Goal: Task Accomplishment & Management: Manage account settings

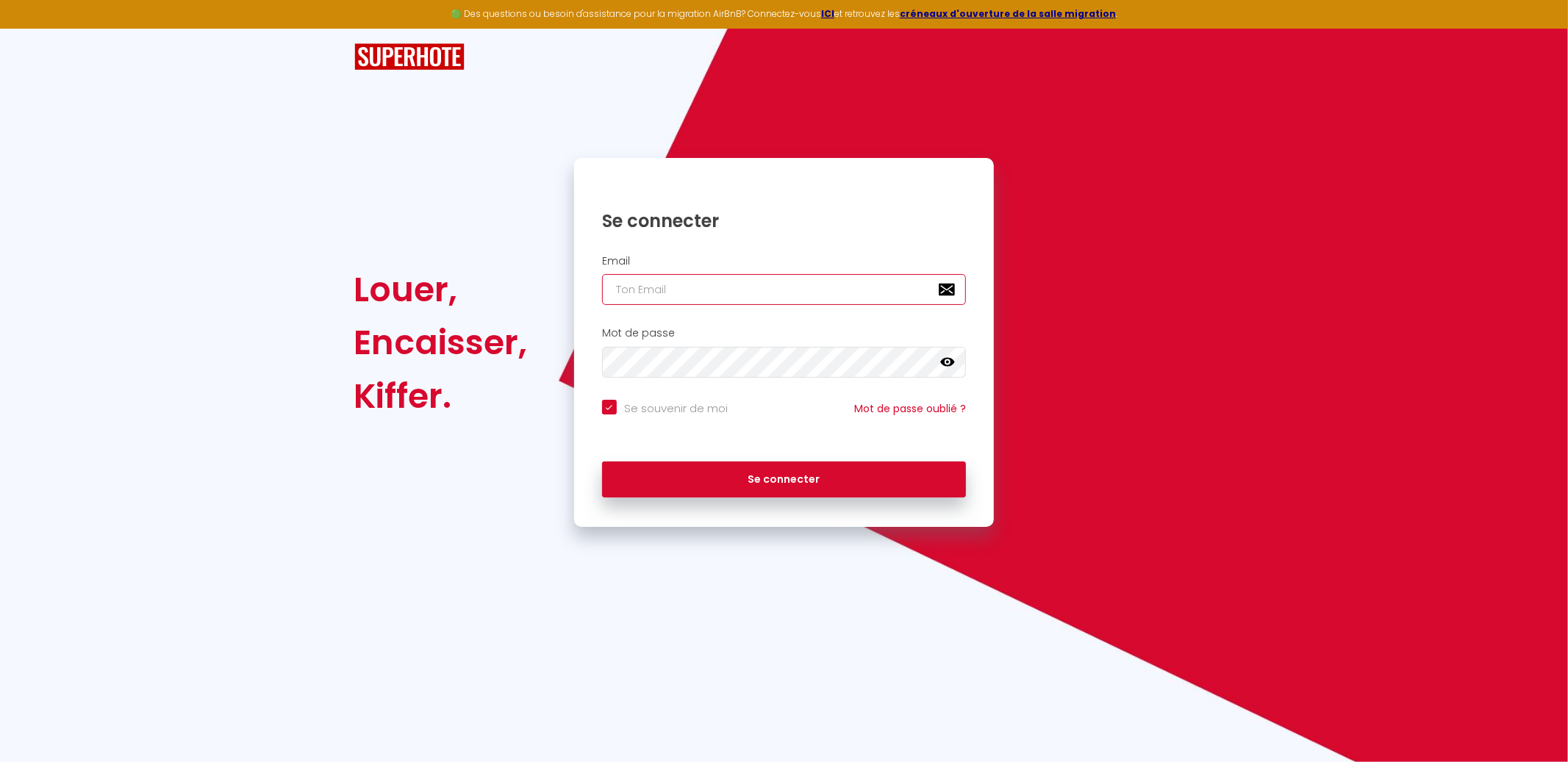
click at [751, 285] on input "email" at bounding box center [784, 289] width 364 height 31
type input "[PERSON_NAME][EMAIL_ADDRESS][DOMAIN_NAME]"
click at [602, 461] on button "Se connecter" at bounding box center [784, 480] width 364 height 37
checkbox input "true"
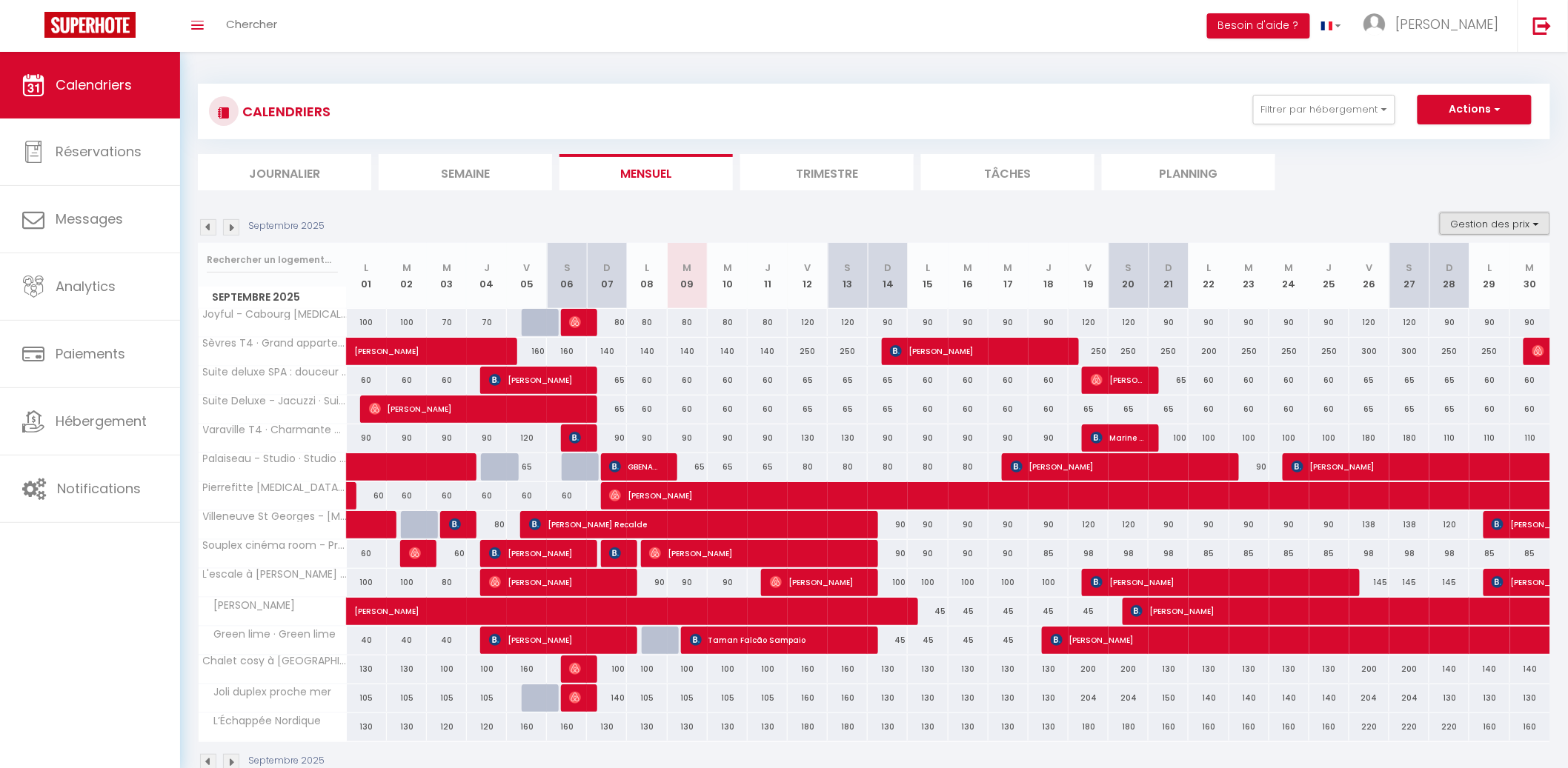
click at [1473, 213] on button "Gestion des prix" at bounding box center [1495, 224] width 111 height 22
click at [1482, 264] on input "Nb Nuits minimum" at bounding box center [1482, 269] width 134 height 15
checkbox input "true"
checkbox input "false"
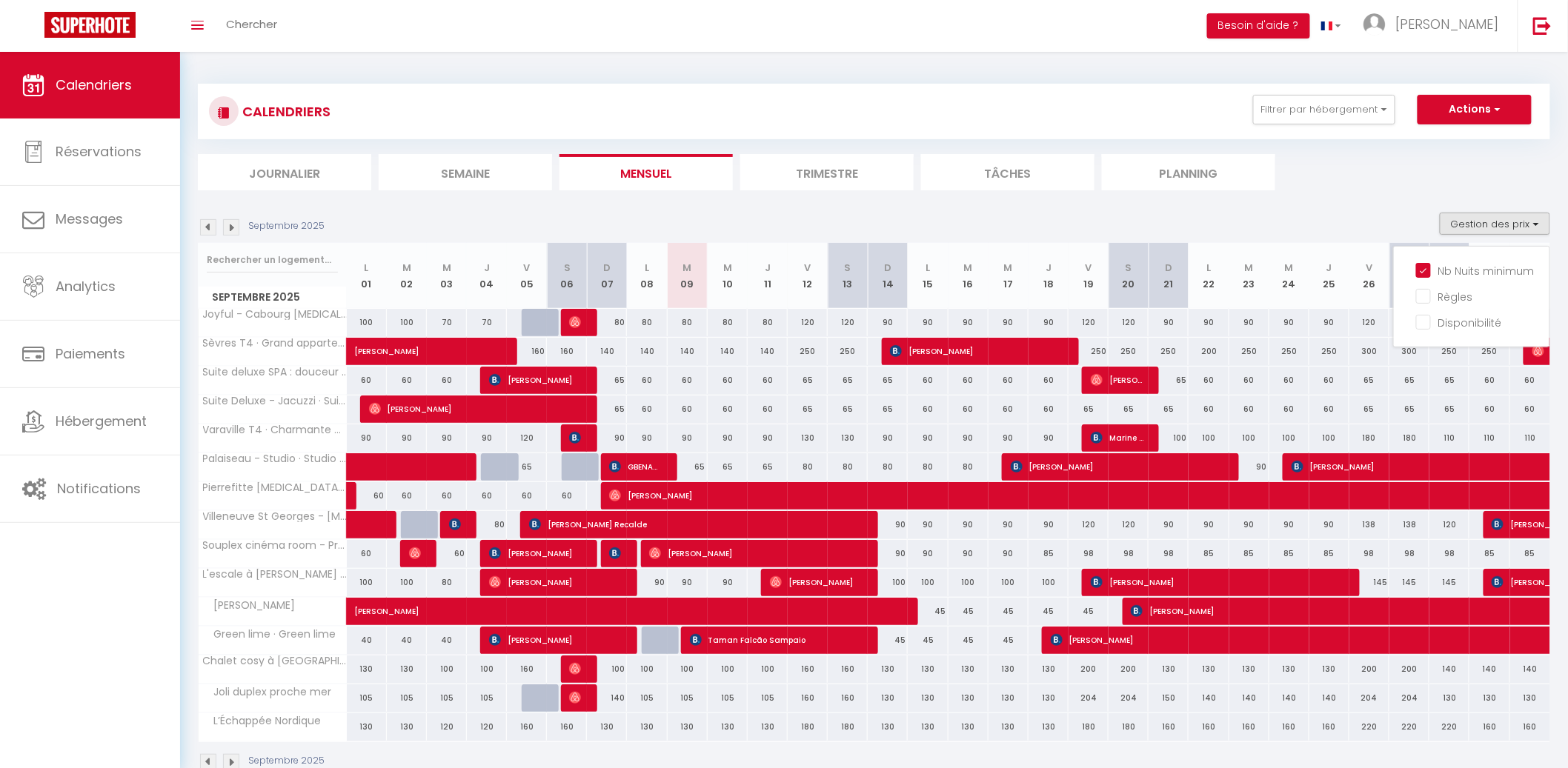
checkbox input "false"
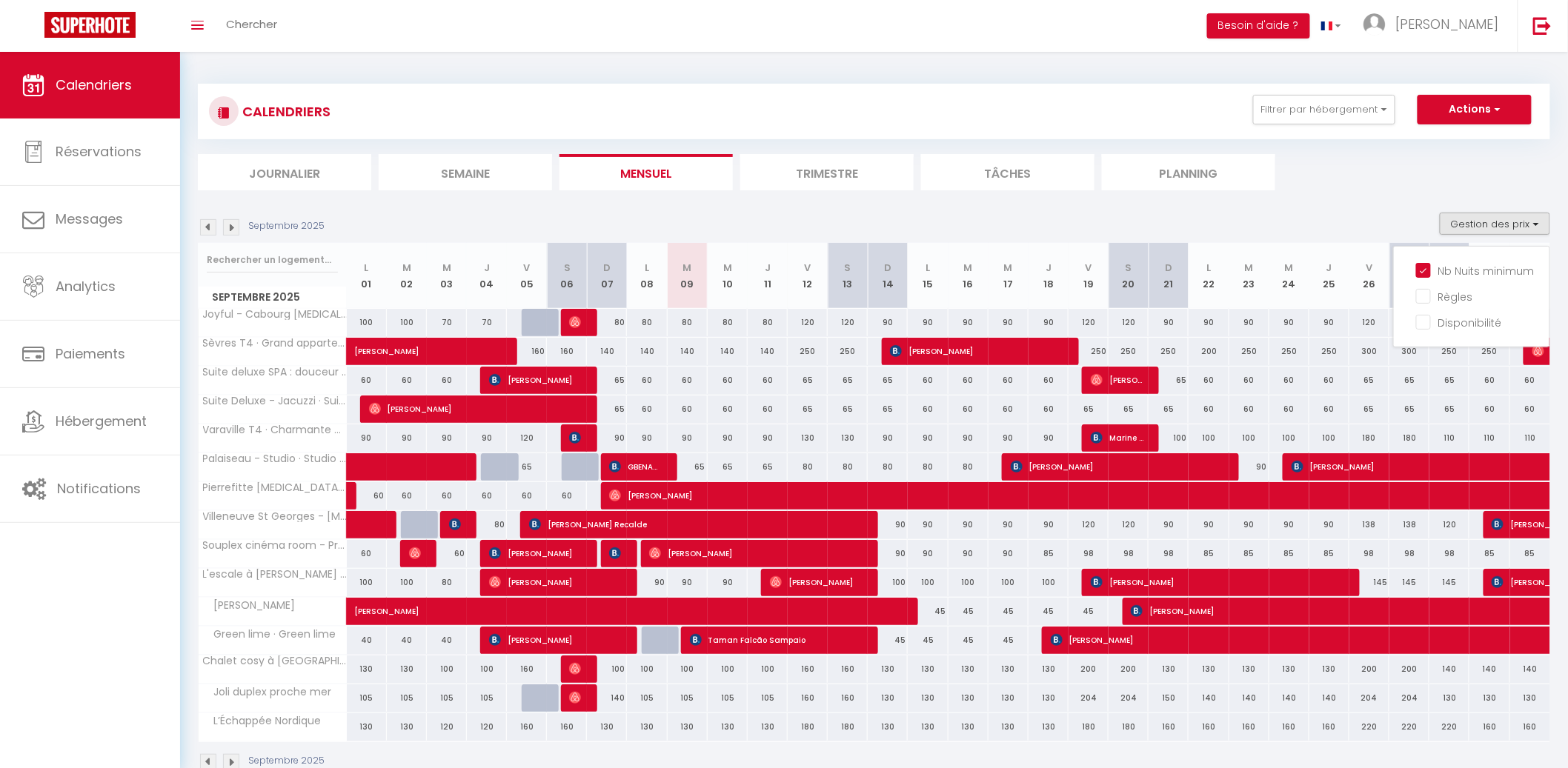
checkbox input "false"
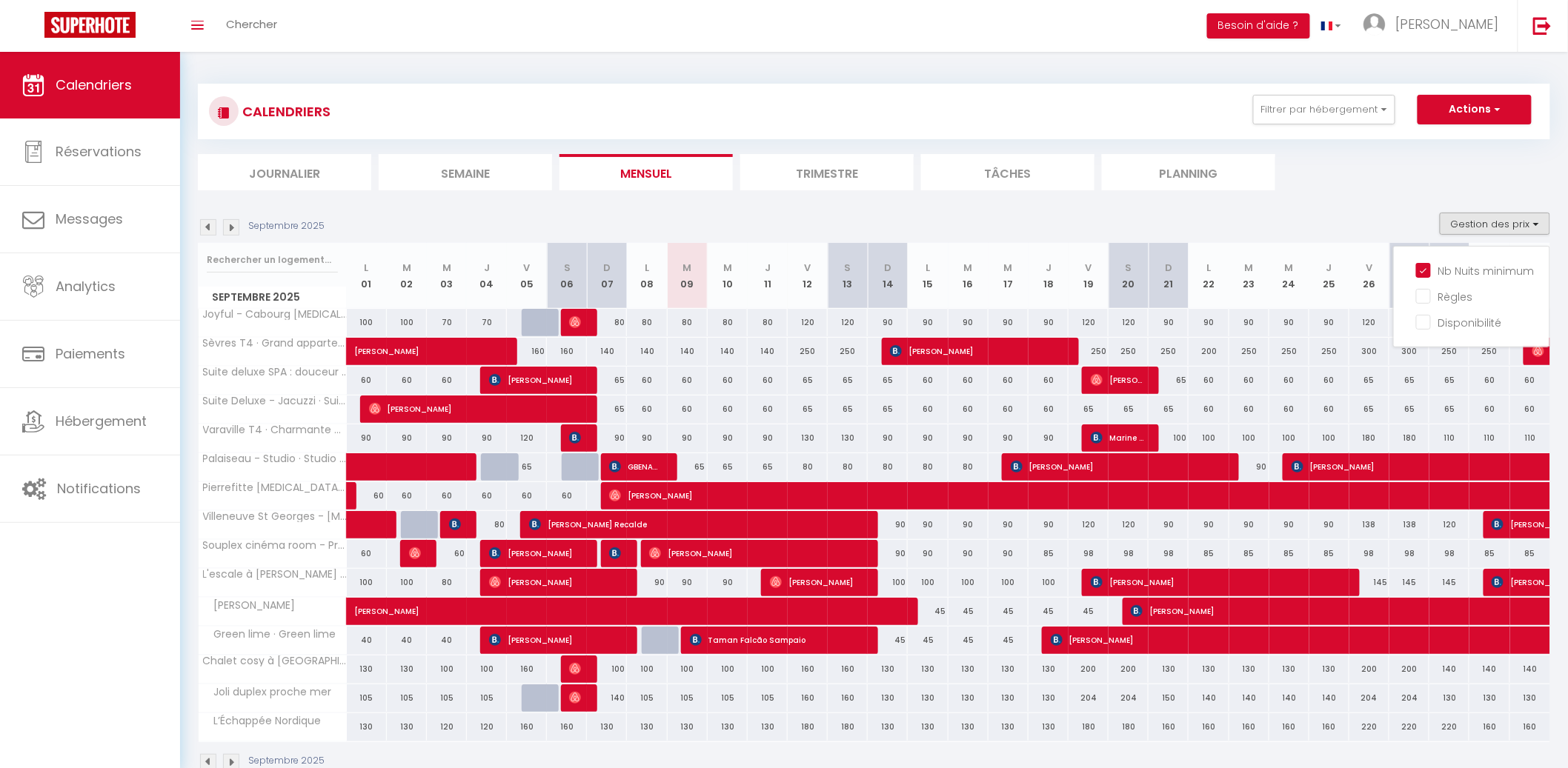
checkbox input "false"
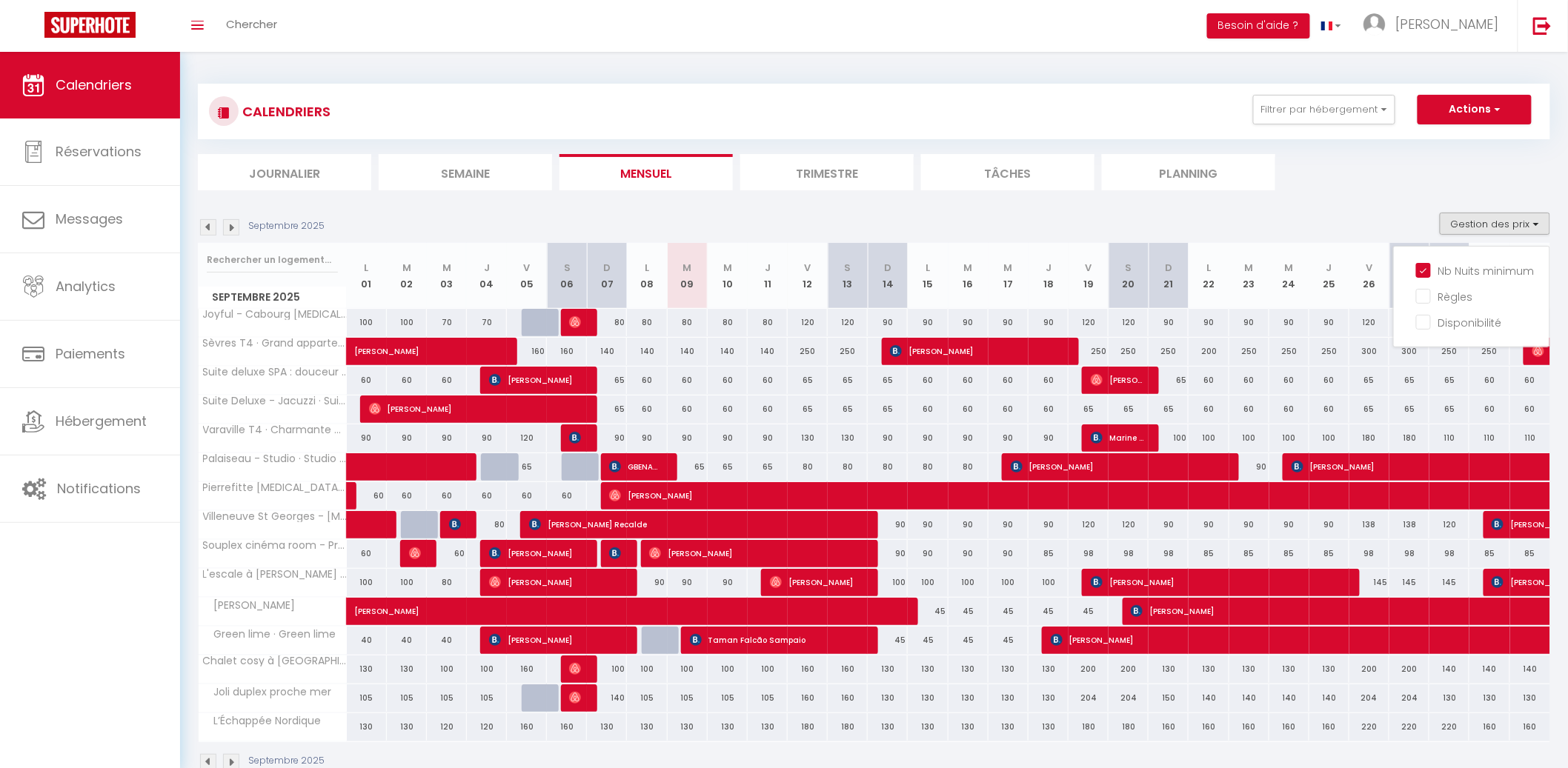
checkbox input "false"
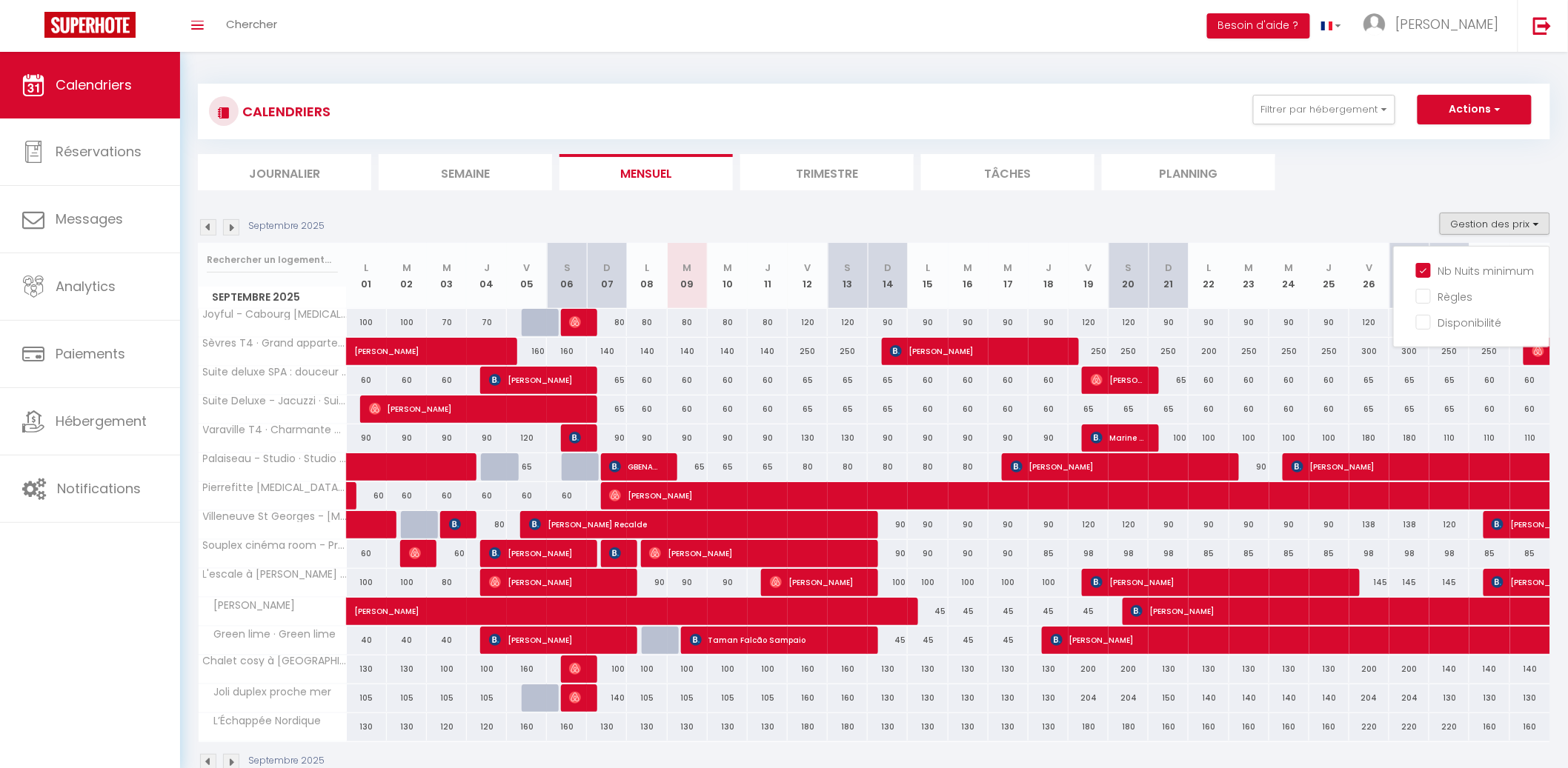
checkbox input "false"
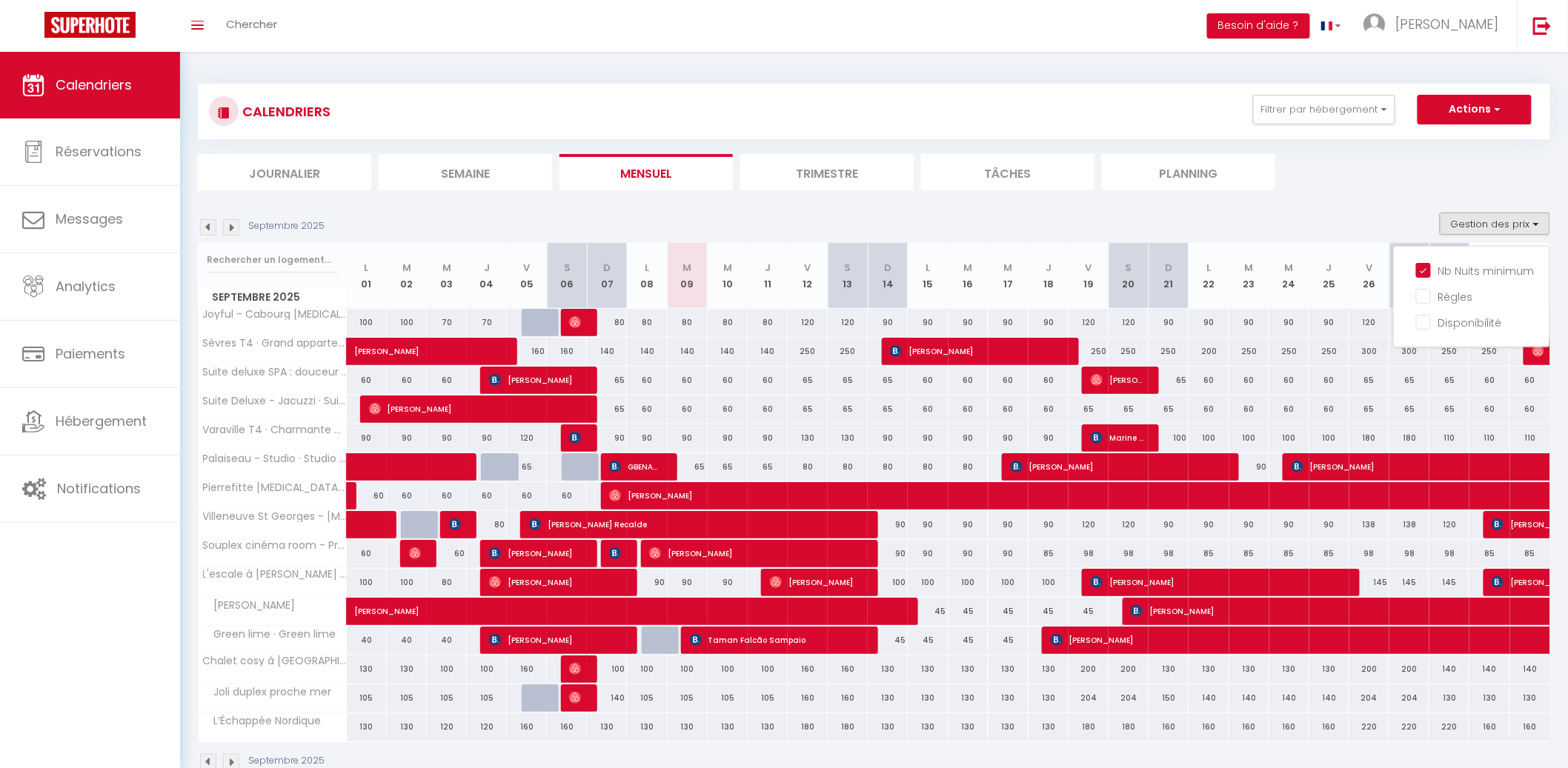
checkbox input "false"
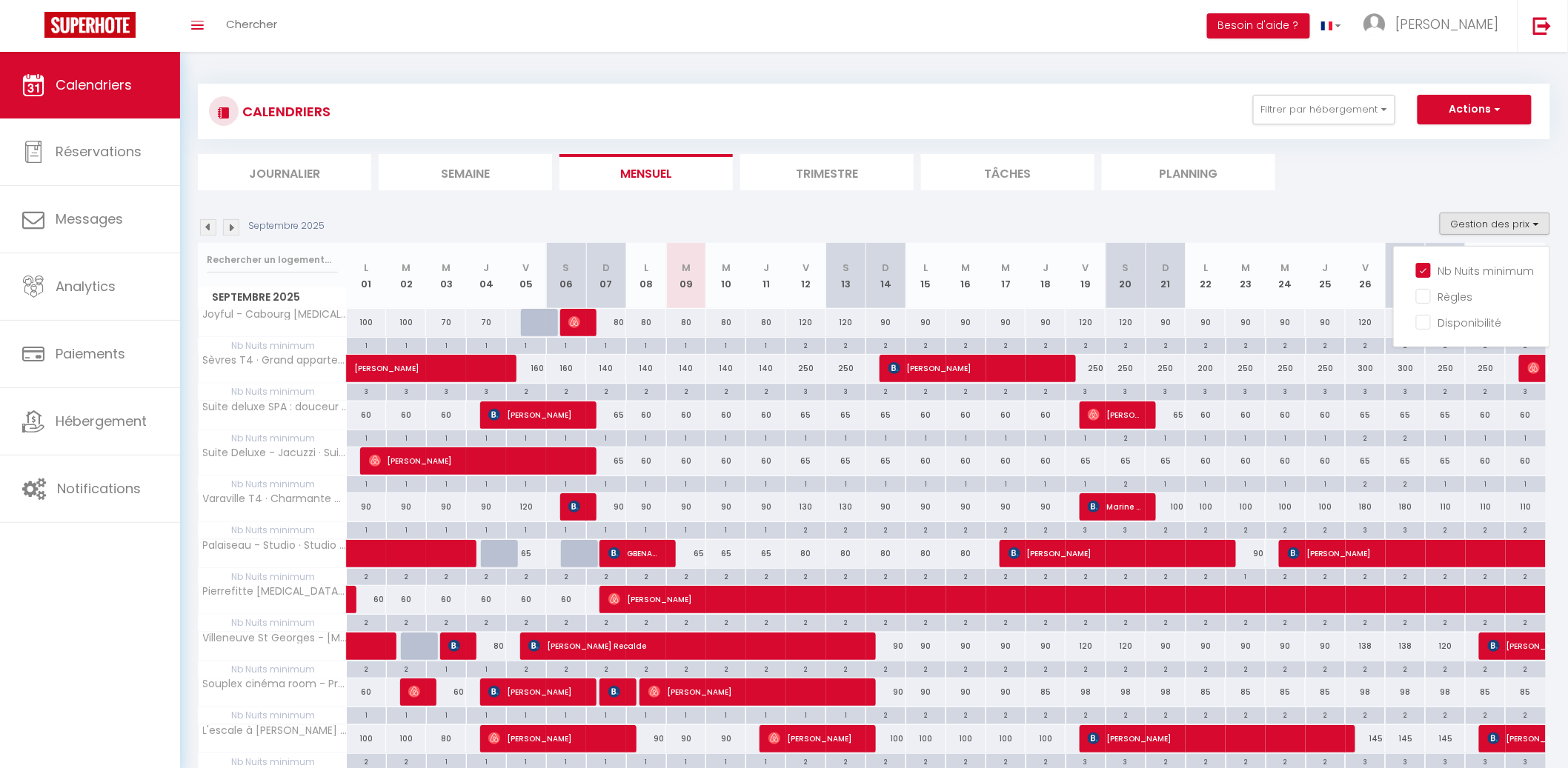
click at [1354, 129] on div "CALENDRIERS Filtrer par hébergement Melun Love Room Suite deluxe SPA : douceur …" at bounding box center [874, 111] width 1352 height 55
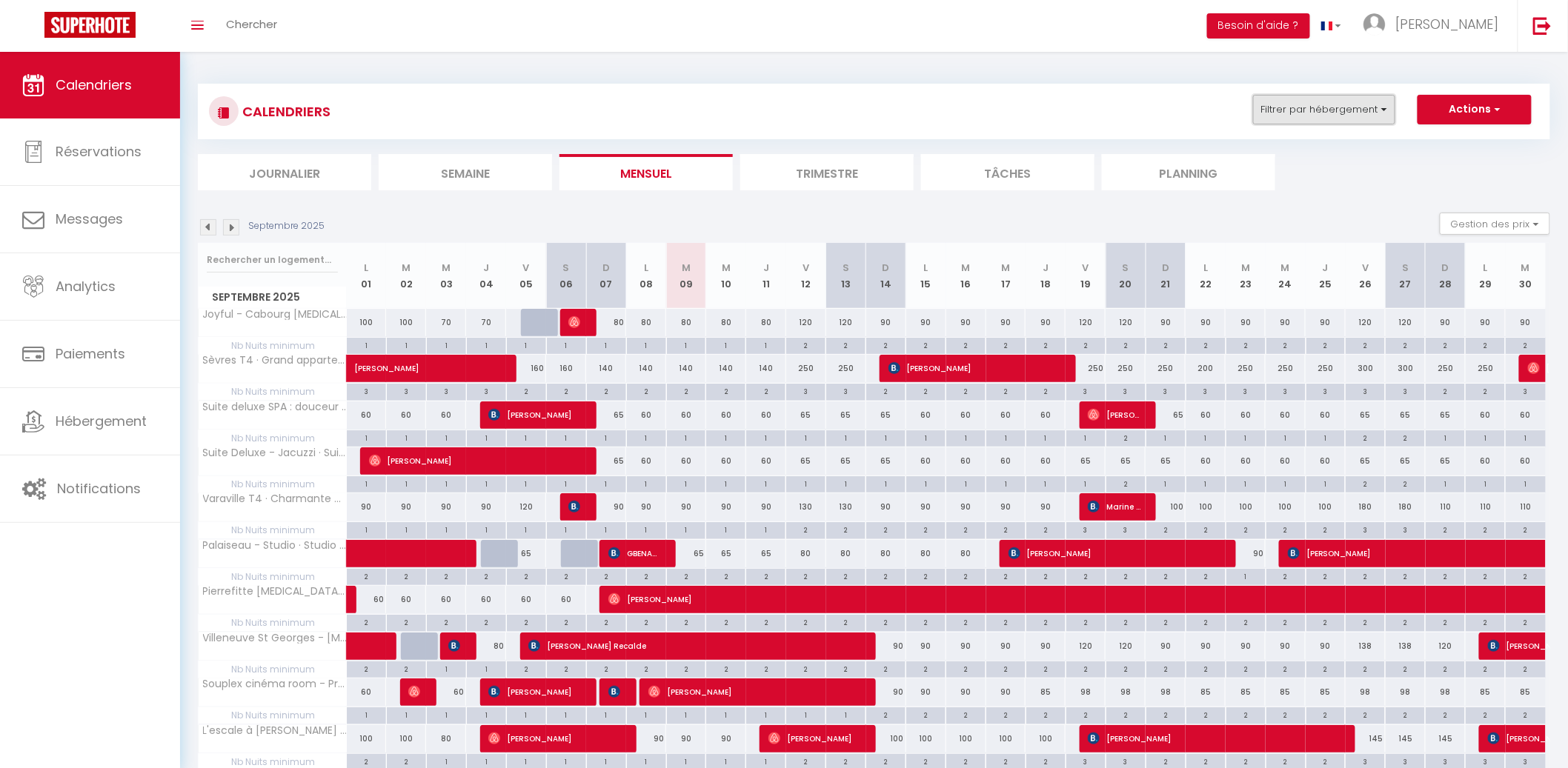
click at [1354, 122] on button "Filtrer par hébergement" at bounding box center [1324, 109] width 143 height 29
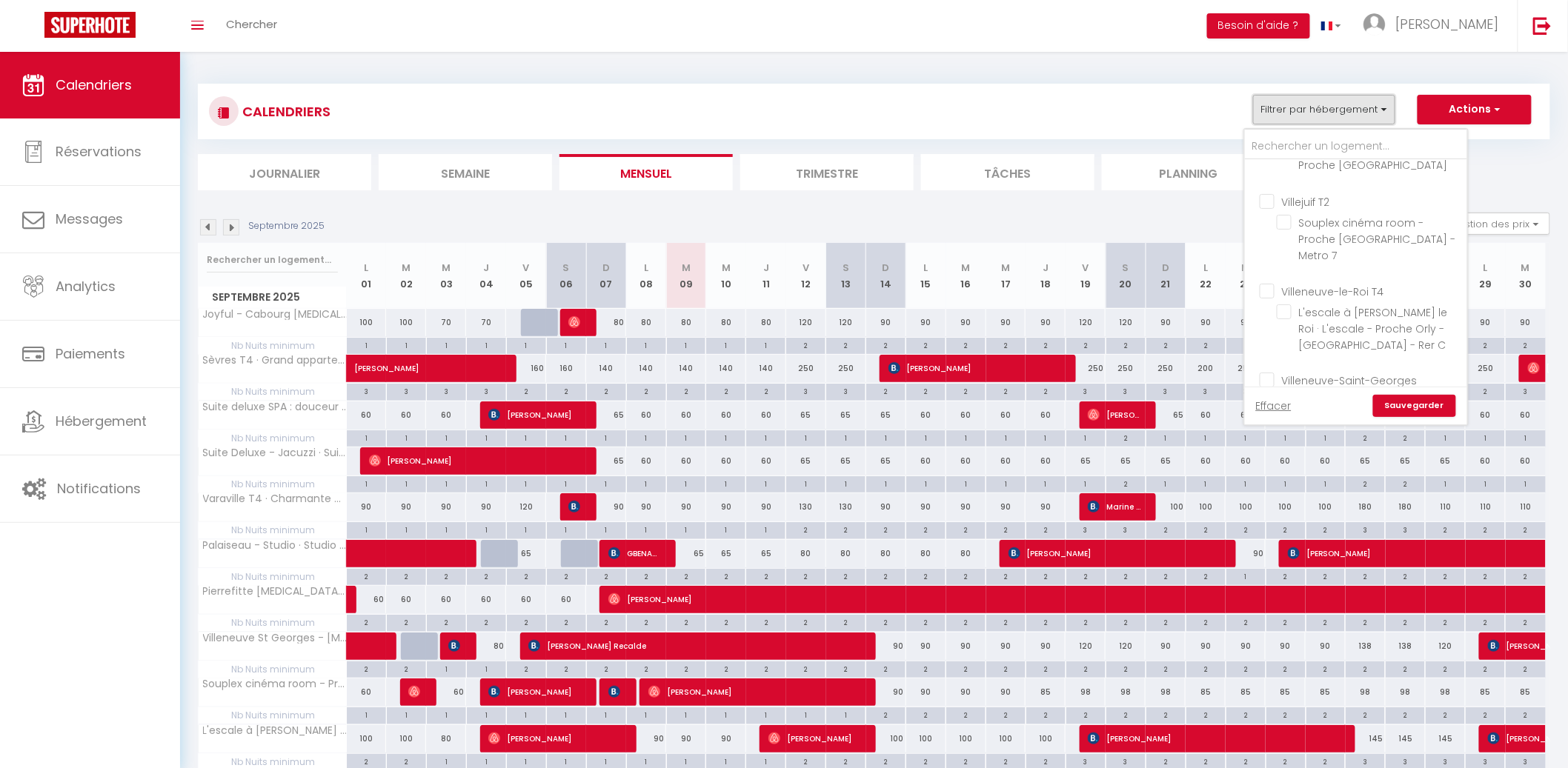
scroll to position [840, 0]
click at [1336, 454] on input "Villiers sur mer T4" at bounding box center [1370, 462] width 222 height 15
checkbox input "true"
checkbox input "false"
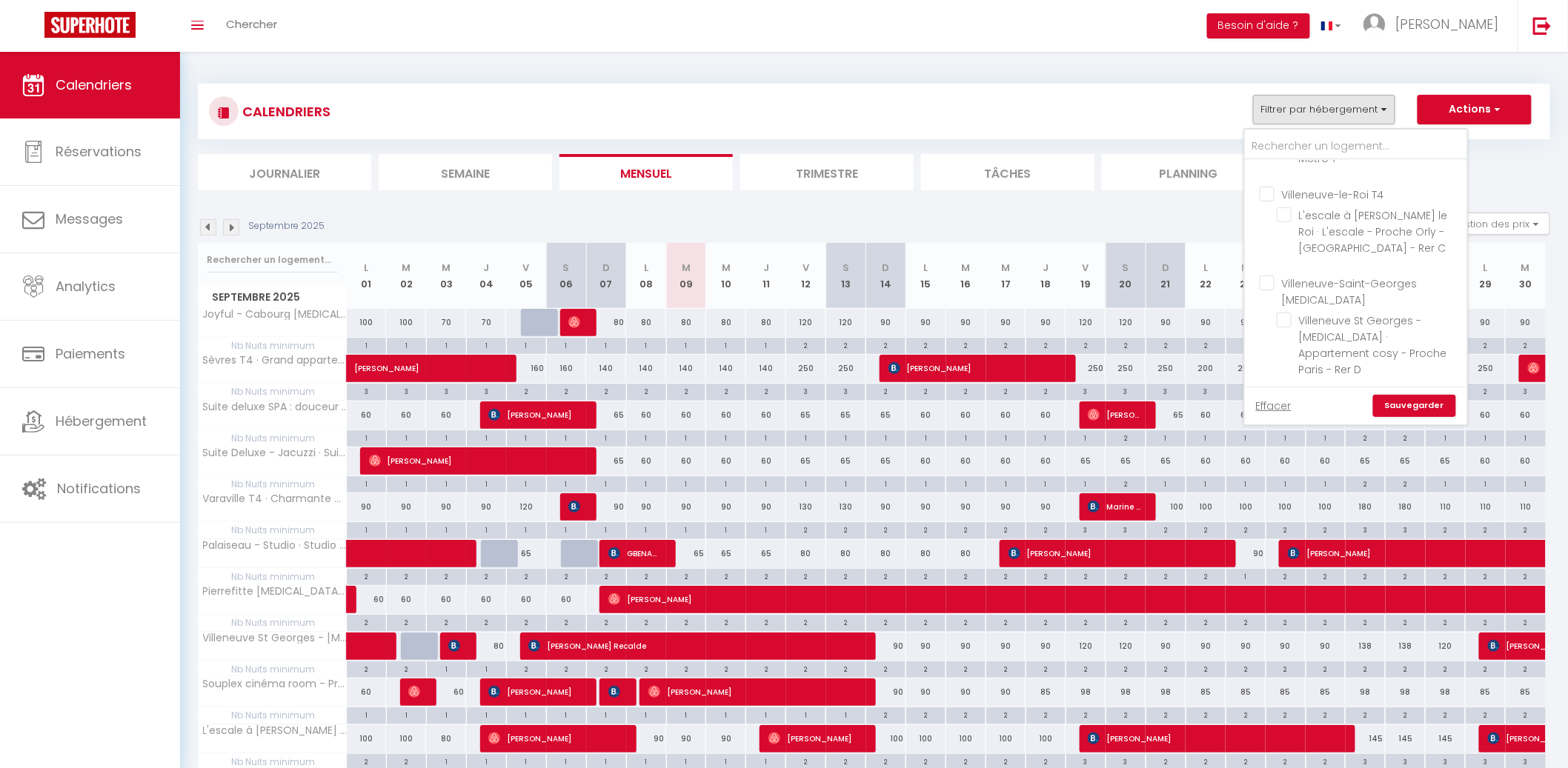
checkbox input "false"
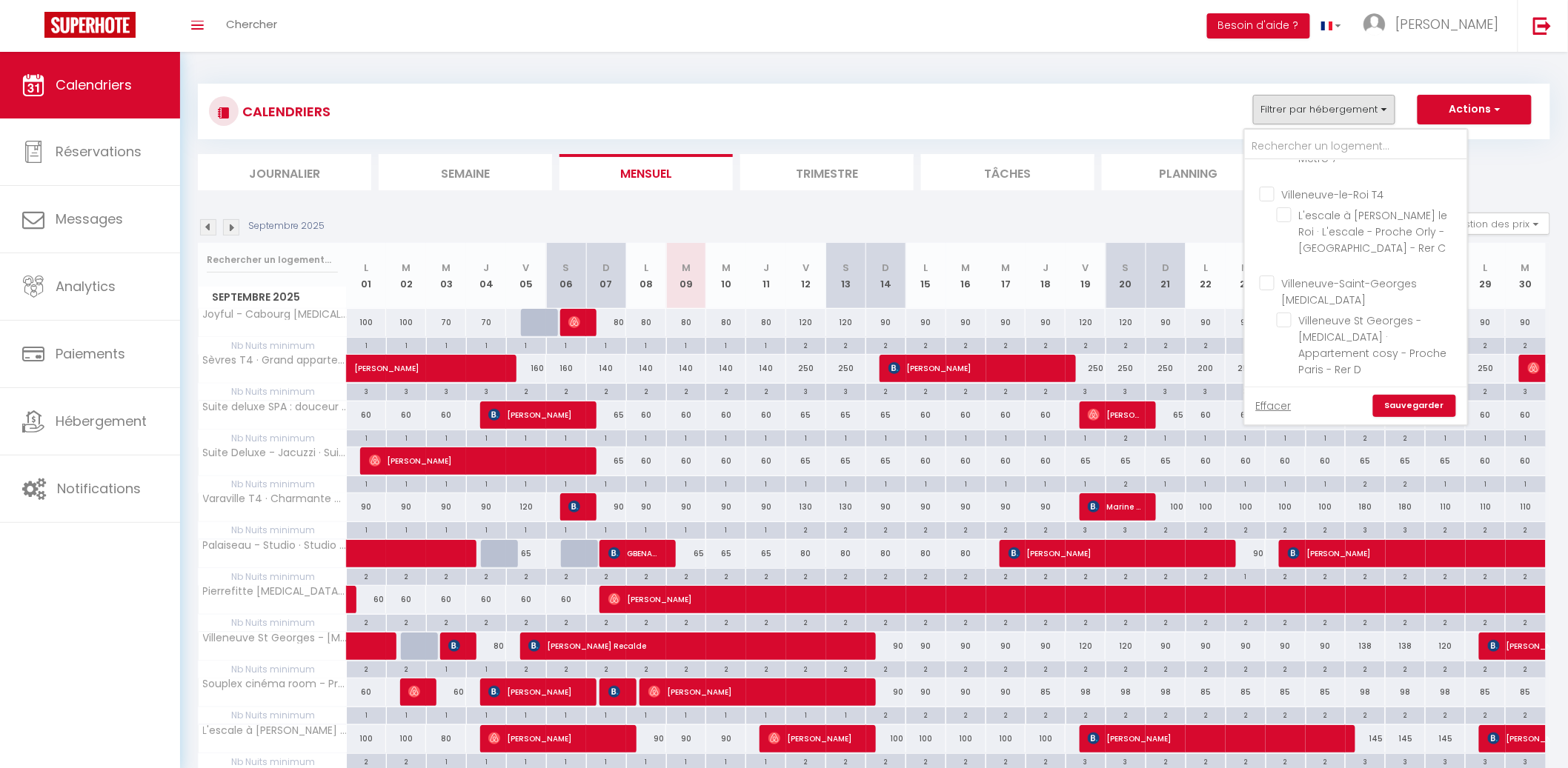
checkbox input "false"
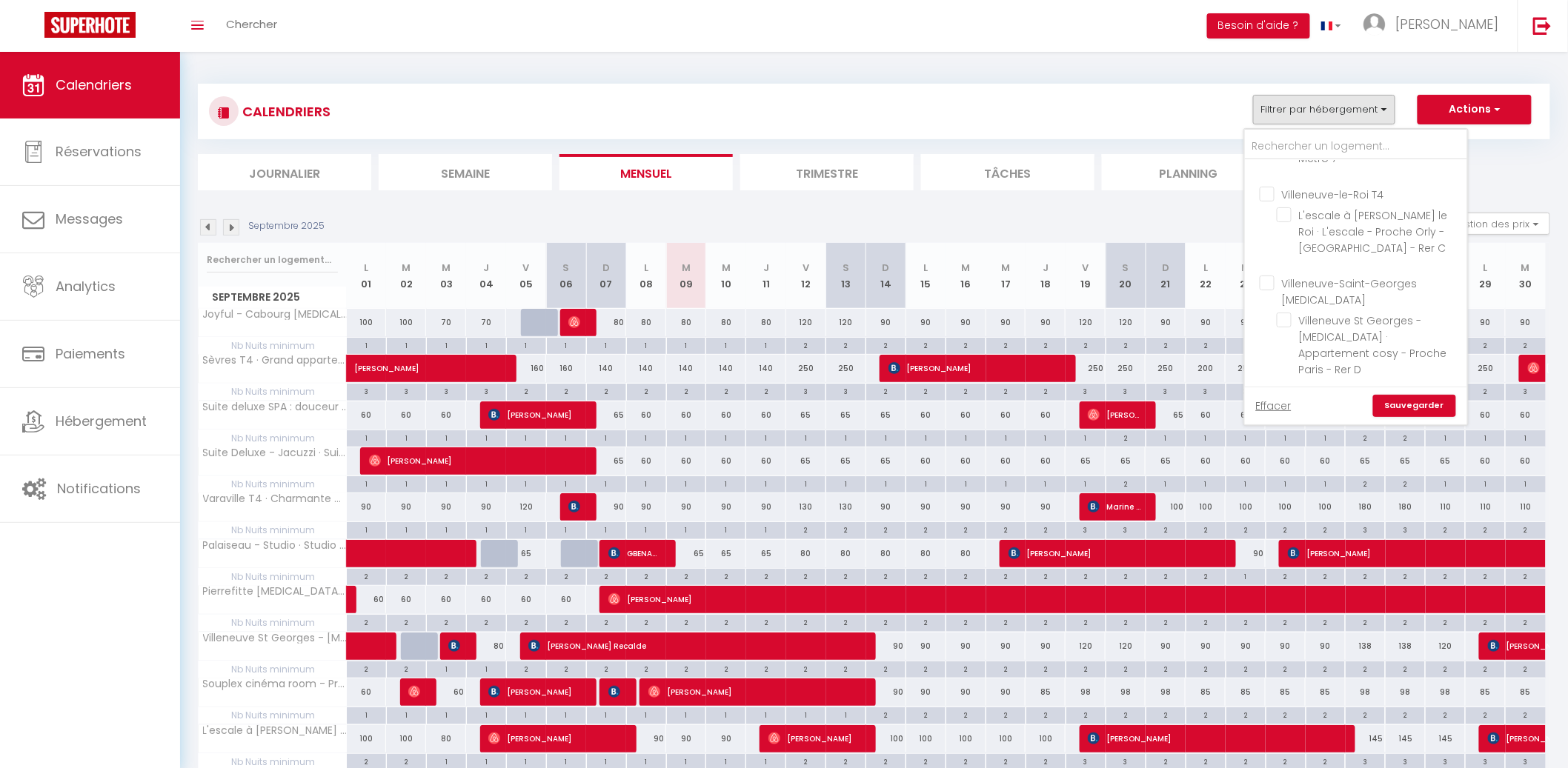
checkbox input "false"
checkbox input "true"
click at [1423, 404] on link "Sauvegarder" at bounding box center [1414, 405] width 83 height 22
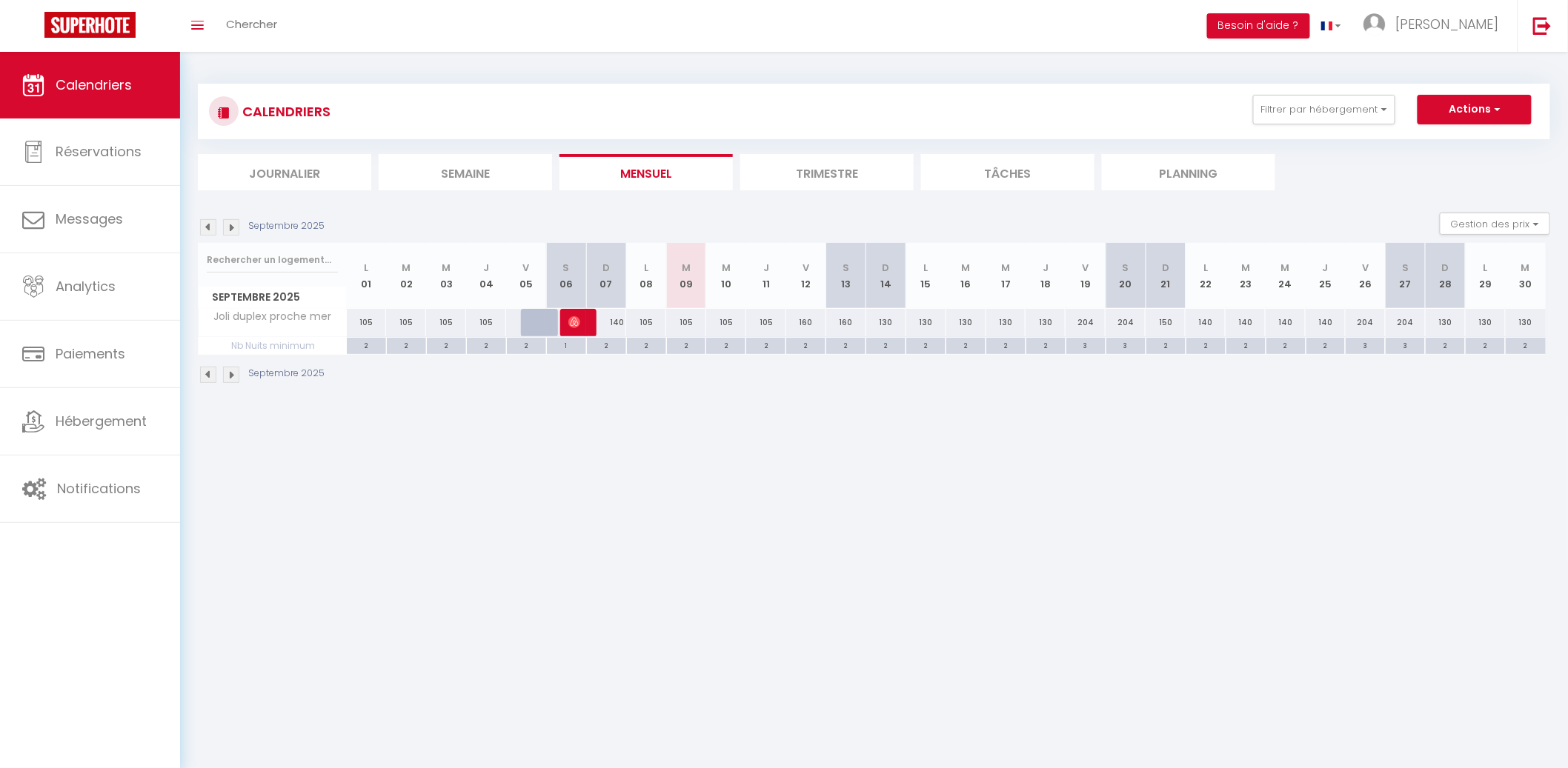
click at [656, 176] on li "Mensuel" at bounding box center [645, 172] width 173 height 37
click at [845, 343] on div "2" at bounding box center [846, 345] width 39 height 14
type input "2"
type input "Sam 13 Septembre 2025"
type input "Dim 14 Septembre 2025"
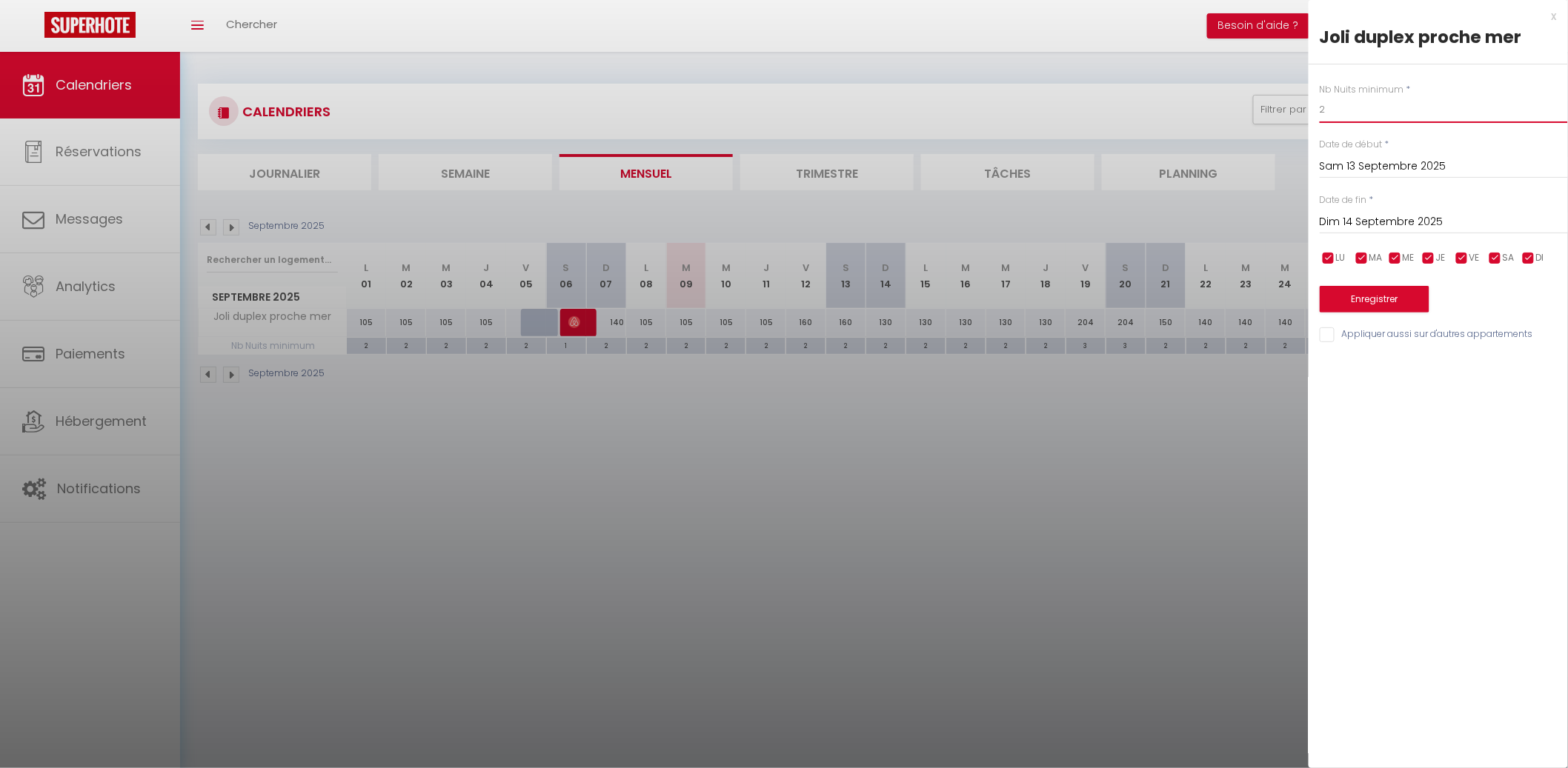
drag, startPoint x: 1345, startPoint y: 110, endPoint x: 1280, endPoint y: 122, distance: 66.1
click at [1279, 121] on body "🟢 Des questions ou besoin d'assistance pour la migration AirBnB? Connectez-vous…" at bounding box center [784, 436] width 1568 height 768
drag, startPoint x: 1368, startPoint y: 110, endPoint x: 1281, endPoint y: 126, distance: 88.5
click at [1281, 126] on body "🟢 Des questions ou besoin d'assistance pour la migration AirBnB? Connectez-vous…" at bounding box center [784, 436] width 1568 height 768
drag, startPoint x: 1328, startPoint y: 111, endPoint x: 1301, endPoint y: 116, distance: 27.5
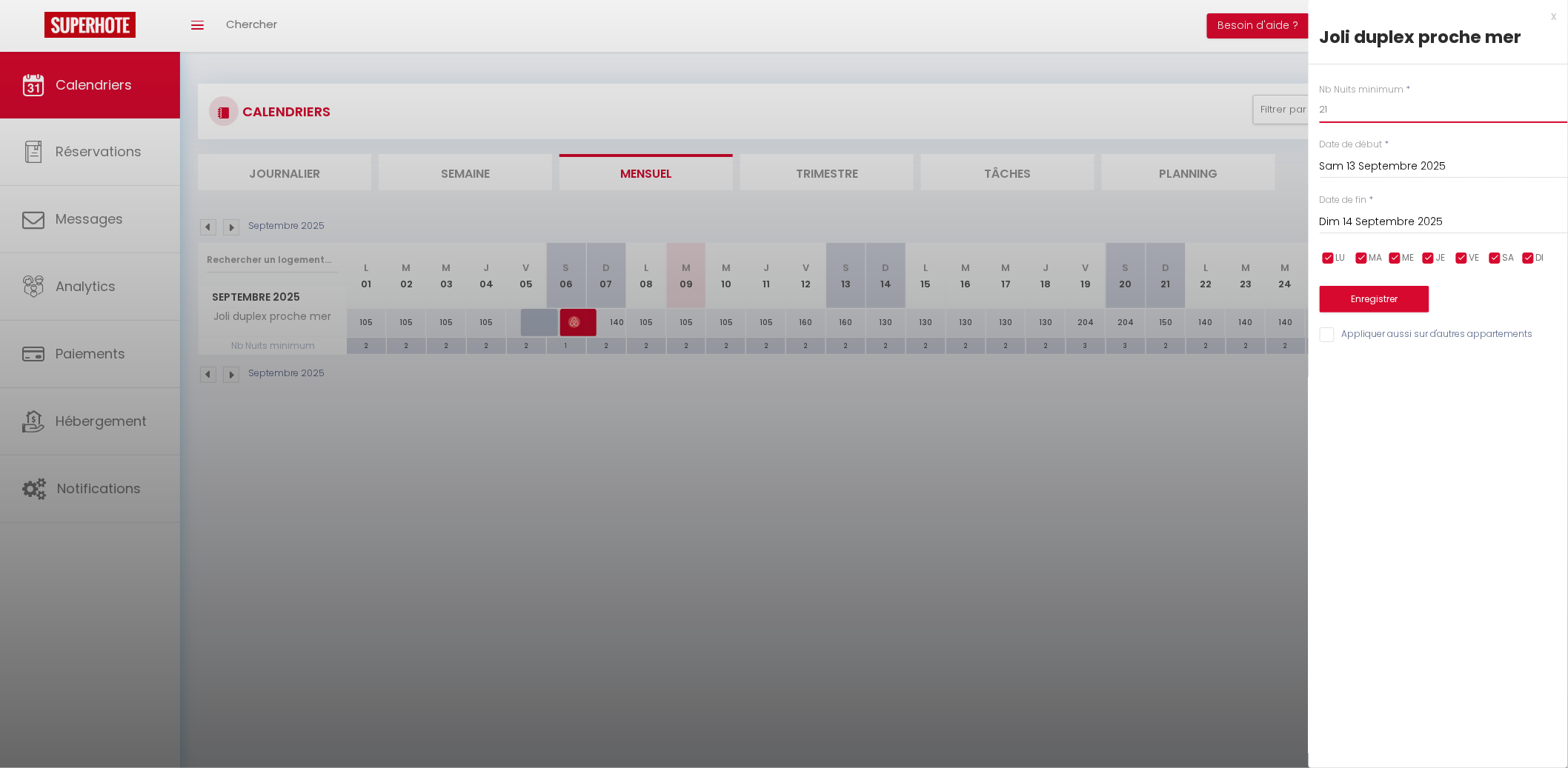
click at [1299, 116] on body "🟢 Des questions ou besoin d'assistance pour la migration AirBnB? Connectez-vous…" at bounding box center [784, 436] width 1568 height 768
drag, startPoint x: 1334, startPoint y: 117, endPoint x: 1340, endPoint y: 143, distance: 26.7
click at [1314, 110] on div "Nb Nuits minimum * 21 Date de début * Sam 13 Septembre 2025 < Sep 2025 > Dim Lu…" at bounding box center [1438, 204] width 259 height 280
type input "1"
click at [1370, 293] on button "Enregistrer" at bounding box center [1374, 299] width 110 height 27
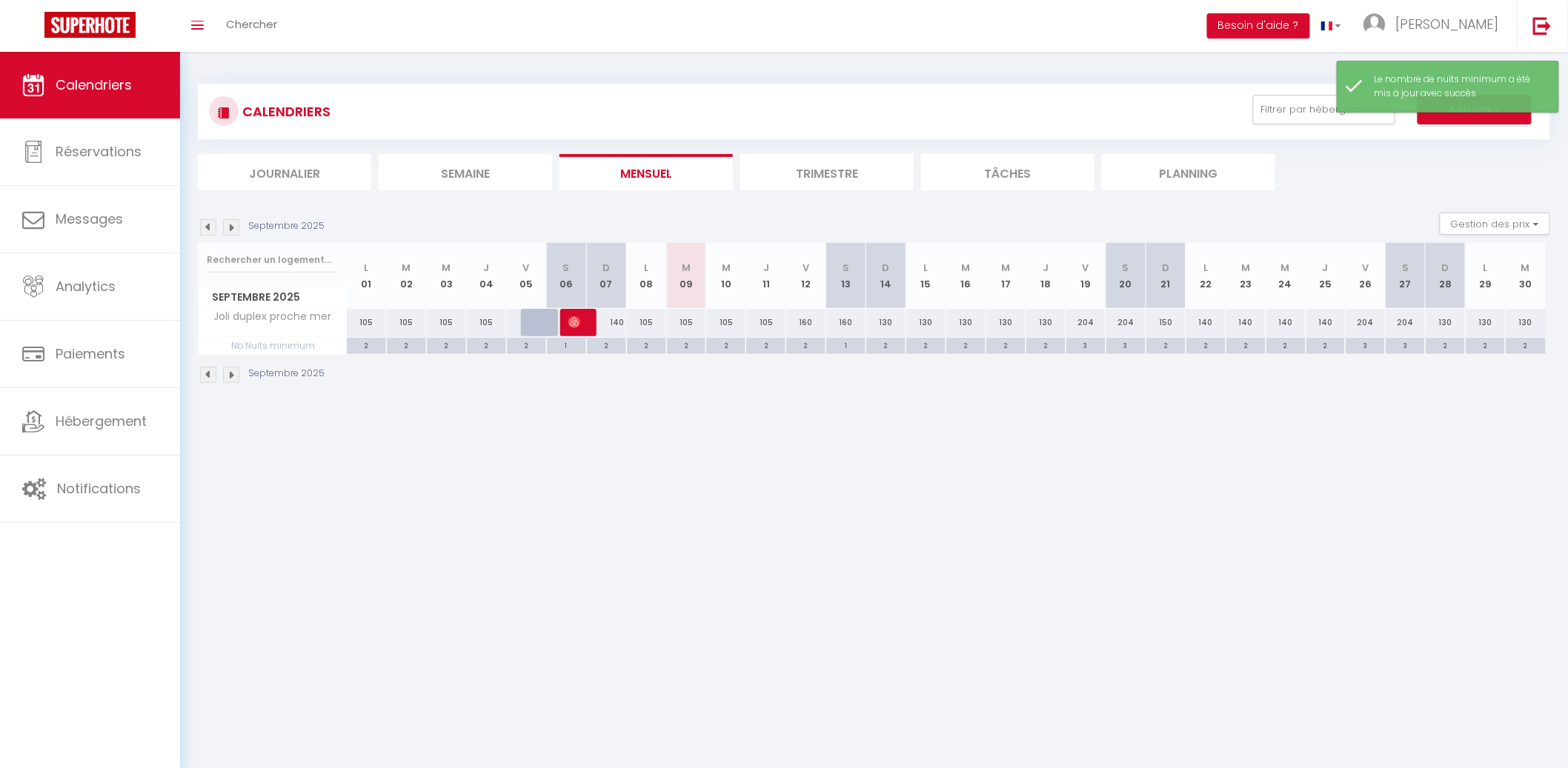
click at [1000, 344] on div "2" at bounding box center [1006, 345] width 39 height 14
type input "2"
type input "Mer 17 Septembre 2025"
type input "Jeu 18 Septembre 2025"
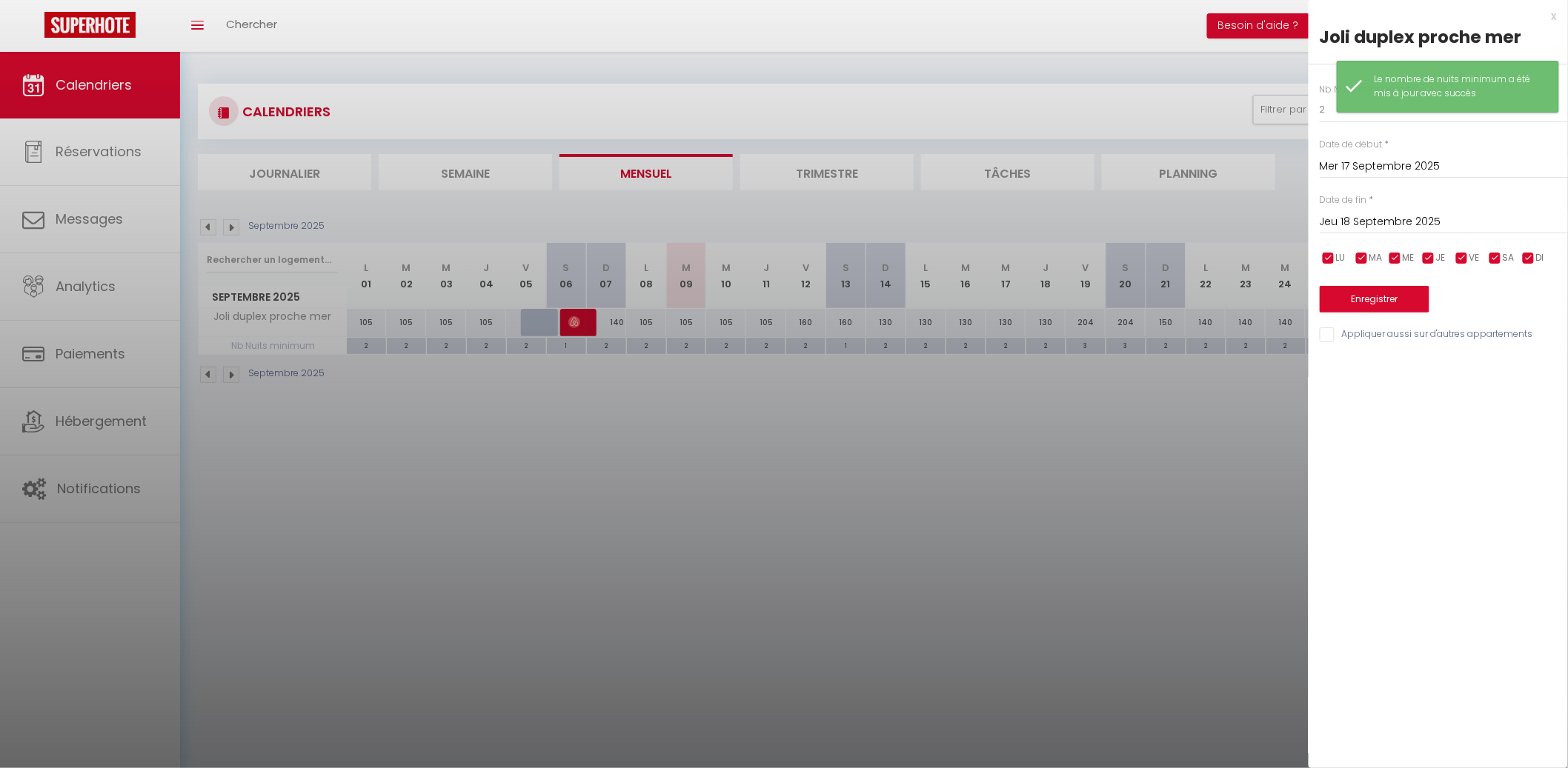
click at [1495, 217] on input "Jeu 18 Septembre 2025" at bounding box center [1443, 223] width 248 height 20
click at [1107, 502] on div at bounding box center [784, 384] width 1568 height 768
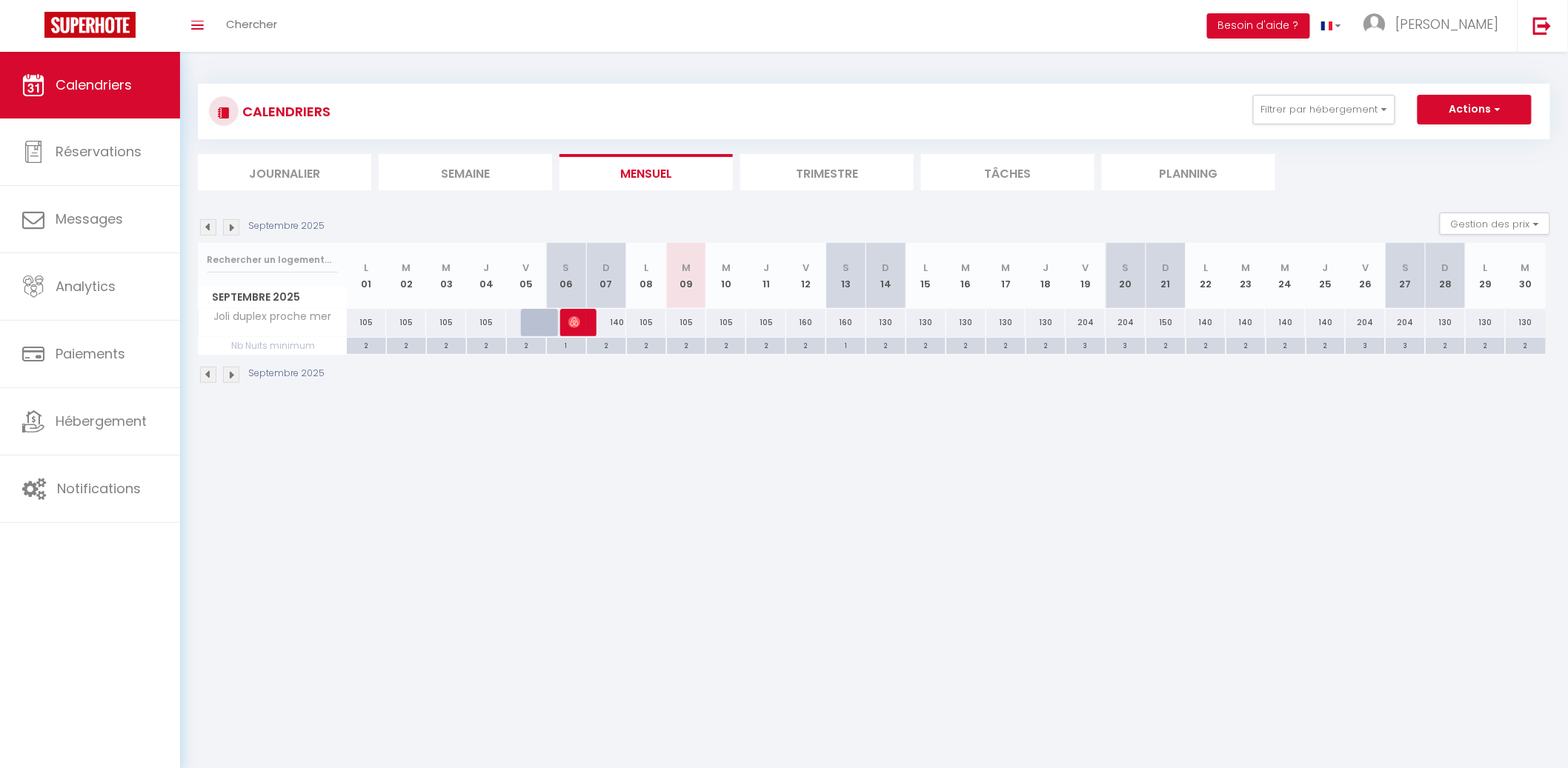
click at [211, 228] on img at bounding box center [208, 227] width 16 height 16
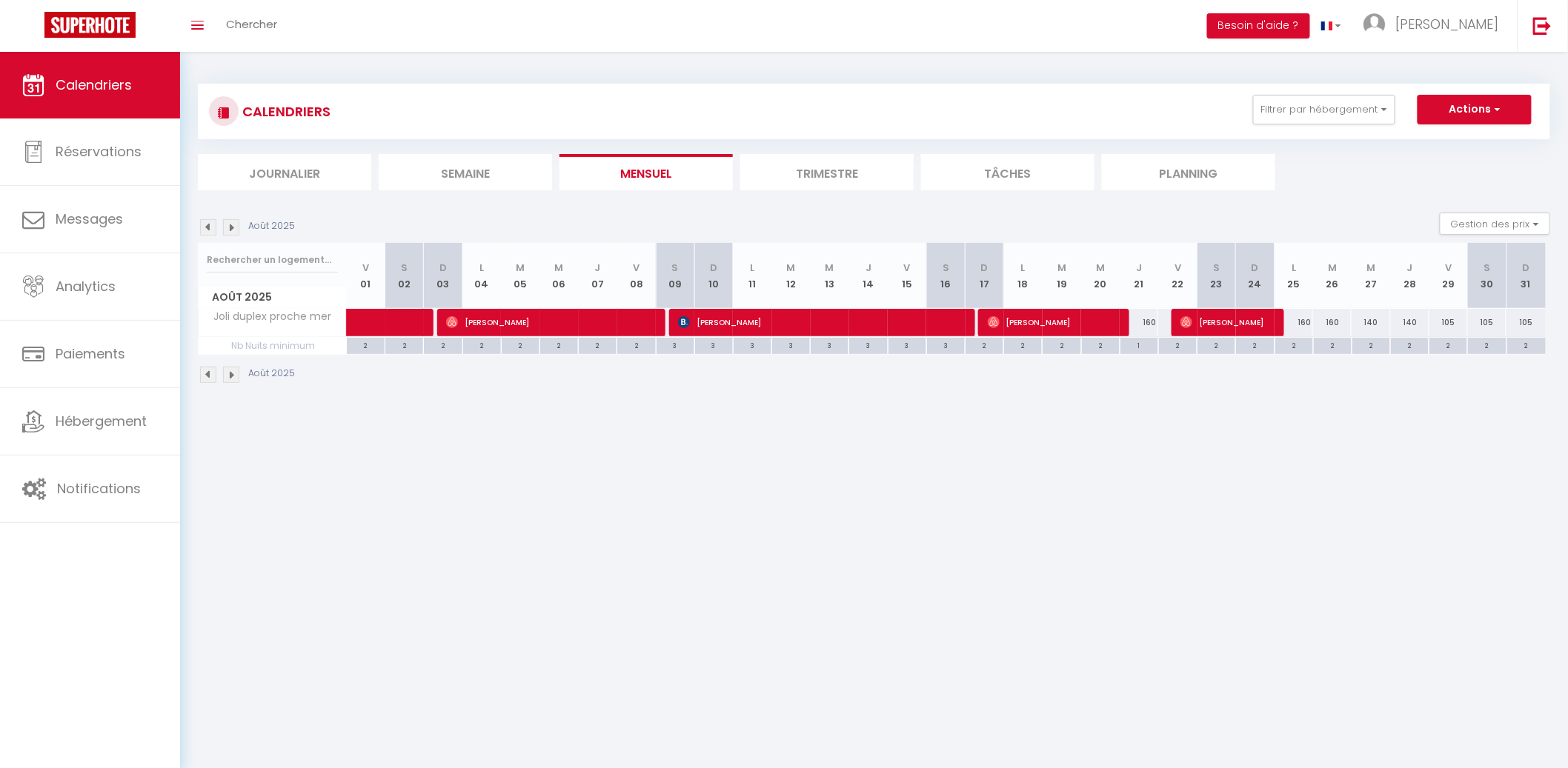
click at [226, 226] on img at bounding box center [231, 227] width 16 height 16
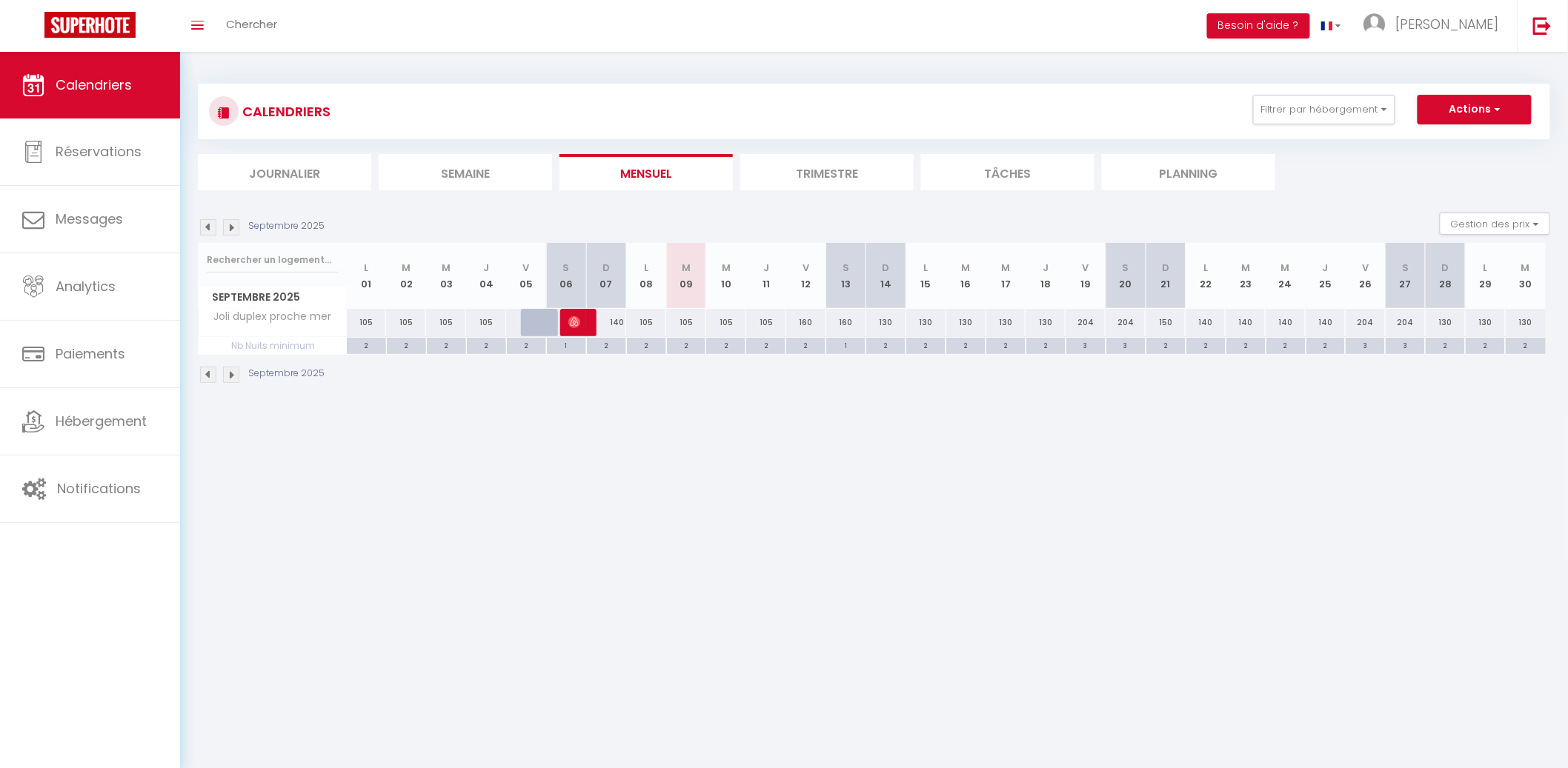
drag, startPoint x: 612, startPoint y: 323, endPoint x: 698, endPoint y: 379, distance: 102.6
click at [685, 371] on div "Septembre 2025 Gestion des prix Nb Nuits minimum Règles Disponibilité Septembre…" at bounding box center [874, 306] width 1352 height 186
click at [698, 379] on div "Septembre 2025" at bounding box center [874, 376] width 1352 height 44
click at [685, 329] on div "105" at bounding box center [685, 323] width 40 height 28
type input "105"
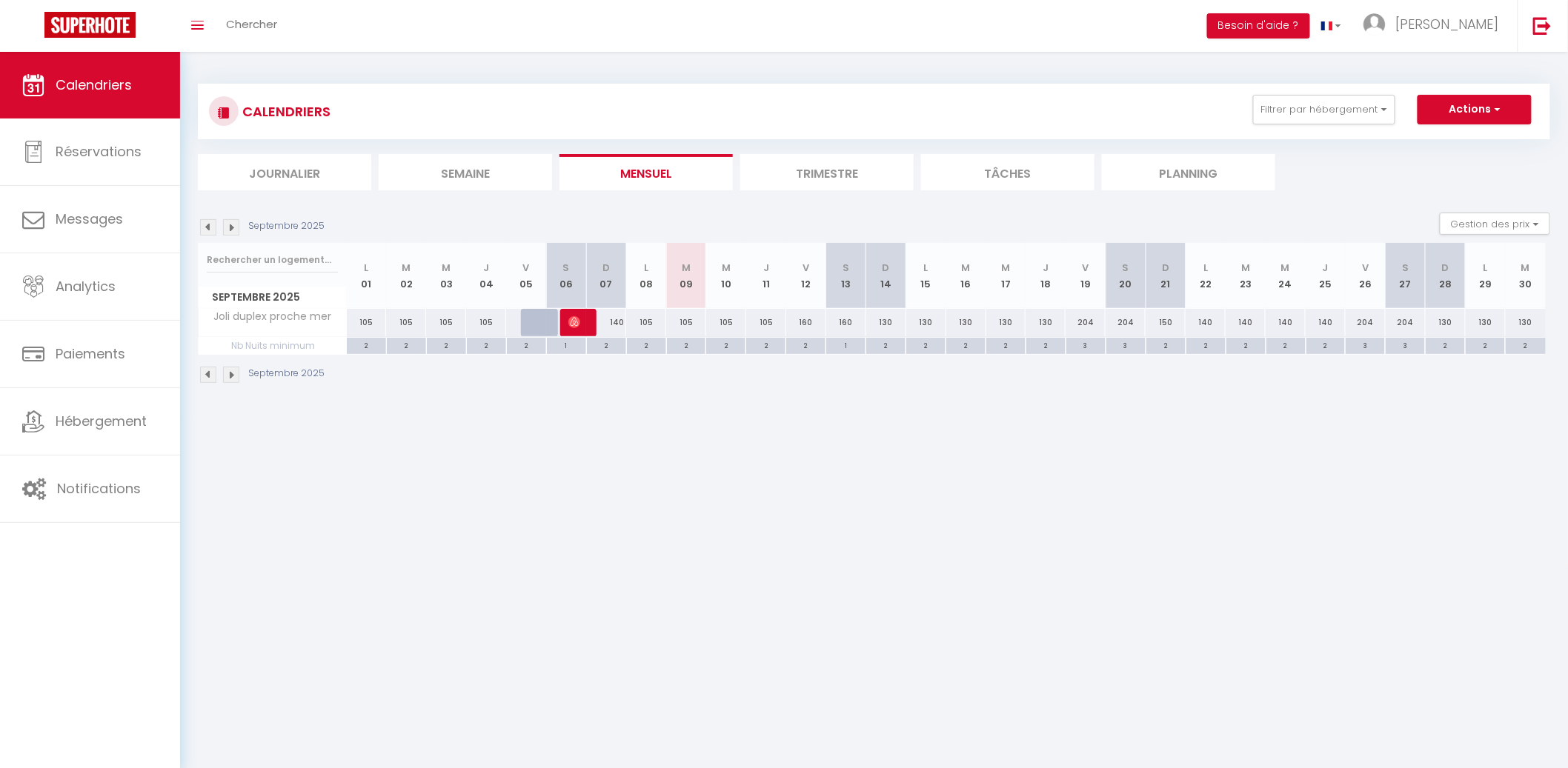
type input "Mar 09 Septembre 2025"
type input "Mer 10 Septembre 2025"
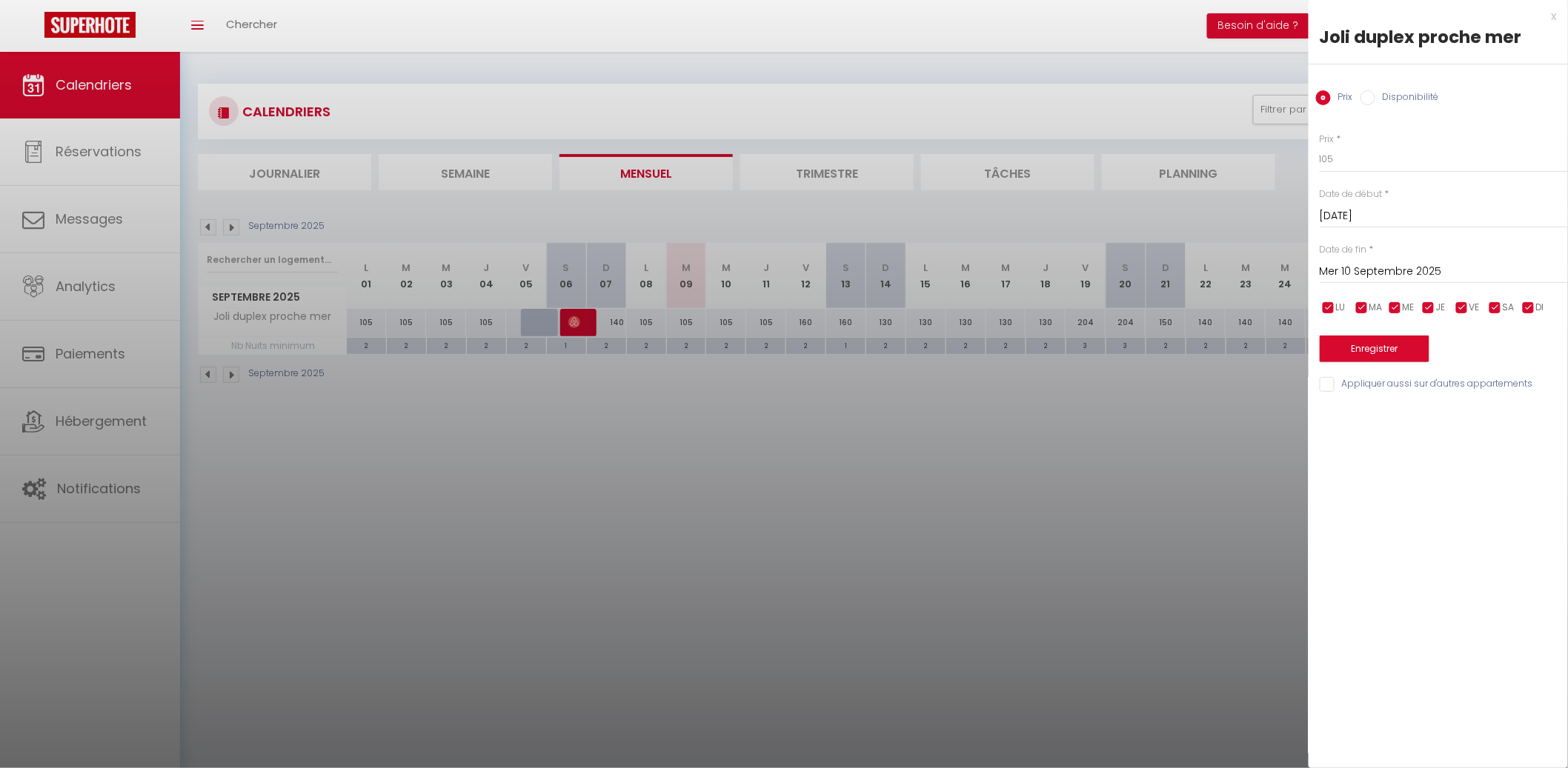
drag, startPoint x: 775, startPoint y: 535, endPoint x: 758, endPoint y: 525, distance: 19.7
click at [774, 533] on div at bounding box center [784, 384] width 1568 height 768
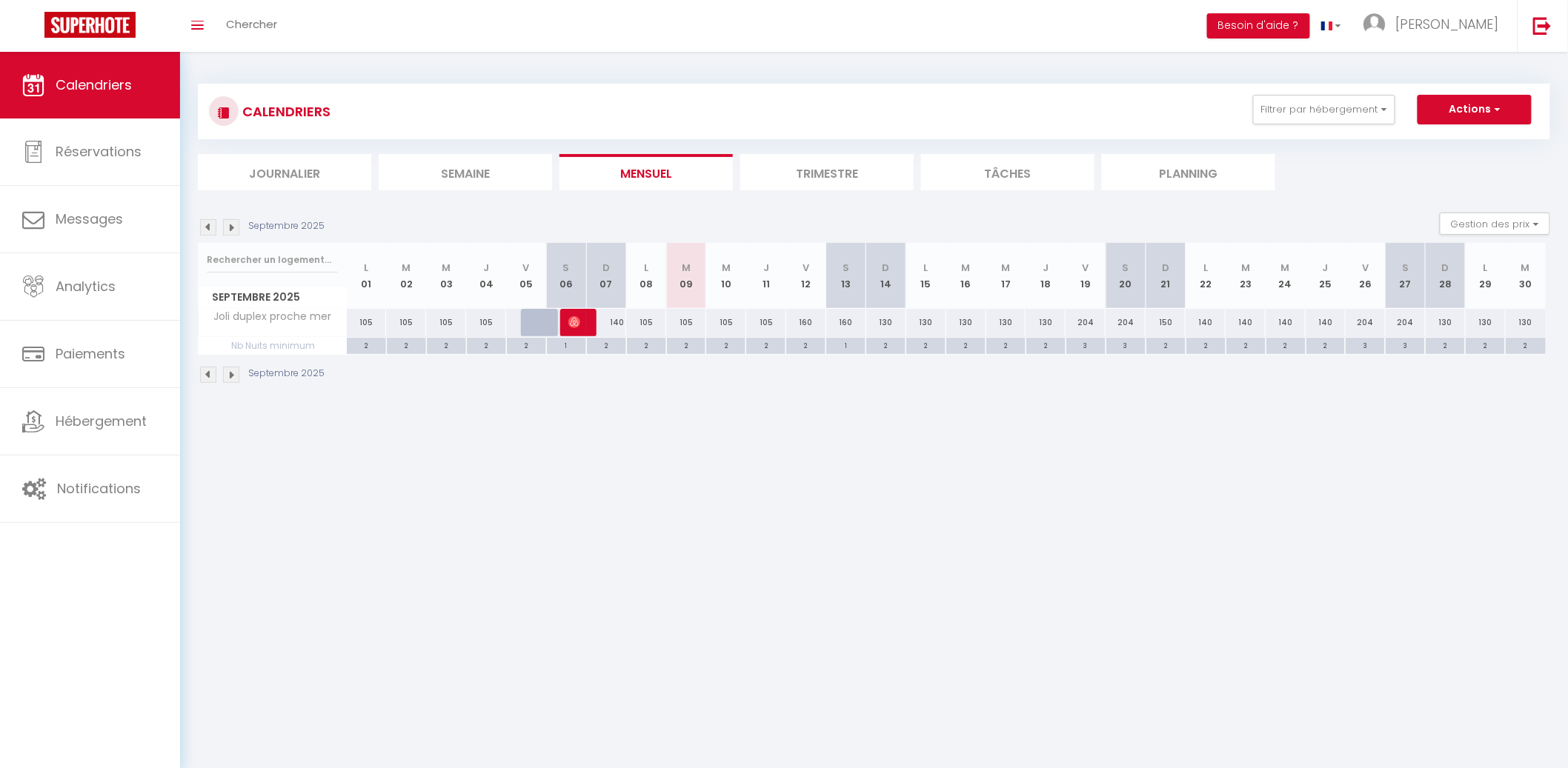
drag, startPoint x: 690, startPoint y: 343, endPoint x: 700, endPoint y: 340, distance: 10.4
click at [690, 342] on div "2" at bounding box center [686, 345] width 39 height 14
type input "2"
type input "Mar 09 Septembre 2025"
type input "Mer 10 Septembre 2025"
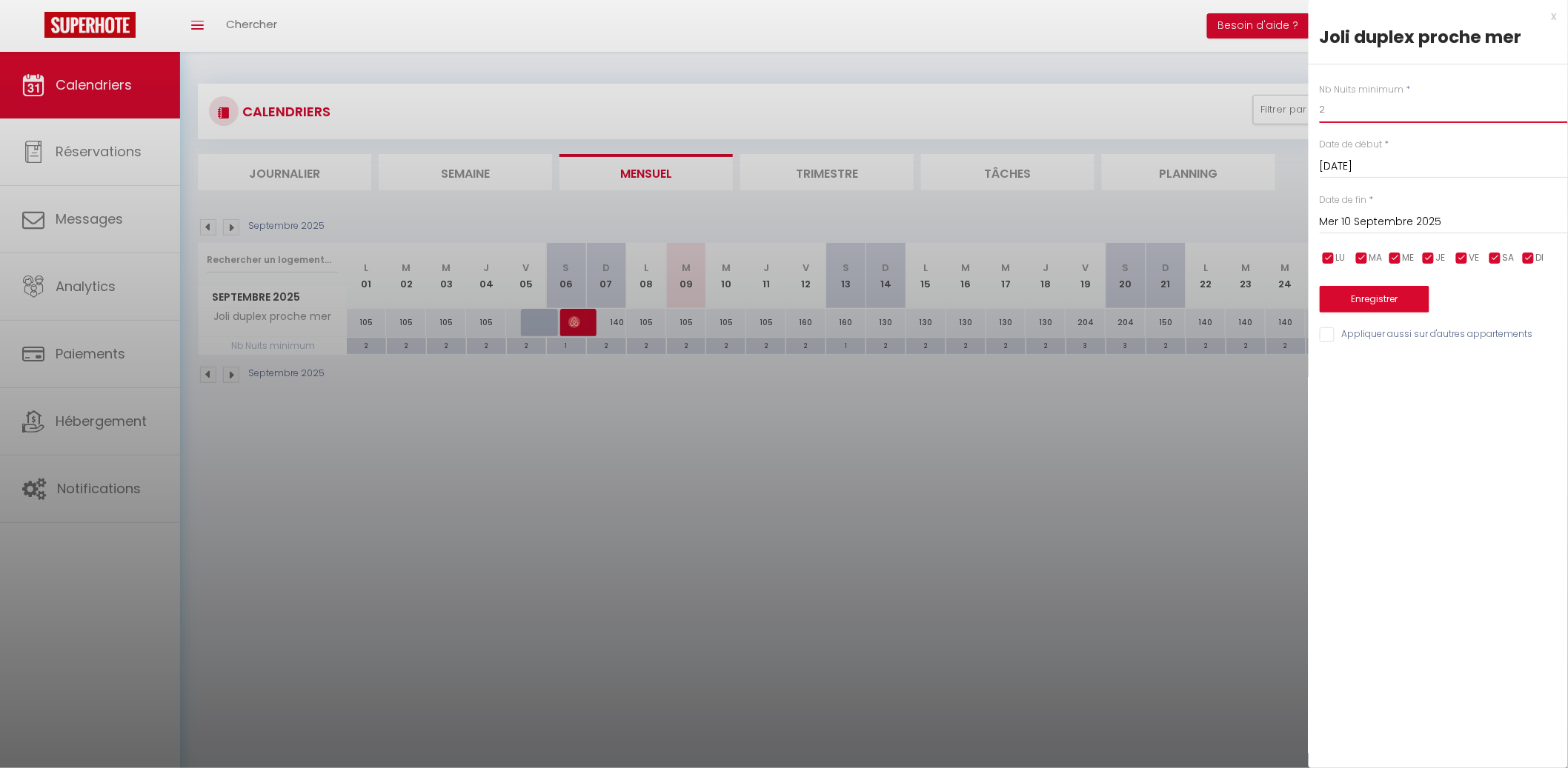
drag, startPoint x: 1343, startPoint y: 114, endPoint x: 1292, endPoint y: 112, distance: 51.0
click at [1293, 111] on body "🟢 Des questions ou besoin d'assistance pour la migration AirBnB? Connectez-vous…" at bounding box center [784, 436] width 1568 height 768
type input "1"
click at [1392, 218] on input "Mer 10 Septembre 2025" at bounding box center [1443, 223] width 248 height 20
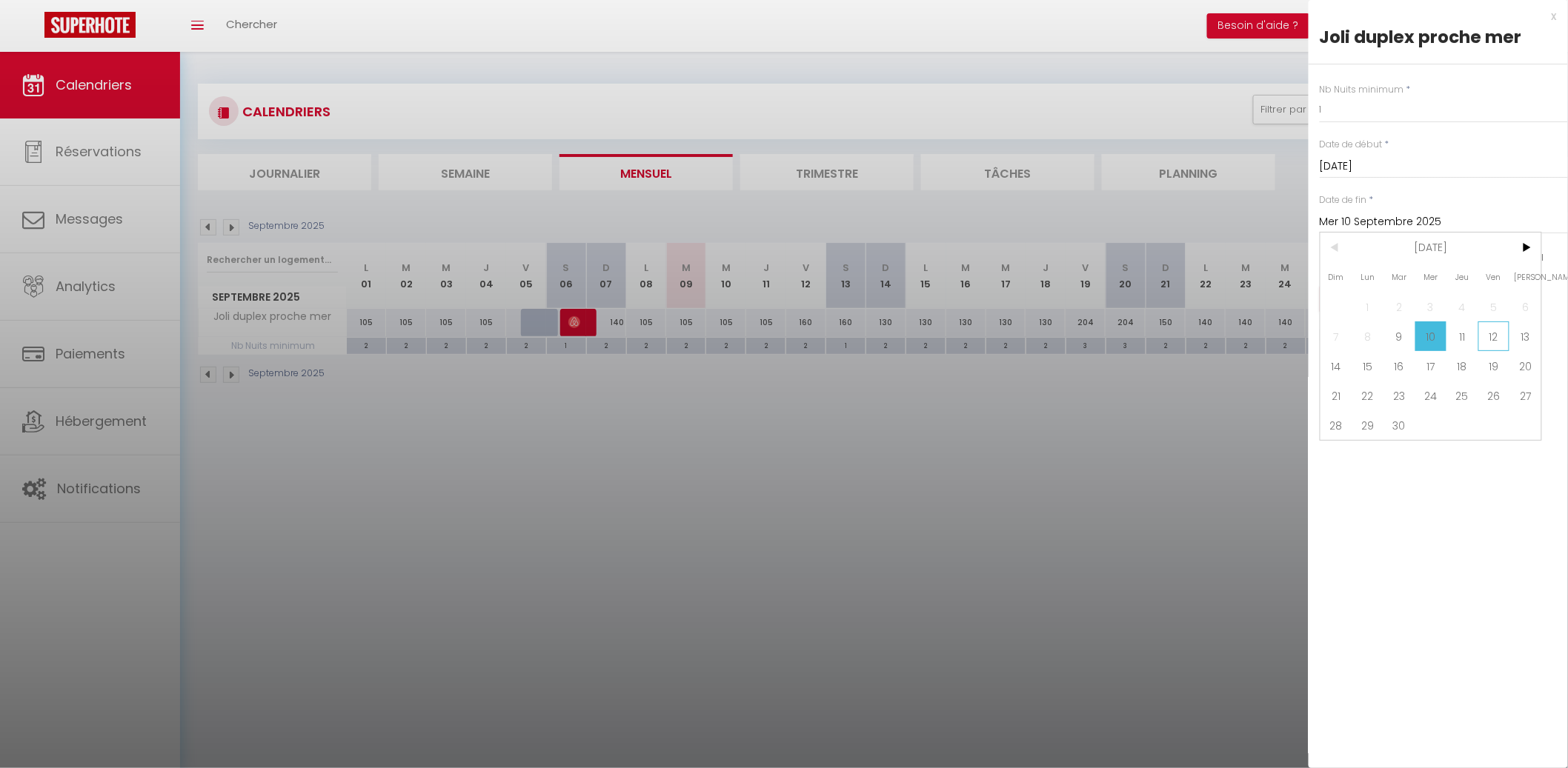
click at [1490, 328] on span "12" at bounding box center [1494, 336] width 32 height 29
type input "Ven 12 Septembre 2025"
click at [1379, 296] on button "Enregistrer" at bounding box center [1374, 299] width 110 height 27
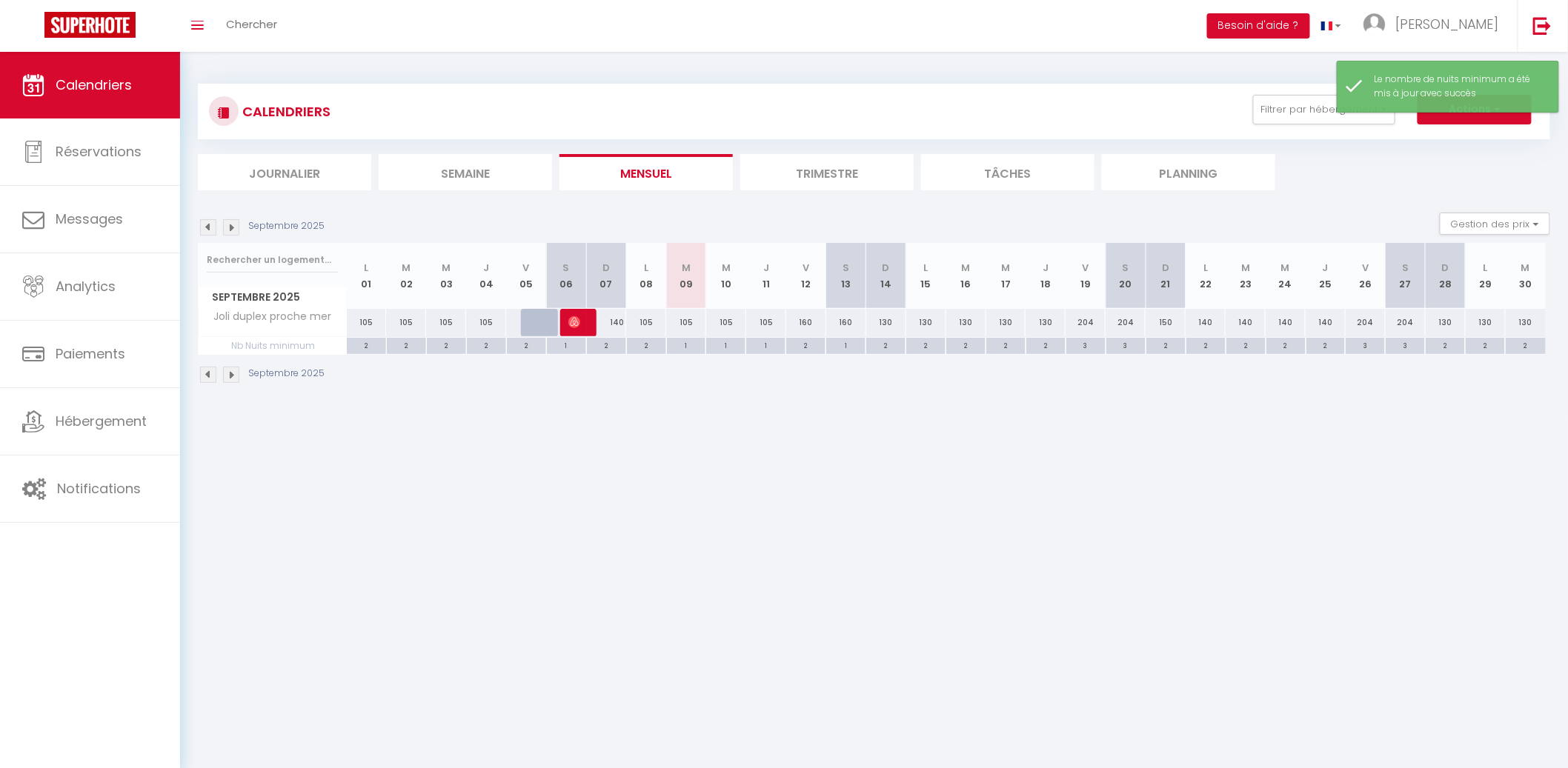
click at [686, 327] on div "105" at bounding box center [685, 323] width 40 height 28
type input "105"
type input "Mar 09 Septembre 2025"
type input "Mer 10 Septembre 2025"
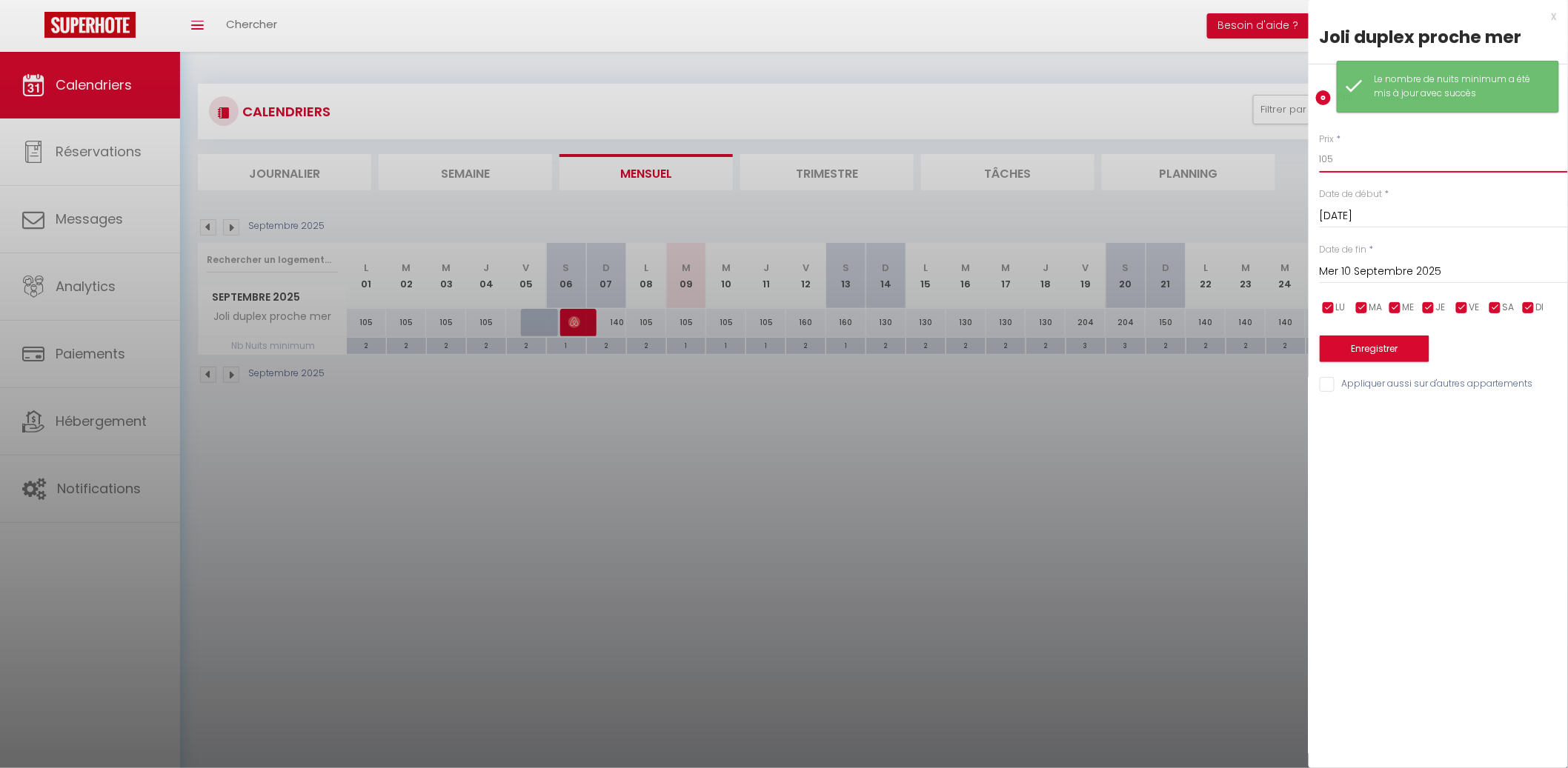
drag, startPoint x: 1227, startPoint y: 159, endPoint x: 1129, endPoint y: 167, distance: 98.3
click at [1138, 167] on body "🟢 Des questions ou besoin d'assistance pour la migration AirBnB? Connectez-vous…" at bounding box center [784, 436] width 1568 height 768
type input "1"
type input "90"
click at [1472, 264] on input "Mer 10 Septembre 2025" at bounding box center [1443, 272] width 248 height 20
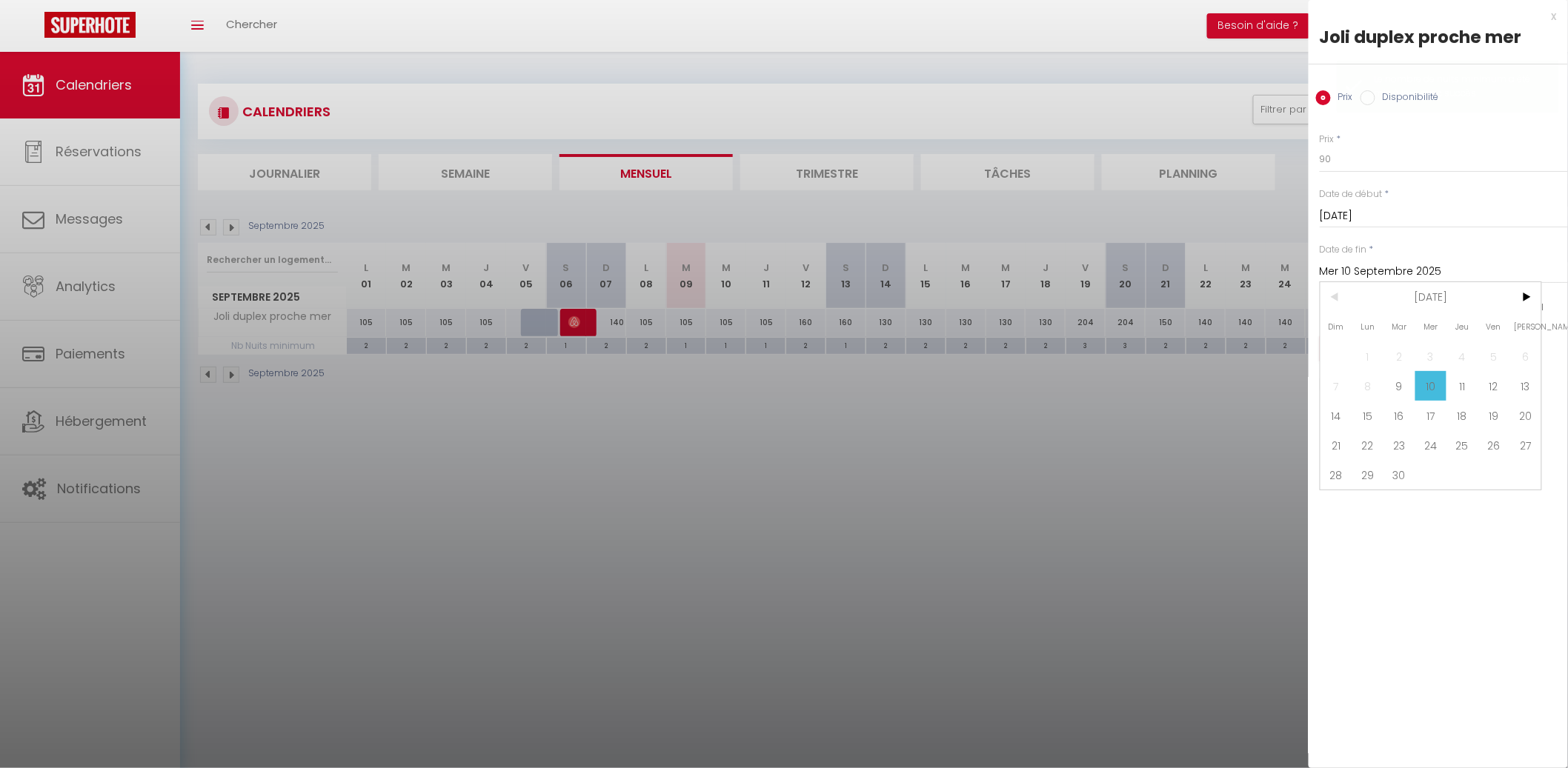
click at [1501, 380] on span "12" at bounding box center [1494, 385] width 32 height 29
type input "Ven 12 Septembre 2025"
click at [1405, 349] on button "Enregistrer" at bounding box center [1374, 348] width 110 height 27
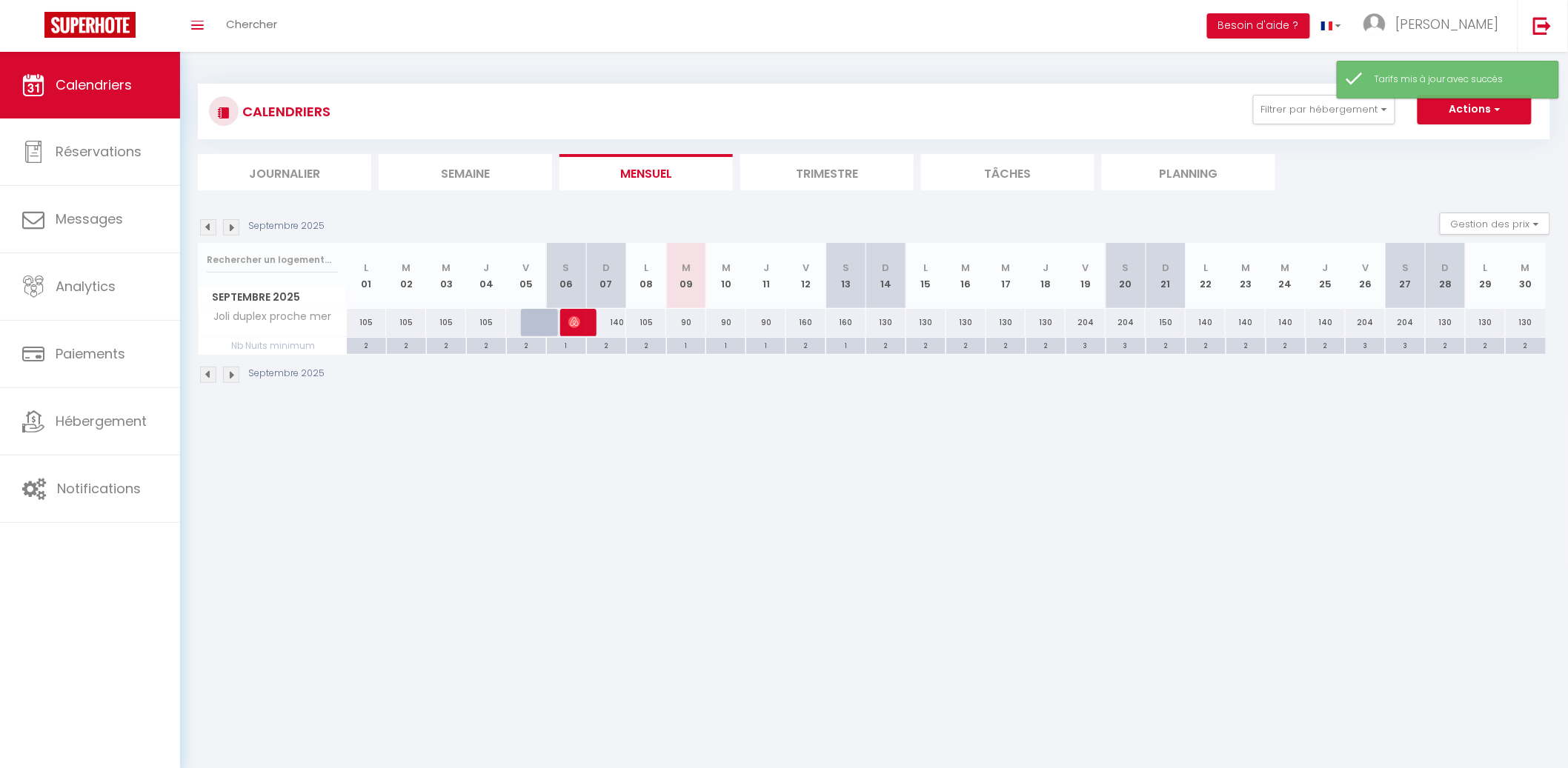
click at [806, 322] on div "160" at bounding box center [806, 323] width 40 height 28
type input "160"
type input "Ven 12 Septembre 2025"
type input "Sam 13 Septembre 2025"
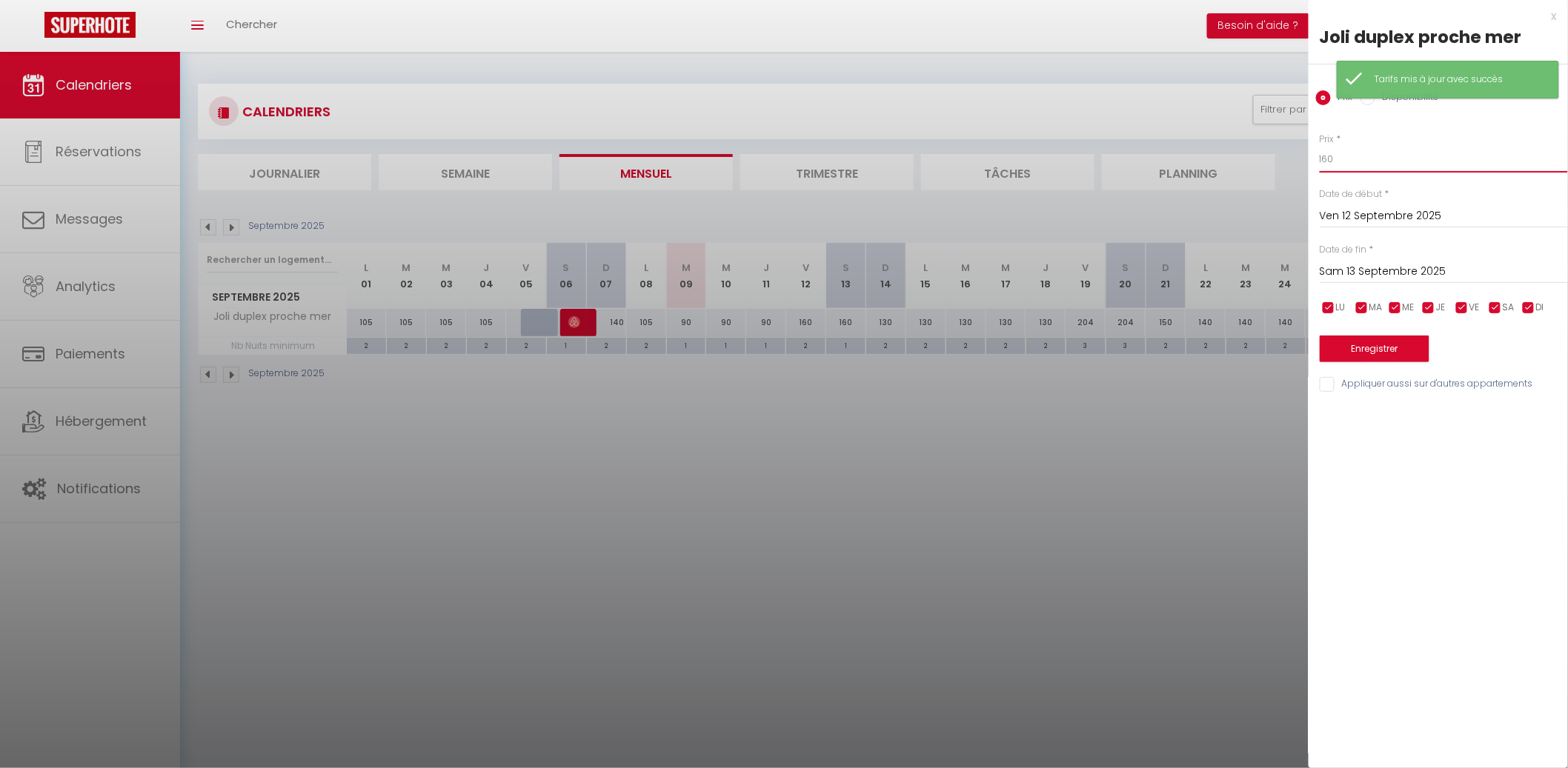
click at [1370, 164] on input "160" at bounding box center [1443, 159] width 248 height 27
type input "130"
click at [1410, 350] on button "Enregistrer" at bounding box center [1374, 348] width 110 height 27
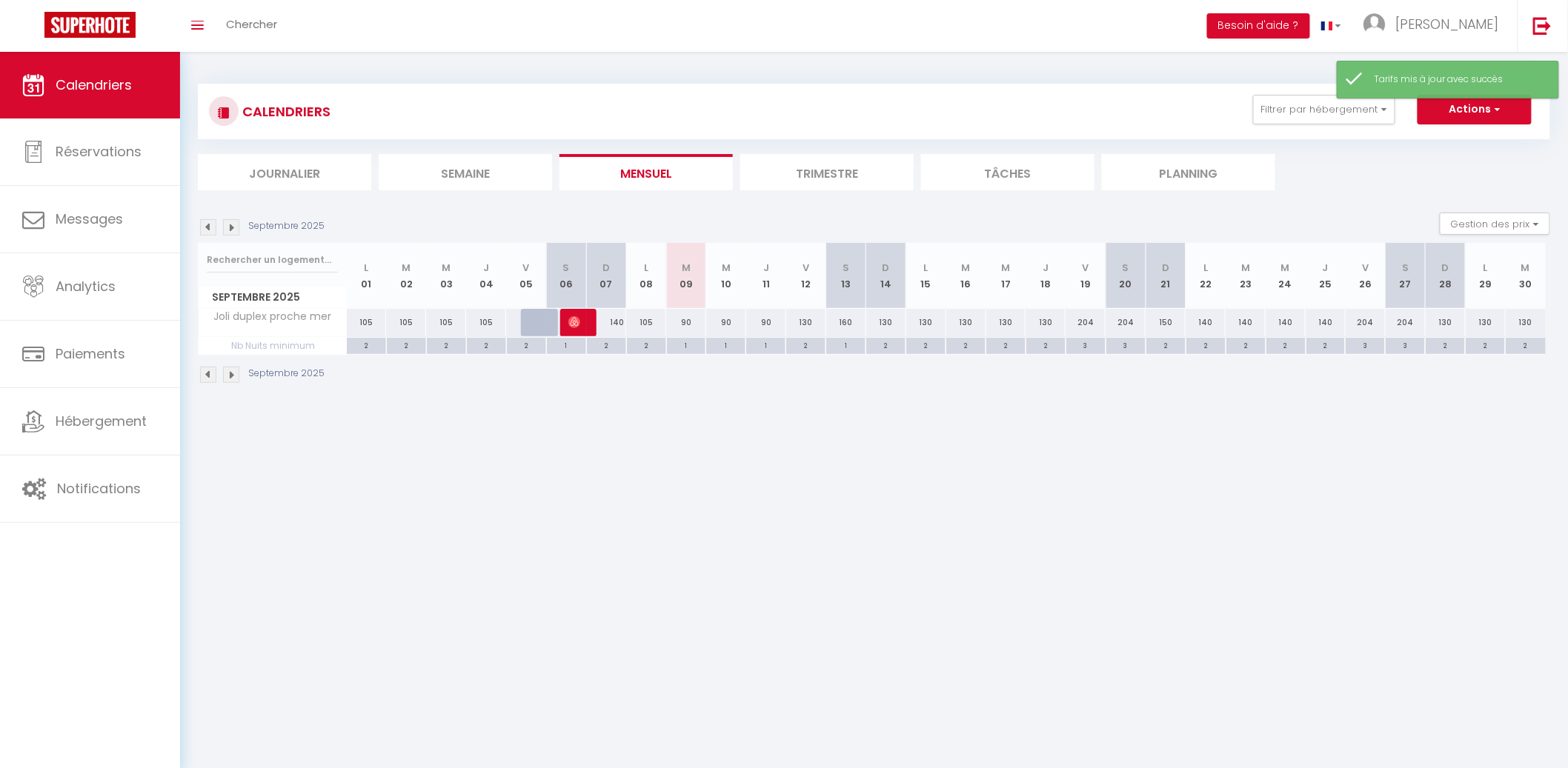
click at [849, 321] on div "160" at bounding box center [846, 323] width 40 height 28
type input "160"
type input "Sam 13 Septembre 2025"
type input "Dim 14 Septembre 2025"
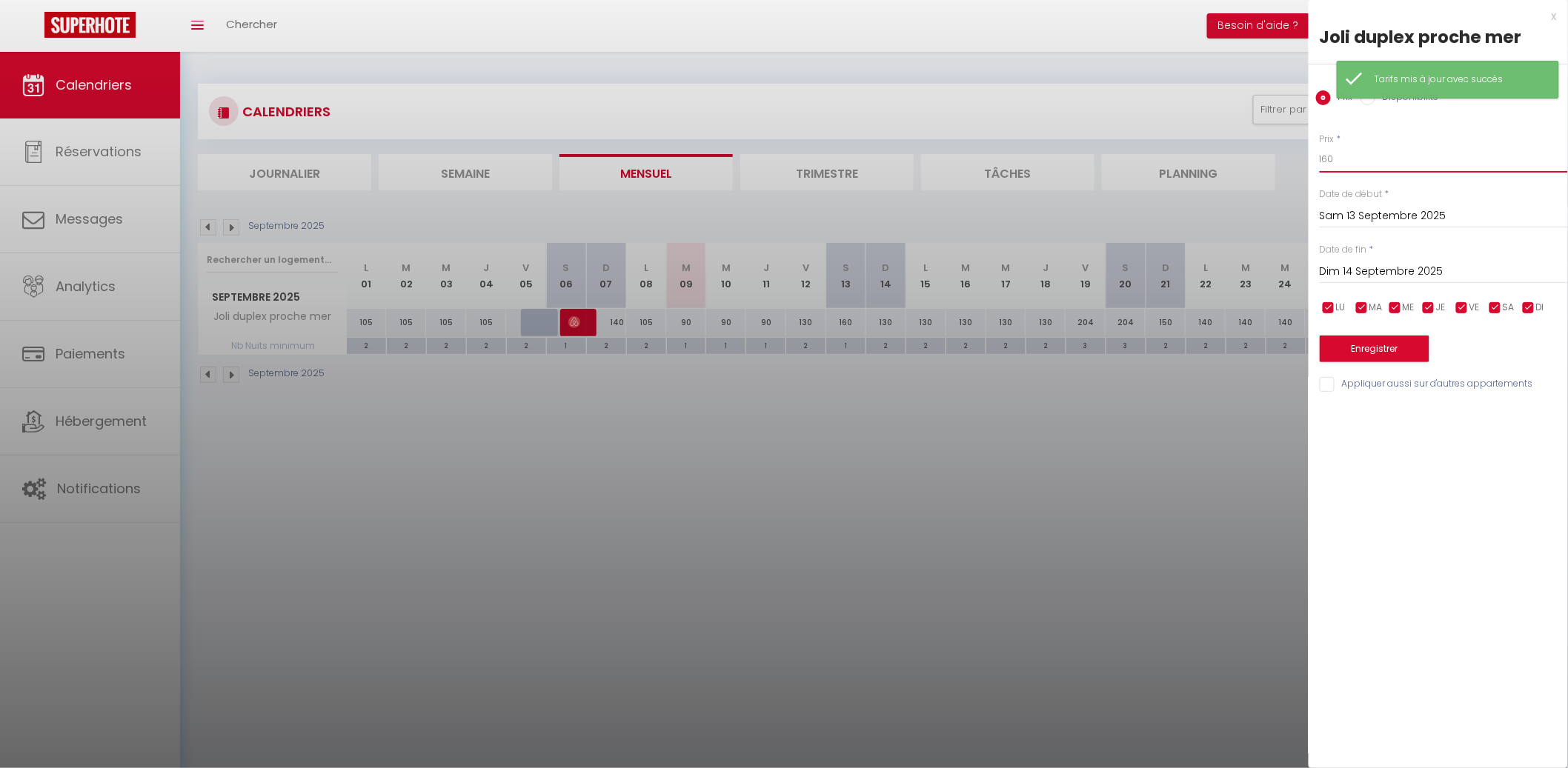
click at [1349, 163] on input "160" at bounding box center [1443, 159] width 248 height 27
type input "130"
click at [1383, 347] on button "Enregistrer" at bounding box center [1374, 348] width 110 height 27
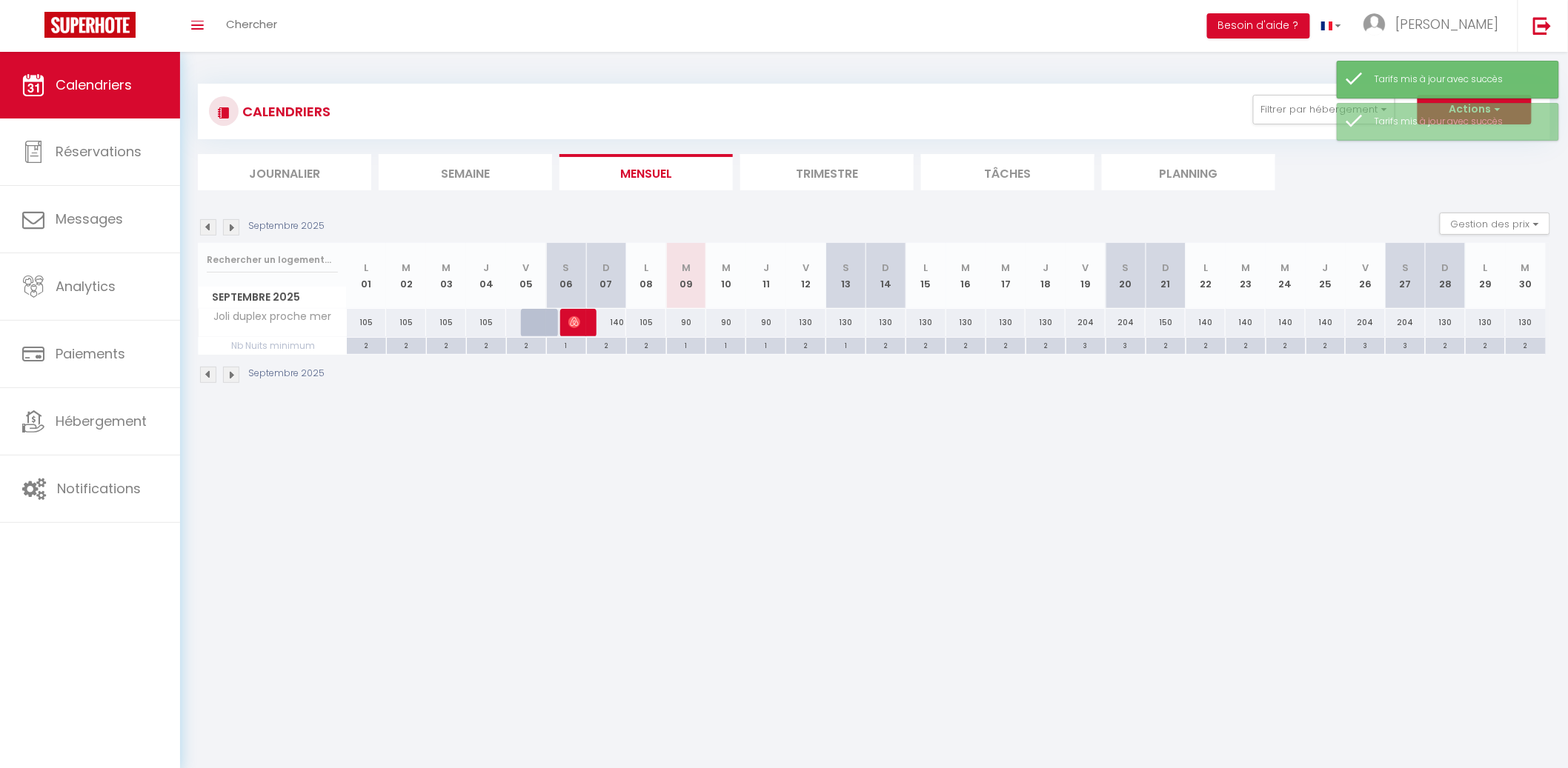
click at [879, 315] on div "130" at bounding box center [886, 323] width 40 height 28
type input "130"
type input "Dim 14 Septembre 2025"
type input "Lun 15 Septembre 2025"
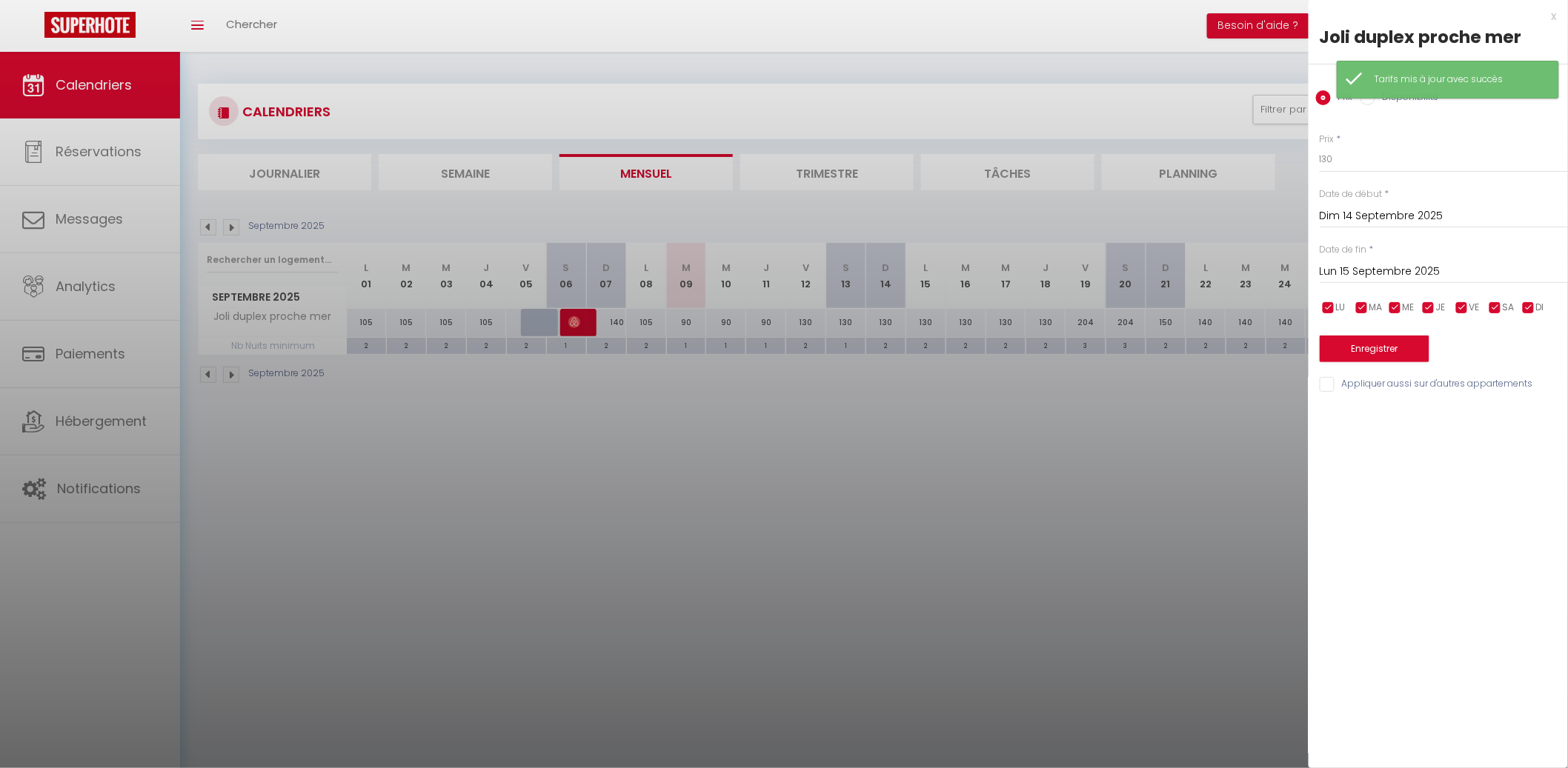
drag, startPoint x: 924, startPoint y: 380, endPoint x: 916, endPoint y: 374, distance: 10.0
click at [922, 379] on div at bounding box center [784, 384] width 1568 height 768
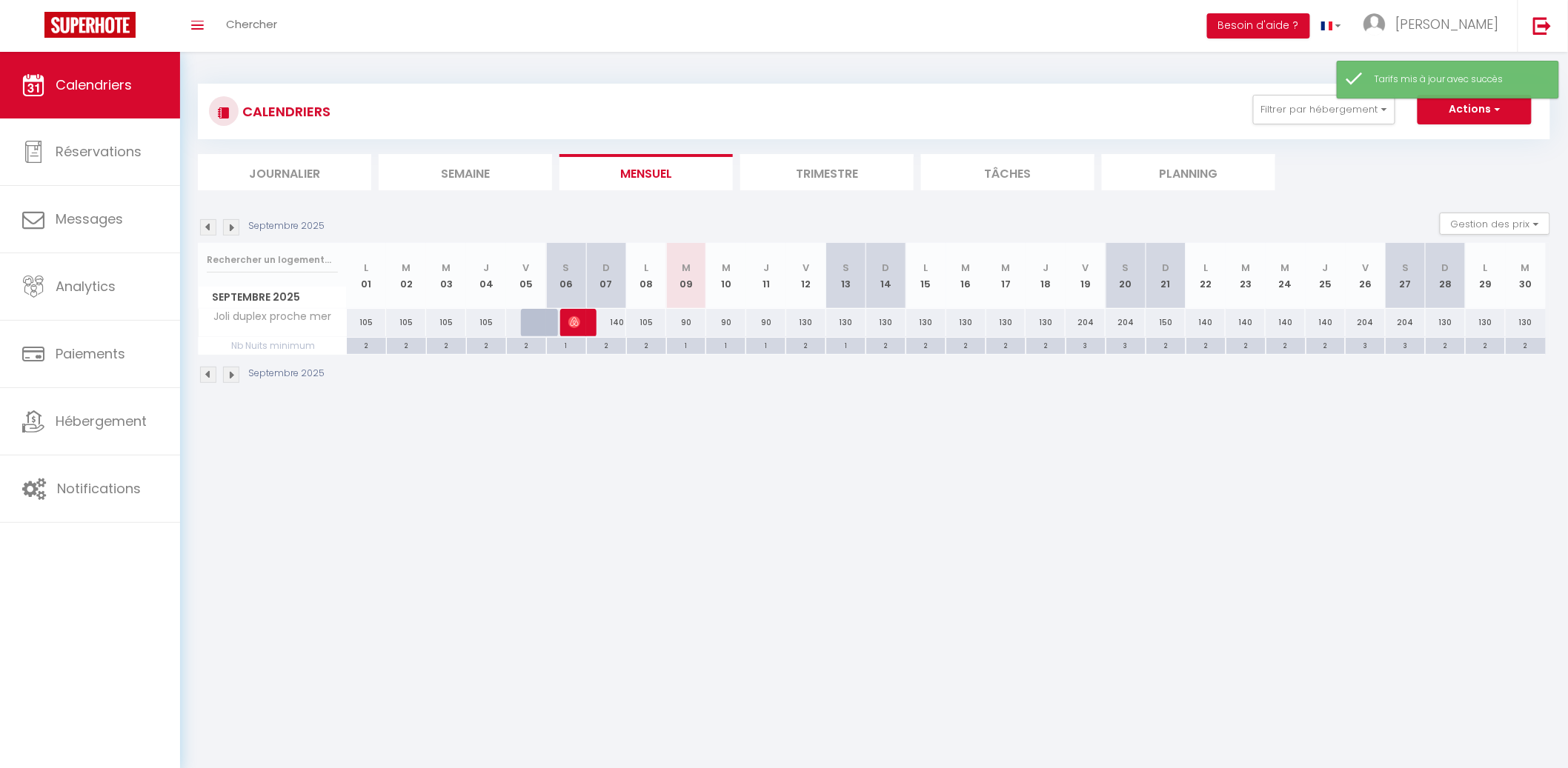
drag, startPoint x: 888, startPoint y: 319, endPoint x: 945, endPoint y: 300, distance: 60.1
click at [888, 318] on div "130" at bounding box center [886, 323] width 40 height 28
type input "130"
type input "Dim 14 Septembre 2025"
type input "Lun 15 Septembre 2025"
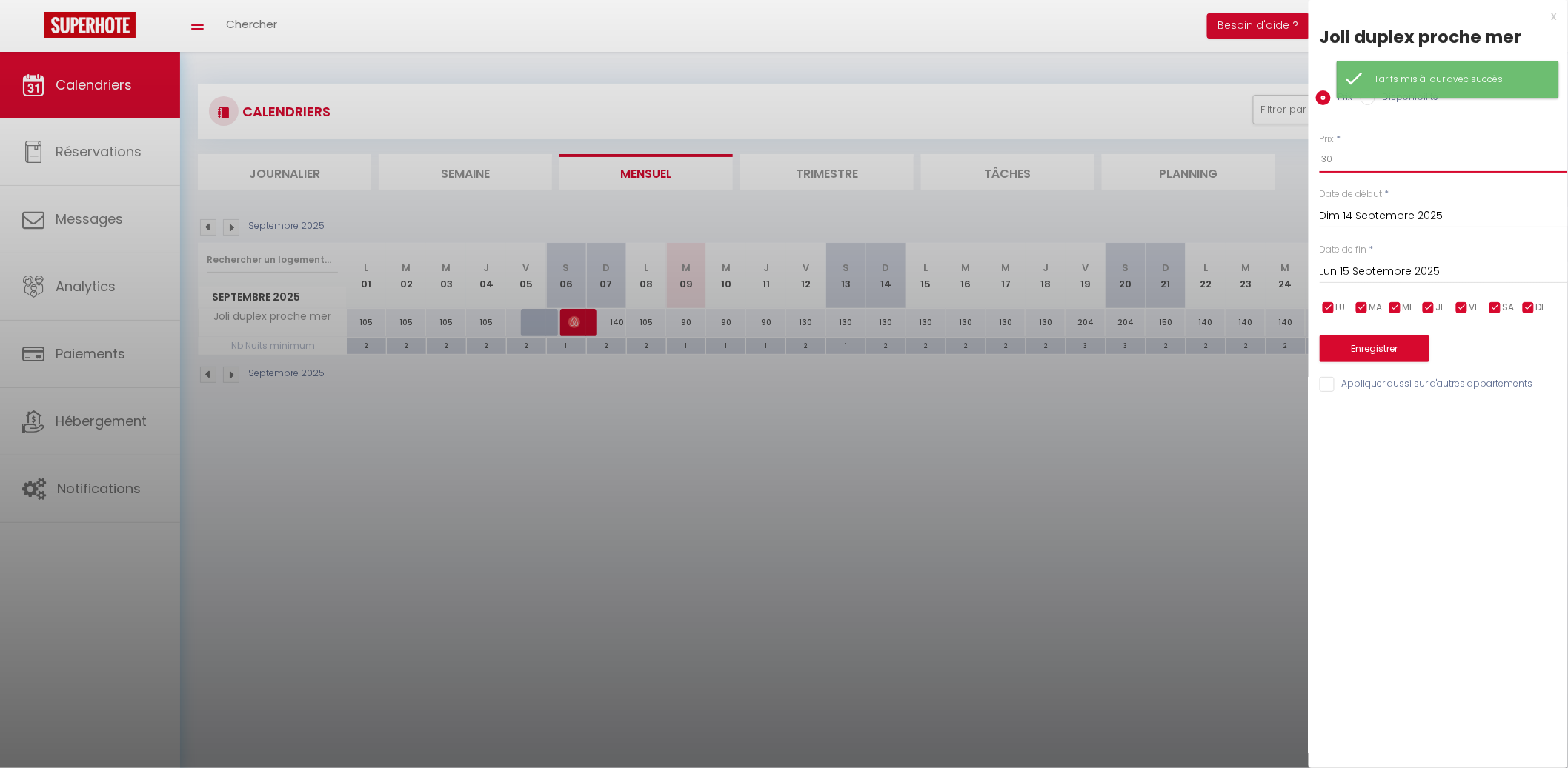
click at [1352, 160] on input "130" at bounding box center [1443, 159] width 248 height 27
click at [1362, 151] on input "130" at bounding box center [1443, 159] width 248 height 27
type input "100"
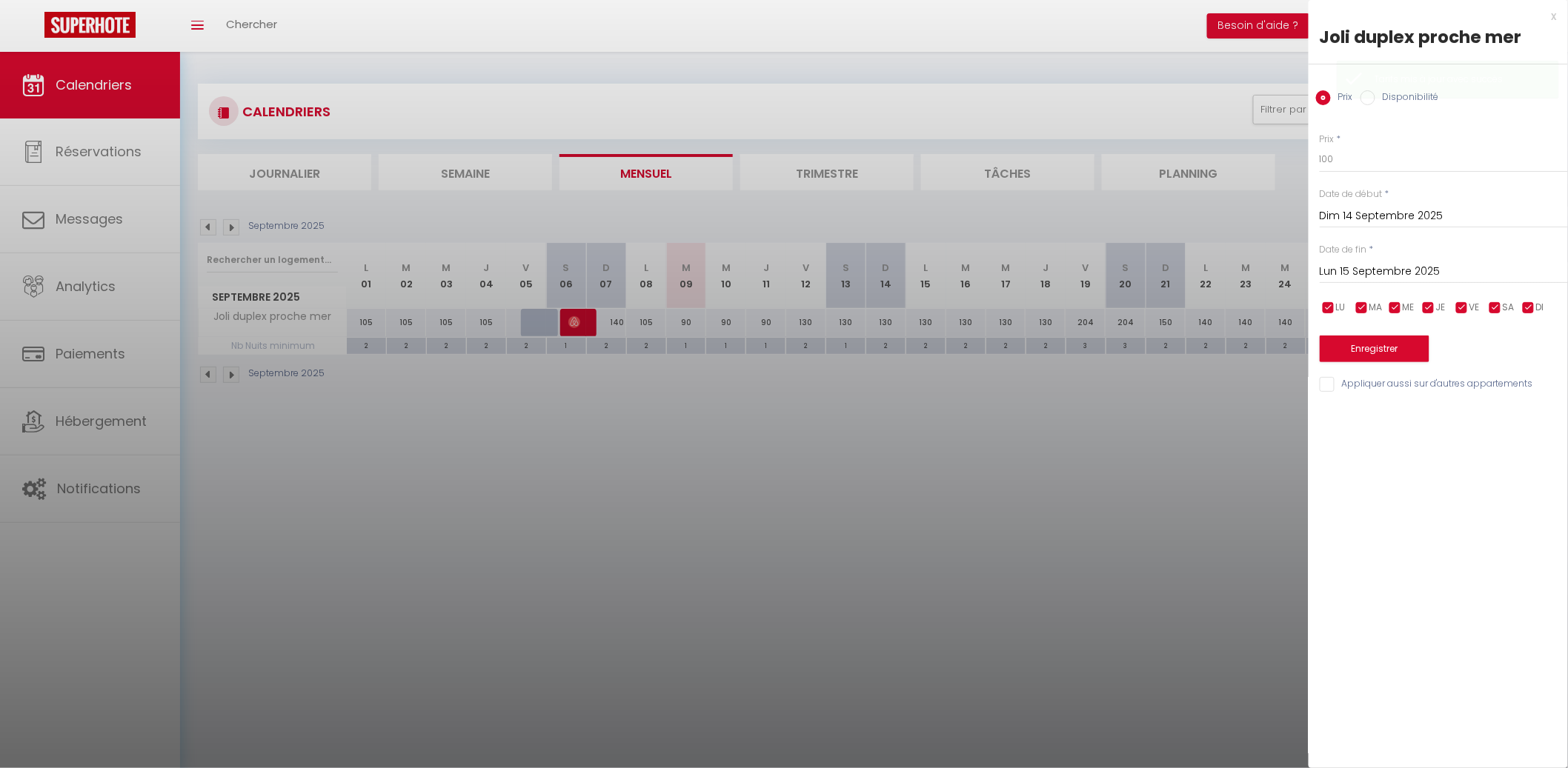
drag, startPoint x: 1479, startPoint y: 273, endPoint x: 1502, endPoint y: 282, distance: 24.7
click at [1480, 273] on input "Lun 15 Septembre 2025" at bounding box center [1443, 272] width 248 height 20
click at [1518, 292] on span ">" at bounding box center [1525, 297] width 32 height 29
click at [1429, 353] on span "1" at bounding box center [1431, 355] width 32 height 29
type input "Mer 01 Octobre 2025"
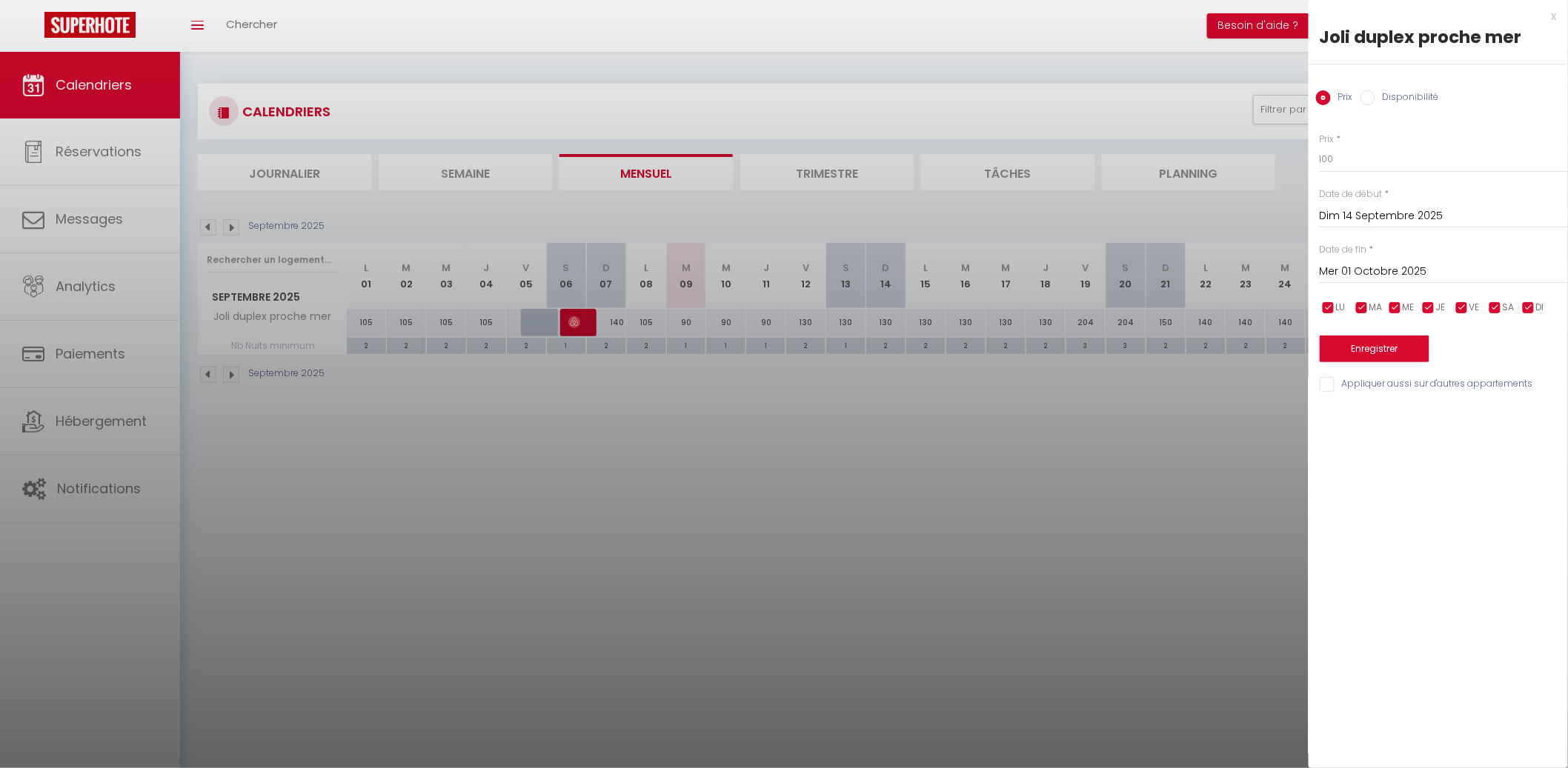
click at [1491, 301] on input "checkbox" at bounding box center [1495, 307] width 15 height 15
checkbox input "false"
click at [1474, 306] on span "VE" at bounding box center [1474, 307] width 11 height 14
checkbox input "false"
click at [1407, 344] on button "Enregistrer" at bounding box center [1374, 348] width 110 height 27
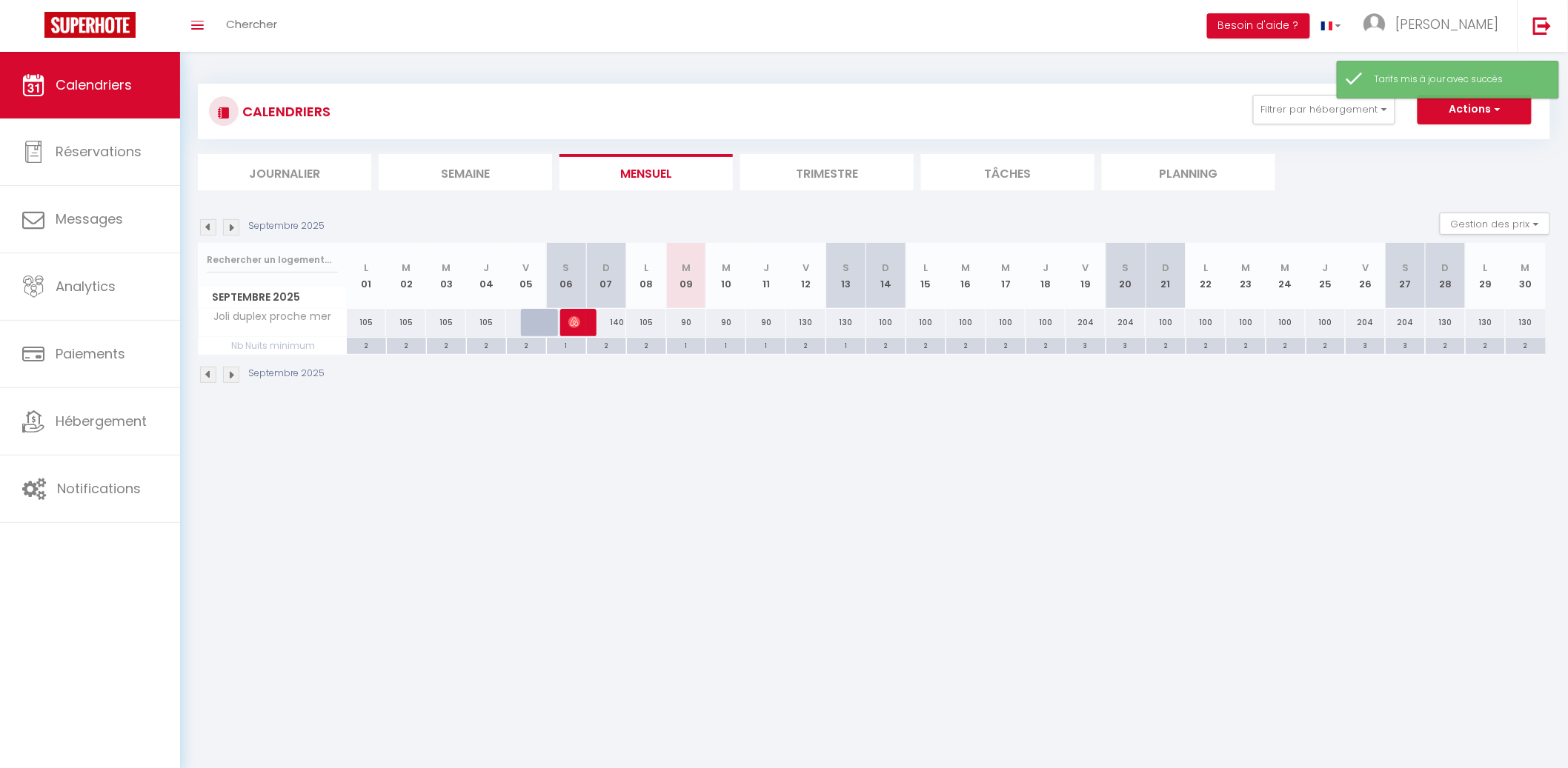
click at [1441, 322] on div "130" at bounding box center [1445, 323] width 40 height 28
type input "130"
type input "Dim 28 Septembre 2025"
type input "Lun 29 Septembre 2025"
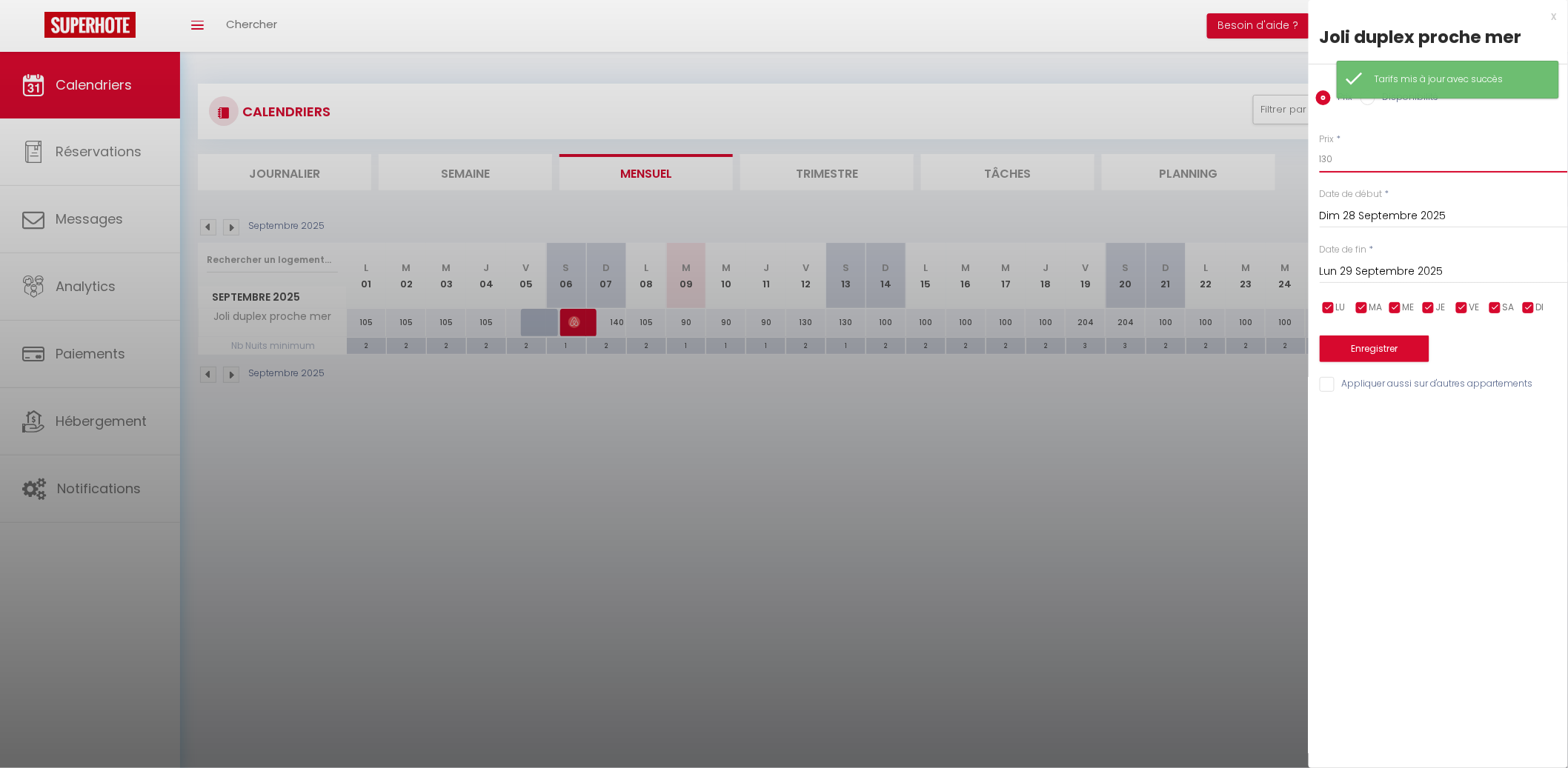
click at [1385, 156] on input "130" at bounding box center [1443, 159] width 248 height 27
type input "110"
drag, startPoint x: 1472, startPoint y: 264, endPoint x: 1490, endPoint y: 270, distance: 19.0
click at [1475, 266] on input "Lun 29 Septembre 2025" at bounding box center [1443, 272] width 248 height 20
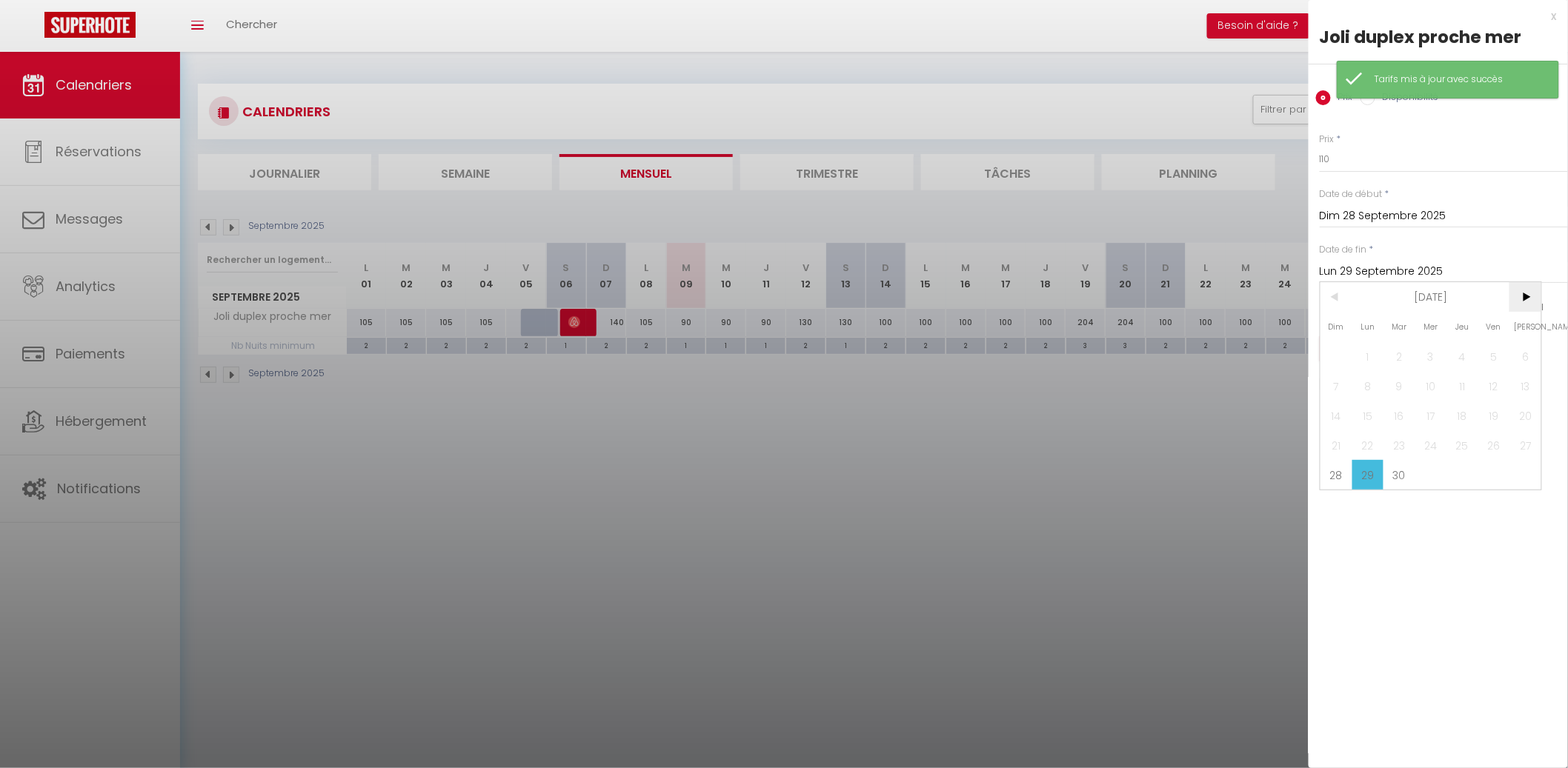
click at [1536, 293] on span ">" at bounding box center [1525, 297] width 32 height 29
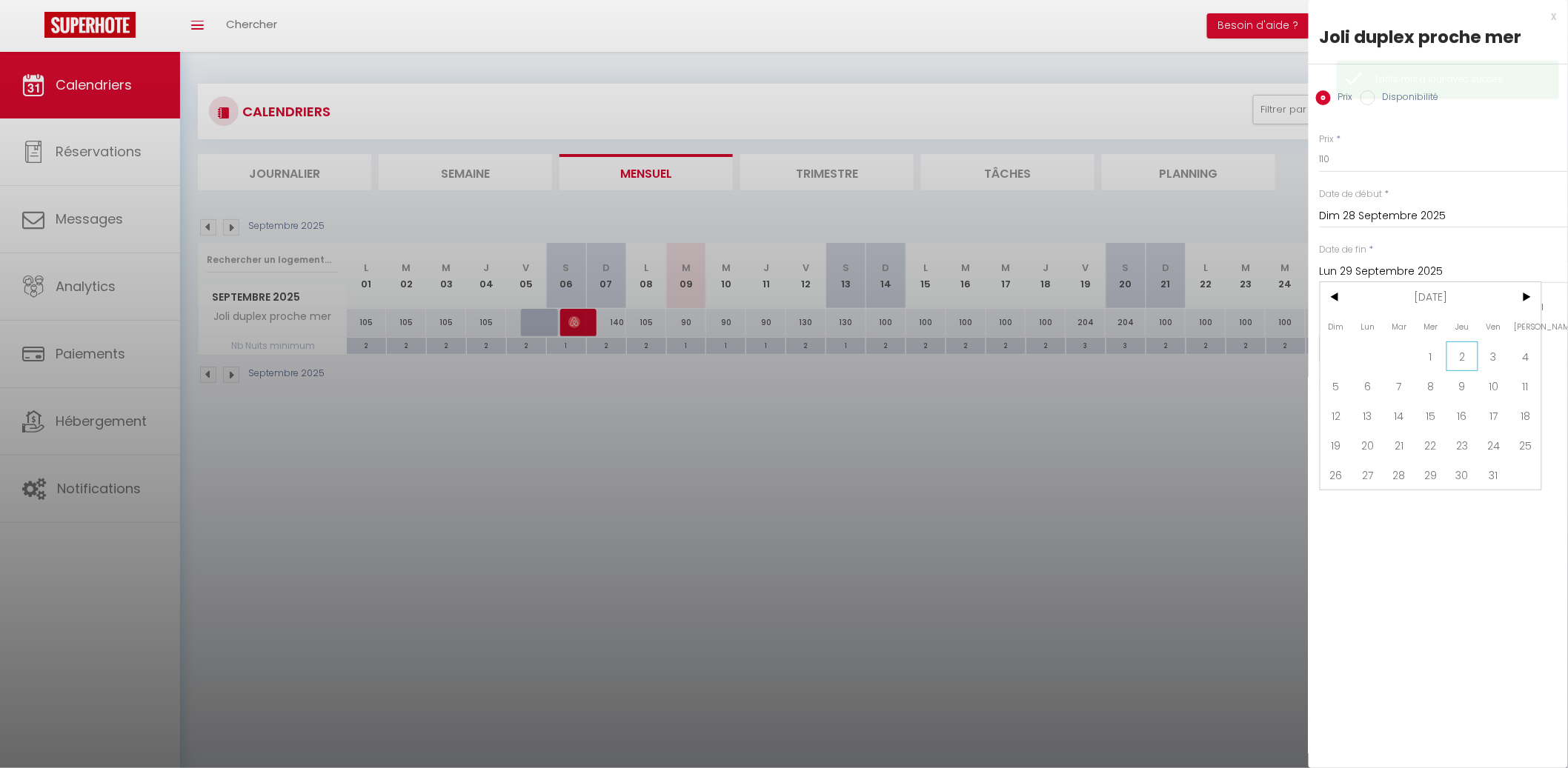
click at [1448, 354] on span "2" at bounding box center [1462, 355] width 32 height 29
type input "Jeu 02 Octobre 2025"
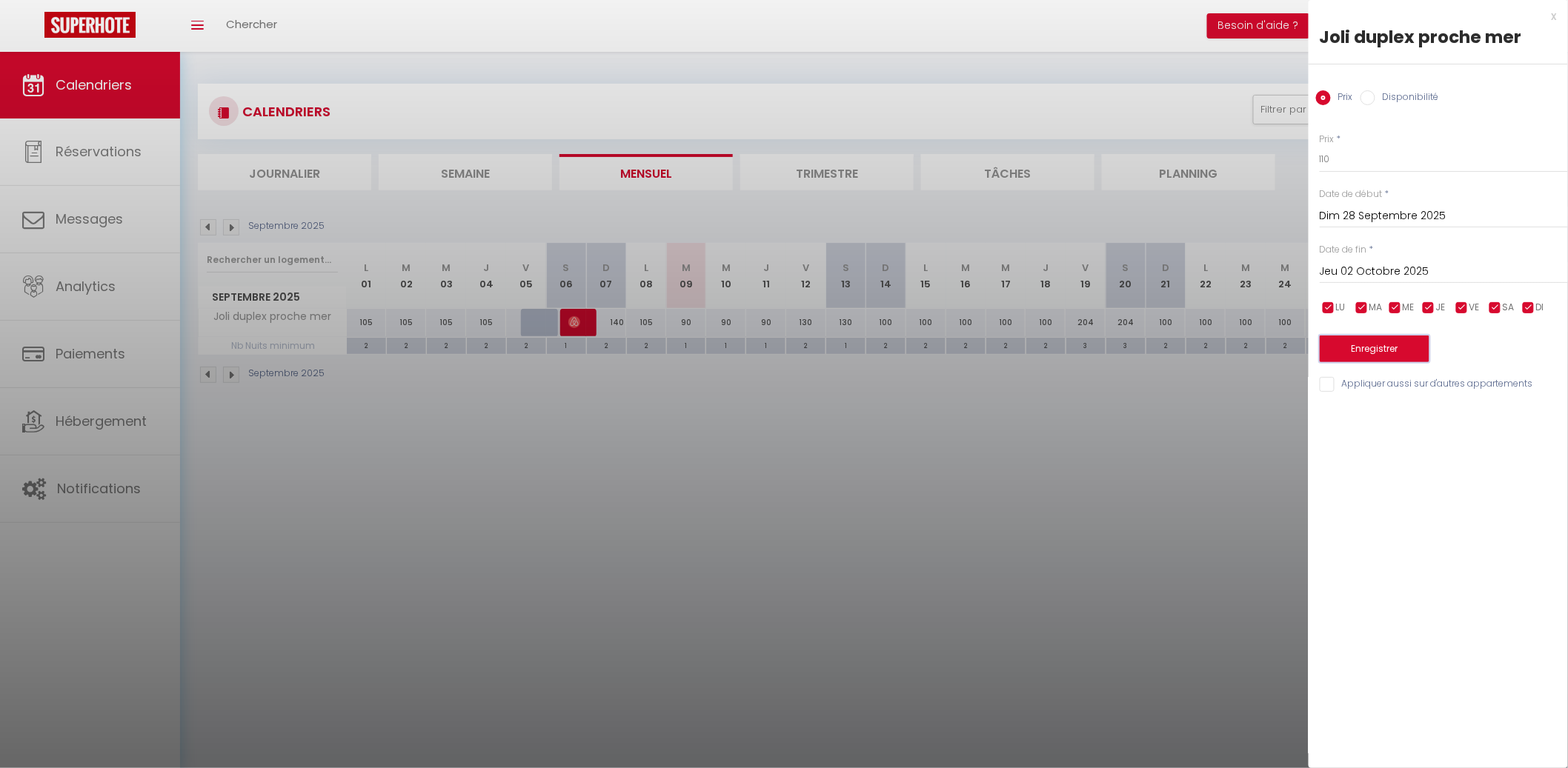
click at [1391, 343] on button "Enregistrer" at bounding box center [1374, 348] width 110 height 27
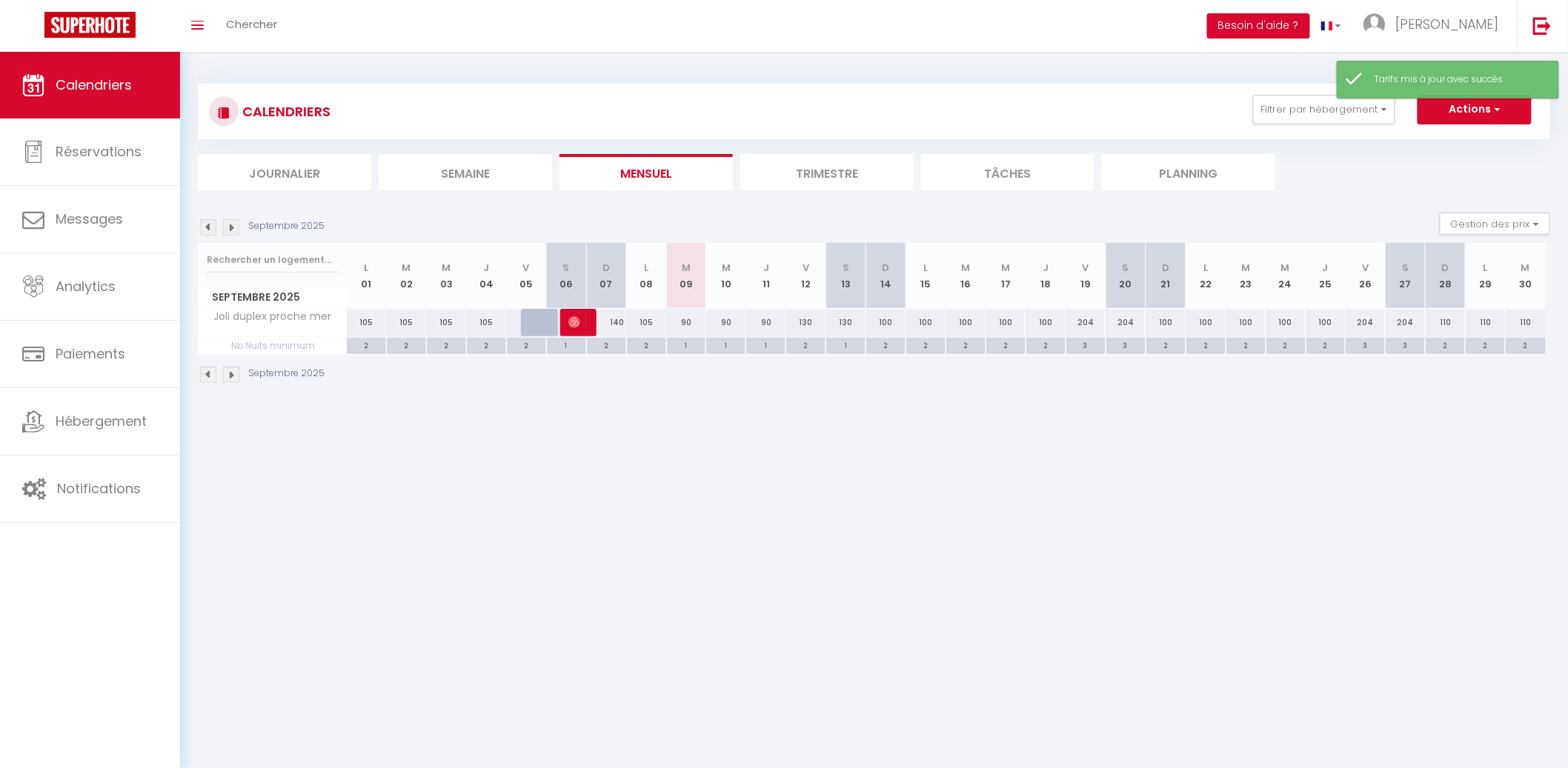
click at [1086, 325] on div "204" at bounding box center [1085, 323] width 40 height 28
type input "204"
type input "Ven 19 Septembre 2025"
type input "Sam 20 Septembre 2025"
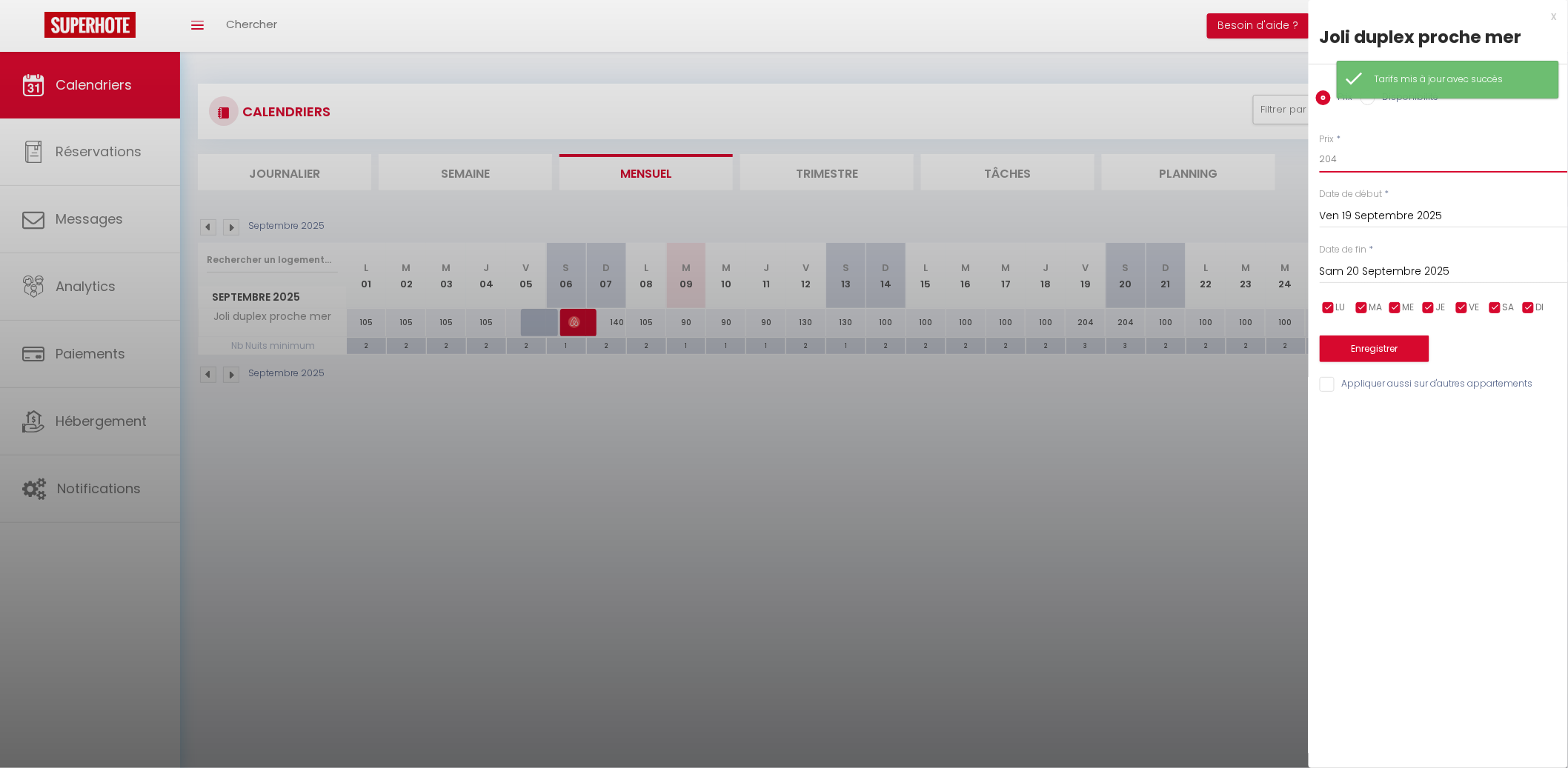
click at [1353, 156] on input "204" at bounding box center [1443, 159] width 248 height 27
type input "160"
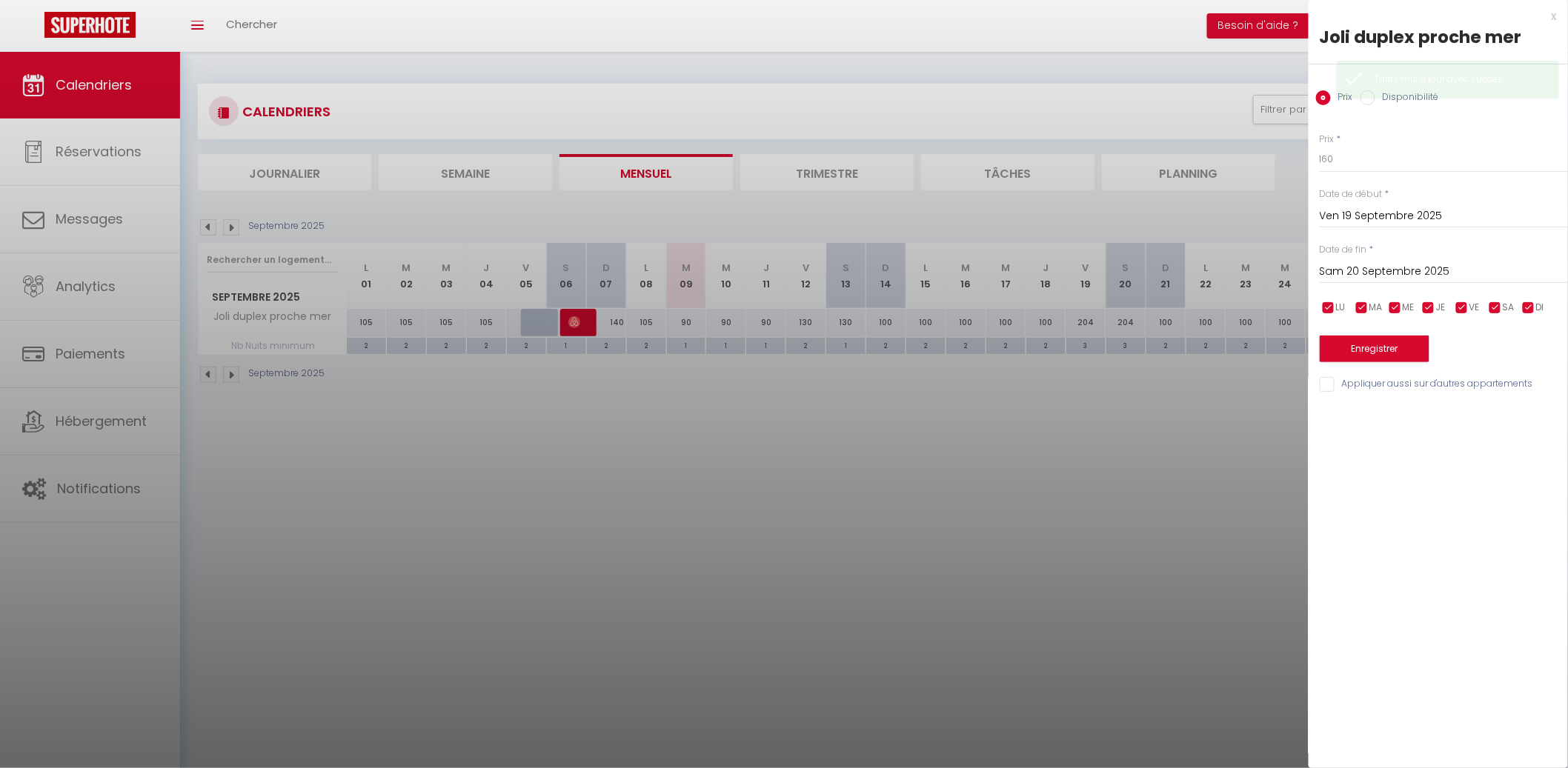
click at [1509, 268] on input "Sam 20 Septembre 2025" at bounding box center [1443, 272] width 248 height 20
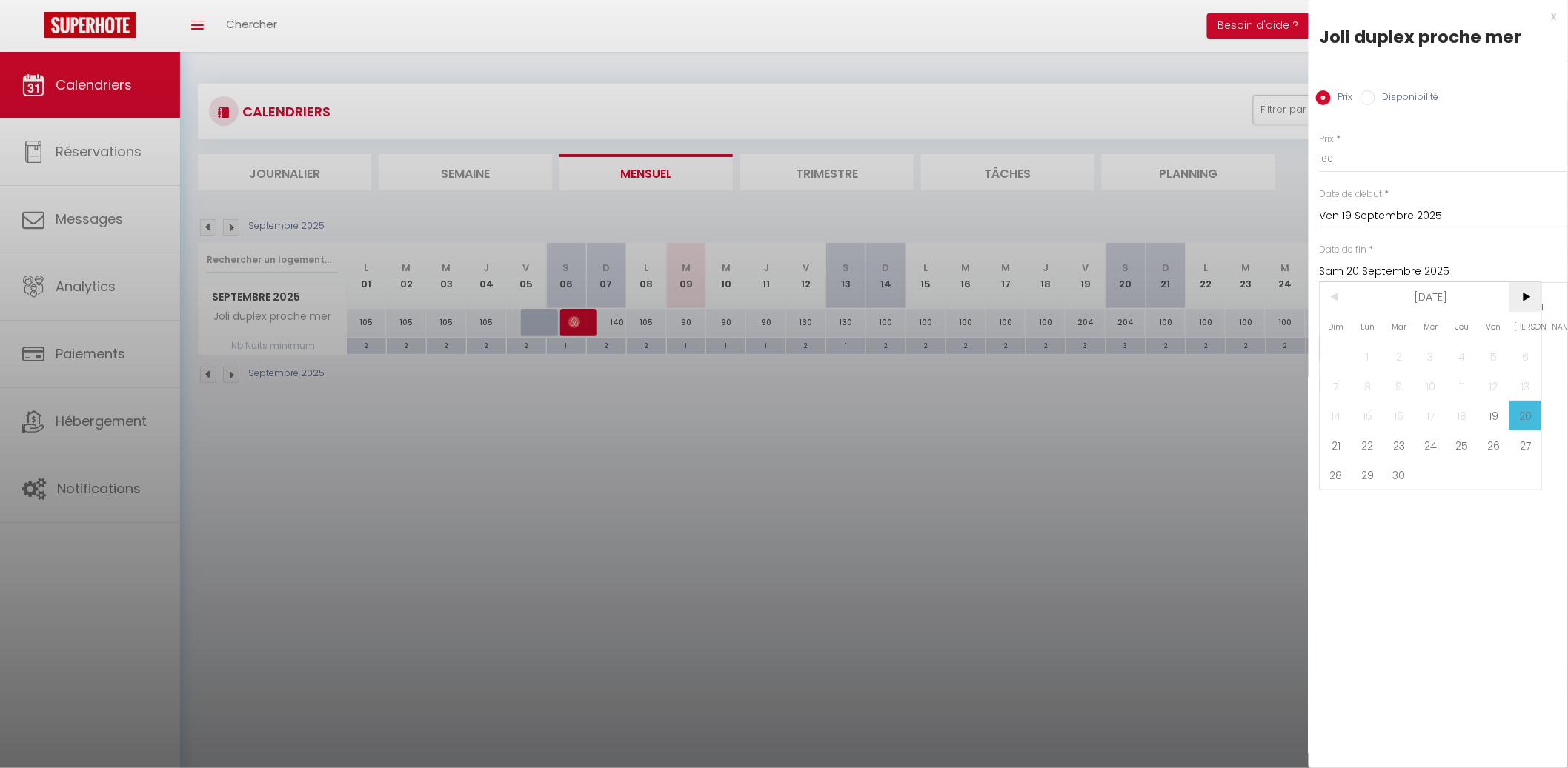
click at [1527, 290] on span ">" at bounding box center [1525, 297] width 32 height 29
click at [1440, 345] on span "1" at bounding box center [1431, 355] width 32 height 29
type input "Mer 01 Octobre 2025"
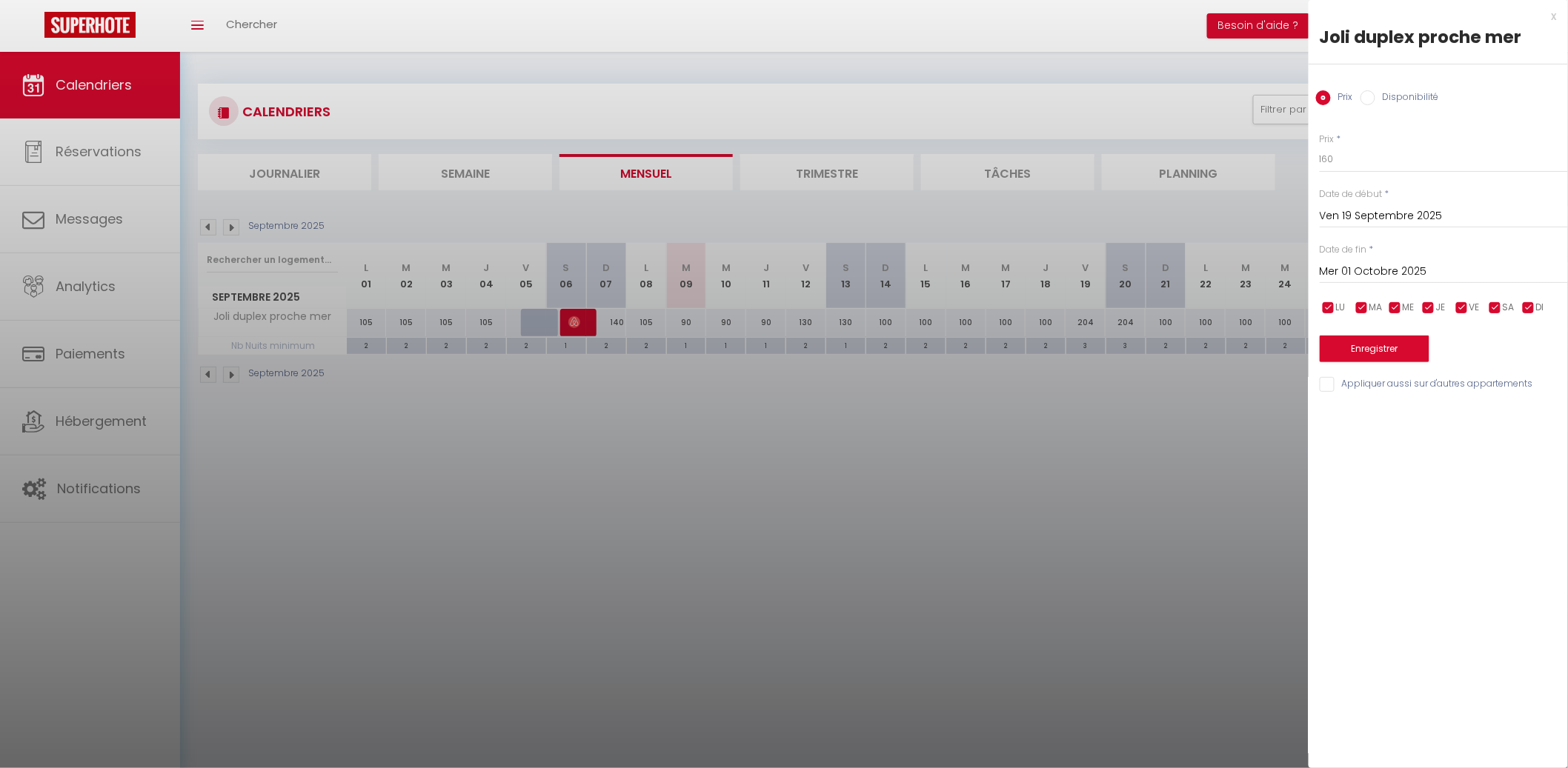
click at [1524, 306] on input "checkbox" at bounding box center [1528, 307] width 15 height 15
checkbox input "false"
click at [1421, 313] on input "checkbox" at bounding box center [1428, 307] width 15 height 15
checkbox input "false"
click at [1391, 313] on input "checkbox" at bounding box center [1395, 307] width 15 height 15
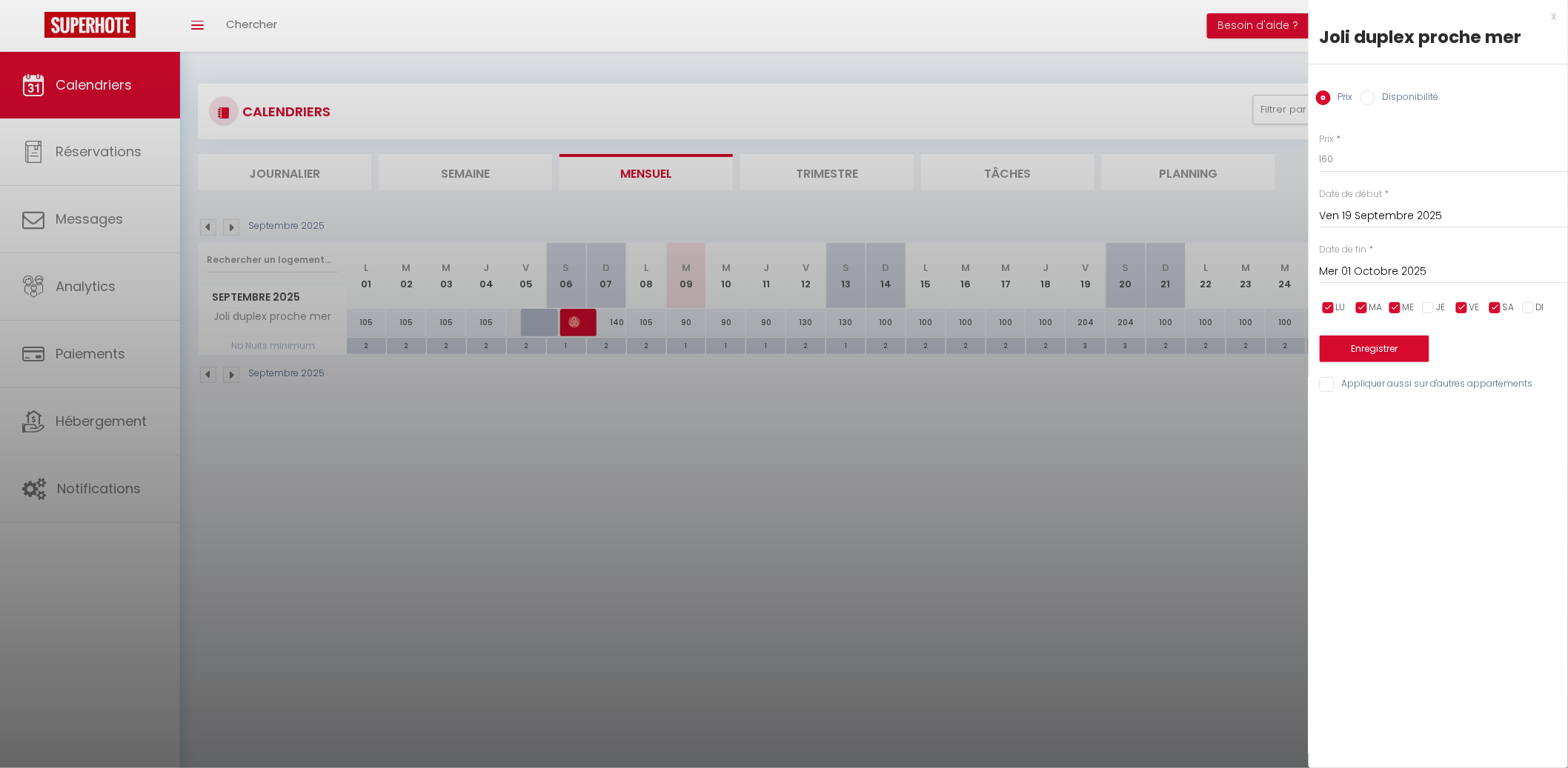
checkbox input "false"
click at [1374, 313] on span "MA" at bounding box center [1375, 307] width 13 height 14
checkbox input "false"
click at [1338, 314] on span "LU" at bounding box center [1340, 307] width 10 height 14
checkbox input "false"
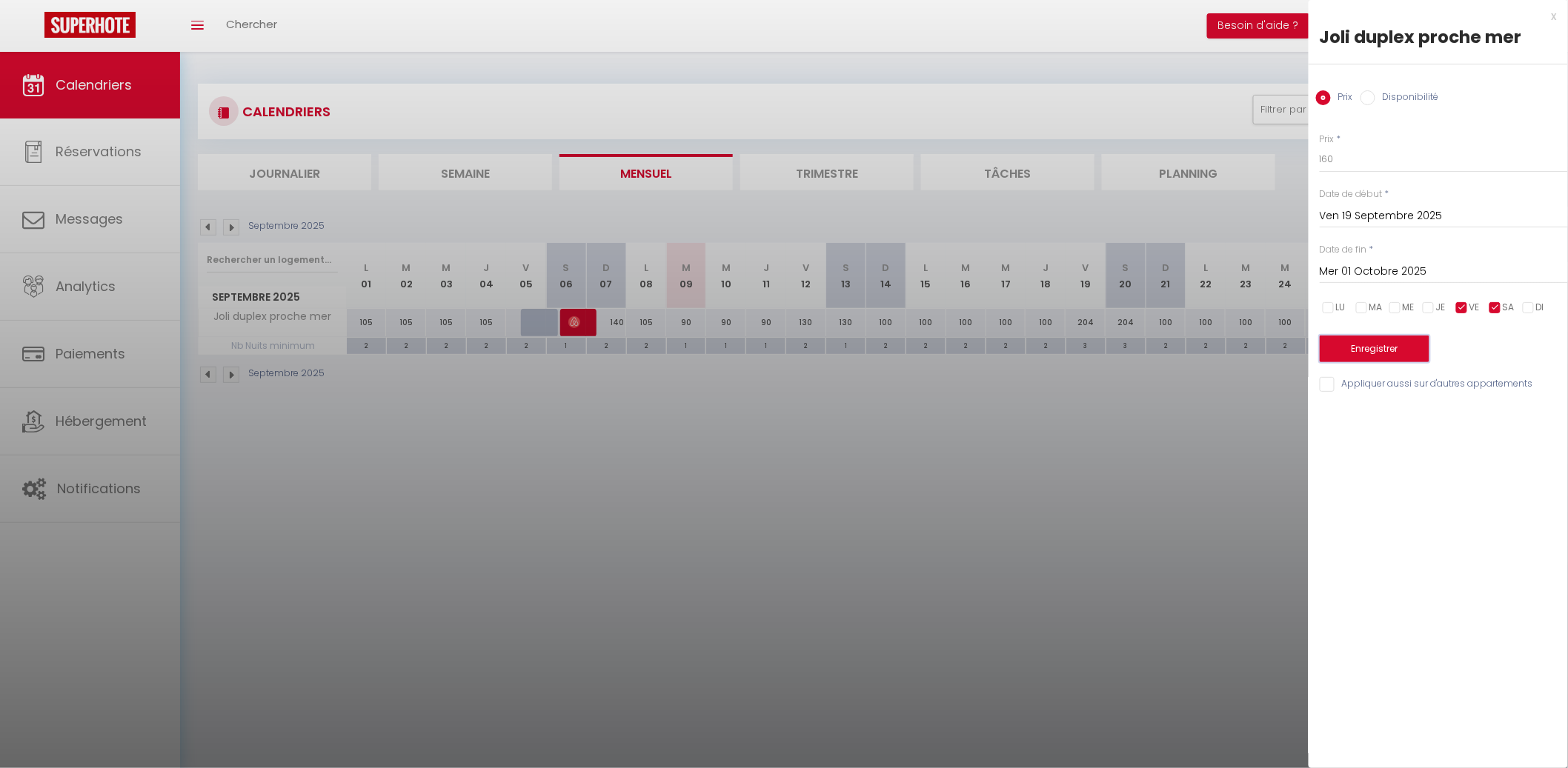
click at [1348, 345] on button "Enregistrer" at bounding box center [1374, 348] width 110 height 27
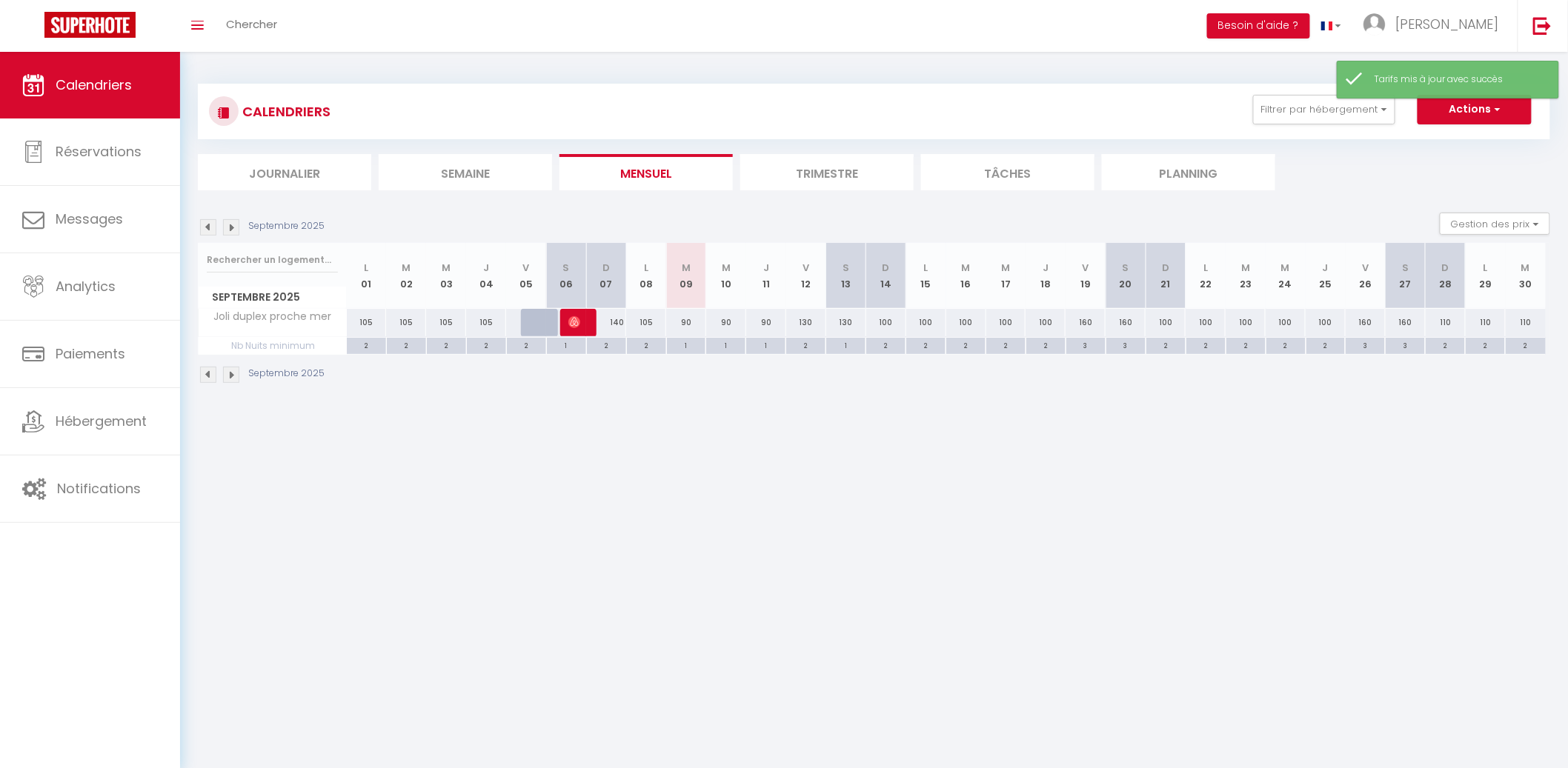
click at [685, 172] on li "Mensuel" at bounding box center [645, 172] width 173 height 37
click at [1267, 120] on button "Filtrer par hébergement" at bounding box center [1324, 109] width 143 height 29
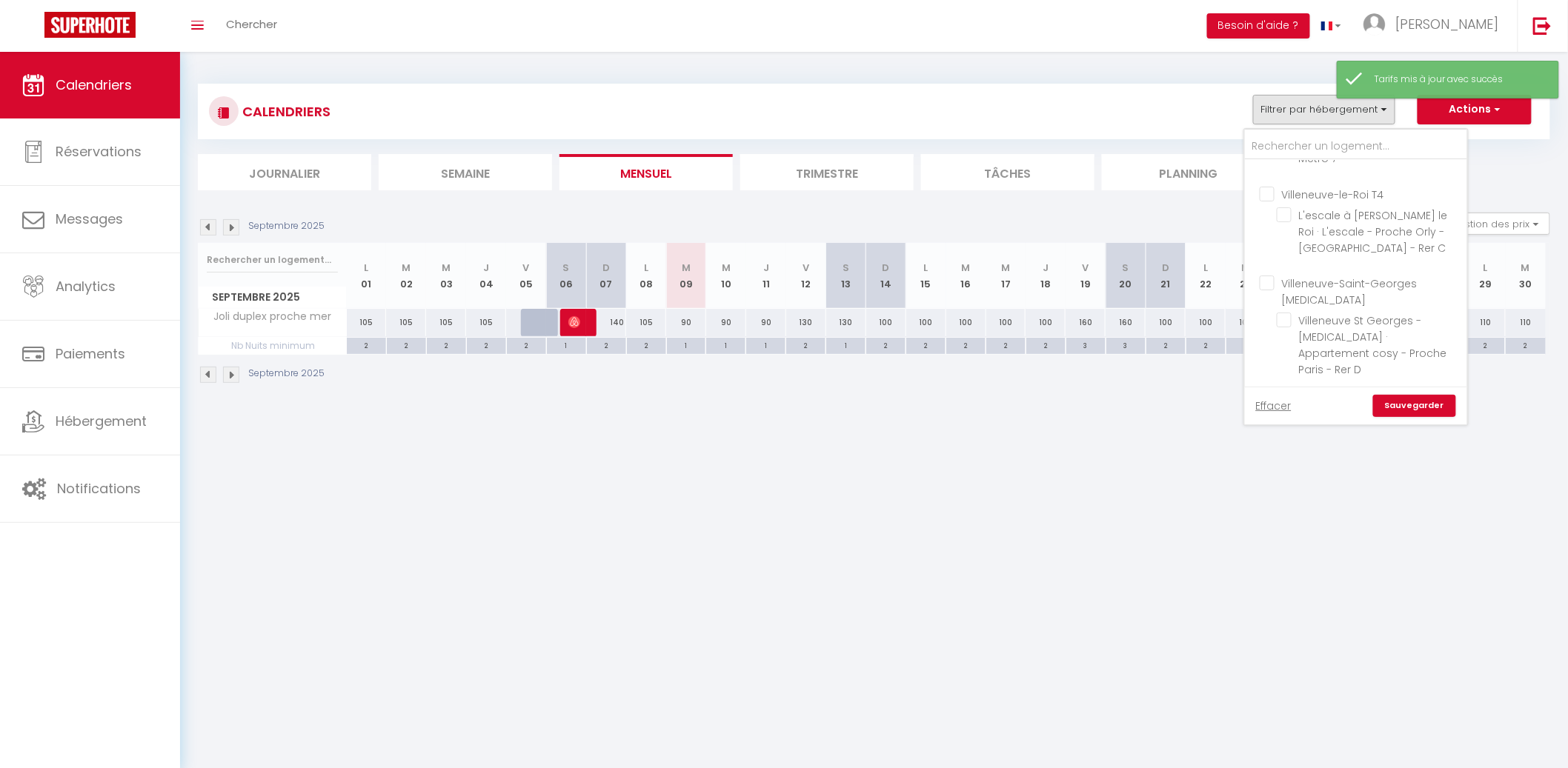
click at [1269, 454] on input "Villiers sur mer T4" at bounding box center [1370, 462] width 222 height 15
checkbox input "false"
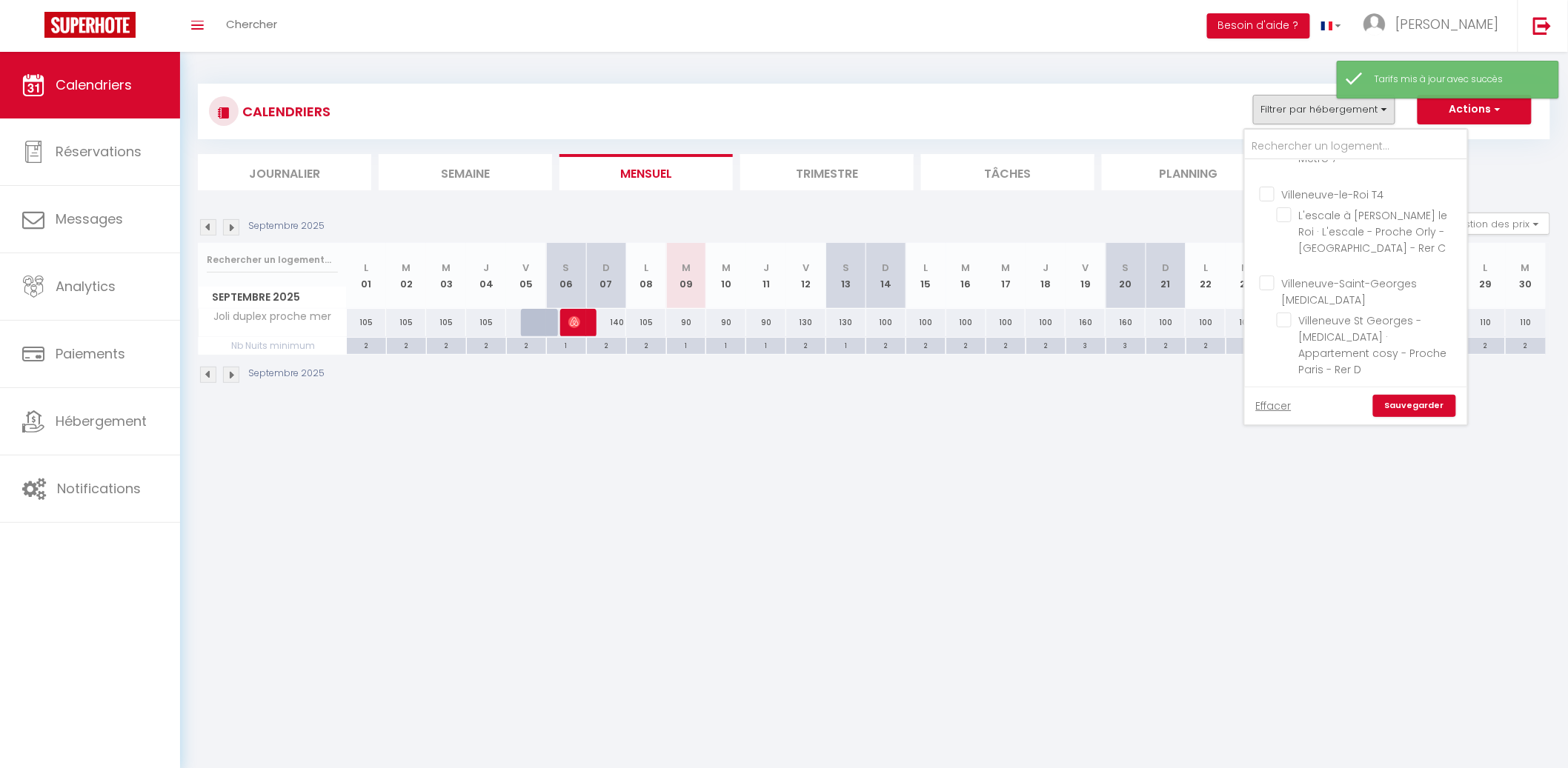
checkbox input "false"
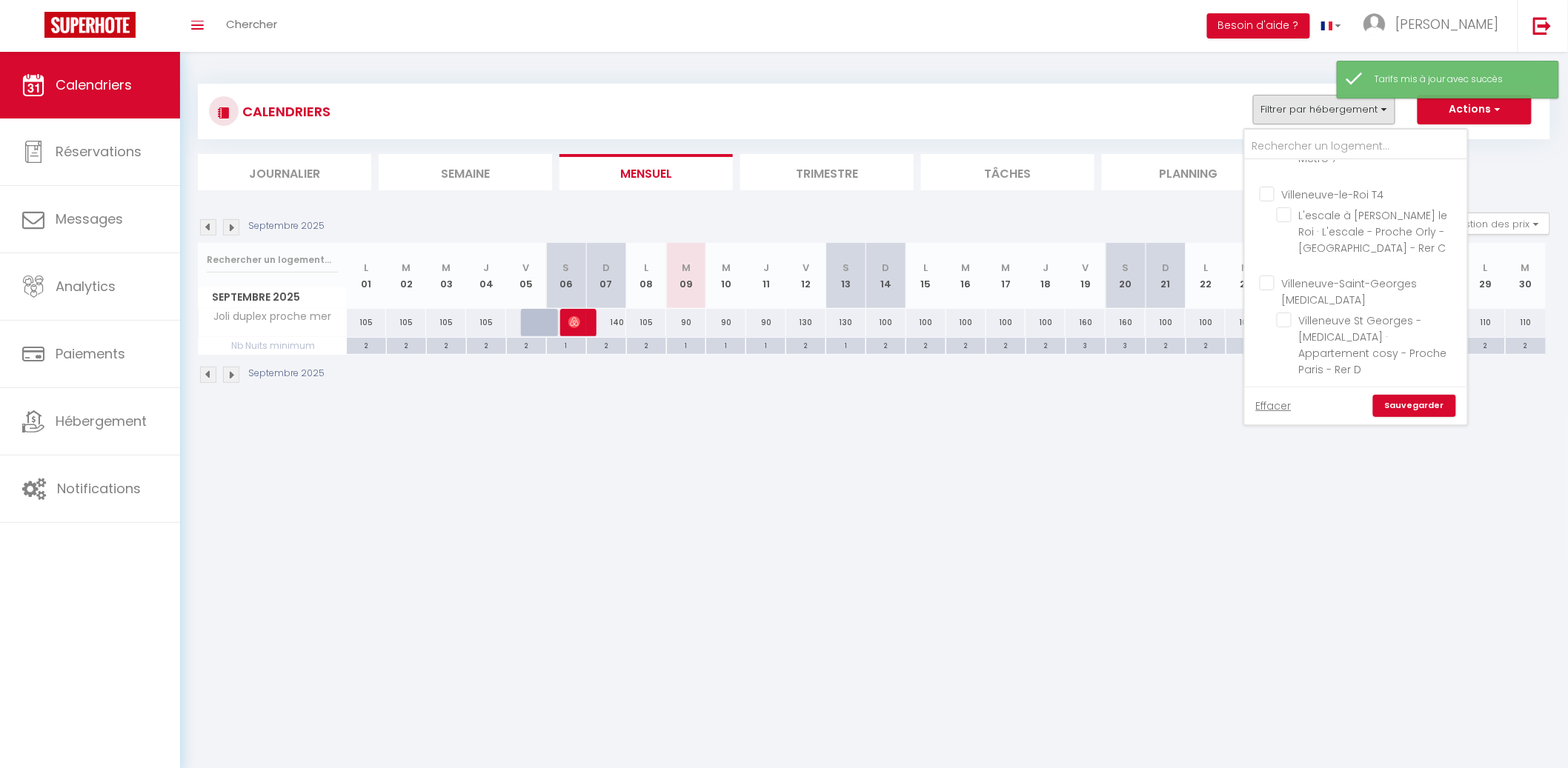
checkbox input "false"
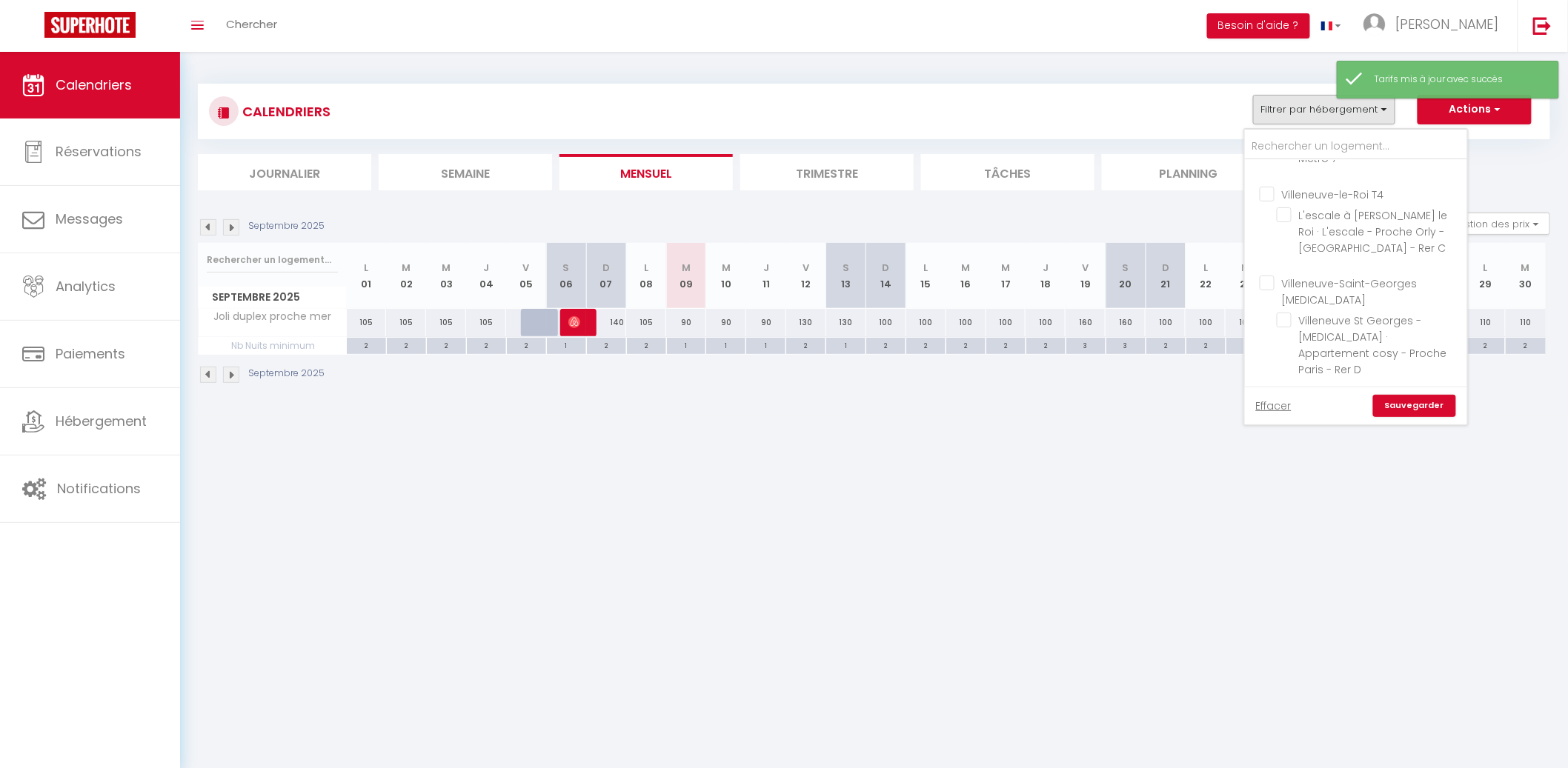
checkbox input "false"
click at [1263, 396] on input "Dunkerque T5" at bounding box center [1370, 404] width 222 height 15
checkbox input "true"
checkbox input "false"
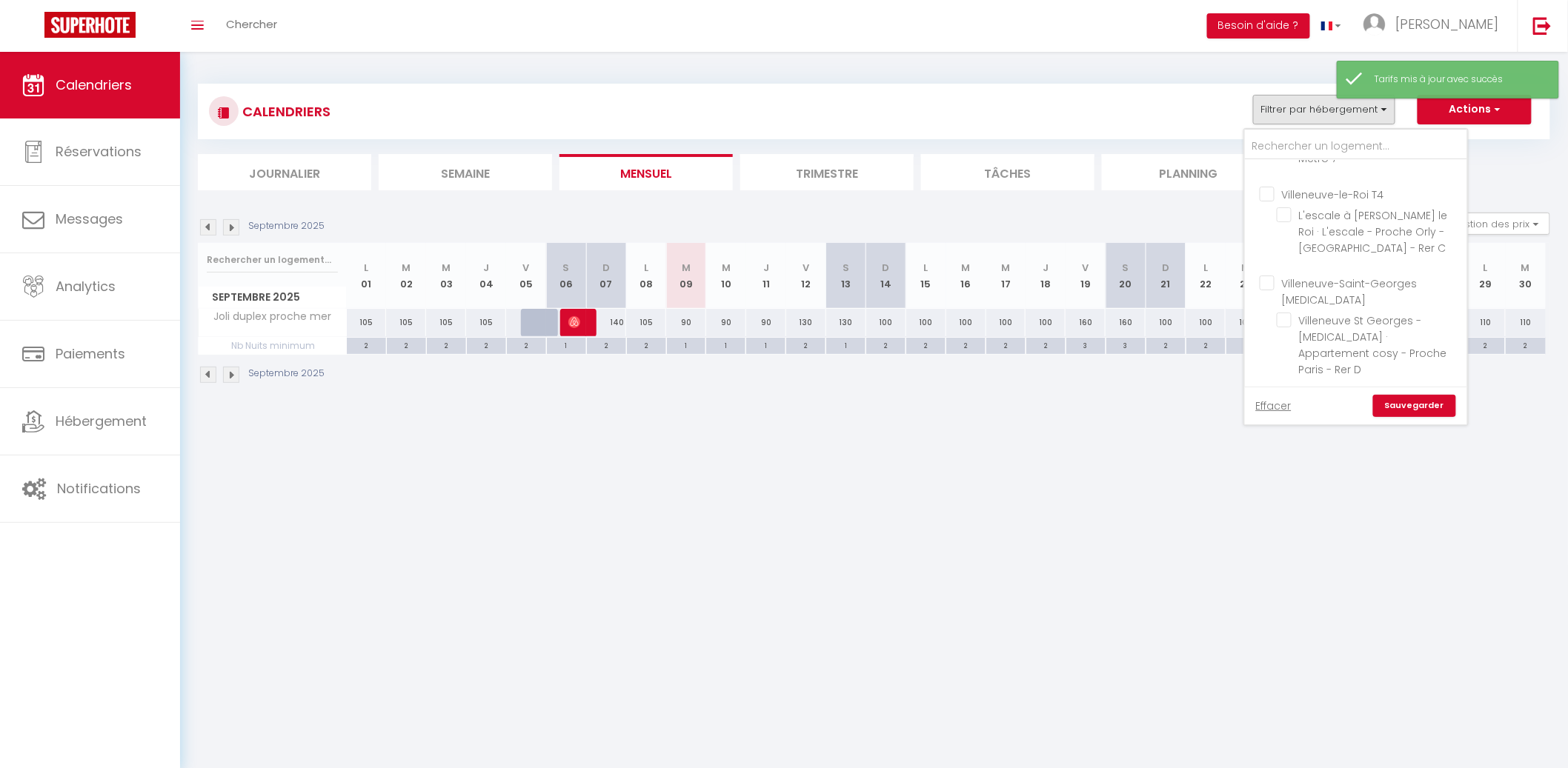
checkbox input "false"
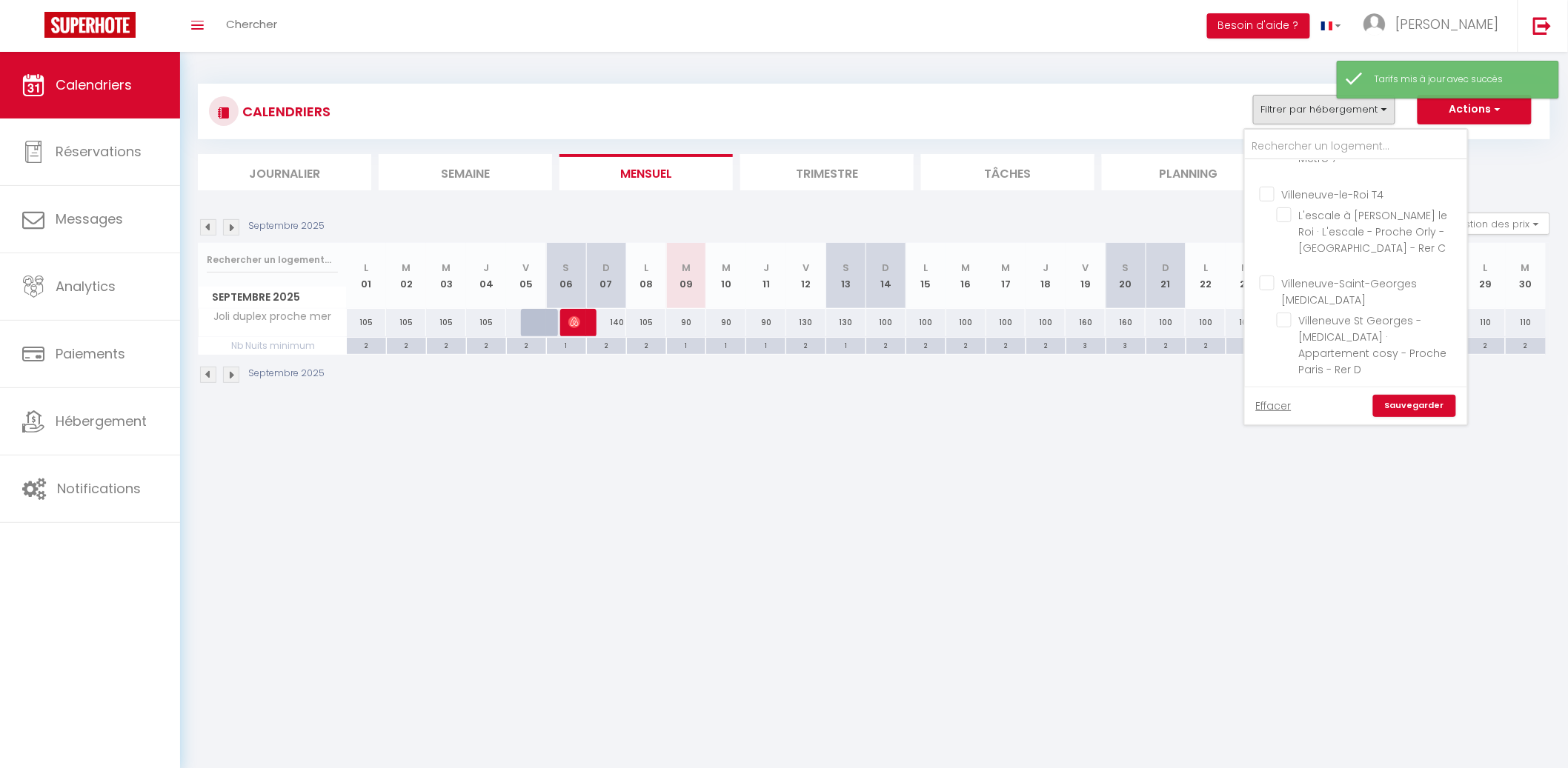
checkbox input "false"
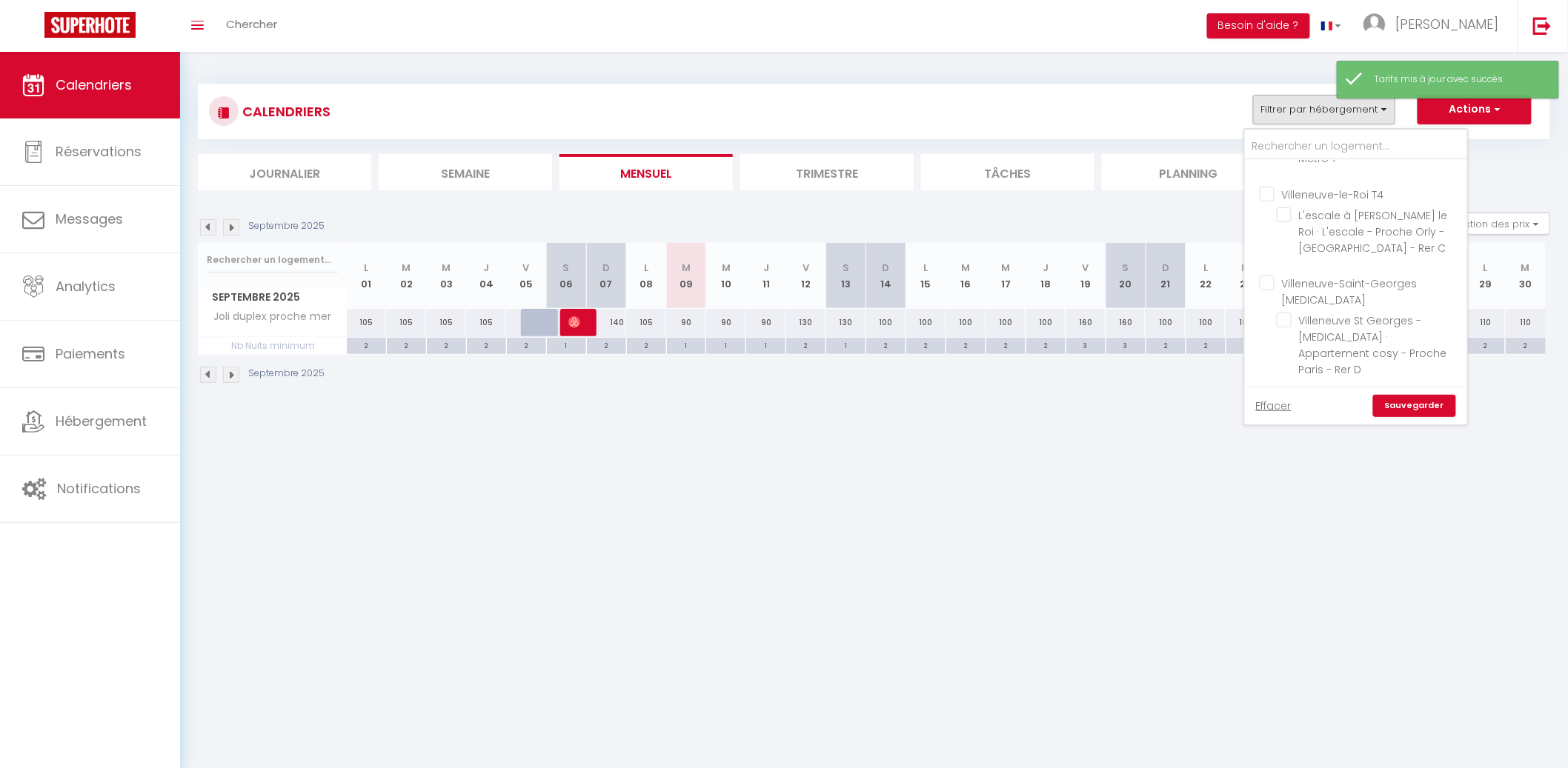
checkbox input "false"
checkbox input "true"
click at [1400, 396] on link "Sauvegarder" at bounding box center [1414, 405] width 83 height 22
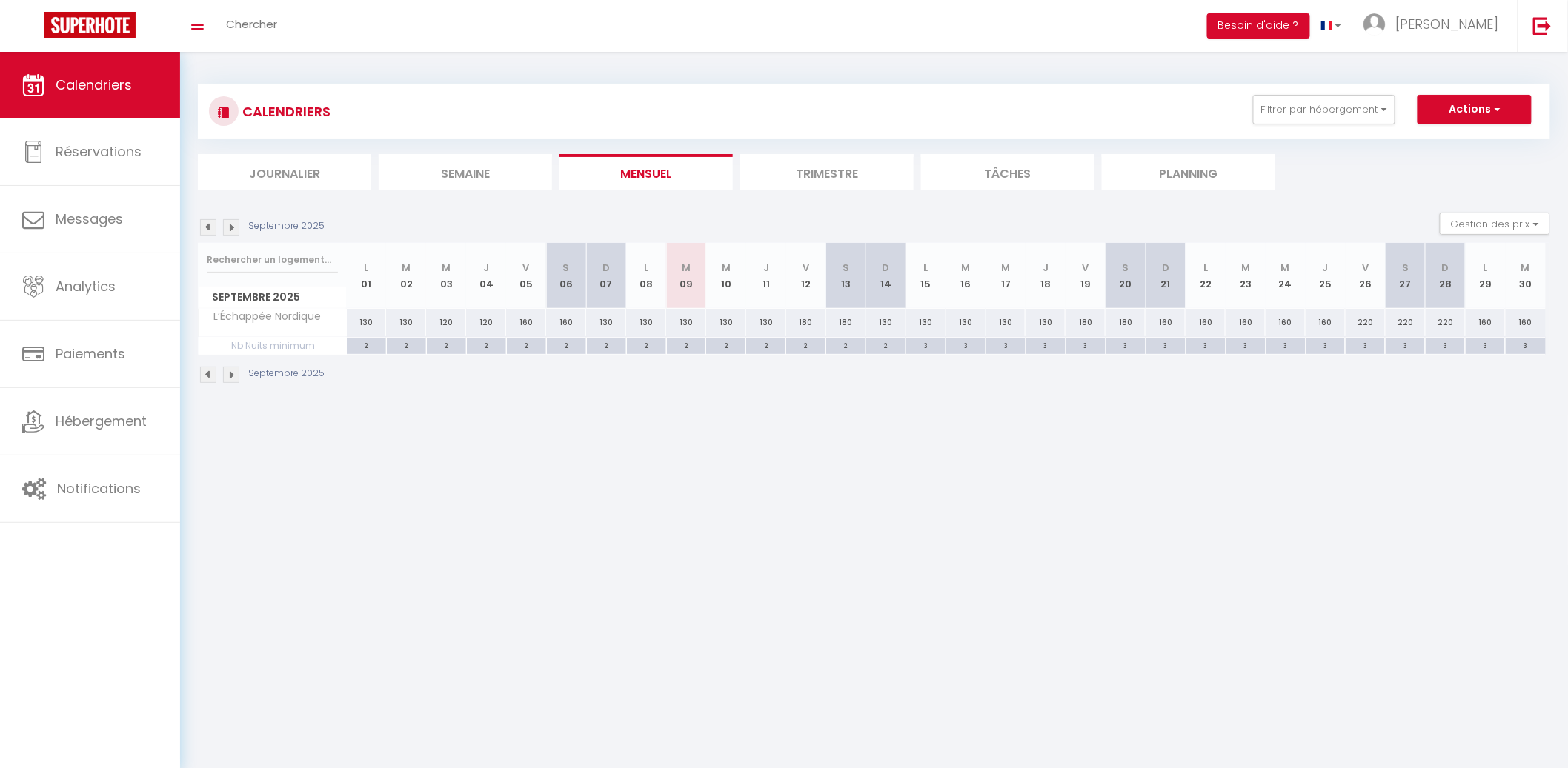
click at [688, 344] on div "2" at bounding box center [686, 345] width 39 height 14
type input "2"
type input "Mar 09 Septembre 2025"
type input "Mer 10 Septembre 2025"
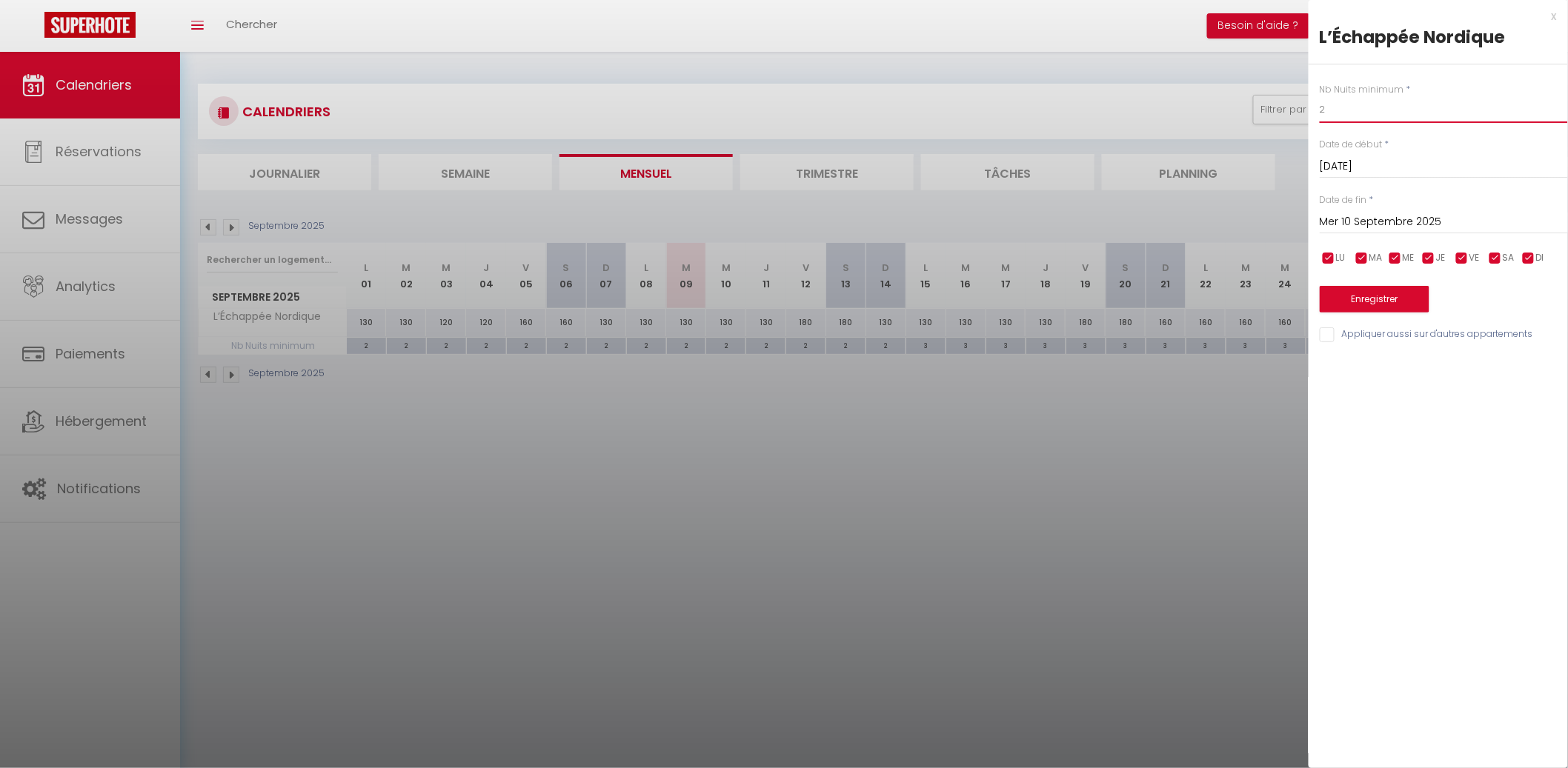
drag, startPoint x: 1347, startPoint y: 118, endPoint x: 1261, endPoint y: 118, distance: 86.0
click at [1261, 118] on body "🟢 Des questions ou besoin d'assistance pour la migration AirBnB? Connectez-vous…" at bounding box center [784, 436] width 1568 height 768
drag, startPoint x: 1326, startPoint y: 116, endPoint x: 1267, endPoint y: 116, distance: 59.0
click at [1267, 116] on body "🟢 Des questions ou besoin d'assistance pour la migration AirBnB? Connectez-vous…" at bounding box center [784, 436] width 1568 height 768
drag, startPoint x: 1335, startPoint y: 112, endPoint x: 1307, endPoint y: 136, distance: 36.9
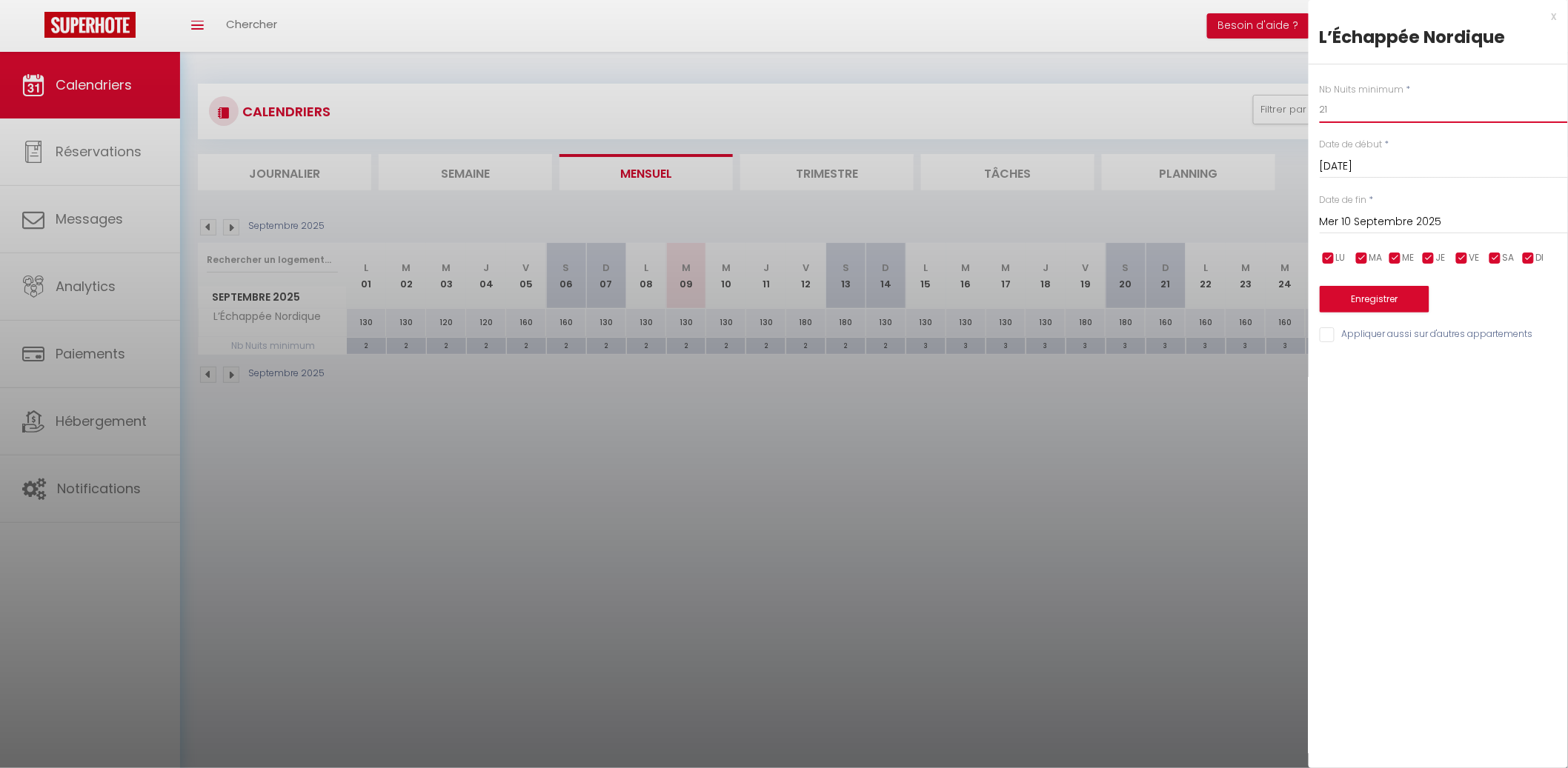
click at [1278, 118] on body "🟢 Des questions ou besoin d'assistance pour la migration AirBnB? Connectez-vous…" at bounding box center [784, 436] width 1568 height 768
drag, startPoint x: 1340, startPoint y: 116, endPoint x: 1323, endPoint y: 122, distance: 18.0
click at [1314, 115] on div "Nb Nuits minimum * 21 Date de début * Mar 09 Septembre 2025 < Sep 2025 > Dim Lu…" at bounding box center [1438, 204] width 259 height 280
type input "1"
click at [1385, 227] on input "Mer 10 Septembre 2025" at bounding box center [1443, 223] width 248 height 20
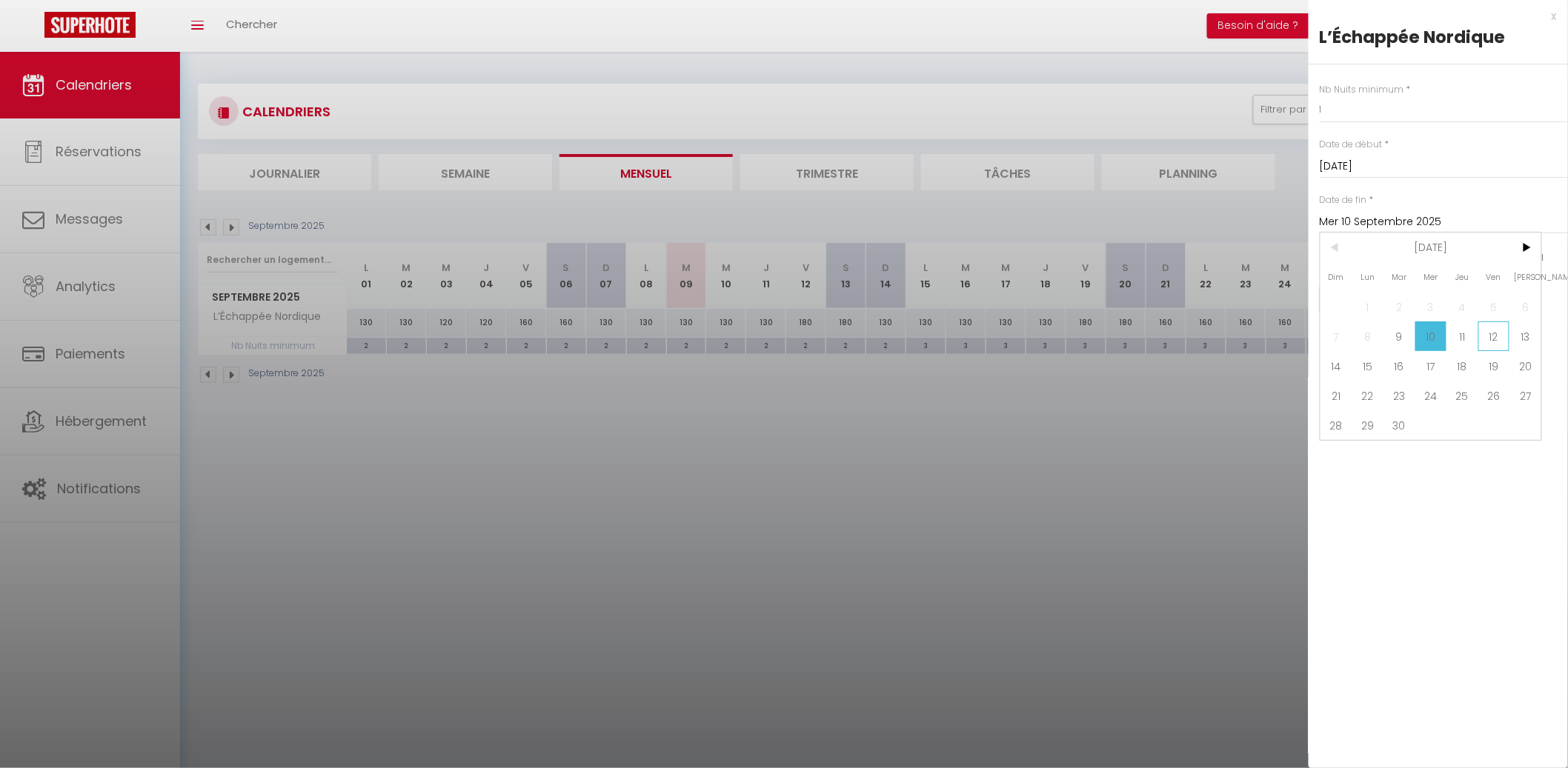
click at [1493, 336] on span "12" at bounding box center [1494, 336] width 32 height 29
type input "Ven 12 Septembre 2025"
click at [1395, 298] on button "Enregistrer" at bounding box center [1374, 299] width 110 height 27
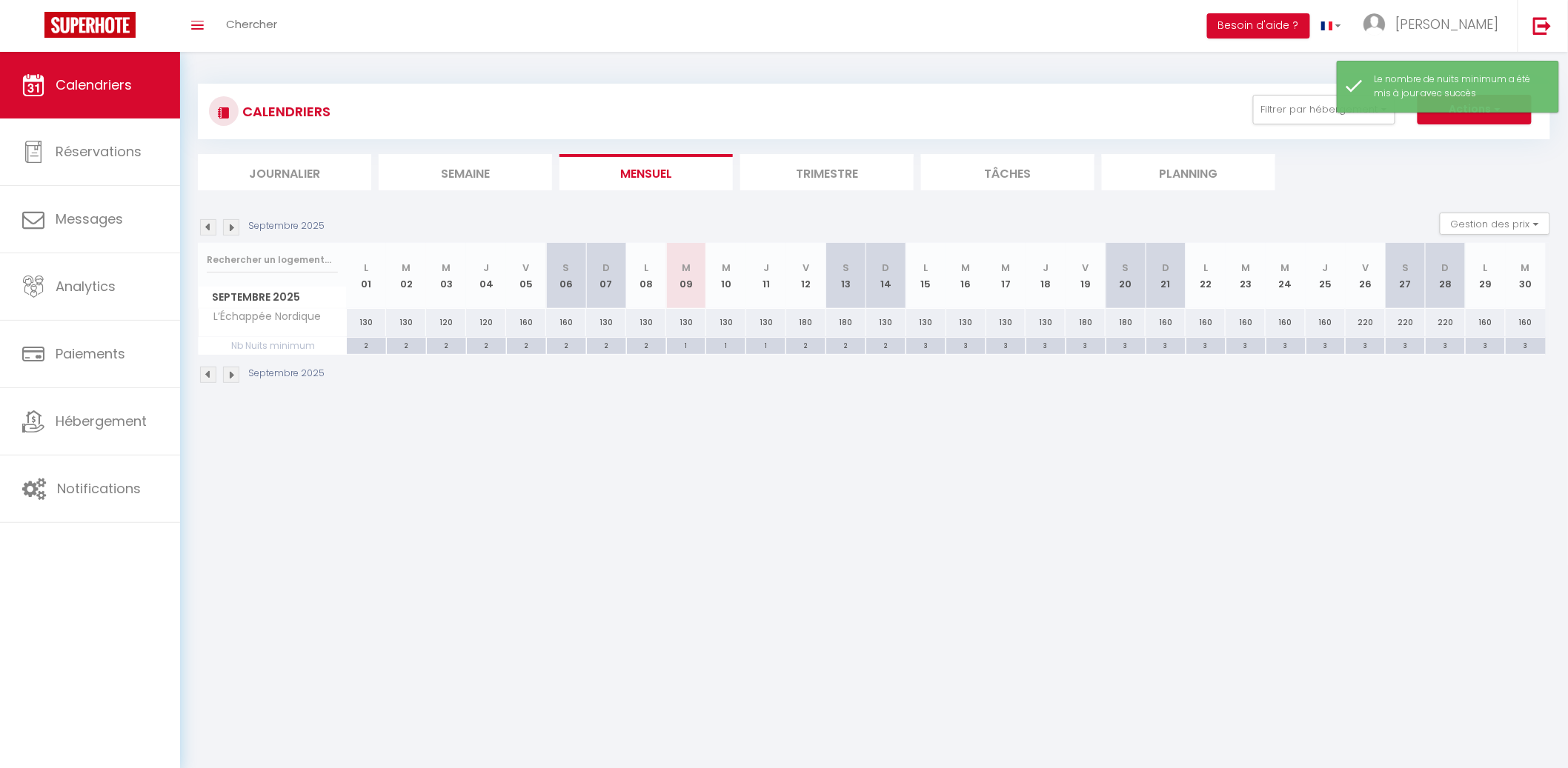
click at [891, 346] on div "2" at bounding box center [886, 345] width 39 height 14
type input "2"
type input "Dim 14 Septembre 2025"
type input "Lun 15 Septembre 2025"
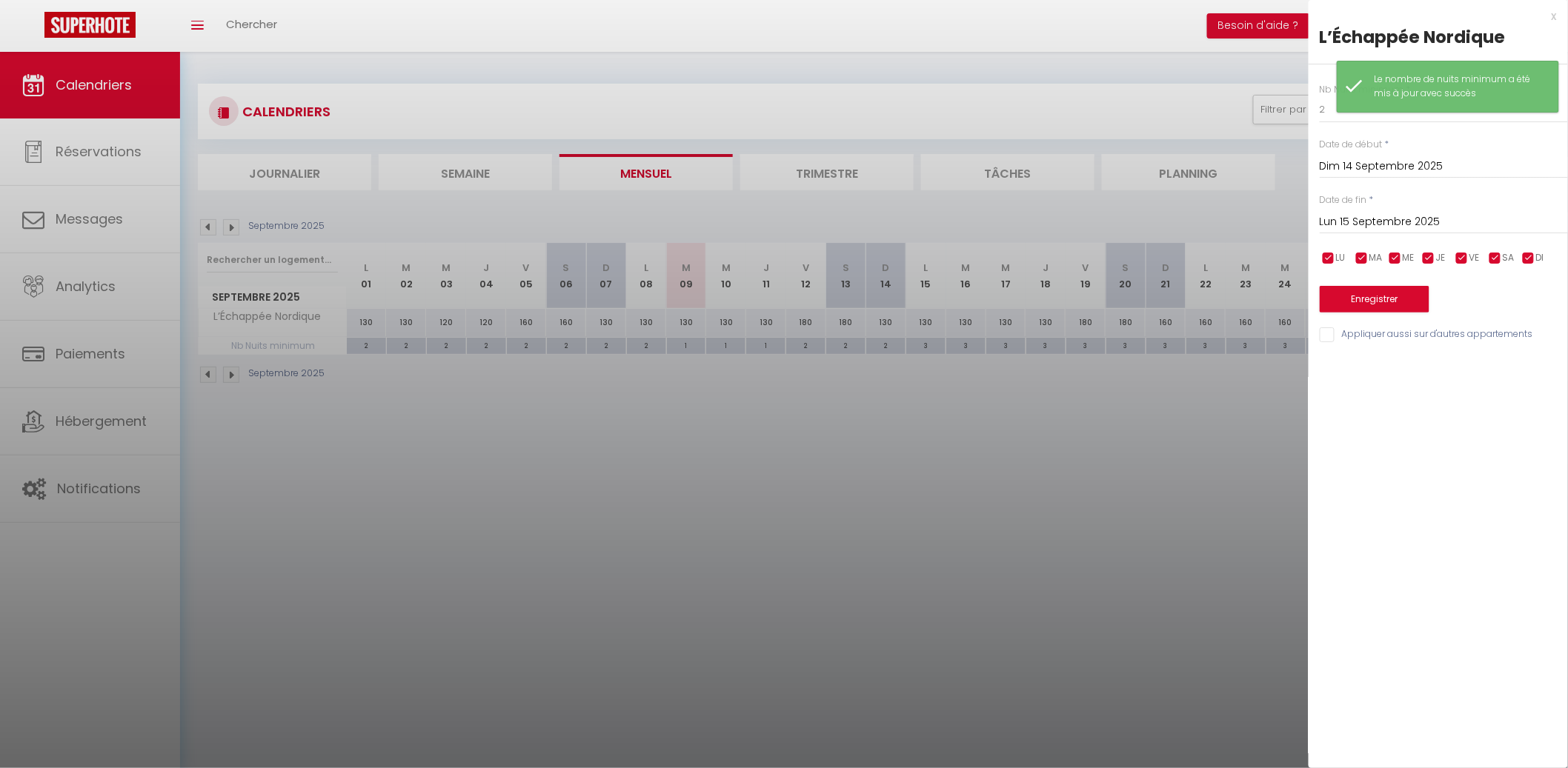
drag, startPoint x: 1402, startPoint y: 225, endPoint x: 1416, endPoint y: 223, distance: 14.1
click at [1403, 225] on input "Lun 15 Septembre 2025" at bounding box center [1443, 223] width 248 height 20
click at [1061, 478] on div at bounding box center [784, 384] width 1568 height 768
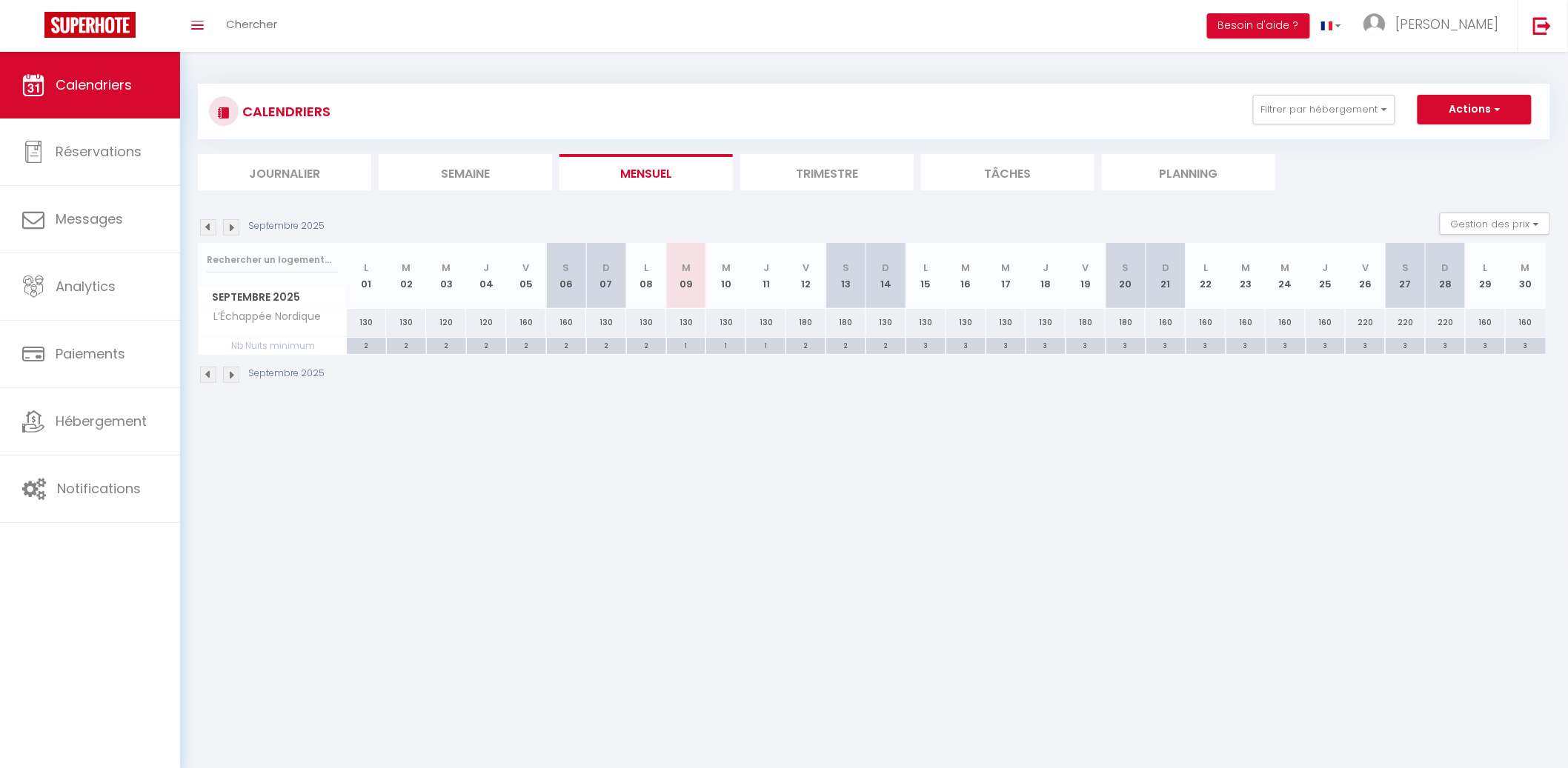
click at [681, 318] on div "130" at bounding box center [685, 323] width 40 height 28
type input "130"
type input "Mar 09 Septembre 2025"
type input "Mer 10 Septembre 2025"
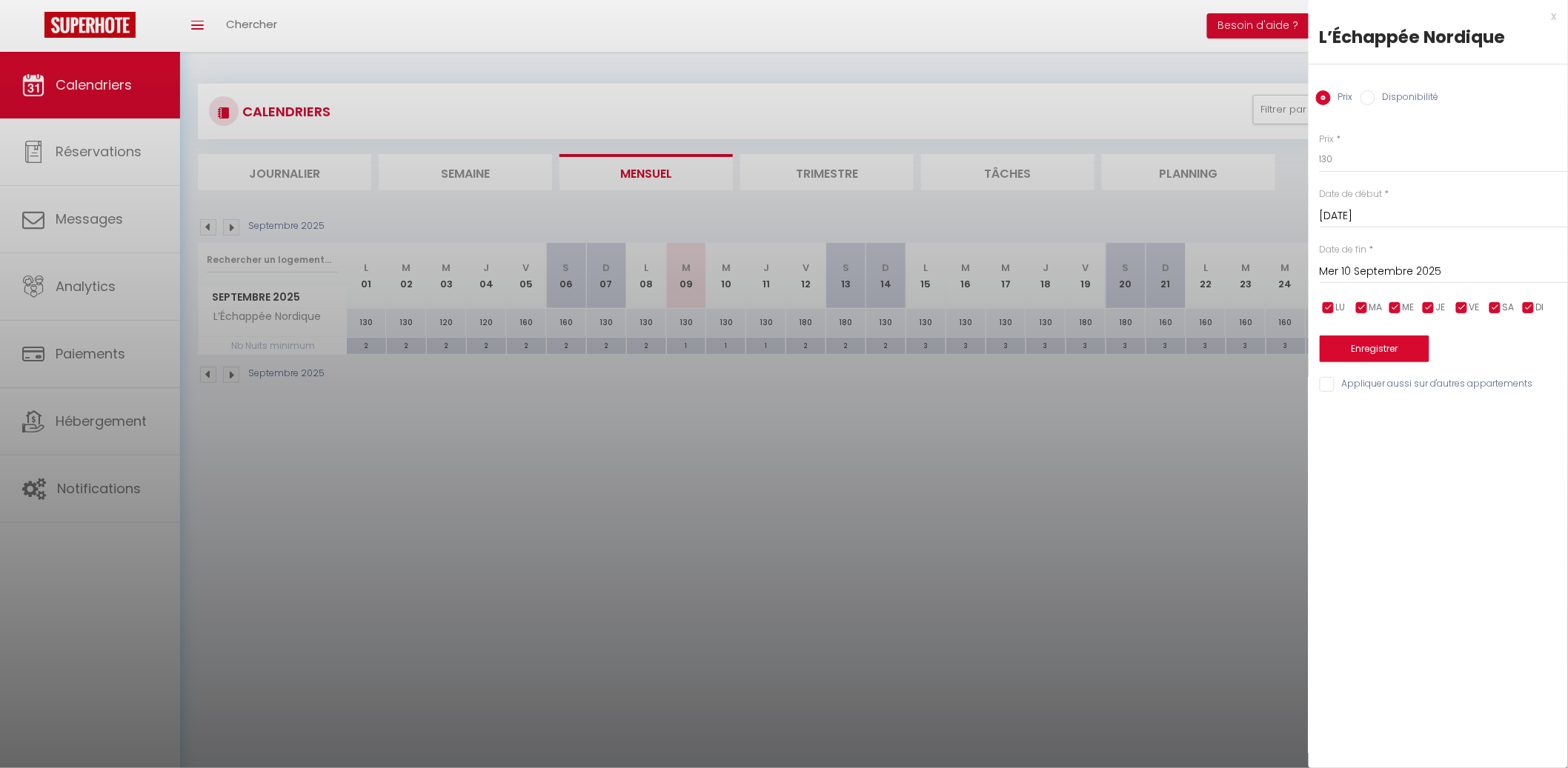
drag, startPoint x: 815, startPoint y: 380, endPoint x: 790, endPoint y: 375, distance: 25.5
click at [813, 379] on div at bounding box center [784, 384] width 1568 height 768
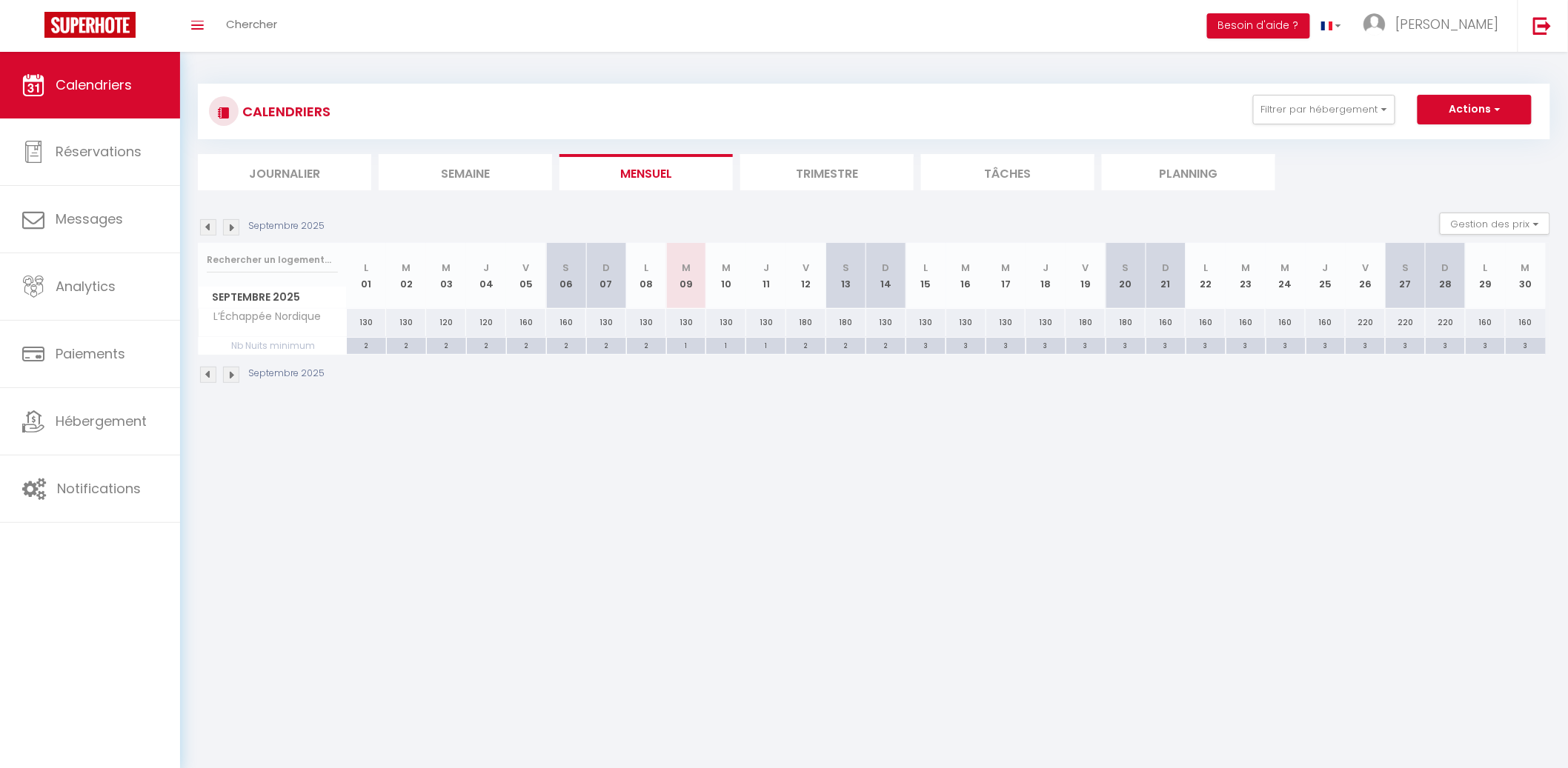
click at [688, 317] on div "130" at bounding box center [685, 323] width 40 height 28
type input "130"
type input "Mar 09 Septembre 2025"
type input "Mer 10 Septembre 2025"
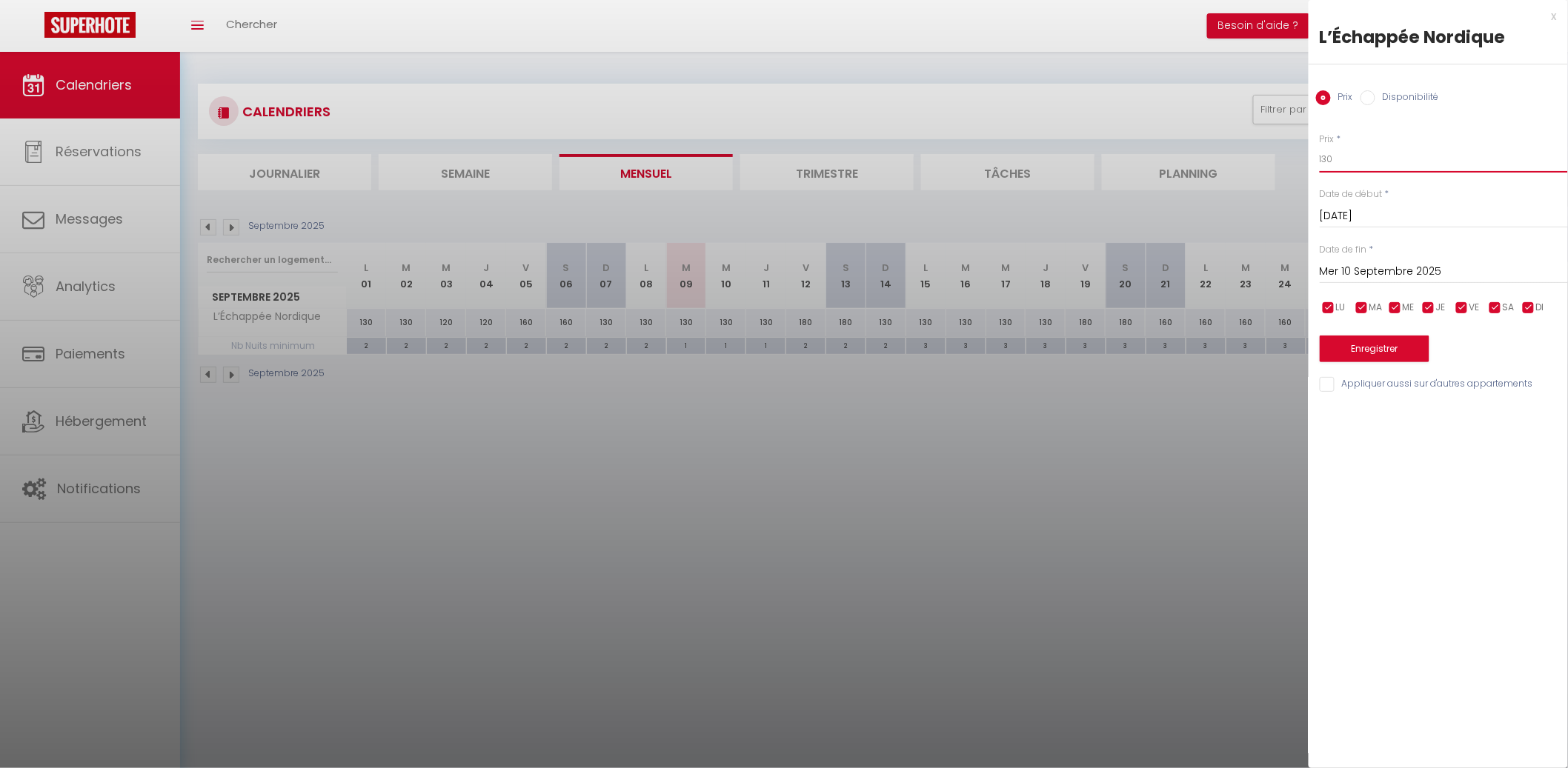
click at [1418, 167] on input "130" at bounding box center [1443, 159] width 248 height 27
type input "100"
click at [1445, 275] on input "Mer 10 Septembre 2025" at bounding box center [1443, 272] width 248 height 20
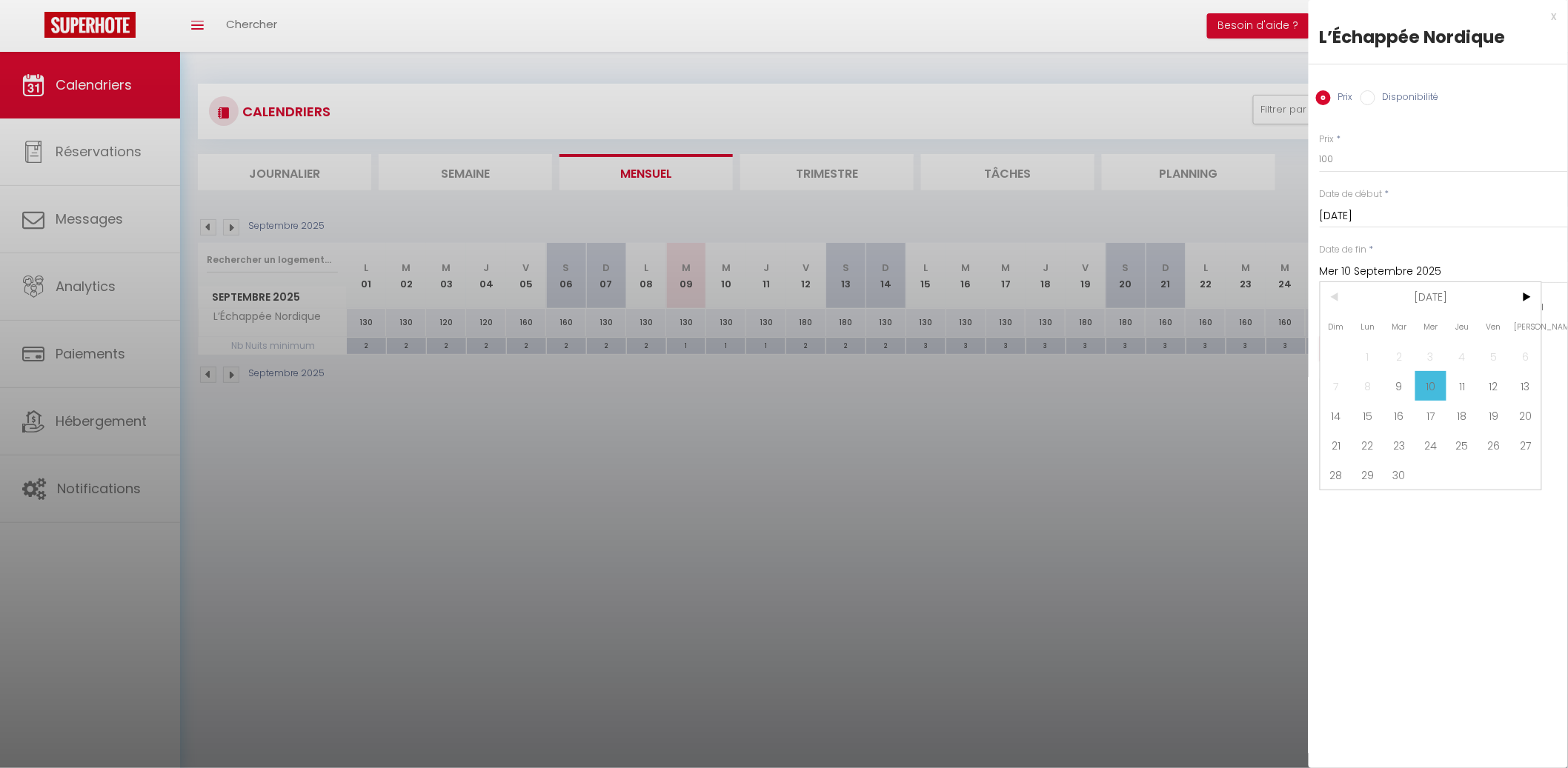
drag, startPoint x: 1493, startPoint y: 380, endPoint x: 1454, endPoint y: 368, distance: 40.8
click at [1492, 380] on span "12" at bounding box center [1494, 385] width 32 height 29
type input "Ven 12 Septembre 2025"
click at [1400, 348] on button "Enregistrer" at bounding box center [1374, 348] width 110 height 27
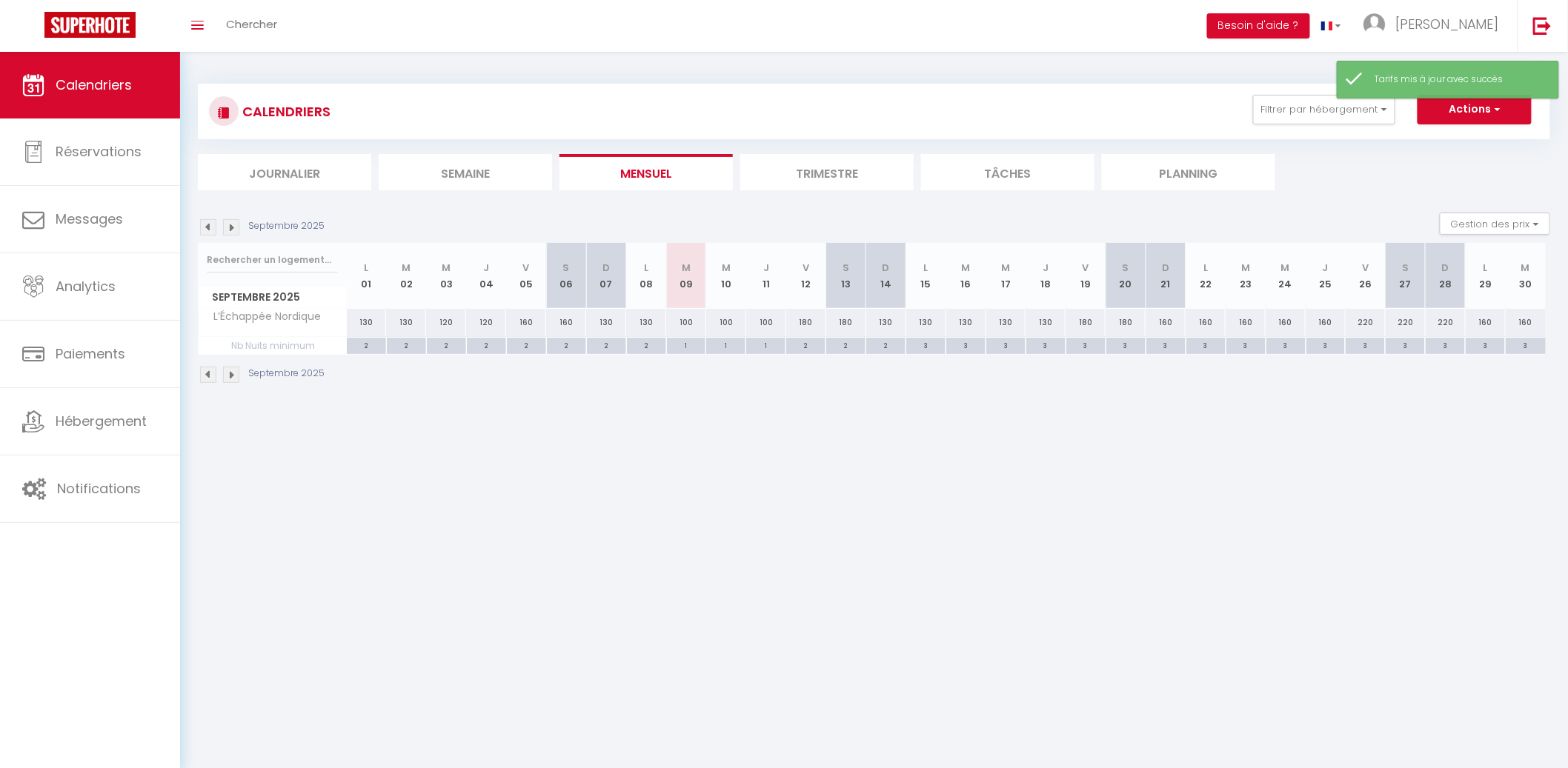
click at [811, 325] on div "180" at bounding box center [806, 323] width 40 height 28
type input "180"
type input "Ven 12 Septembre 2025"
type input "Sam 13 Septembre 2025"
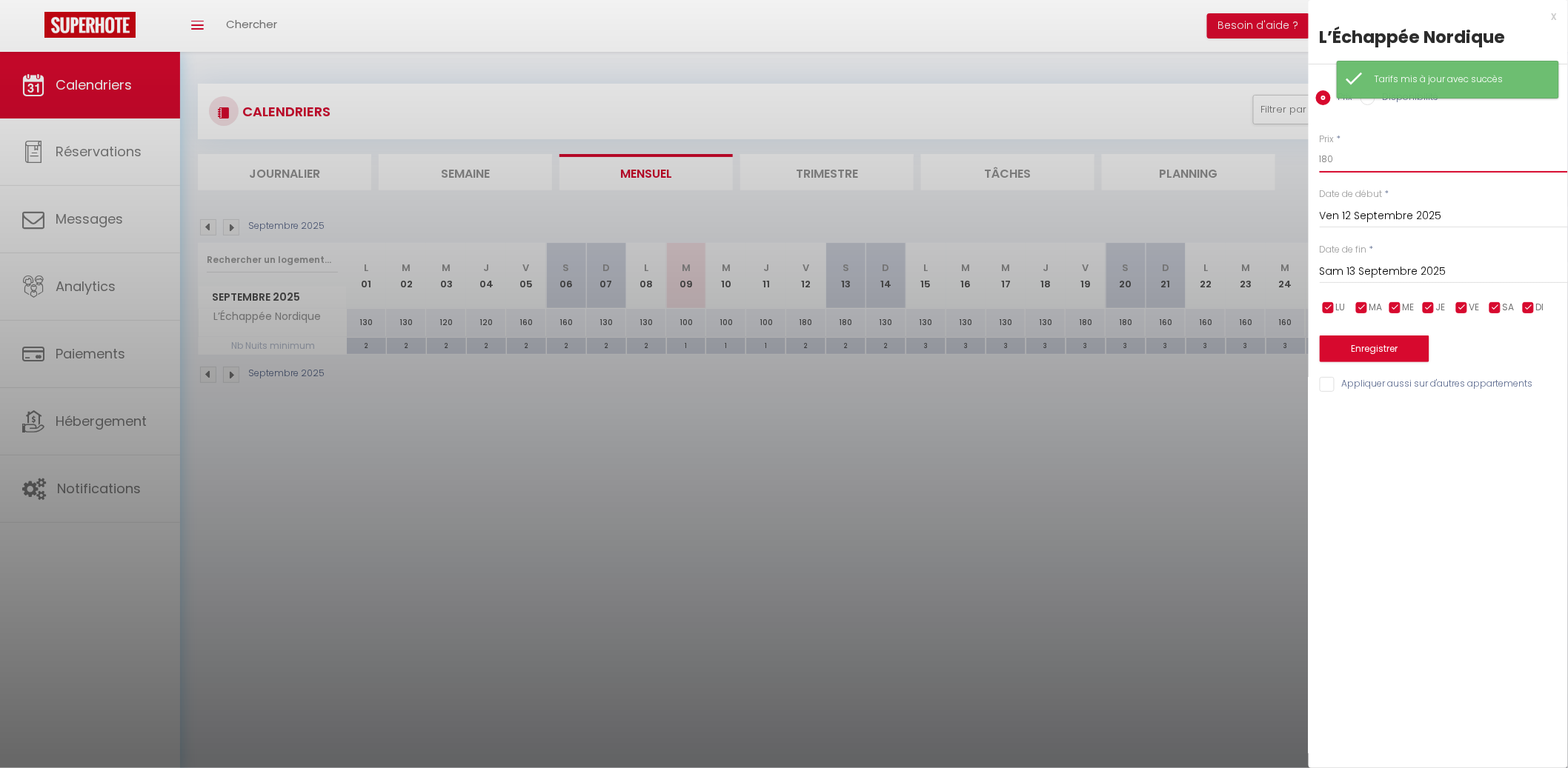
click at [1354, 171] on input "180" at bounding box center [1443, 159] width 248 height 27
type input "130"
click at [1397, 274] on input "Sam 13 Septembre 2025" at bounding box center [1443, 272] width 248 height 20
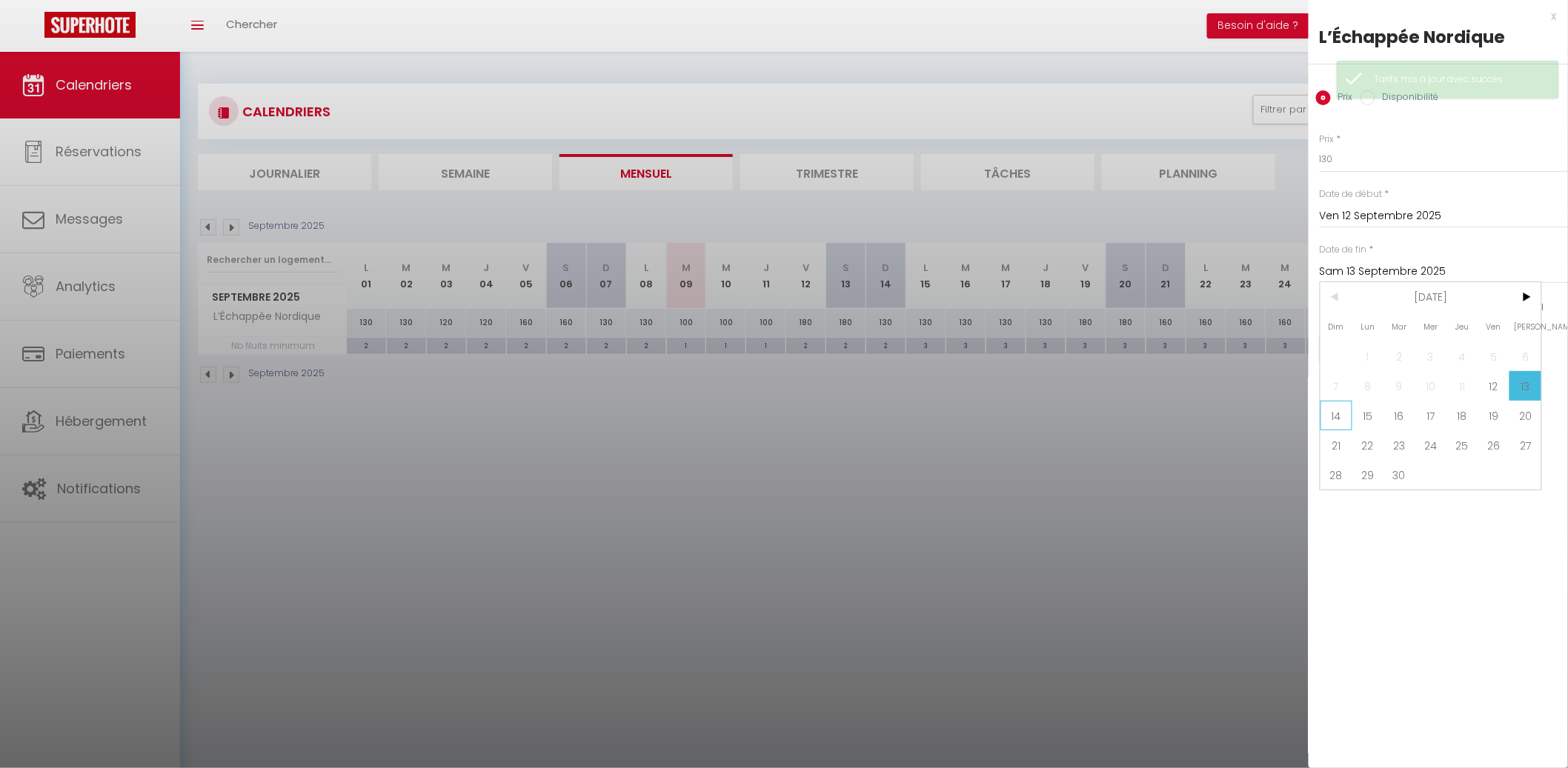
click at [1343, 405] on span "14" at bounding box center [1336, 415] width 32 height 29
type input "Dim 14 Septembre 2025"
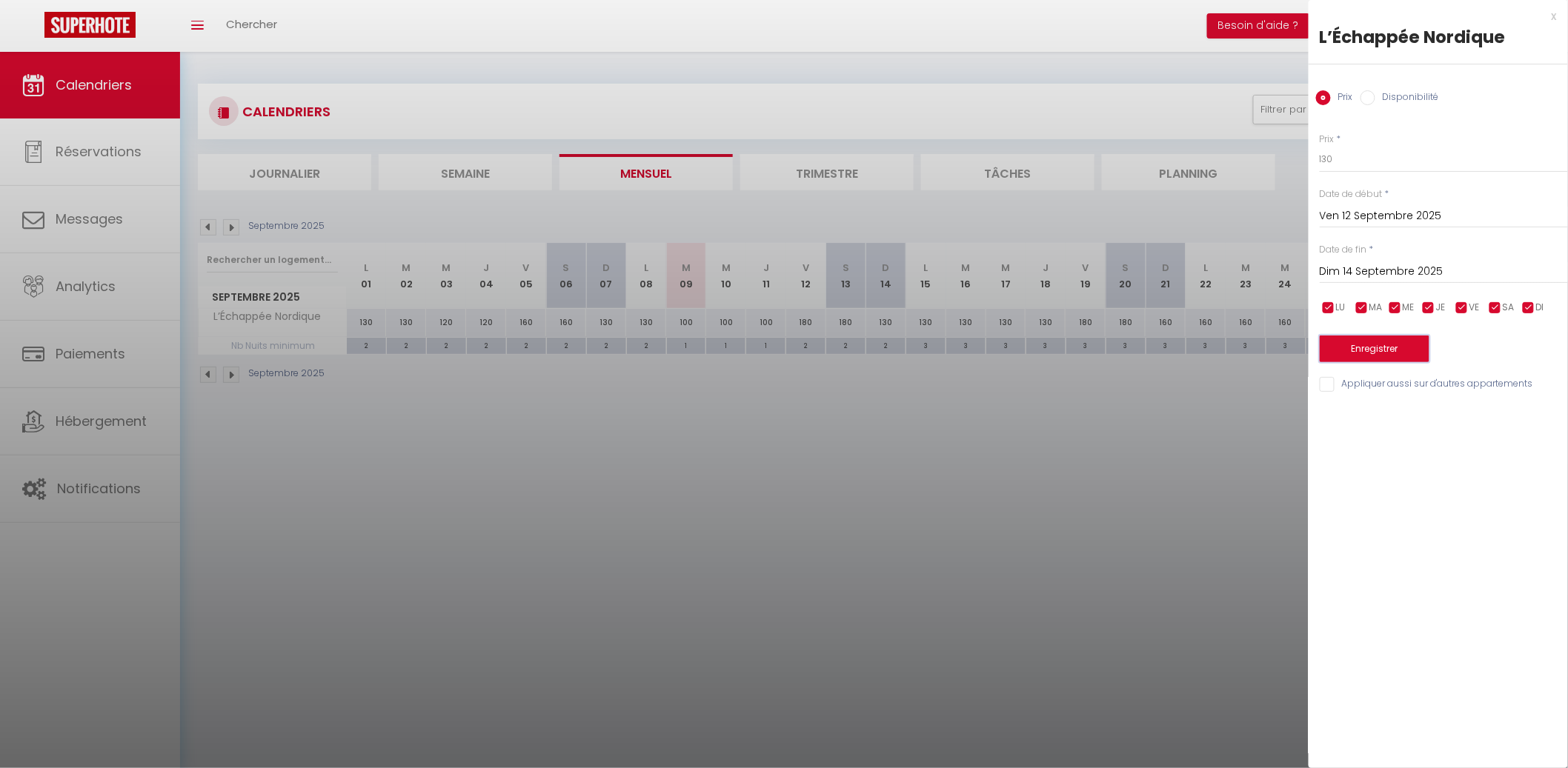
click at [1363, 345] on button "Enregistrer" at bounding box center [1374, 348] width 110 height 27
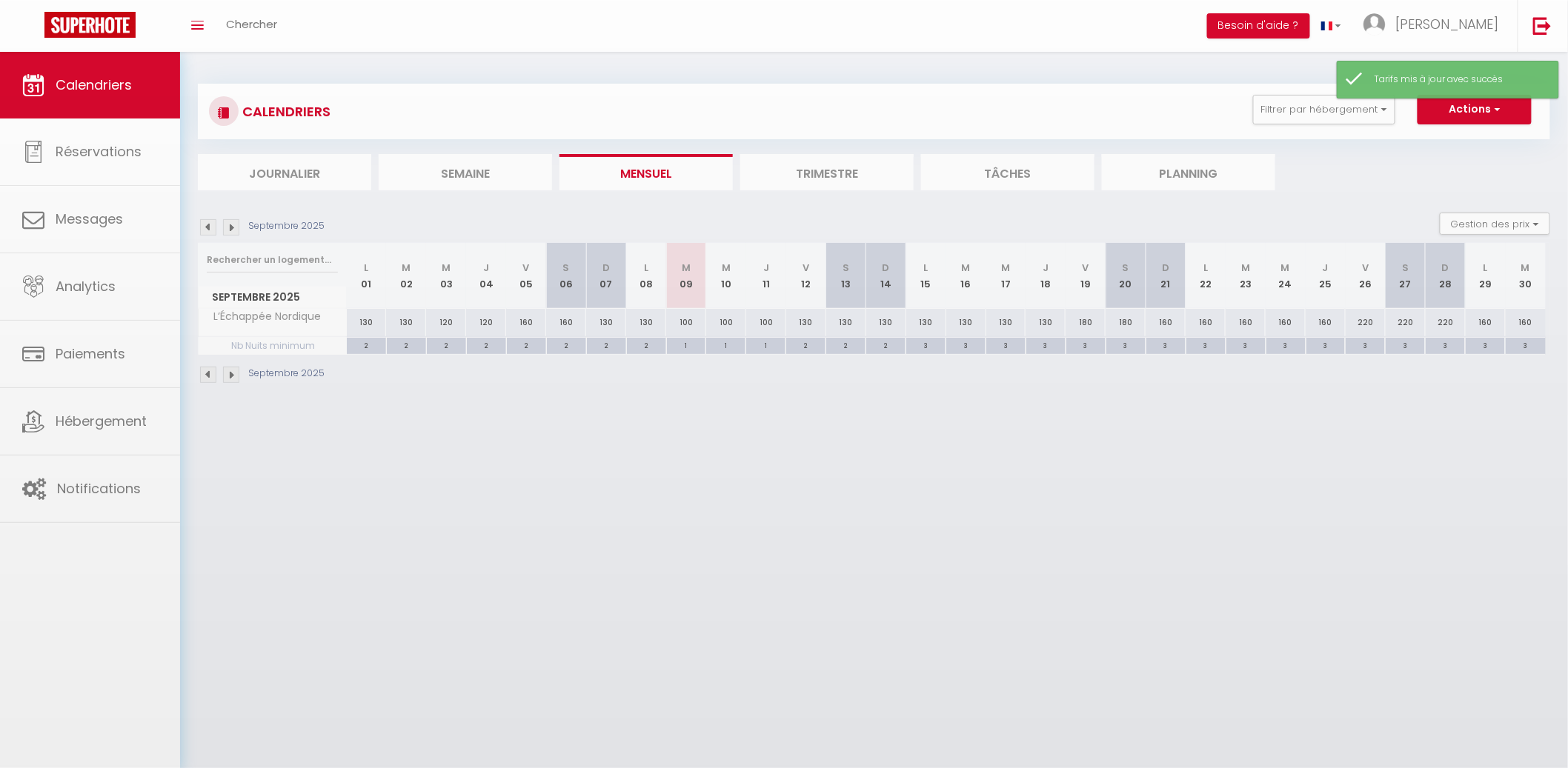
click at [892, 320] on div "130" at bounding box center [886, 323] width 40 height 28
type input "130"
type input "Dim 14 Septembre 2025"
type input "Lun 15 Septembre 2025"
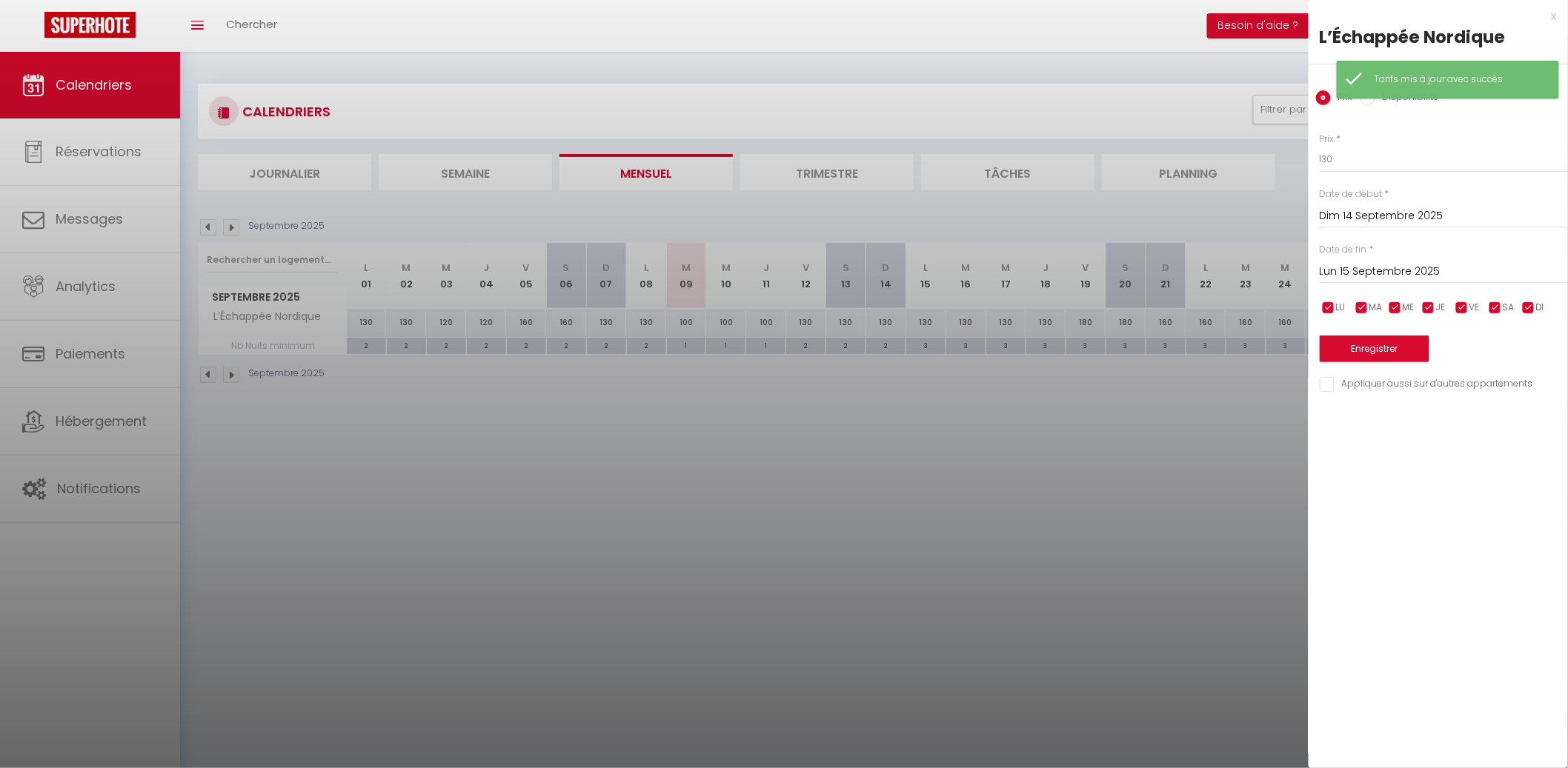
click at [1315, 160] on div "Prix * 130 Statut * Disponible Indisponible Date de début * Dim 14 Septembre 20…" at bounding box center [1438, 254] width 259 height 280
click at [1316, 159] on div "Prix * 130 Statut * Disponible Indisponible Date de début * Dim 14 Septembre 20…" at bounding box center [1438, 254] width 259 height 280
click at [1340, 152] on input "130" at bounding box center [1443, 159] width 248 height 27
type input "100"
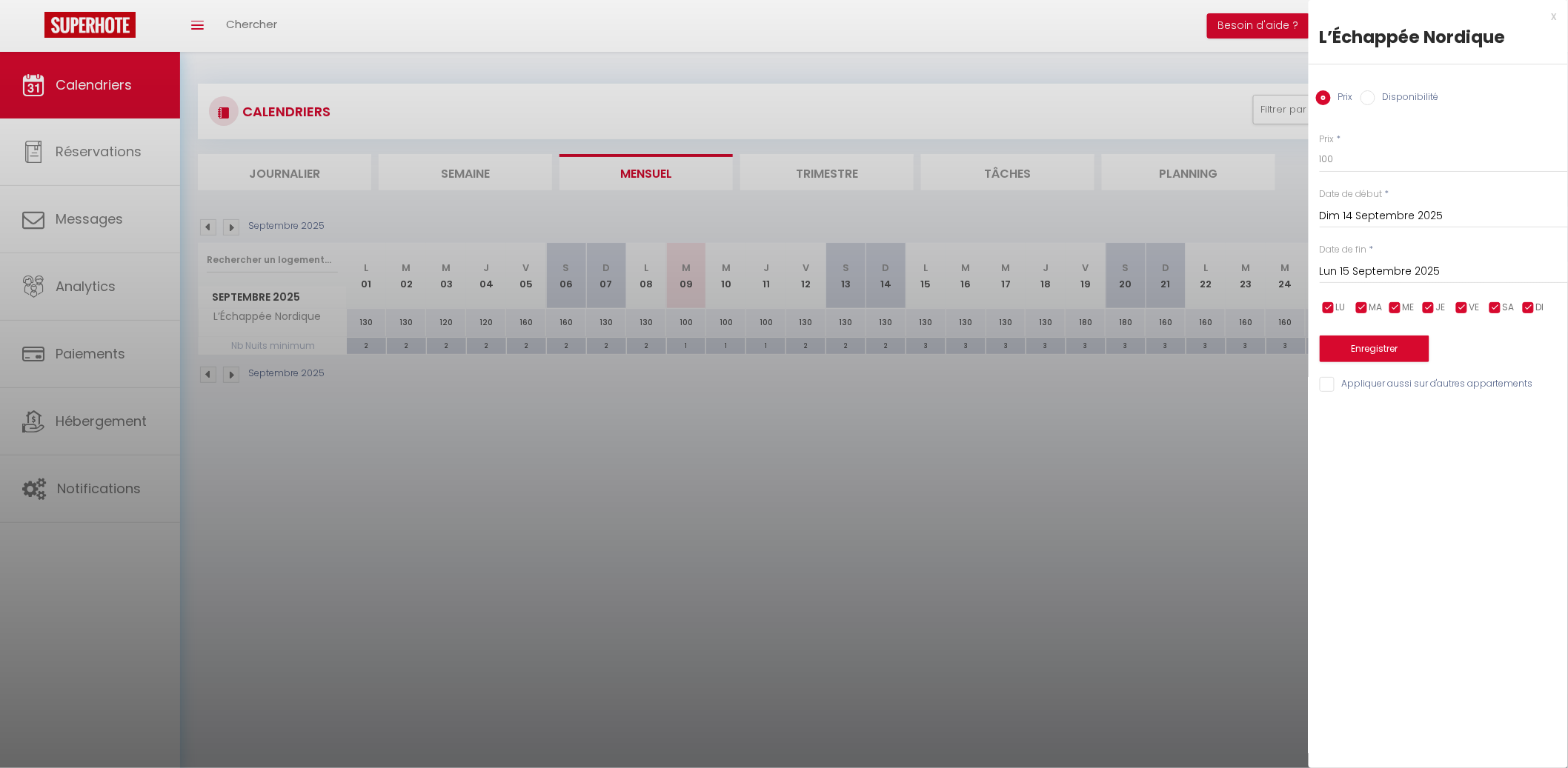
click at [1514, 277] on input "Lun 15 Septembre 2025" at bounding box center [1443, 272] width 248 height 20
click at [1497, 414] on span "19" at bounding box center [1494, 415] width 32 height 29
type input "Ven 19 Septembre 2025"
click at [1384, 348] on button "Enregistrer" at bounding box center [1374, 348] width 110 height 27
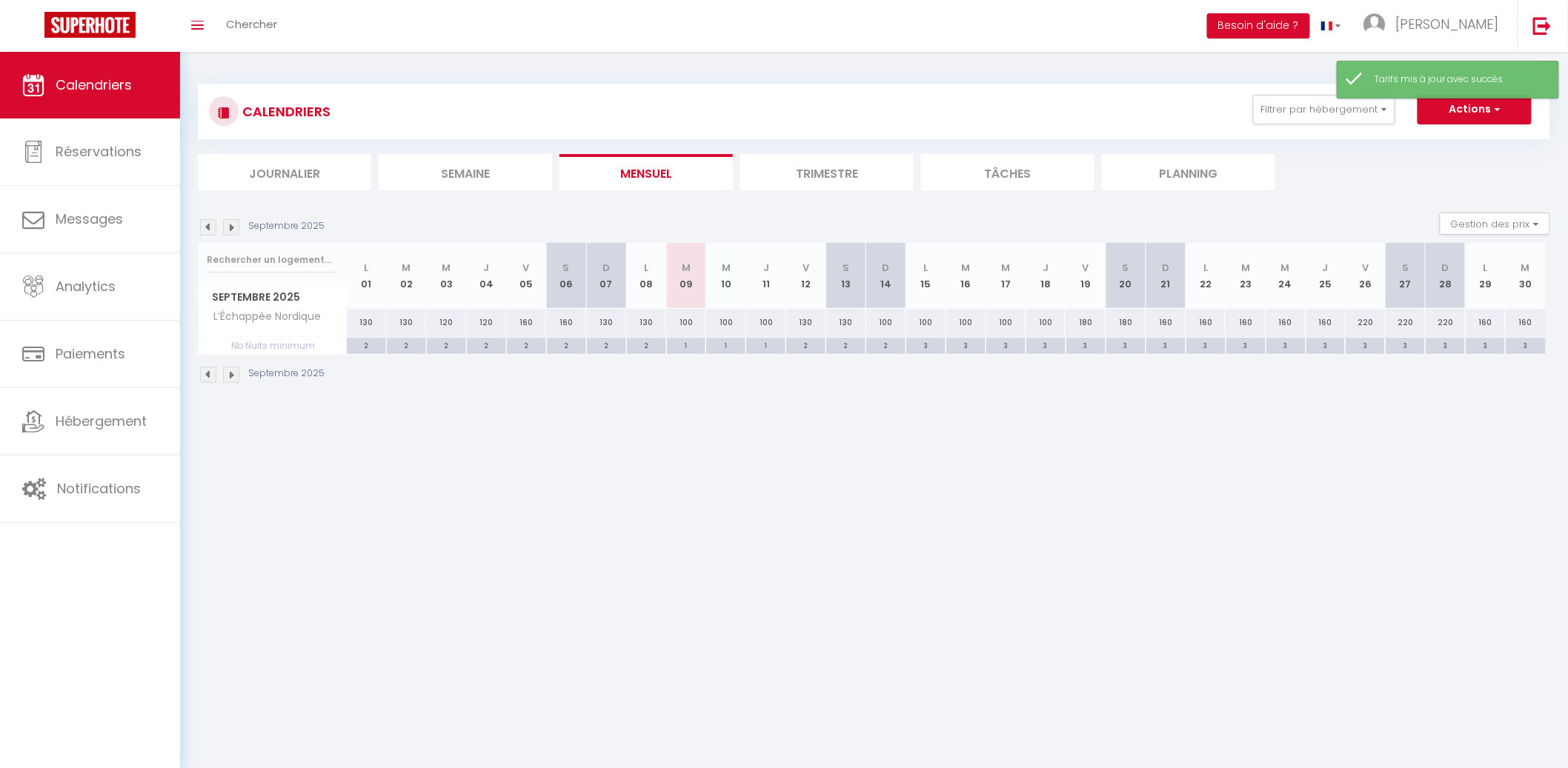
click at [679, 344] on div "1" at bounding box center [686, 345] width 39 height 14
type input "1"
type input "Mar 09 Septembre 2025"
type input "Mer 10 Septembre 2025"
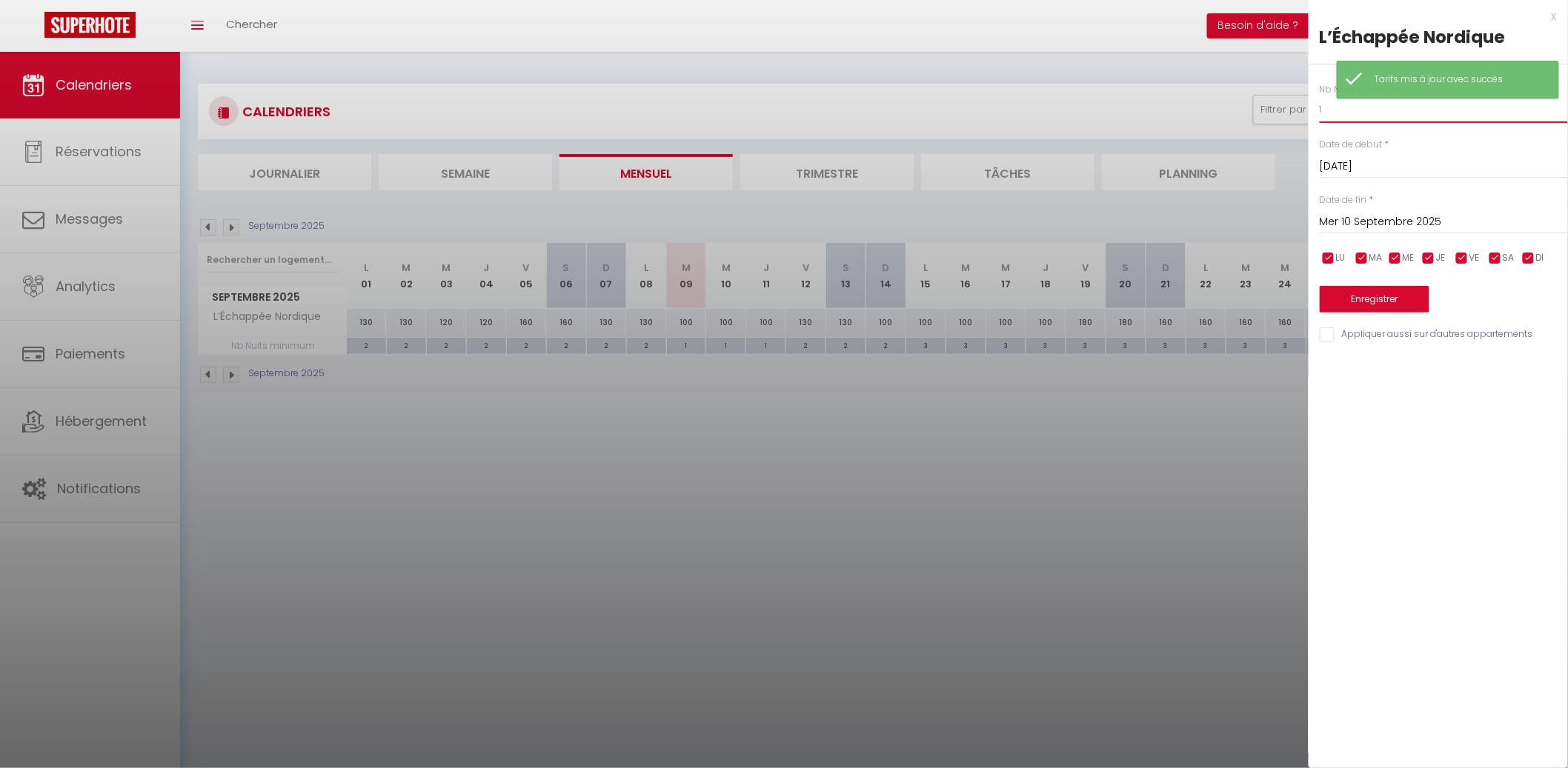
drag, startPoint x: 1331, startPoint y: 116, endPoint x: 1296, endPoint y: 118, distance: 35.1
click at [1296, 118] on body "🟢 Des questions ou besoin d'assistance pour la migration AirBnB? Connectez-vous…" at bounding box center [784, 436] width 1568 height 768
type input "2"
click at [1412, 219] on input "Mer 10 Septembre 2025" at bounding box center [1443, 223] width 248 height 20
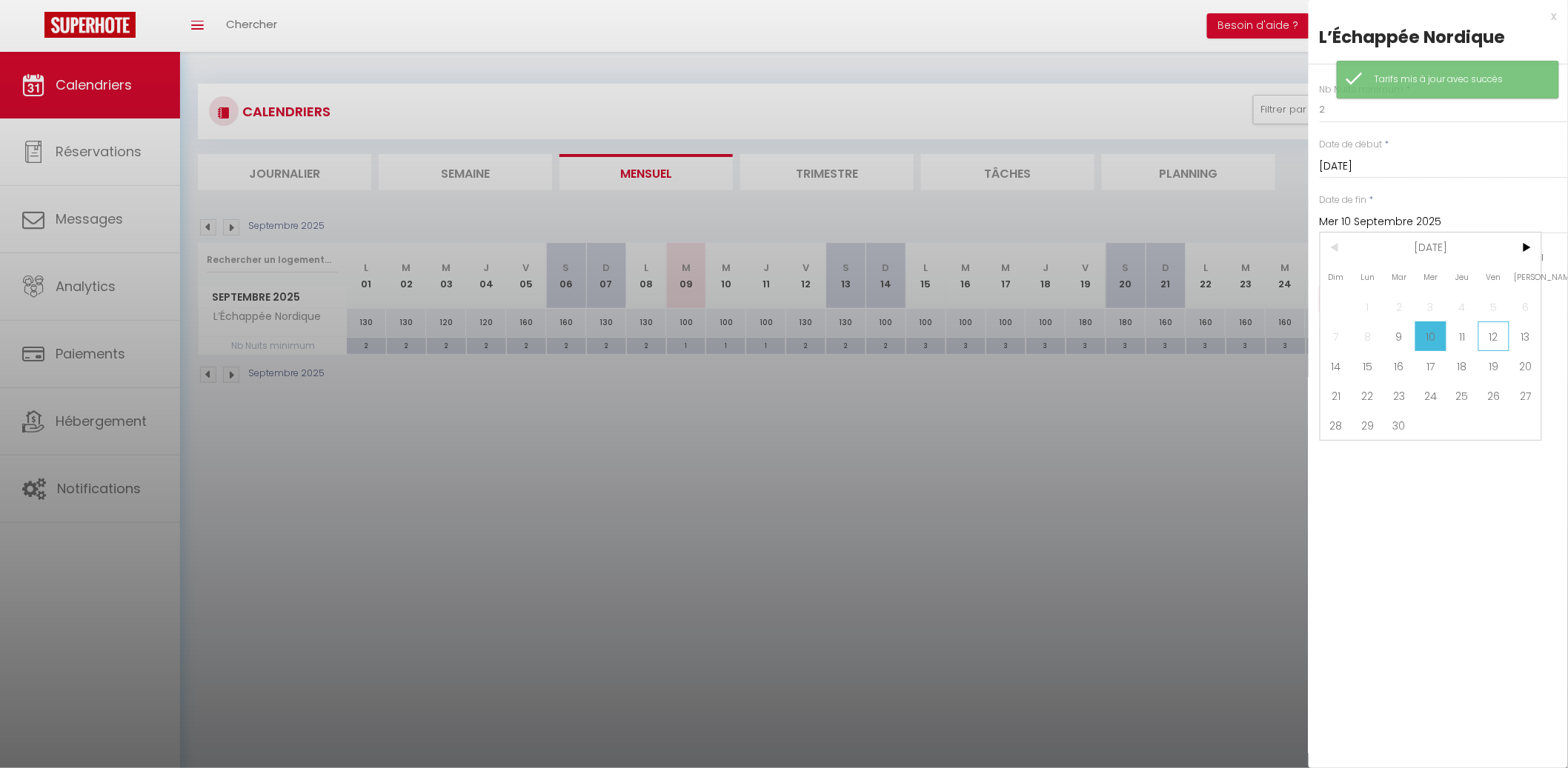
click at [1496, 334] on span "12" at bounding box center [1494, 336] width 32 height 29
type input "Ven 12 Septembre 2025"
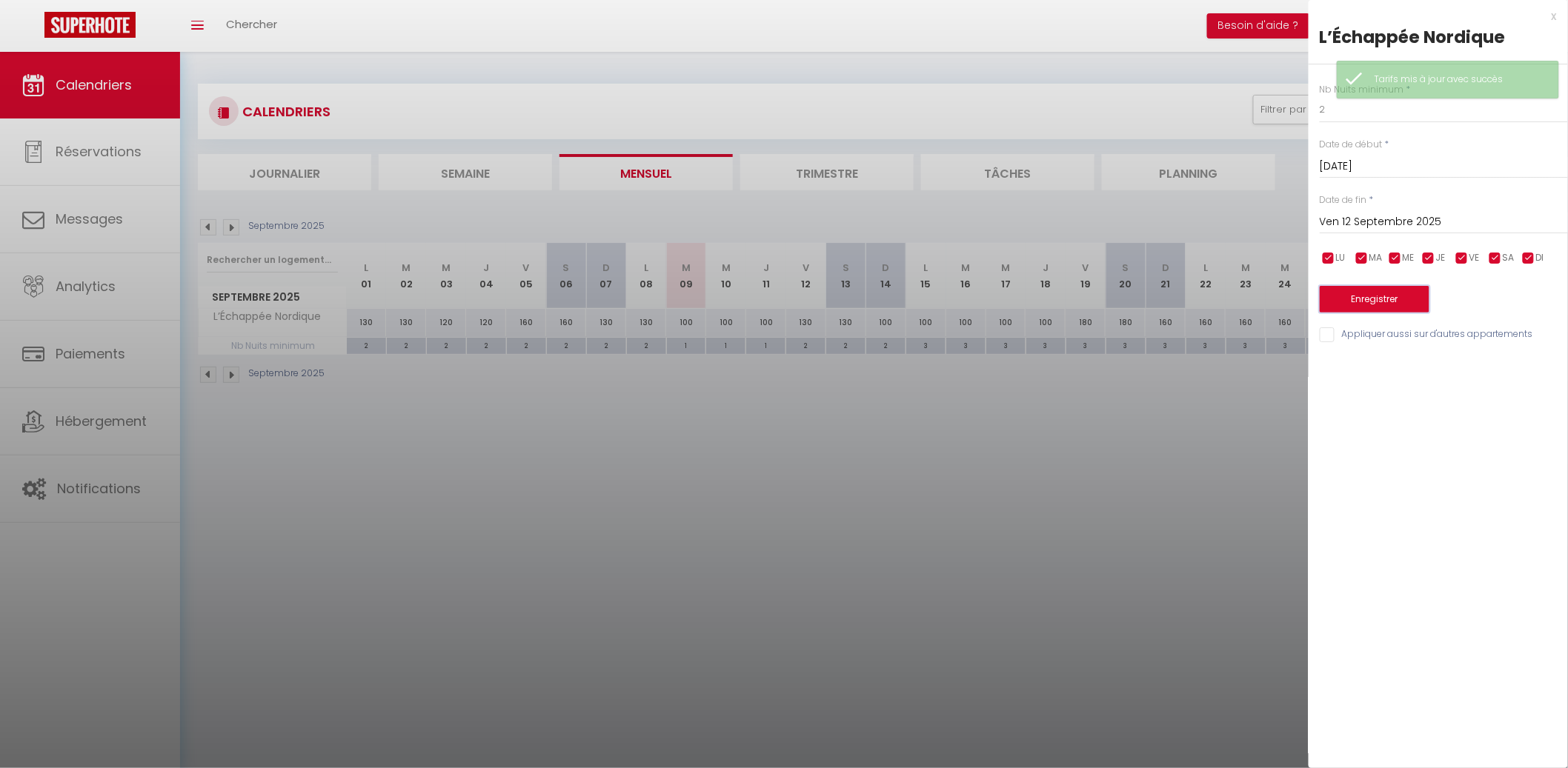
click at [1392, 300] on button "Enregistrer" at bounding box center [1374, 299] width 110 height 27
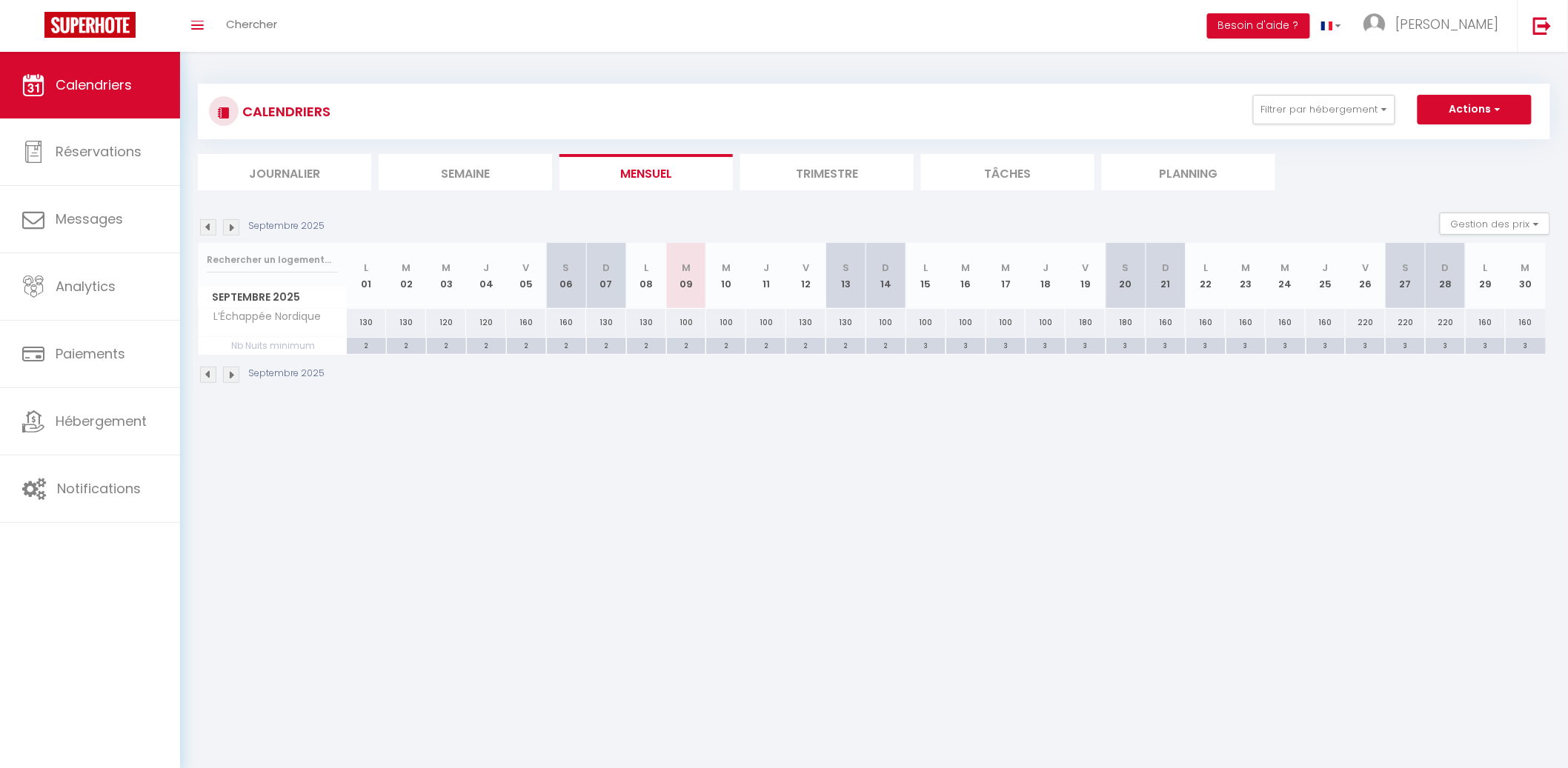
click at [1091, 325] on div "180" at bounding box center [1085, 323] width 40 height 28
type input "180"
type input "Ven 19 Septembre 2025"
type input "Sam 20 Septembre 2025"
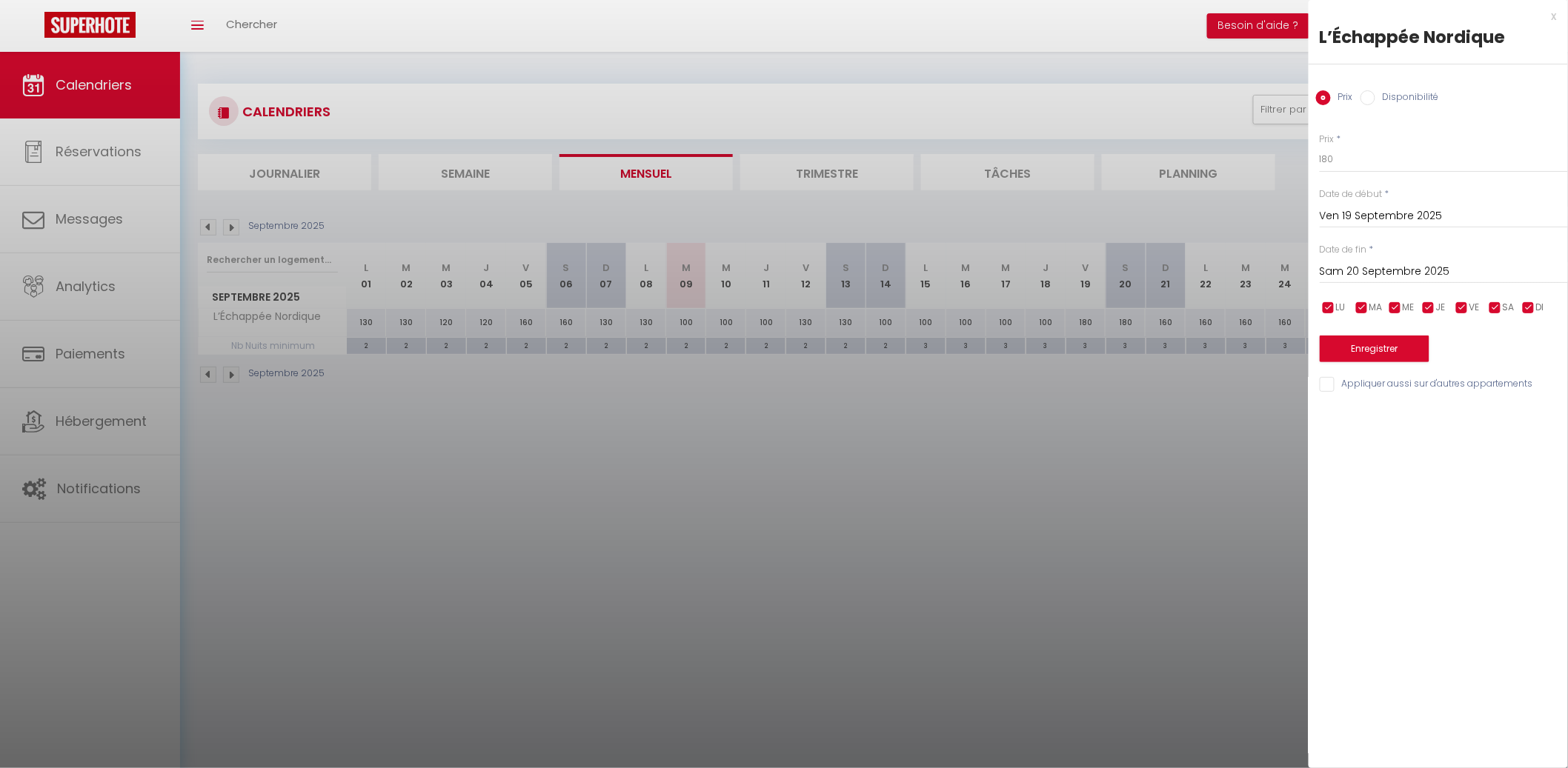
drag, startPoint x: 1137, startPoint y: 417, endPoint x: 1128, endPoint y: 412, distance: 10.3
click at [1137, 416] on div at bounding box center [784, 384] width 1568 height 768
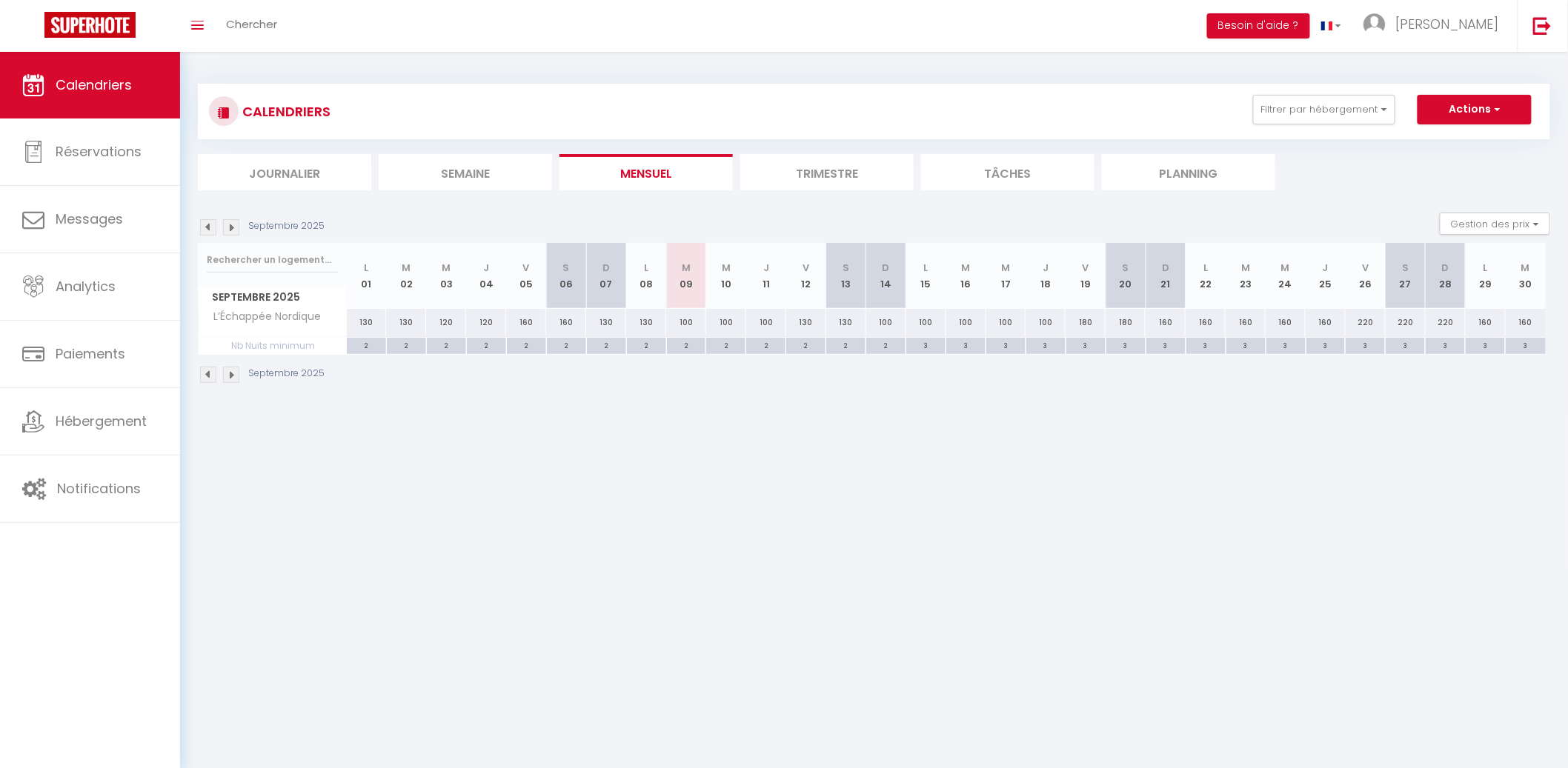
click at [1173, 323] on div "160" at bounding box center [1165, 323] width 40 height 28
type input "160"
type input "Dim 21 Septembre 2025"
type input "Lun 22 Septembre 2025"
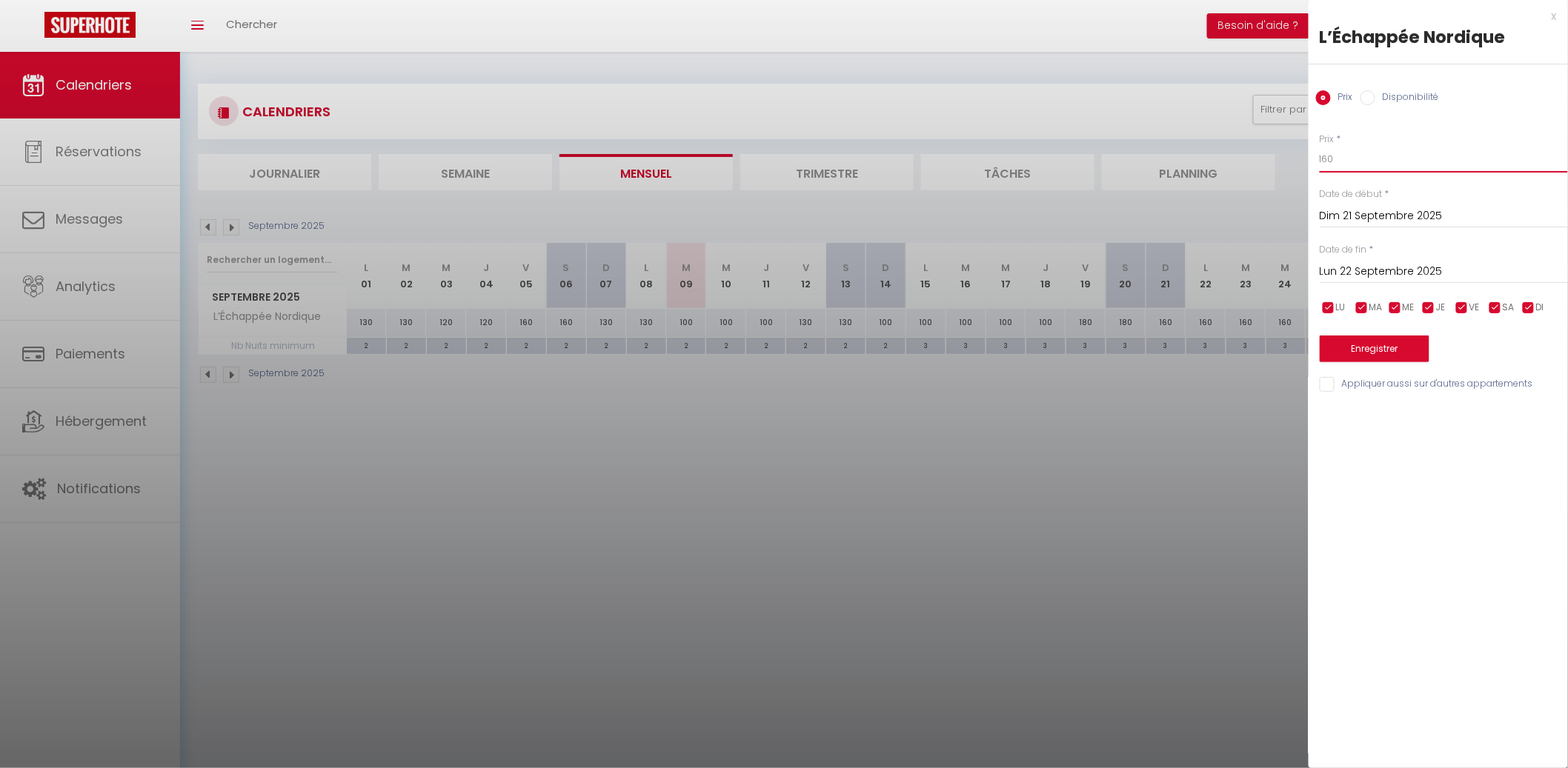
click at [1355, 164] on input "160" at bounding box center [1443, 159] width 248 height 27
type input "120"
click at [1454, 262] on input "Lun 22 Septembre 2025" at bounding box center [1443, 272] width 248 height 20
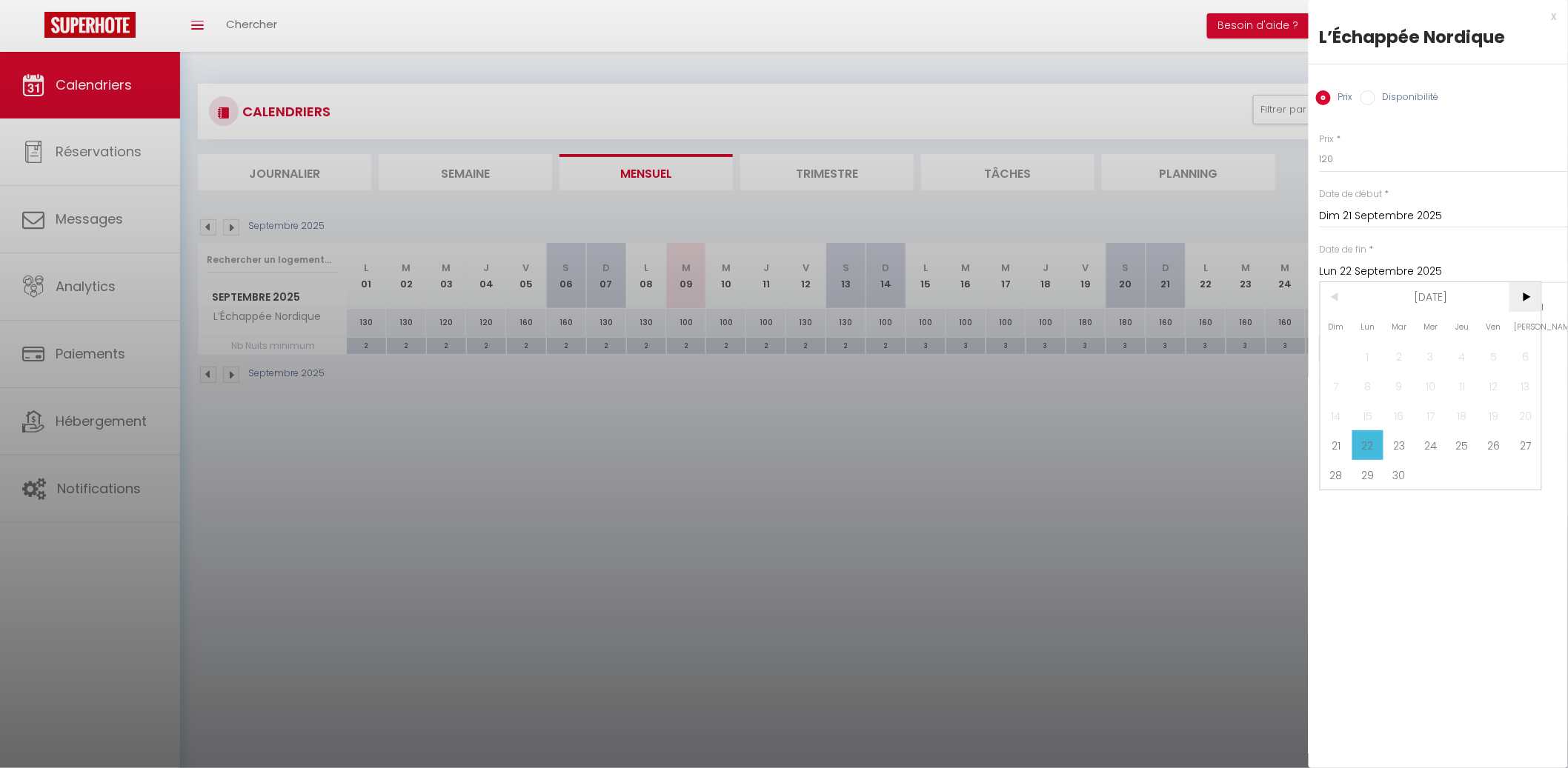
click at [1530, 296] on span ">" at bounding box center [1525, 297] width 32 height 29
click at [1440, 343] on span "1" at bounding box center [1431, 355] width 32 height 29
type input "Mer 01 Octobre 2025"
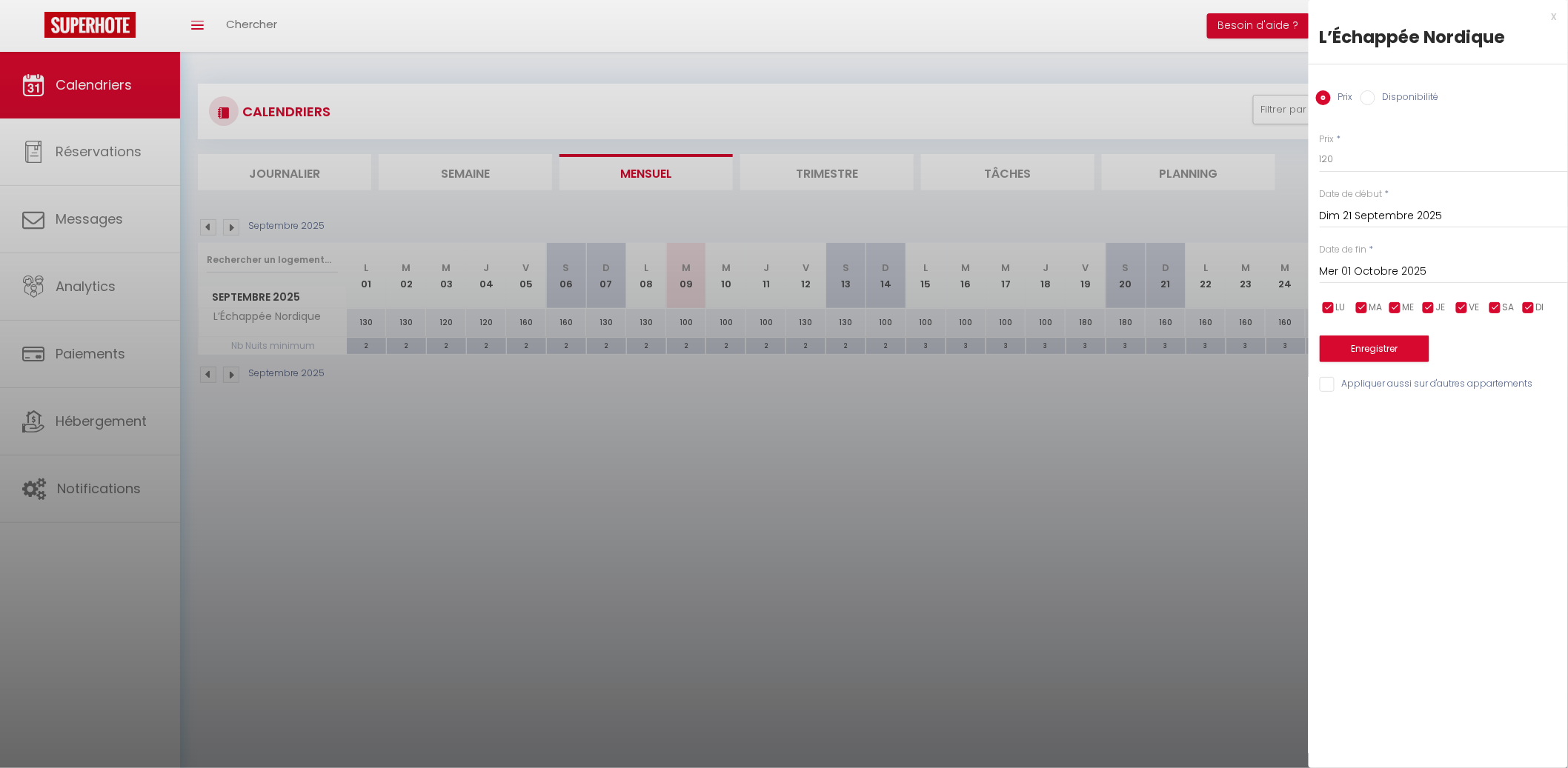
click at [1474, 305] on span "VE" at bounding box center [1474, 307] width 11 height 14
checkbox input "false"
click at [1505, 305] on span "SA" at bounding box center [1507, 307] width 12 height 14
checkbox input "false"
click at [1410, 335] on button "Enregistrer" at bounding box center [1374, 348] width 110 height 27
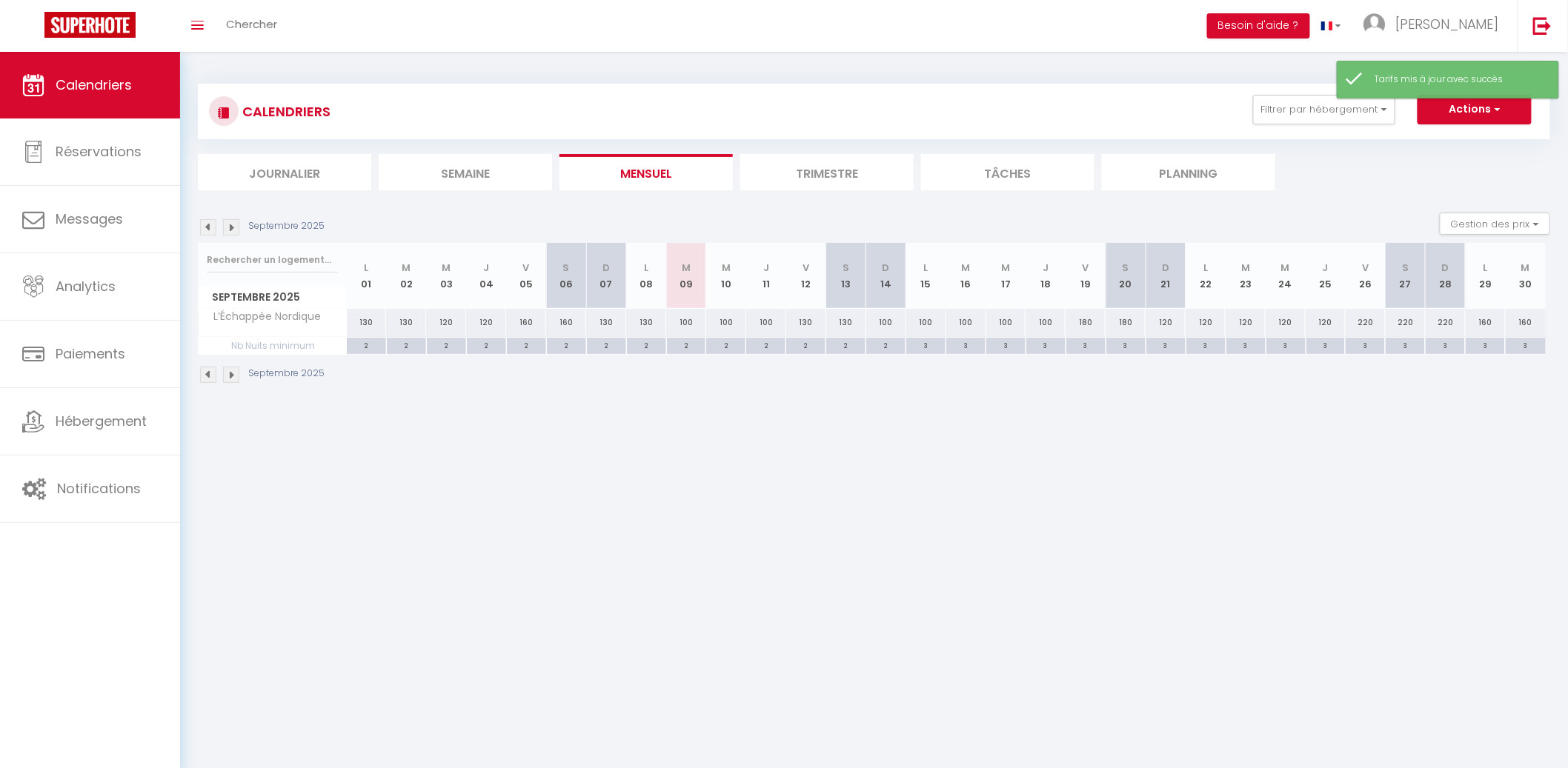
click at [1087, 323] on div "180" at bounding box center [1085, 323] width 40 height 28
type input "180"
type input "Ven 19 Septembre 2025"
type input "Sam 20 Septembre 2025"
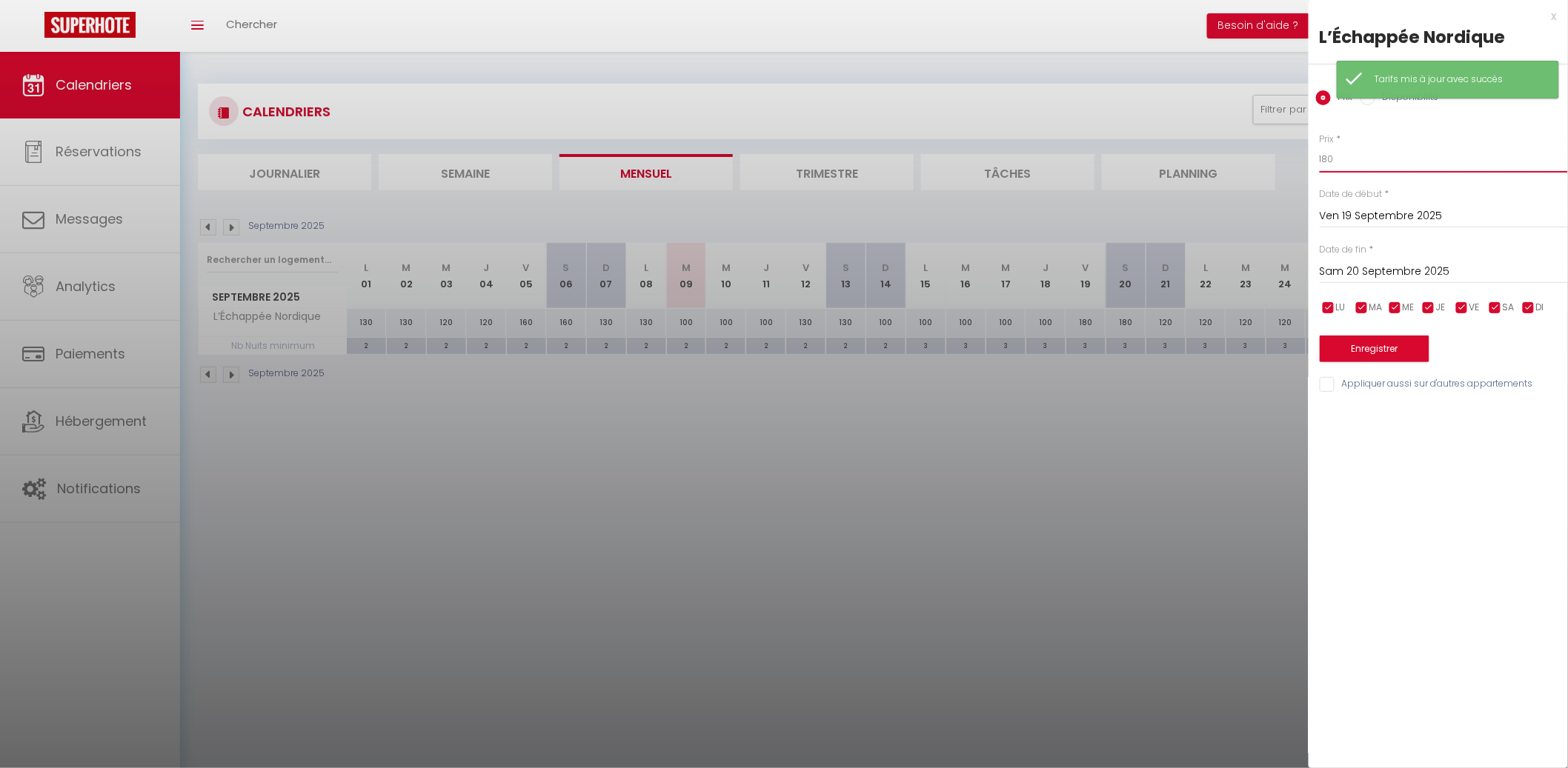
click at [1378, 163] on input "180" at bounding box center [1443, 159] width 248 height 27
type input "1"
type input "150"
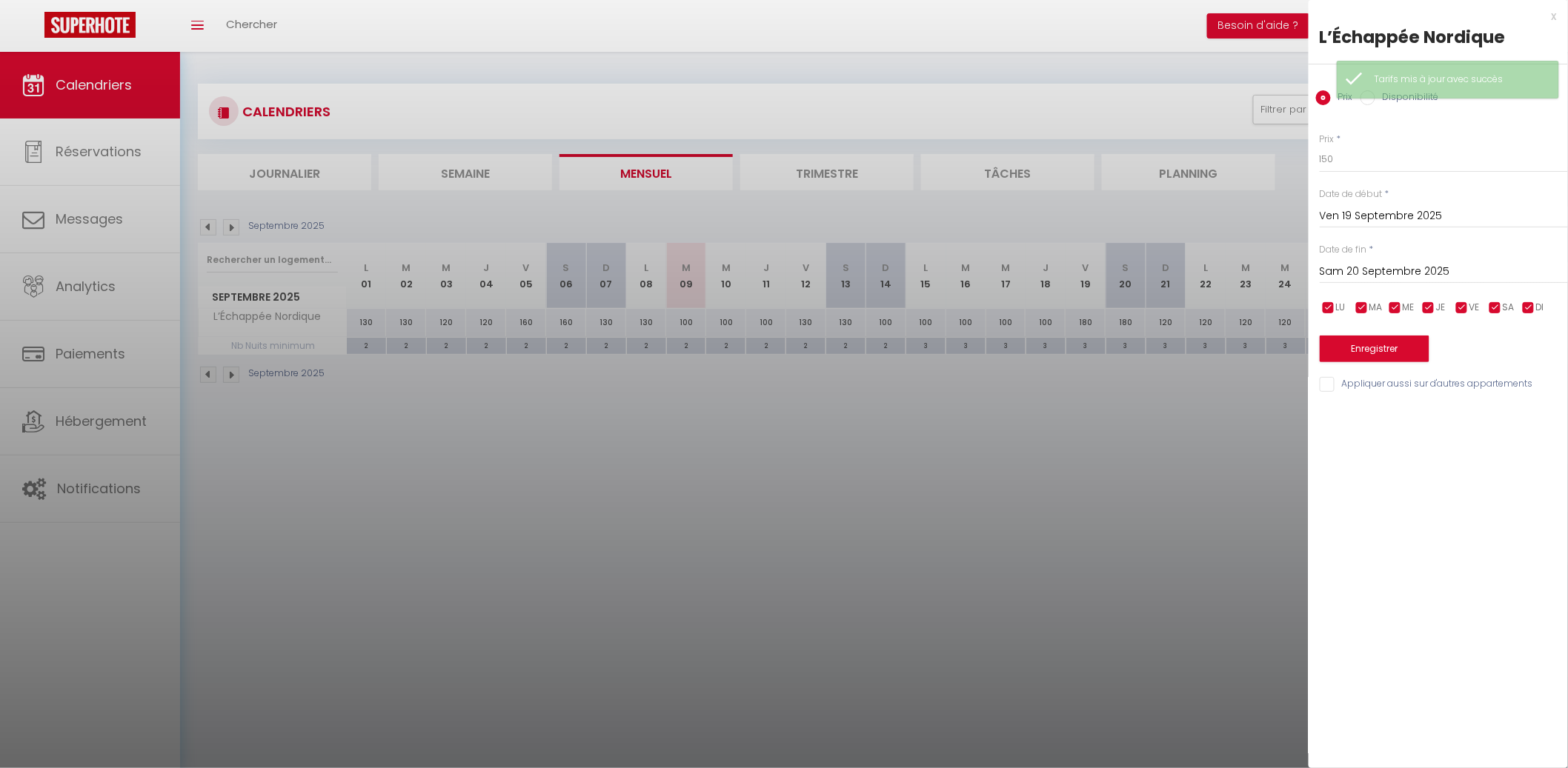
drag, startPoint x: 1471, startPoint y: 268, endPoint x: 1483, endPoint y: 270, distance: 12.2
click at [1472, 268] on input "Sam 20 Septembre 2025" at bounding box center [1443, 272] width 248 height 20
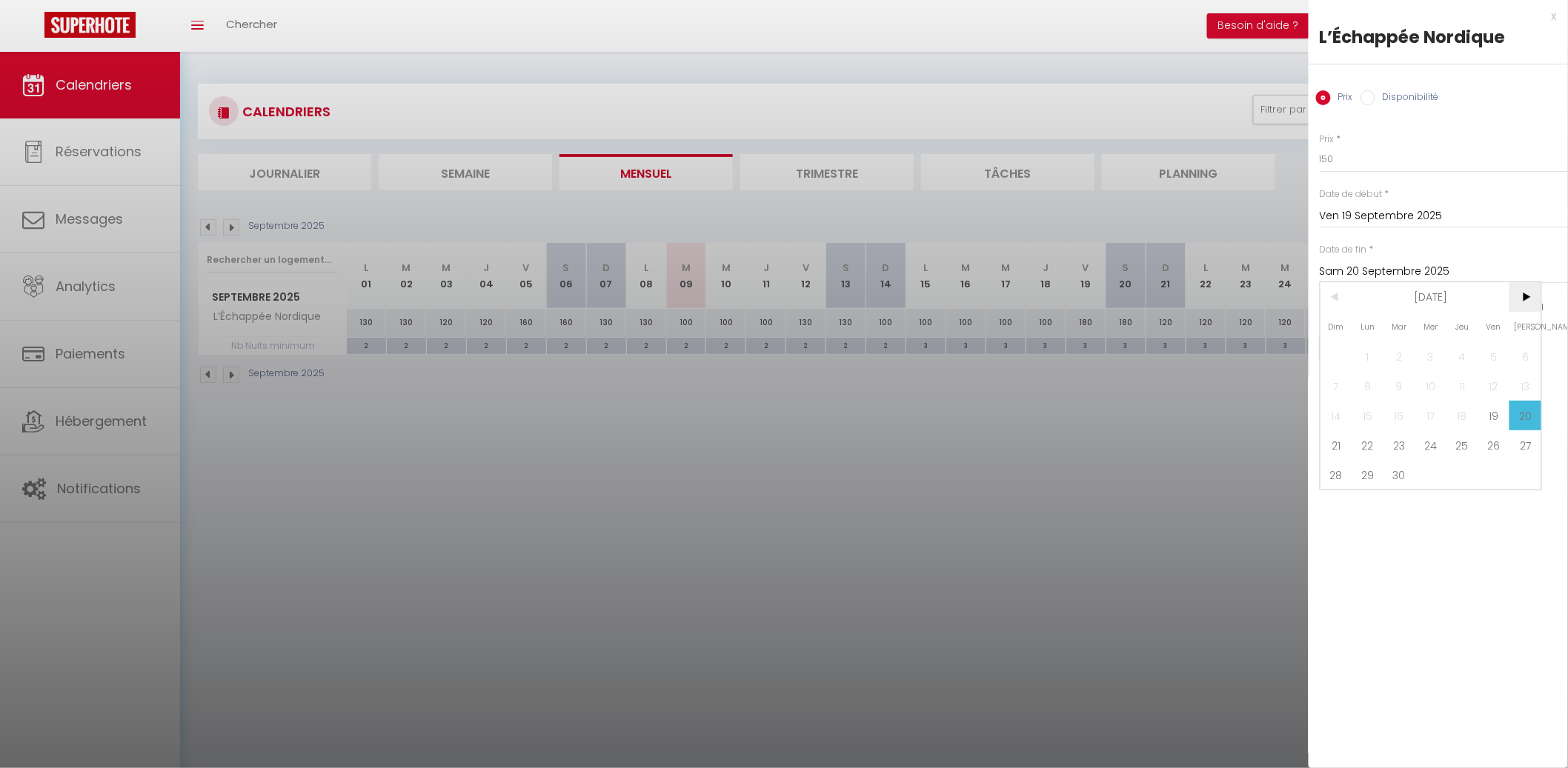
drag, startPoint x: 1532, startPoint y: 291, endPoint x: 1519, endPoint y: 296, distance: 13.9
click at [1524, 291] on span ">" at bounding box center [1525, 297] width 32 height 29
click at [1433, 344] on span "1" at bounding box center [1431, 355] width 32 height 29
type input "Mer 01 Octobre 2025"
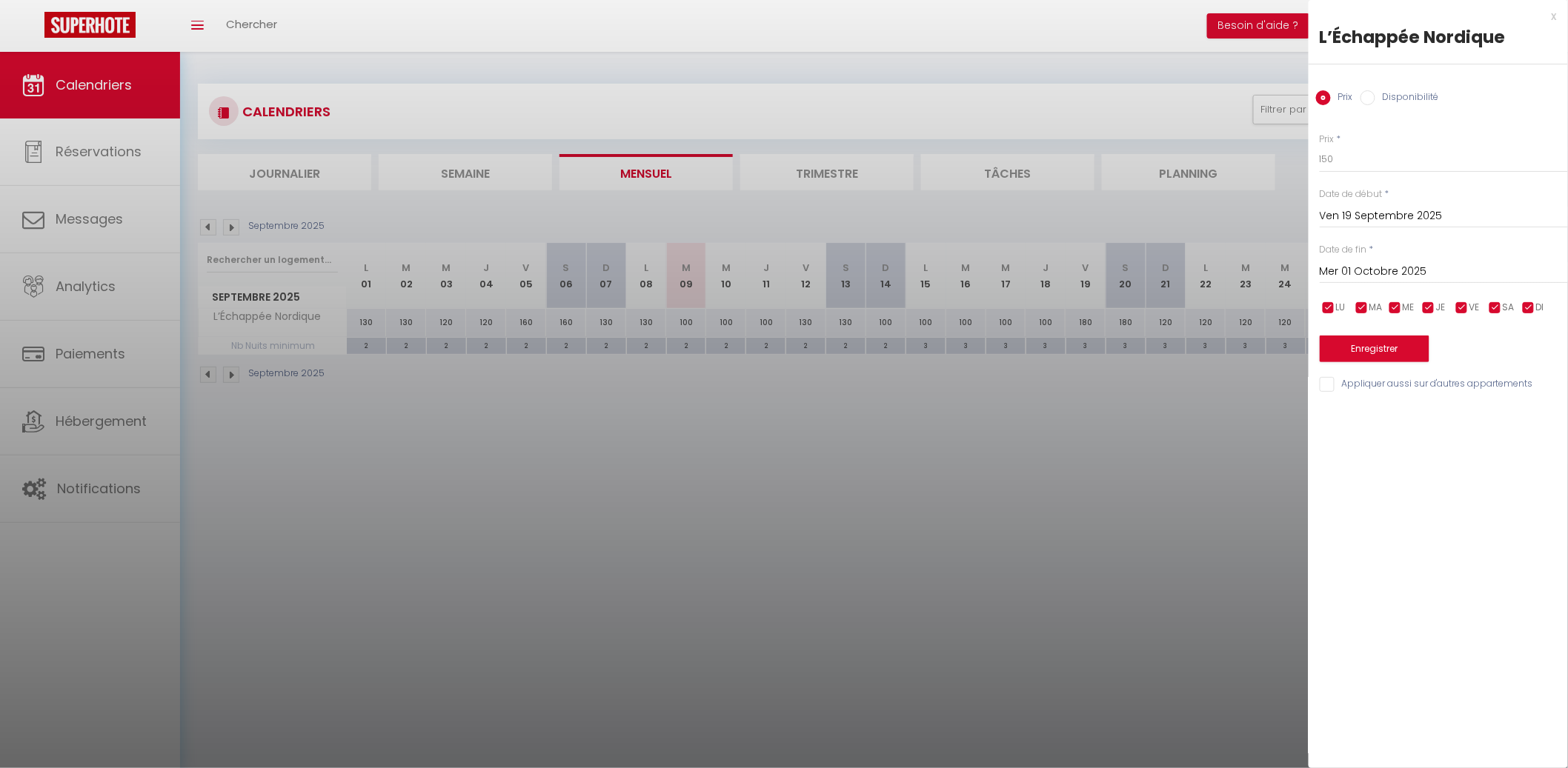
click at [1529, 305] on input "checkbox" at bounding box center [1528, 307] width 15 height 15
checkbox input "false"
click at [1441, 307] on div "LU MA ME JE VE SA DI" at bounding box center [1443, 307] width 267 height 19
drag, startPoint x: 1432, startPoint y: 307, endPoint x: 1415, endPoint y: 306, distance: 17.0
click at [1431, 306] on input "checkbox" at bounding box center [1428, 307] width 15 height 15
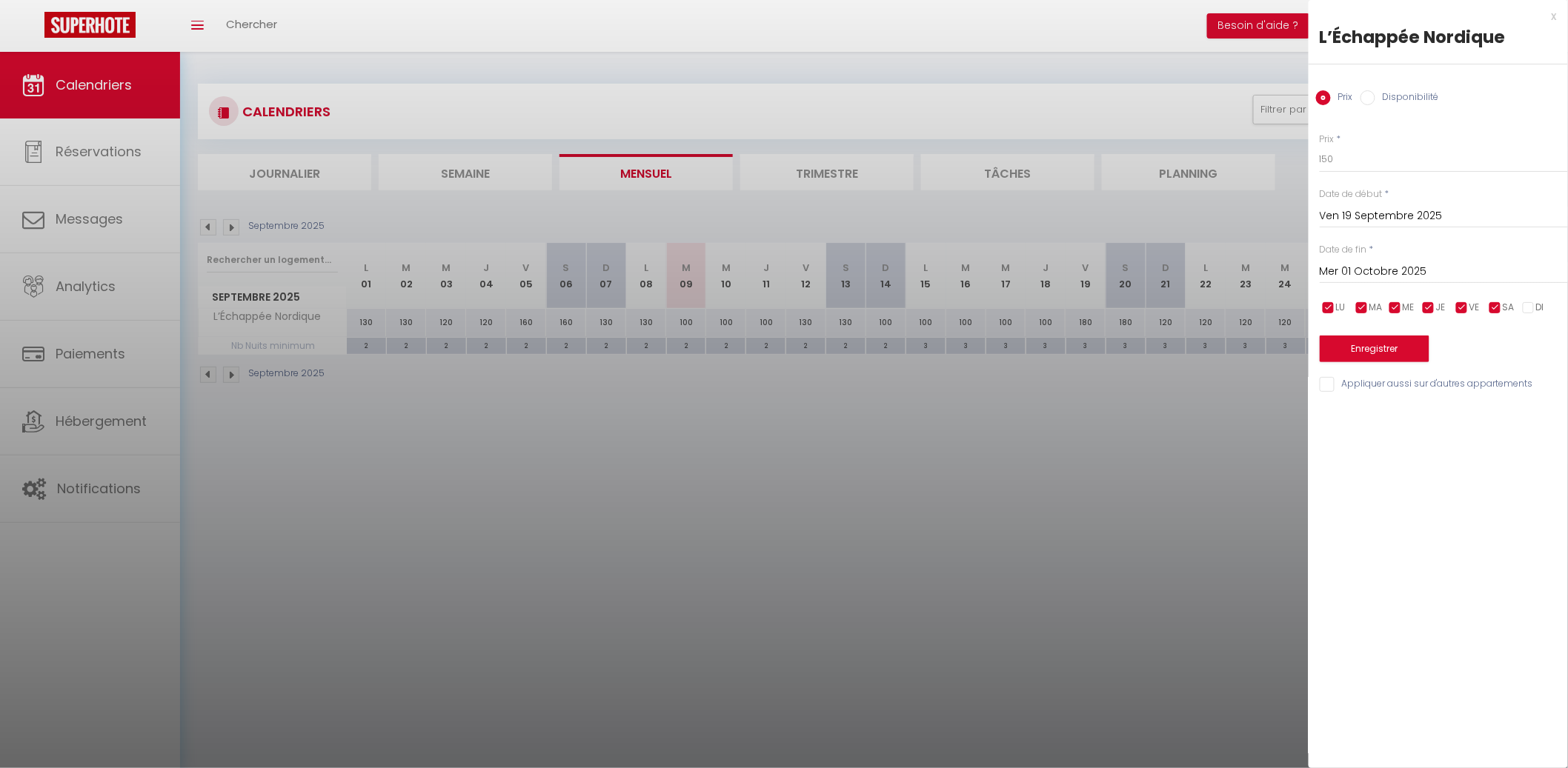
checkbox input "false"
drag, startPoint x: 1400, startPoint y: 306, endPoint x: 1386, endPoint y: 305, distance: 14.0
click at [1398, 305] on input "checkbox" at bounding box center [1395, 307] width 15 height 15
checkbox input "false"
click at [1374, 304] on span "MA" at bounding box center [1375, 307] width 13 height 14
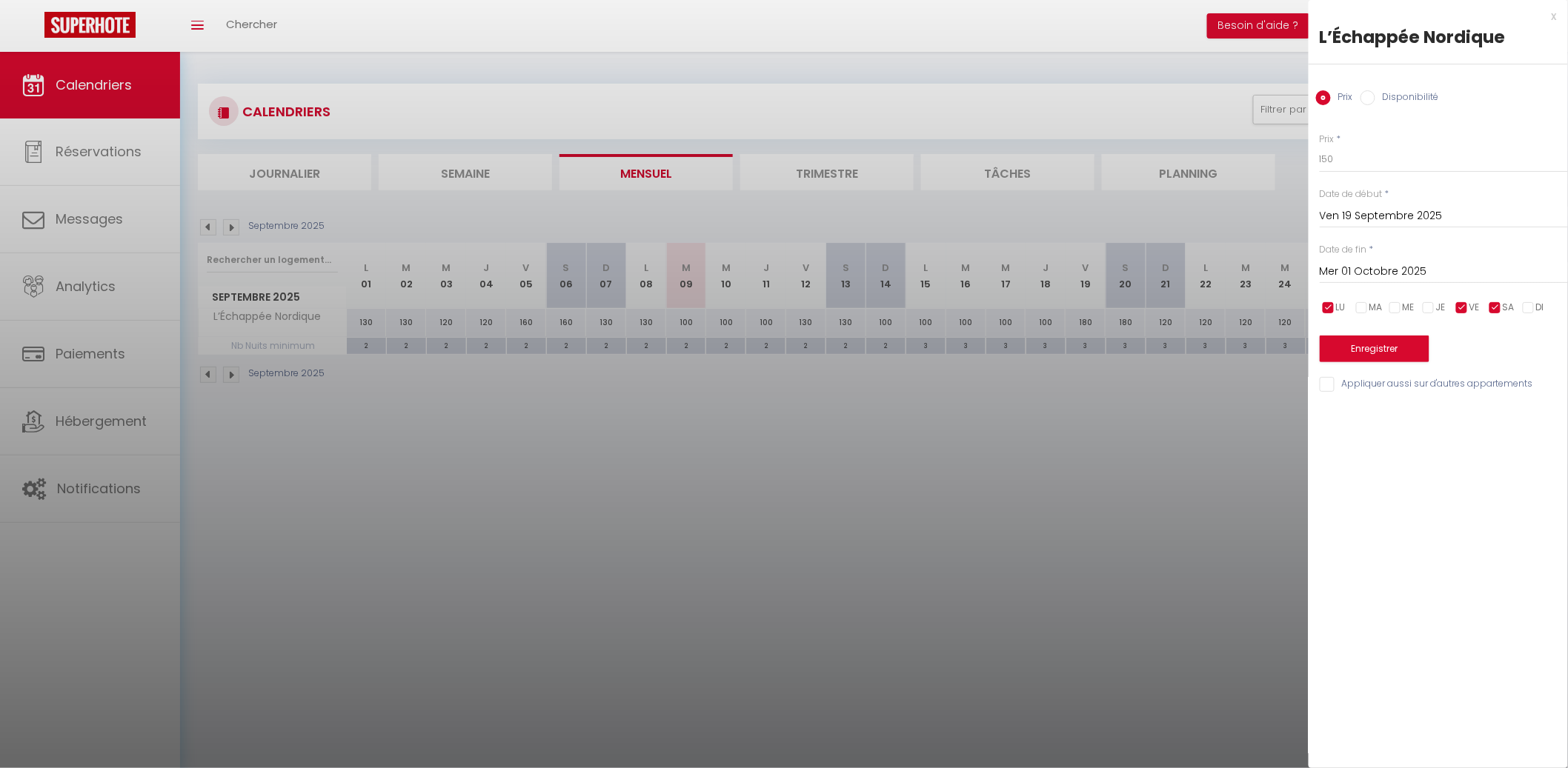
checkbox input "false"
click at [1323, 304] on input "checkbox" at bounding box center [1328, 307] width 15 height 15
checkbox input "false"
click at [1386, 349] on button "Enregistrer" at bounding box center [1374, 348] width 110 height 27
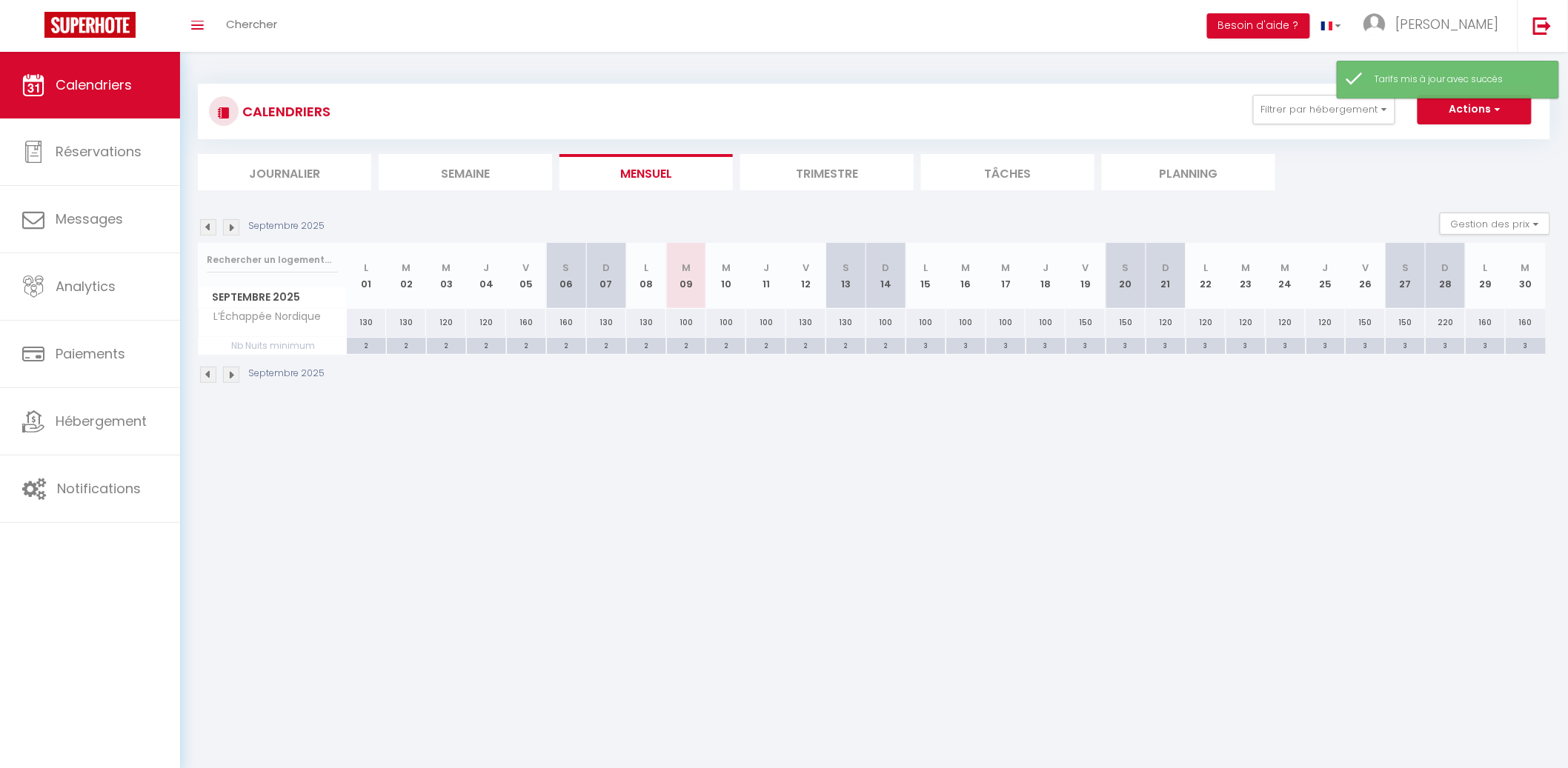
click at [1453, 318] on div "220" at bounding box center [1445, 323] width 40 height 28
type input "220"
type input "Dim 28 Septembre 2025"
type input "Lun 29 Septembre 2025"
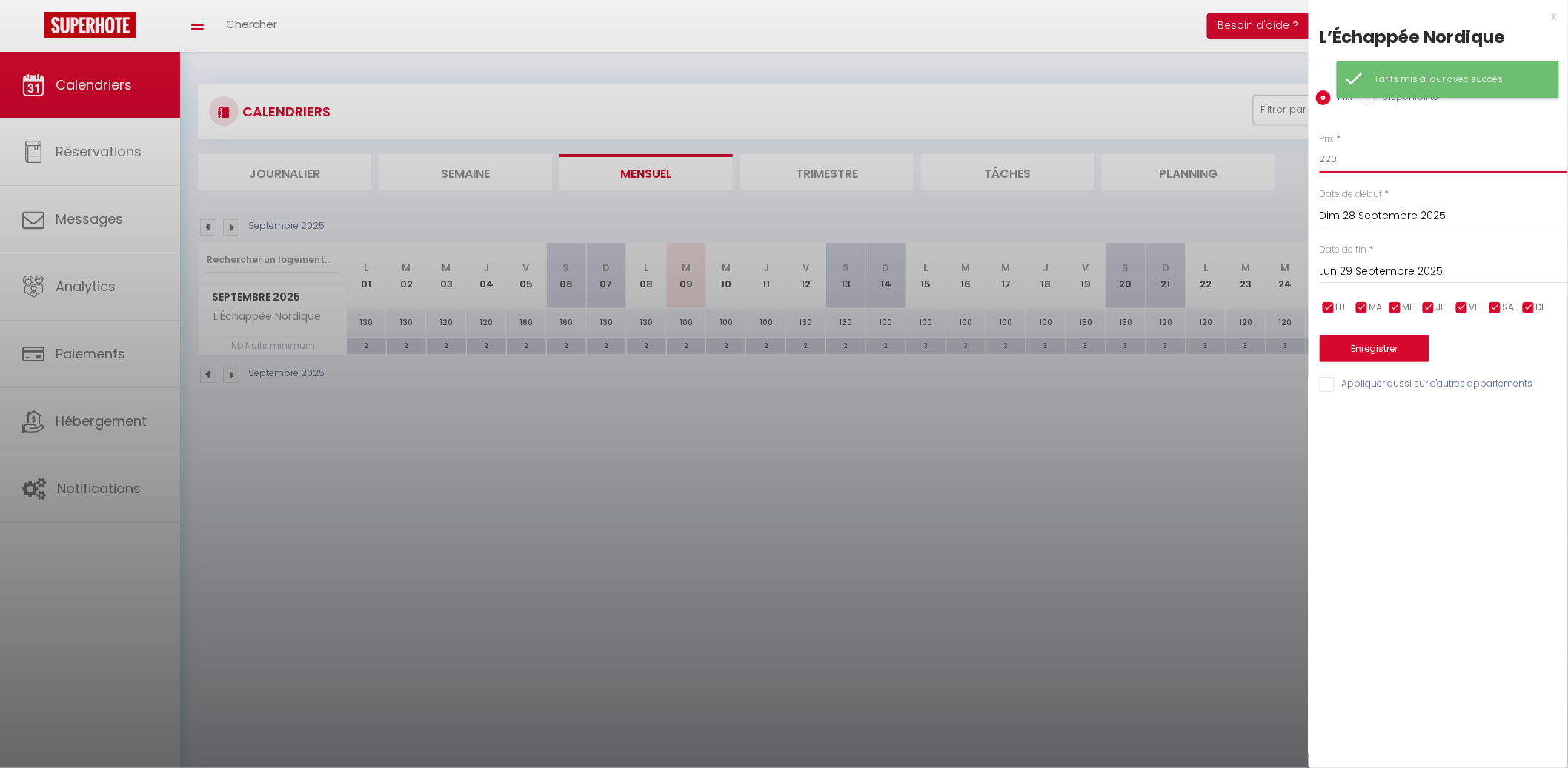
click at [1395, 162] on input "220" at bounding box center [1443, 159] width 248 height 27
type input "140"
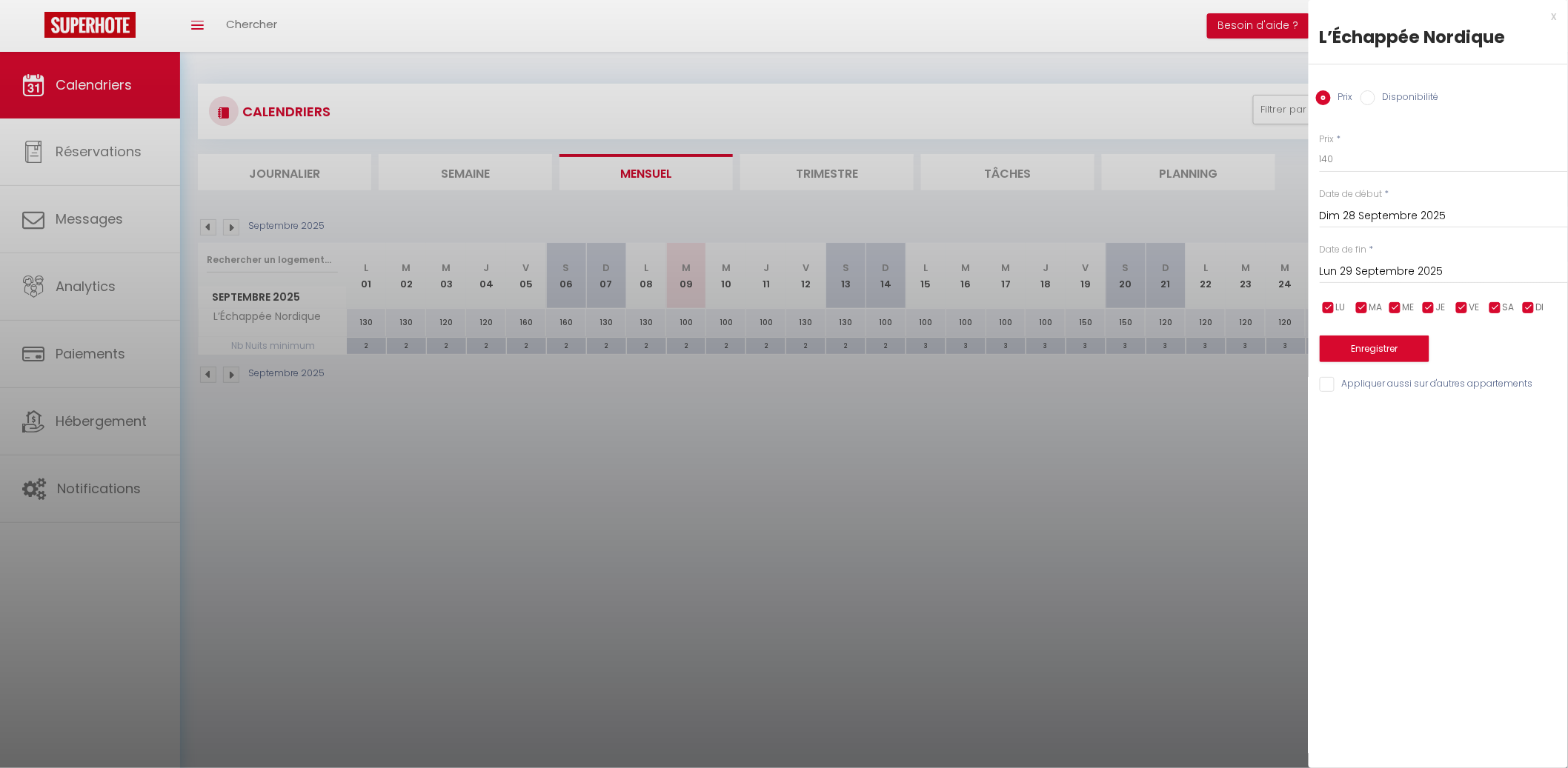
click at [1394, 276] on input "Lun 29 Septembre 2025" at bounding box center [1443, 272] width 248 height 20
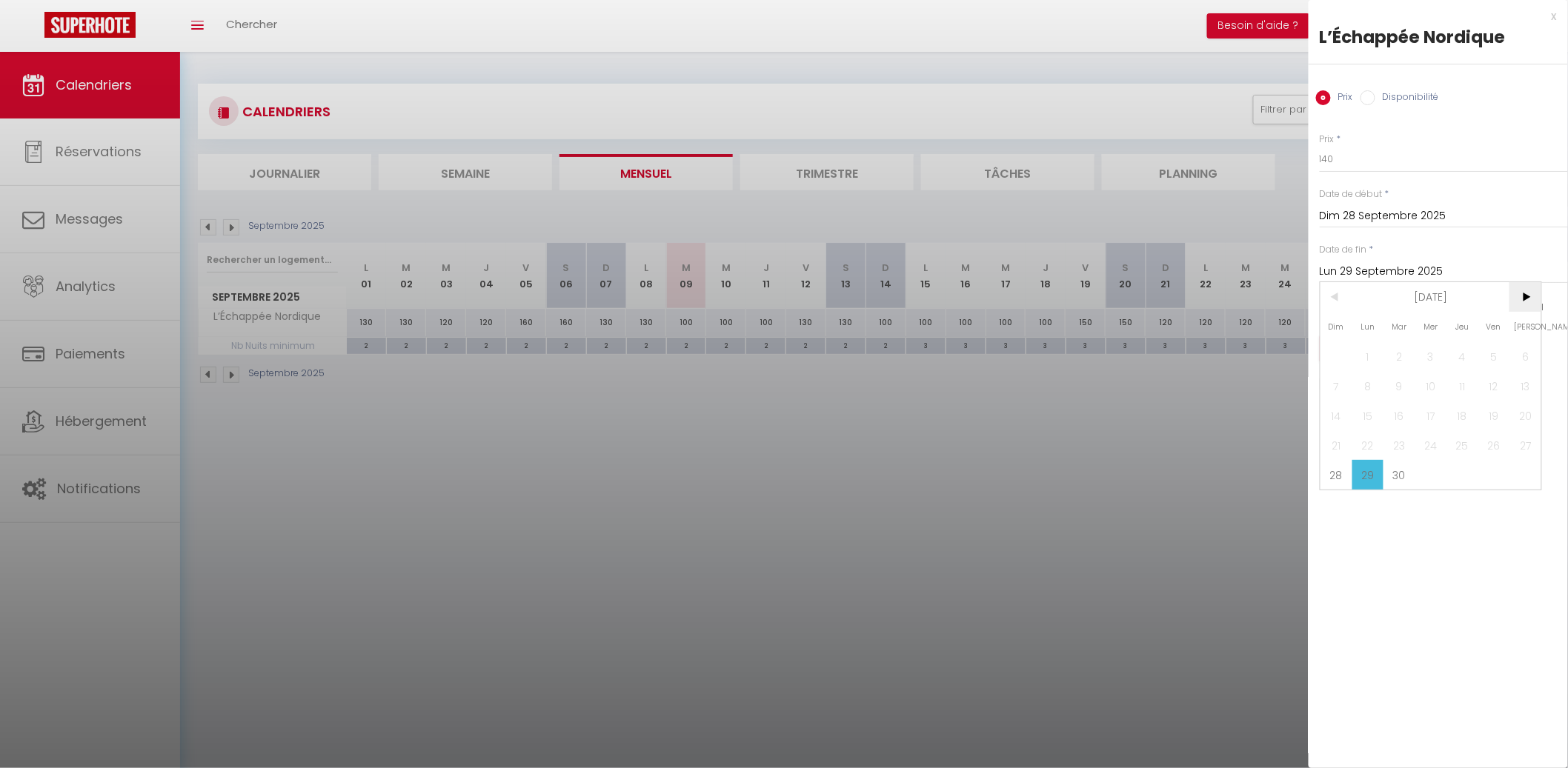
click at [1531, 296] on span ">" at bounding box center [1525, 297] width 32 height 29
click at [1436, 354] on span "1" at bounding box center [1431, 355] width 32 height 29
type input "Mer 01 Octobre 2025"
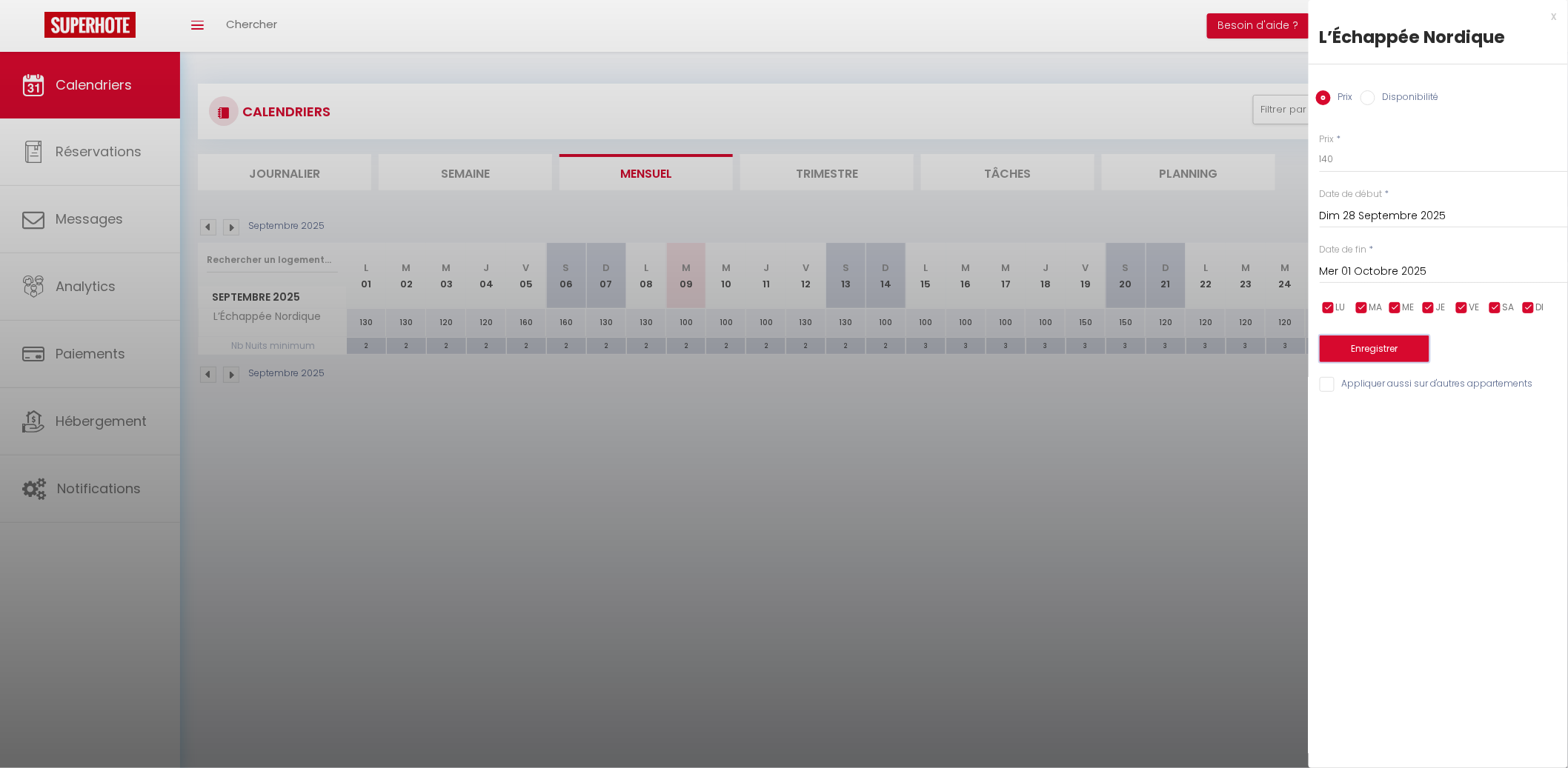
click at [1410, 349] on button "Enregistrer" at bounding box center [1374, 348] width 110 height 27
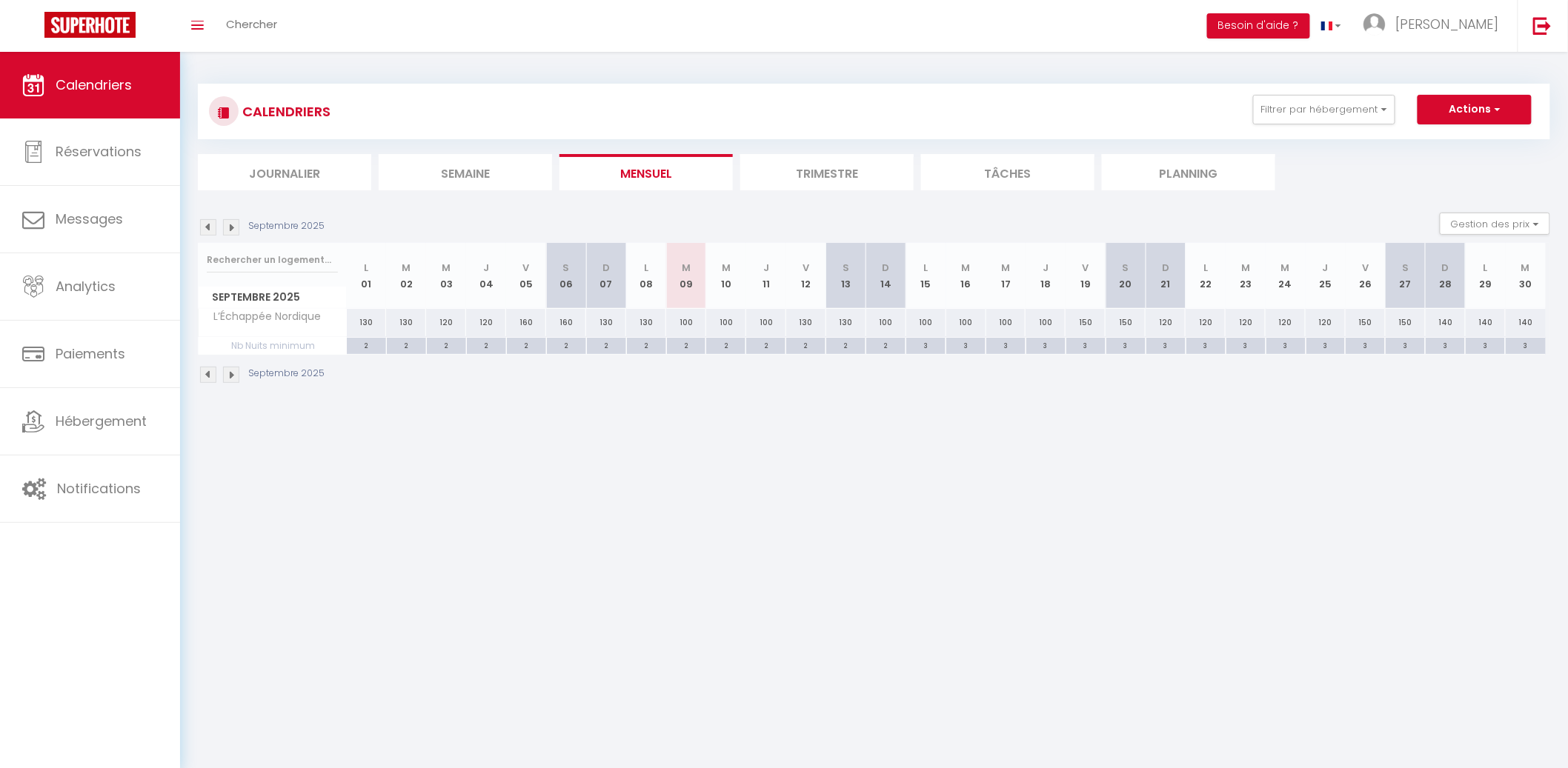
click at [867, 347] on div "2" at bounding box center [886, 345] width 39 height 14
type input "2"
type input "Dim 14 Septembre 2025"
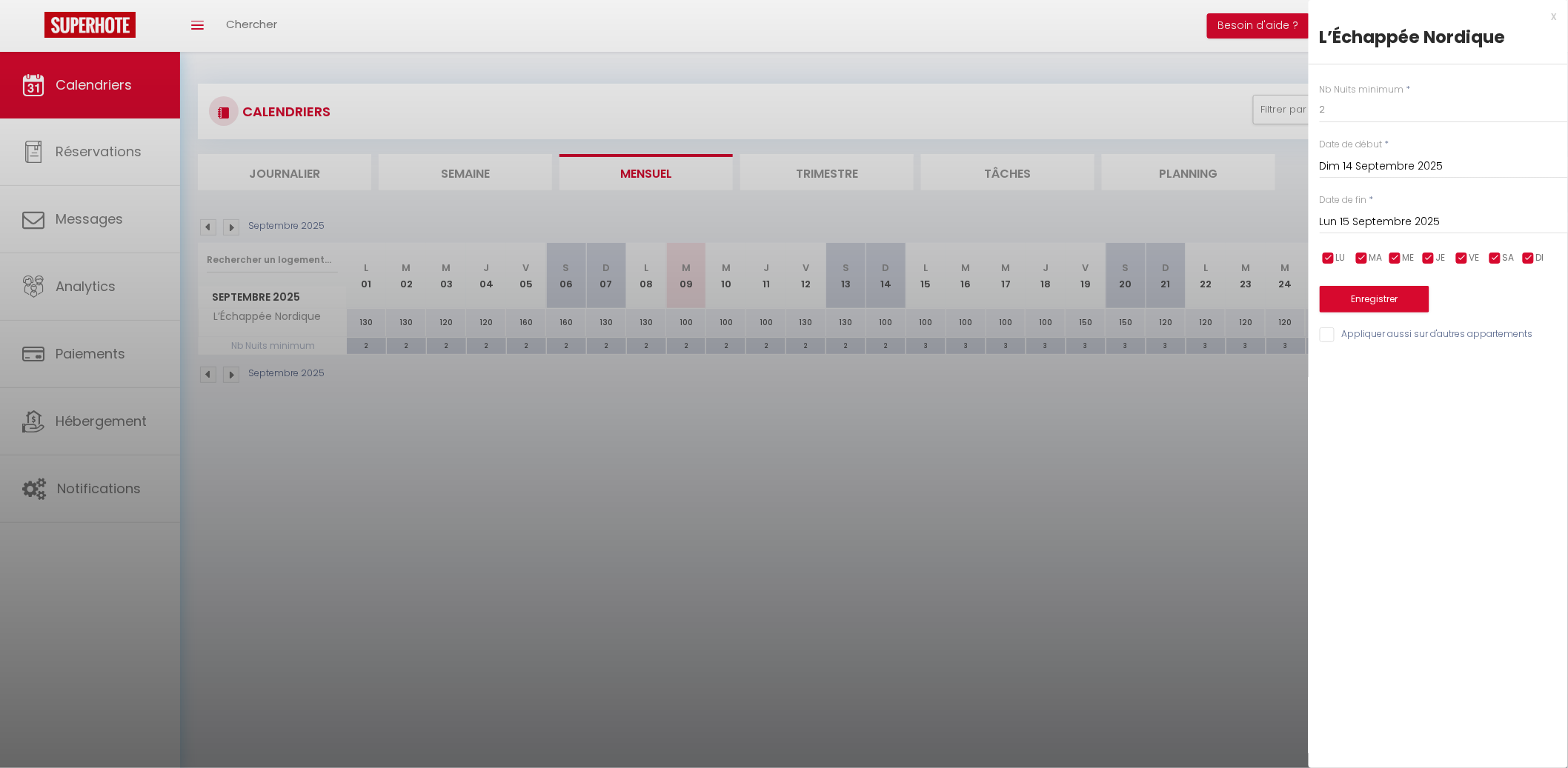
click at [1520, 223] on input "Lun 15 Septembre 2025" at bounding box center [1443, 223] width 248 height 20
click at [1529, 241] on span ">" at bounding box center [1525, 247] width 32 height 29
click at [1432, 301] on span "1" at bounding box center [1431, 306] width 32 height 29
type input "Mer 01 Octobre 2025"
click at [1393, 302] on button "Enregistrer" at bounding box center [1374, 299] width 110 height 27
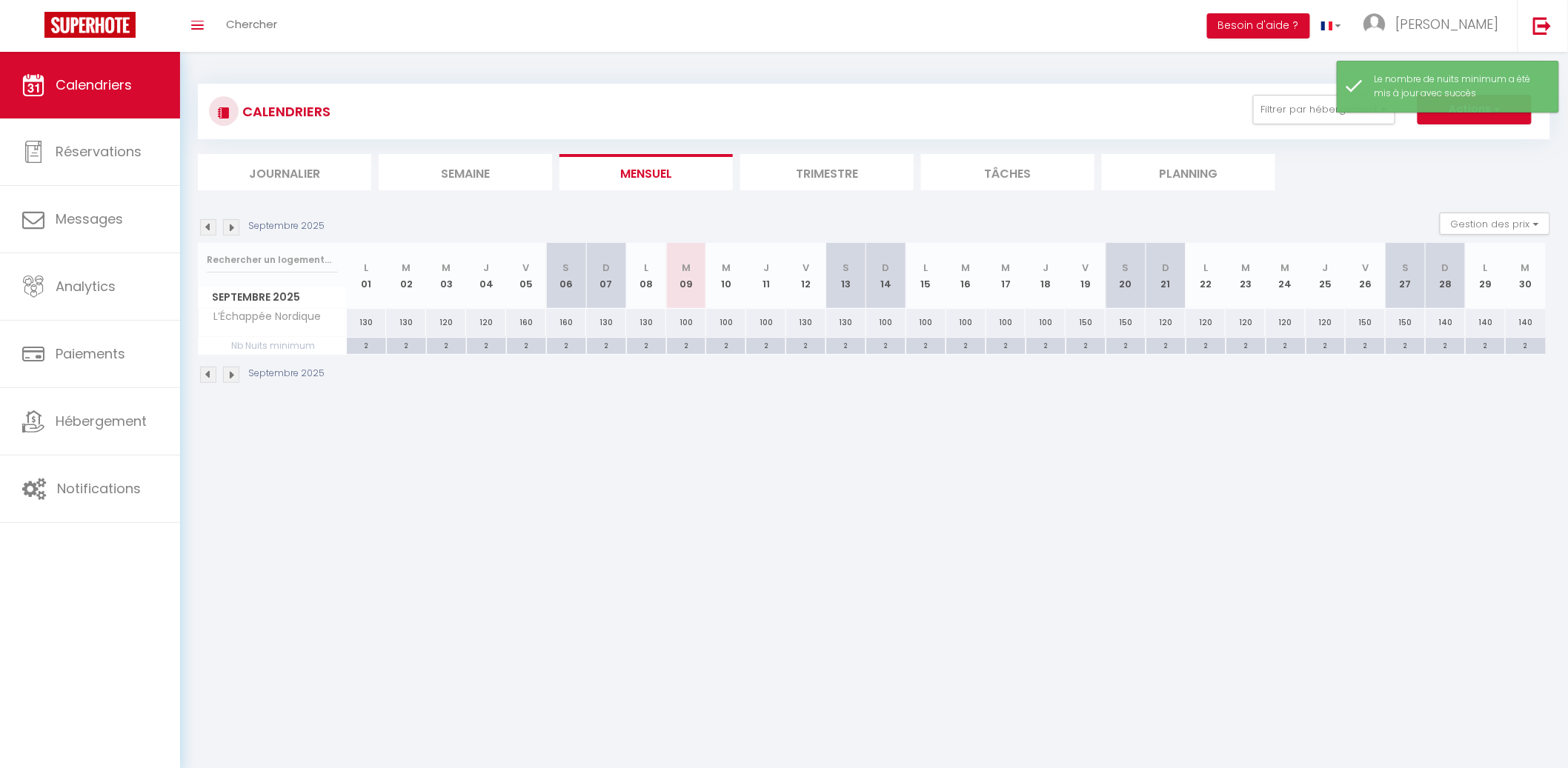
click at [229, 222] on img at bounding box center [231, 227] width 16 height 16
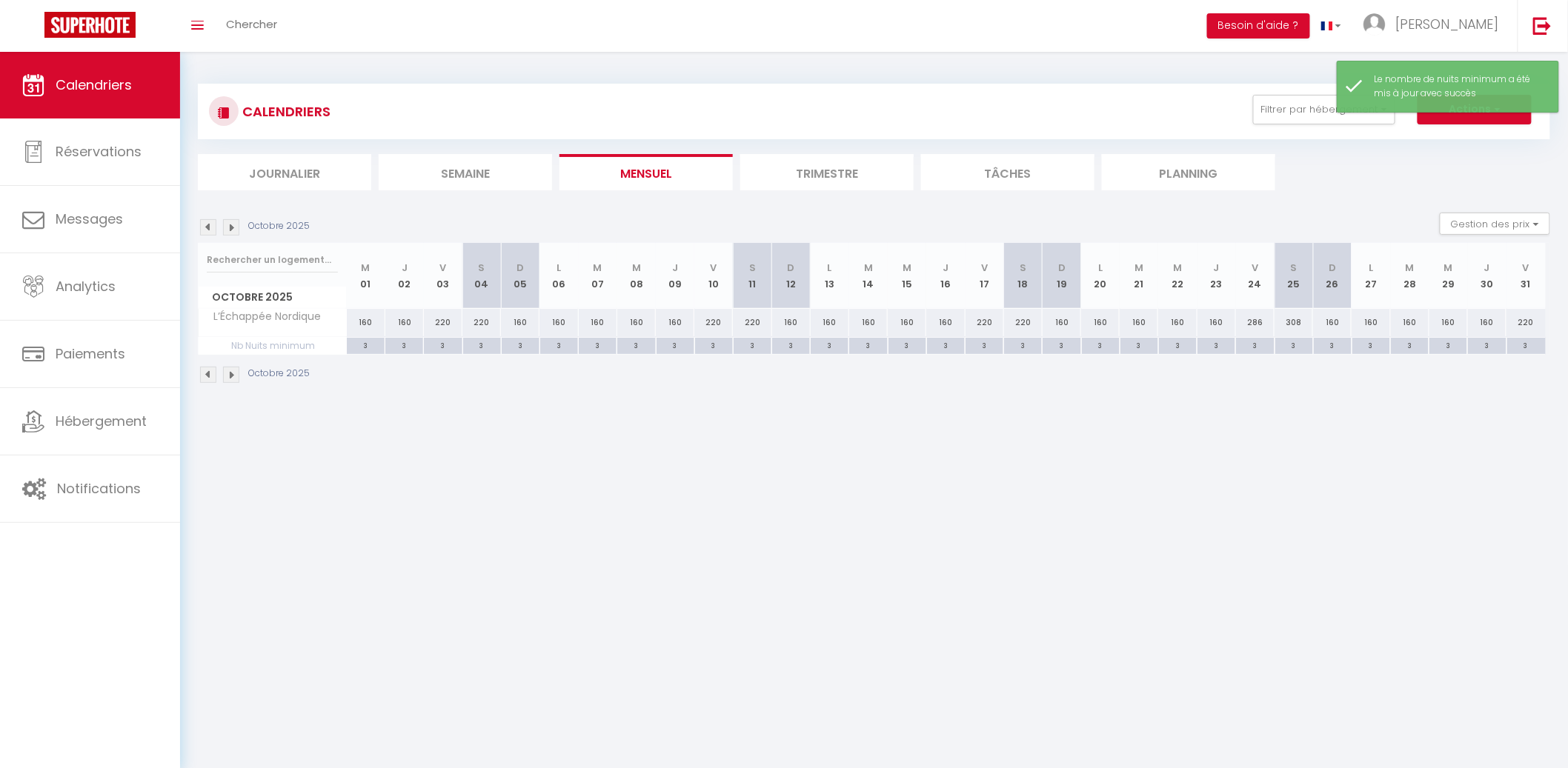
click at [204, 229] on img at bounding box center [208, 227] width 16 height 16
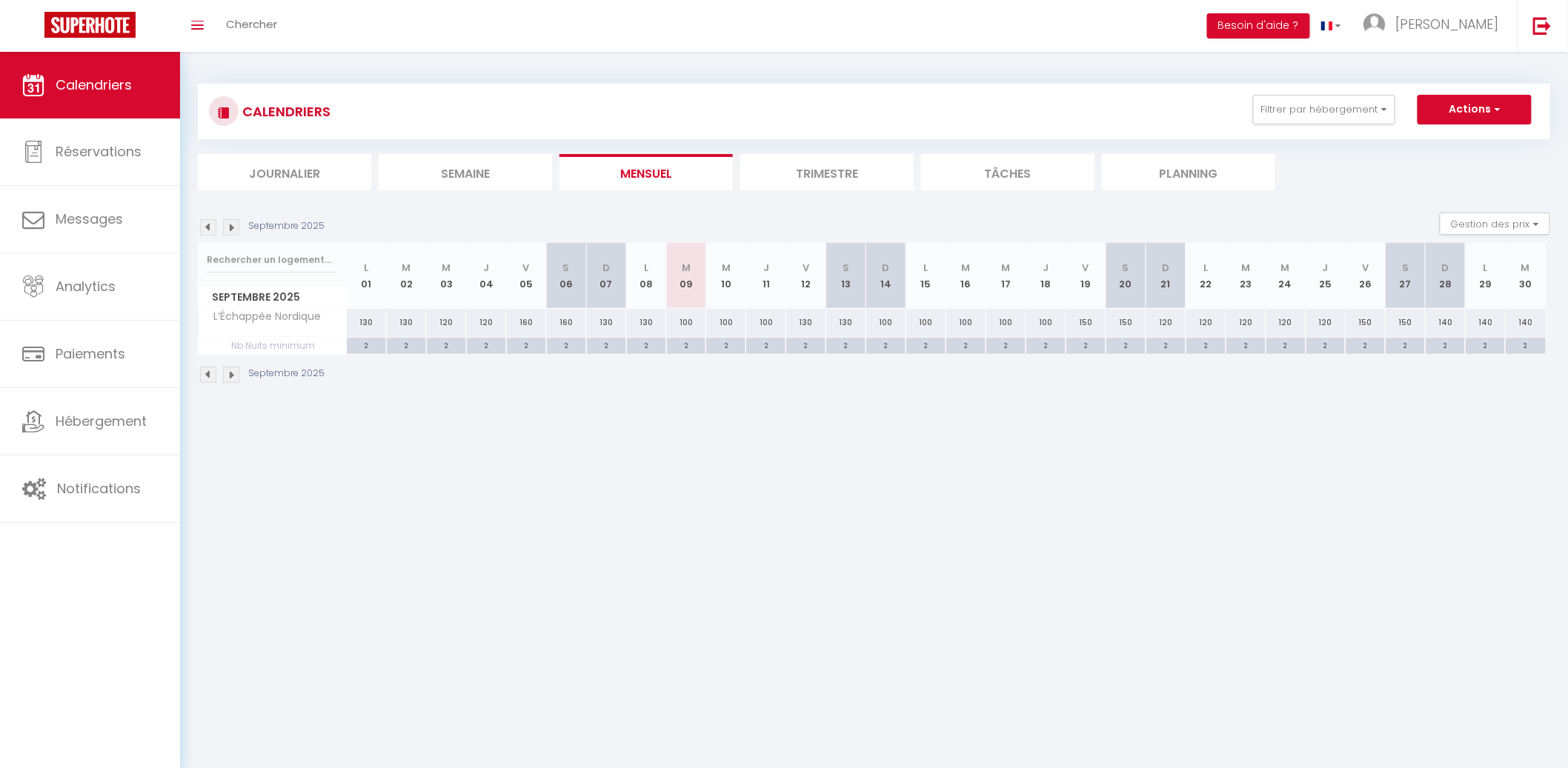
click at [1446, 317] on div "140" at bounding box center [1445, 323] width 40 height 28
type input "140"
type input "Dim 28 Septembre 2025"
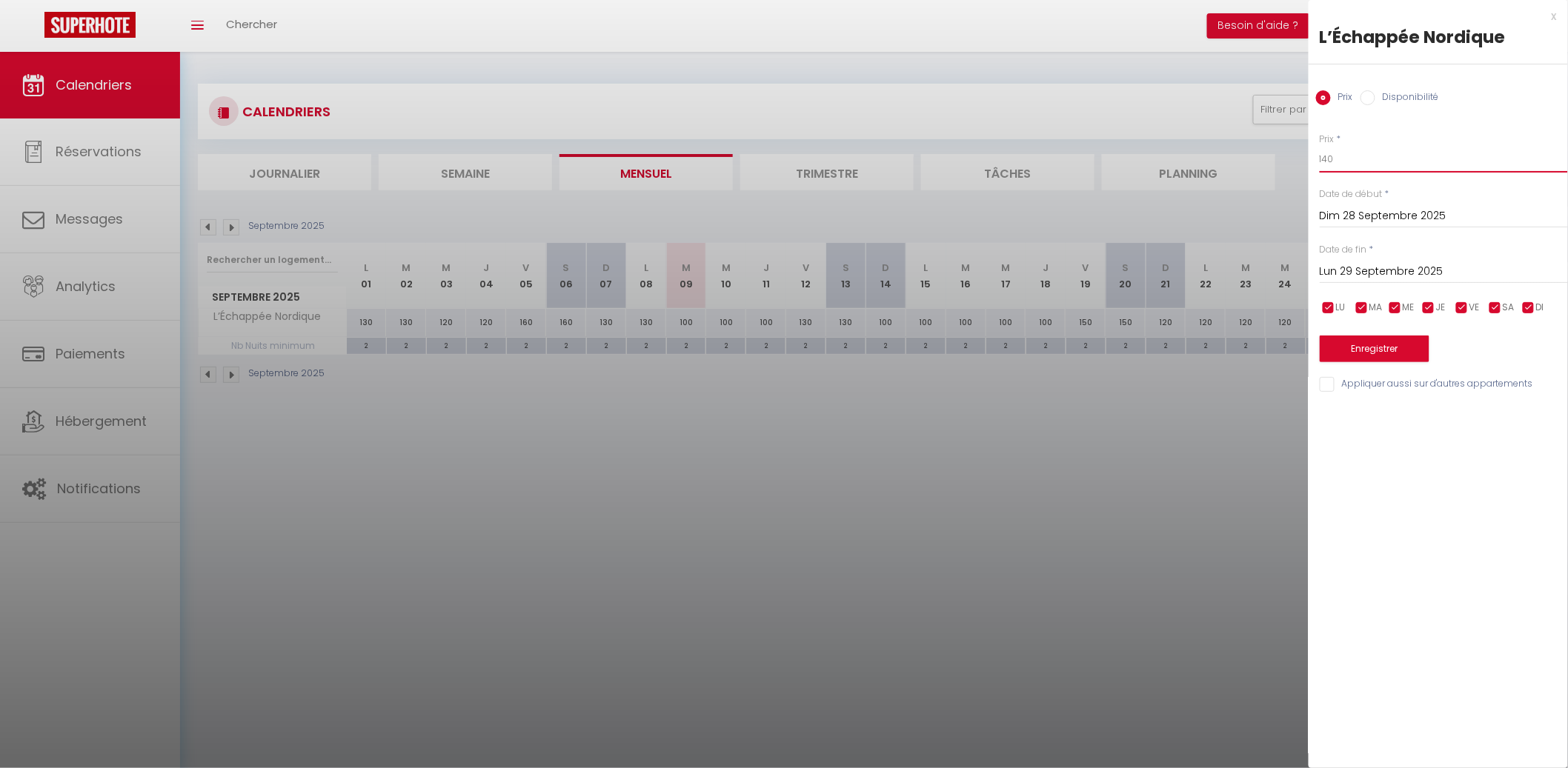
click at [1387, 164] on input "140" at bounding box center [1443, 159] width 248 height 27
click at [1506, 278] on input "Lun 29 Septembre 2025" at bounding box center [1443, 272] width 248 height 20
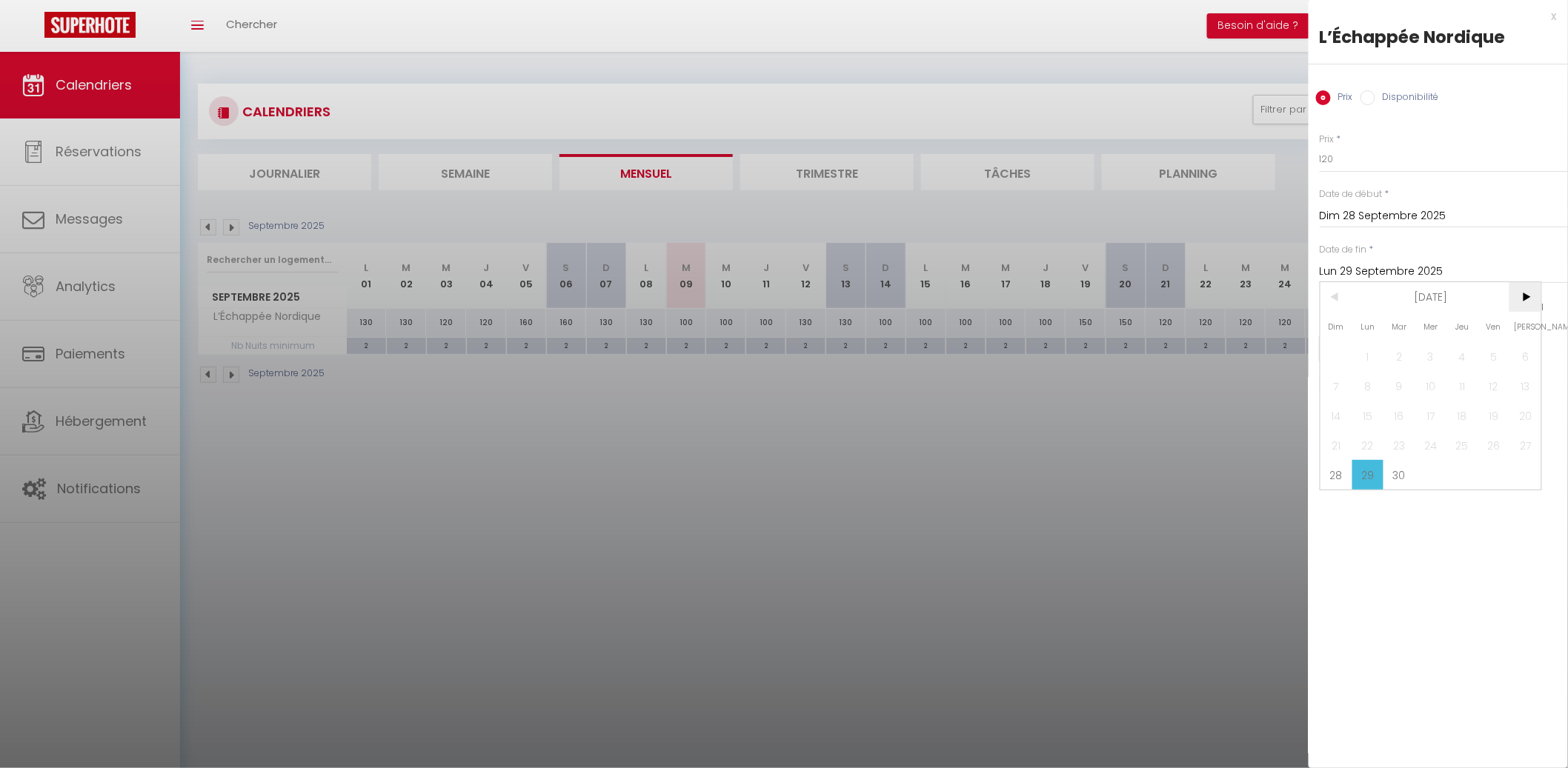
click at [1530, 301] on span ">" at bounding box center [1525, 297] width 32 height 29
click at [1440, 348] on span "1" at bounding box center [1431, 355] width 32 height 29
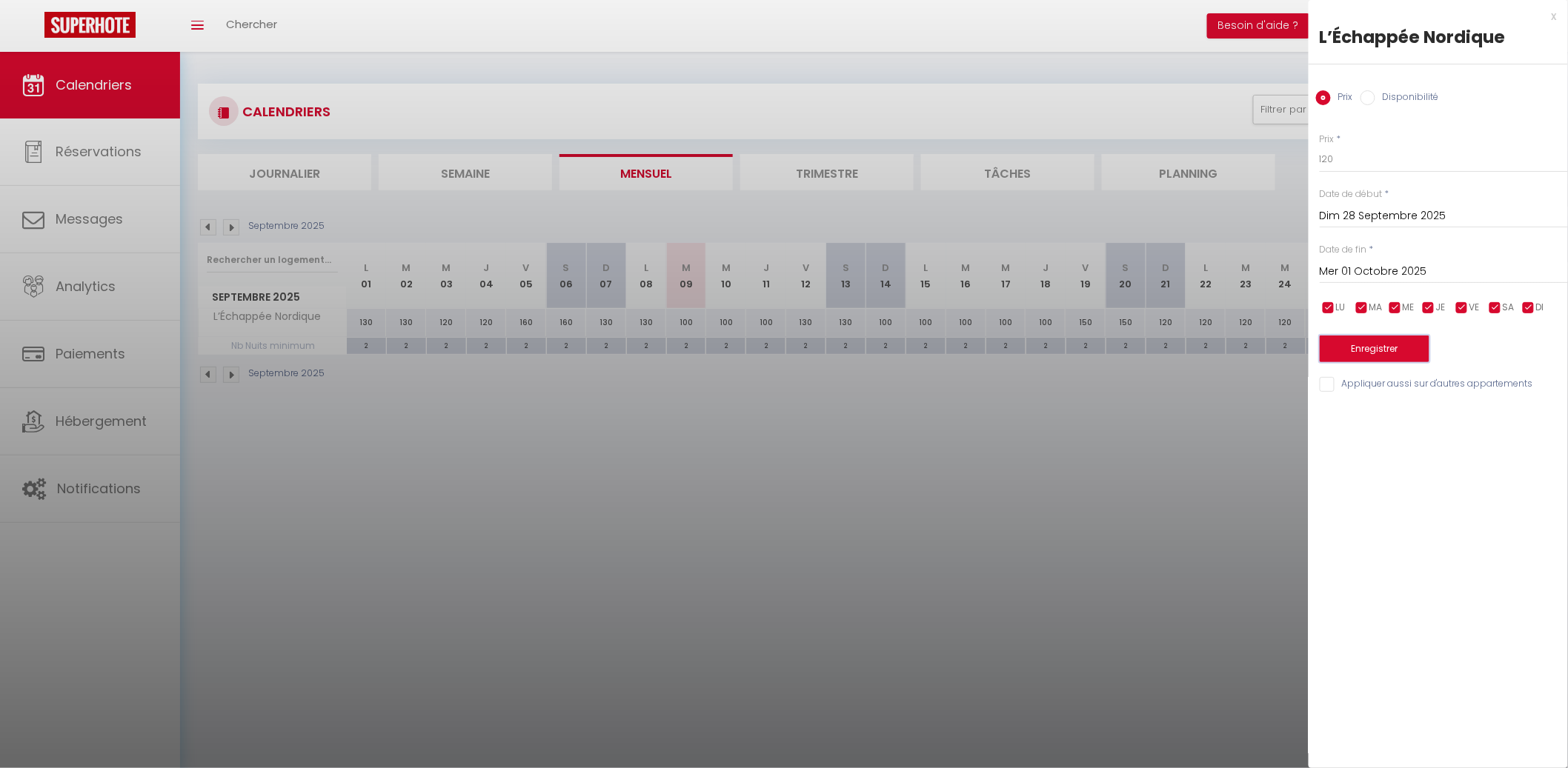
click at [1400, 347] on button "Enregistrer" at bounding box center [1374, 348] width 110 height 27
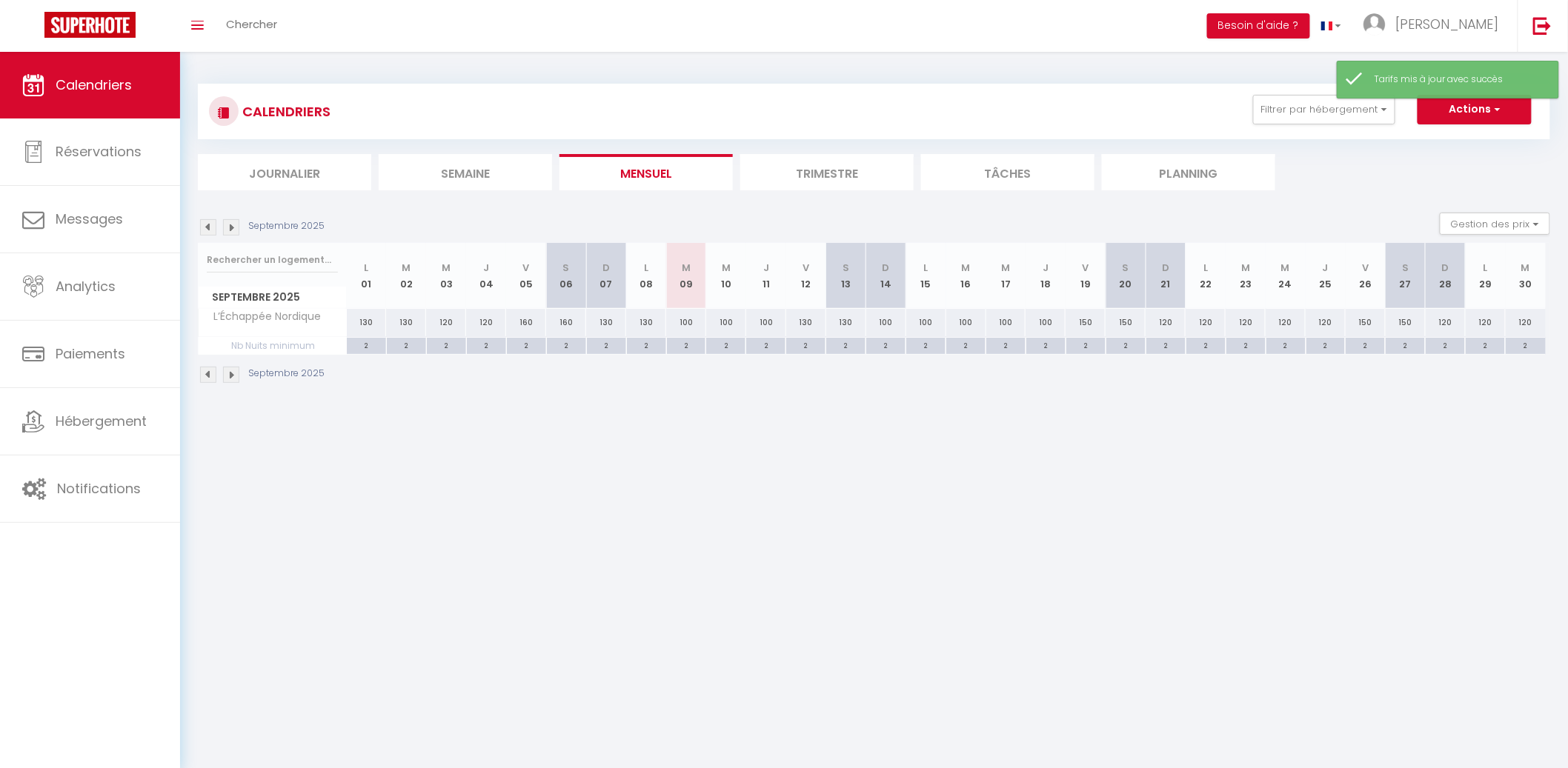
click at [234, 229] on img at bounding box center [231, 227] width 16 height 16
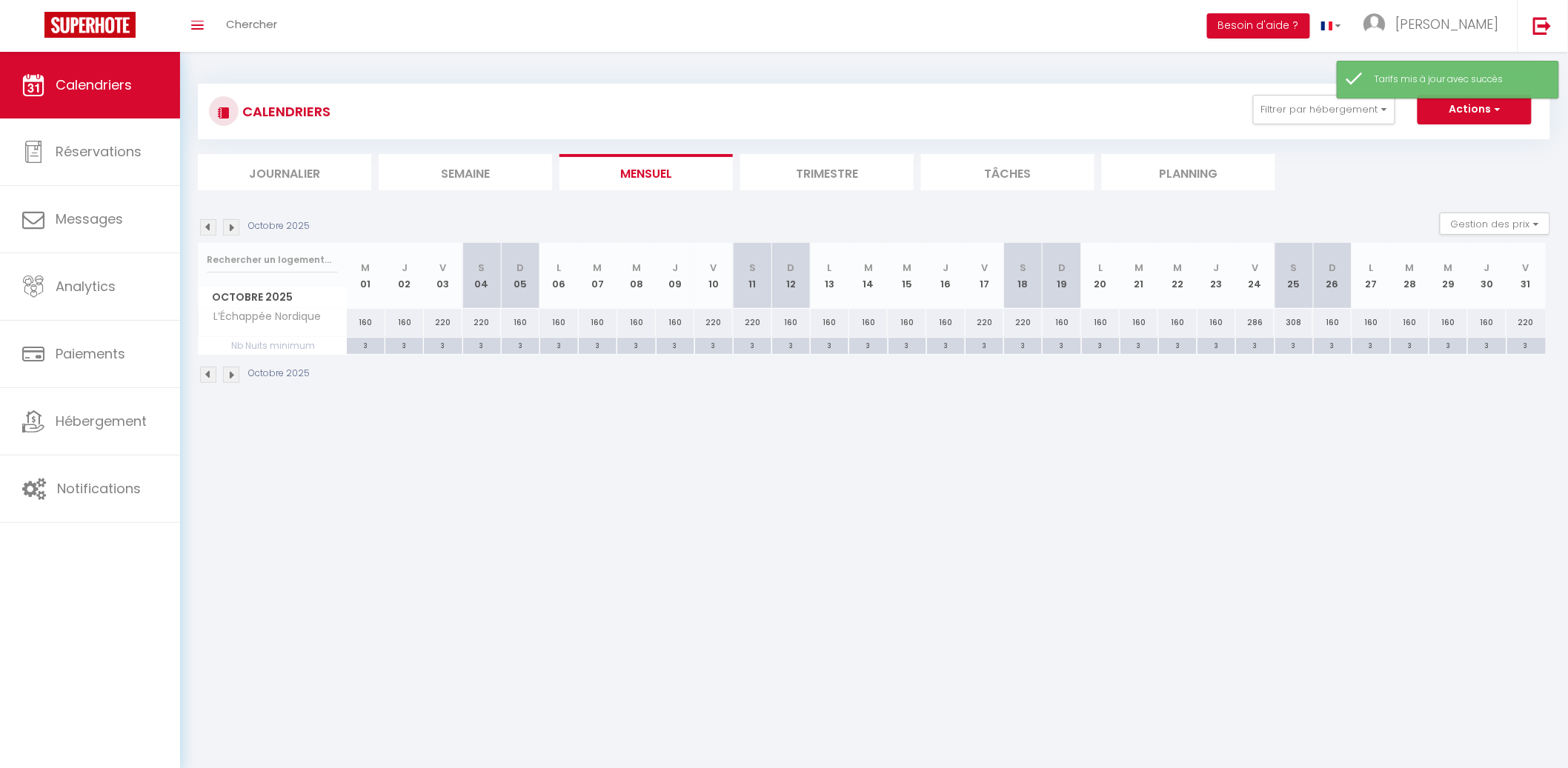
click at [366, 319] on div "160" at bounding box center [365, 323] width 38 height 28
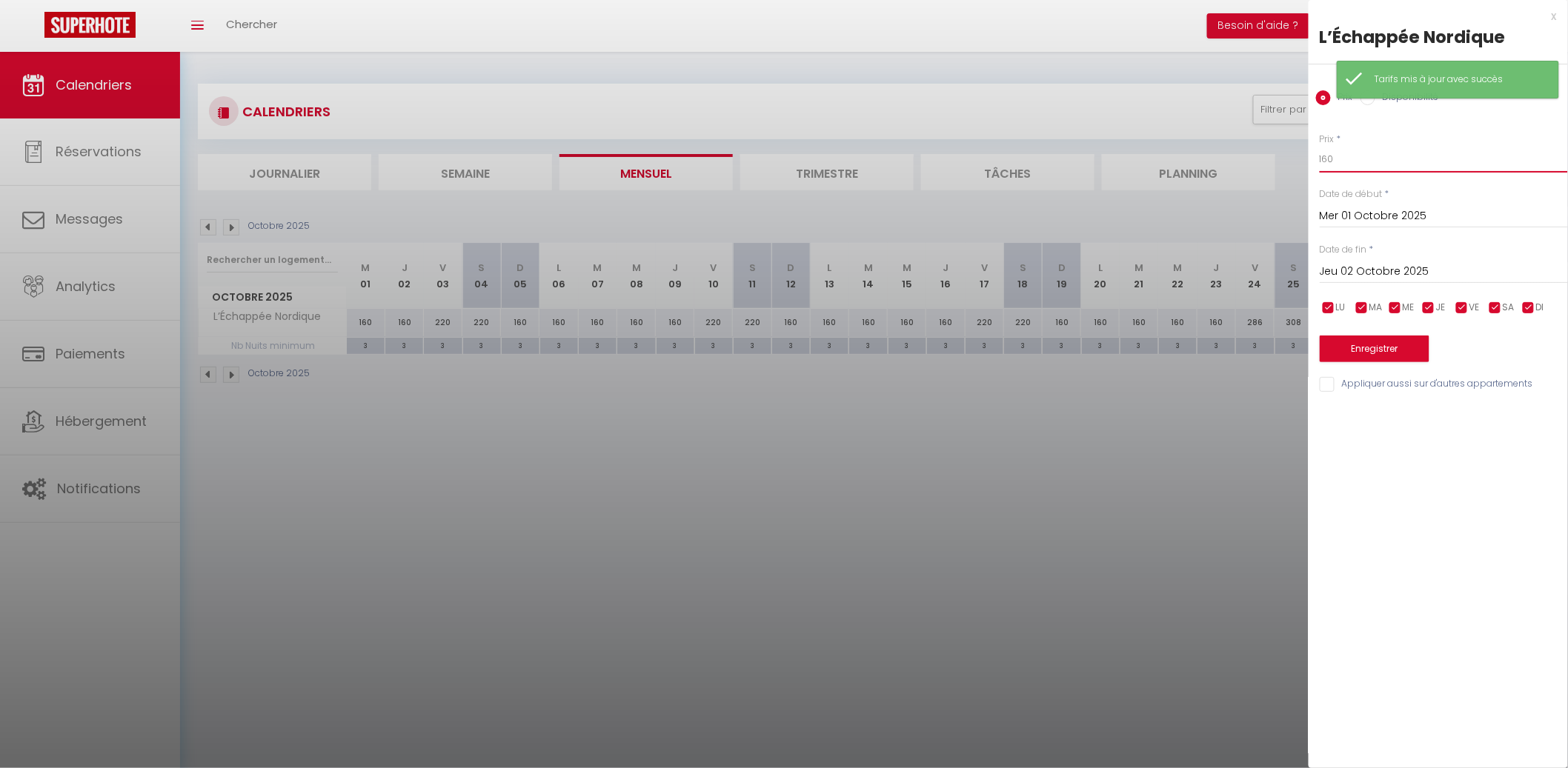
click at [1354, 164] on input "160" at bounding box center [1443, 159] width 248 height 27
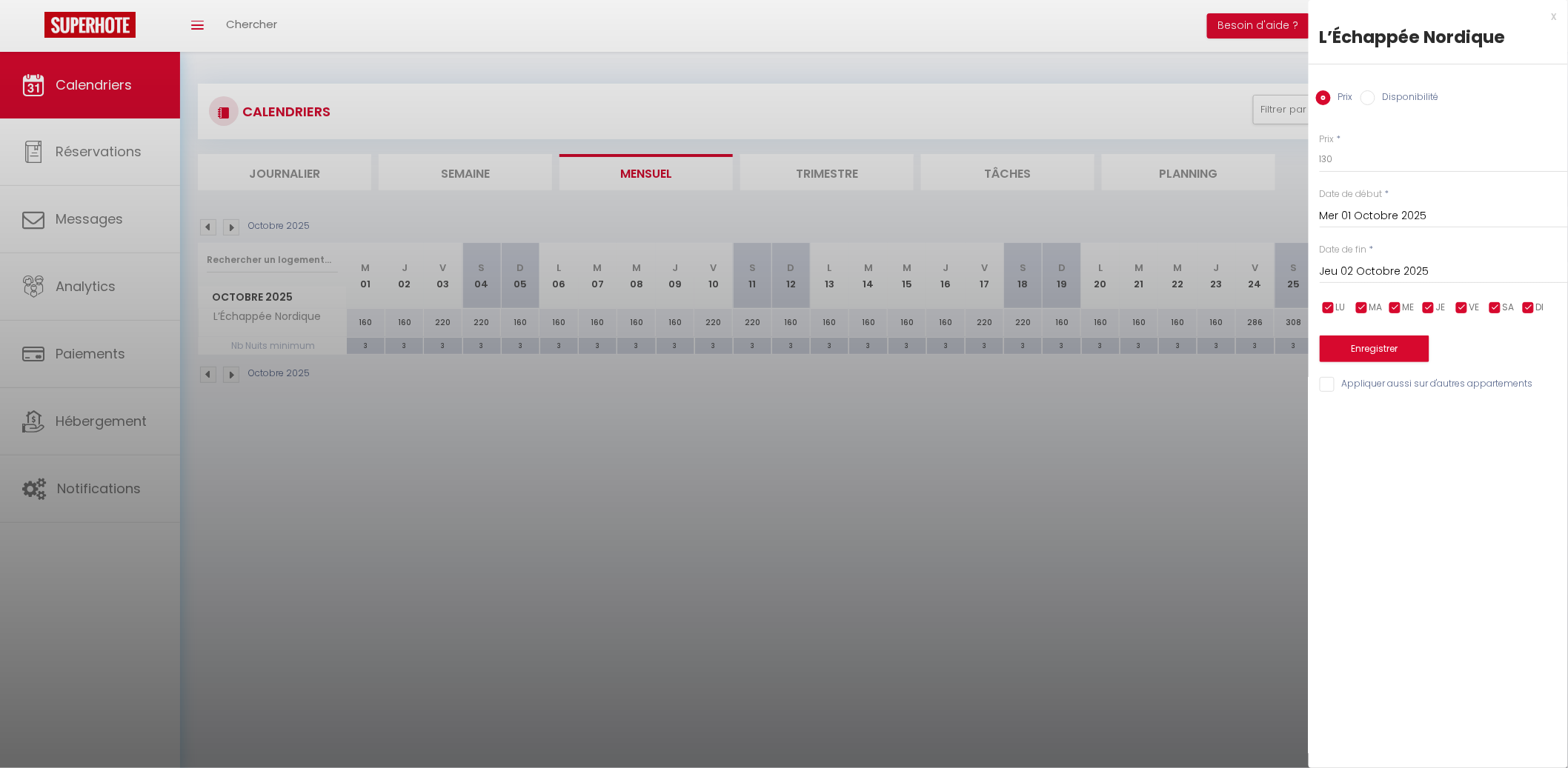
click at [1438, 262] on input "Jeu 02 Octobre 2025" at bounding box center [1443, 272] width 248 height 20
click at [1337, 413] on span "12" at bounding box center [1336, 415] width 32 height 29
drag, startPoint x: 1502, startPoint y: 313, endPoint x: 1489, endPoint y: 313, distance: 13.0
click at [1501, 313] on input "checkbox" at bounding box center [1495, 307] width 15 height 15
click at [1474, 313] on span "VE" at bounding box center [1474, 307] width 11 height 14
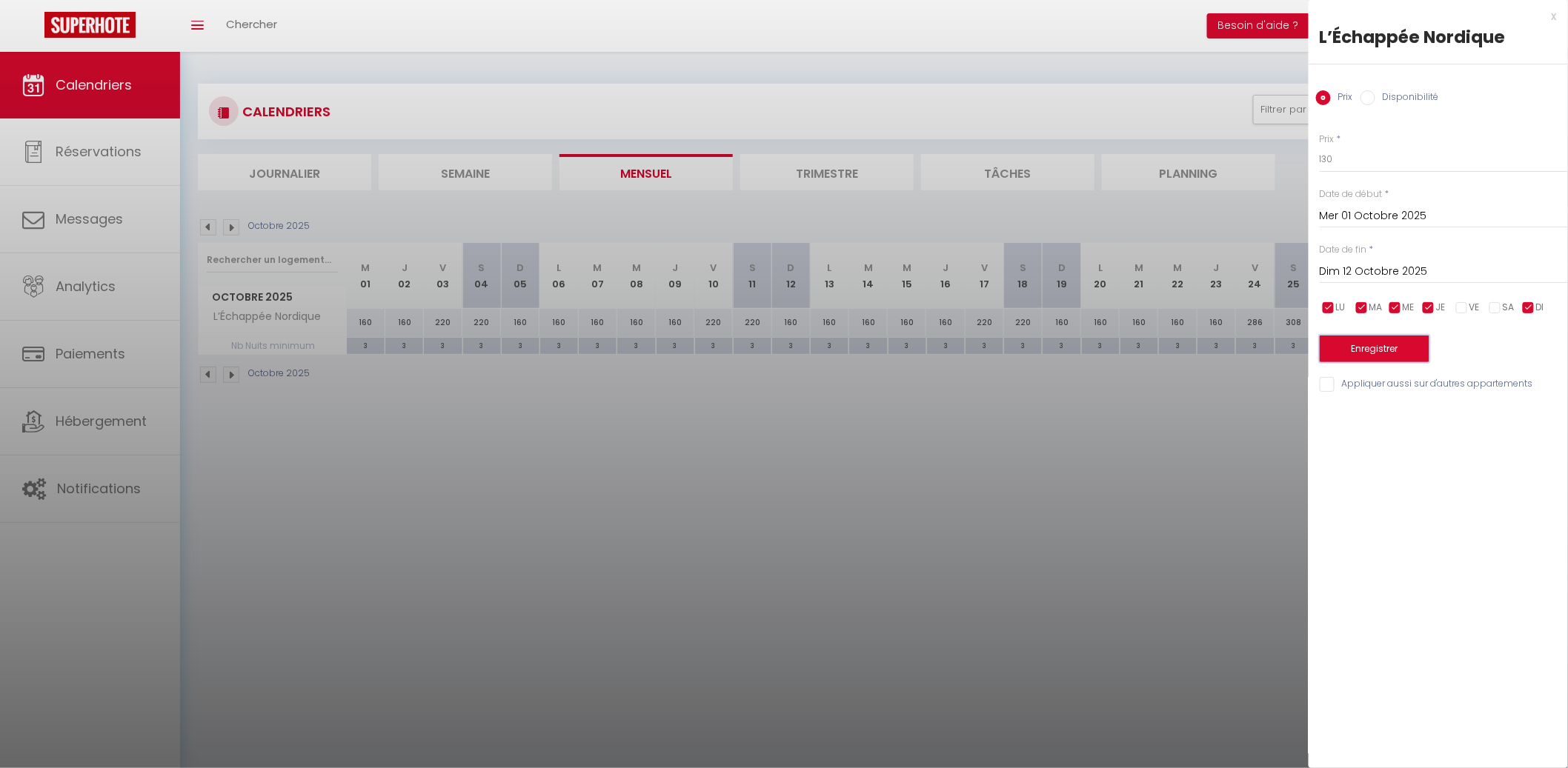
click at [1410, 342] on button "Enregistrer" at bounding box center [1374, 348] width 110 height 27
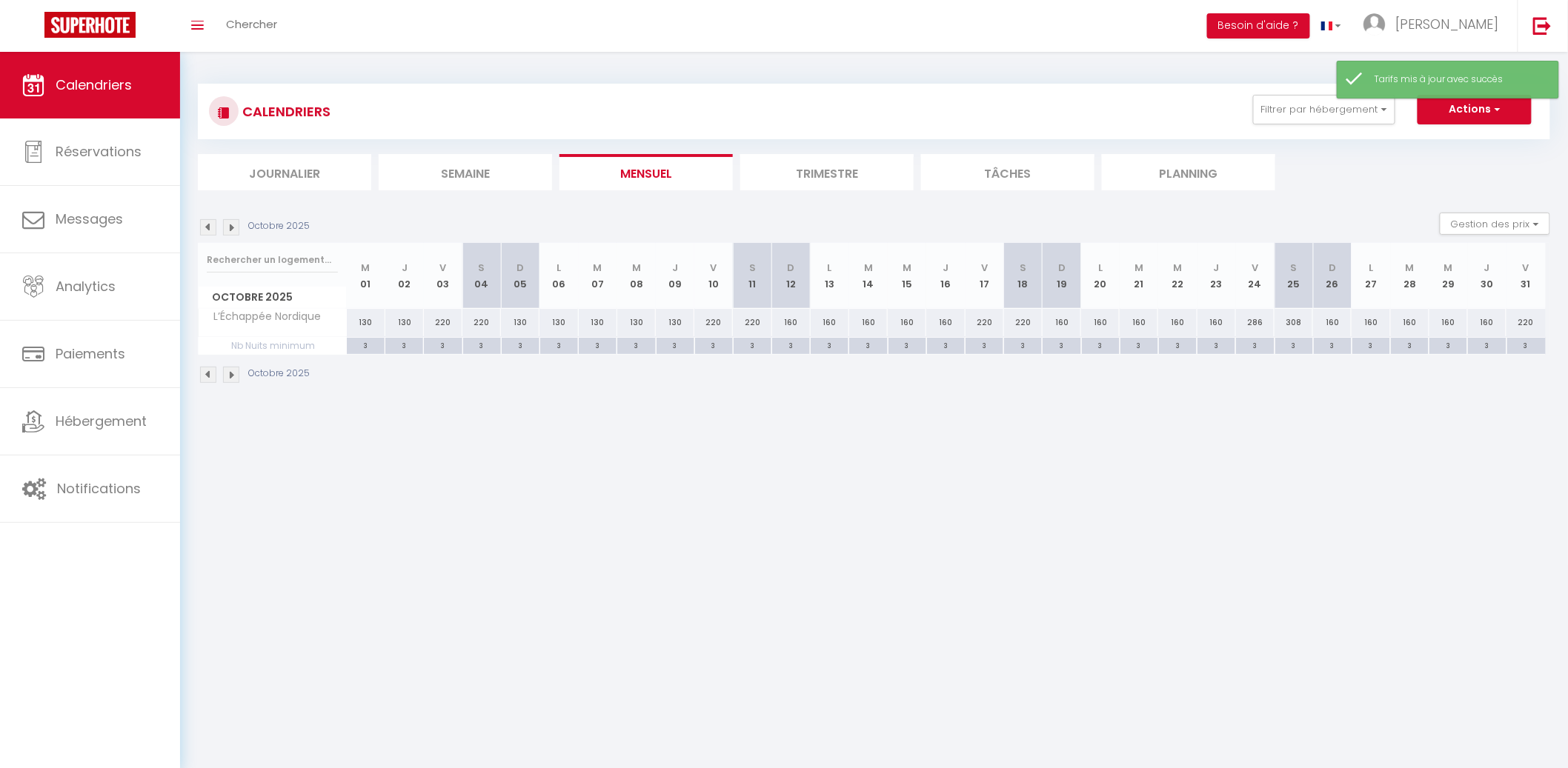
click at [661, 175] on li "Mensuel" at bounding box center [645, 172] width 173 height 37
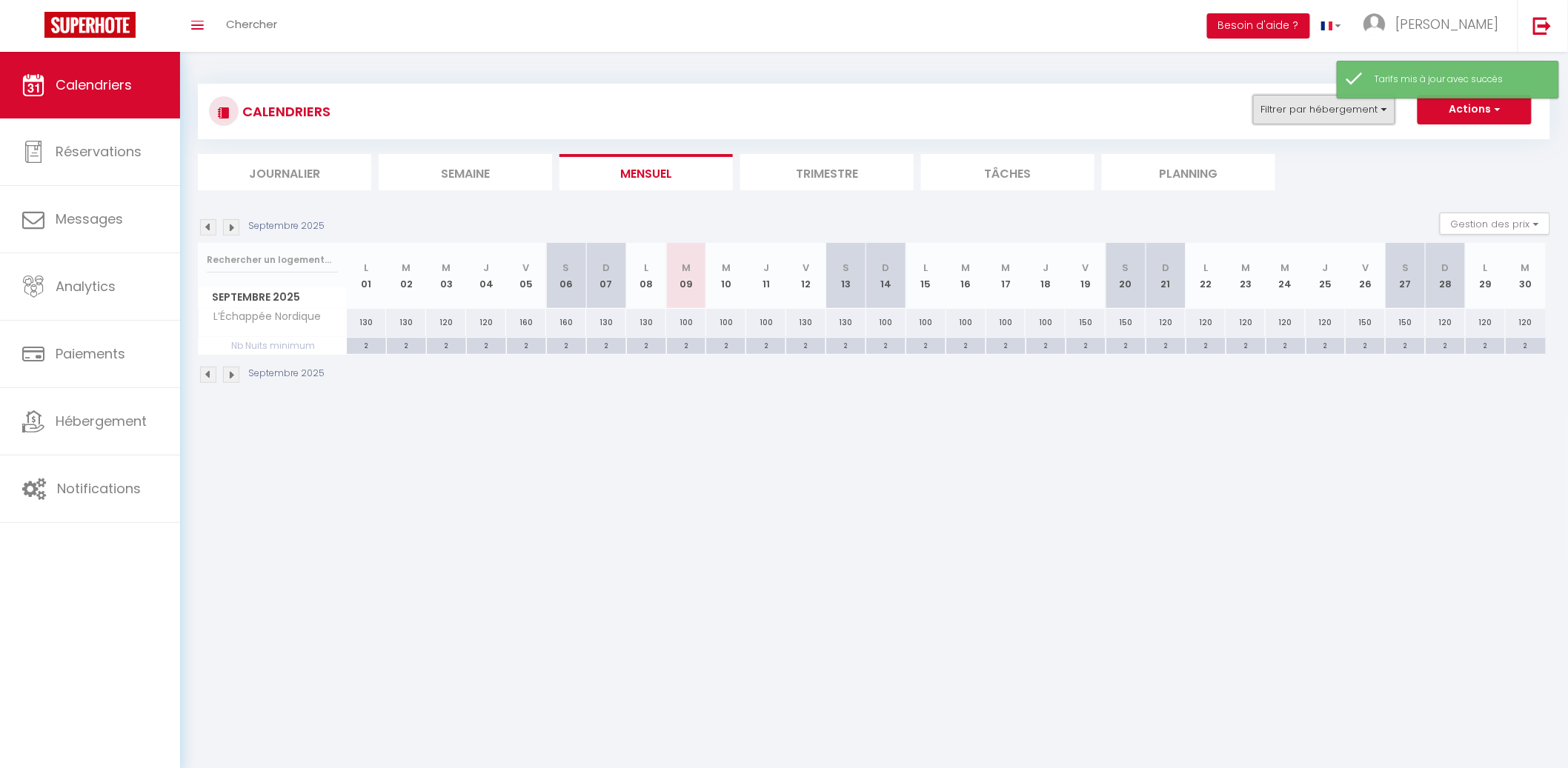
click at [1299, 109] on button "Filtrer par hébergement" at bounding box center [1324, 109] width 143 height 29
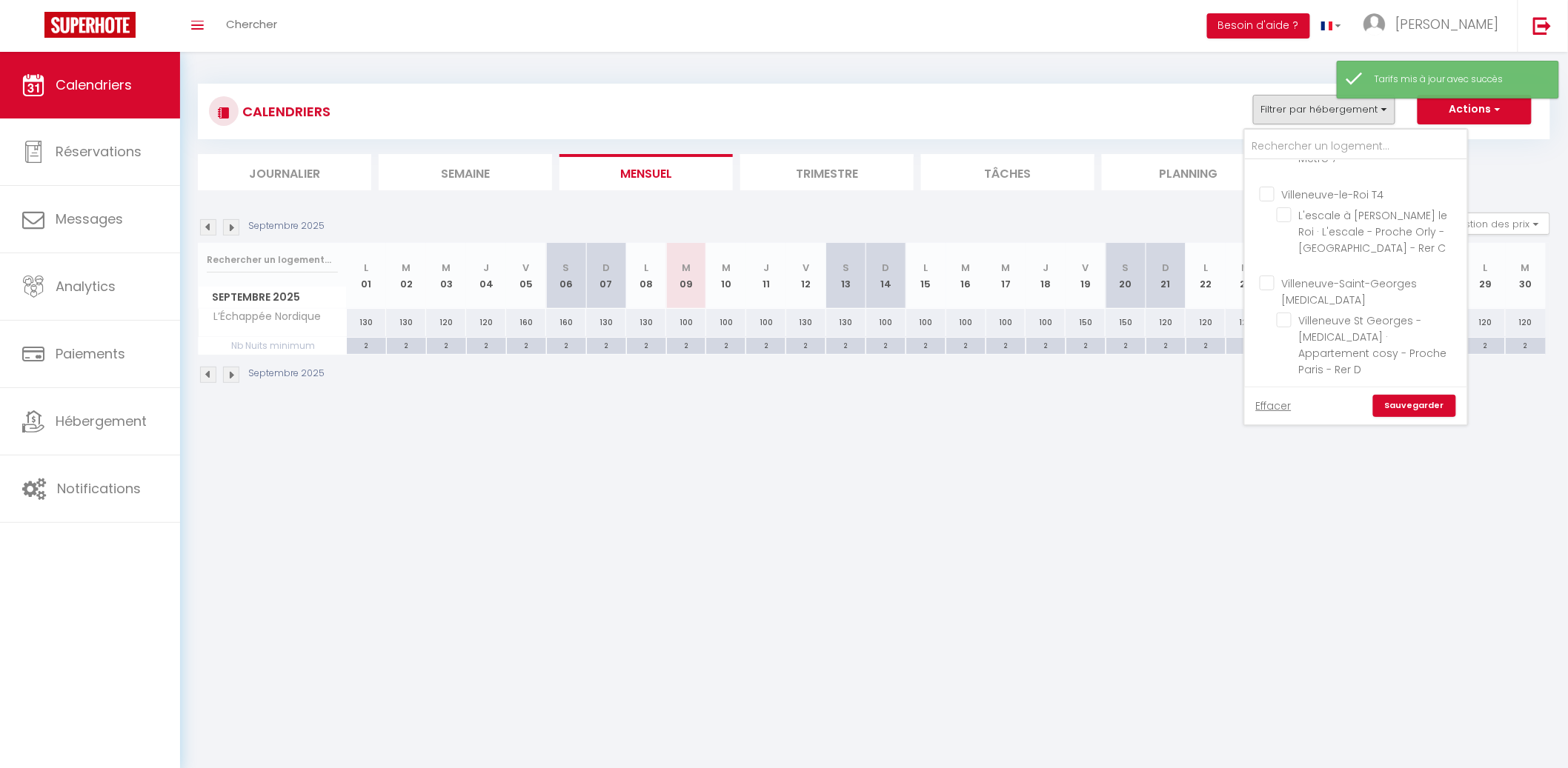
click at [1271, 396] on input "Dunkerque T5" at bounding box center [1370, 404] width 222 height 15
click at [1265, 454] on input "Villiers sur mer T4" at bounding box center [1370, 462] width 222 height 15
click at [1407, 396] on link "Sauvegarder" at bounding box center [1414, 405] width 83 height 22
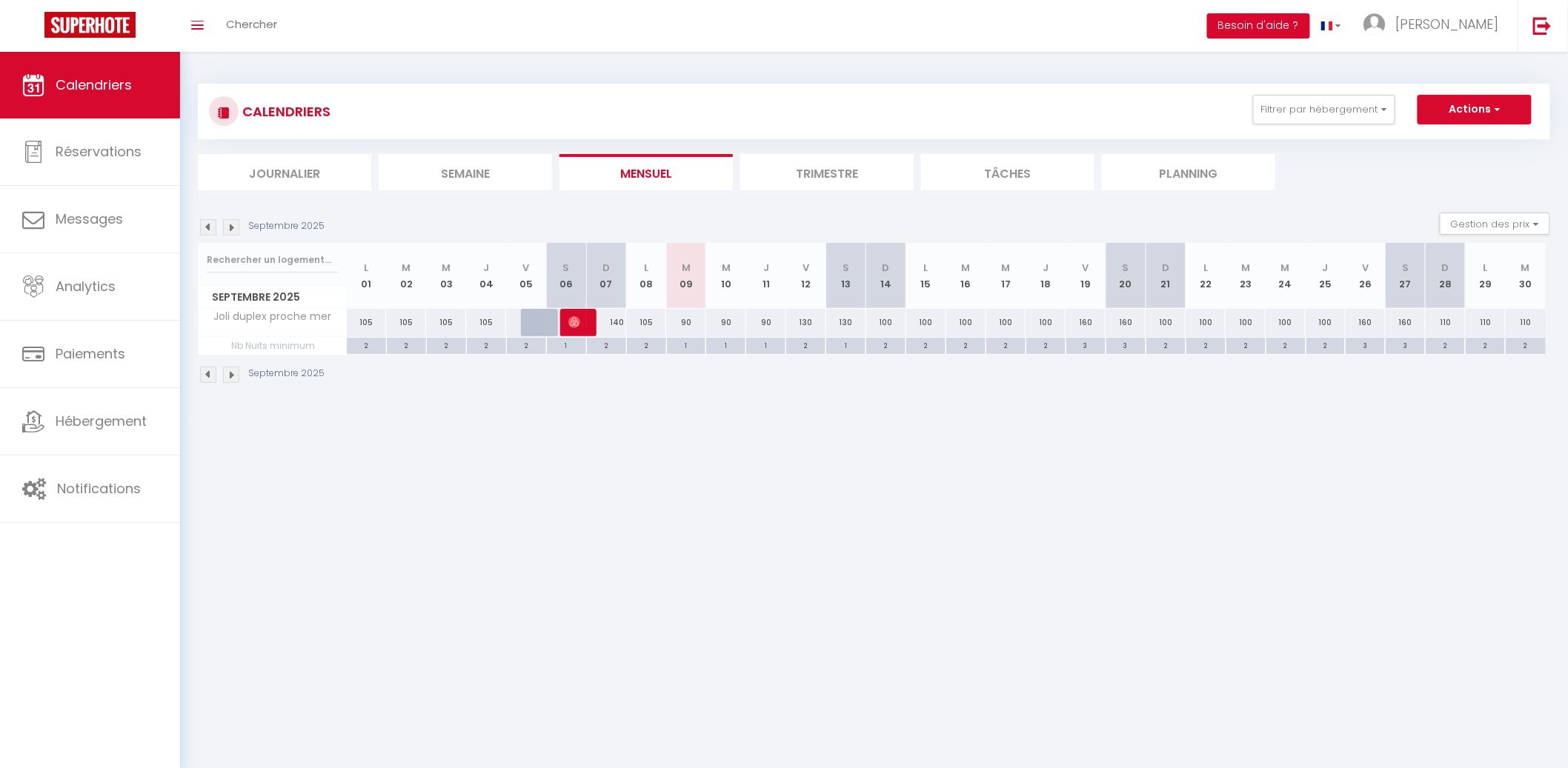
click at [702, 423] on body "🟢 Des questions ou besoin d'assistance pour la migration AirBnB? Connectez-vous…" at bounding box center [784, 436] width 1568 height 768
click at [1107, 338] on div "3" at bounding box center [1126, 345] width 39 height 14
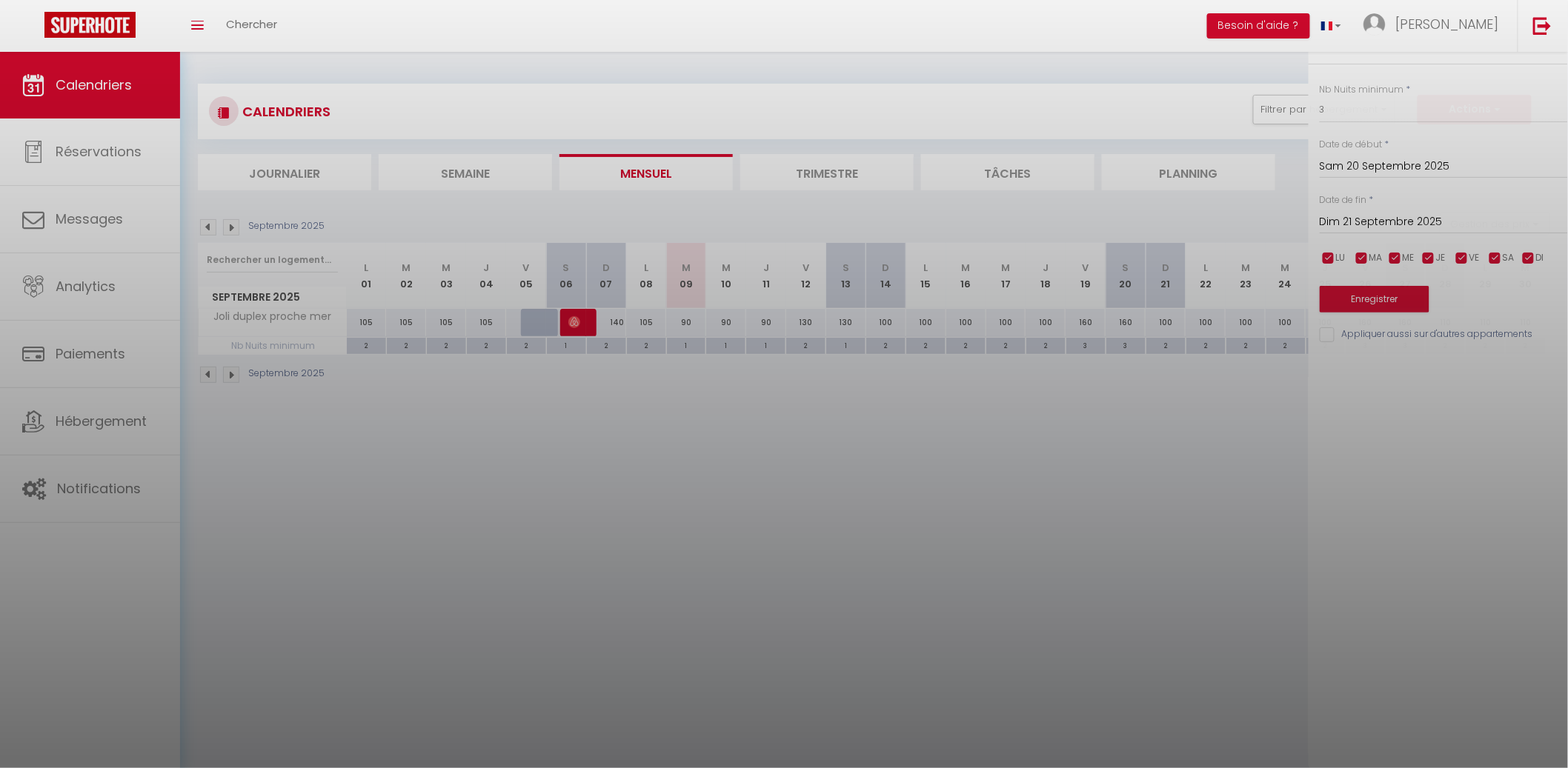
click at [1023, 348] on div at bounding box center [784, 384] width 1568 height 768
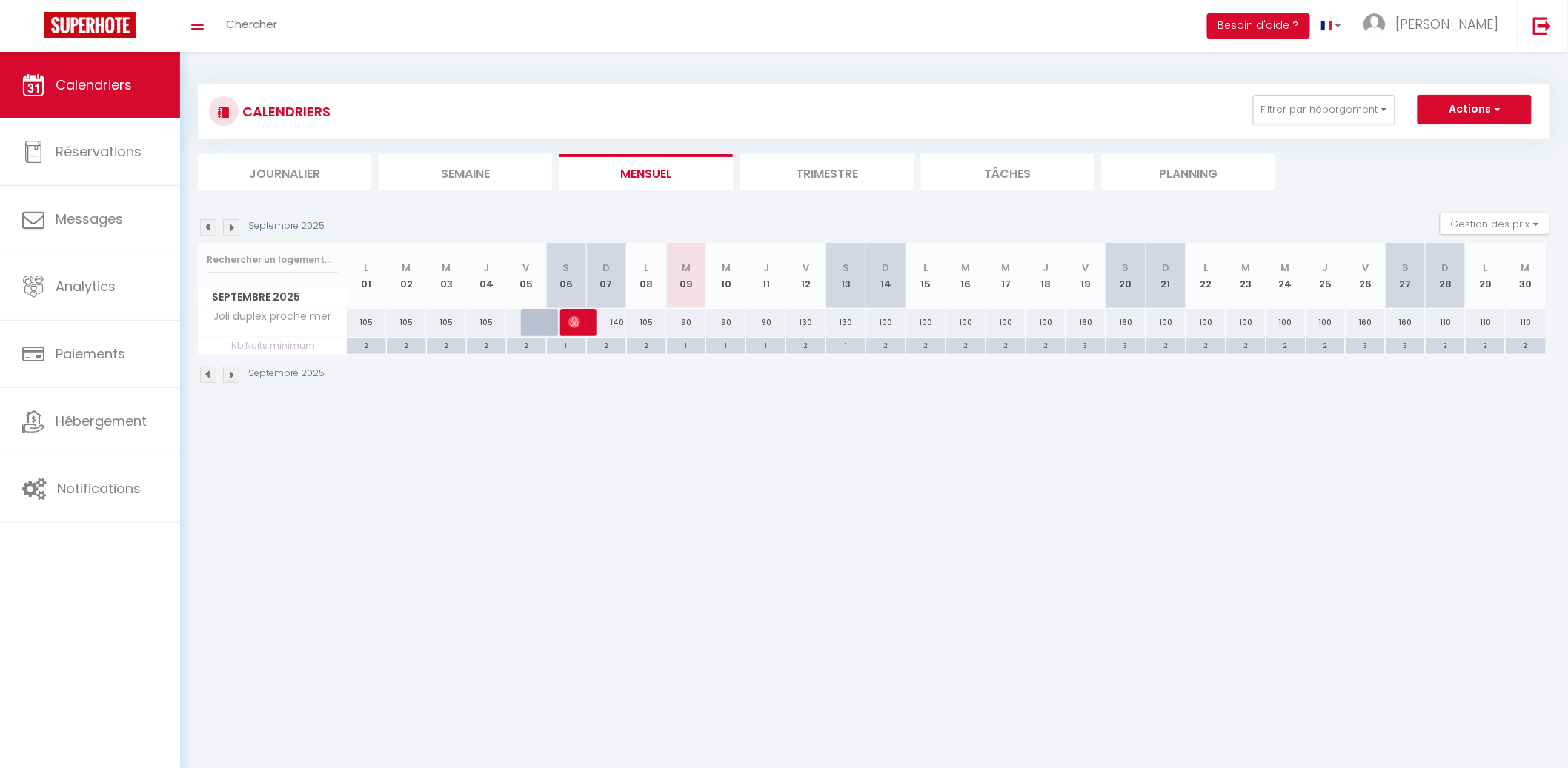
drag, startPoint x: 1032, startPoint y: 343, endPoint x: 1106, endPoint y: 331, distance: 75.0
click at [1033, 342] on div "2" at bounding box center [1046, 345] width 39 height 14
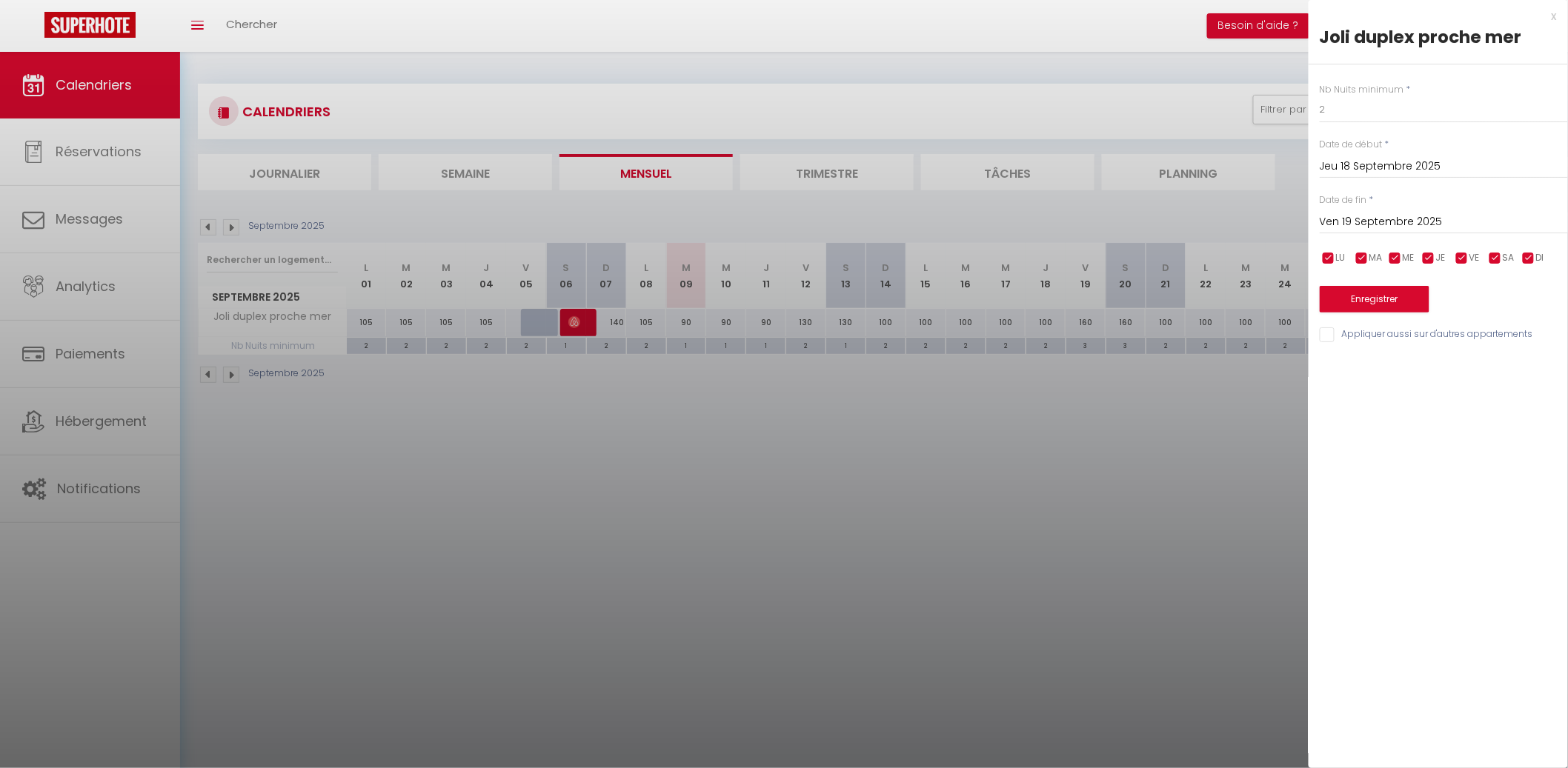
drag, startPoint x: 1474, startPoint y: 225, endPoint x: 1488, endPoint y: 221, distance: 14.6
click at [1476, 223] on input "Ven 19 Septembre 2025" at bounding box center [1443, 223] width 248 height 20
click at [1525, 241] on span ">" at bounding box center [1525, 247] width 32 height 29
drag, startPoint x: 1439, startPoint y: 306, endPoint x: 1417, endPoint y: 309, distance: 22.2
click at [1439, 306] on span "1" at bounding box center [1431, 306] width 32 height 29
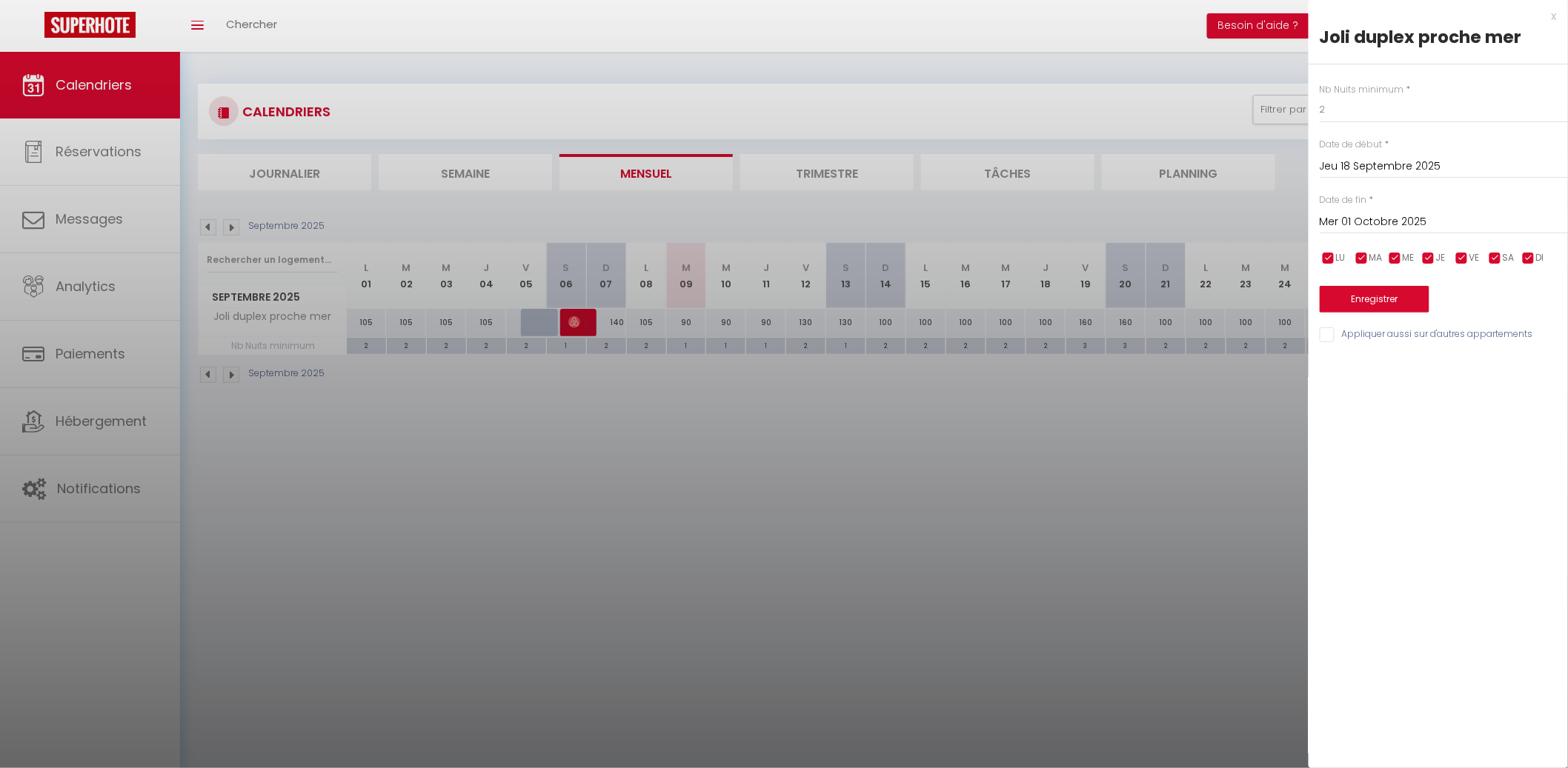
click at [1385, 313] on div "Enregistrer" at bounding box center [1443, 290] width 248 height 45
click at [1392, 300] on button "Enregistrer" at bounding box center [1374, 299] width 110 height 27
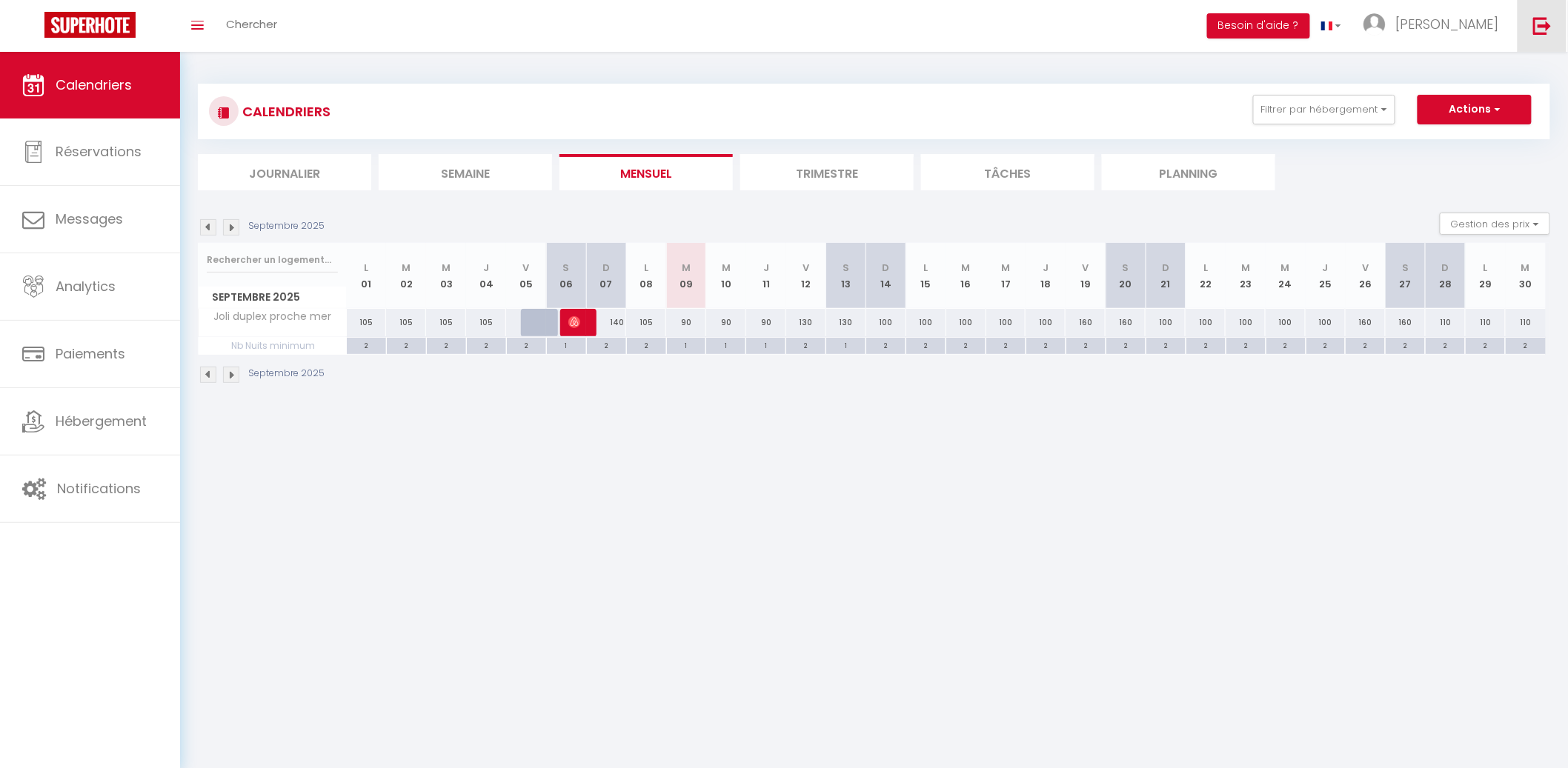
click at [1544, 27] on img at bounding box center [1542, 25] width 19 height 19
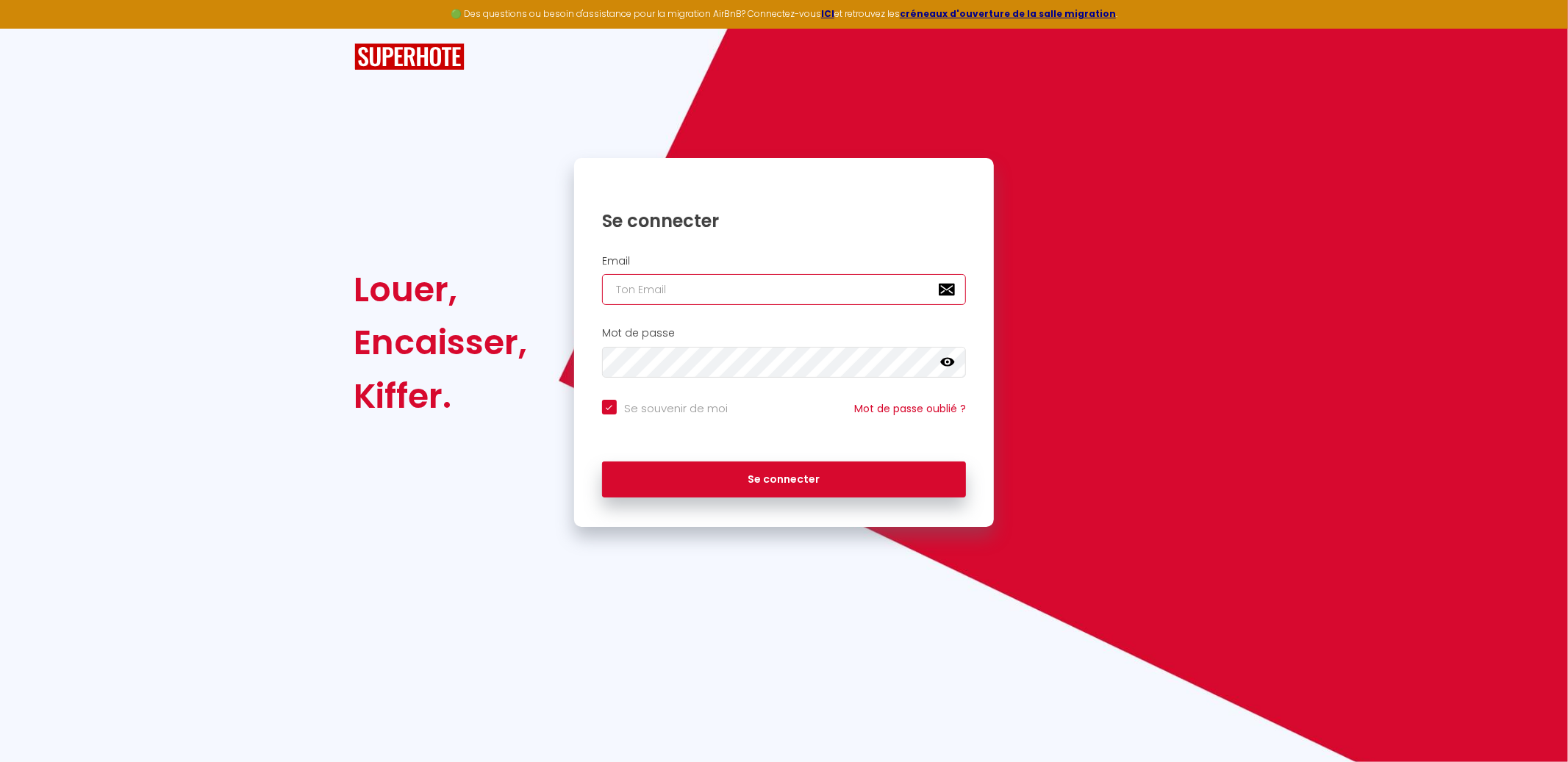
click at [864, 300] on input "email" at bounding box center [784, 289] width 364 height 31
click at [602, 461] on button "Se connecter" at bounding box center [784, 480] width 364 height 37
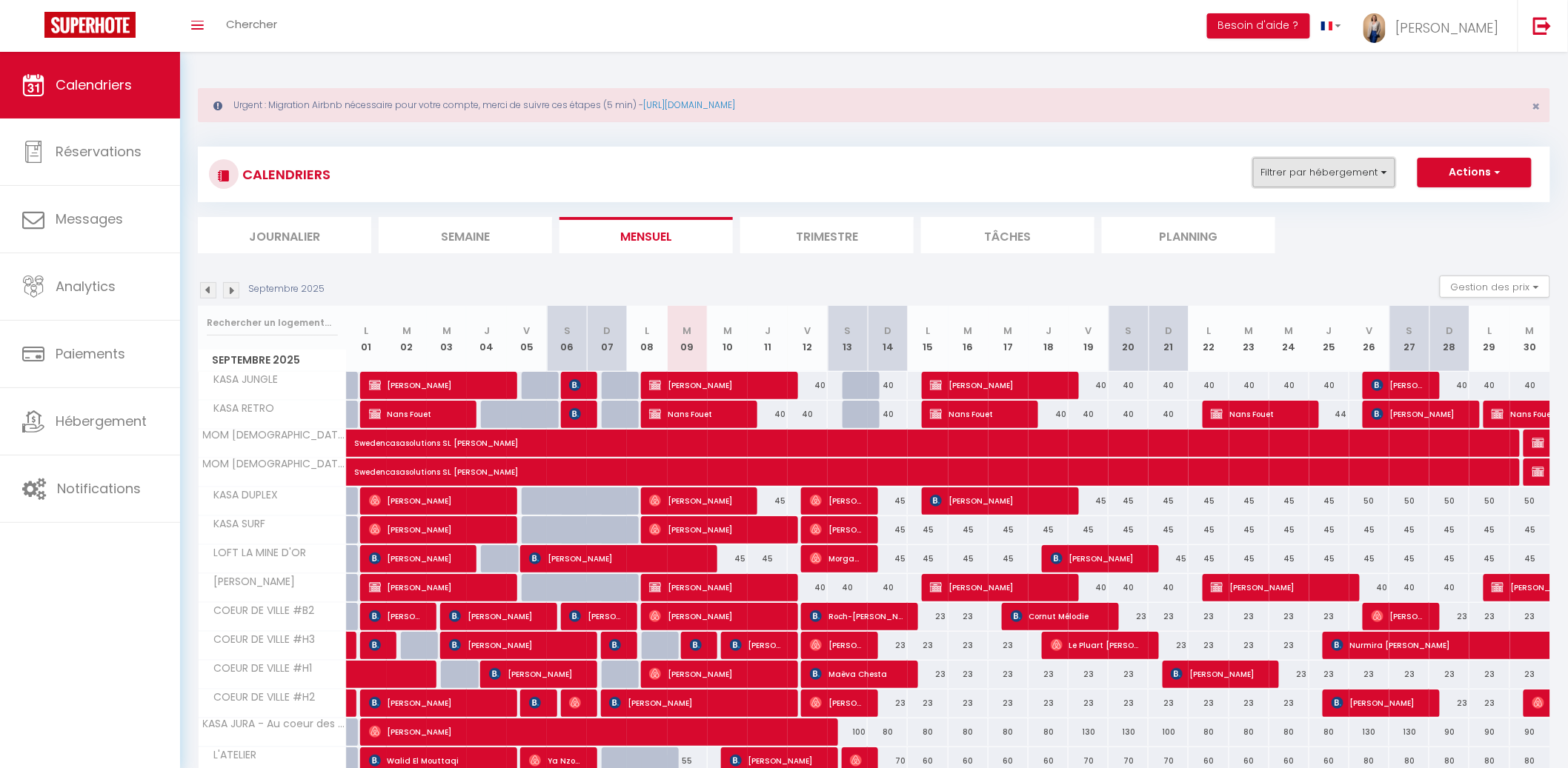
click at [1370, 179] on button "Filtrer par hébergement" at bounding box center [1324, 172] width 143 height 29
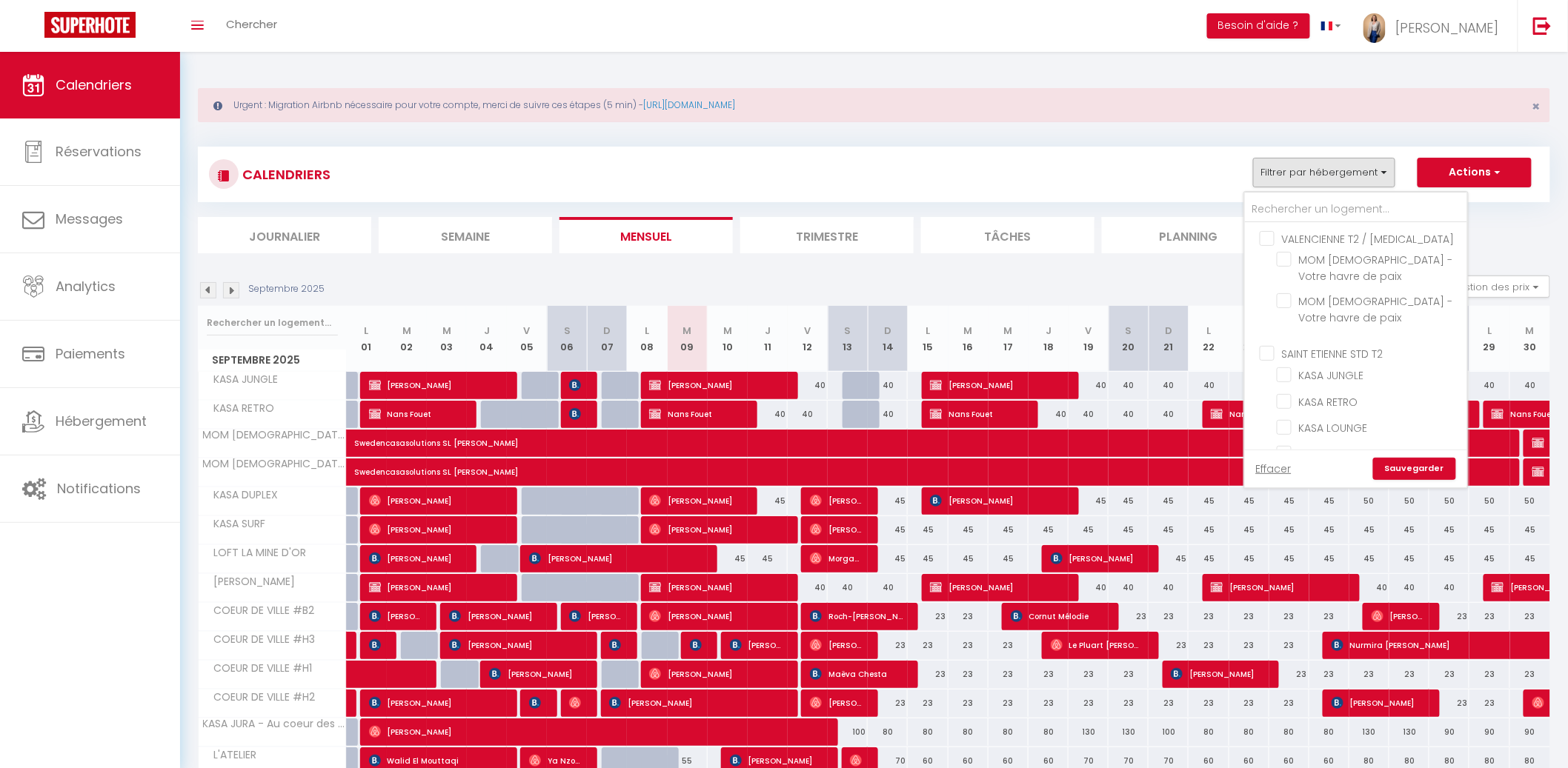
drag, startPoint x: 1287, startPoint y: 316, endPoint x: 1301, endPoint y: 321, distance: 14.9
click at [1287, 345] on input "SAINT ETIENNE STD T2" at bounding box center [1370, 352] width 222 height 15
click at [1402, 464] on link "Sauvegarder" at bounding box center [1414, 469] width 83 height 22
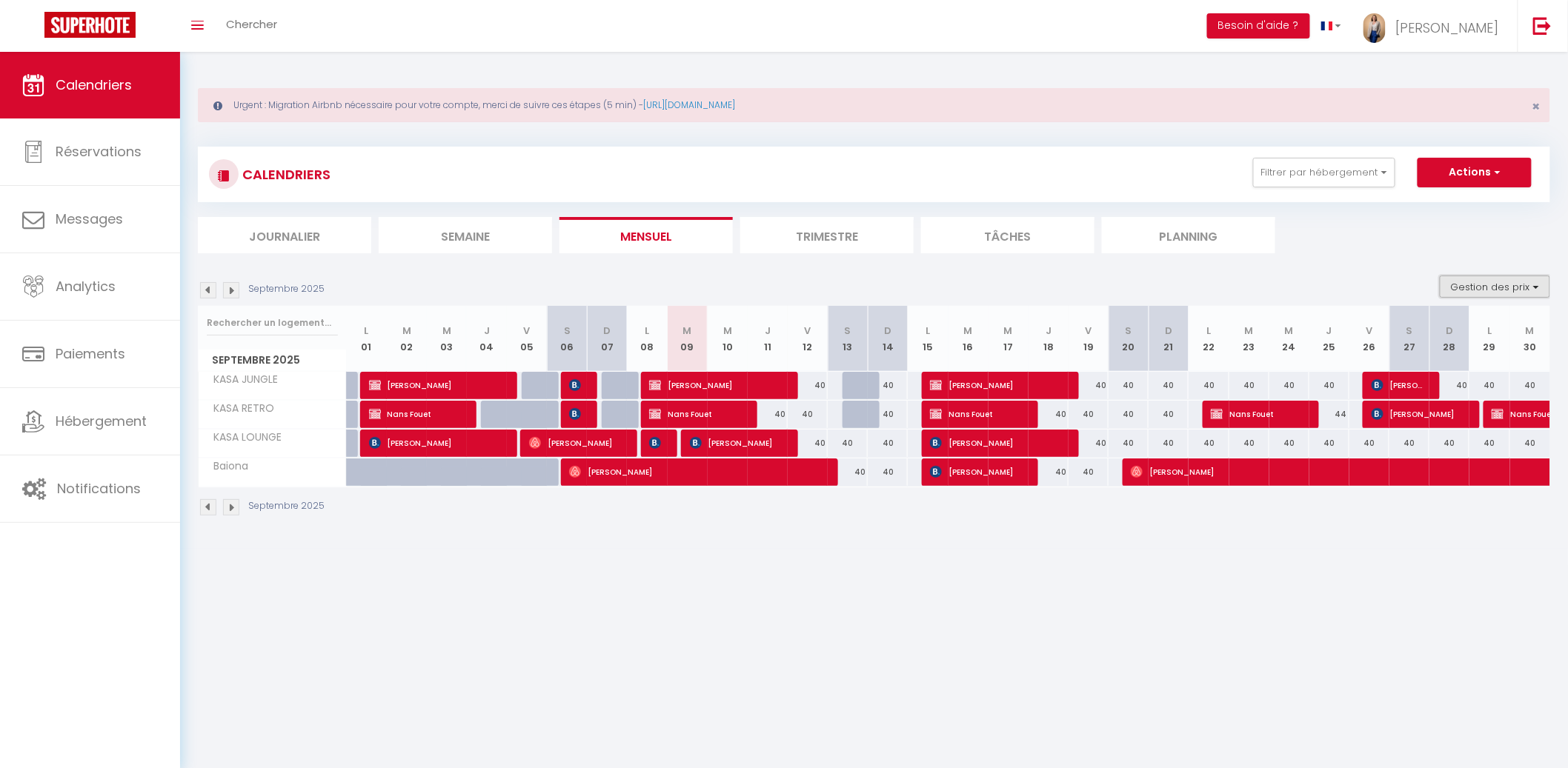
click at [1498, 282] on button "Gestion des prix" at bounding box center [1495, 286] width 111 height 22
click at [1474, 319] on div "Nb Nuits minimum Règles Disponibilité" at bounding box center [1471, 360] width 157 height 102
click at [1480, 293] on button "Gestion des prix" at bounding box center [1495, 286] width 111 height 22
click at [1476, 326] on input "Nb Nuits minimum" at bounding box center [1482, 332] width 134 height 15
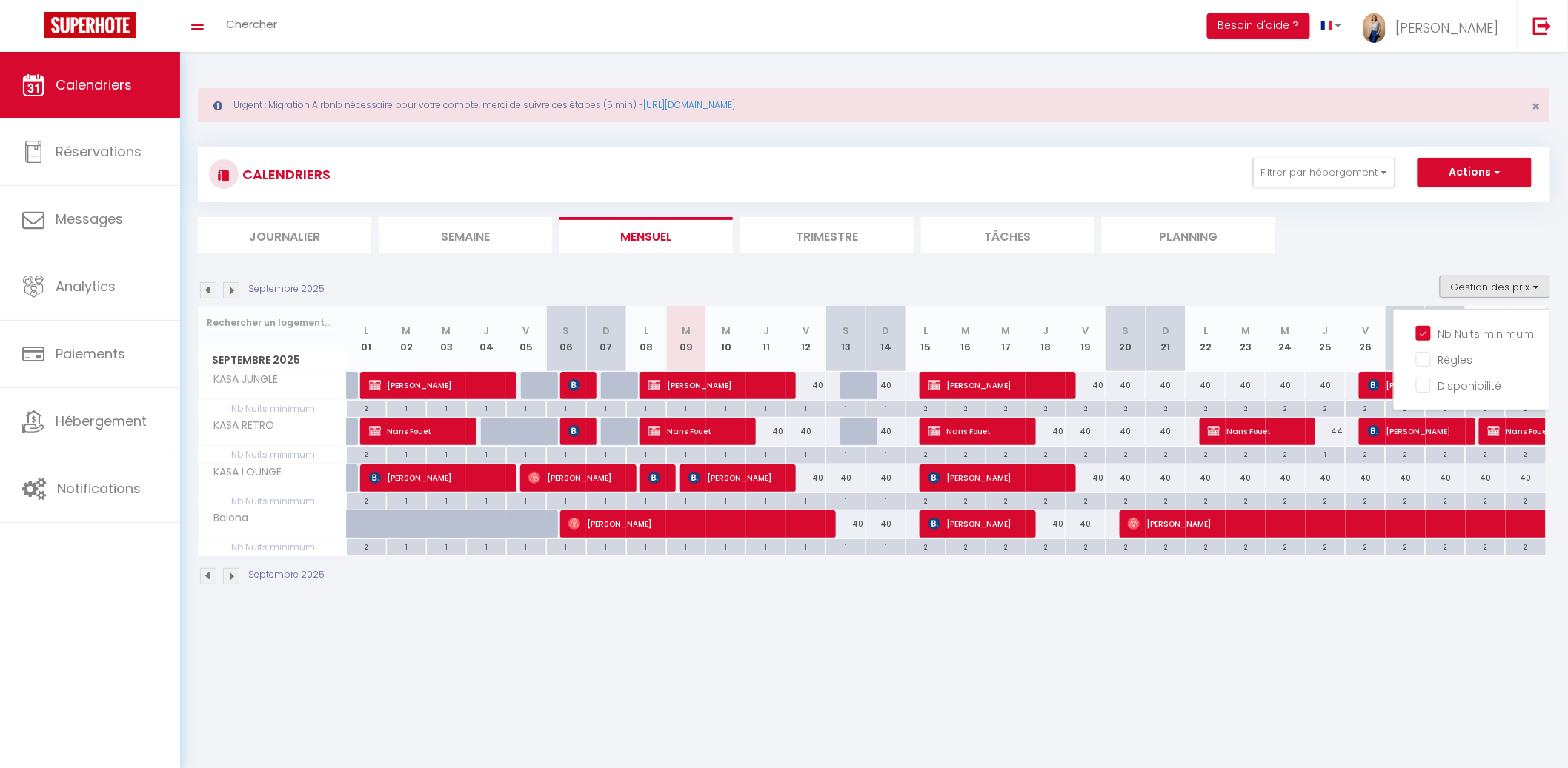
click at [1356, 506] on div "2" at bounding box center [1365, 500] width 39 height 14
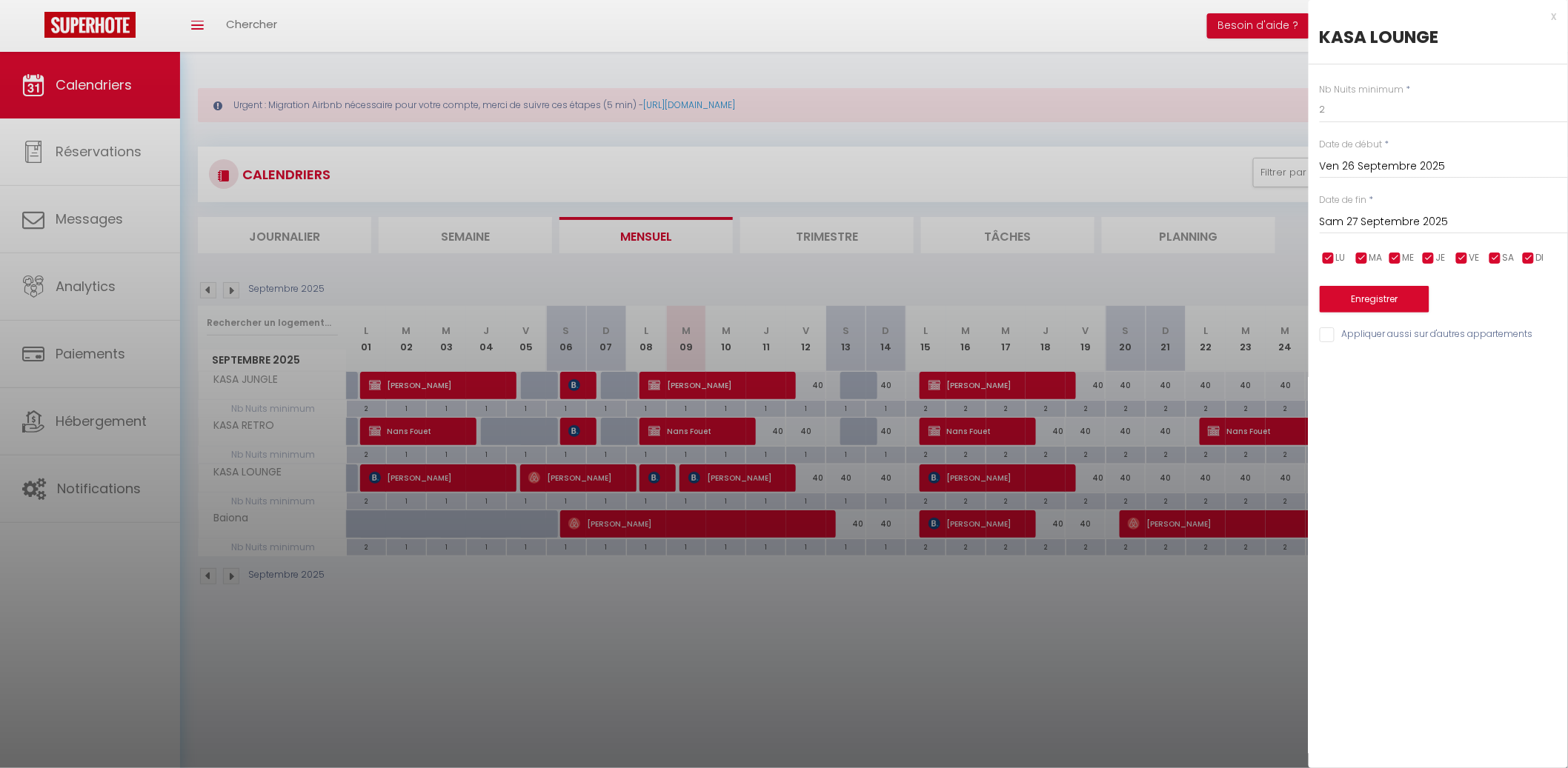
click at [1258, 608] on div at bounding box center [784, 384] width 1568 height 768
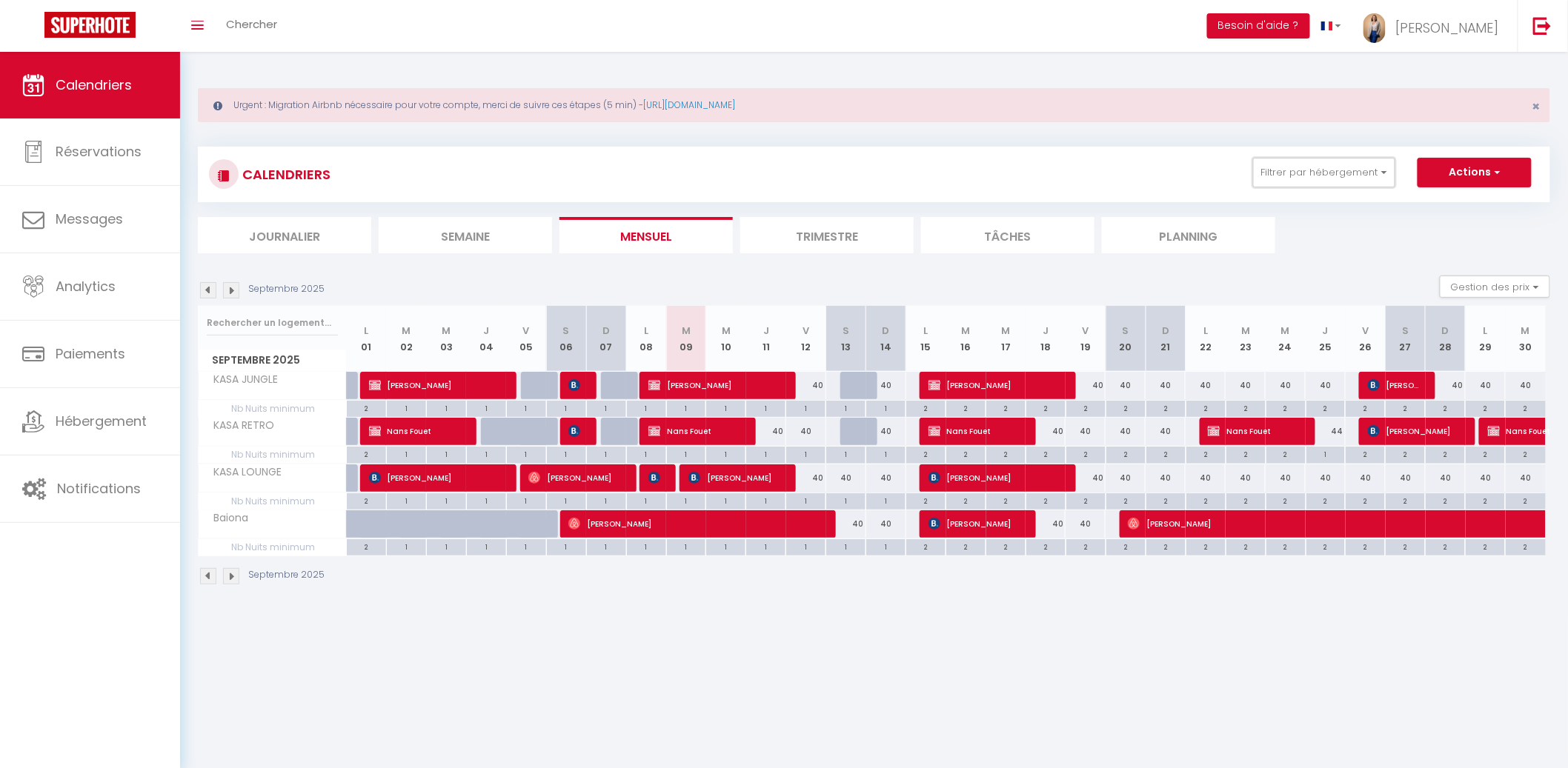
drag, startPoint x: 1330, startPoint y: 181, endPoint x: 1331, endPoint y: 189, distance: 8.1
click at [1331, 180] on button "Filtrer par hébergement" at bounding box center [1324, 172] width 143 height 29
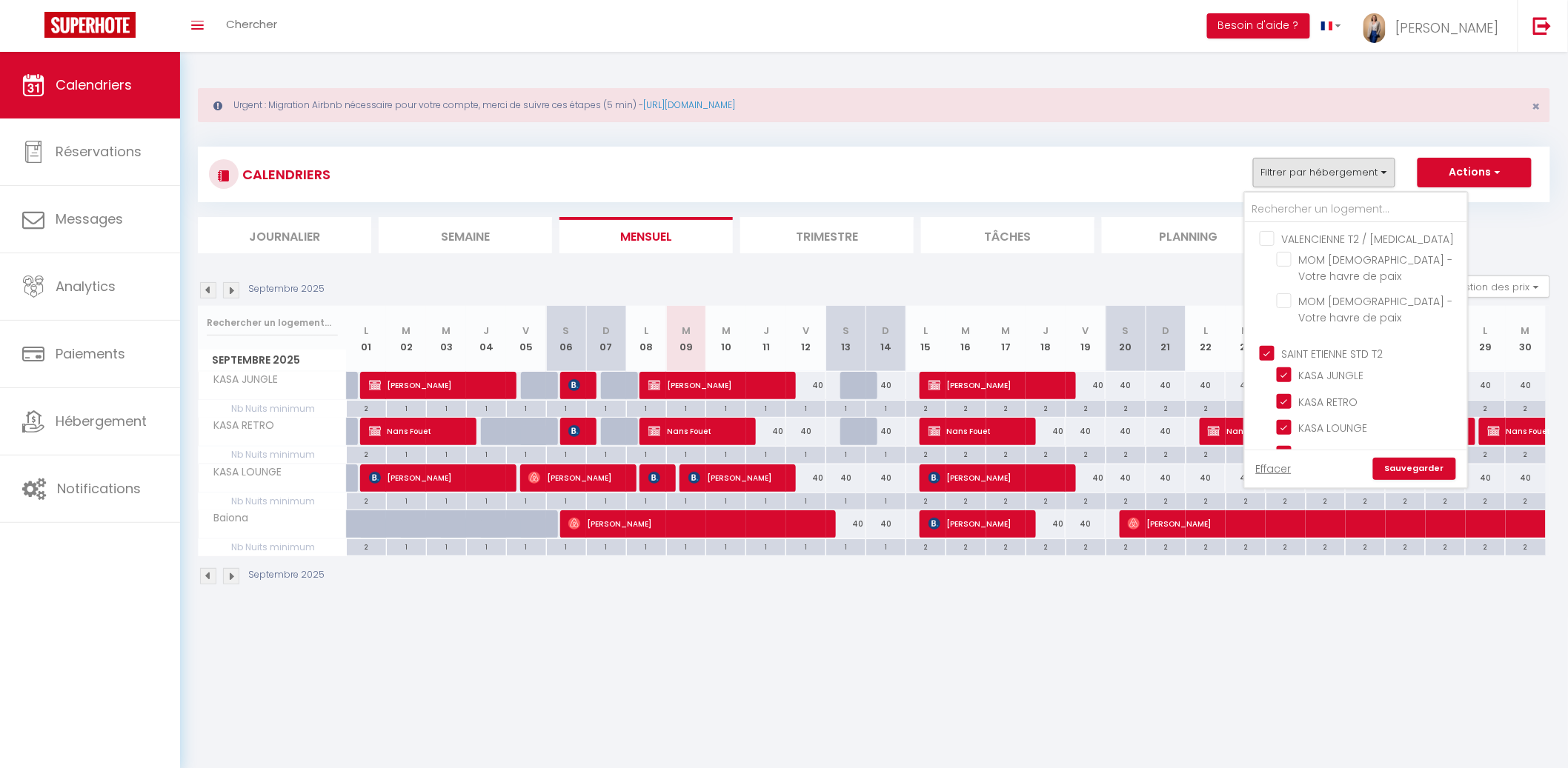
click at [1266, 345] on input "SAINT ETIENNE STD T2" at bounding box center [1370, 352] width 222 height 15
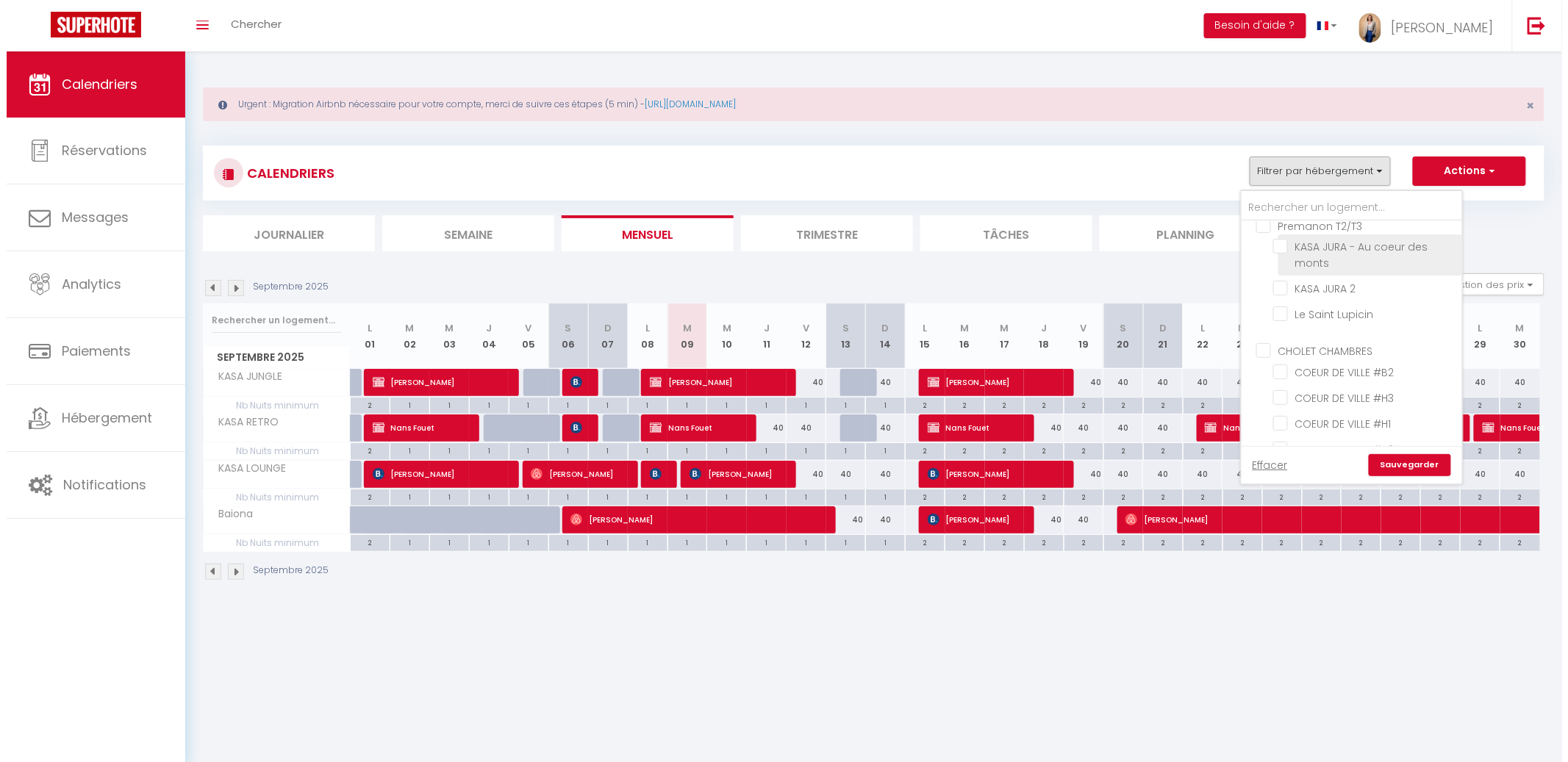
scroll to position [347, 0]
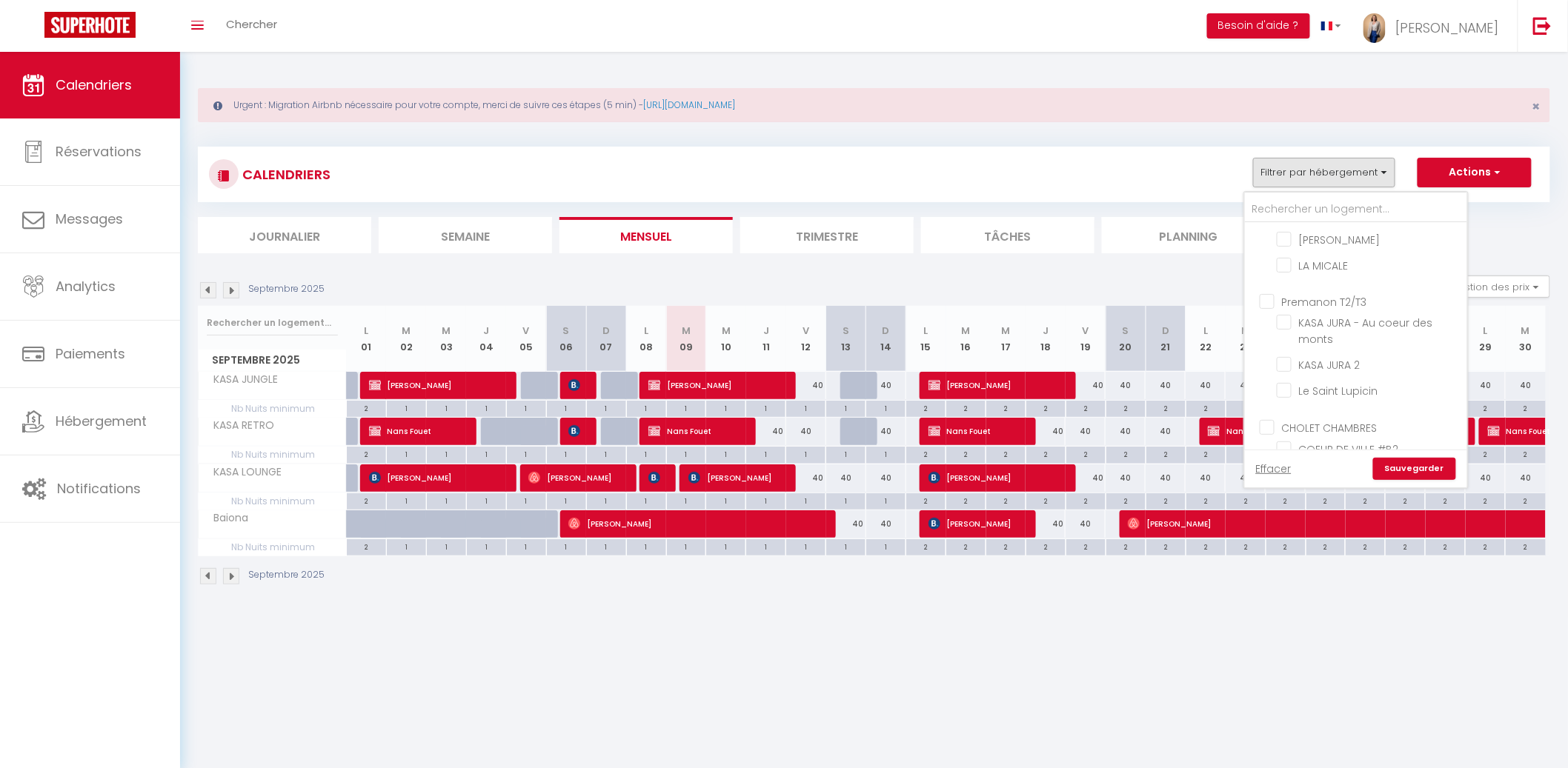
click at [1270, 419] on input "CHOLET CHAMBRES" at bounding box center [1370, 426] width 222 height 15
click at [1407, 470] on link "Sauvegarder" at bounding box center [1414, 469] width 83 height 22
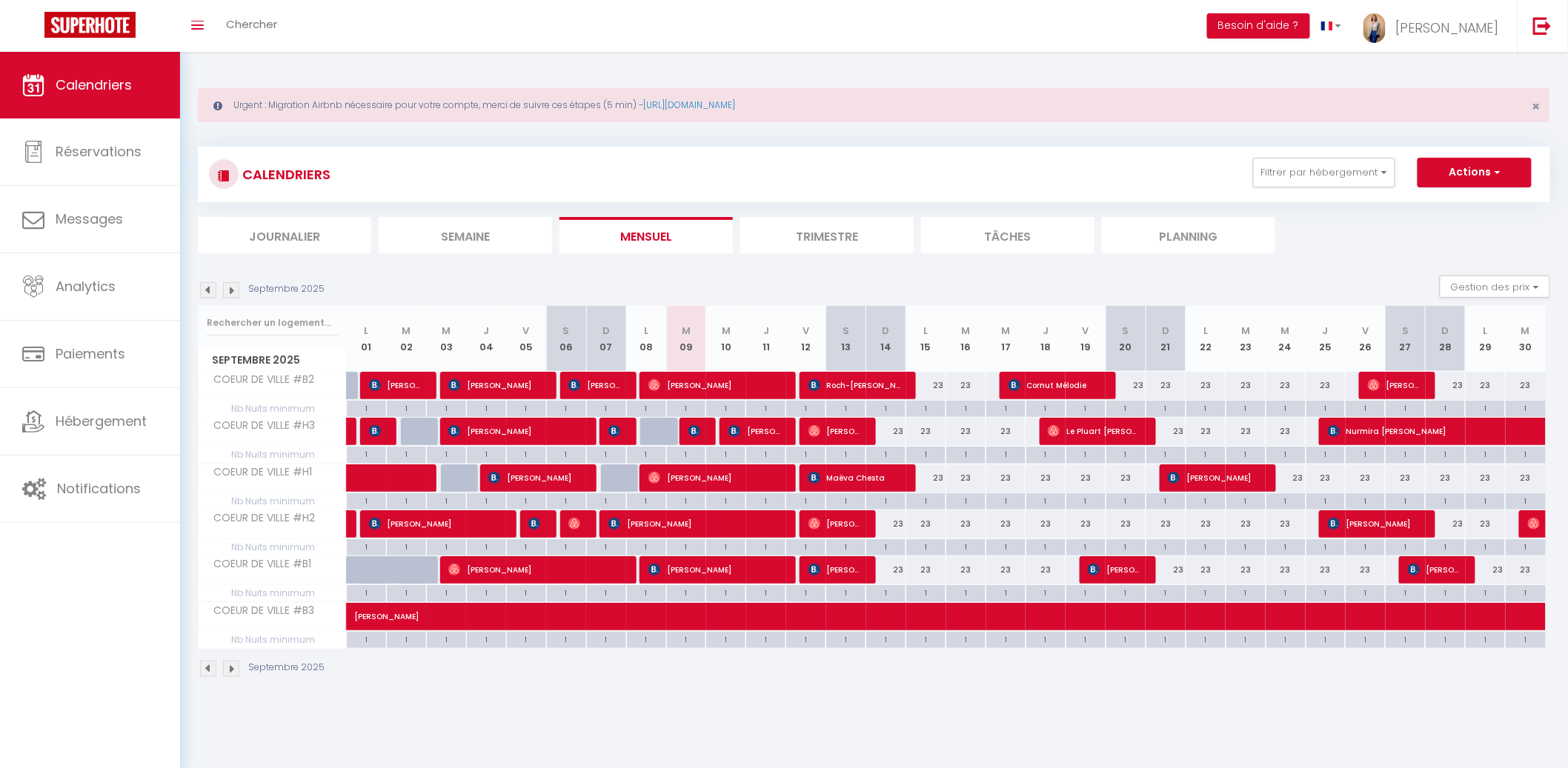
click at [948, 680] on div "Septembre 2025" at bounding box center [874, 670] width 1352 height 44
click at [879, 563] on div "23" at bounding box center [886, 569] width 40 height 28
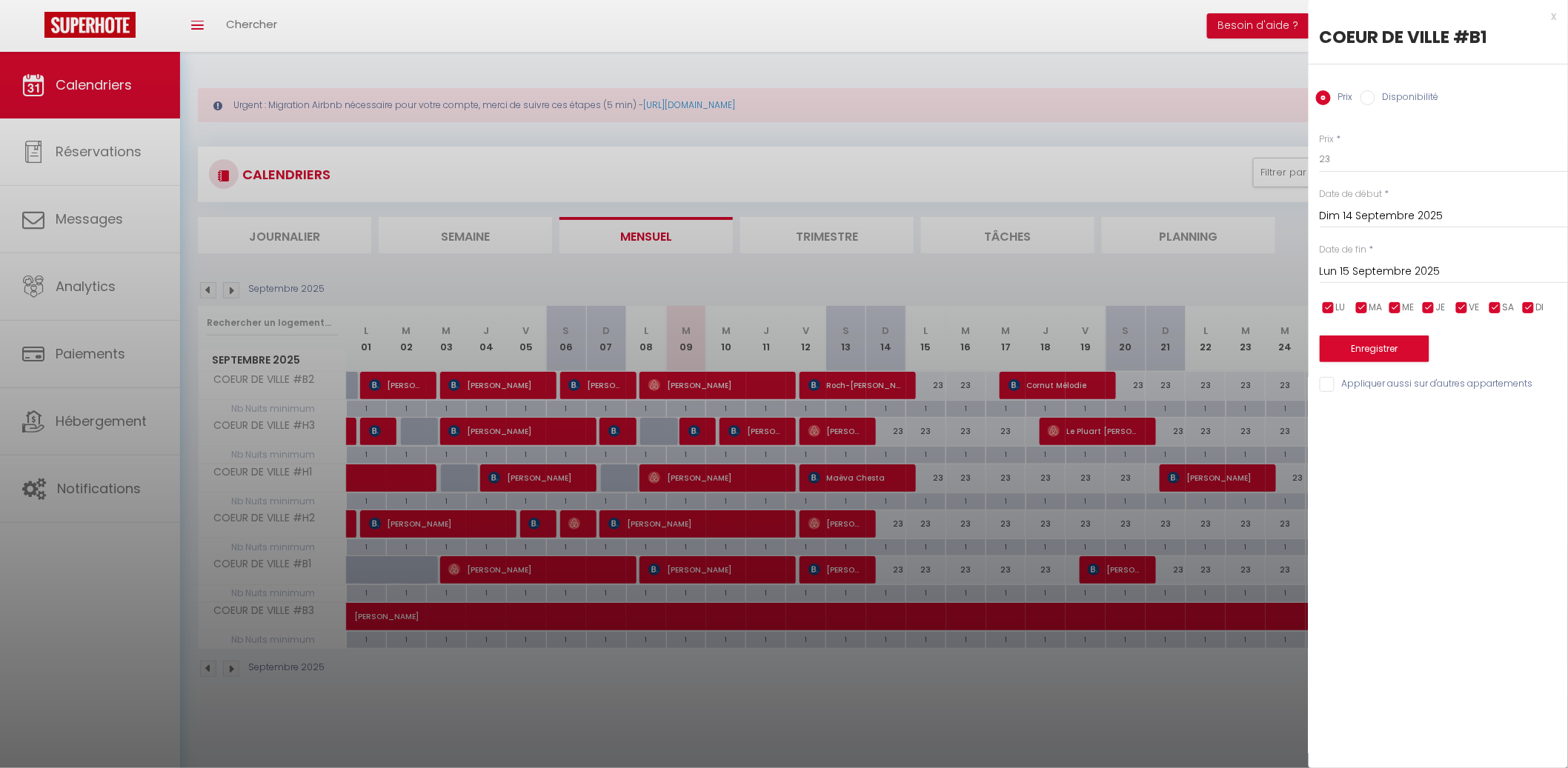
click at [887, 564] on div at bounding box center [784, 384] width 1568 height 768
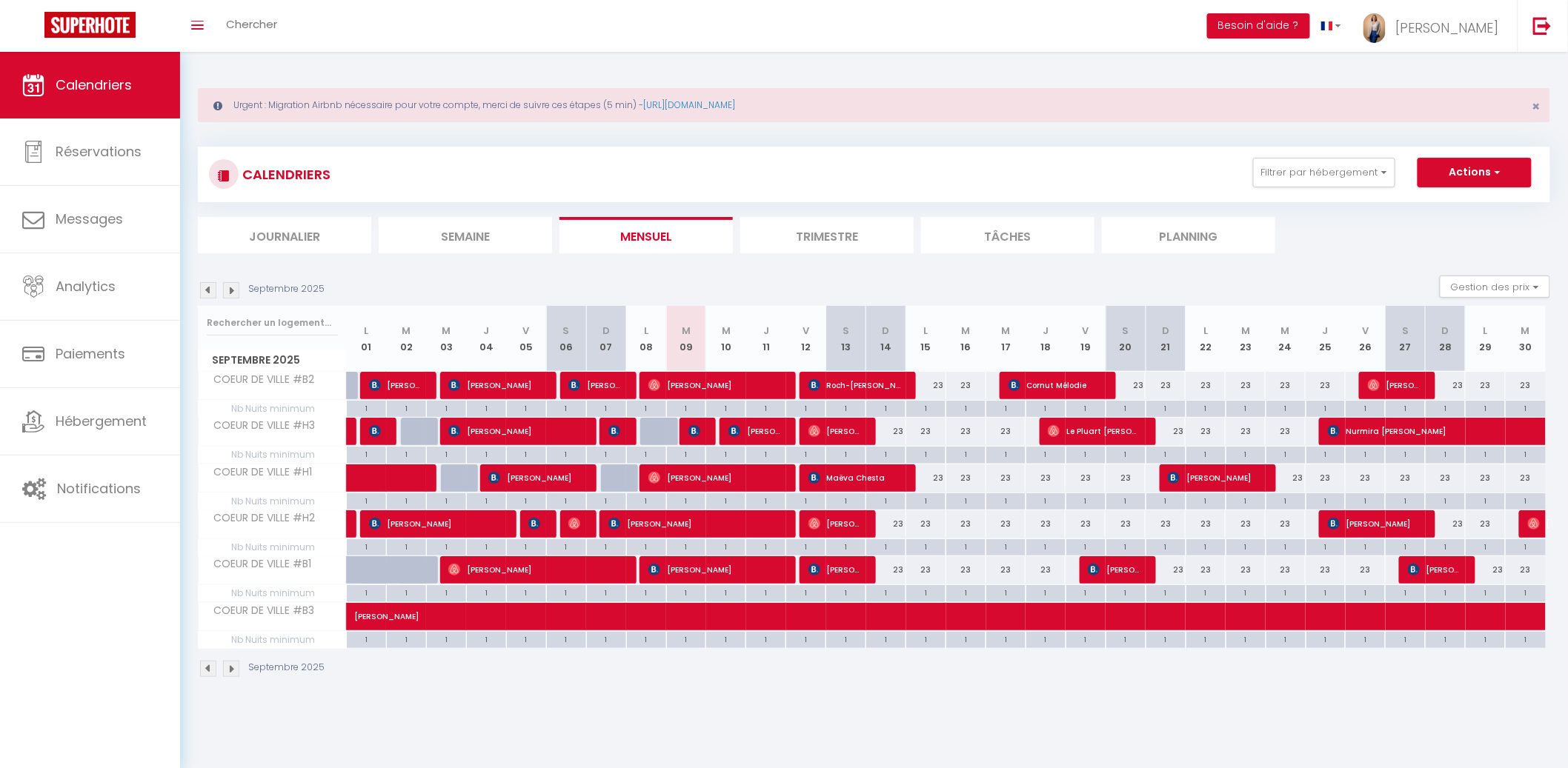
click at [890, 564] on div "23" at bounding box center [886, 569] width 40 height 28
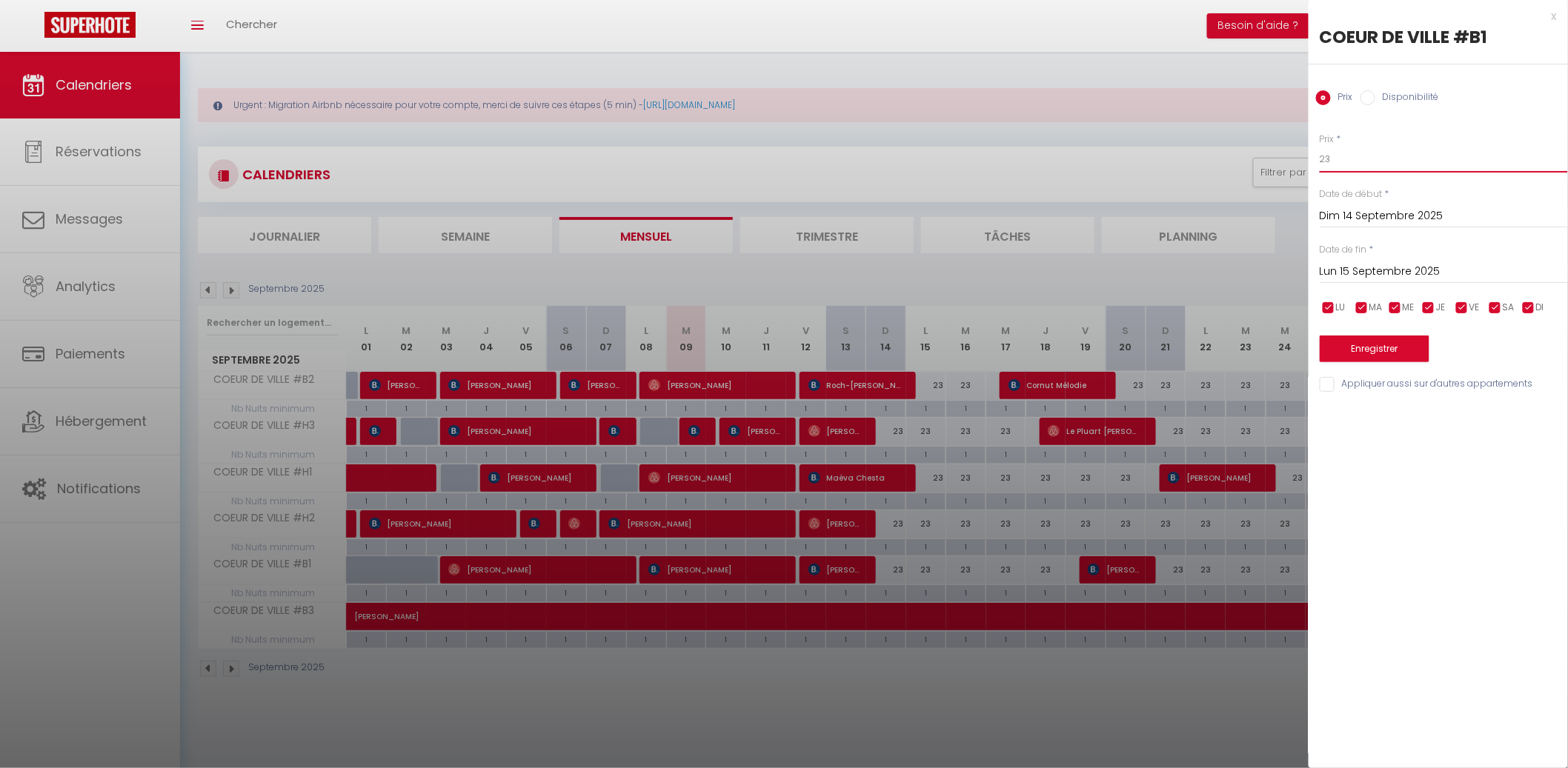
click at [1437, 146] on input "23" at bounding box center [1443, 159] width 248 height 27
click at [1378, 279] on input "Lun 15 Septembre 2025" at bounding box center [1443, 272] width 248 height 20
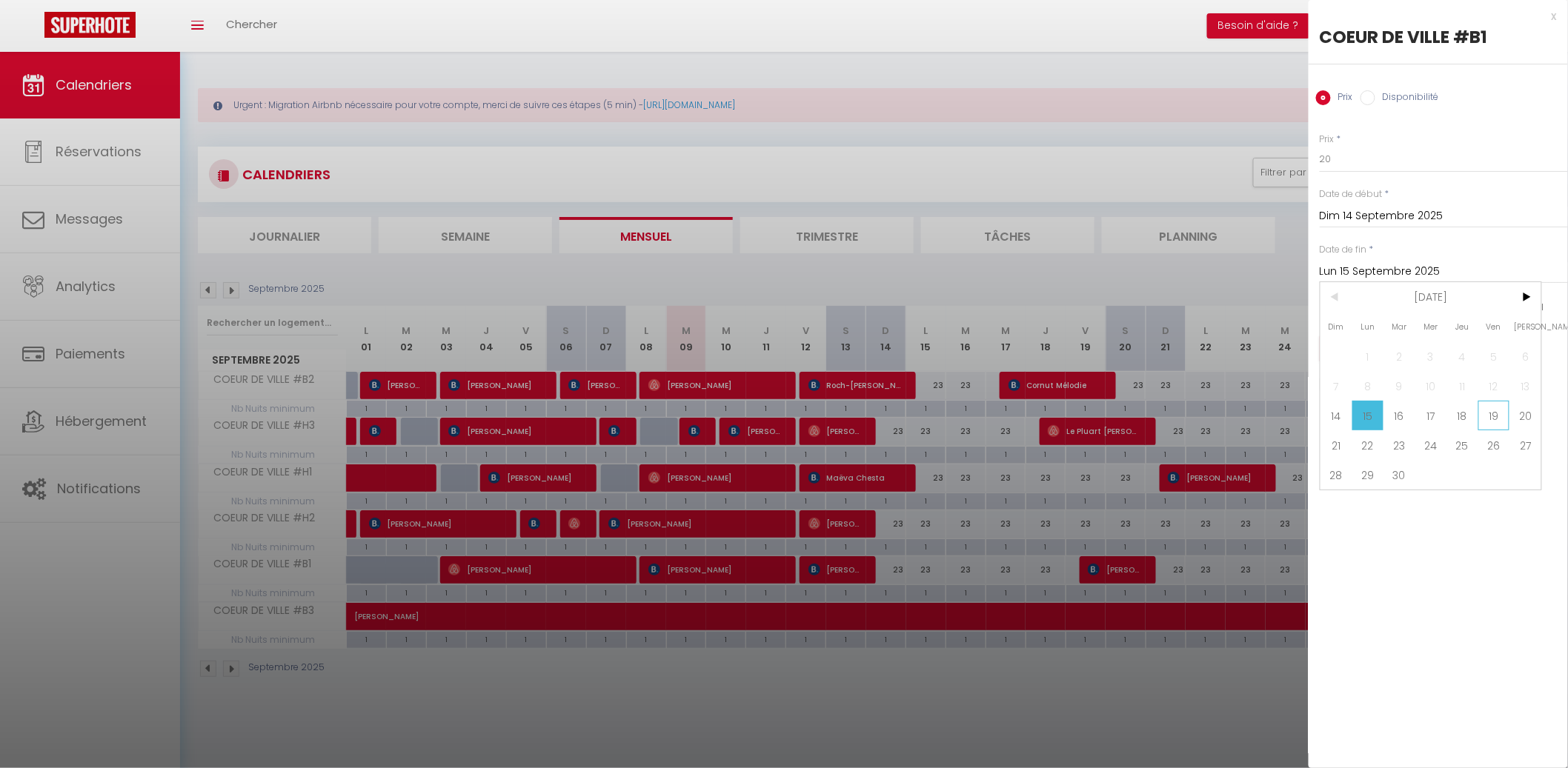
click at [1498, 413] on span "19" at bounding box center [1494, 415] width 32 height 29
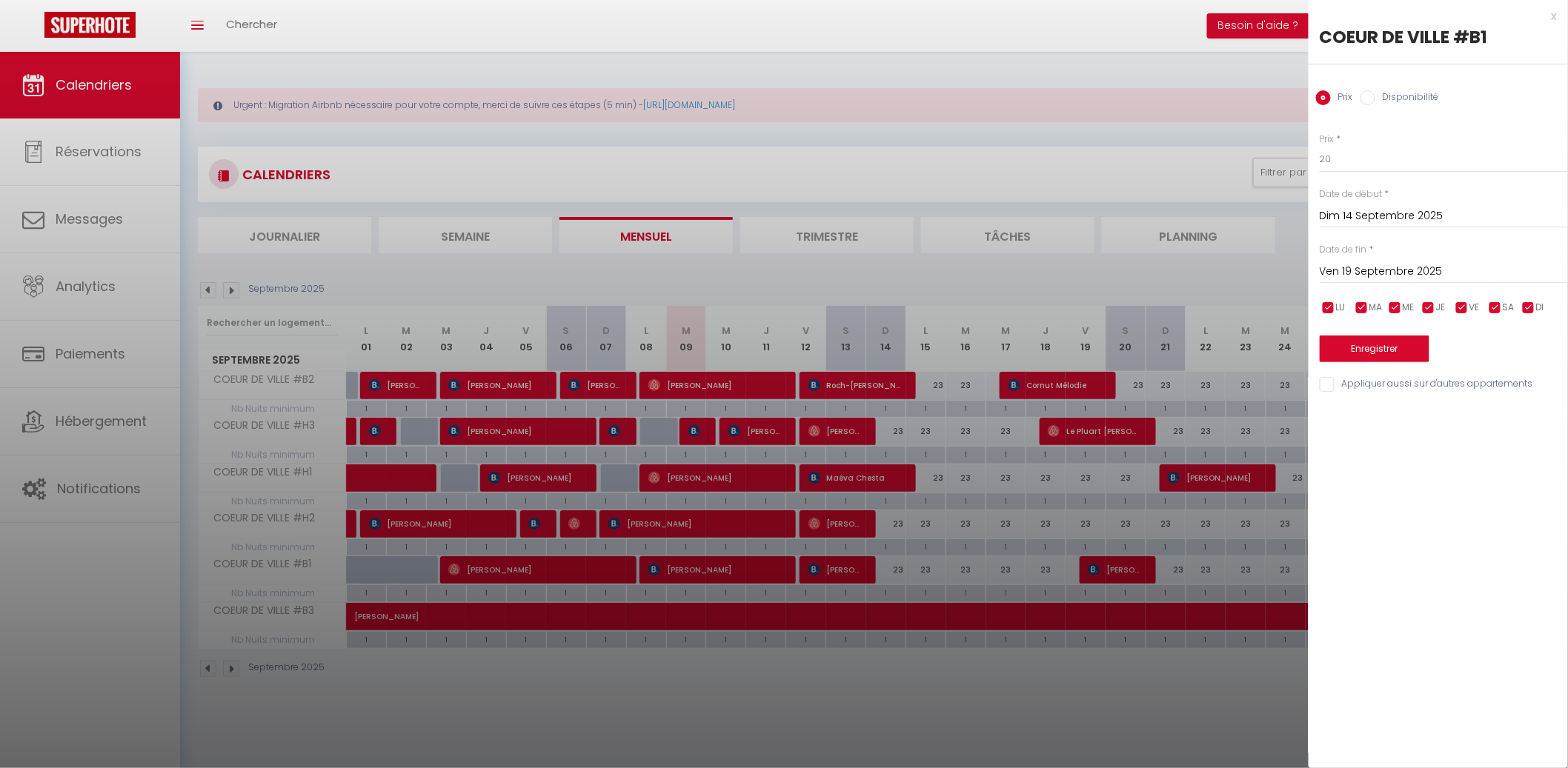
click at [1453, 380] on input "Appliquer aussi sur d'autres appartements" at bounding box center [1443, 384] width 248 height 15
click at [1374, 328] on div "Enregistrer" at bounding box center [1443, 339] width 248 height 45
click at [1386, 348] on button "Enregistrer" at bounding box center [1374, 348] width 110 height 27
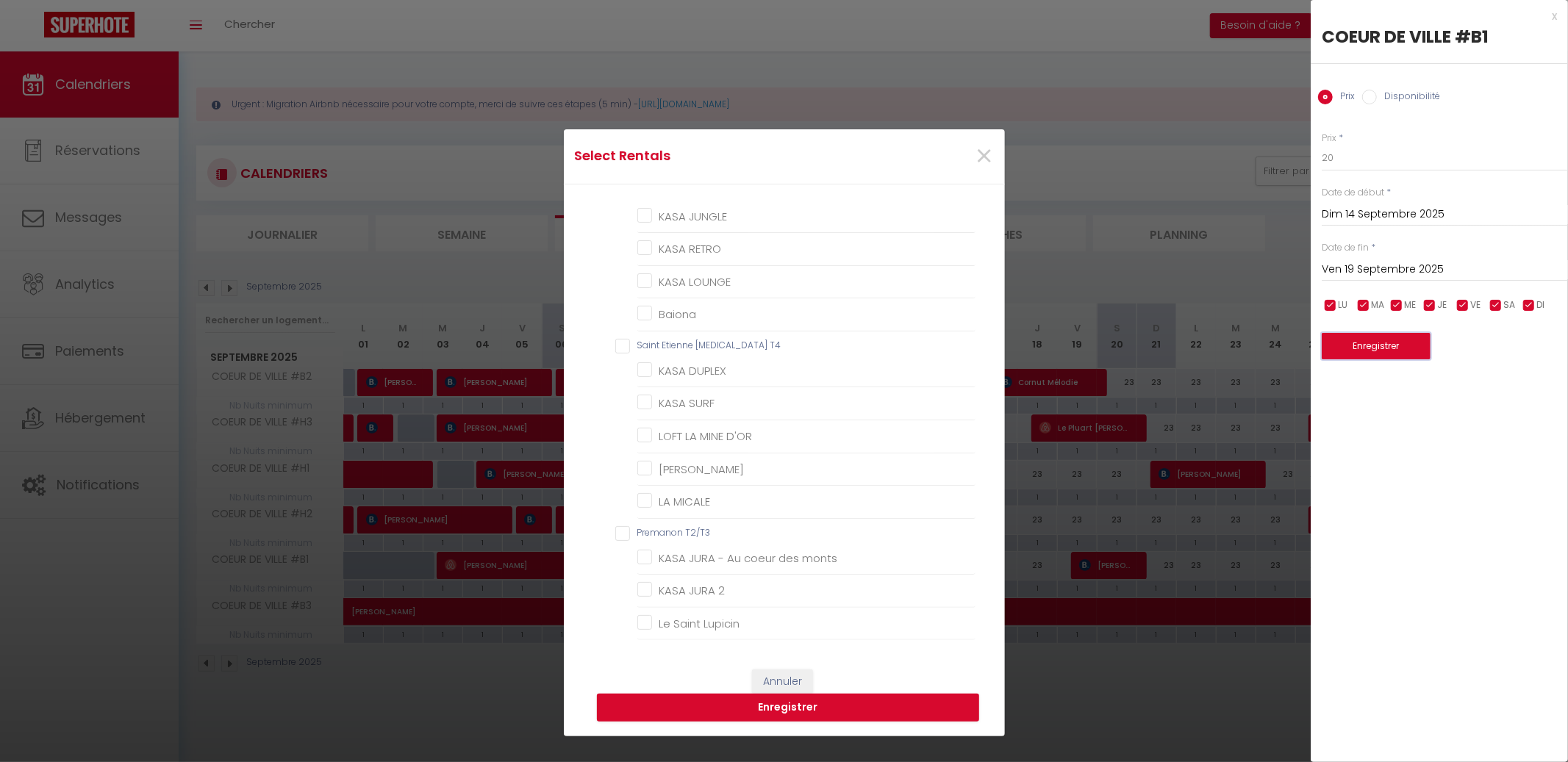
scroll to position [566, 0]
drag, startPoint x: 621, startPoint y: 226, endPoint x: 621, endPoint y: 240, distance: 14.0
click at [621, 225] on CHAMBRES "CHOLET CHAMBRES" at bounding box center [795, 225] width 360 height 15
click at [712, 697] on button "Enregistrer" at bounding box center [788, 708] width 382 height 28
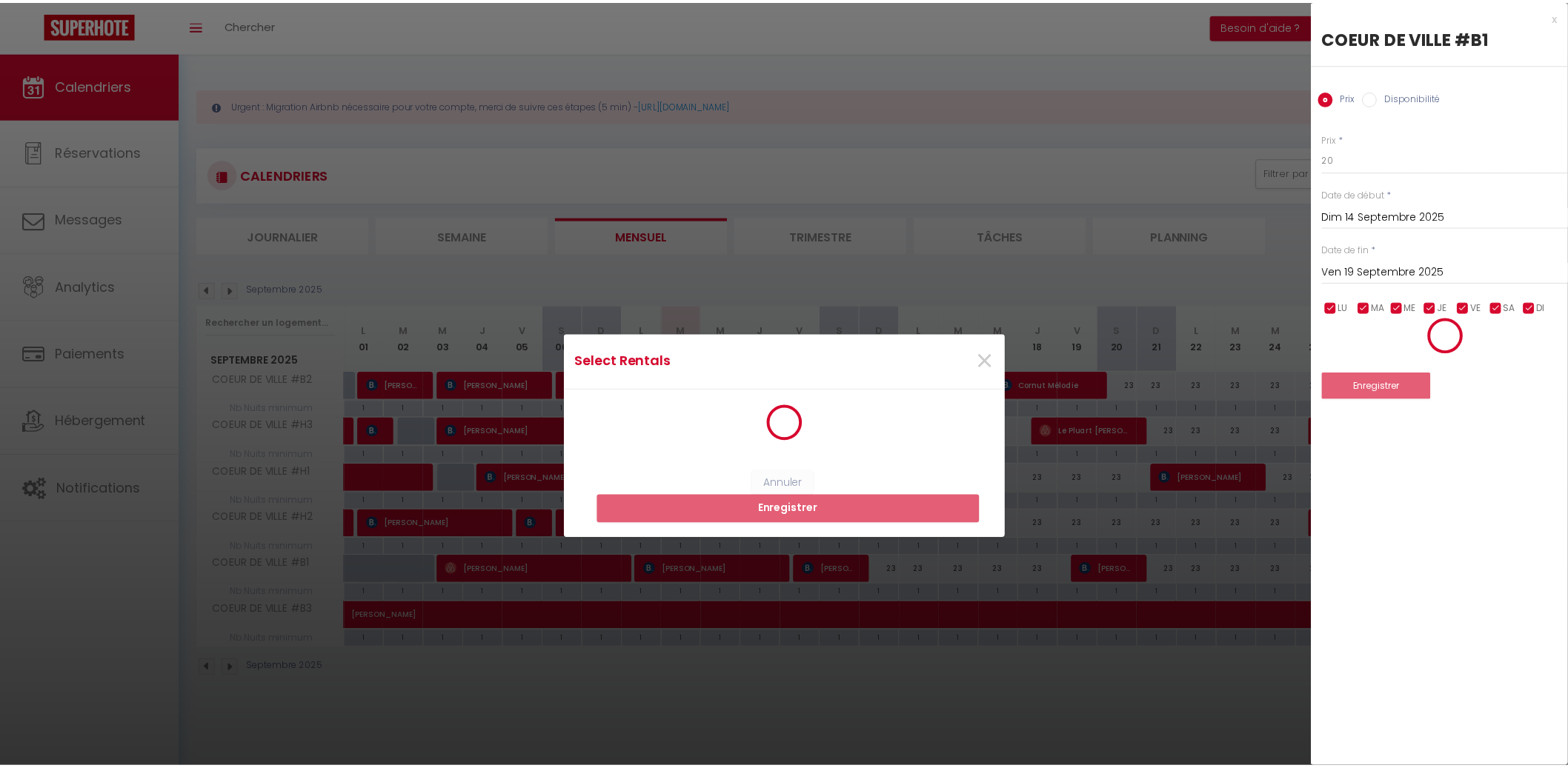
scroll to position [2, 0]
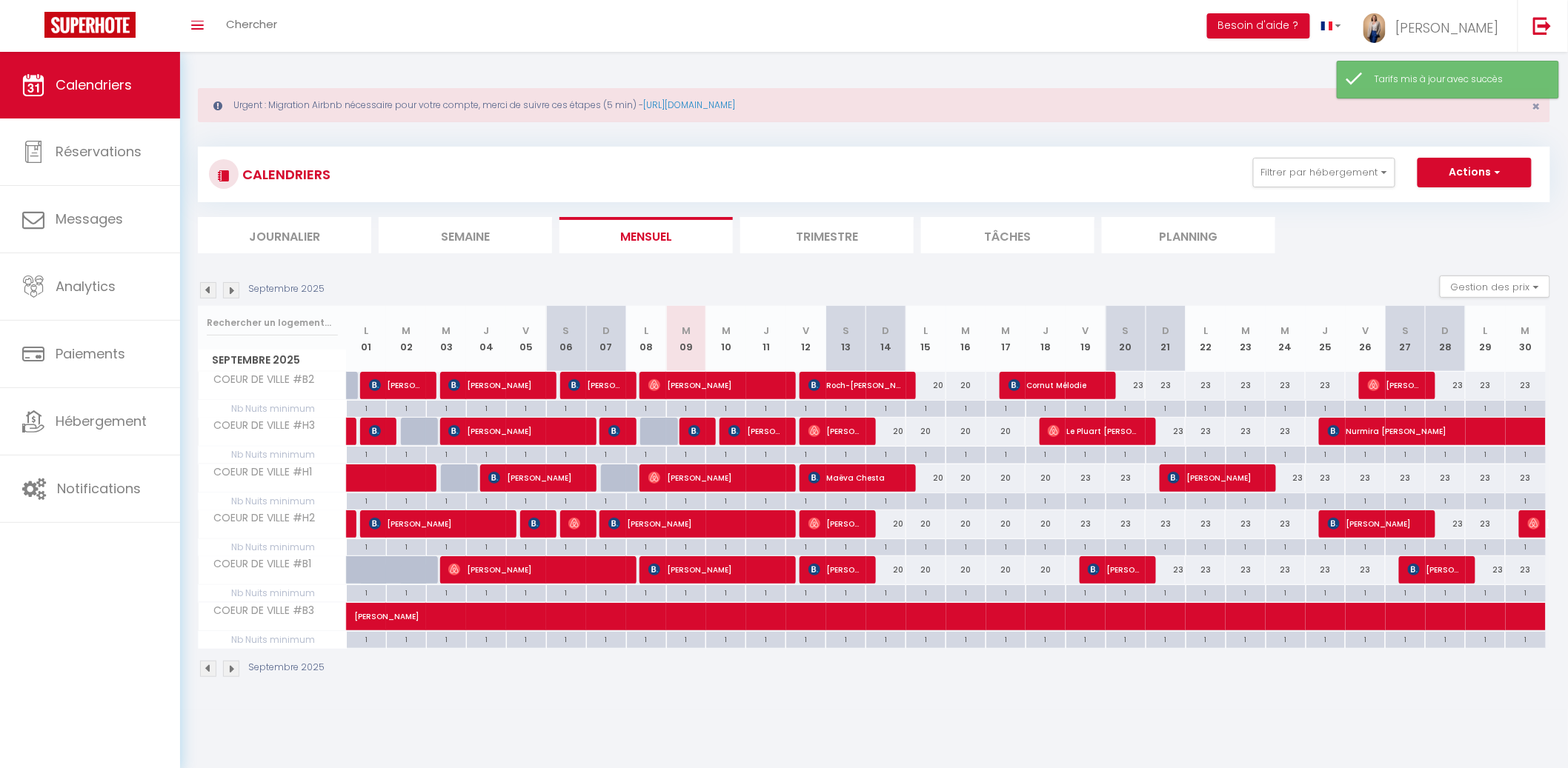
click at [232, 291] on img at bounding box center [231, 290] width 16 height 16
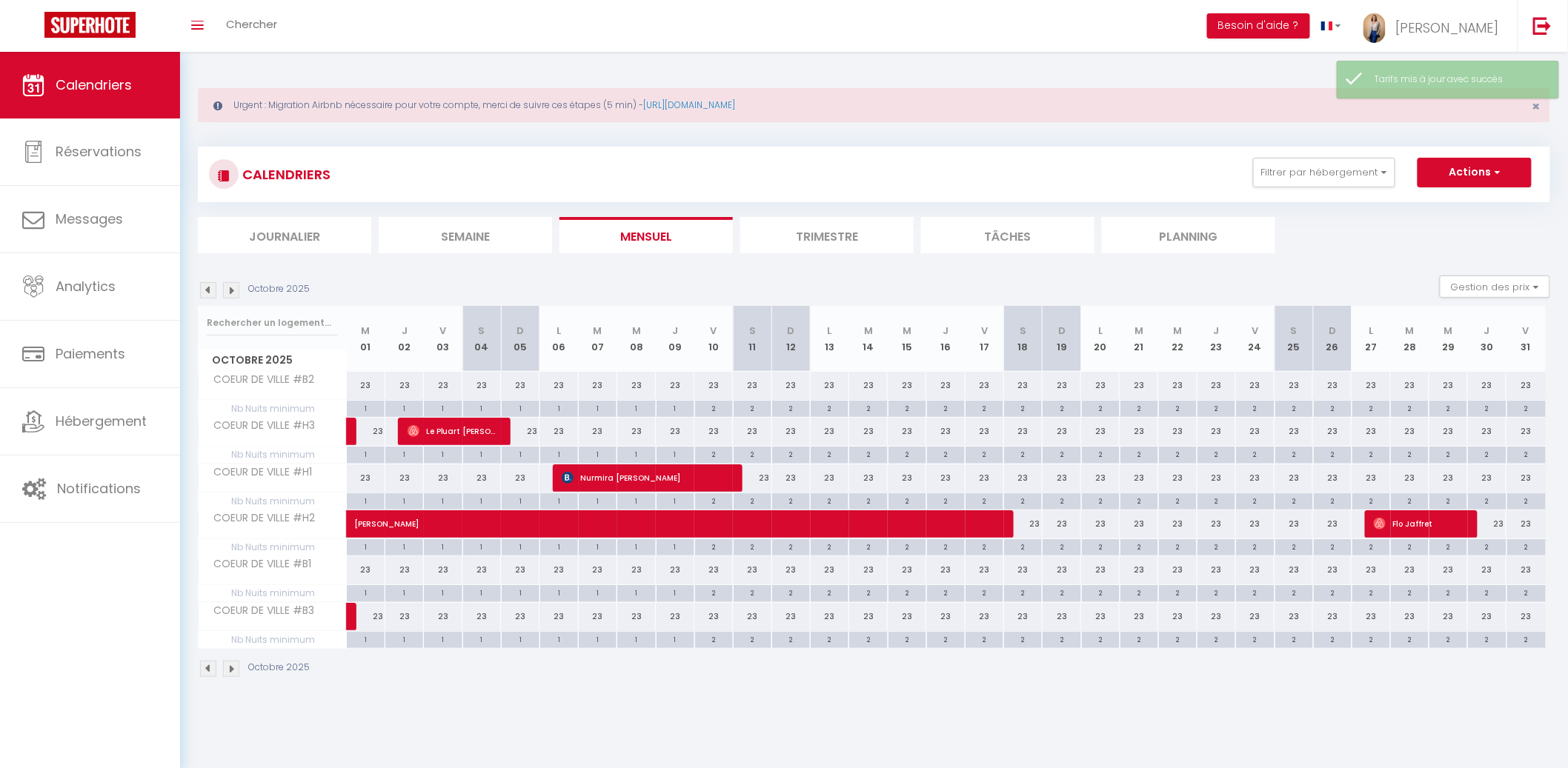
click at [1037, 527] on div "23" at bounding box center [1022, 524] width 38 height 28
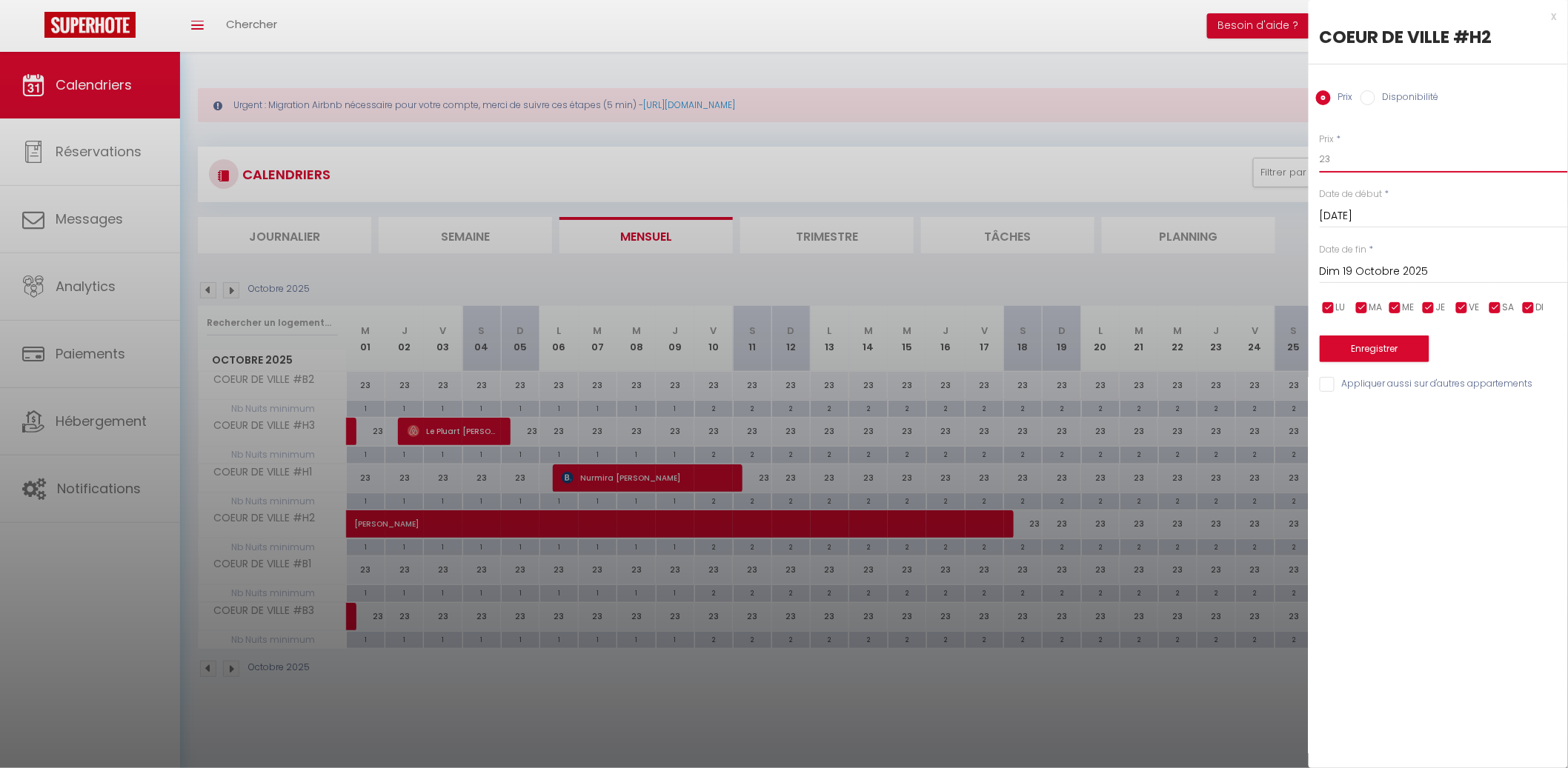
click at [1362, 165] on input "23" at bounding box center [1443, 159] width 248 height 27
click at [1362, 163] on input "23" at bounding box center [1443, 159] width 248 height 27
click at [1361, 270] on input "Dim 19 Octobre 2025" at bounding box center [1443, 272] width 248 height 20
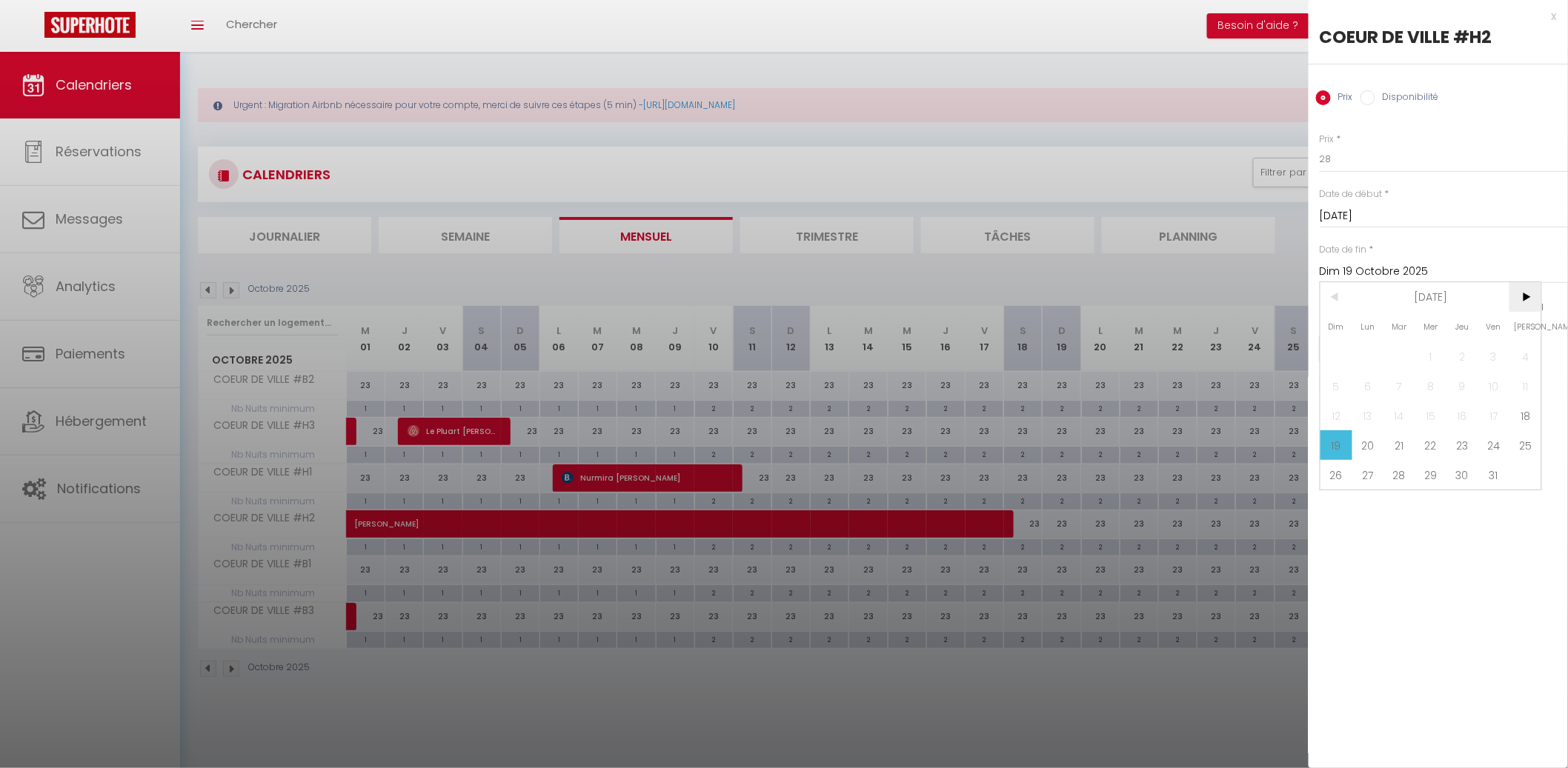
click at [1533, 297] on span ">" at bounding box center [1525, 297] width 32 height 29
click at [1515, 348] on span "1" at bounding box center [1525, 355] width 32 height 29
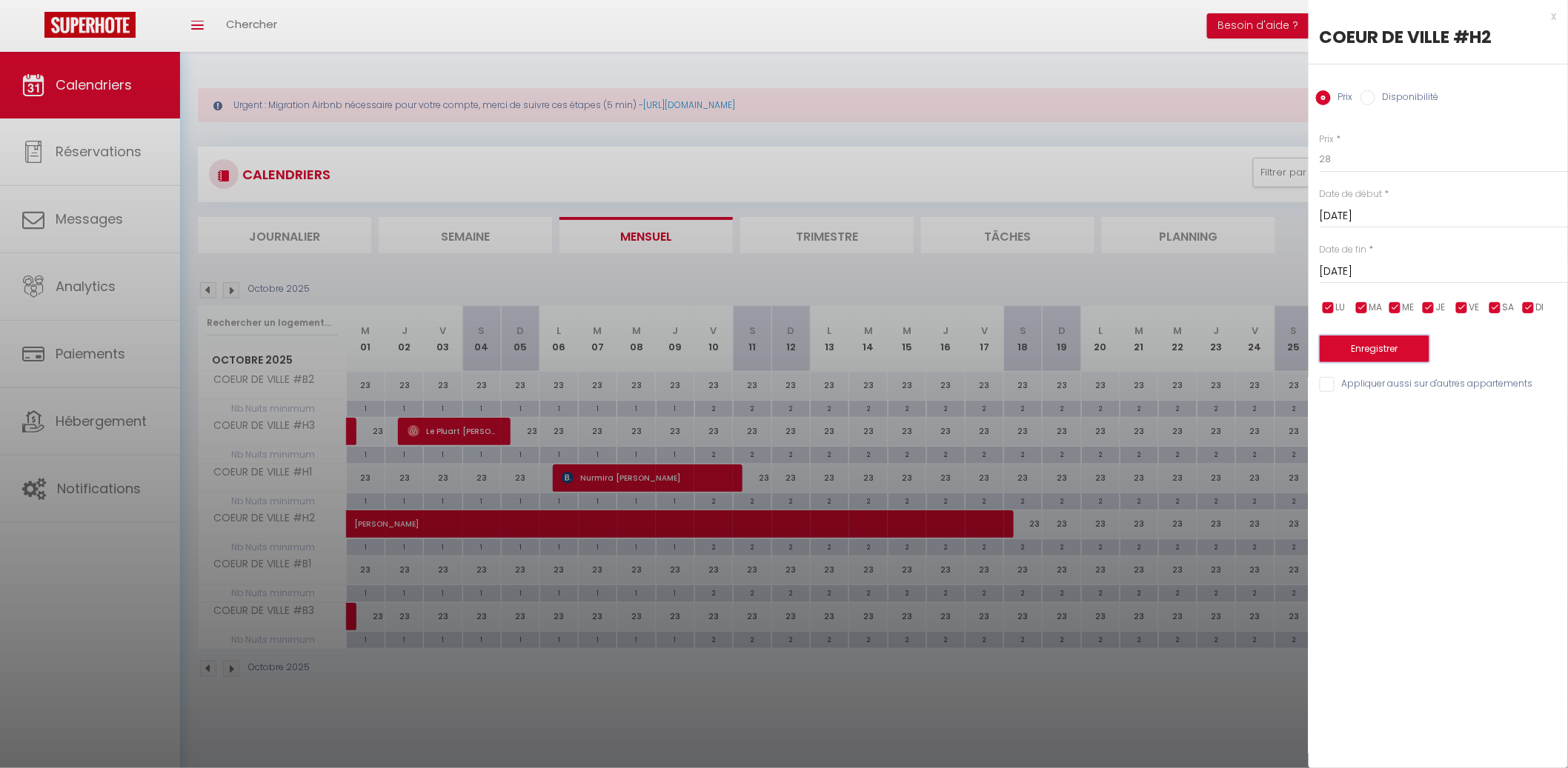
click at [1403, 349] on button "Enregistrer" at bounding box center [1374, 348] width 110 height 27
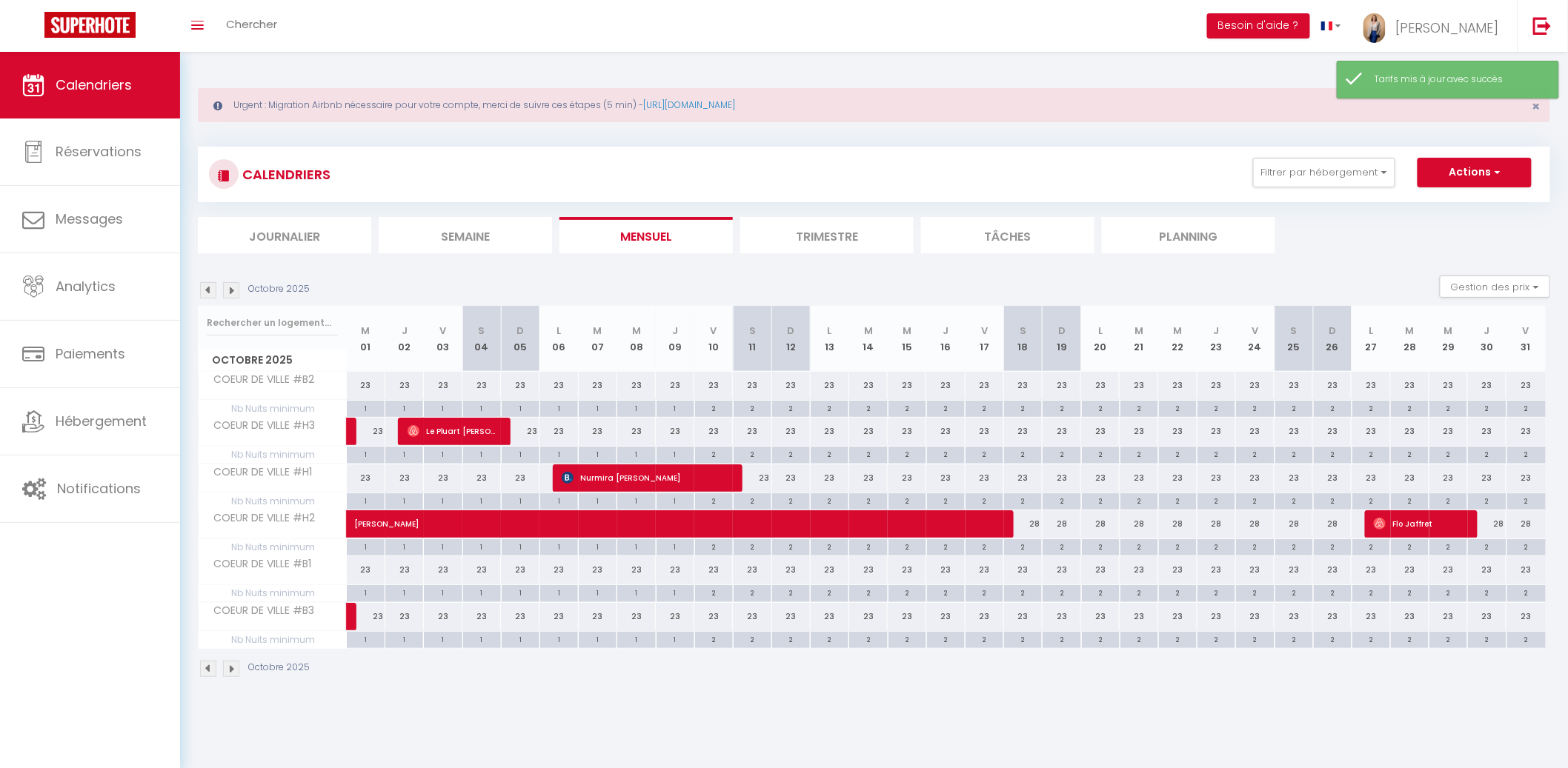
click at [230, 287] on img at bounding box center [231, 290] width 16 height 16
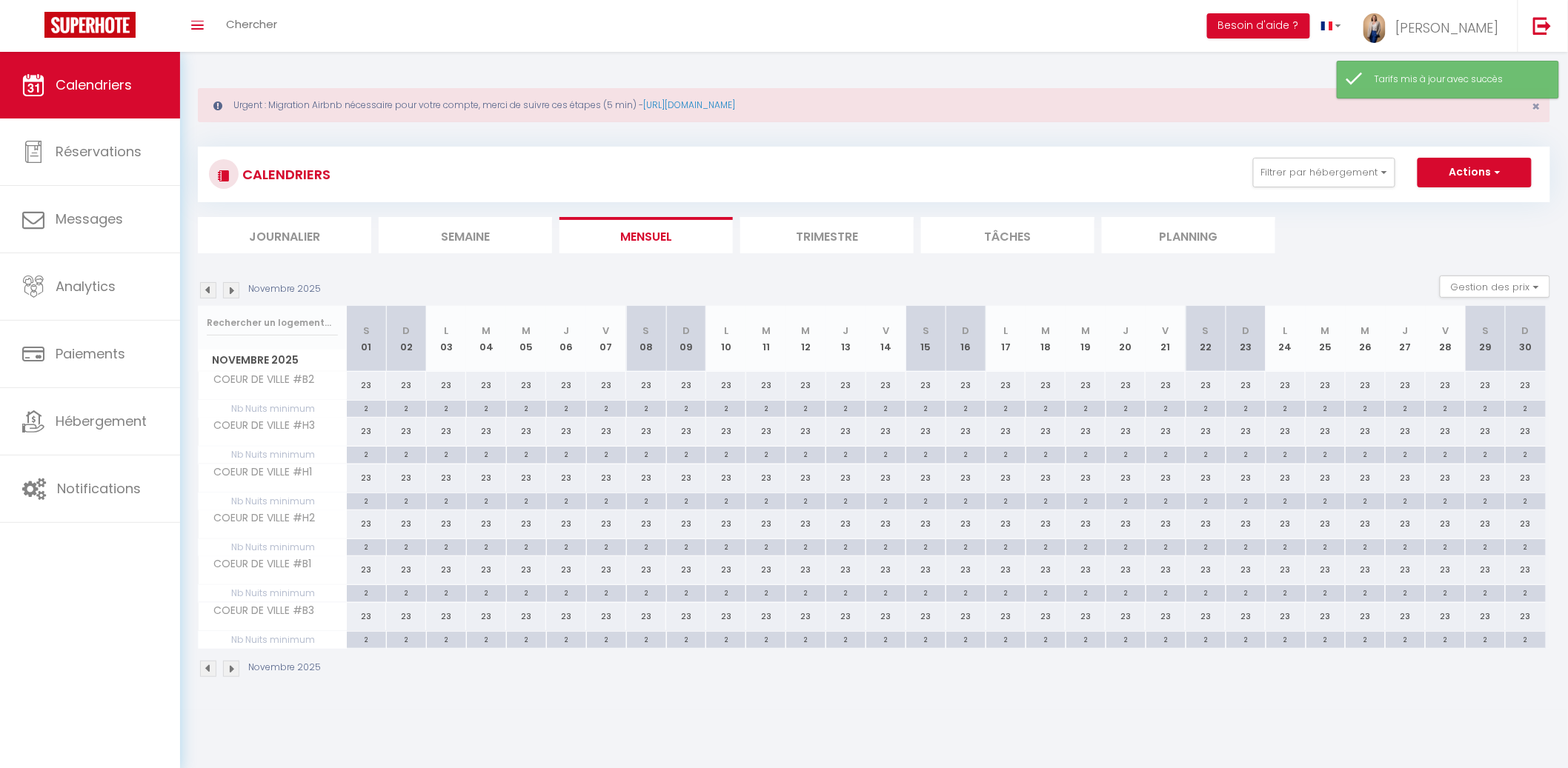
click at [636, 225] on li "Mensuel" at bounding box center [645, 235] width 173 height 37
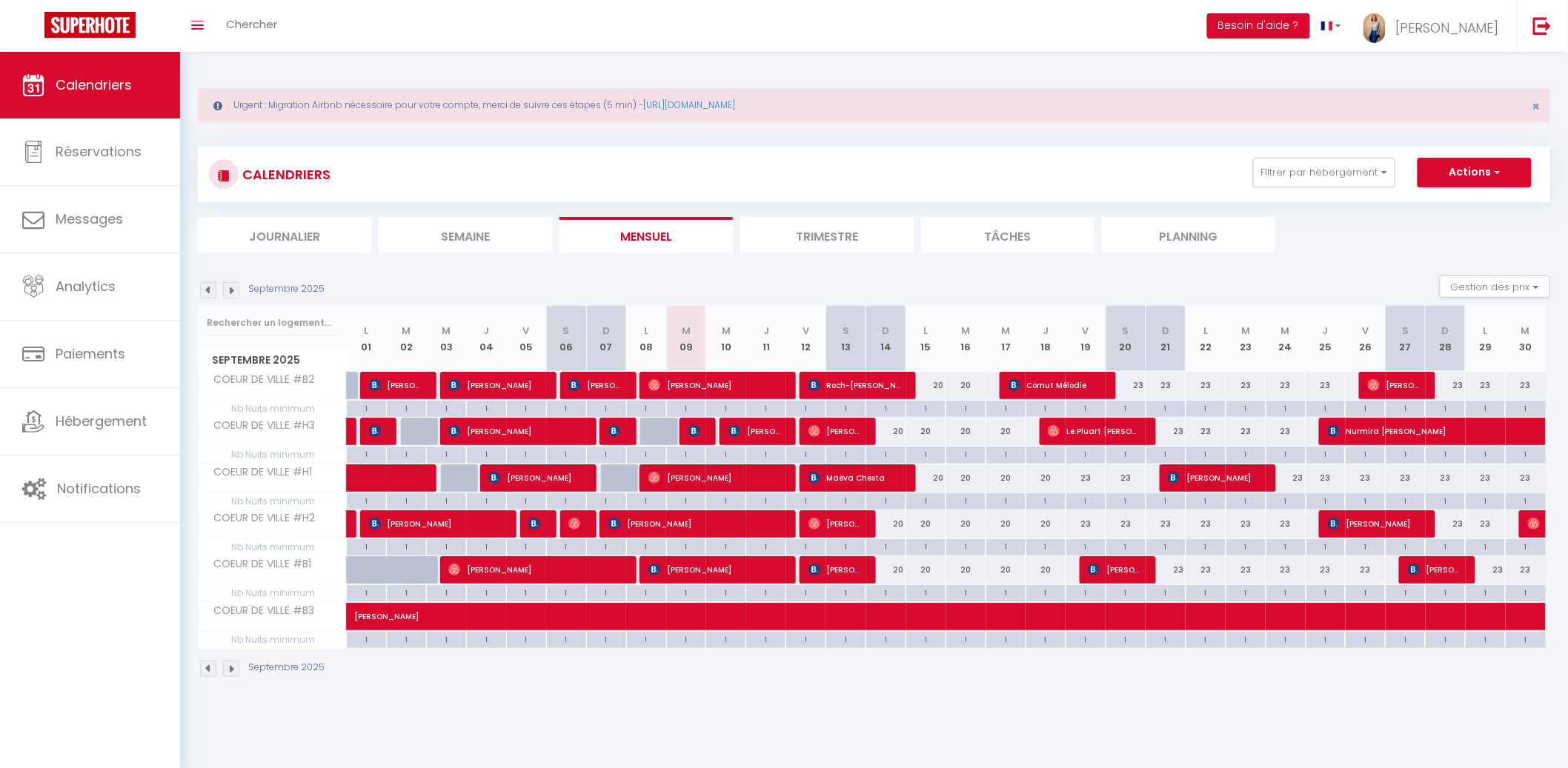
click at [1456, 385] on div "23" at bounding box center [1445, 385] width 40 height 28
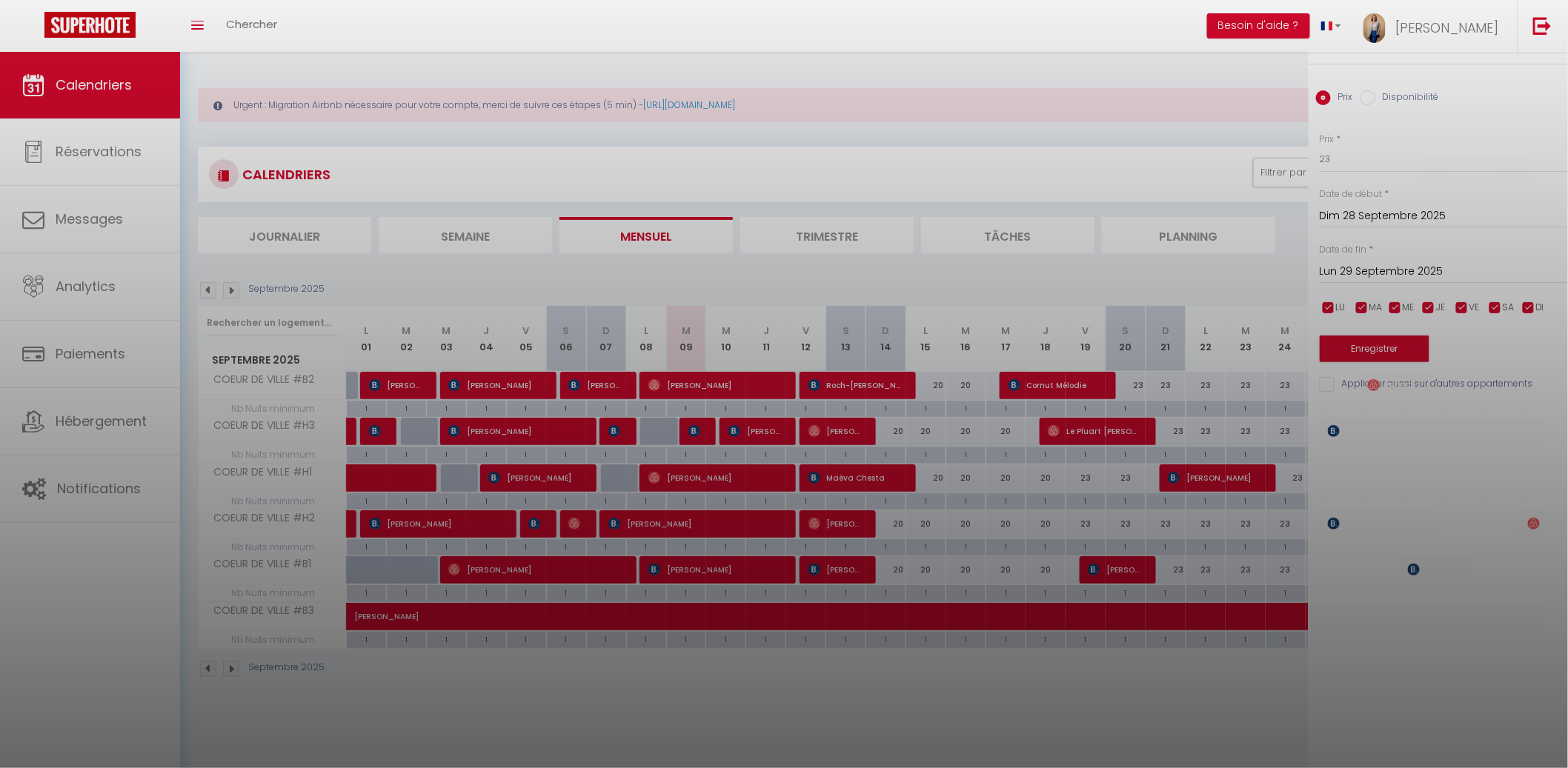
drag, startPoint x: 1165, startPoint y: 401, endPoint x: 1188, endPoint y: 372, distance: 37.0
click at [1164, 400] on div at bounding box center [784, 384] width 1568 height 768
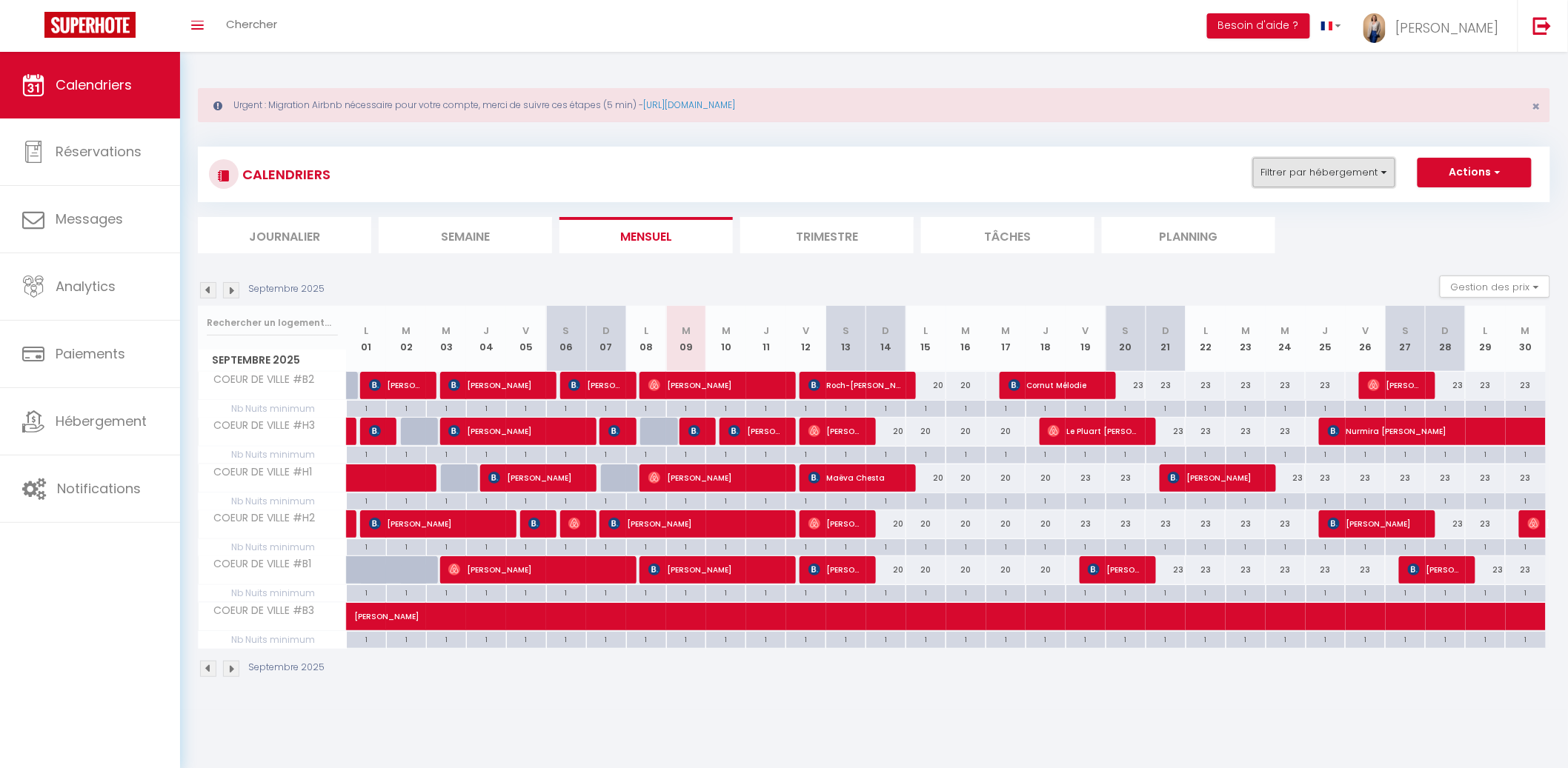
click at [1335, 177] on button "Filtrer par hébergement" at bounding box center [1324, 172] width 143 height 29
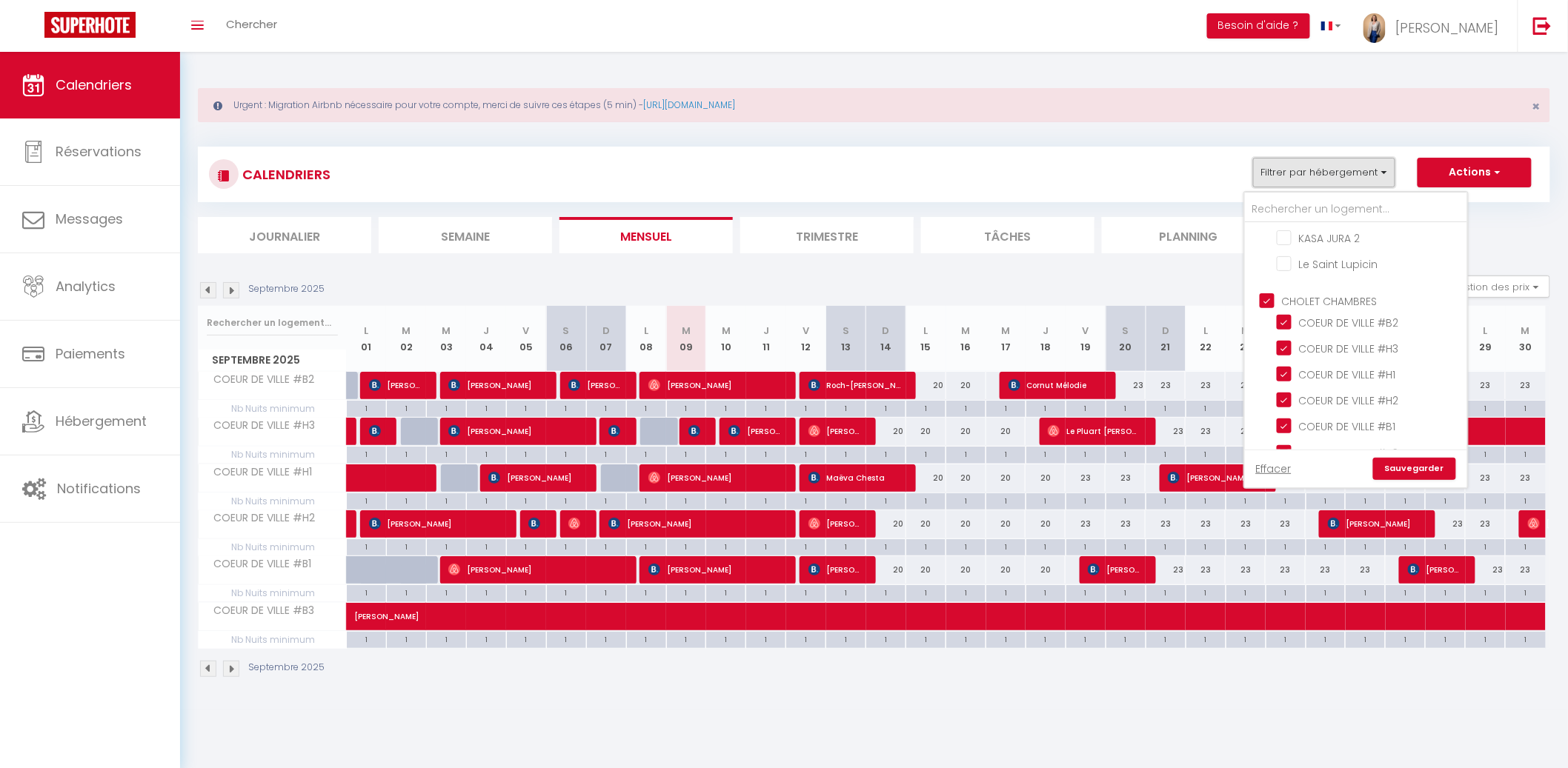
scroll to position [472, 0]
click at [1271, 296] on input "CHOLET CHAMBRES" at bounding box center [1370, 303] width 222 height 15
click at [1296, 388] on input "L'ATELIER" at bounding box center [1369, 395] width 185 height 15
click at [1403, 462] on link "Sauvegarder" at bounding box center [1414, 469] width 83 height 22
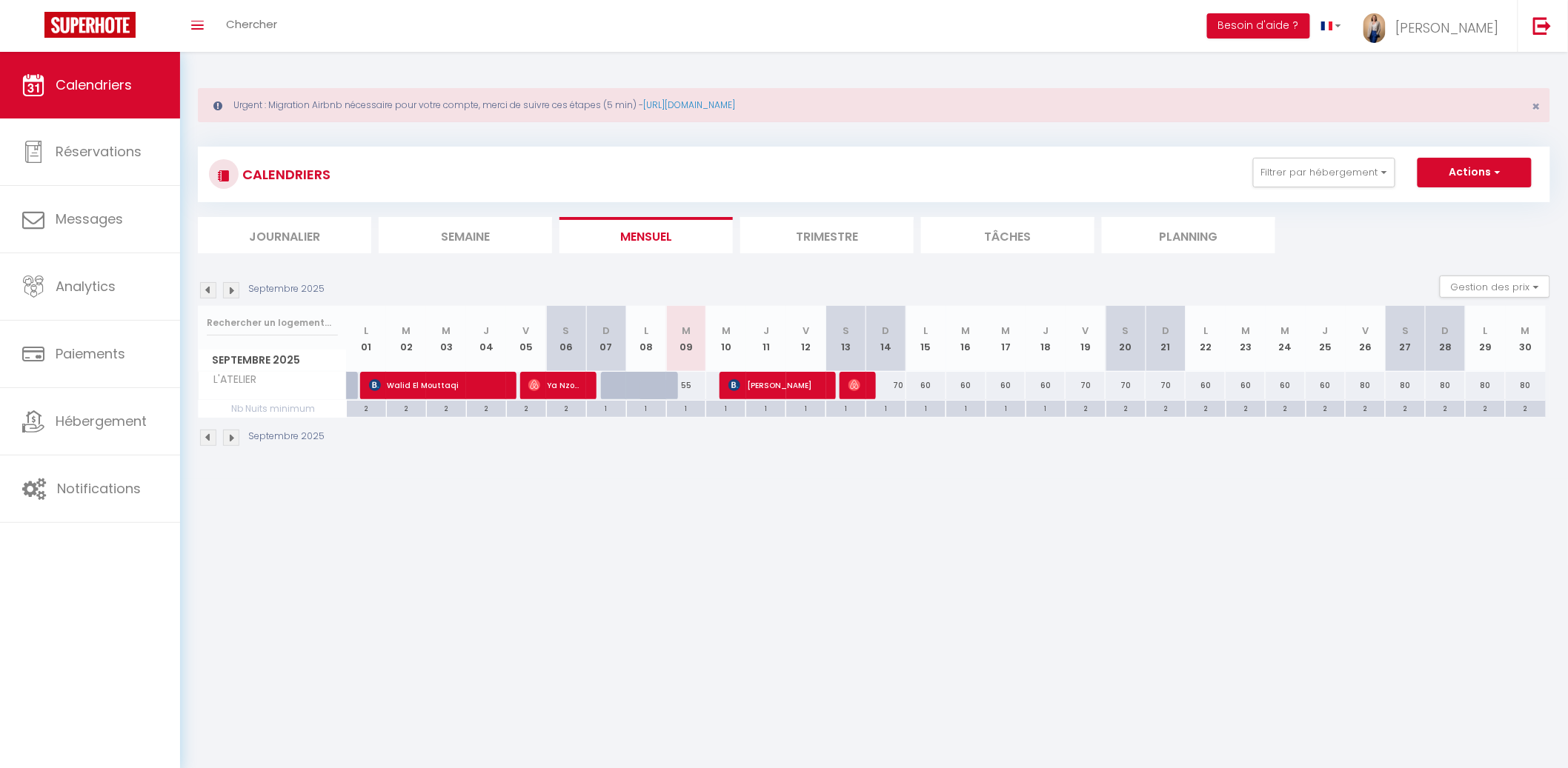
drag, startPoint x: 685, startPoint y: 383, endPoint x: 694, endPoint y: 380, distance: 9.5
click at [686, 381] on div "55" at bounding box center [685, 385] width 40 height 28
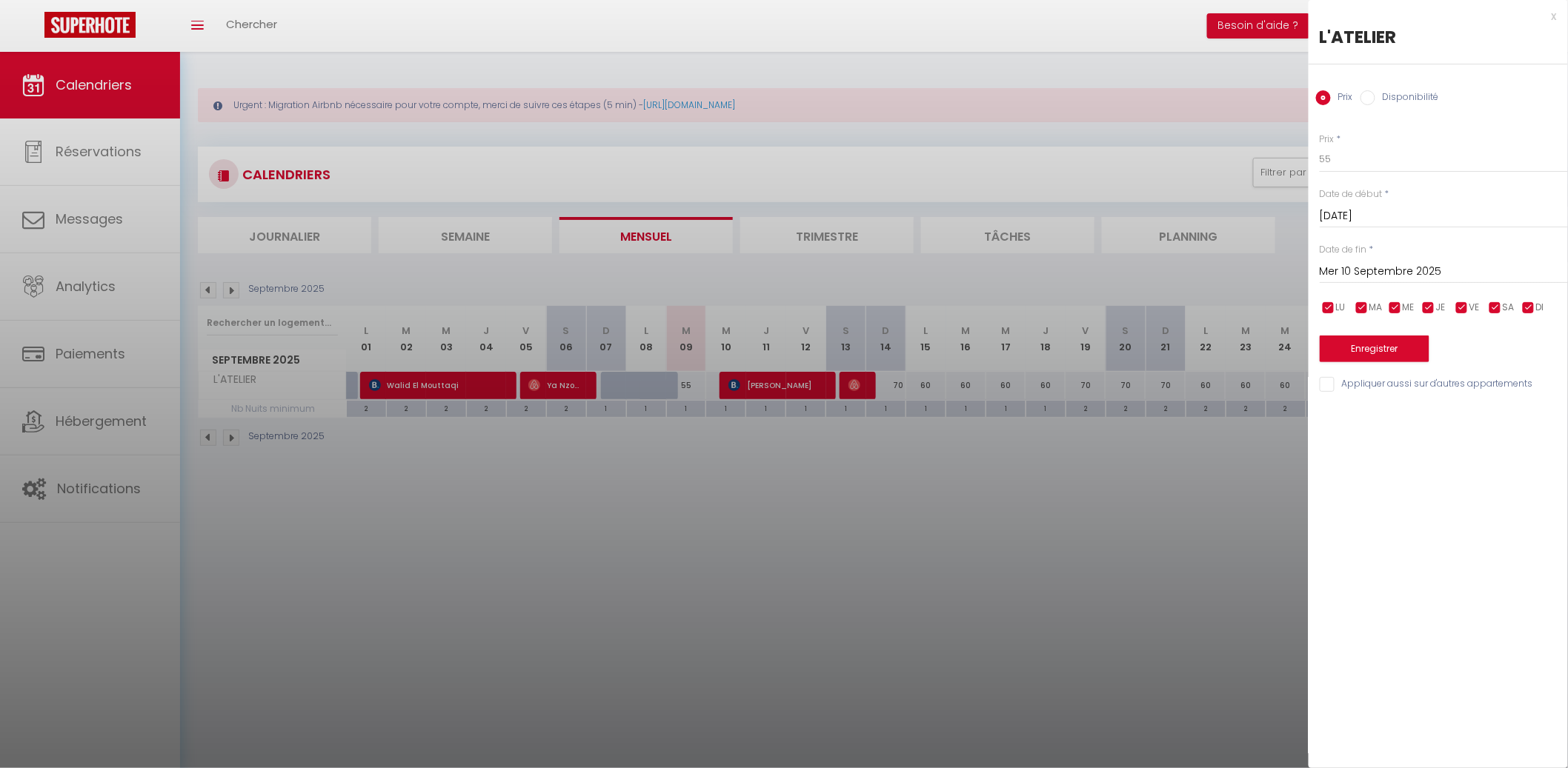
drag, startPoint x: 1450, startPoint y: 269, endPoint x: 1500, endPoint y: 282, distance: 51.7
click at [1454, 270] on input "Mer 10 Septembre 2025" at bounding box center [1443, 272] width 248 height 20
click at [1516, 289] on span ">" at bounding box center [1525, 297] width 32 height 29
click at [1432, 348] on span "1" at bounding box center [1431, 355] width 32 height 29
click at [1397, 349] on button "Enregistrer" at bounding box center [1374, 348] width 110 height 27
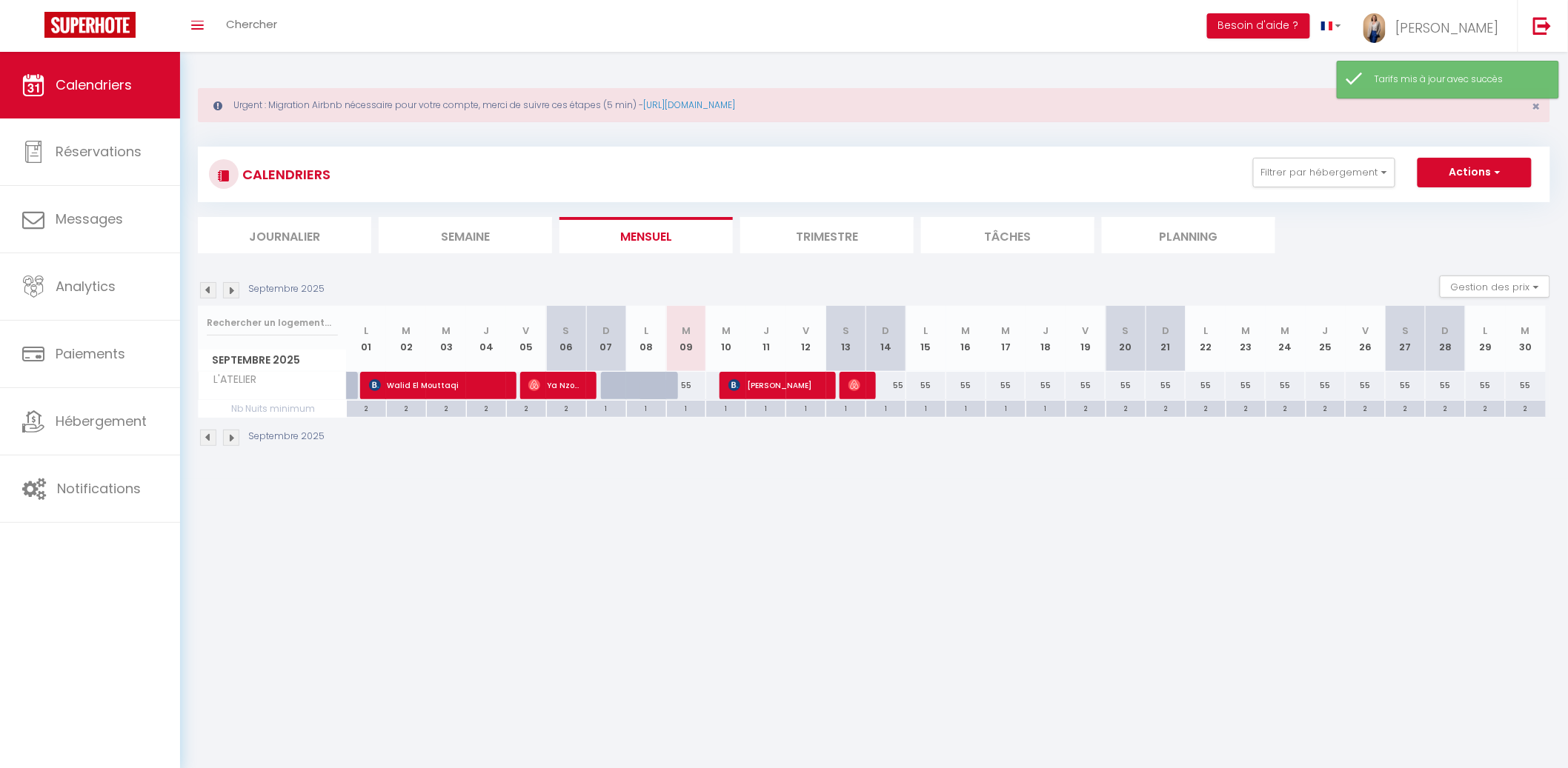
click at [691, 392] on div "55" at bounding box center [685, 385] width 40 height 28
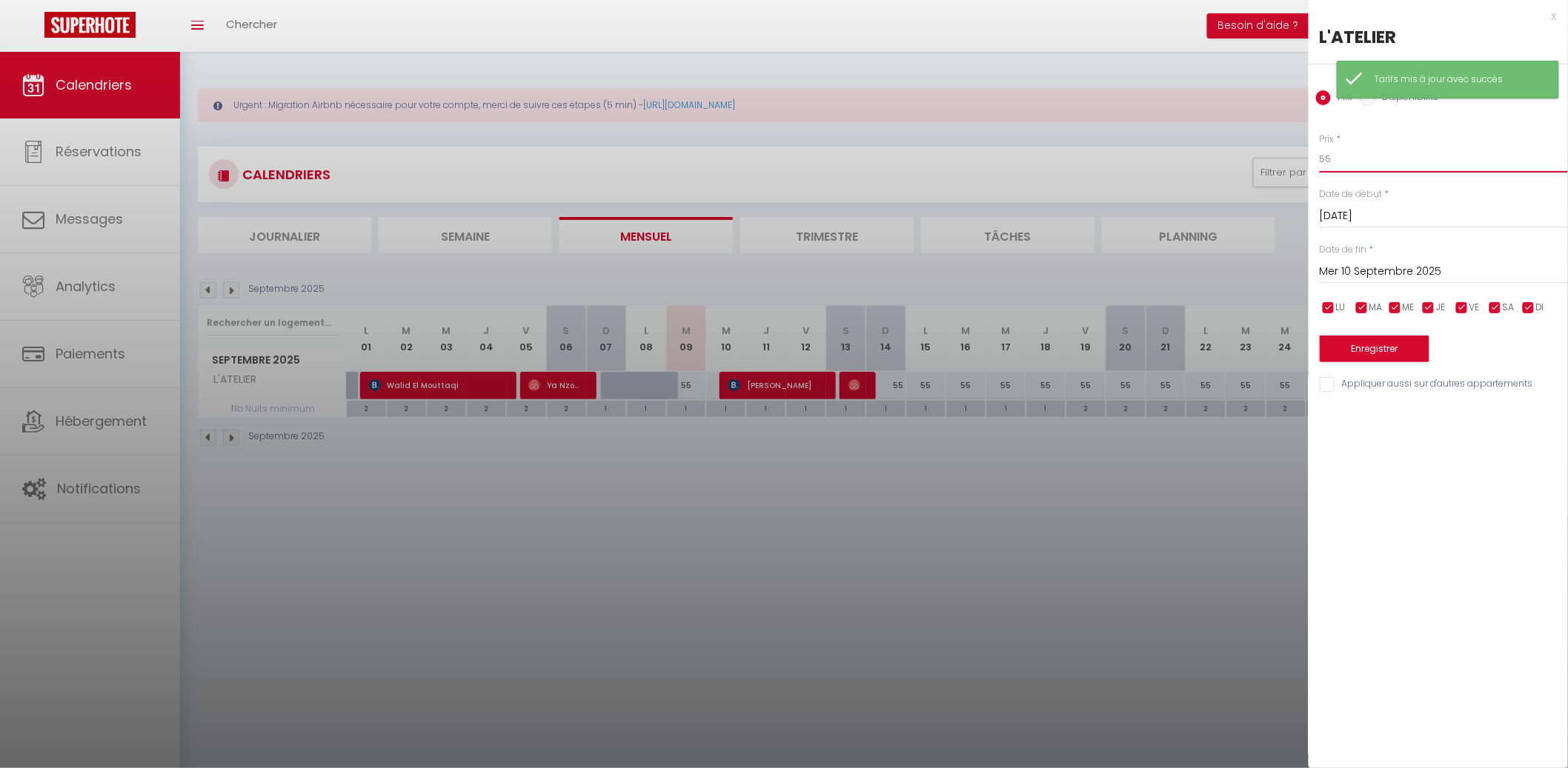
click at [1378, 163] on input "55" at bounding box center [1443, 159] width 248 height 27
click at [1379, 160] on input "55" at bounding box center [1443, 159] width 248 height 27
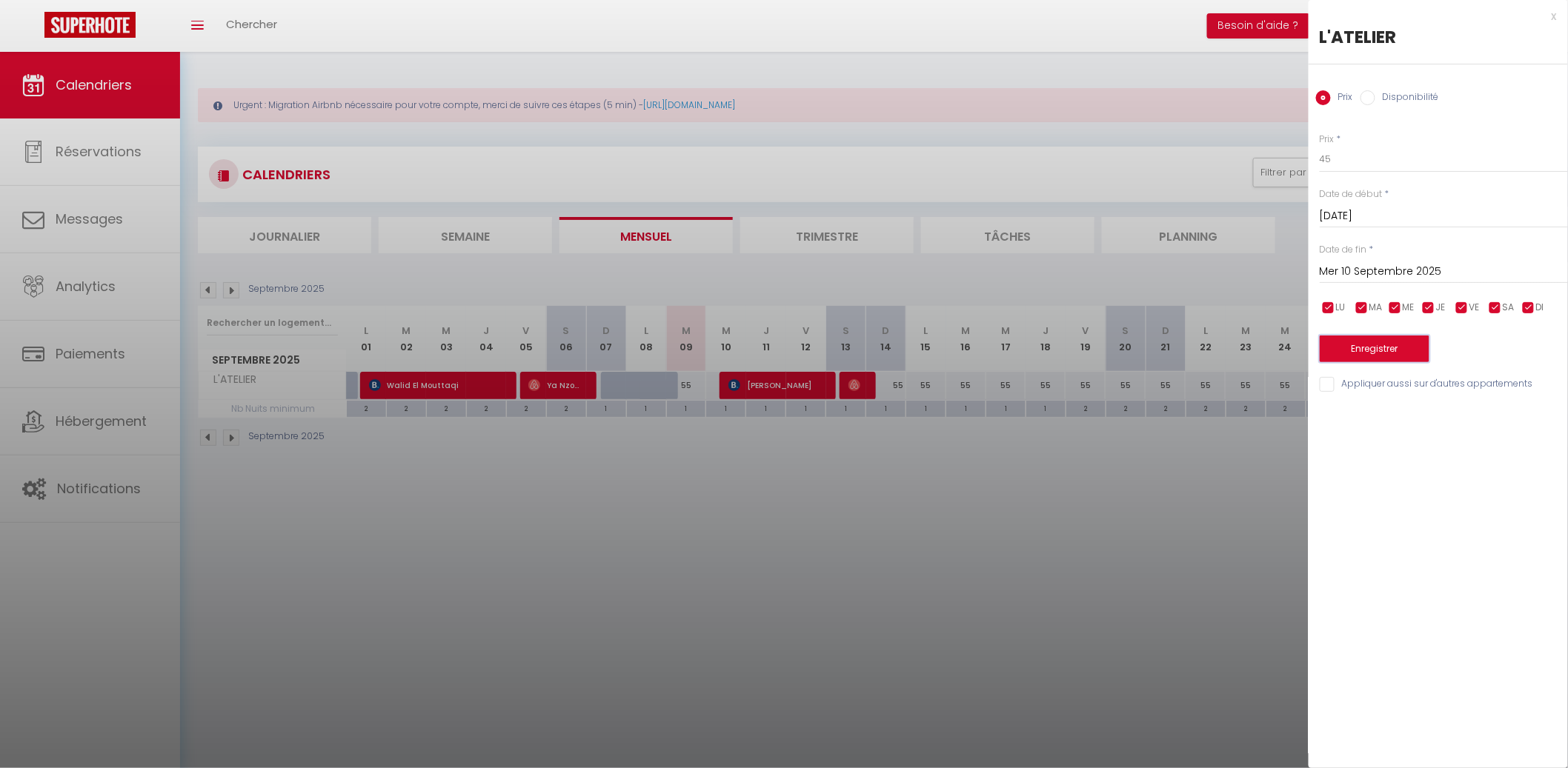
click at [1398, 339] on button "Enregistrer" at bounding box center [1374, 348] width 110 height 27
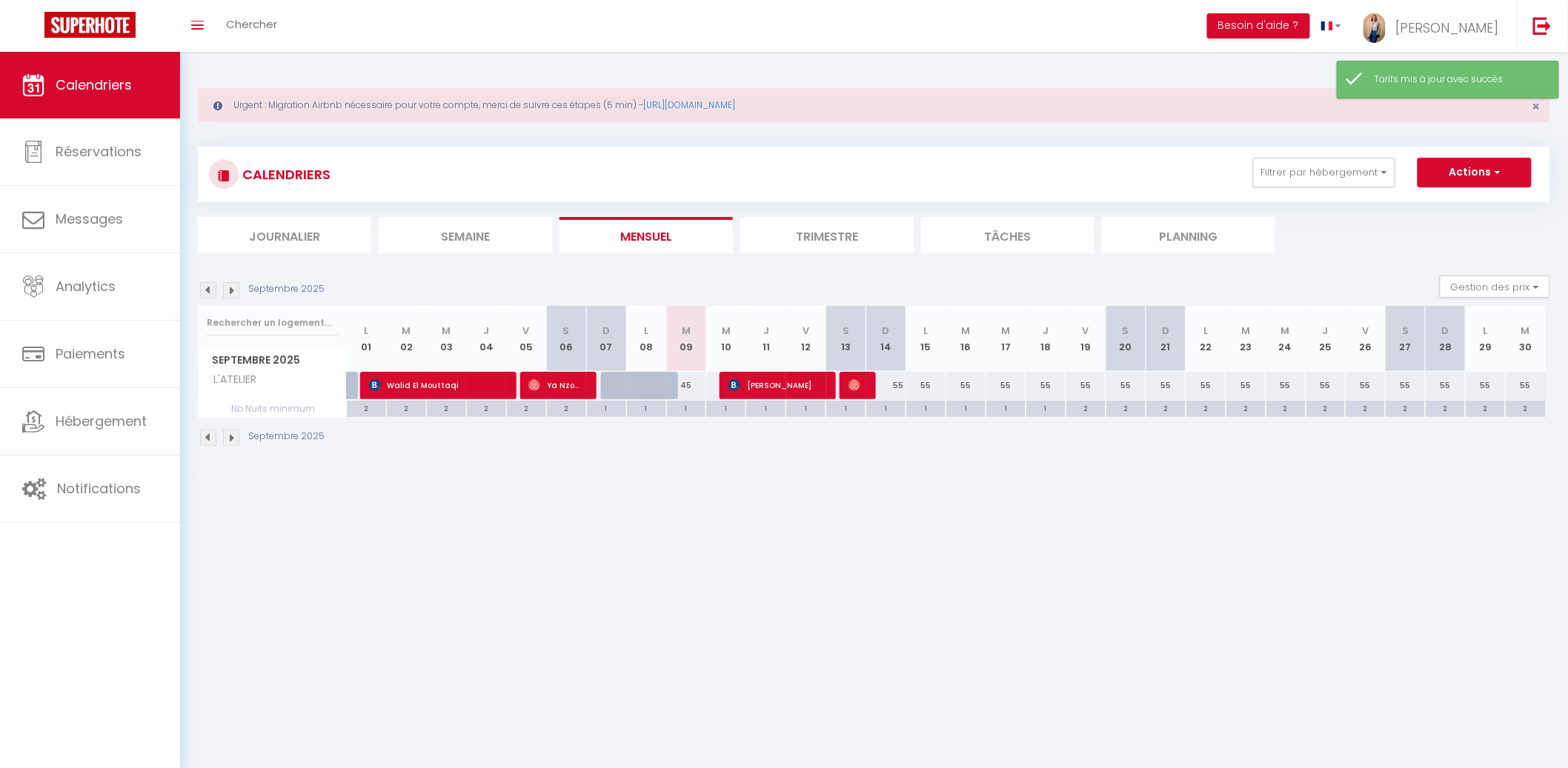
drag, startPoint x: 814, startPoint y: 481, endPoint x: 841, endPoint y: 449, distance: 41.9
click at [817, 478] on body "🟢 Des questions ou besoin d'assistance pour la migration AirBnB? Connectez-vous…" at bounding box center [784, 436] width 1568 height 768
drag, startPoint x: 890, startPoint y: 385, endPoint x: 917, endPoint y: 376, distance: 28.5
click at [891, 384] on div "55" at bounding box center [886, 385] width 40 height 28
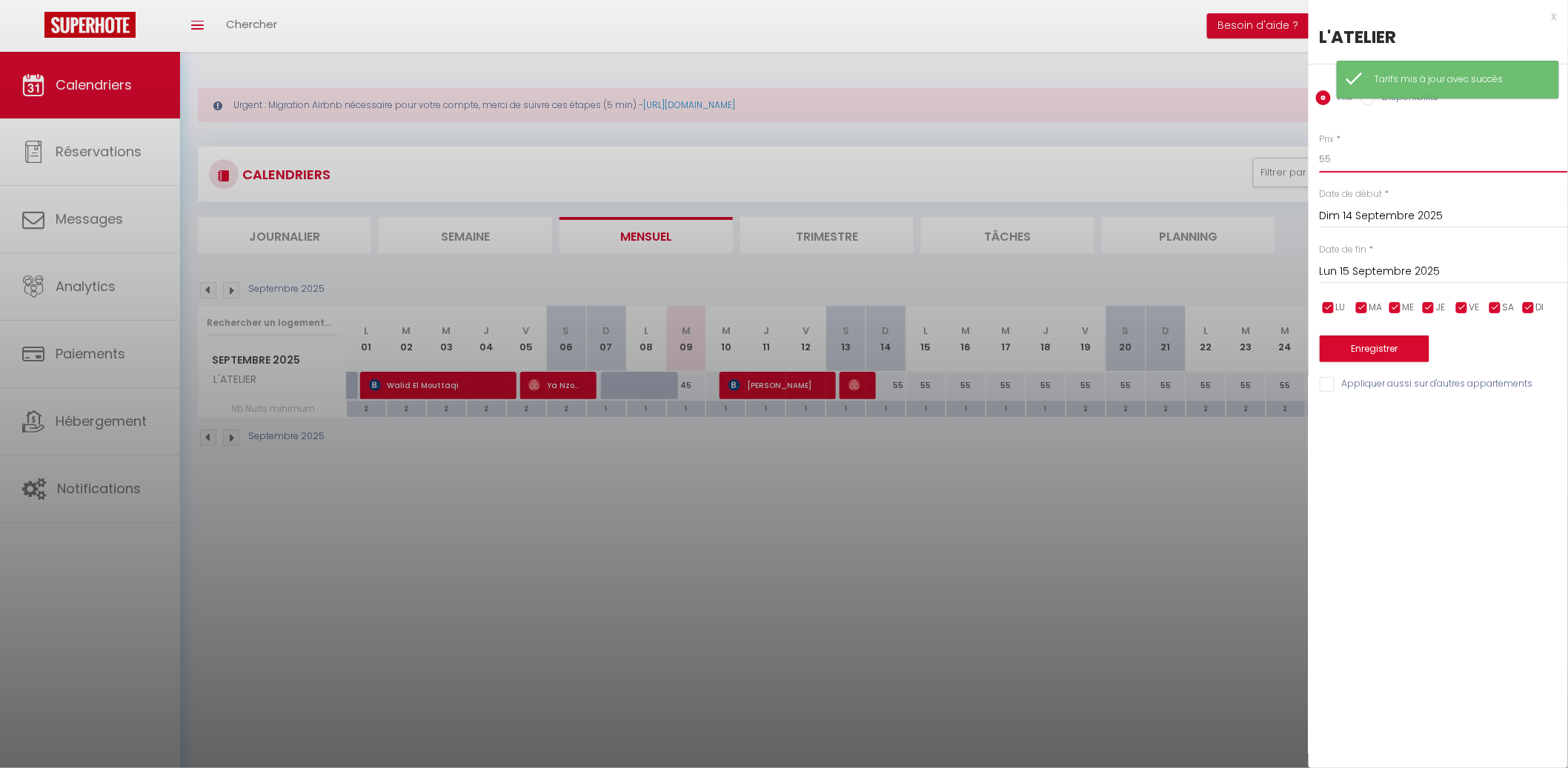
click at [1367, 160] on input "55" at bounding box center [1443, 159] width 248 height 27
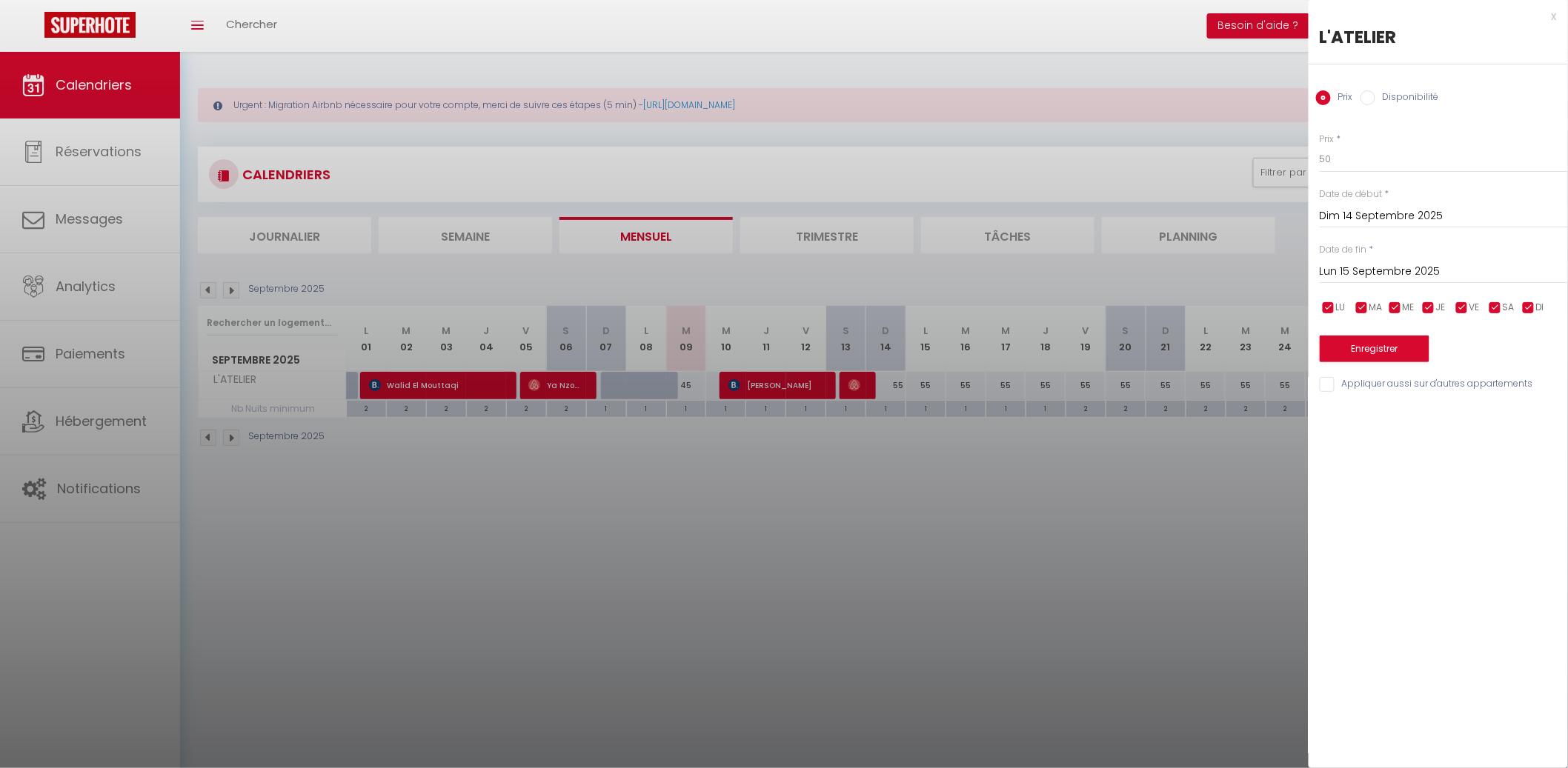
click at [1374, 274] on input "Lun 15 Septembre 2025" at bounding box center [1443, 272] width 248 height 20
drag, startPoint x: 1498, startPoint y: 412, endPoint x: 1475, endPoint y: 398, distance: 26.9
click at [1498, 412] on span "19" at bounding box center [1494, 415] width 32 height 29
click at [1390, 348] on button "Enregistrer" at bounding box center [1374, 348] width 110 height 27
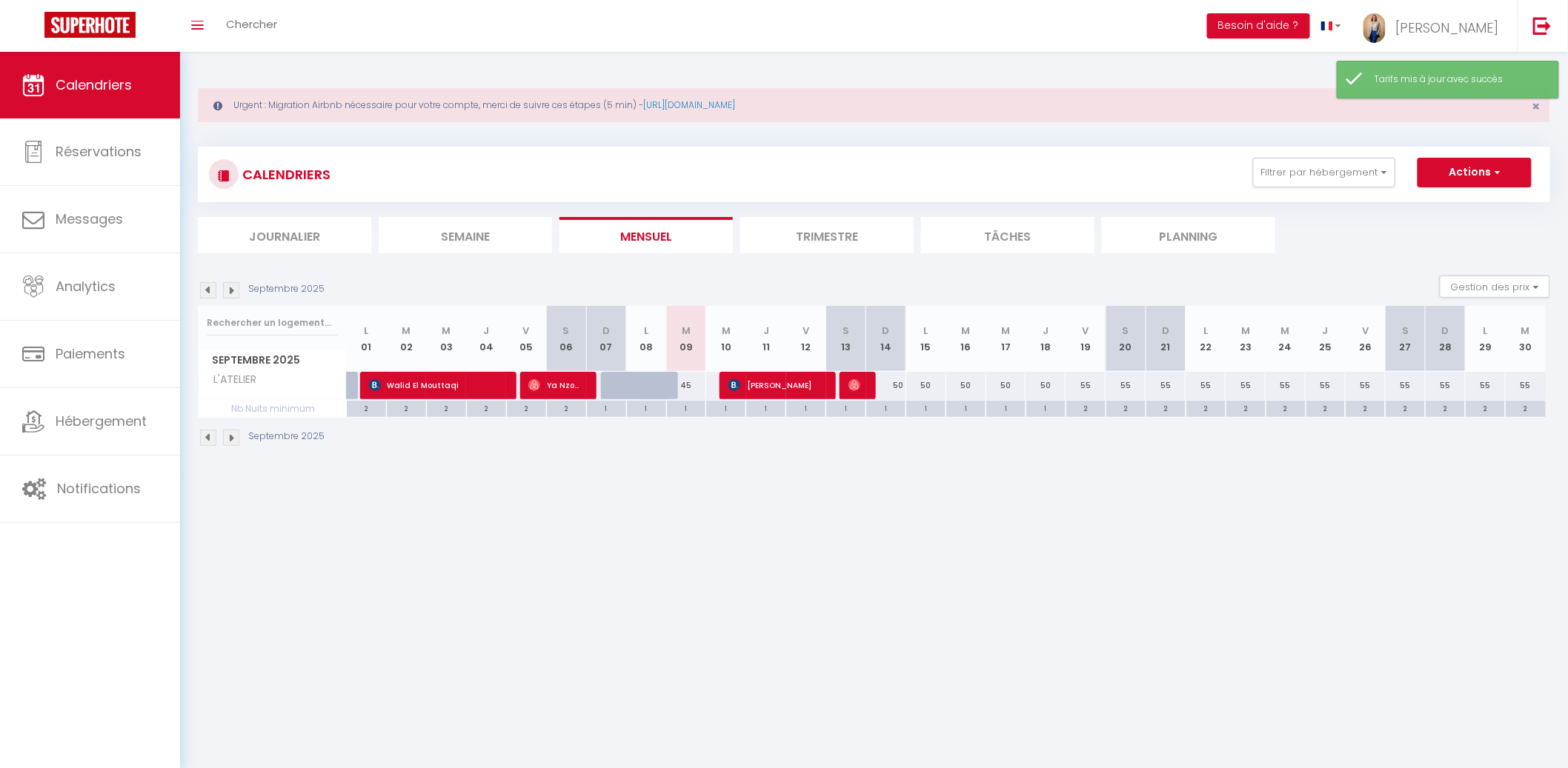
click at [1171, 381] on div "55" at bounding box center [1165, 385] width 40 height 28
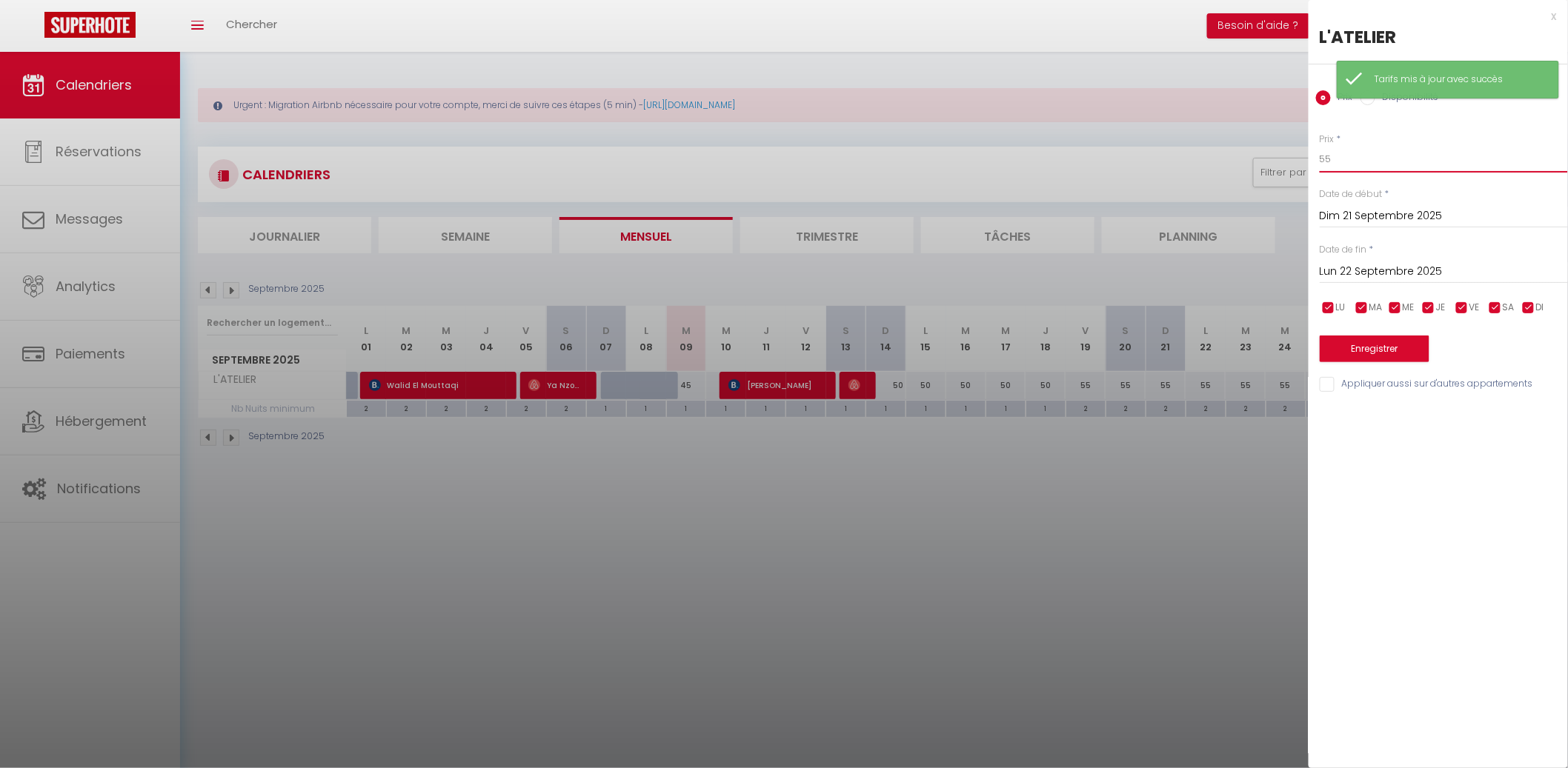
click at [1357, 166] on input "55" at bounding box center [1443, 159] width 248 height 27
click at [1379, 275] on input "Lun 22 Septembre 2025" at bounding box center [1443, 272] width 248 height 20
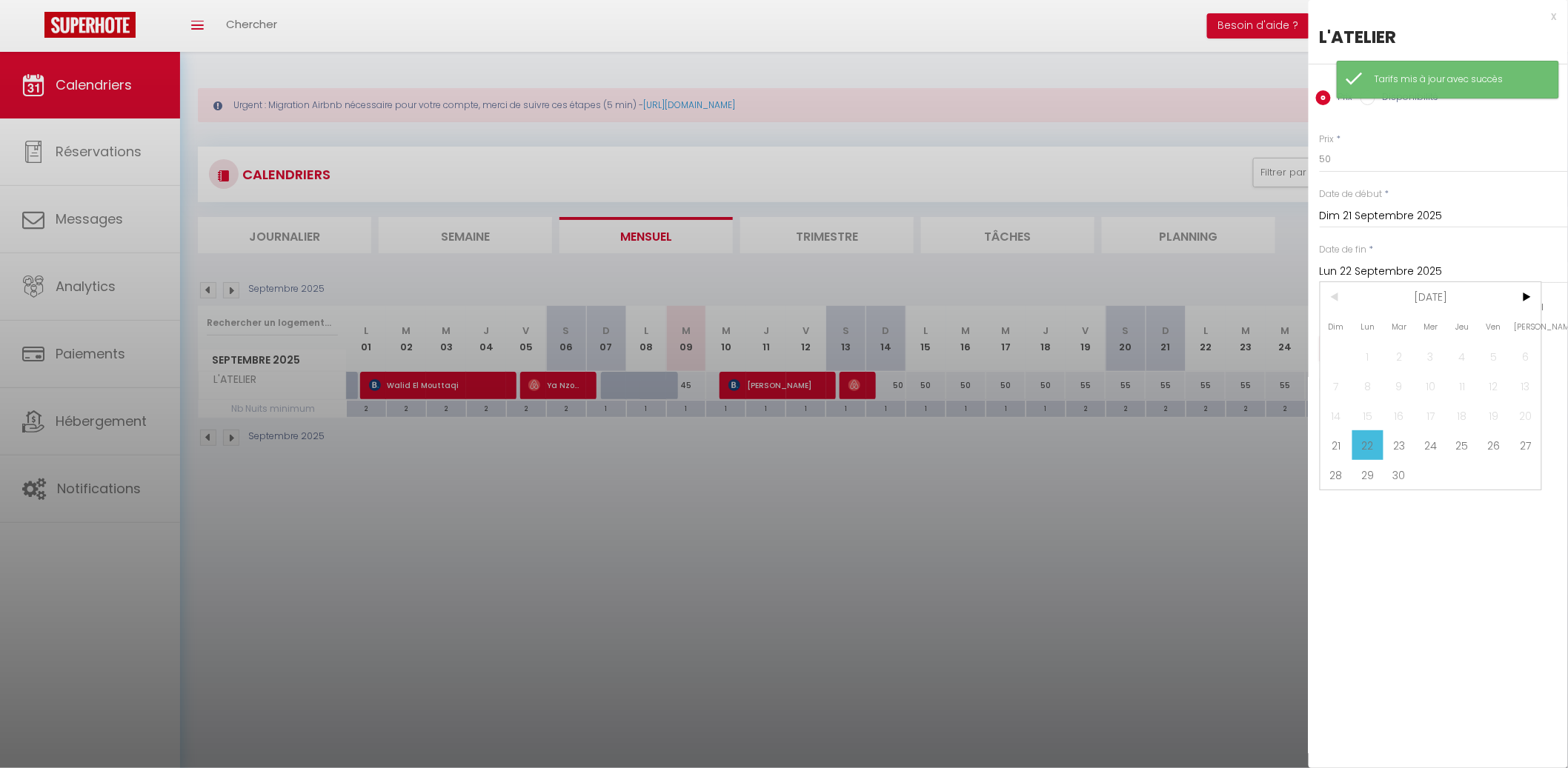
drag, startPoint x: 1496, startPoint y: 440, endPoint x: 1467, endPoint y: 416, distance: 37.6
click at [1496, 439] on span "26" at bounding box center [1494, 445] width 32 height 29
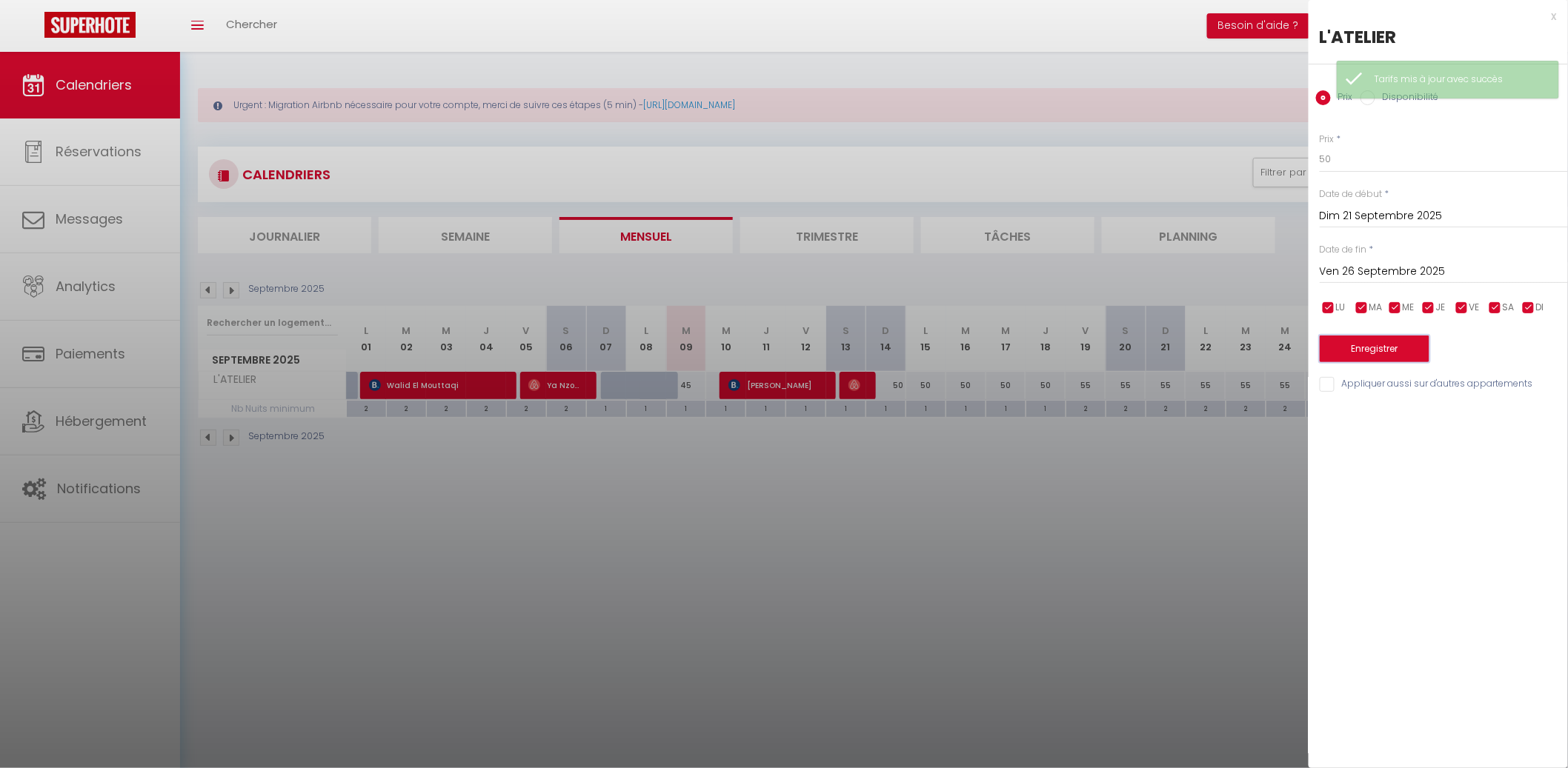
click at [1413, 348] on button "Enregistrer" at bounding box center [1374, 348] width 110 height 27
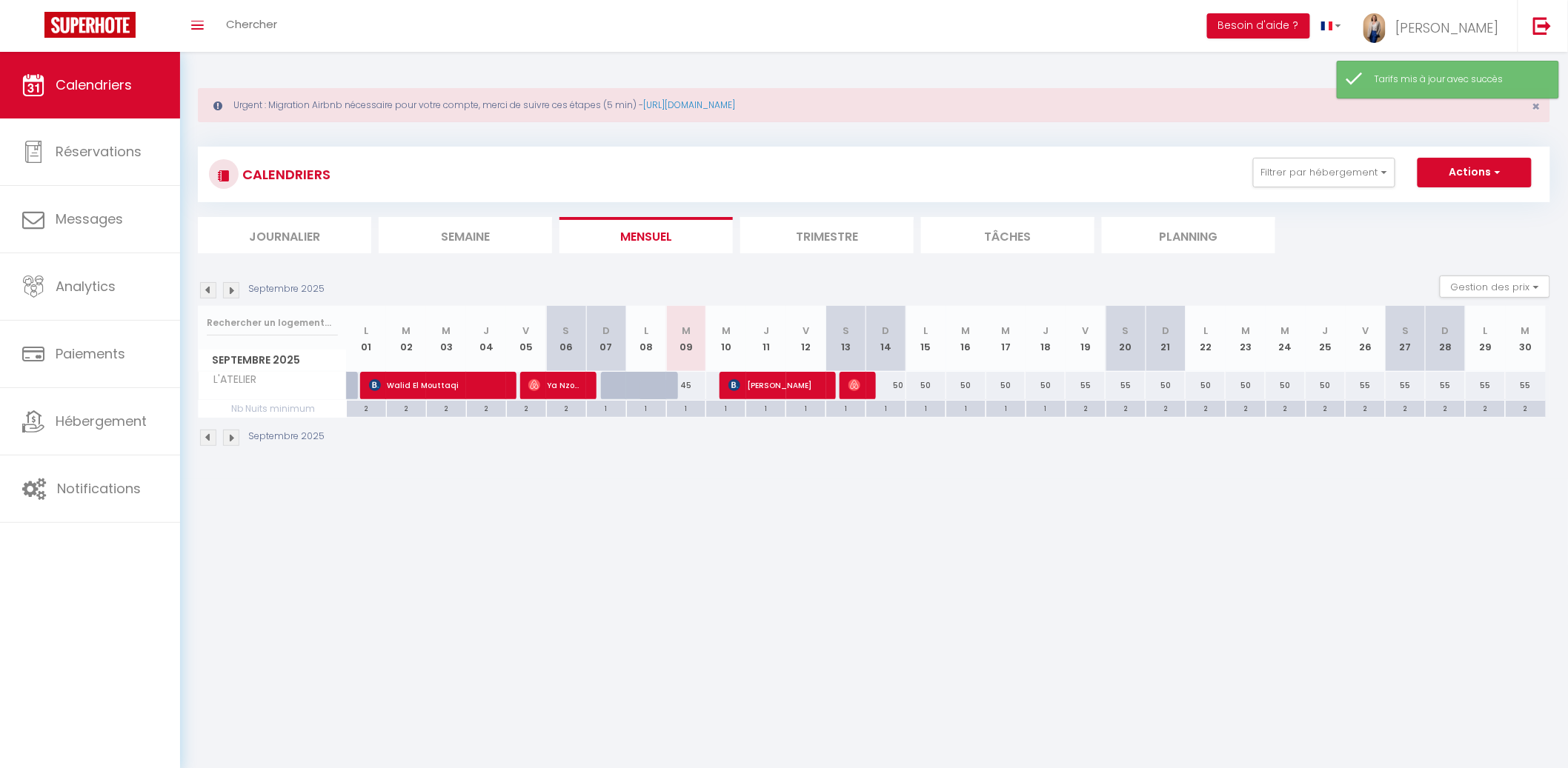
drag, startPoint x: 1454, startPoint y: 388, endPoint x: 1455, endPoint y: 373, distance: 15.0
click at [1454, 388] on div "55" at bounding box center [1445, 385] width 40 height 28
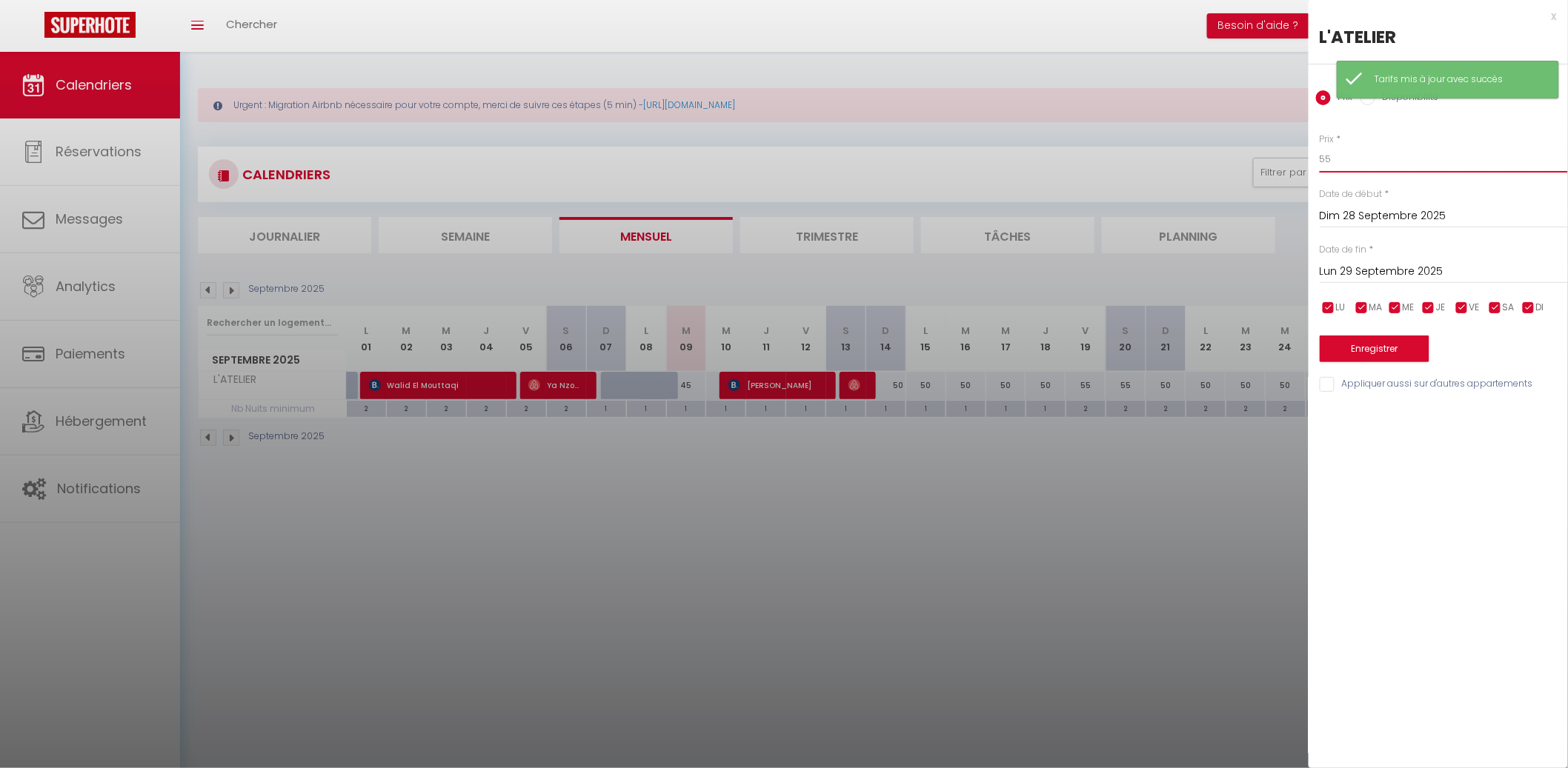
click at [1385, 160] on input "55" at bounding box center [1443, 159] width 248 height 27
click at [1071, 542] on div at bounding box center [784, 384] width 1568 height 768
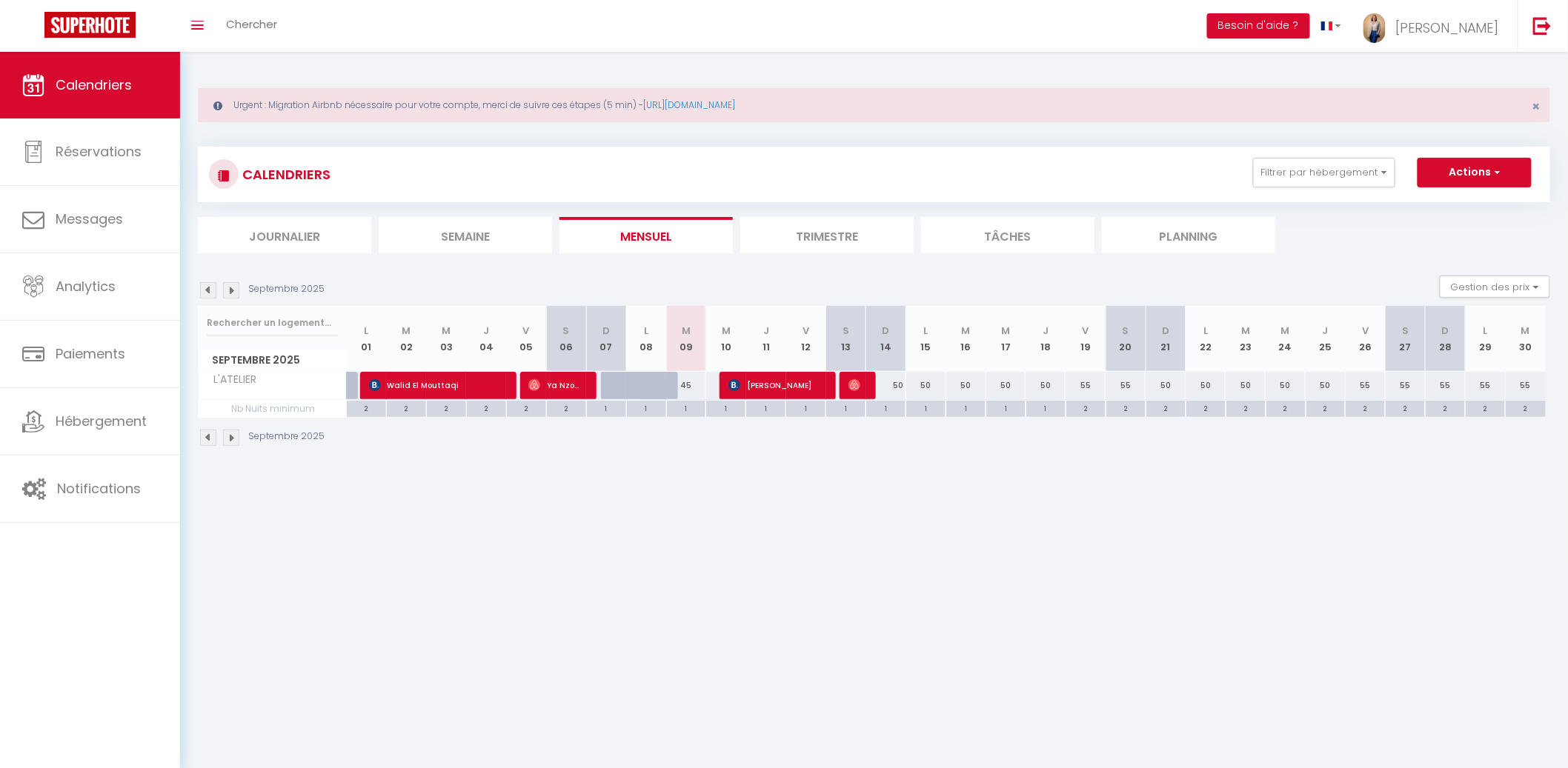
click at [226, 290] on img at bounding box center [231, 290] width 16 height 16
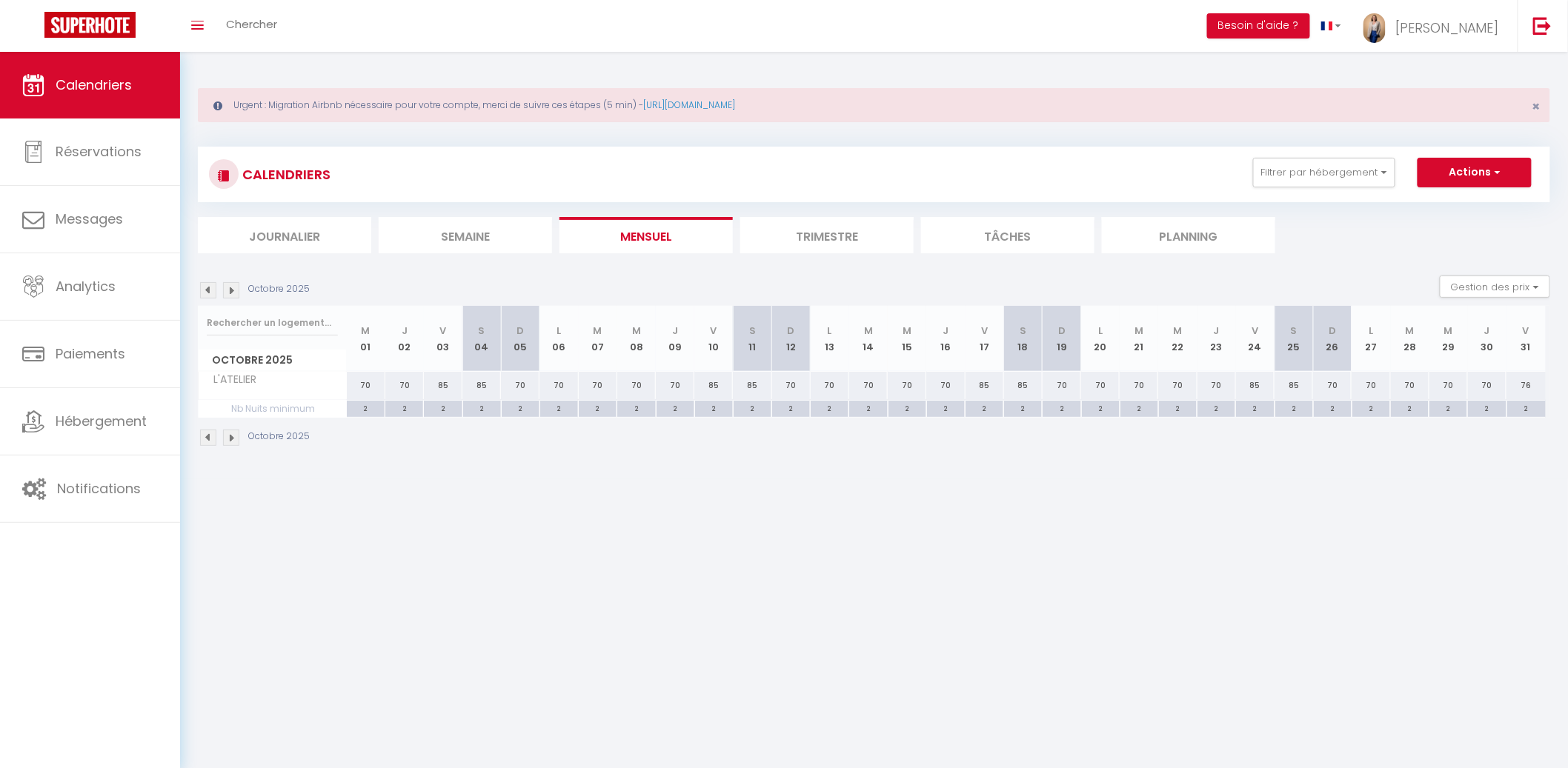
drag, startPoint x: 353, startPoint y: 372, endPoint x: 361, endPoint y: 374, distance: 8.2
click at [359, 373] on div "70" at bounding box center [365, 385] width 38 height 28
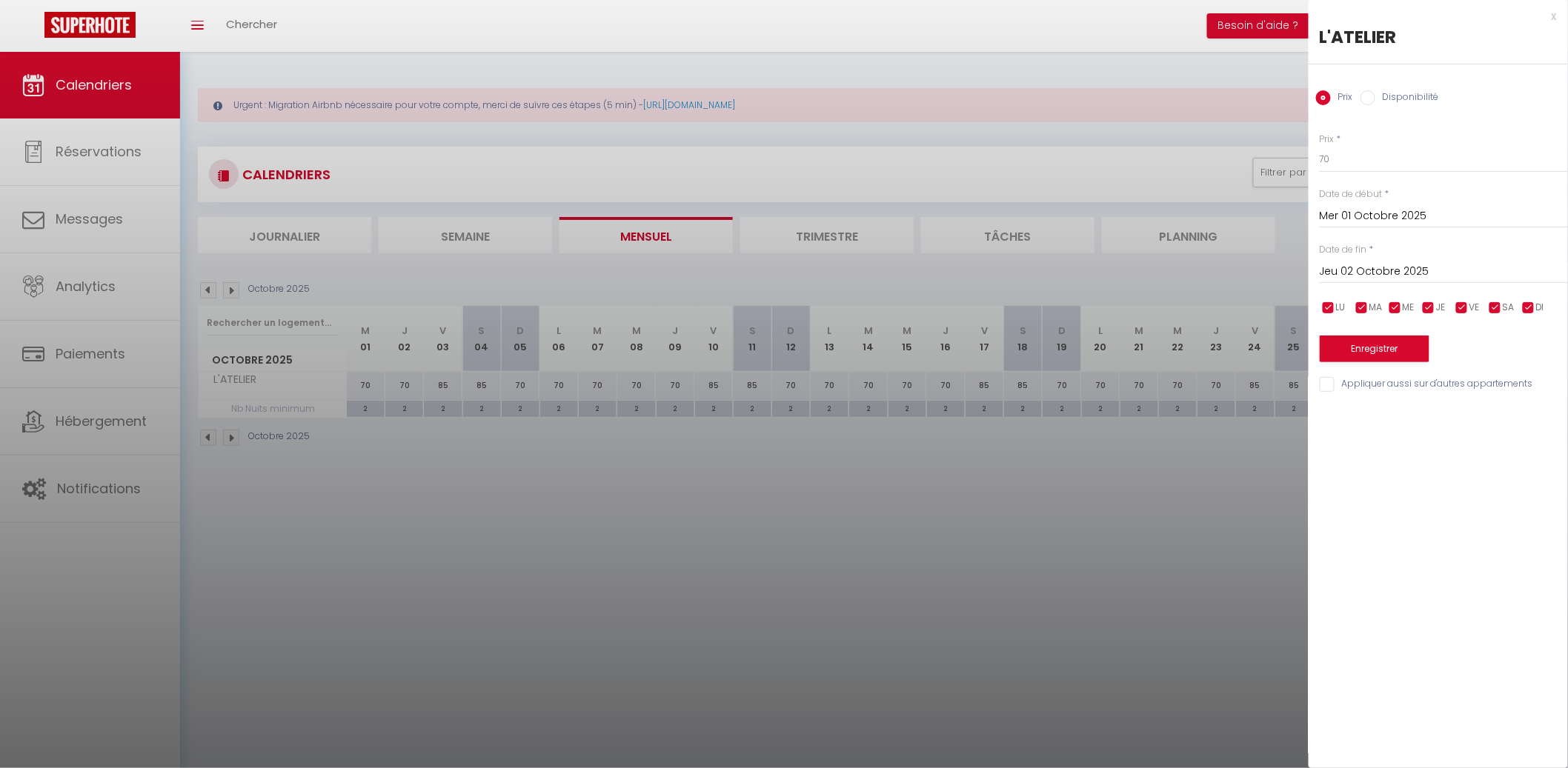
click at [1398, 143] on div "Prix * 70" at bounding box center [1443, 153] width 248 height 41
click at [1384, 160] on input "70" at bounding box center [1443, 159] width 248 height 27
click at [1384, 161] on input "70" at bounding box center [1443, 159] width 248 height 27
click at [1431, 254] on div "Date de fin * Jeu 02 Octobre 2025 < Oct 2025 > Dim Lun Mar Mer Jeu Ven Sam 1 2 …" at bounding box center [1443, 264] width 248 height 41
click at [1460, 270] on input "Jeu 02 Octobre 2025" at bounding box center [1443, 272] width 248 height 20
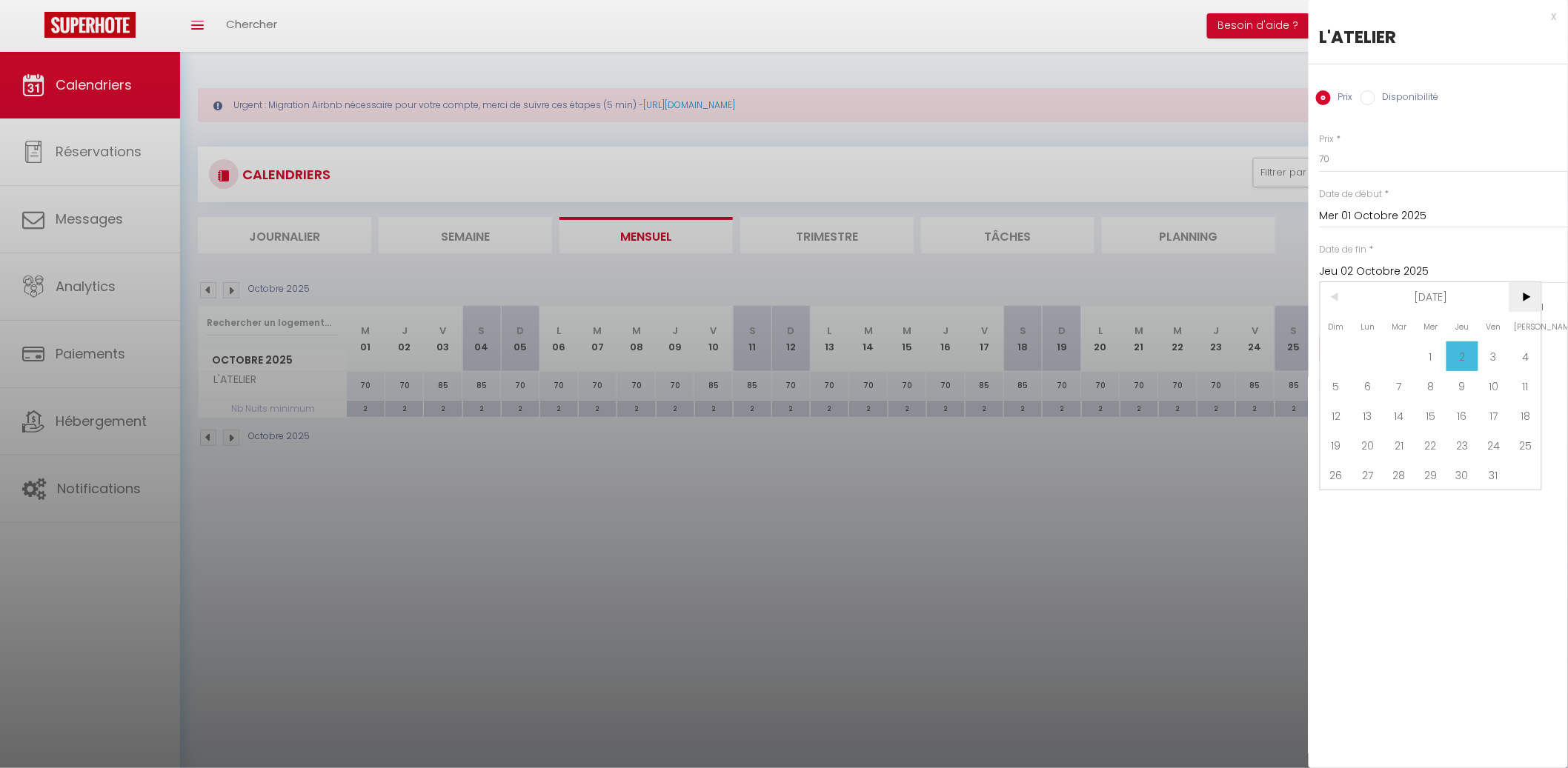
click at [1529, 294] on span ">" at bounding box center [1525, 297] width 32 height 29
click at [1515, 357] on span "1" at bounding box center [1525, 355] width 32 height 29
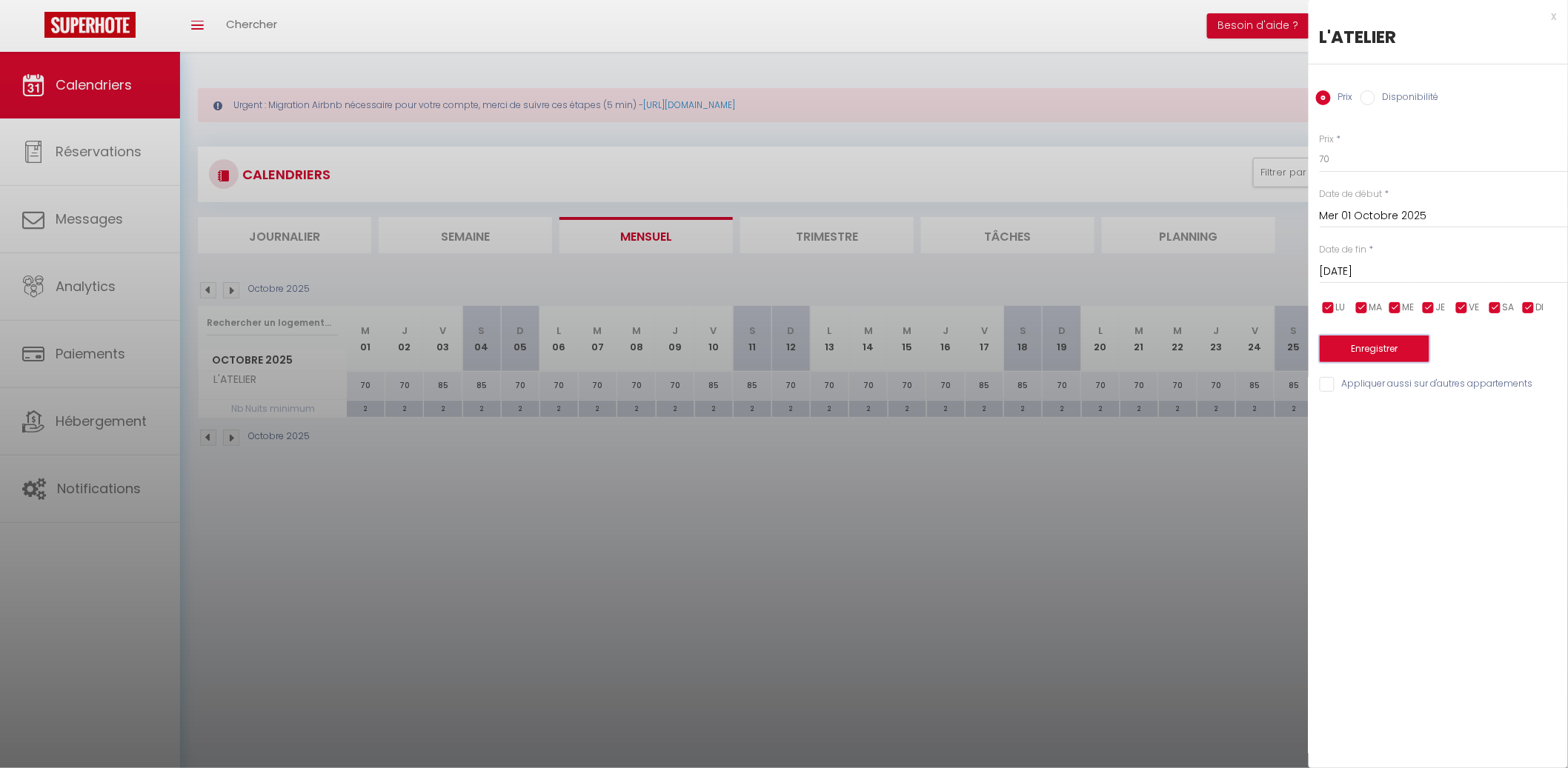
click at [1416, 356] on button "Enregistrer" at bounding box center [1374, 348] width 110 height 27
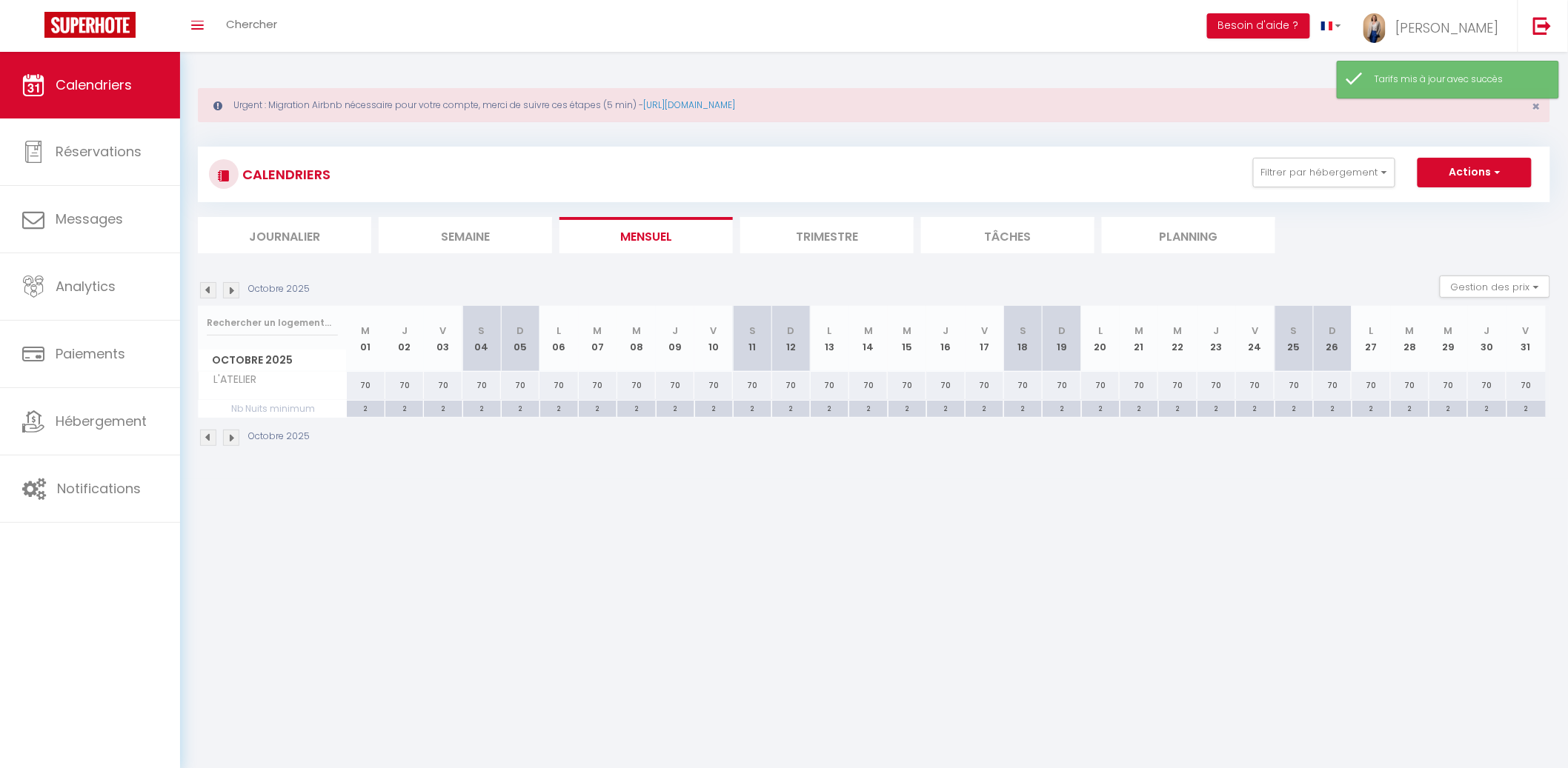
click at [359, 391] on div "70" at bounding box center [365, 385] width 38 height 28
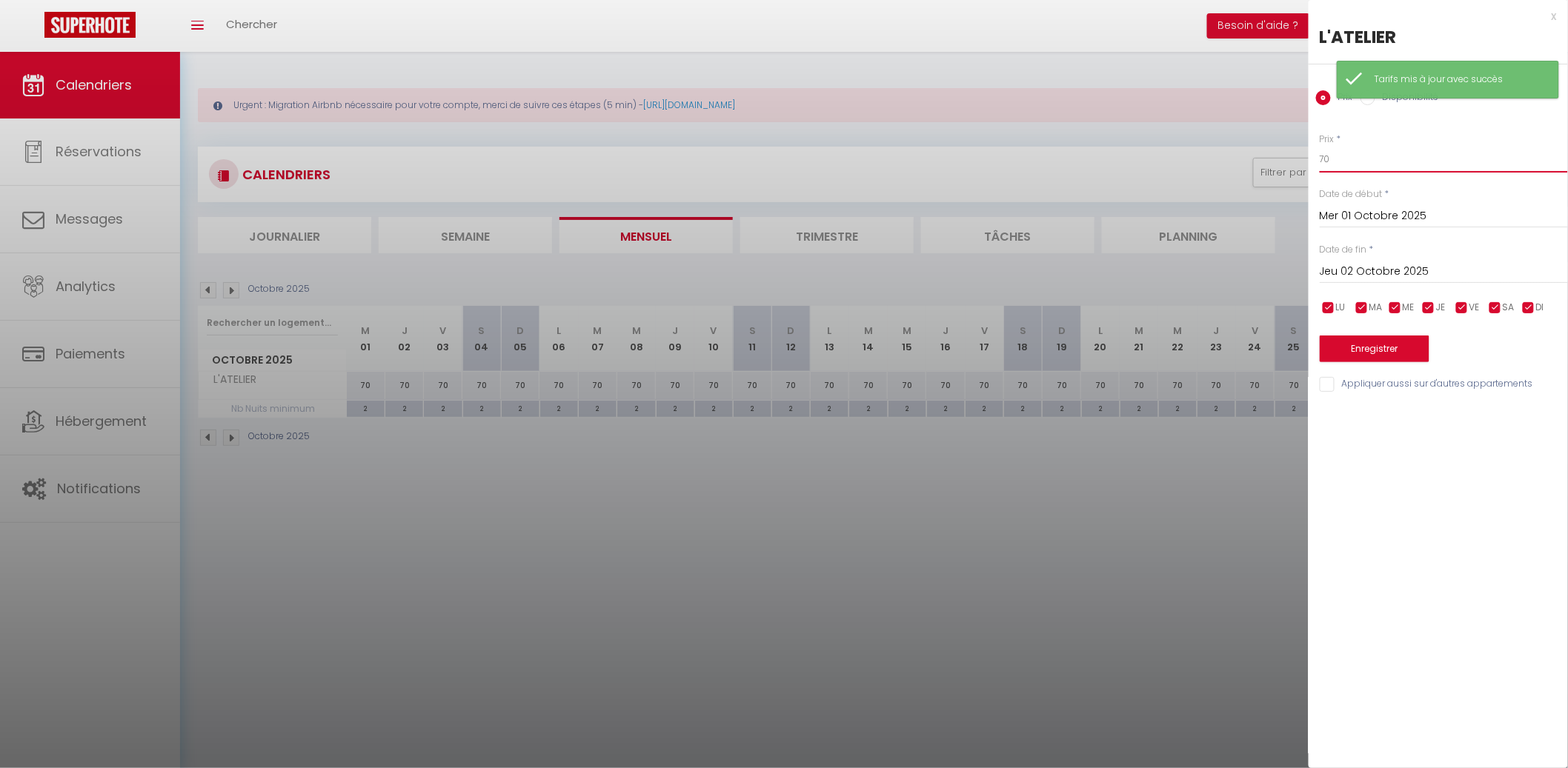
click at [1458, 155] on input "70" at bounding box center [1443, 159] width 248 height 27
click at [1533, 269] on input "Jeu 02 Octobre 2025" at bounding box center [1443, 272] width 248 height 20
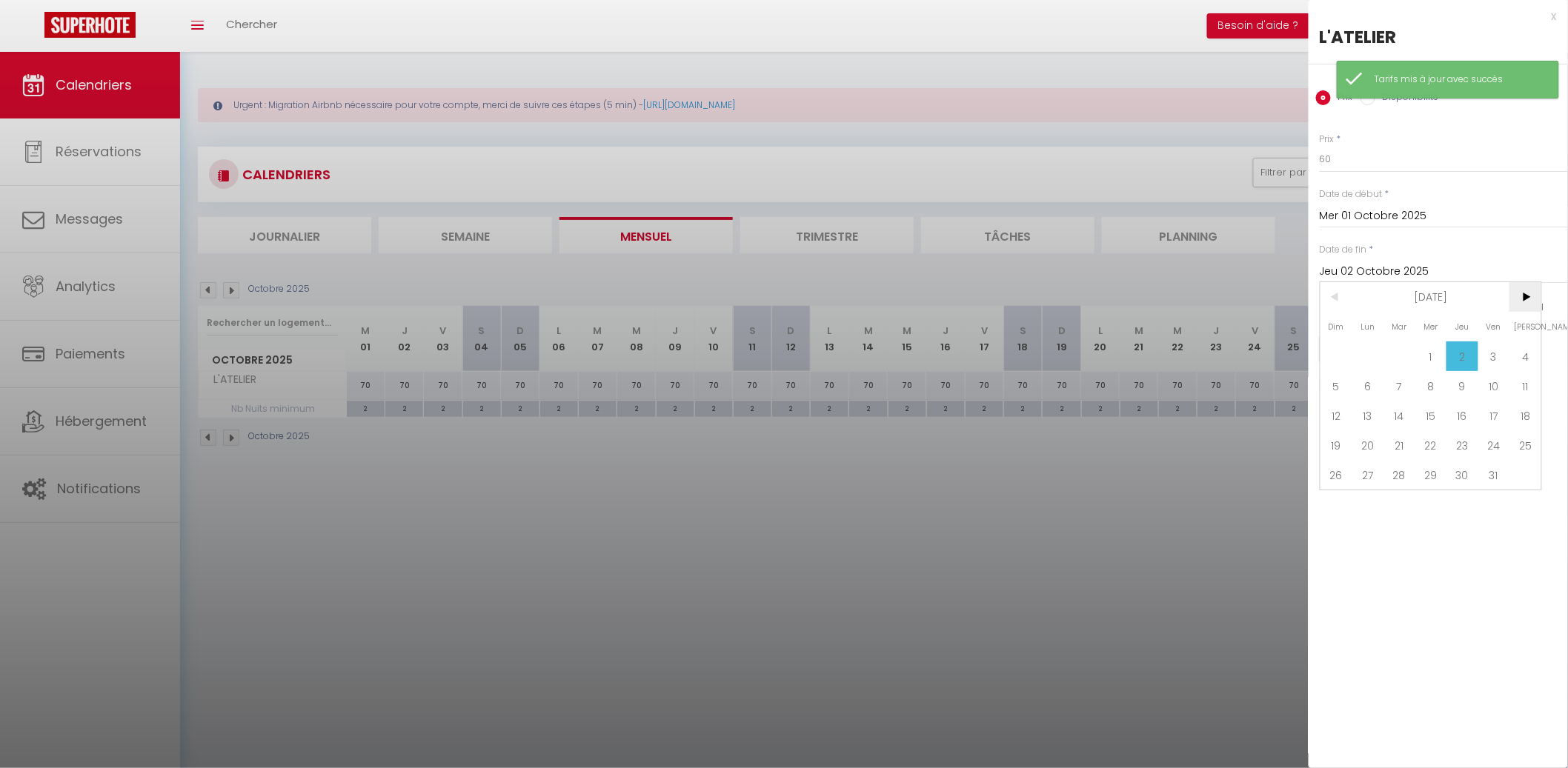
click at [1533, 294] on span ">" at bounding box center [1525, 297] width 32 height 29
click at [1534, 344] on span "1" at bounding box center [1525, 355] width 32 height 29
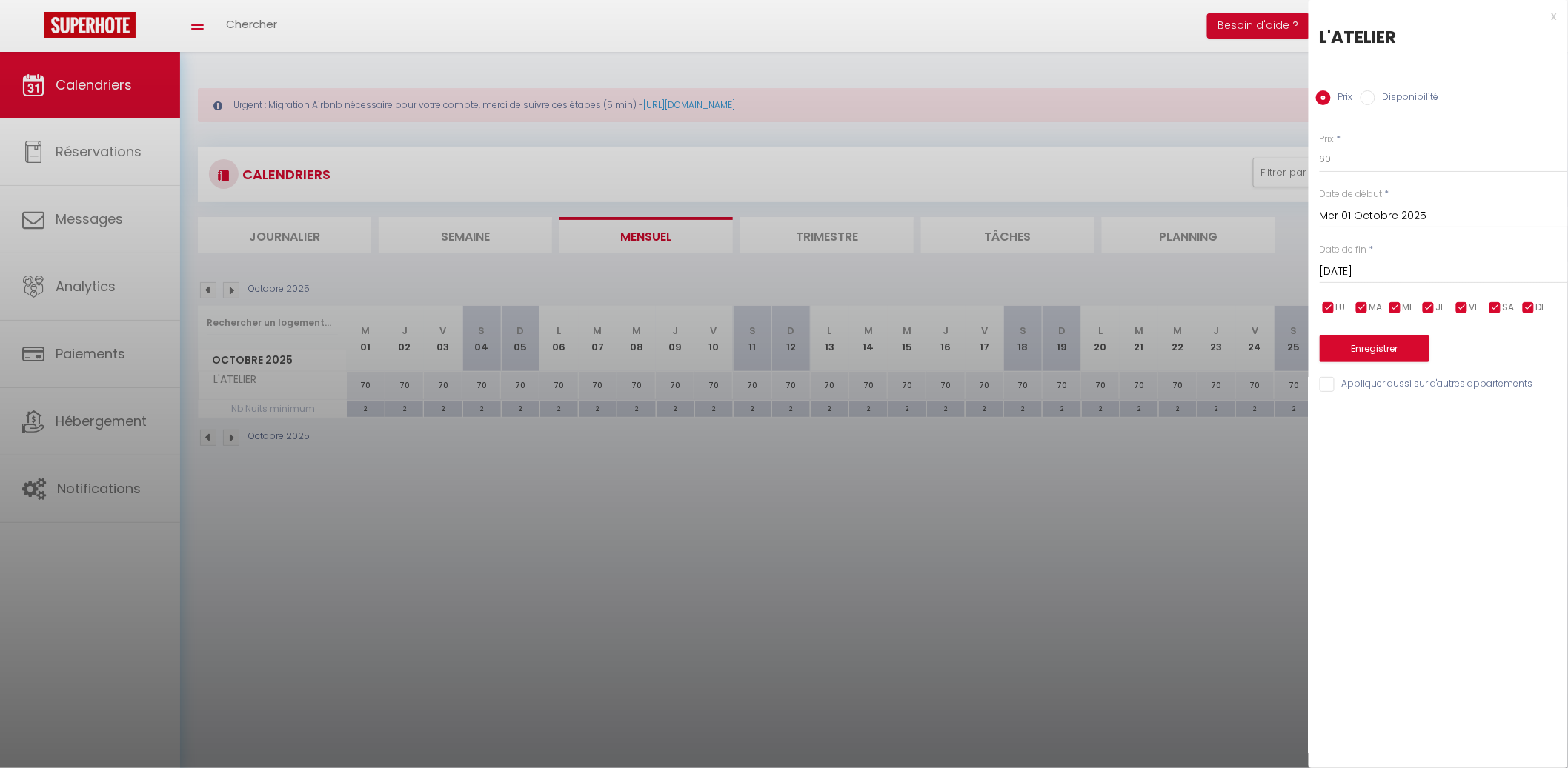
drag, startPoint x: 1479, startPoint y: 277, endPoint x: 1460, endPoint y: 293, distance: 24.8
click at [1479, 276] on input "[PERSON_NAME] 01 Novembre 2025" at bounding box center [1443, 272] width 248 height 20
click at [1367, 378] on span "3" at bounding box center [1368, 385] width 32 height 29
drag, startPoint x: 1485, startPoint y: 309, endPoint x: 1493, endPoint y: 306, distance: 8.5
click at [1485, 308] on div "LU MA ME JE VE SA DI" at bounding box center [1443, 307] width 267 height 19
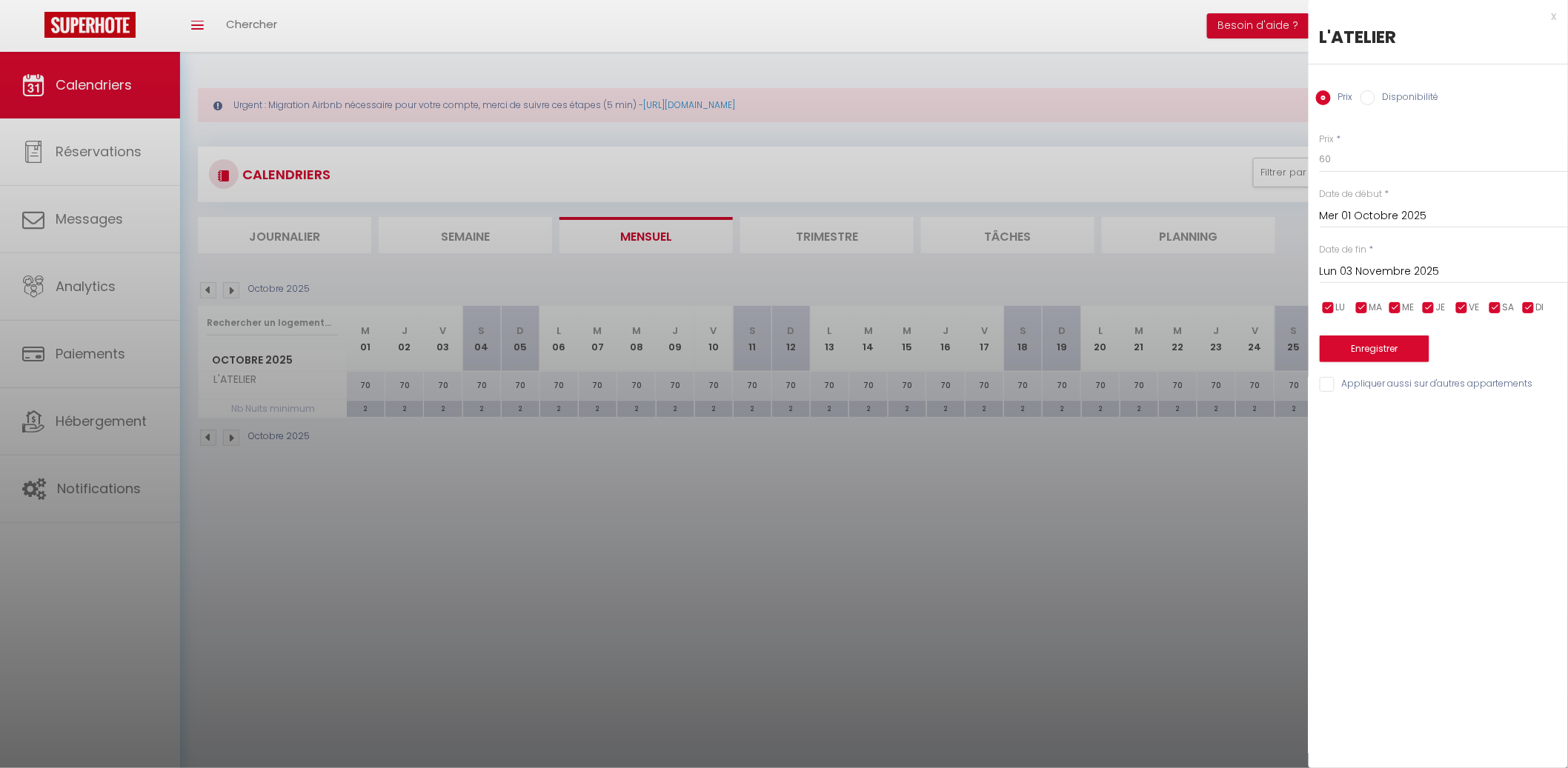
click at [1497, 308] on input "checkbox" at bounding box center [1495, 307] width 15 height 15
click at [1472, 314] on span "VE" at bounding box center [1474, 307] width 11 height 14
click at [1410, 339] on button "Enregistrer" at bounding box center [1374, 348] width 110 height 27
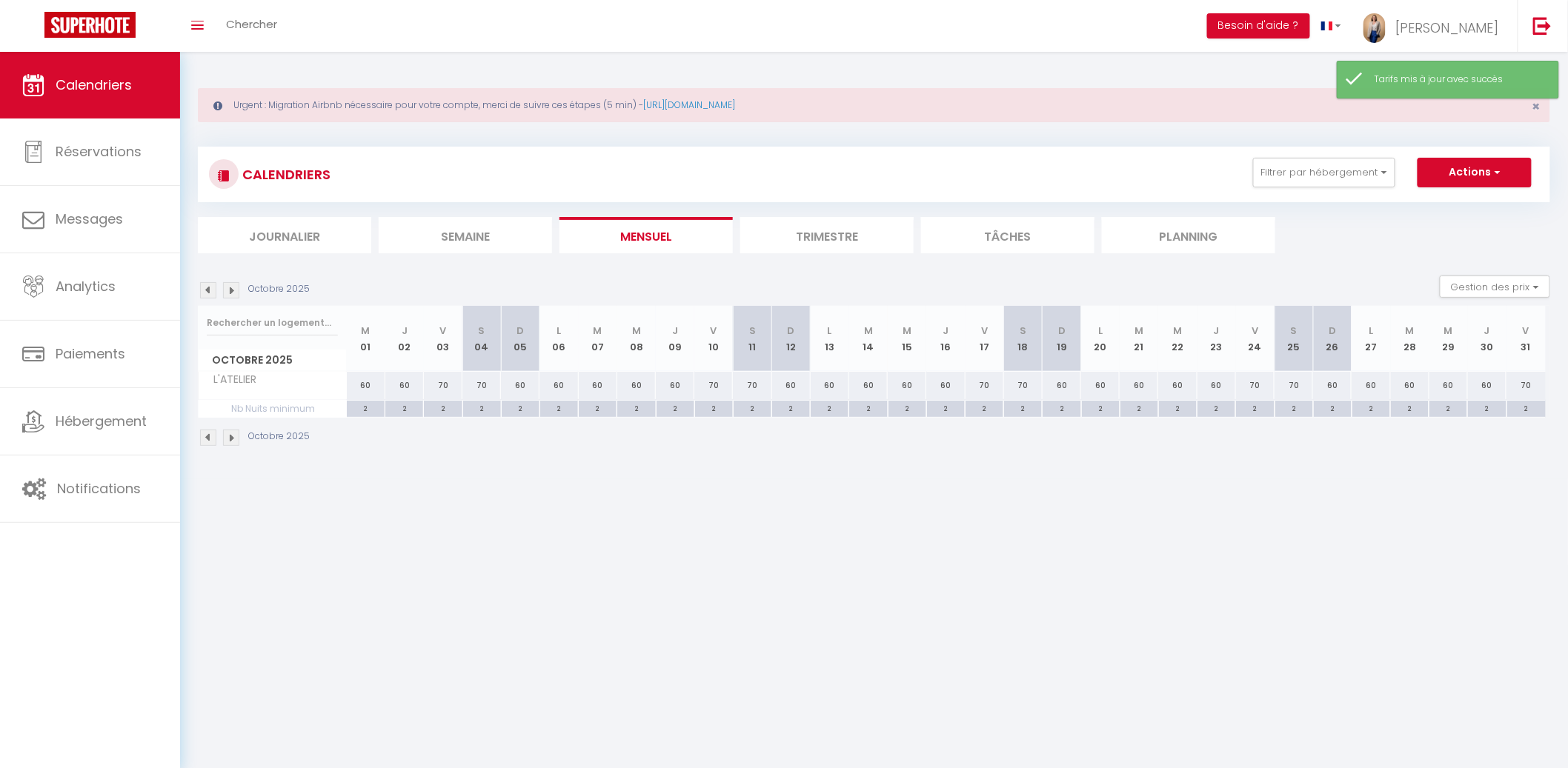
click at [704, 230] on li "Mensuel" at bounding box center [645, 235] width 173 height 37
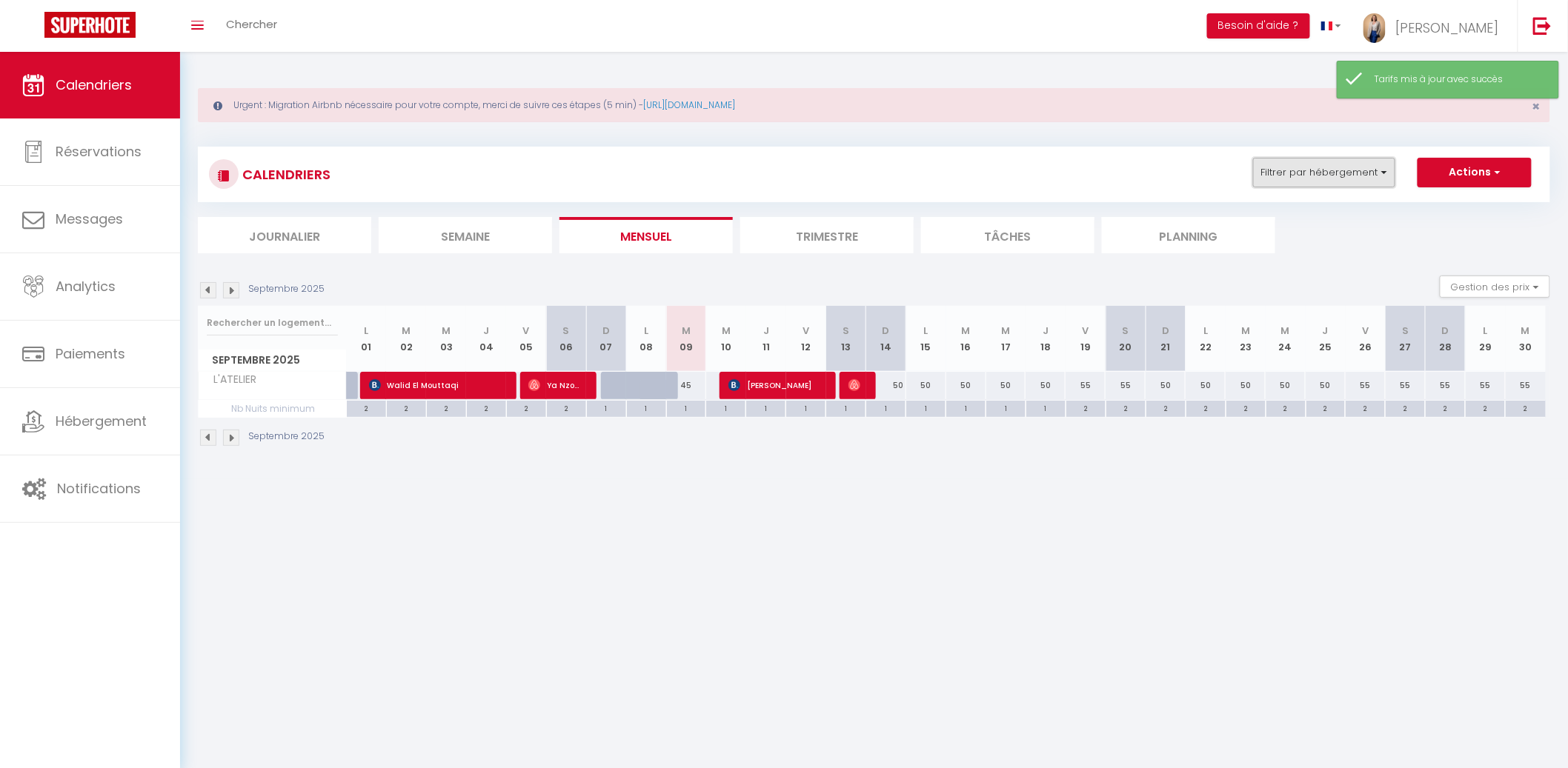
click at [1312, 177] on button "Filtrer par hébergement" at bounding box center [1324, 172] width 143 height 29
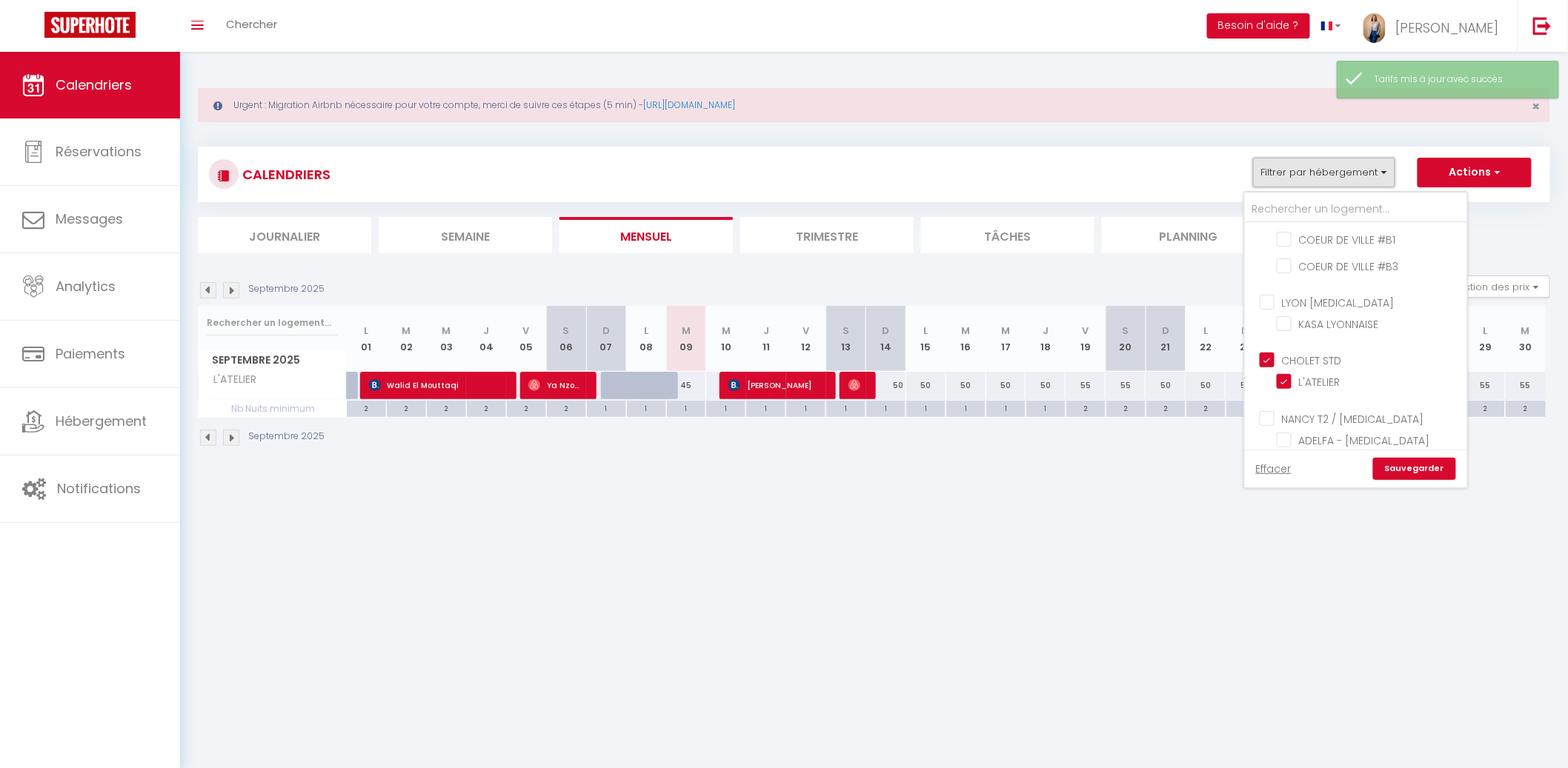
scroll to position [685, 0]
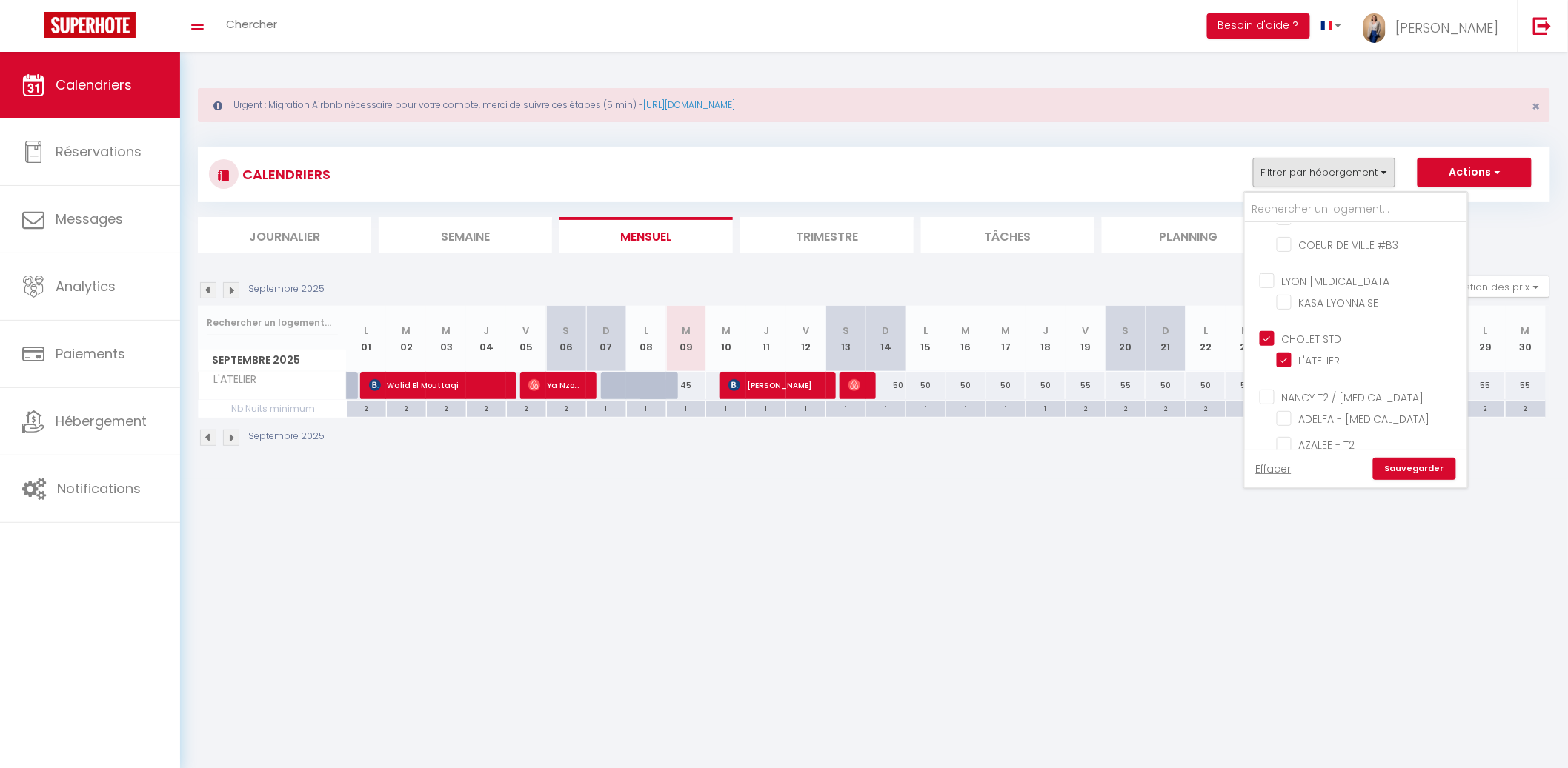
click at [1272, 331] on input "CHOLET STD" at bounding box center [1370, 338] width 222 height 15
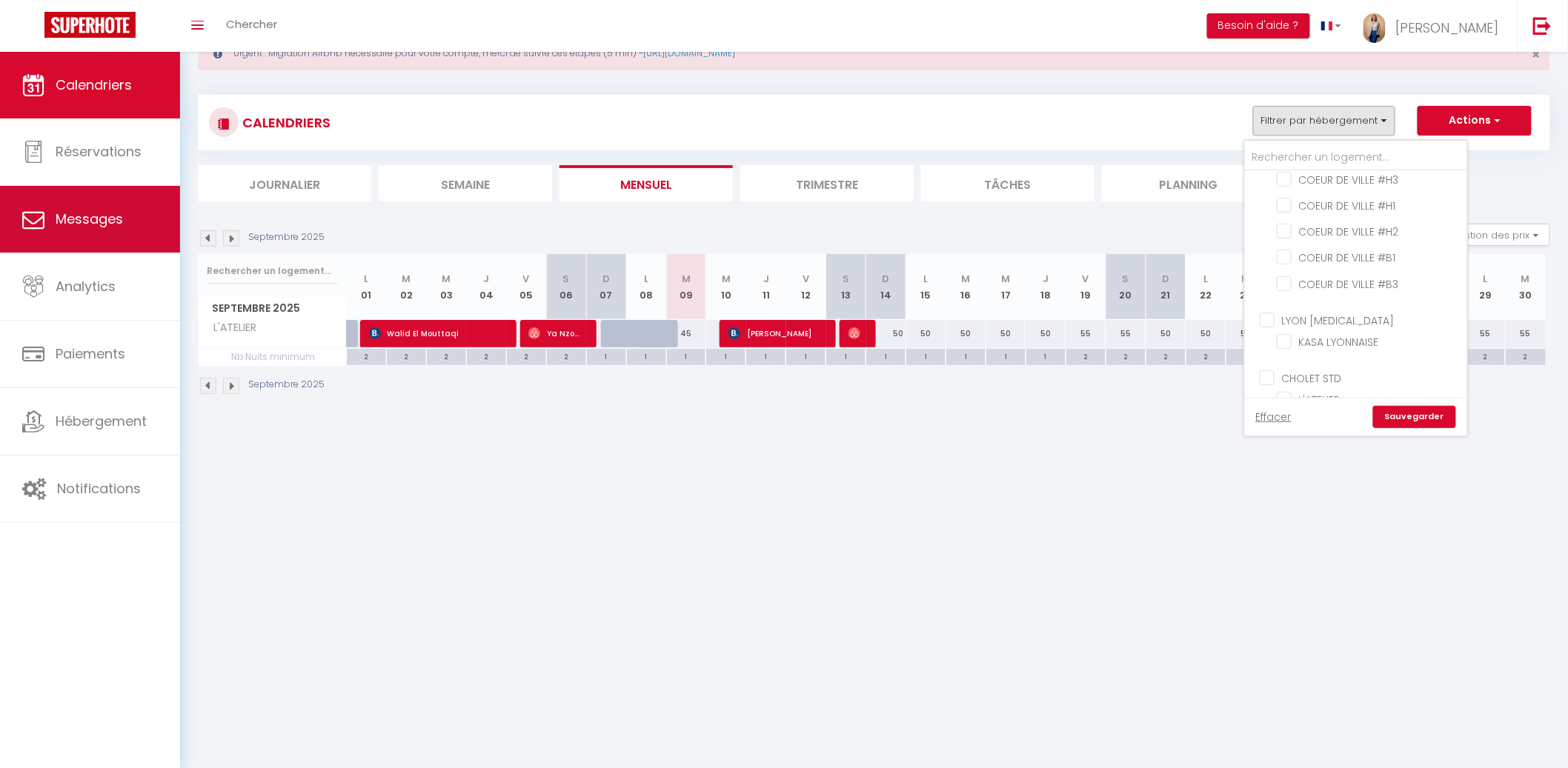
scroll to position [560, 0]
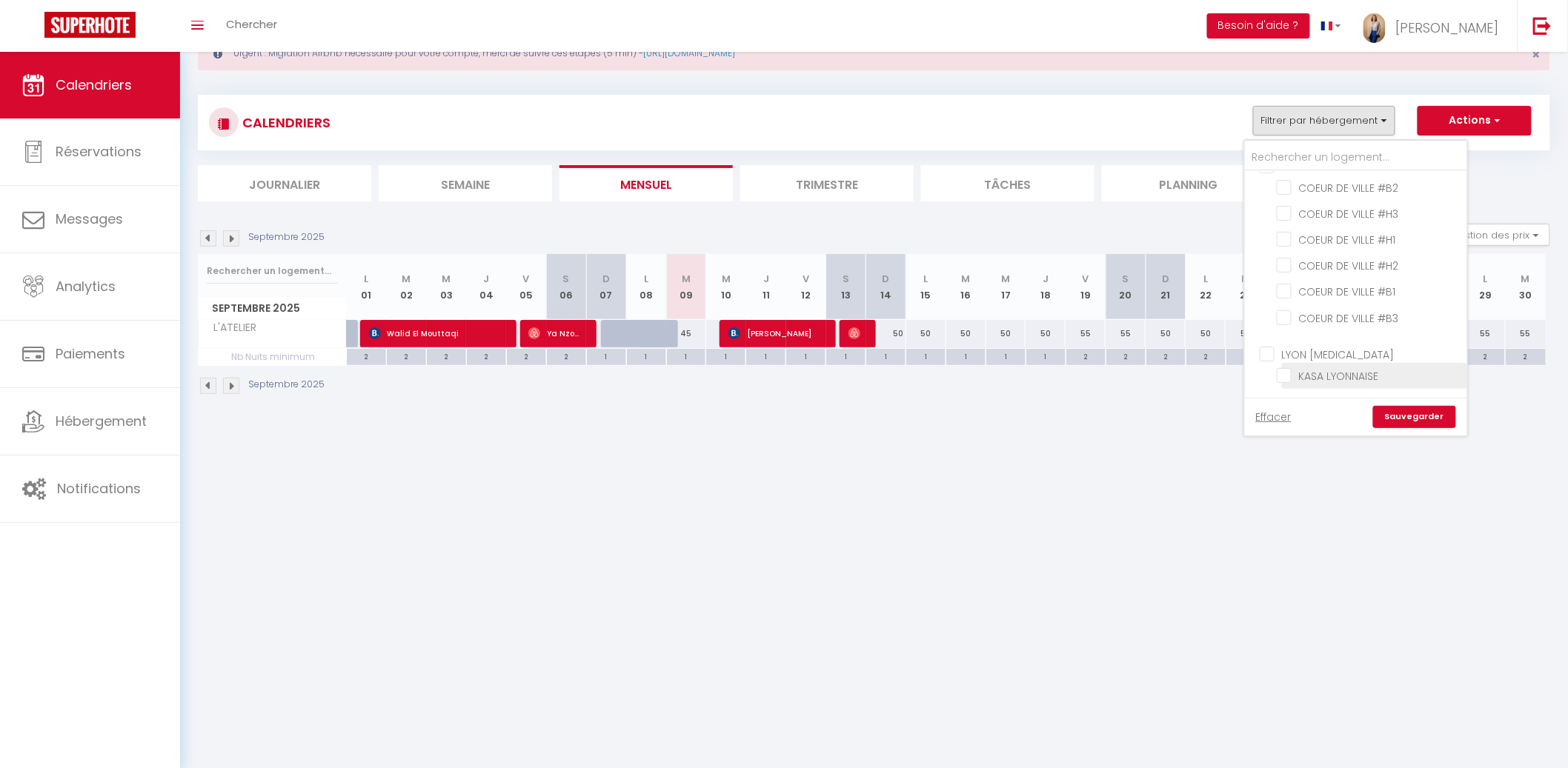
click at [1325, 367] on input "KASA LYONNAISE" at bounding box center [1369, 374] width 185 height 15
click at [1418, 418] on link "Sauvegarder" at bounding box center [1414, 416] width 83 height 22
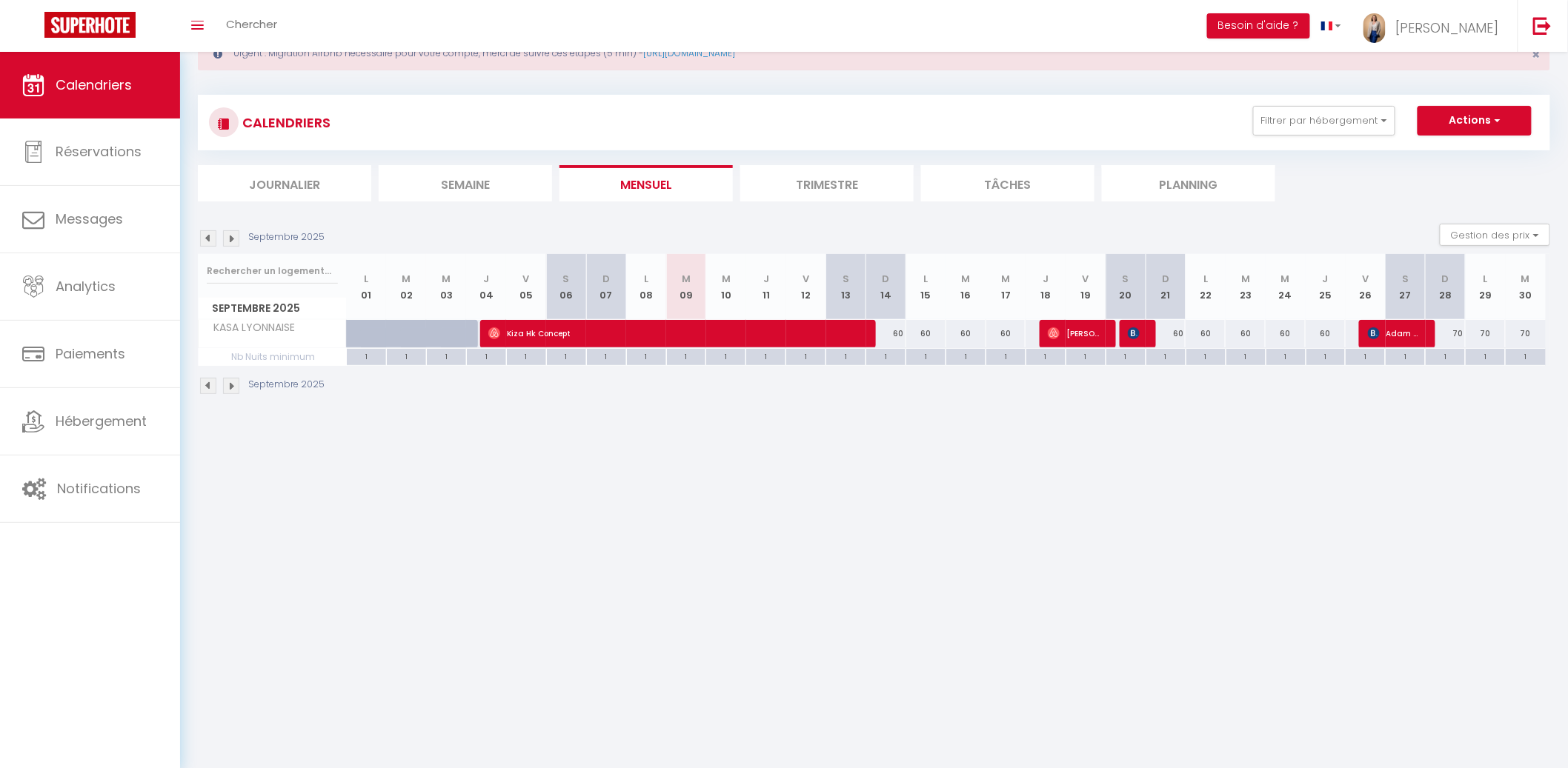
click at [1185, 339] on div "60" at bounding box center [1205, 333] width 41 height 28
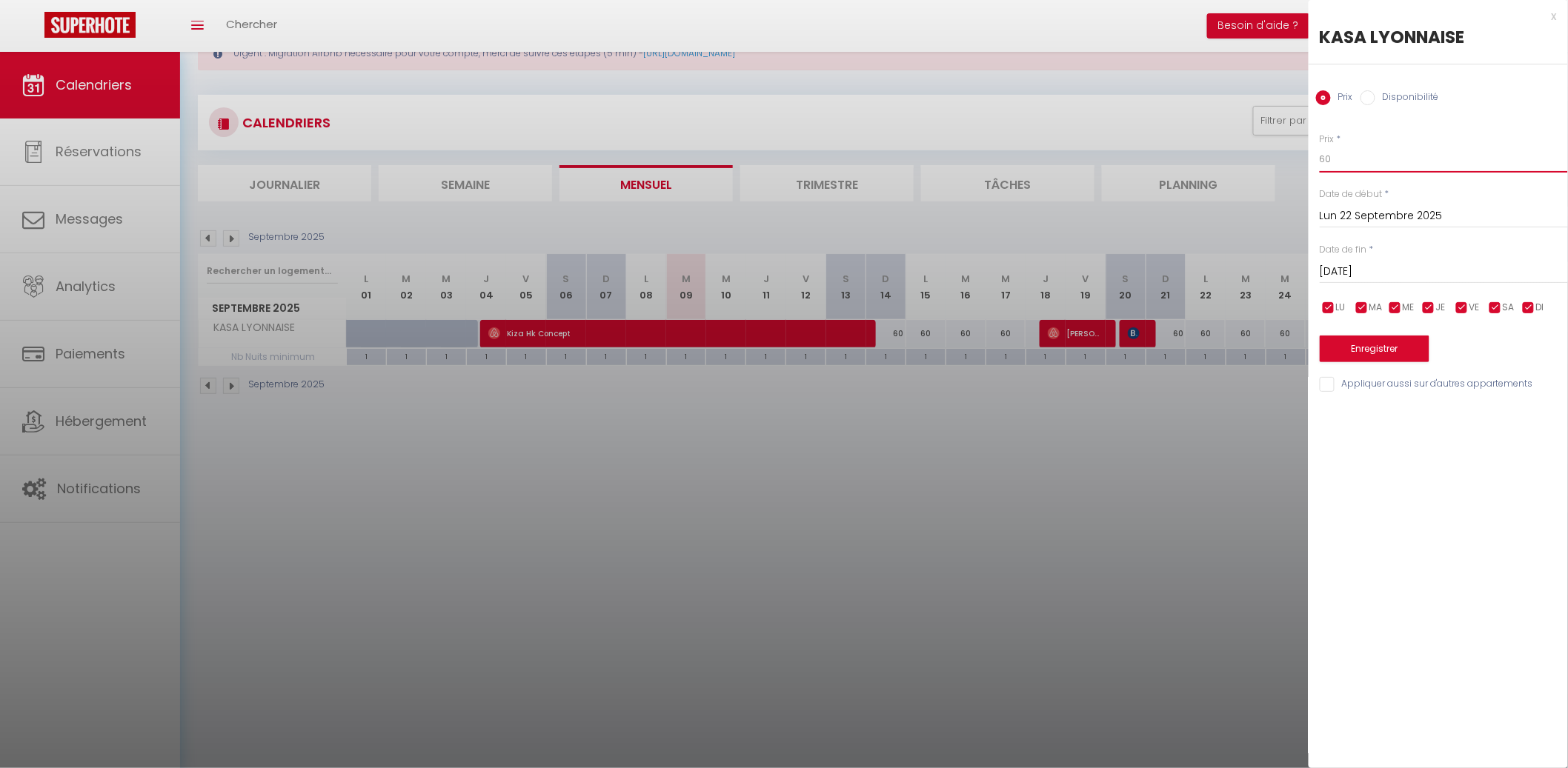
click at [1363, 165] on input "60" at bounding box center [1443, 159] width 248 height 27
click at [1481, 266] on input "Mar 23 Septembre 2025" at bounding box center [1443, 272] width 248 height 20
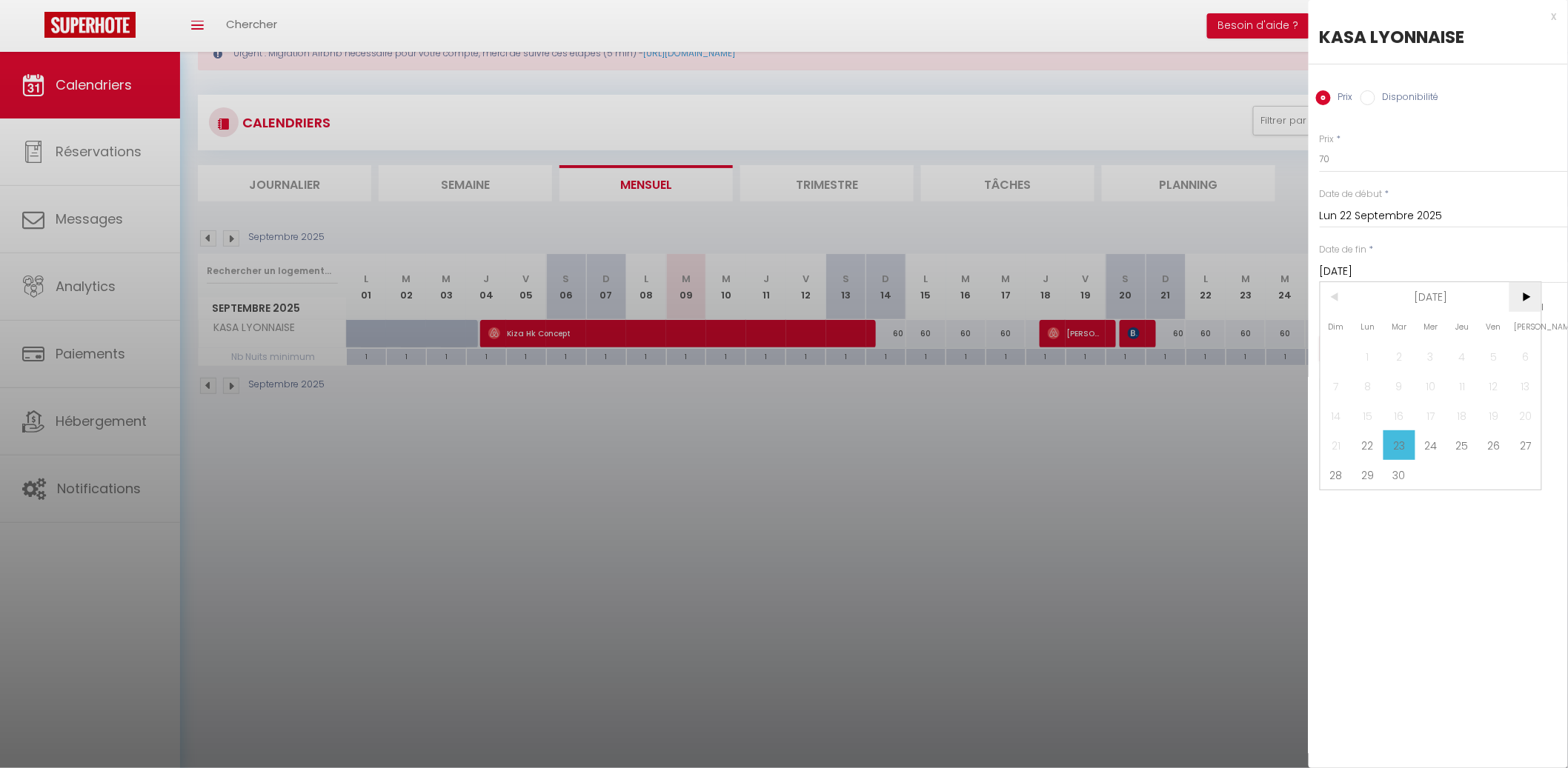
click at [1512, 290] on span ">" at bounding box center [1525, 297] width 32 height 29
drag, startPoint x: 1436, startPoint y: 347, endPoint x: 1415, endPoint y: 348, distance: 21.0
click at [1432, 347] on span "1" at bounding box center [1431, 355] width 32 height 29
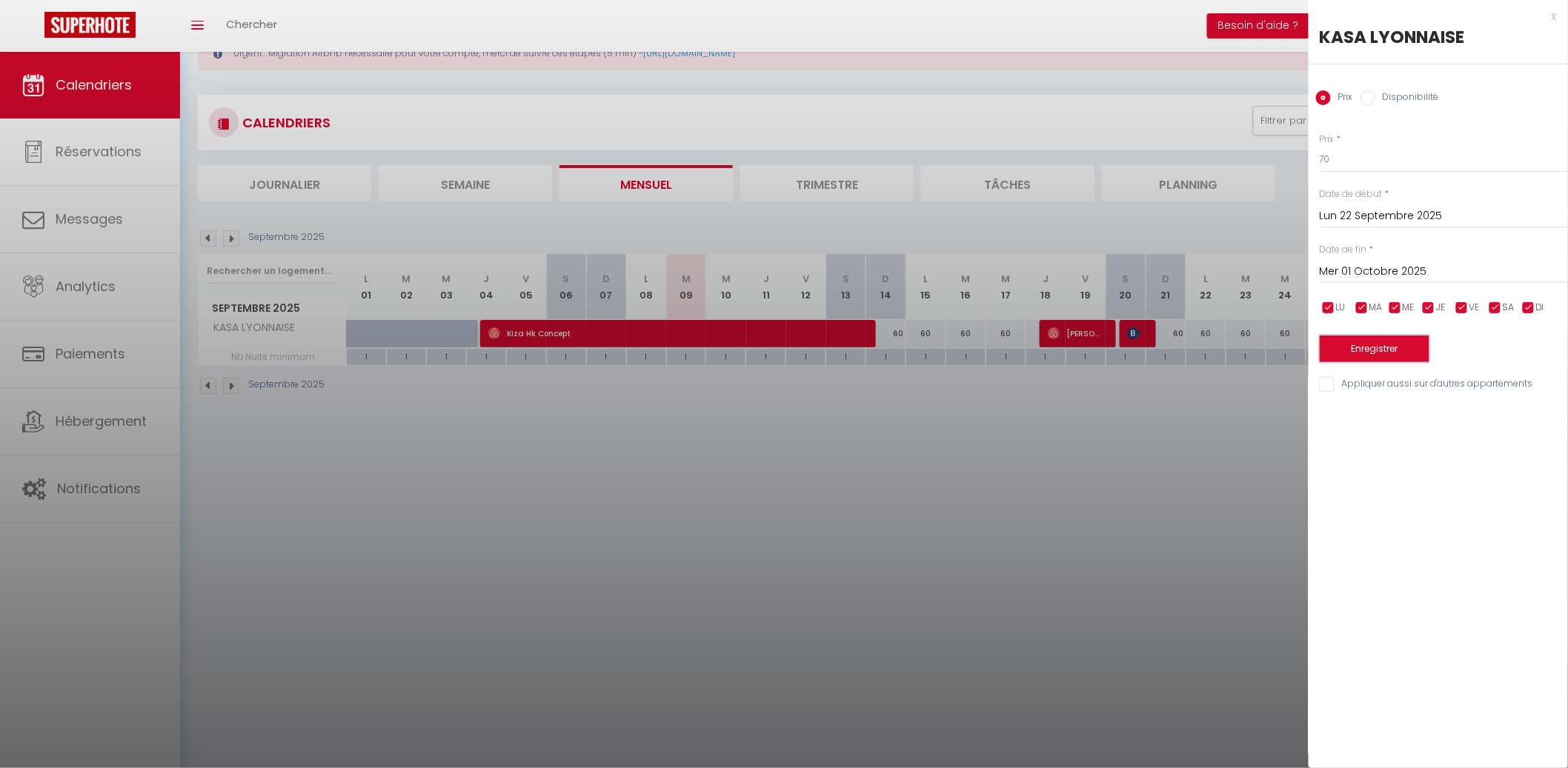
click at [1387, 348] on button "Enregistrer" at bounding box center [1374, 348] width 110 height 27
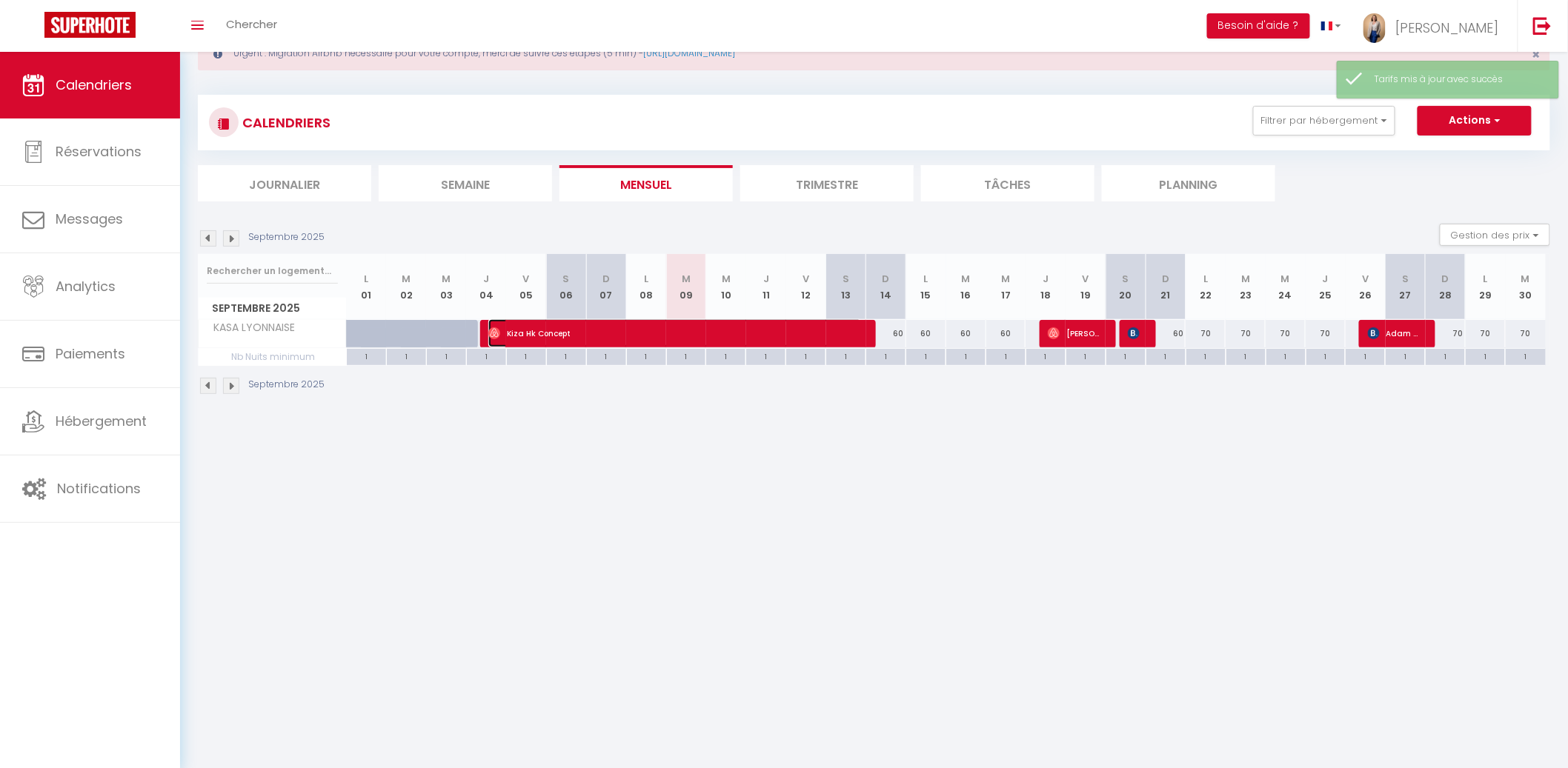
click at [852, 329] on span "Kiza Hk Concept" at bounding box center [675, 333] width 374 height 29
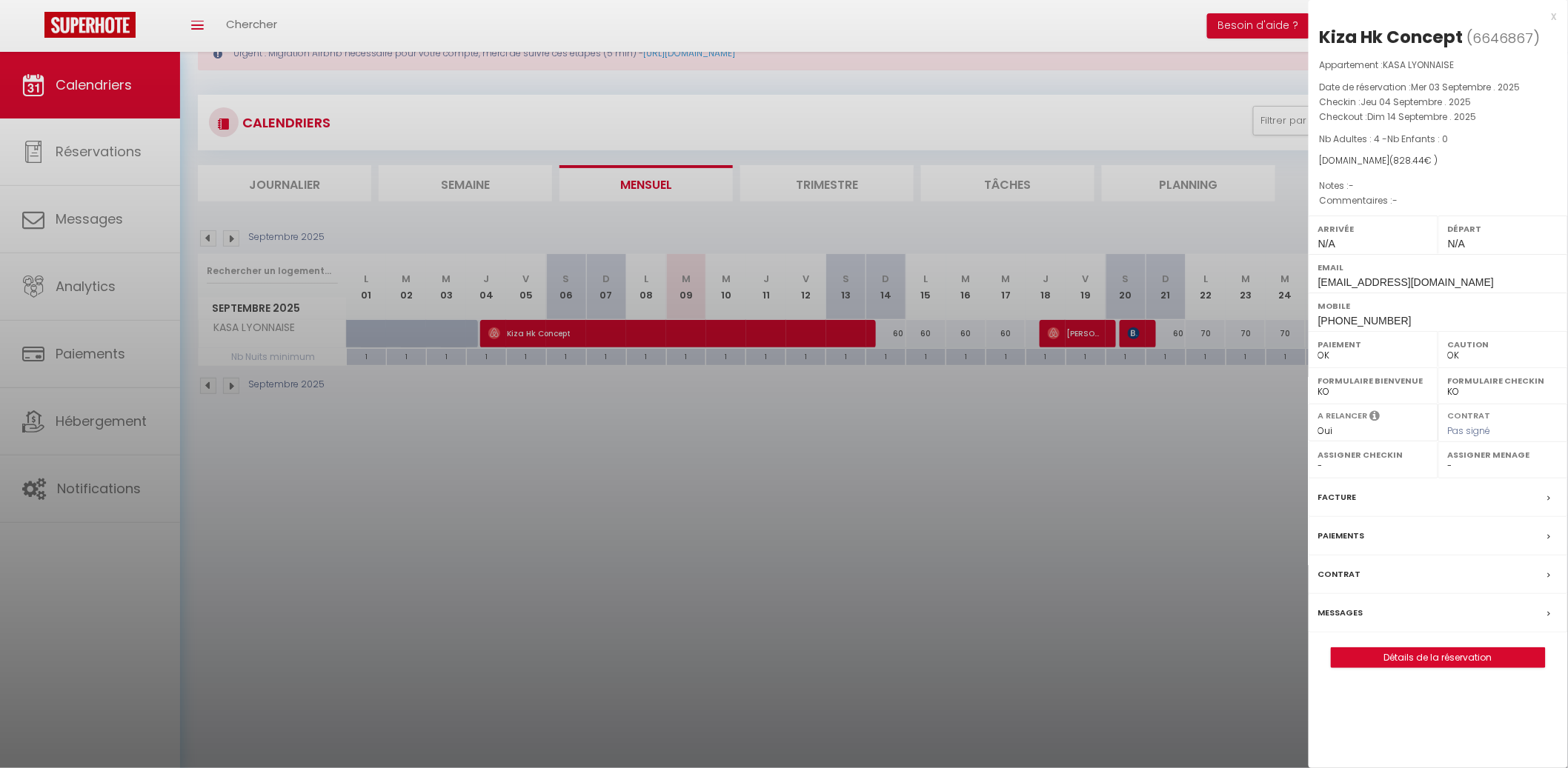
click at [840, 377] on div at bounding box center [784, 384] width 1568 height 768
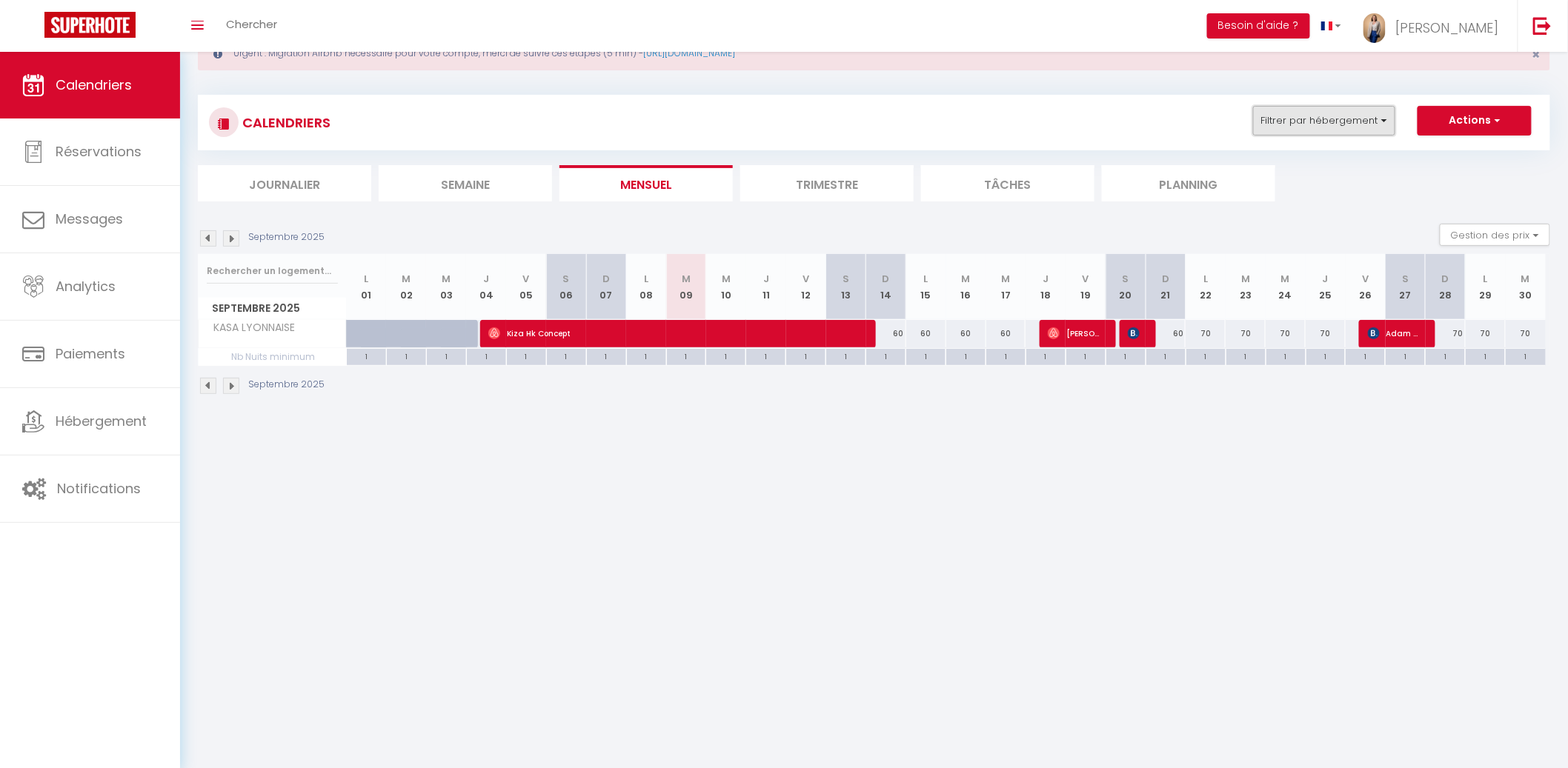
click at [1312, 120] on button "Filtrer par hébergement" at bounding box center [1324, 120] width 143 height 29
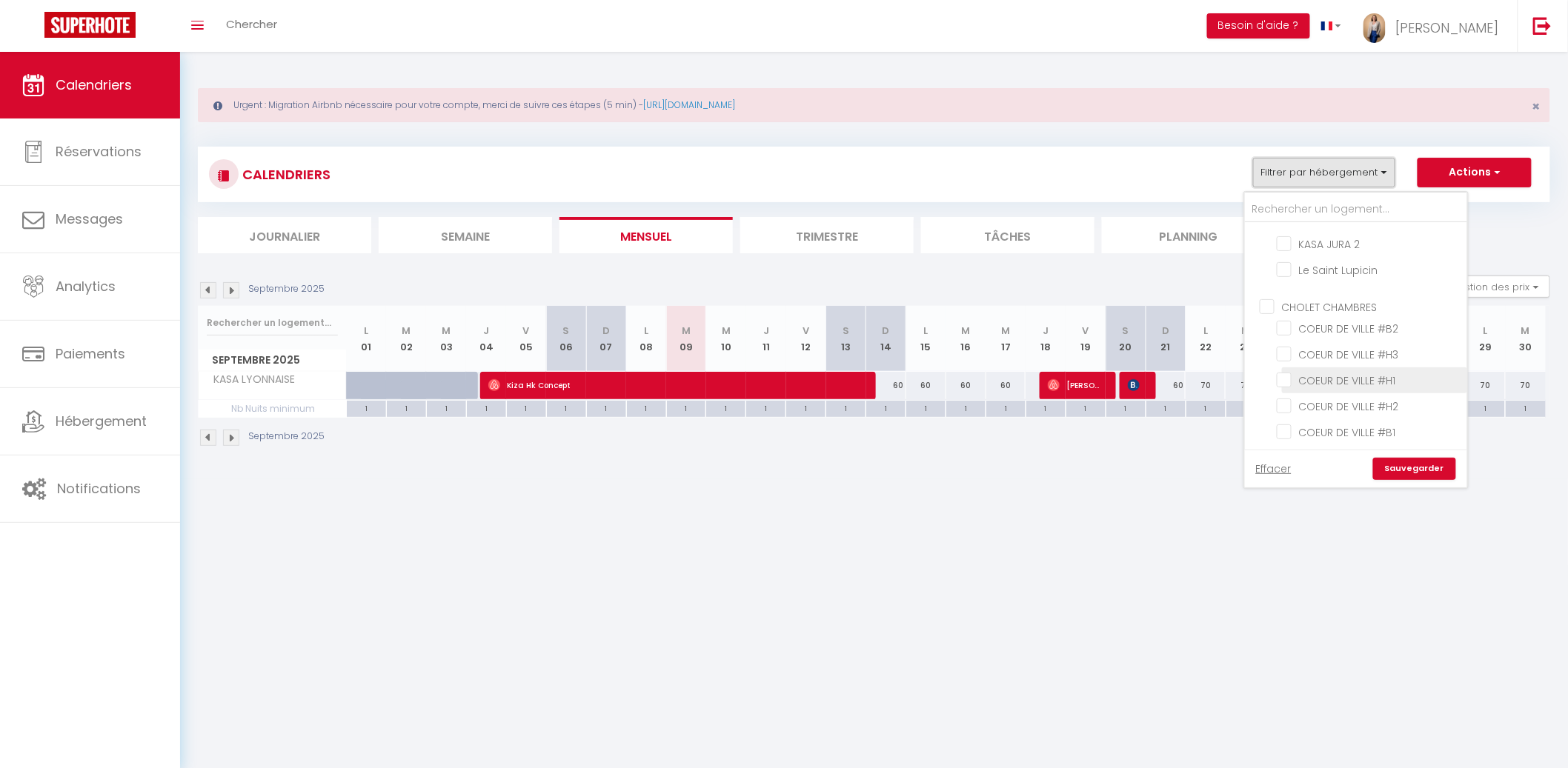
scroll to position [477, 0]
click at [1289, 444] on input "COEUR DE VILLE #B3" at bounding box center [1369, 451] width 185 height 15
click at [1269, 456] on input "LYON [MEDICAL_DATA]" at bounding box center [1370, 463] width 222 height 15
click at [1398, 470] on link "Sauvegarder" at bounding box center [1414, 469] width 83 height 22
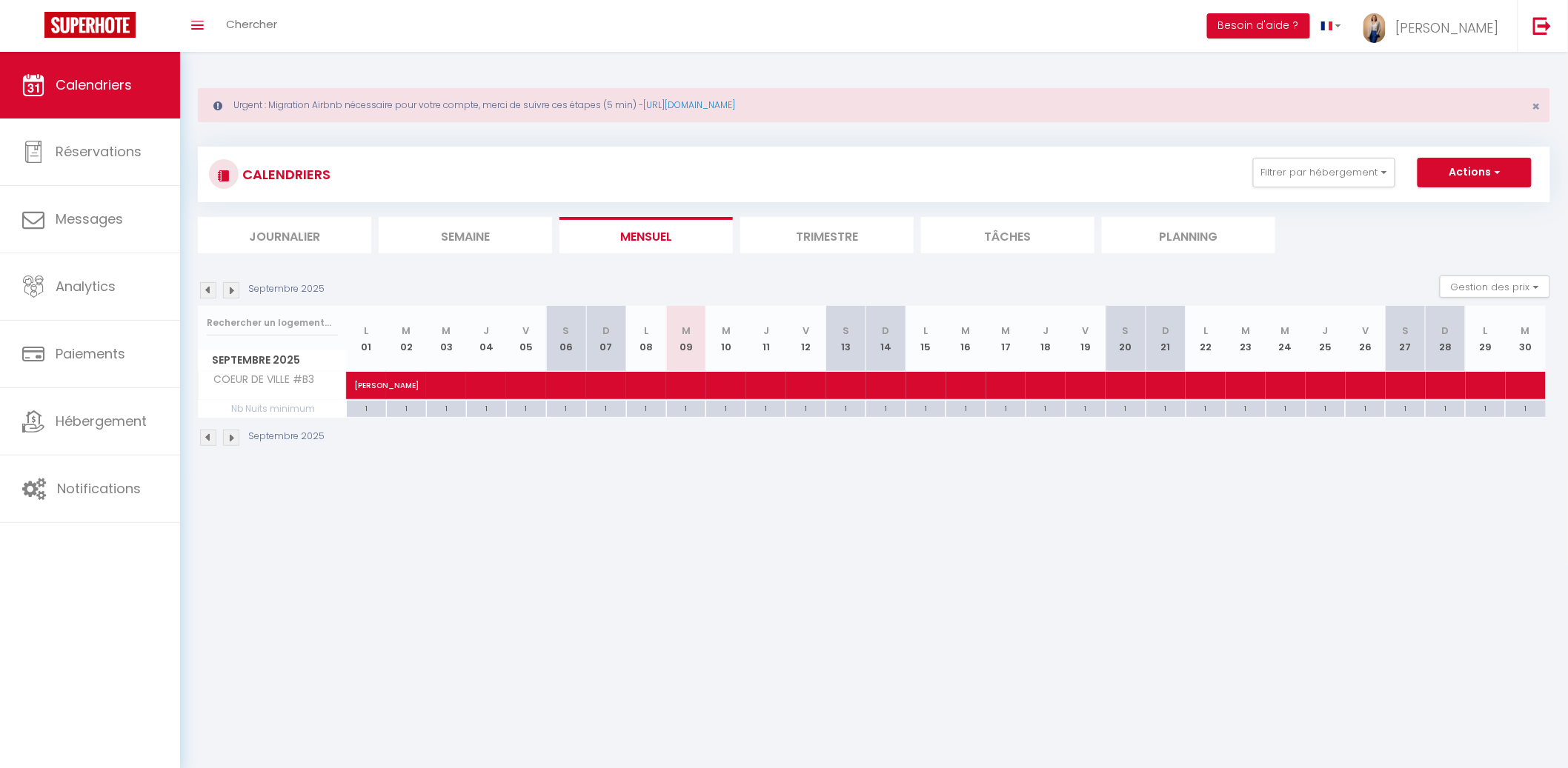
click at [239, 290] on div "Septembre 2025" at bounding box center [263, 290] width 131 height 16
click at [225, 290] on img at bounding box center [231, 290] width 16 height 16
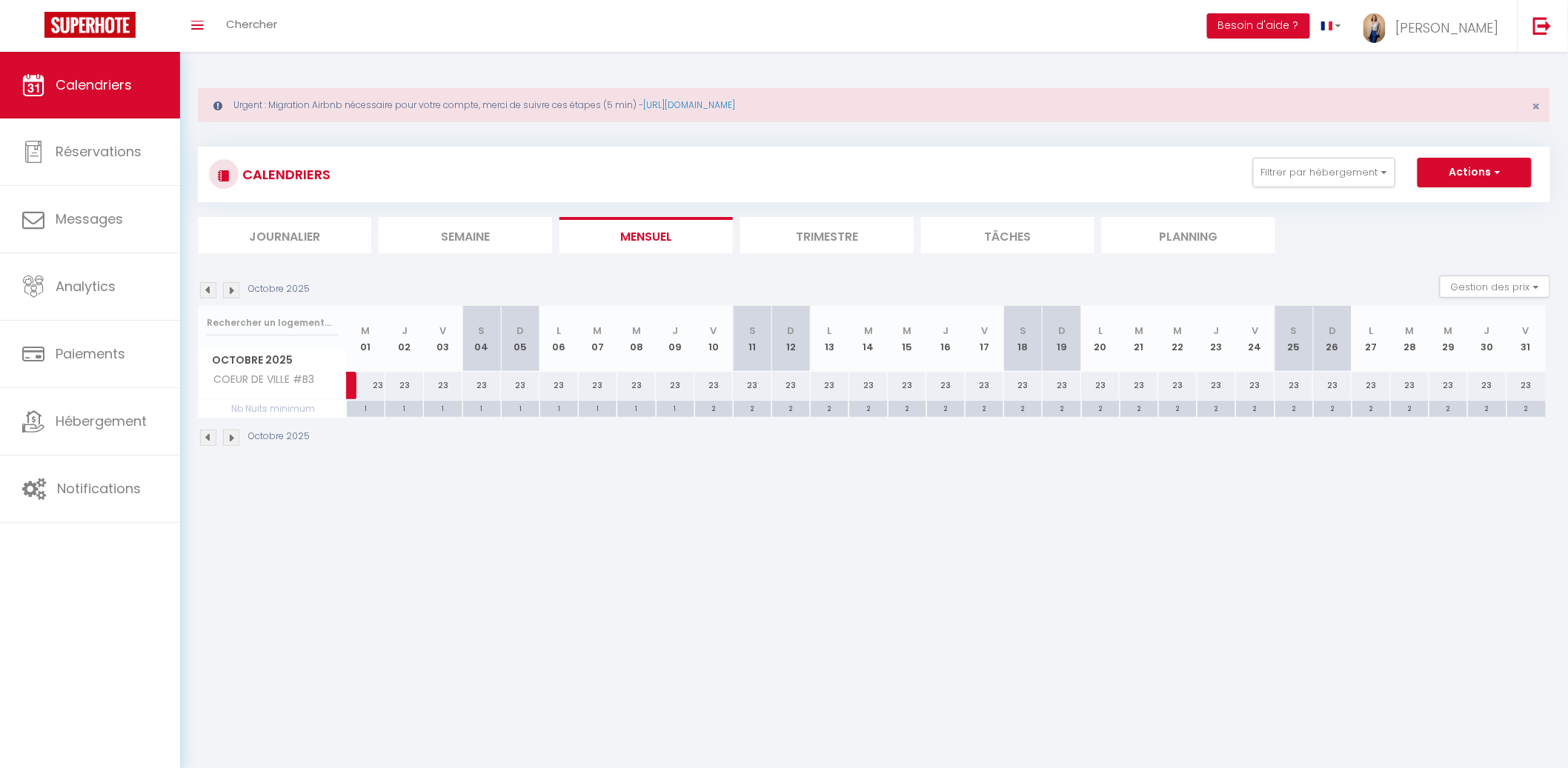
click at [225, 290] on img at bounding box center [231, 290] width 16 height 16
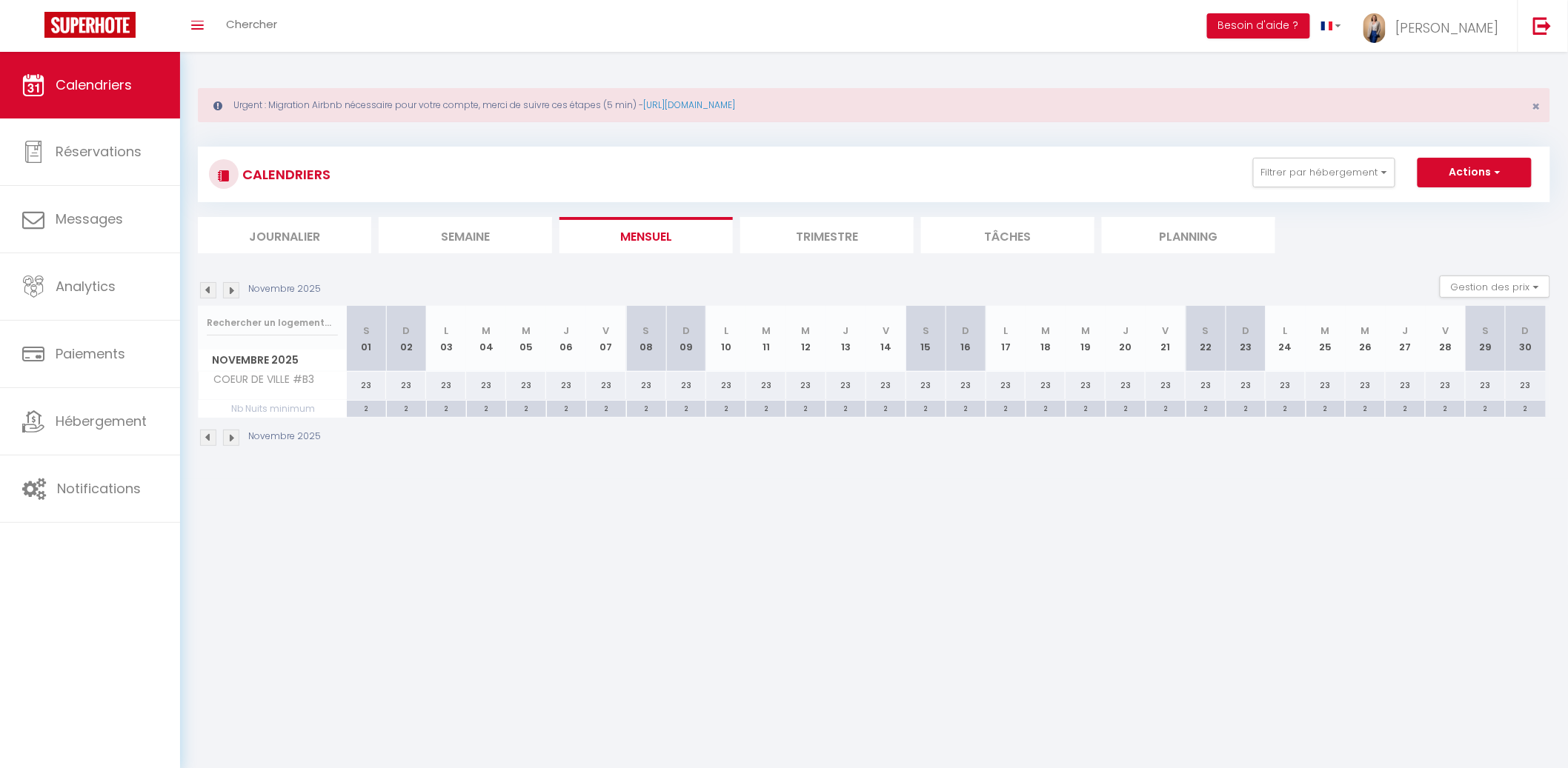
click at [225, 290] on img at bounding box center [231, 290] width 16 height 16
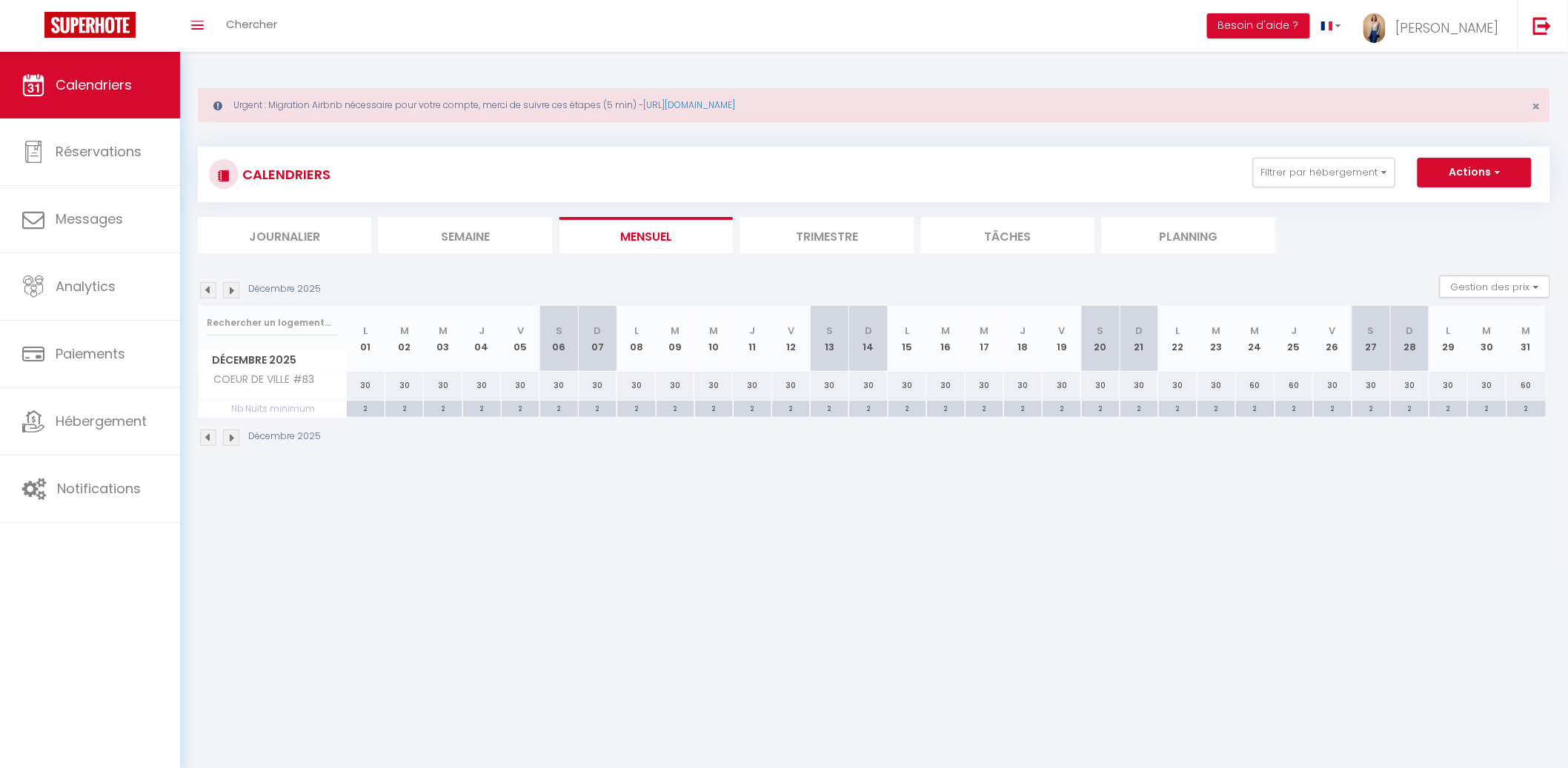
click at [225, 290] on img at bounding box center [231, 290] width 16 height 16
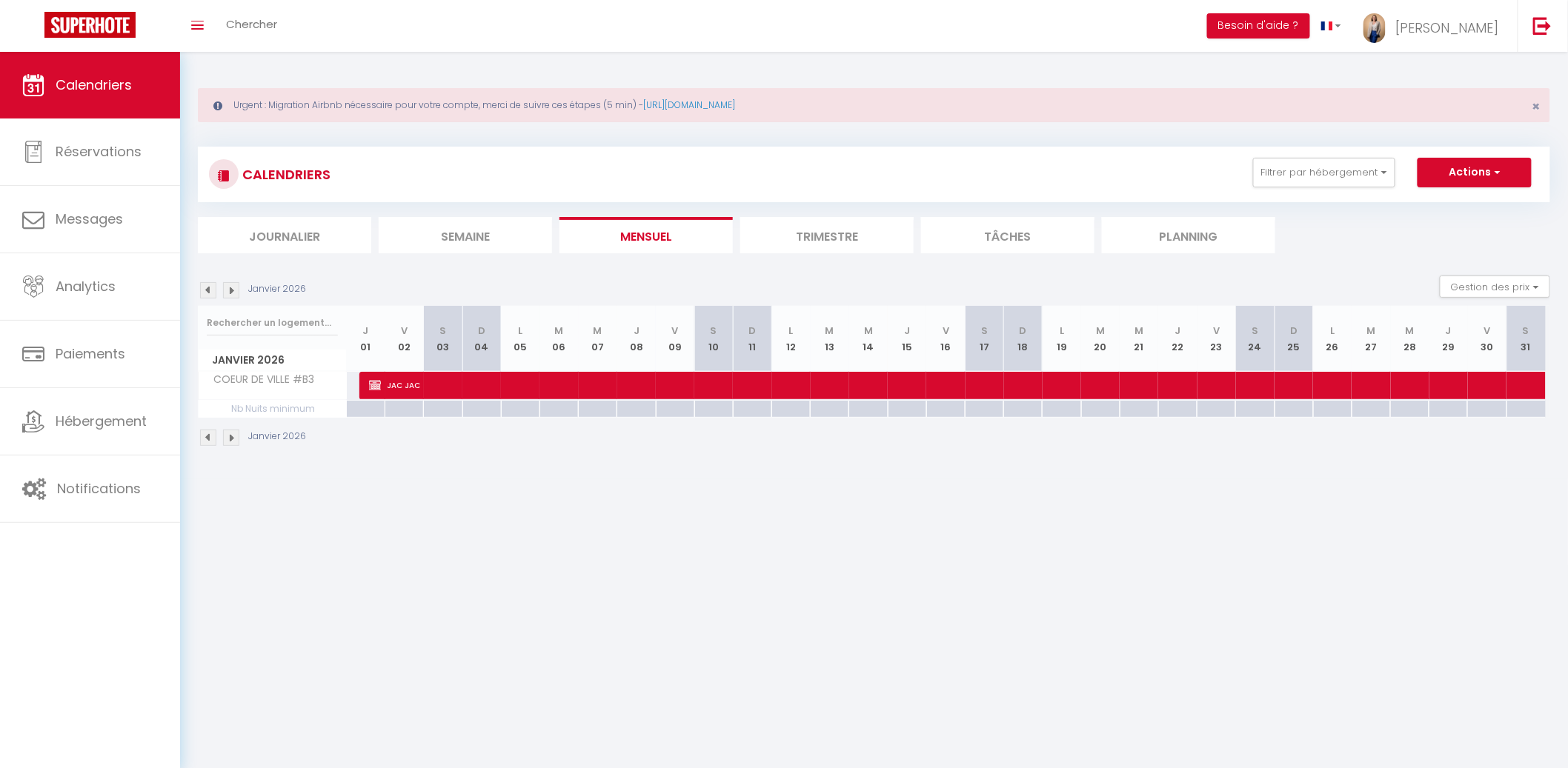
click at [200, 292] on img at bounding box center [208, 290] width 16 height 16
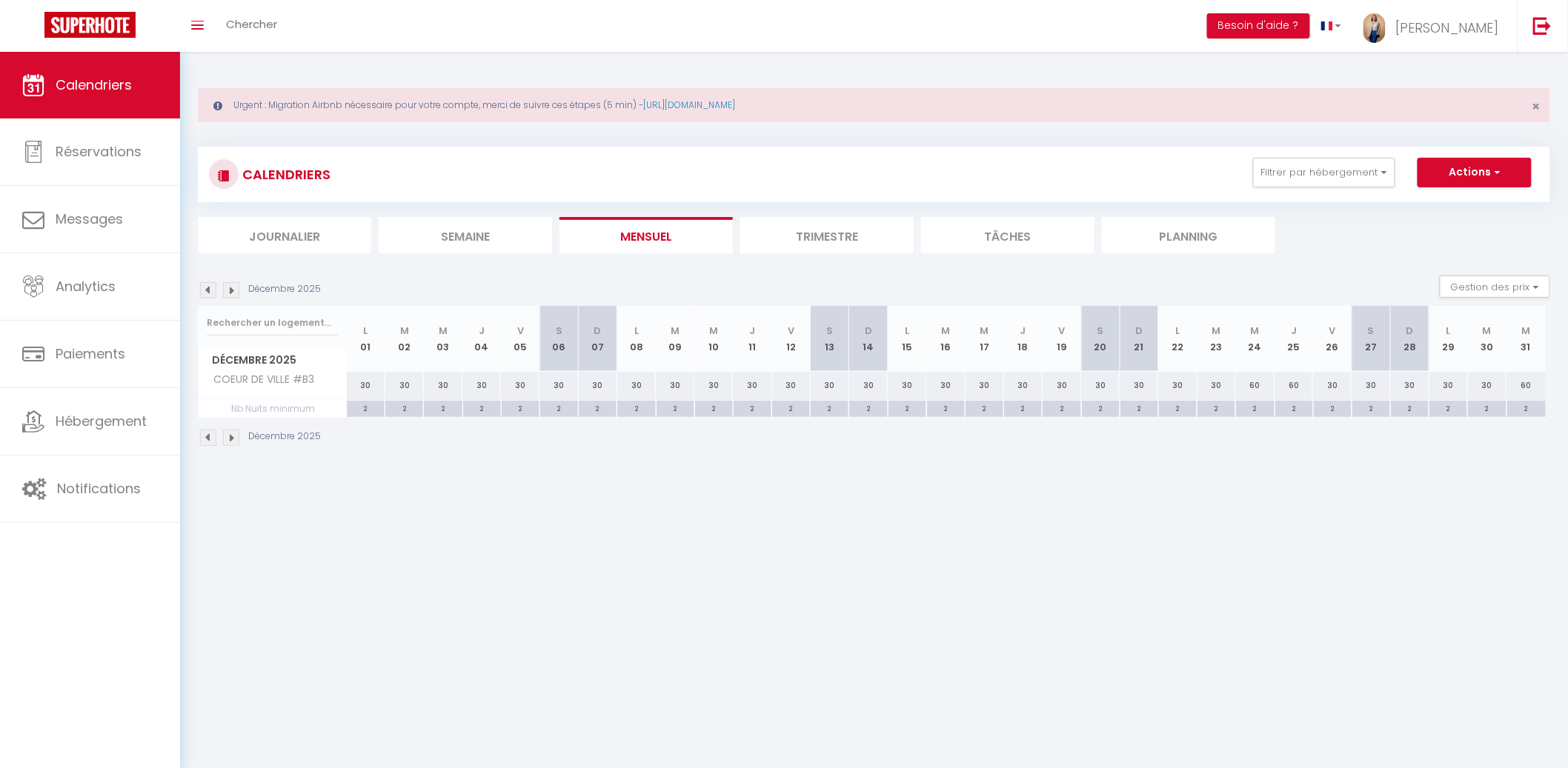
click at [614, 236] on li "Mensuel" at bounding box center [645, 235] width 173 height 37
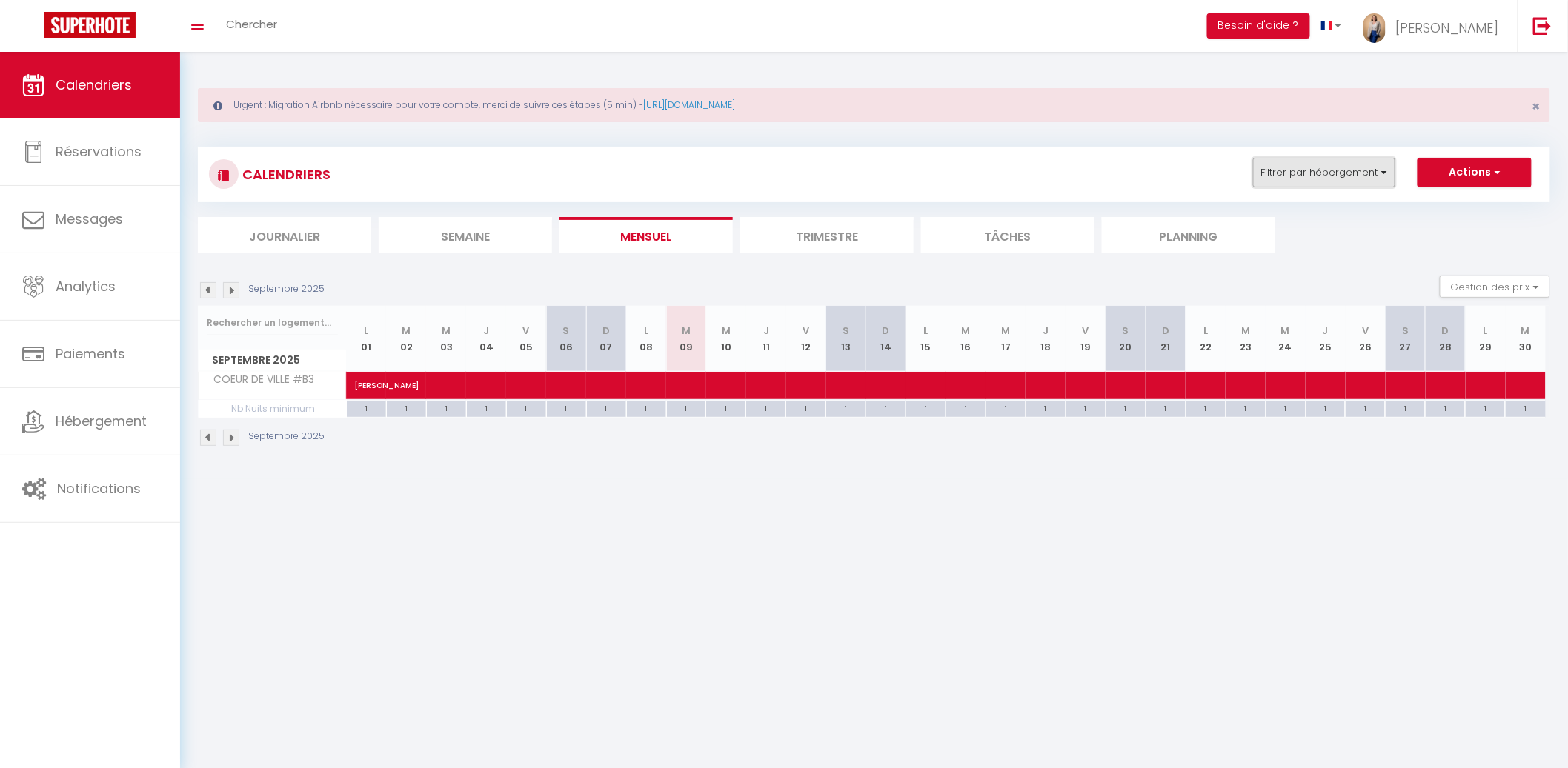
click at [1301, 177] on button "Filtrer par hébergement" at bounding box center [1324, 172] width 143 height 29
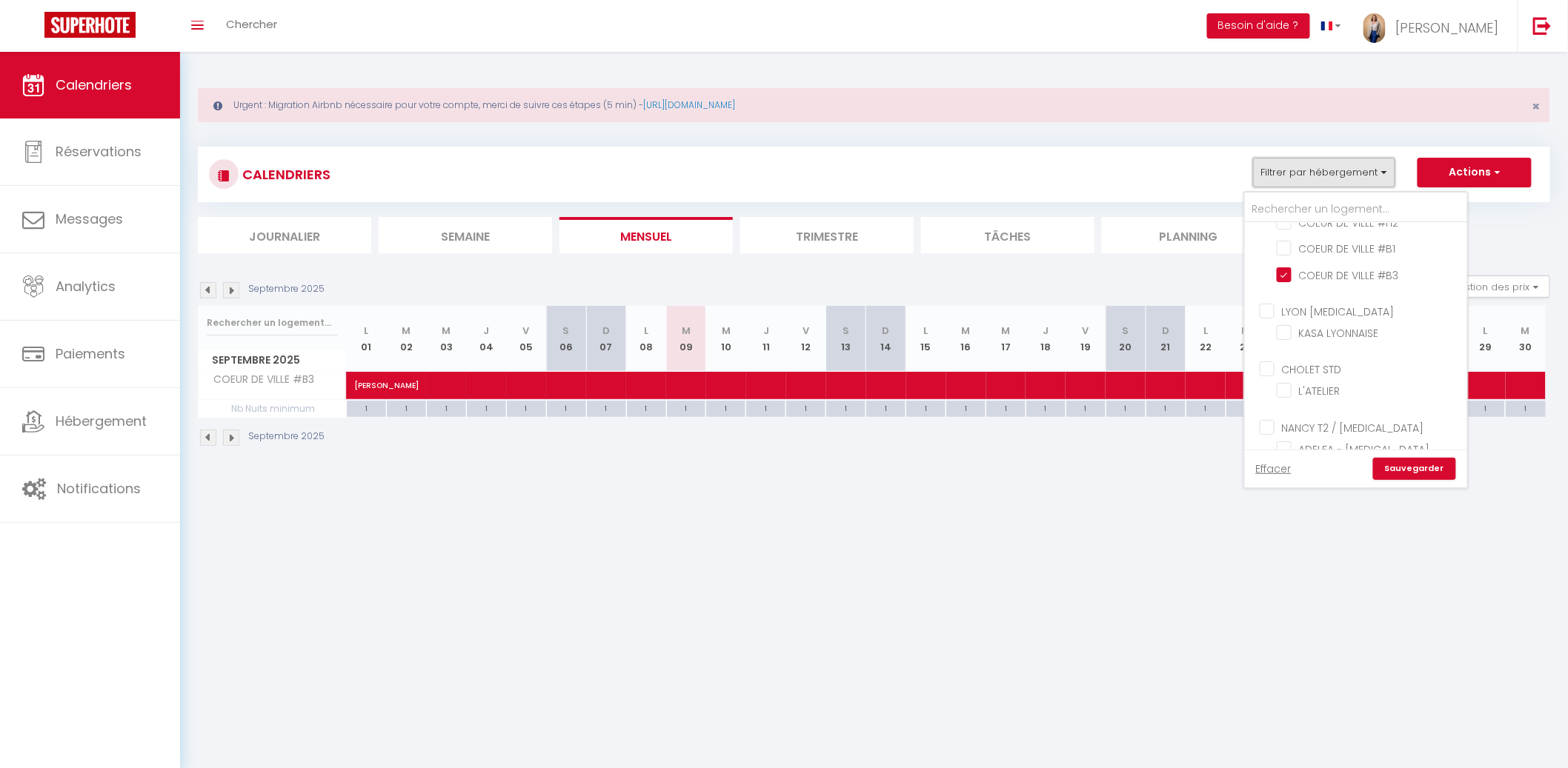
scroll to position [654, 0]
click at [1289, 266] on input "COEUR DE VILLE #B3" at bounding box center [1369, 274] width 185 height 15
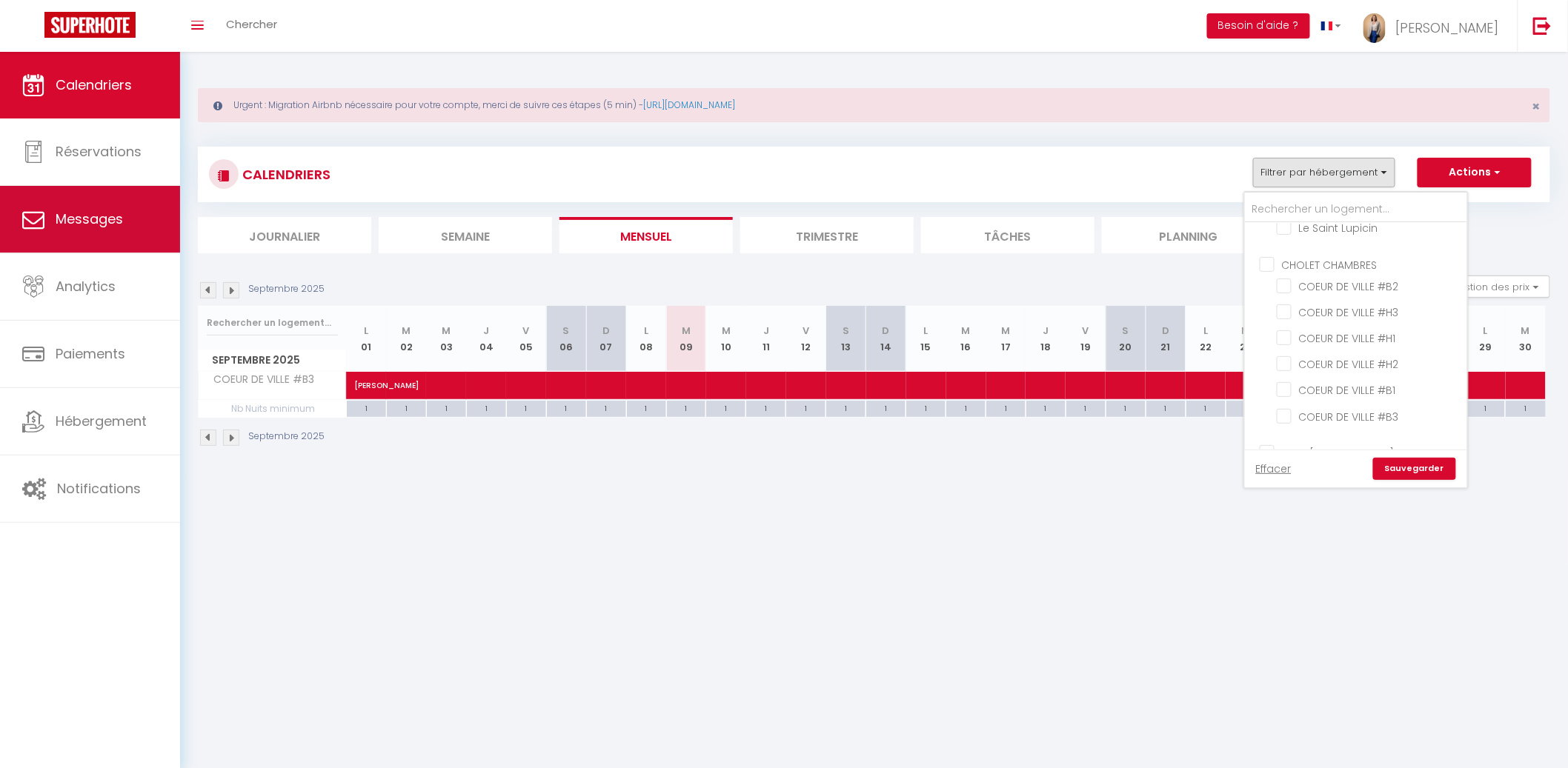
scroll to position [685, 0]
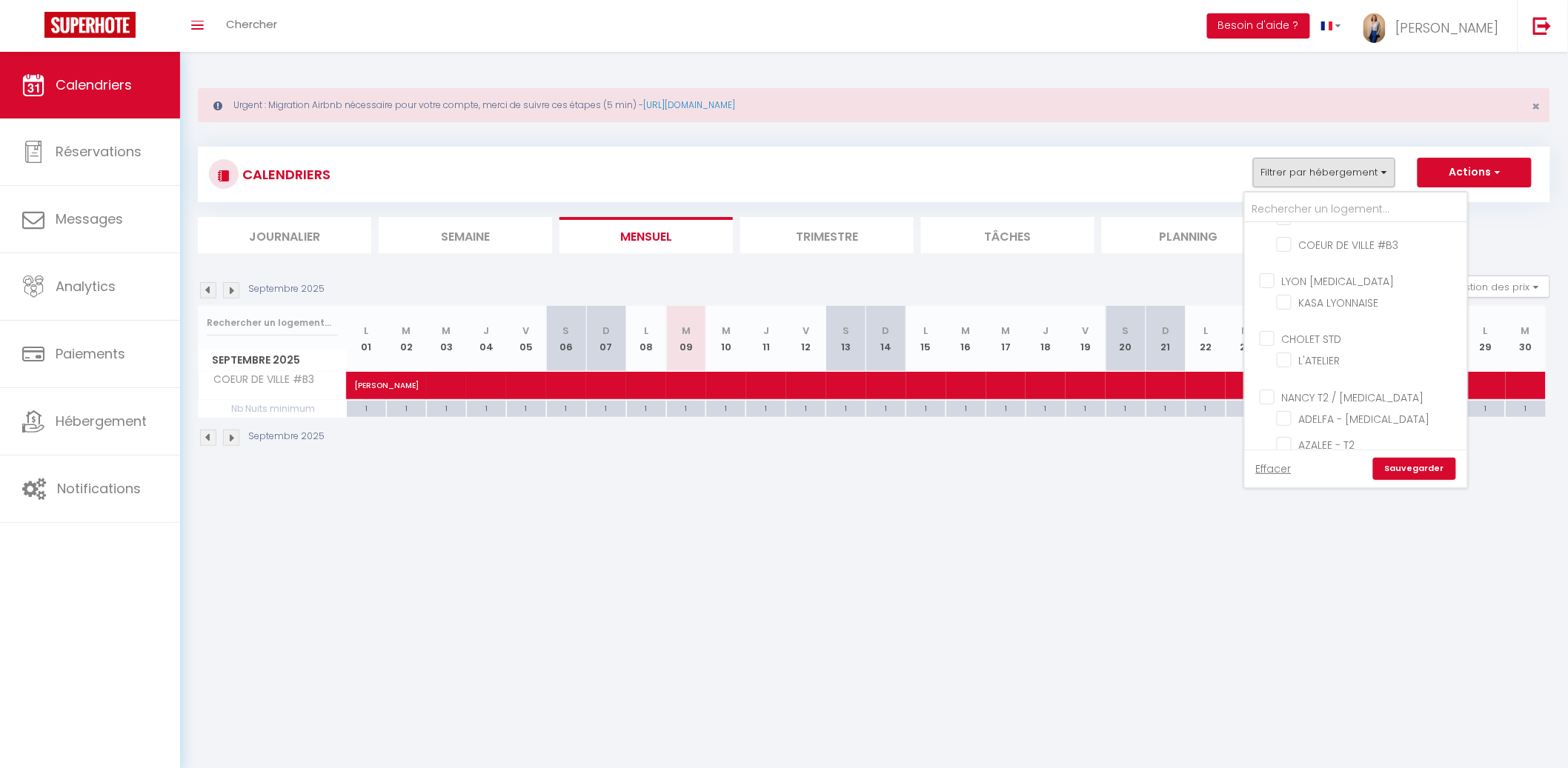
drag, startPoint x: 1334, startPoint y: 401, endPoint x: 1365, endPoint y: 417, distance: 34.9
click at [1335, 437] on input "AZALEE - T2" at bounding box center [1369, 444] width 185 height 15
click at [1427, 480] on div "Effacer Sauvegarder" at bounding box center [1355, 468] width 222 height 37
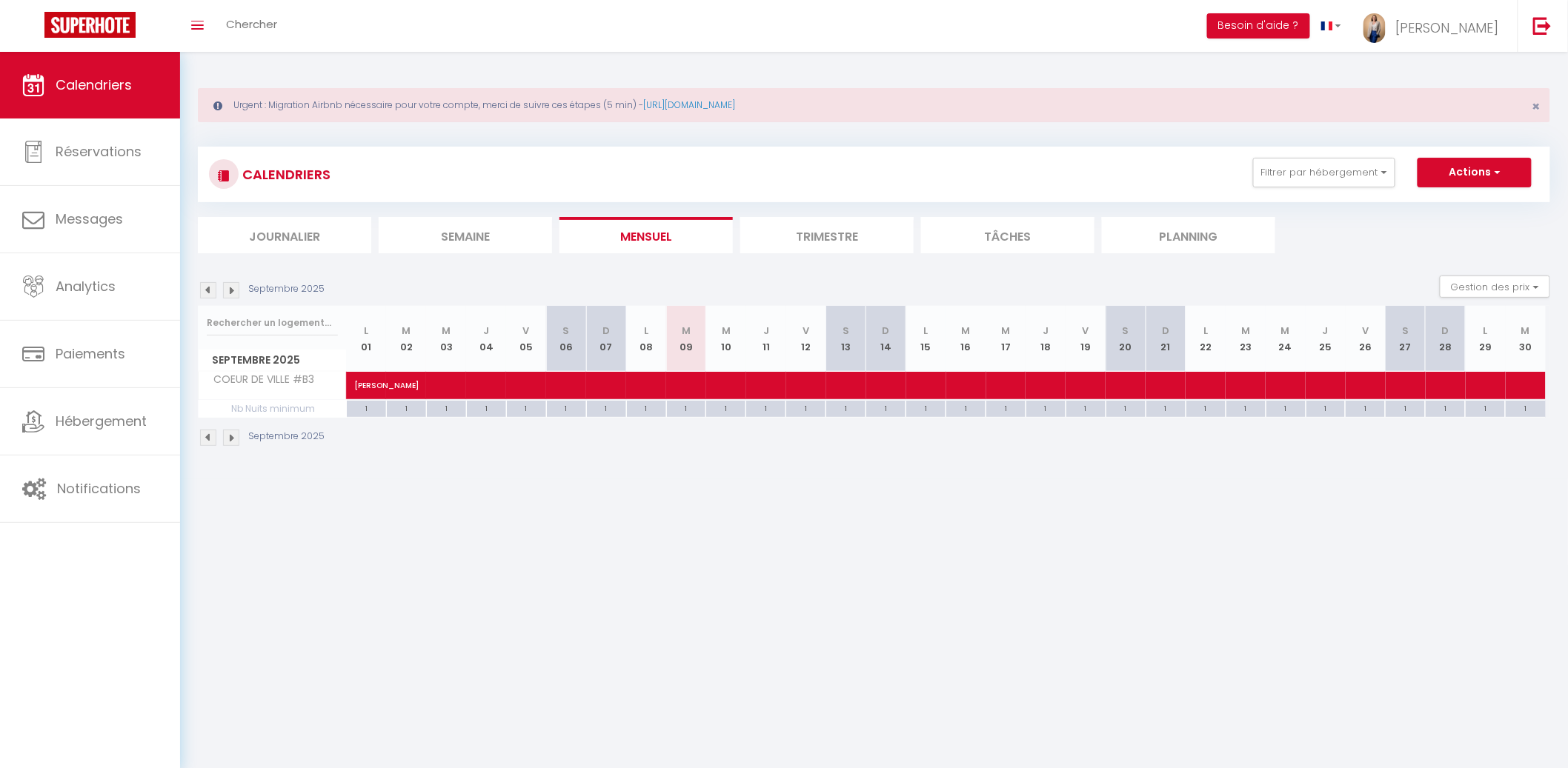
drag, startPoint x: 1340, startPoint y: 192, endPoint x: 1354, endPoint y: 228, distance: 38.6
click at [1340, 192] on div "CALENDRIERS Filtrer par hébergement VALENCIENNE T2 / T3 MOM 1 - Votre havre de …" at bounding box center [874, 175] width 1352 height 55
click at [1361, 180] on button "Filtrer par hébergement" at bounding box center [1324, 172] width 143 height 29
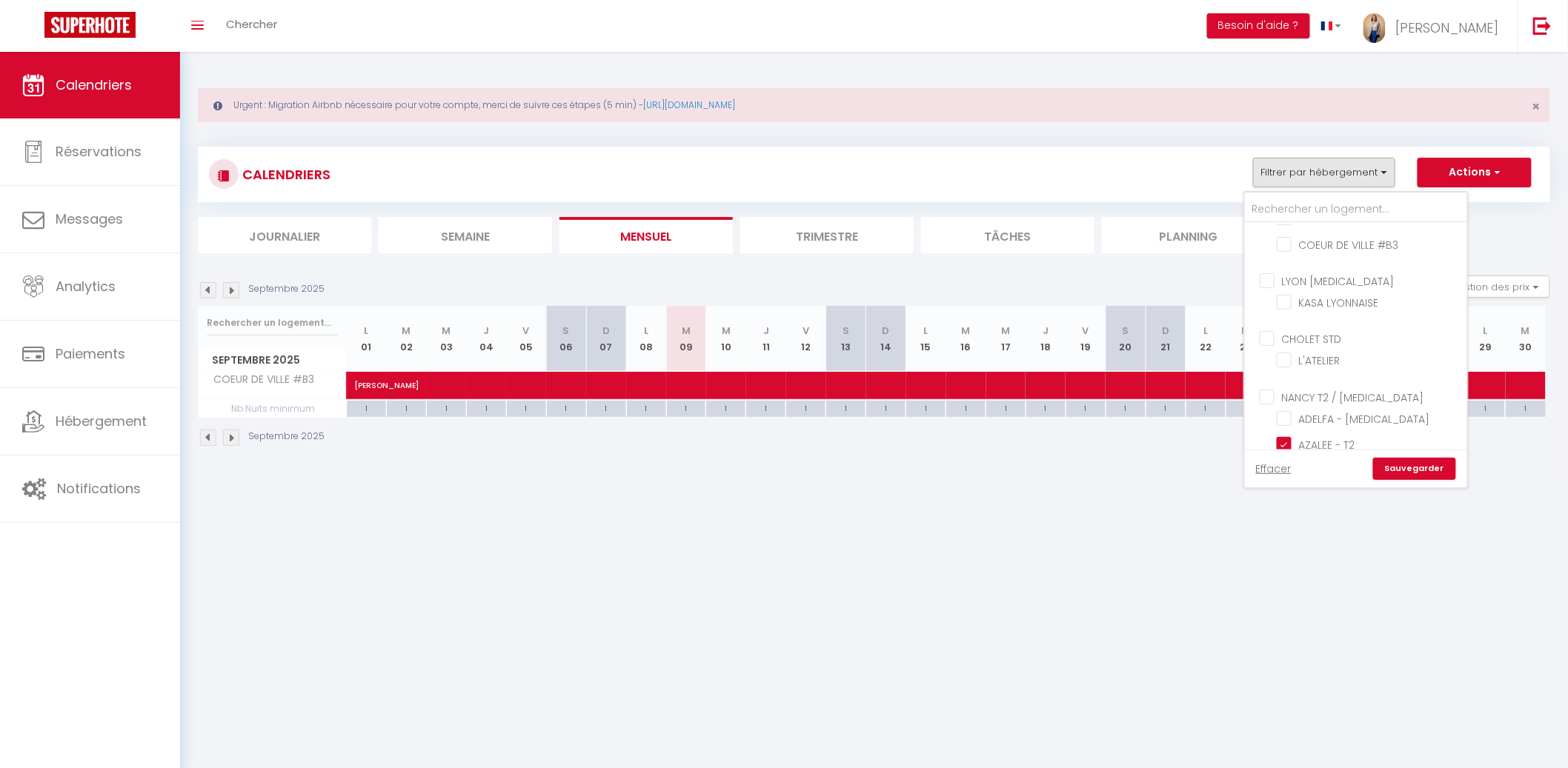
click at [1419, 471] on link "Sauvegarder" at bounding box center [1414, 469] width 83 height 22
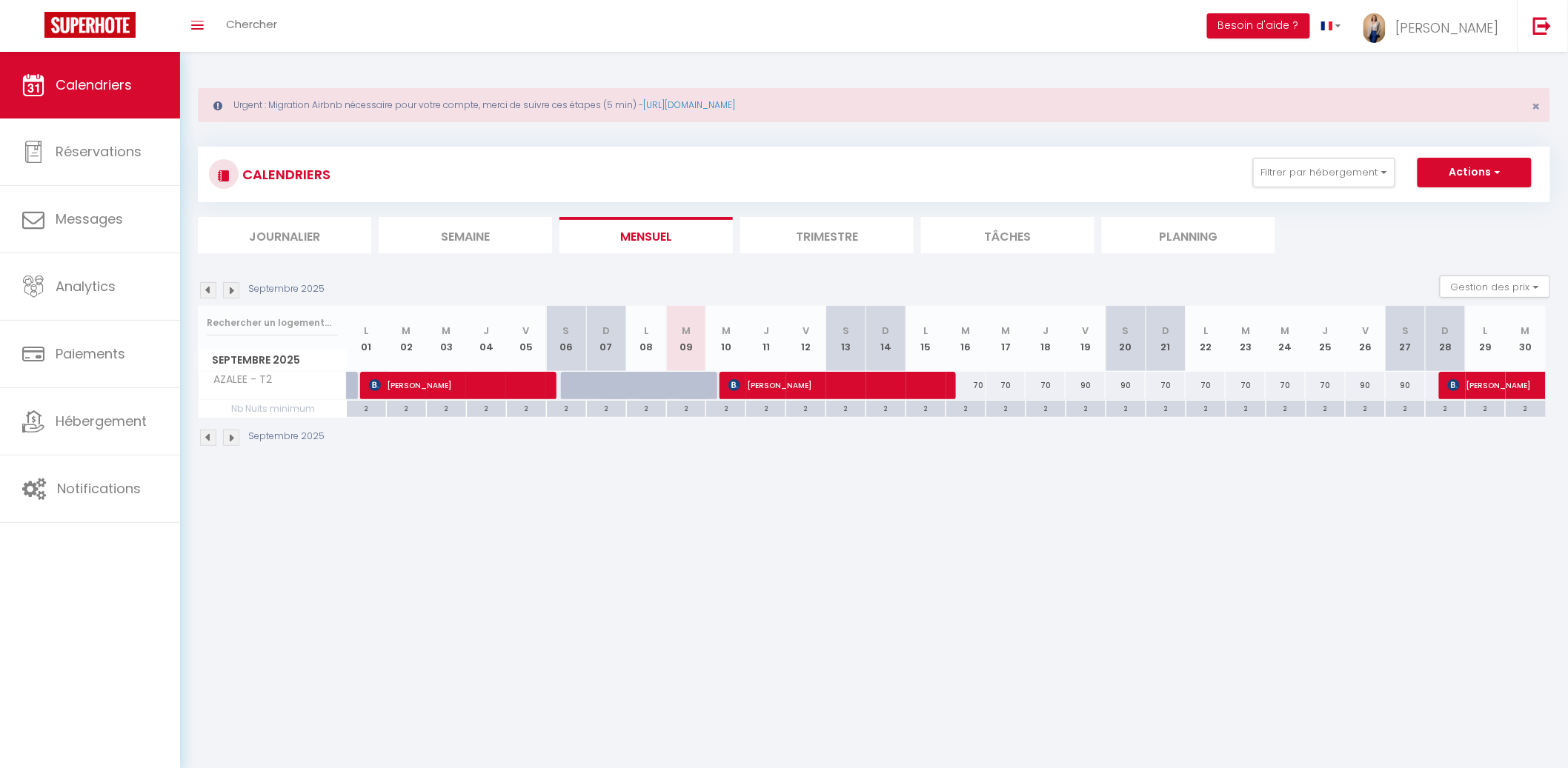
click at [211, 292] on img at bounding box center [208, 290] width 16 height 16
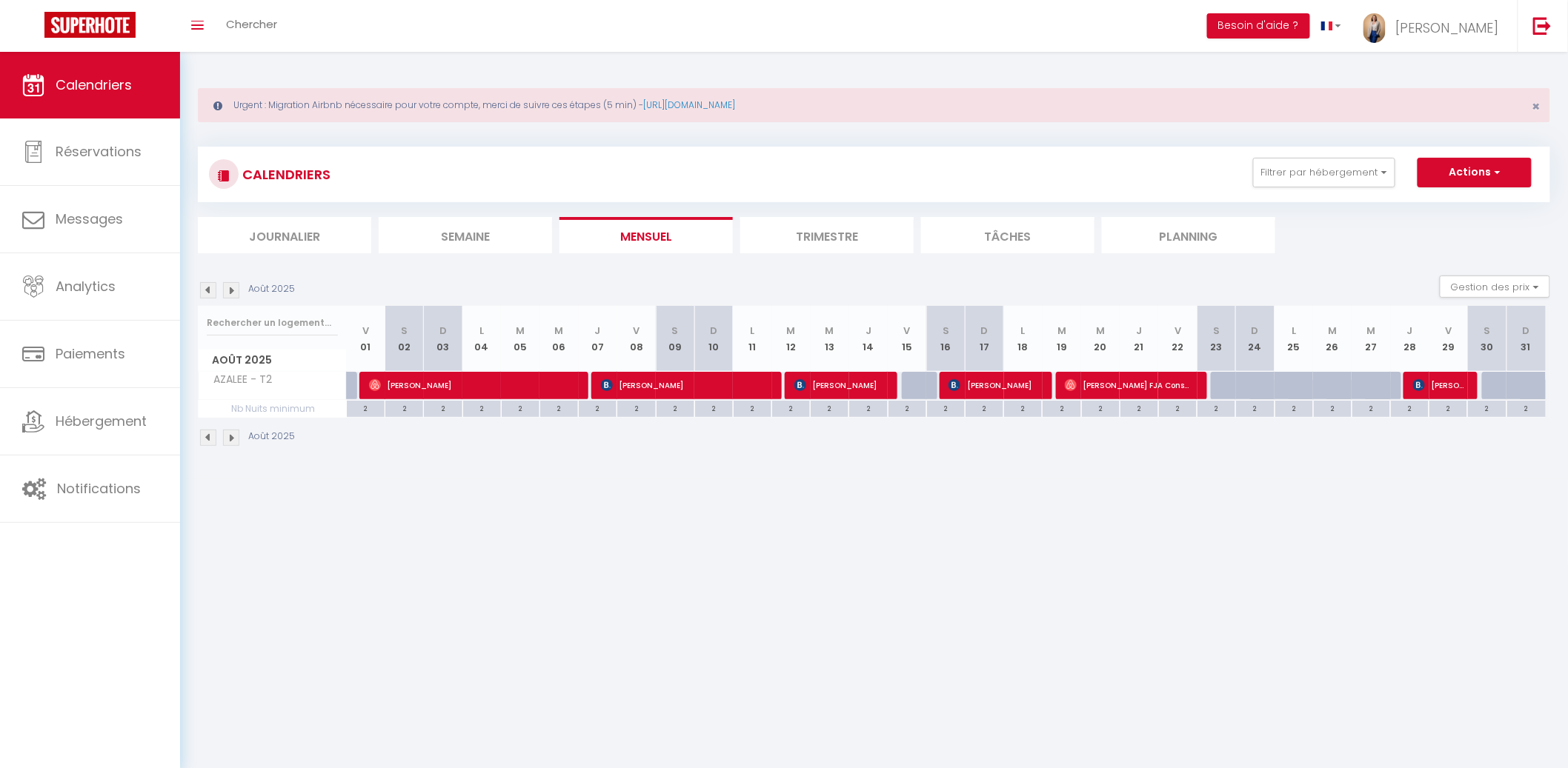
click at [230, 286] on img at bounding box center [231, 290] width 16 height 16
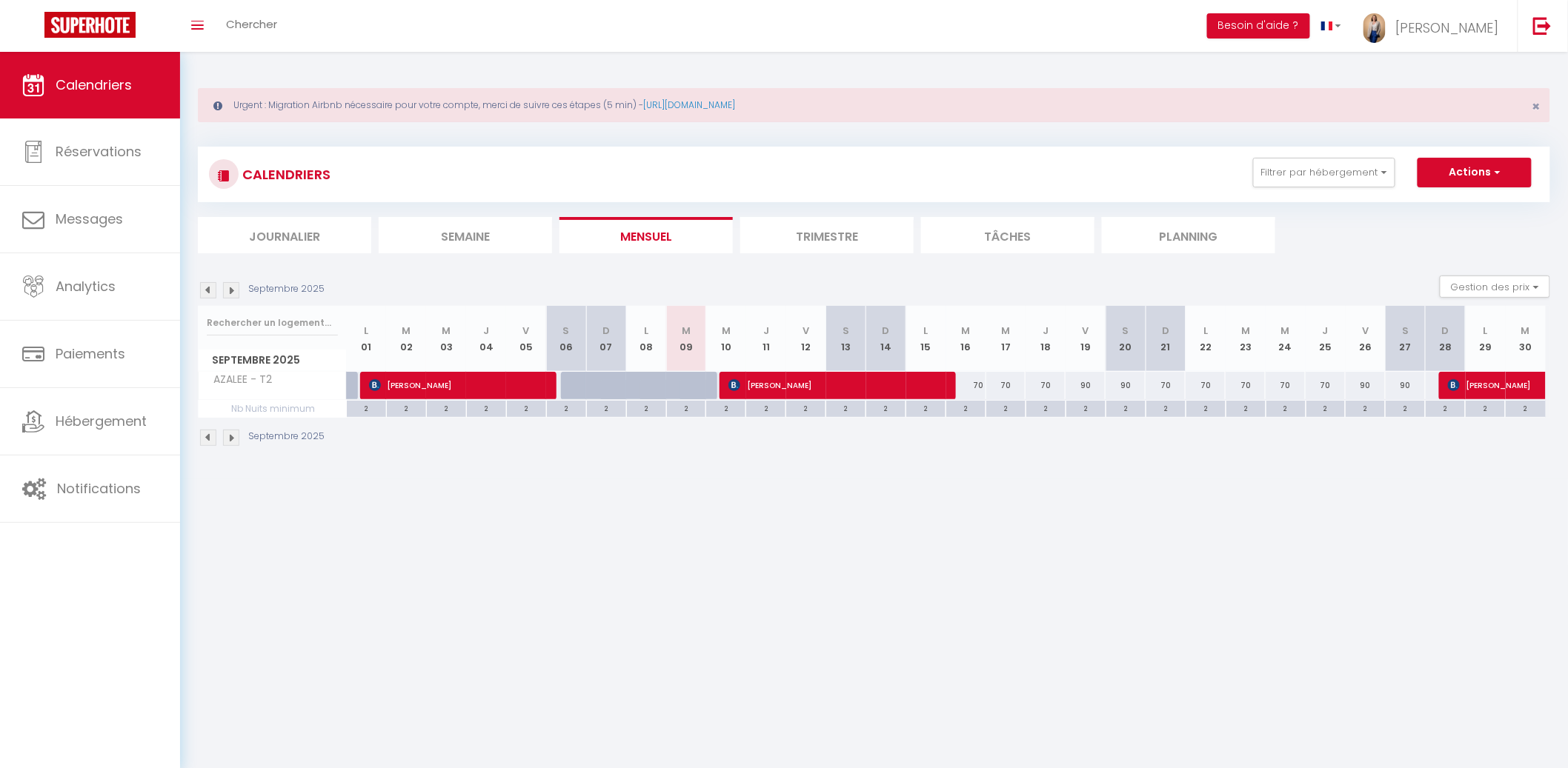
click at [972, 380] on div "70" at bounding box center [965, 385] width 40 height 28
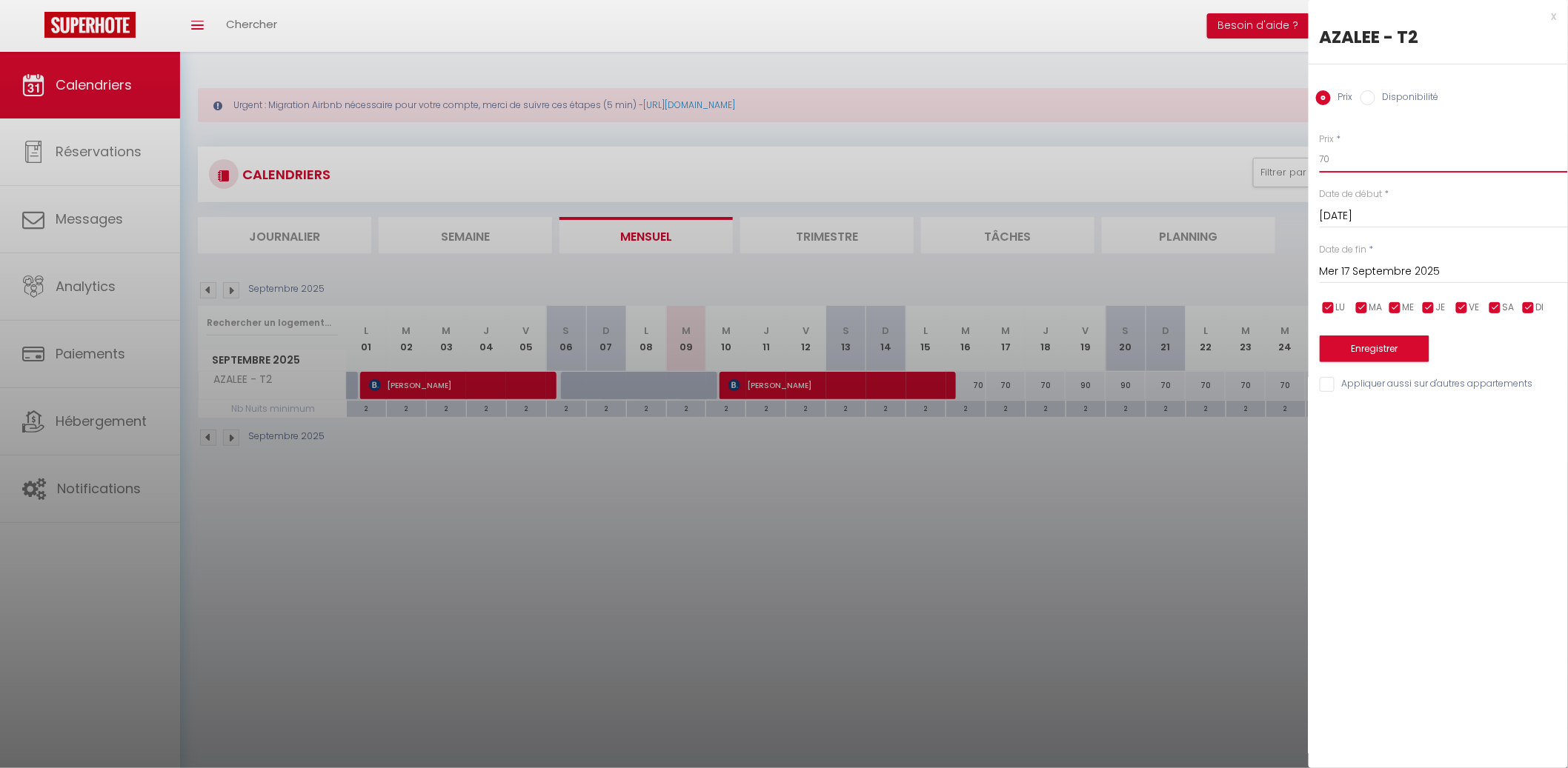
click at [1379, 160] on input "70" at bounding box center [1443, 159] width 248 height 27
click at [1423, 270] on input "Mer 17 Septembre 2025" at bounding box center [1443, 272] width 248 height 20
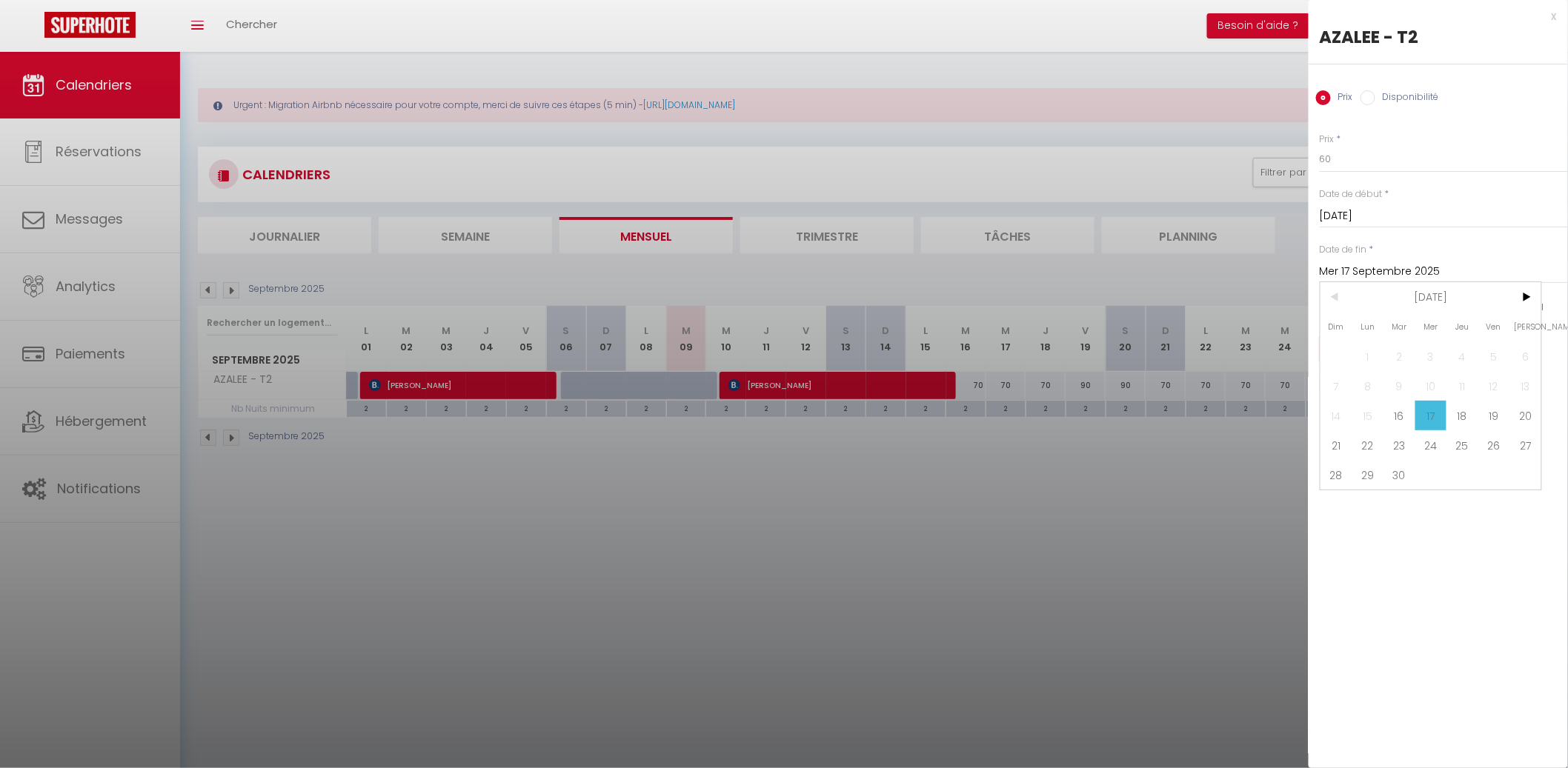
drag, startPoint x: 1401, startPoint y: 475, endPoint x: 1405, endPoint y: 420, distance: 55.1
click at [1401, 474] on span "30" at bounding box center [1400, 474] width 32 height 29
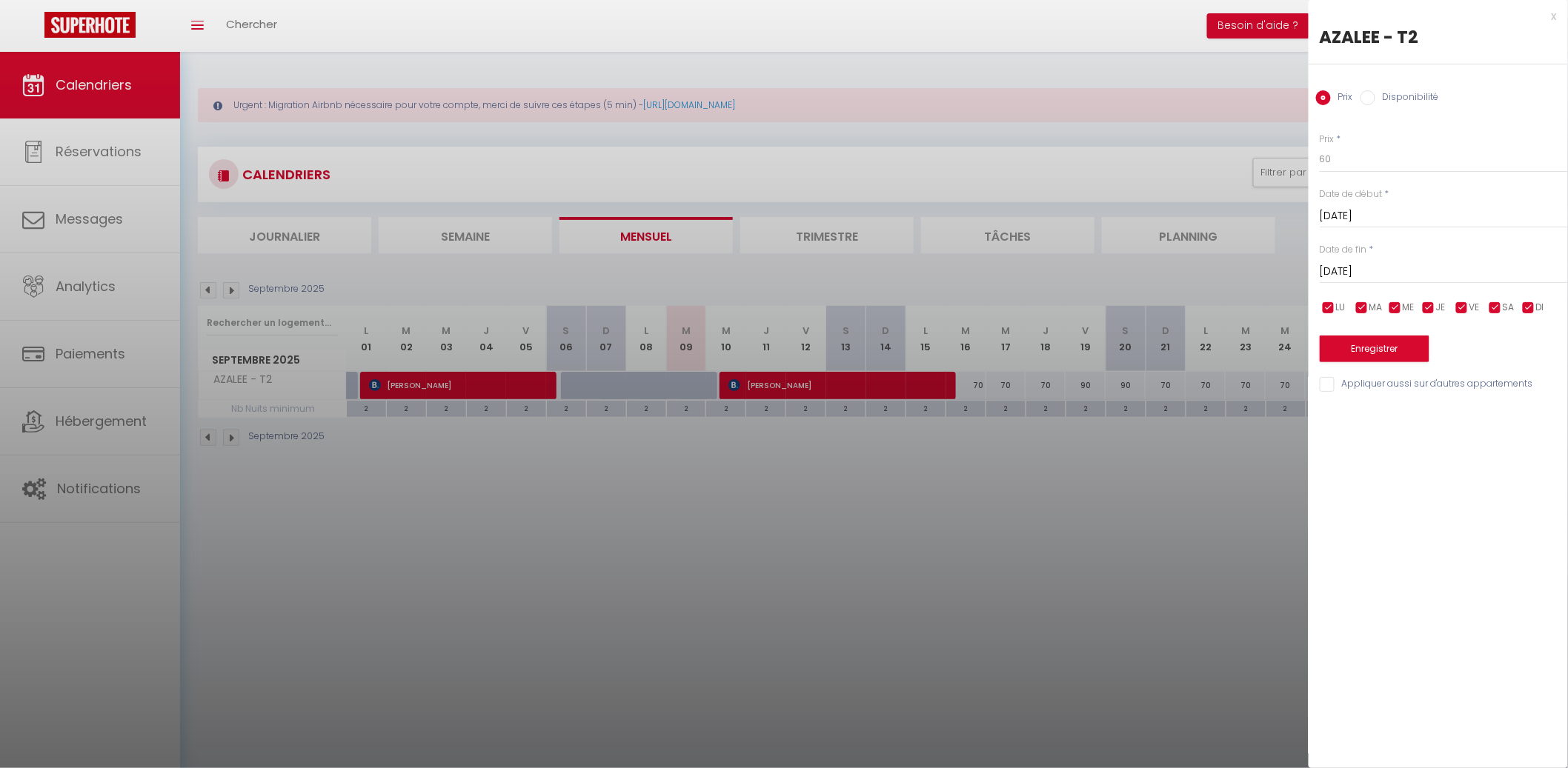
click at [1397, 333] on div "Enregistrer" at bounding box center [1443, 339] width 248 height 45
click at [1392, 344] on button "Enregistrer" at bounding box center [1374, 348] width 110 height 27
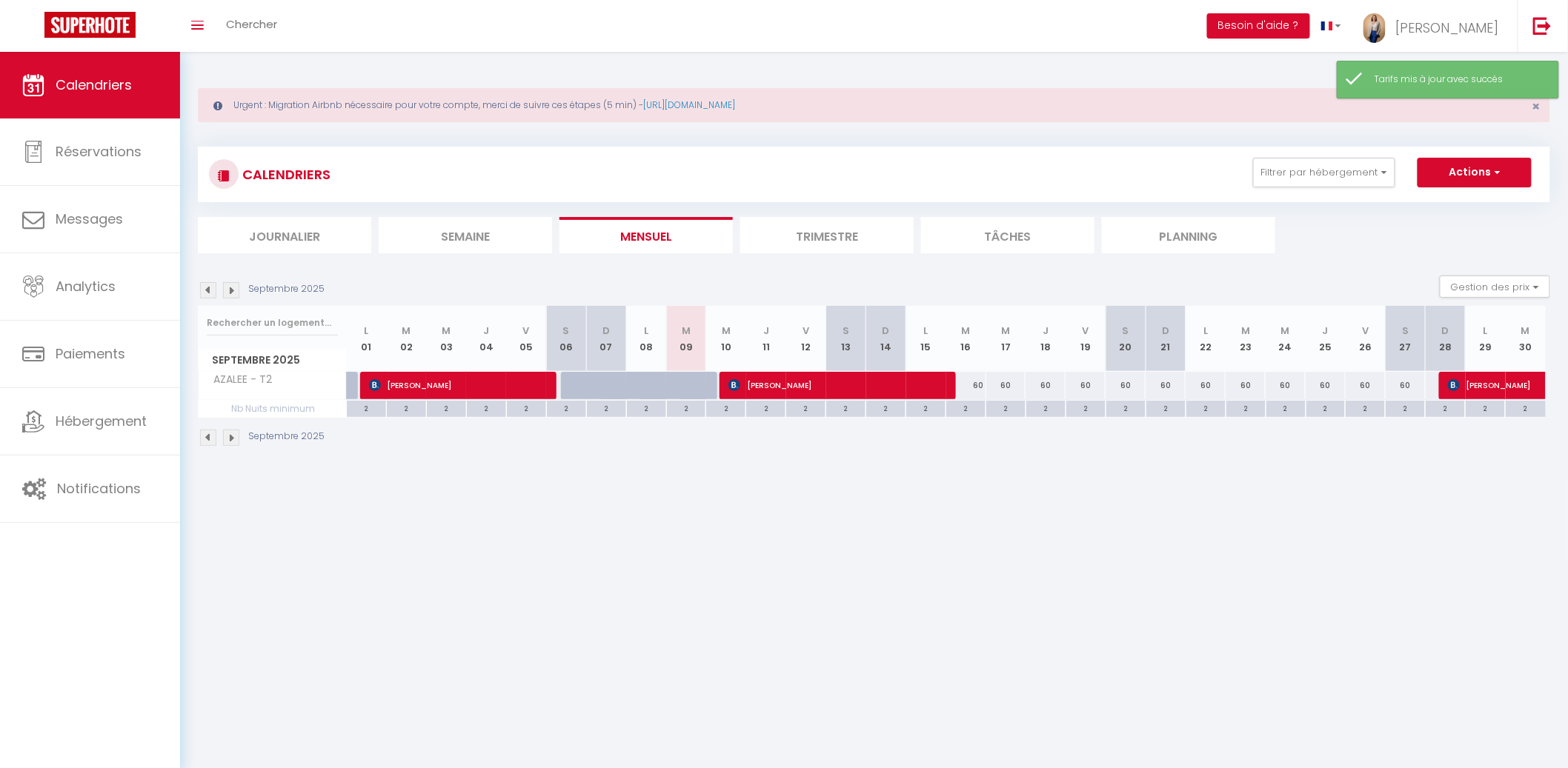
drag, startPoint x: 1083, startPoint y: 384, endPoint x: 1099, endPoint y: 366, distance: 24.1
click at [1083, 383] on div "60" at bounding box center [1085, 385] width 40 height 28
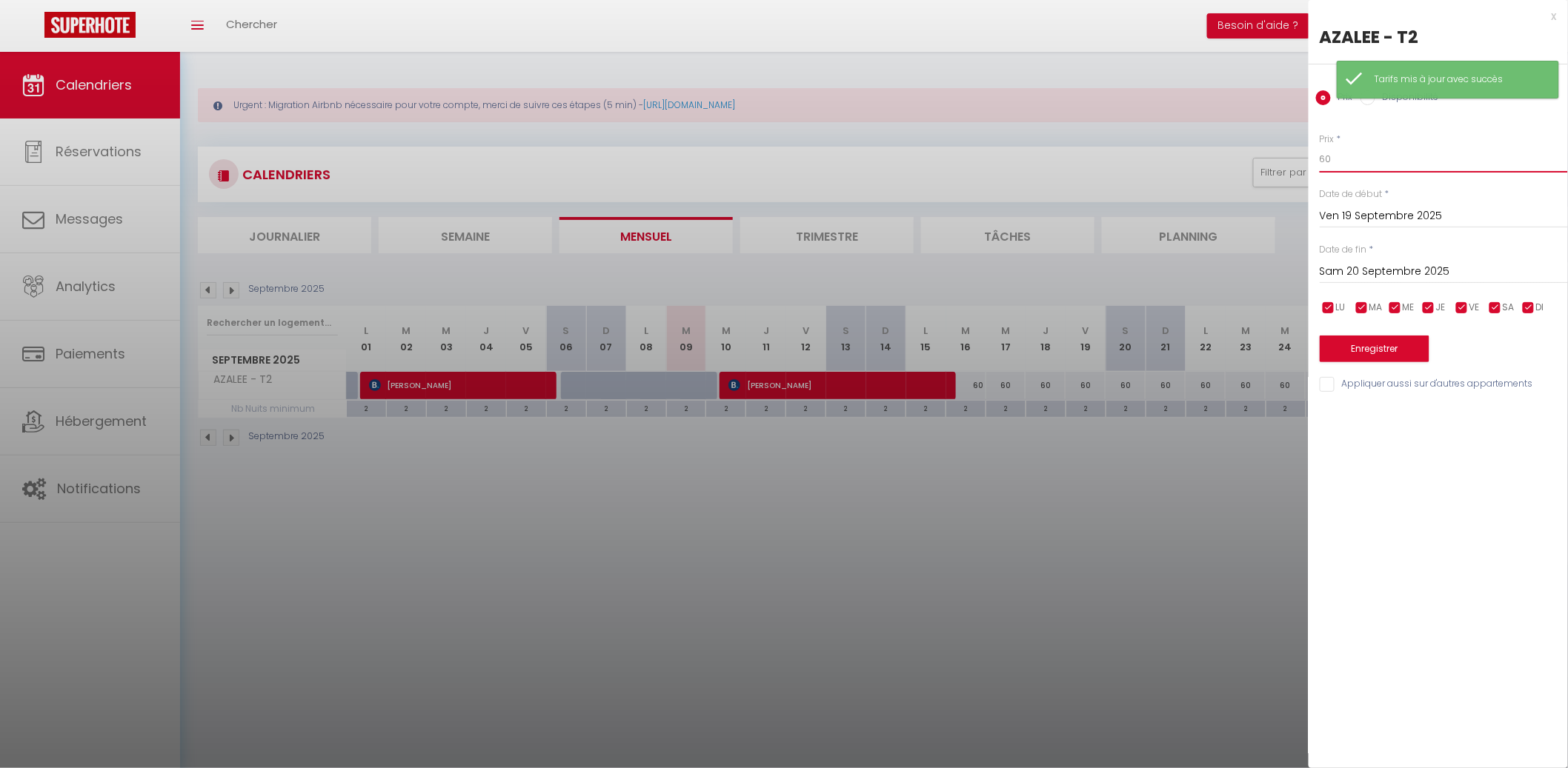
click at [1360, 155] on input "60" at bounding box center [1443, 159] width 248 height 27
click at [1360, 154] on input "60" at bounding box center [1443, 159] width 248 height 27
click at [1363, 279] on input "Sam 20 Septembre 2025" at bounding box center [1443, 272] width 248 height 20
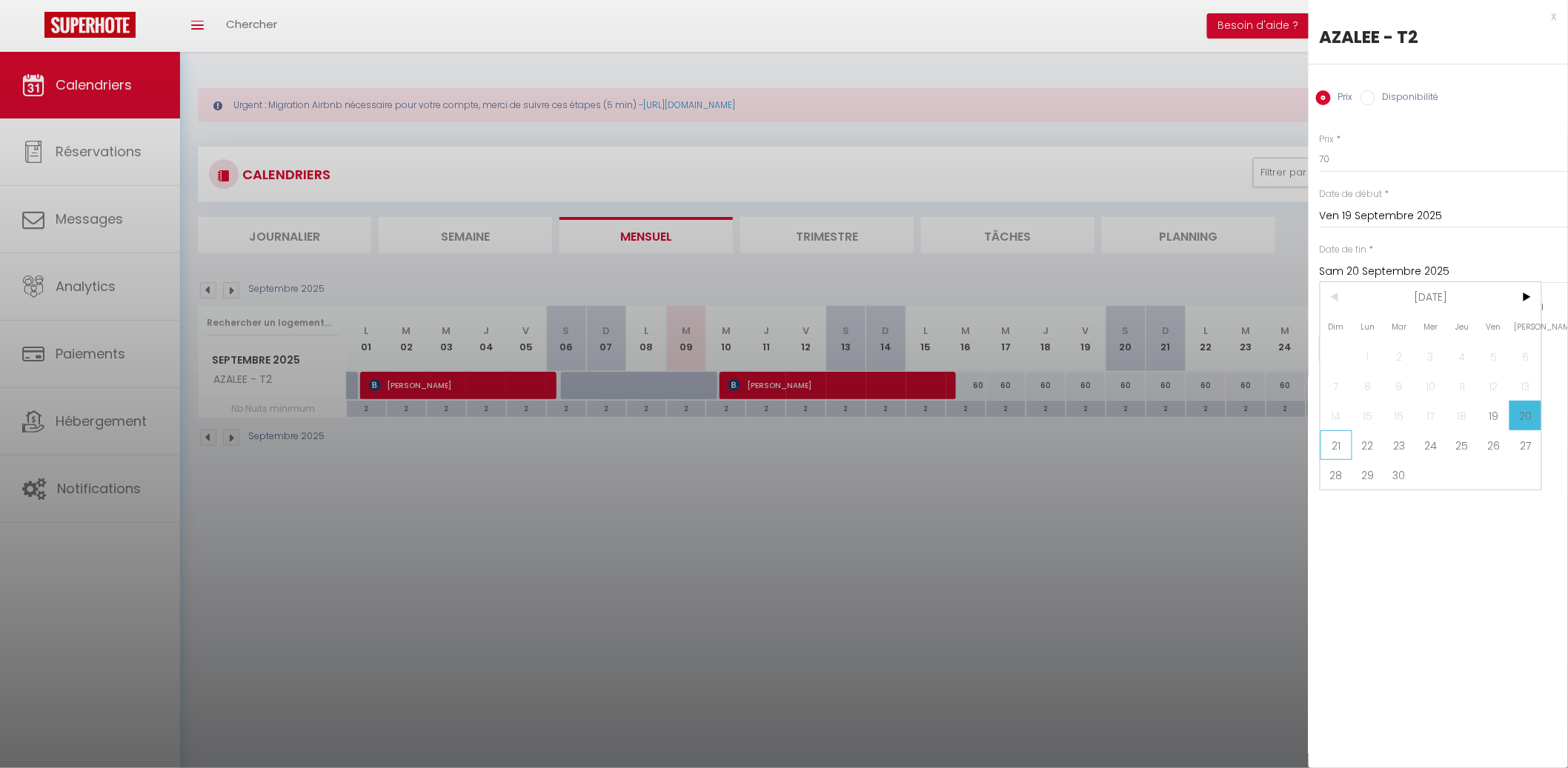
drag, startPoint x: 1340, startPoint y: 442, endPoint x: 1354, endPoint y: 392, distance: 51.9
click at [1340, 441] on span "21" at bounding box center [1336, 445] width 32 height 29
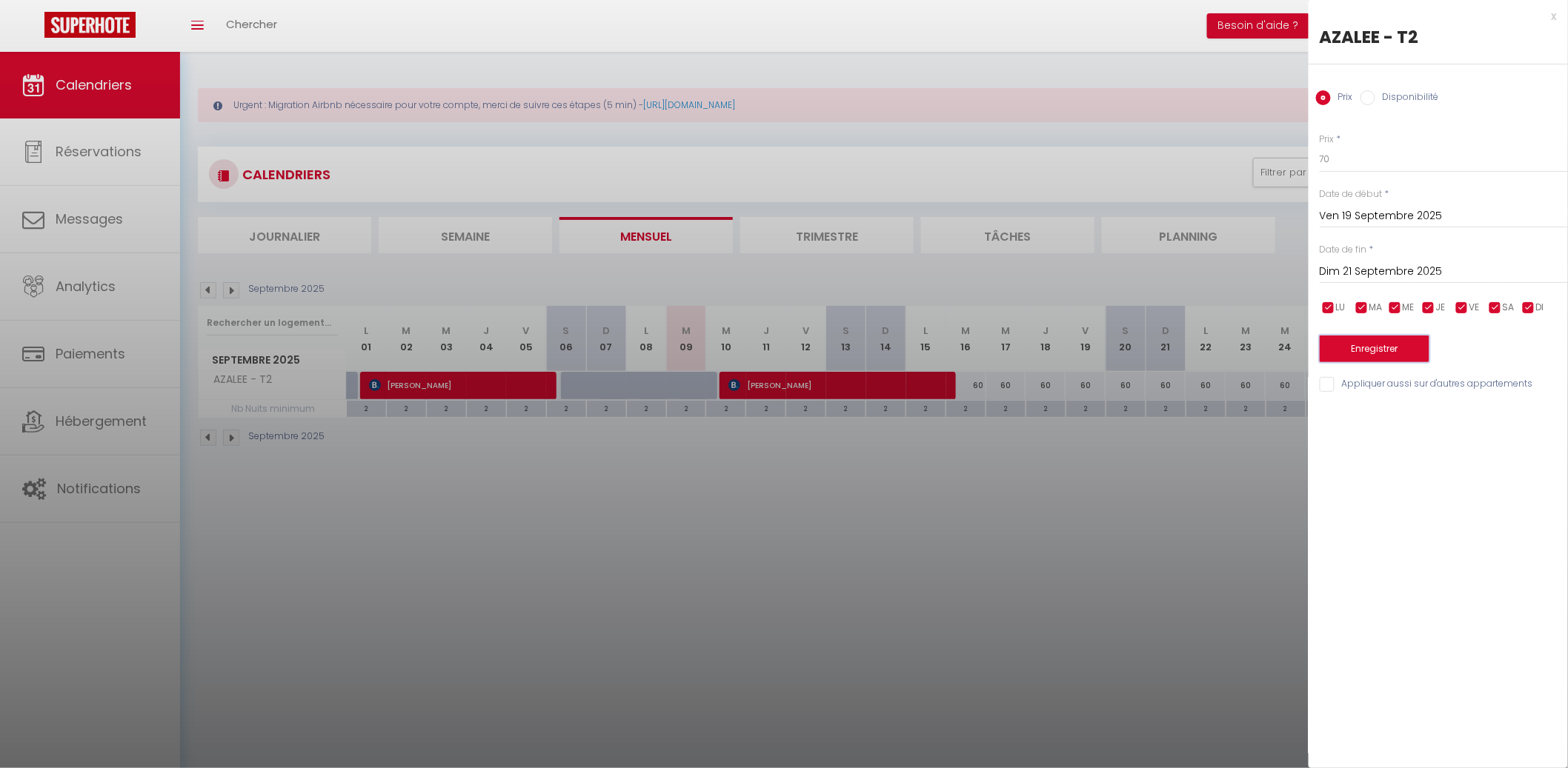
click at [1373, 352] on button "Enregistrer" at bounding box center [1374, 348] width 110 height 27
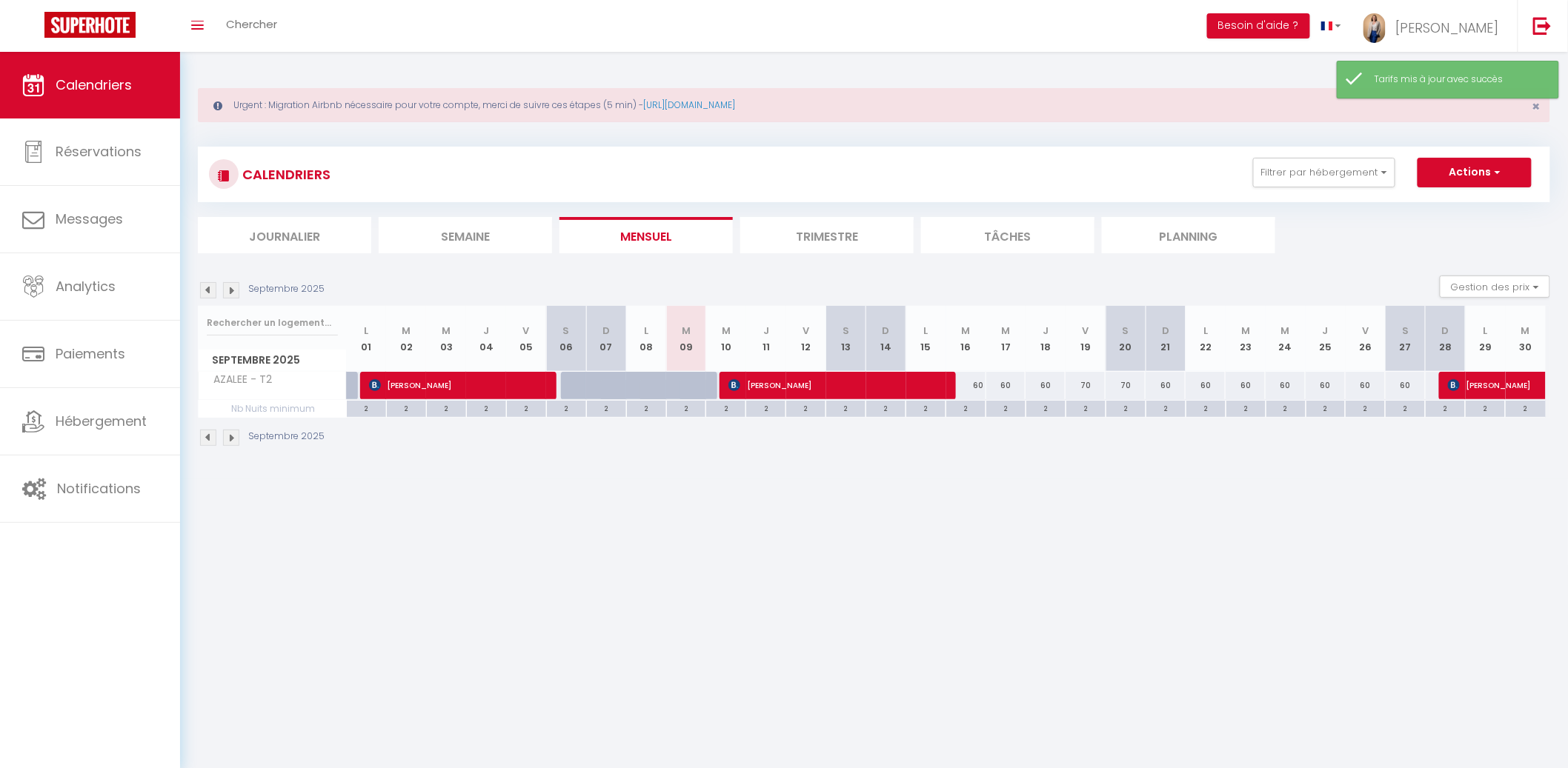
click at [972, 383] on div "60" at bounding box center [965, 385] width 40 height 28
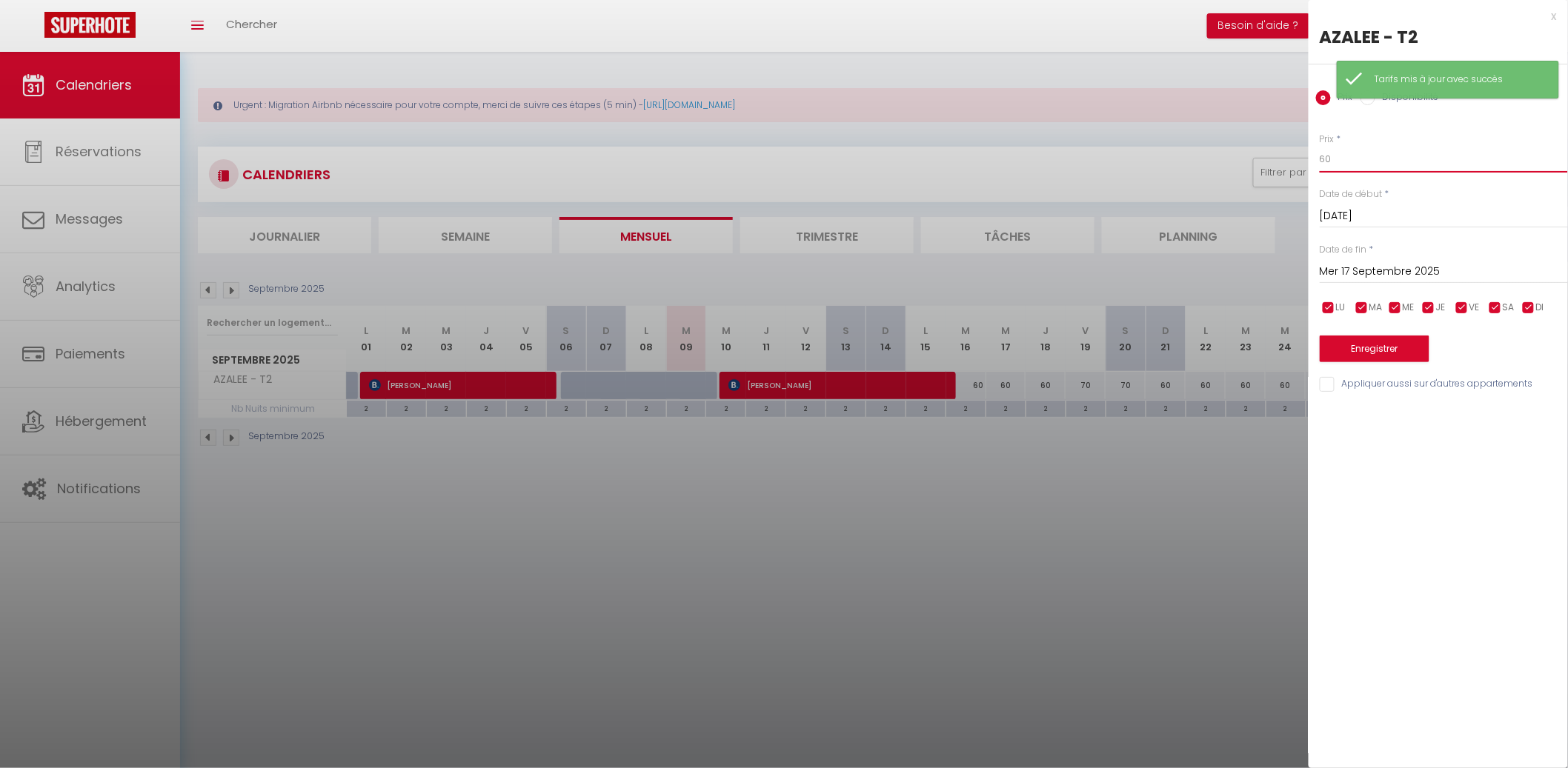
click at [1354, 149] on input "60" at bounding box center [1443, 159] width 248 height 27
click at [1436, 274] on input "Mer 17 Septembre 2025" at bounding box center [1443, 272] width 248 height 20
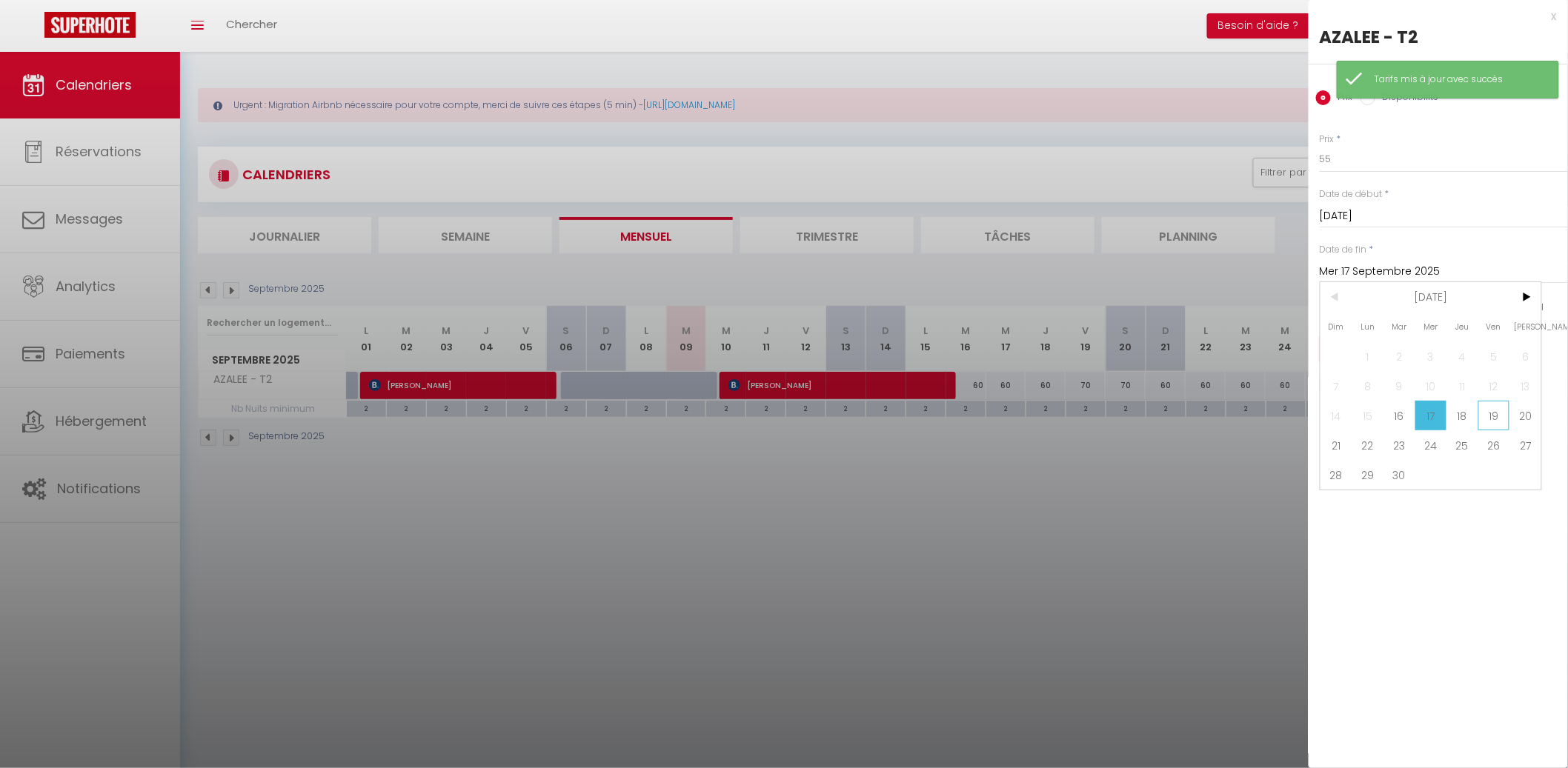
click at [1492, 401] on span "19" at bounding box center [1494, 415] width 32 height 29
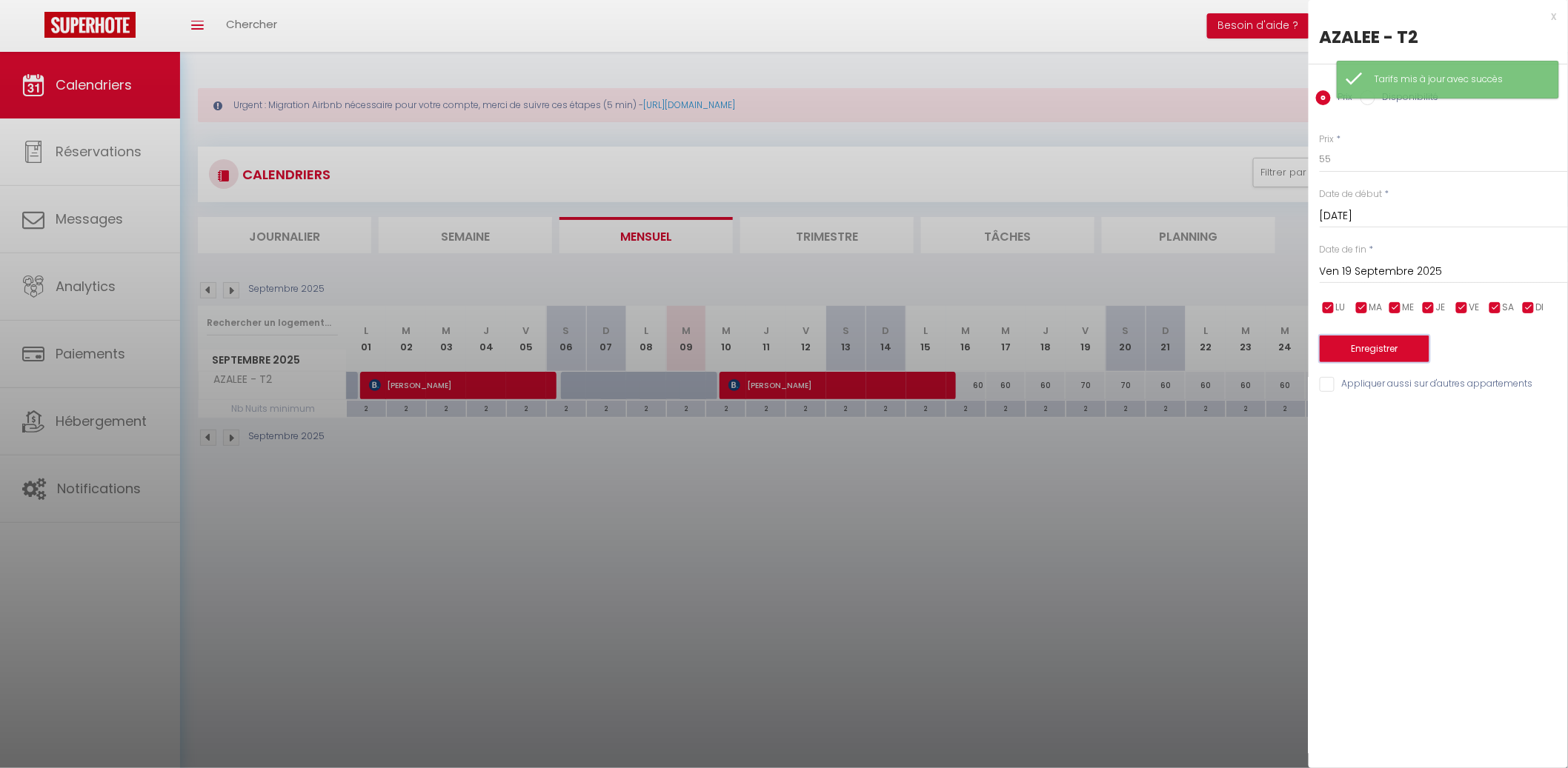
click at [1417, 346] on button "Enregistrer" at bounding box center [1374, 348] width 110 height 27
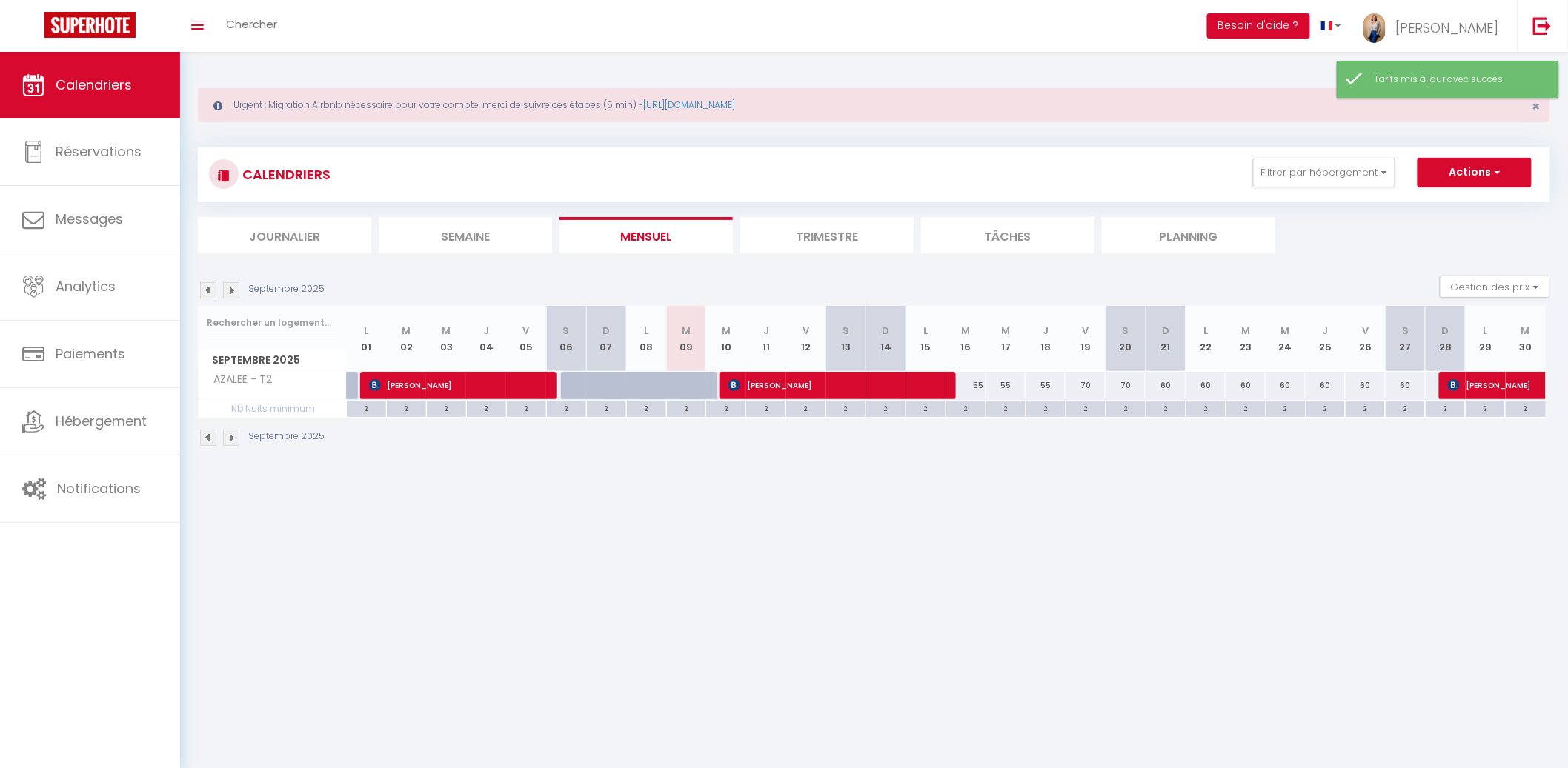
drag, startPoint x: 1331, startPoint y: 388, endPoint x: 1367, endPoint y: 381, distance: 36.7
click at [1368, 389] on tr "AZALEE - T2 70 George Heywood 60 60 60 60 60" at bounding box center [872, 385] width 1347 height 29
click at [1367, 380] on div "60" at bounding box center [1365, 385] width 40 height 28
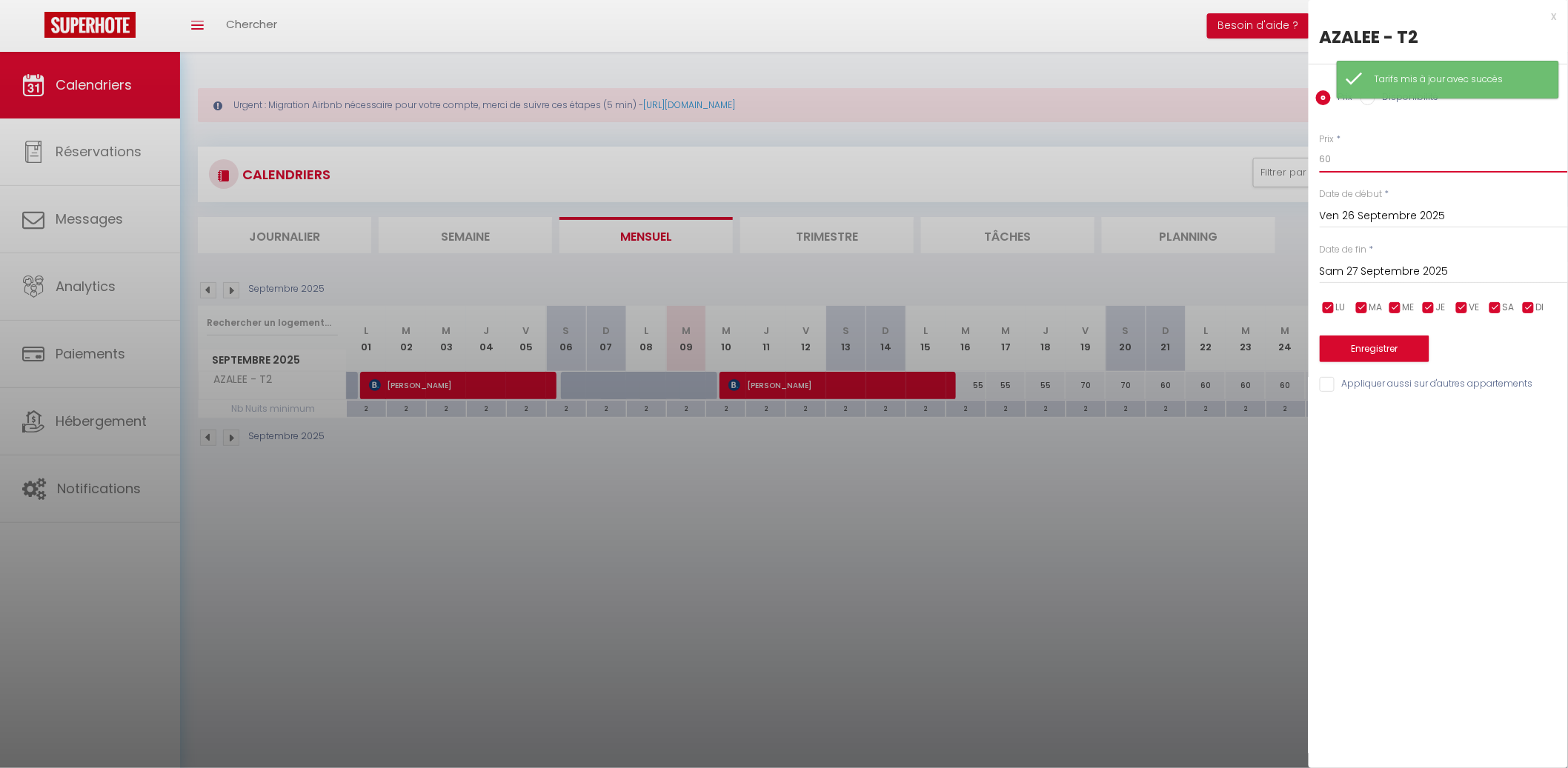
click at [1371, 156] on input "60" at bounding box center [1443, 159] width 248 height 27
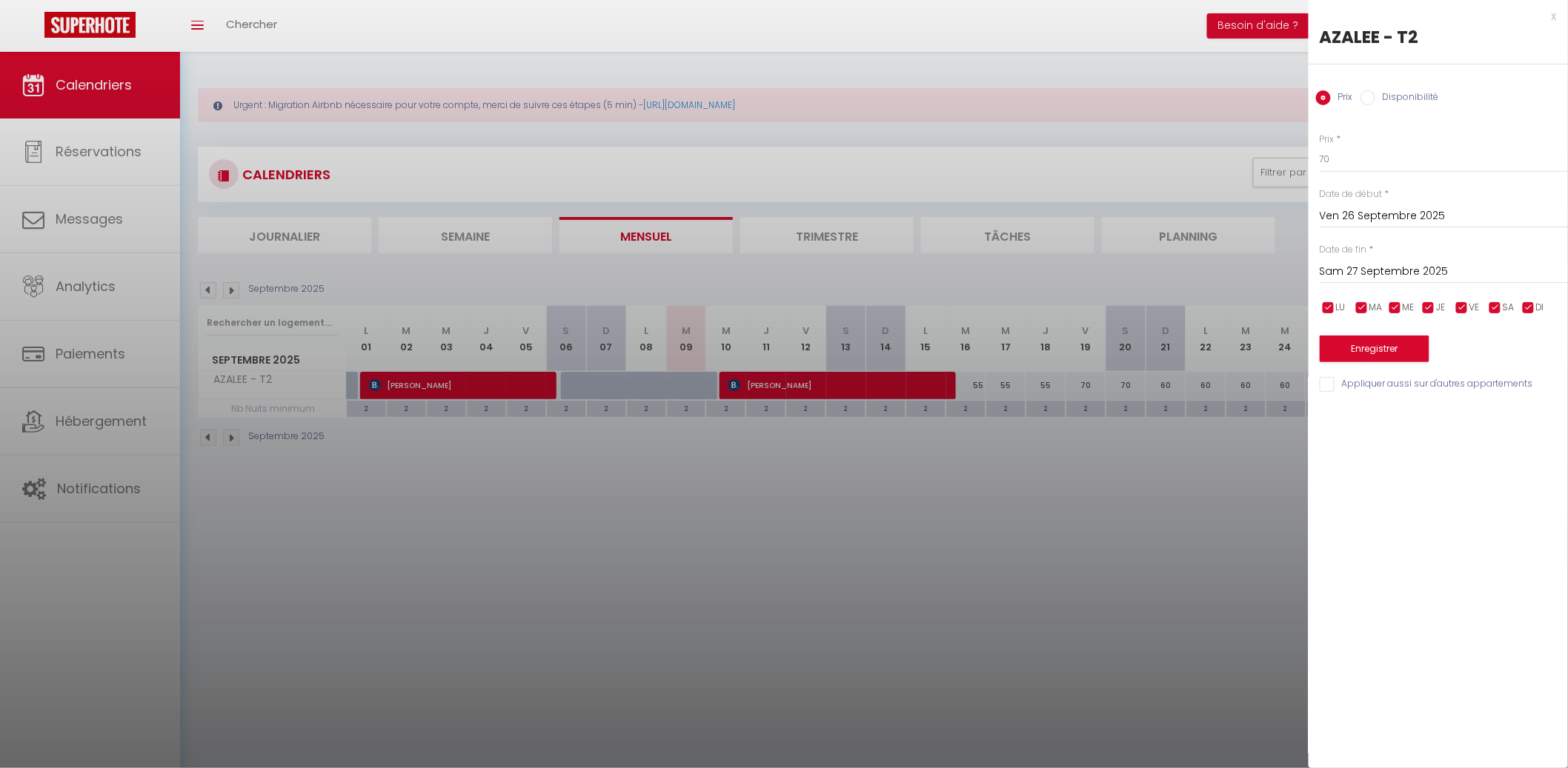
drag, startPoint x: 1395, startPoint y: 281, endPoint x: 1399, endPoint y: 293, distance: 12.6
click at [1395, 281] on div "Sam 27 Septembre 2025 < Sep 2025 > Dim Lun Mar Mer Jeu Ven Sam 1 2 3 4 5 6 7 8 …" at bounding box center [1443, 270] width 248 height 27
drag, startPoint x: 1463, startPoint y: 255, endPoint x: 1463, endPoint y: 269, distance: 14.0
click at [1463, 256] on div "Date de fin * Sam 27 Septembre 2025 < Sep 2025 > Dim Lun Mar Mer Jeu Ven Sam 1 …" at bounding box center [1443, 264] width 248 height 41
click at [1463, 270] on input "Sam 27 Septembre 2025" at bounding box center [1443, 272] width 248 height 20
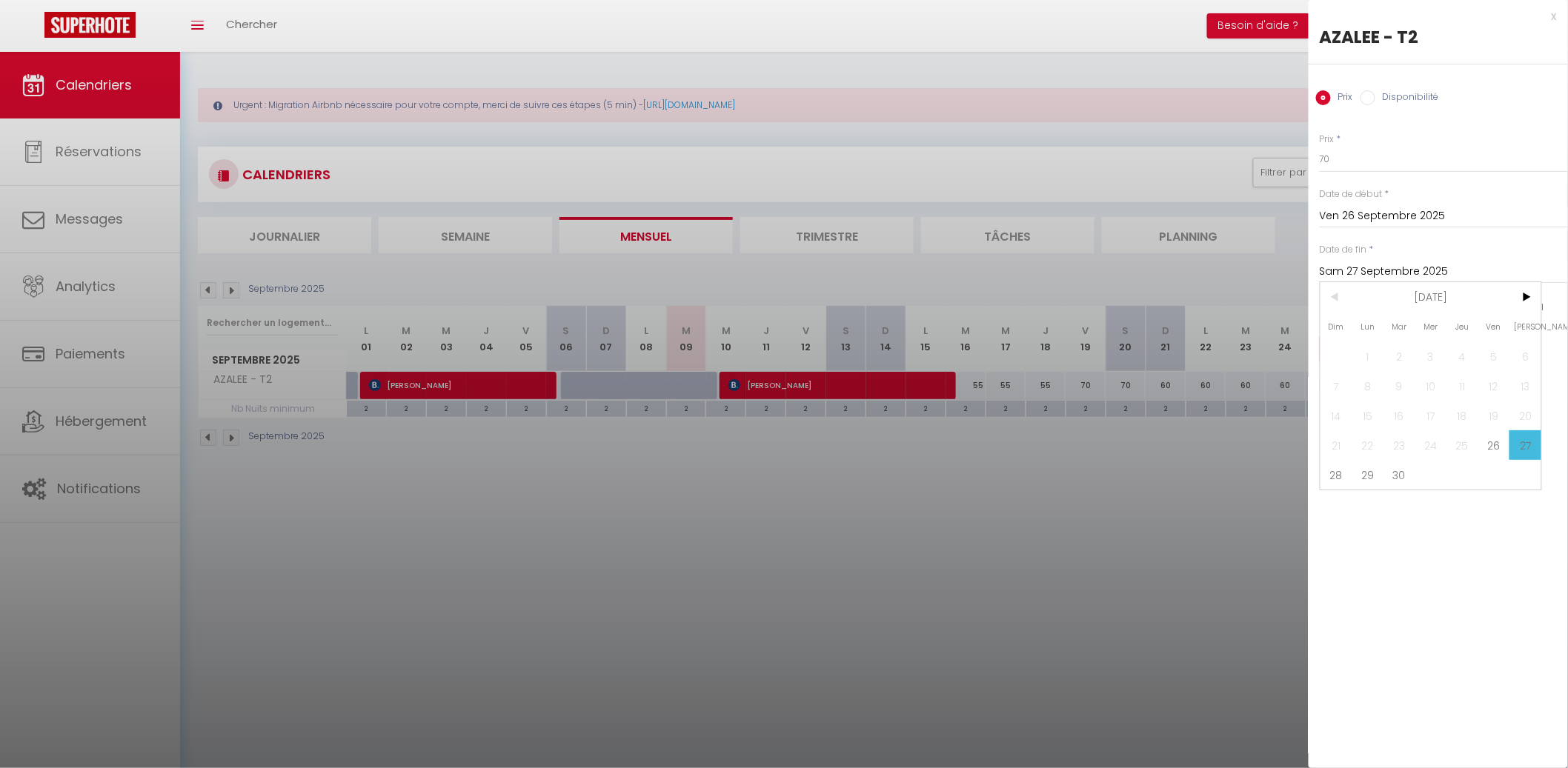
drag, startPoint x: 1326, startPoint y: 468, endPoint x: 1332, endPoint y: 453, distance: 16.2
click at [1326, 467] on span "28" at bounding box center [1336, 474] width 32 height 29
click at [1382, 355] on button "Enregistrer" at bounding box center [1374, 348] width 110 height 27
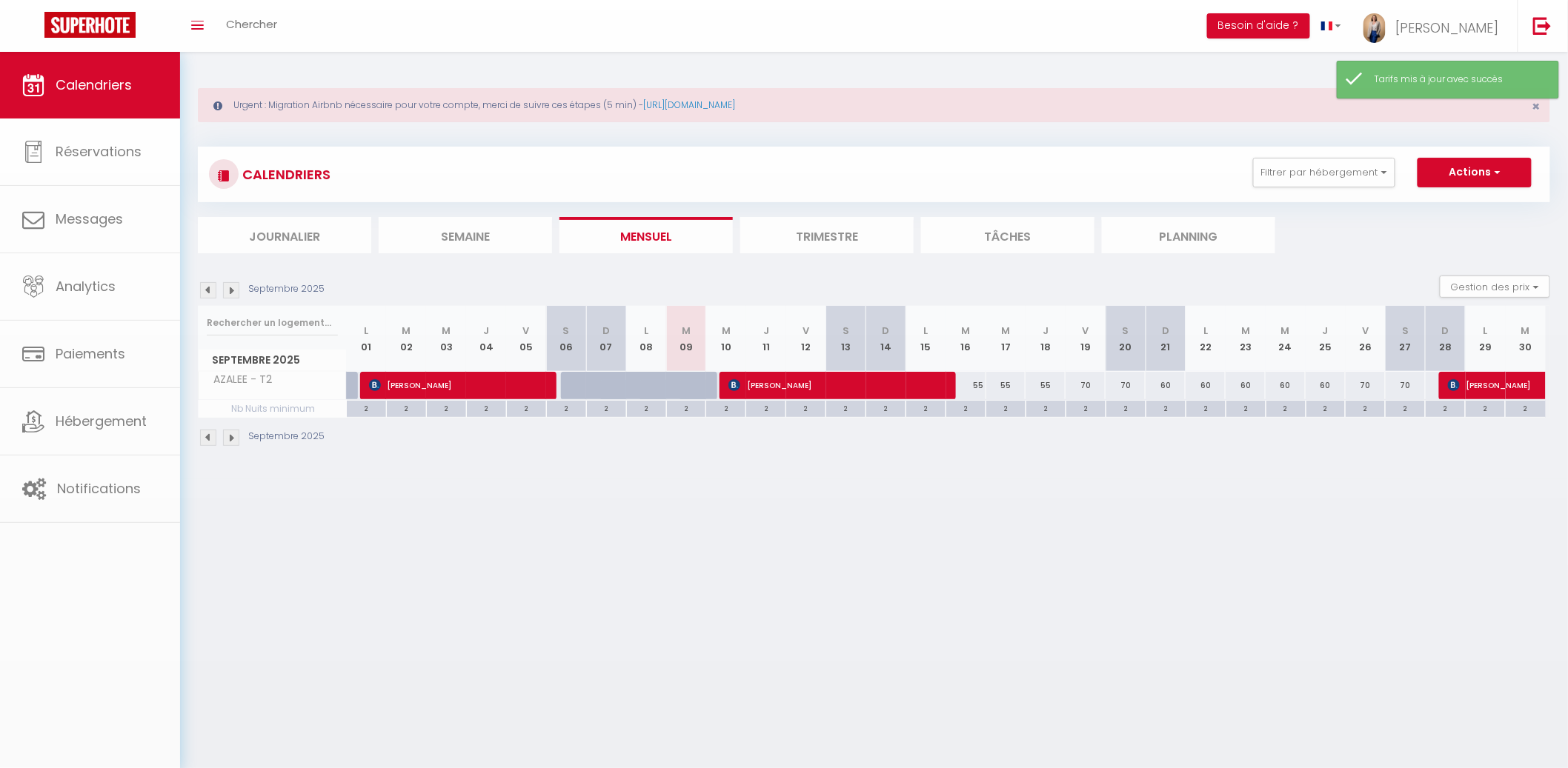
click at [231, 292] on img at bounding box center [231, 290] width 16 height 16
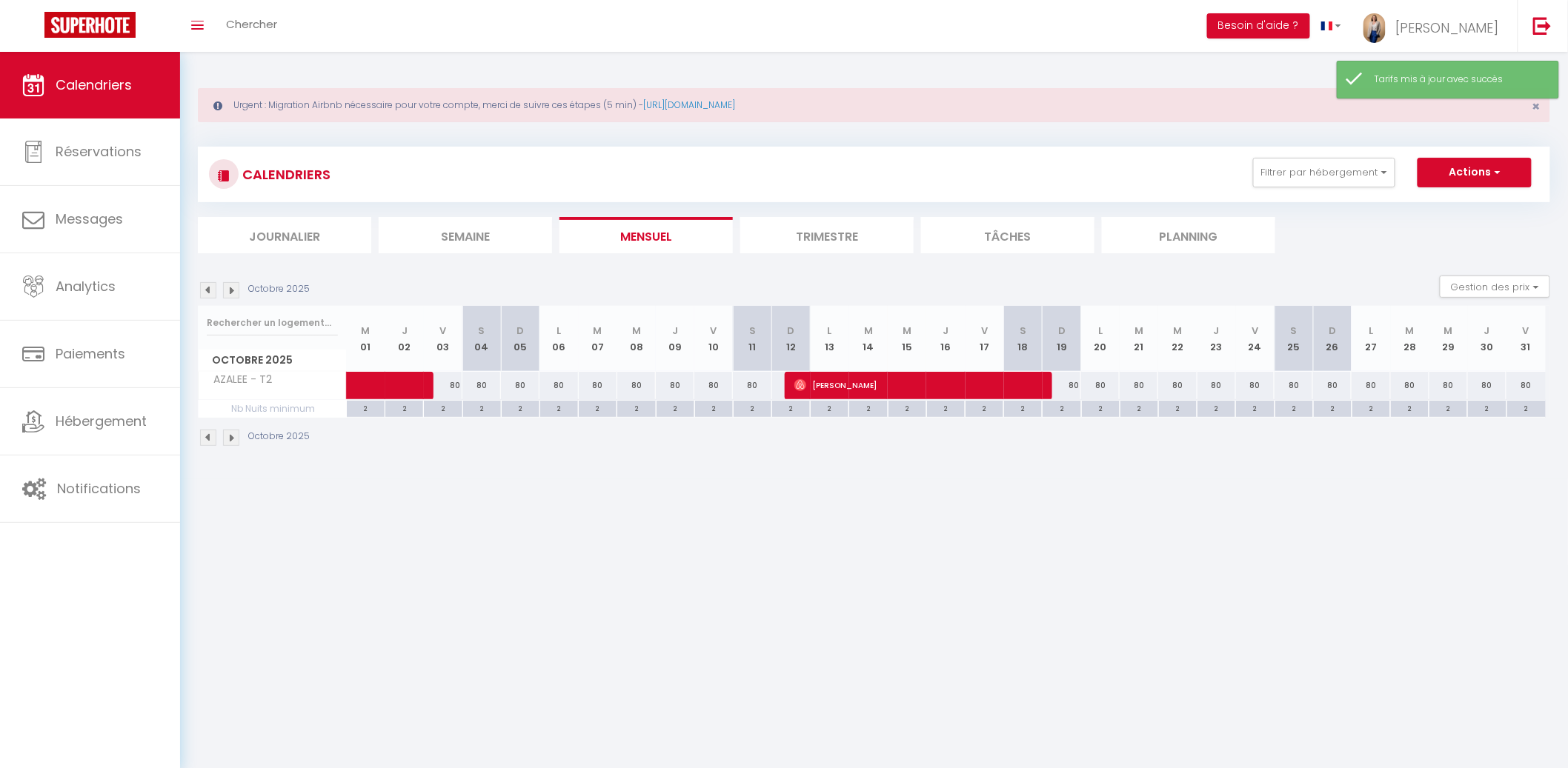
drag, startPoint x: 524, startPoint y: 385, endPoint x: 549, endPoint y: 380, distance: 25.5
click at [527, 385] on div "80" at bounding box center [520, 385] width 38 height 28
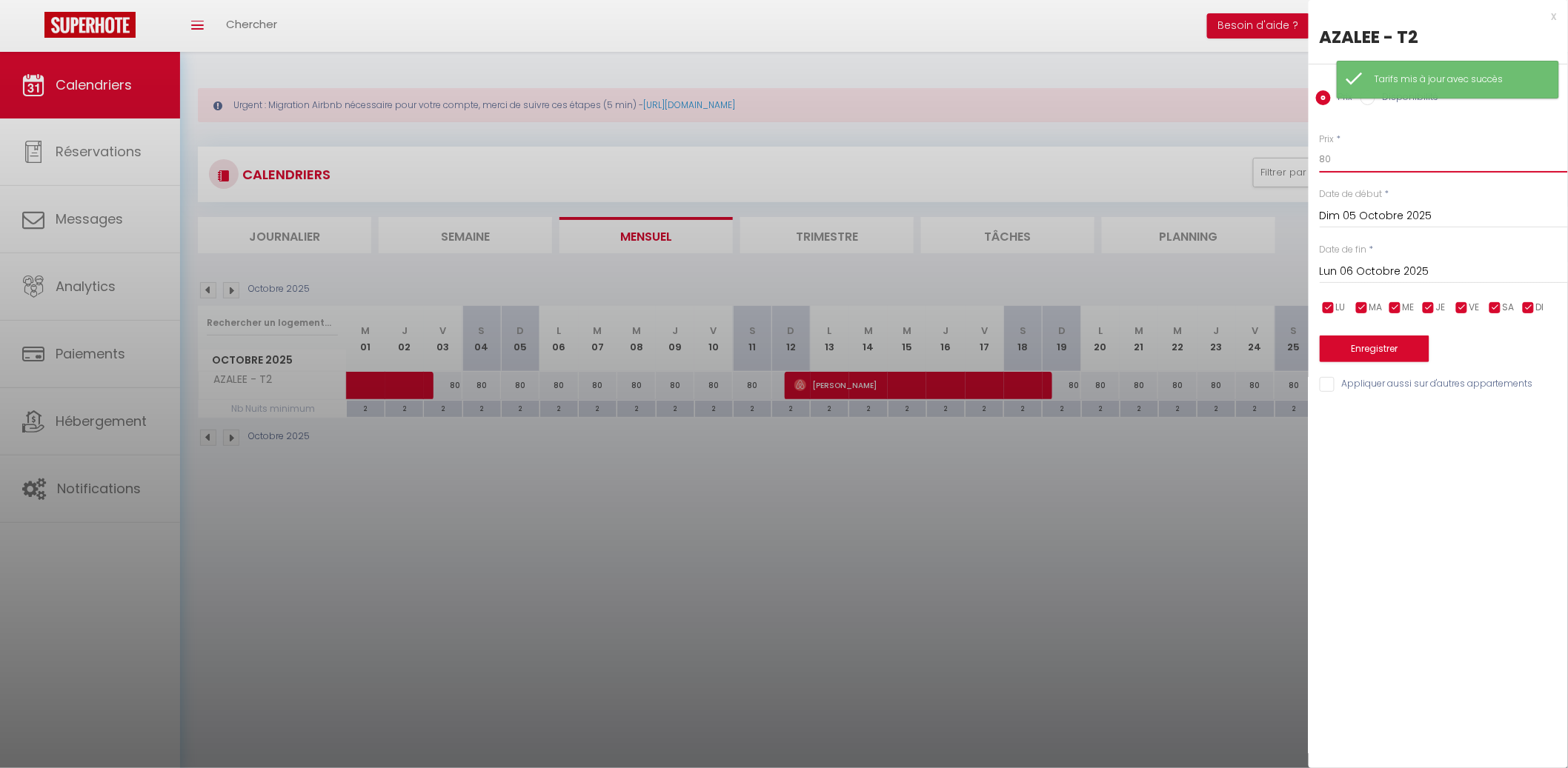
click at [1374, 155] on input "80" at bounding box center [1443, 159] width 248 height 27
click at [1375, 154] on input "80" at bounding box center [1443, 159] width 248 height 27
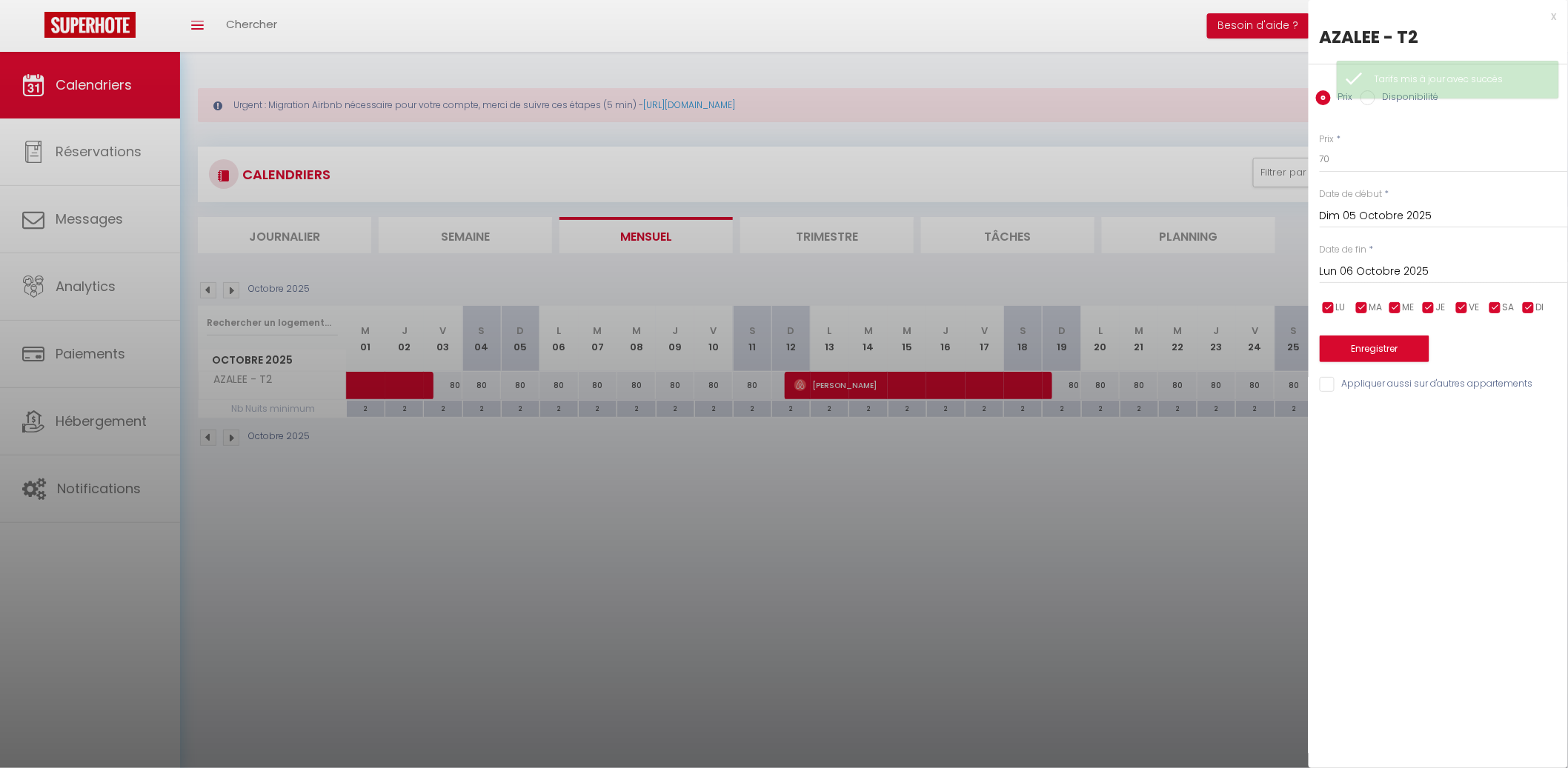
click at [1418, 281] on div "Prix * 70 Statut * Disponible Indisponible Date de début * Dim 05 Octobre 2025 …" at bounding box center [1438, 254] width 259 height 280
drag, startPoint x: 1419, startPoint y: 275, endPoint x: 1459, endPoint y: 315, distance: 56.6
click at [1420, 274] on input "Lun 06 Octobre 2025" at bounding box center [1443, 272] width 248 height 20
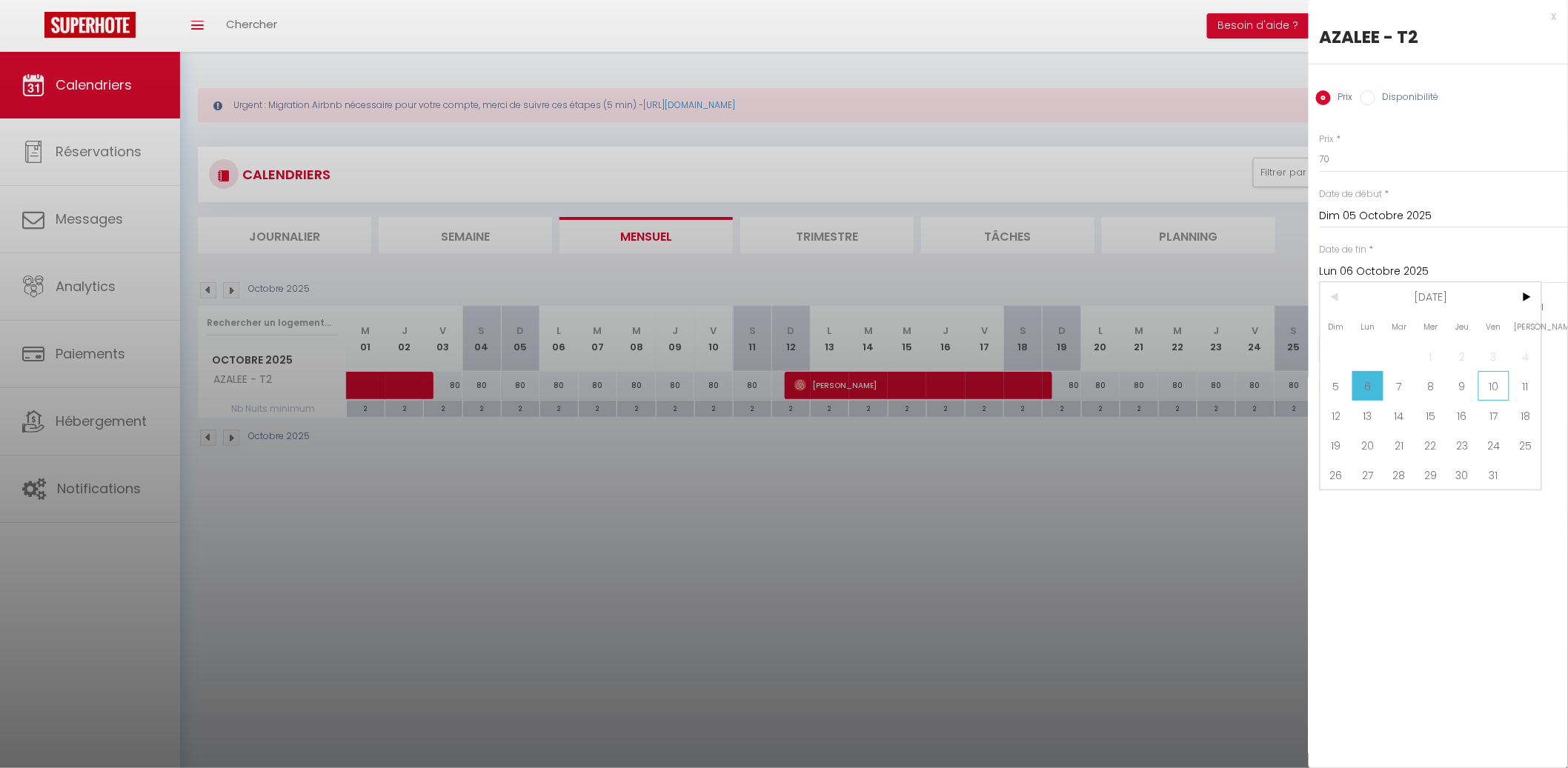
click at [1488, 379] on span "10" at bounding box center [1494, 385] width 32 height 29
click at [1409, 350] on button "Enregistrer" at bounding box center [1374, 348] width 110 height 27
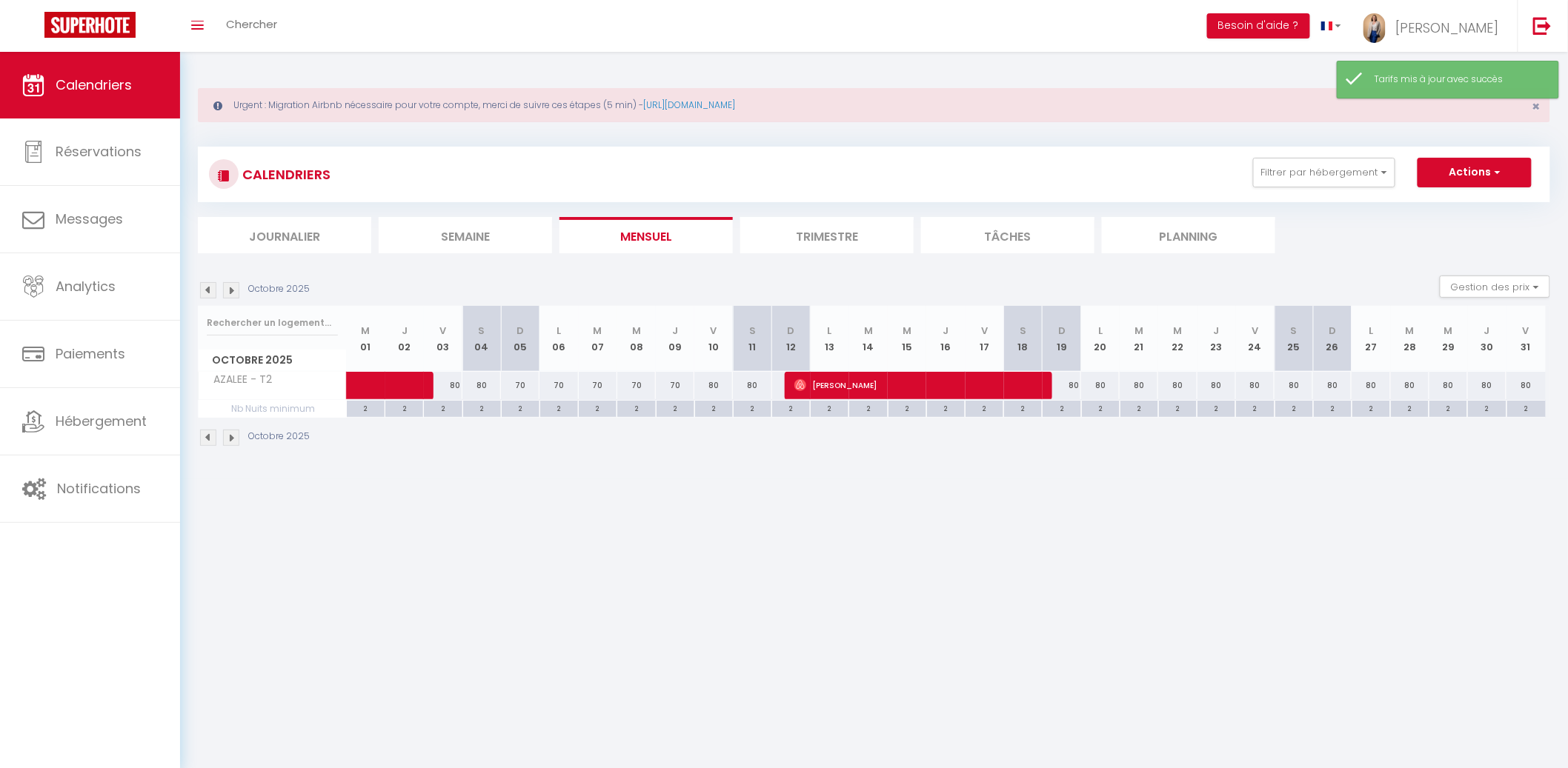
click at [647, 236] on li "Mensuel" at bounding box center [645, 235] width 173 height 37
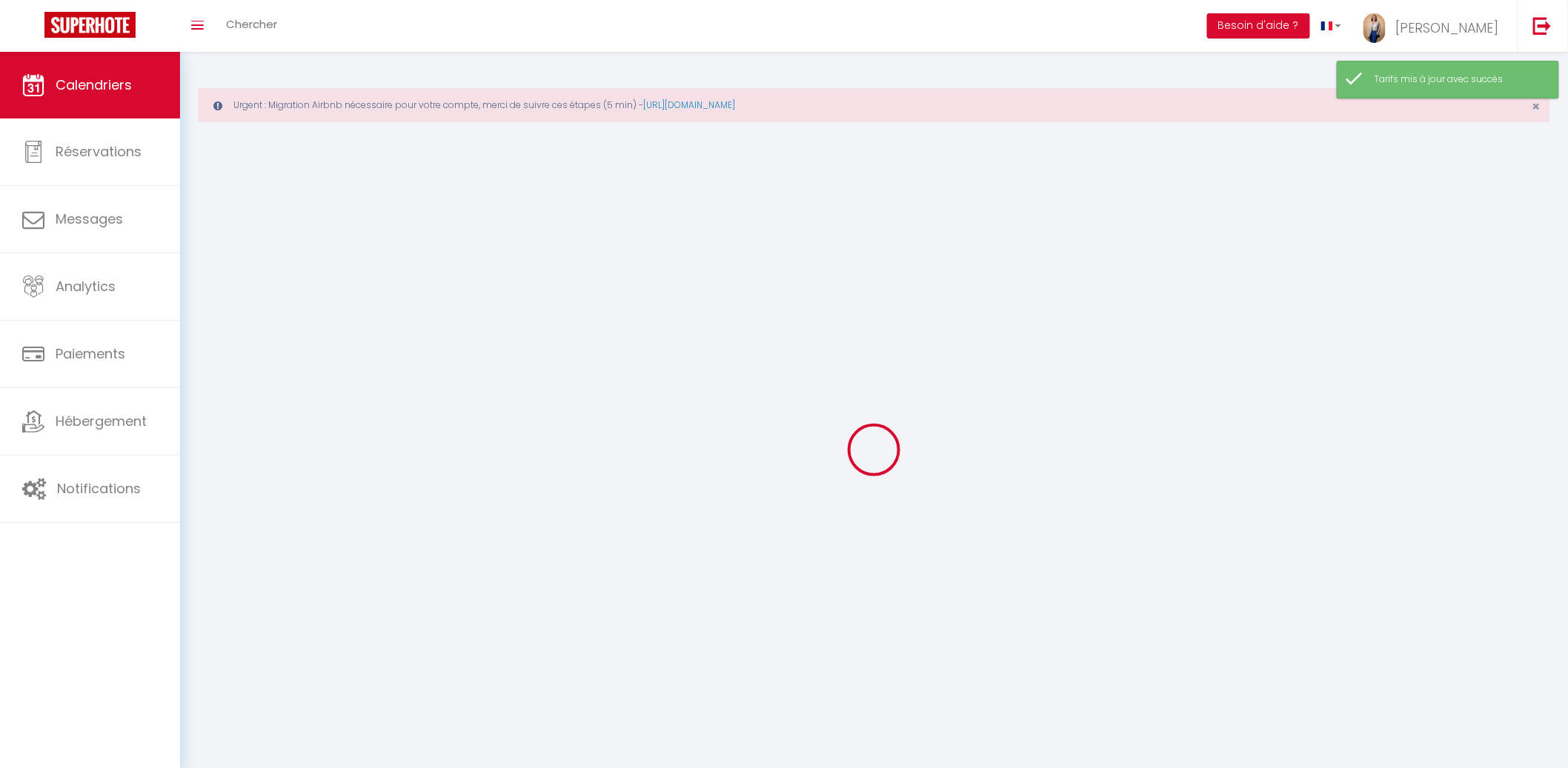
scroll to position [10, 0]
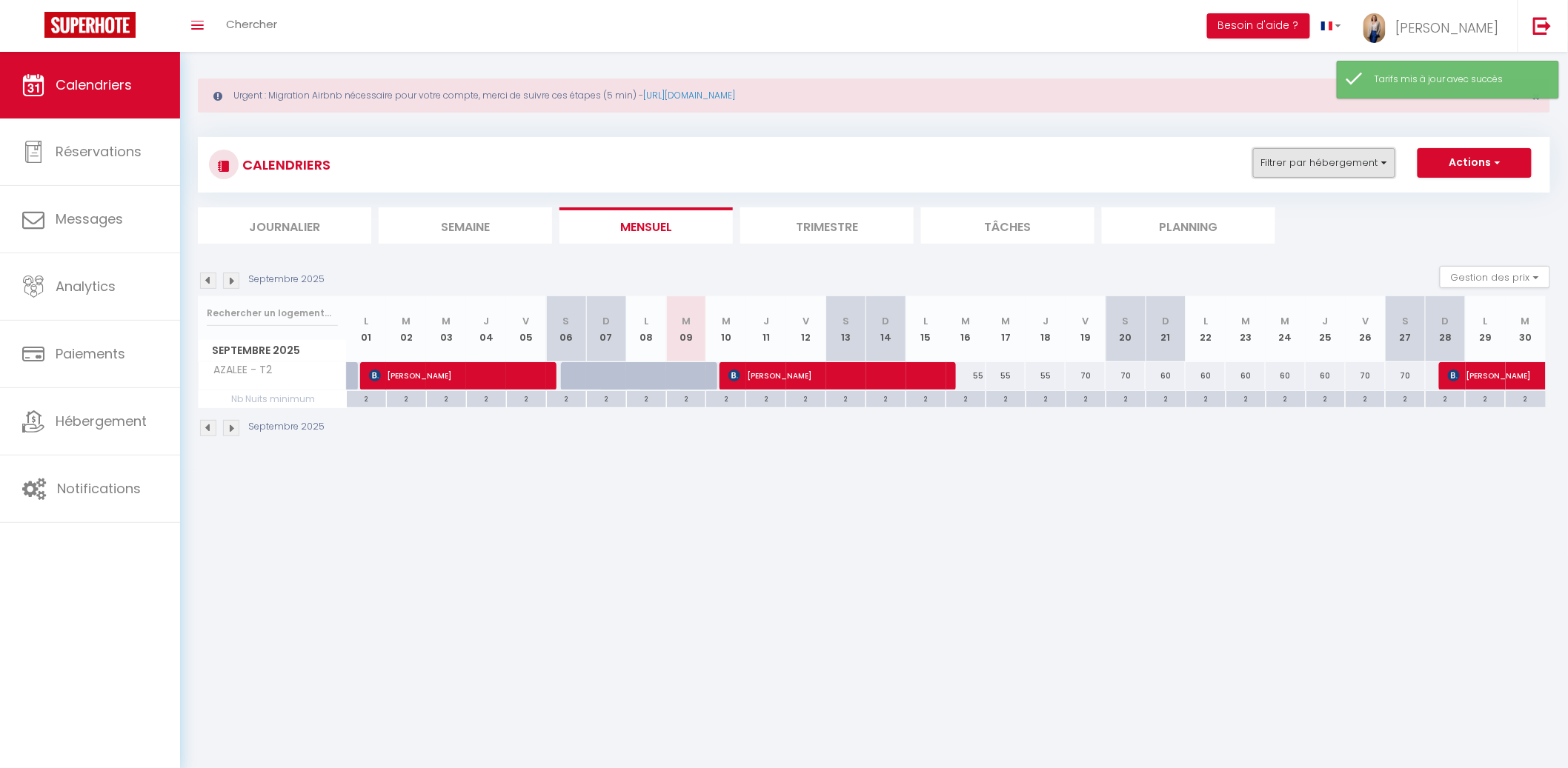
click at [1318, 161] on button "Filtrer par hébergement" at bounding box center [1324, 162] width 143 height 29
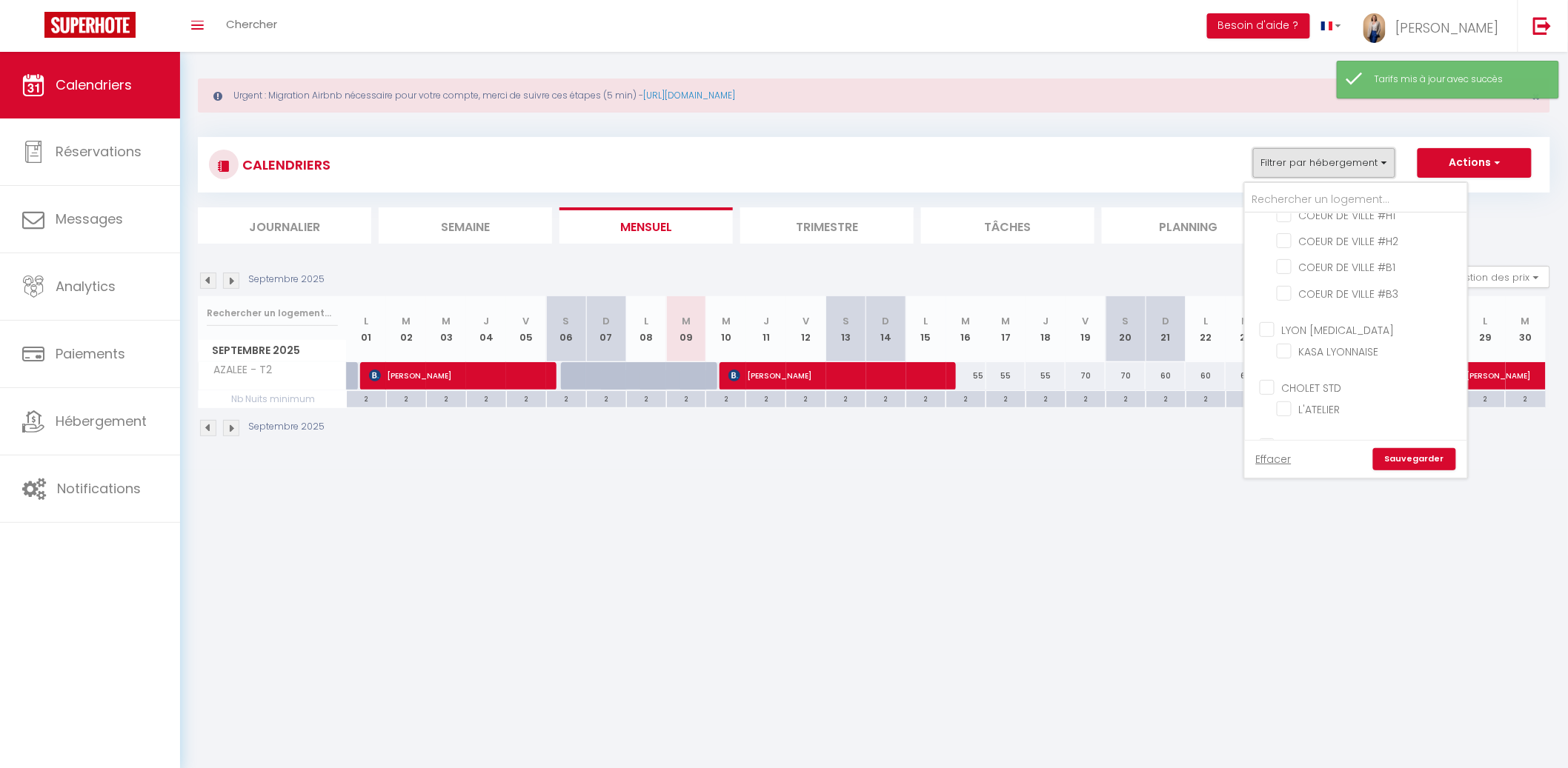
scroll to position [685, 0]
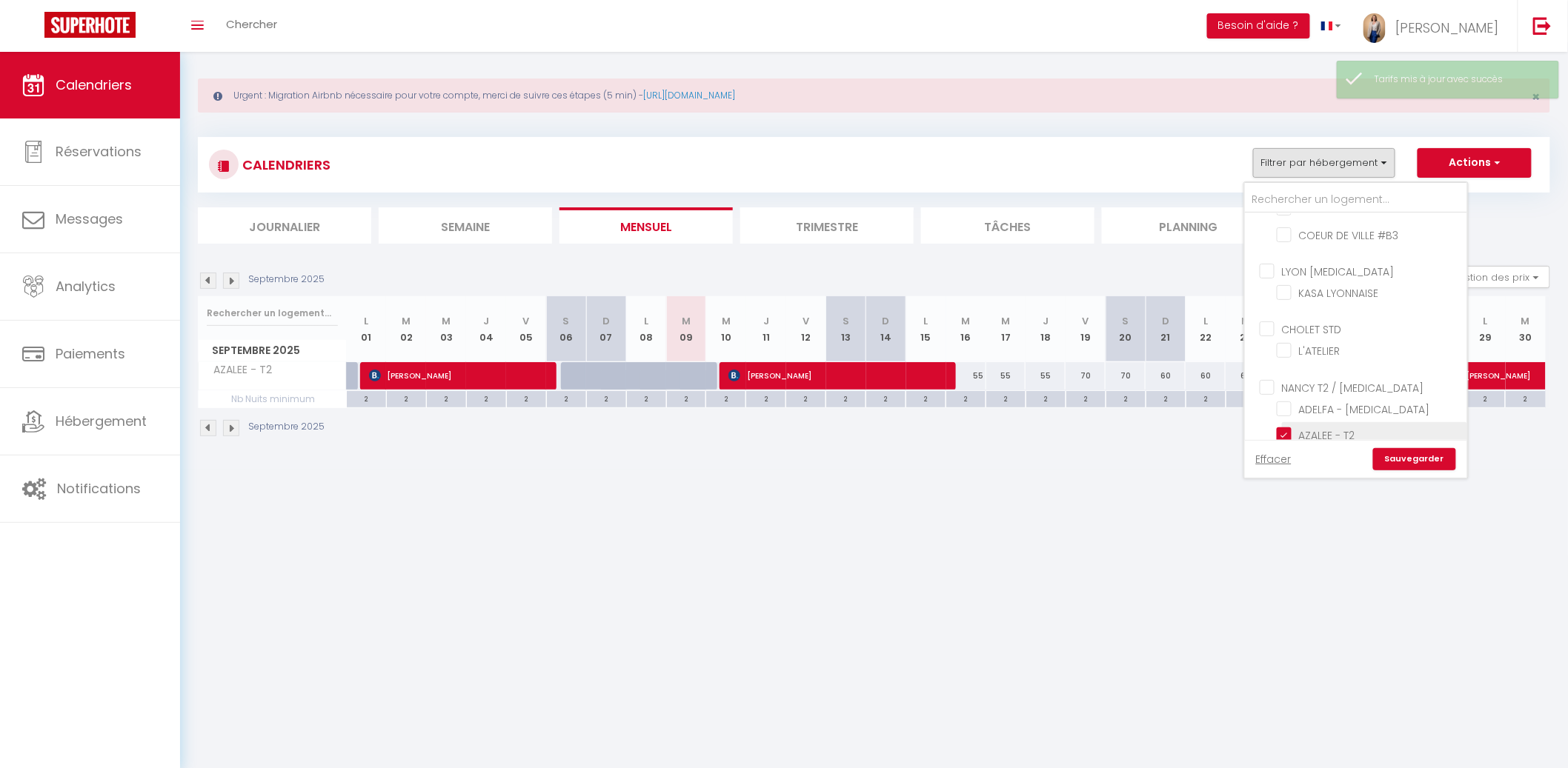
click at [1282, 427] on input "AZALEE - T2" at bounding box center [1369, 434] width 185 height 15
drag, startPoint x: 1289, startPoint y: 363, endPoint x: 1296, endPoint y: 395, distance: 32.8
click at [1289, 401] on input "[PERSON_NAME] - [MEDICAL_DATA]" at bounding box center [1369, 408] width 185 height 15
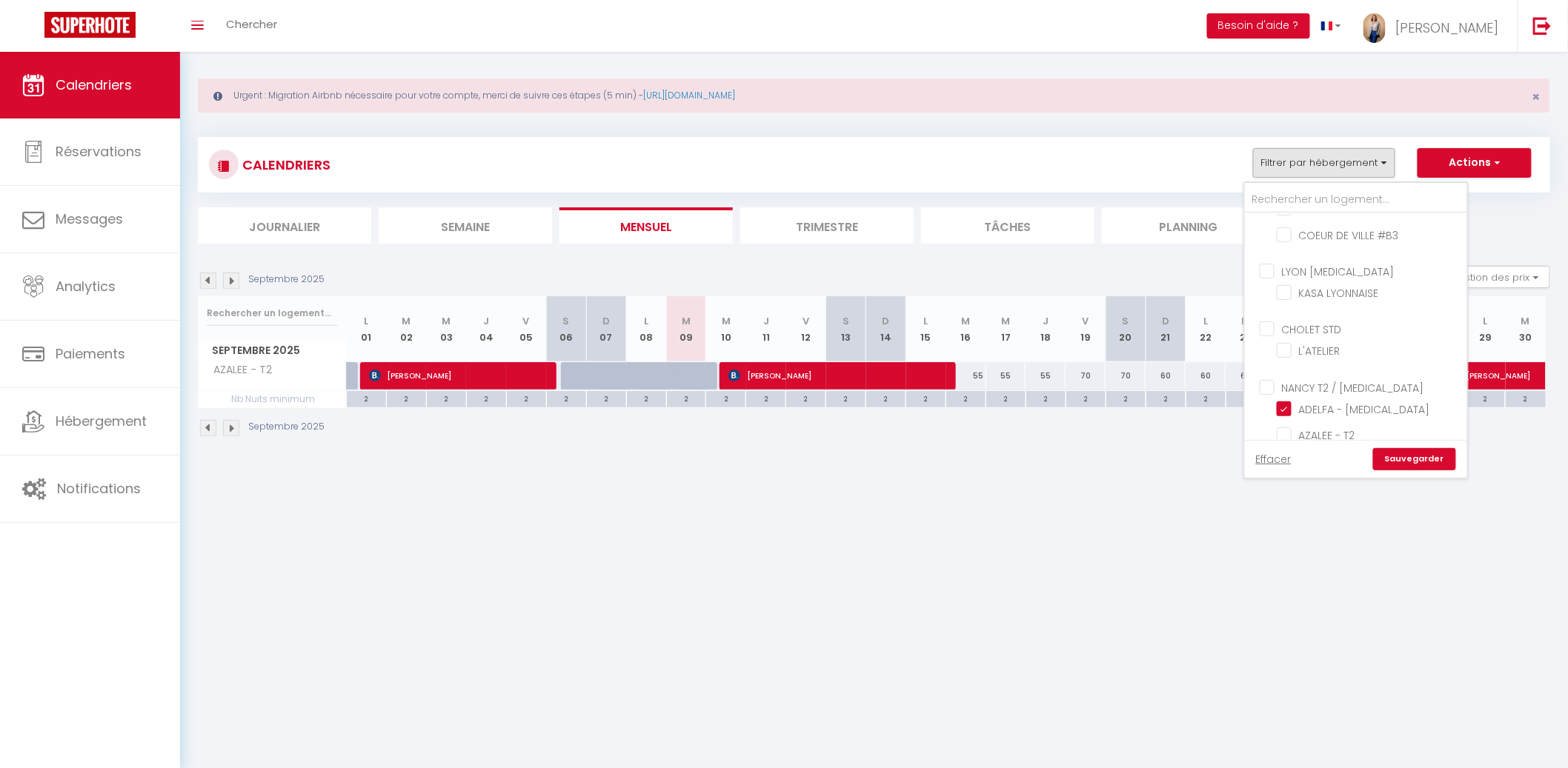
click at [1298, 453] on input "Le cocon d'Emile" at bounding box center [1369, 460] width 185 height 15
click at [1405, 453] on link "Sauvegarder" at bounding box center [1414, 459] width 83 height 22
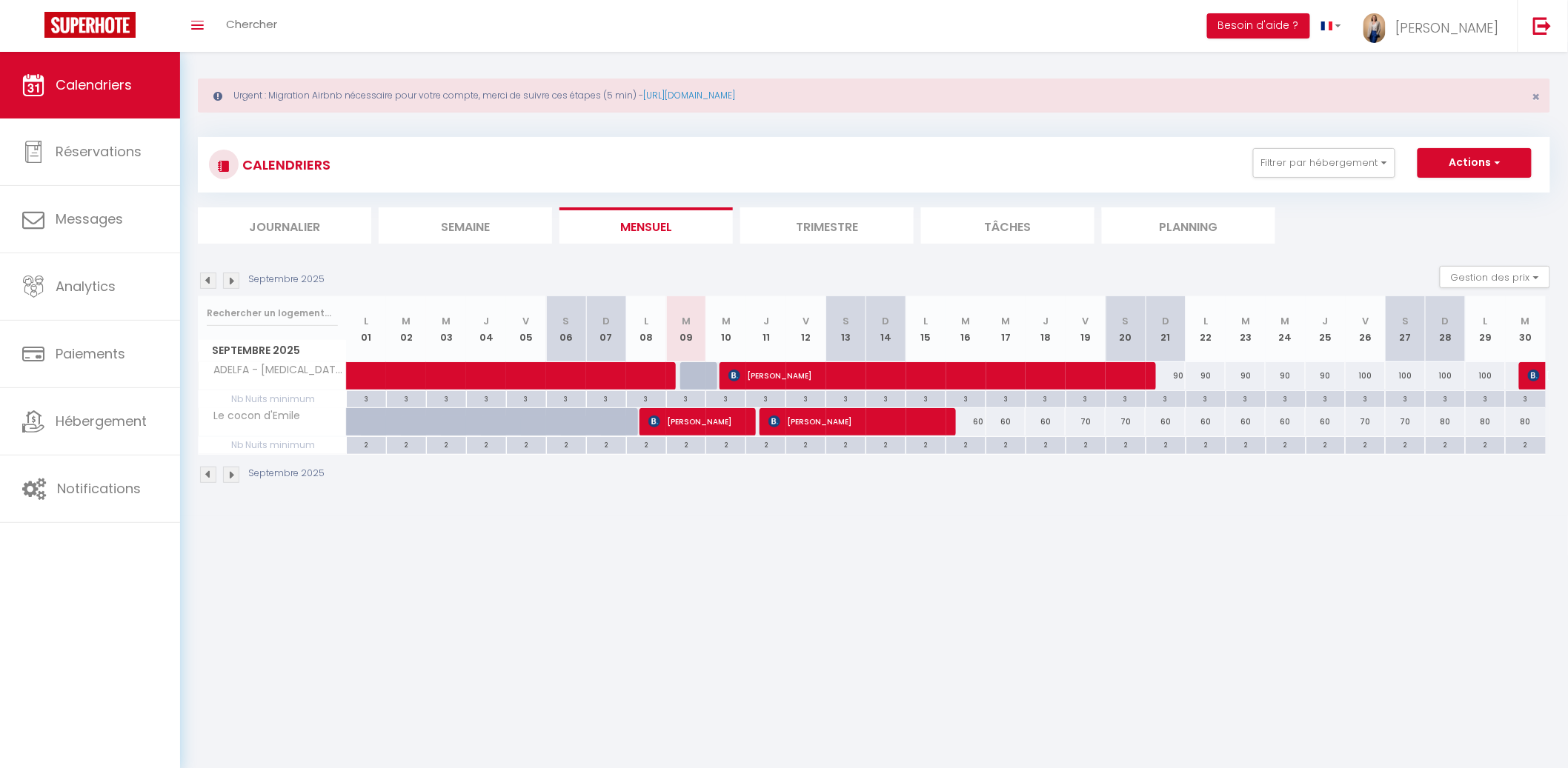
click at [1178, 374] on div "90" at bounding box center [1165, 375] width 40 height 28
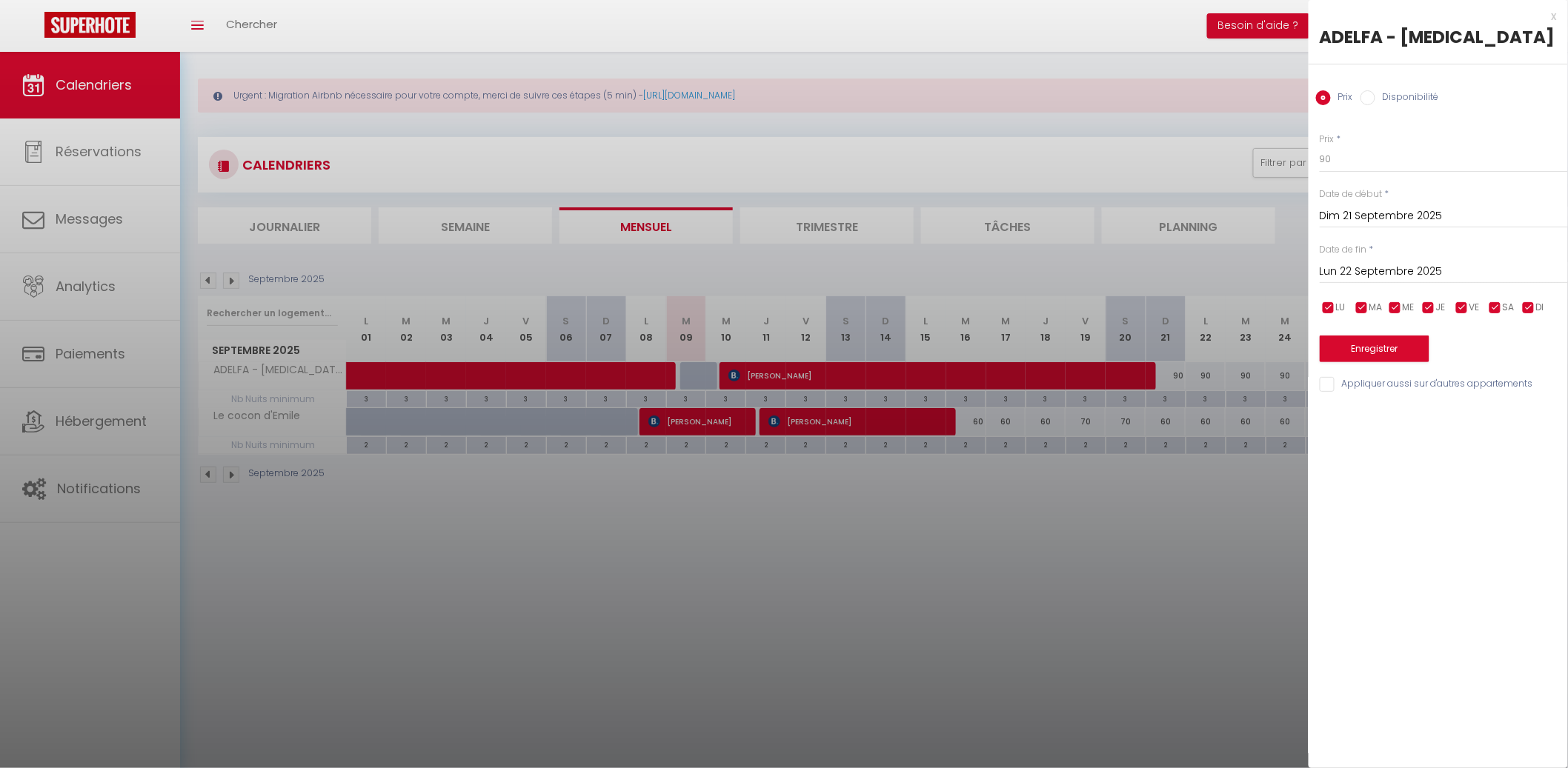
click at [1493, 274] on input "Lun 22 Septembre 2025" at bounding box center [1443, 272] width 248 height 20
click at [1515, 296] on span ">" at bounding box center [1525, 297] width 32 height 29
drag, startPoint x: 1445, startPoint y: 357, endPoint x: 1436, endPoint y: 353, distance: 9.8
click at [1445, 357] on span "1" at bounding box center [1431, 355] width 32 height 29
click at [1411, 348] on button "Enregistrer" at bounding box center [1374, 348] width 110 height 27
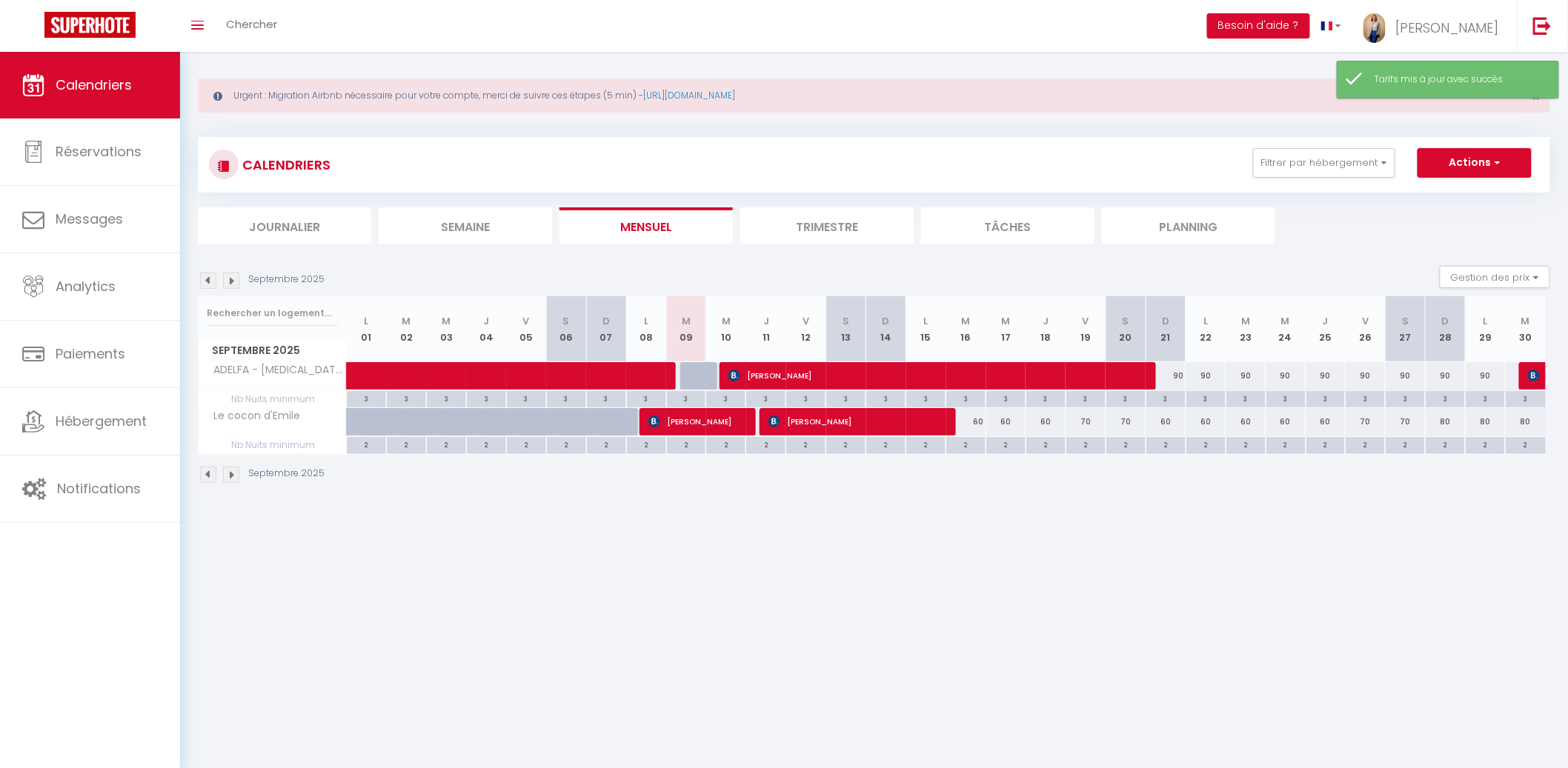
click at [239, 281] on div "Septembre 2025" at bounding box center [263, 281] width 131 height 16
click at [234, 280] on img at bounding box center [231, 281] width 16 height 16
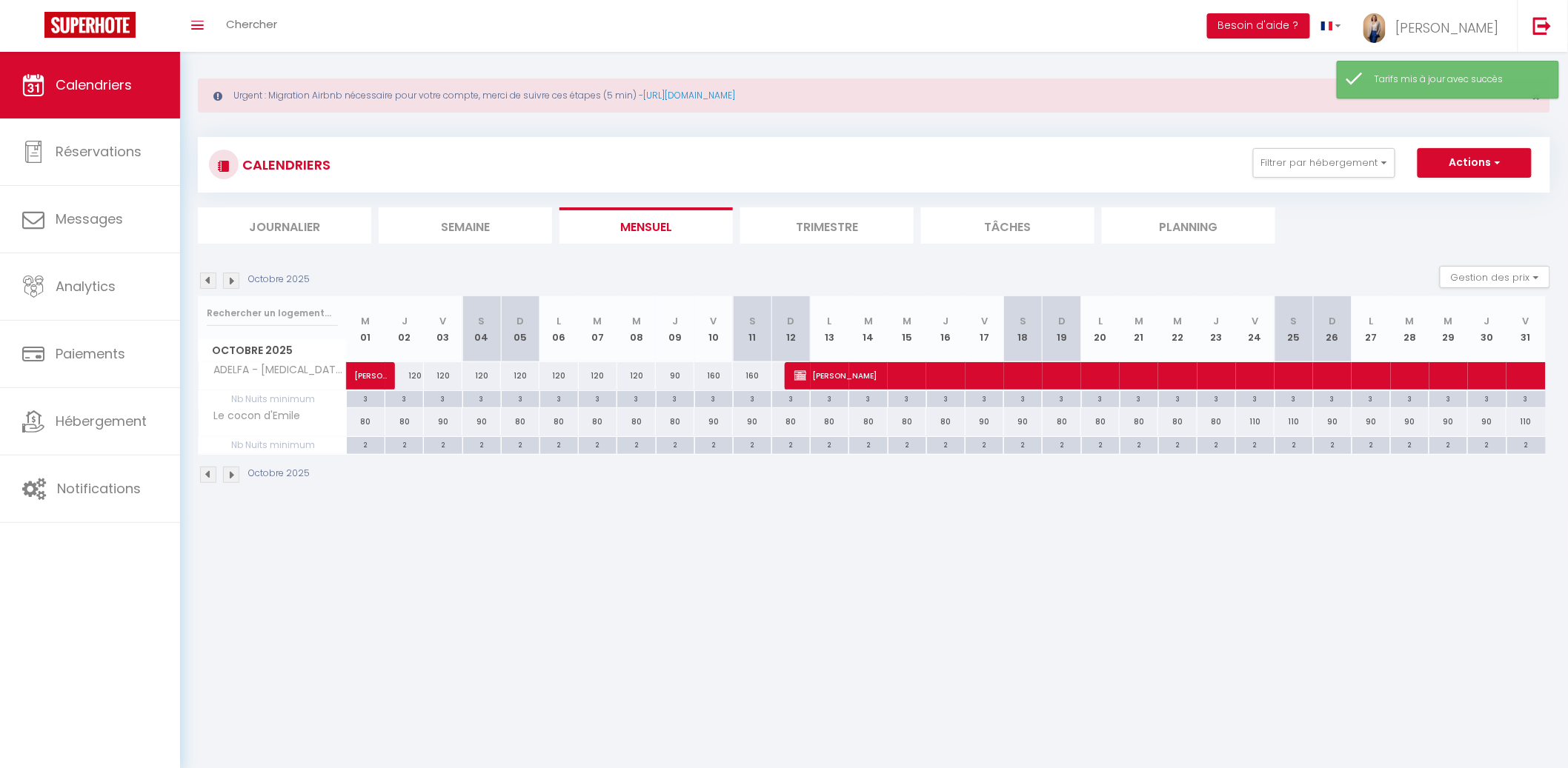
drag, startPoint x: 406, startPoint y: 372, endPoint x: 572, endPoint y: 344, distance: 168.3
click at [407, 372] on div "120" at bounding box center [404, 375] width 38 height 28
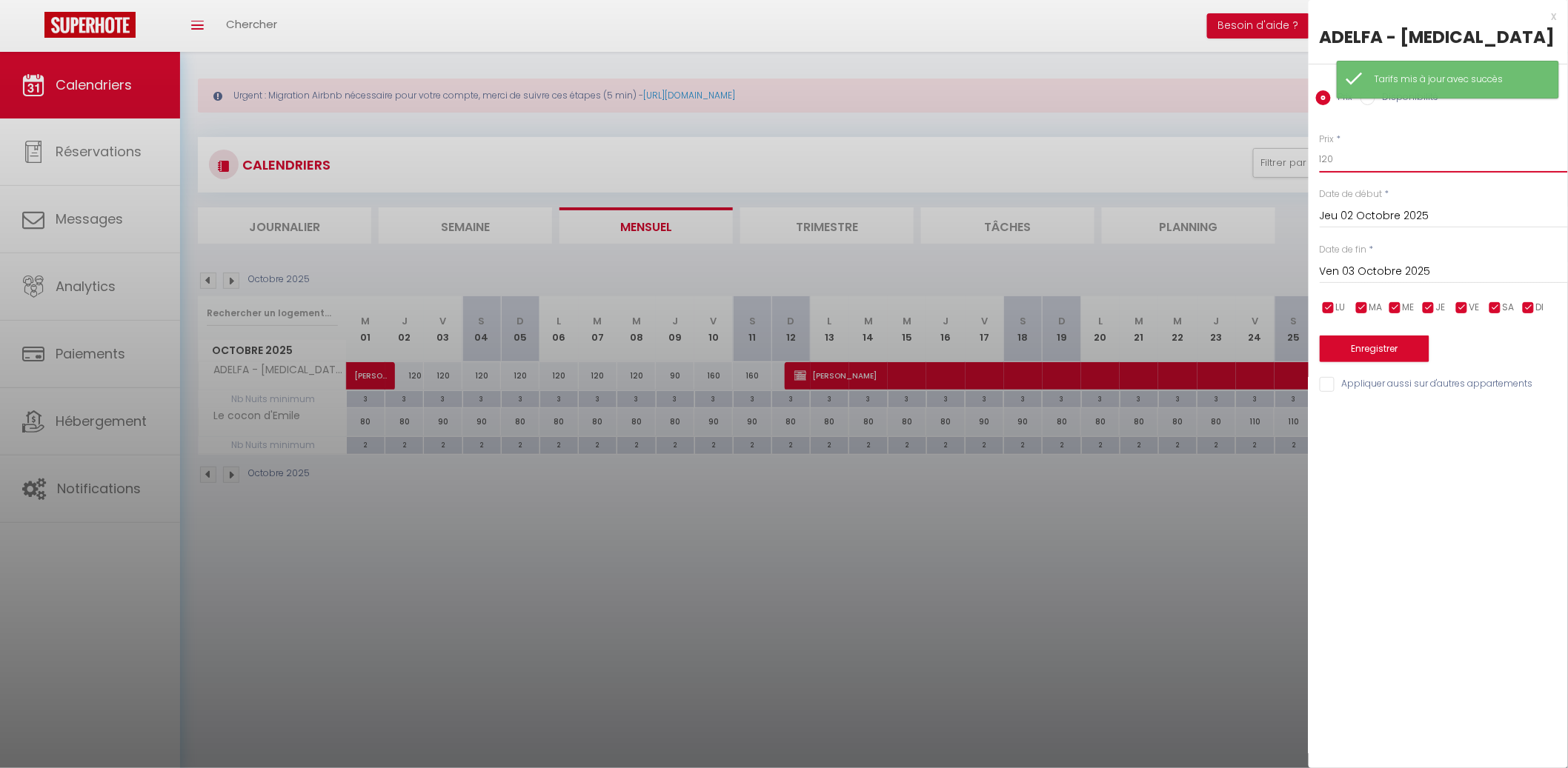
click at [1436, 168] on input "120" at bounding box center [1443, 159] width 248 height 27
click at [1450, 268] on input "Ven 03 Octobre 2025" at bounding box center [1443, 272] width 248 height 20
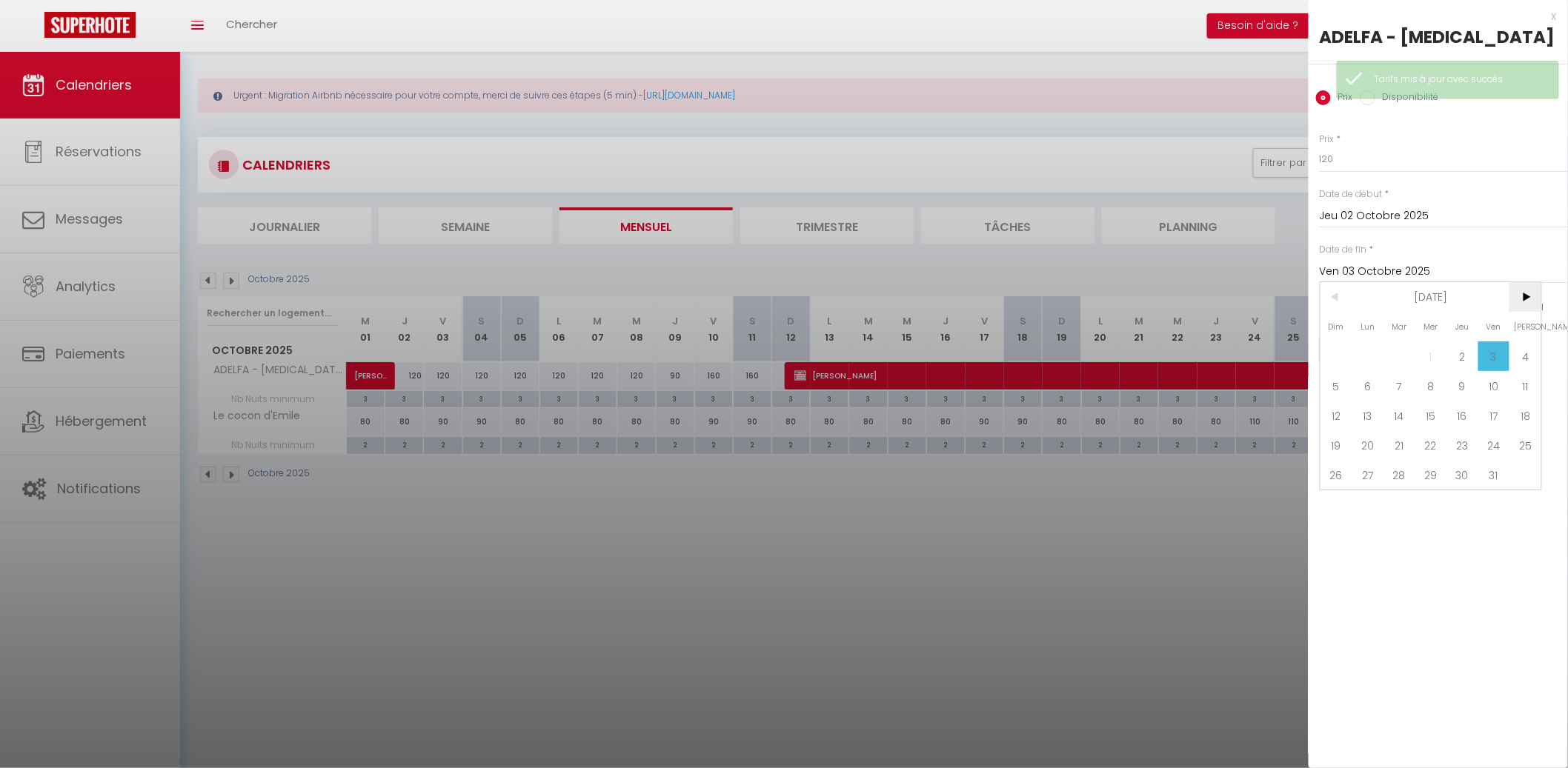
click at [1523, 306] on span ">" at bounding box center [1525, 297] width 32 height 29
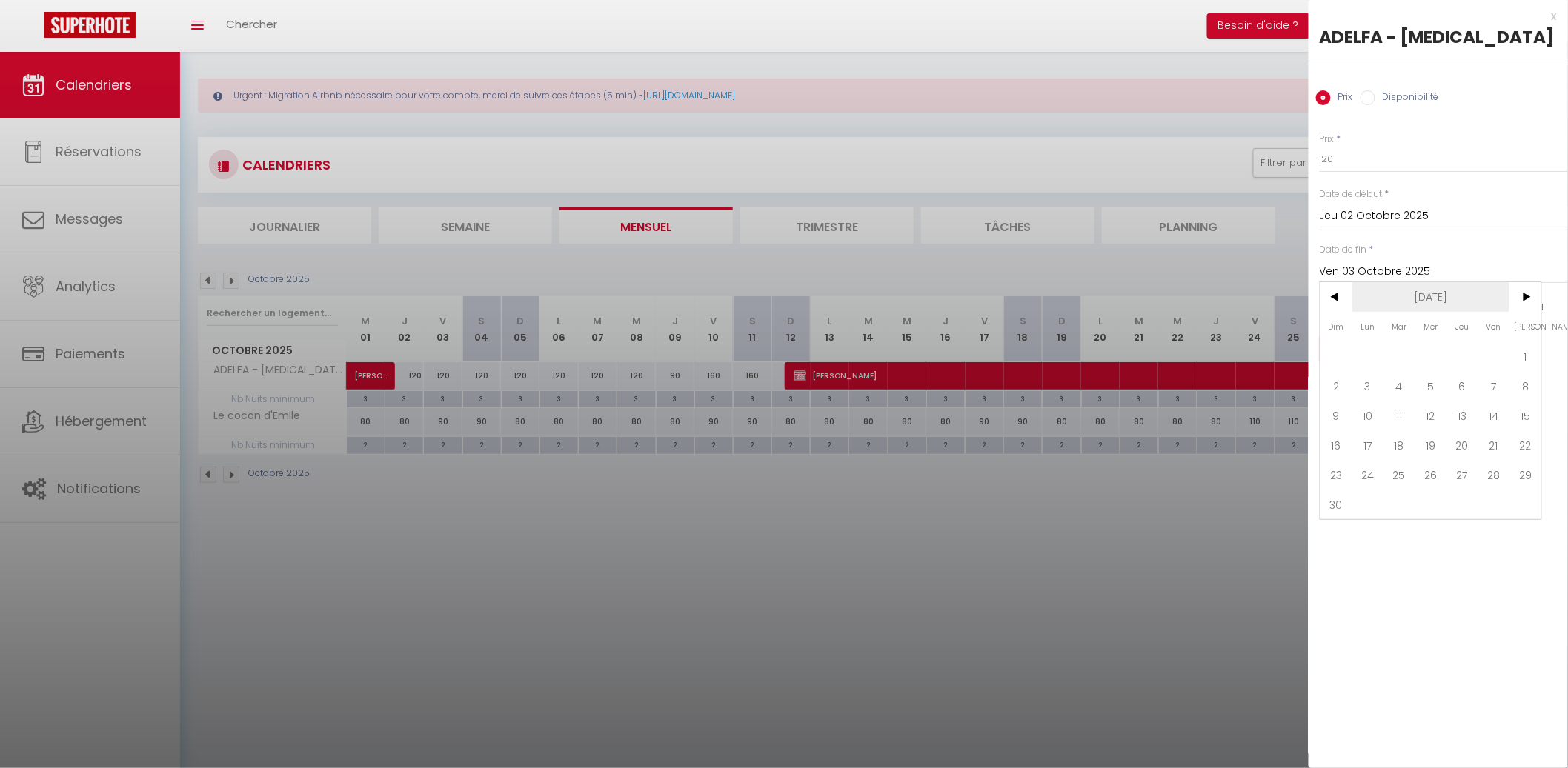
click at [1352, 282] on header "< Nov 2025 >" at bounding box center [1431, 282] width 221 height 0
drag, startPoint x: 1471, startPoint y: 410, endPoint x: 1403, endPoint y: 386, distance: 72.1
click at [1469, 410] on span "13" at bounding box center [1462, 415] width 32 height 29
click at [1364, 350] on button "Enregistrer" at bounding box center [1374, 348] width 110 height 27
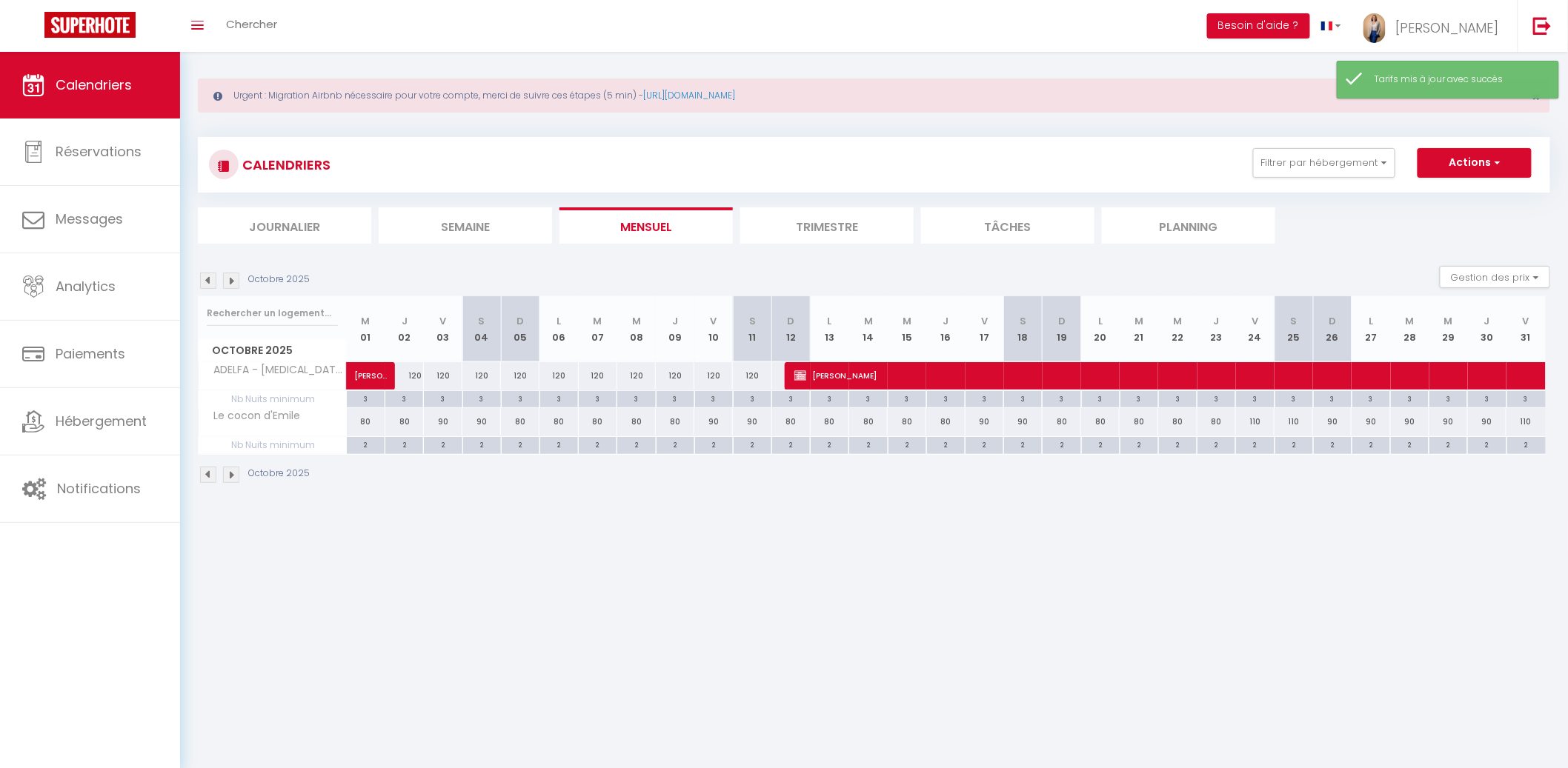
click at [413, 375] on div "120" at bounding box center [404, 375] width 38 height 28
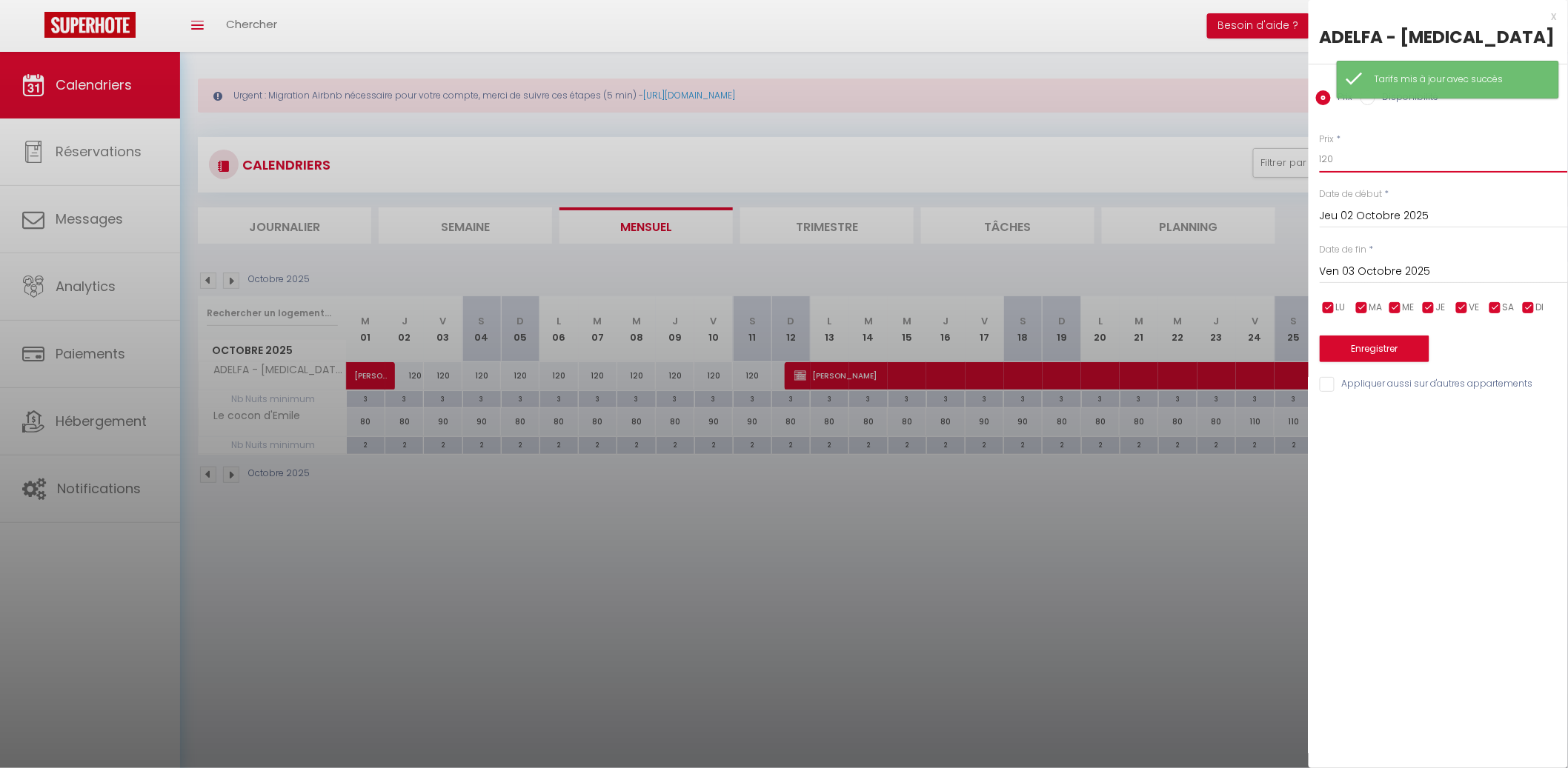
click at [1463, 156] on input "120" at bounding box center [1443, 159] width 248 height 27
click at [1498, 271] on input "Ven 03 Octobre 2025" at bounding box center [1443, 272] width 248 height 20
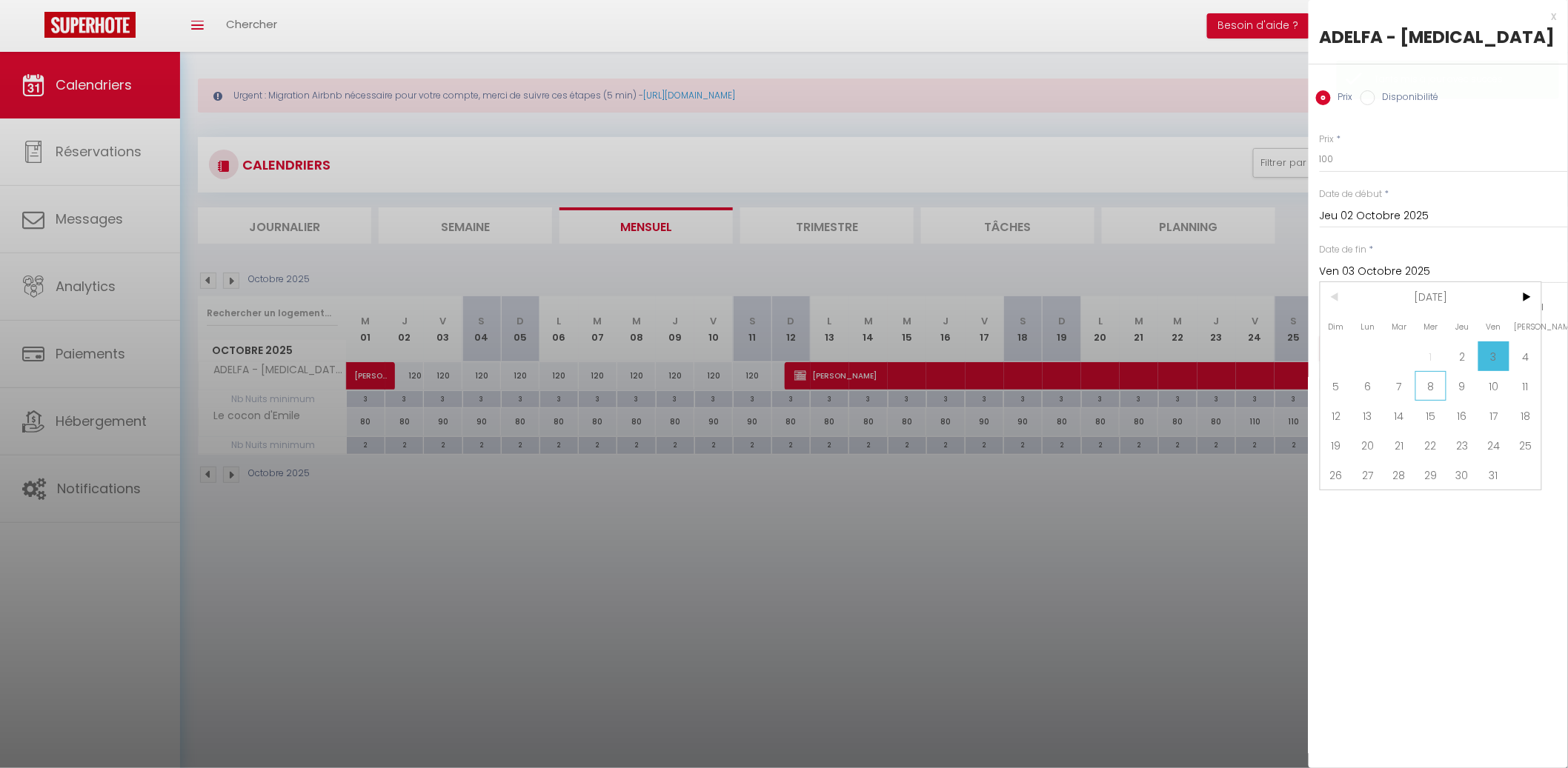
click at [1433, 396] on span "8" at bounding box center [1431, 385] width 32 height 29
click at [1408, 268] on input "Mer 08 Octobre 2025" at bounding box center [1443, 272] width 248 height 20
click at [1467, 381] on span "9" at bounding box center [1462, 385] width 32 height 29
drag, startPoint x: 1502, startPoint y: 306, endPoint x: 1494, endPoint y: 306, distance: 8.0
click at [1502, 306] on input "checkbox" at bounding box center [1495, 307] width 15 height 15
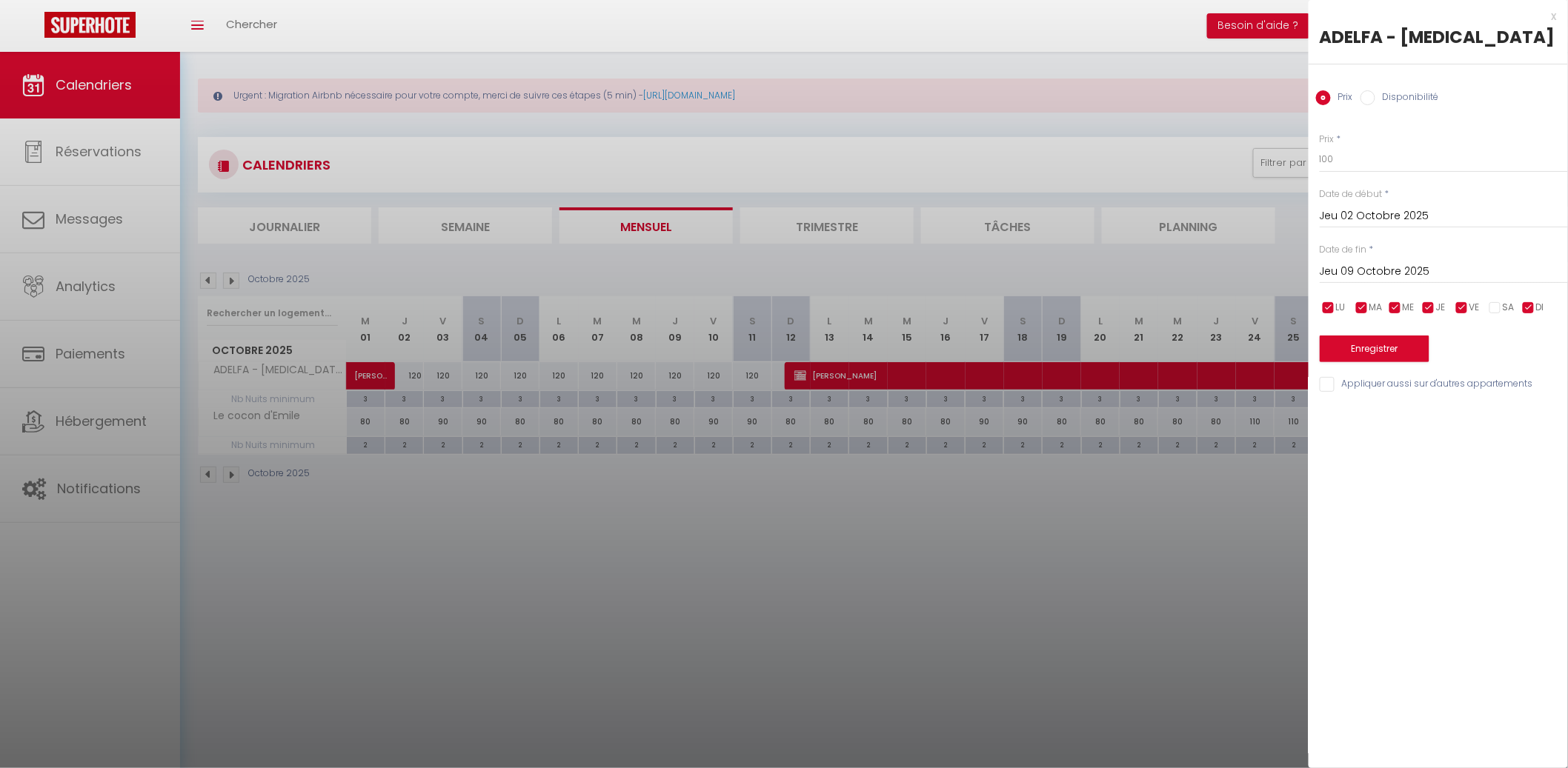
click at [1468, 307] on input "checkbox" at bounding box center [1461, 307] width 15 height 15
click at [1391, 275] on input "Jeu 09 Octobre 2025" at bounding box center [1443, 272] width 248 height 20
drag, startPoint x: 1359, startPoint y: 407, endPoint x: 1369, endPoint y: 392, distance: 18.0
click at [1359, 406] on span "13" at bounding box center [1368, 415] width 32 height 29
click at [1386, 350] on button "Enregistrer" at bounding box center [1374, 348] width 110 height 27
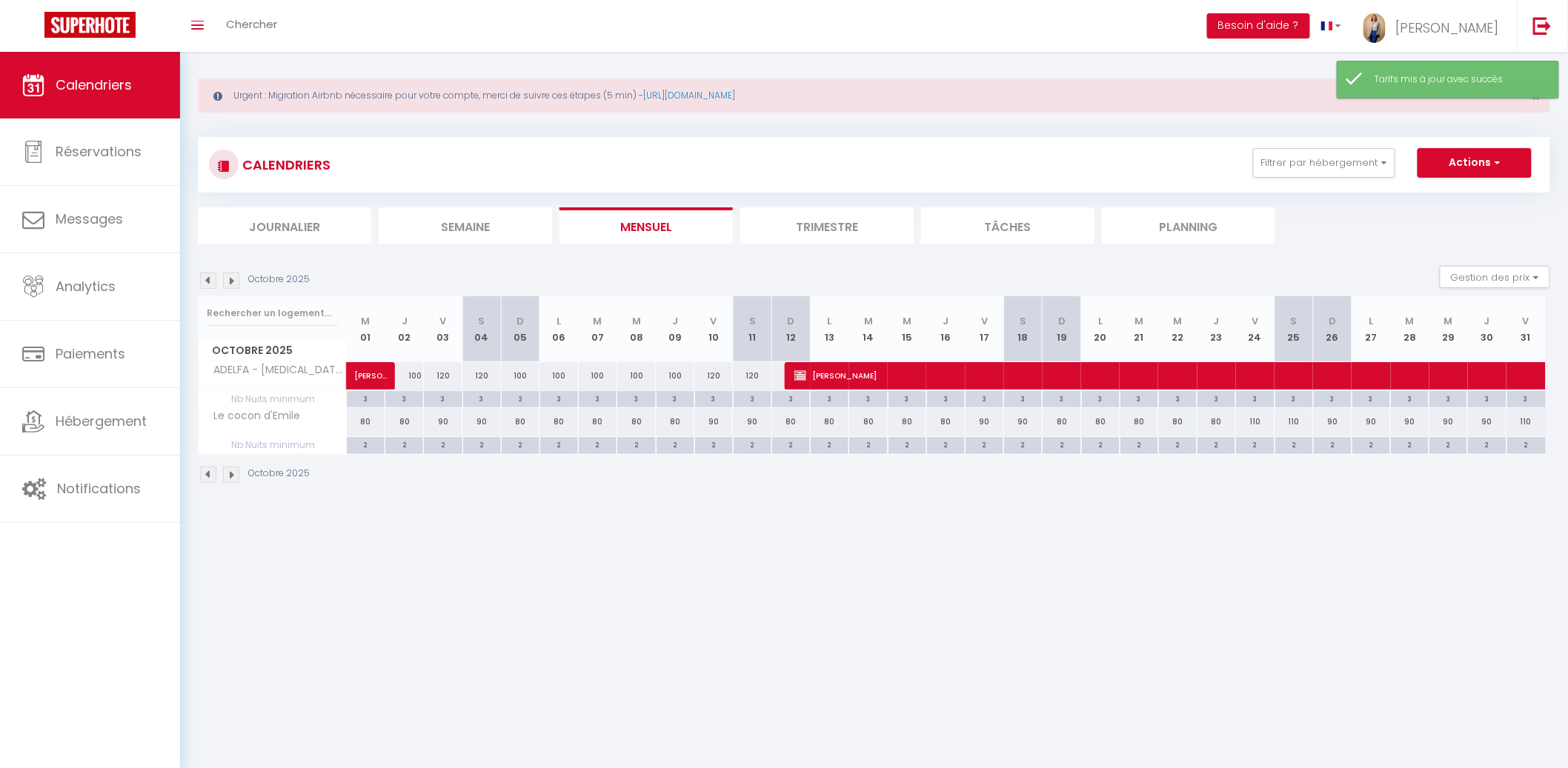
click at [672, 238] on li "Mensuel" at bounding box center [645, 225] width 173 height 37
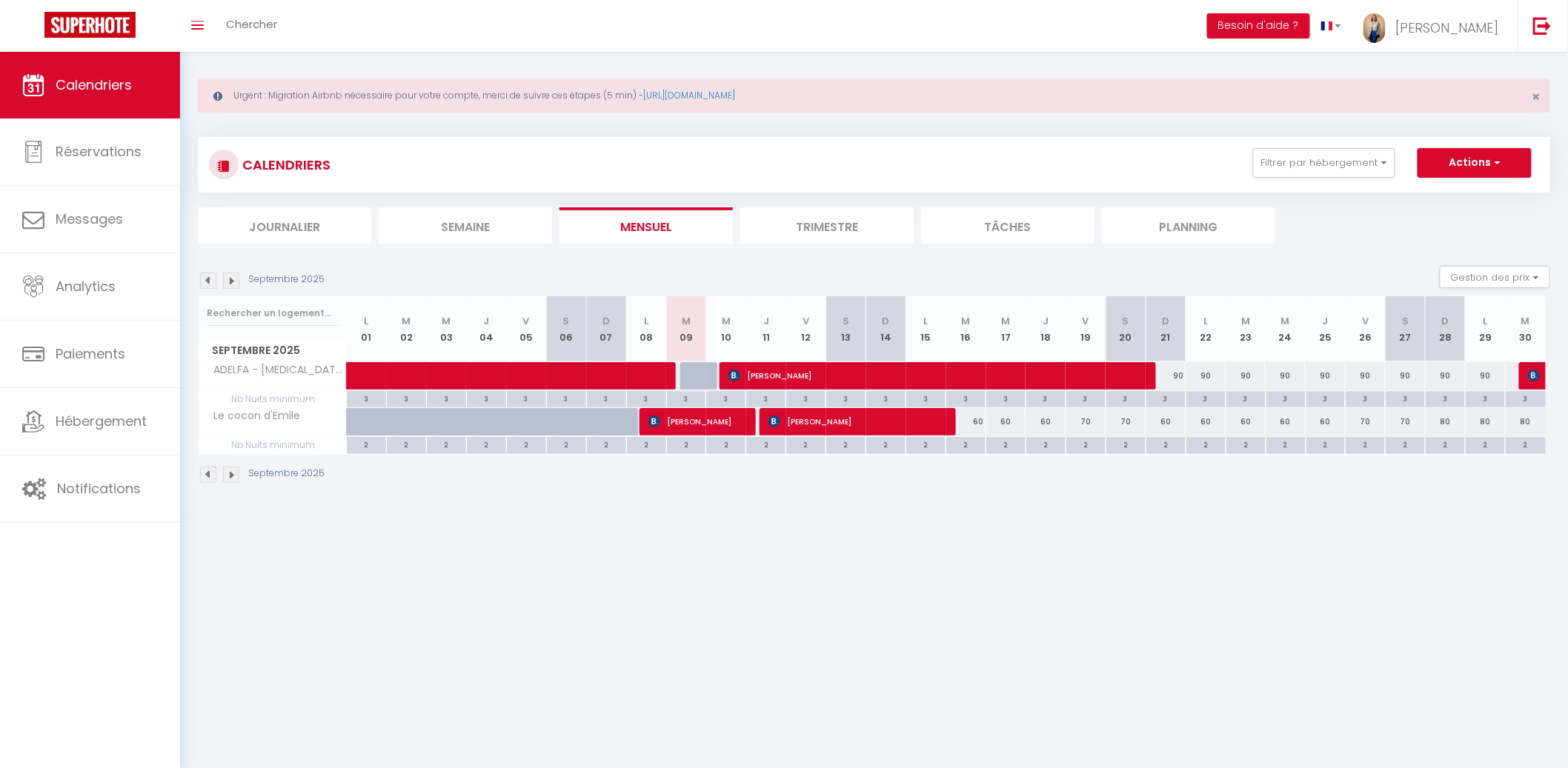
click at [973, 424] on div "60" at bounding box center [965, 421] width 40 height 28
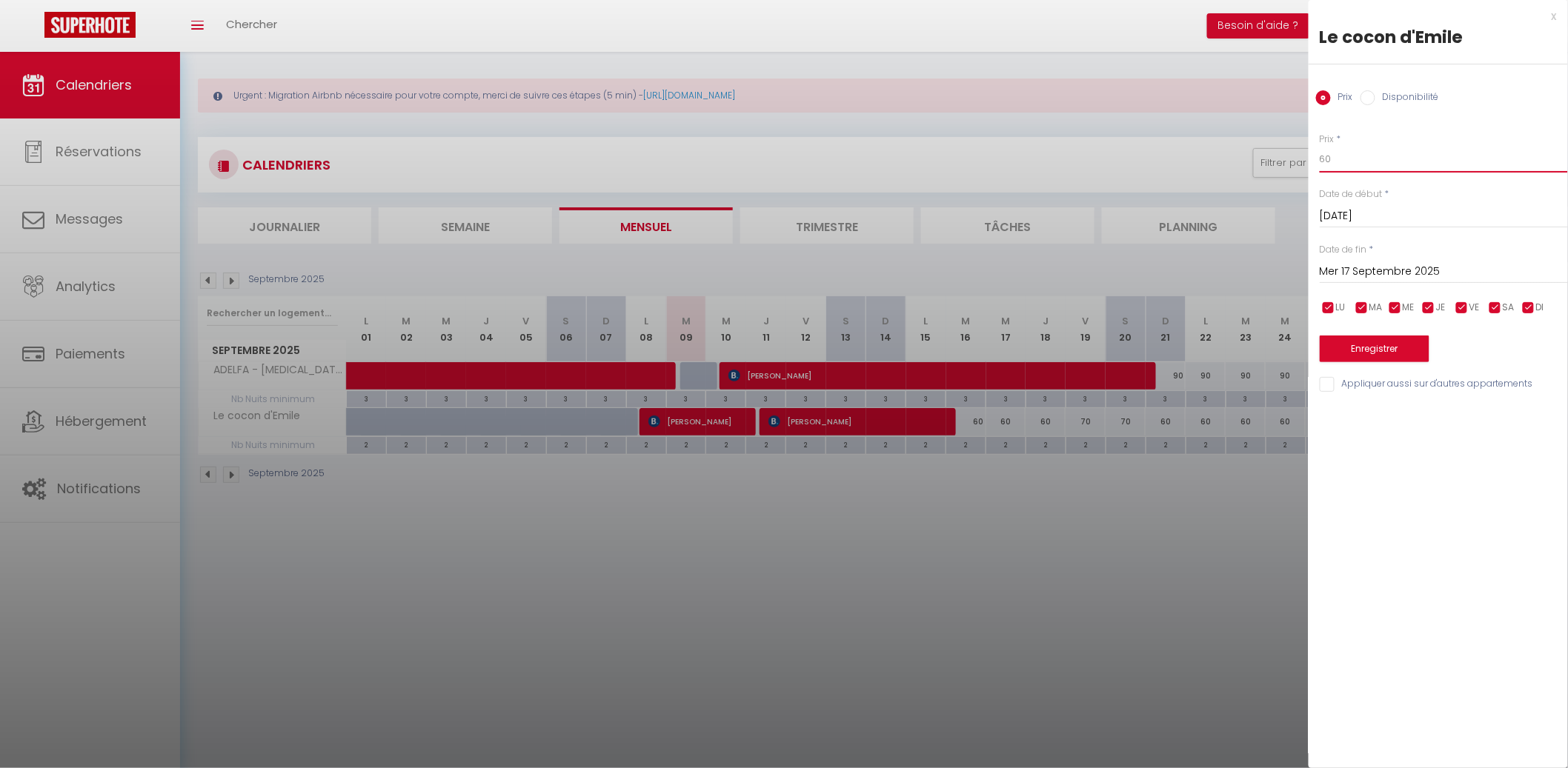
click at [1376, 161] on input "60" at bounding box center [1443, 159] width 248 height 27
click at [1195, 404] on div at bounding box center [784, 384] width 1568 height 768
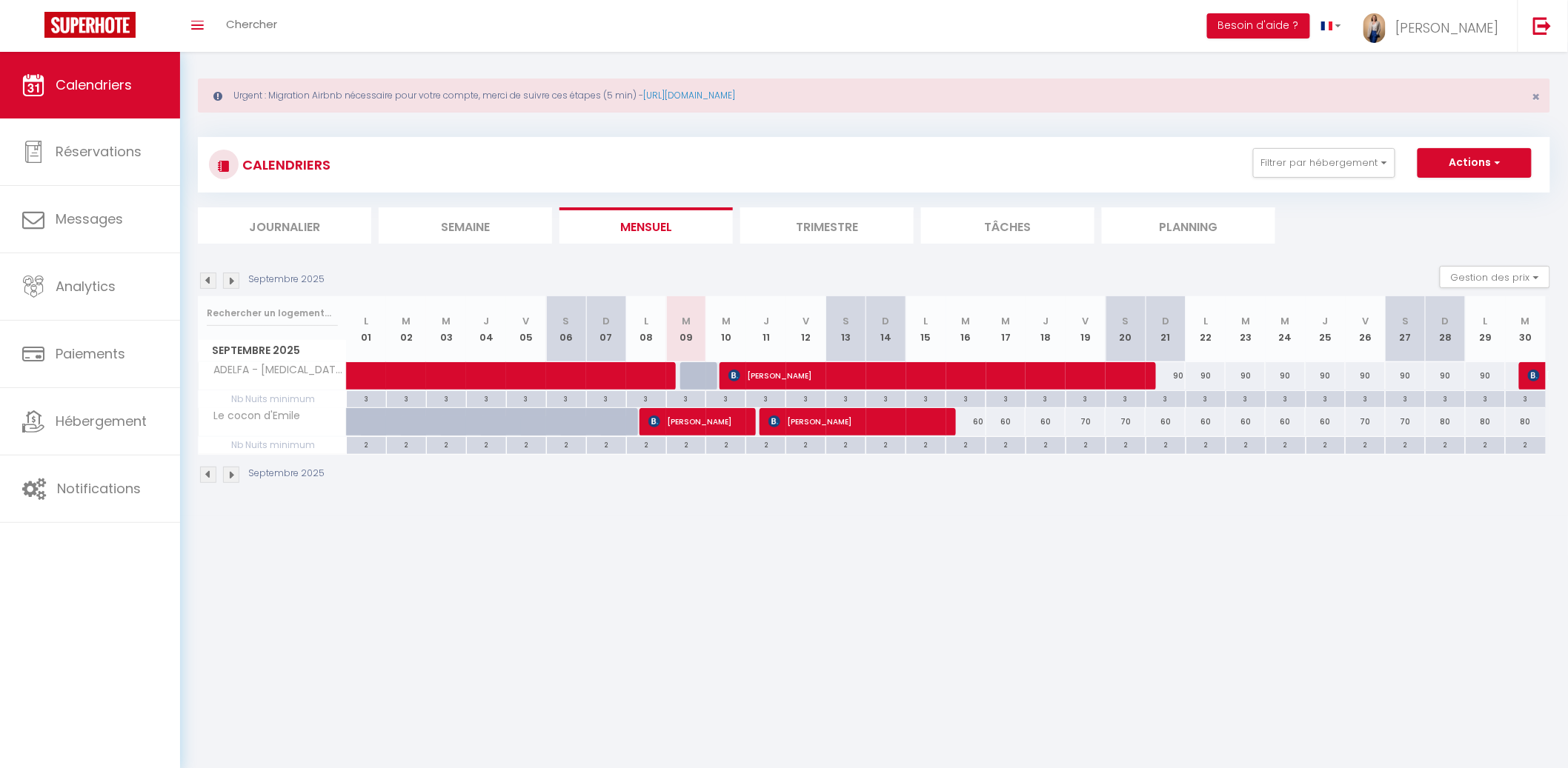
click at [1379, 426] on div "70" at bounding box center [1365, 421] width 40 height 28
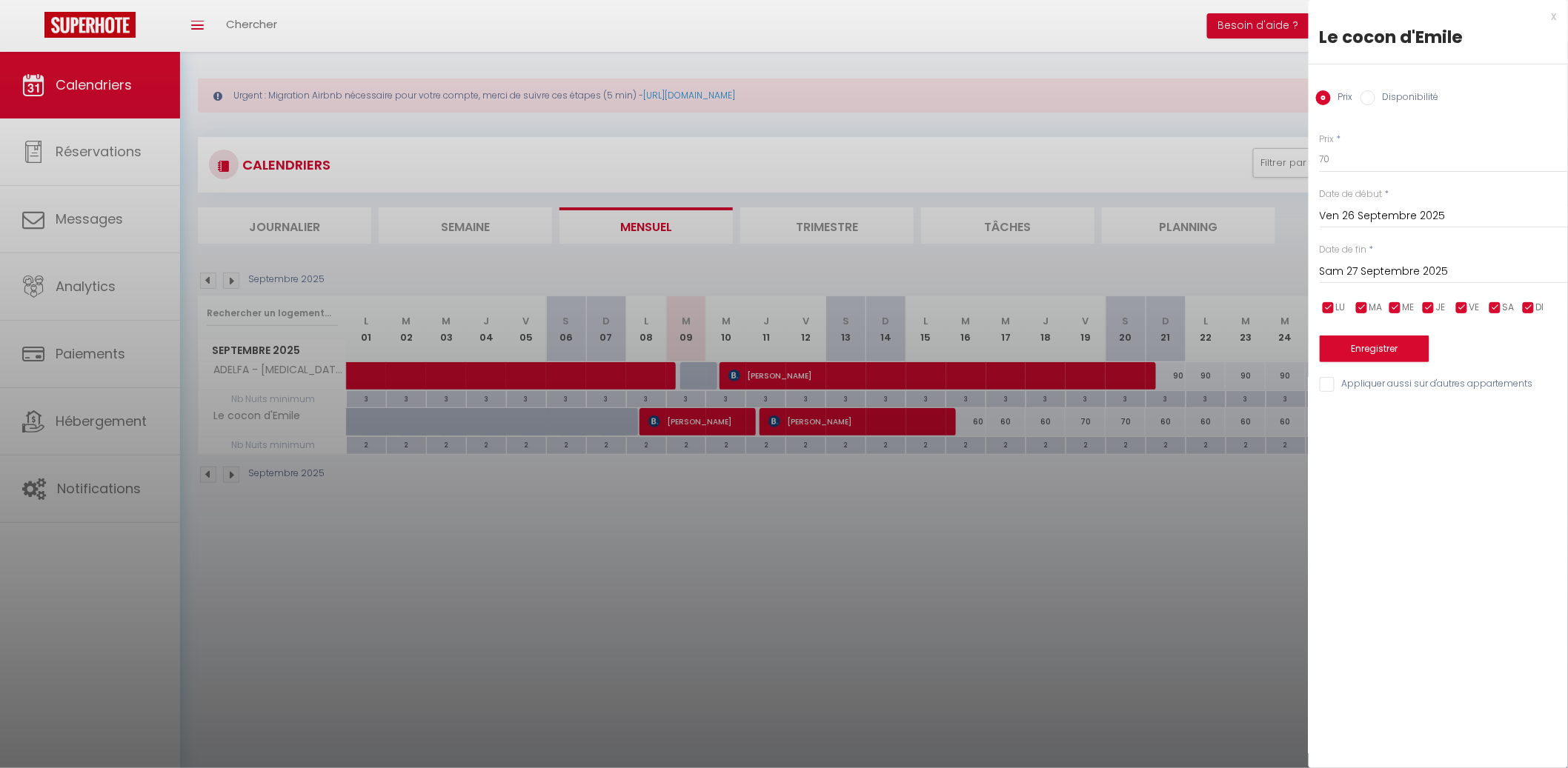
click at [1507, 272] on input "Sam 27 Septembre 2025" at bounding box center [1443, 272] width 248 height 20
click at [1517, 286] on span ">" at bounding box center [1525, 297] width 32 height 29
click at [1432, 352] on span "1" at bounding box center [1431, 355] width 32 height 29
click at [1410, 352] on button "Enregistrer" at bounding box center [1374, 348] width 110 height 27
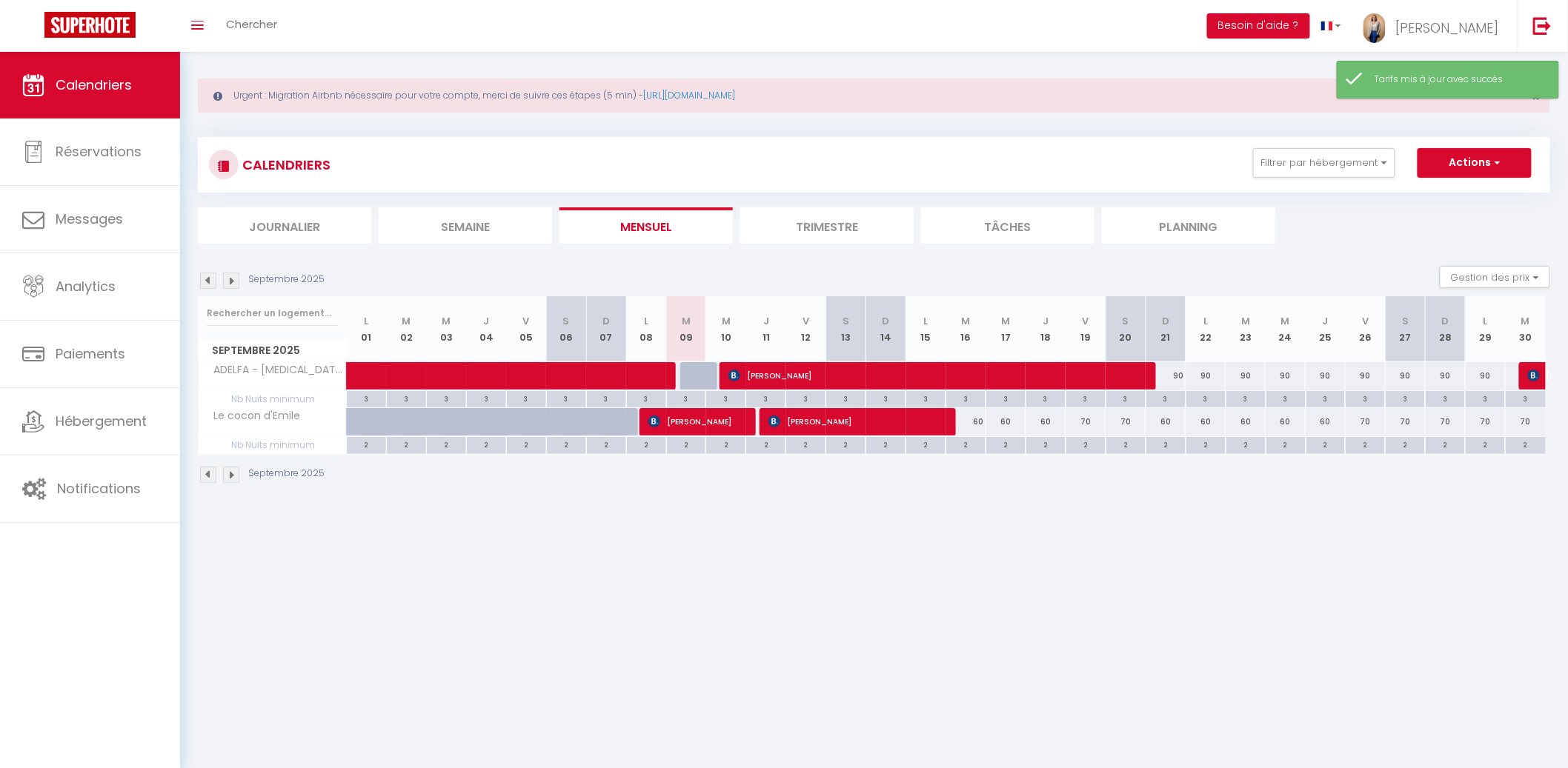
click at [981, 428] on div "60" at bounding box center [965, 421] width 40 height 28
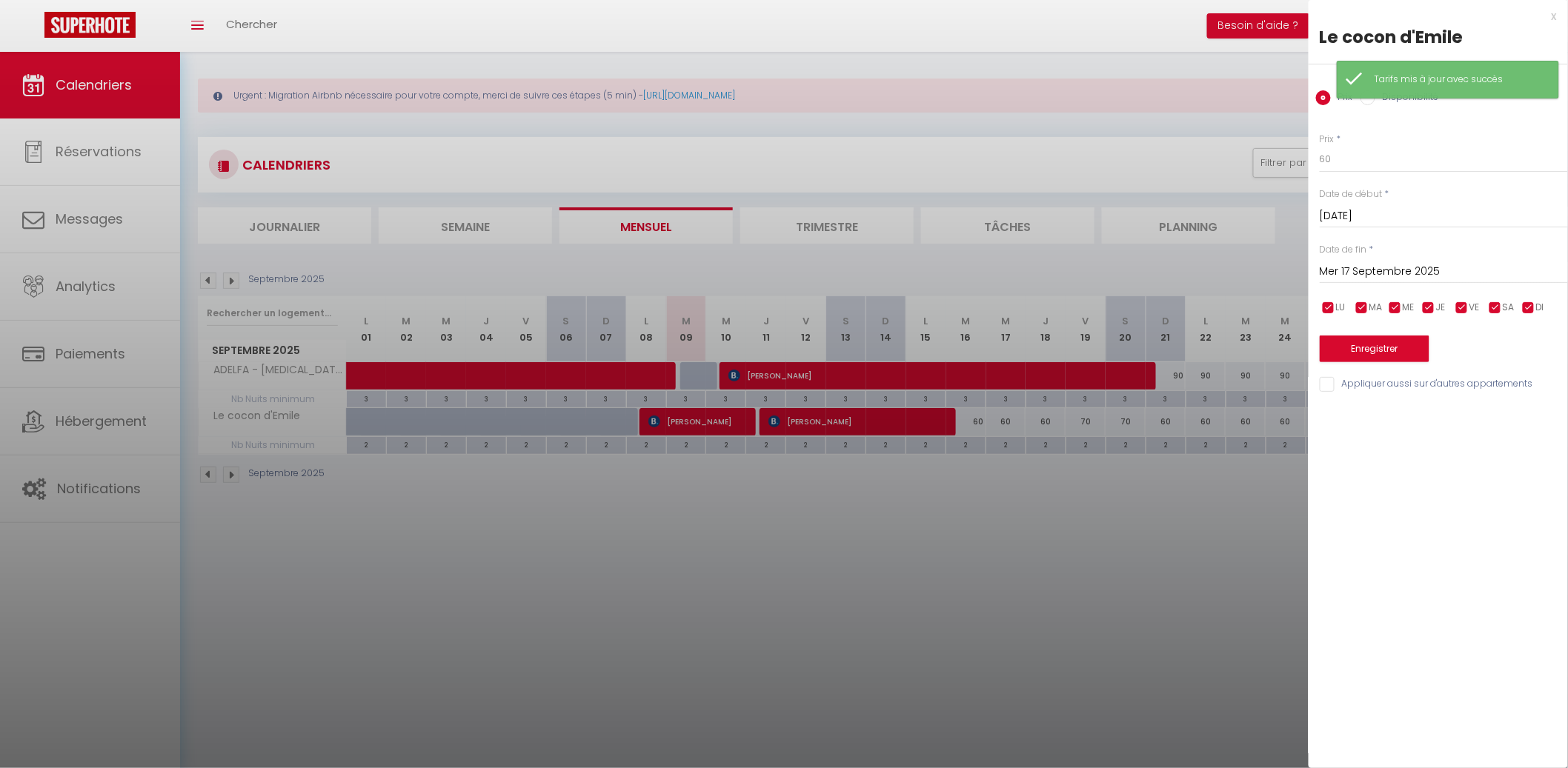
drag, startPoint x: 1332, startPoint y: 175, endPoint x: 1339, endPoint y: 170, distance: 8.6
click at [1335, 173] on div "Prix * 60 Statut * Disponible Indisponible Date de début * Mar 16 Septembre 202…" at bounding box center [1438, 254] width 259 height 280
click at [1339, 170] on input "60" at bounding box center [1443, 159] width 248 height 27
click at [1378, 270] on input "Mer 17 Septembre 2025" at bounding box center [1443, 272] width 248 height 20
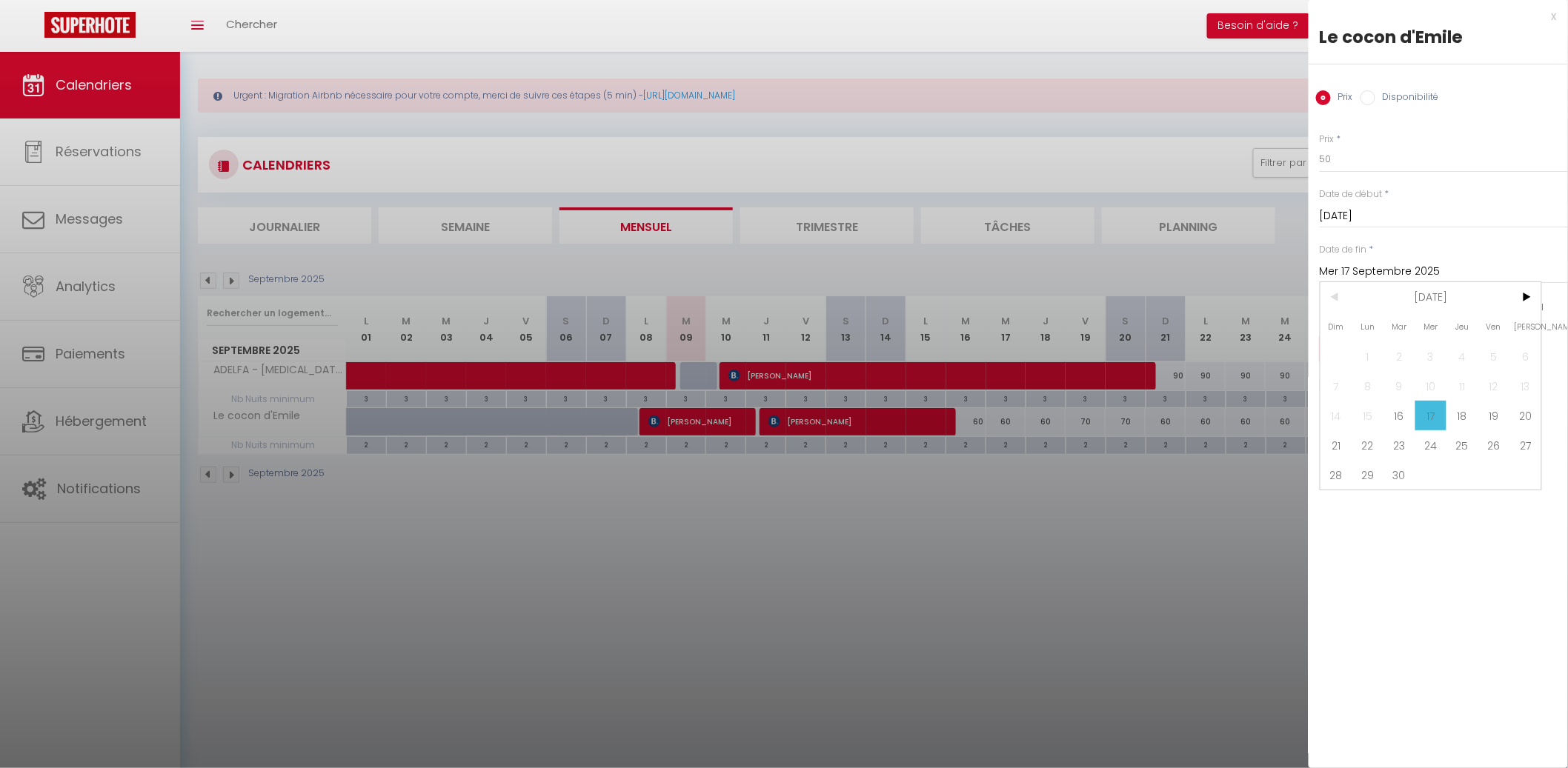
drag, startPoint x: 1490, startPoint y: 416, endPoint x: 1476, endPoint y: 399, distance: 22.0
click at [1491, 414] on span "19" at bounding box center [1494, 415] width 32 height 29
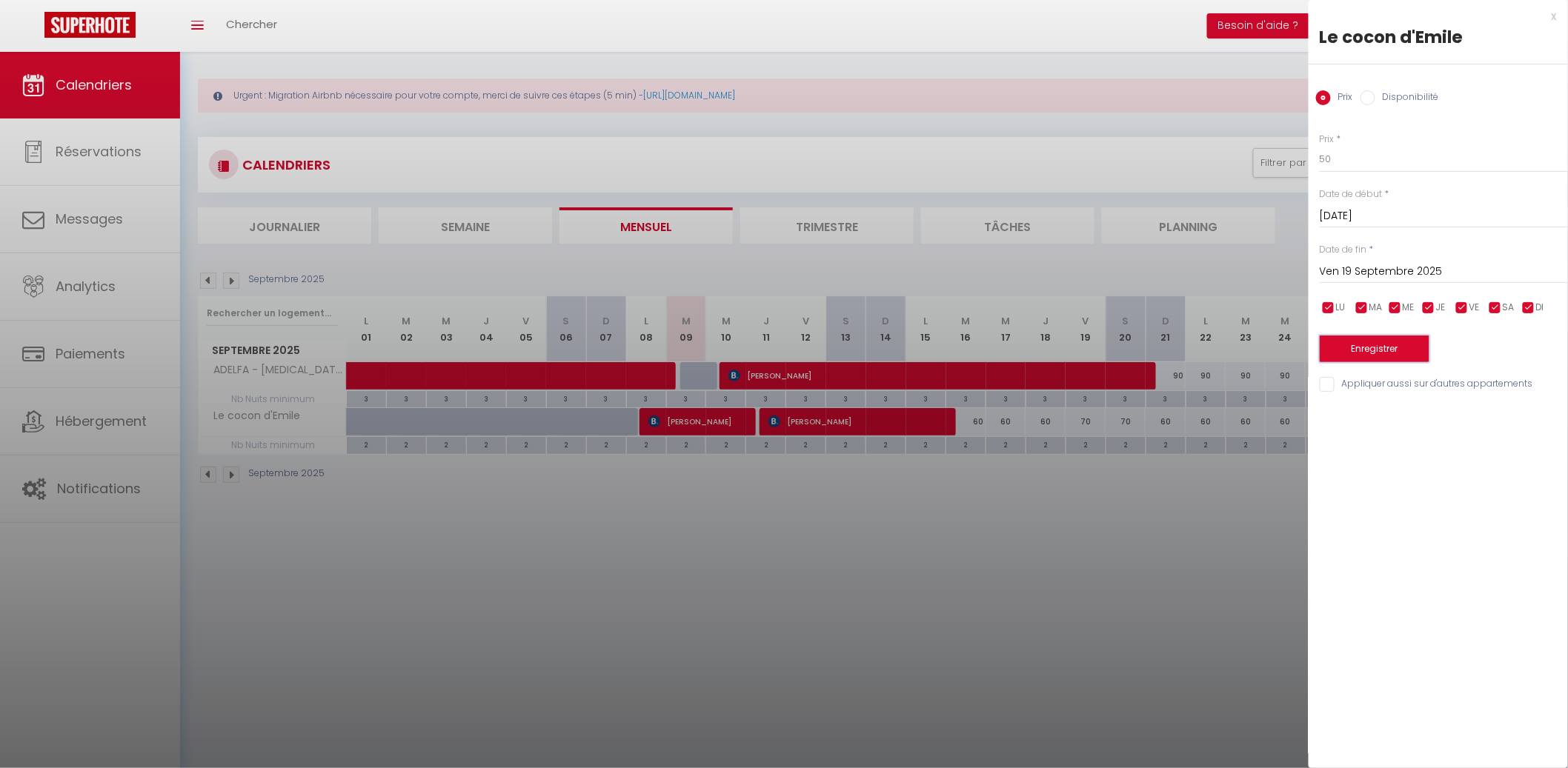
click at [1399, 348] on button "Enregistrer" at bounding box center [1374, 348] width 110 height 27
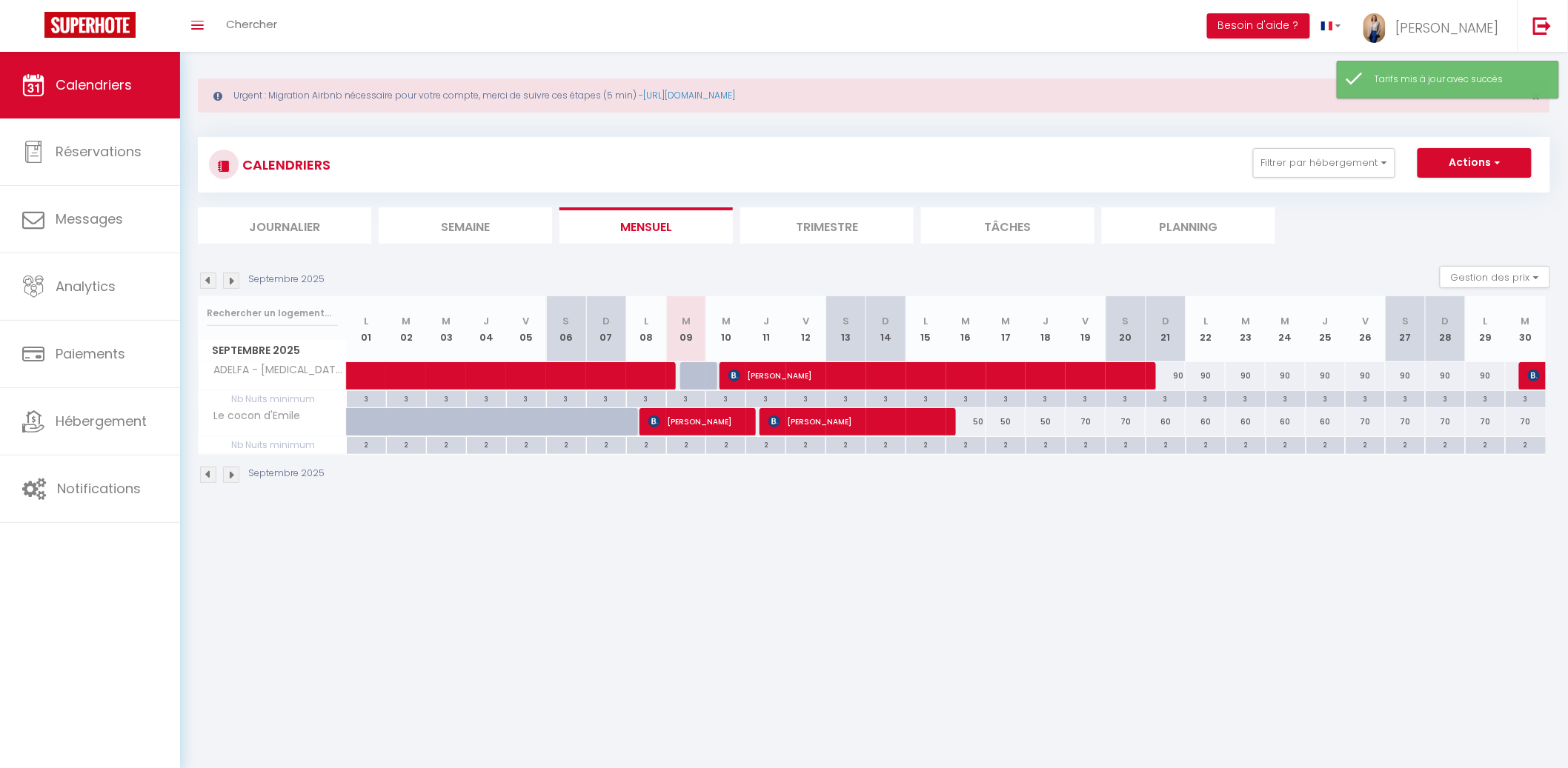
drag, startPoint x: 1086, startPoint y: 425, endPoint x: 1119, endPoint y: 386, distance: 51.1
click at [1086, 424] on div "70" at bounding box center [1085, 421] width 40 height 28
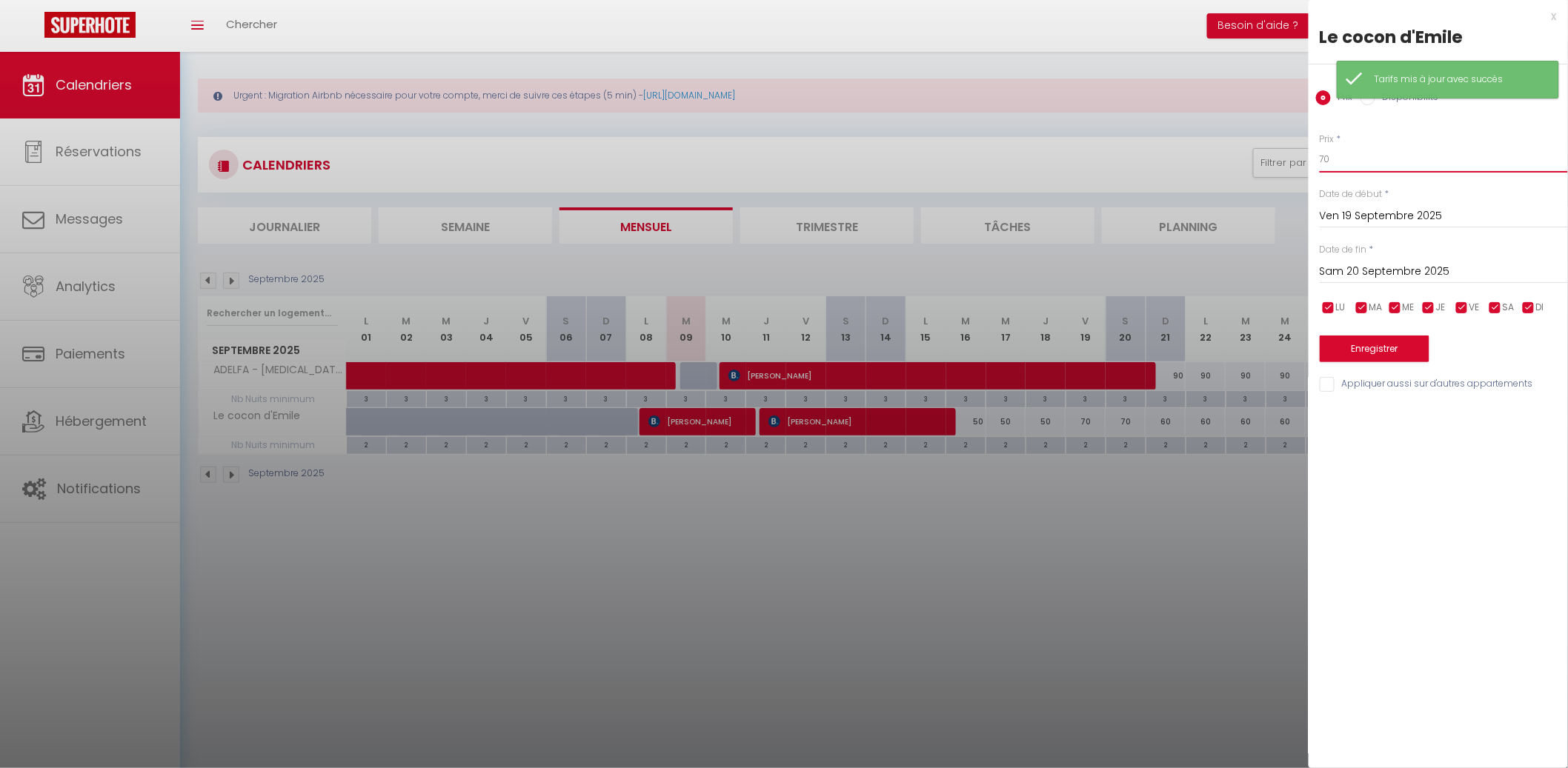
click at [1370, 164] on input "70" at bounding box center [1443, 159] width 248 height 27
click at [1357, 258] on div "Sam 20 Septembre 2025 < Sep 2025 > Dim Lun Mar Mer Jeu Ven Sam 1 2 3 4 5 6 7 8 …" at bounding box center [1443, 270] width 248 height 27
drag, startPoint x: 1394, startPoint y: 277, endPoint x: 1397, endPoint y: 286, distance: 9.5
click at [1396, 275] on input "Sam 20 Septembre 2025" at bounding box center [1443, 272] width 248 height 20
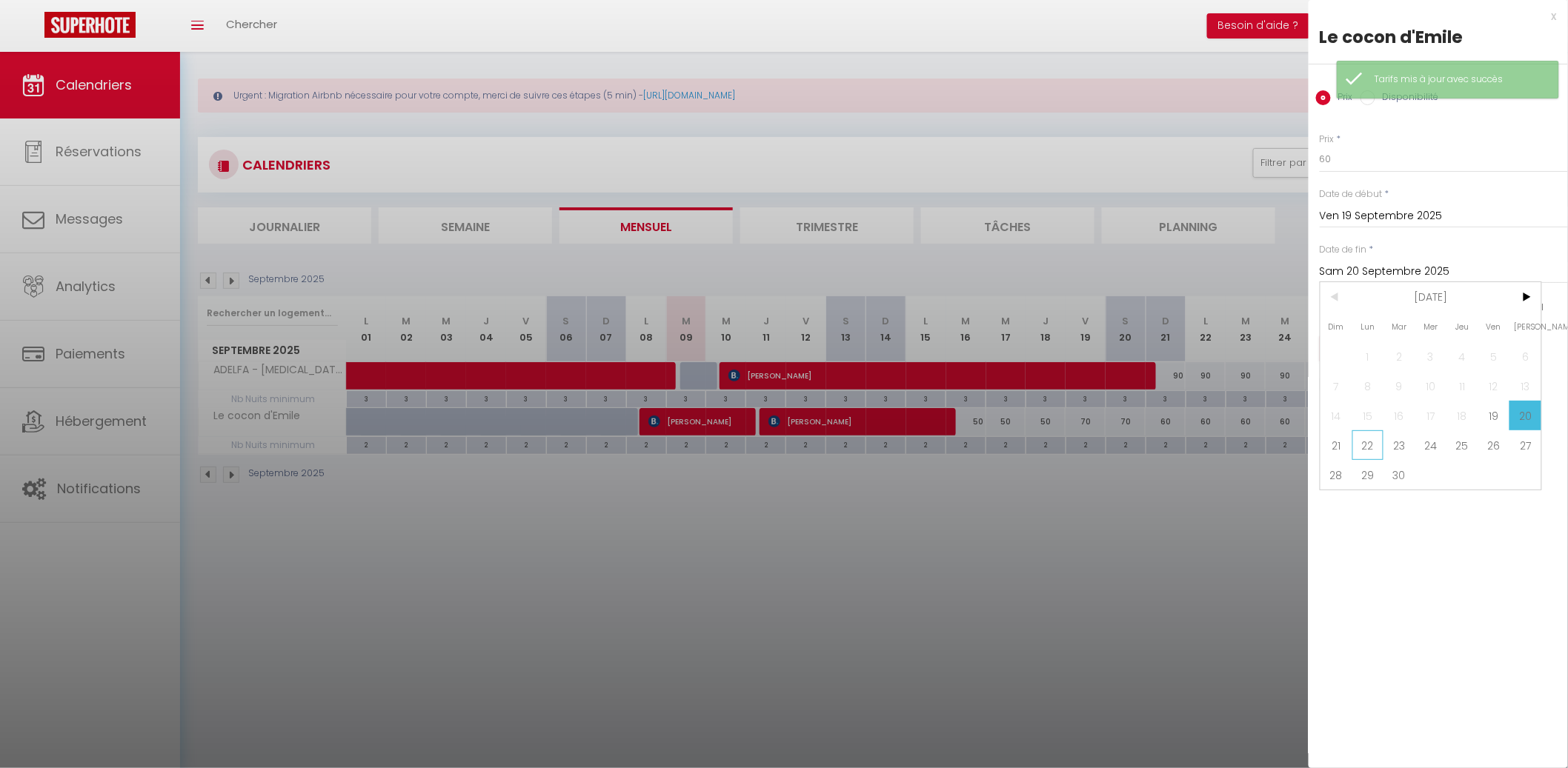
click at [1362, 432] on span "22" at bounding box center [1368, 445] width 32 height 29
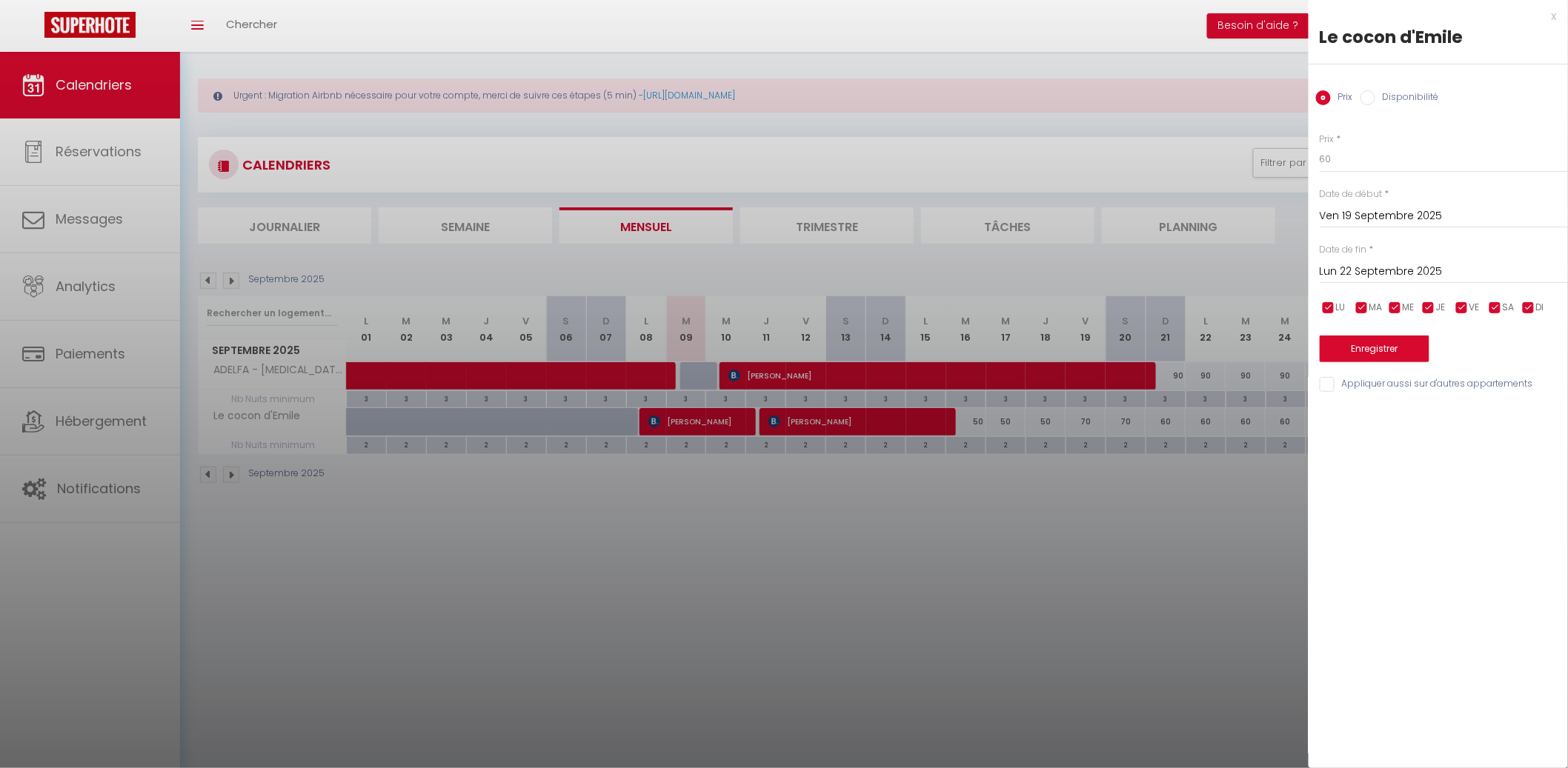
click at [1178, 461] on div at bounding box center [784, 384] width 1568 height 768
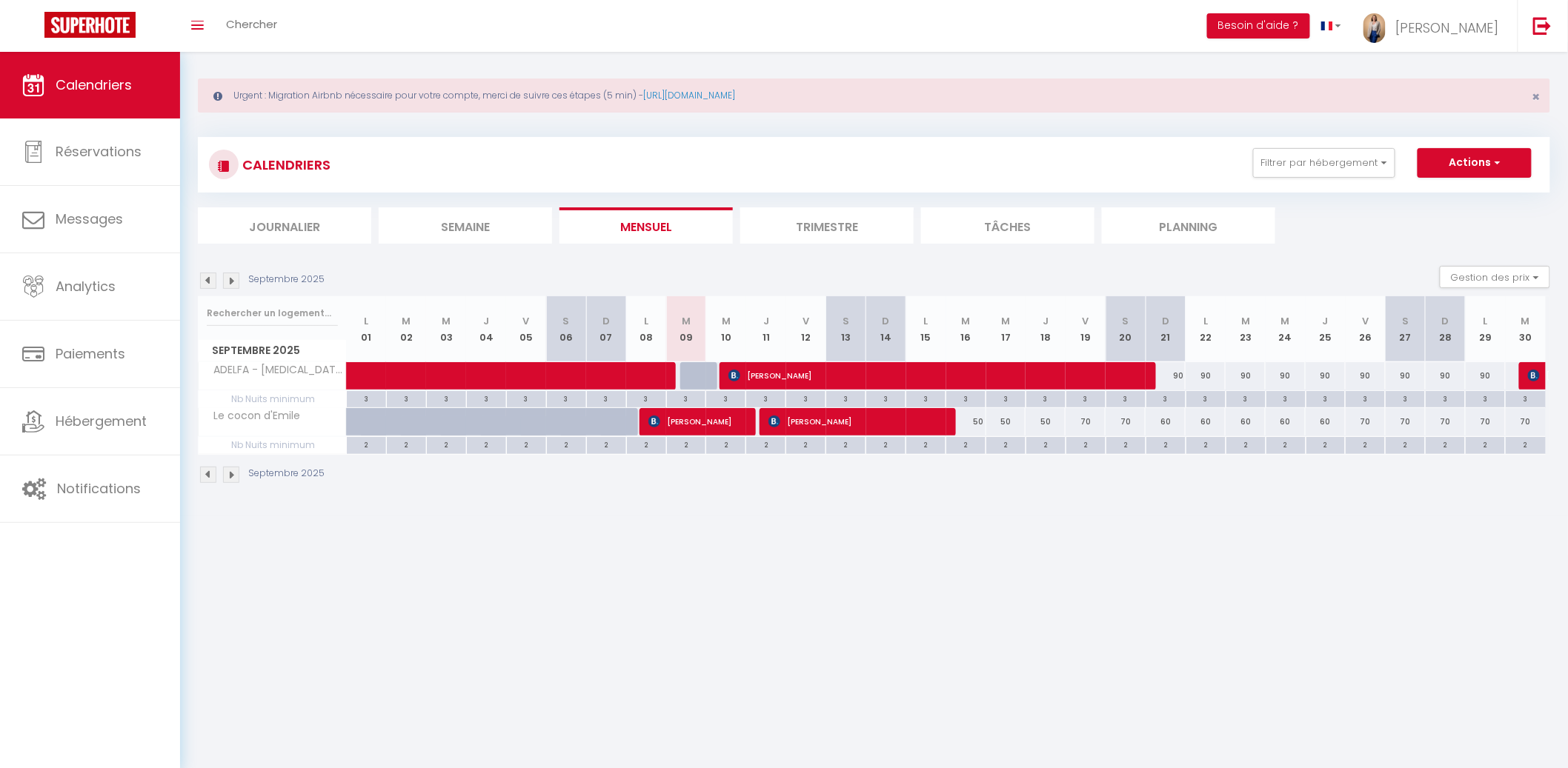
drag, startPoint x: 1174, startPoint y: 419, endPoint x: 1190, endPoint y: 389, distance: 34.0
click at [1174, 419] on div "60" at bounding box center [1165, 421] width 40 height 28
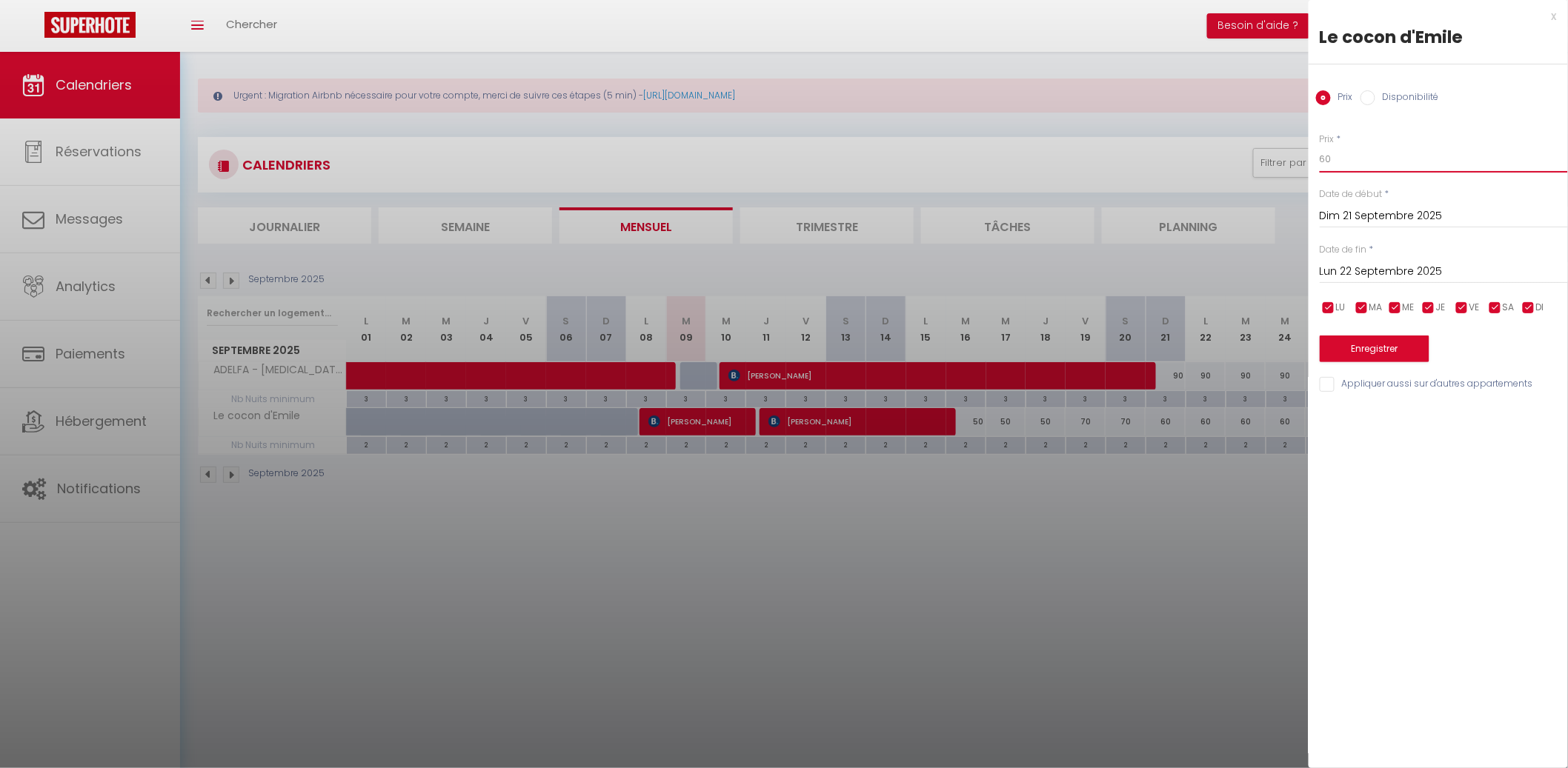
click at [1361, 162] on input "60" at bounding box center [1443, 159] width 248 height 27
click at [1361, 160] on input "60" at bounding box center [1443, 159] width 248 height 27
click at [1416, 267] on input "Lun 22 Septembre 2025" at bounding box center [1443, 272] width 248 height 20
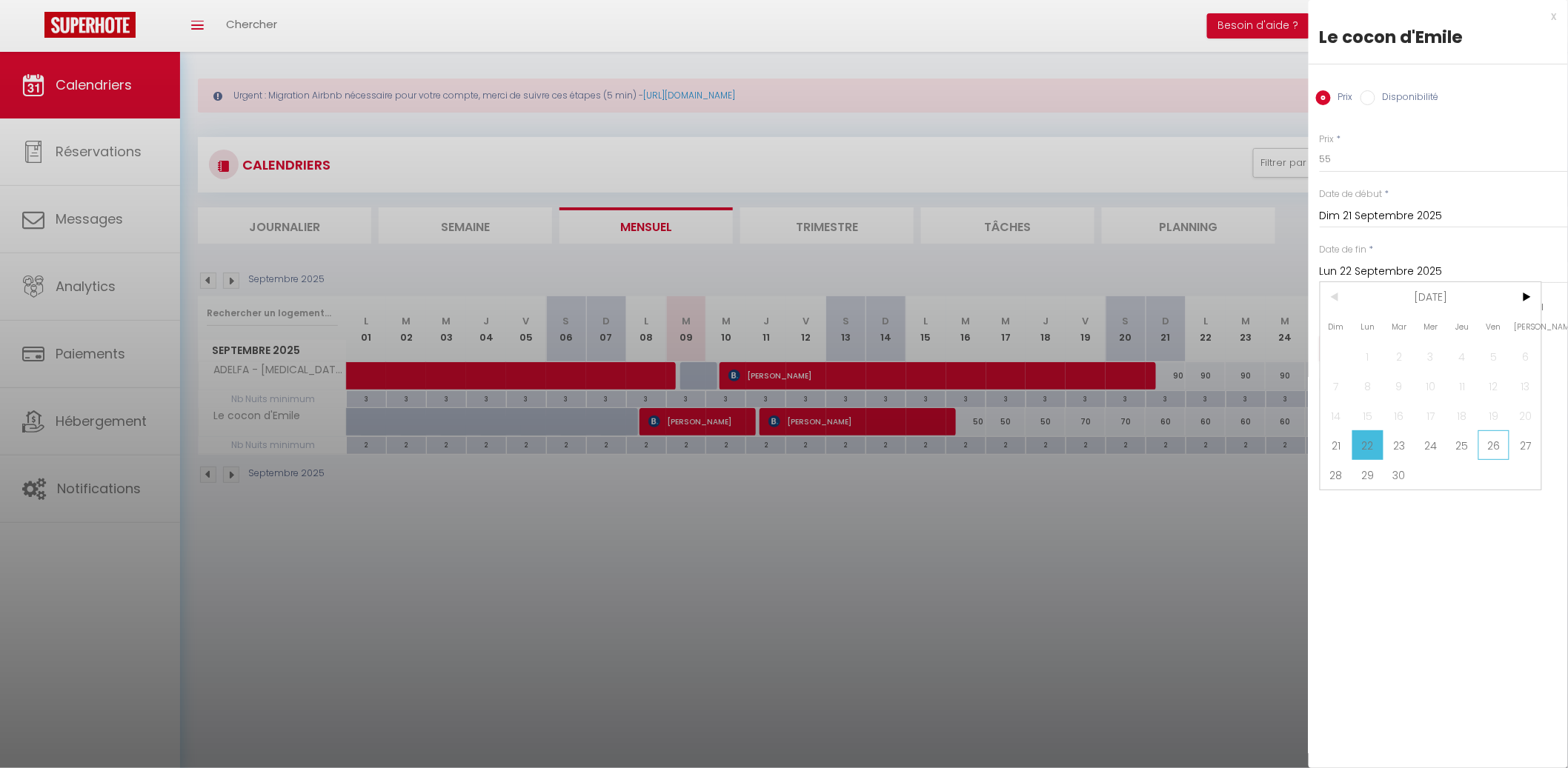
click at [1490, 441] on span "26" at bounding box center [1494, 445] width 32 height 29
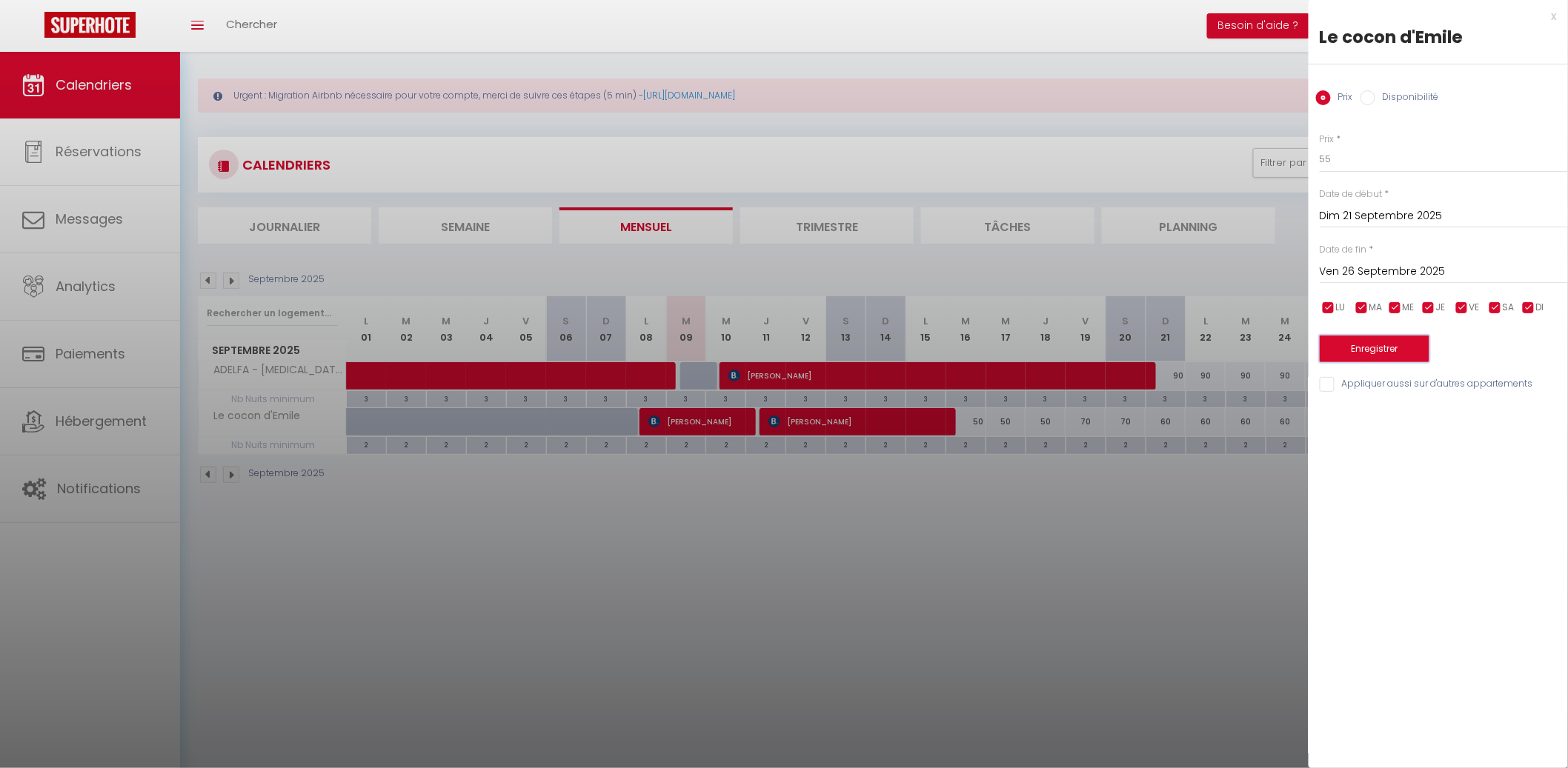
click at [1410, 349] on button "Enregistrer" at bounding box center [1374, 348] width 110 height 27
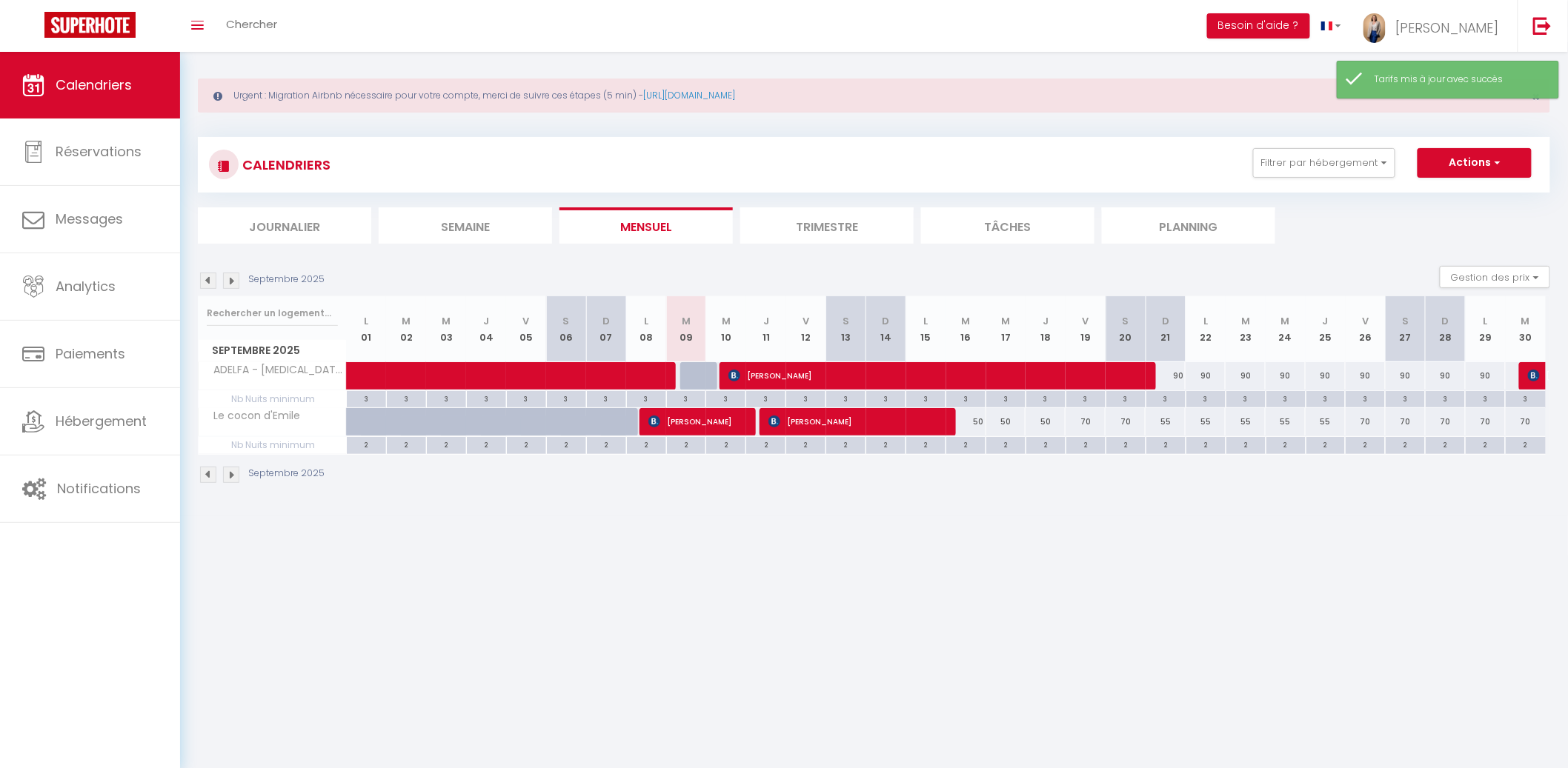
click at [229, 278] on img at bounding box center [231, 281] width 16 height 16
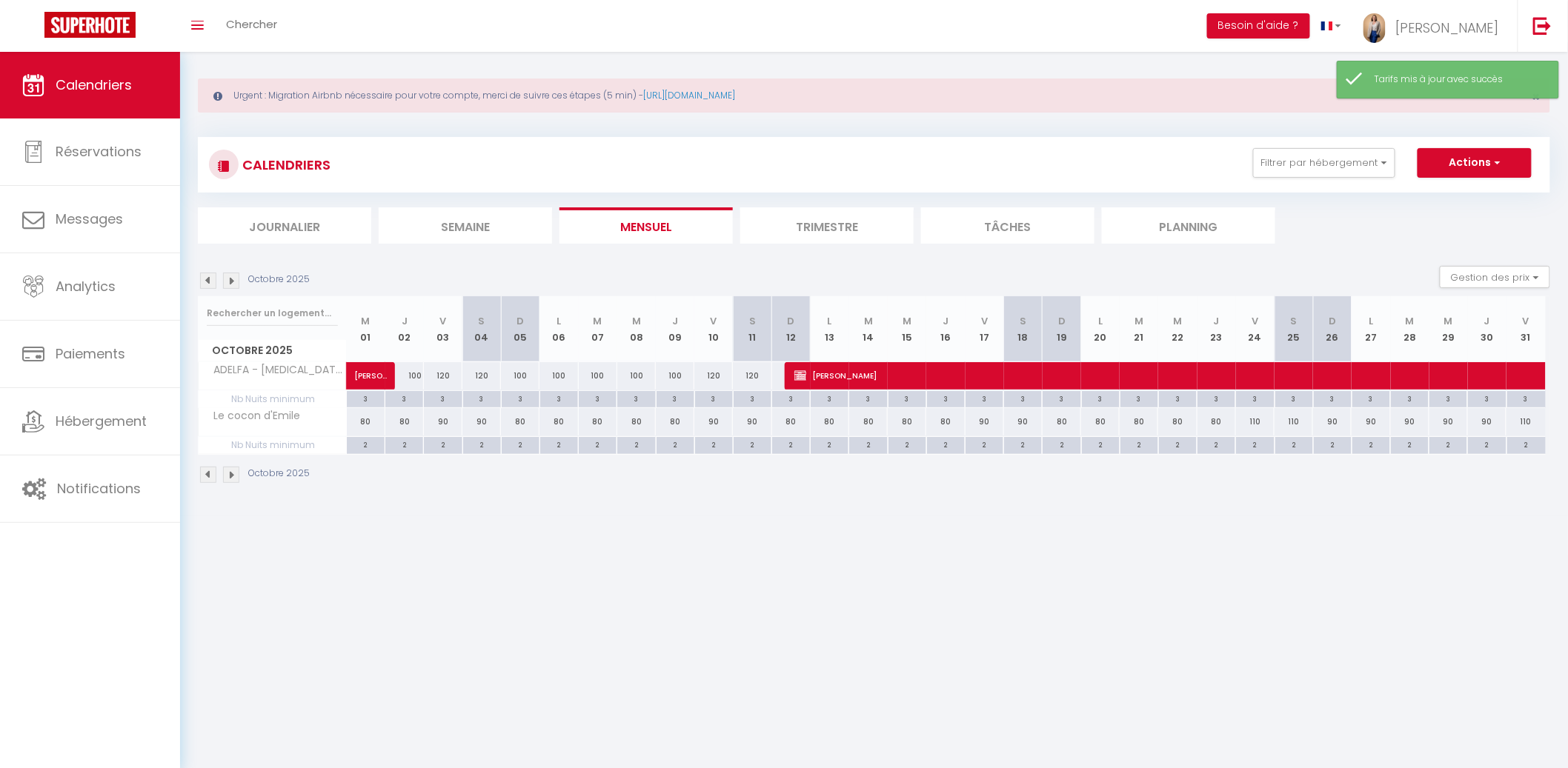
click at [366, 425] on div "80" at bounding box center [365, 421] width 38 height 28
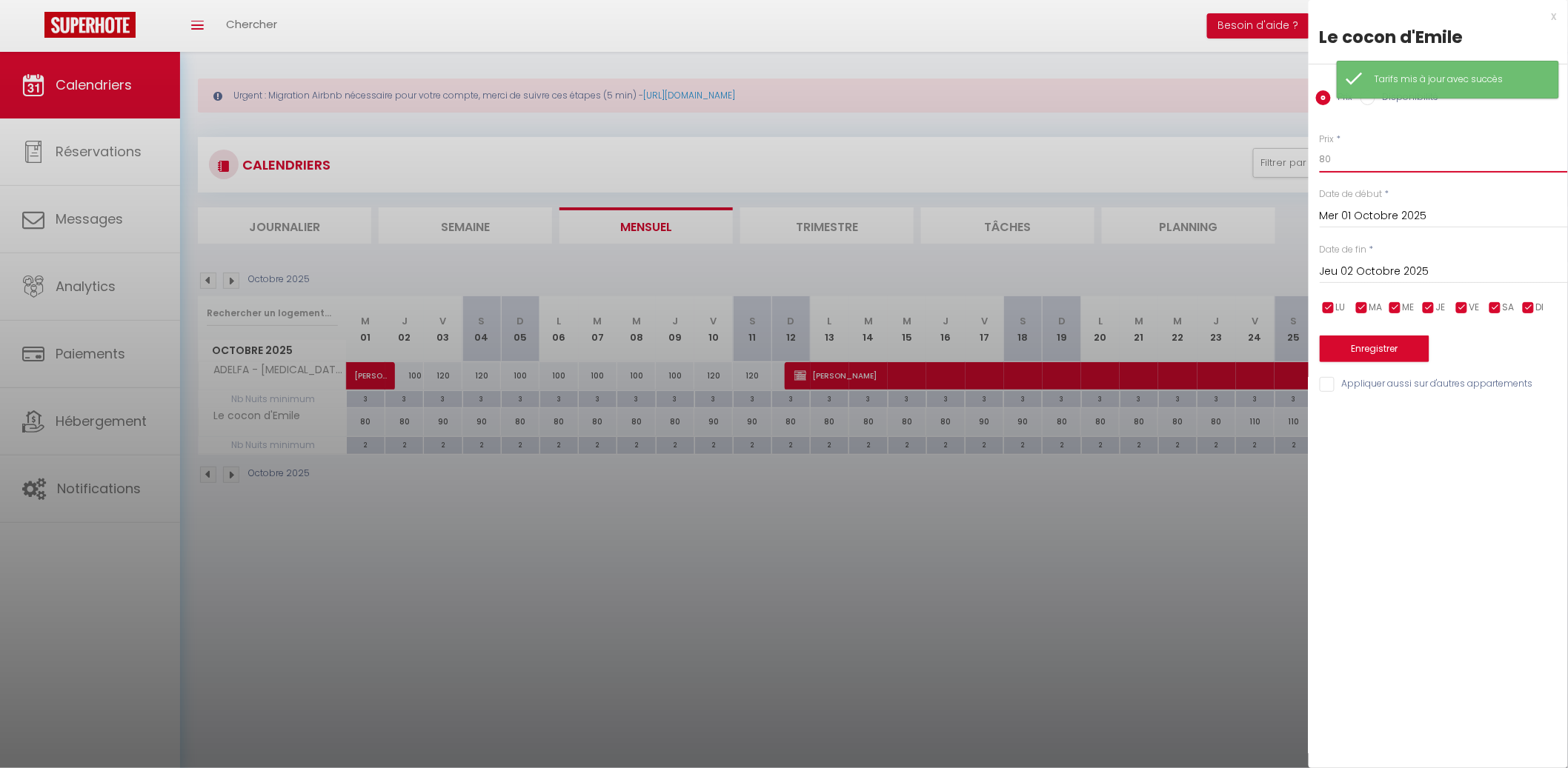
click at [1449, 157] on input "80" at bounding box center [1443, 159] width 248 height 27
click at [1524, 269] on input "Jeu 02 Octobre 2025" at bounding box center [1443, 272] width 248 height 20
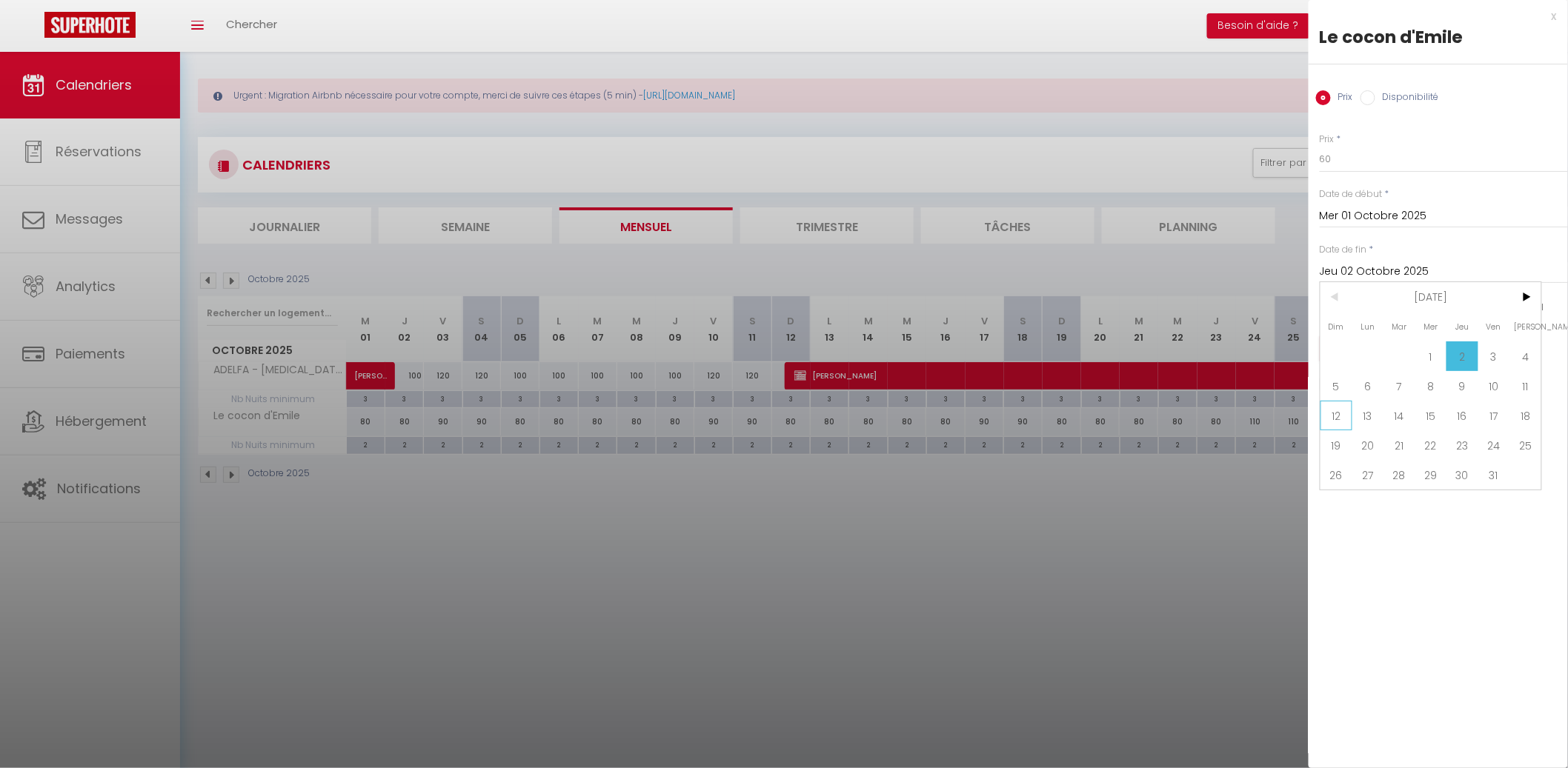
click at [1342, 405] on span "12" at bounding box center [1336, 415] width 32 height 29
drag, startPoint x: 1502, startPoint y: 311, endPoint x: 1476, endPoint y: 310, distance: 26.0
click at [1502, 311] on span "SA" at bounding box center [1507, 307] width 12 height 14
click at [1464, 311] on input "checkbox" at bounding box center [1461, 307] width 15 height 15
click at [1401, 340] on button "Enregistrer" at bounding box center [1374, 348] width 110 height 27
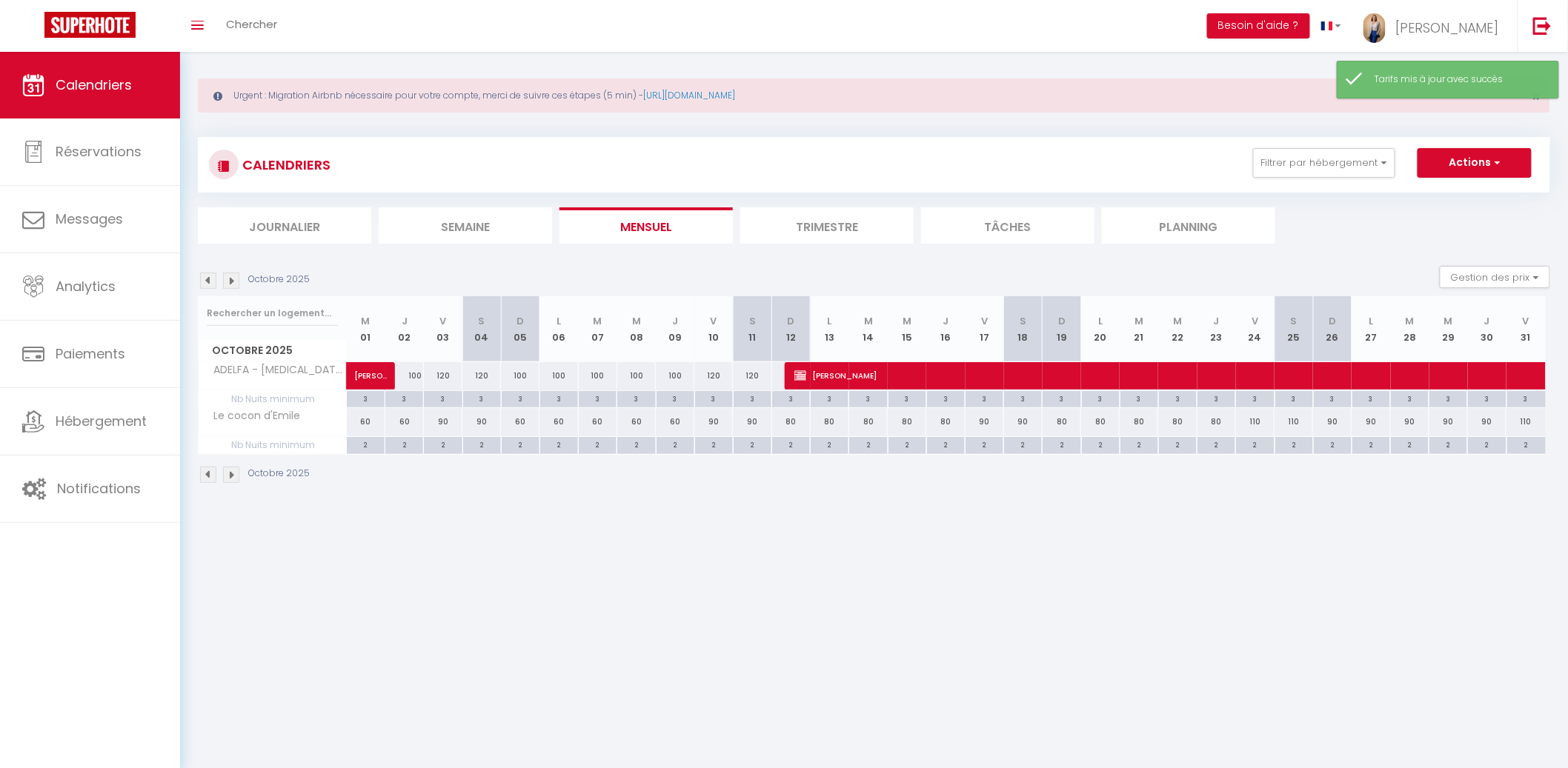
click at [792, 421] on div "80" at bounding box center [791, 421] width 38 height 28
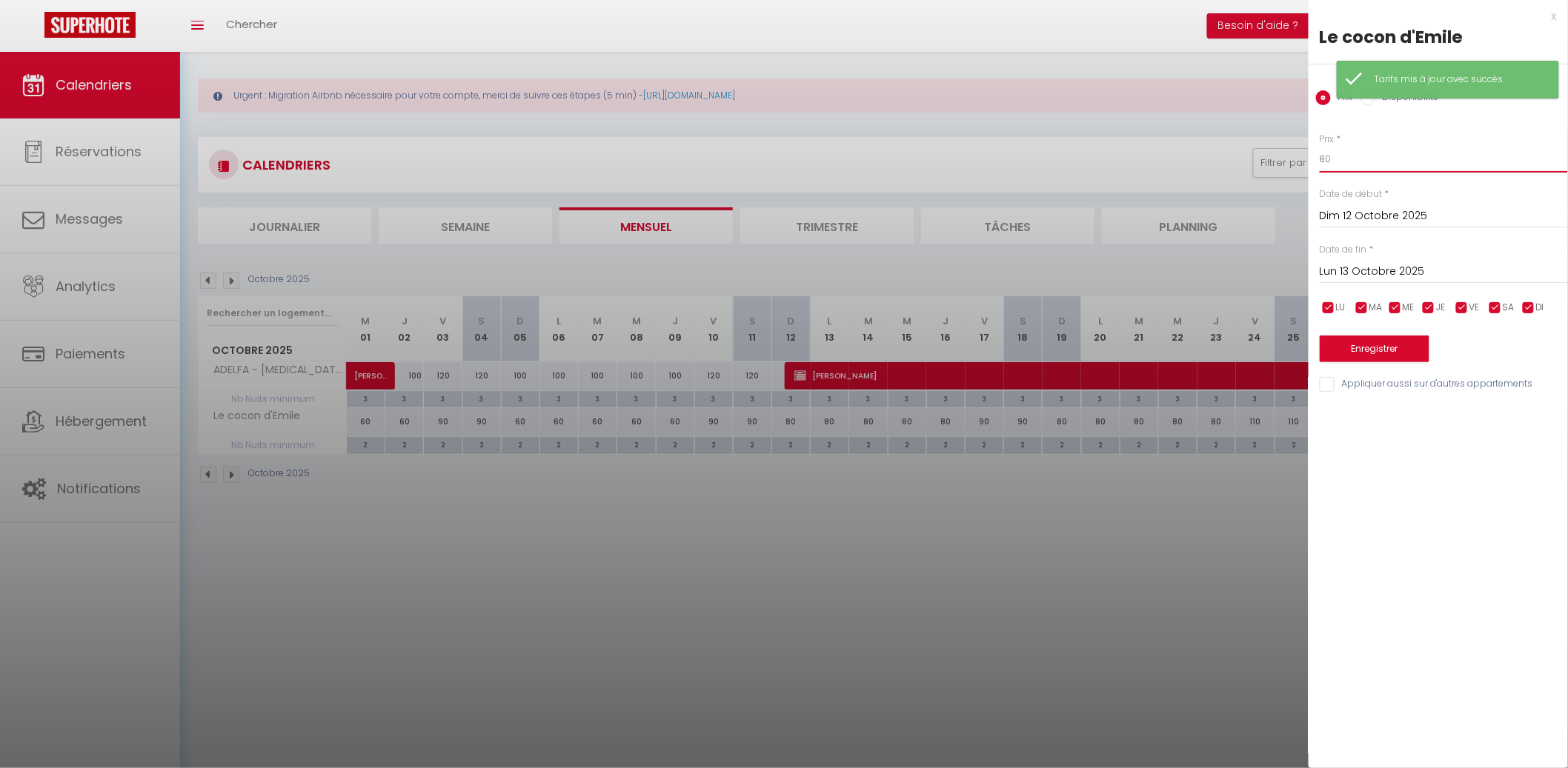
click at [1382, 167] on input "80" at bounding box center [1443, 159] width 248 height 27
click at [1382, 167] on input "80" at bounding box center [1443, 159] width 248 height 27
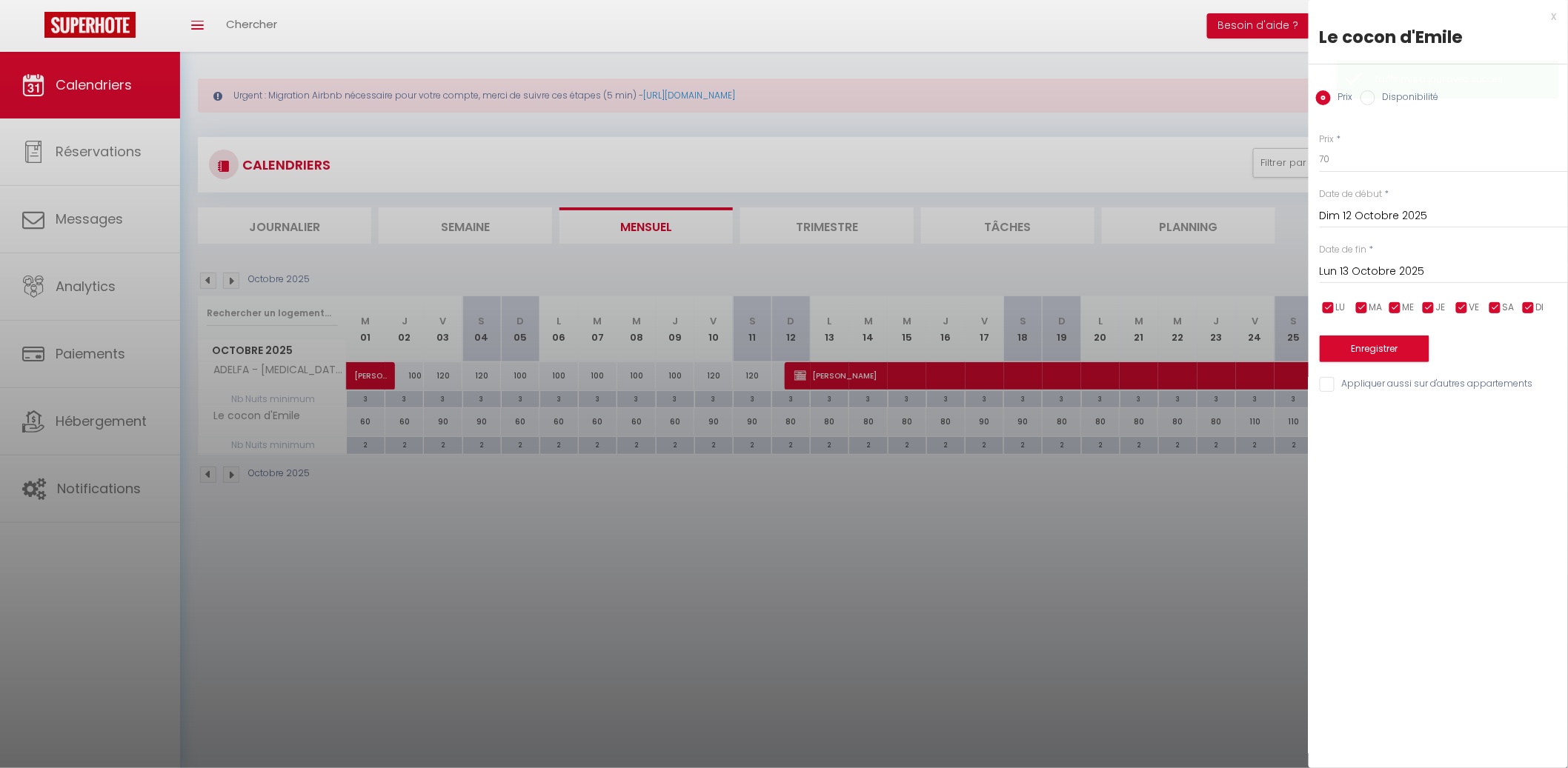
click at [1480, 270] on input "Lun 13 Octobre 2025" at bounding box center [1443, 272] width 248 height 20
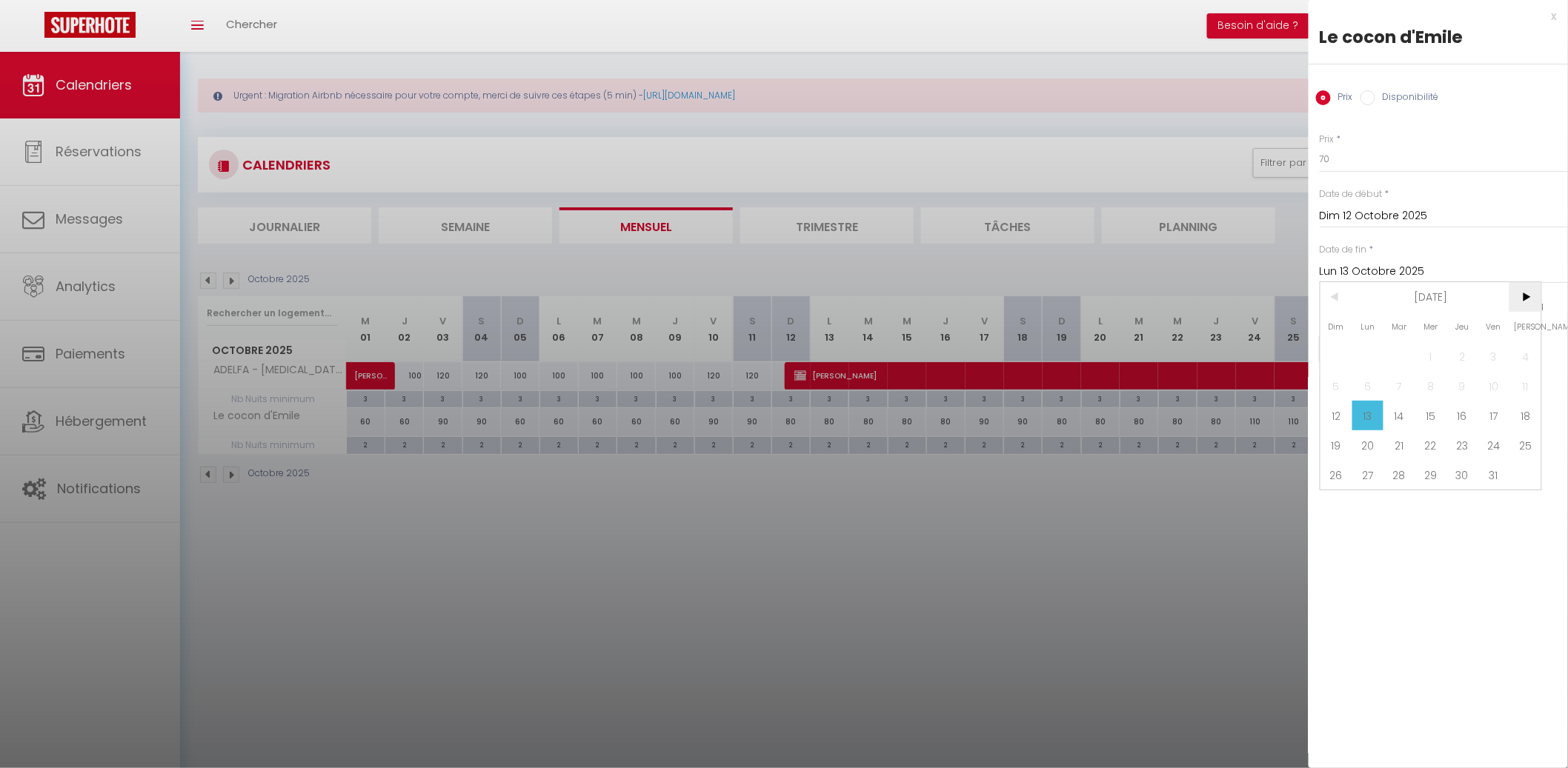
click at [1525, 290] on span ">" at bounding box center [1525, 297] width 32 height 29
click at [1508, 353] on span at bounding box center [1494, 355] width 32 height 29
click at [1516, 348] on span "1" at bounding box center [1525, 355] width 32 height 29
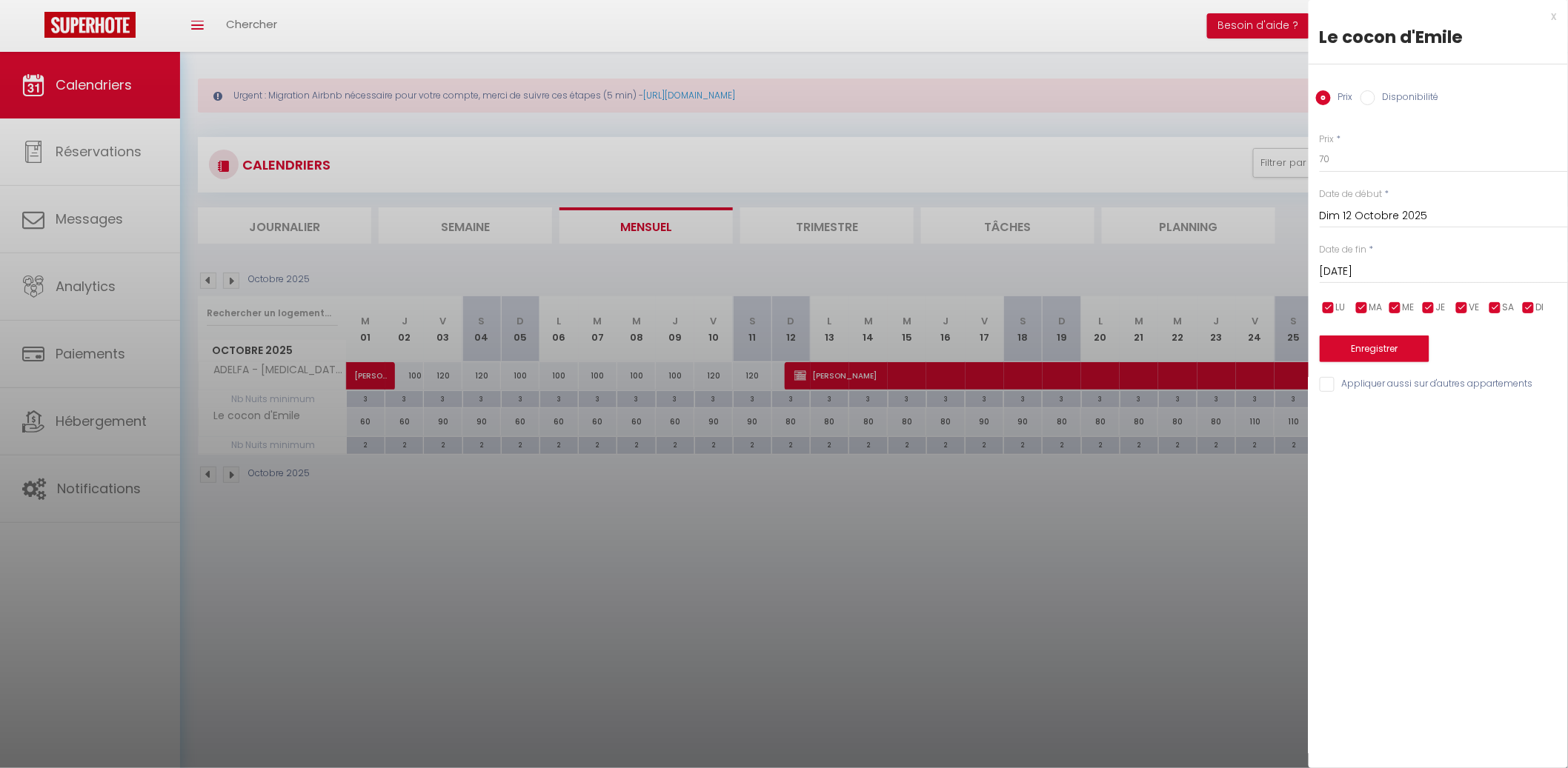
drag, startPoint x: 1494, startPoint y: 309, endPoint x: 1487, endPoint y: 309, distance: 7.0
click at [1493, 309] on input "checkbox" at bounding box center [1495, 307] width 15 height 15
click at [1471, 309] on span "VE" at bounding box center [1474, 307] width 11 height 14
click at [1401, 347] on button "Enregistrer" at bounding box center [1374, 348] width 110 height 27
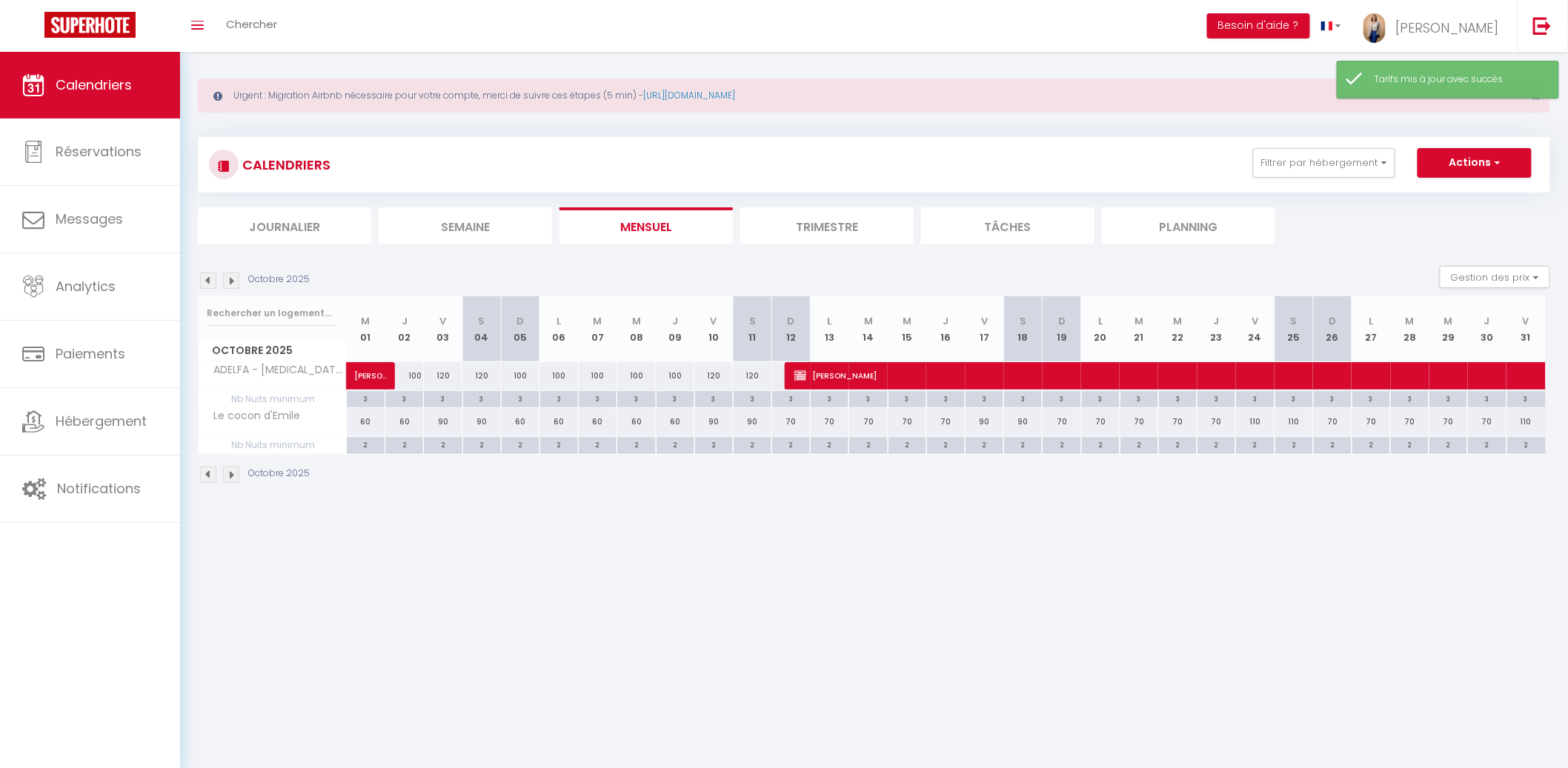
click at [462, 418] on div "90" at bounding box center [481, 421] width 39 height 28
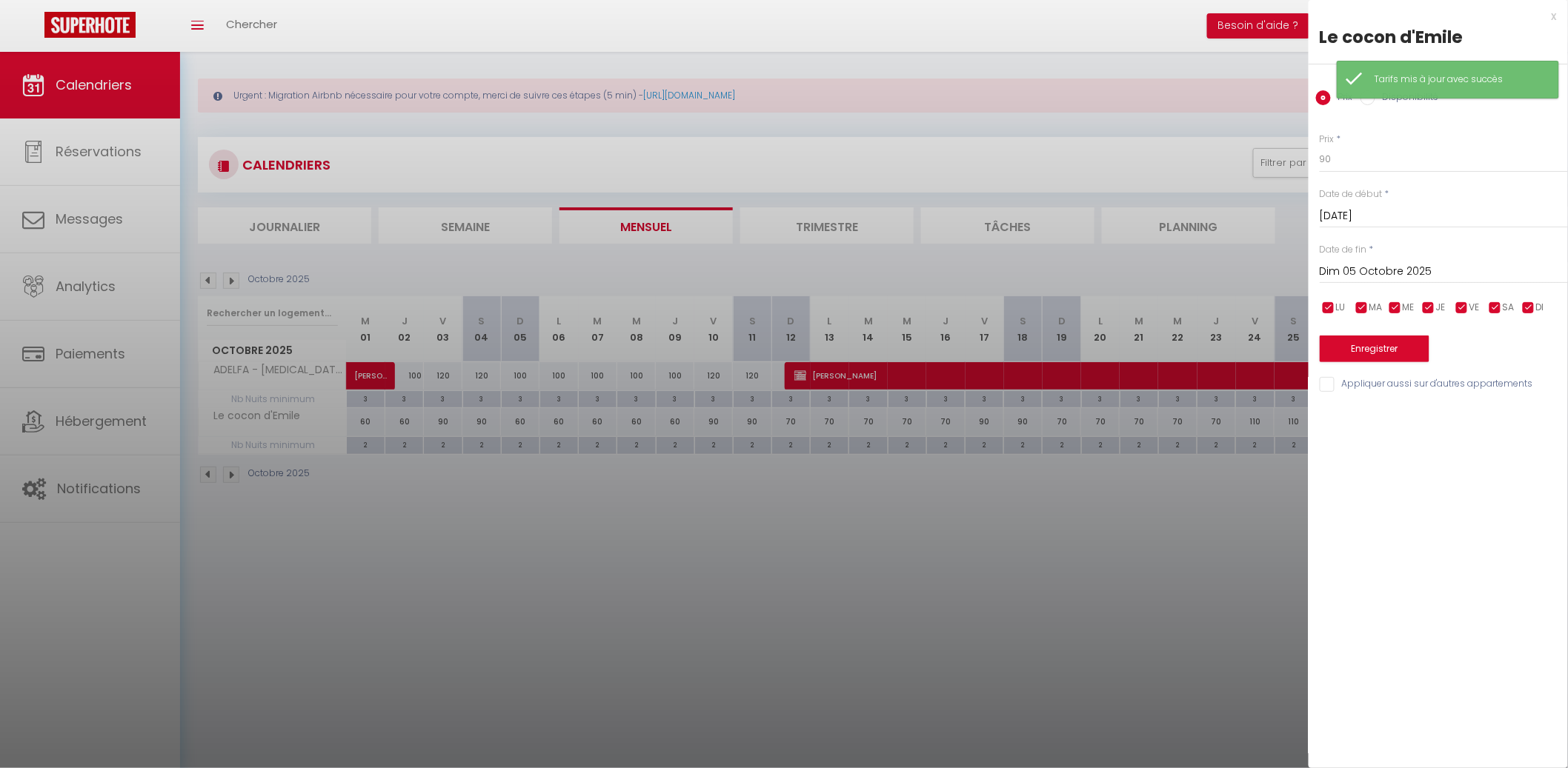
click at [1543, 265] on input "Dim 05 Octobre 2025" at bounding box center [1443, 272] width 248 height 20
drag, startPoint x: 1523, startPoint y: 299, endPoint x: 1485, endPoint y: 323, distance: 44.9
click at [1523, 299] on span ">" at bounding box center [1525, 297] width 32 height 29
click at [1512, 348] on span "1" at bounding box center [1525, 355] width 32 height 29
click at [1524, 311] on input "checkbox" at bounding box center [1528, 307] width 15 height 15
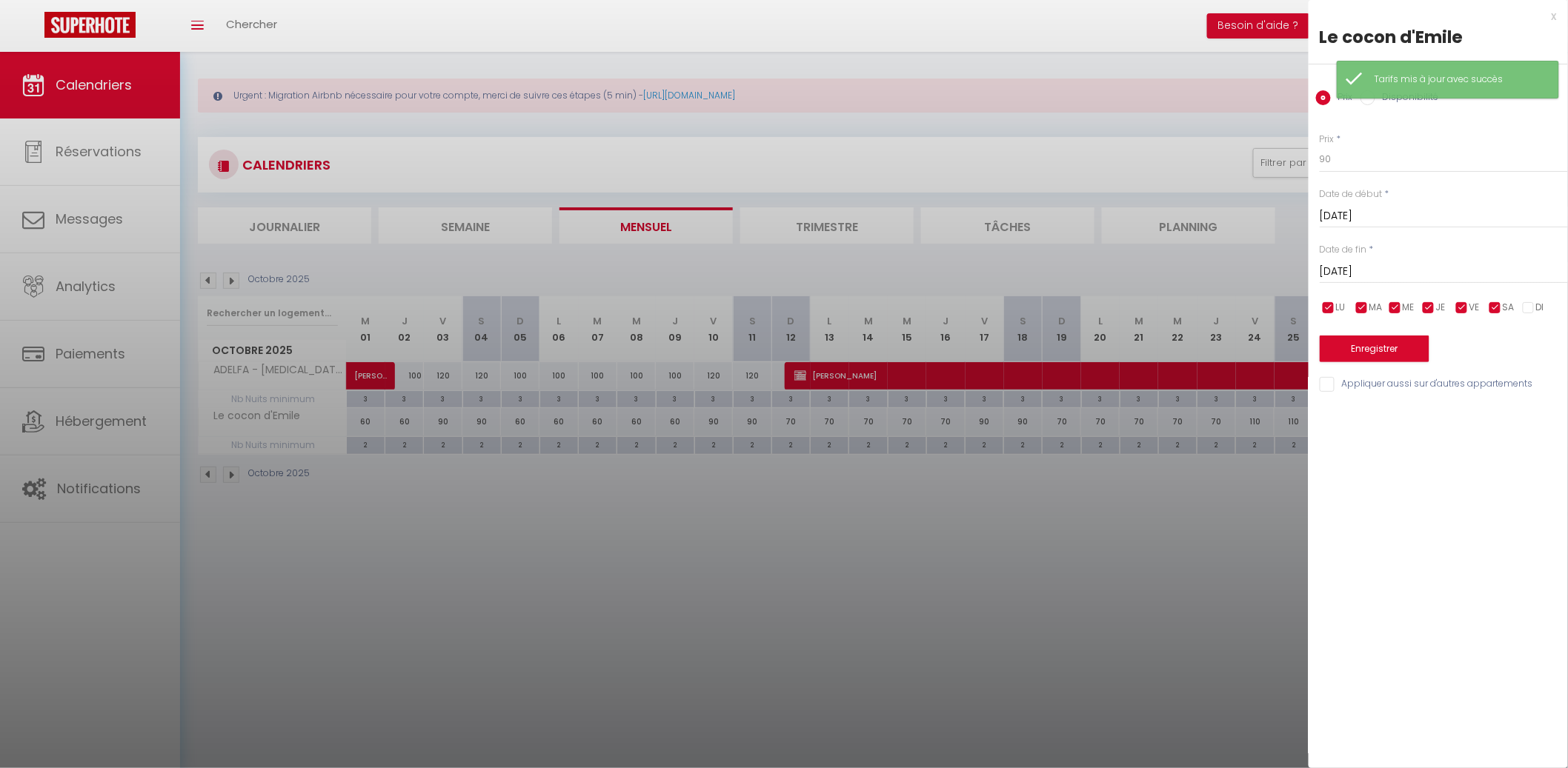
drag, startPoint x: 1448, startPoint y: 314, endPoint x: 1437, endPoint y: 314, distance: 11.0
click at [1447, 314] on div "LU MA ME JE VE SA DI" at bounding box center [1443, 307] width 267 height 19
drag, startPoint x: 1423, startPoint y: 314, endPoint x: 1406, endPoint y: 314, distance: 17.0
click at [1423, 314] on input "checkbox" at bounding box center [1428, 307] width 15 height 15
click at [1392, 313] on input "checkbox" at bounding box center [1395, 307] width 15 height 15
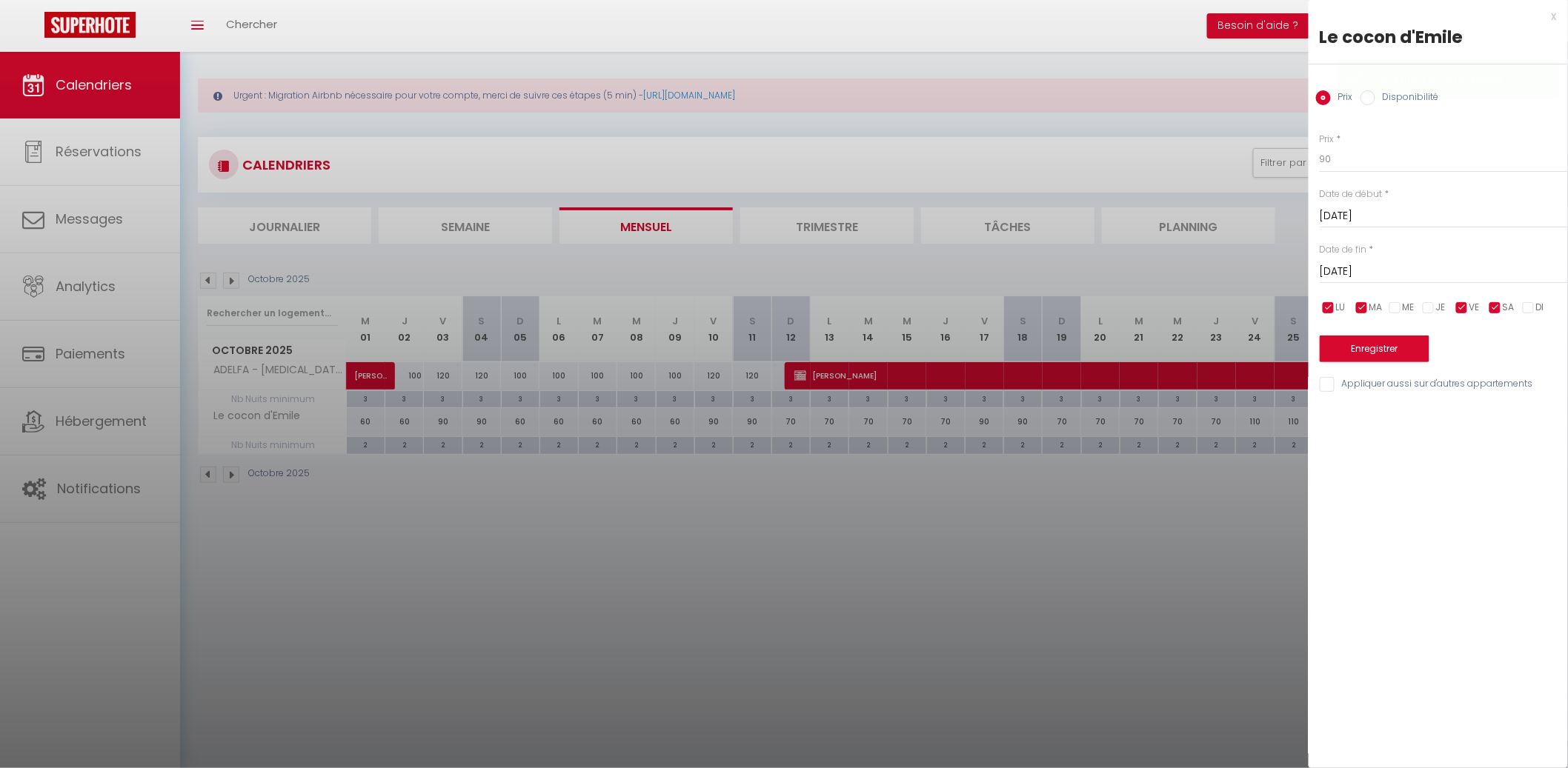
click at [1359, 310] on input "checkbox" at bounding box center [1361, 307] width 15 height 15
drag, startPoint x: 1330, startPoint y: 310, endPoint x: 1341, endPoint y: 310, distance: 11.0
click at [1331, 309] on input "checkbox" at bounding box center [1328, 307] width 15 height 15
click at [1362, 344] on button "Enregistrer" at bounding box center [1374, 348] width 110 height 27
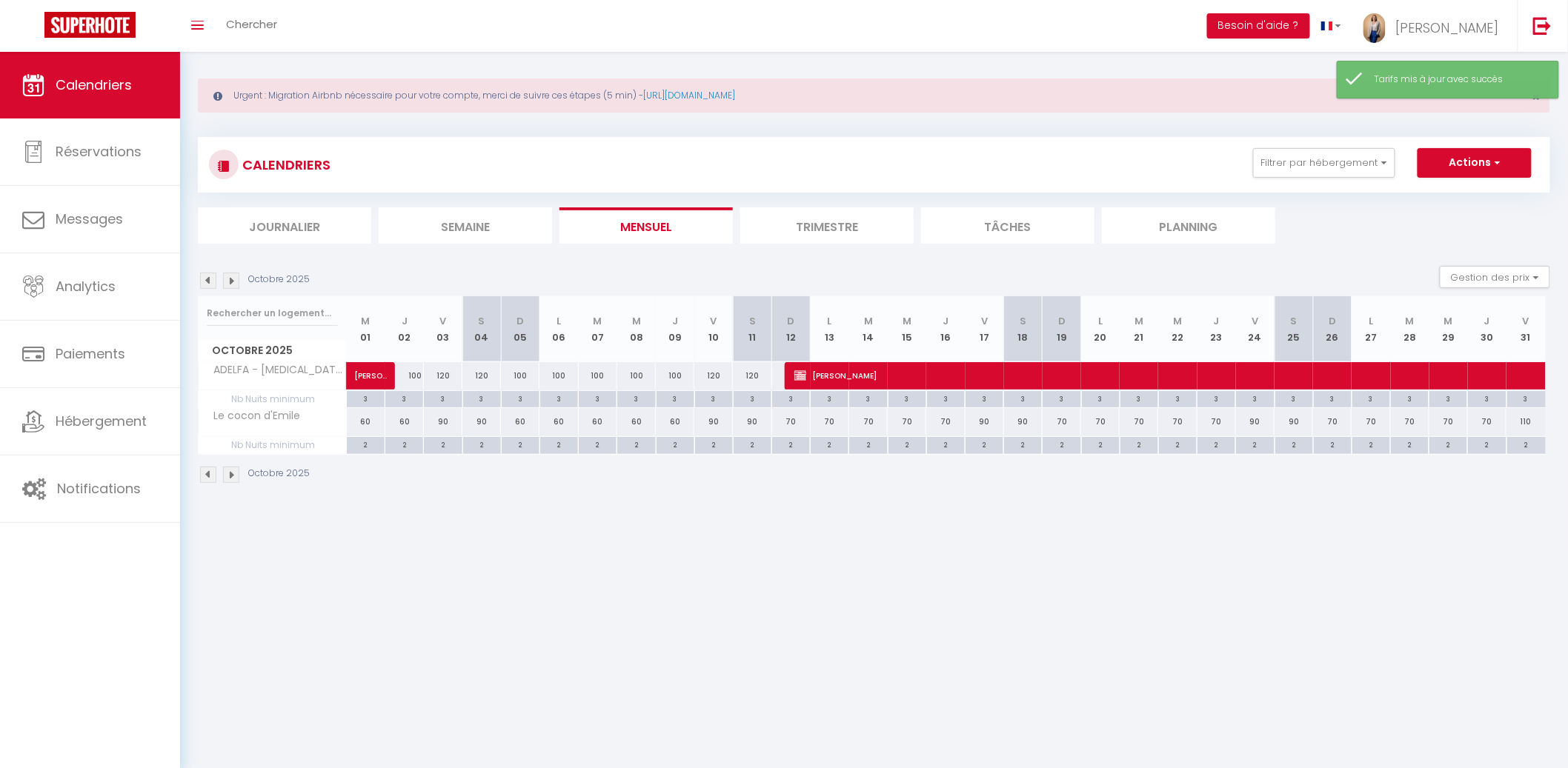
click at [647, 228] on li "Mensuel" at bounding box center [645, 225] width 173 height 37
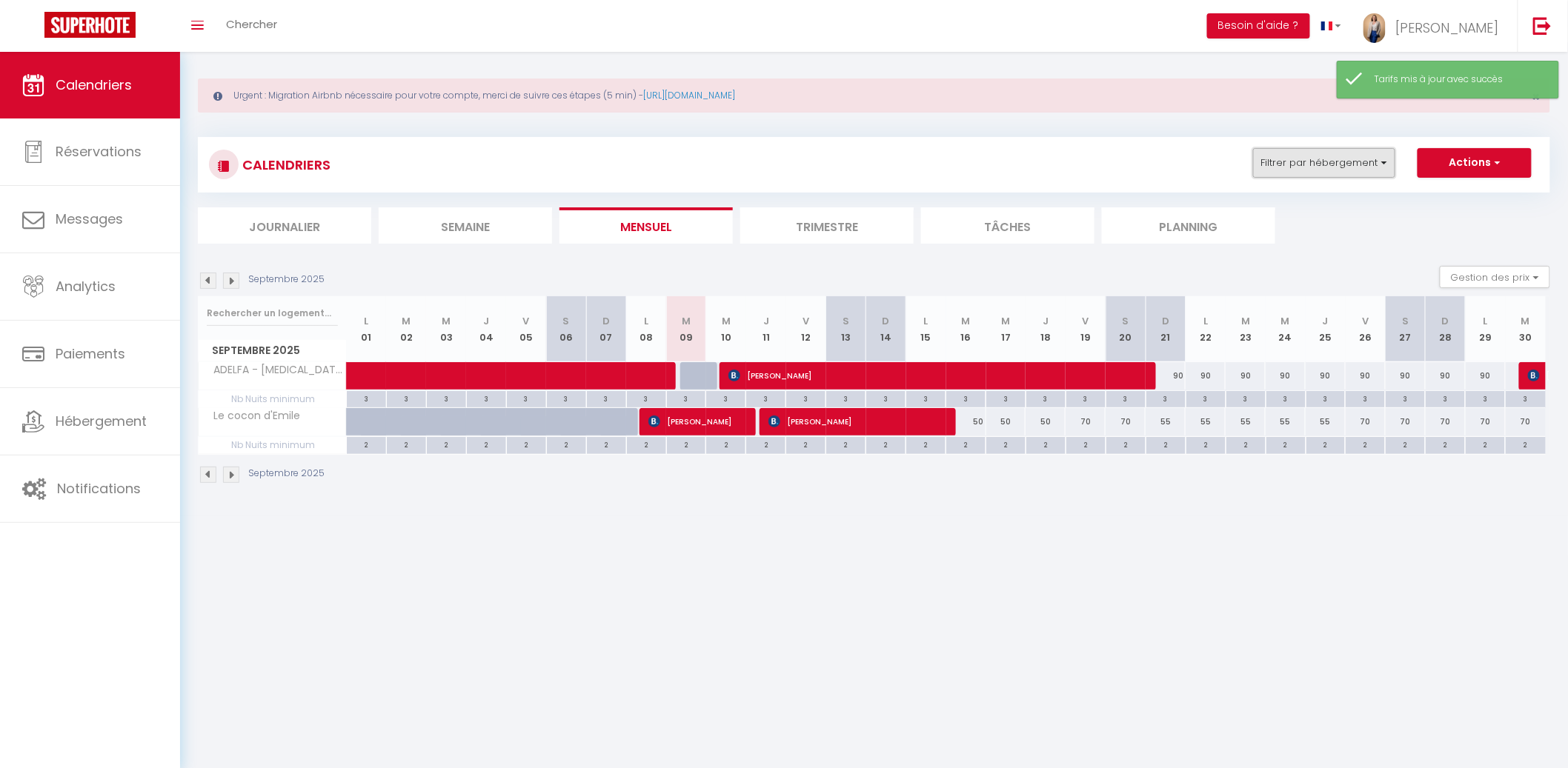
click at [1358, 168] on button "Filtrer par hébergement" at bounding box center [1324, 162] width 143 height 29
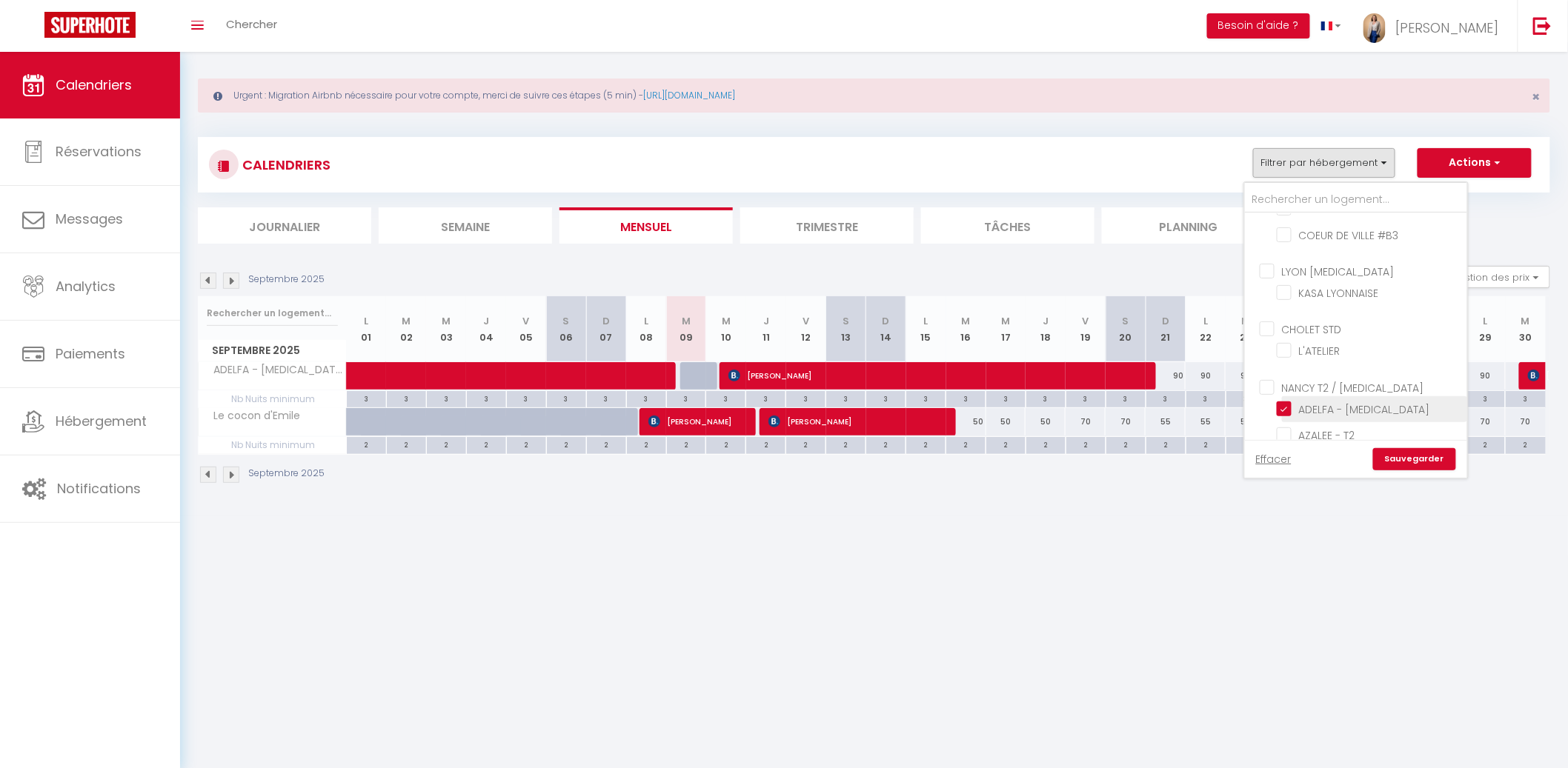
drag, startPoint x: 1288, startPoint y: 366, endPoint x: 1286, endPoint y: 379, distance: 13.2
click at [1287, 401] on input "[PERSON_NAME] - [MEDICAL_DATA]" at bounding box center [1369, 408] width 185 height 15
click at [1289, 448] on li "Le cocon d'Emile" at bounding box center [1375, 461] width 185 height 26
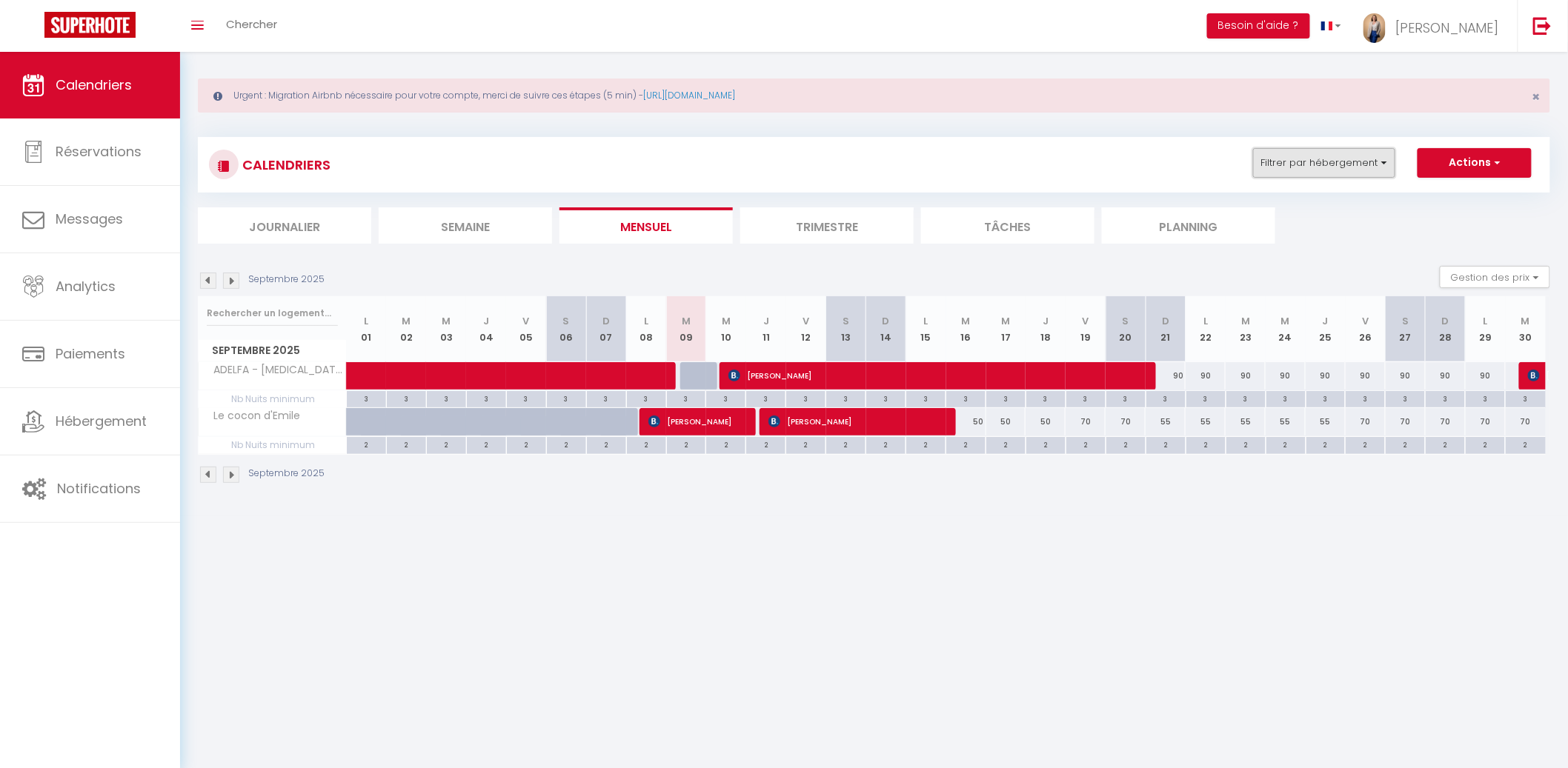
click at [1378, 172] on button "Filtrer par hébergement" at bounding box center [1324, 162] width 143 height 29
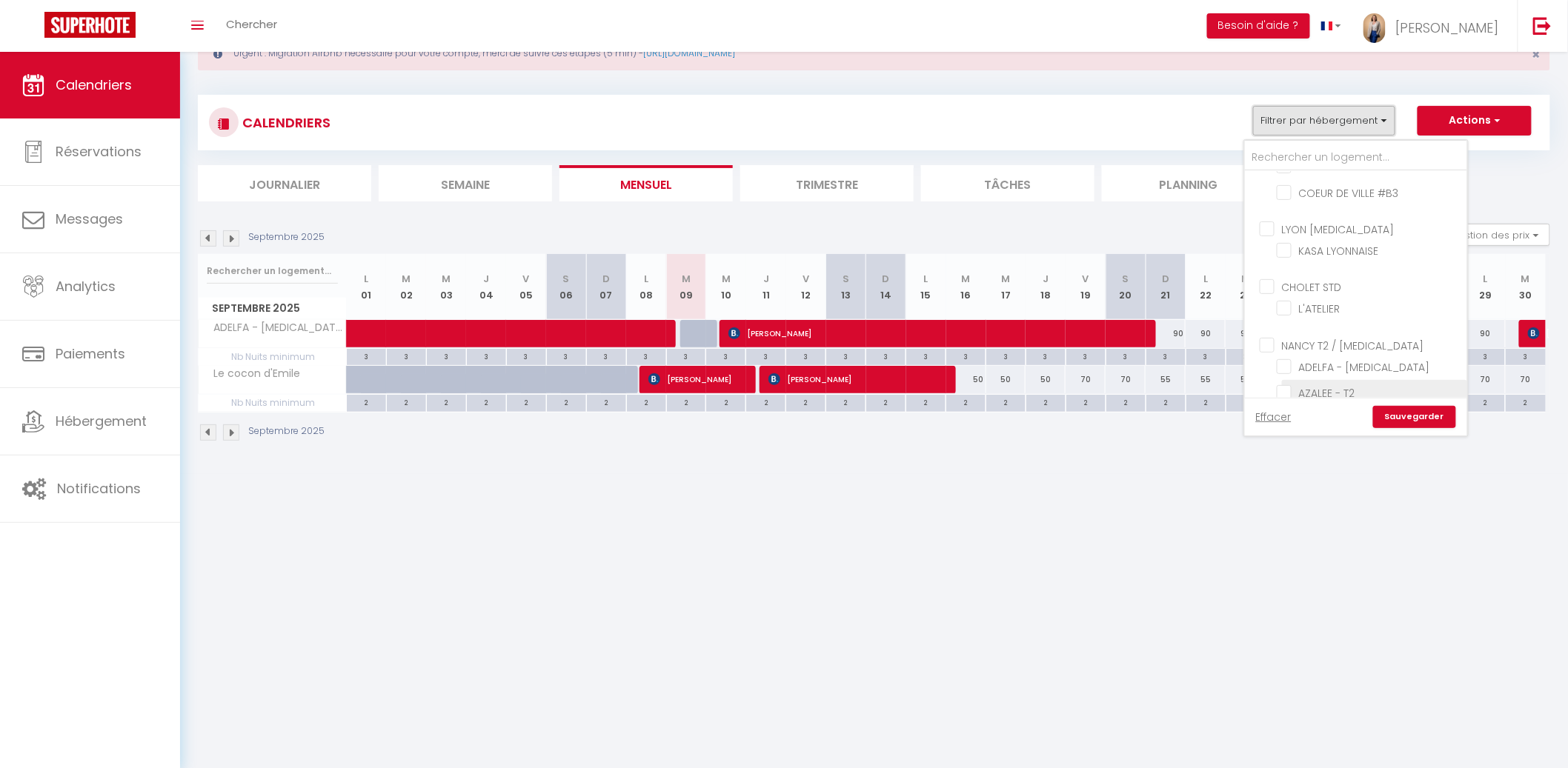
scroll to position [51, 0]
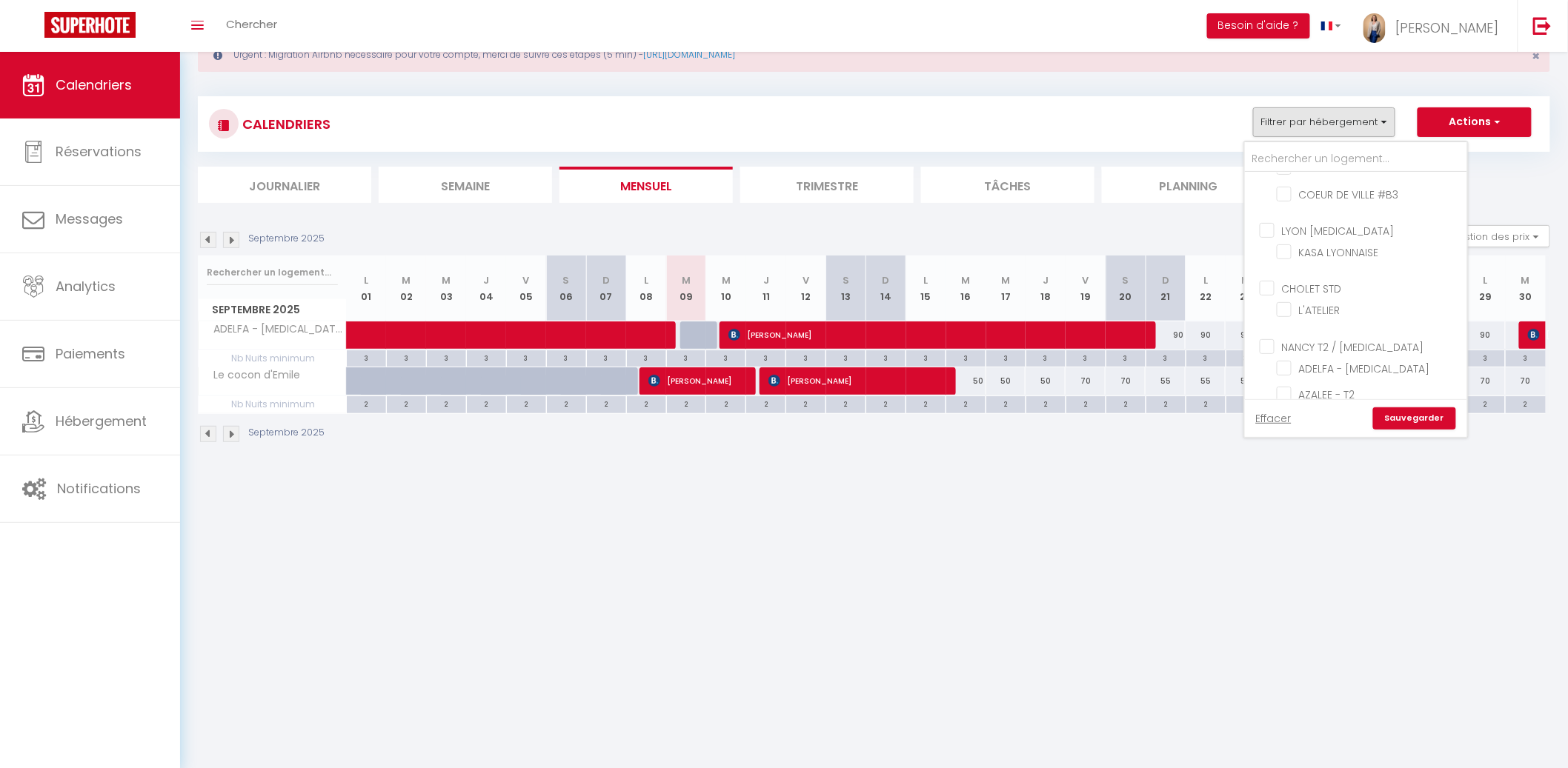
click at [1292, 412] on input "Le cocon d'Emile" at bounding box center [1369, 419] width 185 height 15
click at [1286, 380] on input "Le Saint Lupicin" at bounding box center [1369, 388] width 185 height 15
click at [1434, 415] on link "Sauvegarder" at bounding box center [1414, 418] width 83 height 22
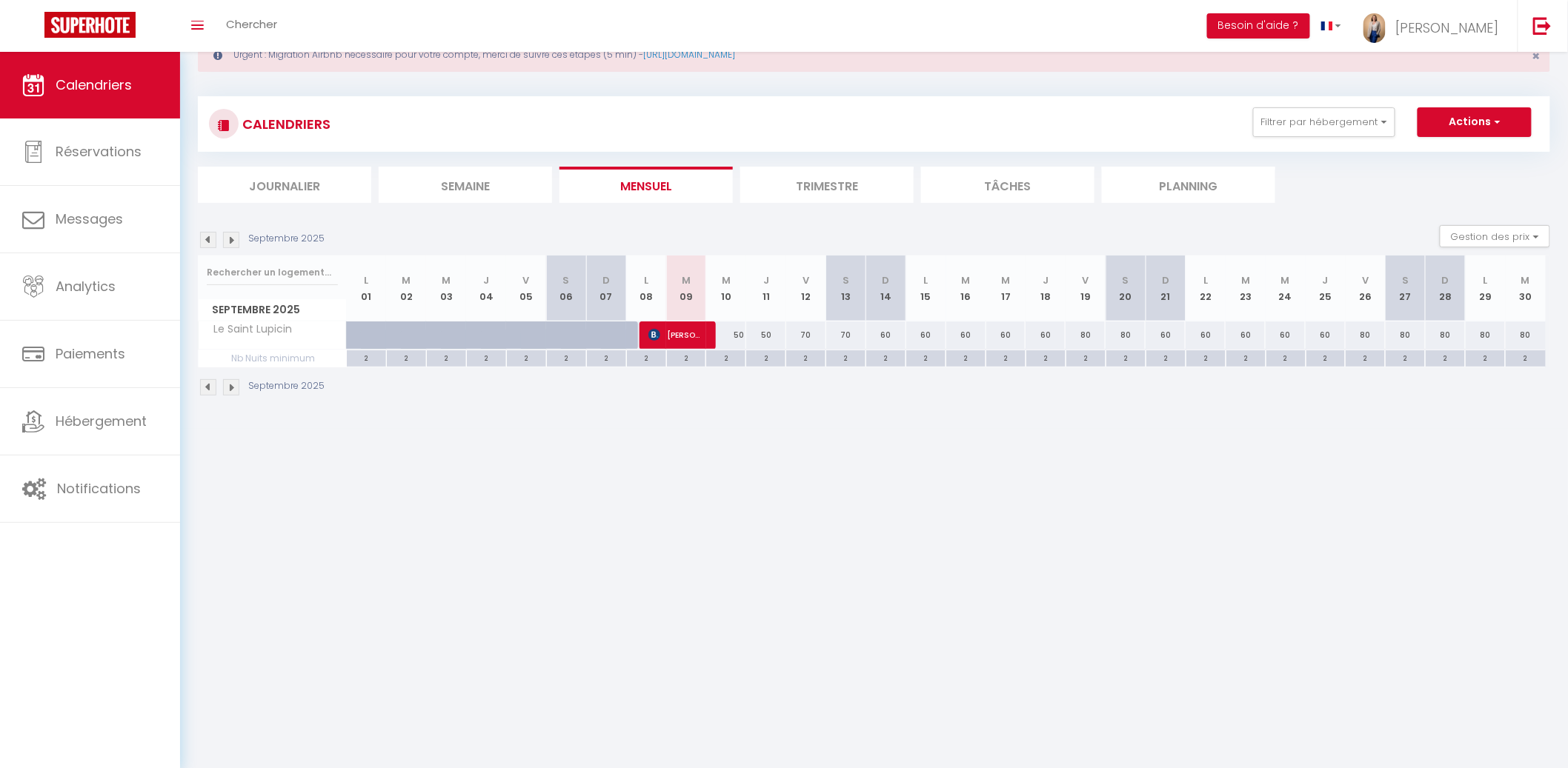
click at [211, 239] on img at bounding box center [208, 240] width 16 height 16
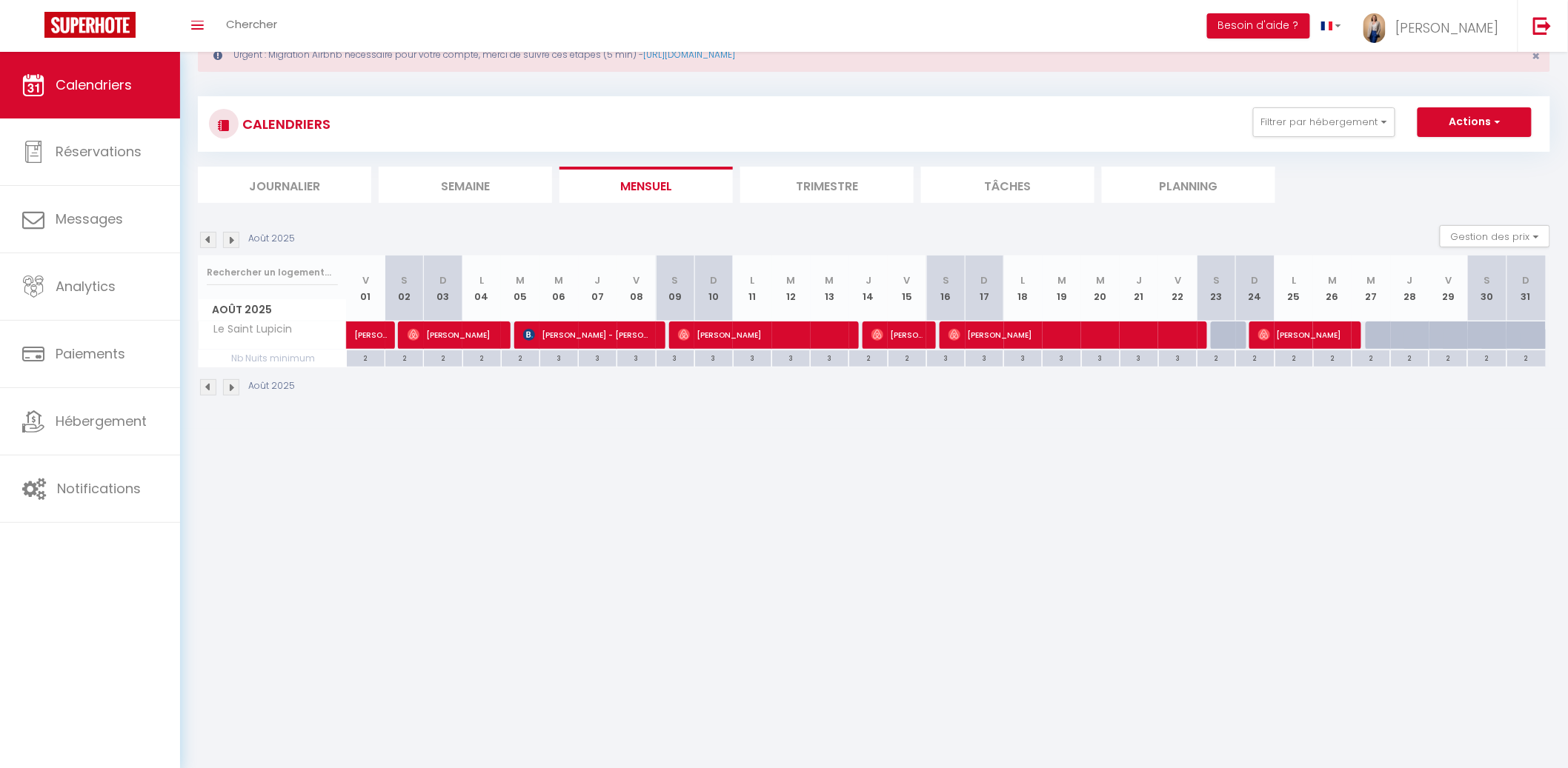
click at [642, 182] on li "Mensuel" at bounding box center [645, 184] width 173 height 37
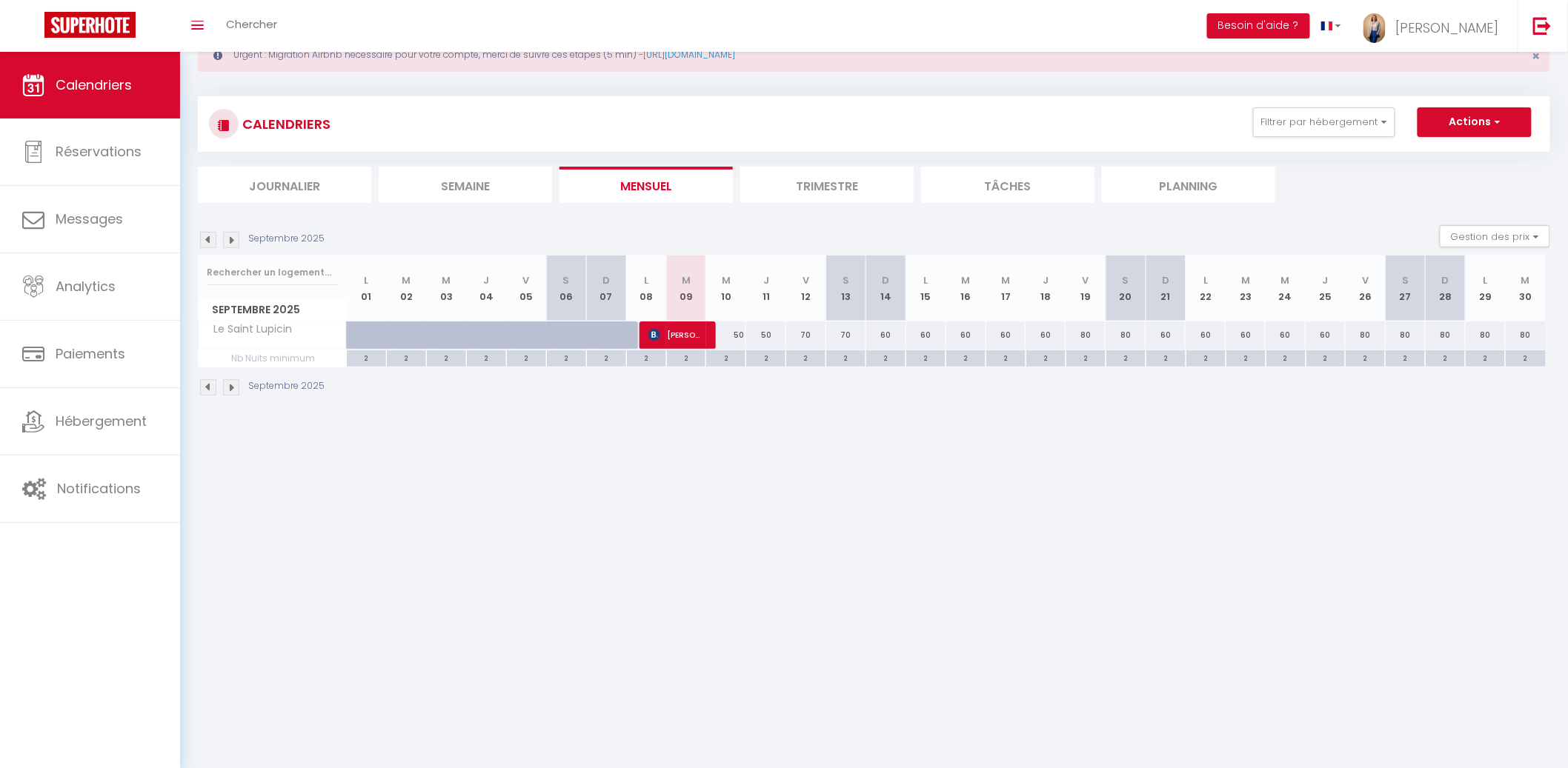
click at [736, 325] on div "50" at bounding box center [726, 335] width 40 height 28
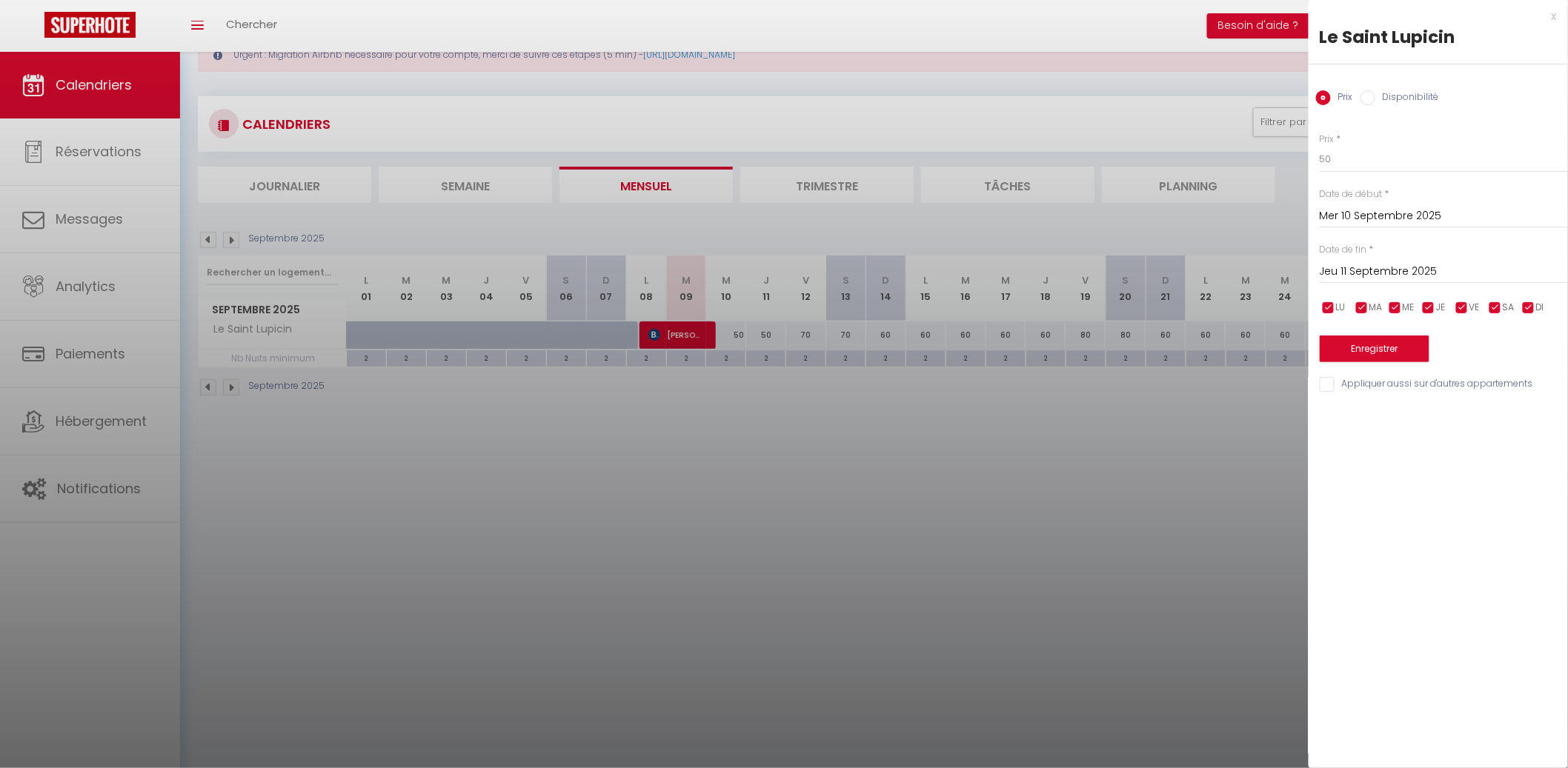
drag, startPoint x: 1463, startPoint y: 270, endPoint x: 1488, endPoint y: 278, distance: 26.2
click at [1464, 271] on input "Jeu 11 Septembre 2025" at bounding box center [1443, 272] width 248 height 20
click at [1513, 298] on span ">" at bounding box center [1525, 297] width 32 height 29
click at [1440, 352] on span "1" at bounding box center [1431, 355] width 32 height 29
click at [1414, 350] on button "Enregistrer" at bounding box center [1374, 348] width 110 height 27
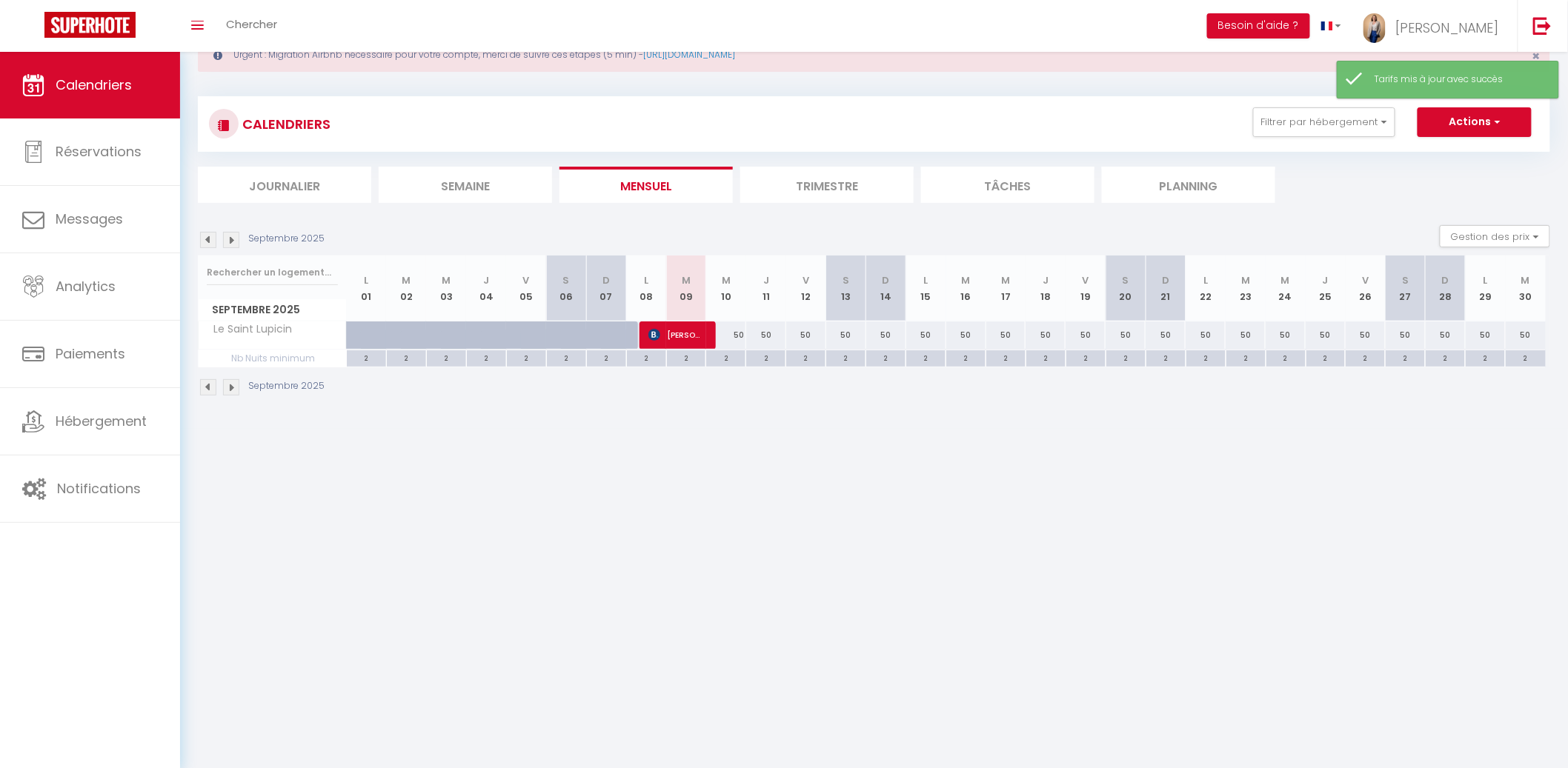
click at [811, 333] on div "50" at bounding box center [806, 335] width 40 height 28
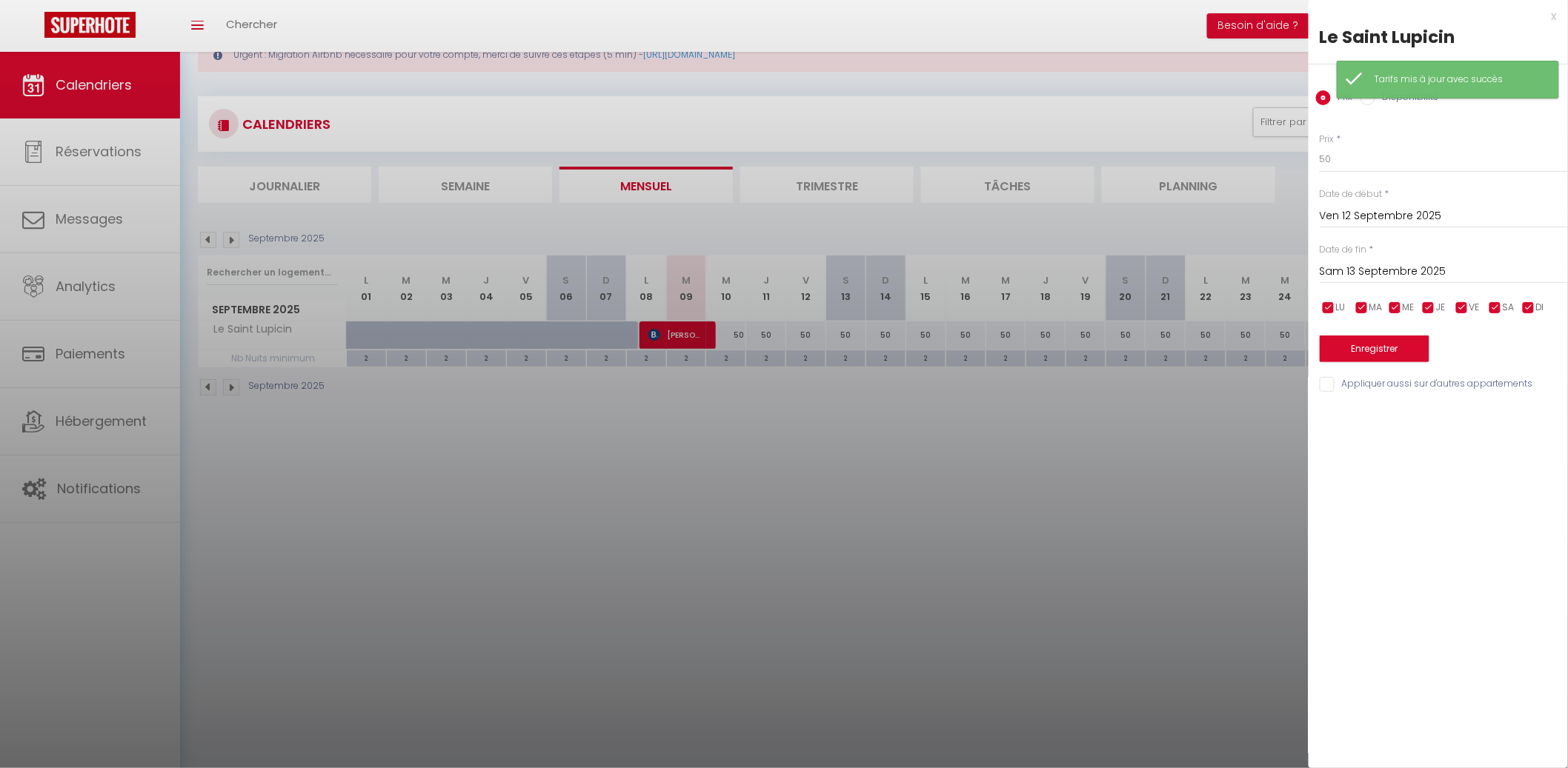
drag, startPoint x: 737, startPoint y: 426, endPoint x: 745, endPoint y: 412, distance: 16.1
click at [736, 427] on div at bounding box center [784, 384] width 1568 height 768
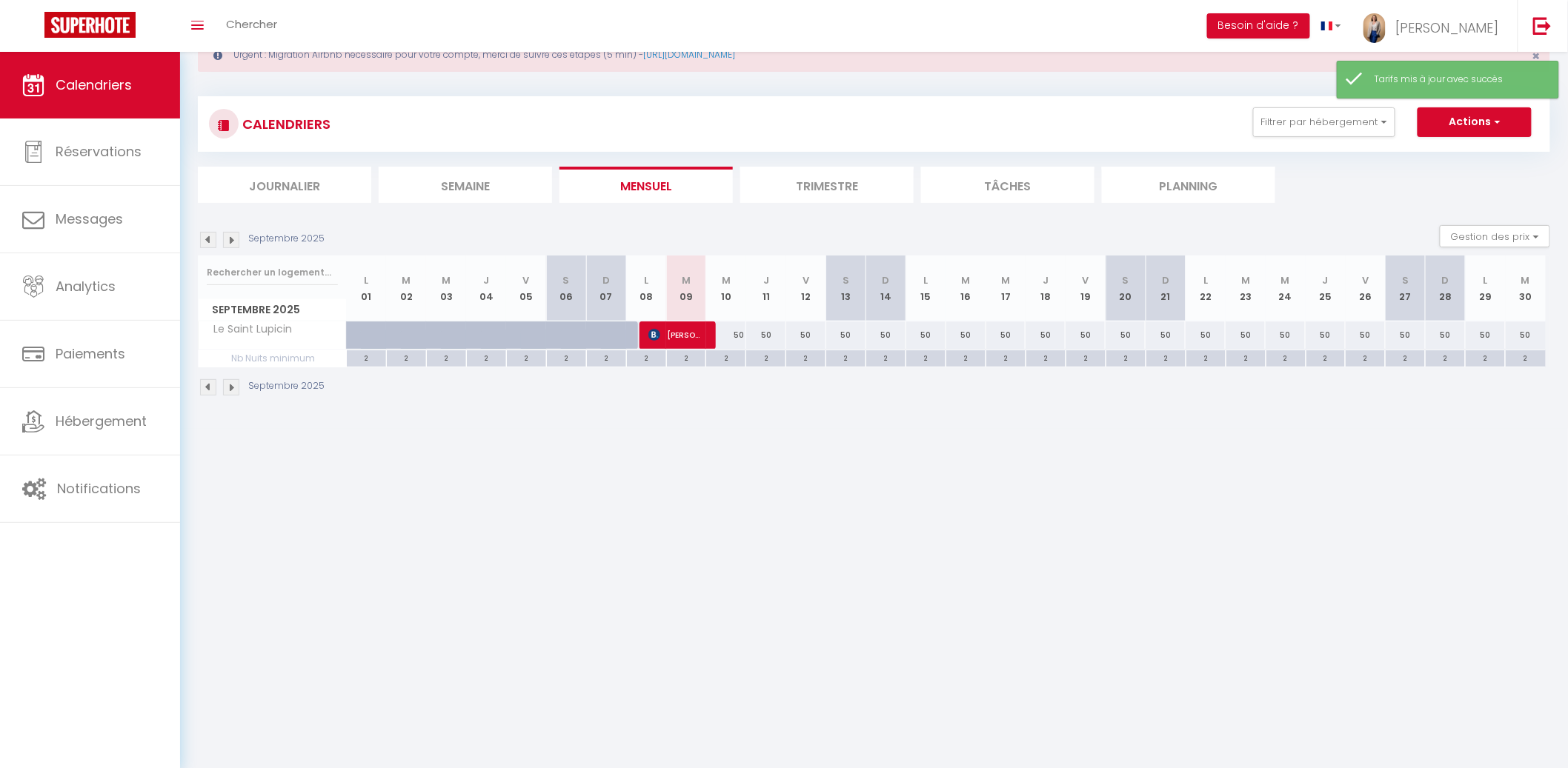
click at [735, 335] on div "50" at bounding box center [726, 335] width 40 height 28
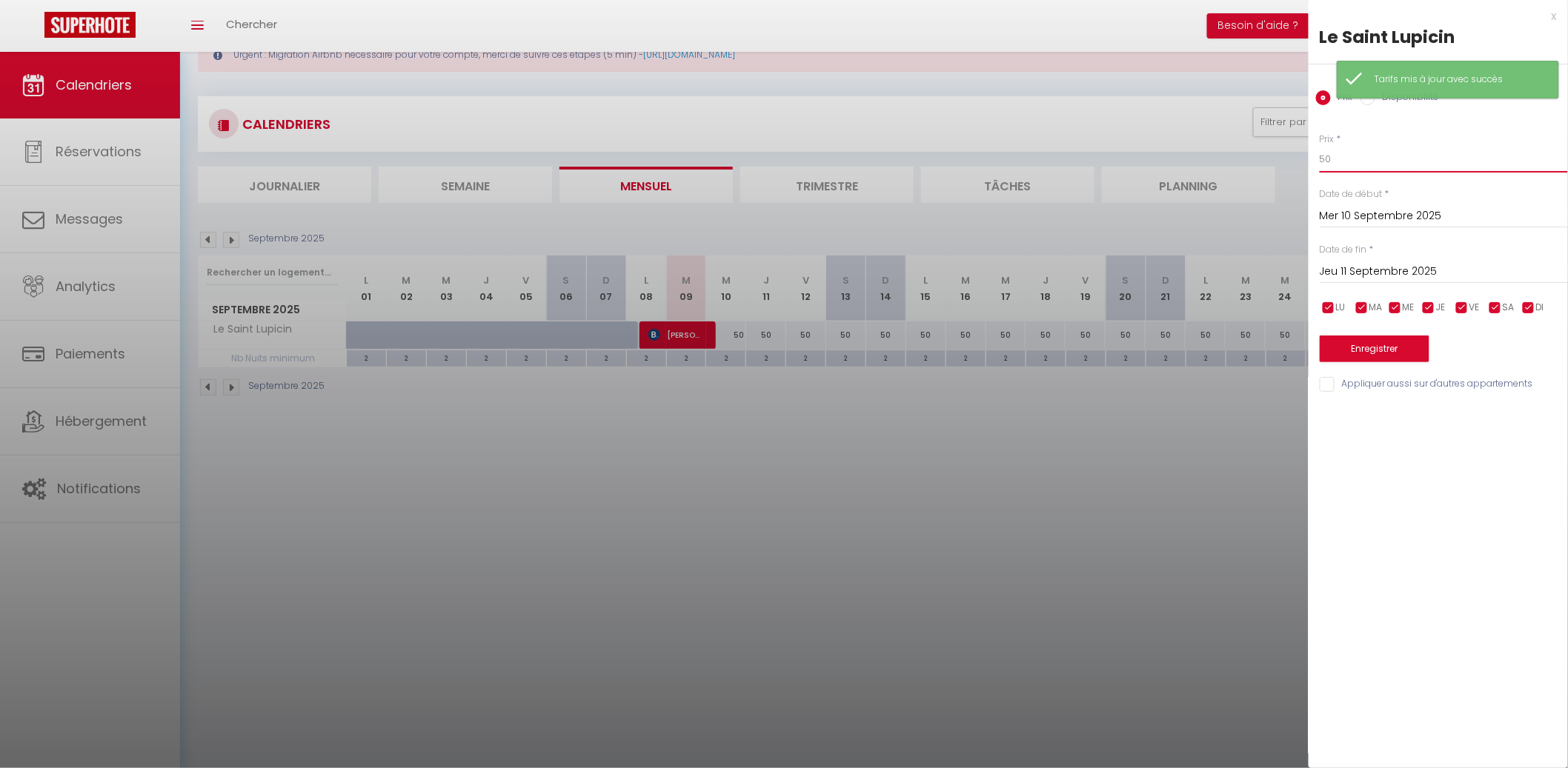
click at [1380, 165] on input "50" at bounding box center [1443, 159] width 248 height 27
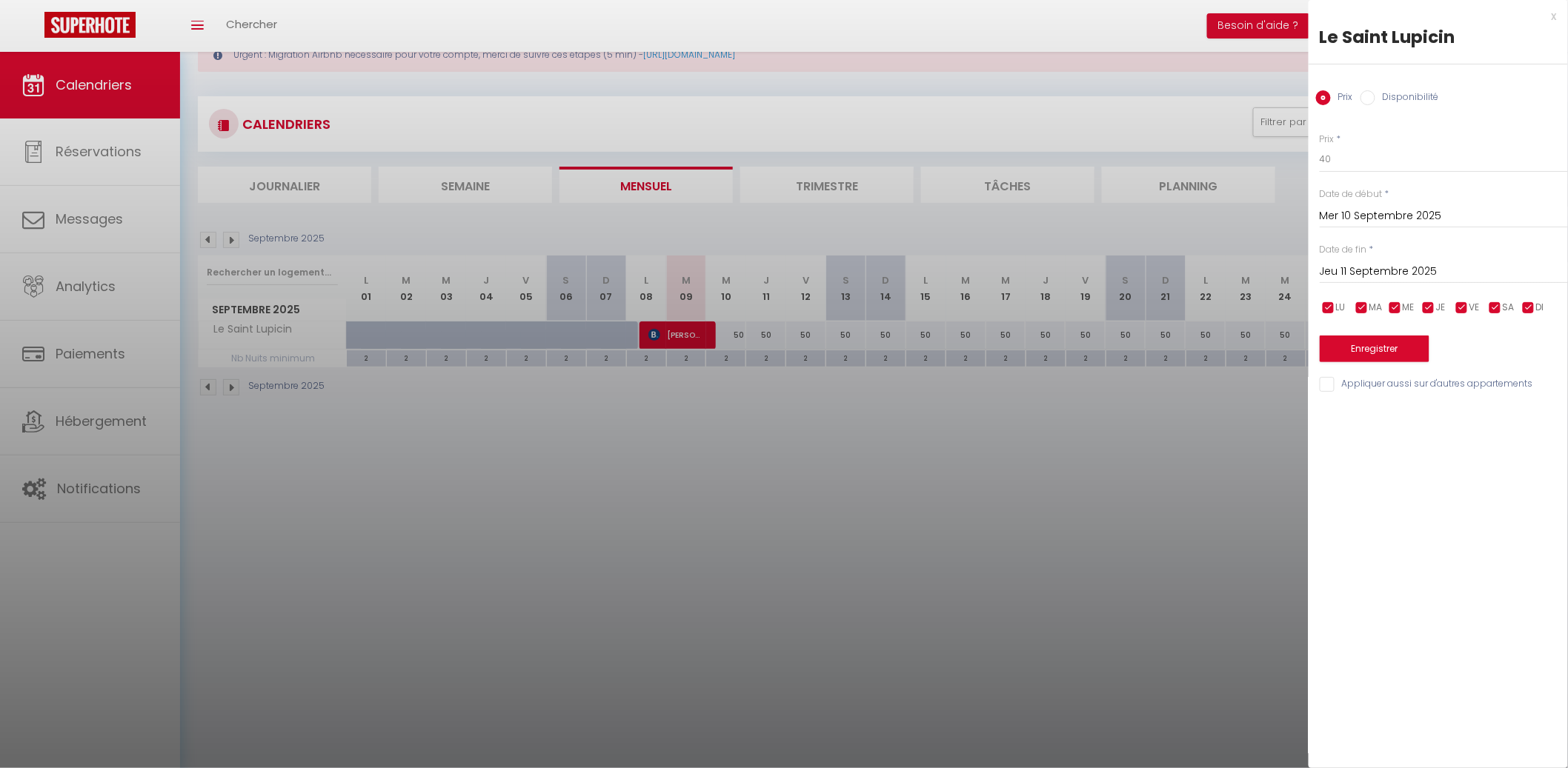
click at [1375, 267] on input "Jeu 11 Septembre 2025" at bounding box center [1443, 272] width 248 height 20
drag, startPoint x: 1504, startPoint y: 383, endPoint x: 1496, endPoint y: 383, distance: 8.0
click at [1504, 383] on span "12" at bounding box center [1494, 385] width 32 height 29
click at [1401, 362] on div "Prix * 40 Statut * Disponible Indisponible Date de début * Mer 10 Septembre 202…" at bounding box center [1438, 254] width 259 height 280
drag, startPoint x: 1307, startPoint y: 340, endPoint x: 1314, endPoint y: 339, distance: 7.1
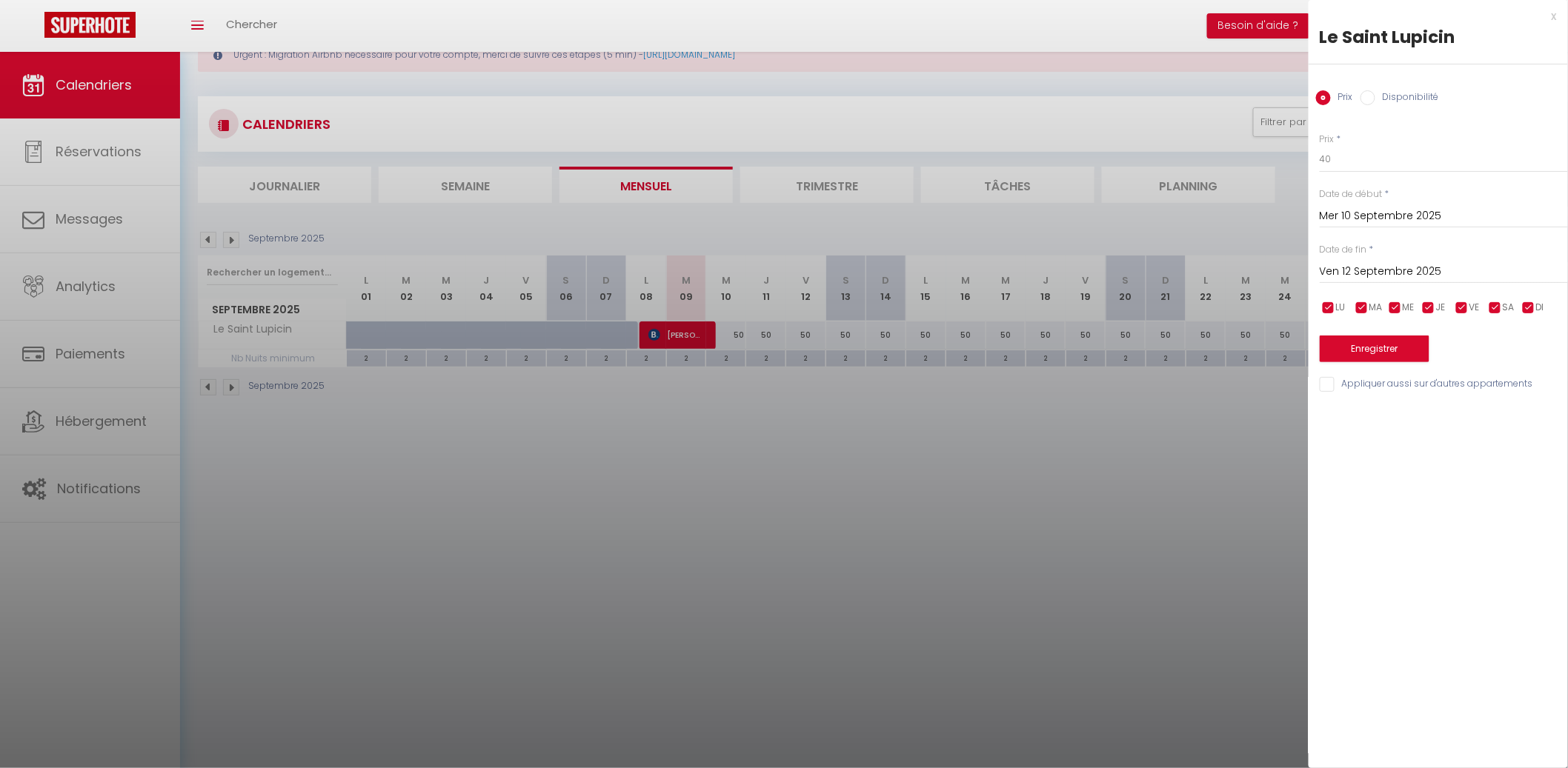
click at [1309, 340] on body "🟢 Des questions ou besoin d'assistance pour la migration AirBnB? Connectez-vous…" at bounding box center [784, 386] width 1568 height 768
click at [1344, 342] on button "Enregistrer" at bounding box center [1374, 348] width 110 height 27
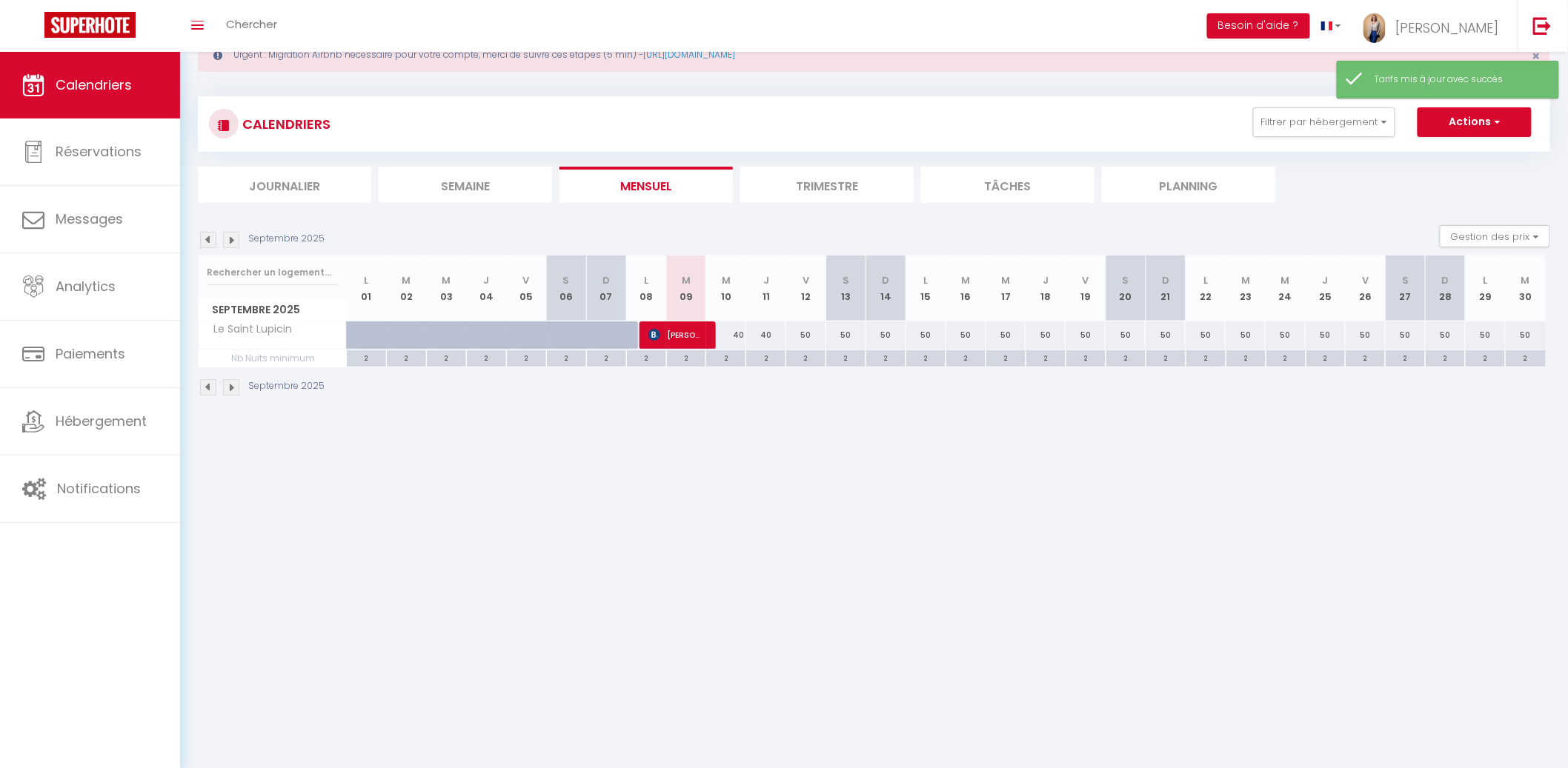
drag, startPoint x: 1086, startPoint y: 329, endPoint x: 1123, endPoint y: 306, distance: 43.6
click at [1087, 328] on div "50" at bounding box center [1085, 335] width 40 height 28
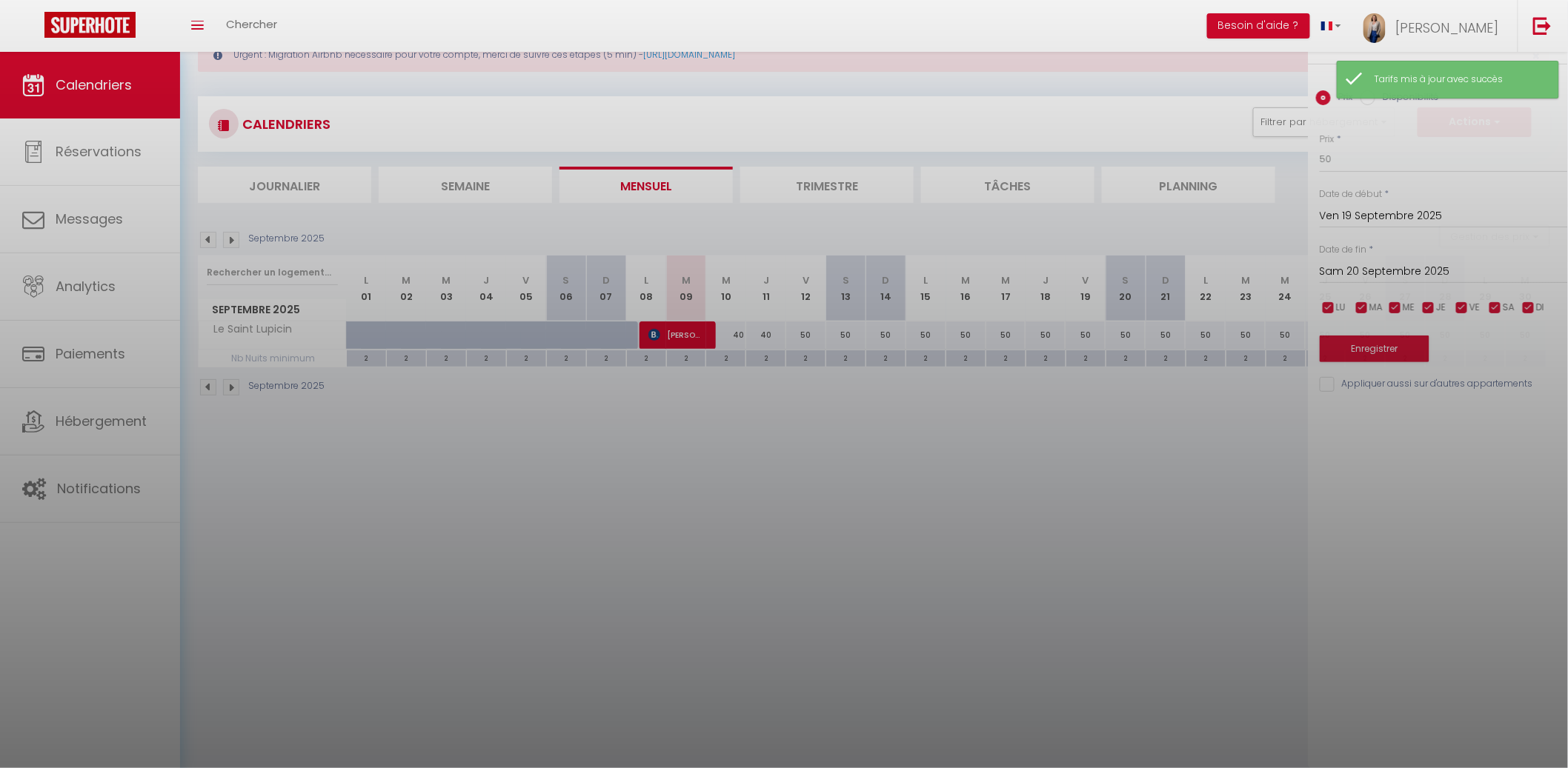
click at [1367, 182] on div "Prix * 50 Statut * Disponible Indisponible Date de début * Ven 19 Septembre 202…" at bounding box center [1438, 254] width 259 height 280
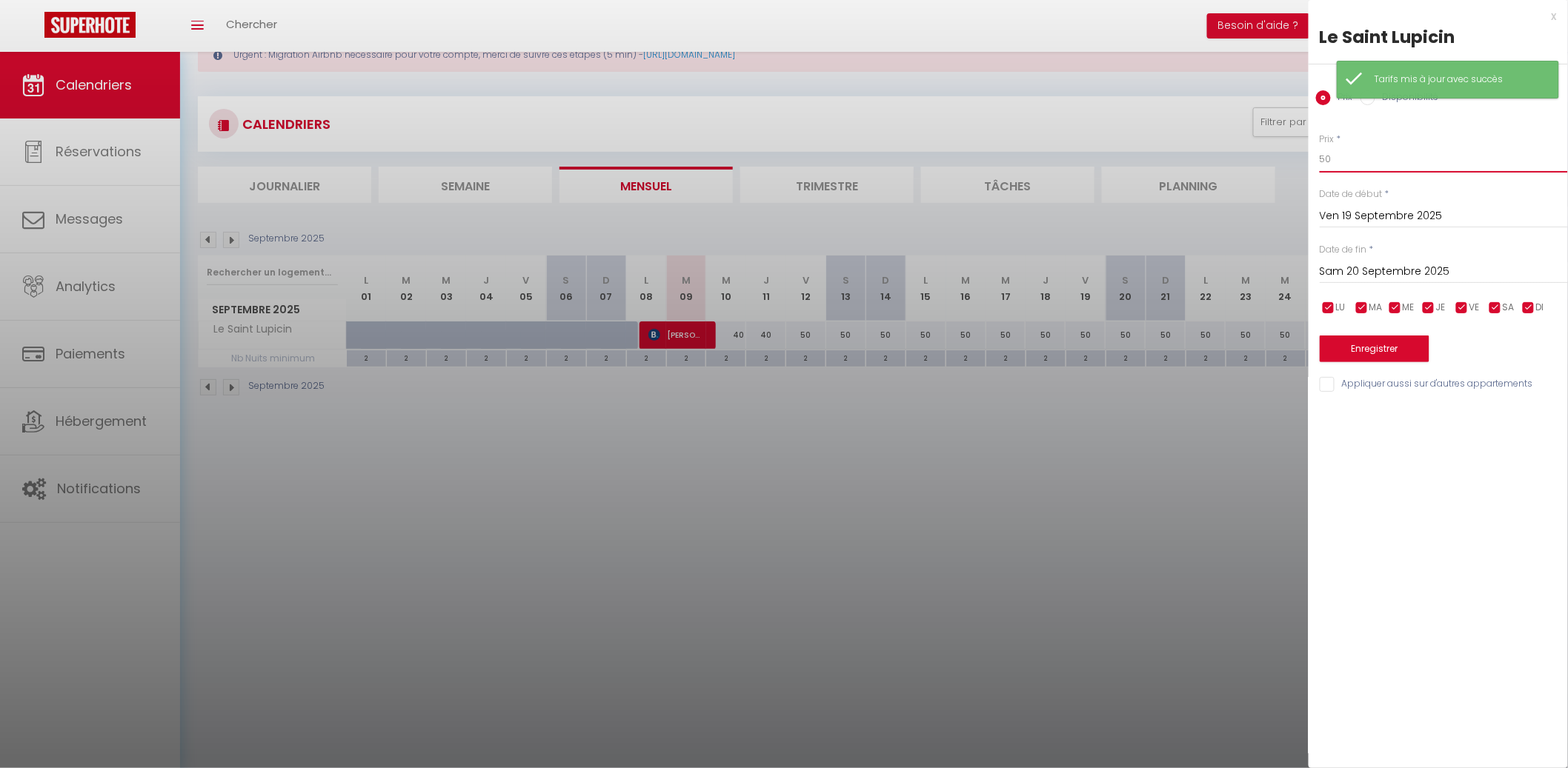
click at [1373, 168] on input "50" at bounding box center [1443, 159] width 248 height 27
click at [1373, 167] on input "50" at bounding box center [1443, 159] width 248 height 27
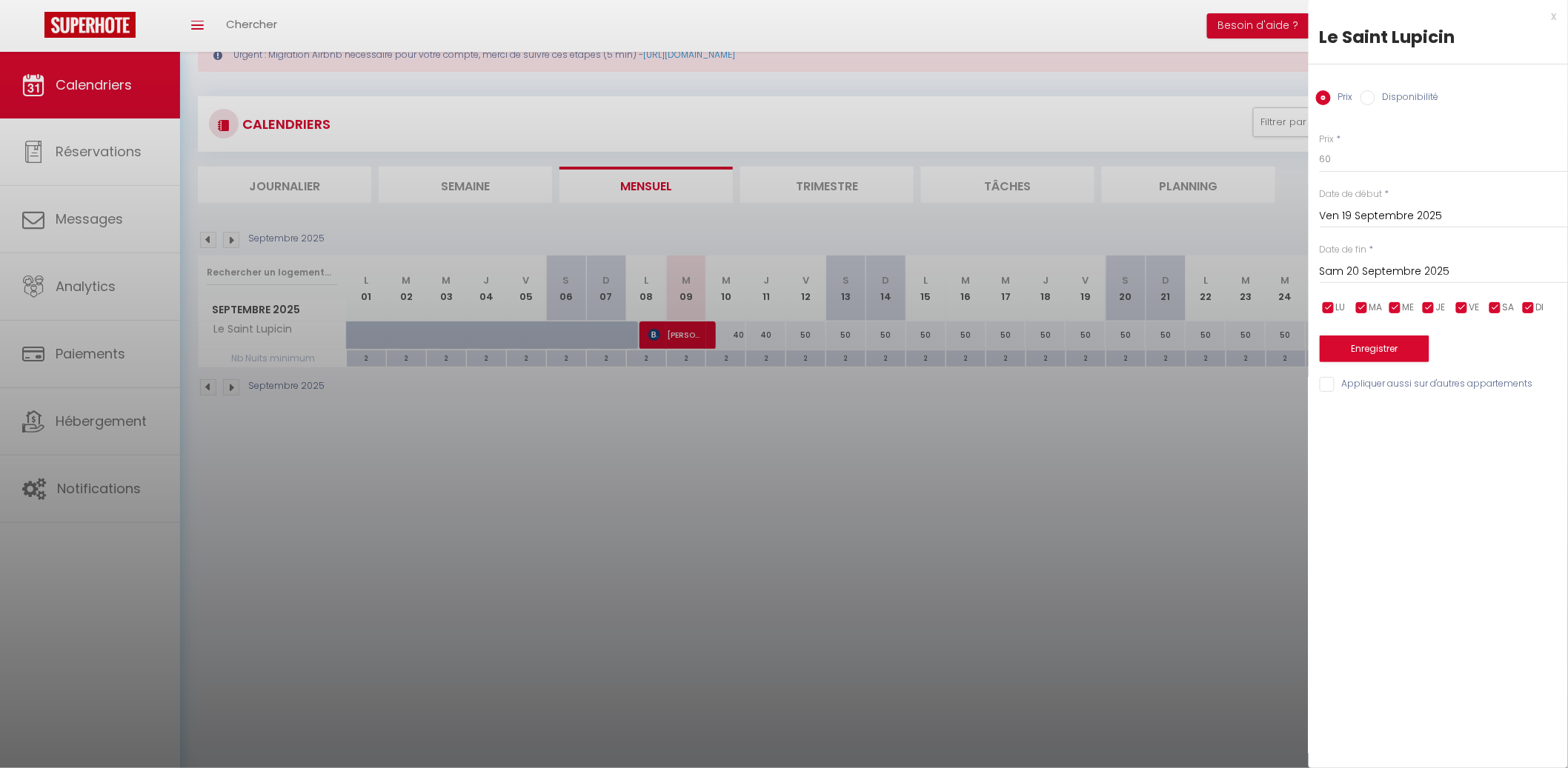
click at [1359, 278] on input "Sam 20 Septembre 2025" at bounding box center [1443, 272] width 248 height 20
click at [1518, 293] on span ">" at bounding box center [1525, 297] width 32 height 29
click at [1432, 351] on span "1" at bounding box center [1431, 355] width 32 height 29
click at [1525, 306] on input "checkbox" at bounding box center [1528, 307] width 15 height 15
click at [1424, 305] on input "checkbox" at bounding box center [1428, 307] width 15 height 15
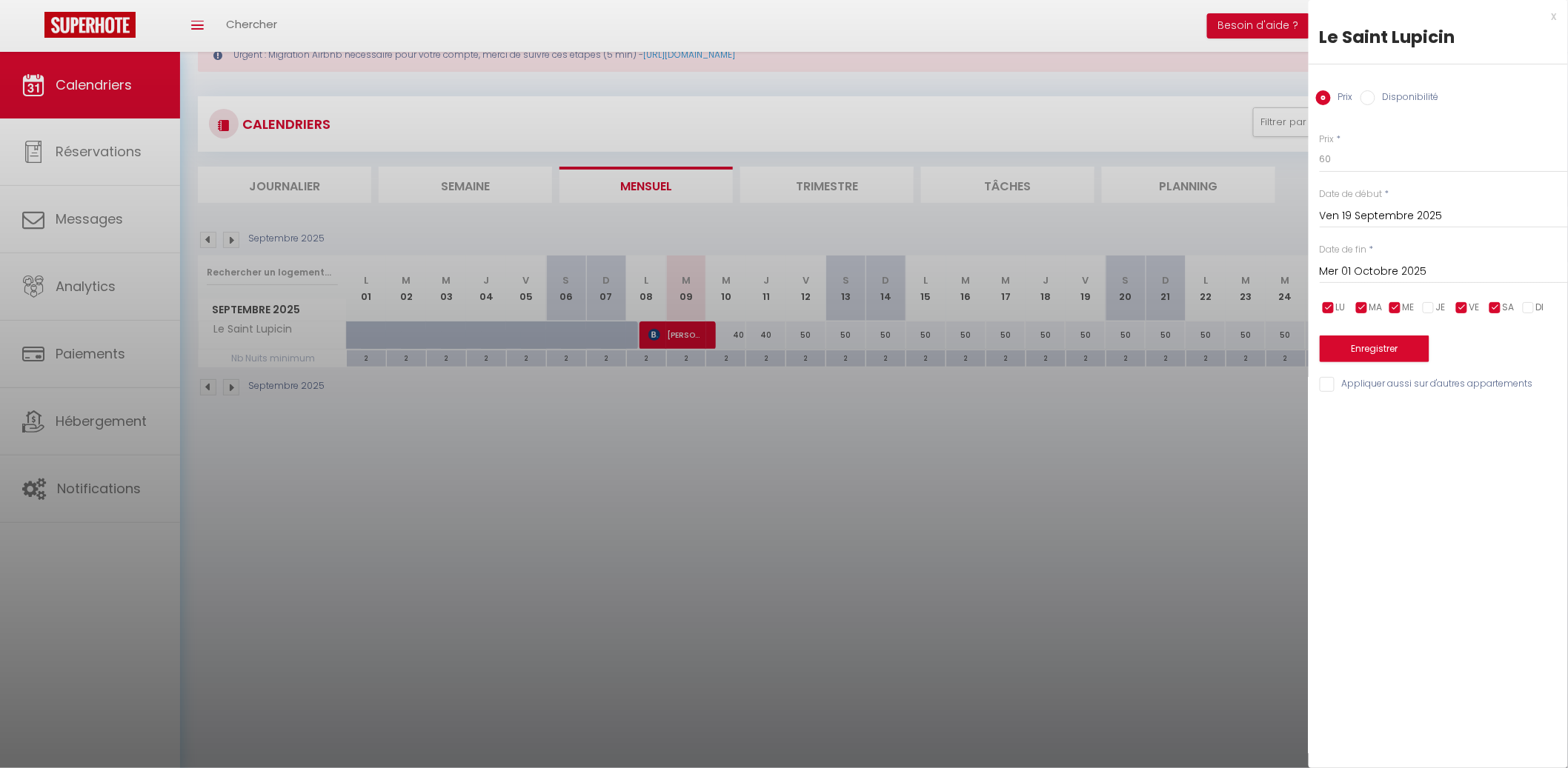
click at [1394, 305] on input "checkbox" at bounding box center [1395, 307] width 15 height 15
drag, startPoint x: 1351, startPoint y: 306, endPoint x: 1330, endPoint y: 308, distance: 21.1
click at [1351, 306] on div "LU MA ME JE VE SA DI" at bounding box center [1443, 307] width 267 height 19
drag, startPoint x: 1327, startPoint y: 308, endPoint x: 1349, endPoint y: 305, distance: 22.2
click at [1331, 308] on input "checkbox" at bounding box center [1328, 307] width 15 height 15
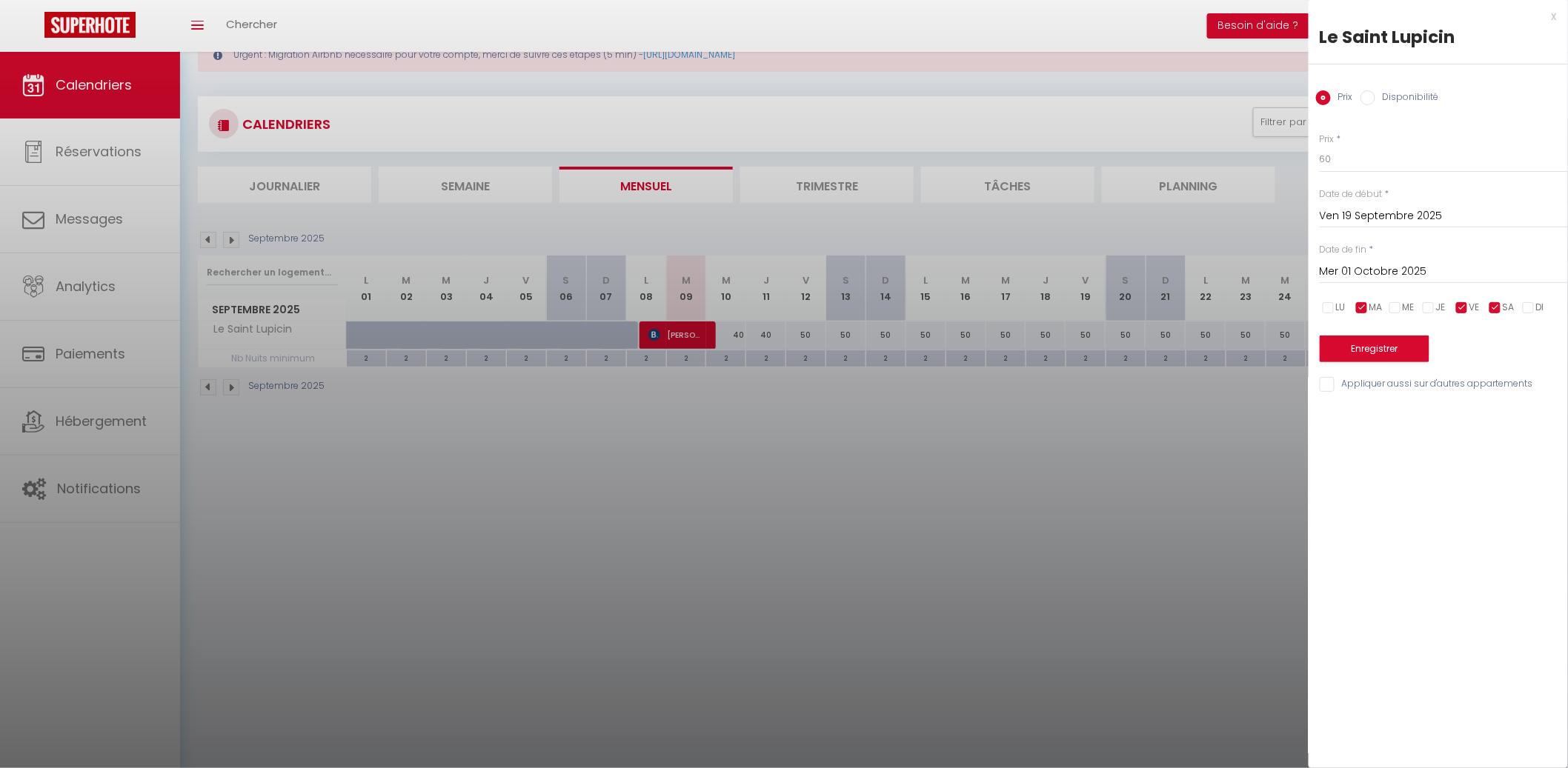
click at [1356, 305] on input "checkbox" at bounding box center [1361, 307] width 15 height 15
click at [1370, 342] on button "Enregistrer" at bounding box center [1374, 348] width 110 height 27
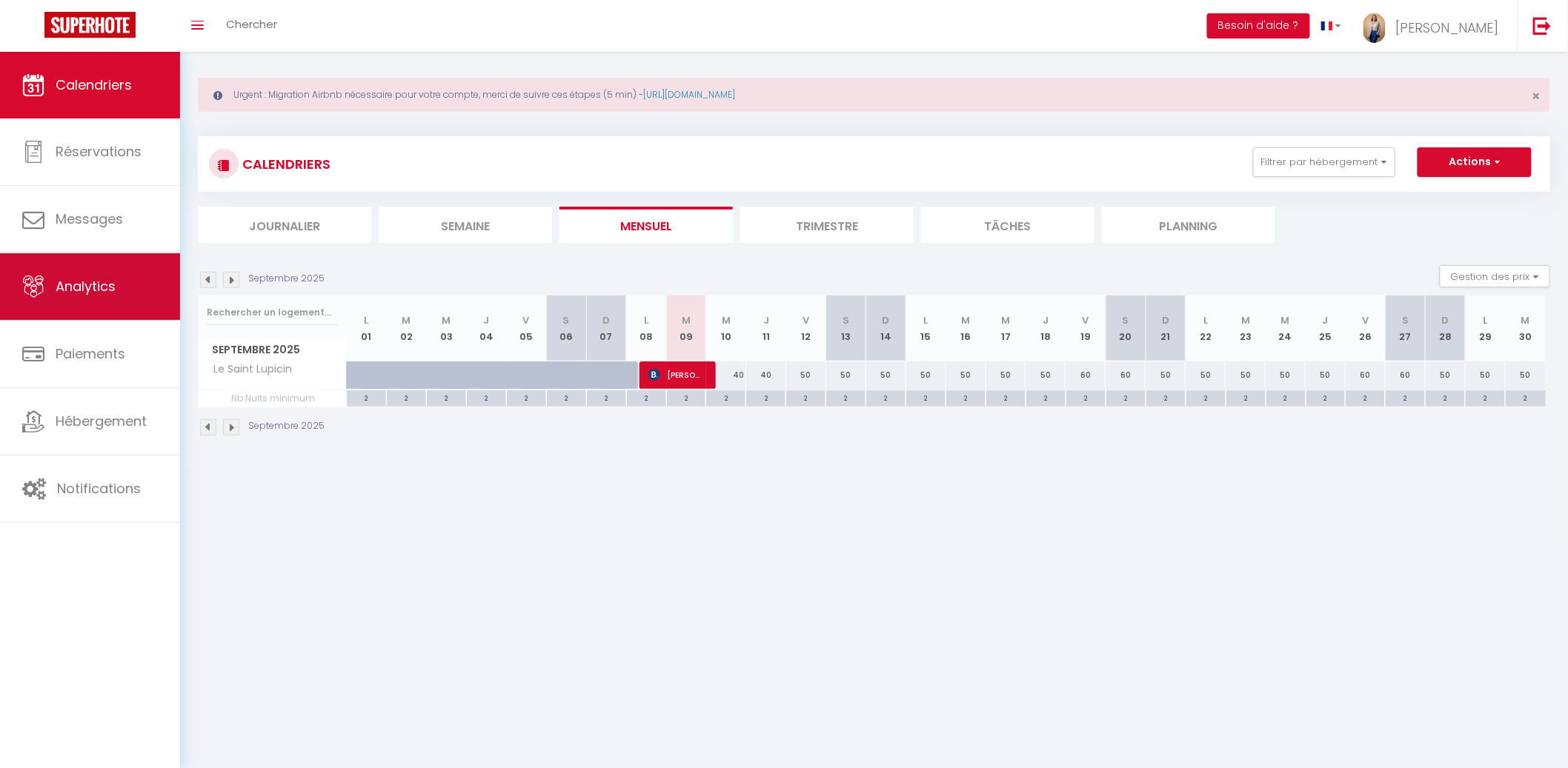
scroll to position [8, 0]
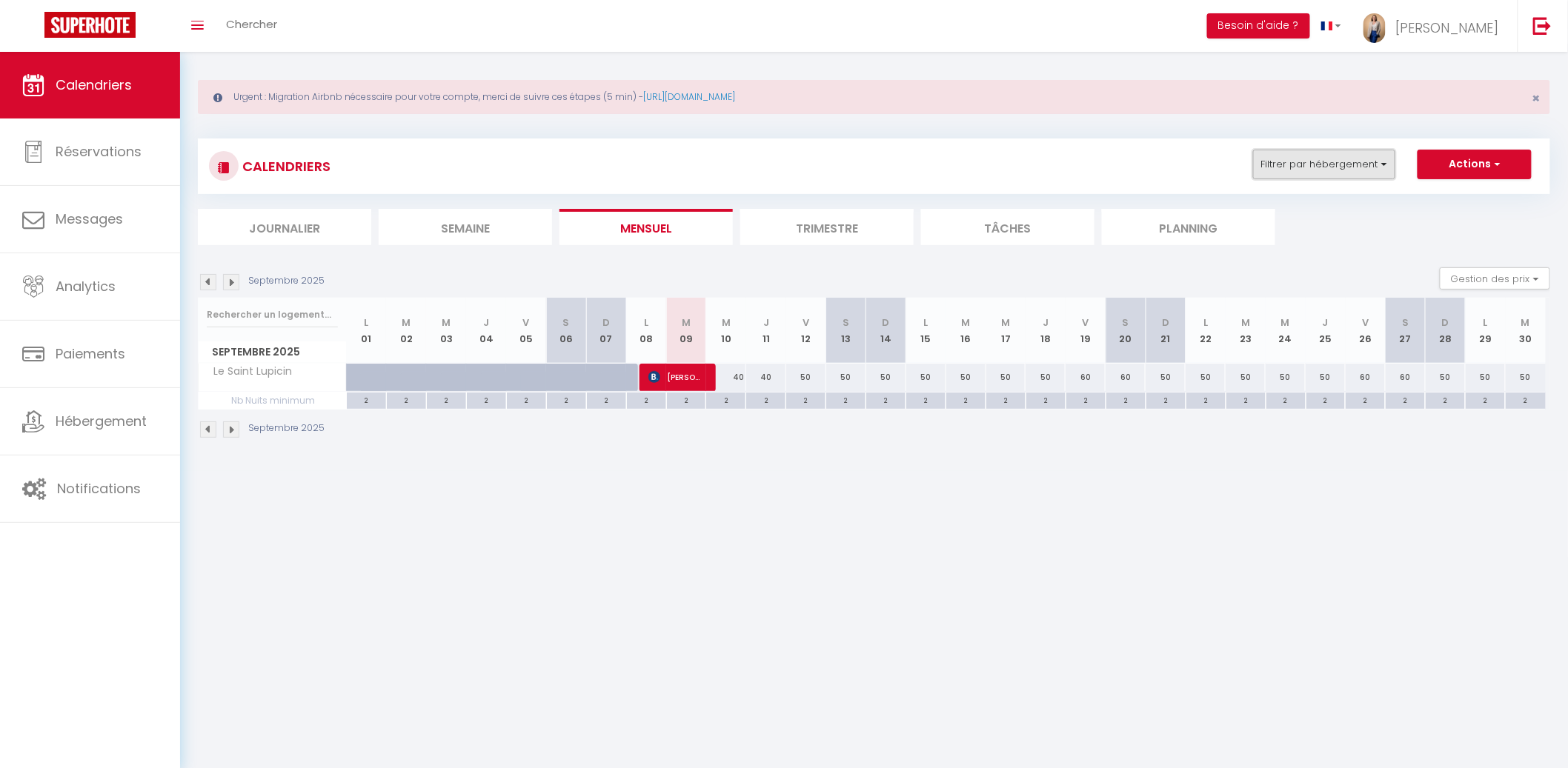
click at [1329, 156] on button "Filtrer par hébergement" at bounding box center [1324, 164] width 143 height 29
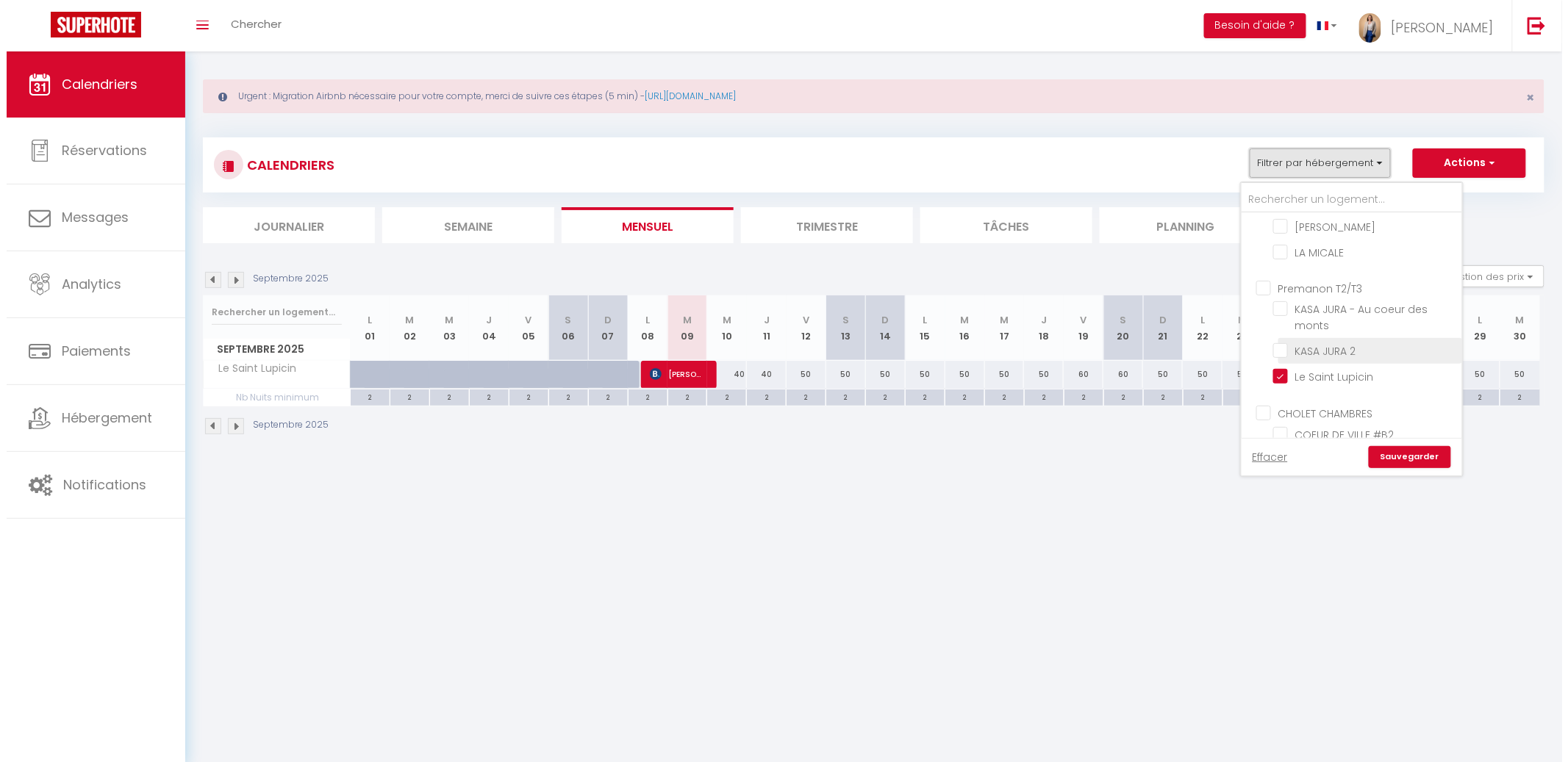
scroll to position [348, 0]
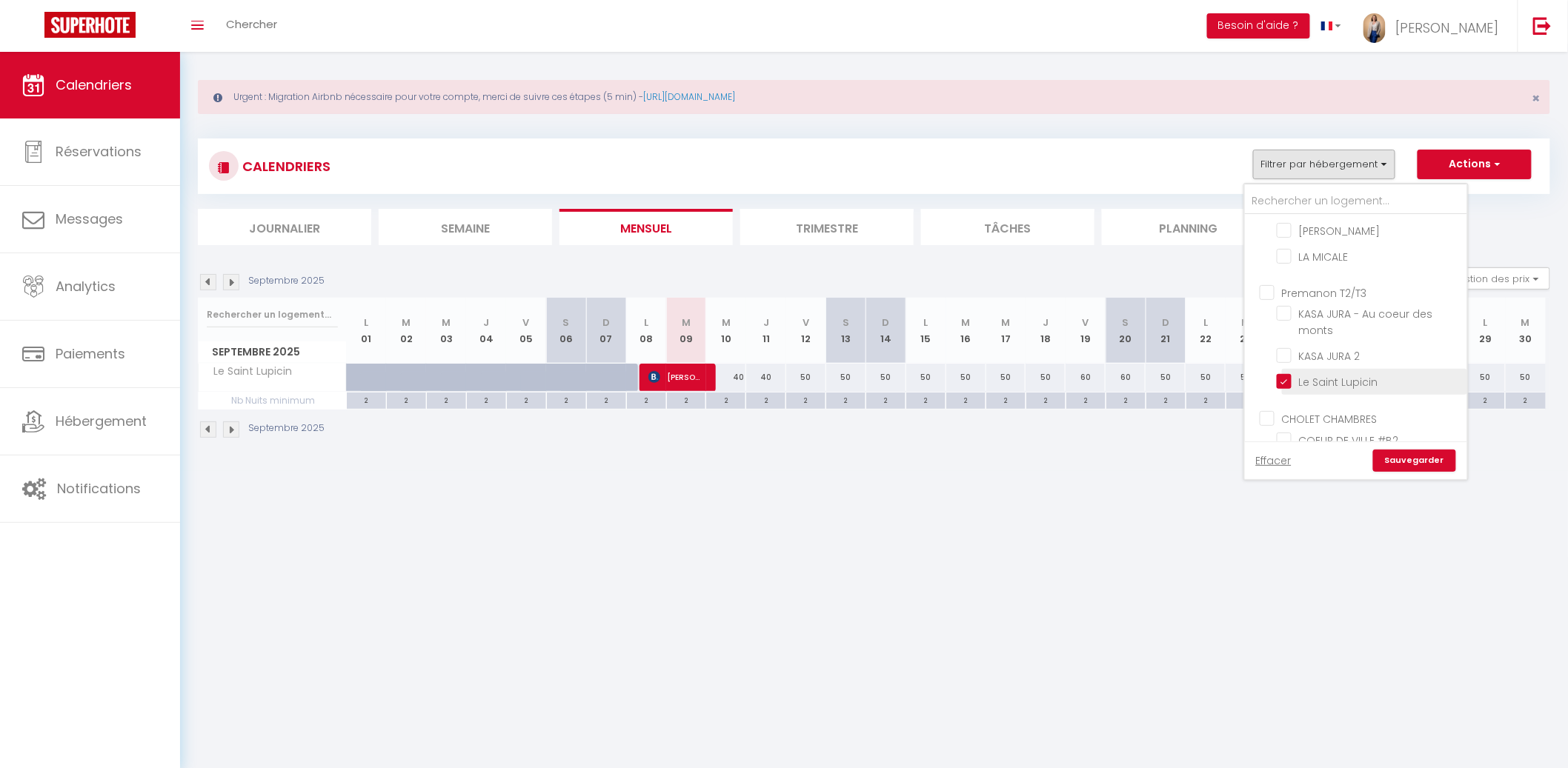
click at [1285, 373] on input "Le Saint Lupicin" at bounding box center [1369, 380] width 185 height 15
click at [1287, 347] on input "KASA JURA 2" at bounding box center [1369, 355] width 185 height 15
click at [1289, 306] on input "KASA JURA - Au coeur des monts" at bounding box center [1369, 313] width 185 height 15
click at [1416, 460] on link "Sauvegarder" at bounding box center [1414, 460] width 83 height 22
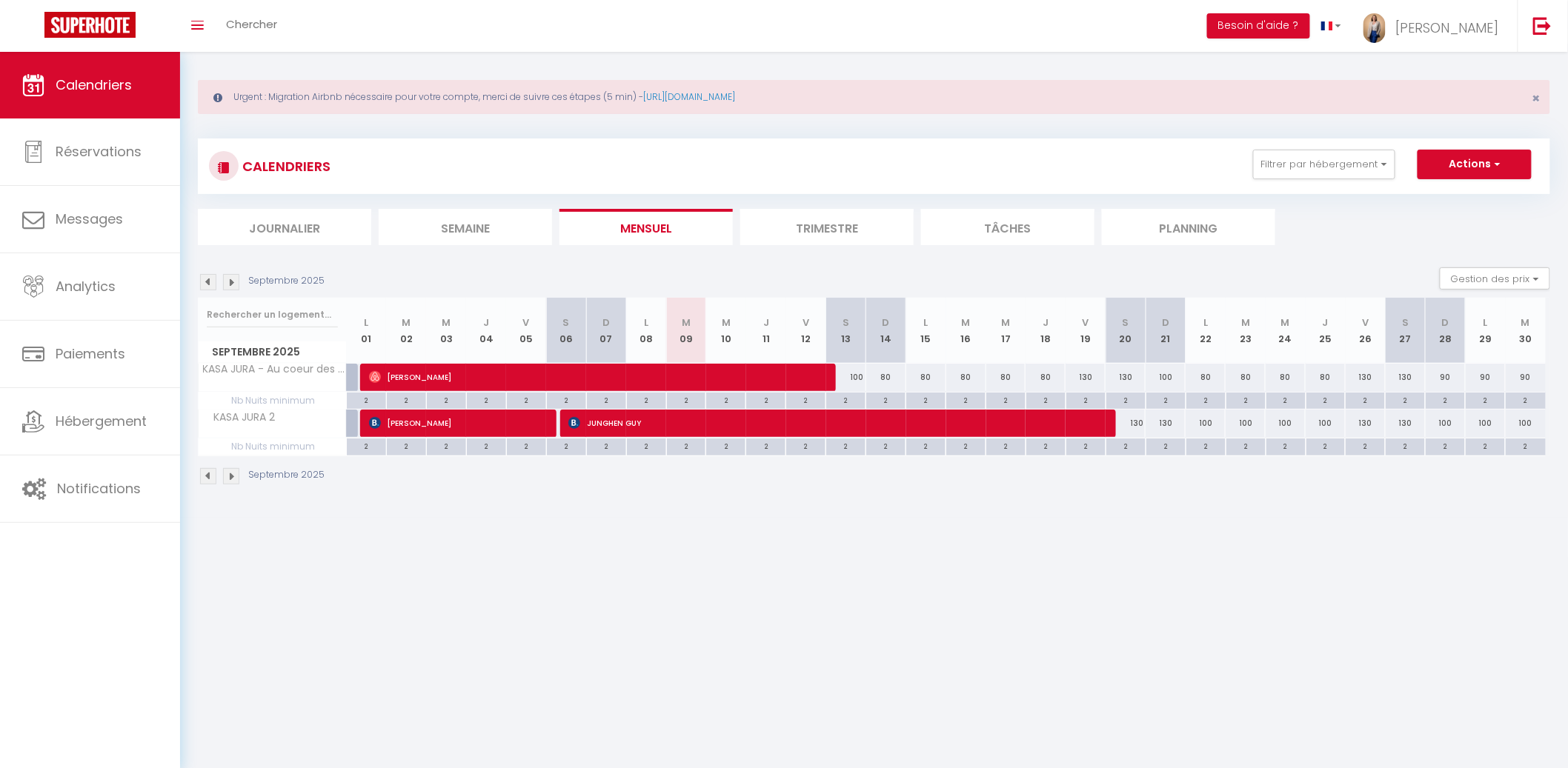
click at [658, 225] on li "Mensuel" at bounding box center [645, 226] width 173 height 37
click at [855, 373] on div "100" at bounding box center [846, 377] width 40 height 28
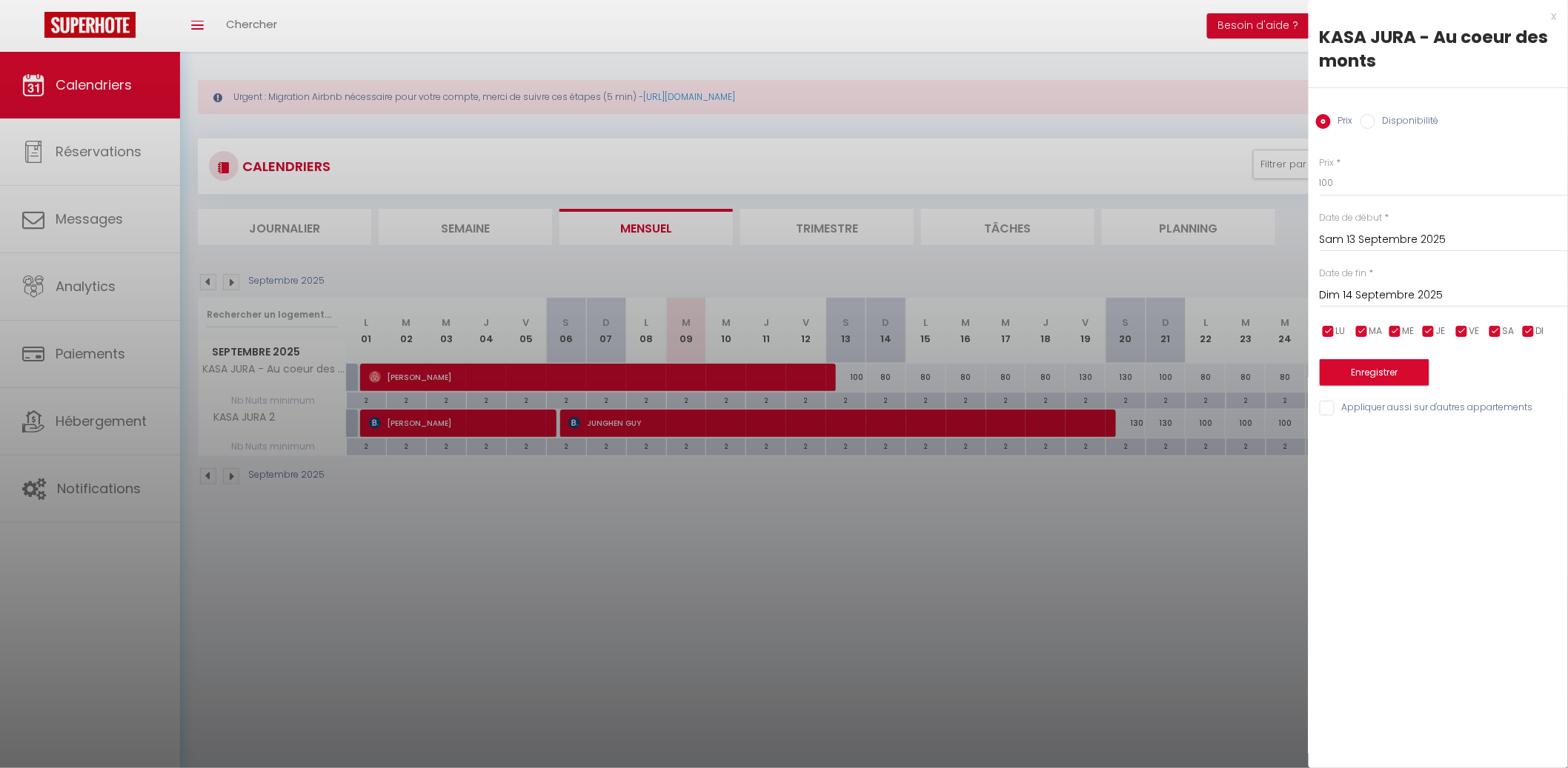
click at [1194, 327] on div at bounding box center [784, 384] width 1568 height 768
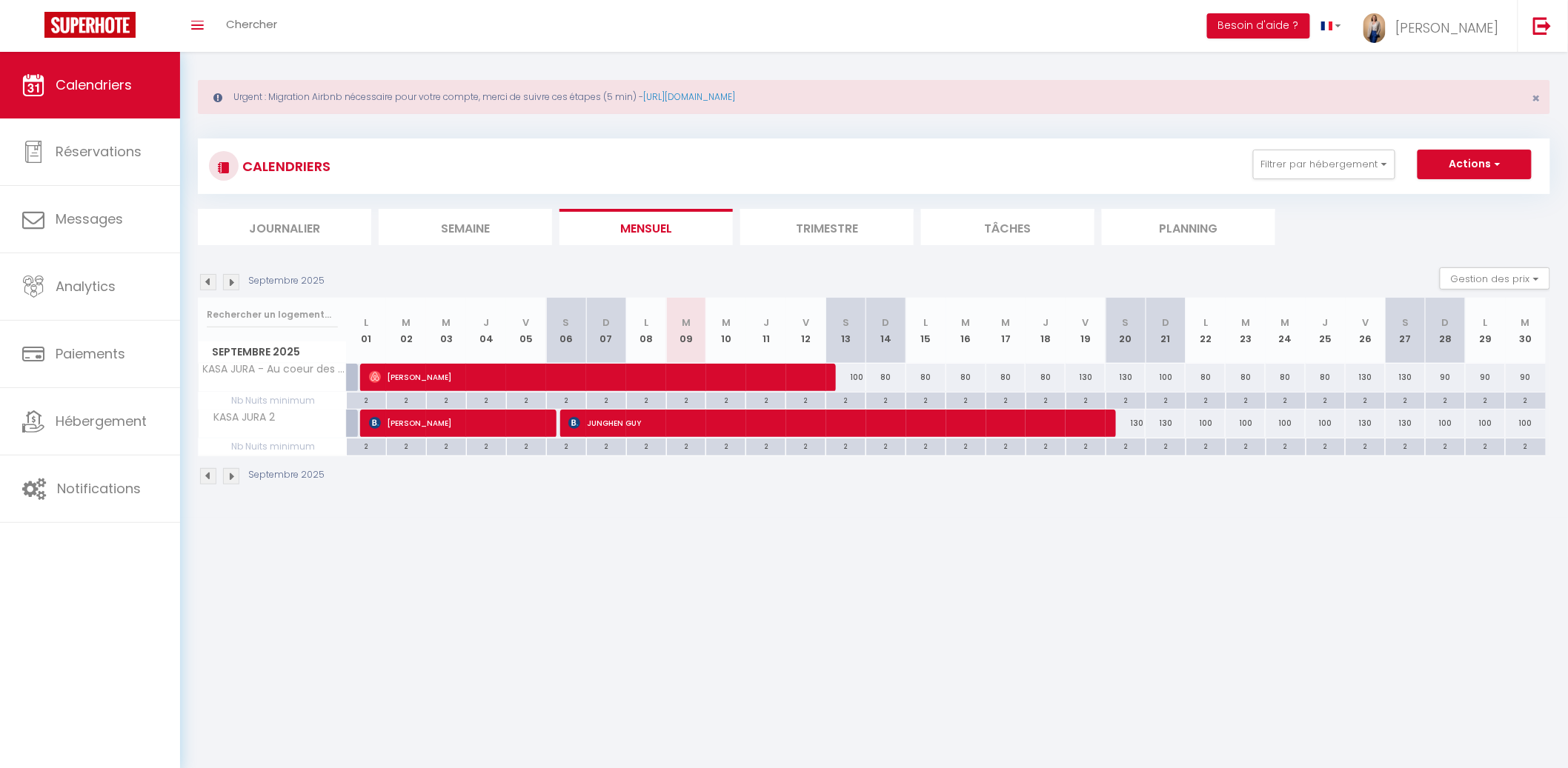
click at [884, 377] on div "80" at bounding box center [886, 377] width 40 height 28
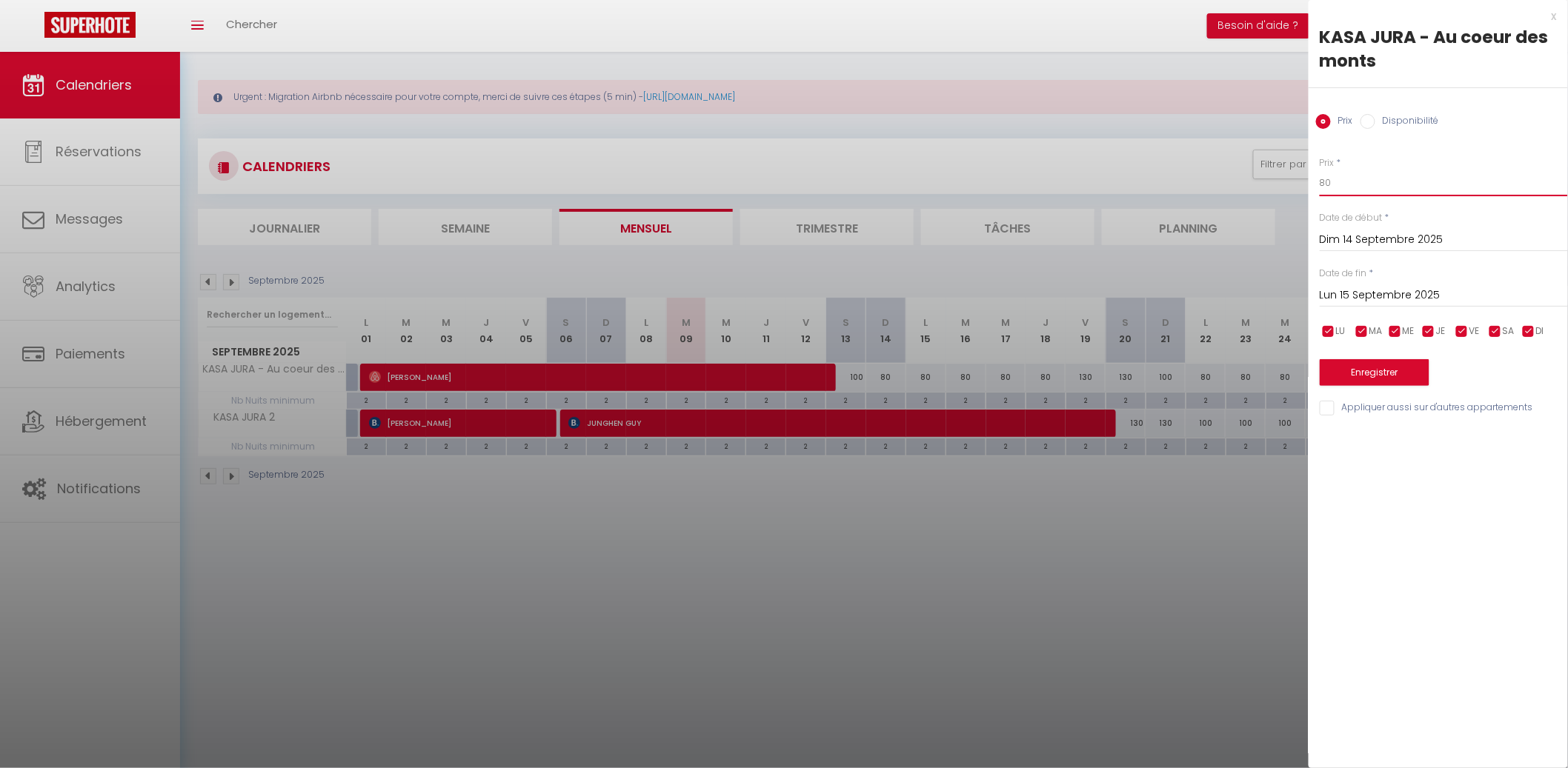
click at [1374, 173] on input "80" at bounding box center [1443, 183] width 248 height 27
click at [1373, 173] on input "80" at bounding box center [1443, 183] width 248 height 27
click at [1366, 184] on input "80" at bounding box center [1443, 183] width 248 height 27
click at [1365, 184] on input "80" at bounding box center [1443, 183] width 248 height 27
click at [1420, 289] on input "Lun 15 Septembre 2025" at bounding box center [1443, 296] width 248 height 20
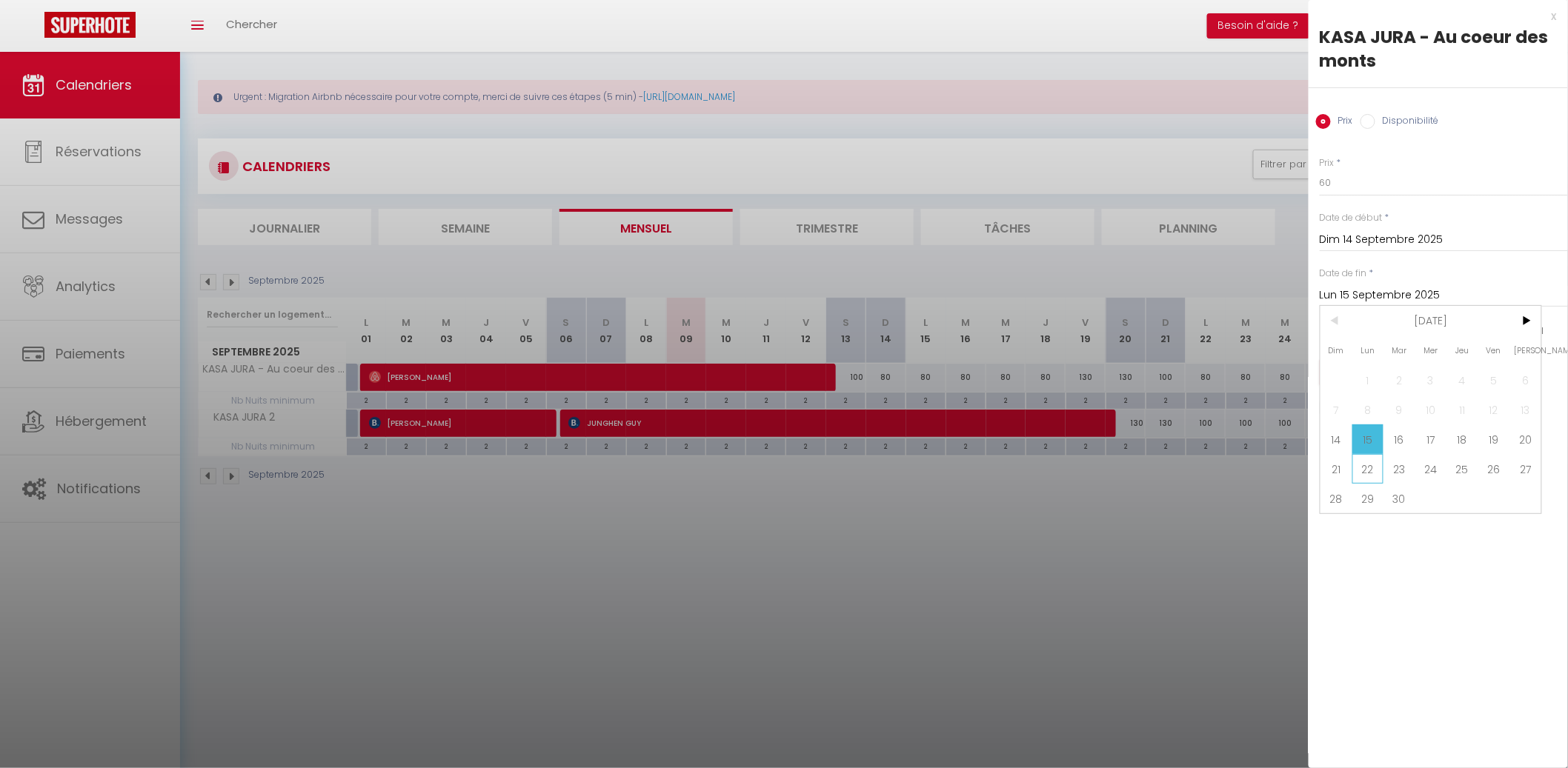
click at [1366, 469] on span "22" at bounding box center [1368, 468] width 32 height 29
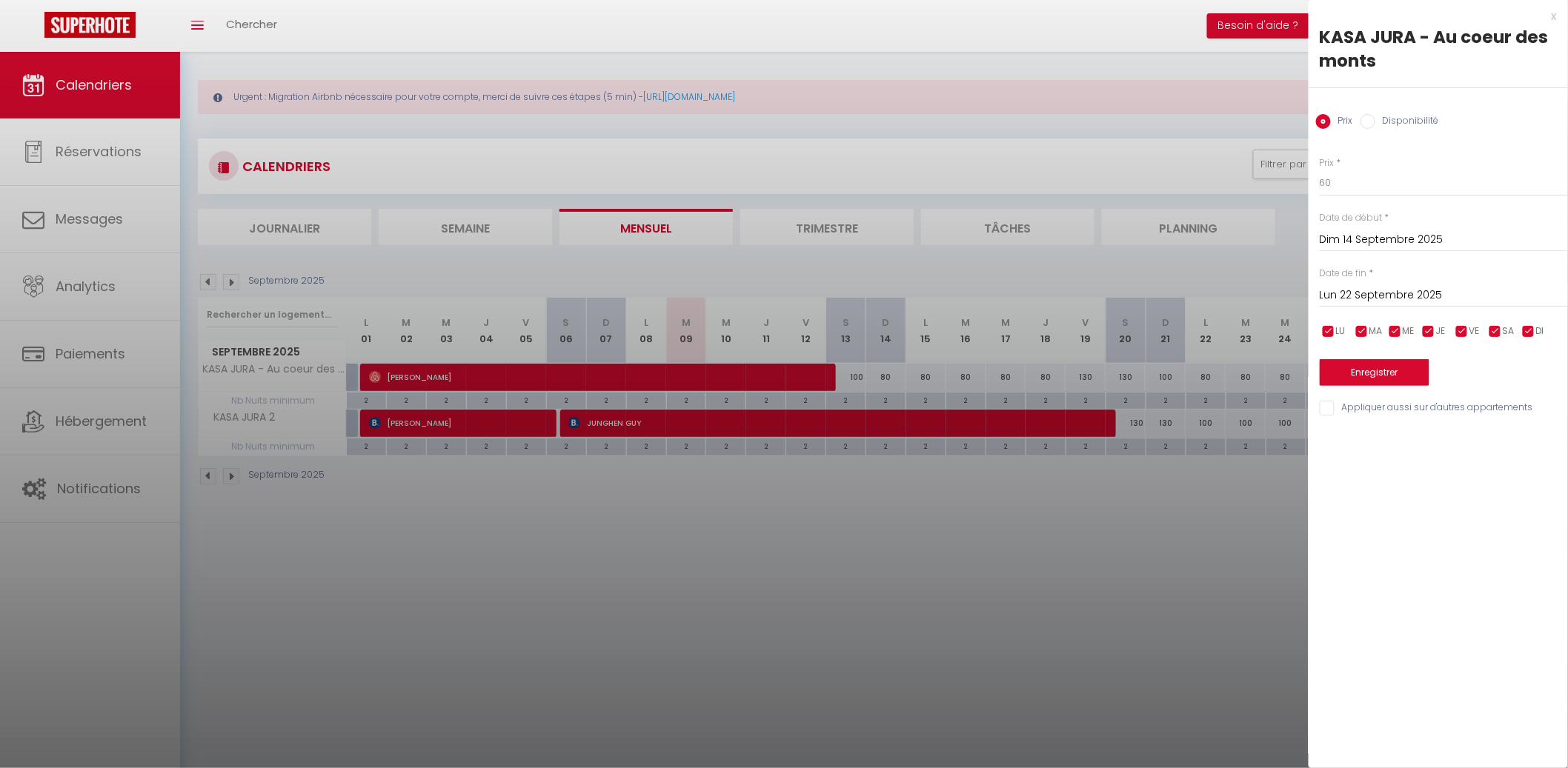
click at [1473, 342] on div "Enregistrer" at bounding box center [1443, 363] width 248 height 45
drag, startPoint x: 1467, startPoint y: 336, endPoint x: 1481, endPoint y: 331, distance: 14.9
click at [1467, 335] on input "checkbox" at bounding box center [1461, 331] width 15 height 15
click at [1484, 331] on div "LU MA ME JE VE SA DI" at bounding box center [1443, 331] width 267 height 19
click at [1489, 331] on input "checkbox" at bounding box center [1495, 331] width 15 height 15
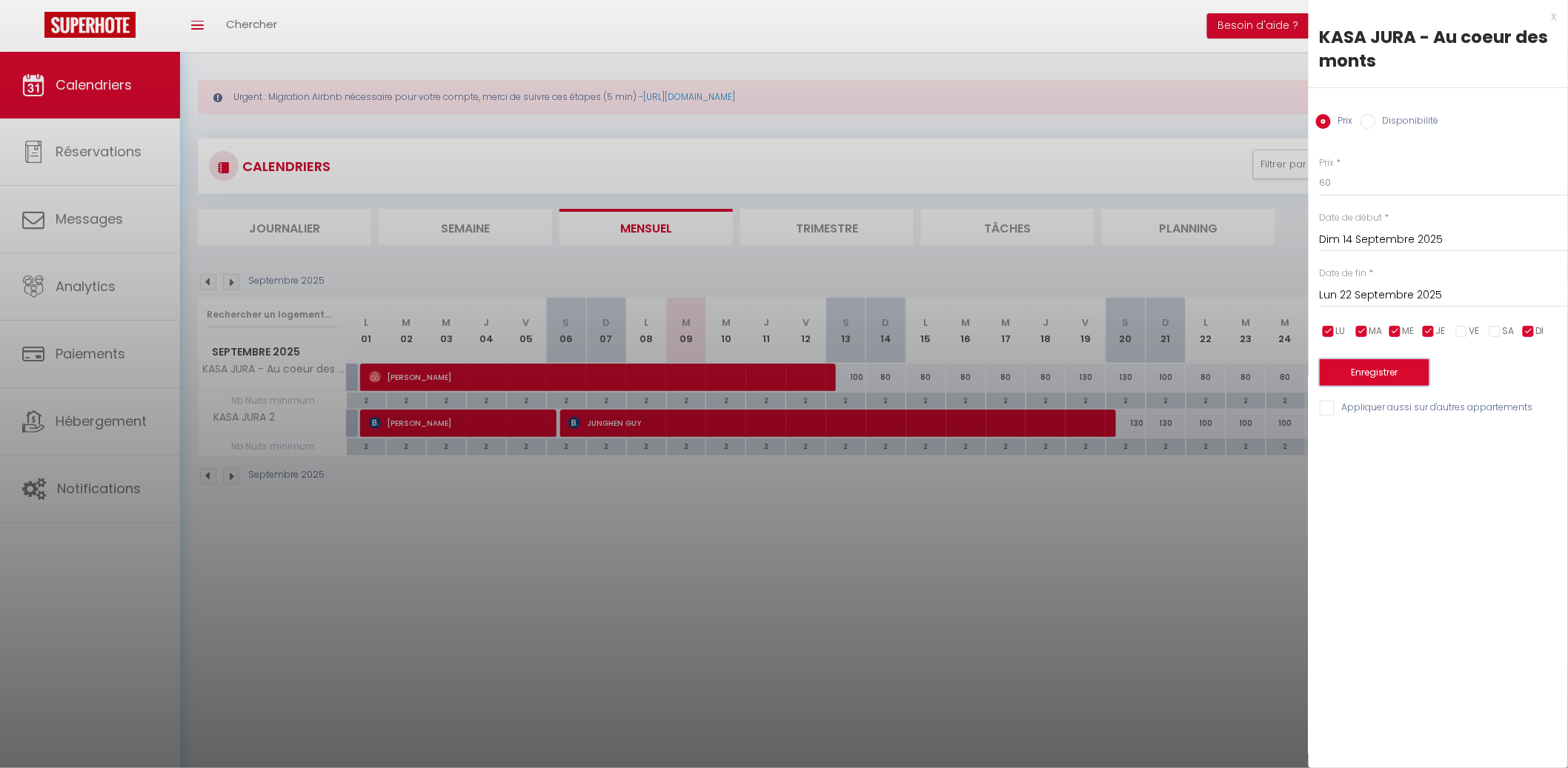
click at [1407, 368] on button "Enregistrer" at bounding box center [1374, 372] width 110 height 27
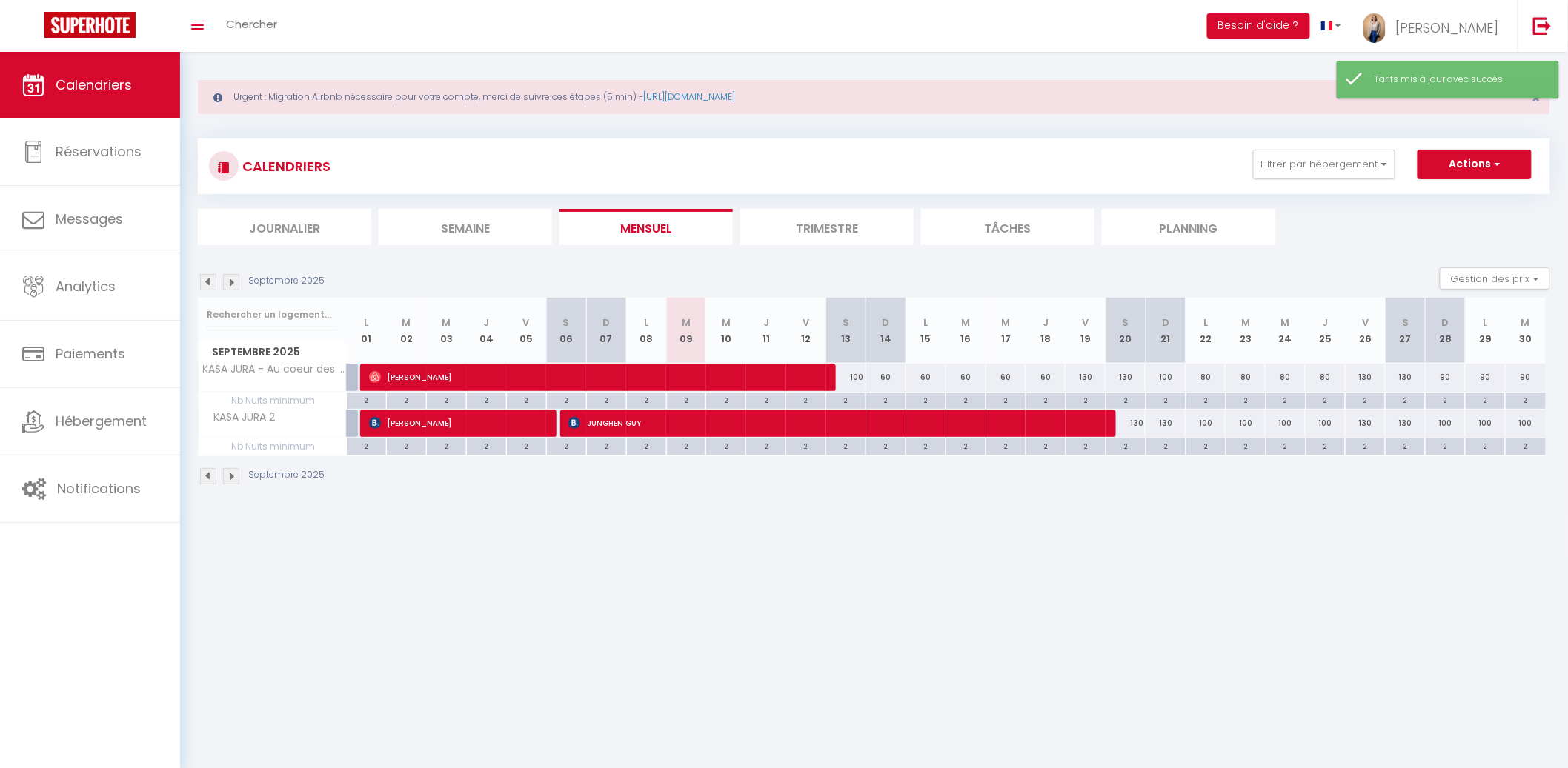
click at [858, 380] on div "100" at bounding box center [846, 377] width 40 height 28
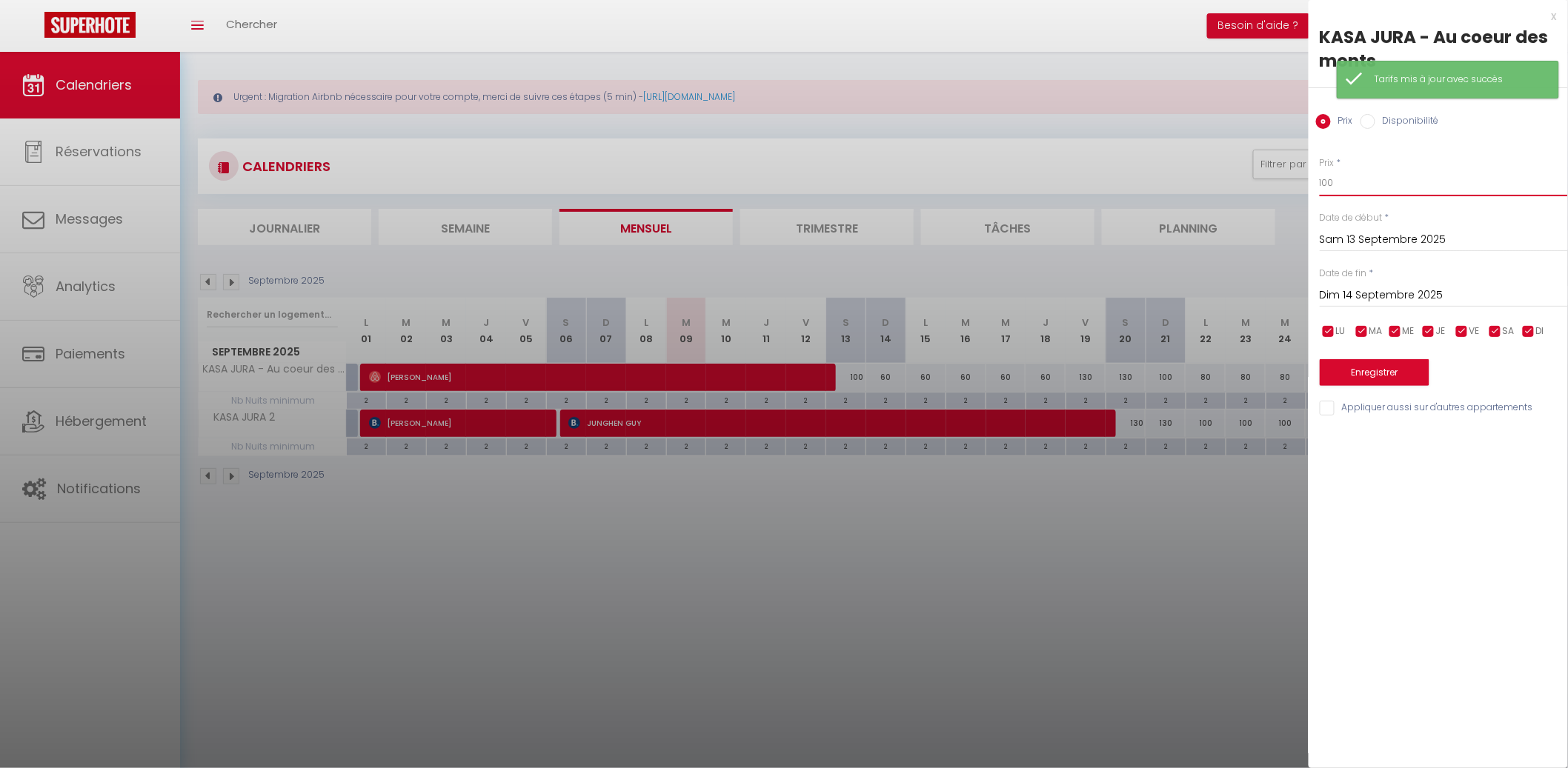
click at [1346, 178] on input "100" at bounding box center [1443, 183] width 248 height 27
click at [1390, 370] on button "Enregistrer" at bounding box center [1374, 372] width 110 height 27
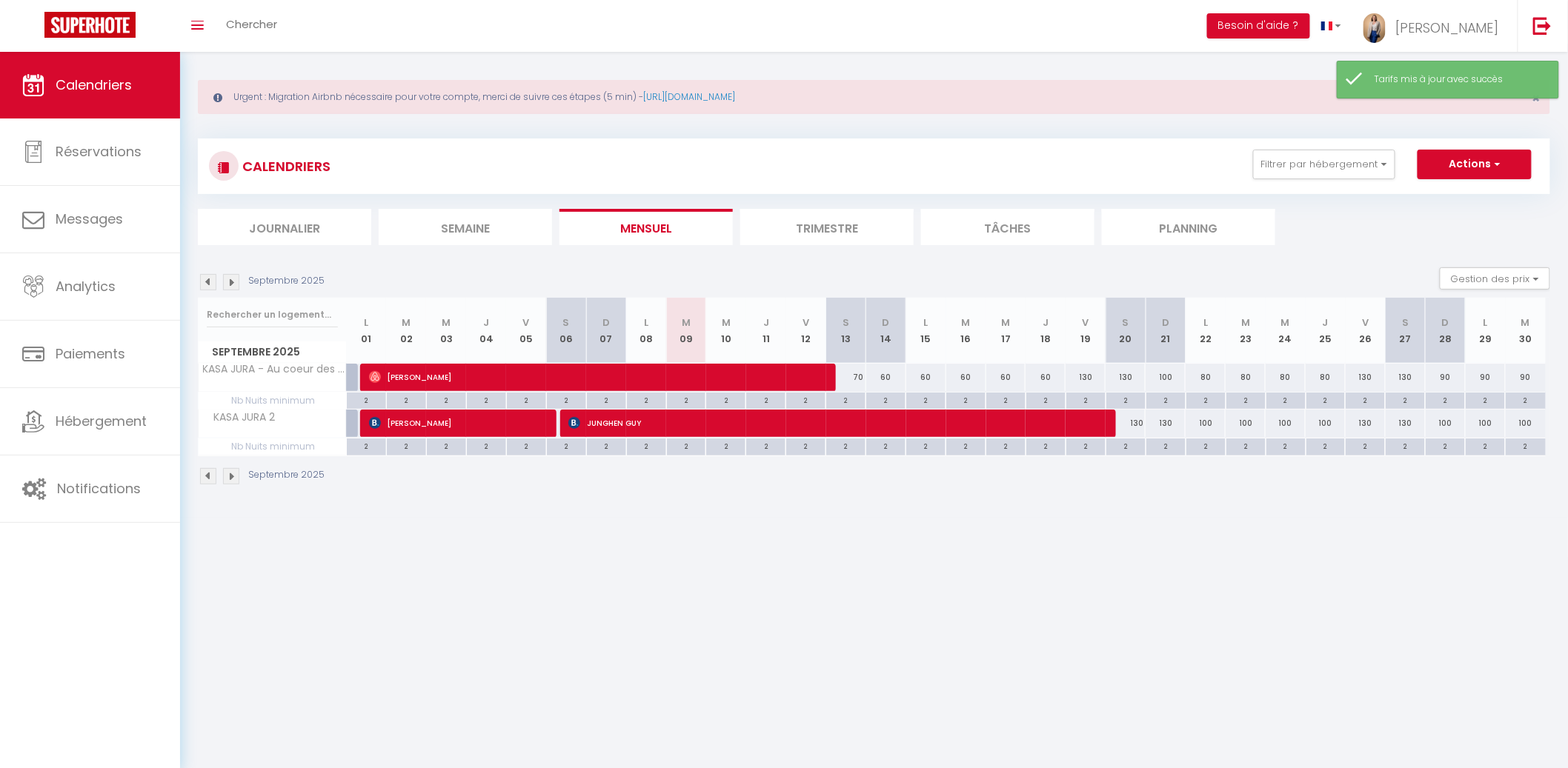
click at [1086, 378] on div "130" at bounding box center [1085, 377] width 40 height 28
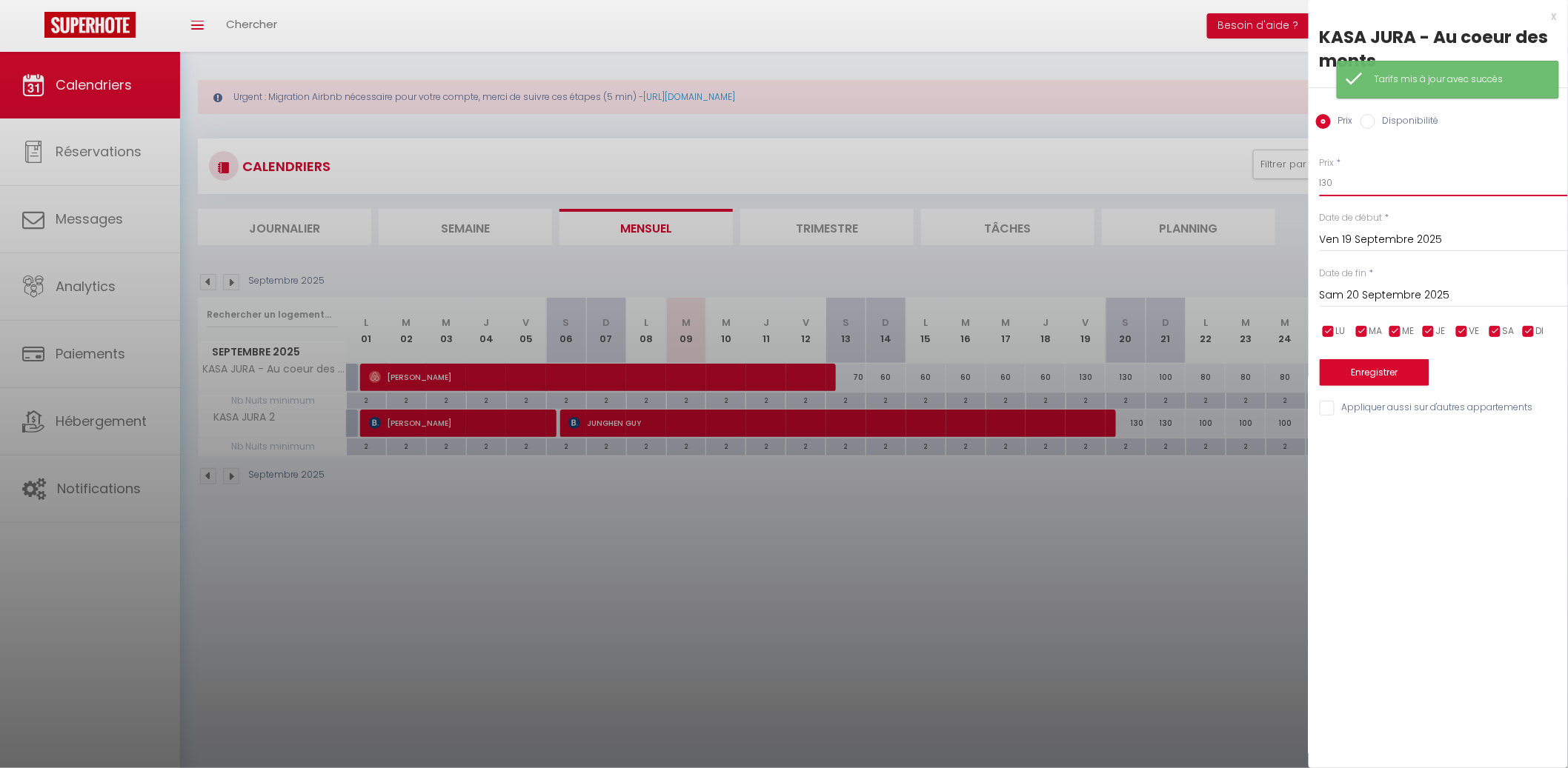
click at [1348, 191] on input "130" at bounding box center [1443, 183] width 248 height 27
drag, startPoint x: 1362, startPoint y: 311, endPoint x: 1361, endPoint y: 296, distance: 15.0
click at [1361, 310] on div "Prix * 90 Statut * Disponible Indisponible Date de début * Ven 19 Septembre 202…" at bounding box center [1438, 278] width 259 height 280
click at [1361, 291] on input "Sam 20 Septembre 2025" at bounding box center [1443, 296] width 248 height 20
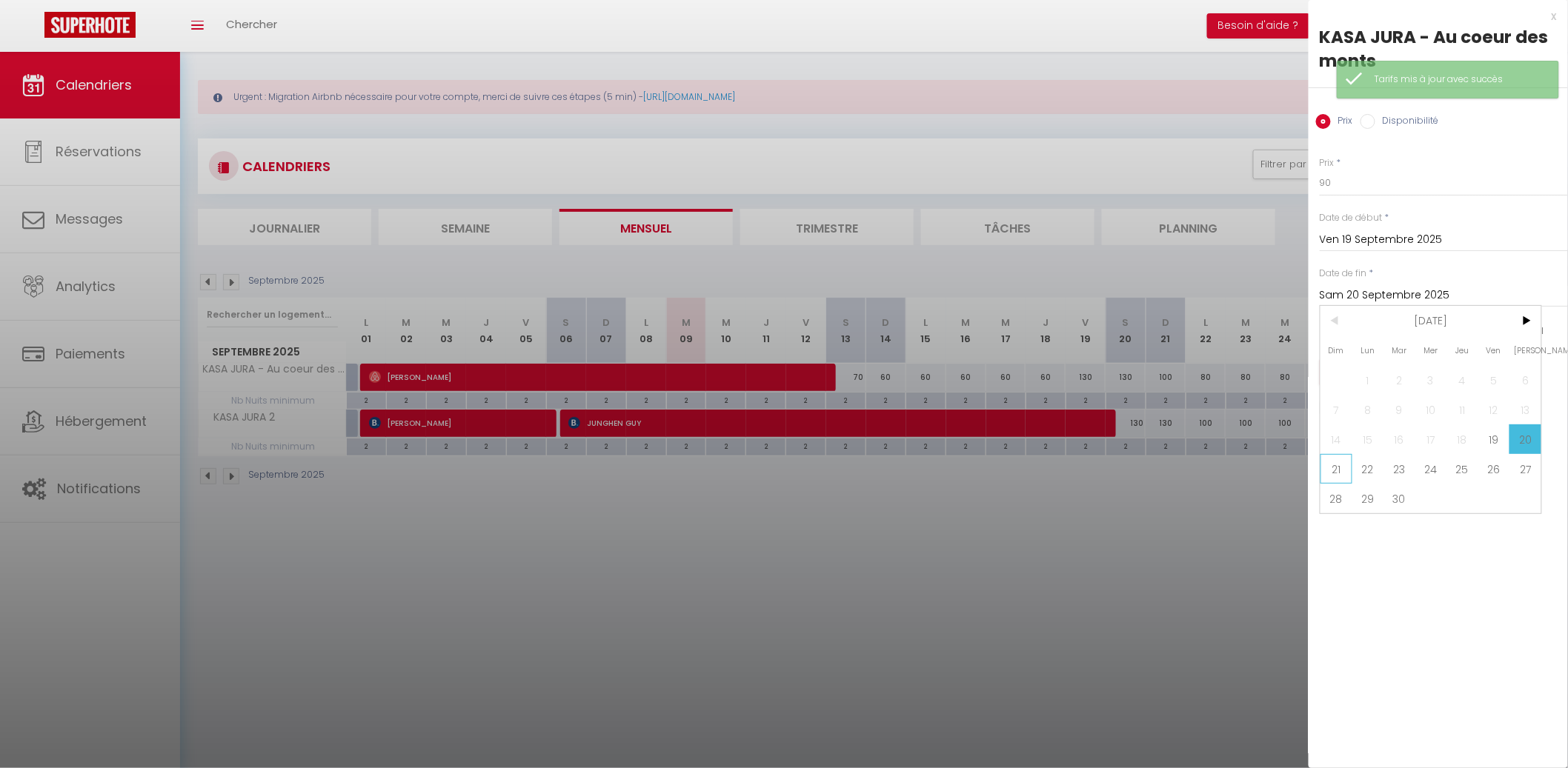
click at [1349, 469] on span "21" at bounding box center [1336, 468] width 32 height 29
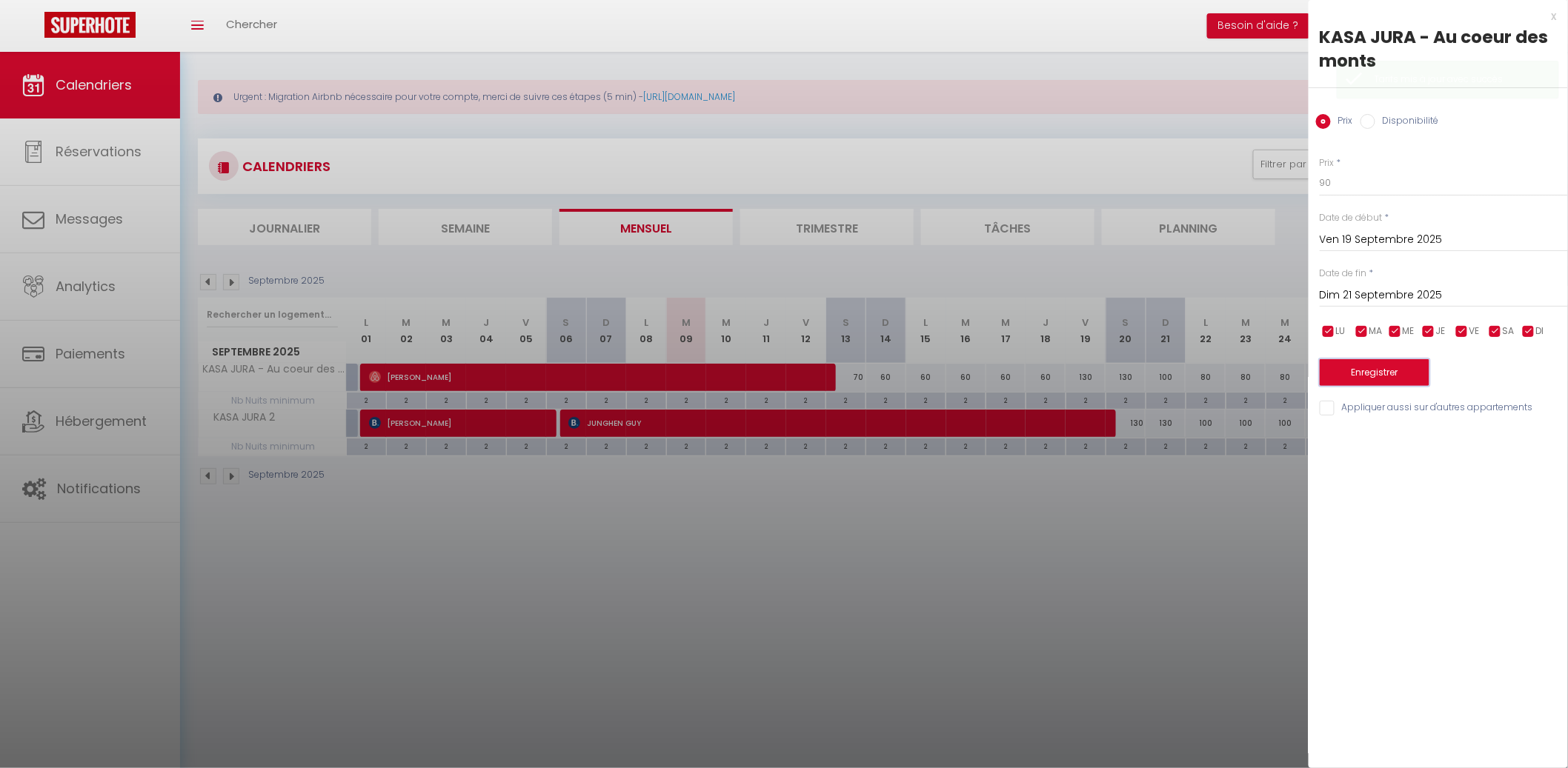
click at [1355, 364] on button "Enregistrer" at bounding box center [1374, 372] width 110 height 27
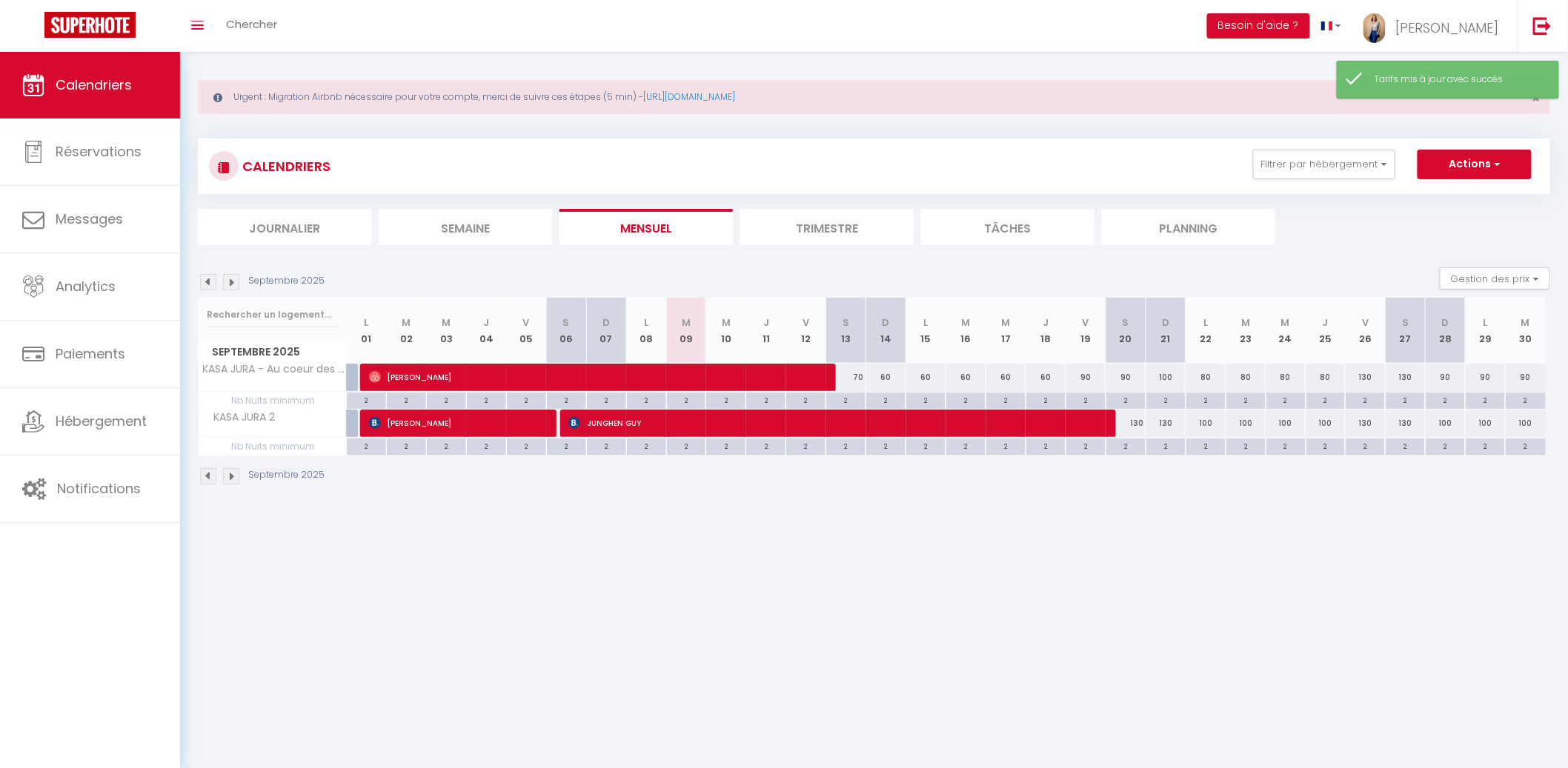
click at [1169, 380] on div "100" at bounding box center [1165, 377] width 40 height 28
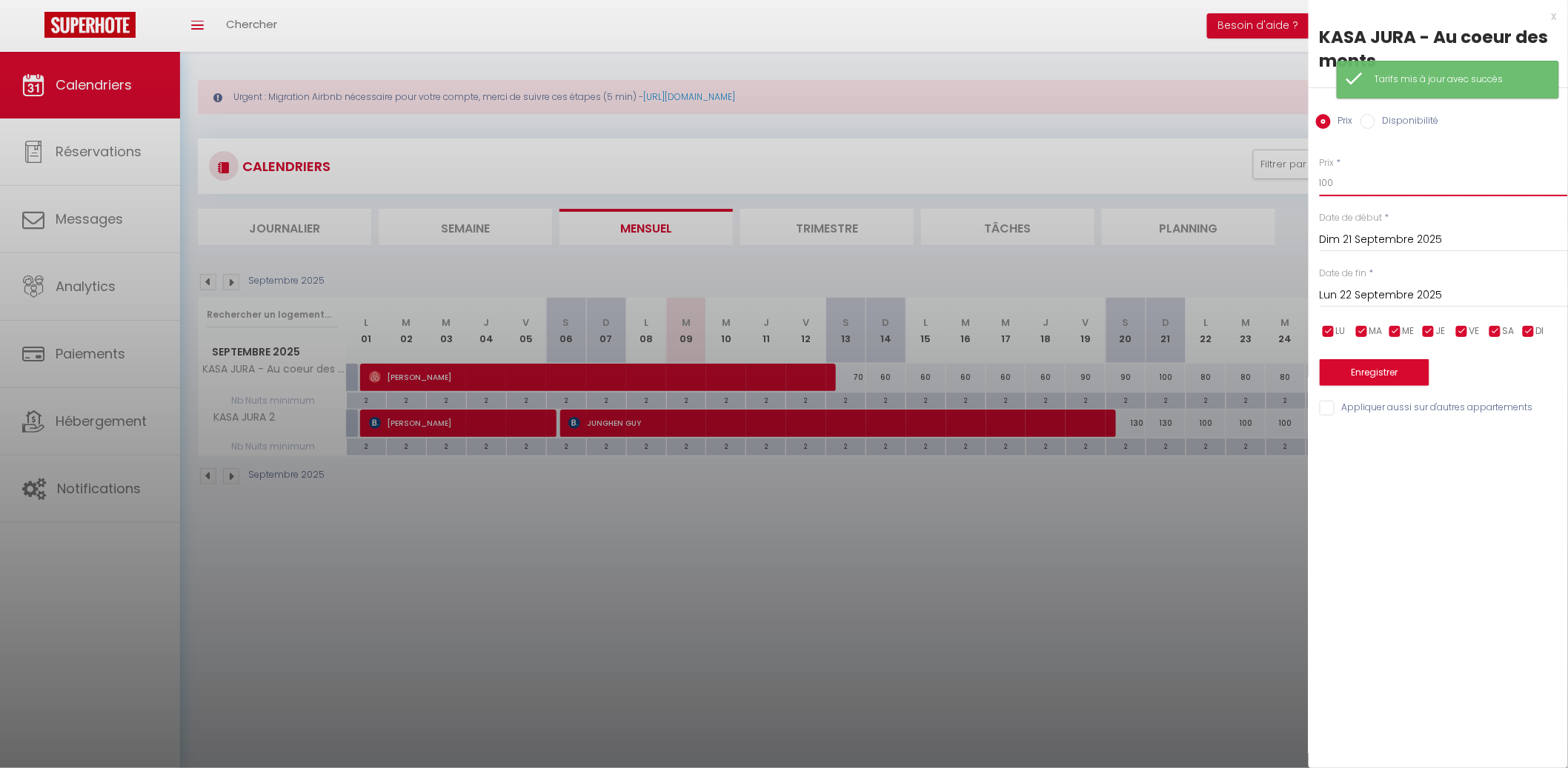
click at [1358, 191] on input "100" at bounding box center [1443, 183] width 248 height 27
drag, startPoint x: 1441, startPoint y: 297, endPoint x: 1490, endPoint y: 298, distance: 49.0
click at [1442, 297] on input "Lun 22 Septembre 2025" at bounding box center [1443, 296] width 248 height 20
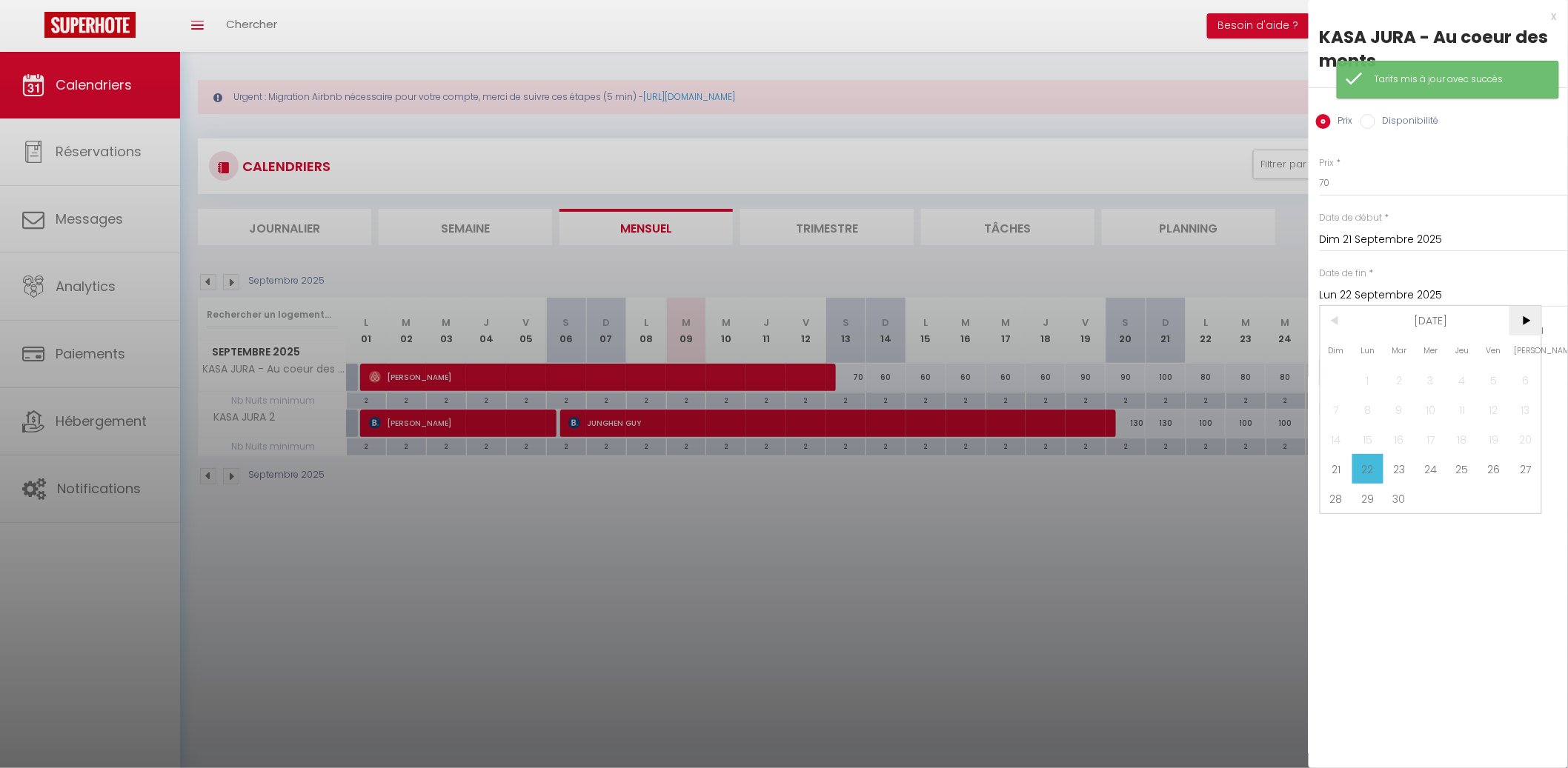
click at [1514, 306] on header "< [DATE] >" at bounding box center [1431, 306] width 221 height 0
click at [1523, 316] on span ">" at bounding box center [1525, 320] width 32 height 29
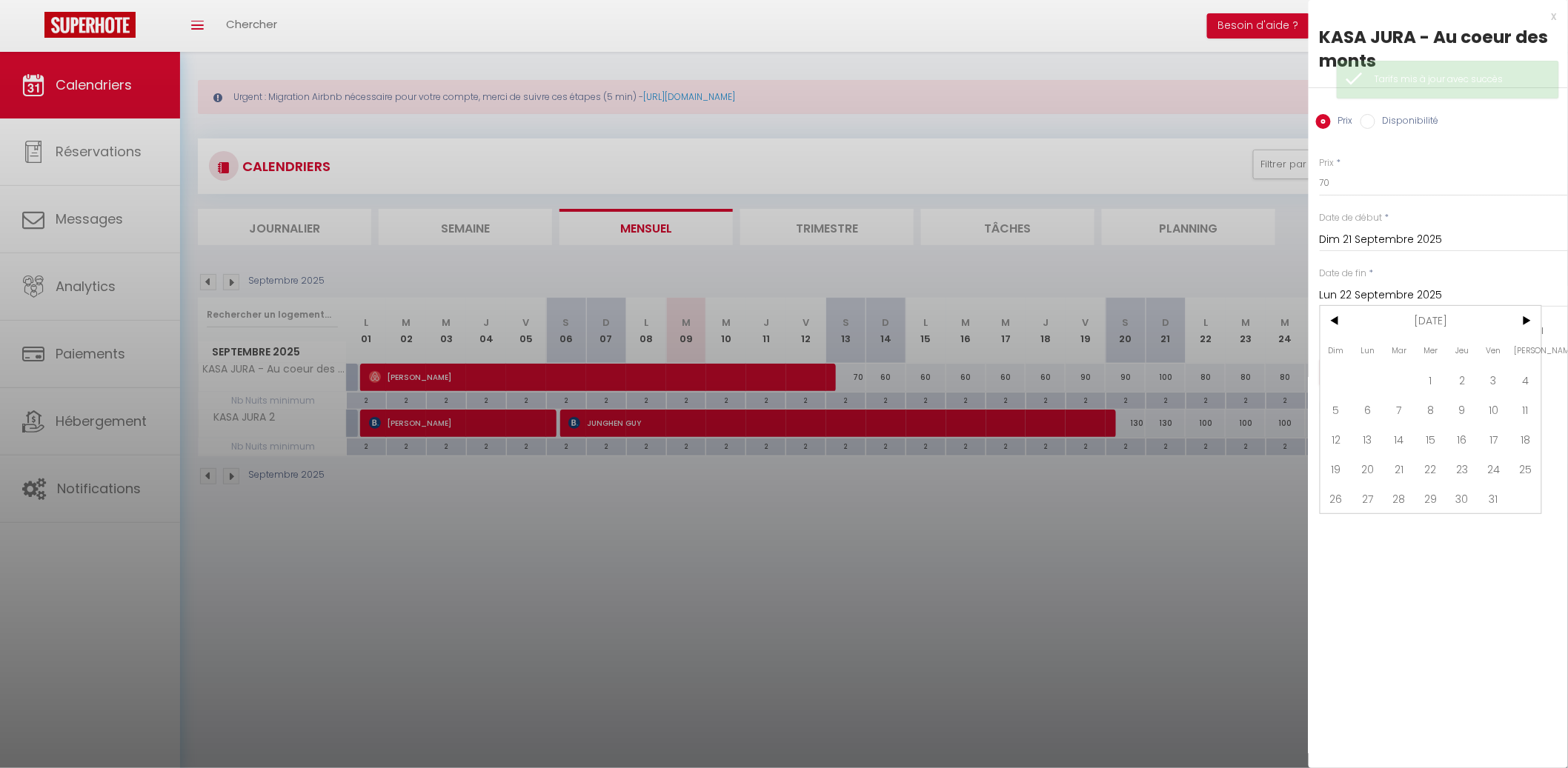
click at [1443, 377] on span "1" at bounding box center [1431, 380] width 32 height 29
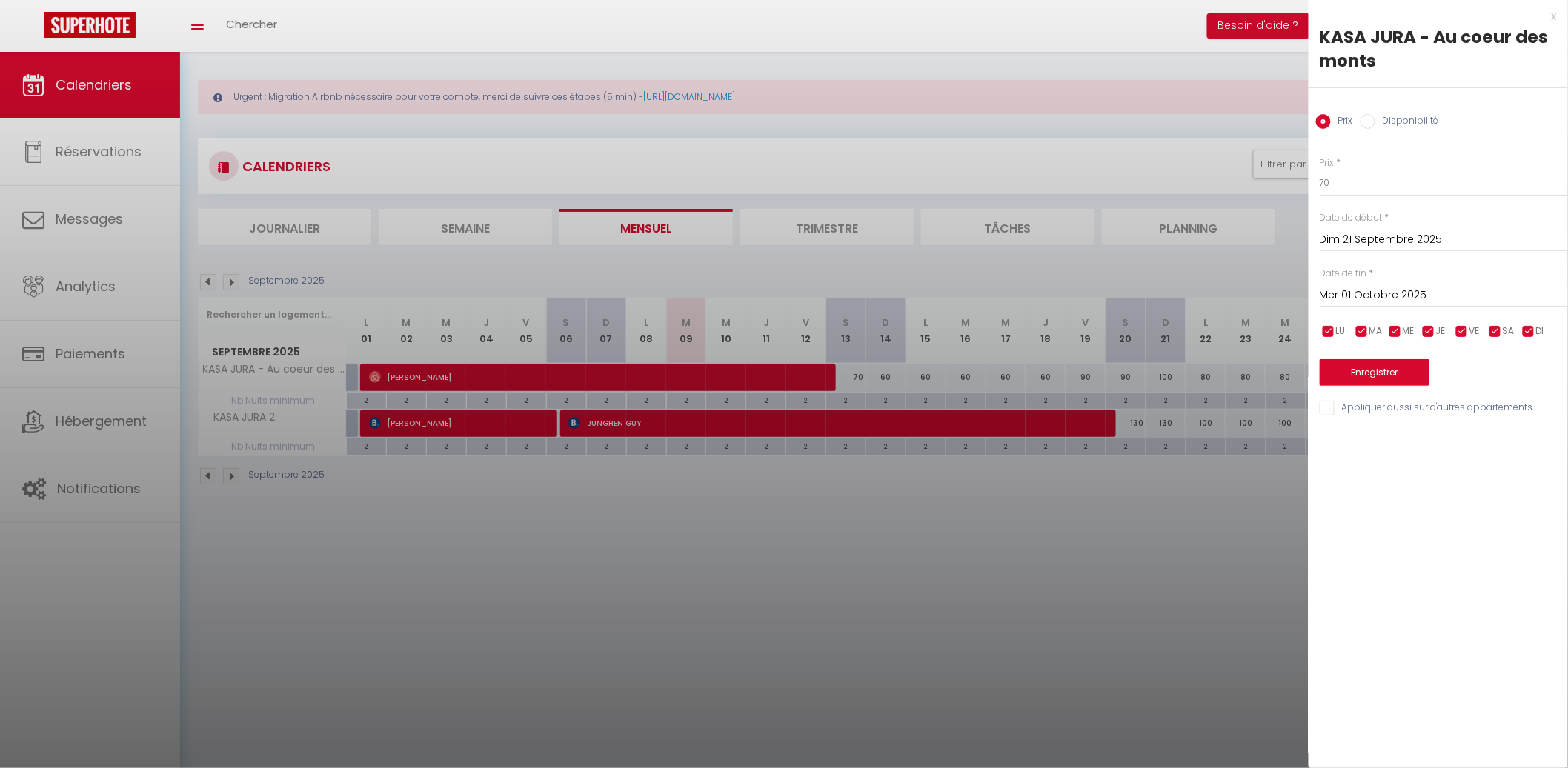
click at [1498, 332] on input "checkbox" at bounding box center [1495, 331] width 15 height 15
click at [1463, 332] on input "checkbox" at bounding box center [1461, 331] width 15 height 15
click at [1400, 378] on button "Enregistrer" at bounding box center [1374, 372] width 110 height 27
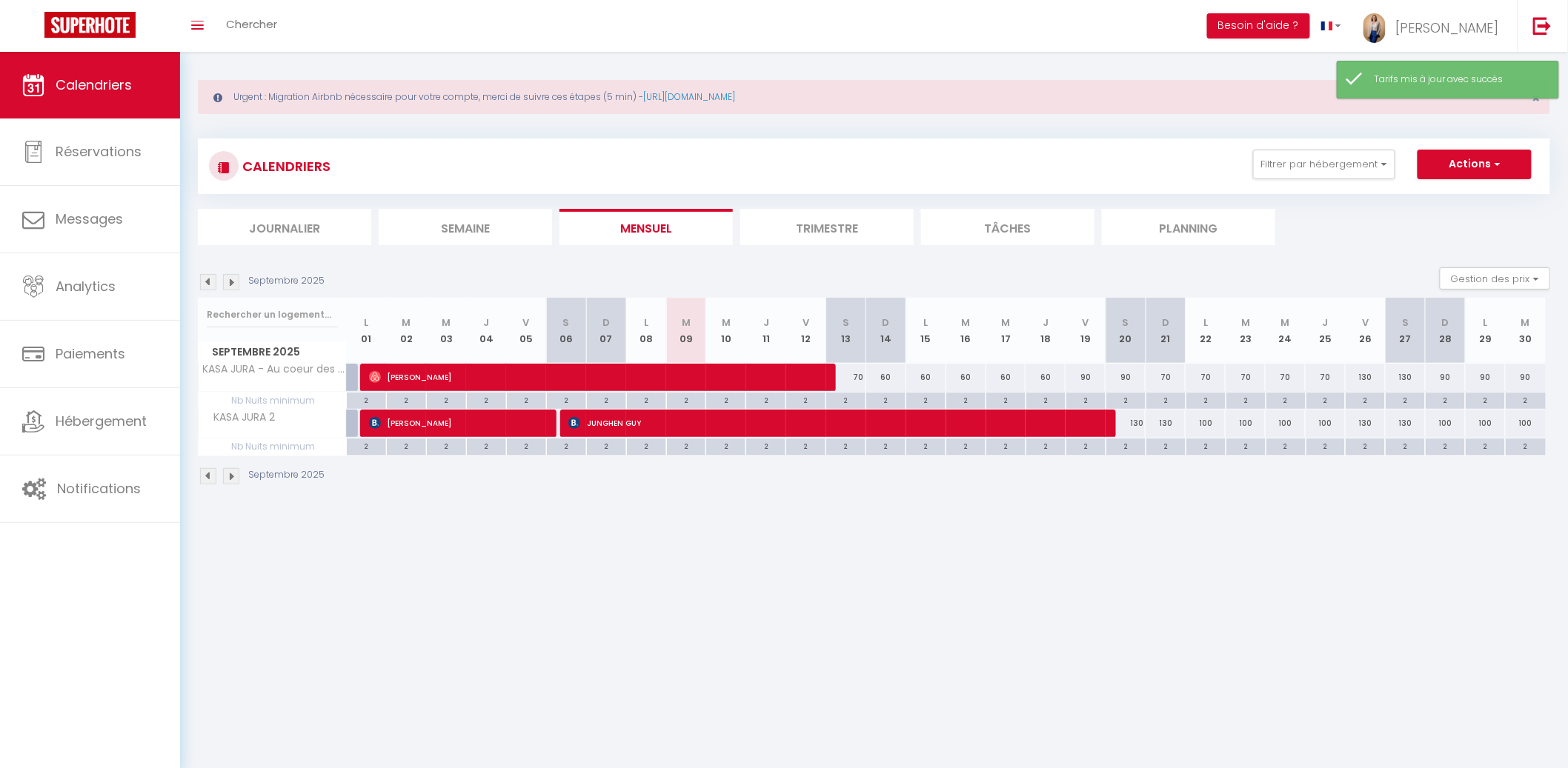
click at [1359, 376] on div "130" at bounding box center [1365, 377] width 40 height 28
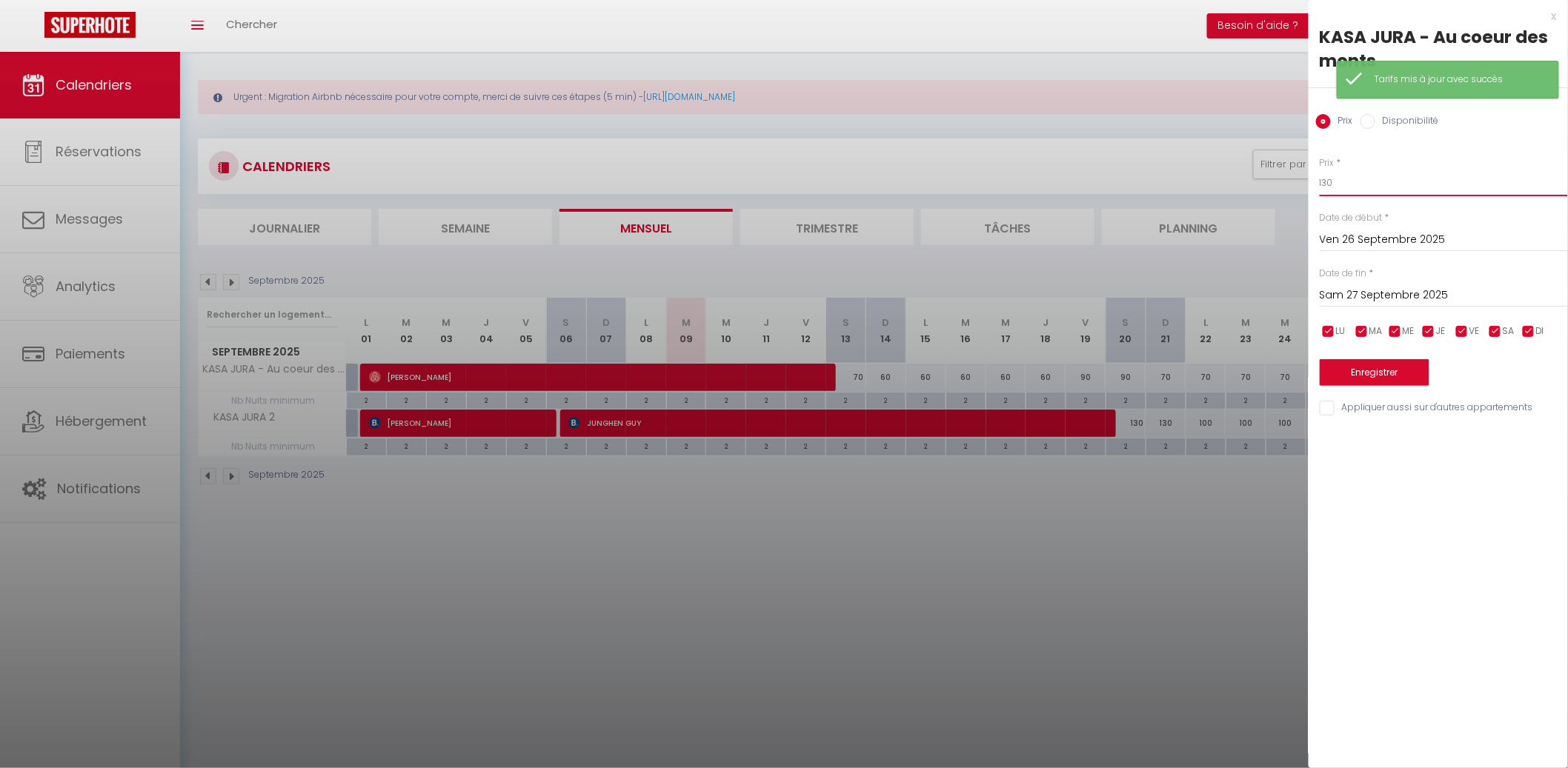
click at [1372, 193] on input "130" at bounding box center [1443, 183] width 248 height 27
click at [1373, 298] on input "Sam 27 Septembre 2025" at bounding box center [1443, 296] width 248 height 20
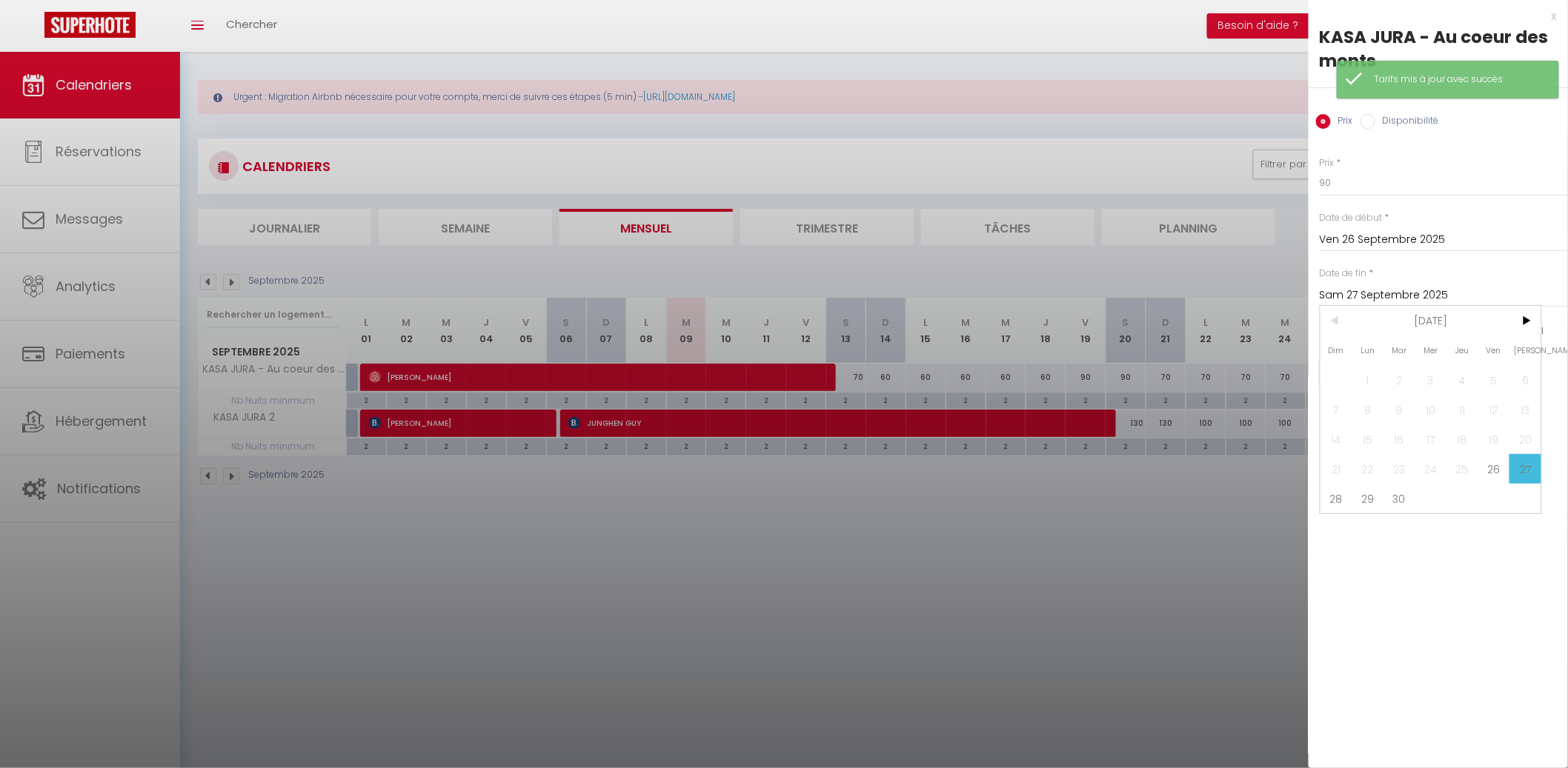
drag, startPoint x: 1344, startPoint y: 489, endPoint x: 1349, endPoint y: 456, distance: 33.4
click at [1344, 489] on span "28" at bounding box center [1336, 498] width 32 height 29
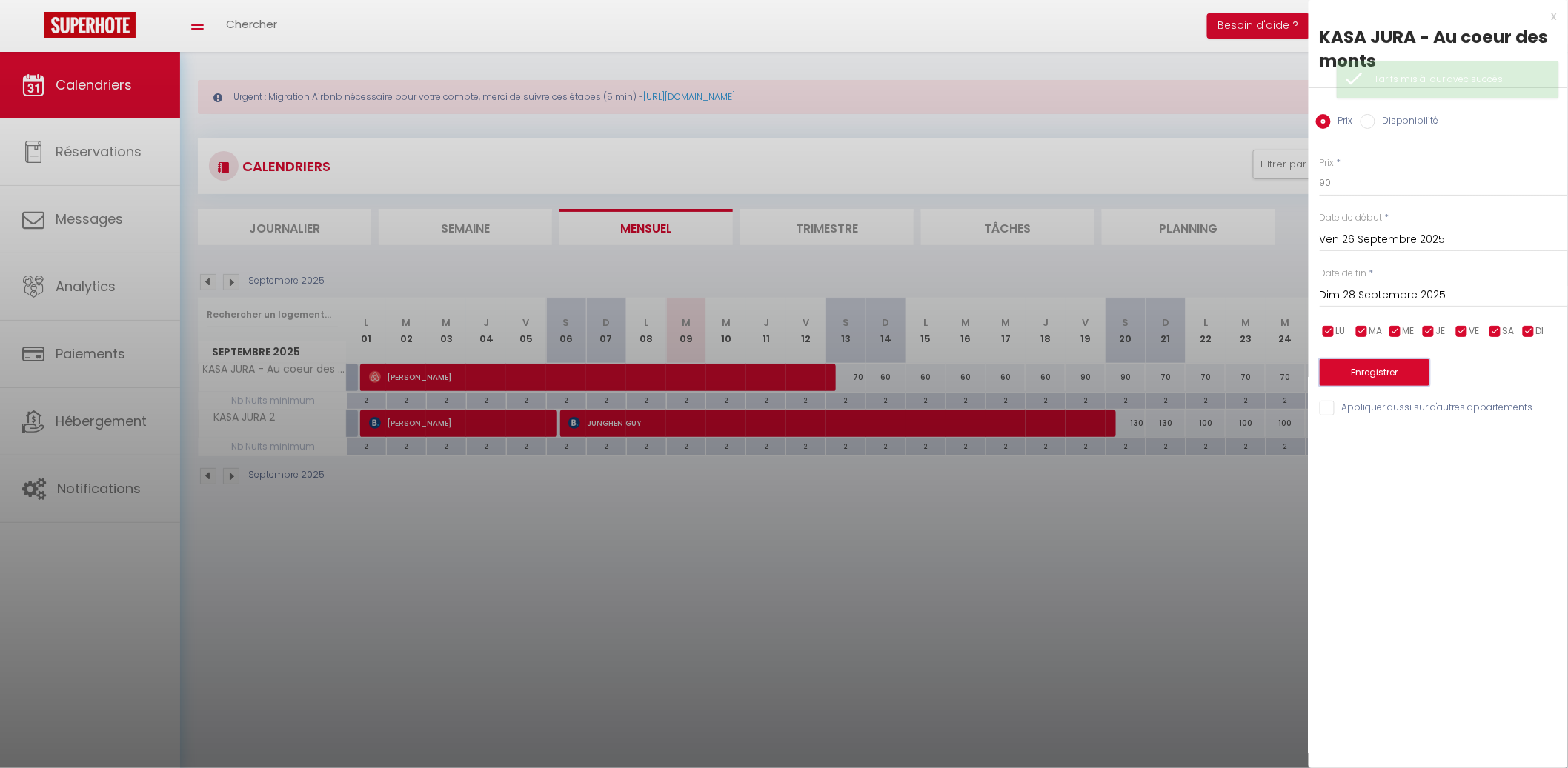
click at [1372, 380] on button "Enregistrer" at bounding box center [1374, 372] width 110 height 27
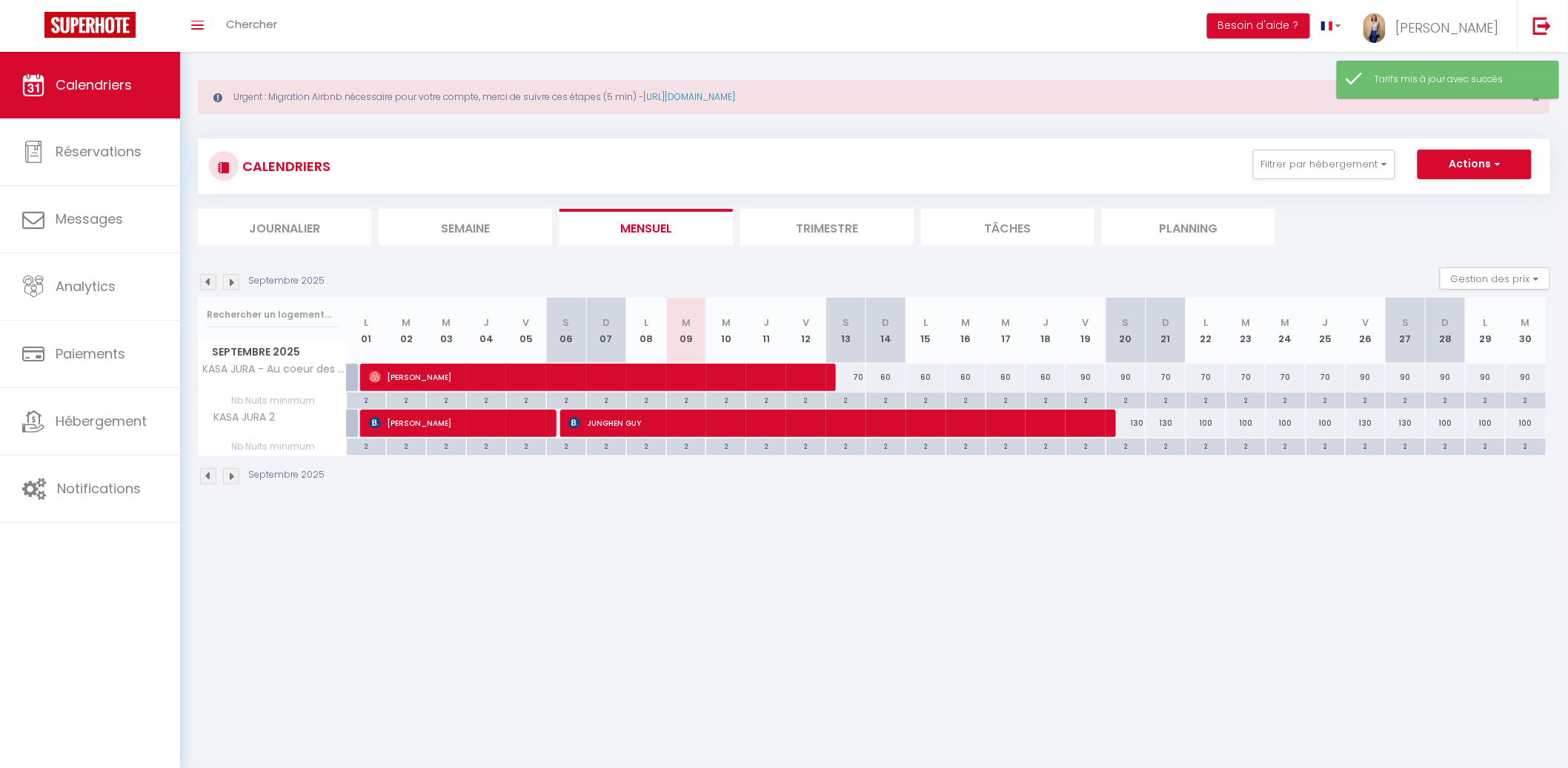
click at [1438, 373] on div "90" at bounding box center [1445, 377] width 40 height 28
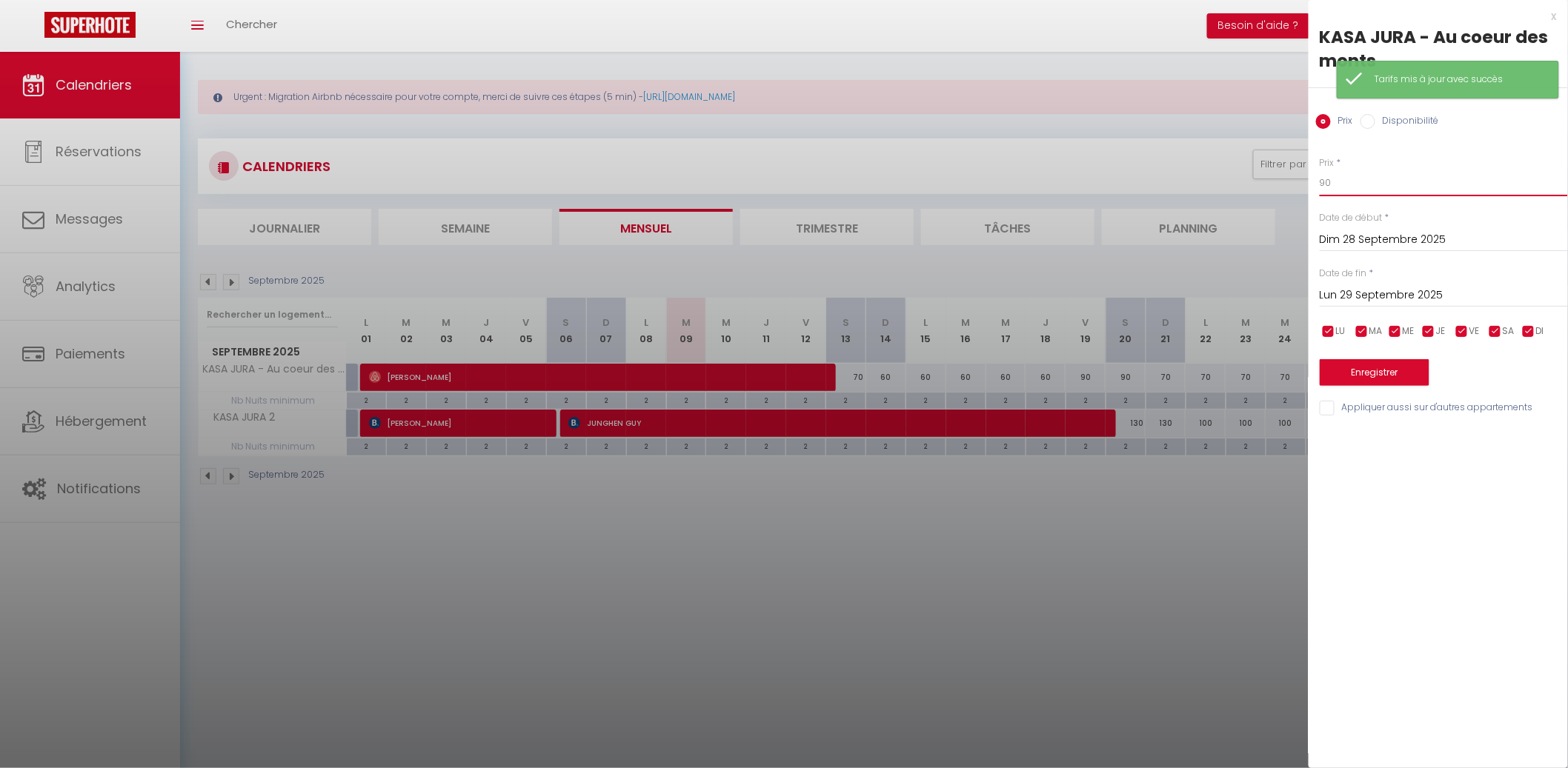
click at [1377, 186] on input "90" at bounding box center [1443, 183] width 248 height 27
click at [1407, 289] on input "Lun 29 Septembre 2025" at bounding box center [1443, 296] width 248 height 20
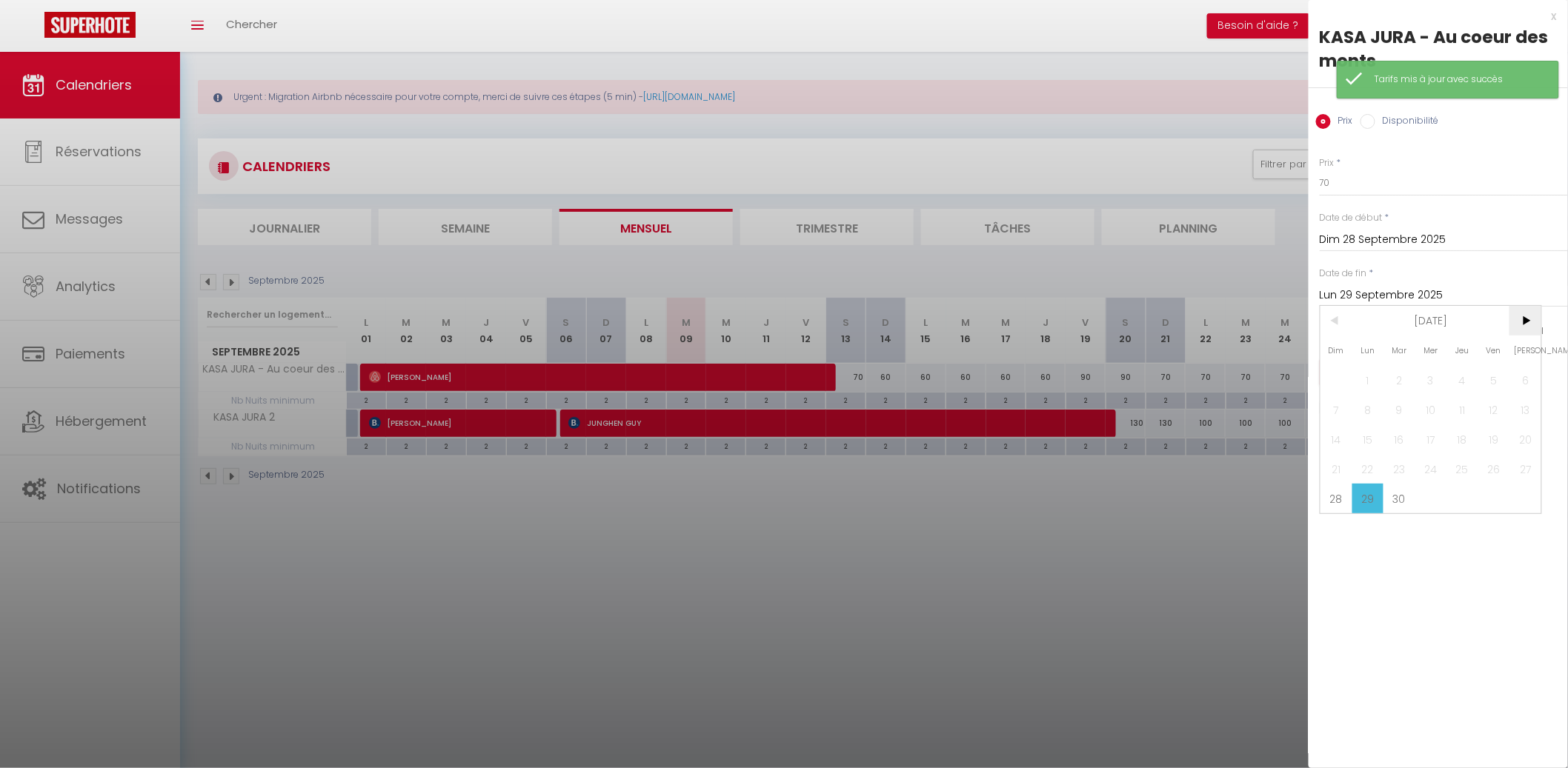
click at [1513, 311] on span ">" at bounding box center [1525, 320] width 32 height 29
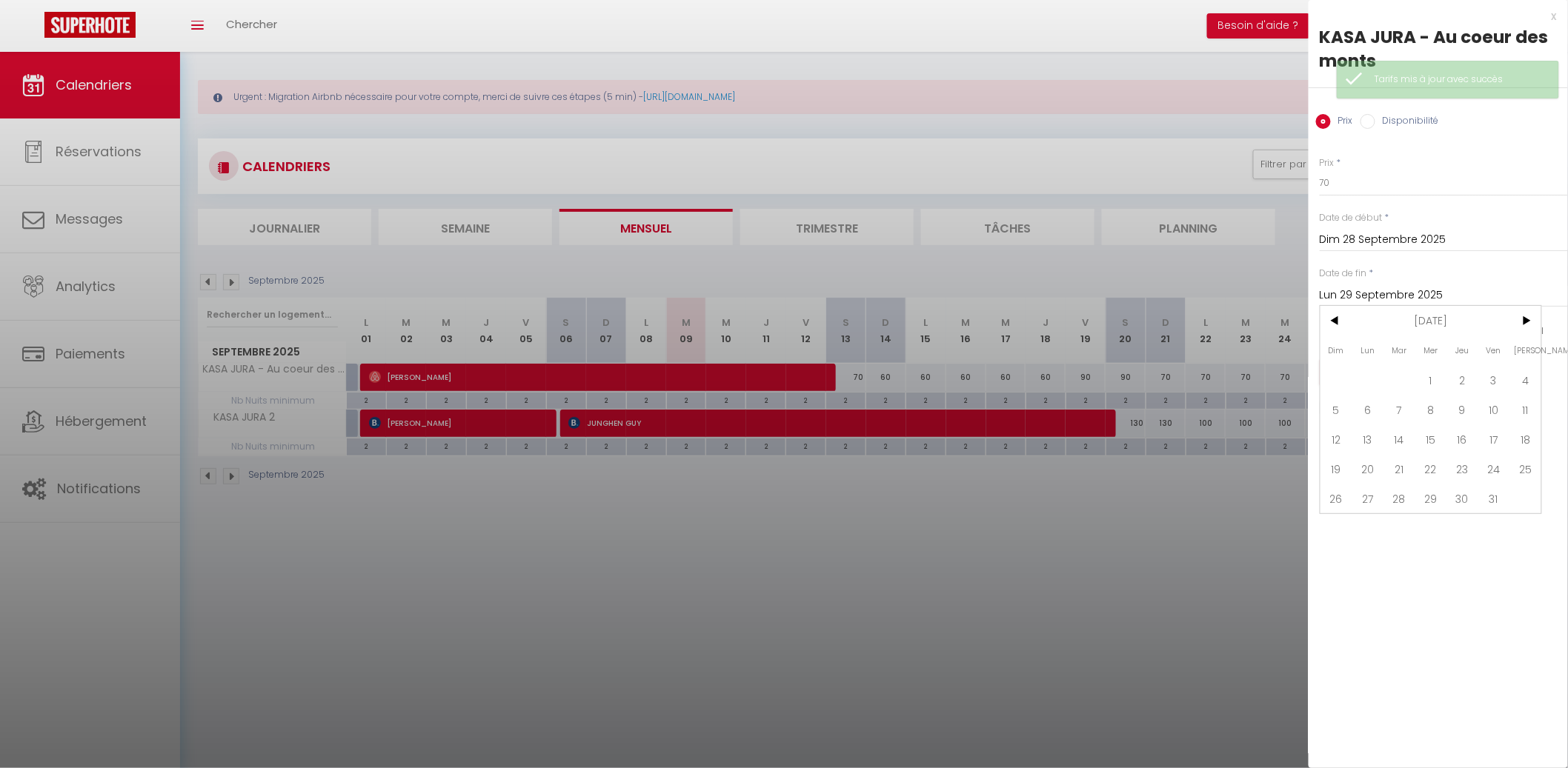
drag, startPoint x: 1445, startPoint y: 377, endPoint x: 1433, endPoint y: 375, distance: 12.2
click at [1442, 377] on span "1" at bounding box center [1431, 380] width 32 height 29
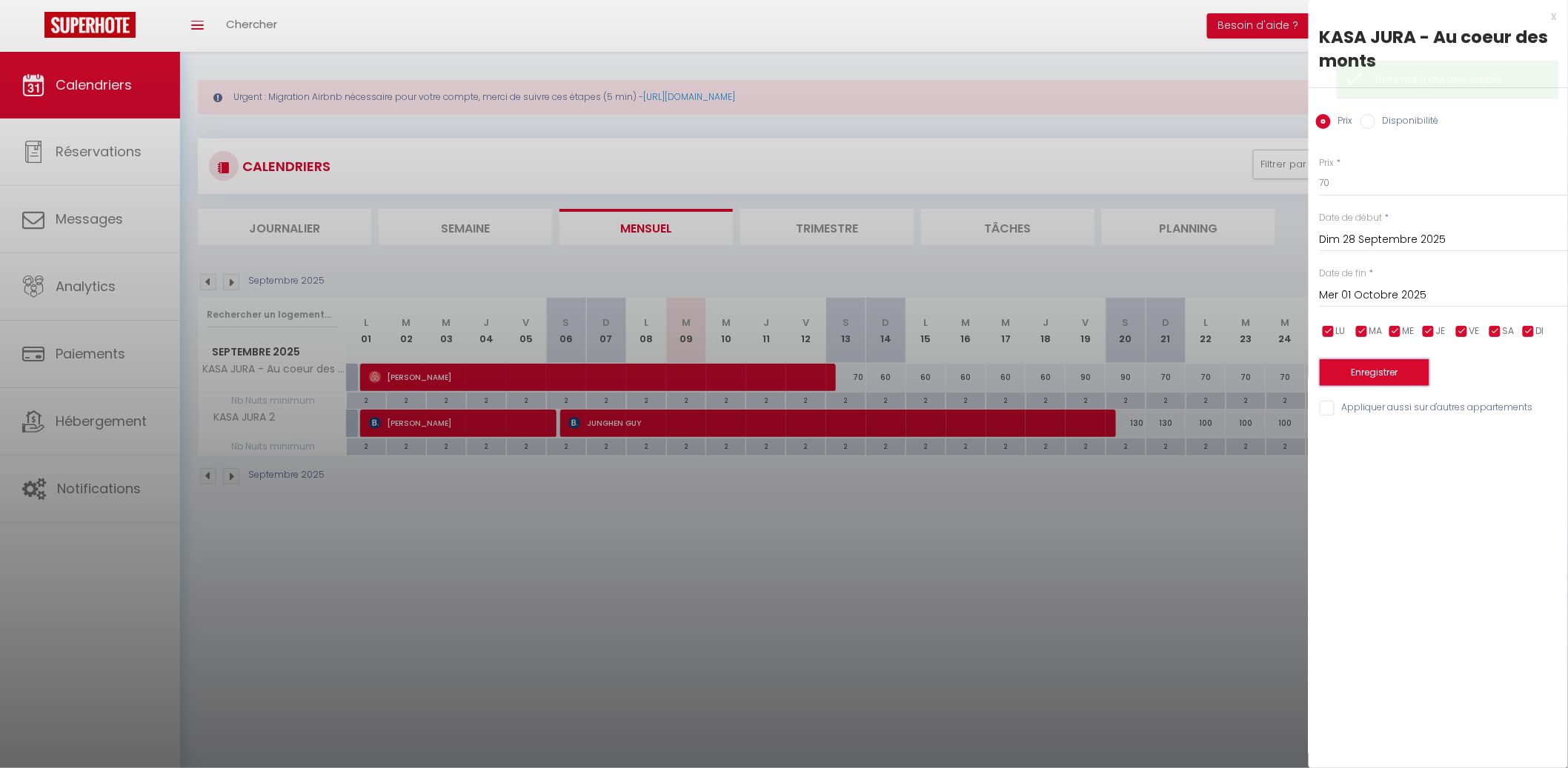
drag, startPoint x: 1407, startPoint y: 370, endPoint x: 1399, endPoint y: 370, distance: 8.0
click at [1400, 370] on button "Enregistrer" at bounding box center [1374, 372] width 110 height 27
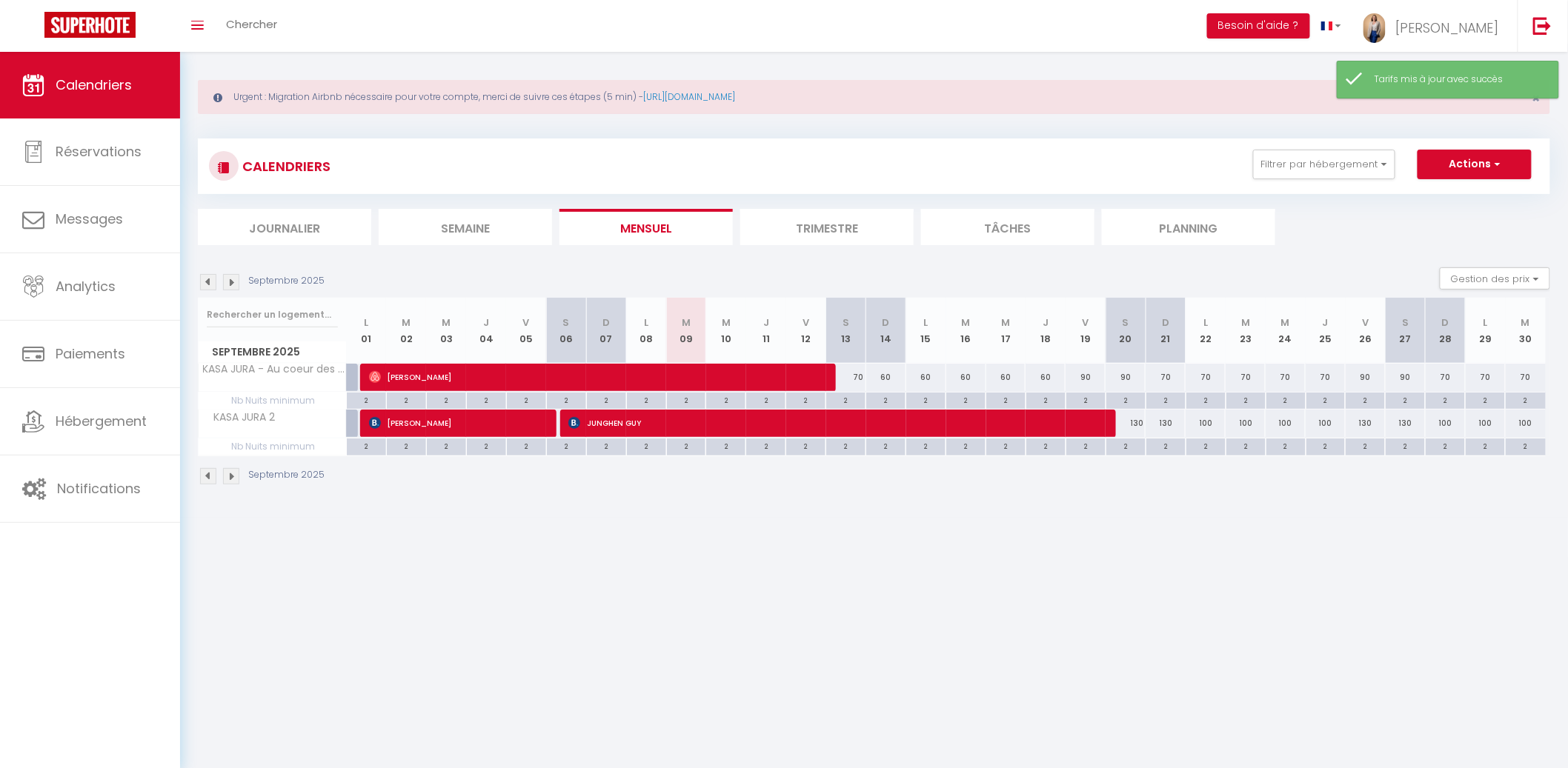
click at [1129, 423] on div "130" at bounding box center [1125, 423] width 40 height 28
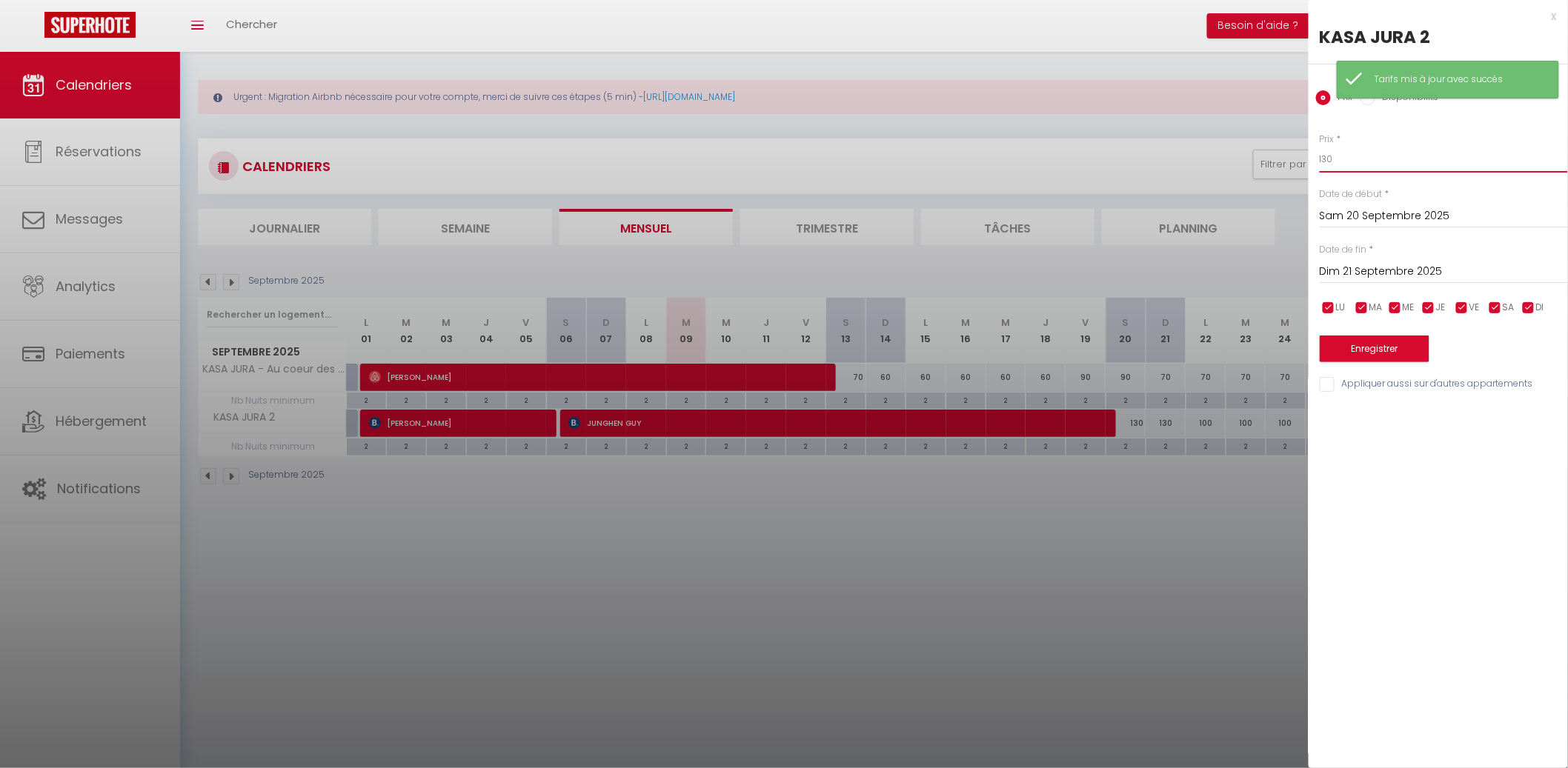
click at [1352, 159] on input "130" at bounding box center [1443, 159] width 248 height 27
click at [1463, 267] on input "Dim 21 Septembre 2025" at bounding box center [1443, 272] width 248 height 20
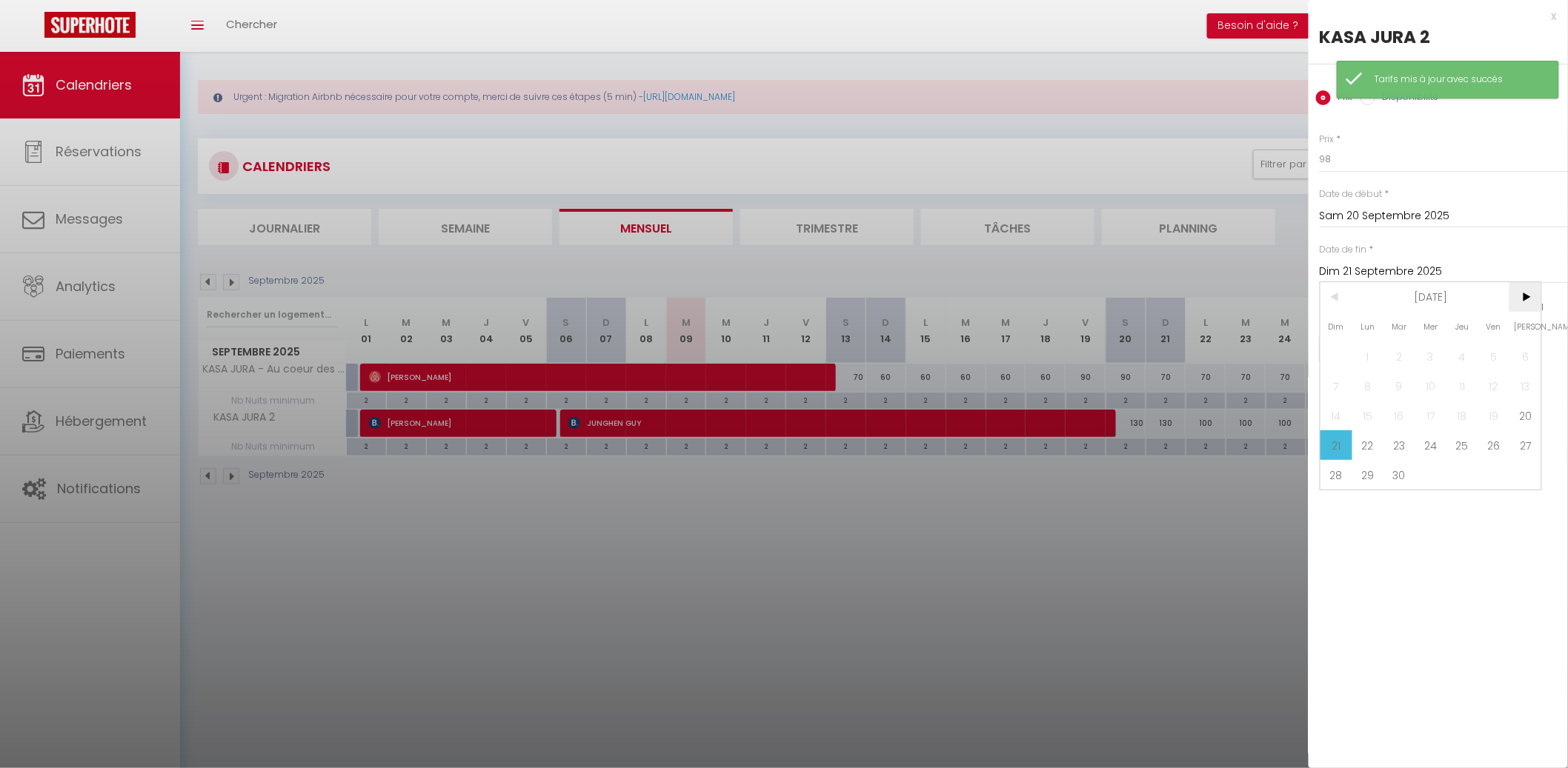
click at [1523, 302] on span ">" at bounding box center [1525, 297] width 32 height 29
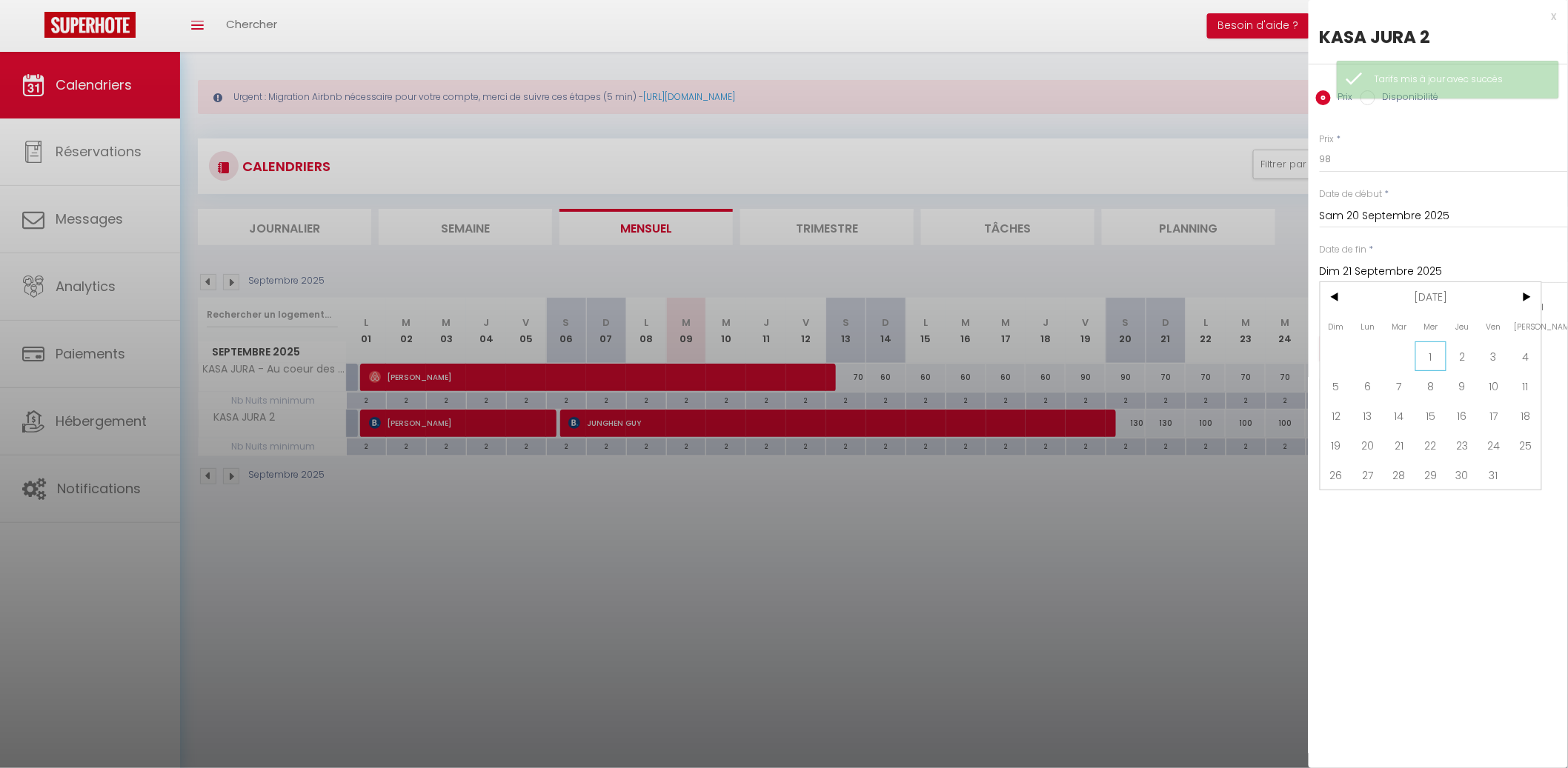
click at [1425, 353] on span "1" at bounding box center [1431, 355] width 32 height 29
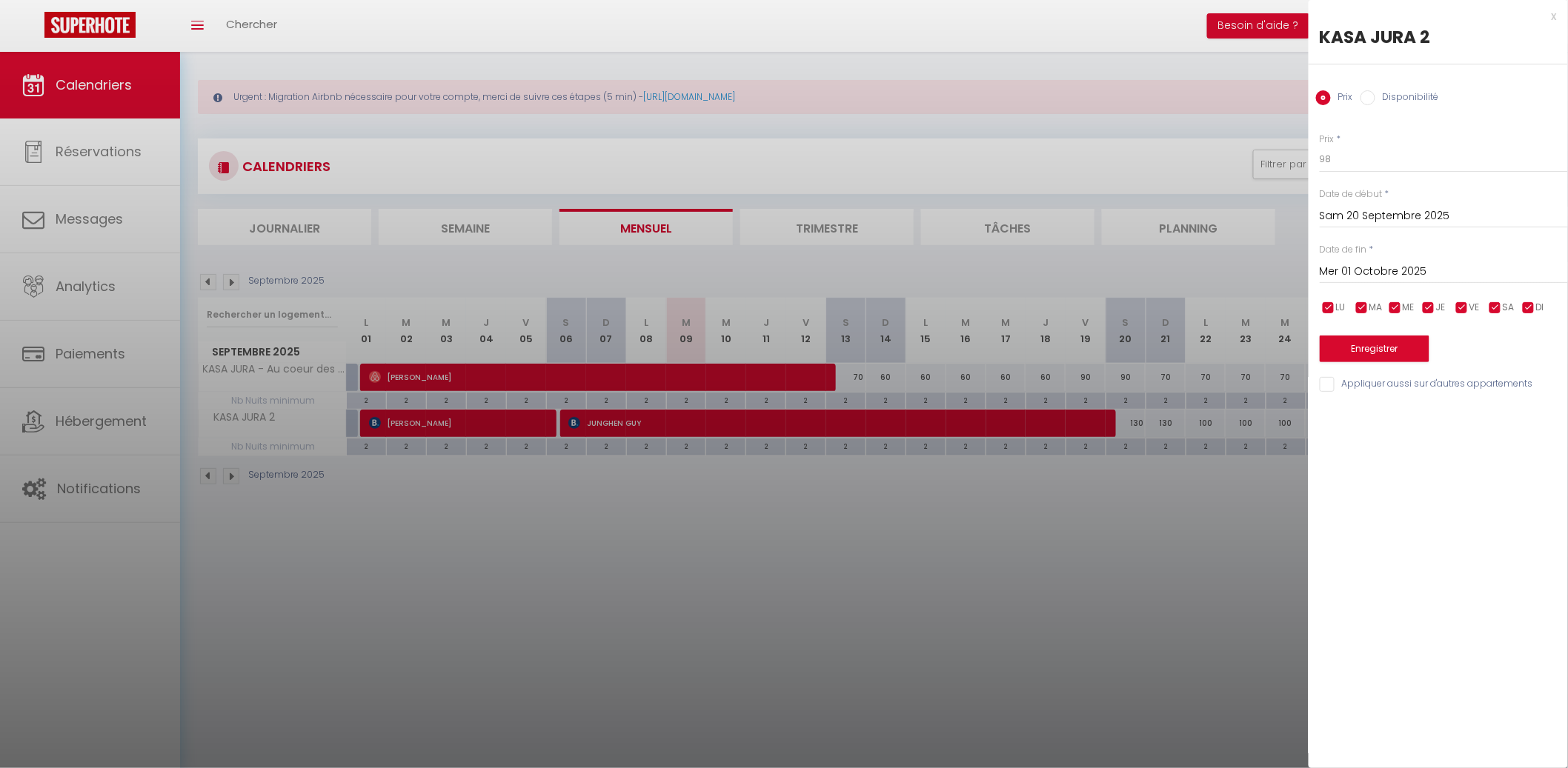
click at [1527, 304] on input "checkbox" at bounding box center [1528, 307] width 15 height 15
click at [1424, 309] on input "checkbox" at bounding box center [1428, 307] width 15 height 15
click at [1408, 309] on span "ME" at bounding box center [1408, 307] width 12 height 14
drag, startPoint x: 1379, startPoint y: 309, endPoint x: 1362, endPoint y: 309, distance: 17.0
click at [1377, 309] on span "MA" at bounding box center [1375, 307] width 13 height 14
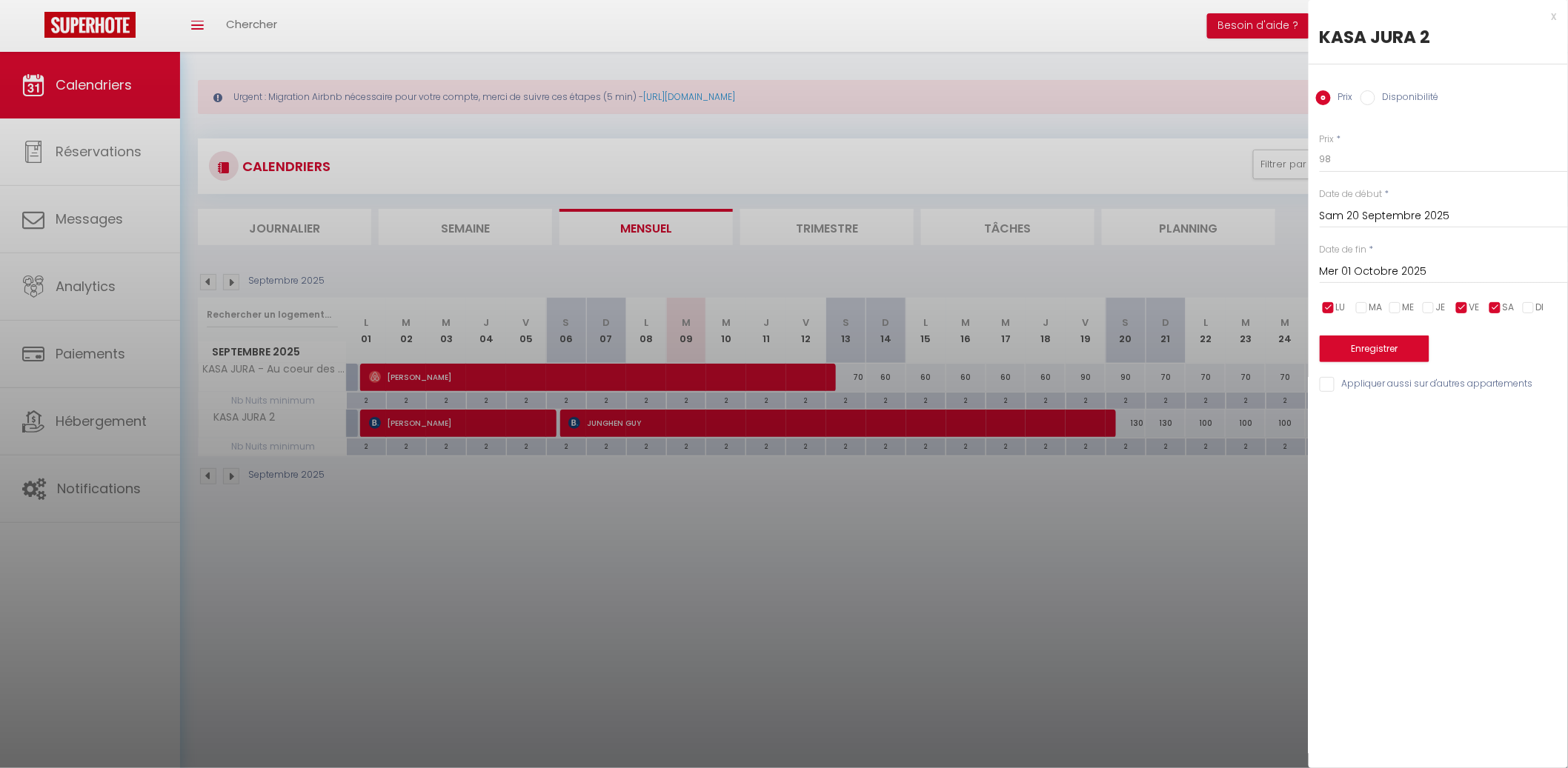
drag, startPoint x: 1359, startPoint y: 309, endPoint x: 1343, endPoint y: 309, distance: 16.0
click at [1354, 309] on input "checkbox" at bounding box center [1361, 307] width 15 height 15
drag, startPoint x: 1341, startPoint y: 309, endPoint x: 1350, endPoint y: 307, distance: 9.2
click at [1340, 309] on span "LU" at bounding box center [1340, 307] width 10 height 14
drag, startPoint x: 1353, startPoint y: 306, endPoint x: 1364, endPoint y: 306, distance: 11.0
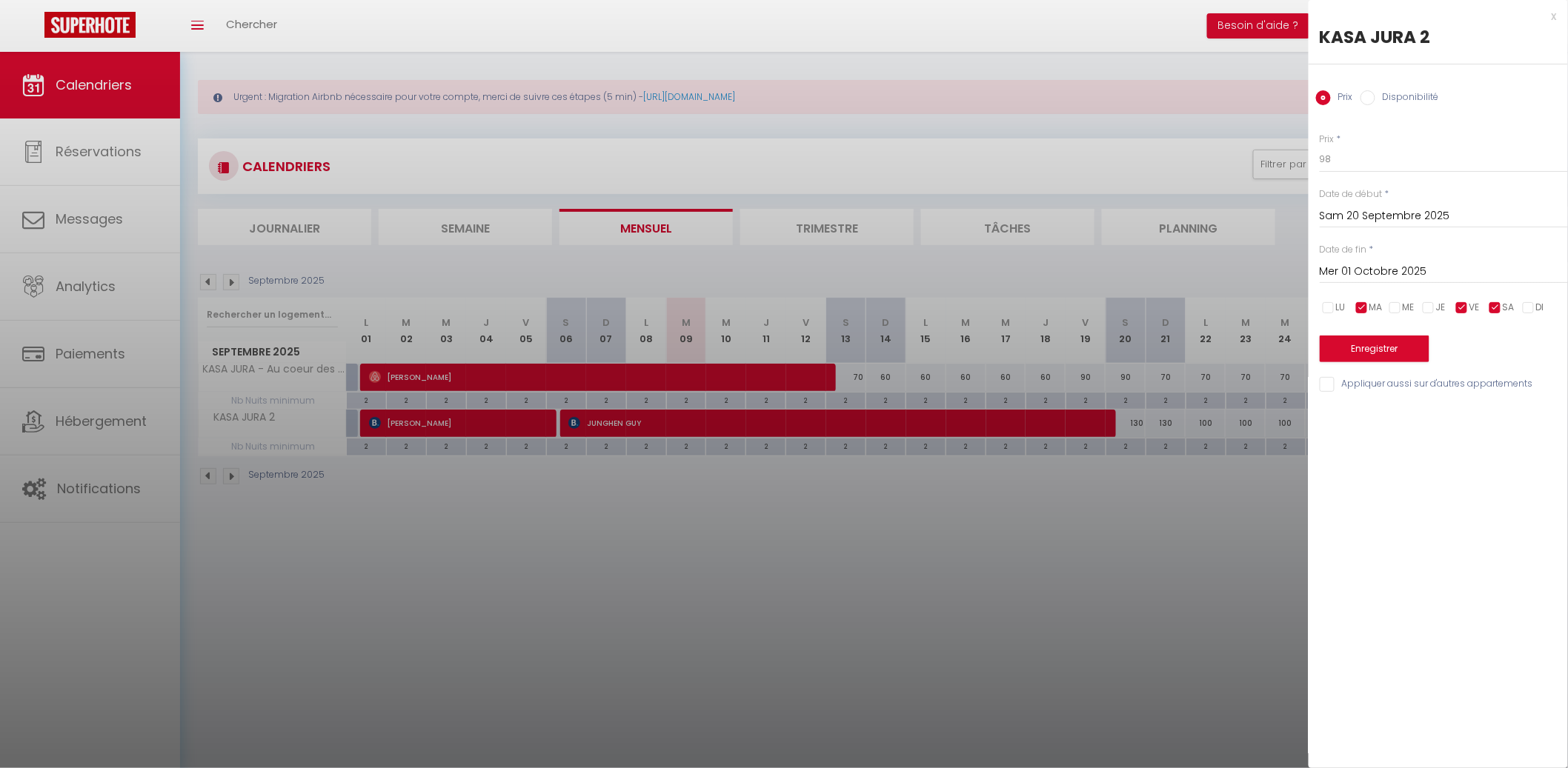
click at [1356, 306] on div "LU MA ME JE VE SA DI" at bounding box center [1443, 307] width 267 height 19
click at [1376, 306] on span "MA" at bounding box center [1375, 307] width 13 height 14
click at [1377, 345] on button "Enregistrer" at bounding box center [1374, 348] width 110 height 27
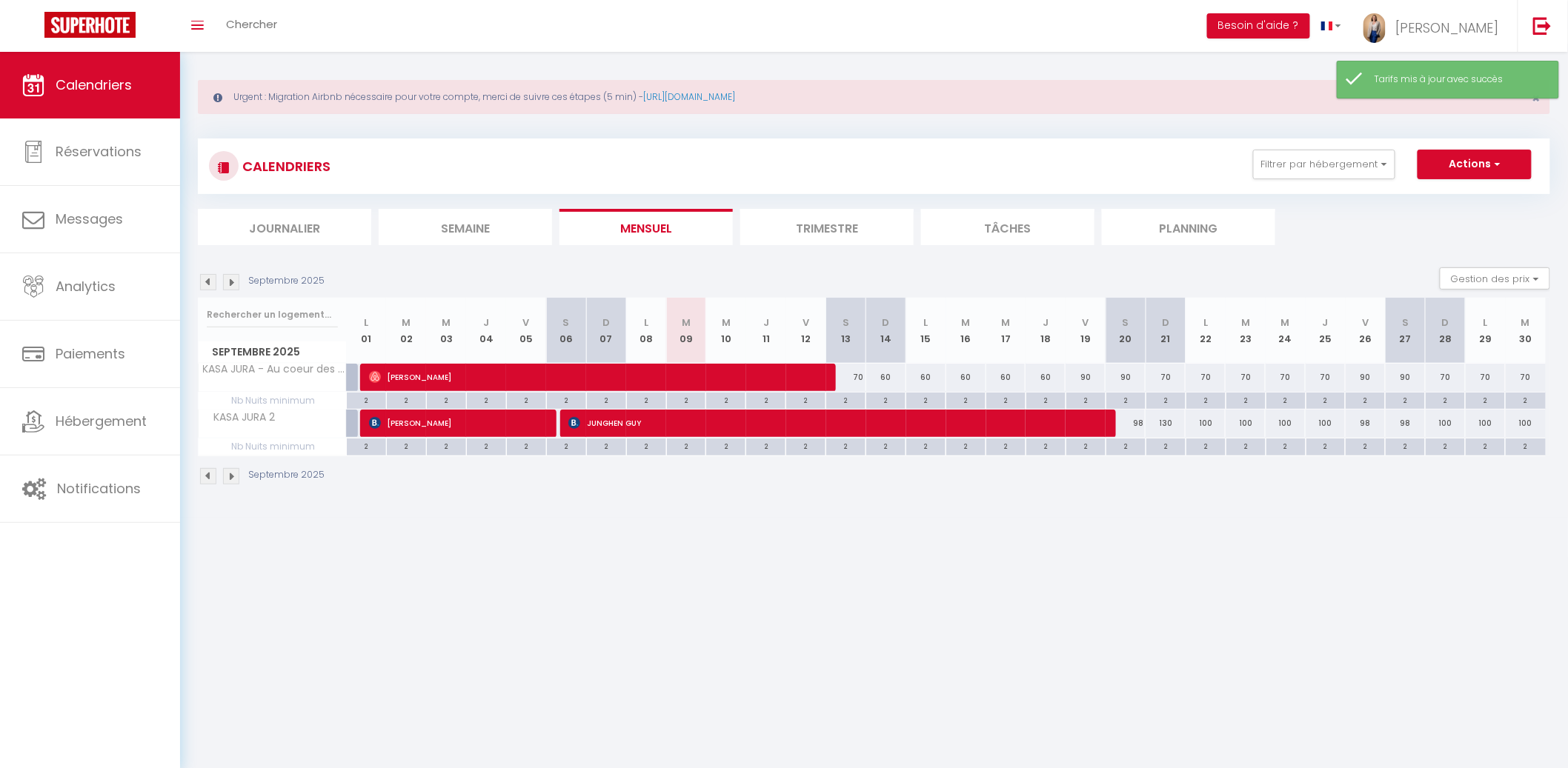
click at [1169, 421] on div "130" at bounding box center [1165, 423] width 40 height 28
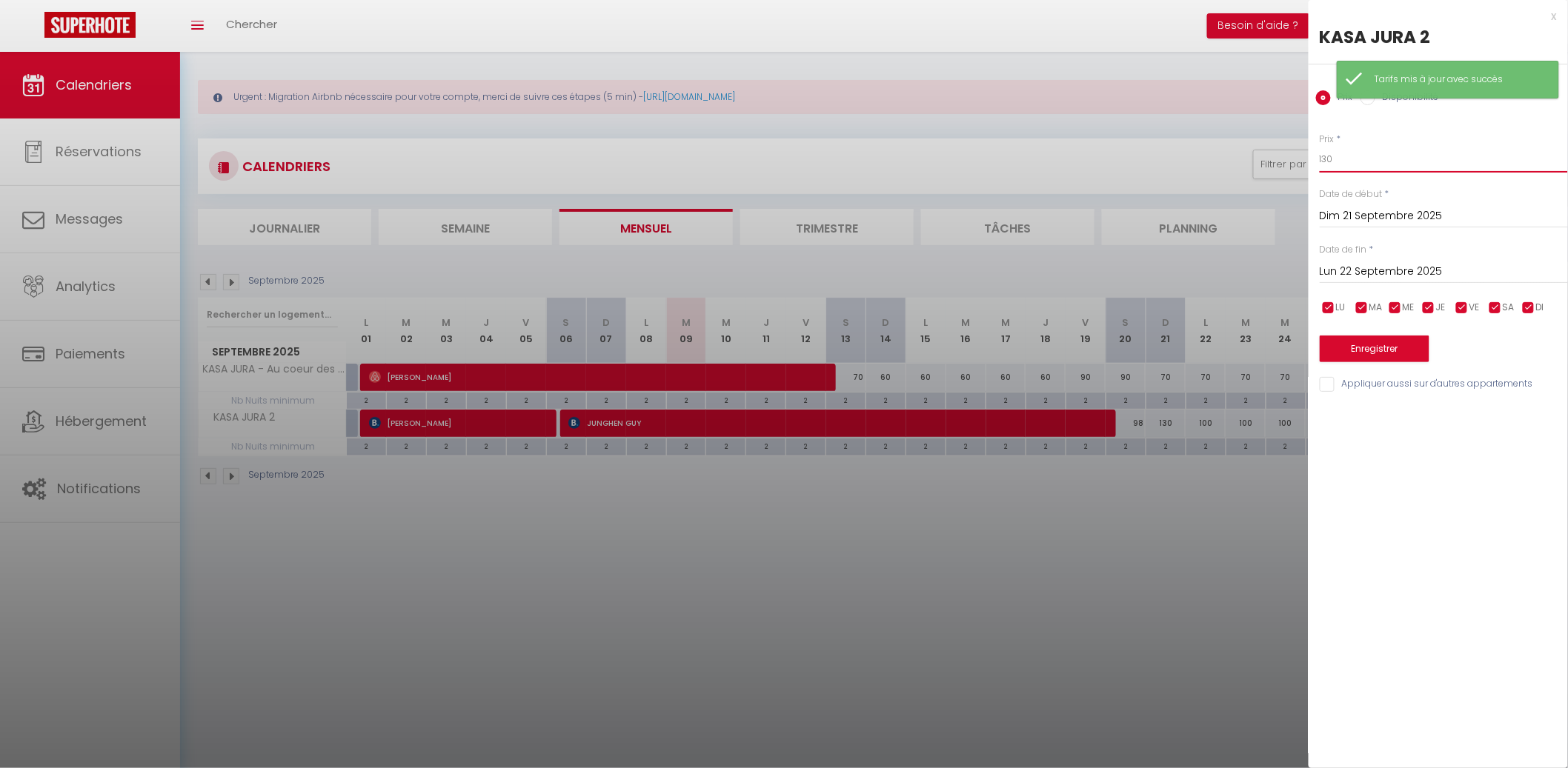
click at [1371, 162] on input "130" at bounding box center [1443, 159] width 248 height 27
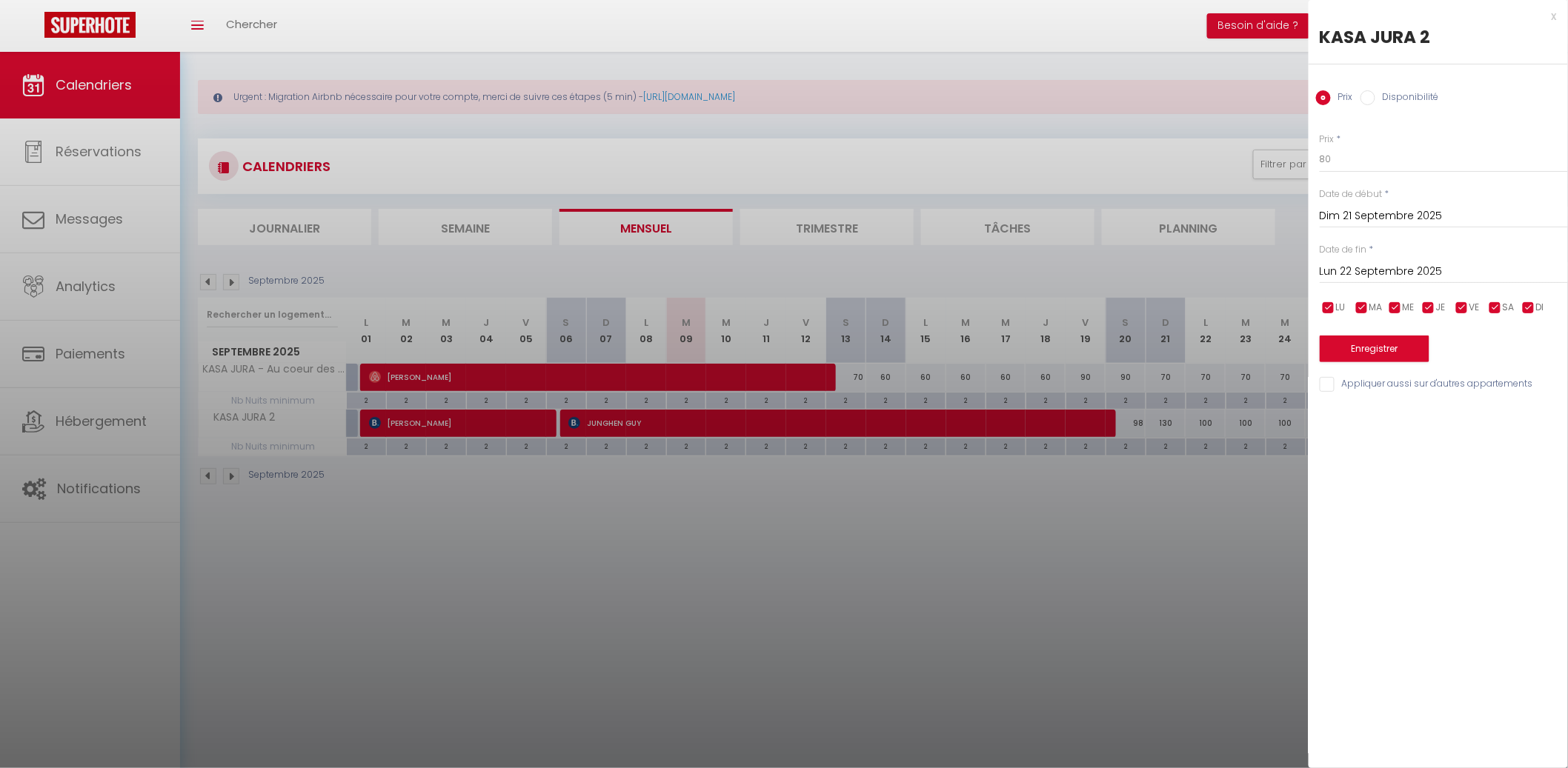
click at [1416, 280] on div "Lun 22 Septembre 2025 < Sep 2025 > Dim Lun Mar Mer Jeu Ven Sam 1 2 3 4 5 6 7 8 …" at bounding box center [1443, 270] width 248 height 27
drag, startPoint x: 1418, startPoint y: 275, endPoint x: 1452, endPoint y: 278, distance: 34.1
click at [1419, 274] on input "Lun 22 Septembre 2025" at bounding box center [1443, 272] width 248 height 20
click at [1510, 282] on header "< [DATE] >" at bounding box center [1431, 282] width 221 height 0
click at [1515, 290] on span ">" at bounding box center [1525, 297] width 32 height 29
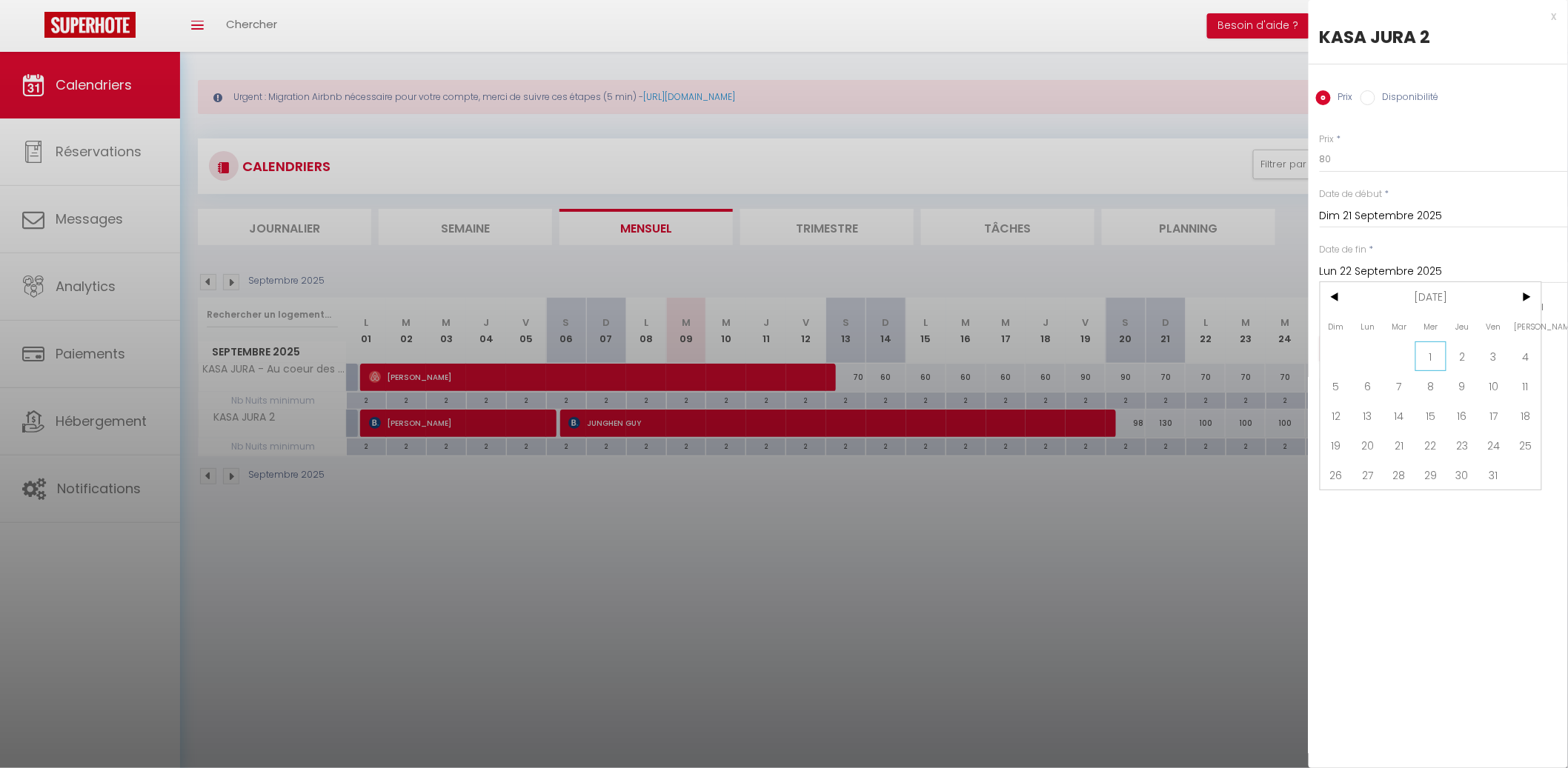
click at [1436, 354] on span "1" at bounding box center [1431, 355] width 32 height 29
click at [1481, 310] on div "LU MA ME JE VE SA DI" at bounding box center [1443, 307] width 267 height 19
drag, startPoint x: 1490, startPoint y: 306, endPoint x: 1475, endPoint y: 310, distance: 15.5
click at [1489, 308] on input "checkbox" at bounding box center [1495, 307] width 15 height 15
click at [1475, 310] on span "VE" at bounding box center [1474, 307] width 11 height 14
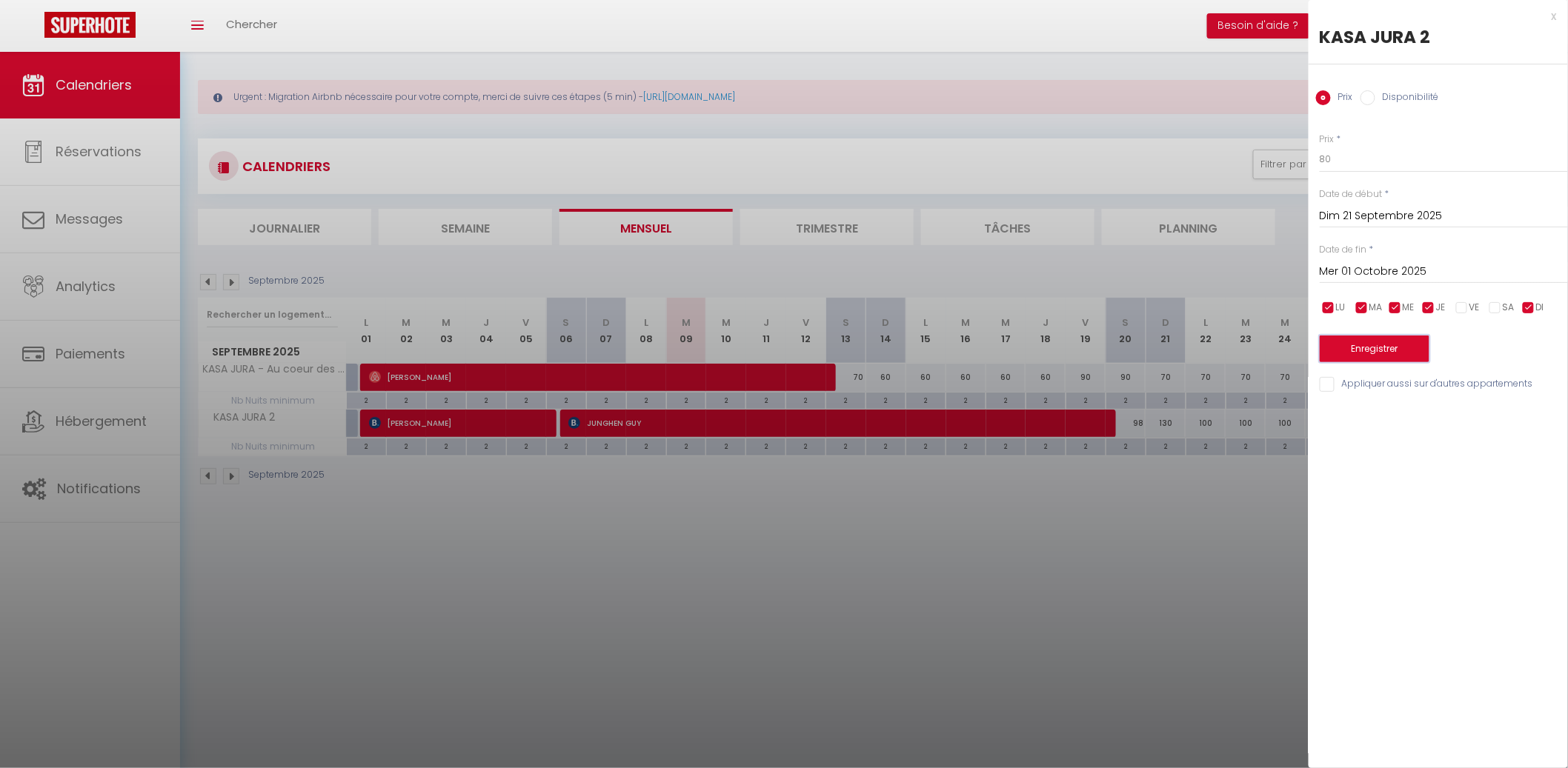
click at [1405, 337] on button "Enregistrer" at bounding box center [1374, 348] width 110 height 27
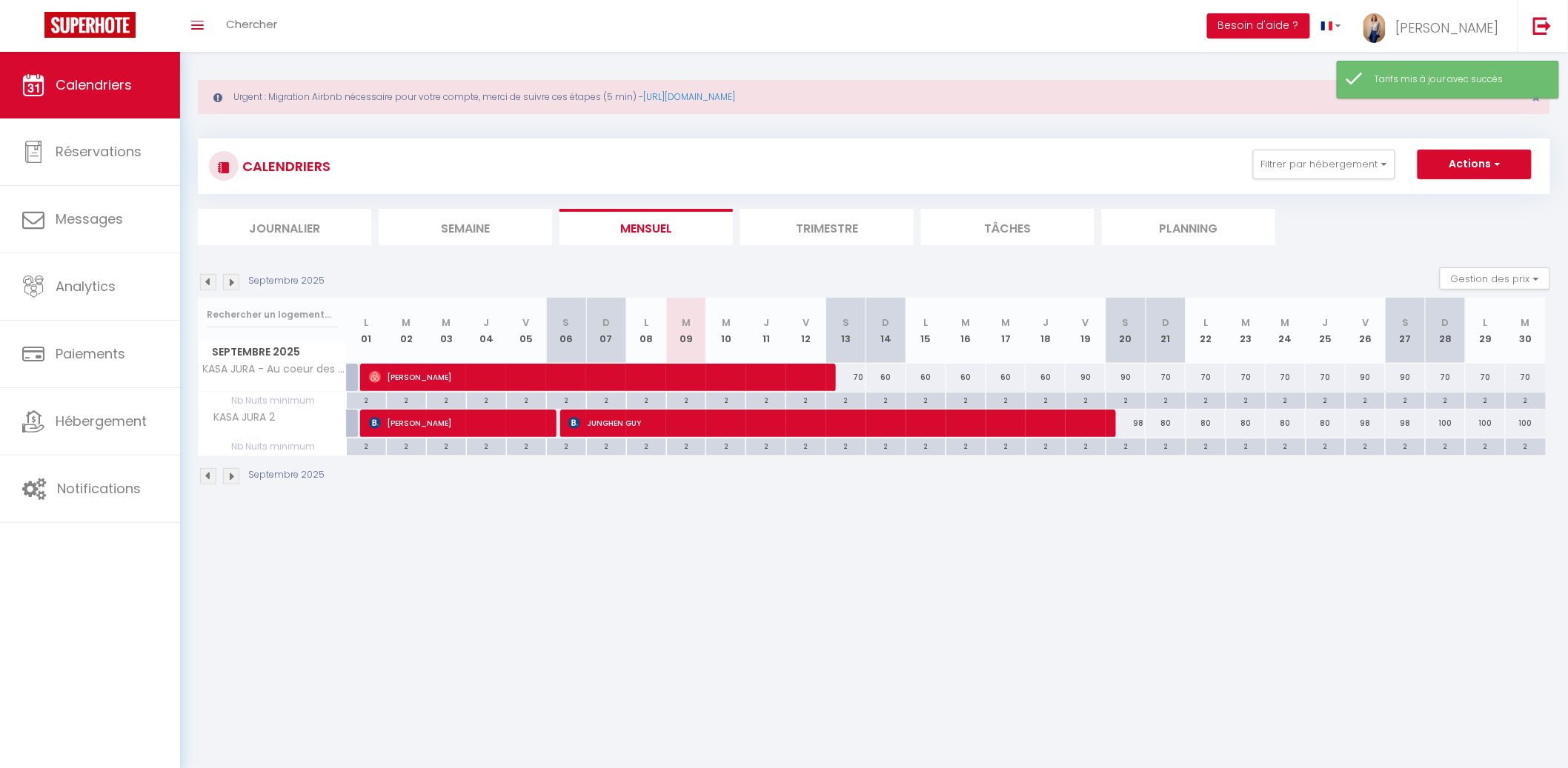
click at [1448, 419] on div "100" at bounding box center [1445, 423] width 40 height 28
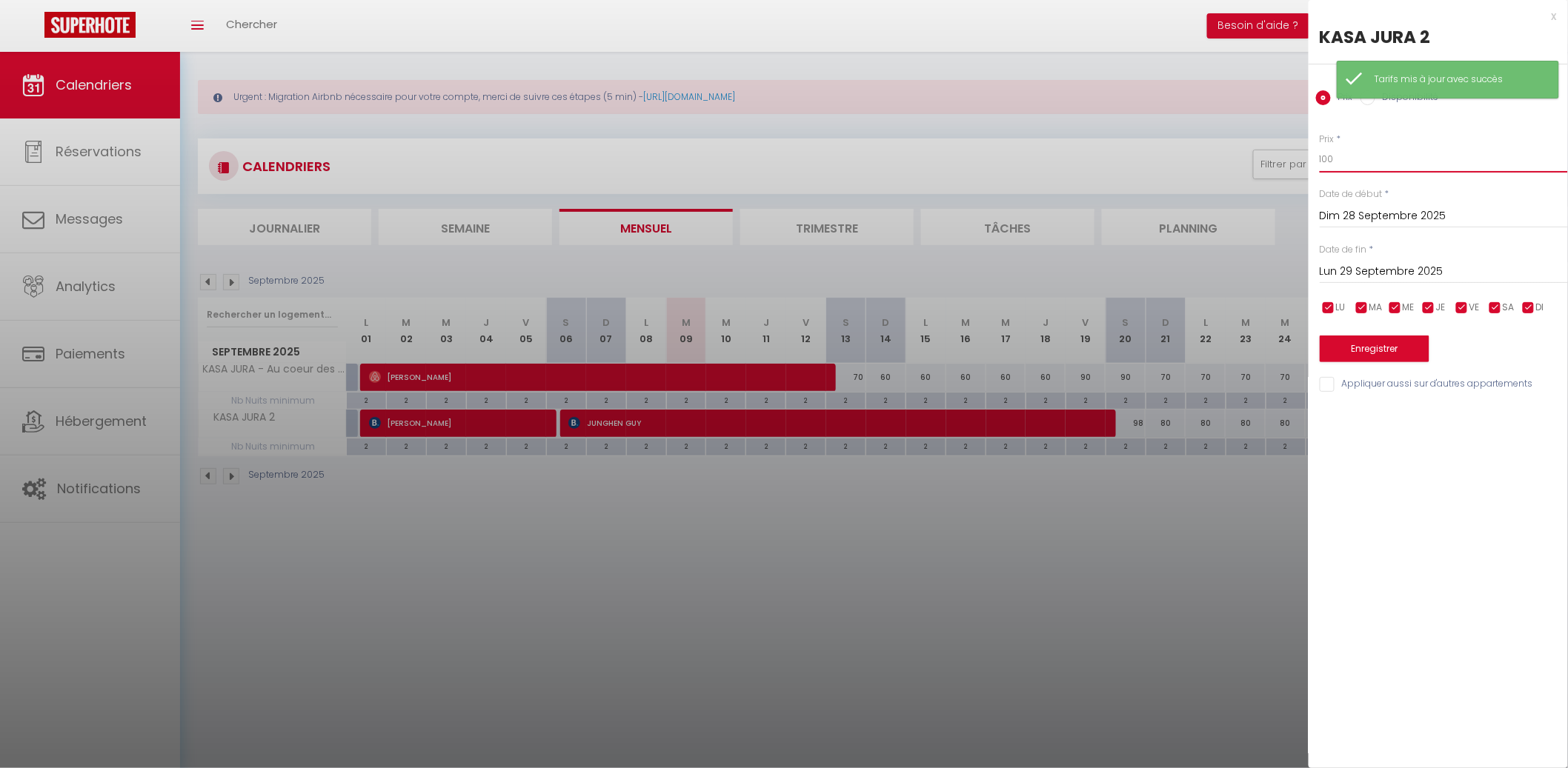
click at [1404, 163] on input "100" at bounding box center [1443, 159] width 248 height 27
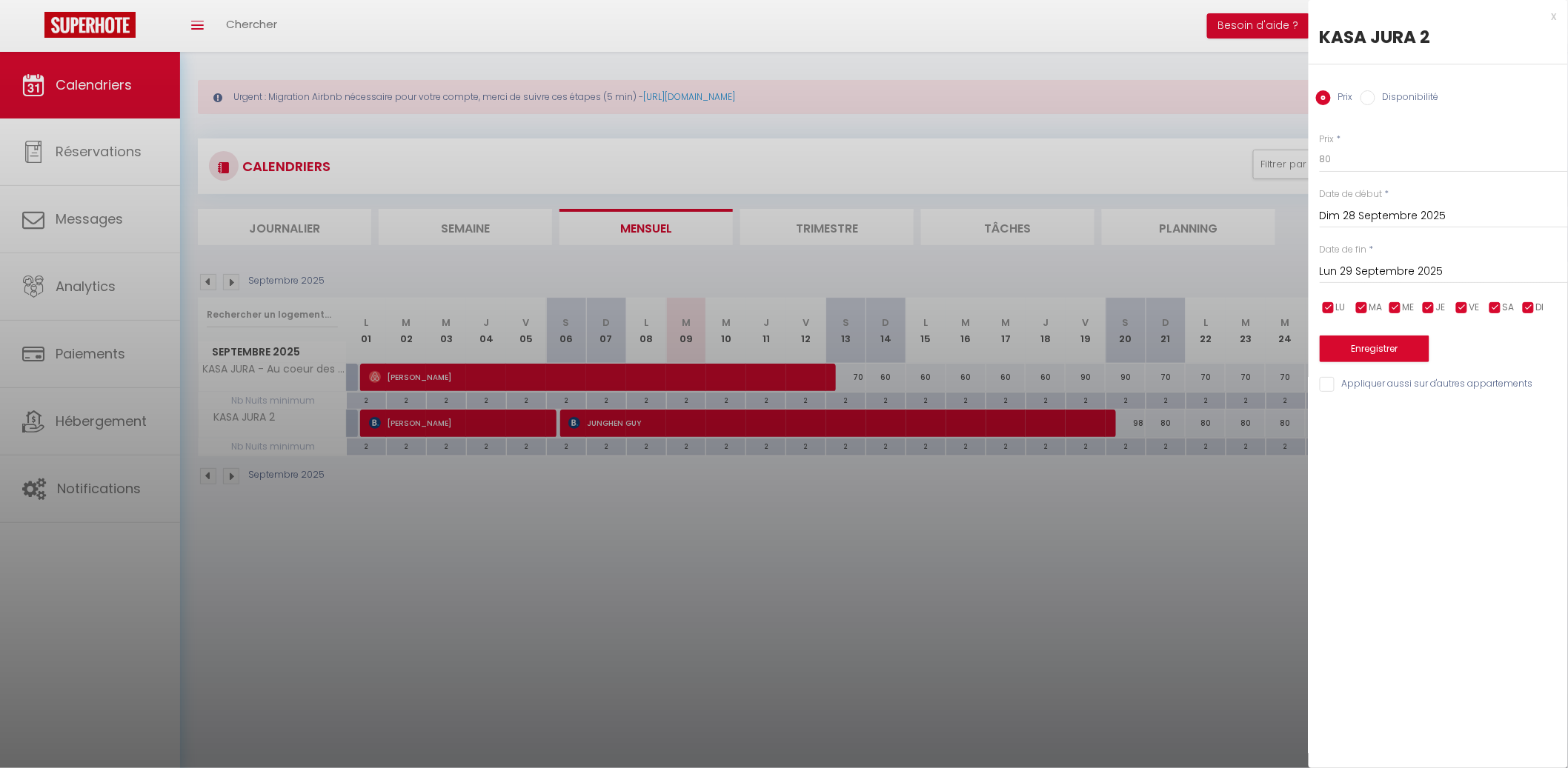
click at [1394, 263] on input "Lun 29 Septembre 2025" at bounding box center [1443, 272] width 248 height 20
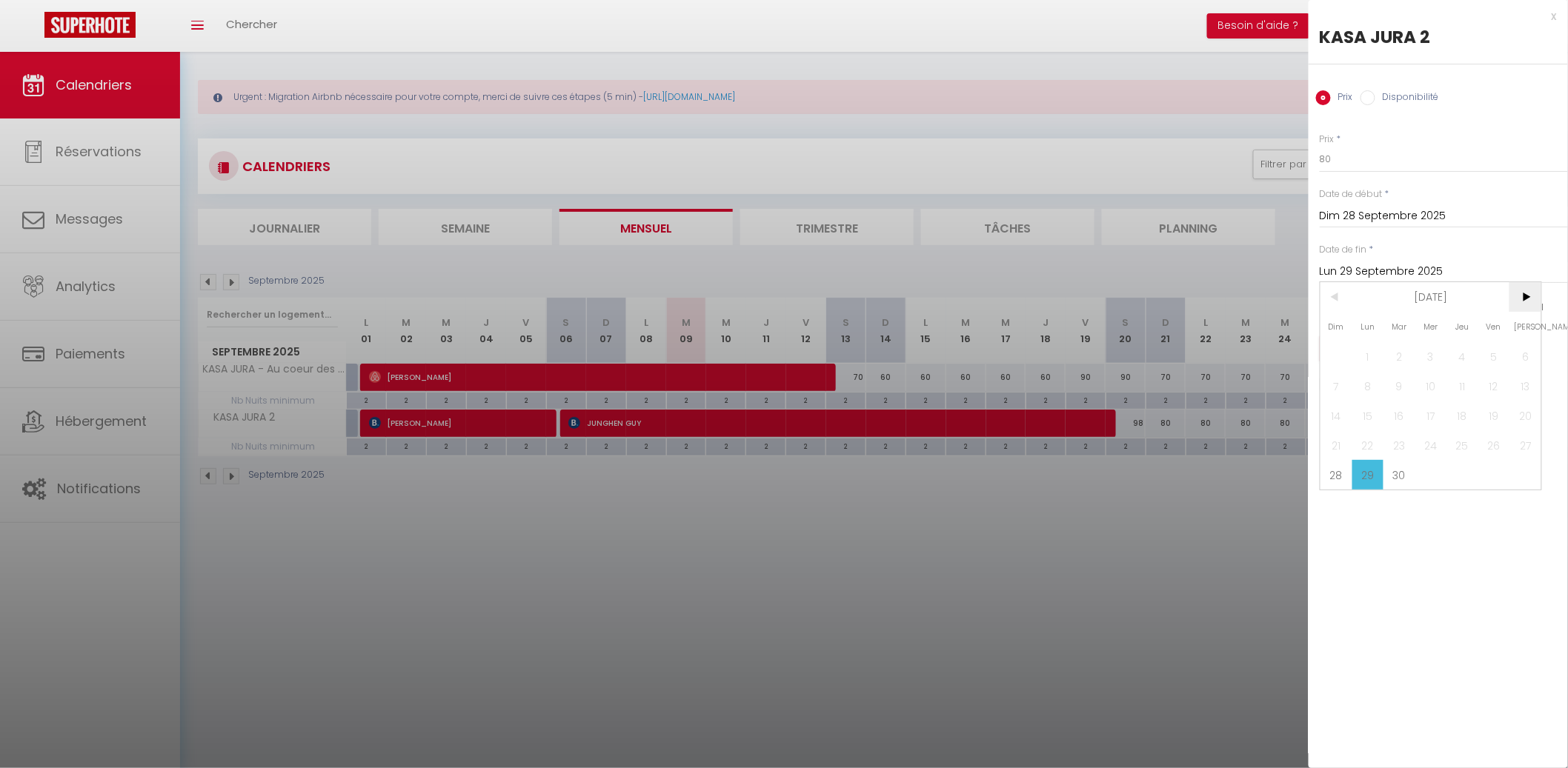
click at [1519, 296] on span ">" at bounding box center [1525, 297] width 32 height 29
click at [1427, 354] on span "1" at bounding box center [1431, 355] width 32 height 29
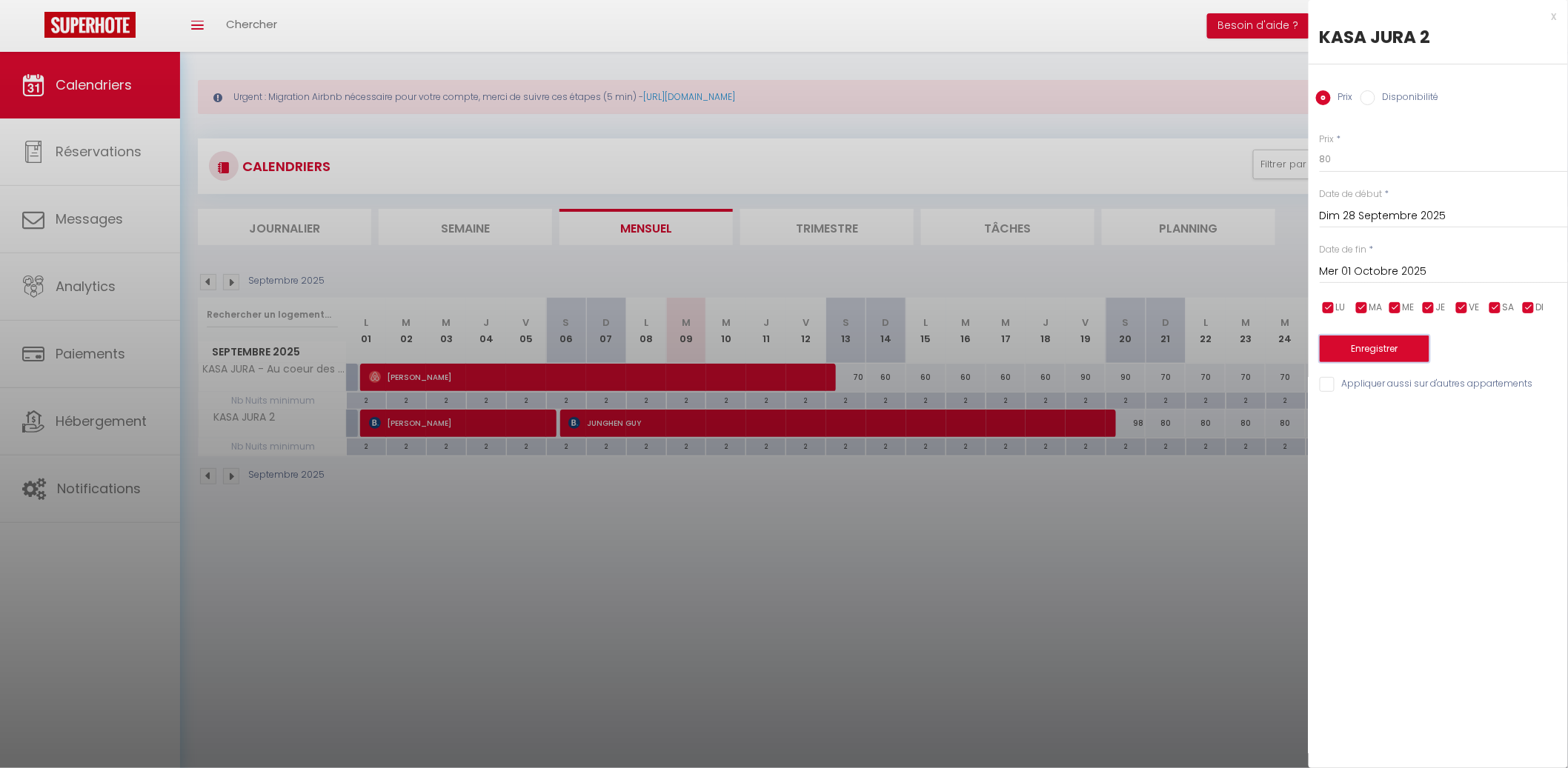
click at [1422, 352] on button "Enregistrer" at bounding box center [1374, 348] width 110 height 27
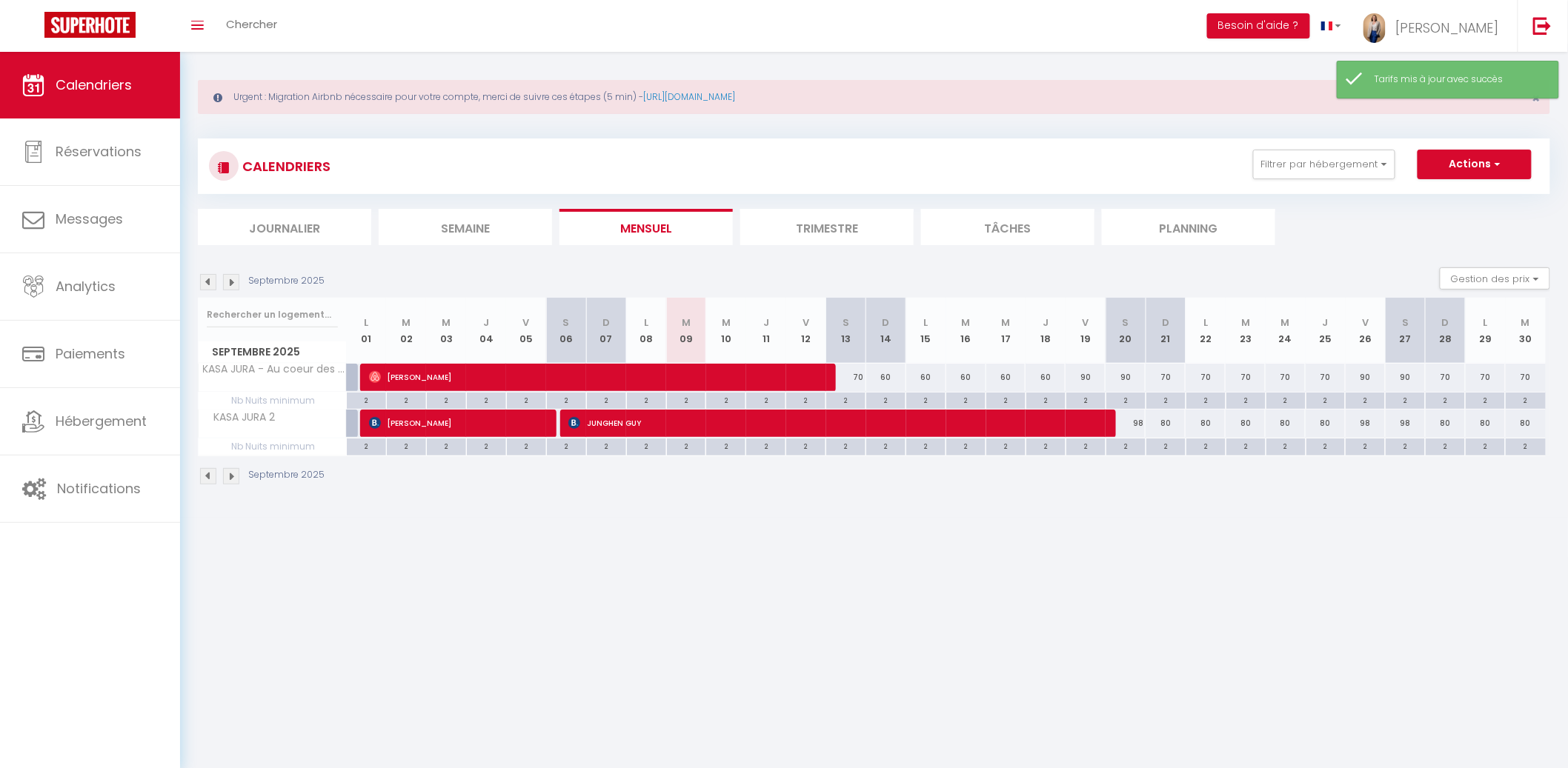
click at [237, 278] on img at bounding box center [231, 282] width 16 height 16
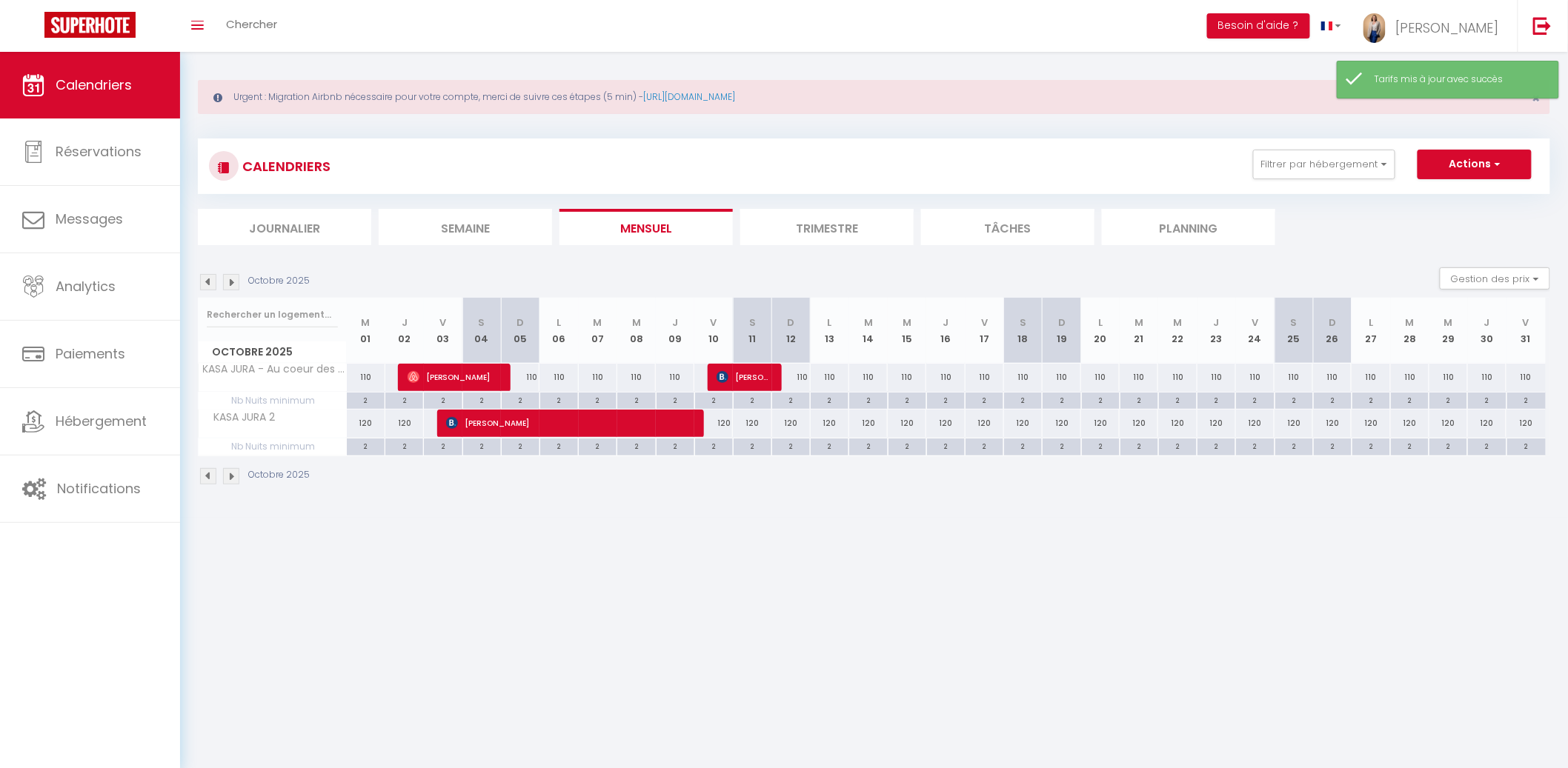
click at [366, 380] on div "110" at bounding box center [365, 377] width 38 height 28
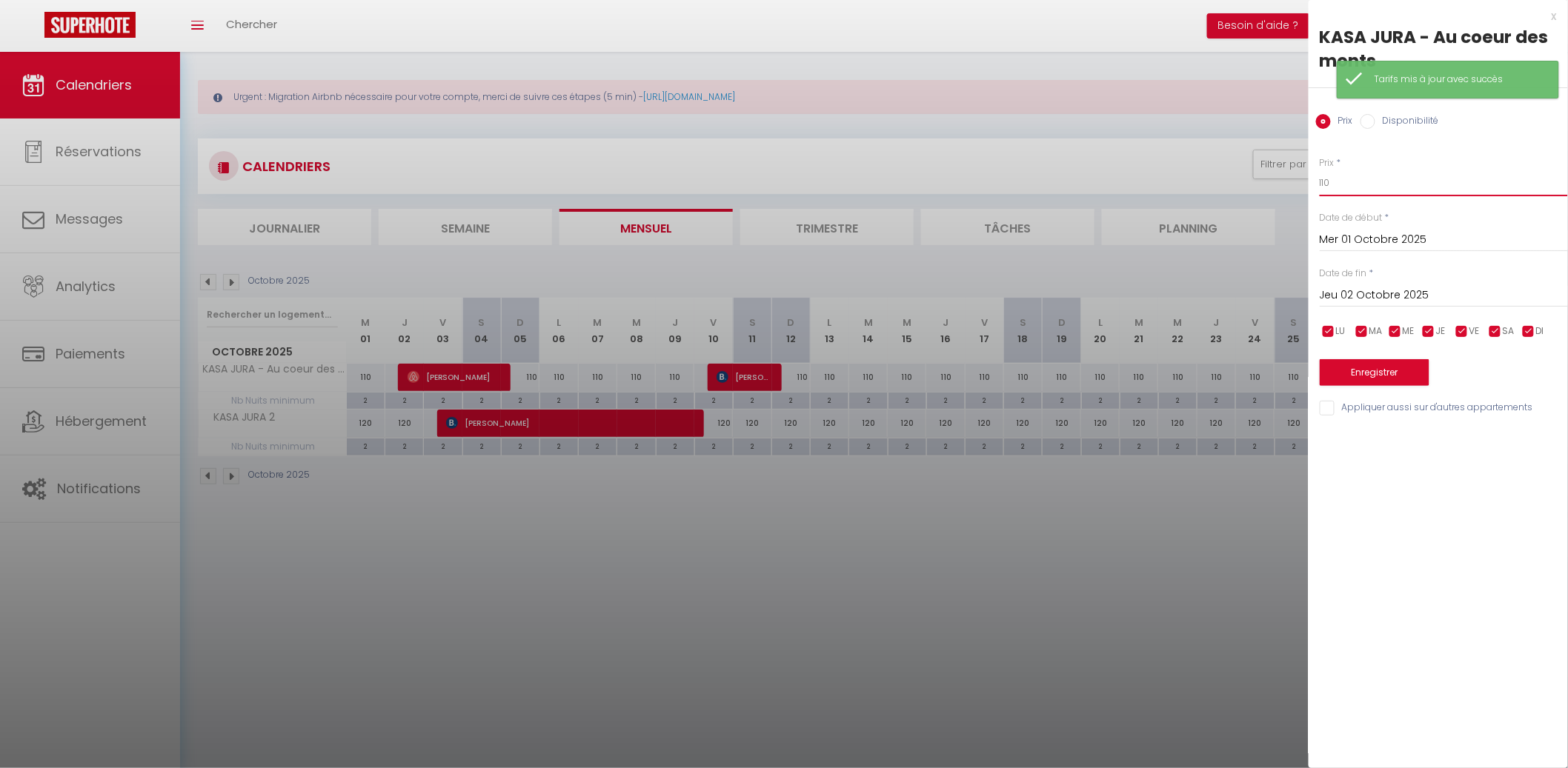
click at [1345, 177] on input "110" at bounding box center [1443, 183] width 248 height 27
click at [1363, 289] on input "Jeu 02 Octobre 2025" at bounding box center [1443, 296] width 248 height 20
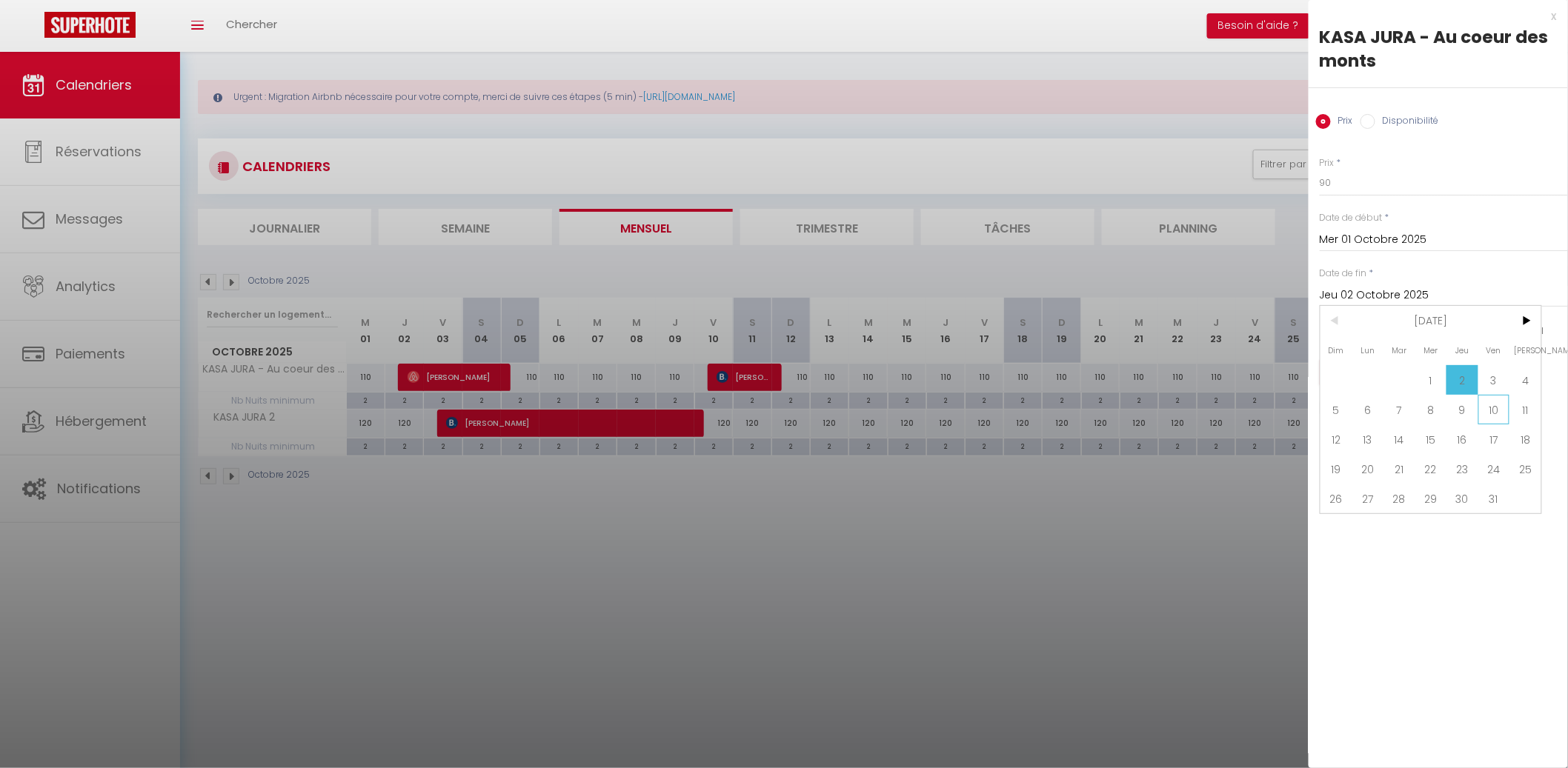
drag, startPoint x: 1490, startPoint y: 404, endPoint x: 1417, endPoint y: 375, distance: 78.5
click at [1489, 404] on span "10" at bounding box center [1494, 409] width 32 height 29
click at [1406, 361] on button "Enregistrer" at bounding box center [1374, 372] width 110 height 27
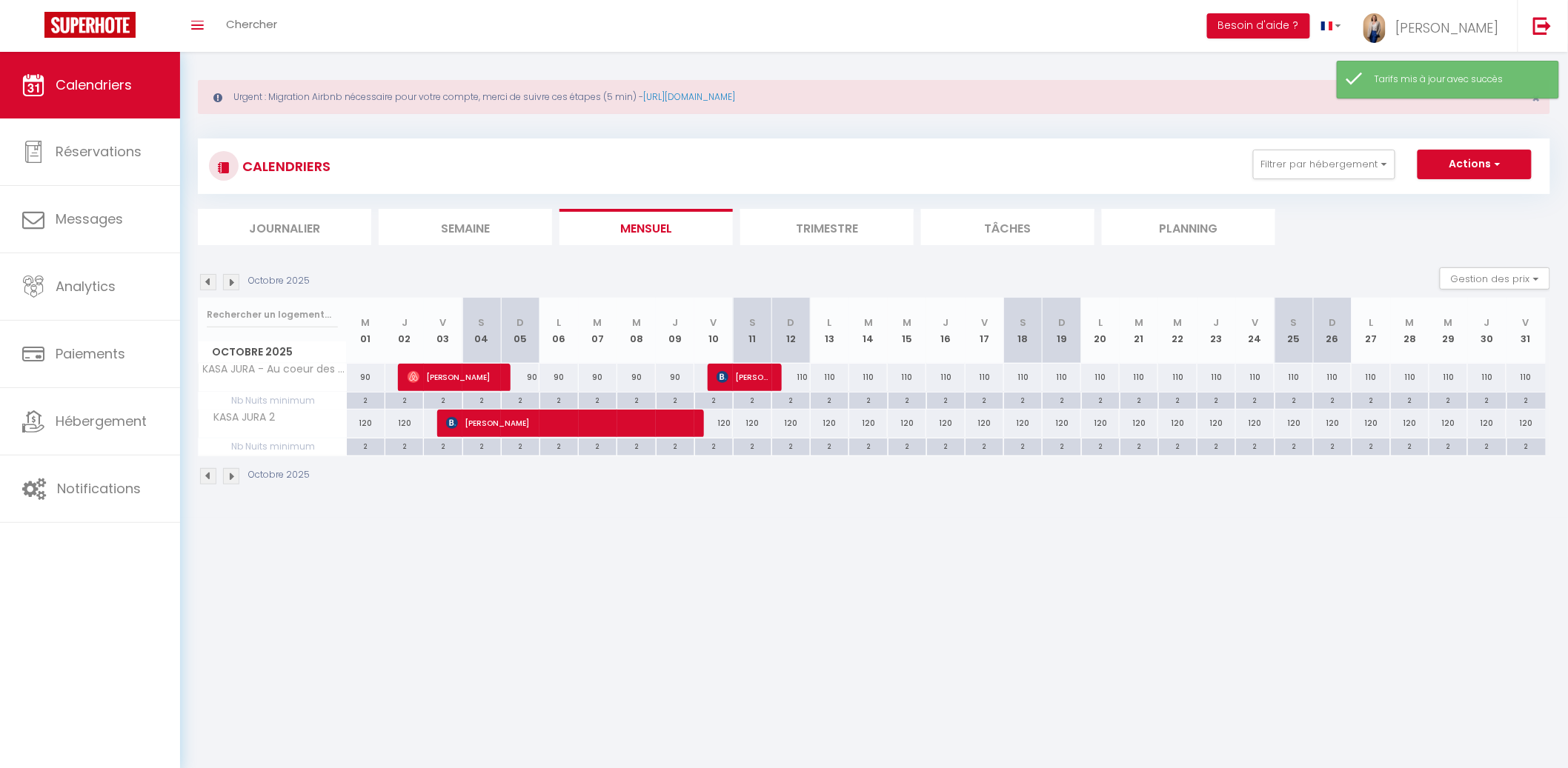
click at [372, 429] on div "120" at bounding box center [365, 423] width 38 height 28
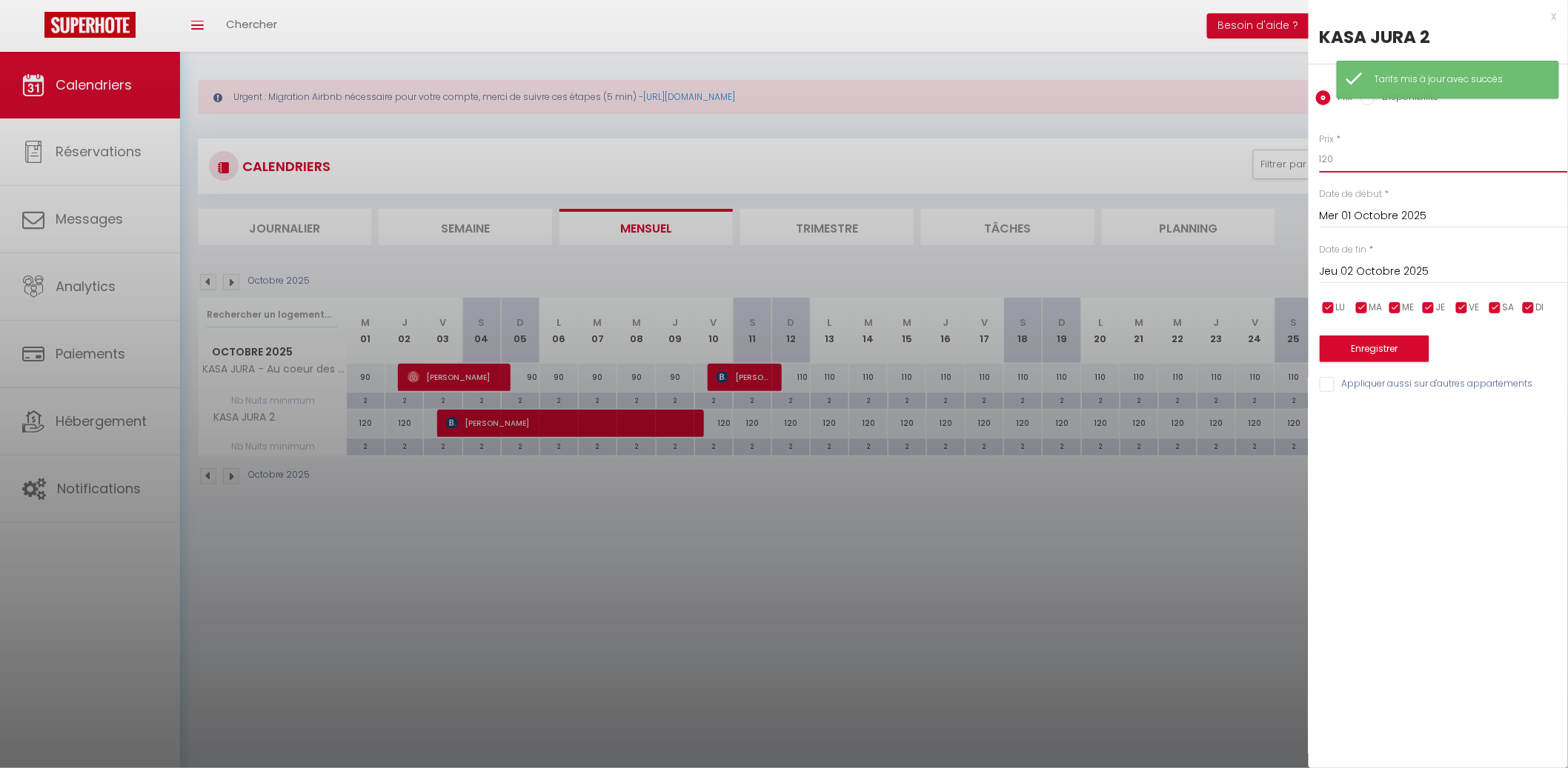
click at [1344, 168] on input "120" at bounding box center [1443, 159] width 248 height 27
click at [1342, 168] on input "120" at bounding box center [1443, 159] width 248 height 27
click at [1343, 168] on input "120" at bounding box center [1443, 159] width 248 height 27
click at [1343, 167] on input "120" at bounding box center [1443, 159] width 248 height 27
click at [1364, 266] on input "Jeu 02 Octobre 2025" at bounding box center [1443, 272] width 248 height 20
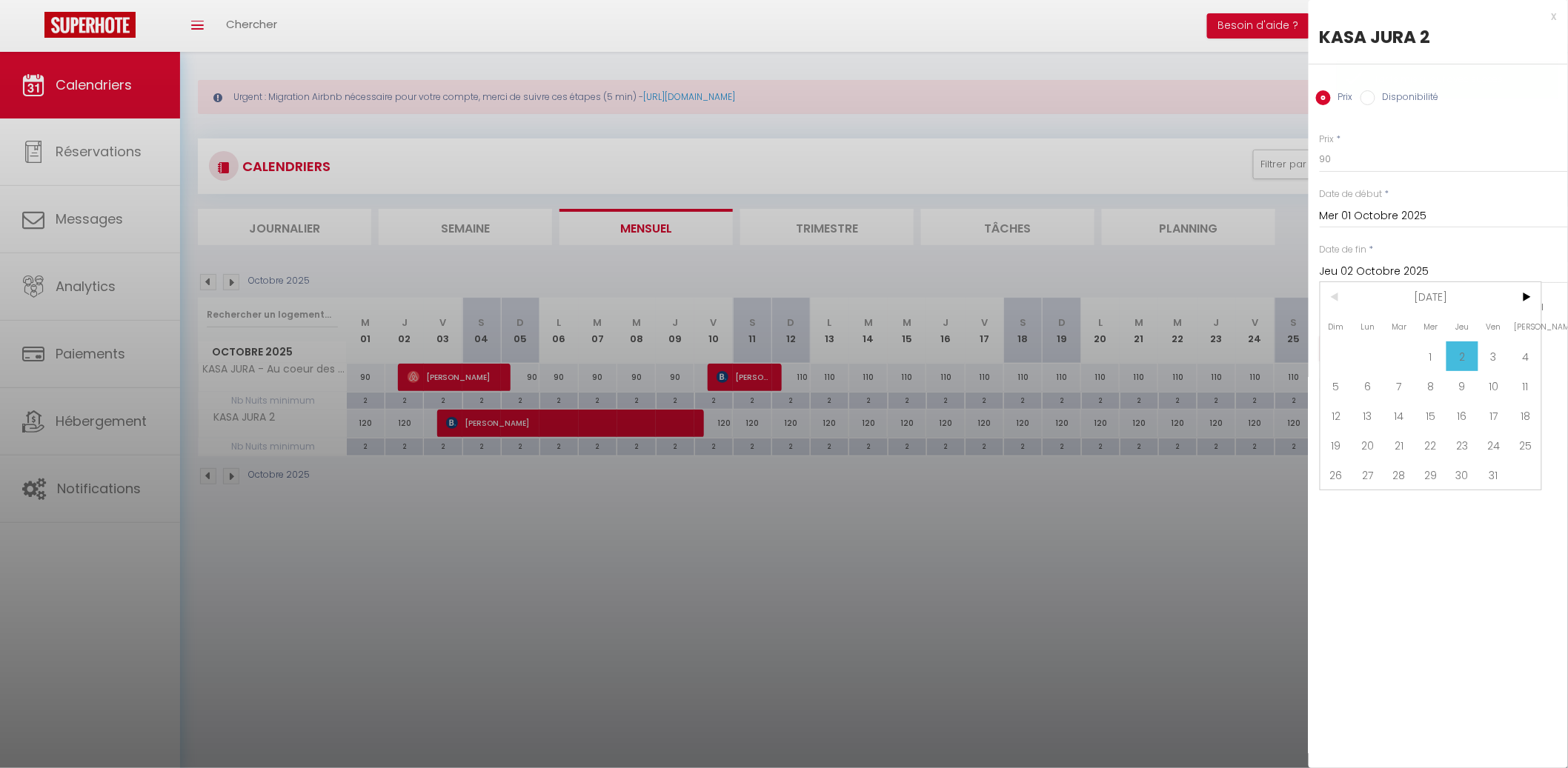
drag, startPoint x: 1490, startPoint y: 355, endPoint x: 1481, endPoint y: 353, distance: 9.2
click at [1490, 354] on span "3" at bounding box center [1494, 355] width 32 height 29
click at [1369, 349] on button "Enregistrer" at bounding box center [1374, 348] width 110 height 27
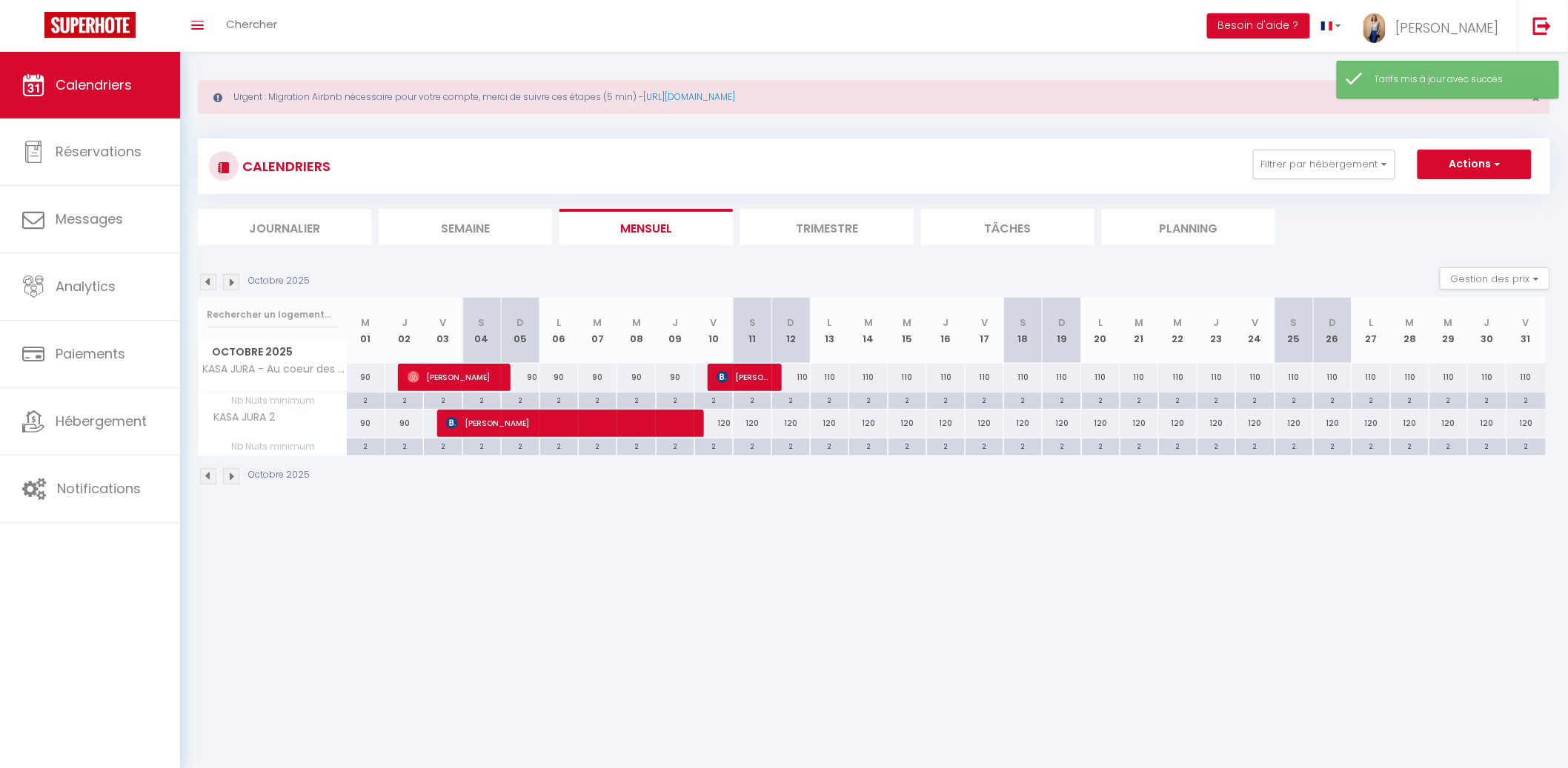
click at [792, 423] on div "120" at bounding box center [791, 423] width 38 height 28
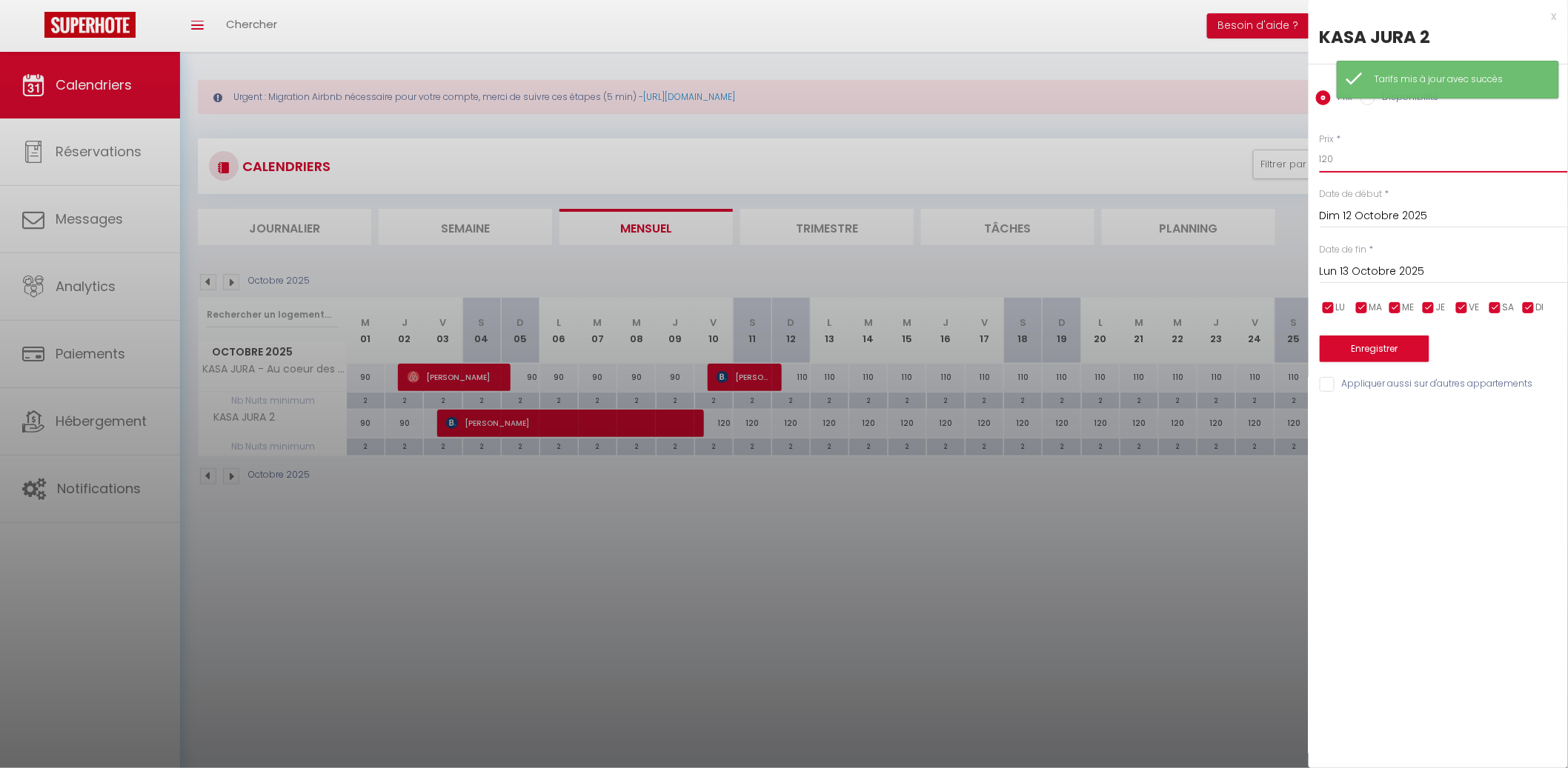
click at [1356, 161] on input "120" at bounding box center [1443, 159] width 248 height 27
click at [1365, 276] on input "Lun 13 Octobre 2025" at bounding box center [1443, 272] width 248 height 20
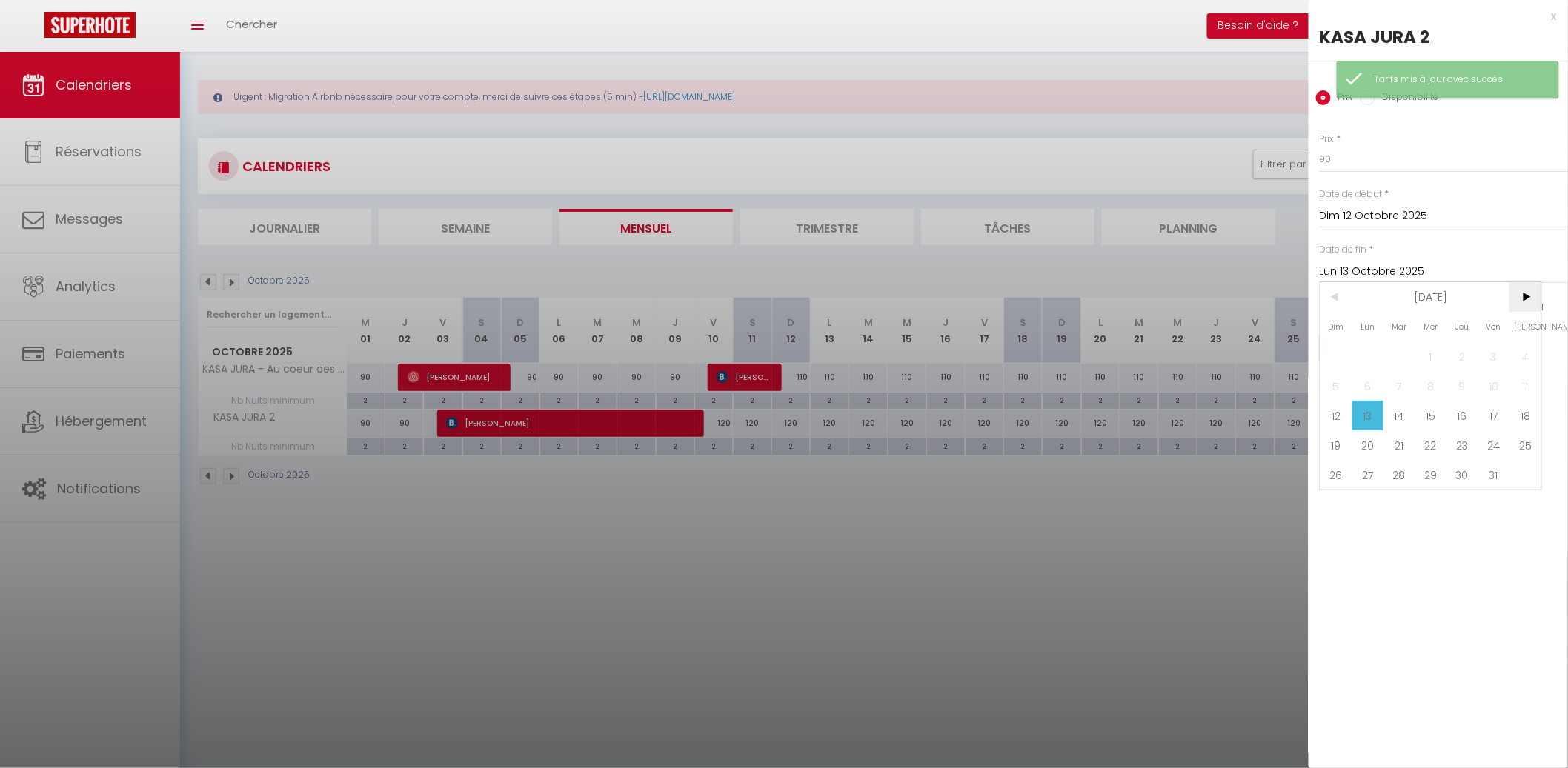
click at [1524, 296] on span ">" at bounding box center [1525, 297] width 32 height 29
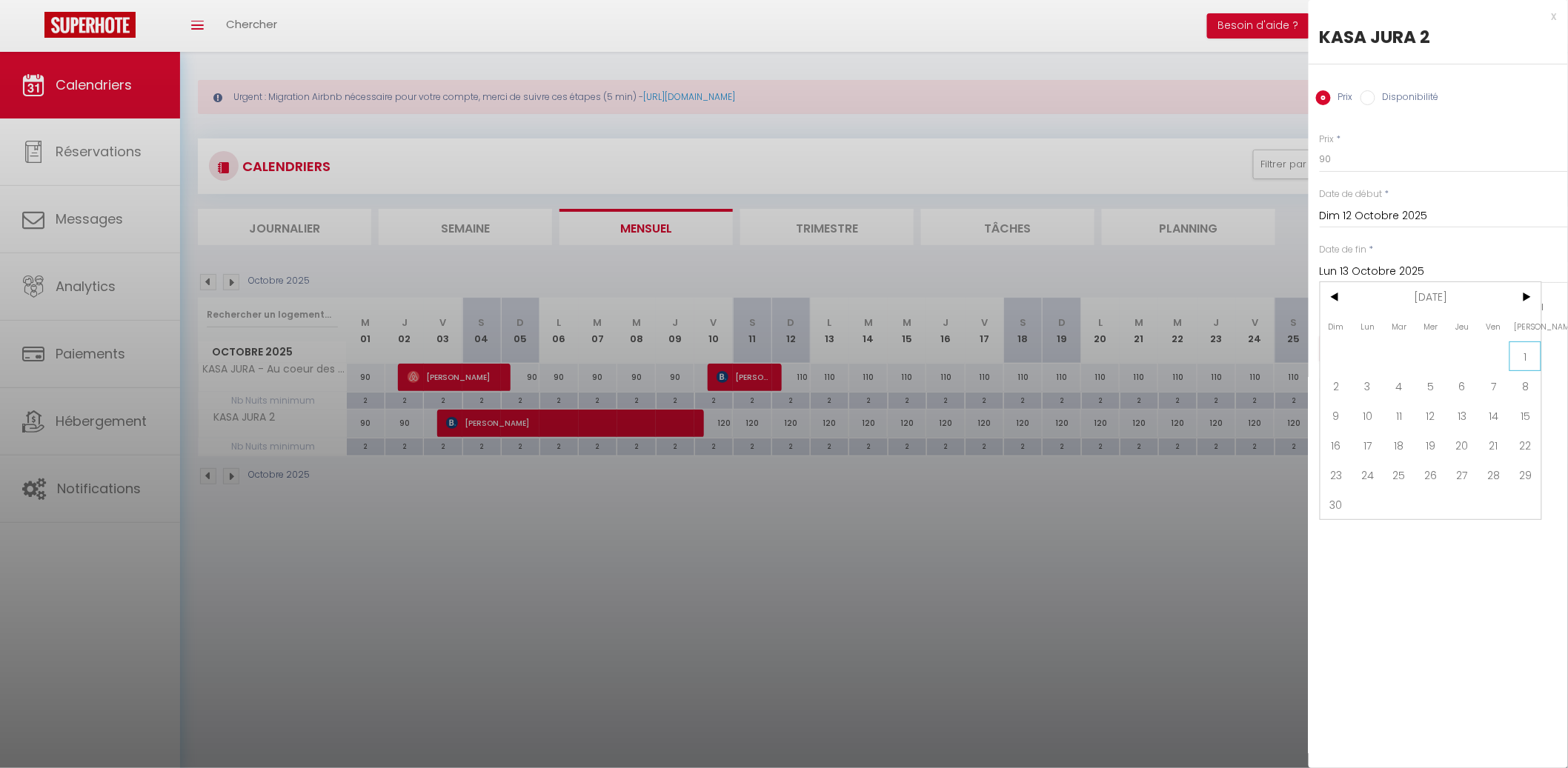
click at [1515, 356] on span "1" at bounding box center [1525, 355] width 32 height 29
click at [1475, 310] on span "VE" at bounding box center [1474, 307] width 11 height 14
click at [1489, 302] on input "checkbox" at bounding box center [1495, 307] width 15 height 15
click at [1449, 386] on input "Appliquer aussi sur d'autres appartements" at bounding box center [1443, 384] width 248 height 15
click at [1400, 349] on button "Enregistrer" at bounding box center [1374, 348] width 110 height 27
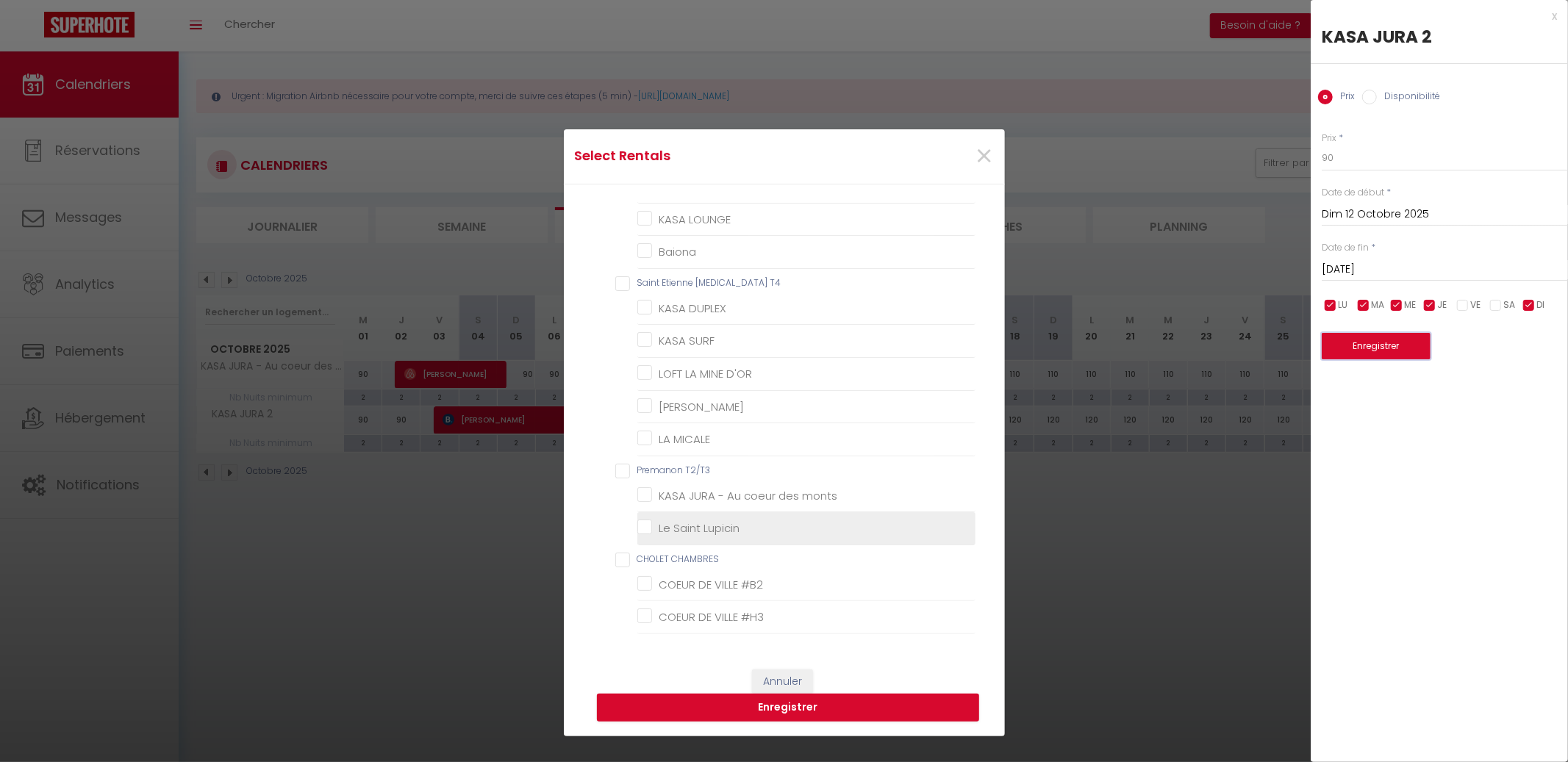
scroll to position [199, 0]
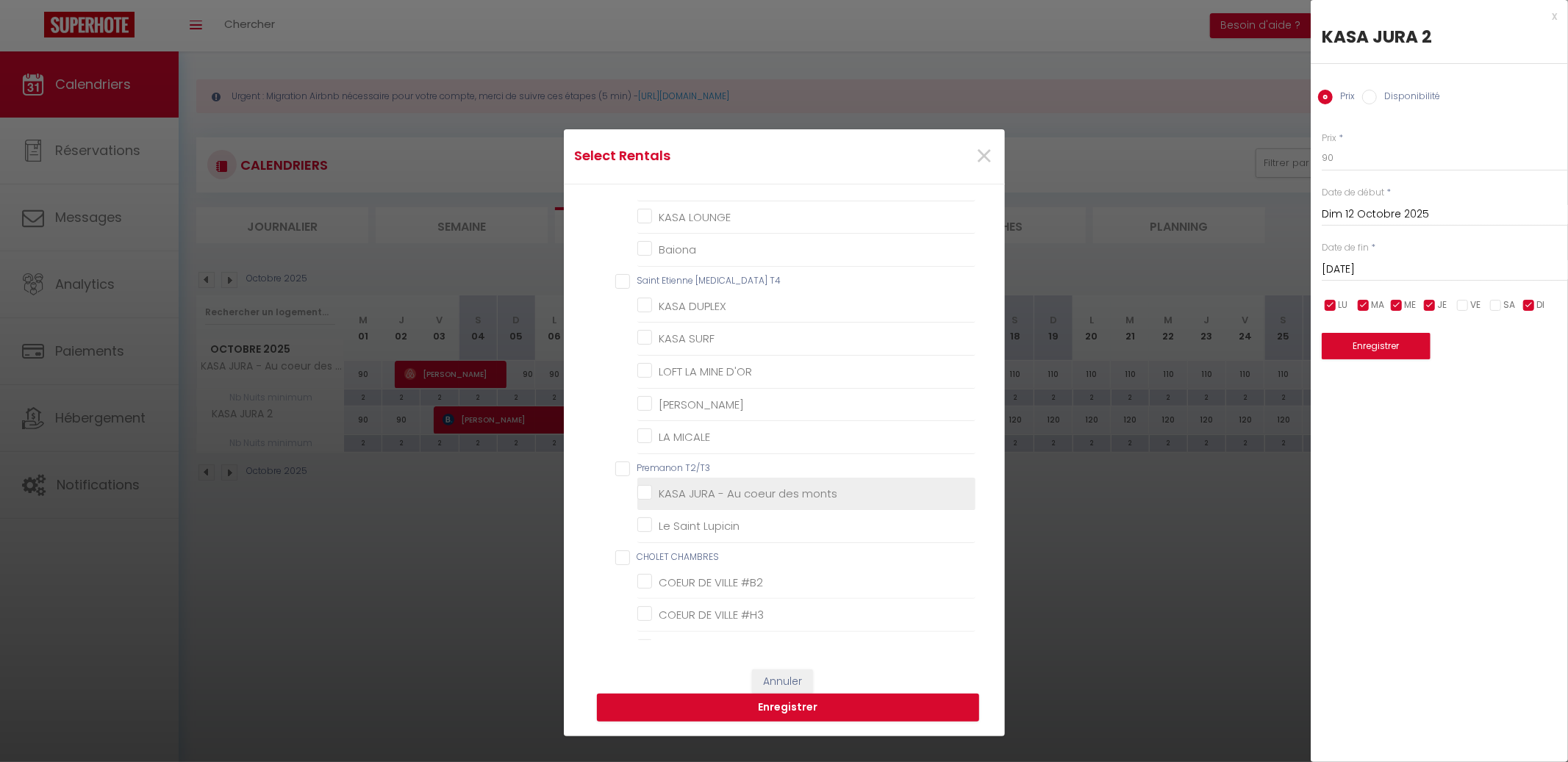
click at [741, 497] on monts "KASA JURA - Au coeur des monts" at bounding box center [807, 492] width 338 height 15
click at [790, 711] on button "Enregistrer" at bounding box center [788, 708] width 382 height 28
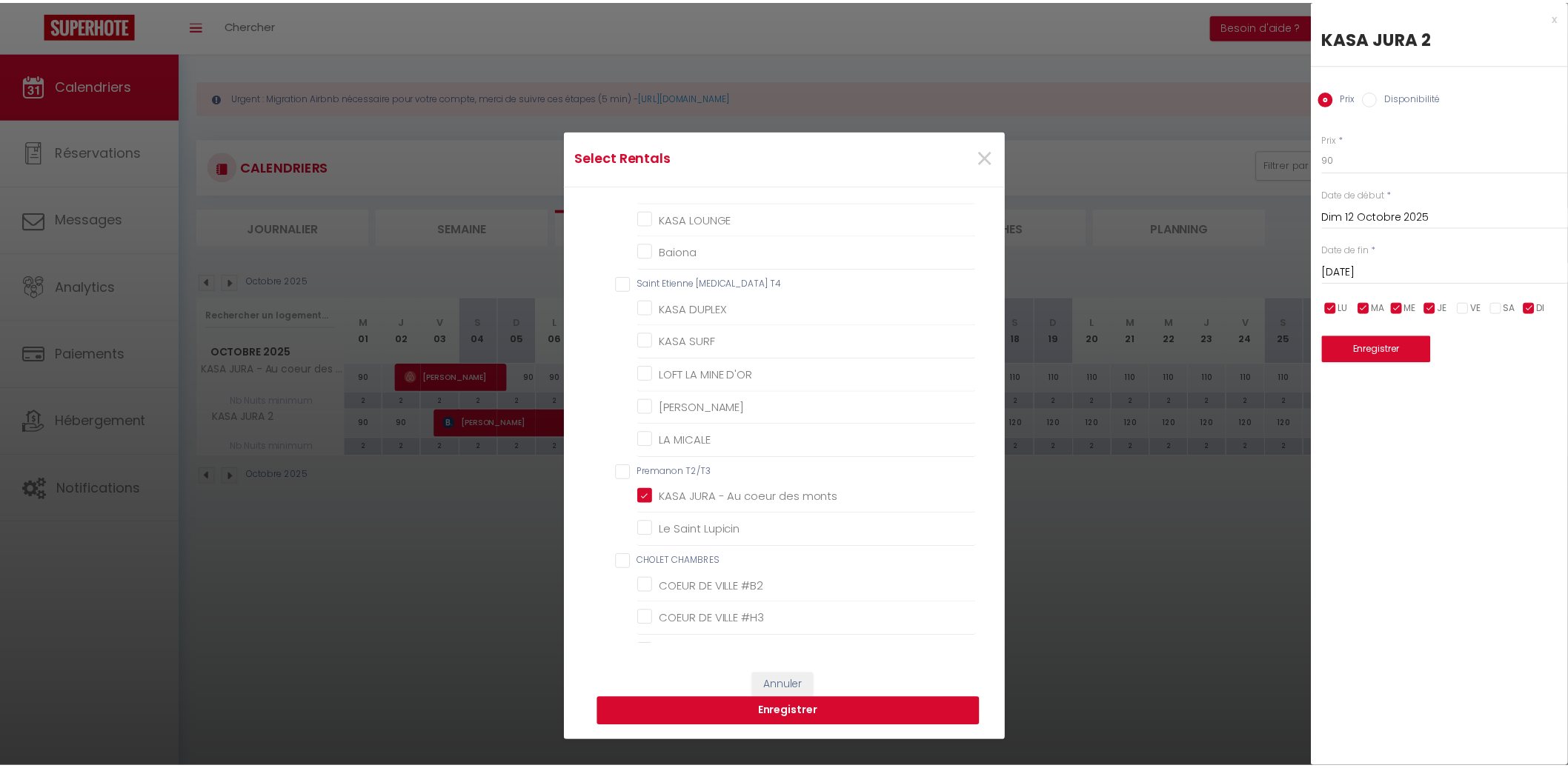
scroll to position [0, 0]
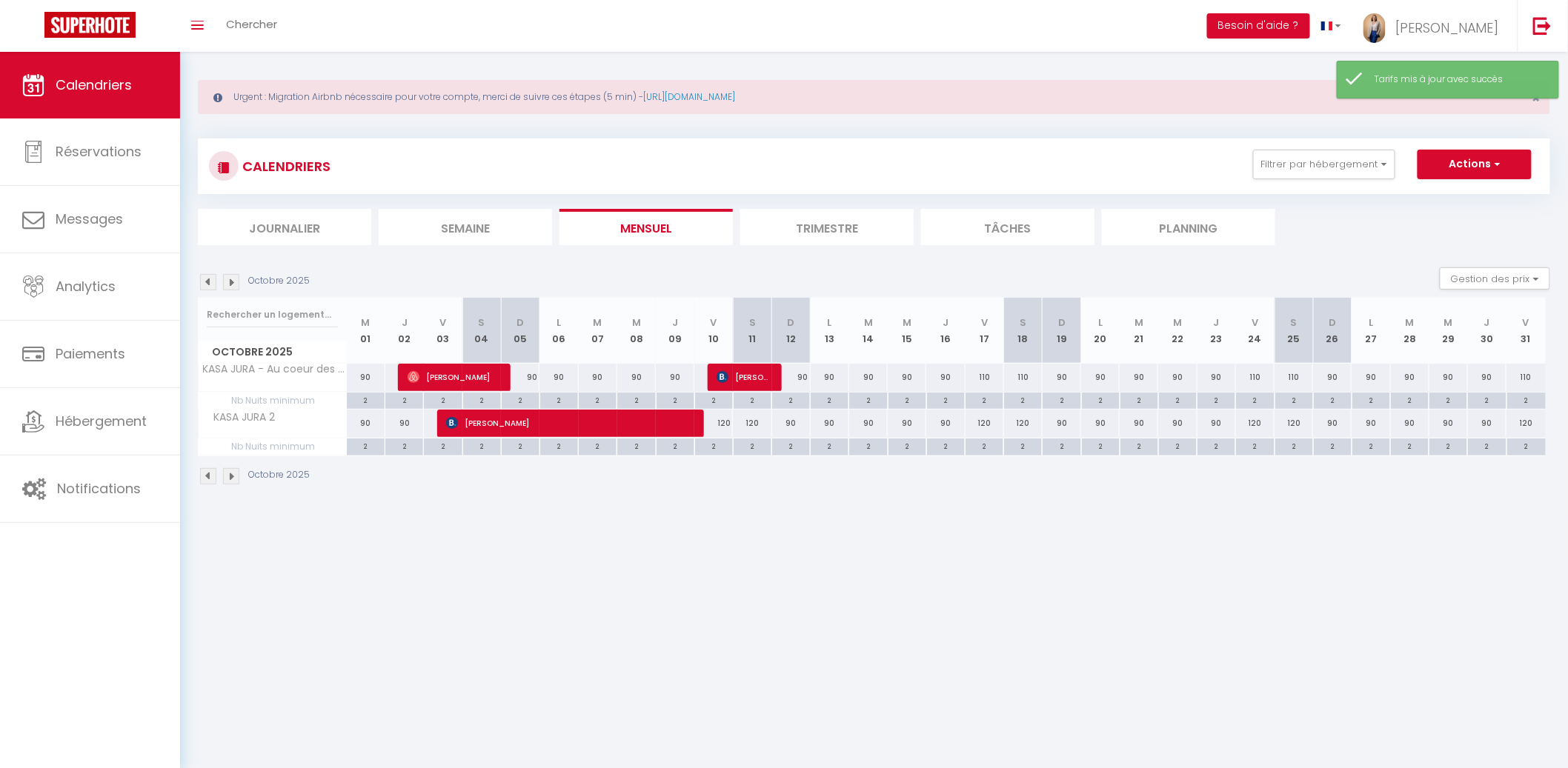
click at [669, 215] on li "Mensuel" at bounding box center [645, 226] width 173 height 37
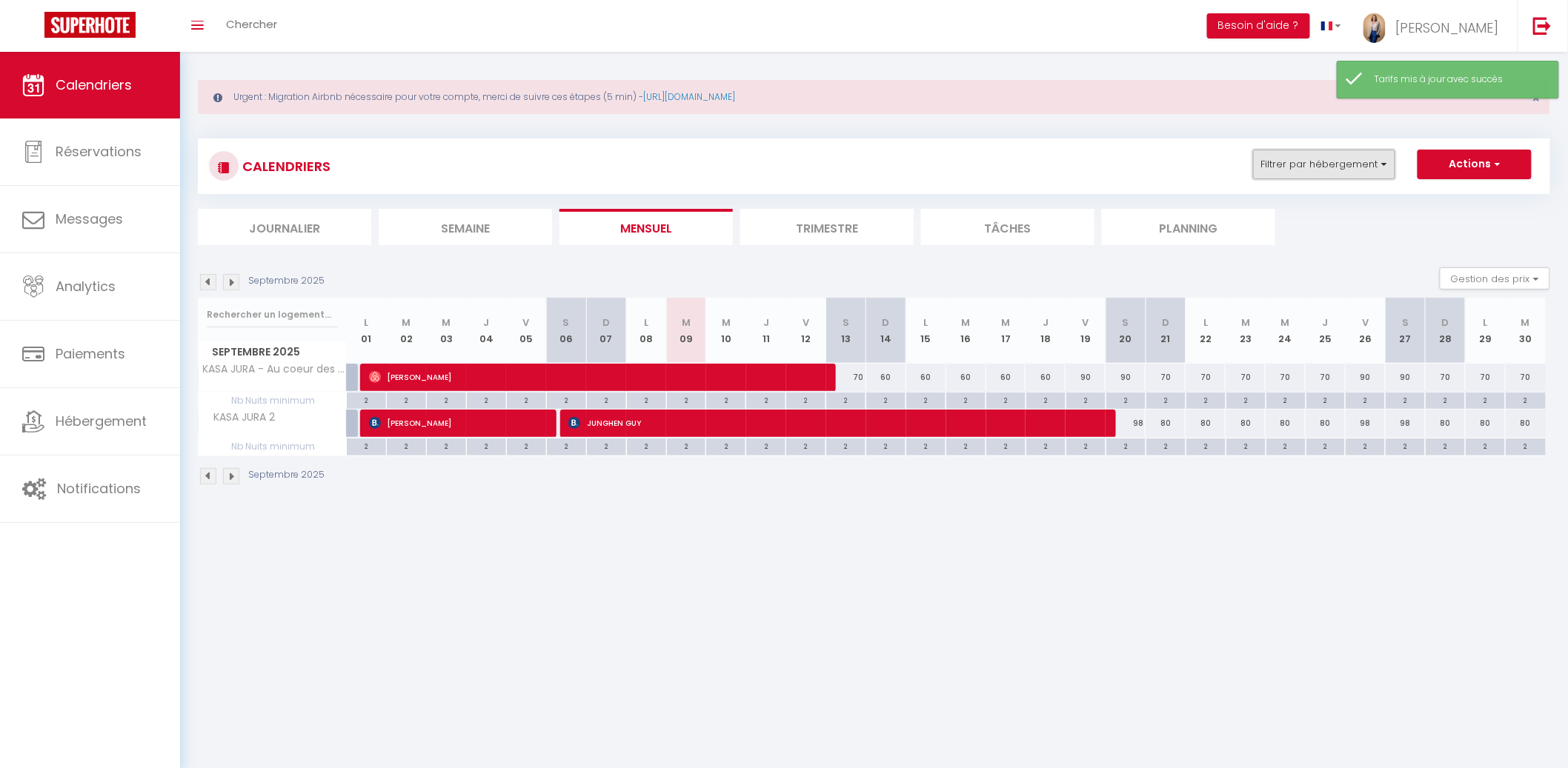
click at [1344, 156] on button "Filtrer par hébergement" at bounding box center [1324, 164] width 143 height 29
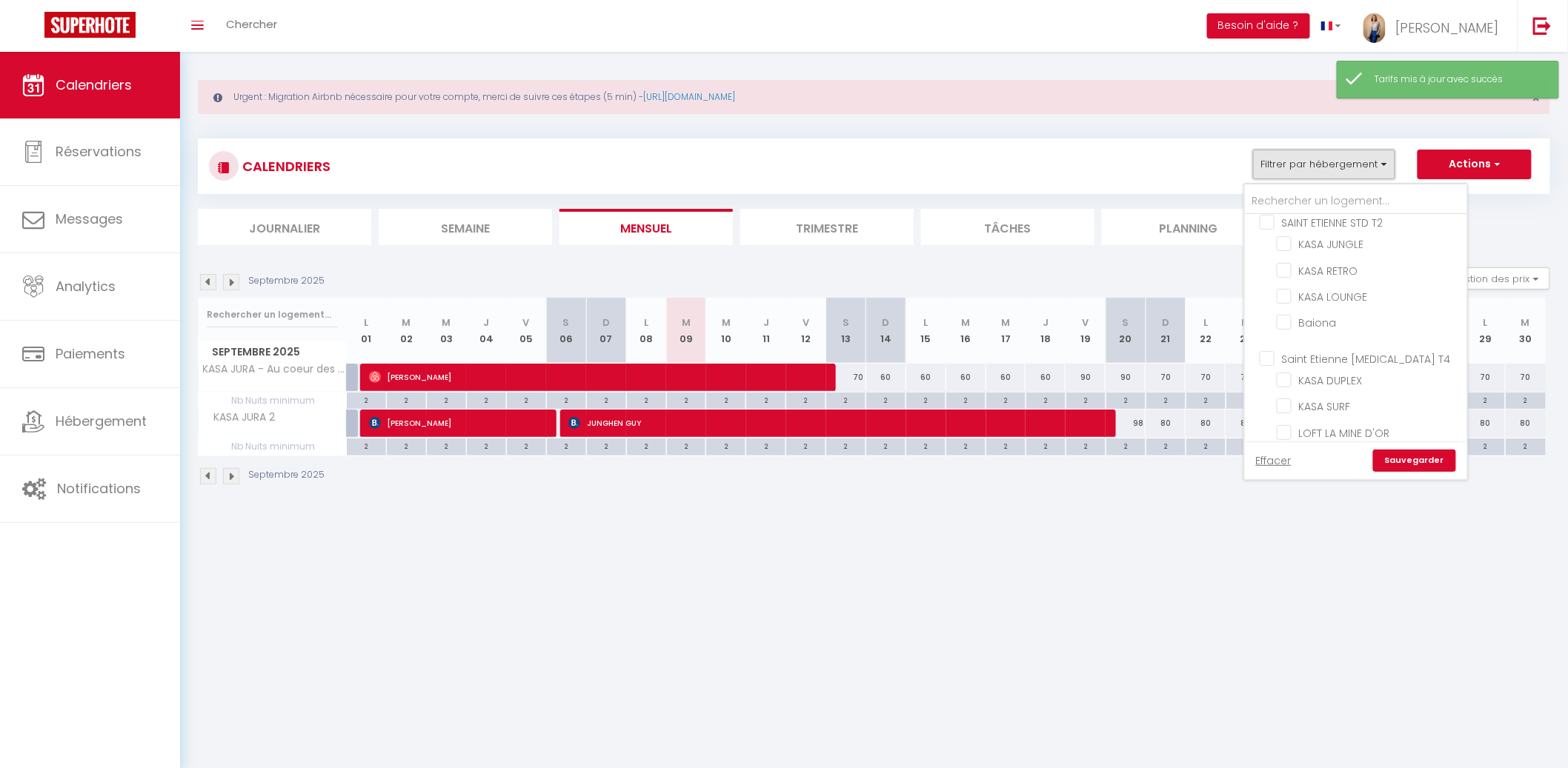
scroll to position [317, 0]
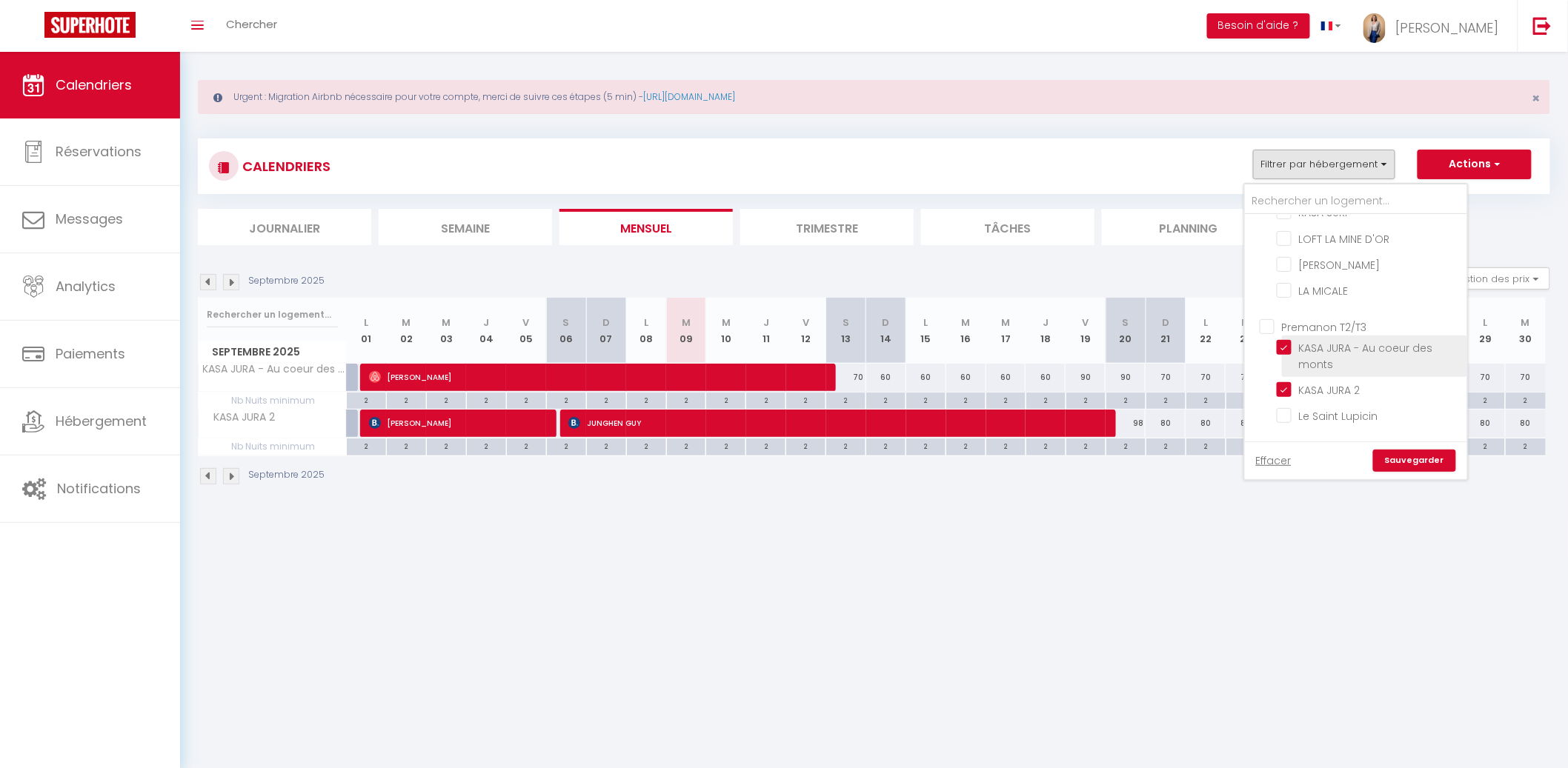
click at [1344, 339] on input "KASA JURA - Au coeur des monts" at bounding box center [1369, 347] width 185 height 15
click at [1327, 381] on input "KASA JURA 2" at bounding box center [1369, 388] width 185 height 15
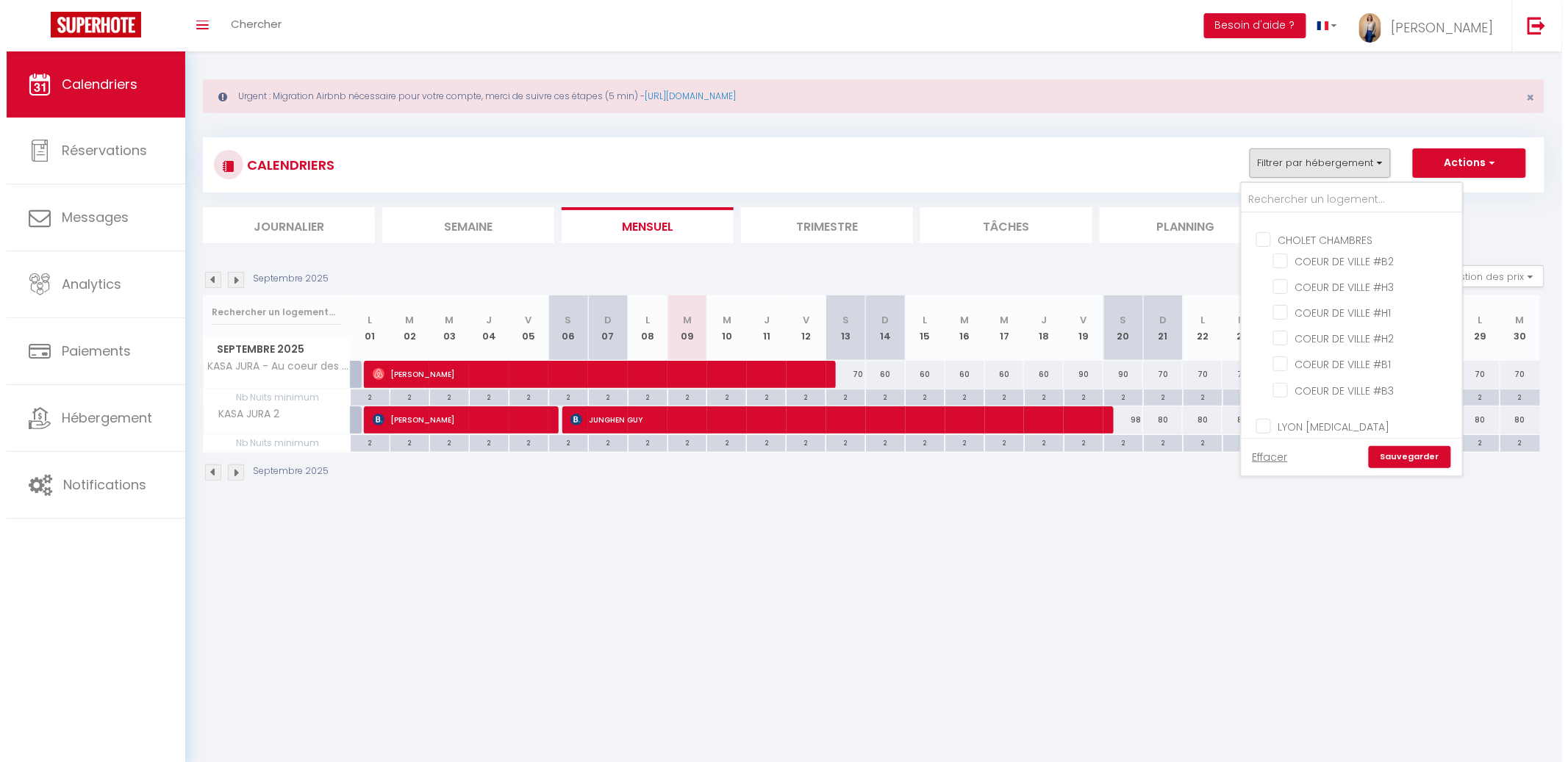
scroll to position [0, 0]
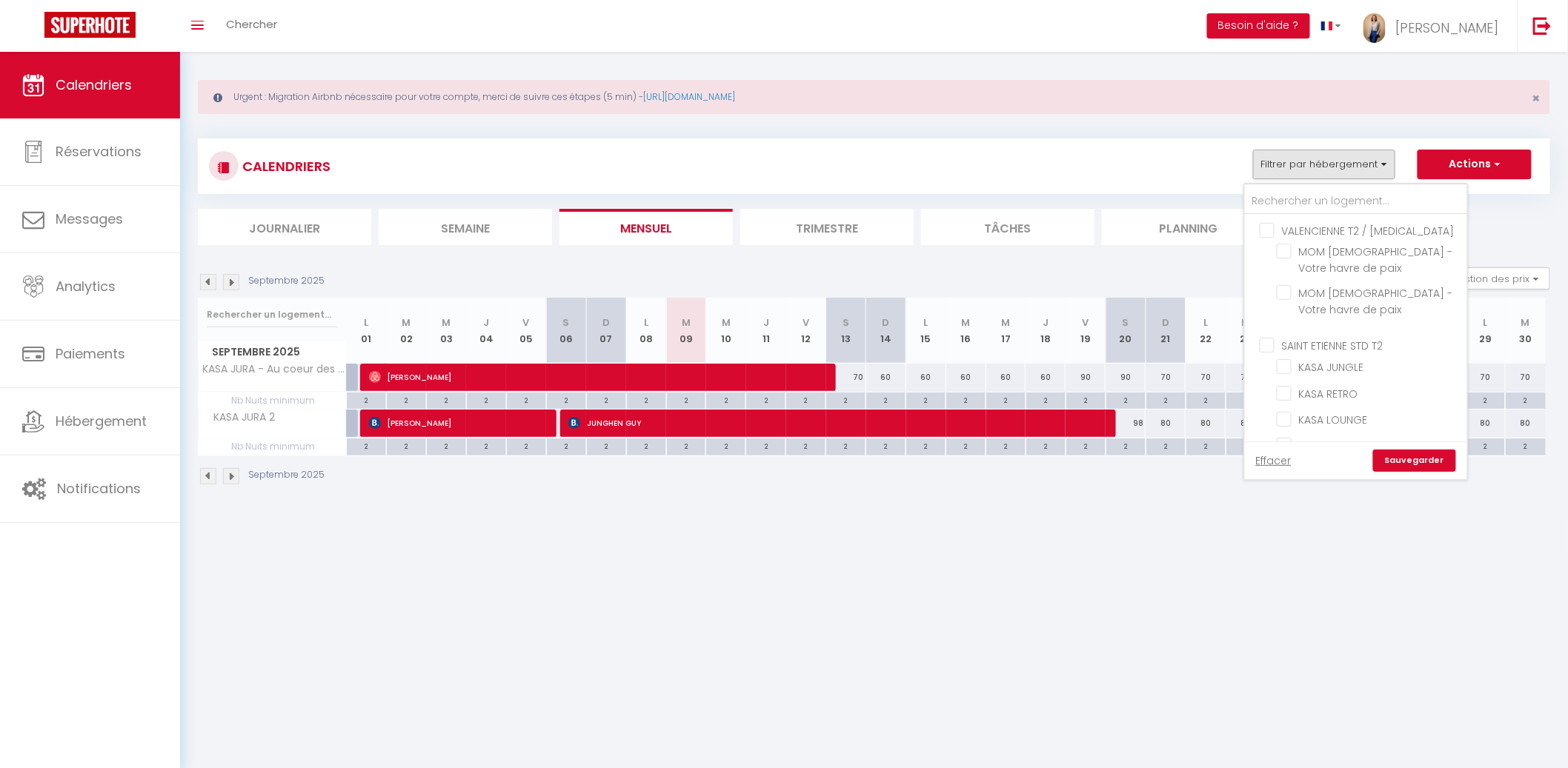
click at [1342, 337] on input "SAINT ETIENNE STD T2" at bounding box center [1370, 344] width 222 height 15
click at [1427, 474] on div "Effacer Sauvegarder" at bounding box center [1355, 460] width 222 height 37
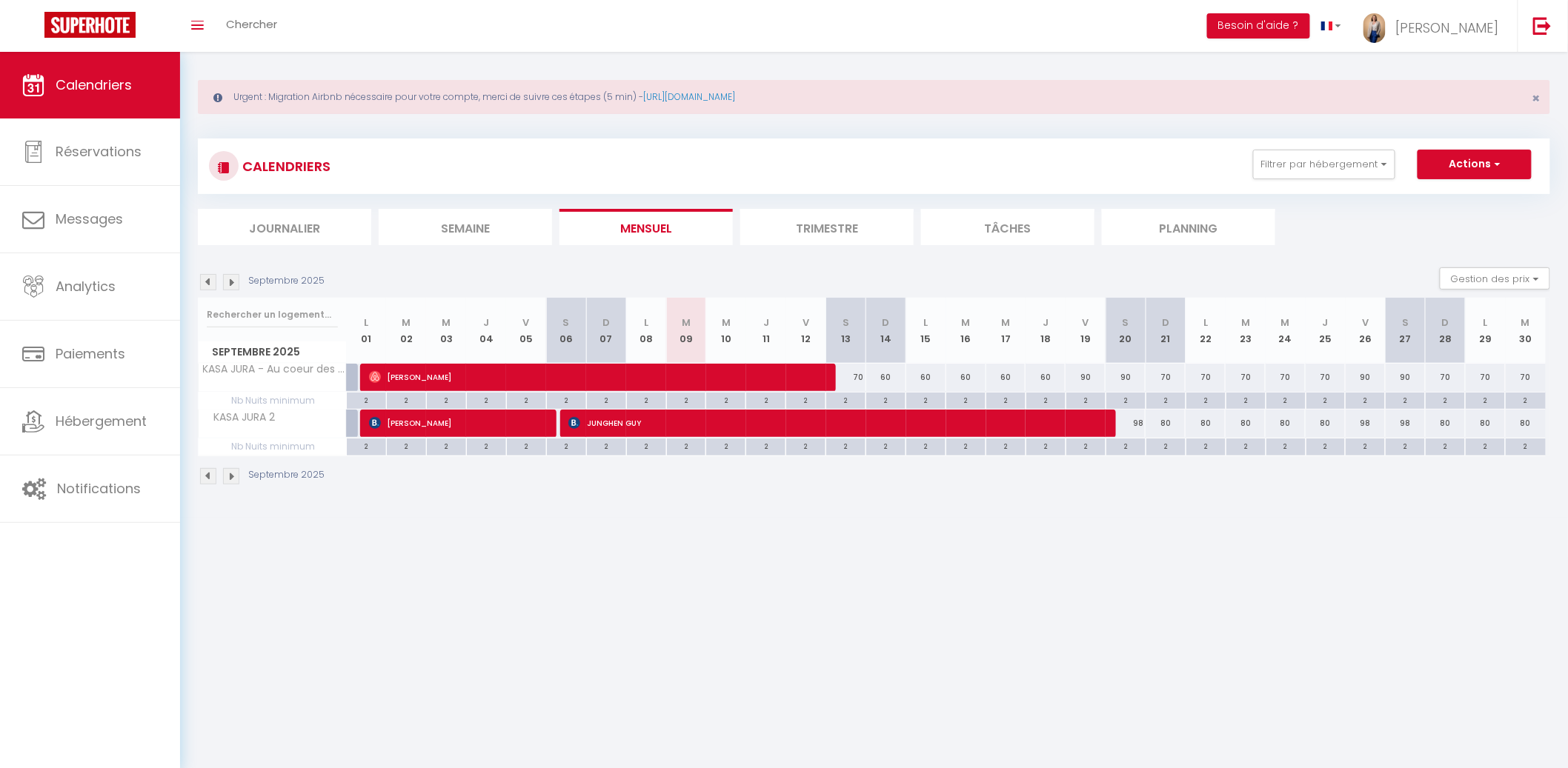
drag, startPoint x: 1340, startPoint y: 189, endPoint x: 1342, endPoint y: 181, distance: 8.2
click at [1340, 186] on div "CALENDRIERS Filtrer par hébergement VALENCIENNE T2 / T3 MOM 1 - Votre havre de …" at bounding box center [874, 166] width 1352 height 55
click at [1342, 178] on div "CALENDRIERS Filtrer par hébergement VALENCIENNE T2 / T3 MOM 1 - Votre havre de …" at bounding box center [874, 166] width 1330 height 33
click at [1353, 171] on button "Filtrer par hébergement" at bounding box center [1324, 164] width 143 height 29
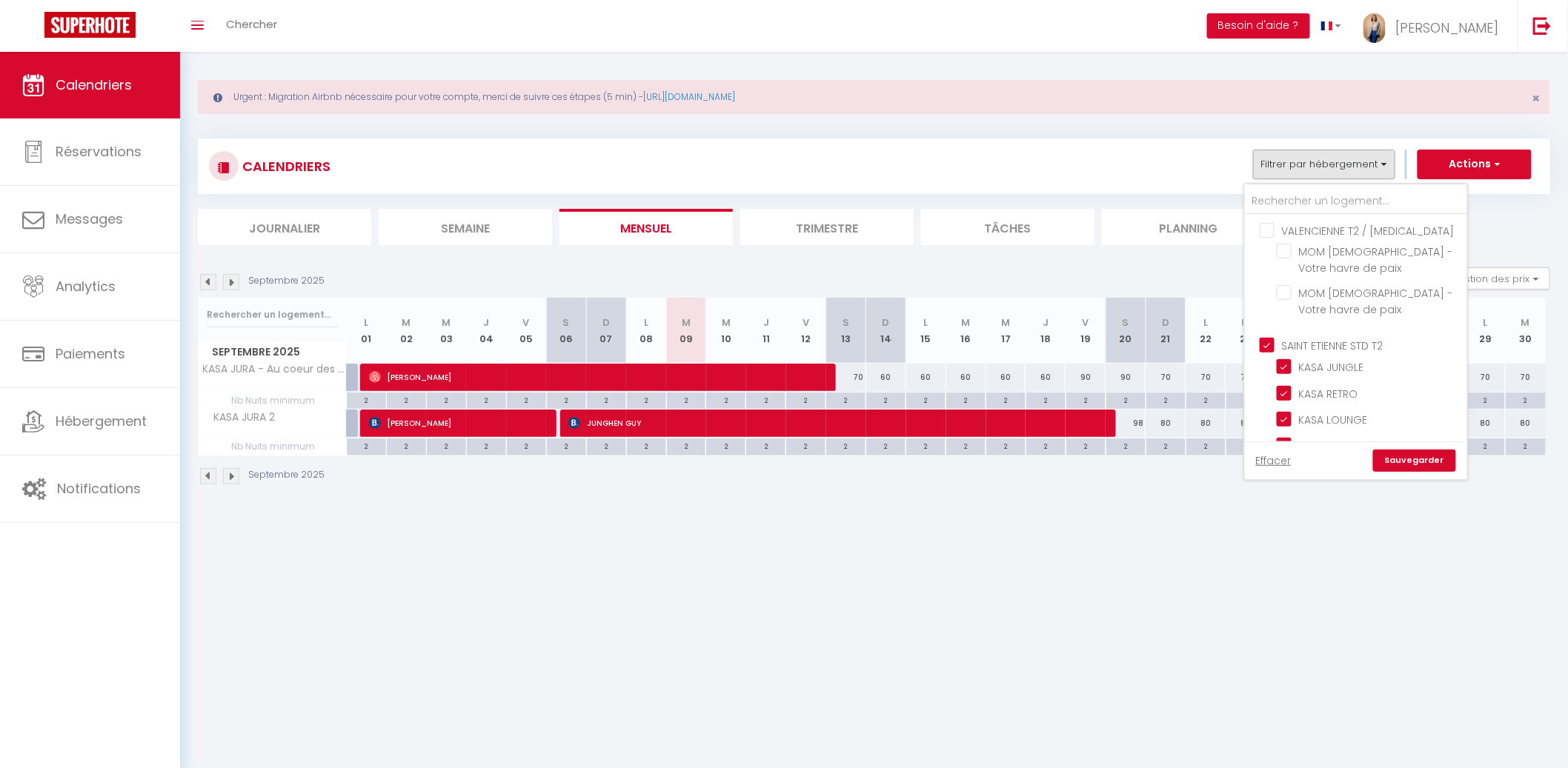
click at [1424, 458] on link "Sauvegarder" at bounding box center [1414, 460] width 83 height 22
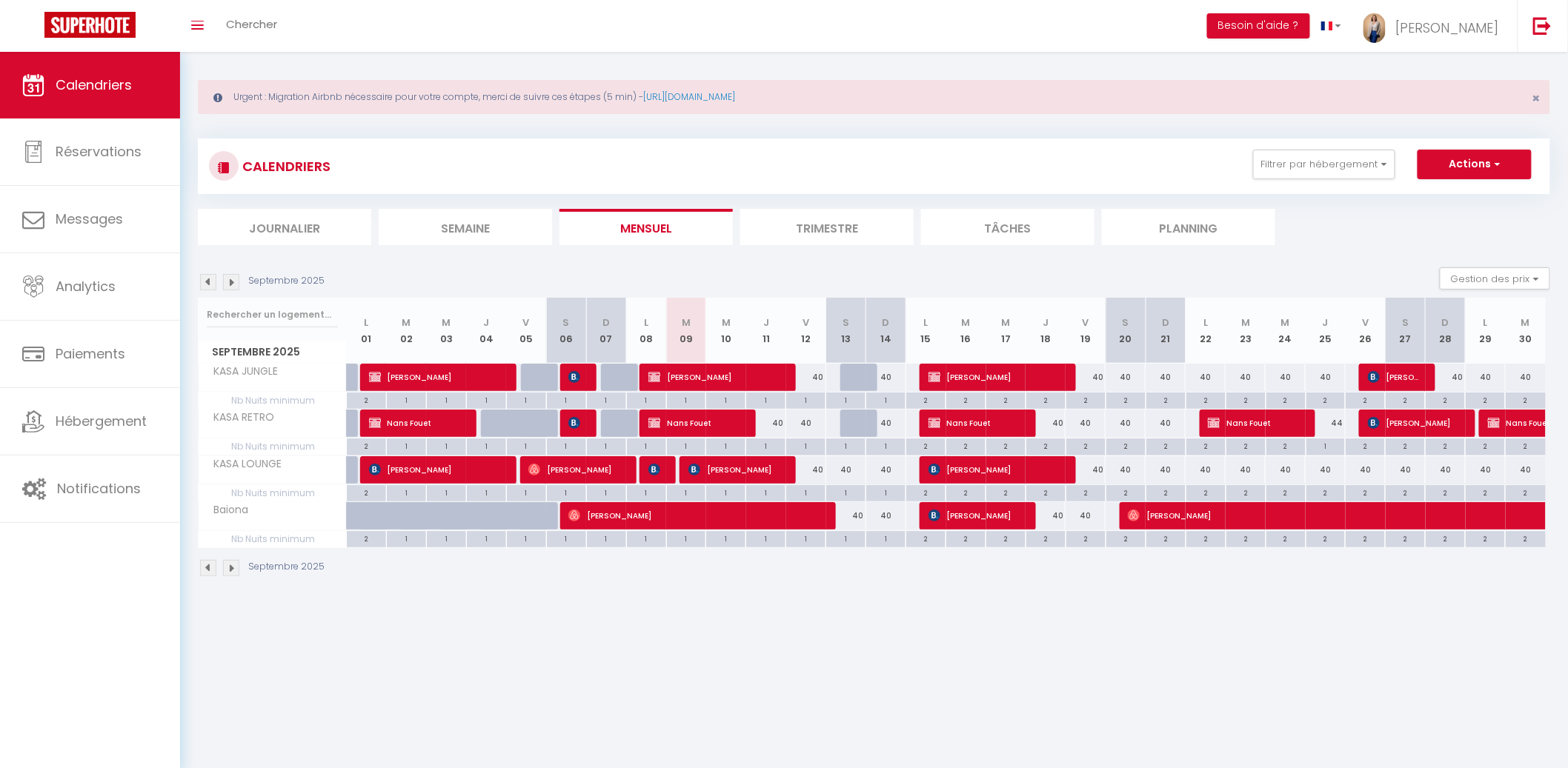
click at [814, 378] on div "40" at bounding box center [806, 377] width 40 height 28
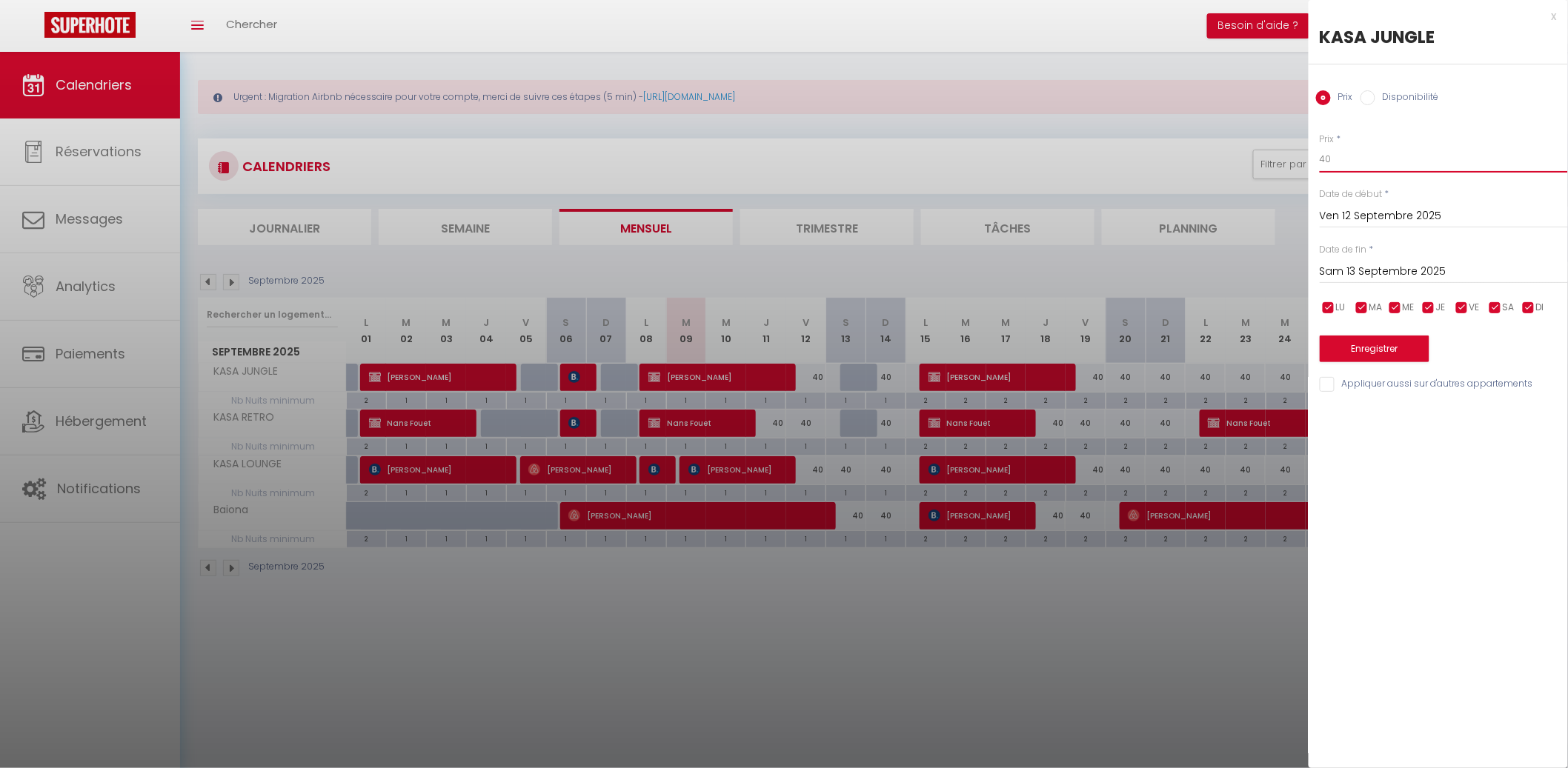
click at [1349, 148] on input "40" at bounding box center [1443, 159] width 248 height 27
click at [1385, 341] on button "Enregistrer" at bounding box center [1374, 348] width 110 height 27
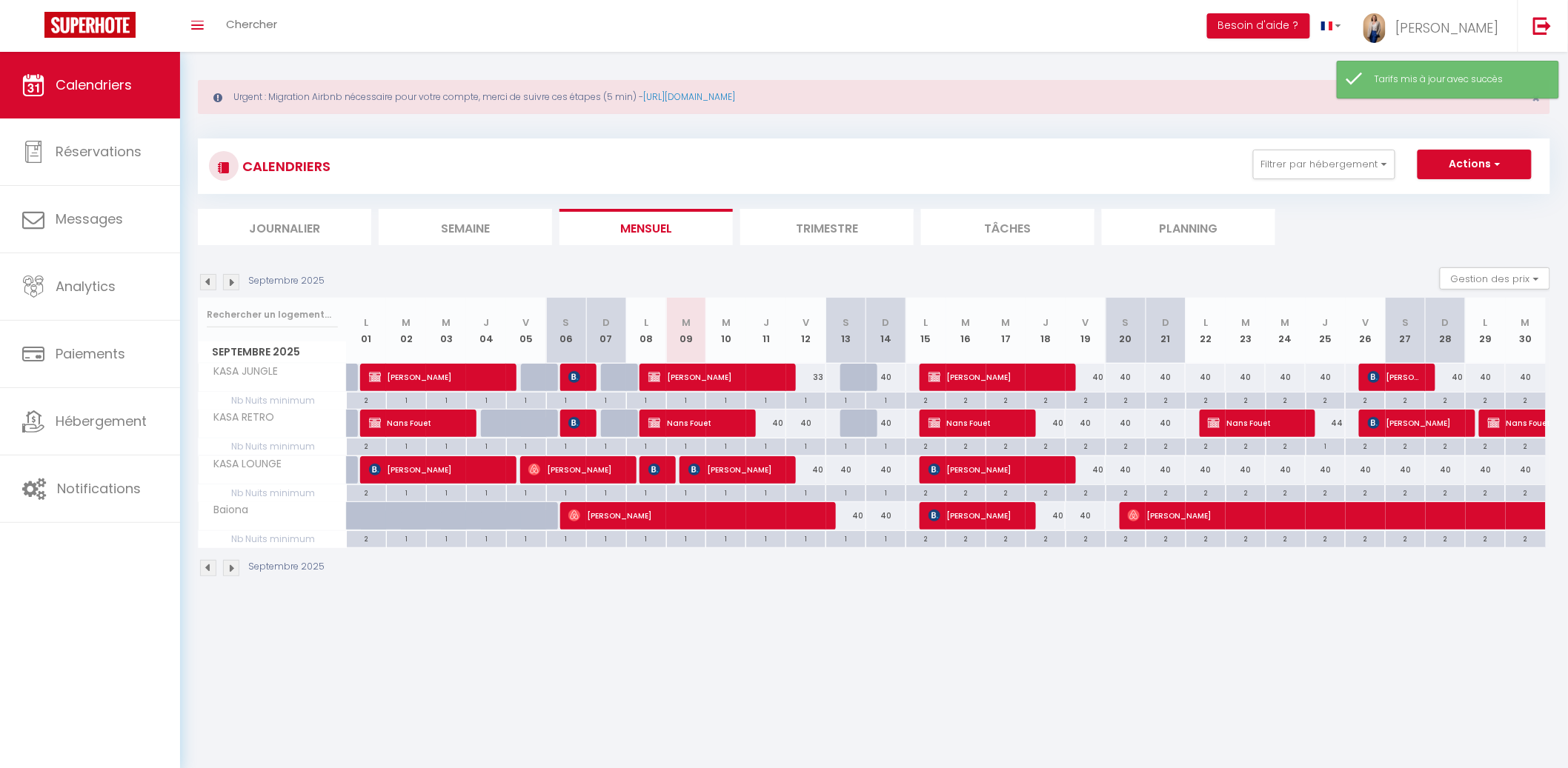
click at [888, 376] on div "40" at bounding box center [886, 377] width 40 height 28
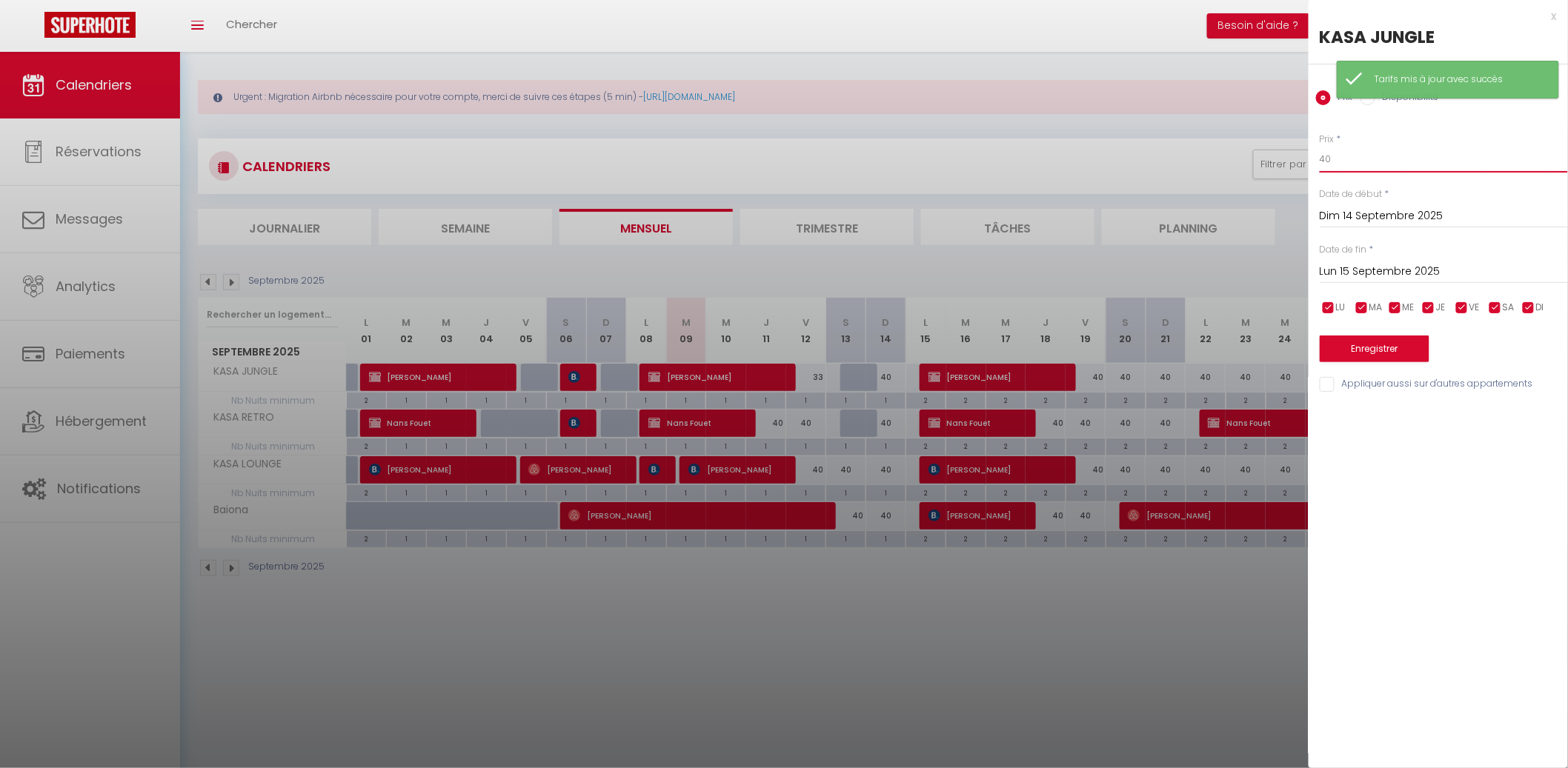
click at [1431, 163] on input "40" at bounding box center [1443, 159] width 248 height 27
drag, startPoint x: 1400, startPoint y: 485, endPoint x: 1387, endPoint y: 418, distance: 68.2
click at [1400, 478] on div "x KASA JUNGLE Prix Disponibilité Prix * 33 Statut * Disponible Indisponible Dat…" at bounding box center [1438, 384] width 259 height 768
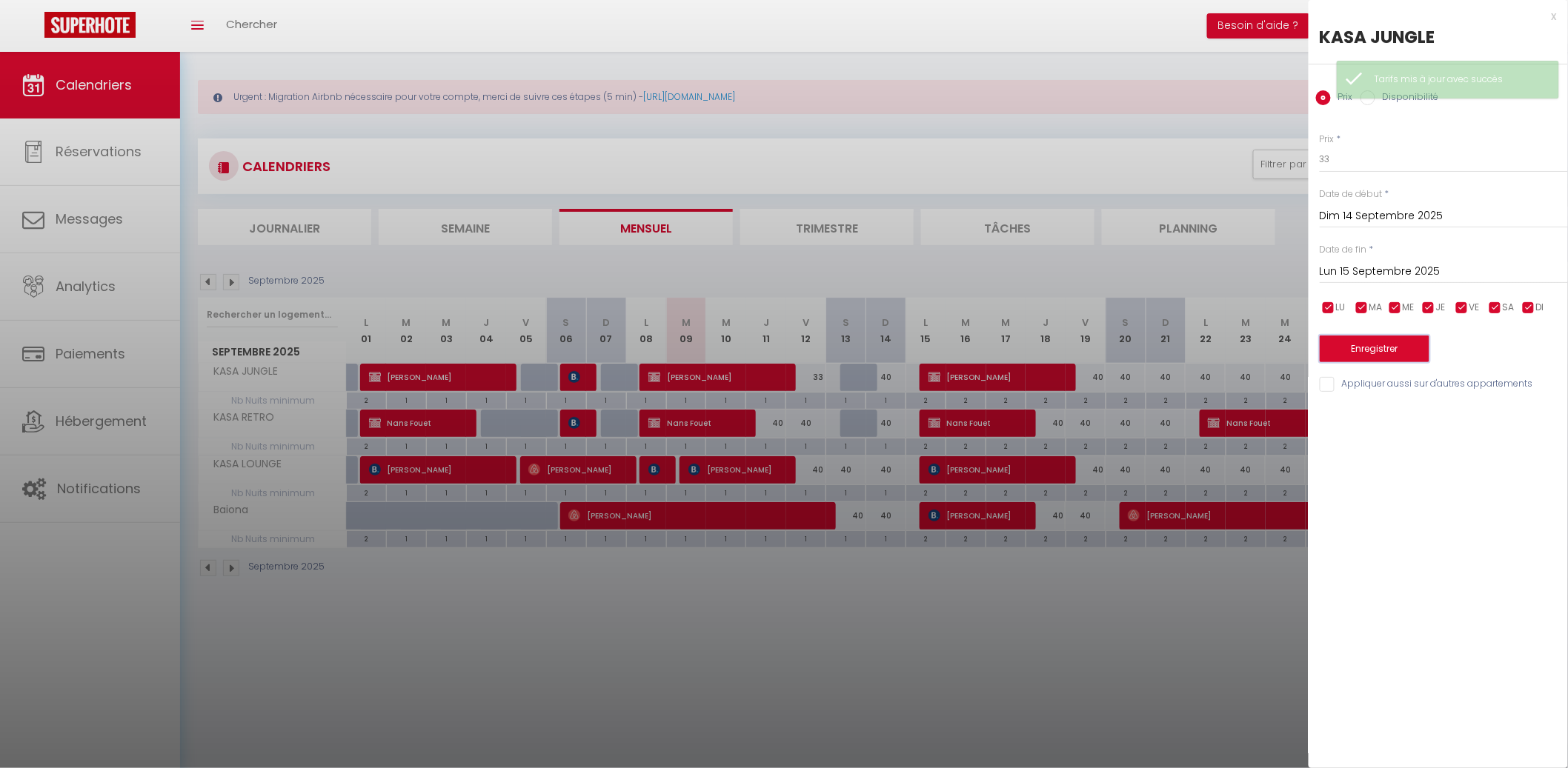
click at [1380, 346] on button "Enregistrer" at bounding box center [1374, 348] width 110 height 27
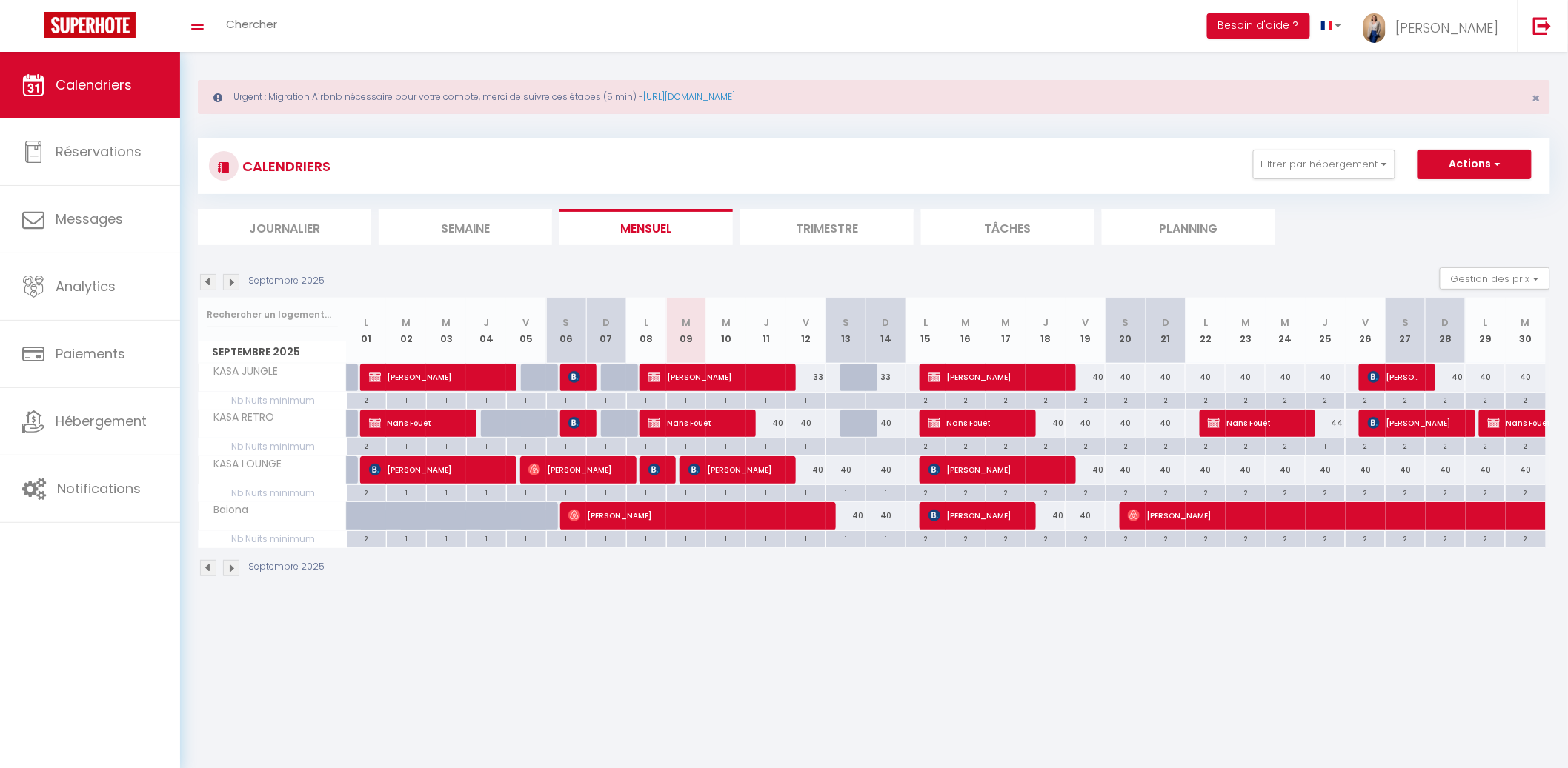
click at [775, 418] on div "40" at bounding box center [766, 423] width 40 height 28
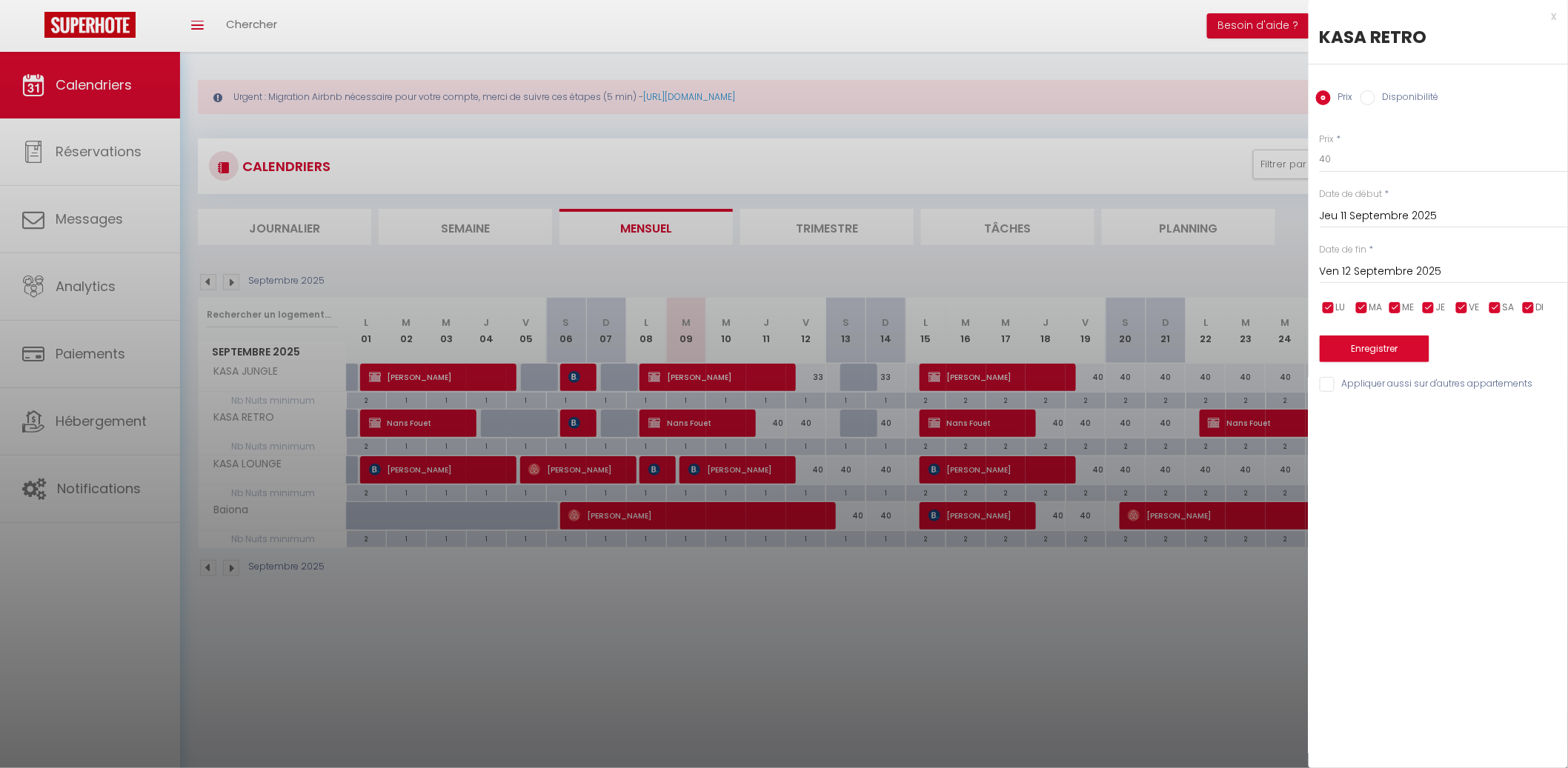
click at [1340, 173] on div "Prix * 40 Statut * Disponible Indisponible Date de début * Jeu 11 Septembre 202…" at bounding box center [1438, 254] width 259 height 280
click at [1341, 172] on input "40" at bounding box center [1443, 159] width 248 height 27
click at [1344, 167] on input "40" at bounding box center [1443, 159] width 248 height 27
click at [1398, 280] on input "Ven 12 Septembre 2025" at bounding box center [1443, 272] width 248 height 20
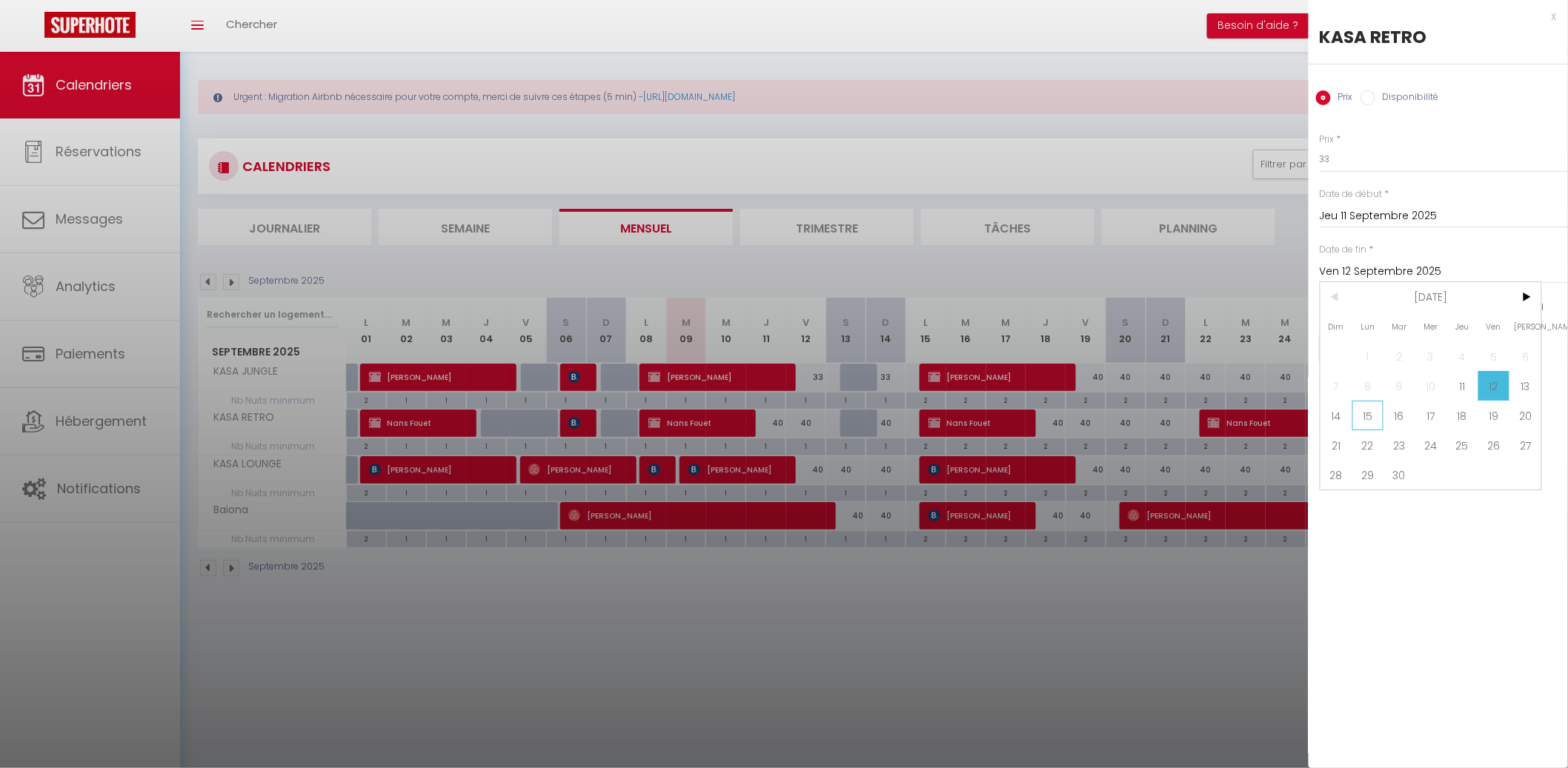
click at [1374, 413] on span "15" at bounding box center [1368, 415] width 32 height 29
click at [1431, 381] on input "Appliquer aussi sur d'autres appartements" at bounding box center [1443, 384] width 248 height 15
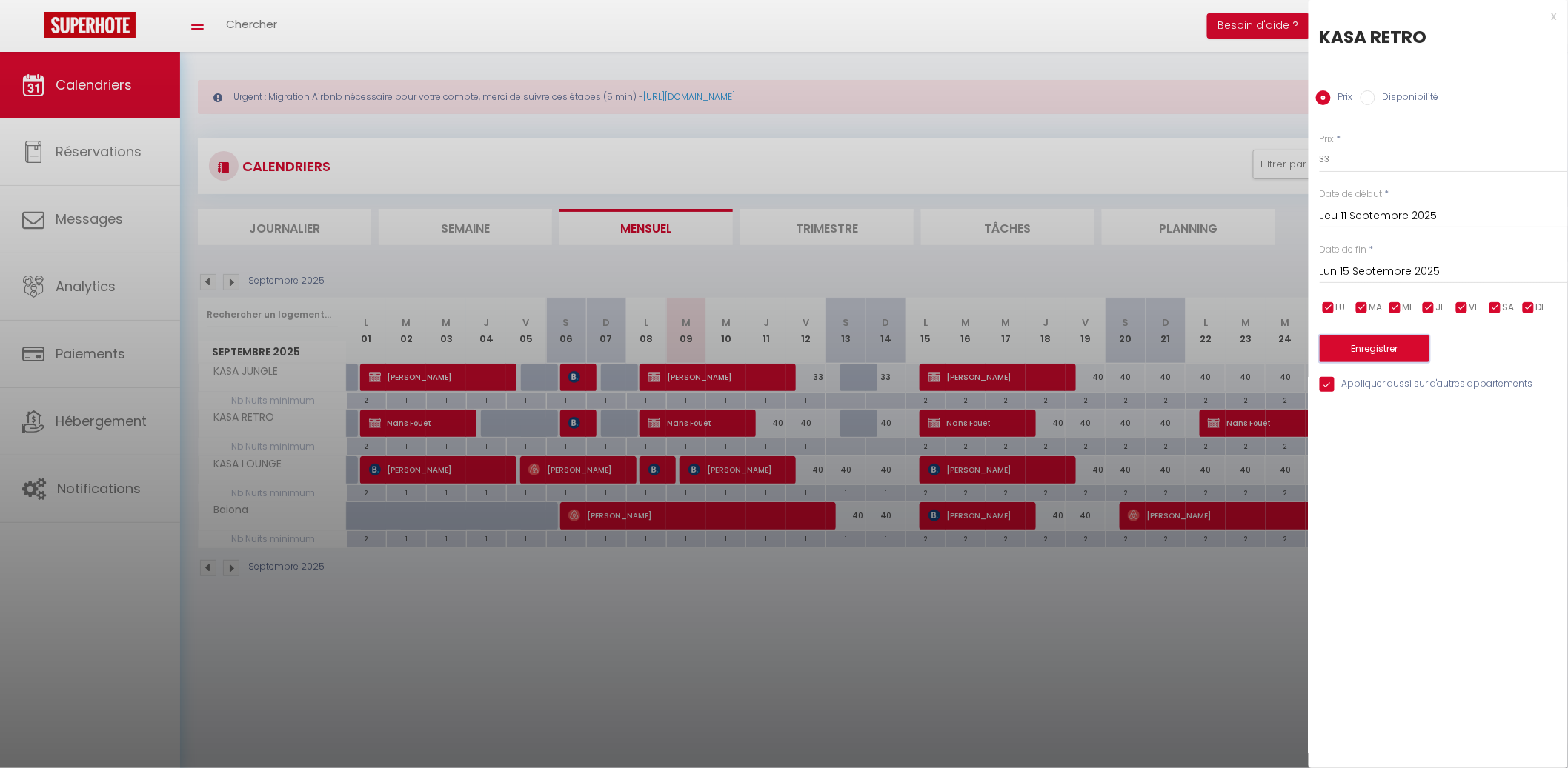
click at [1396, 348] on button "Enregistrer" at bounding box center [1374, 348] width 110 height 27
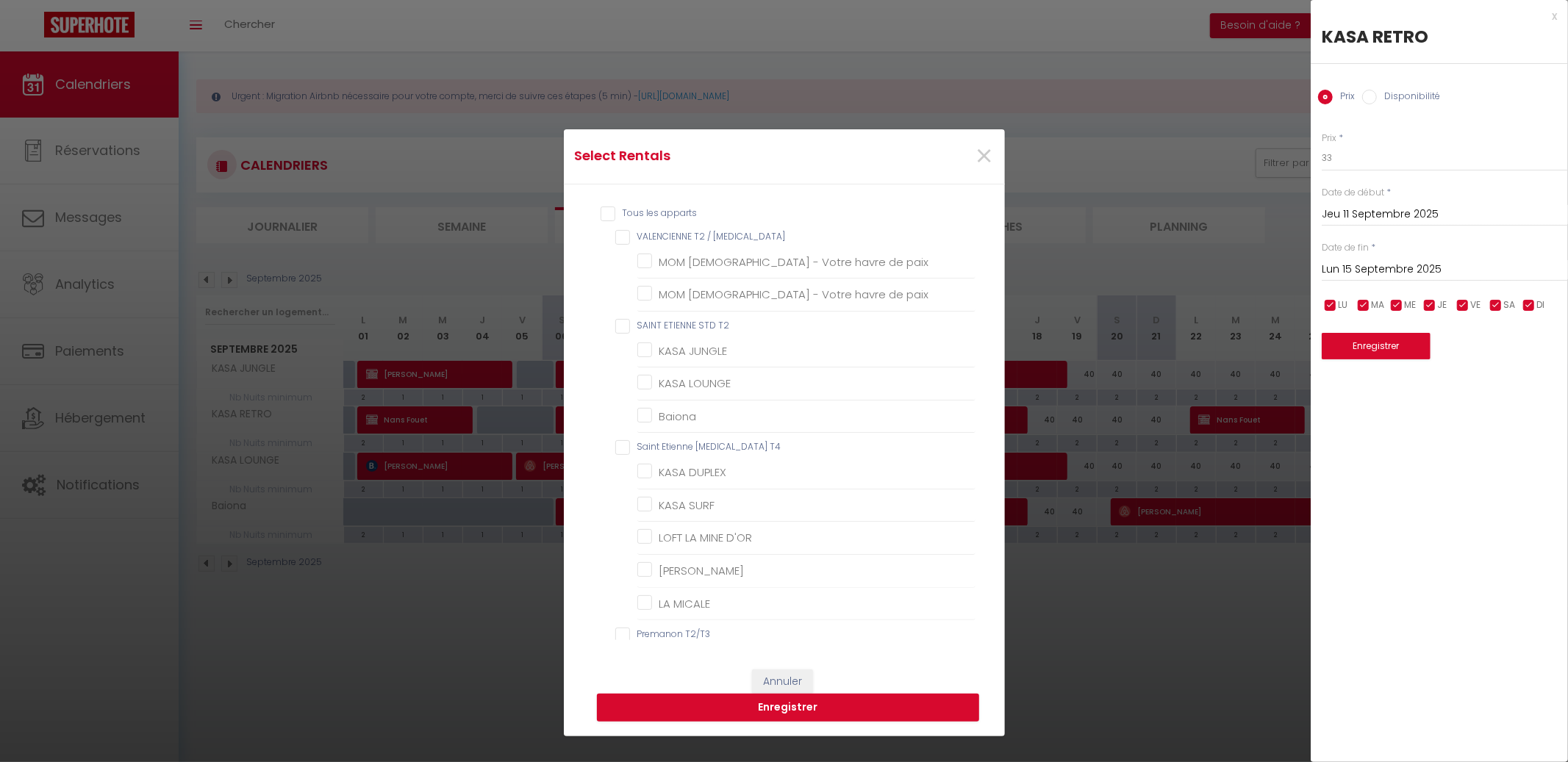
click at [690, 326] on T2 "SAINT ETIENNE STD T2" at bounding box center [795, 326] width 360 height 15
click at [836, 695] on button "Enregistrer" at bounding box center [788, 708] width 382 height 28
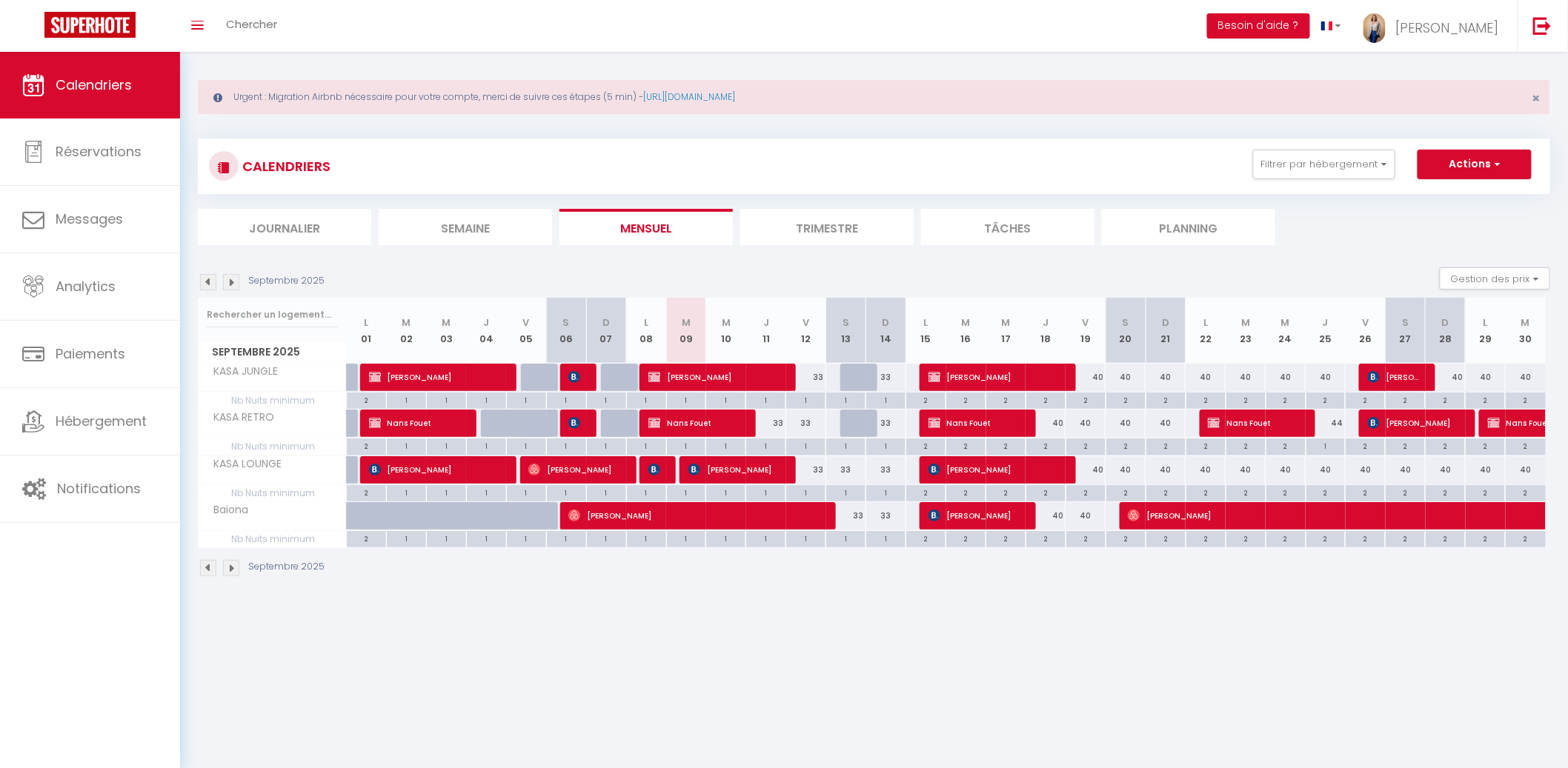
click at [234, 280] on img at bounding box center [231, 282] width 16 height 16
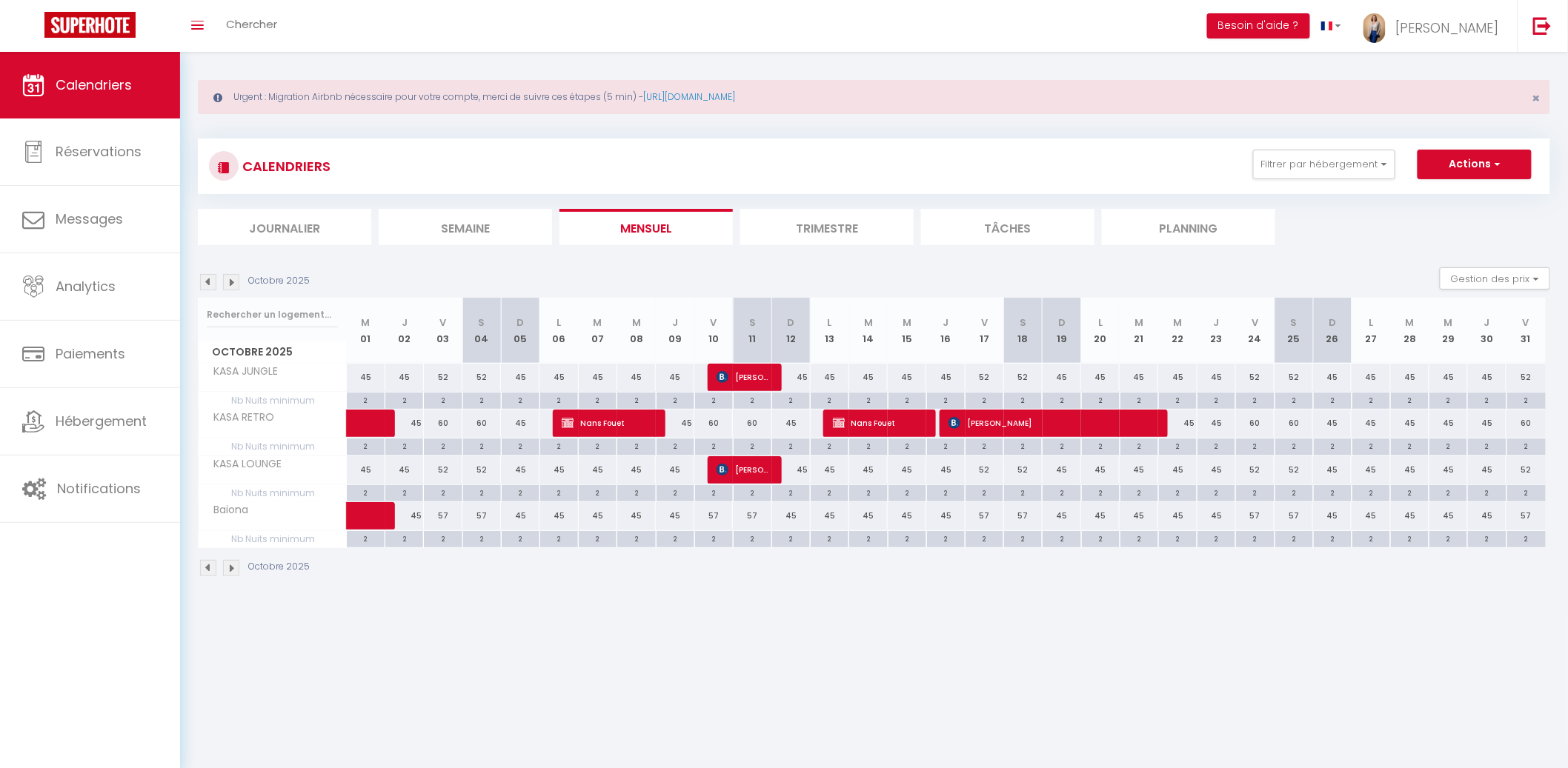
click at [374, 375] on div "45" at bounding box center [365, 377] width 38 height 28
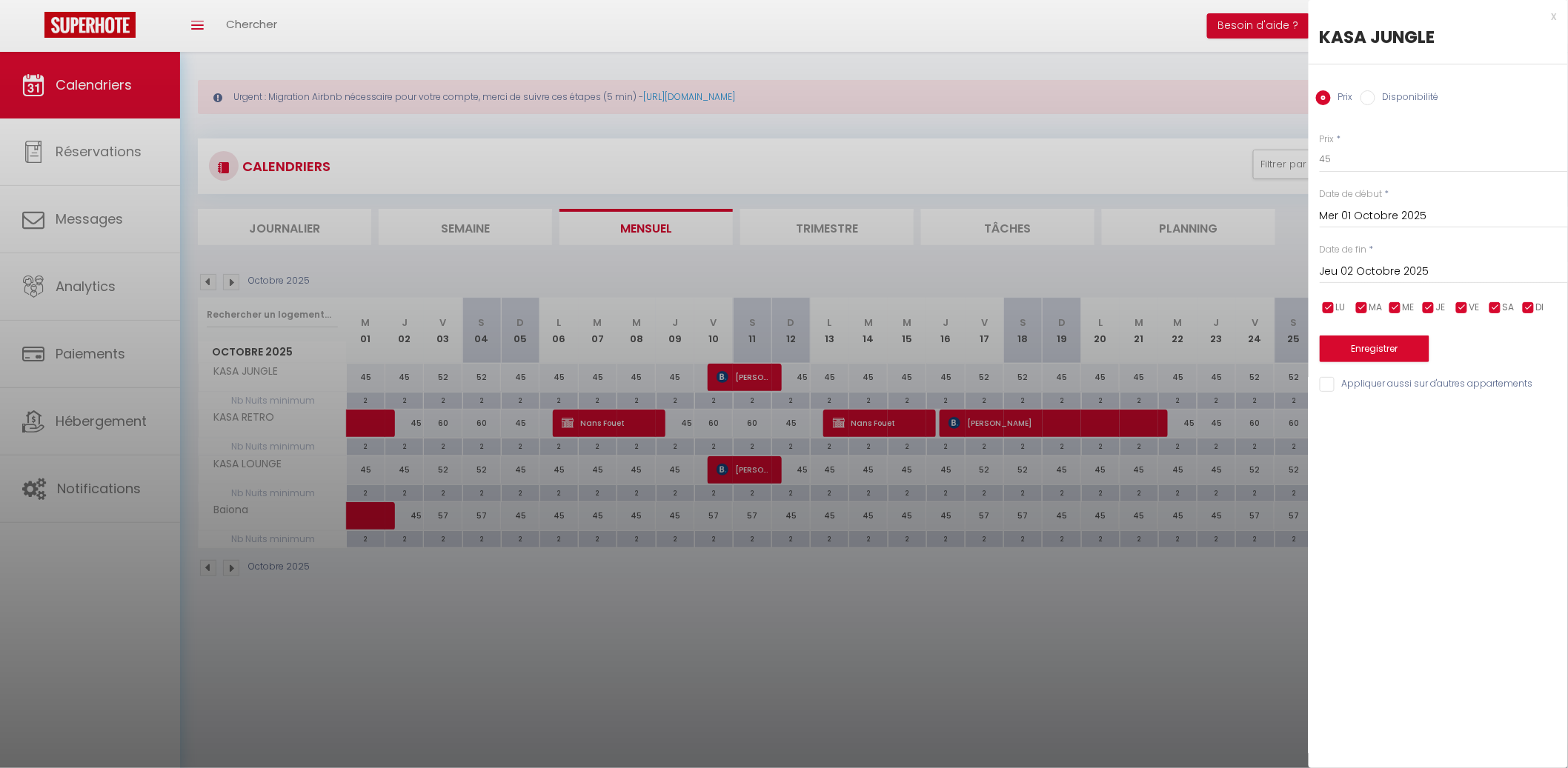
click at [1401, 263] on input "Jeu 02 Octobre 2025" at bounding box center [1443, 272] width 248 height 20
click at [1382, 414] on span "13" at bounding box center [1368, 415] width 32 height 29
click at [1467, 383] on input "Appliquer aussi sur d'autres appartements" at bounding box center [1443, 384] width 248 height 15
click at [1397, 348] on button "Enregistrer" at bounding box center [1374, 348] width 110 height 27
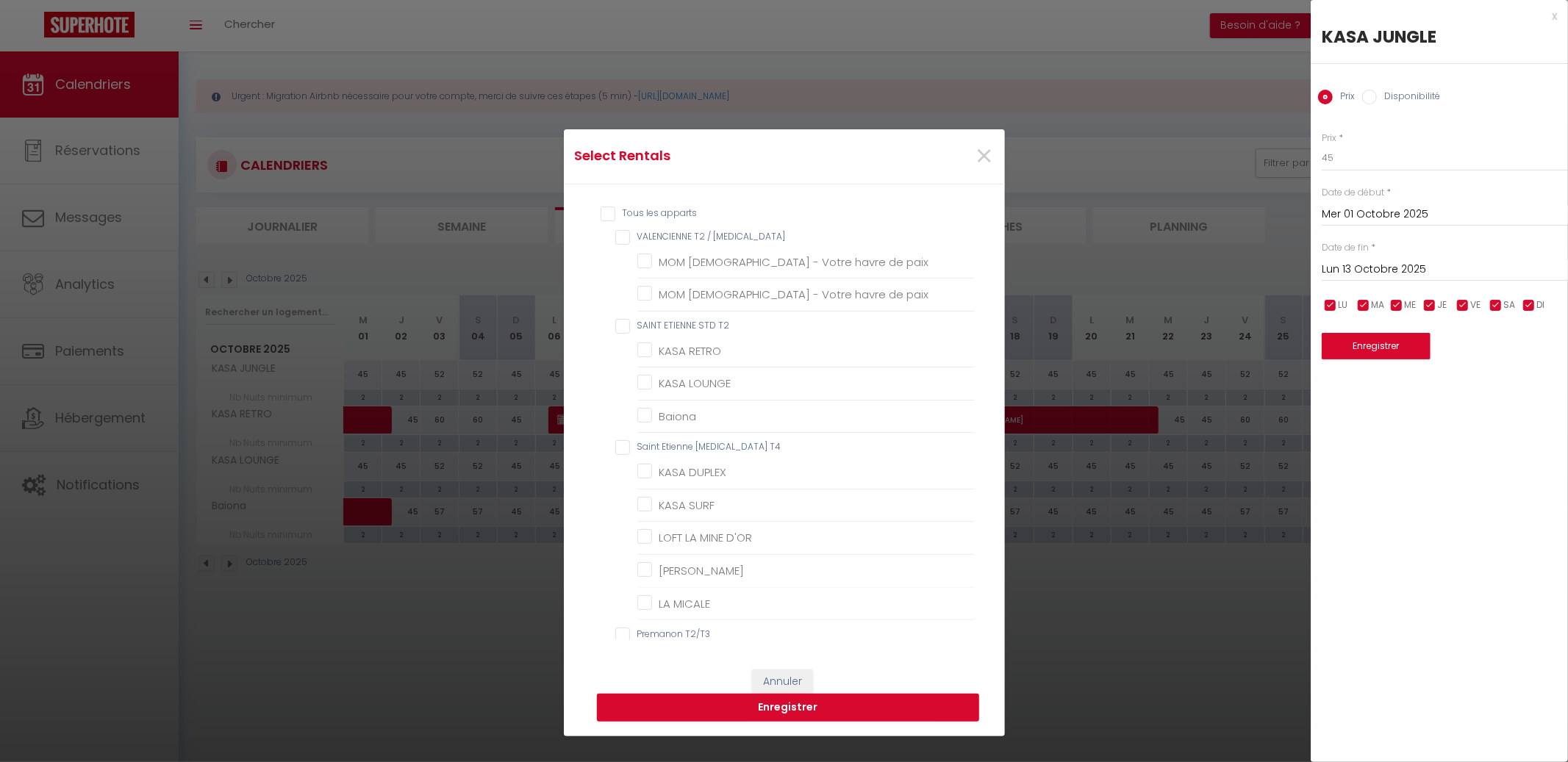
click at [698, 324] on T2 "SAINT ETIENNE STD T2" at bounding box center [795, 326] width 360 height 15
click at [867, 706] on button "Enregistrer" at bounding box center [788, 708] width 382 height 28
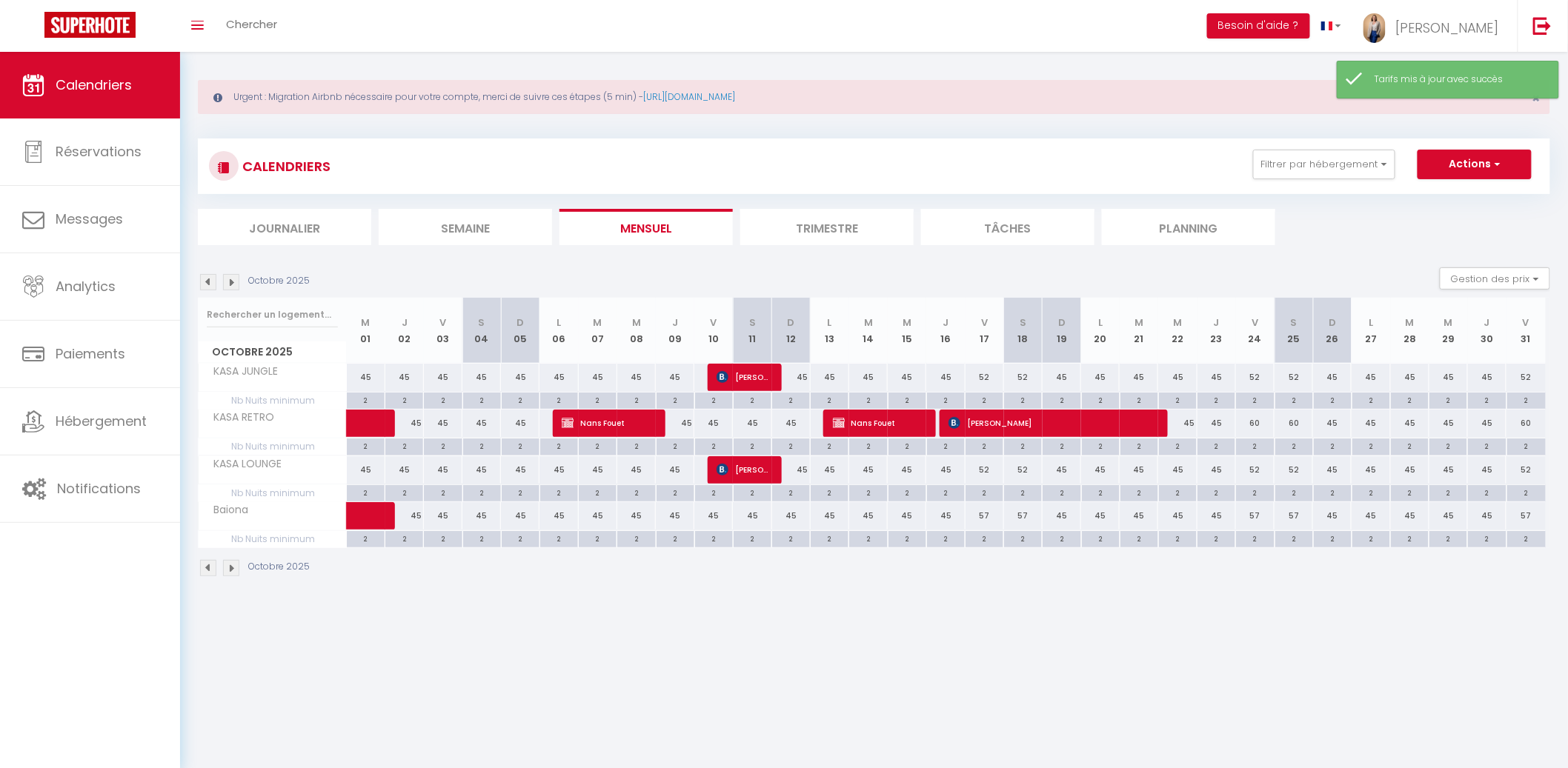
click at [677, 230] on li "Mensuel" at bounding box center [645, 226] width 173 height 37
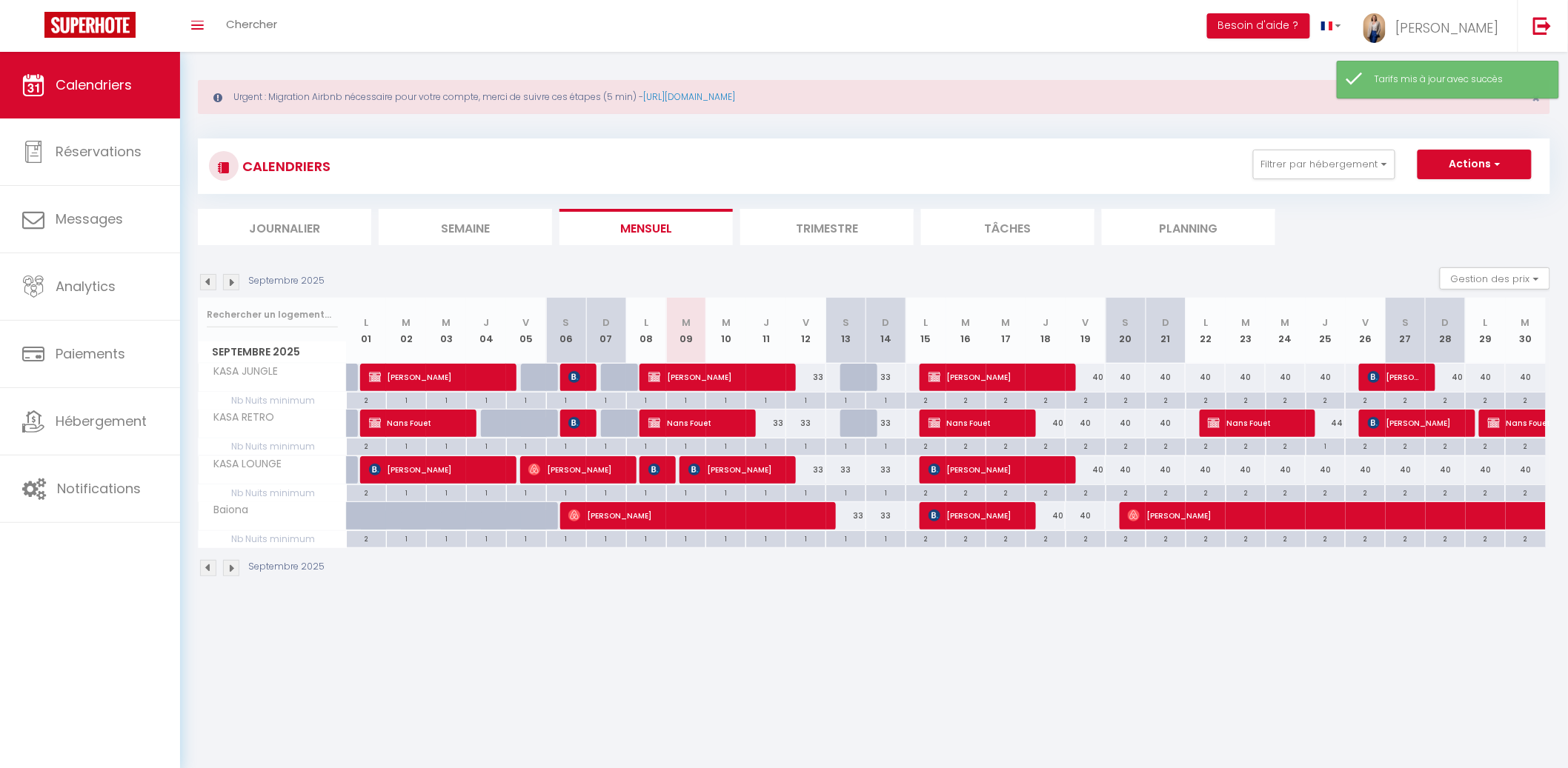
click at [1059, 424] on div "40" at bounding box center [1045, 423] width 40 height 28
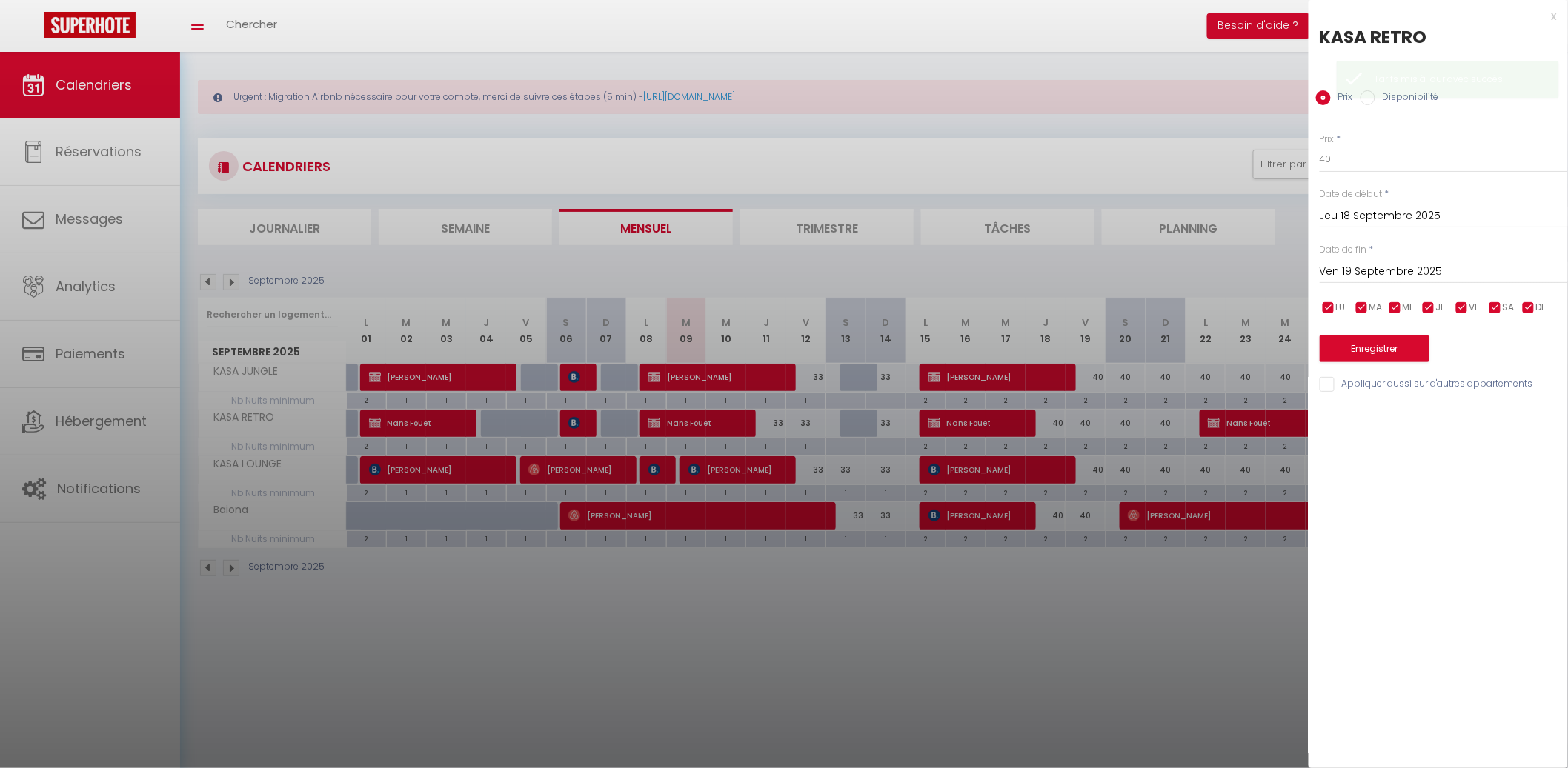
click at [1208, 378] on div at bounding box center [784, 384] width 1568 height 768
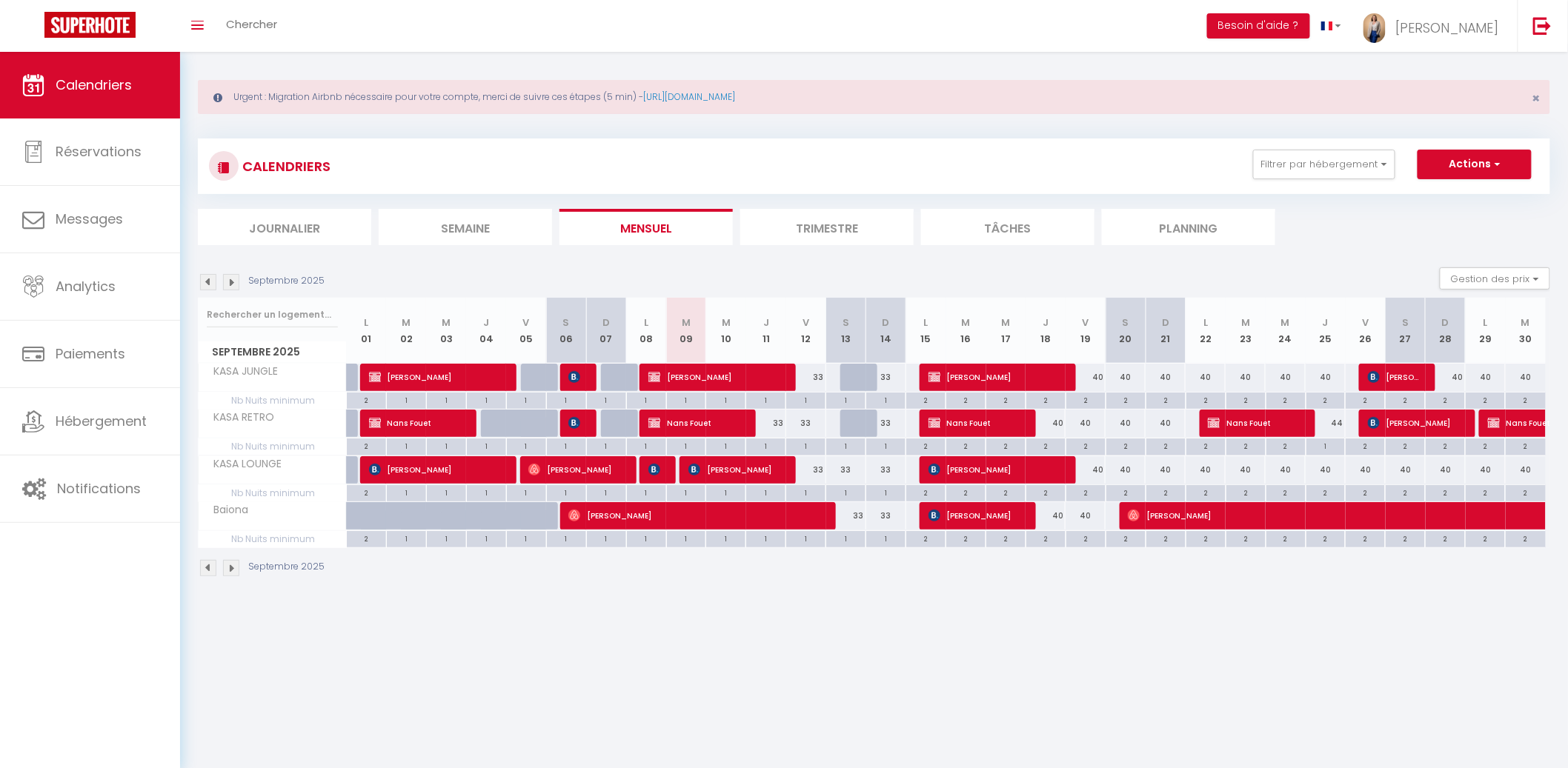
click at [1098, 378] on div "40" at bounding box center [1085, 377] width 40 height 28
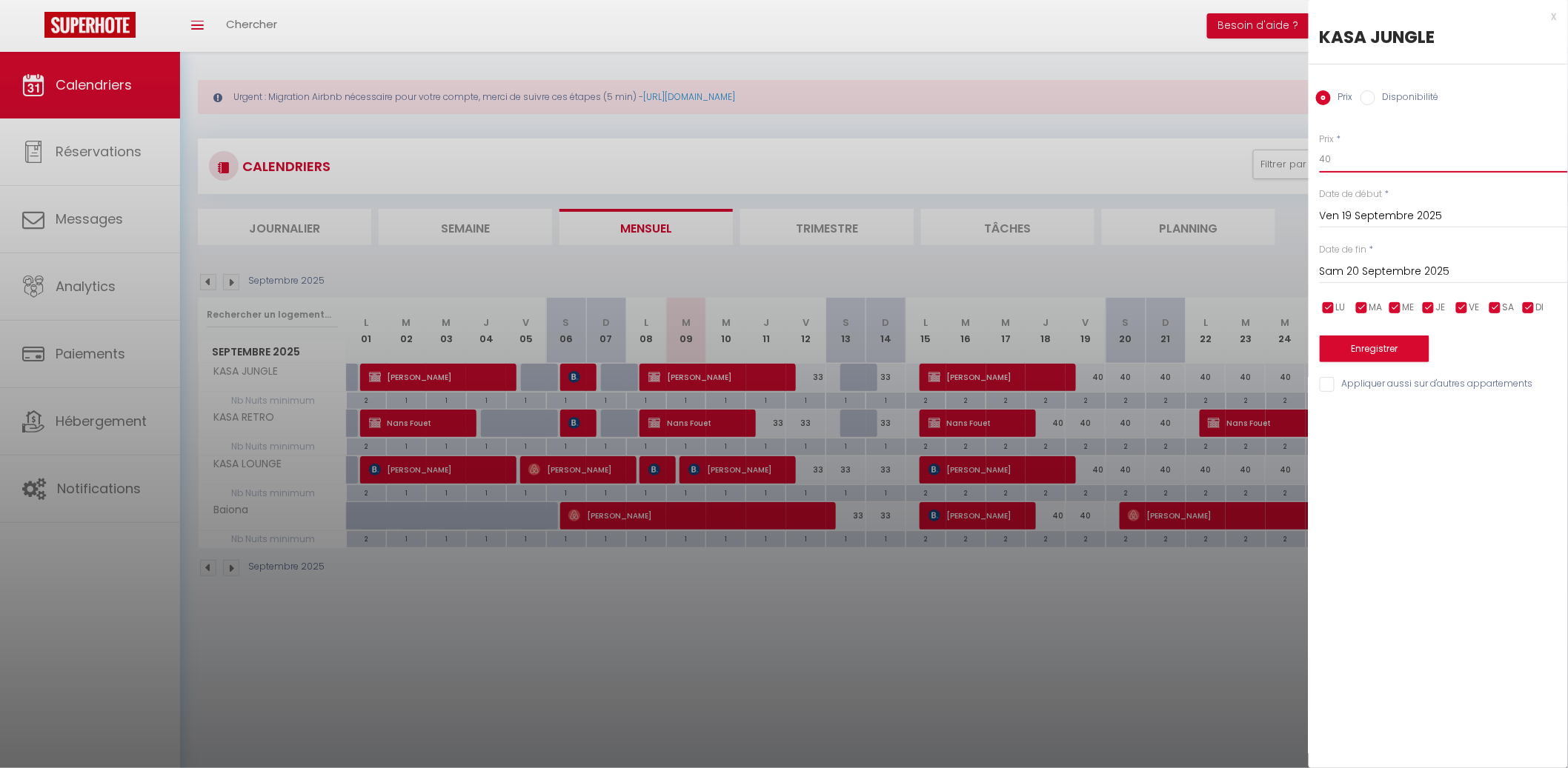
click at [1343, 156] on input "40" at bounding box center [1443, 159] width 248 height 27
click at [1374, 273] on input "Sam 20 Septembre 2025" at bounding box center [1443, 272] width 248 height 20
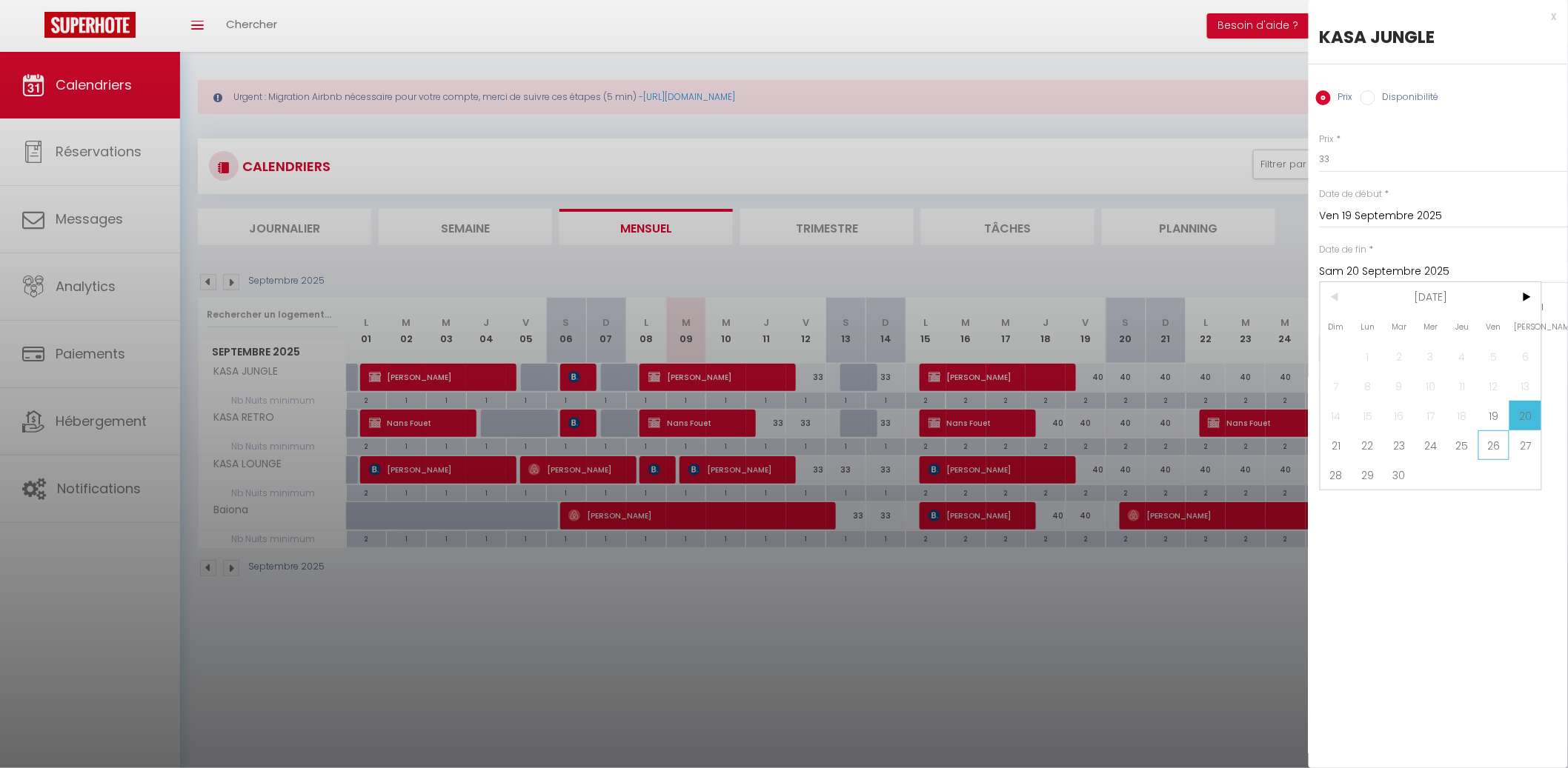
click at [1481, 435] on span "26" at bounding box center [1494, 445] width 32 height 29
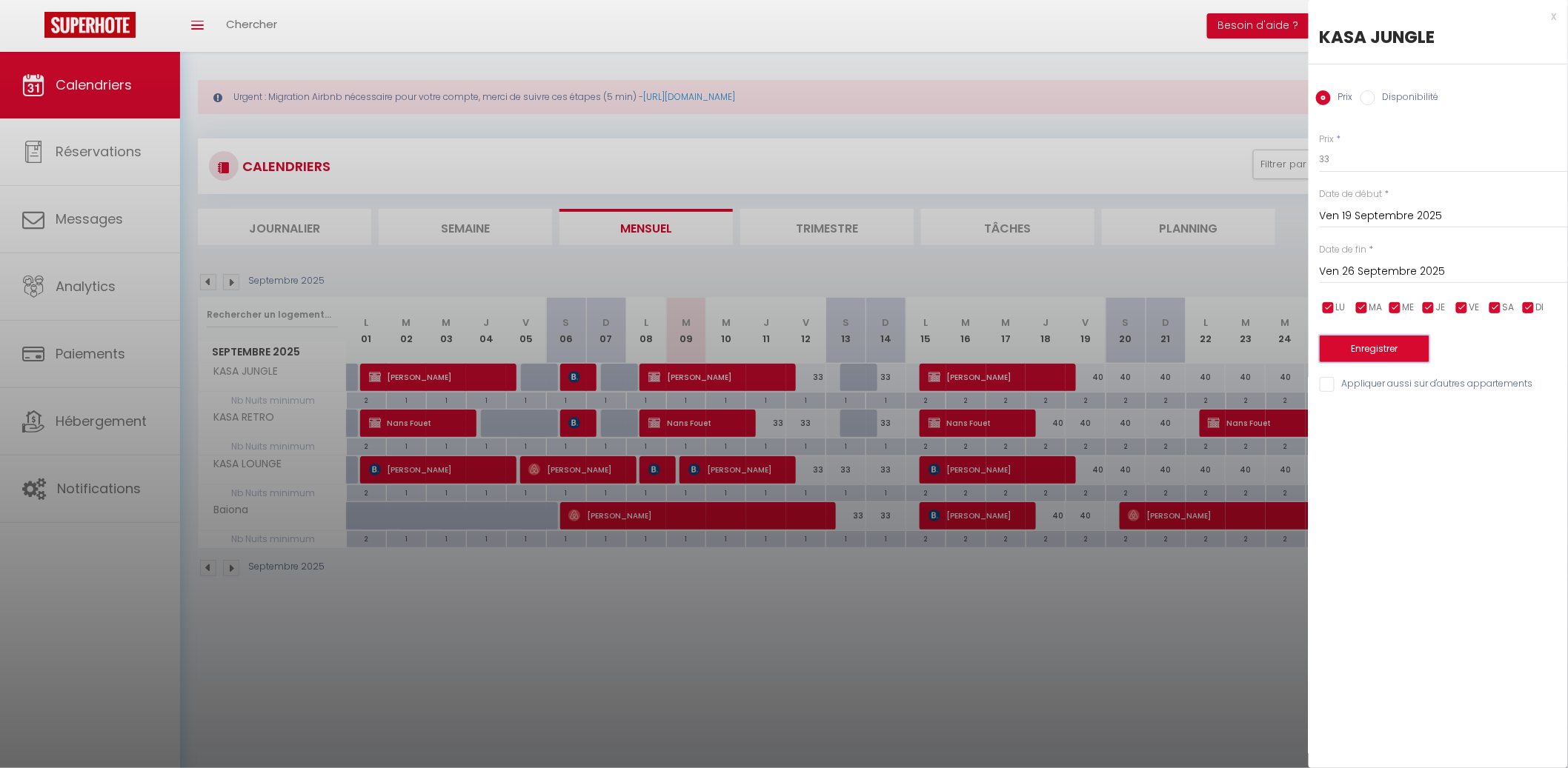
click at [1410, 341] on button "Enregistrer" at bounding box center [1374, 348] width 110 height 27
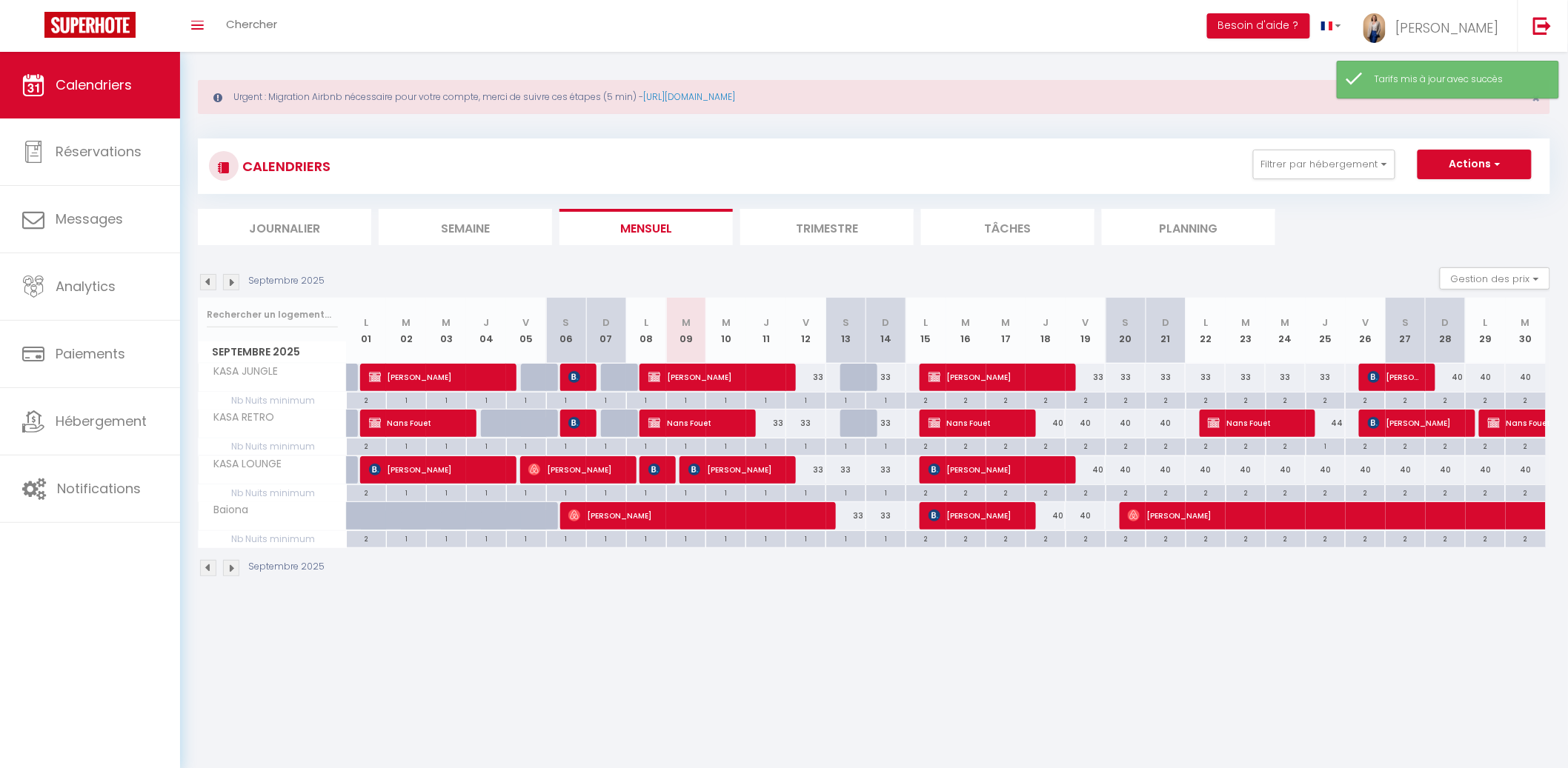
click at [1052, 424] on div "40" at bounding box center [1045, 423] width 40 height 28
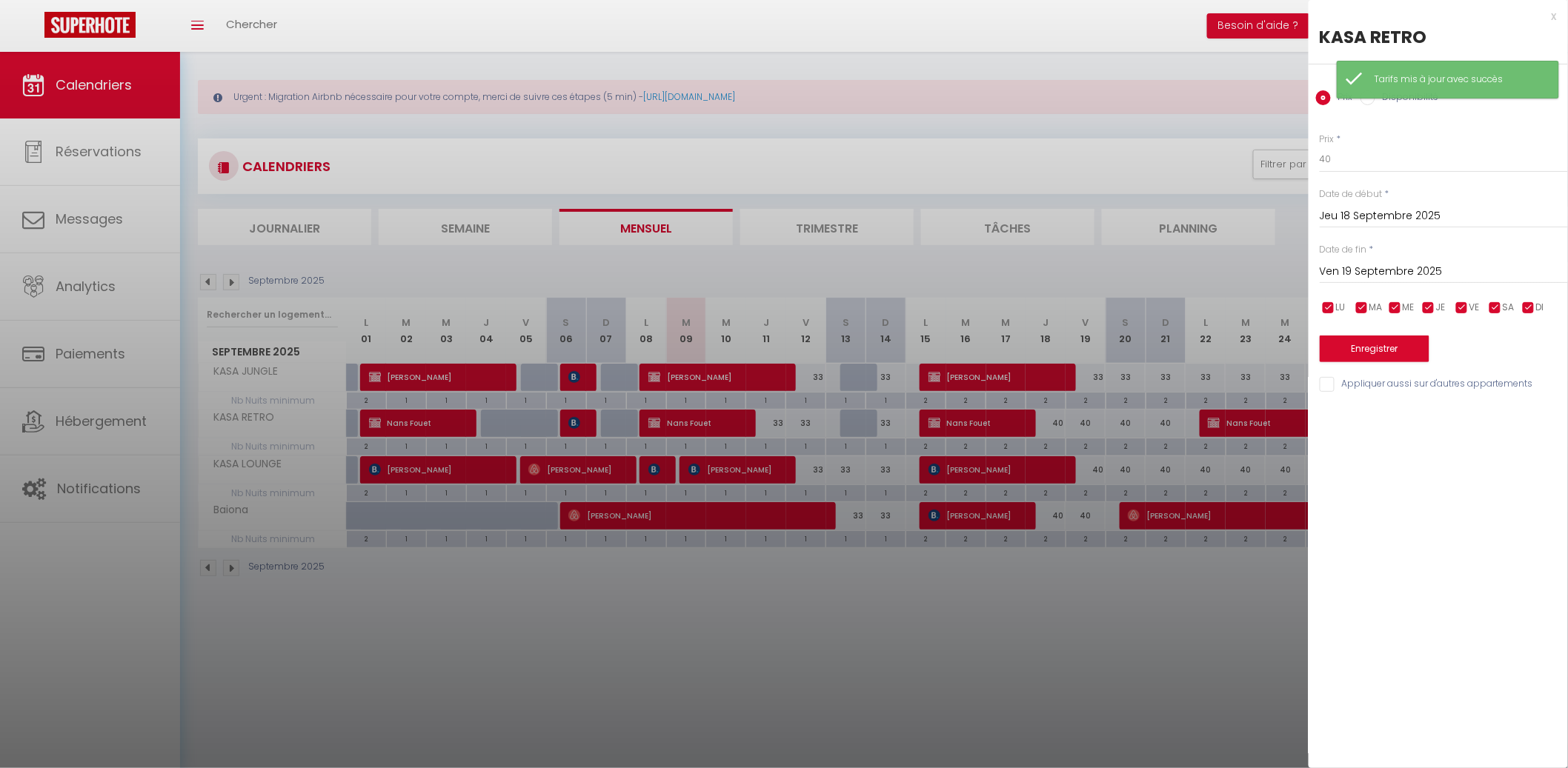
click at [1359, 172] on div "Prix * 40 Statut * Disponible Indisponible Date de début * Jeu 18 Septembre 202…" at bounding box center [1438, 254] width 259 height 280
click at [1359, 167] on input "40" at bounding box center [1443, 159] width 248 height 27
click at [1369, 268] on input "Ven 19 Septembre 2025" at bounding box center [1443, 272] width 248 height 20
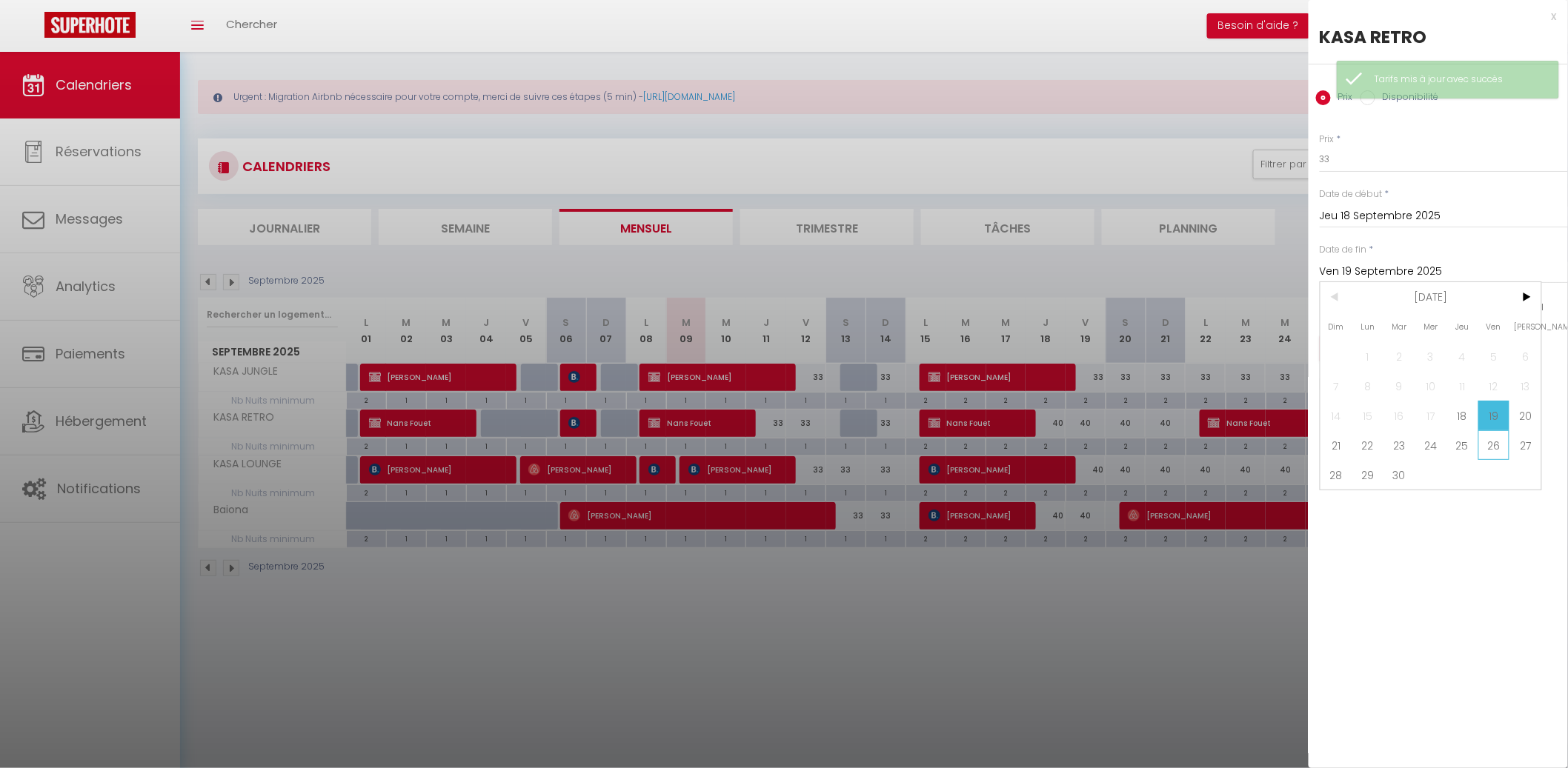
click at [1487, 437] on span "26" at bounding box center [1494, 445] width 32 height 29
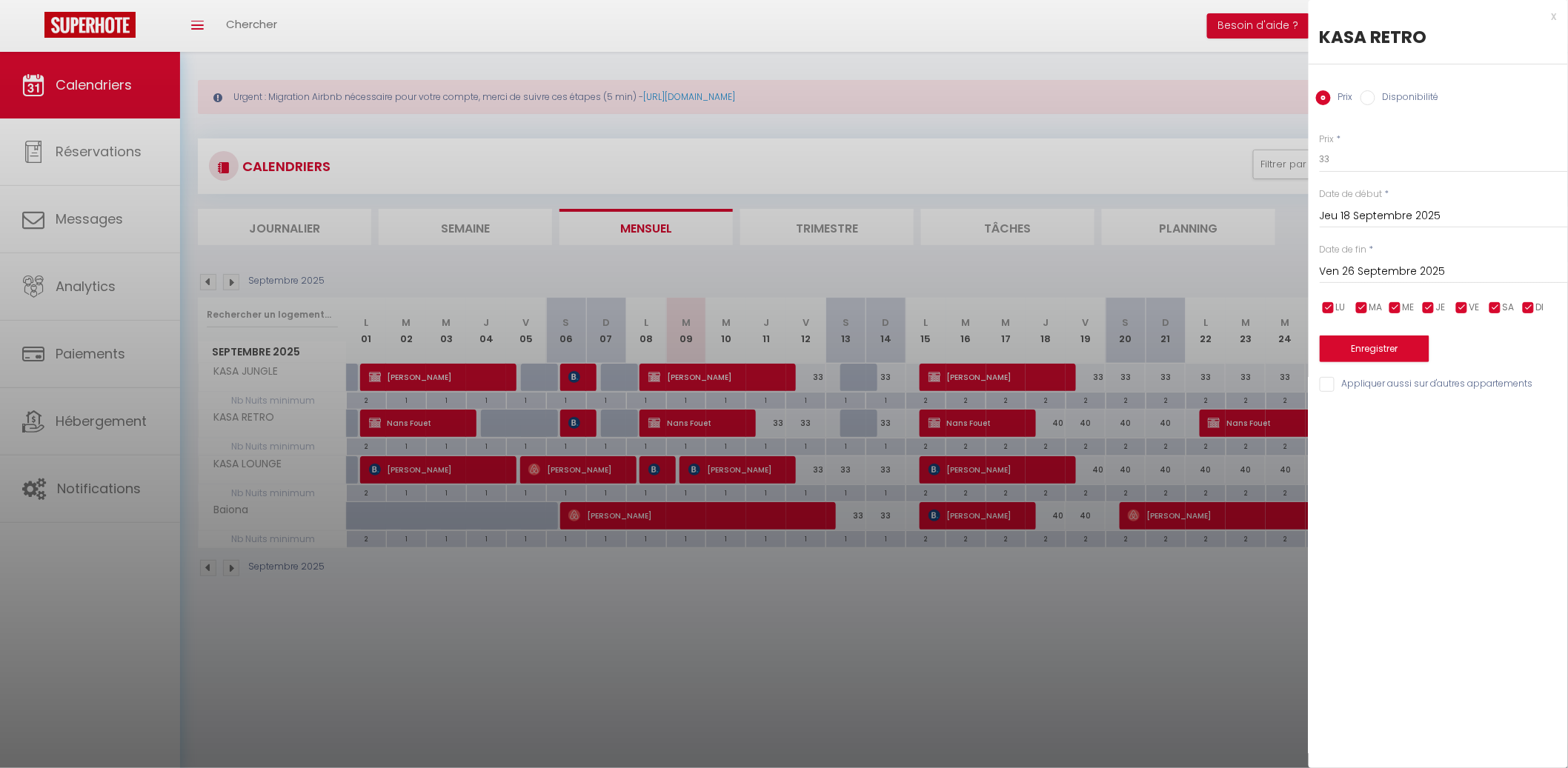
drag, startPoint x: 1432, startPoint y: 387, endPoint x: 1424, endPoint y: 375, distance: 14.4
click at [1430, 383] on input "Appliquer aussi sur d'autres appartements" at bounding box center [1443, 384] width 248 height 15
click at [1400, 339] on button "Enregistrer" at bounding box center [1374, 348] width 110 height 27
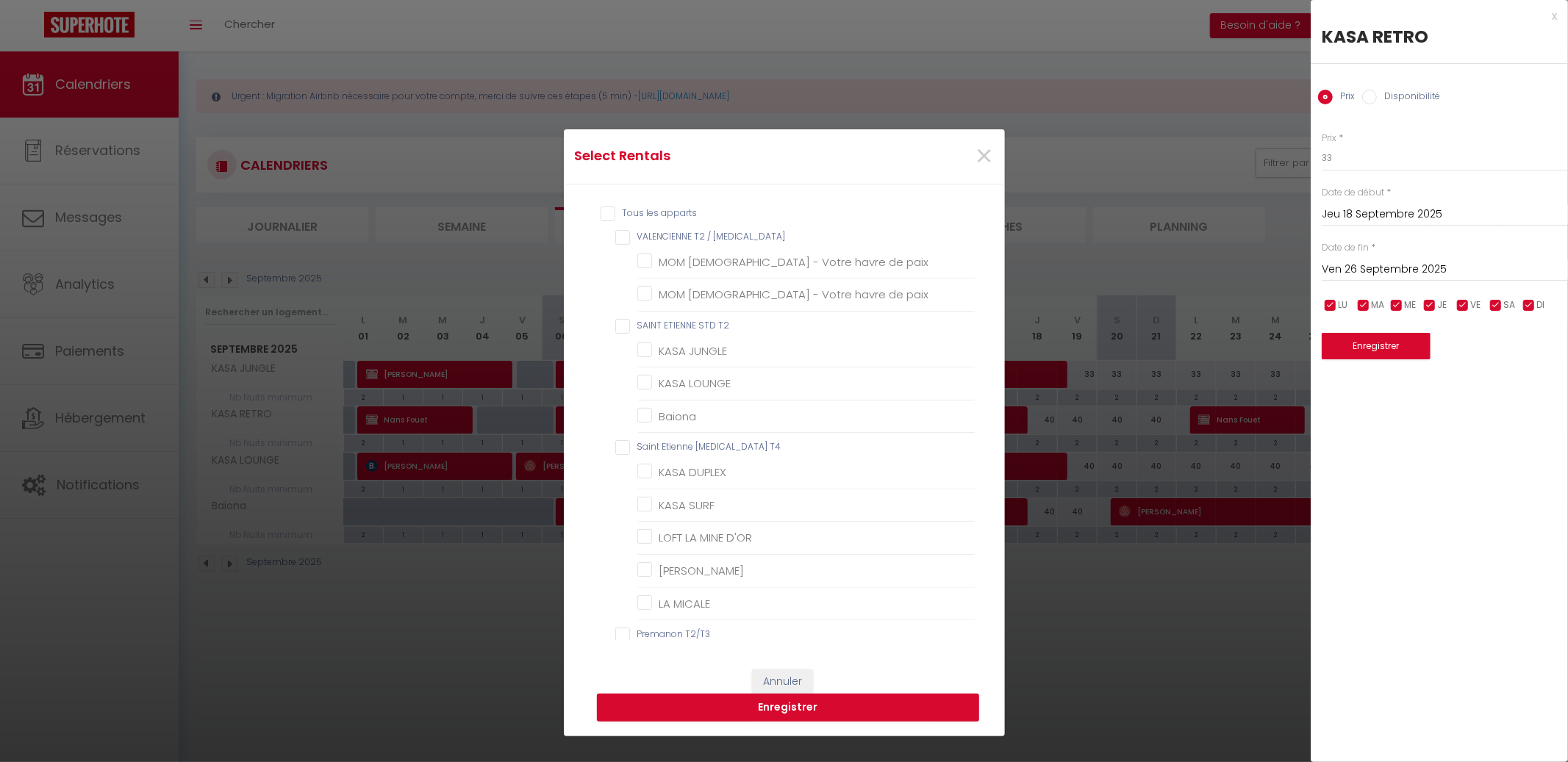
click at [700, 320] on T2 "SAINT ETIENNE STD T2" at bounding box center [795, 326] width 360 height 15
click at [877, 708] on button "Enregistrer" at bounding box center [788, 708] width 382 height 28
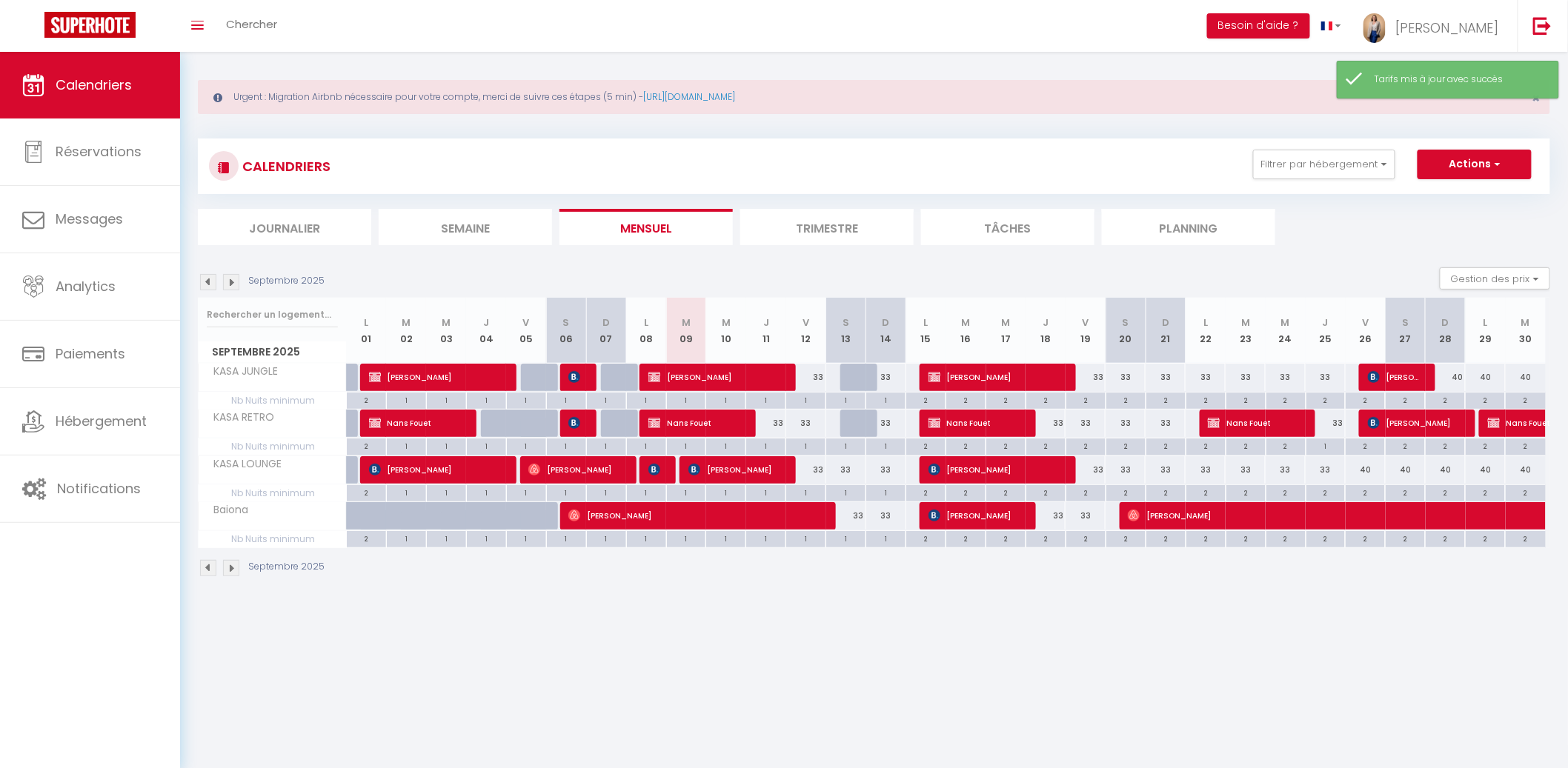
click at [1055, 513] on div "33" at bounding box center [1045, 515] width 40 height 28
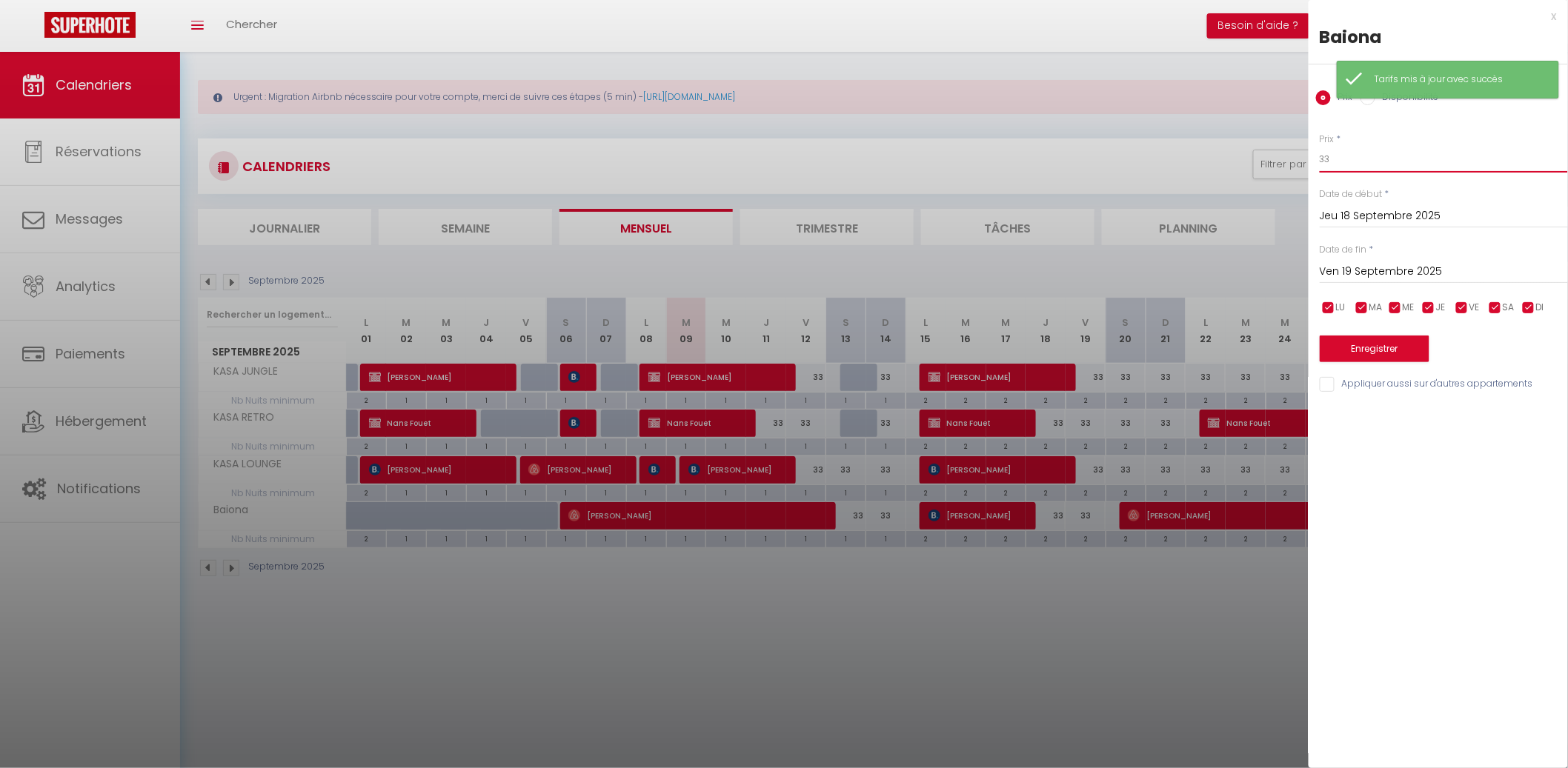
click at [1363, 167] on input "33" at bounding box center [1443, 159] width 248 height 27
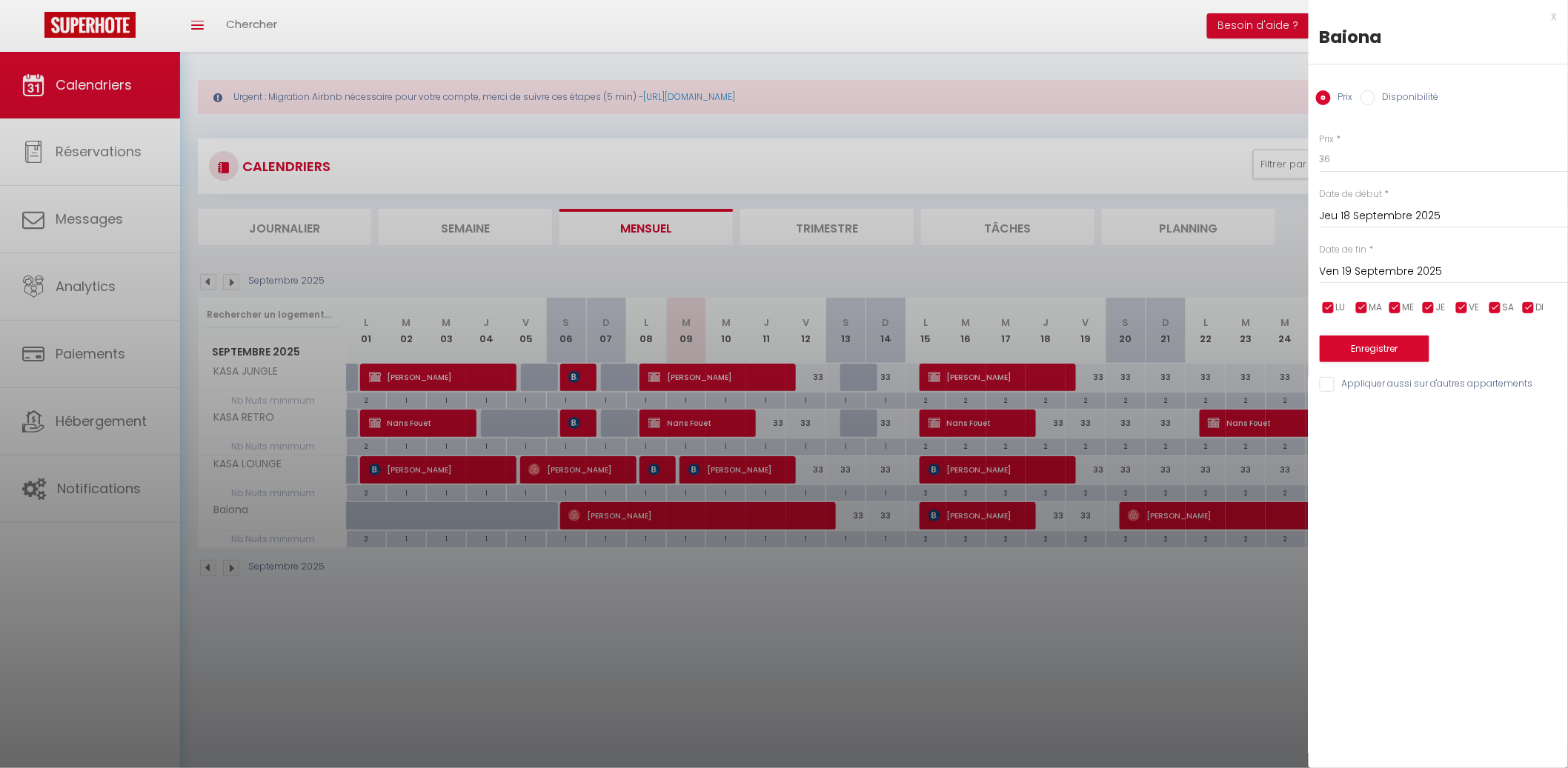
click at [1375, 270] on input "Ven 19 Septembre 2025" at bounding box center [1443, 272] width 248 height 20
drag, startPoint x: 1515, startPoint y: 414, endPoint x: 1482, endPoint y: 392, distance: 39.7
click at [1515, 413] on span "20" at bounding box center [1525, 415] width 32 height 29
click at [1415, 351] on button "Enregistrer" at bounding box center [1374, 348] width 110 height 27
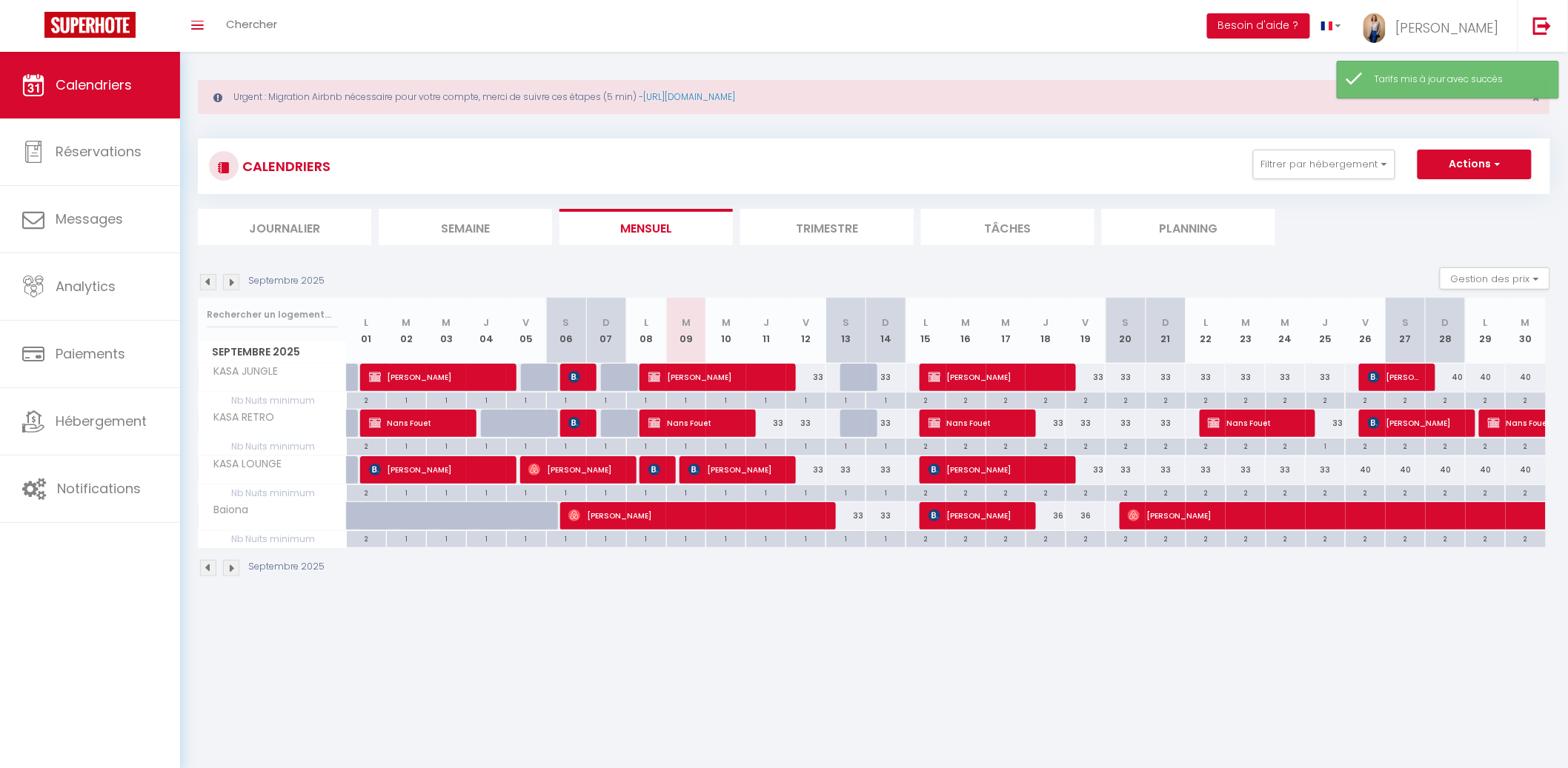
click at [636, 209] on li "Mensuel" at bounding box center [645, 226] width 173 height 37
click at [1362, 168] on button "Filtrer par hébergement" at bounding box center [1324, 164] width 143 height 29
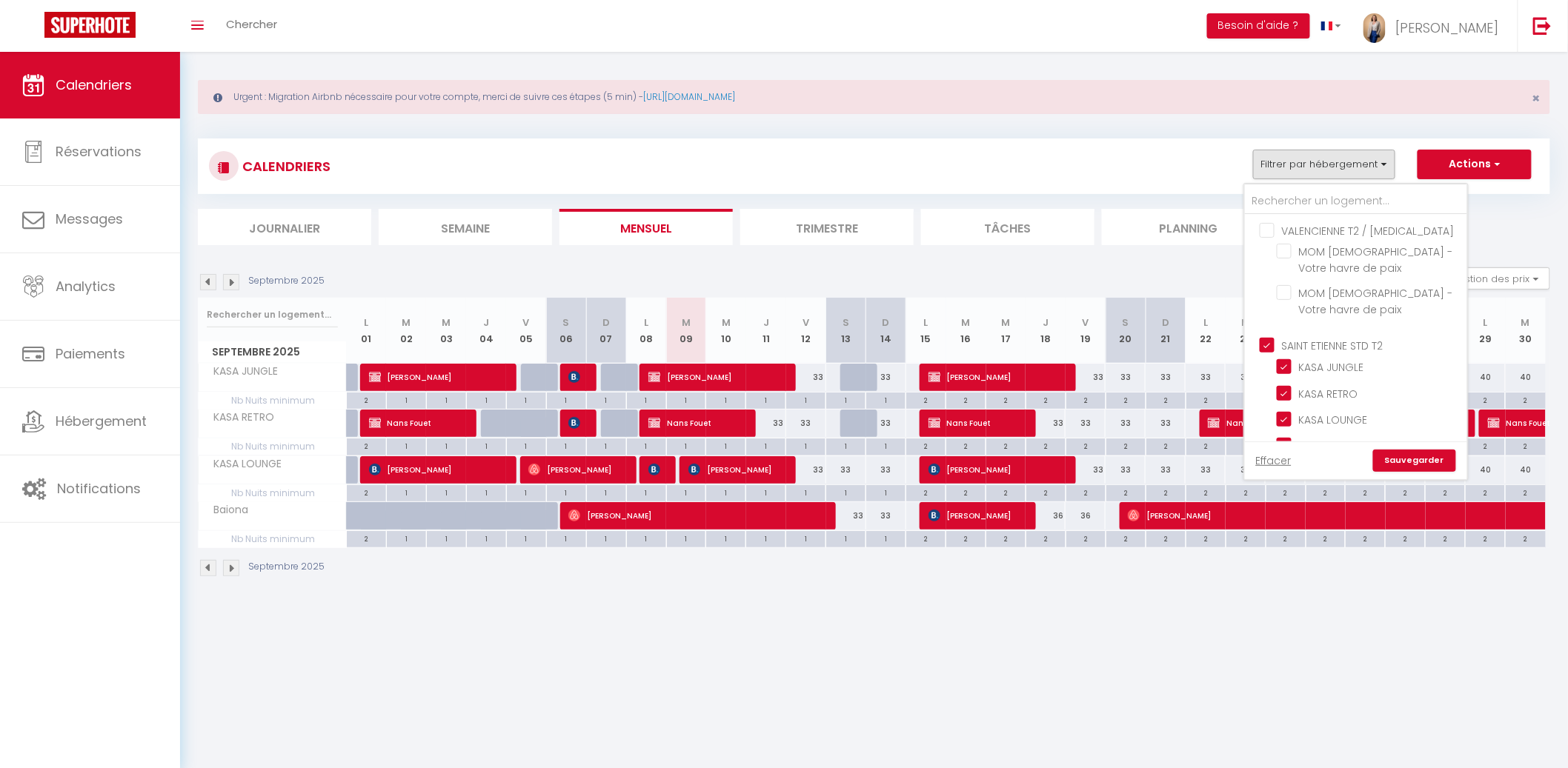
click at [1269, 337] on input "SAINT ETIENNE STD T2" at bounding box center [1370, 344] width 222 height 15
drag, startPoint x: 1262, startPoint y: 394, endPoint x: 1278, endPoint y: 398, distance: 16.5
click at [1263, 427] on input "Saint Etienne [MEDICAL_DATA] T4" at bounding box center [1370, 434] width 222 height 15
click at [1407, 456] on link "Sauvegarder" at bounding box center [1414, 460] width 83 height 22
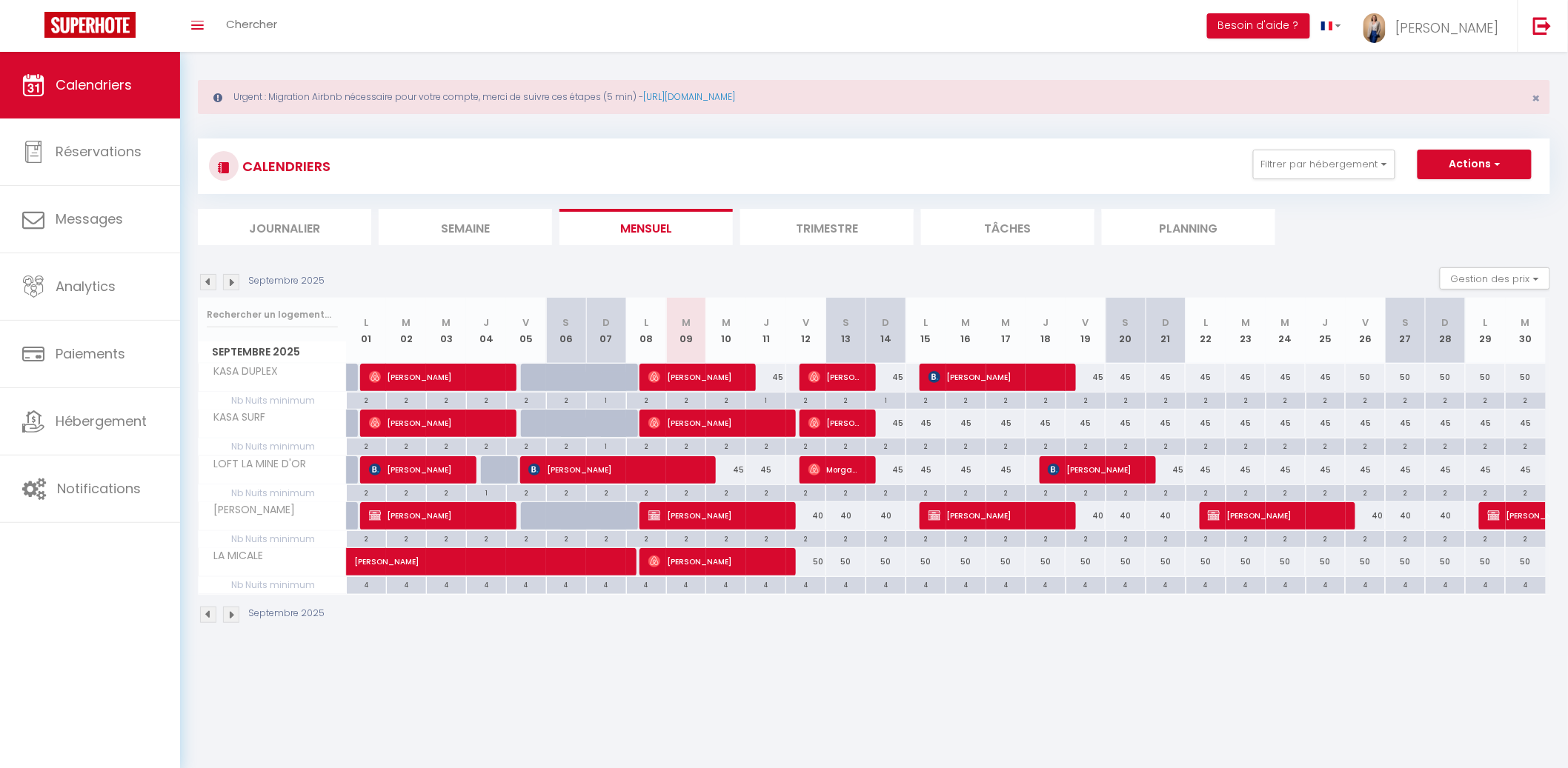
click at [783, 376] on div "45" at bounding box center [766, 377] width 40 height 28
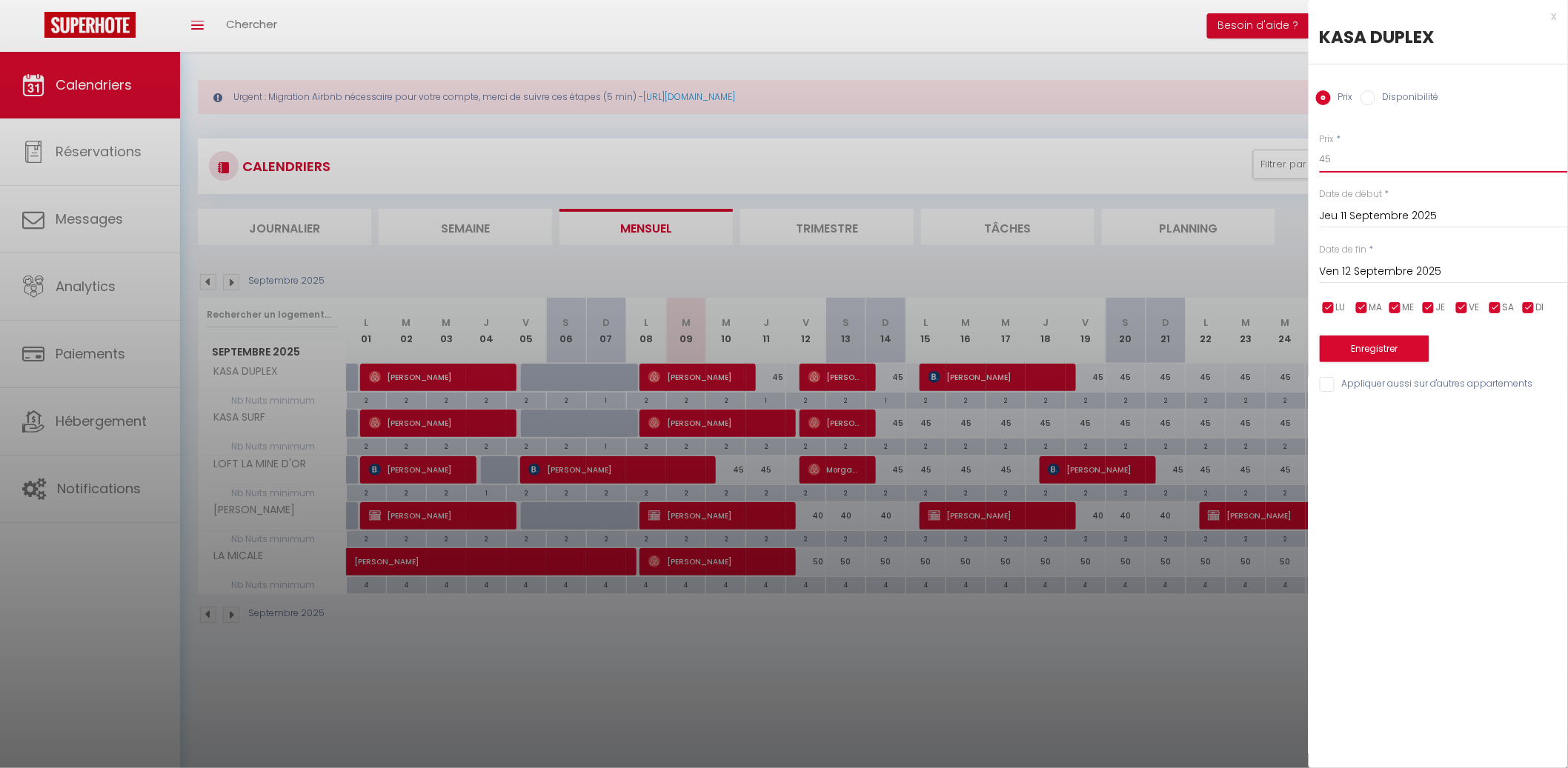
click at [1376, 165] on input "45" at bounding box center [1443, 159] width 248 height 27
click at [1400, 342] on button "Enregistrer" at bounding box center [1374, 348] width 110 height 27
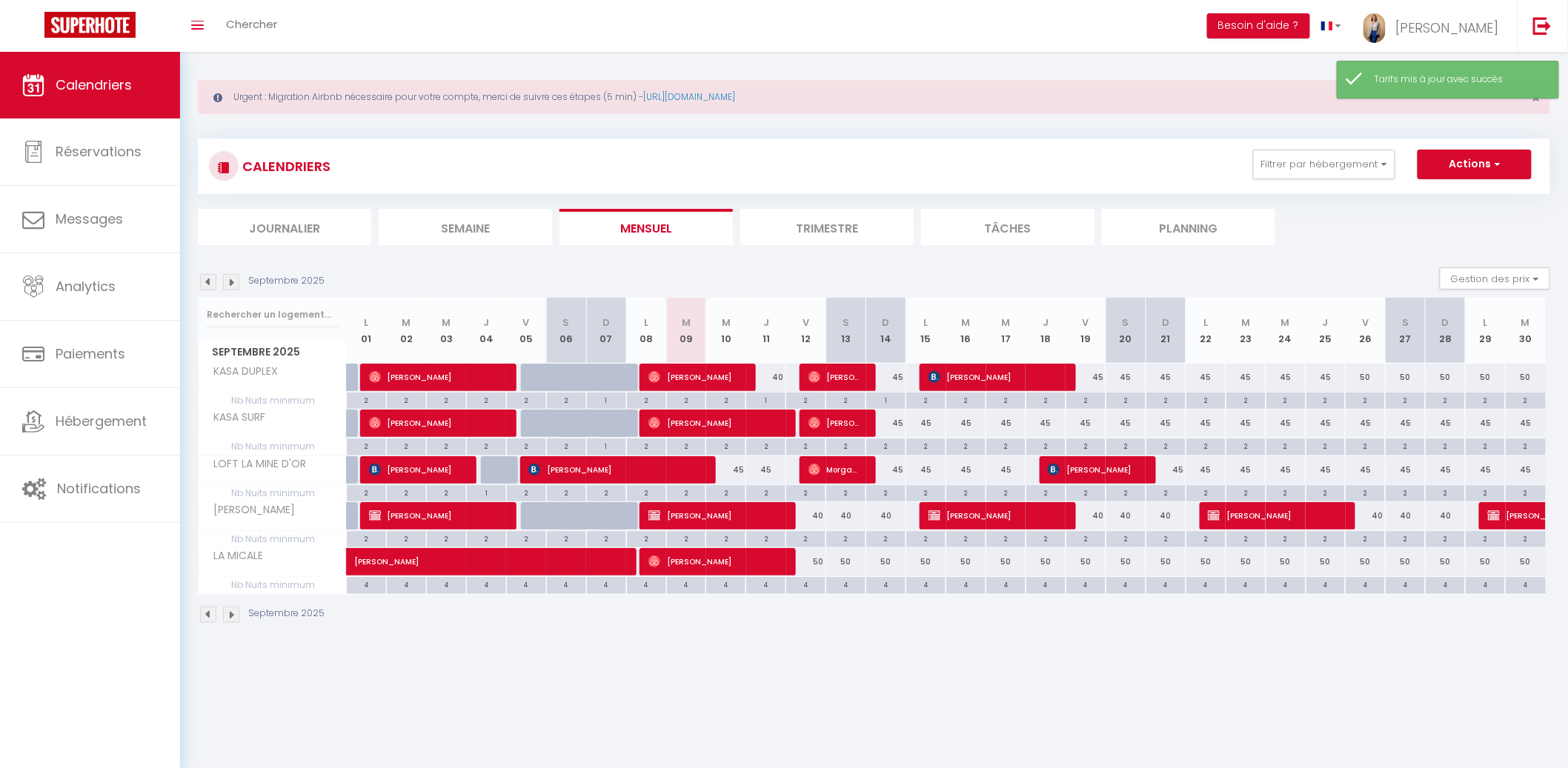
click at [899, 377] on div "45" at bounding box center [886, 377] width 40 height 28
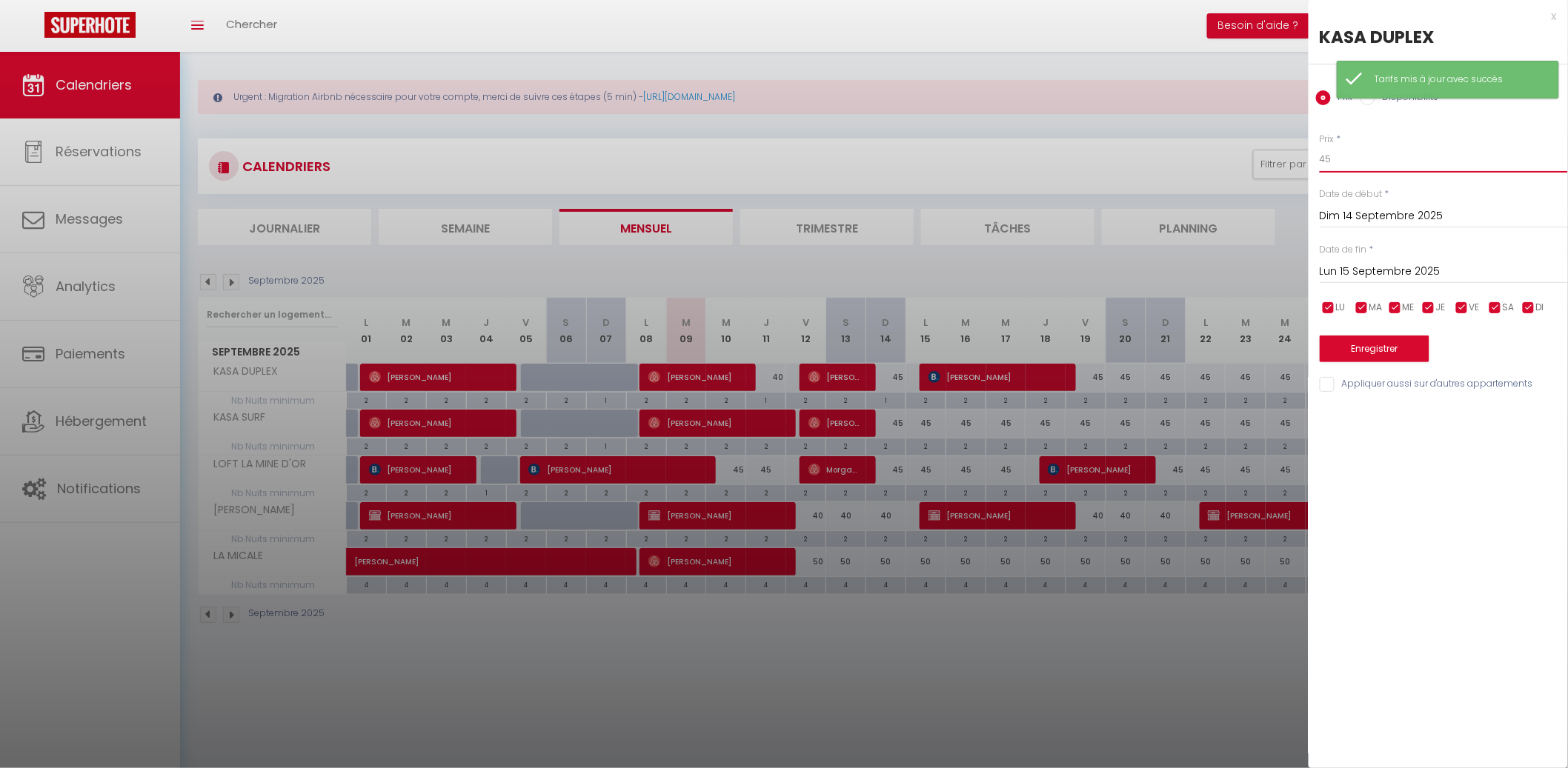
click at [1391, 165] on input "45" at bounding box center [1443, 159] width 248 height 27
click at [1384, 349] on button "Enregistrer" at bounding box center [1374, 348] width 110 height 27
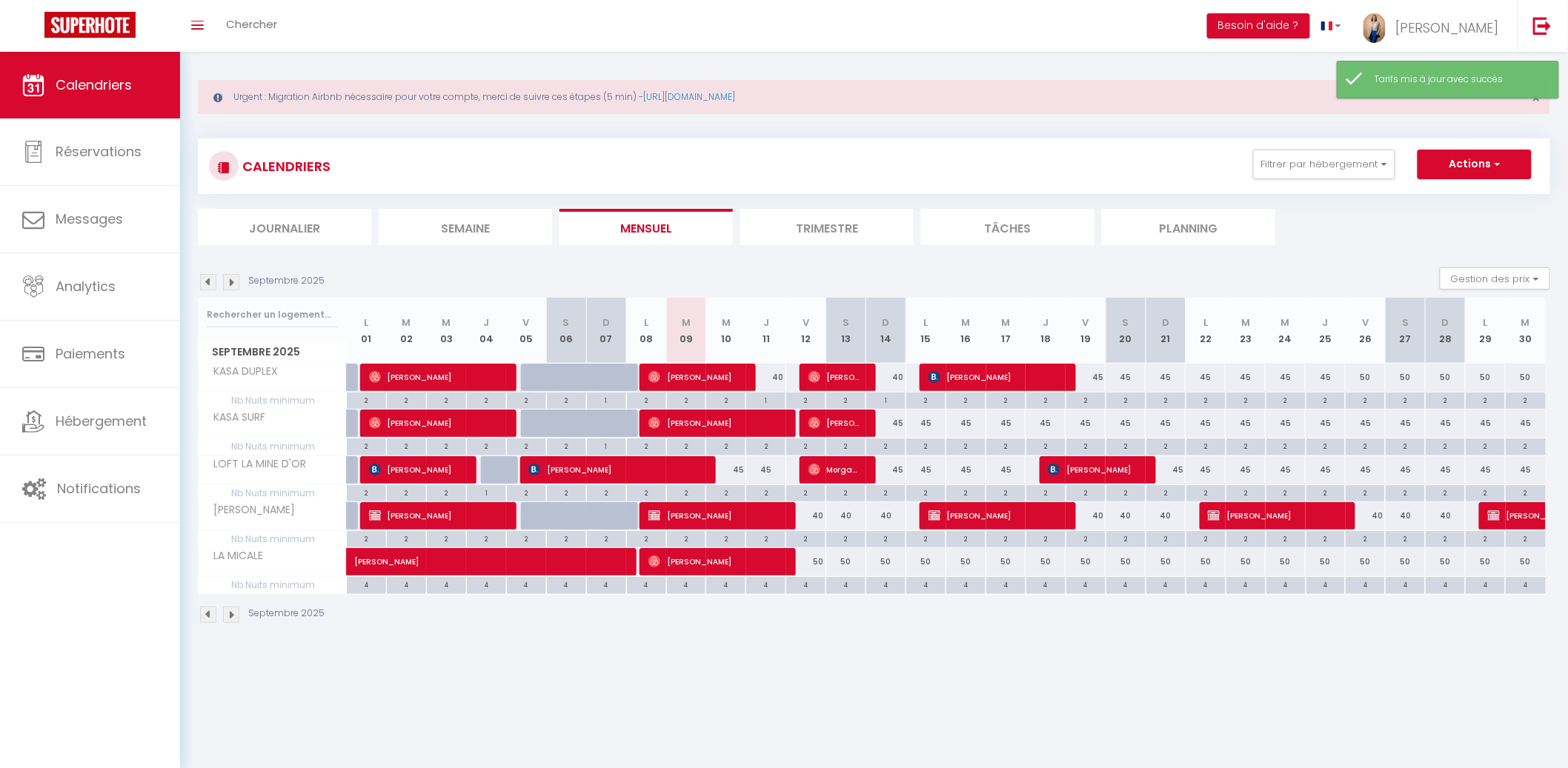
click at [1103, 381] on div "45" at bounding box center [1085, 377] width 40 height 28
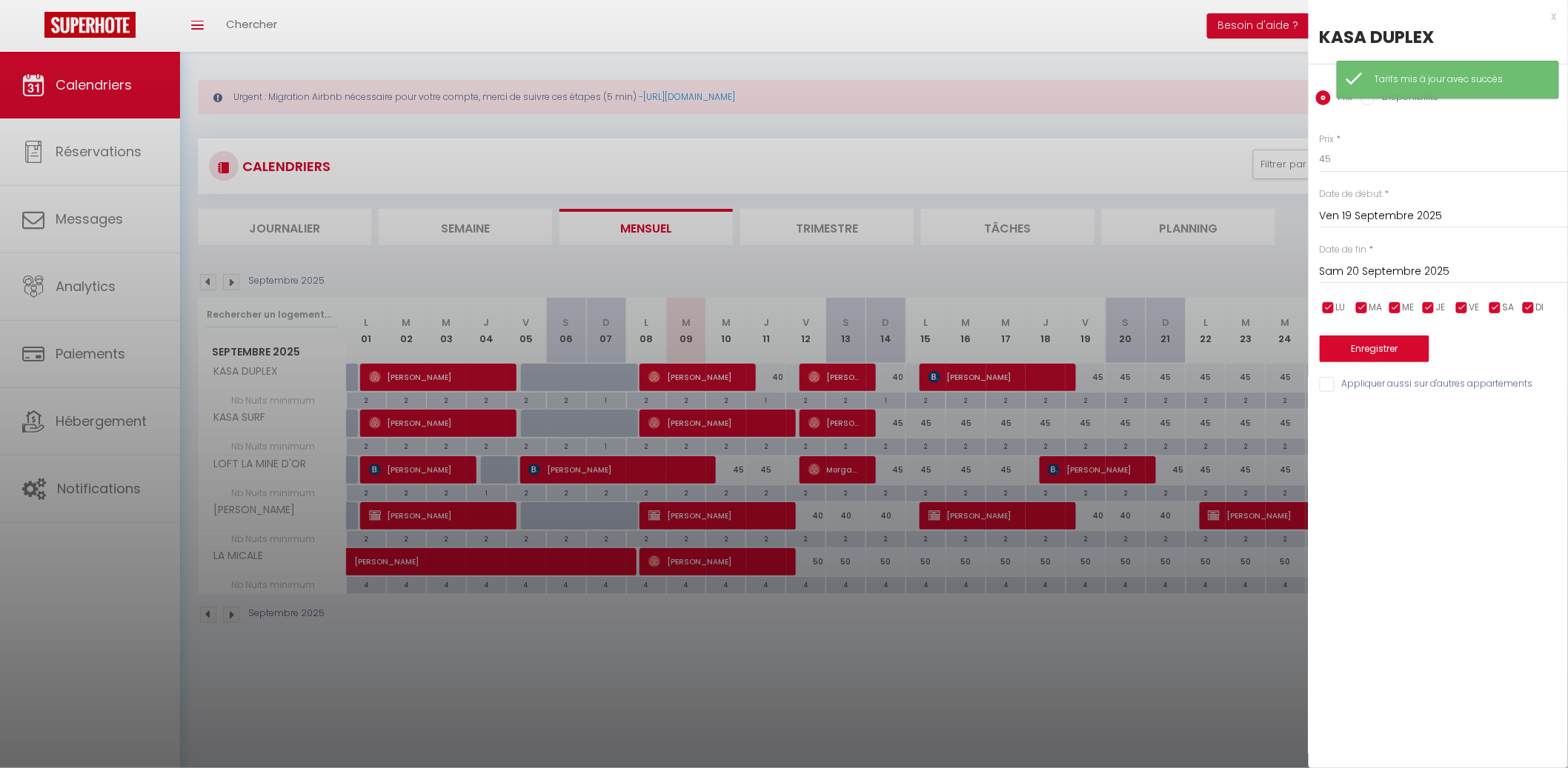
click at [1461, 278] on input "Sam 20 Septembre 2025" at bounding box center [1443, 272] width 248 height 20
click at [1524, 291] on span ">" at bounding box center [1525, 297] width 32 height 29
click at [1426, 344] on span "1" at bounding box center [1431, 355] width 32 height 29
click at [1383, 350] on button "Enregistrer" at bounding box center [1374, 348] width 110 height 27
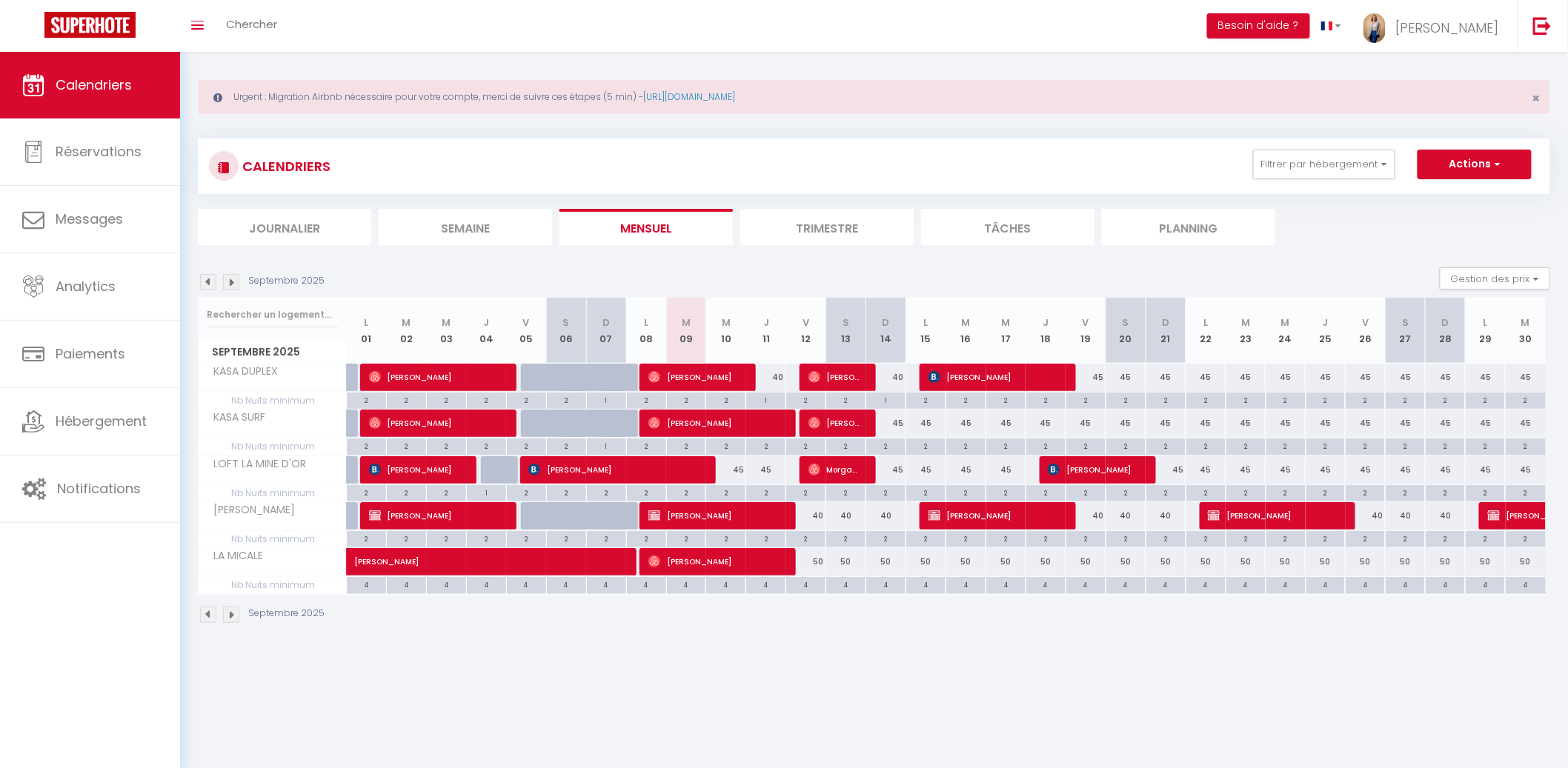
drag, startPoint x: 1166, startPoint y: 375, endPoint x: 1197, endPoint y: 356, distance: 36.4
click at [1166, 375] on div "45" at bounding box center [1165, 377] width 40 height 28
type input "45"
type input "Dim 21 Septembre 2025"
type input "Lun 22 Septembre 2025"
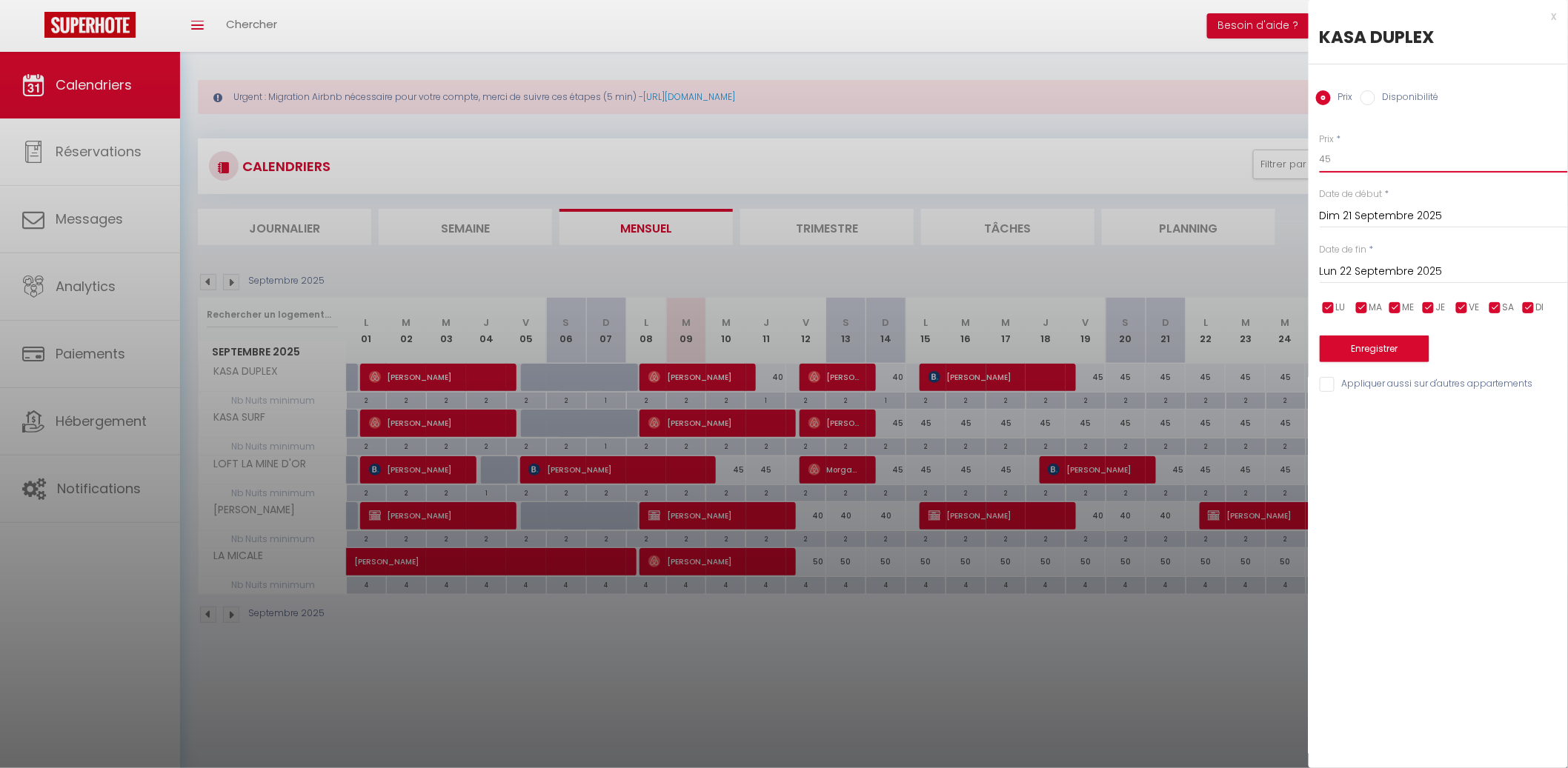
click at [1391, 168] on input "45" at bounding box center [1443, 159] width 248 height 27
type input "40"
click at [1379, 269] on input "Lun 22 Septembre 2025" at bounding box center [1443, 272] width 248 height 20
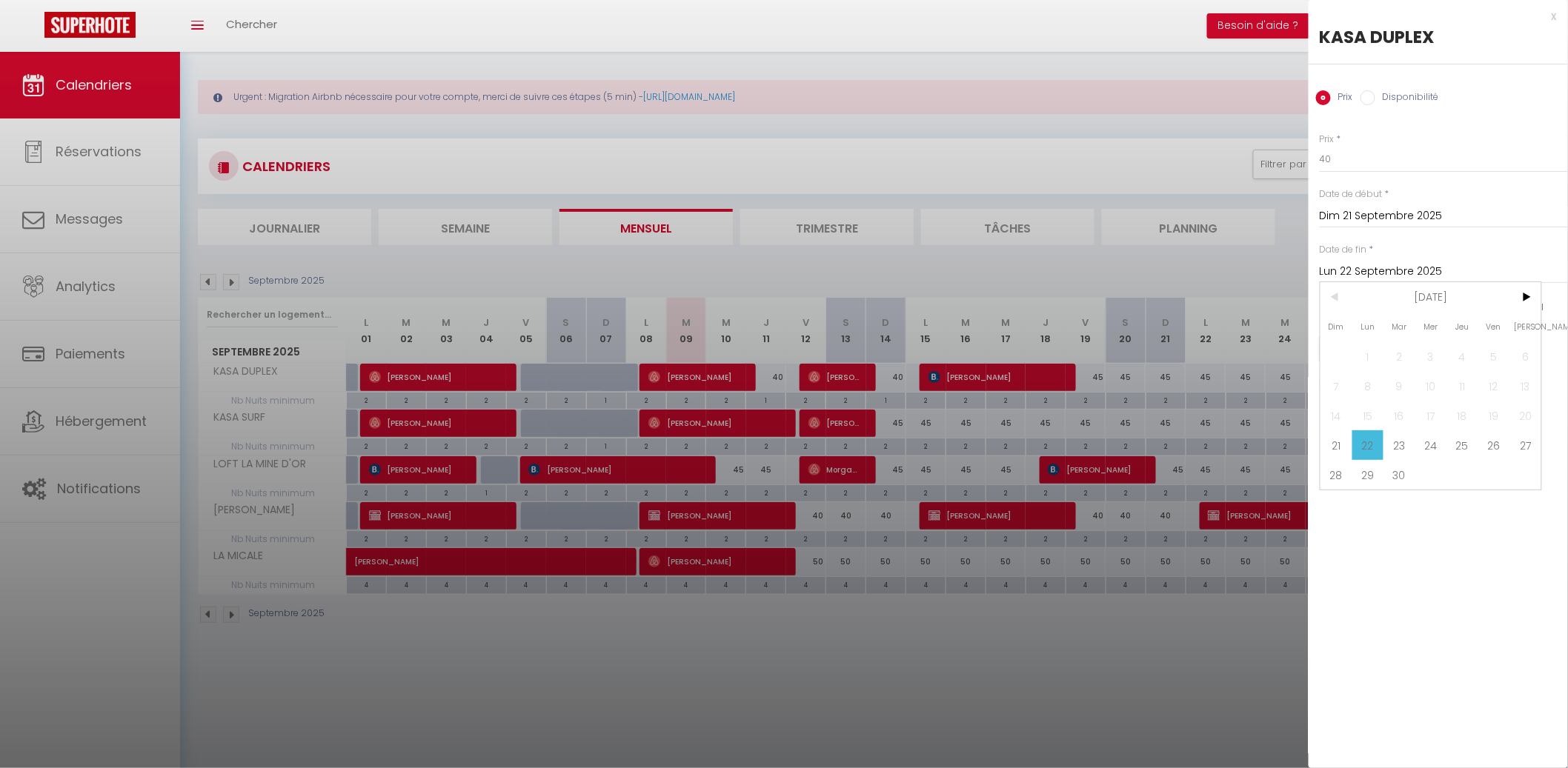
click at [1493, 441] on span "26" at bounding box center [1494, 445] width 32 height 29
type input "Ven 26 Septembre 2025"
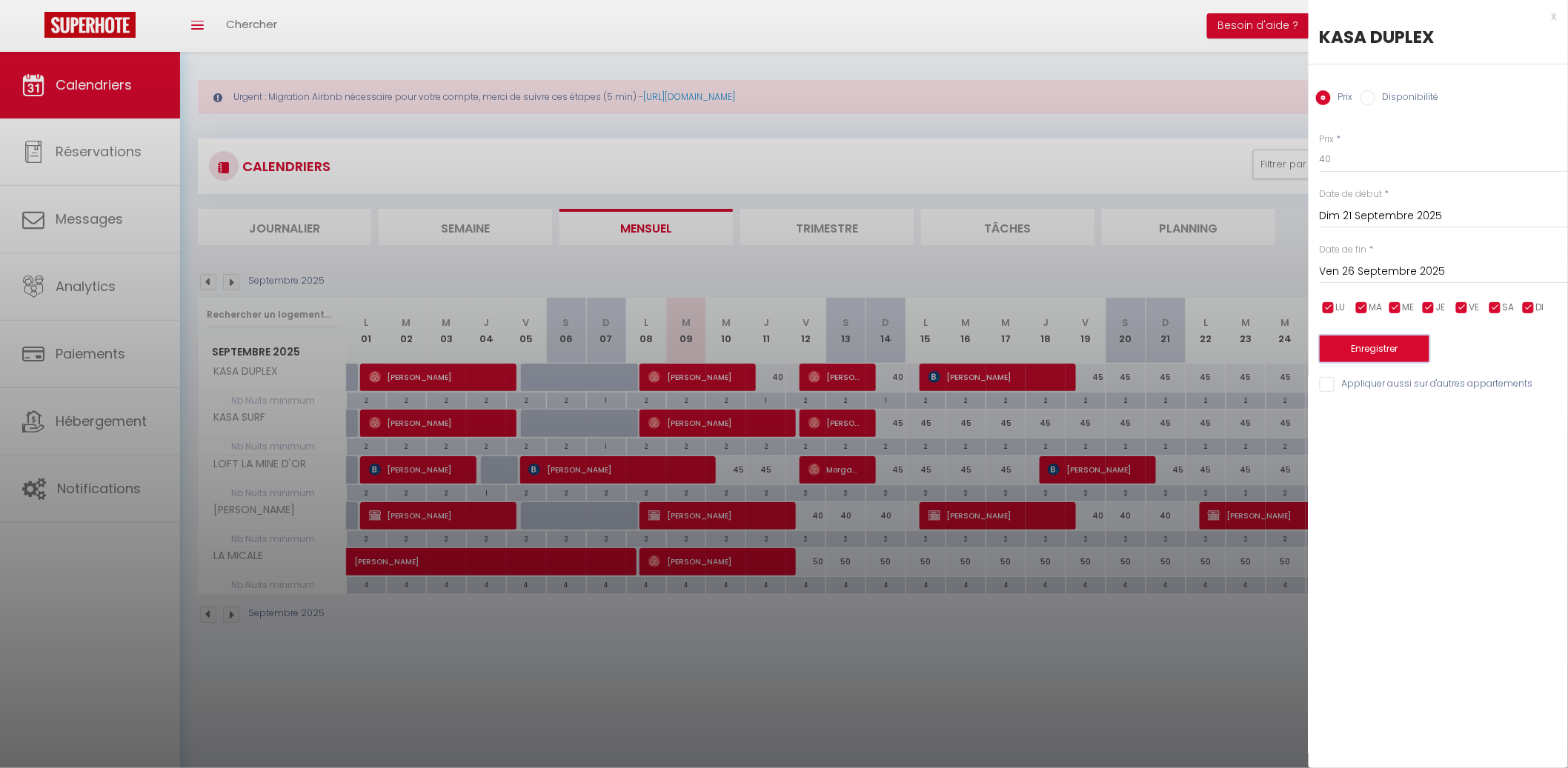
click at [1406, 347] on button "Enregistrer" at bounding box center [1374, 348] width 110 height 27
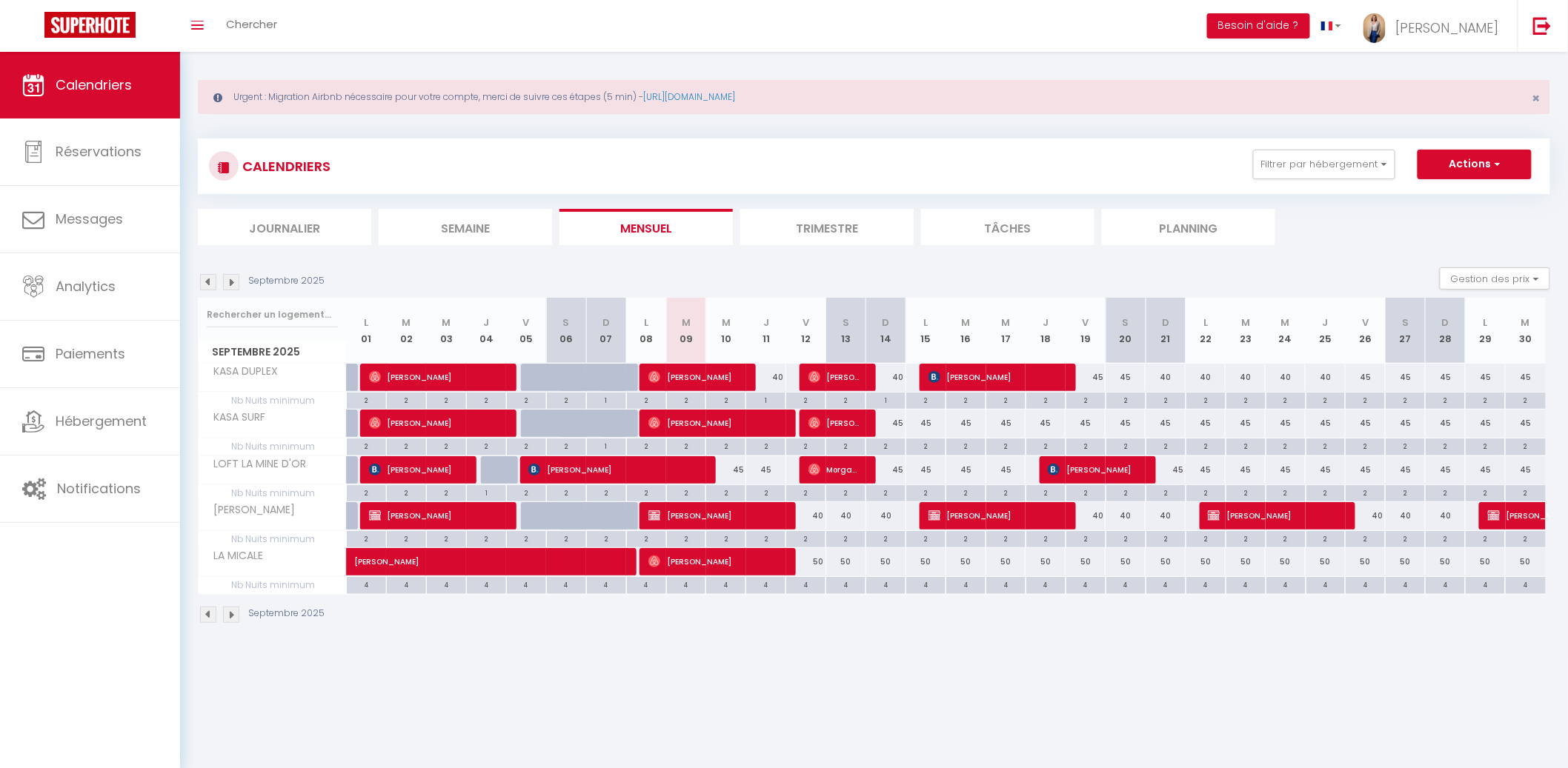
click at [731, 465] on div "45" at bounding box center [726, 470] width 40 height 28
type input "45"
type input "Mer 10 Septembre 2025"
type input "Jeu 11 Septembre 2025"
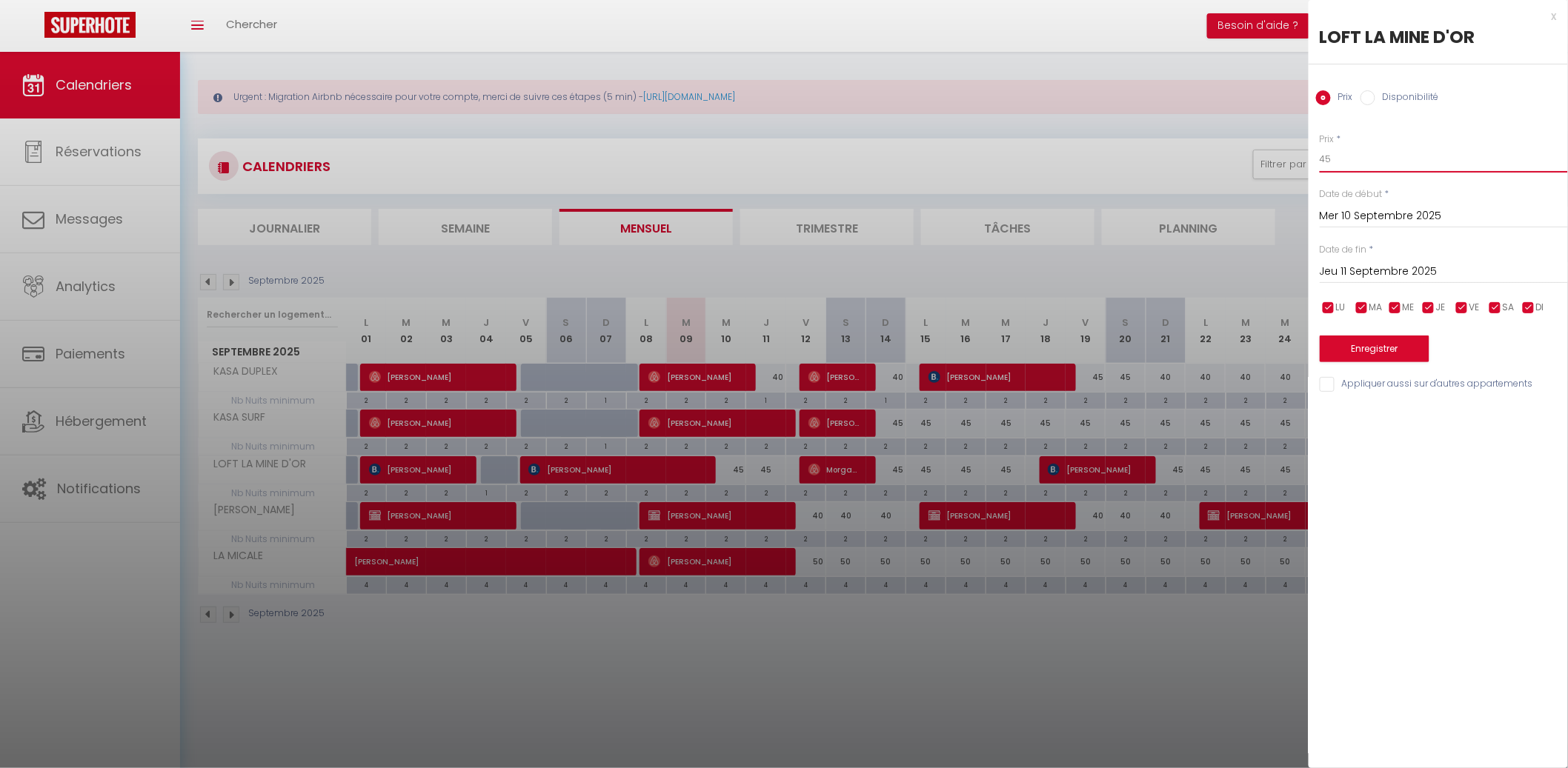
click at [1359, 166] on input "45" at bounding box center [1443, 159] width 248 height 27
type input "40"
click at [1361, 273] on input "Jeu 11 Septembre 2025" at bounding box center [1443, 272] width 248 height 20
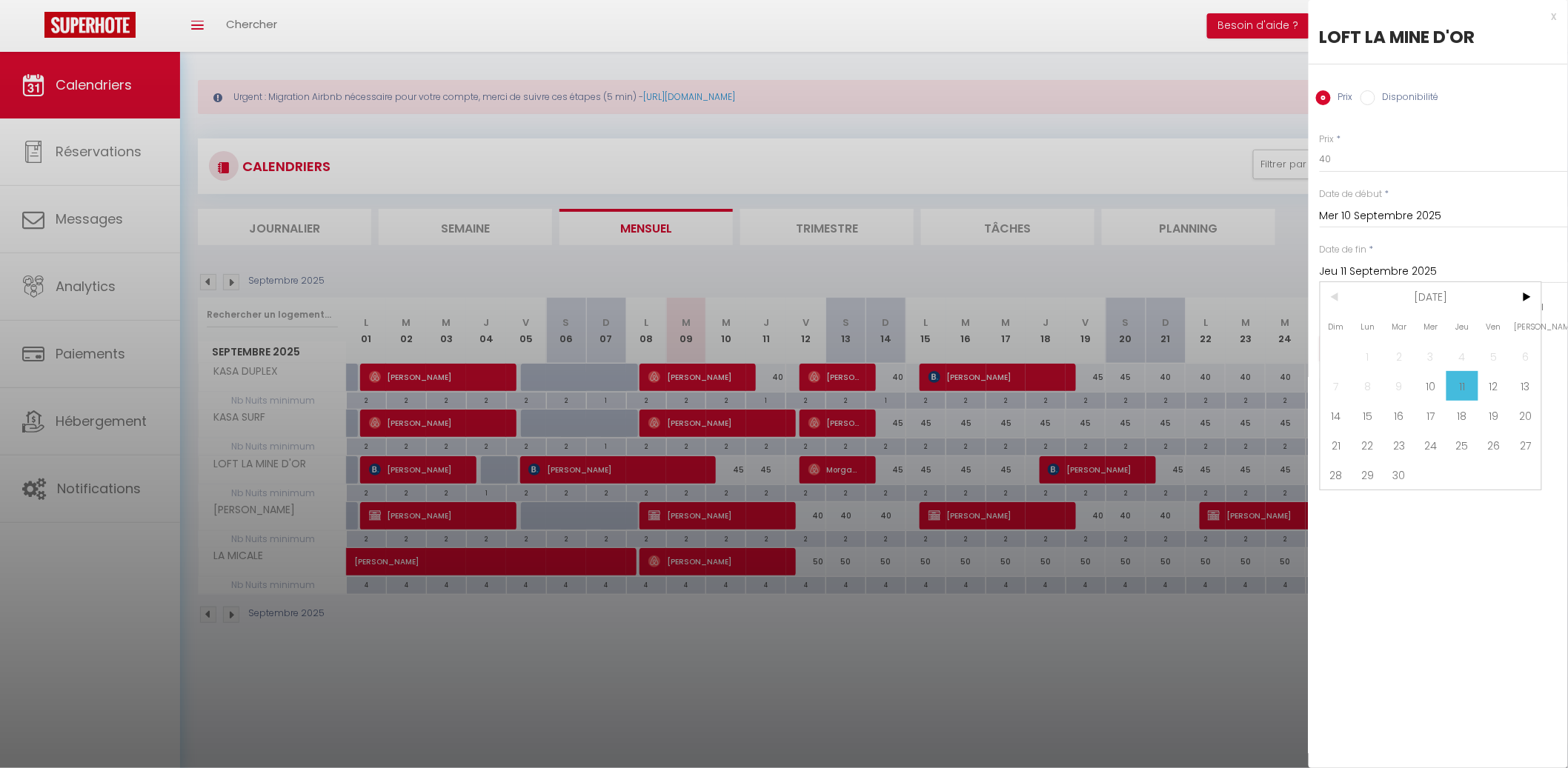
drag, startPoint x: 1454, startPoint y: 416, endPoint x: 1423, endPoint y: 389, distance: 41.1
click at [1454, 416] on span "18" at bounding box center [1462, 415] width 32 height 29
type input "Jeu 18 Septembre 2025"
click at [1387, 347] on button "Enregistrer" at bounding box center [1374, 348] width 110 height 27
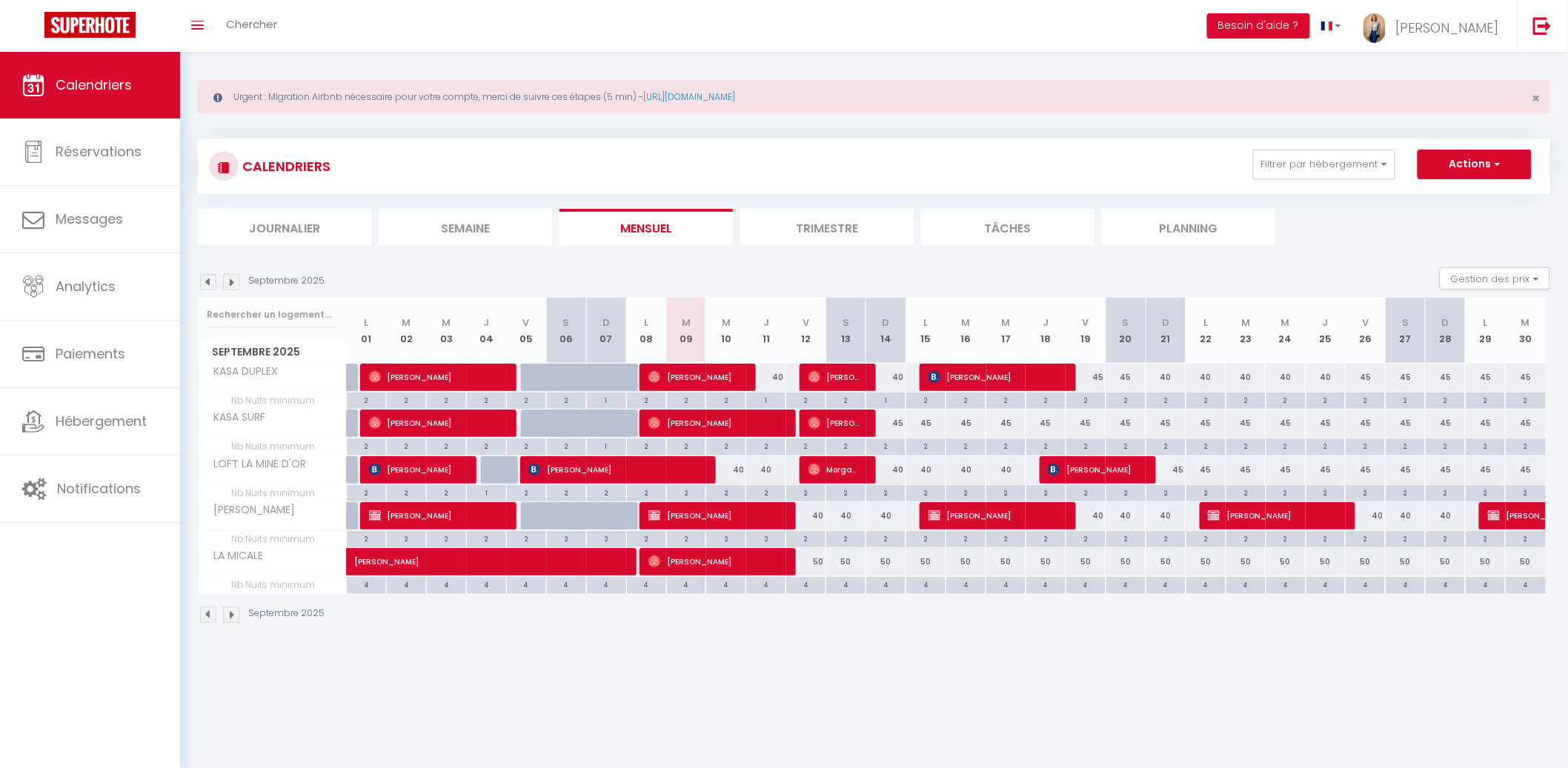
click at [818, 511] on div "40" at bounding box center [806, 515] width 40 height 28
type input "40"
type input "Ven 12 Septembre 2025"
type input "Sam 13 Septembre 2025"
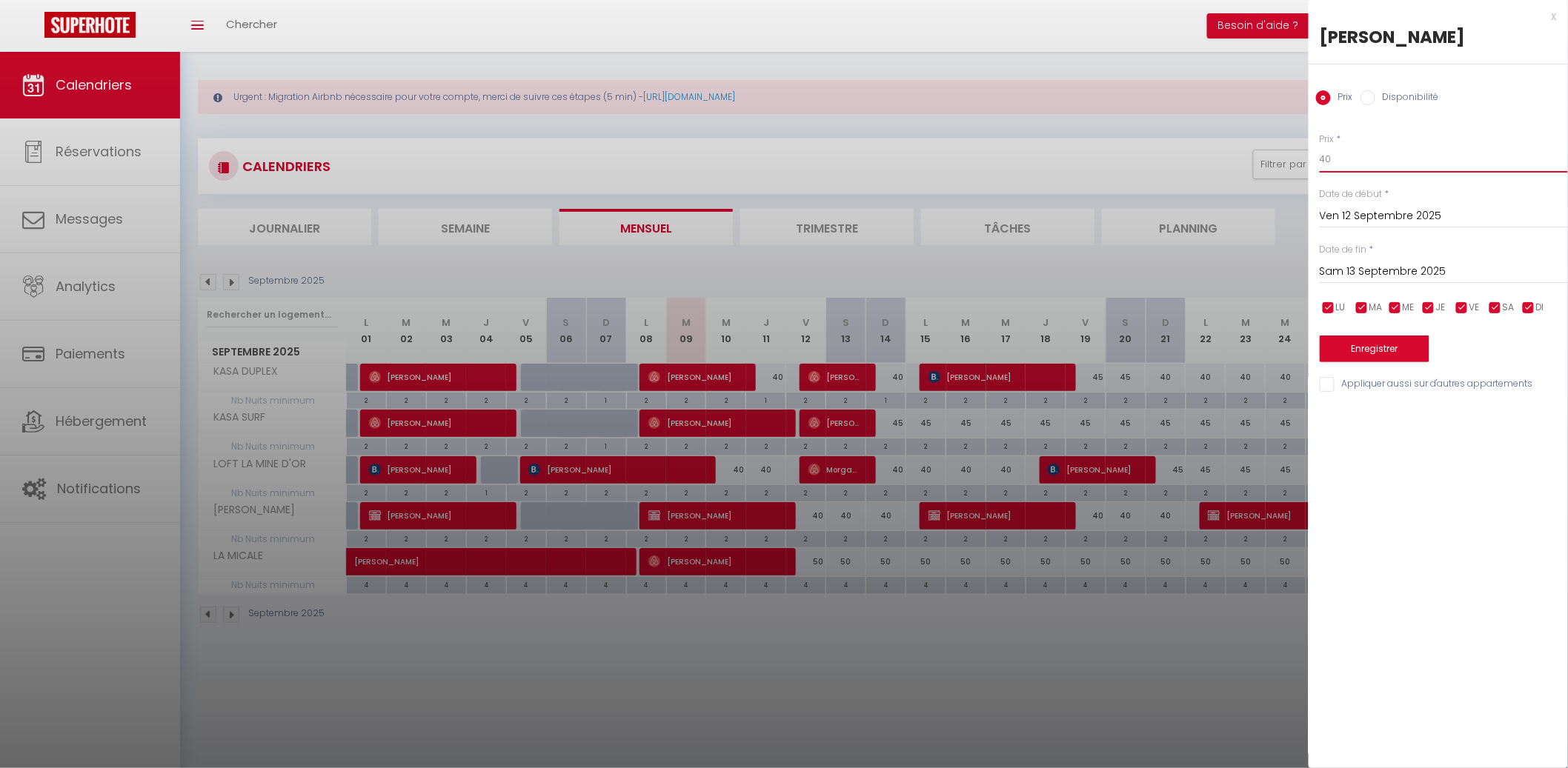
click at [1363, 160] on input "40" at bounding box center [1443, 159] width 248 height 27
type input "35"
drag, startPoint x: 1547, startPoint y: 313, endPoint x: 1546, endPoint y: 304, distance: 9.1
click at [1546, 305] on div "LU MA ME JE VE SA DI" at bounding box center [1443, 307] width 267 height 19
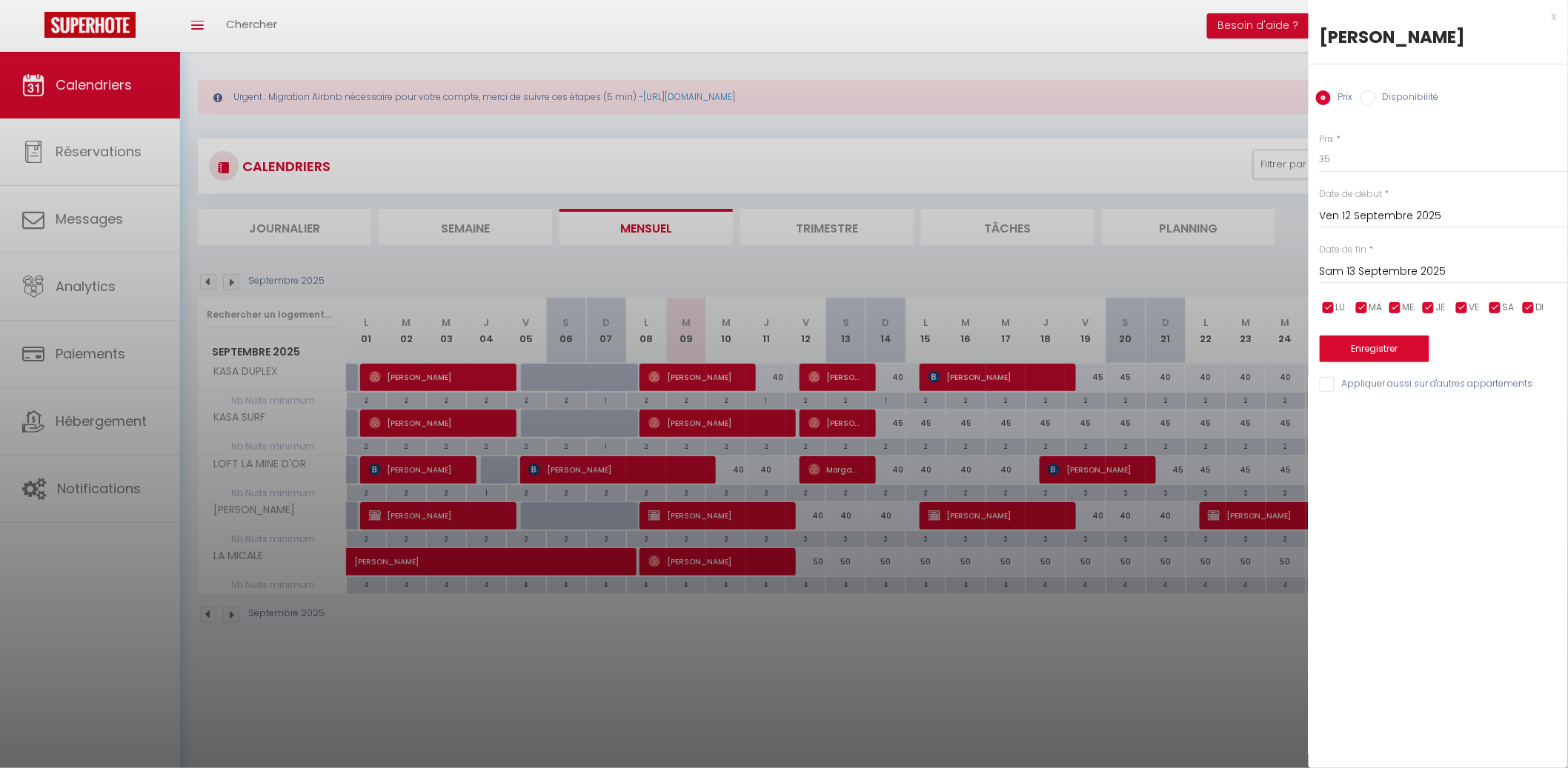
click at [1531, 279] on input "Sam 13 Septembre 2025" at bounding box center [1443, 272] width 248 height 20
drag, startPoint x: 1530, startPoint y: 300, endPoint x: 1510, endPoint y: 313, distance: 23.9
click at [1530, 300] on span ">" at bounding box center [1525, 297] width 32 height 29
click at [1429, 352] on span "1" at bounding box center [1431, 355] width 32 height 29
type input "Mer 01 Octobre 2025"
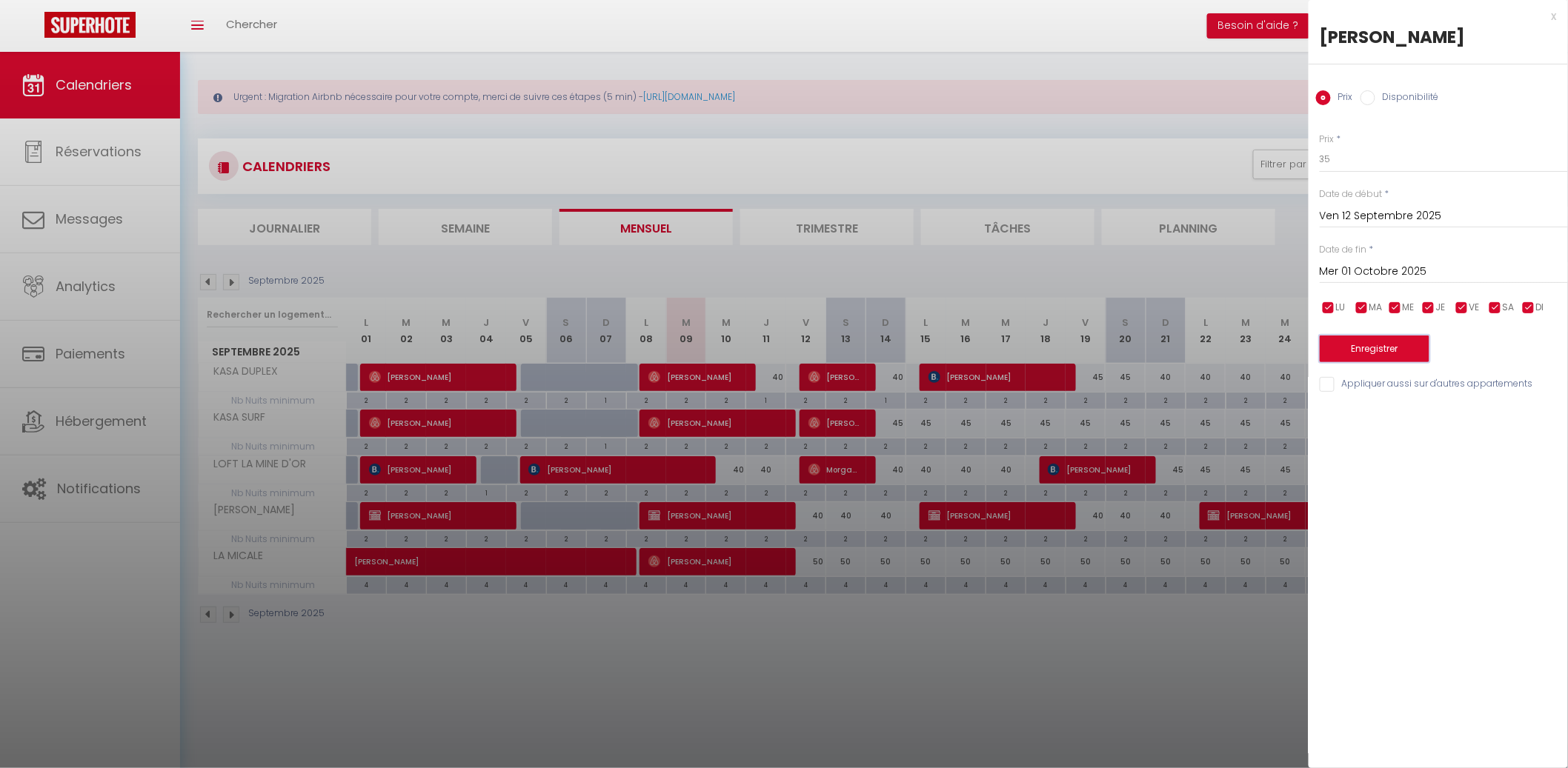
click at [1417, 354] on button "Enregistrer" at bounding box center [1374, 348] width 110 height 27
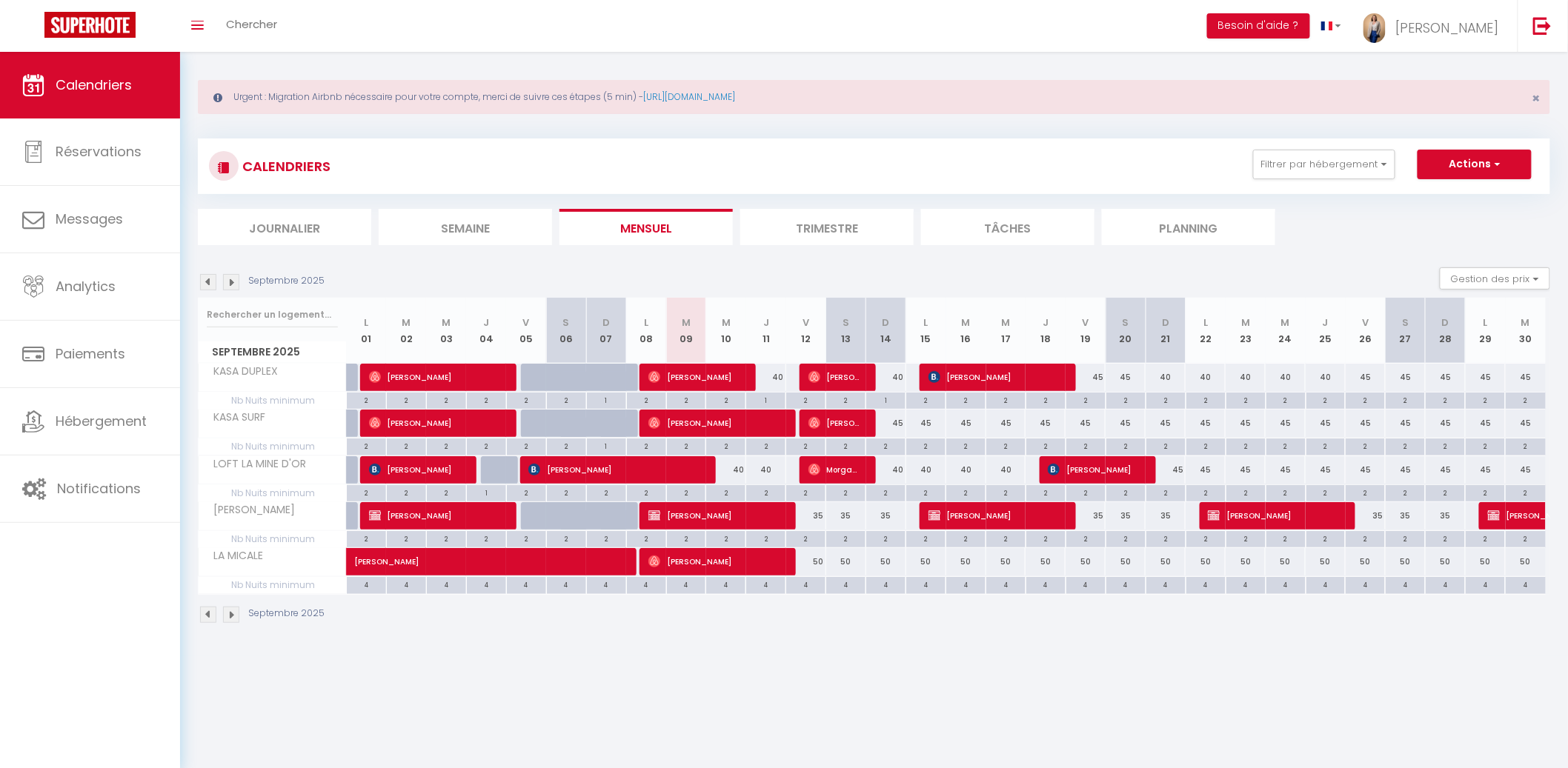
click at [812, 559] on div "50" at bounding box center [806, 561] width 40 height 28
type input "50"
type input "Ven 12 Septembre 2025"
type input "Sam 13 Septembre 2025"
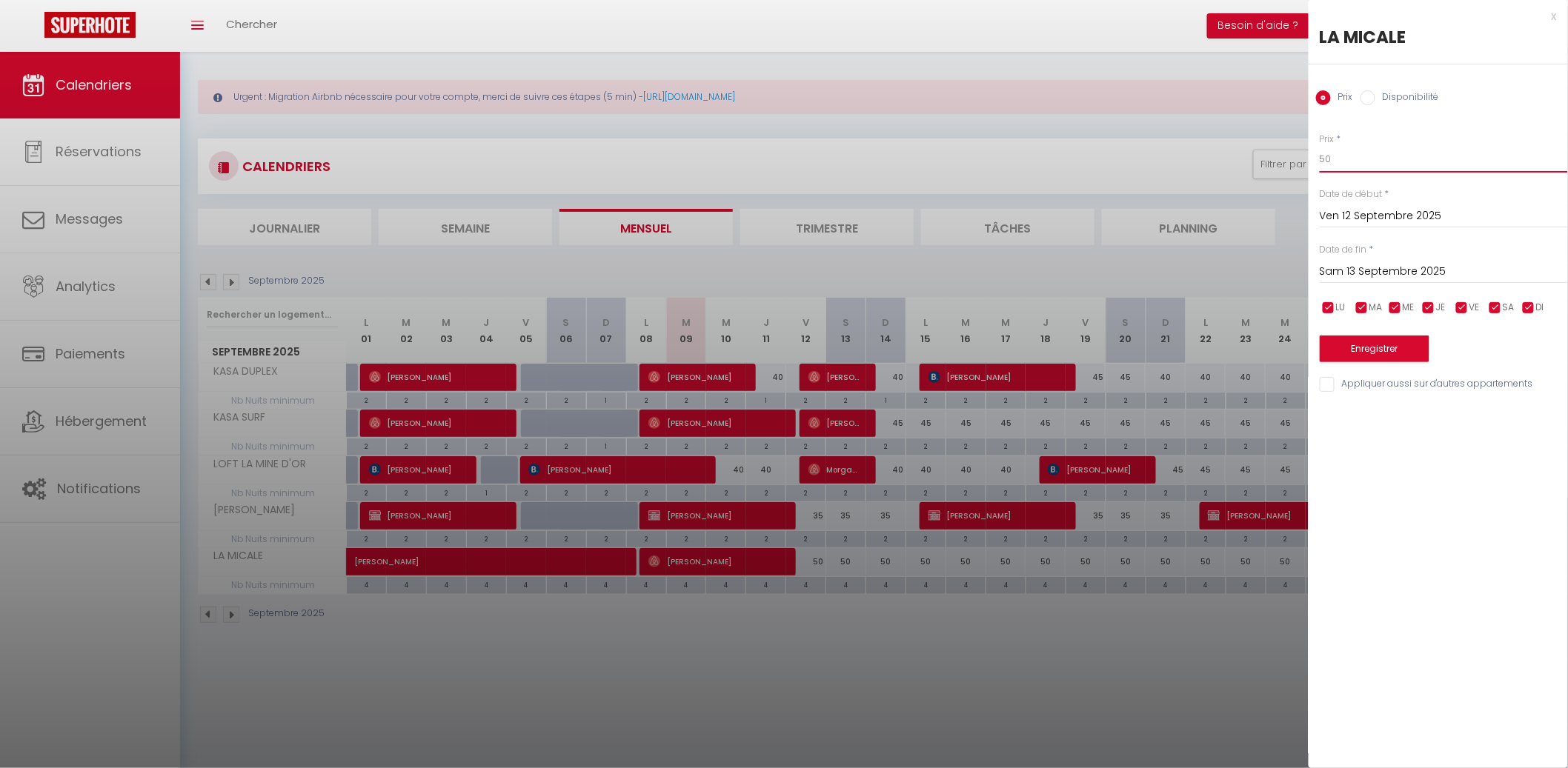
click at [1343, 157] on input "50" at bounding box center [1443, 159] width 248 height 27
type input "40"
click at [1383, 278] on input "Sam 13 Septembre 2025" at bounding box center [1443, 272] width 248 height 20
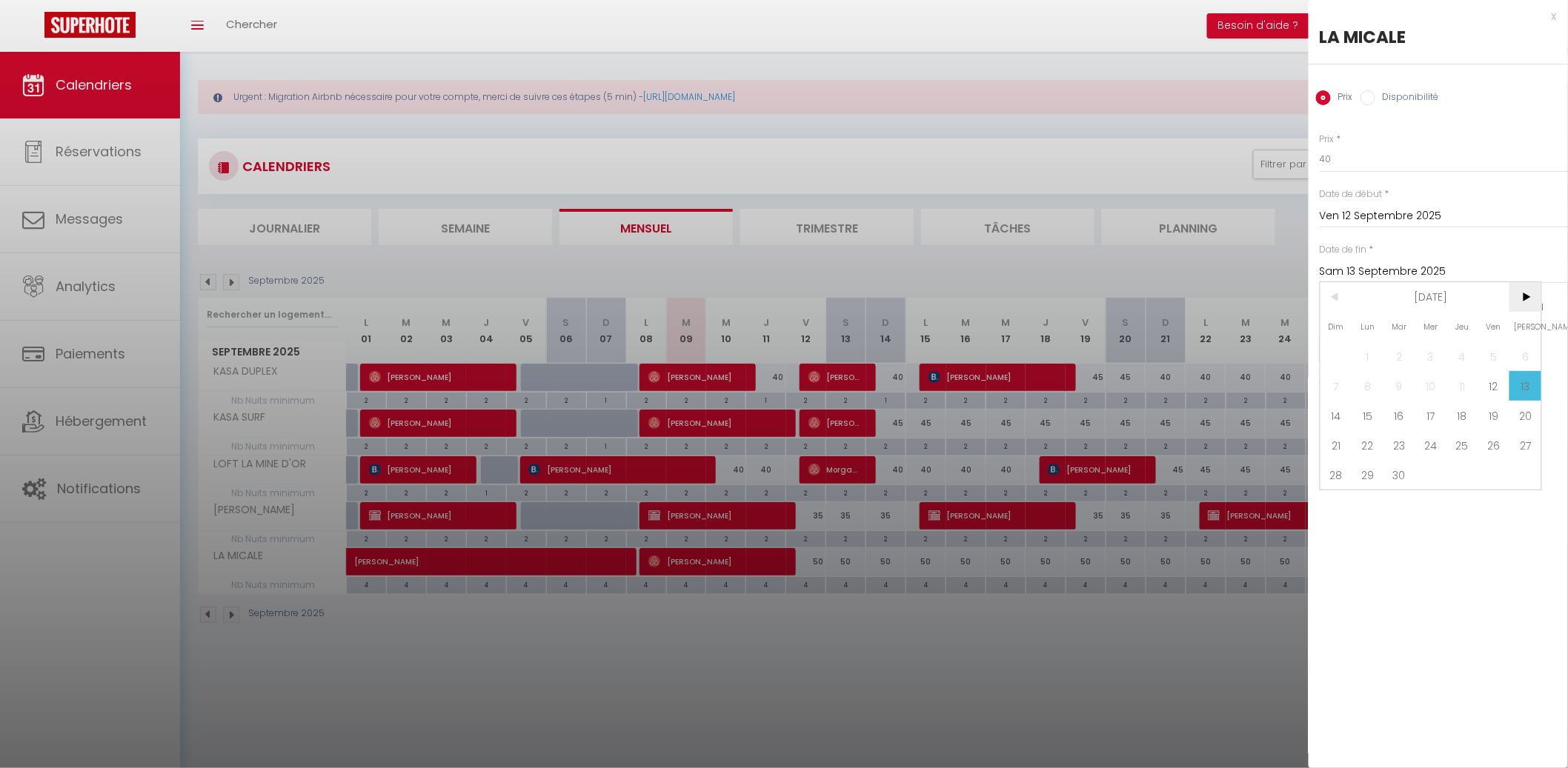
drag, startPoint x: 1502, startPoint y: 293, endPoint x: 1513, endPoint y: 292, distance: 11.0
click at [1511, 282] on header "< [DATE] >" at bounding box center [1431, 282] width 221 height 0
click at [1515, 293] on span ">" at bounding box center [1525, 297] width 32 height 29
click at [1440, 348] on span "1" at bounding box center [1431, 355] width 32 height 29
type input "Mer 01 Octobre 2025"
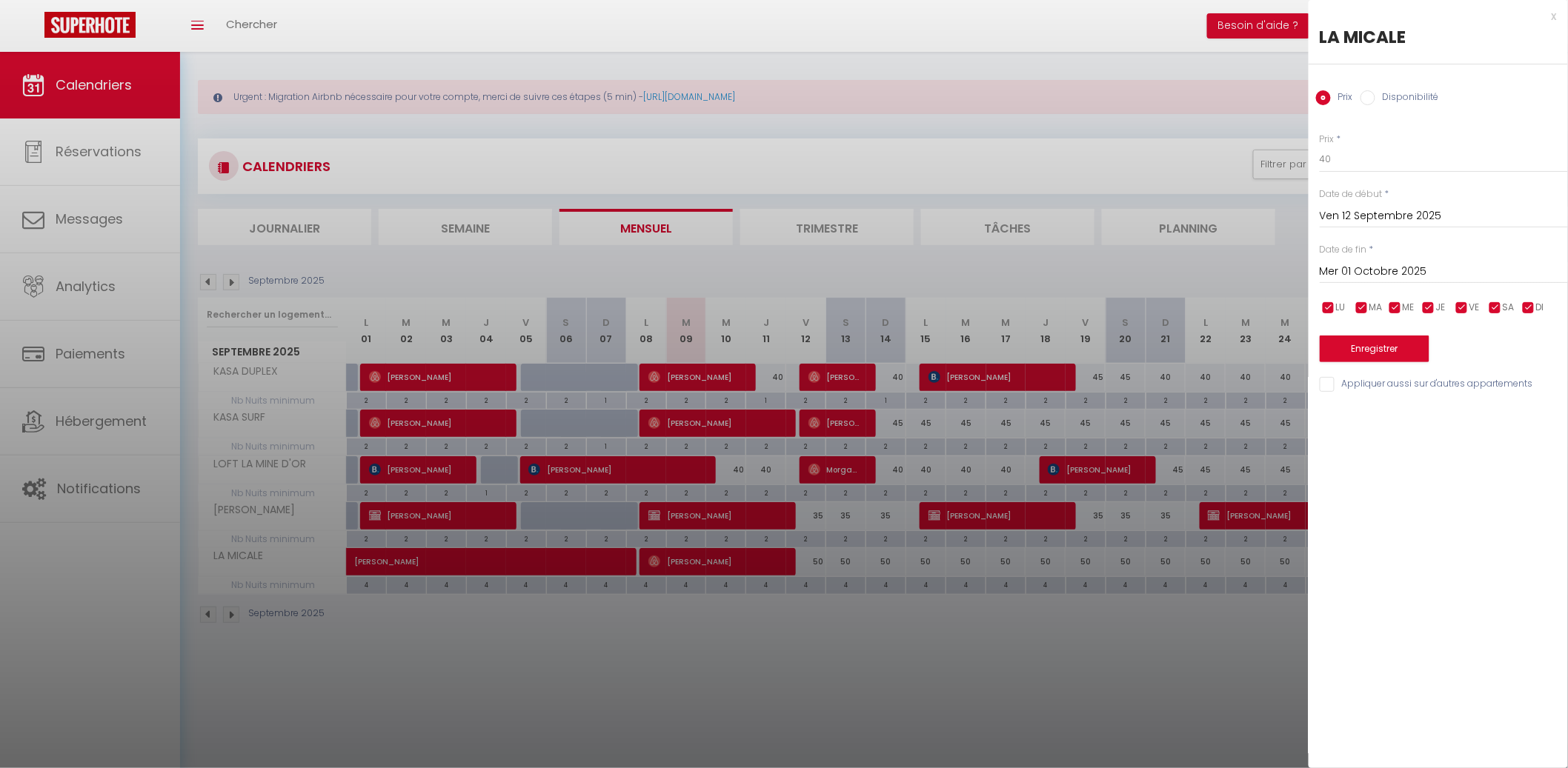
click at [1494, 310] on input "checkbox" at bounding box center [1495, 307] width 15 height 15
checkbox input "false"
click at [1475, 310] on span "VE" at bounding box center [1474, 307] width 11 height 14
checkbox input "false"
click at [1409, 341] on button "Enregistrer" at bounding box center [1374, 348] width 110 height 27
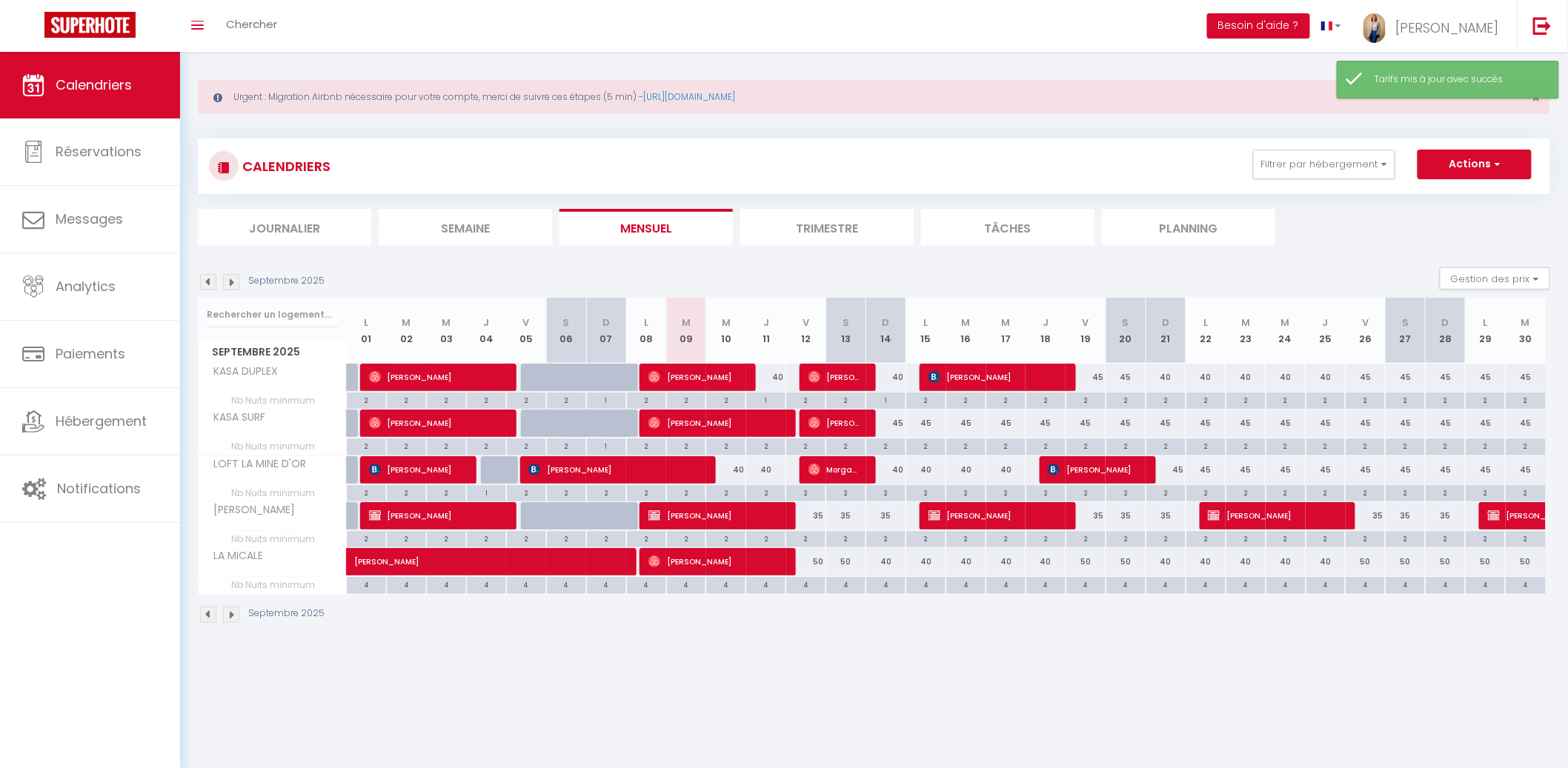
click at [809, 564] on div "50" at bounding box center [806, 561] width 40 height 28
type input "50"
type input "Ven 12 Septembre 2025"
type input "Sam 13 Septembre 2025"
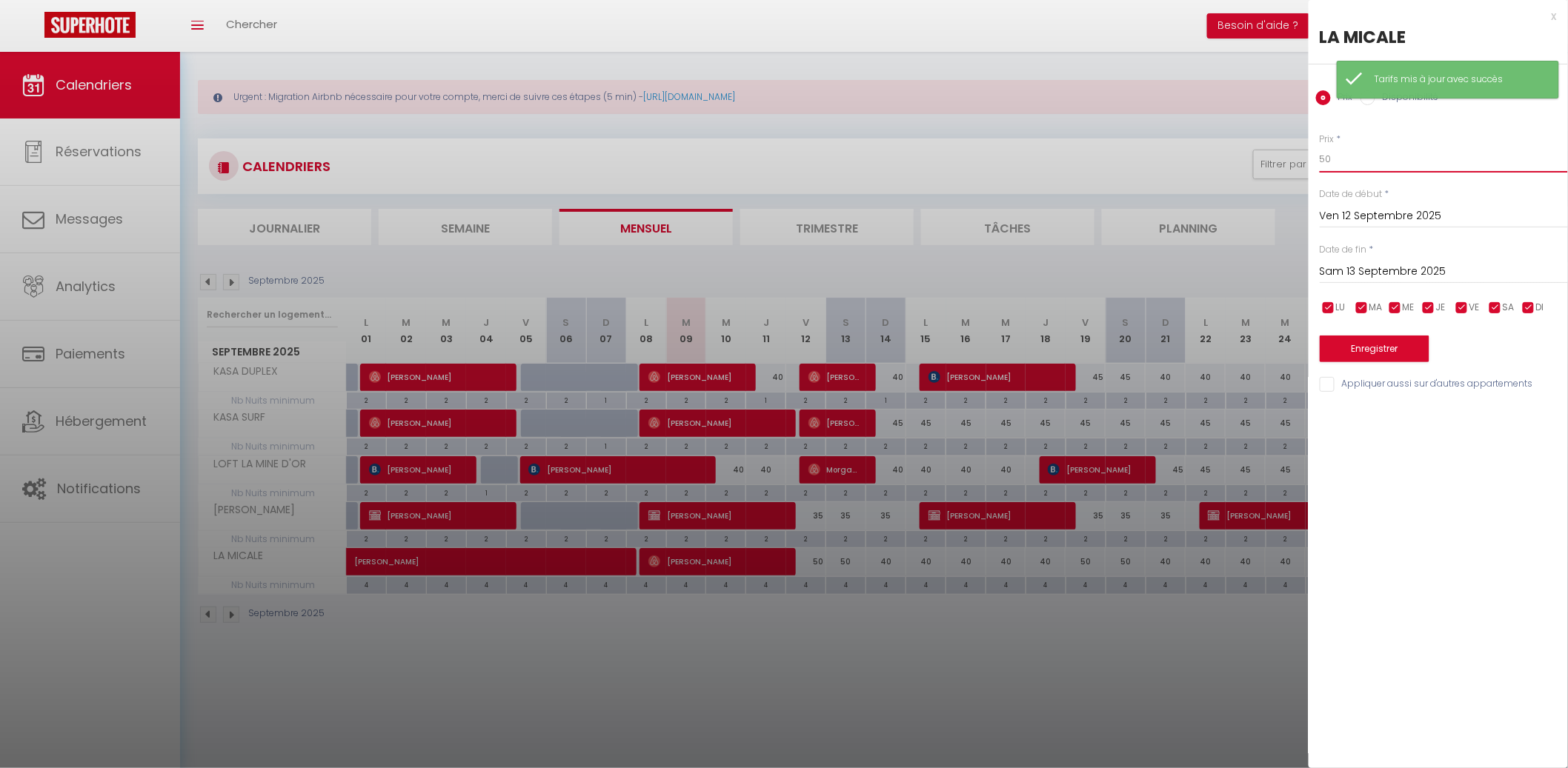
click at [1449, 157] on input "50" at bounding box center [1443, 159] width 248 height 27
click at [1449, 156] on input "50" at bounding box center [1443, 159] width 248 height 27
type input "40"
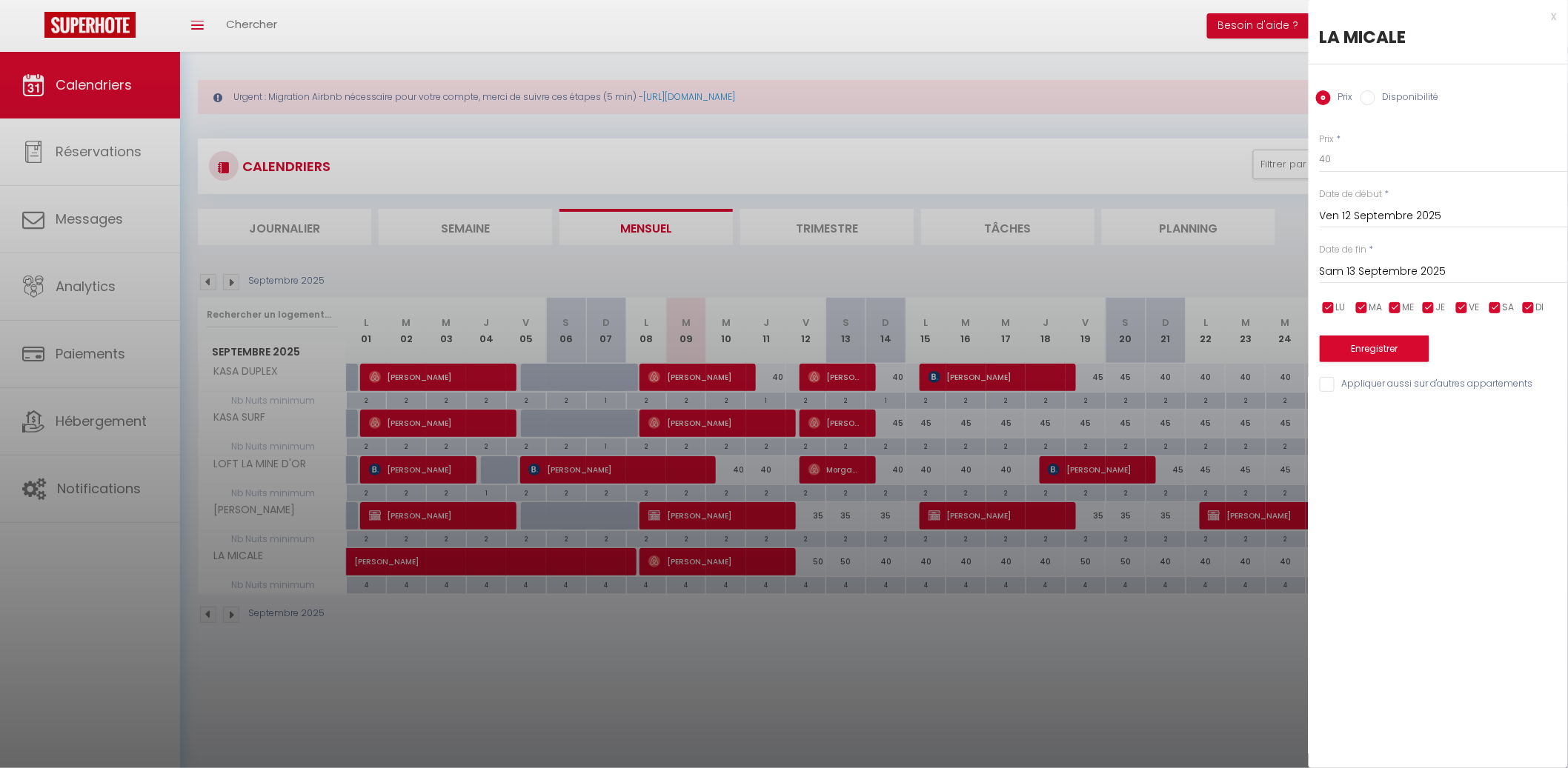
click at [1364, 267] on input "Sam 13 Septembre 2025" at bounding box center [1443, 272] width 248 height 20
click at [1416, 414] on span "17" at bounding box center [1431, 415] width 32 height 29
type input "Mer 17 Septembre 2025"
click at [1401, 343] on button "Enregistrer" at bounding box center [1374, 348] width 110 height 27
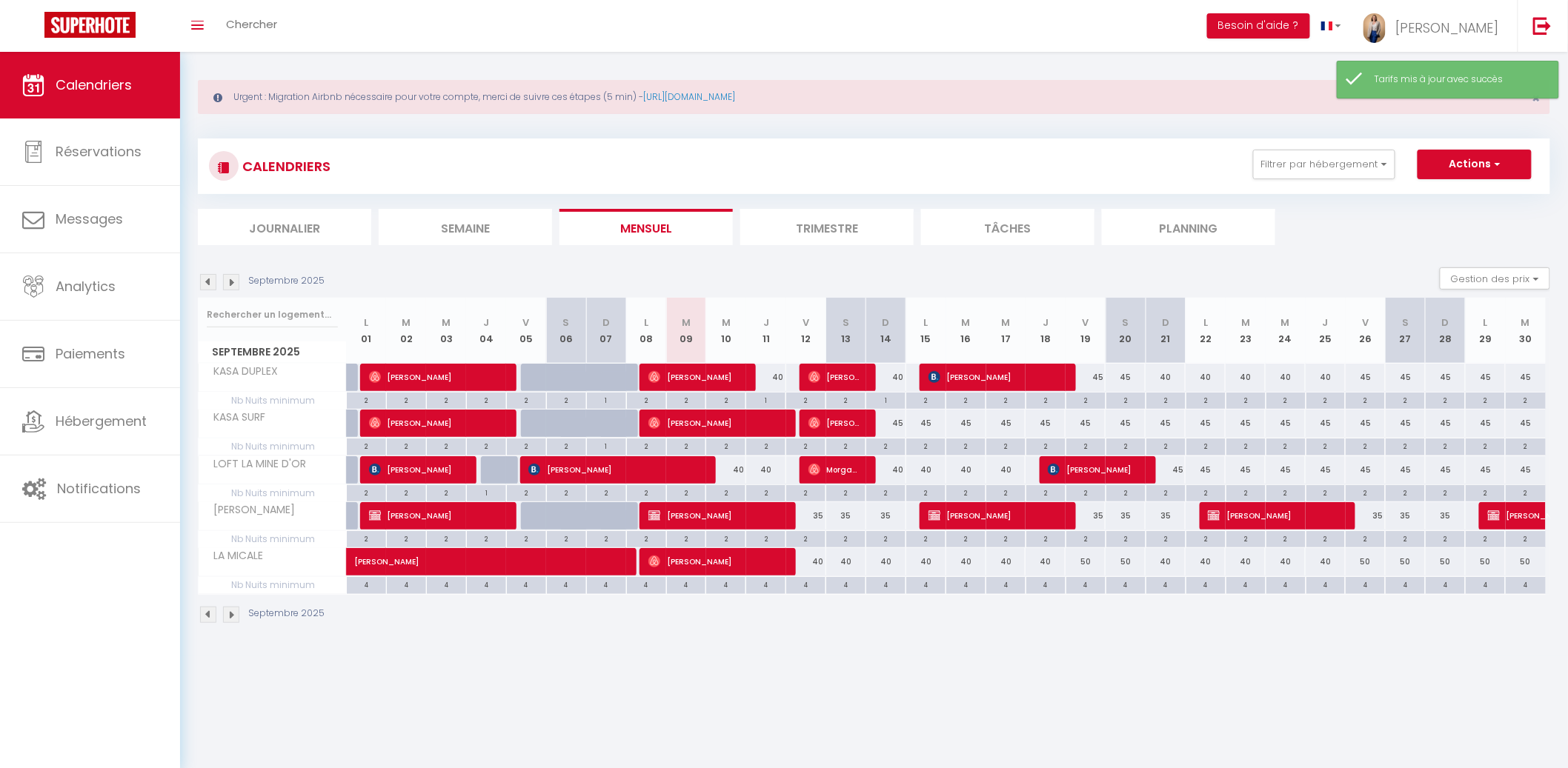
click at [230, 274] on img at bounding box center [231, 282] width 16 height 16
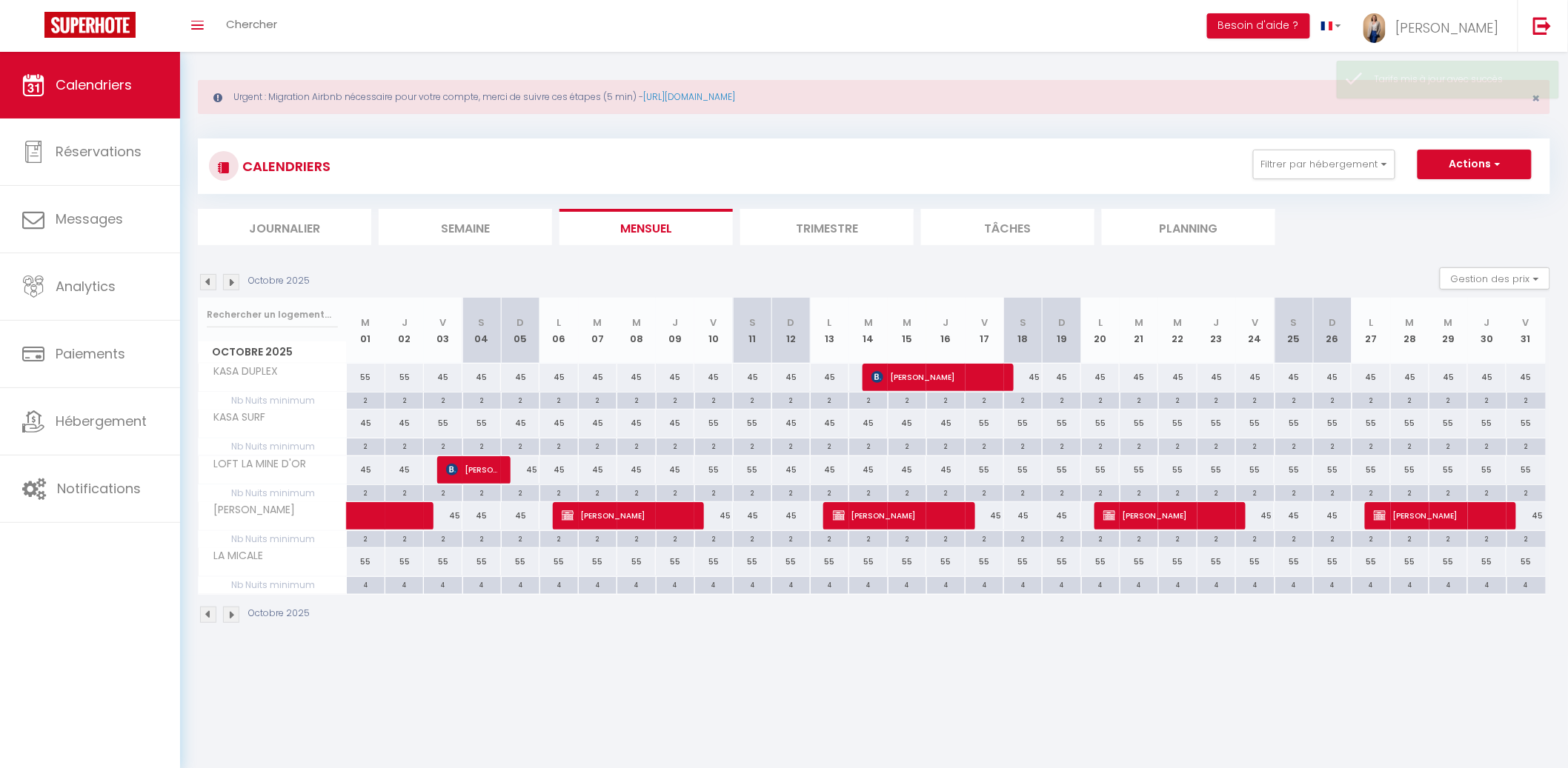
click at [213, 284] on img at bounding box center [208, 282] width 16 height 16
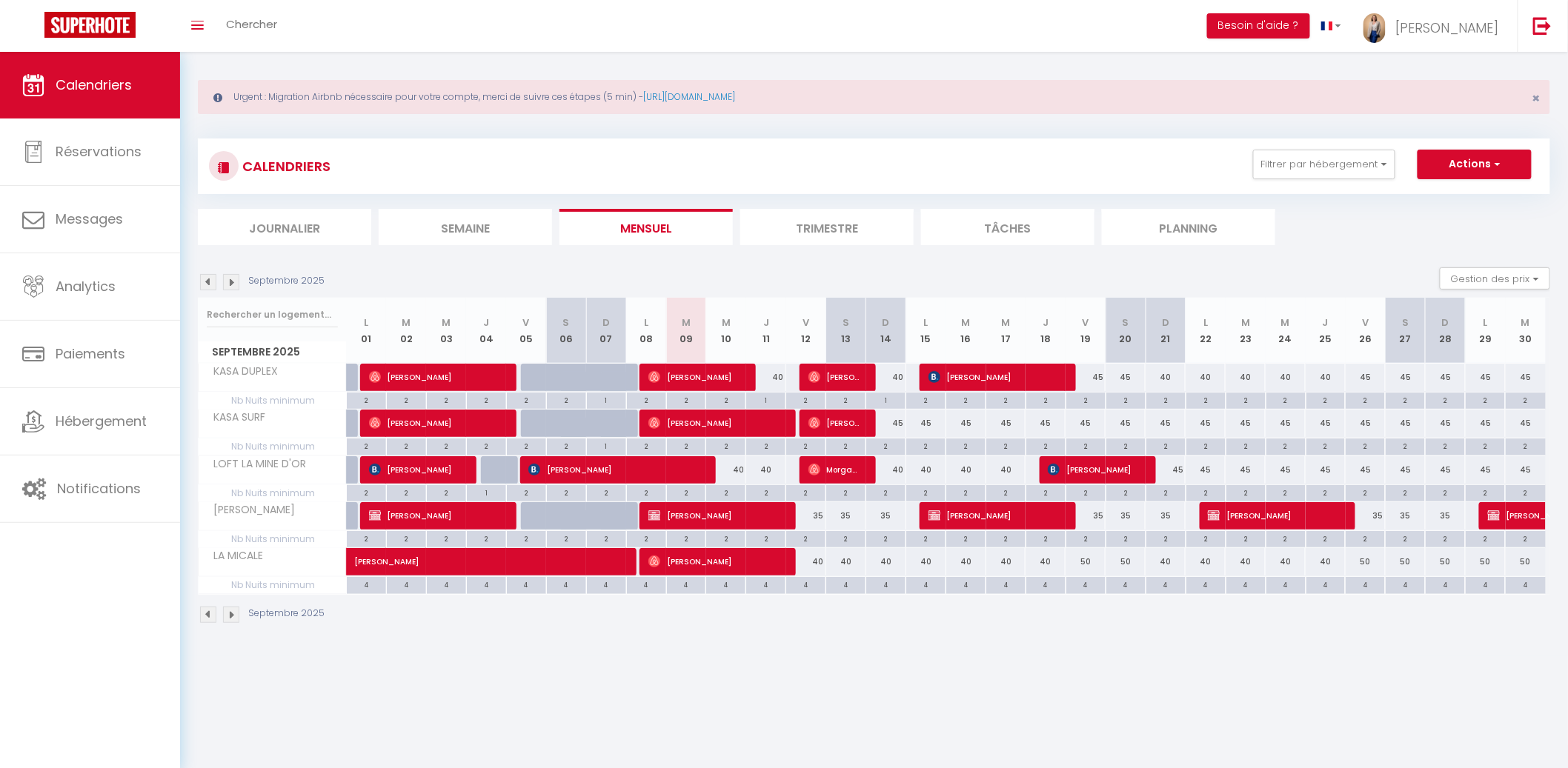
click at [233, 281] on img at bounding box center [231, 282] width 16 height 16
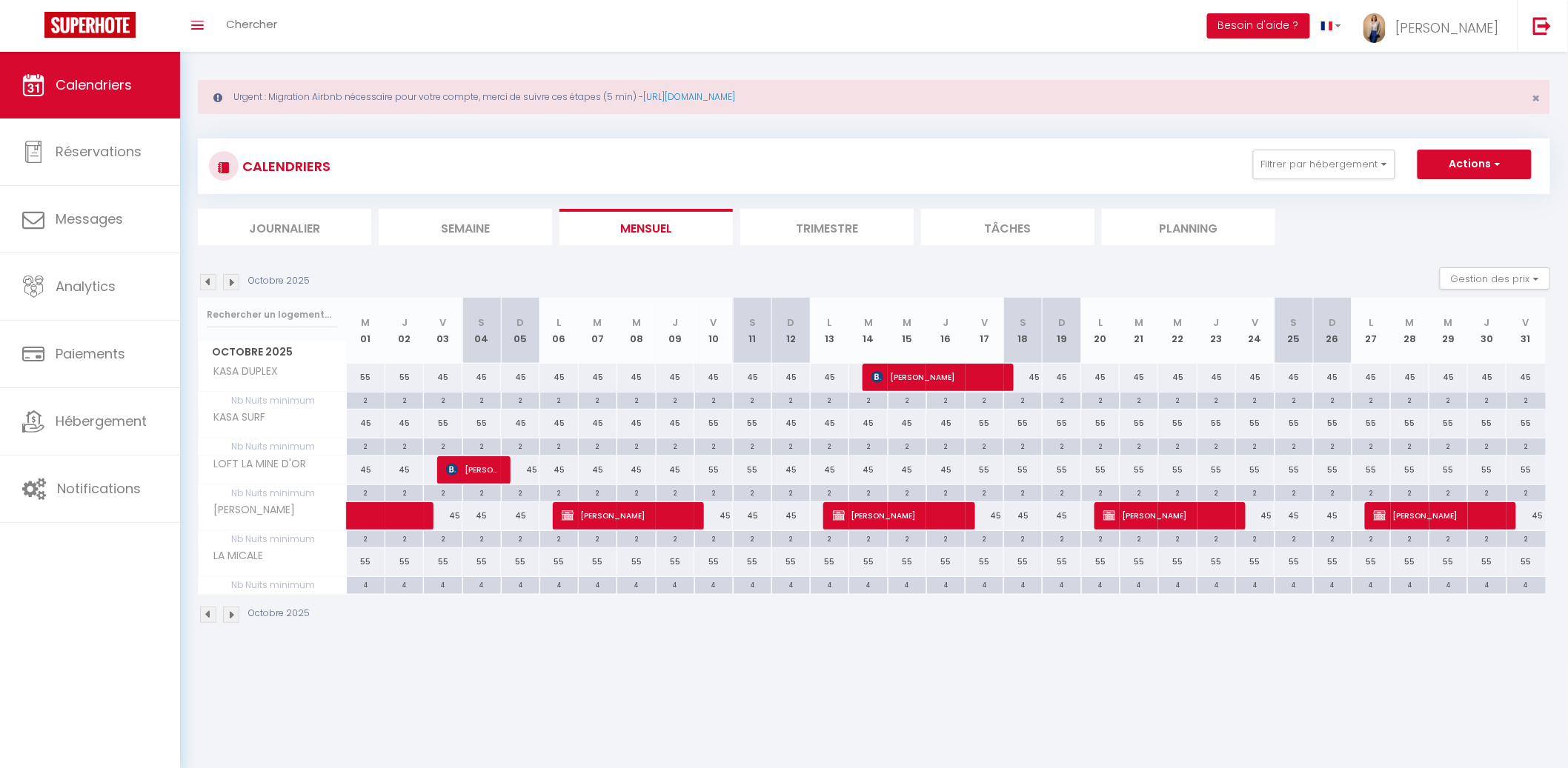
click at [363, 371] on div "55" at bounding box center [365, 377] width 38 height 28
type input "55"
type input "Mer 01 Octobre 2025"
type input "Jeu 02 Octobre 2025"
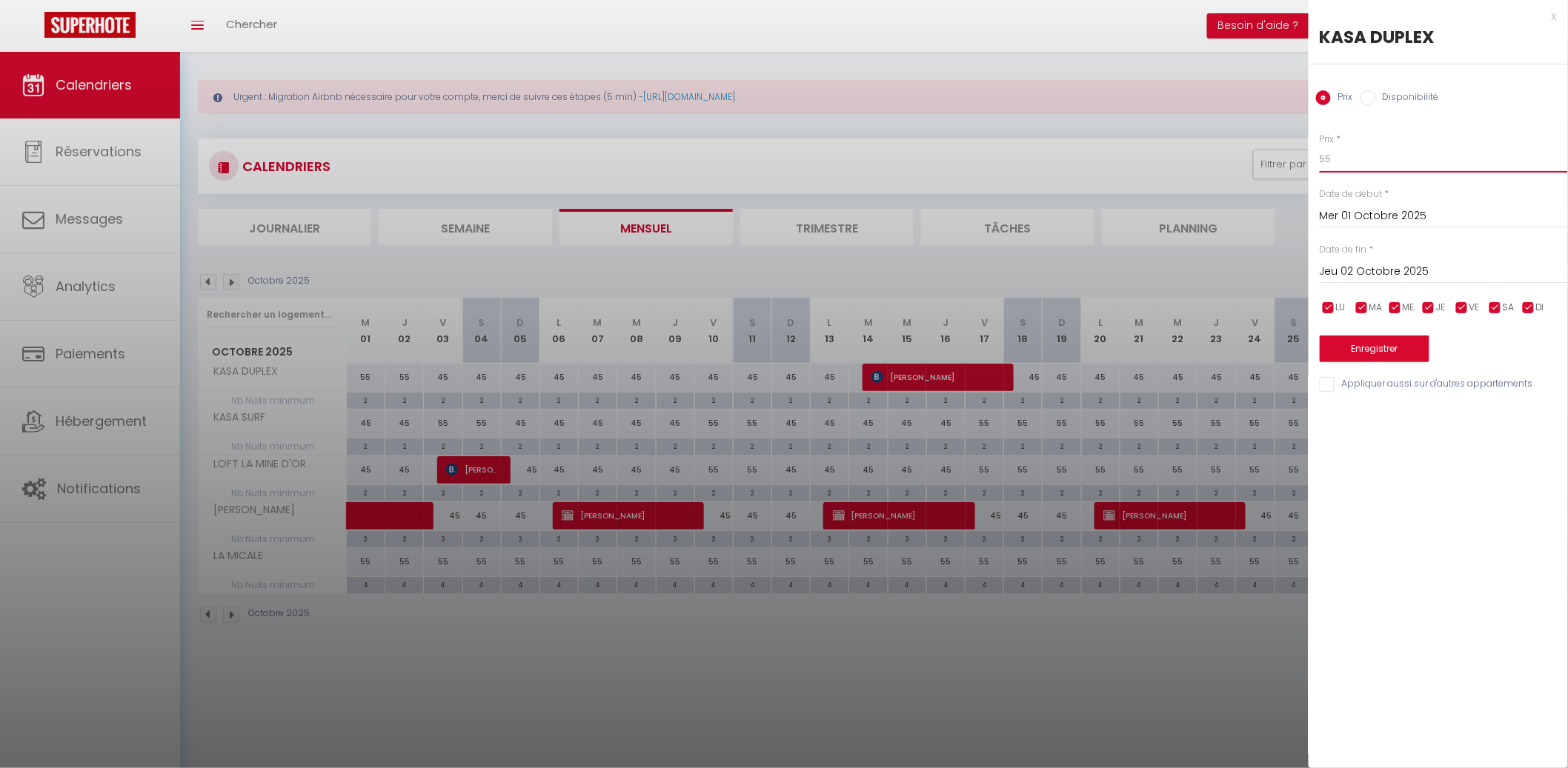
click at [1415, 158] on input "55" at bounding box center [1443, 159] width 248 height 27
click at [1415, 157] on input "55" at bounding box center [1443, 159] width 248 height 27
type input "45"
click at [1361, 266] on input "Jeu 02 Octobre 2025" at bounding box center [1443, 272] width 248 height 20
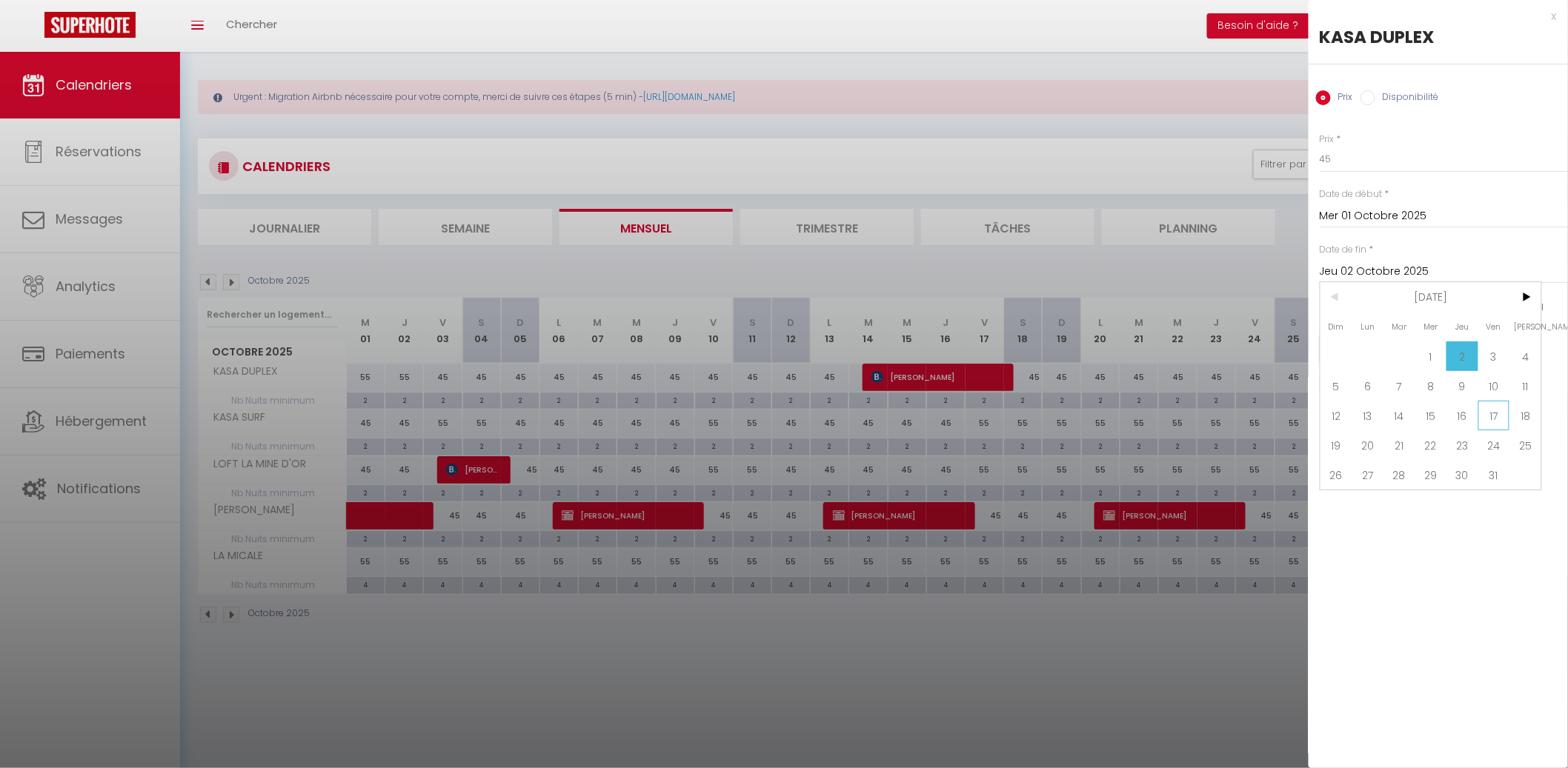
drag, startPoint x: 1492, startPoint y: 410, endPoint x: 1489, endPoint y: 395, distance: 15.3
click at [1492, 409] on span "17" at bounding box center [1494, 415] width 32 height 29
type input "Ven 17 Octobre 2025"
drag, startPoint x: 1460, startPoint y: 388, endPoint x: 1427, endPoint y: 372, distance: 36.7
click at [1458, 388] on input "Appliquer aussi sur d'autres appartements" at bounding box center [1443, 384] width 248 height 15
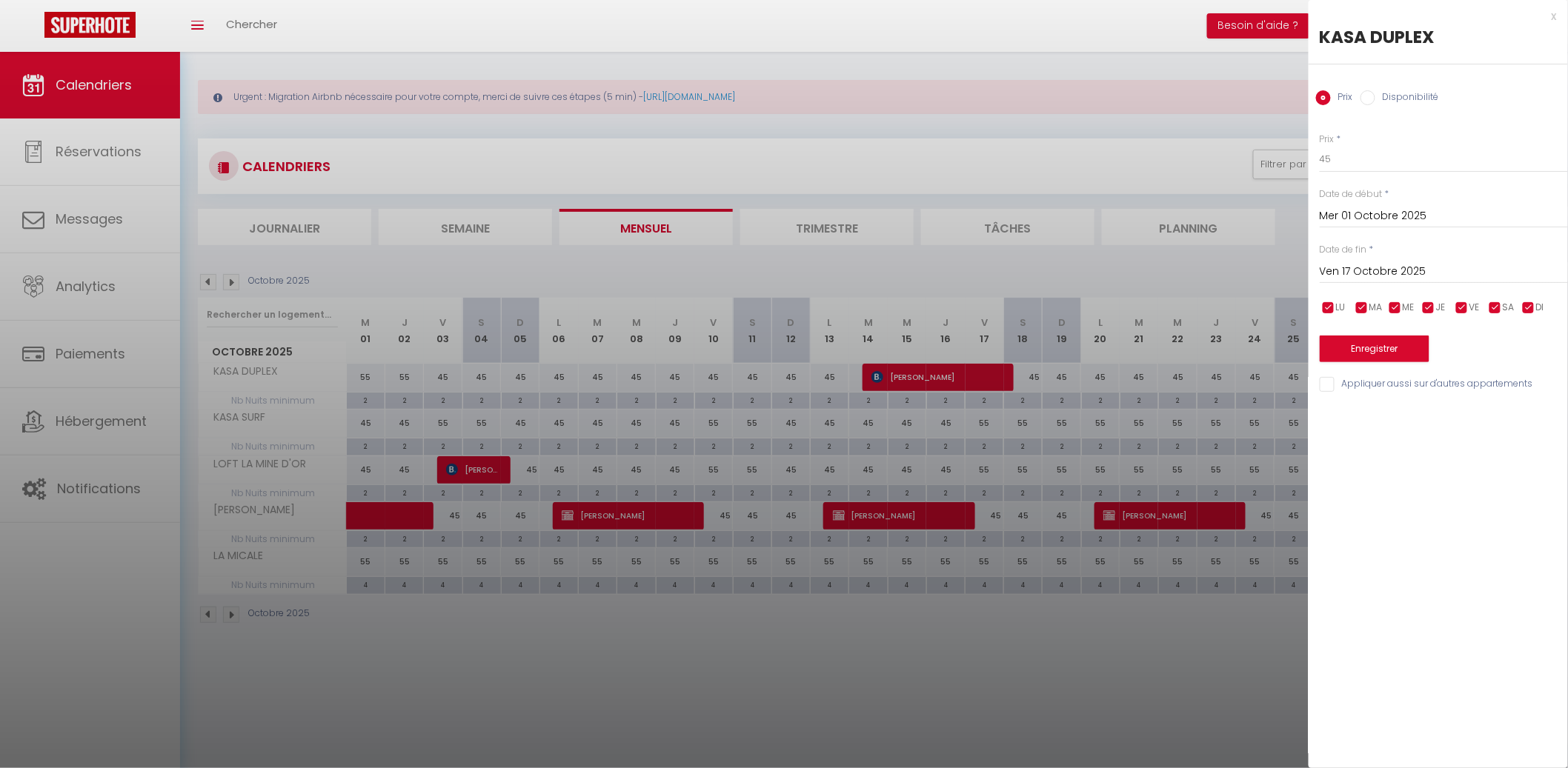
checkbox input "true"
click at [1387, 343] on button "Enregistrer" at bounding box center [1374, 348] width 110 height 27
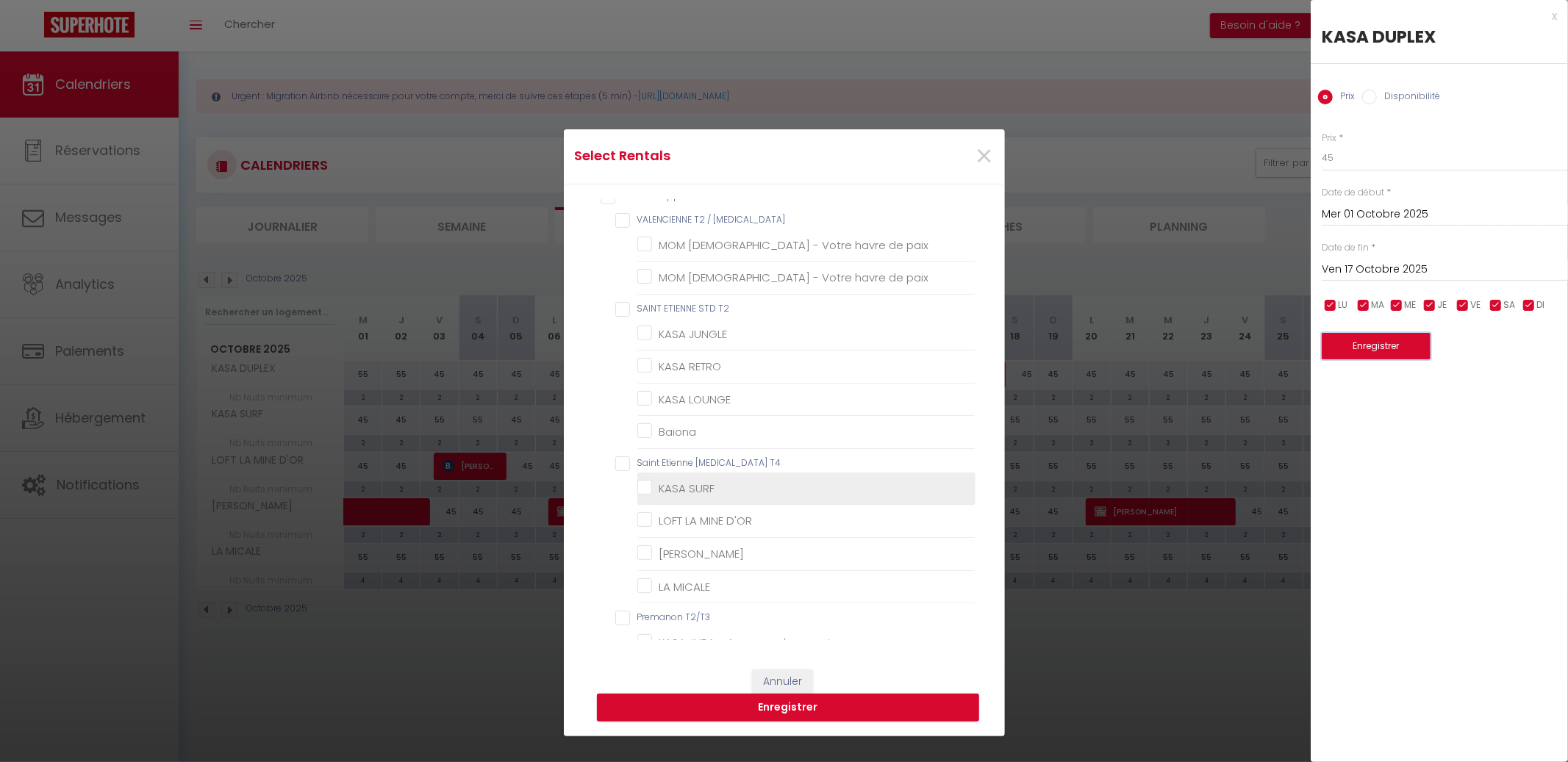
scroll to position [22, 0]
click at [691, 479] on SURF "KASA SURF" at bounding box center [807, 484] width 338 height 15
checkbox SURF "true"
checkbox paix "false"
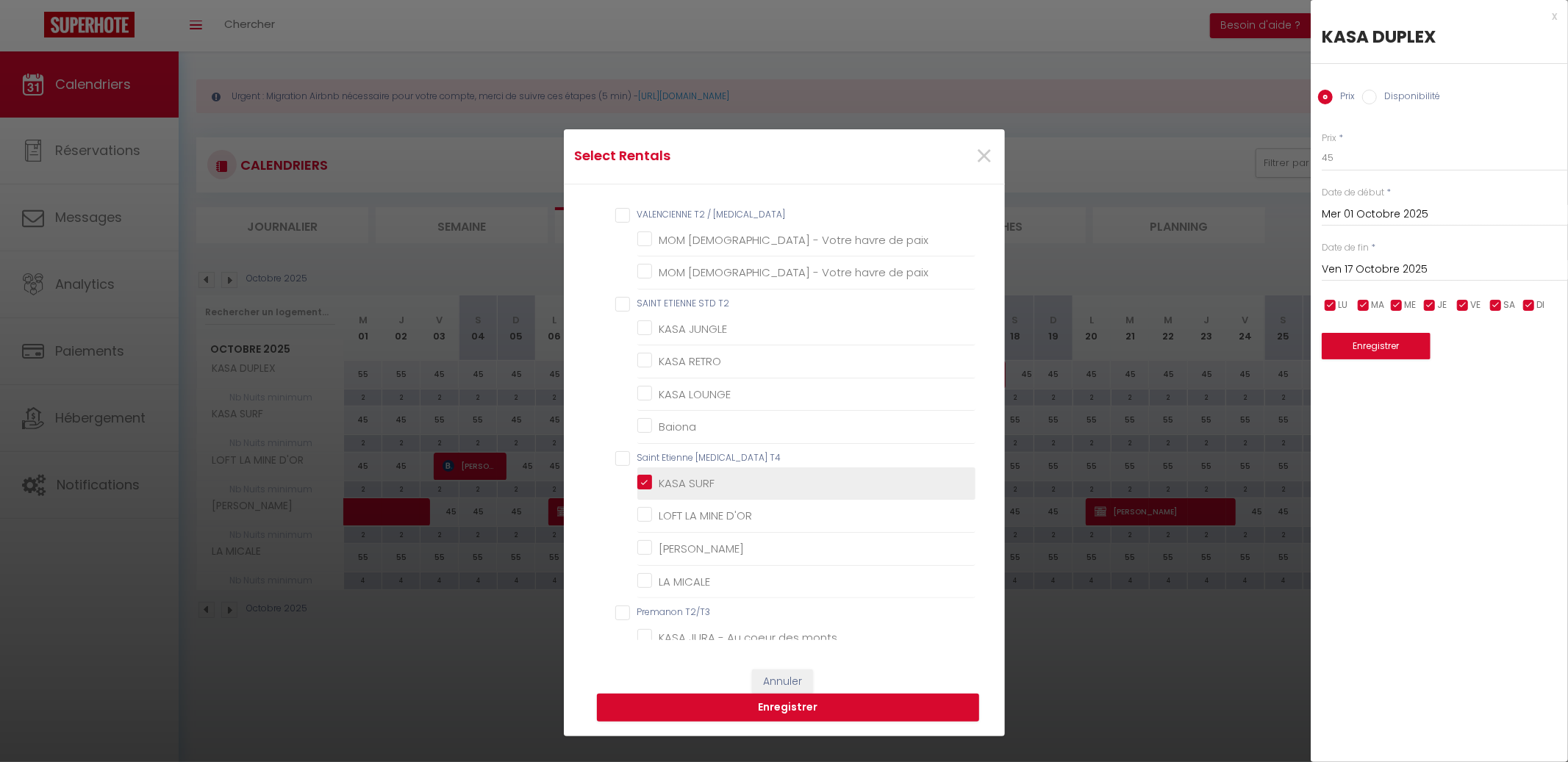
checkbox JUNGLE "false"
checkbox RETRO "false"
checkbox LOUNGE "false"
checkbox input "false"
checkbox D\'OR "false"
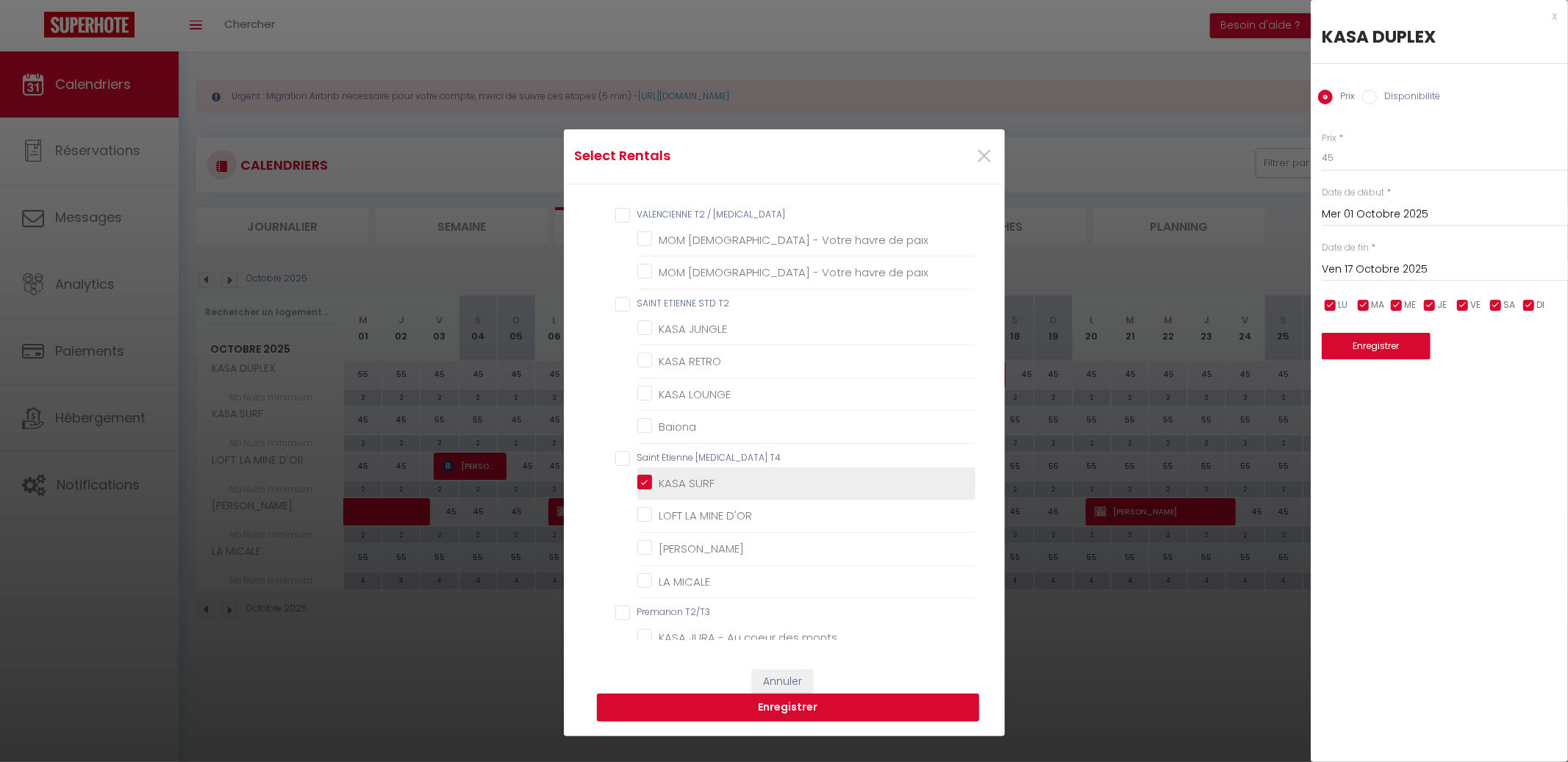
checkbox LORETTE "false"
checkbox MICALE "false"
checkbox monts "false"
checkbox 2 "false"
checkbox Lupicin "false"
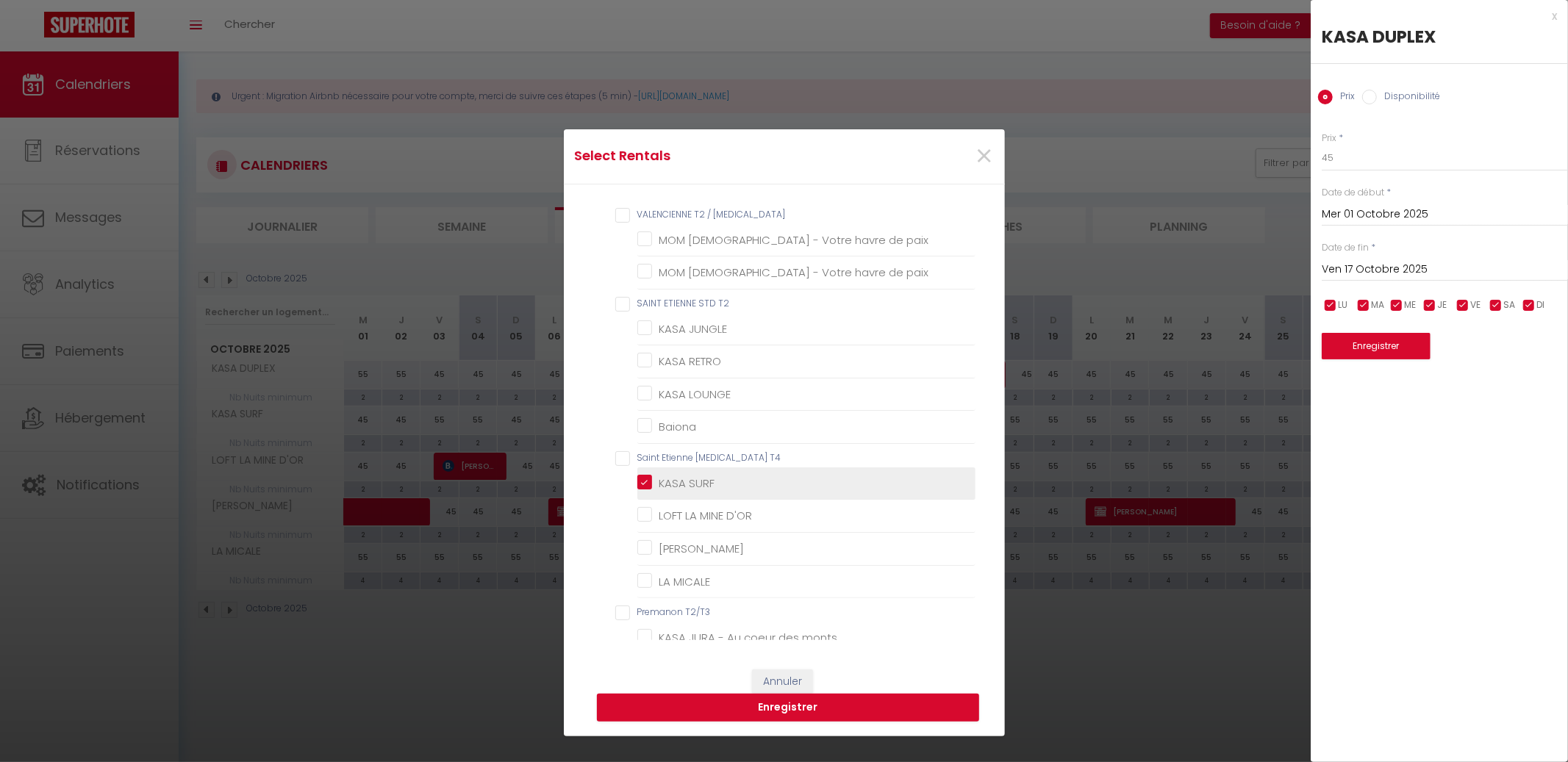
checkbox \ "false"
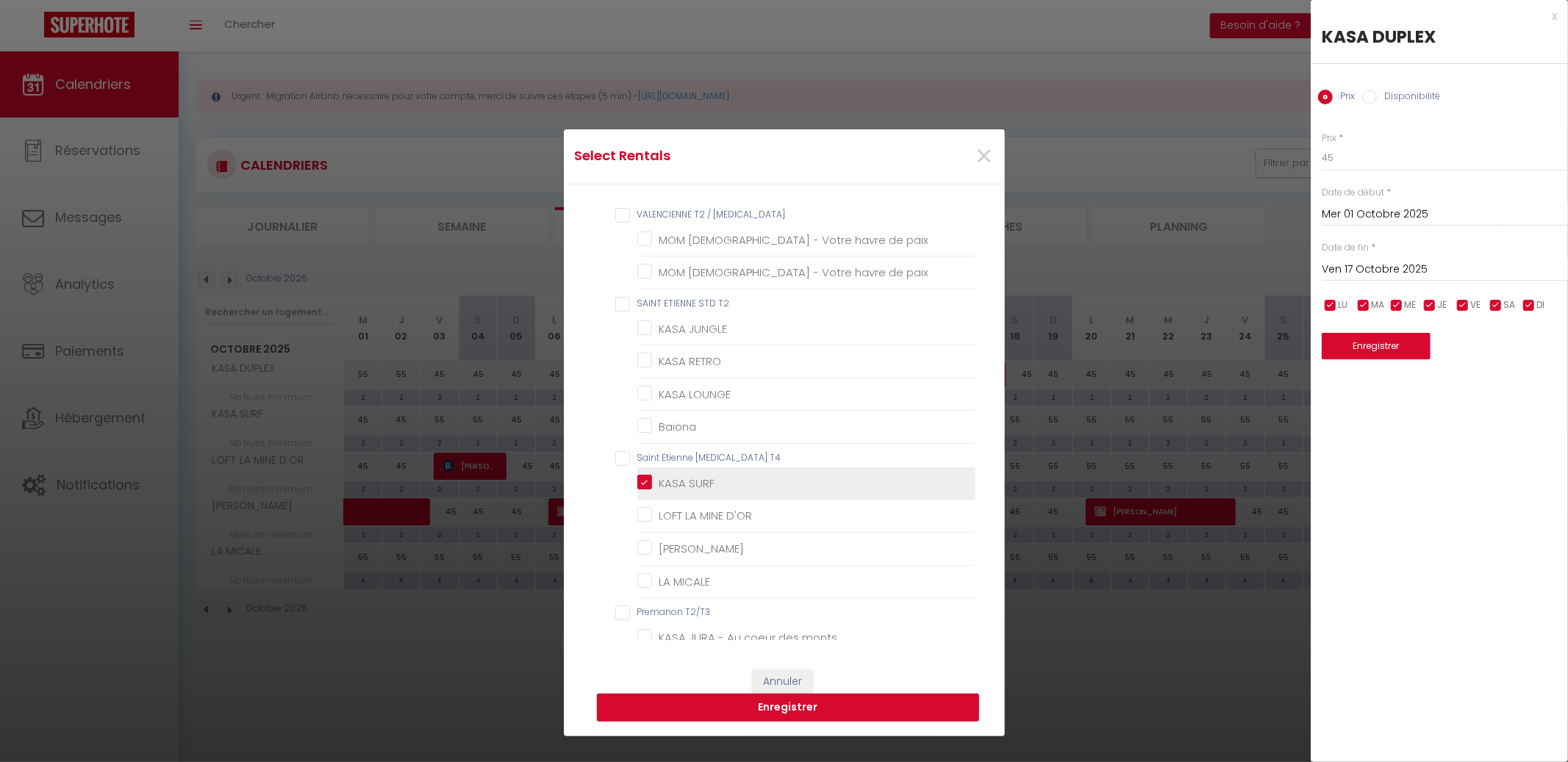
checkbox \ "false"
checkbox LYONNAISE "false"
checkbox input "false"
checkbox T3 "false"
checkbox T2 "false"
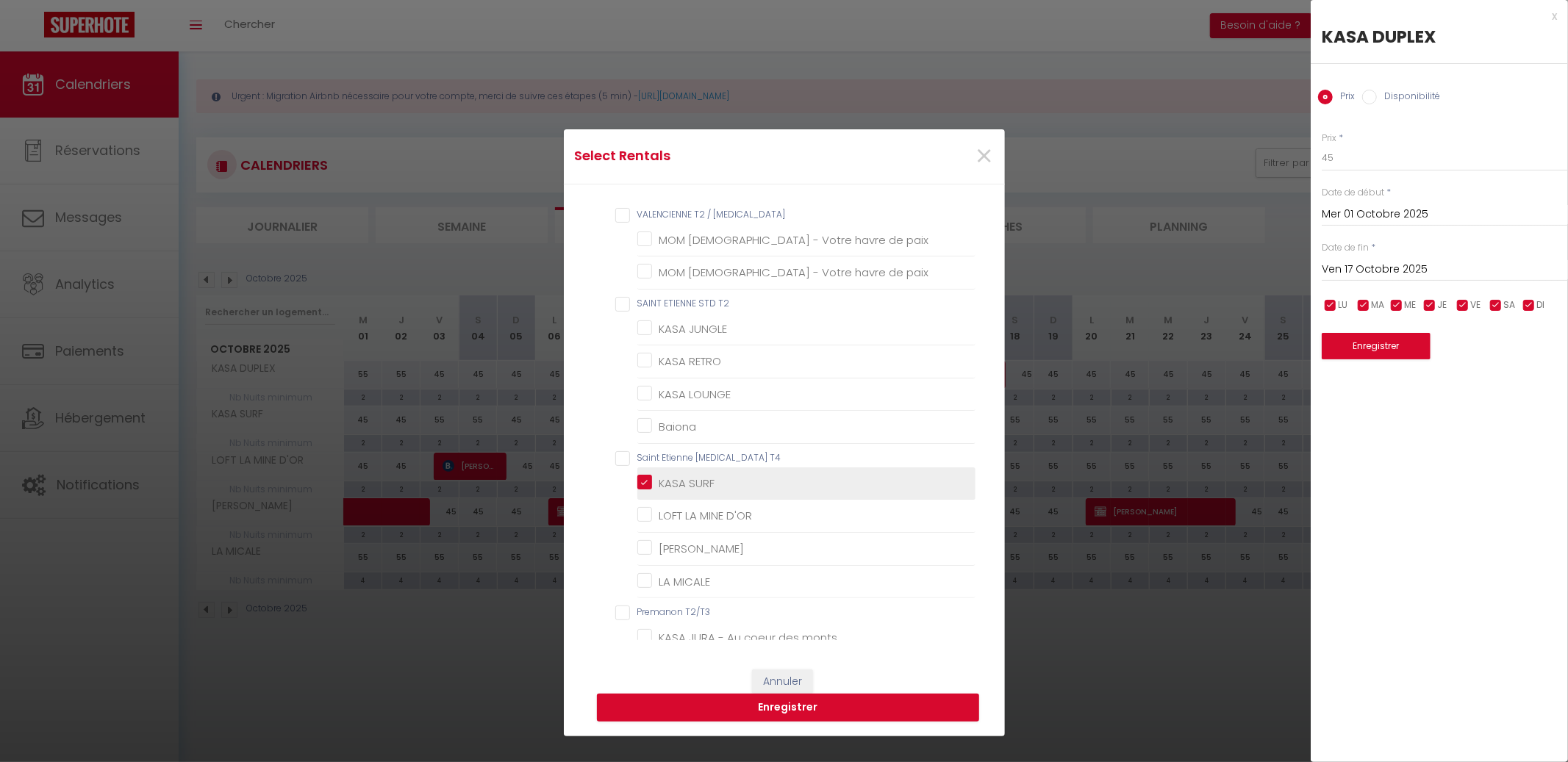
checkbox d\'Emile "false"
click at [724, 511] on D\'OR "LOFT LA MINE D'OR" at bounding box center [807, 515] width 338 height 15
checkbox D\'OR "true"
checkbox paix "false"
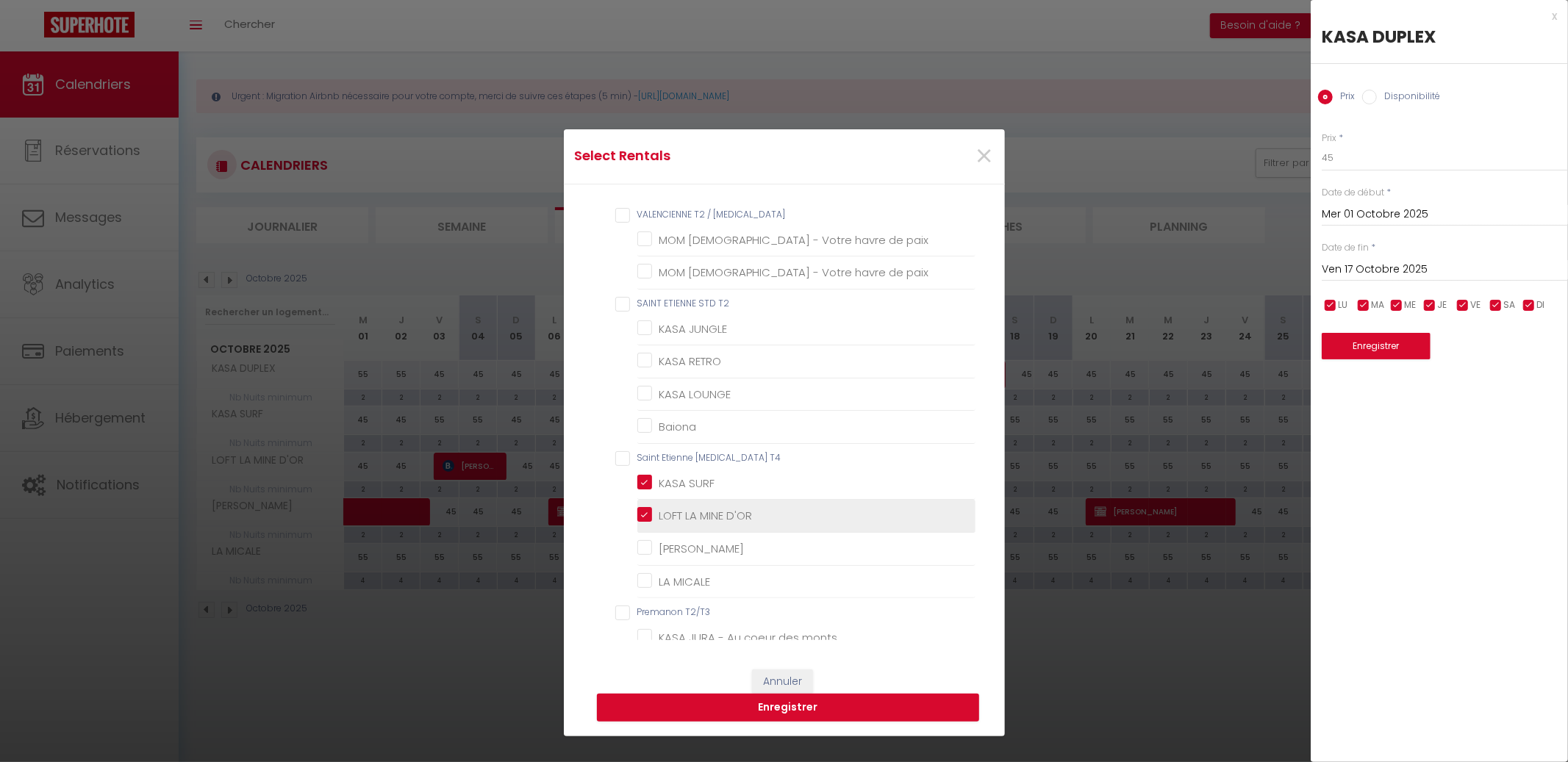
checkbox JUNGLE "false"
checkbox RETRO "false"
checkbox LOUNGE "false"
checkbox input "false"
checkbox LORETTE "false"
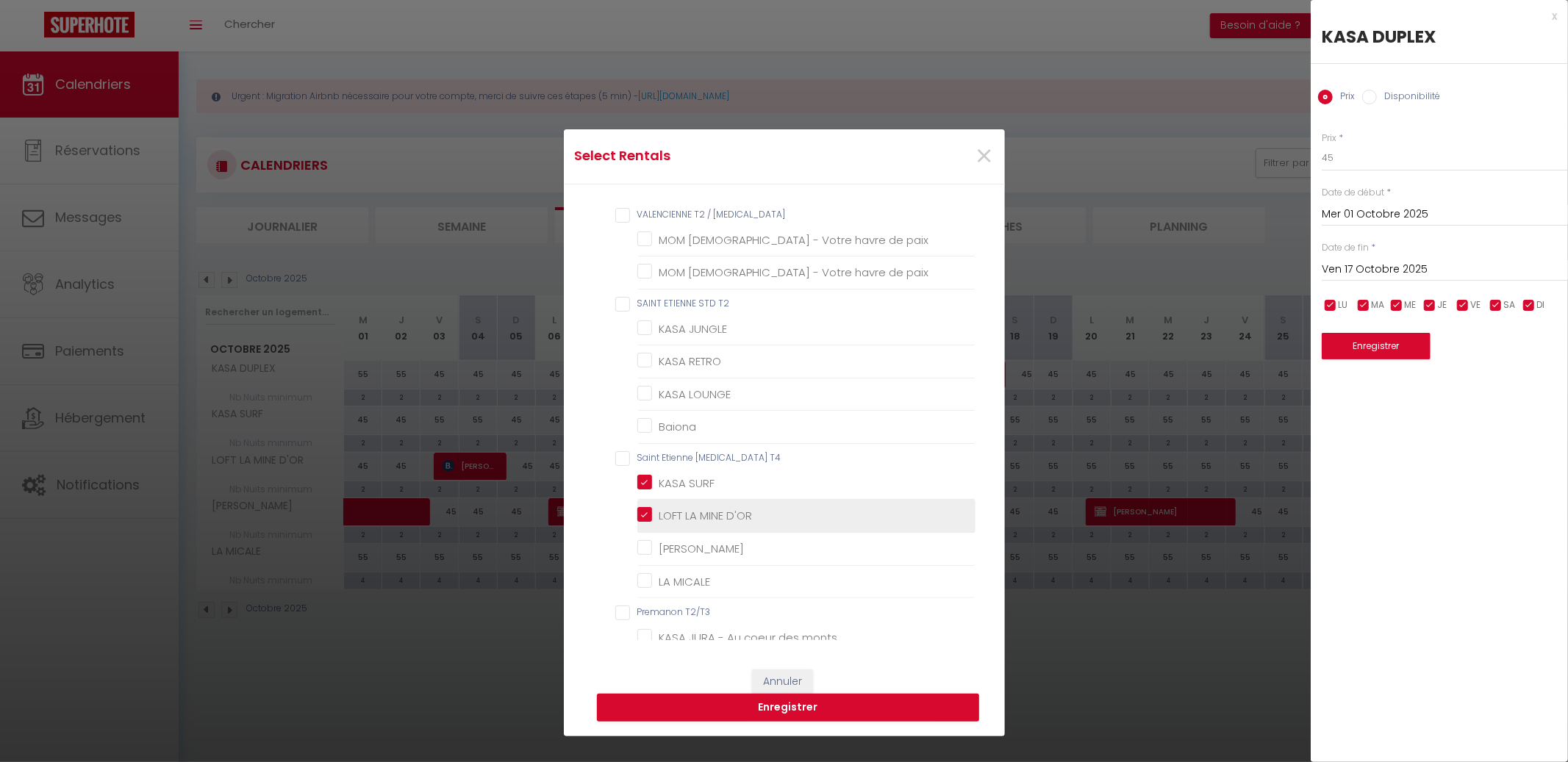
checkbox MICALE "false"
checkbox monts "false"
checkbox 2 "false"
checkbox Lupicin "false"
checkbox \ "false"
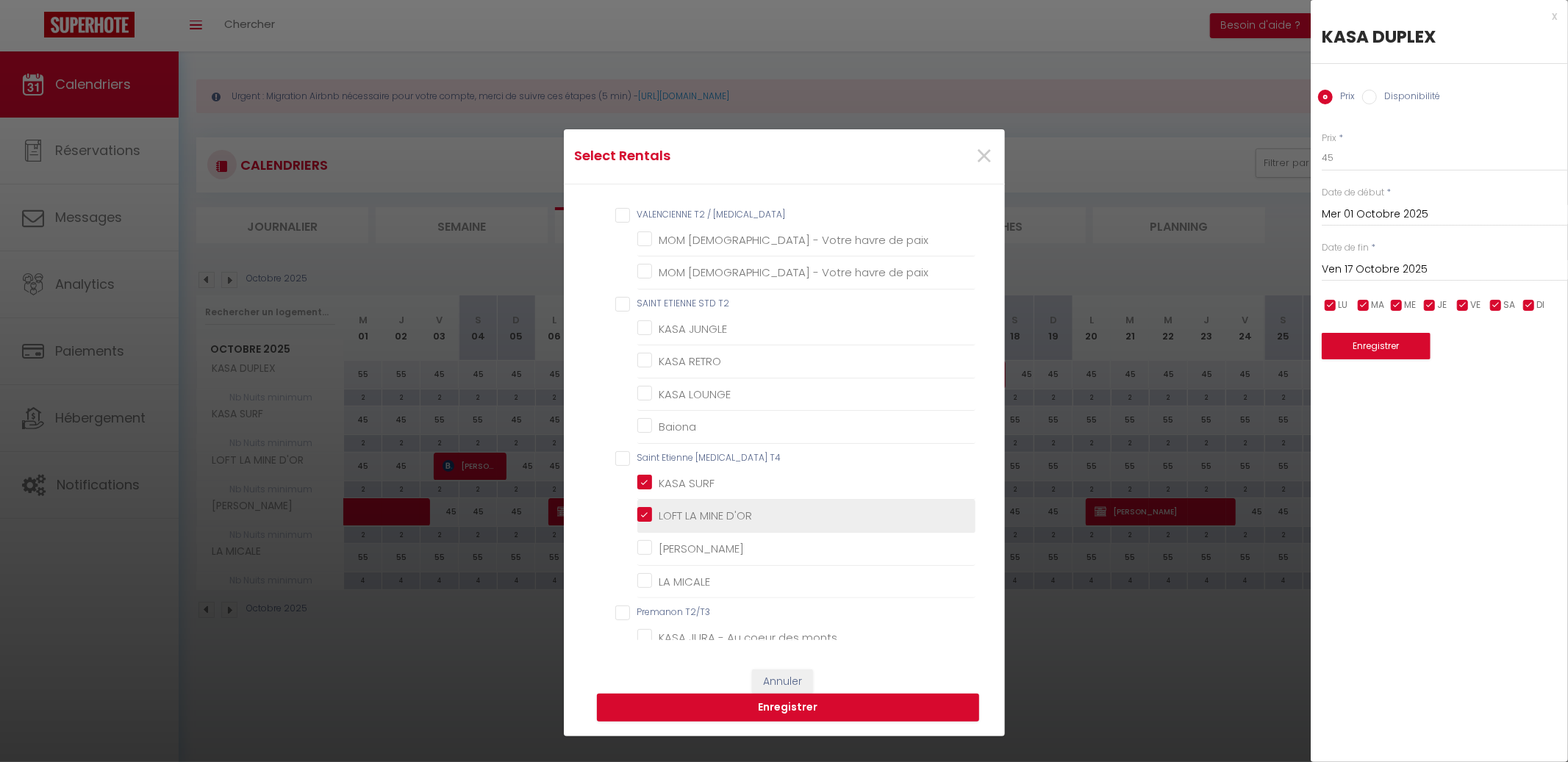
checkbox \ "false"
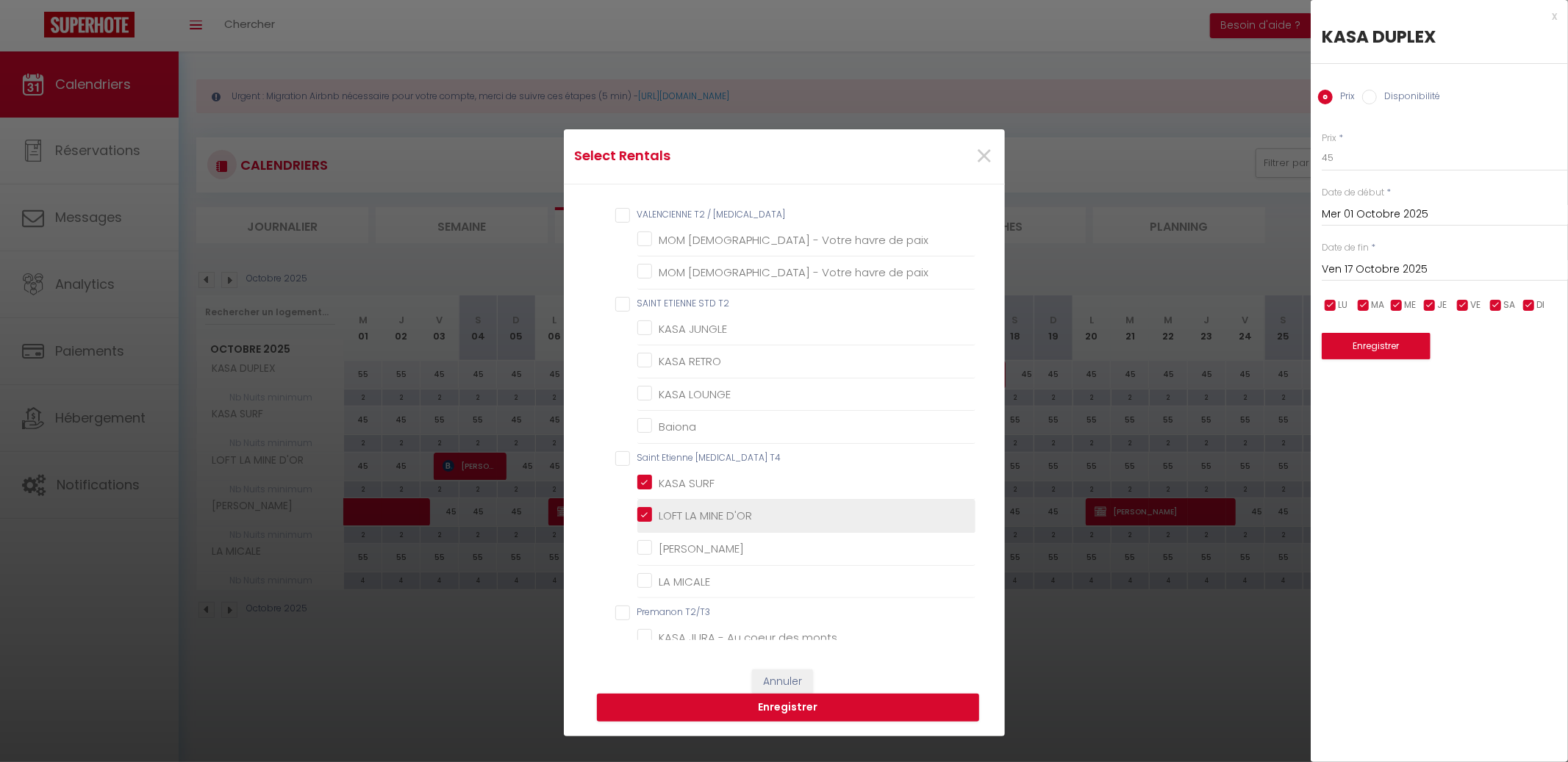
checkbox LYONNAISE "false"
checkbox input "false"
checkbox T3 "false"
checkbox T2 "false"
checkbox d\'Emile "false"
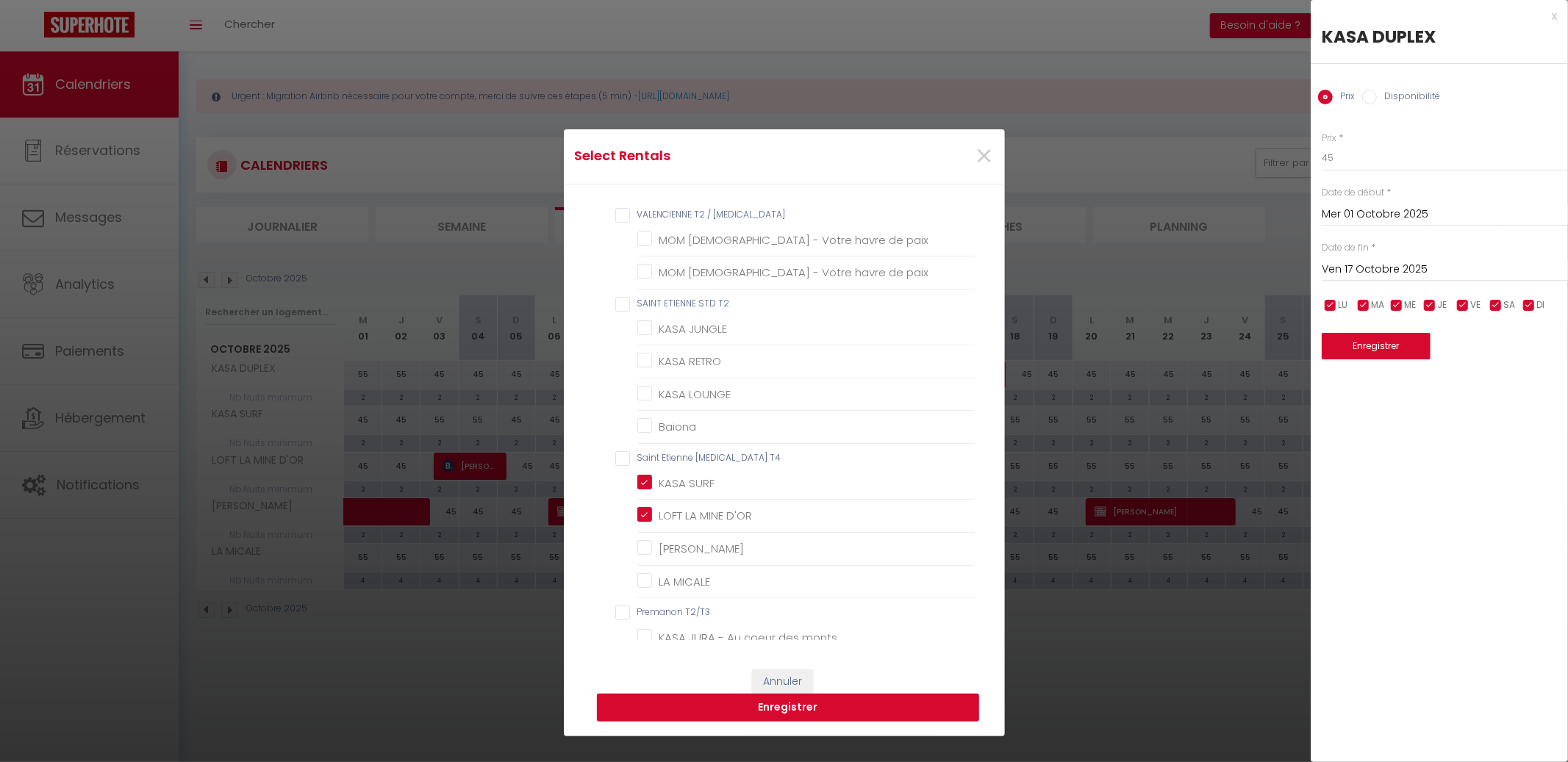
click at [798, 712] on button "Enregistrer" at bounding box center [788, 708] width 382 height 28
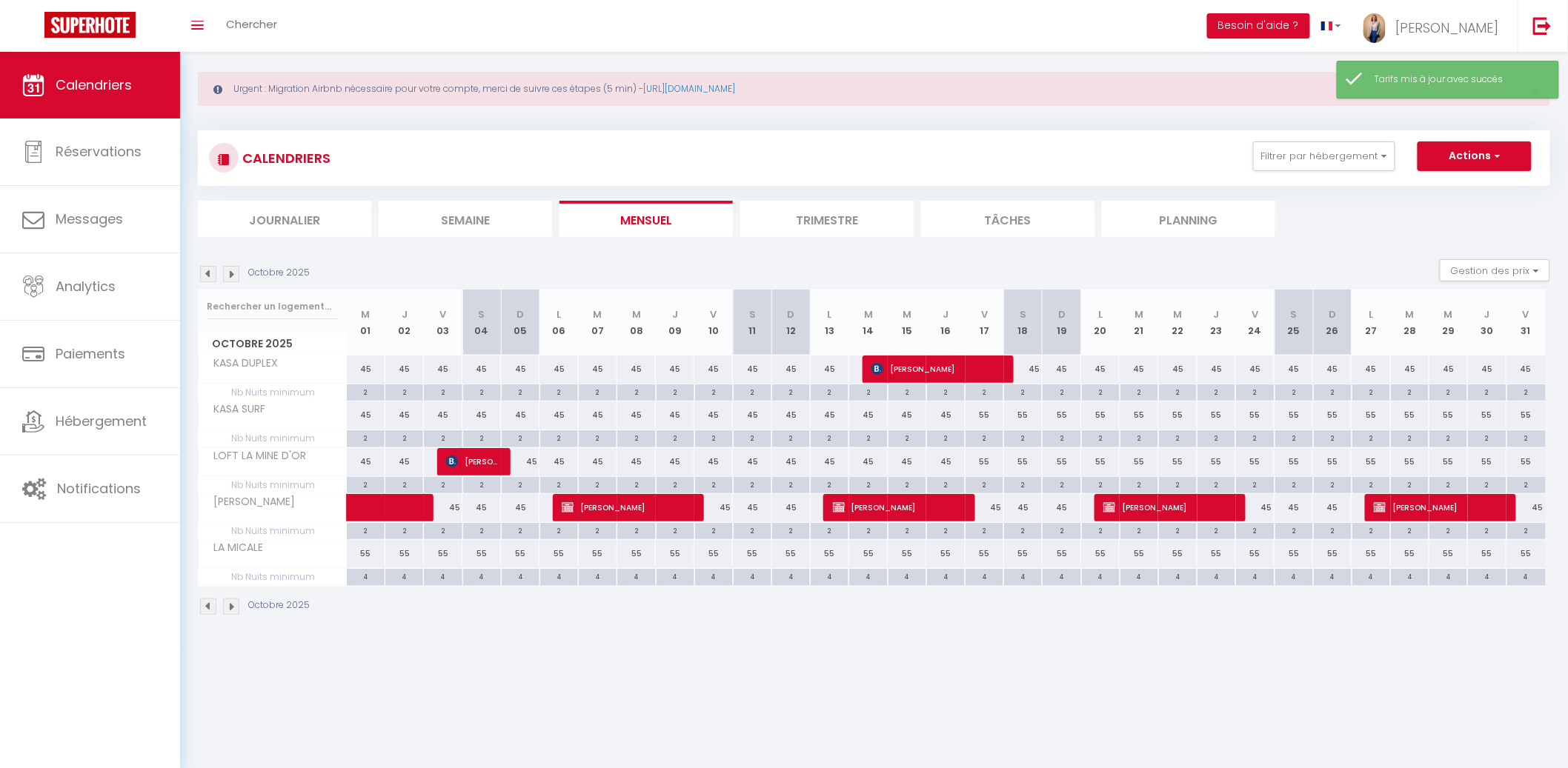
scroll to position [19, 0]
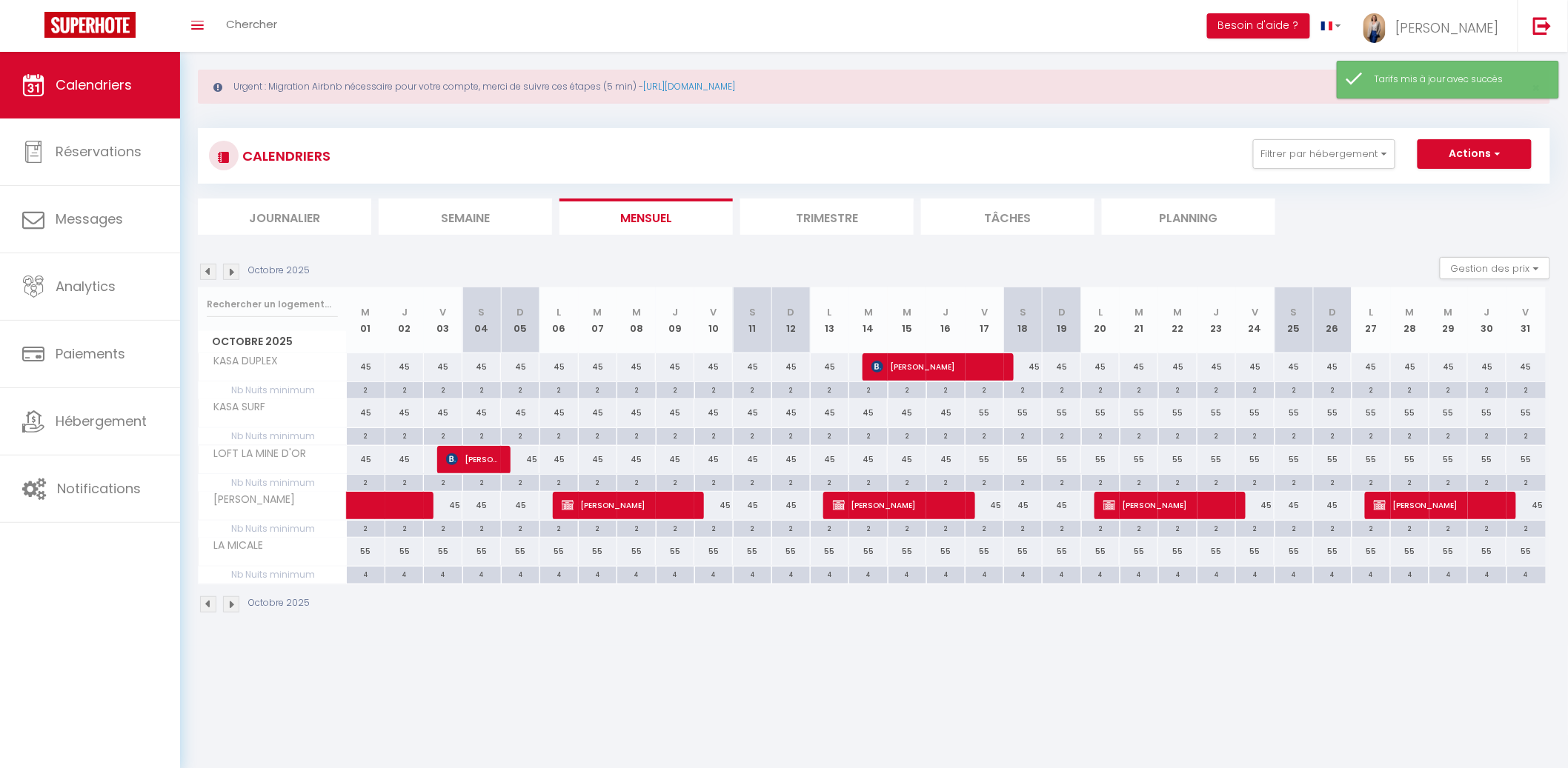
drag, startPoint x: 374, startPoint y: 557, endPoint x: 406, endPoint y: 535, distance: 38.8
click at [373, 556] on div "55" at bounding box center [365, 551] width 38 height 28
type input "55"
type input "Mer 01 Octobre 2025"
type input "Jeu 02 Octobre 2025"
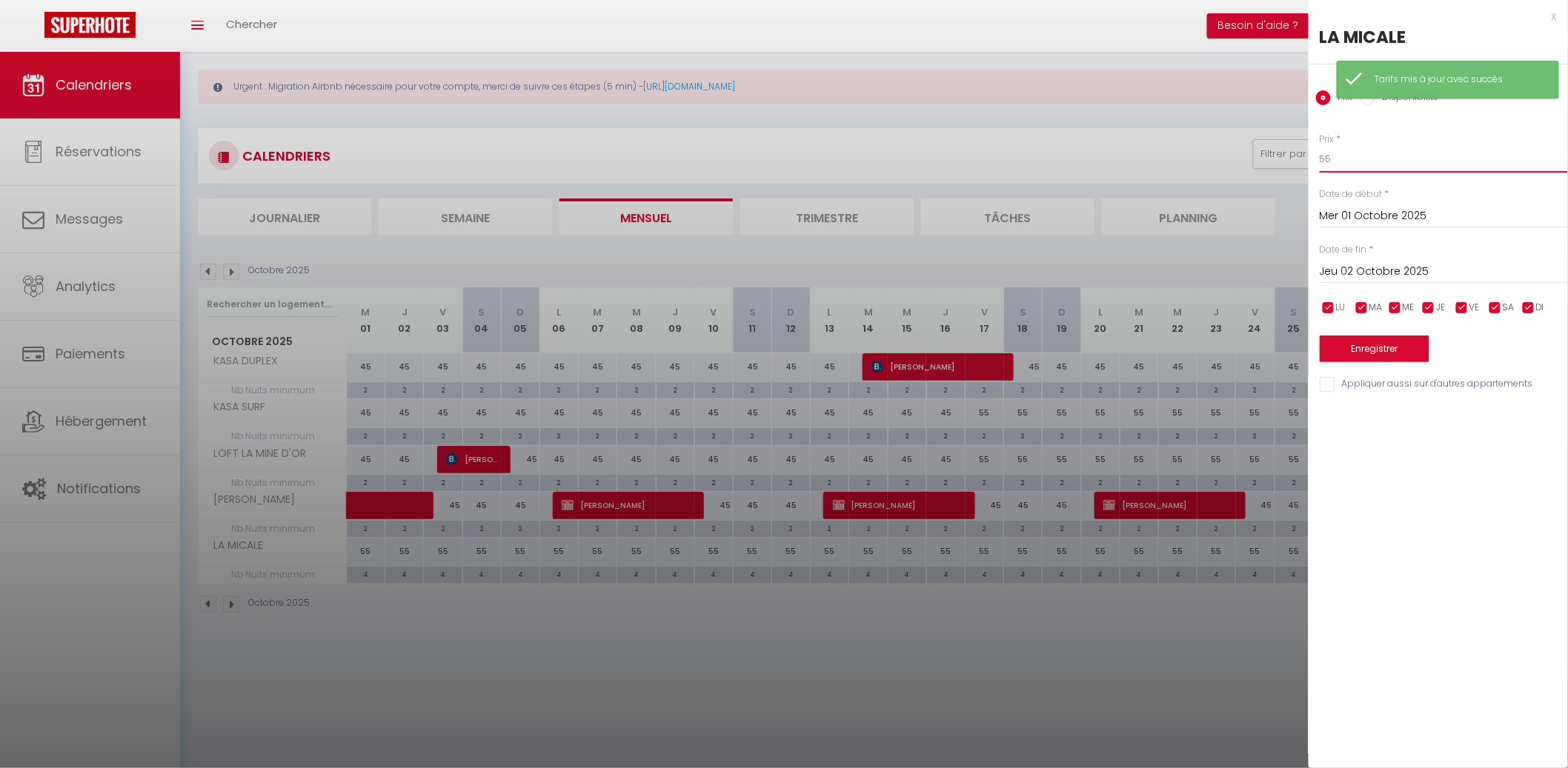
click at [1449, 151] on input "55" at bounding box center [1443, 159] width 248 height 27
type input "50"
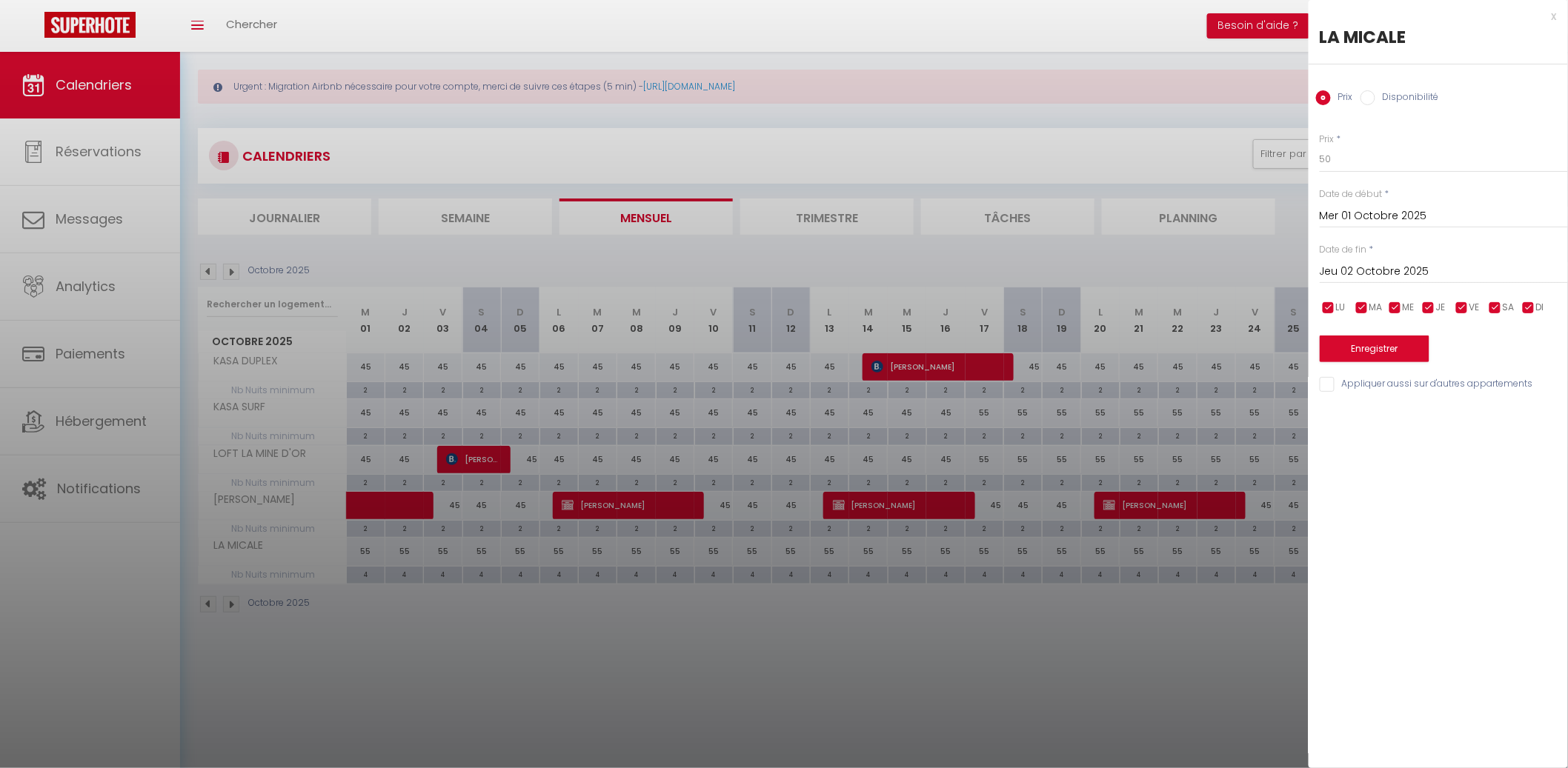
click at [1365, 266] on input "Jeu 02 Octobre 2025" at bounding box center [1443, 272] width 248 height 20
click at [1543, 291] on div "Prix * 50 Statut * Disponible Indisponible Date de début * Mer 01 Octobre 2025 …" at bounding box center [1438, 254] width 259 height 280
click at [1523, 285] on div "Prix * 50 Statut * Disponible Indisponible Date de début * Mer 01 Octobre 2025 …" at bounding box center [1438, 254] width 259 height 280
click at [1525, 278] on input "Jeu 02 Octobre 2025" at bounding box center [1443, 272] width 248 height 20
click at [1524, 289] on span ">" at bounding box center [1525, 297] width 32 height 29
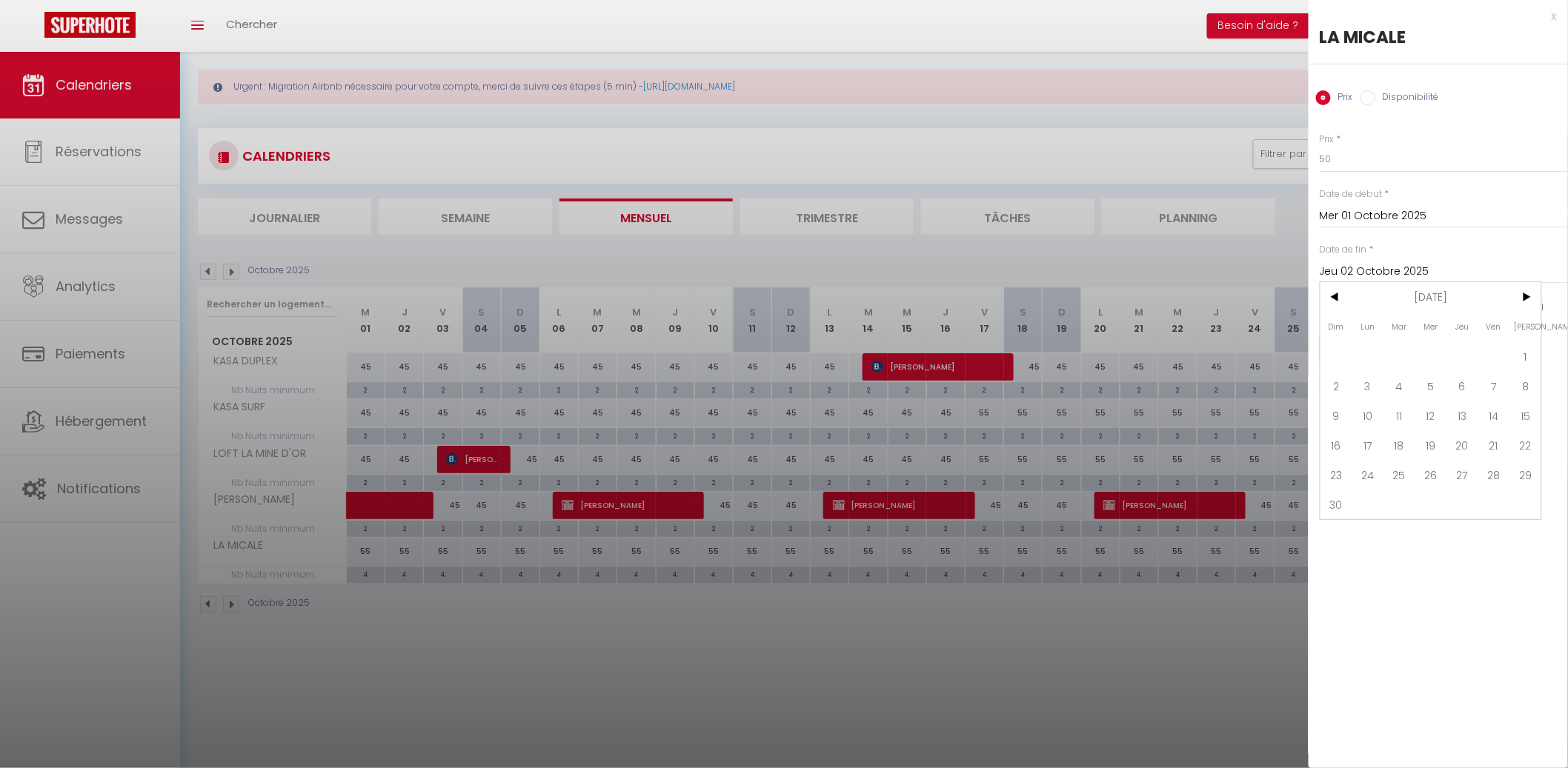
drag, startPoint x: 1522, startPoint y: 345, endPoint x: 1513, endPoint y: 345, distance: 9.0
click at [1521, 345] on span "1" at bounding box center [1525, 355] width 32 height 29
type input "[PERSON_NAME] 01 Novembre 2025"
click at [1390, 340] on button "Enregistrer" at bounding box center [1374, 348] width 110 height 27
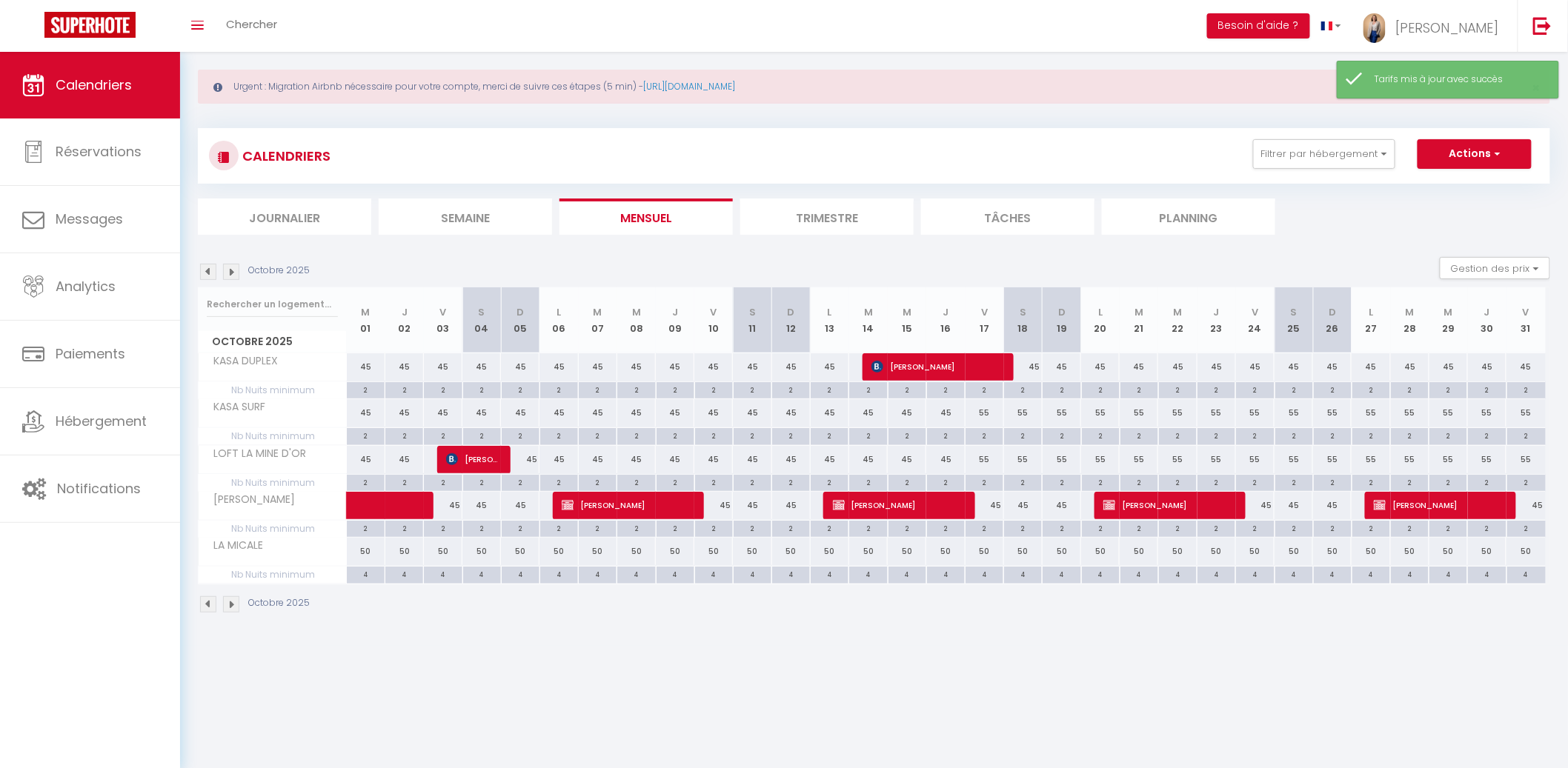
click at [451, 502] on div "45" at bounding box center [442, 505] width 38 height 28
type input "45"
type input "Ven 03 Octobre 2025"
type input "[PERSON_NAME] 04 Octobre 2025"
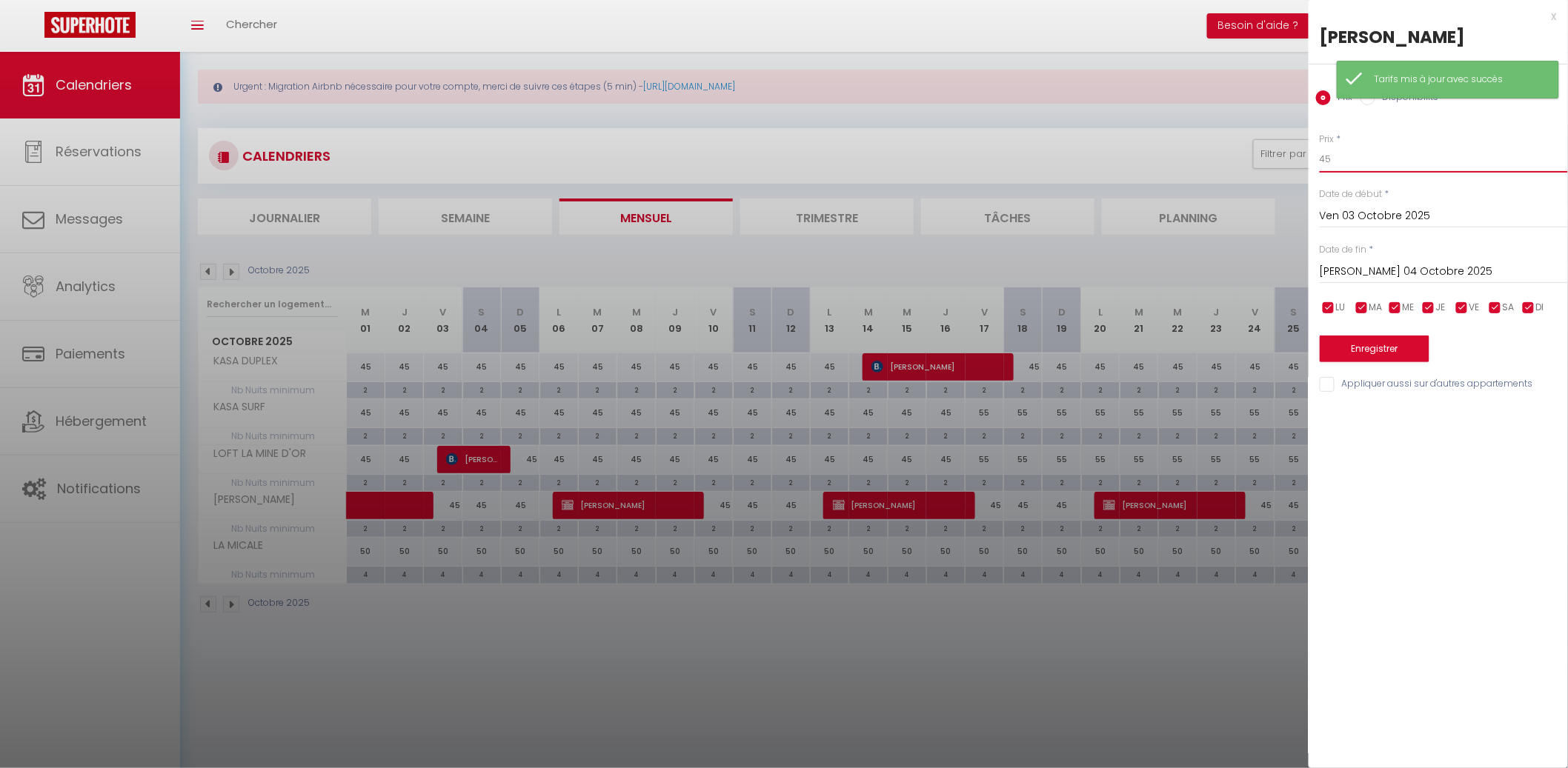
click at [1359, 154] on input "45" at bounding box center [1443, 159] width 248 height 27
type input "40"
drag, startPoint x: 1344, startPoint y: 266, endPoint x: 1410, endPoint y: 269, distance: 66.1
click at [1344, 266] on input "[PERSON_NAME] 04 Octobre 2025" at bounding box center [1443, 272] width 248 height 20
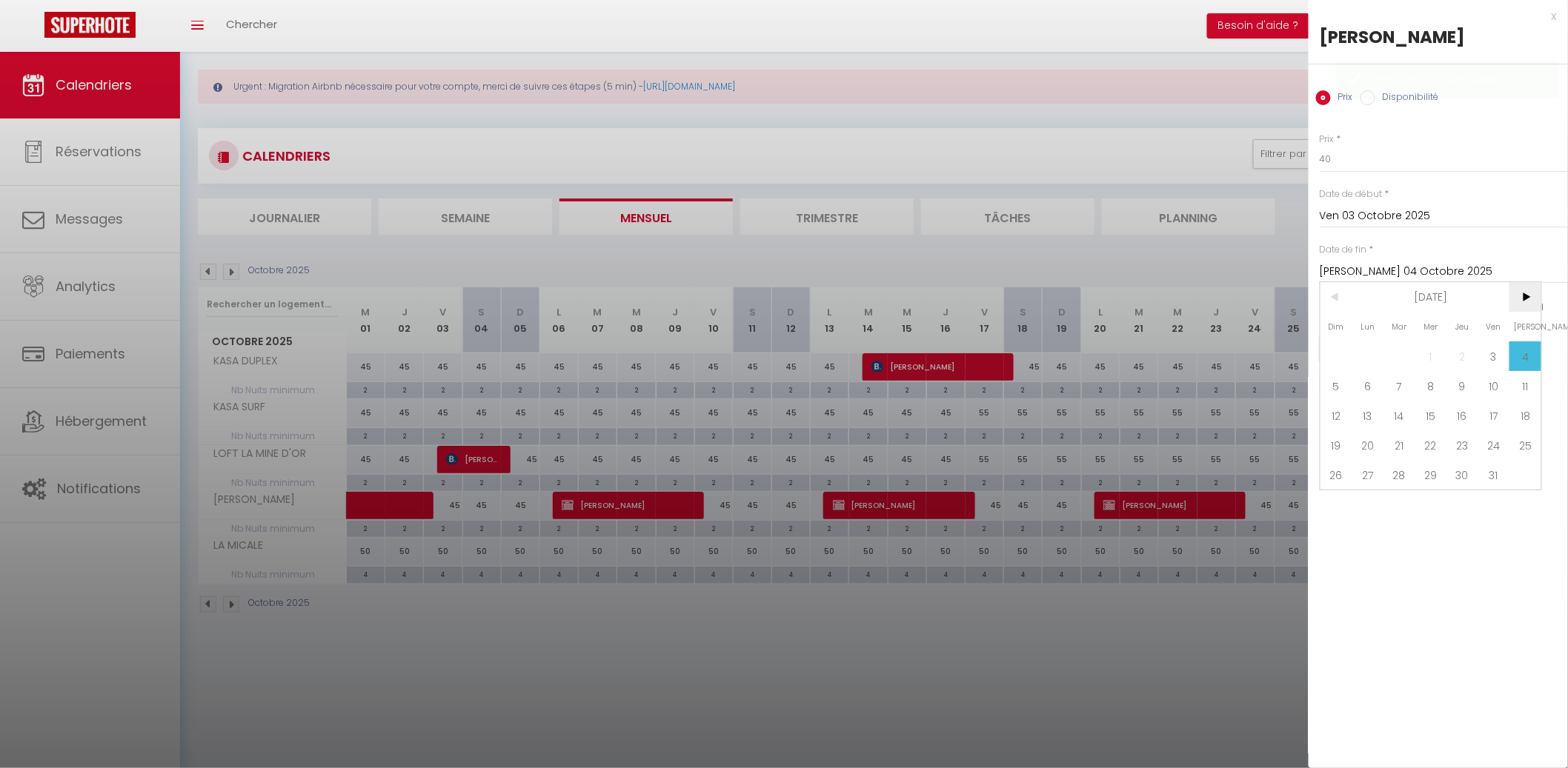
click at [1515, 290] on span ">" at bounding box center [1525, 297] width 32 height 29
drag, startPoint x: 1515, startPoint y: 352, endPoint x: 1419, endPoint y: 351, distance: 96.0
click at [1513, 352] on span "1" at bounding box center [1525, 355] width 32 height 29
type input "[PERSON_NAME] 01 Novembre 2025"
click at [1389, 347] on button "Enregistrer" at bounding box center [1374, 348] width 110 height 27
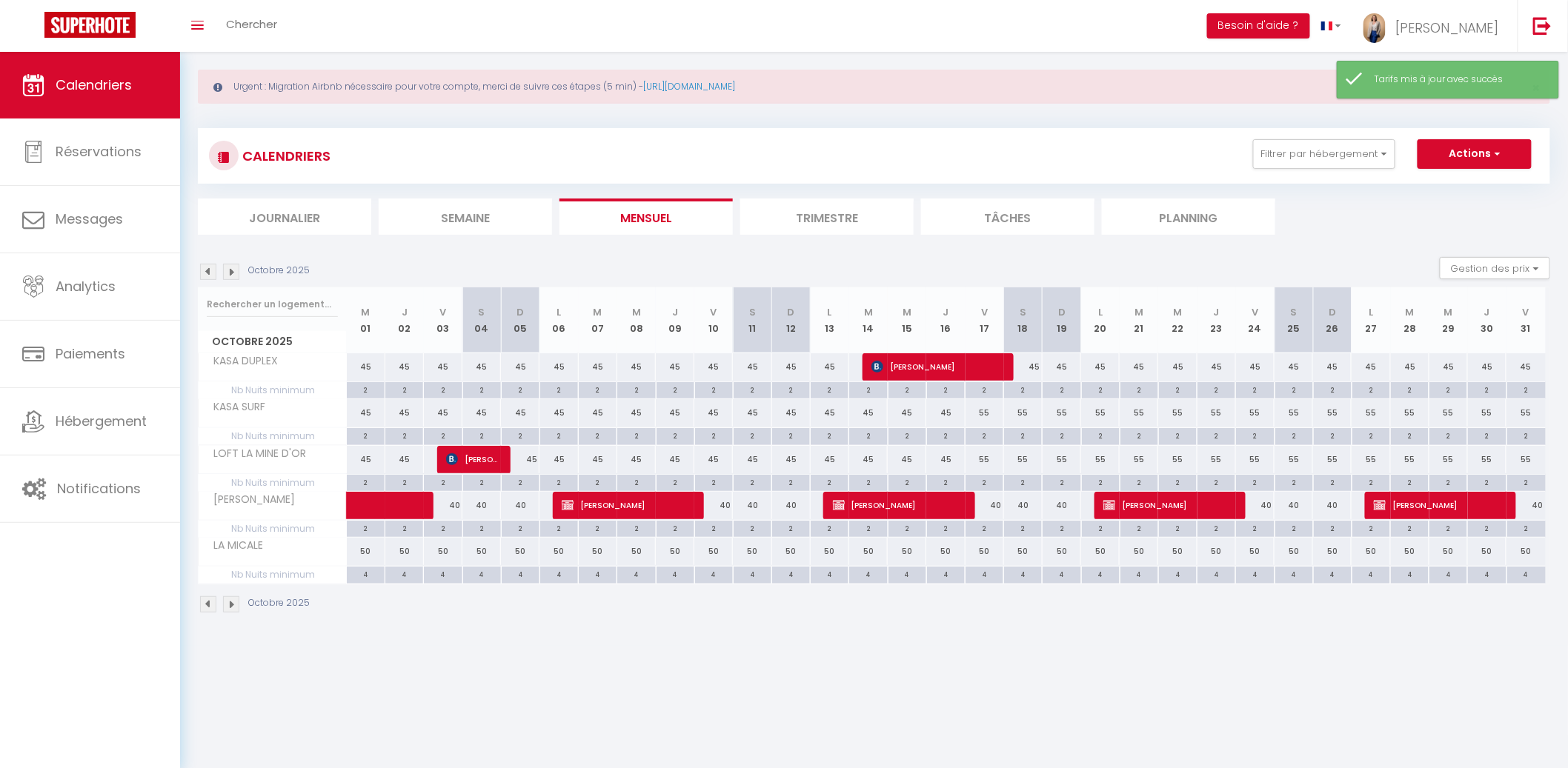
click at [658, 217] on li "Mensuel" at bounding box center [645, 217] width 173 height 37
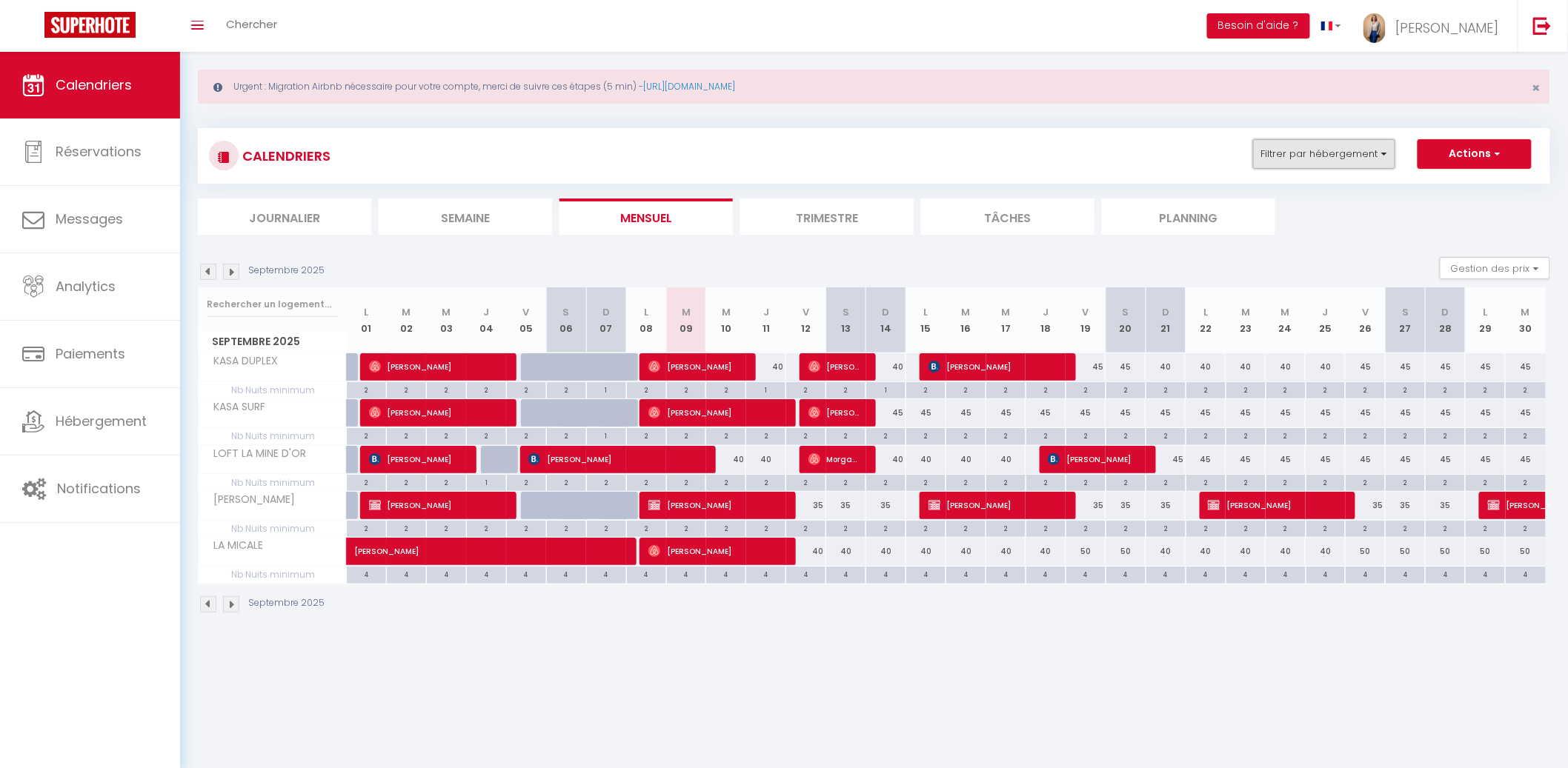
click at [1309, 151] on button "Filtrer par hébergement" at bounding box center [1324, 153] width 143 height 29
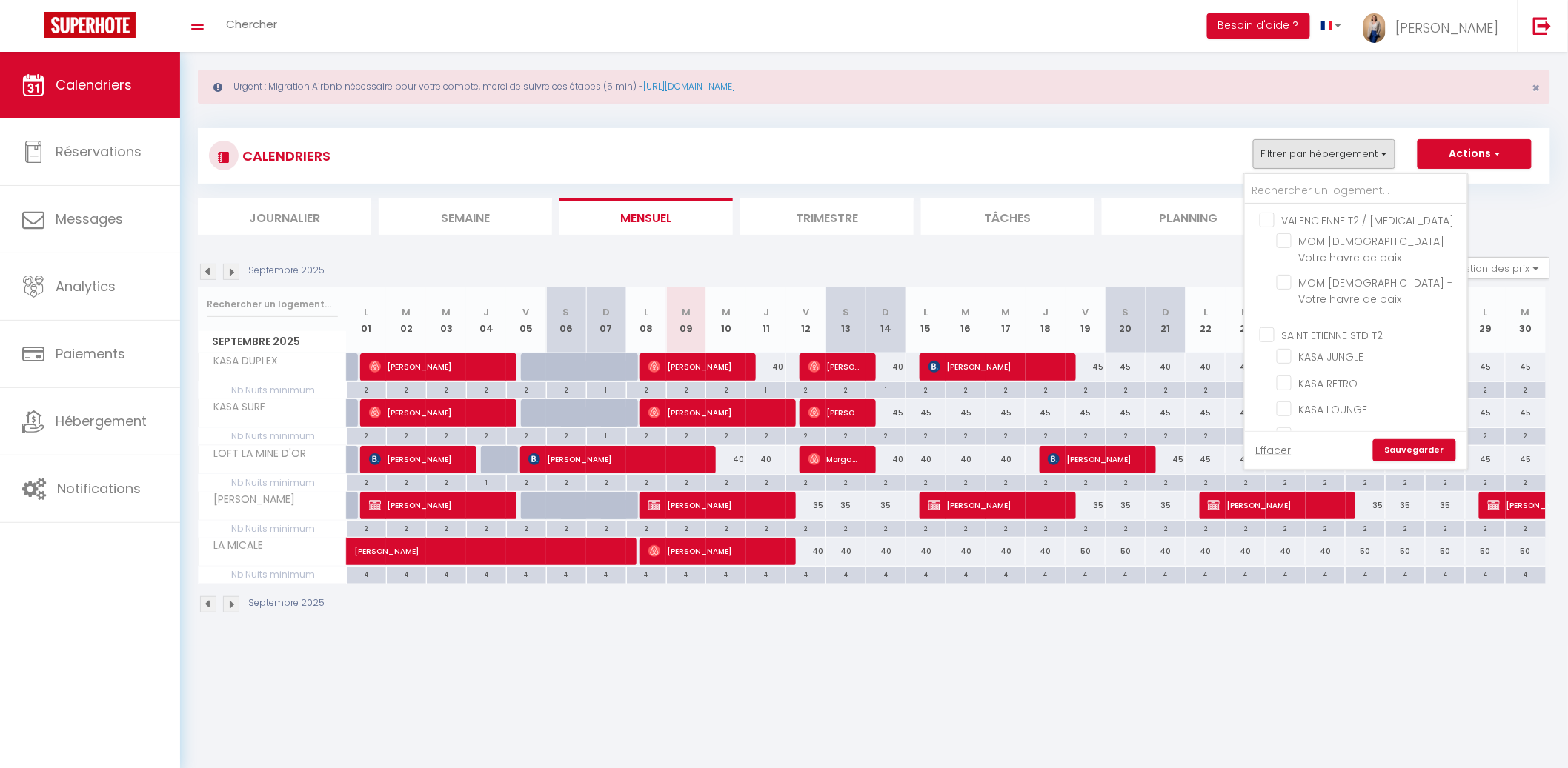
click at [1347, 213] on input "VALENCIENNE T2 / [MEDICAL_DATA]" at bounding box center [1370, 219] width 222 height 15
checkbox input "true"
click at [1424, 448] on link "Sauvegarder" at bounding box center [1414, 450] width 83 height 22
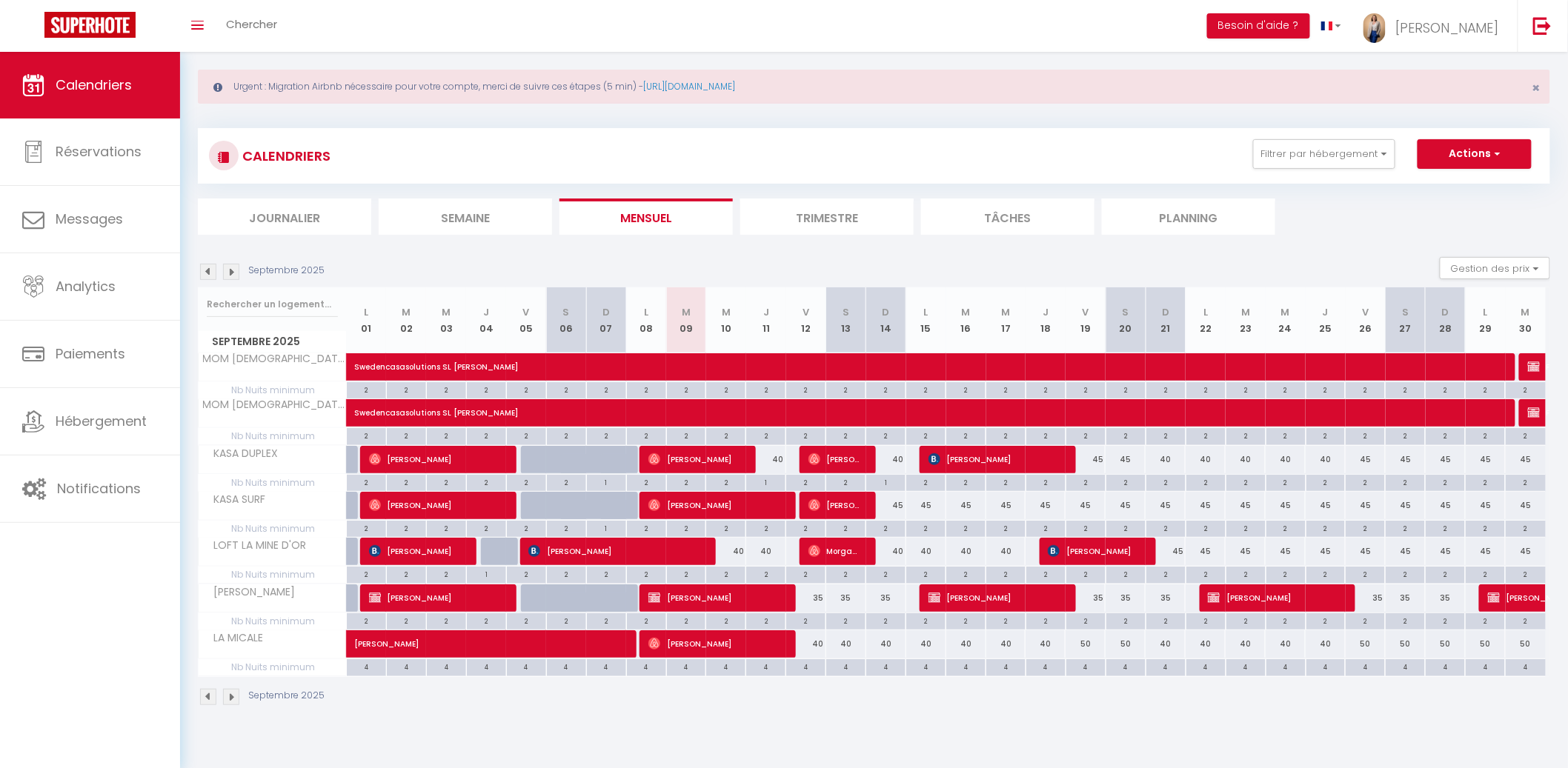
click at [234, 261] on div "Septembre 2025 Gestion des prix Nb Nuits minimum Règles Disponibilité" at bounding box center [874, 272] width 1352 height 30
click at [230, 270] on img at bounding box center [231, 272] width 16 height 16
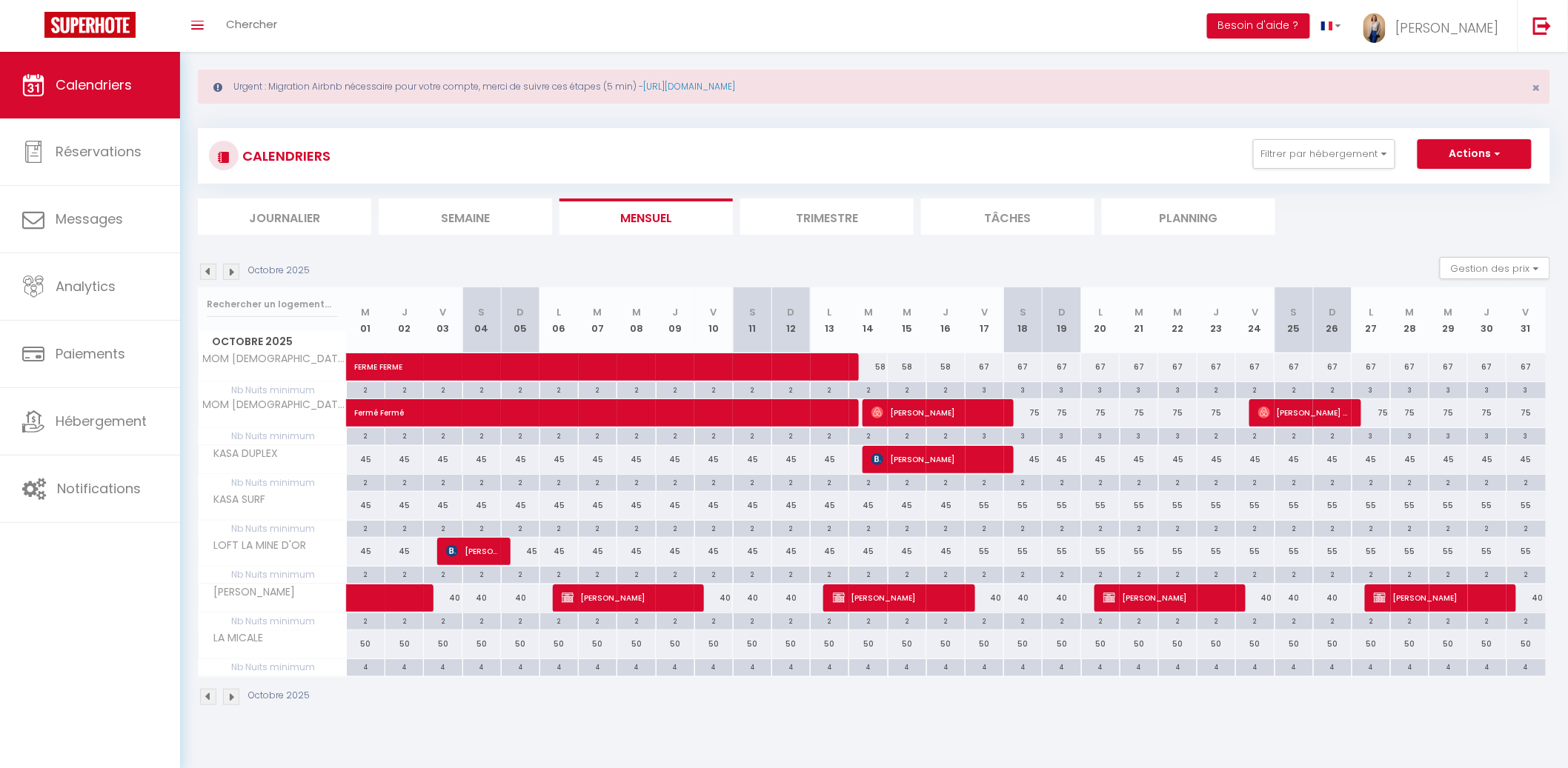
click at [691, 214] on li "Mensuel" at bounding box center [645, 217] width 173 height 37
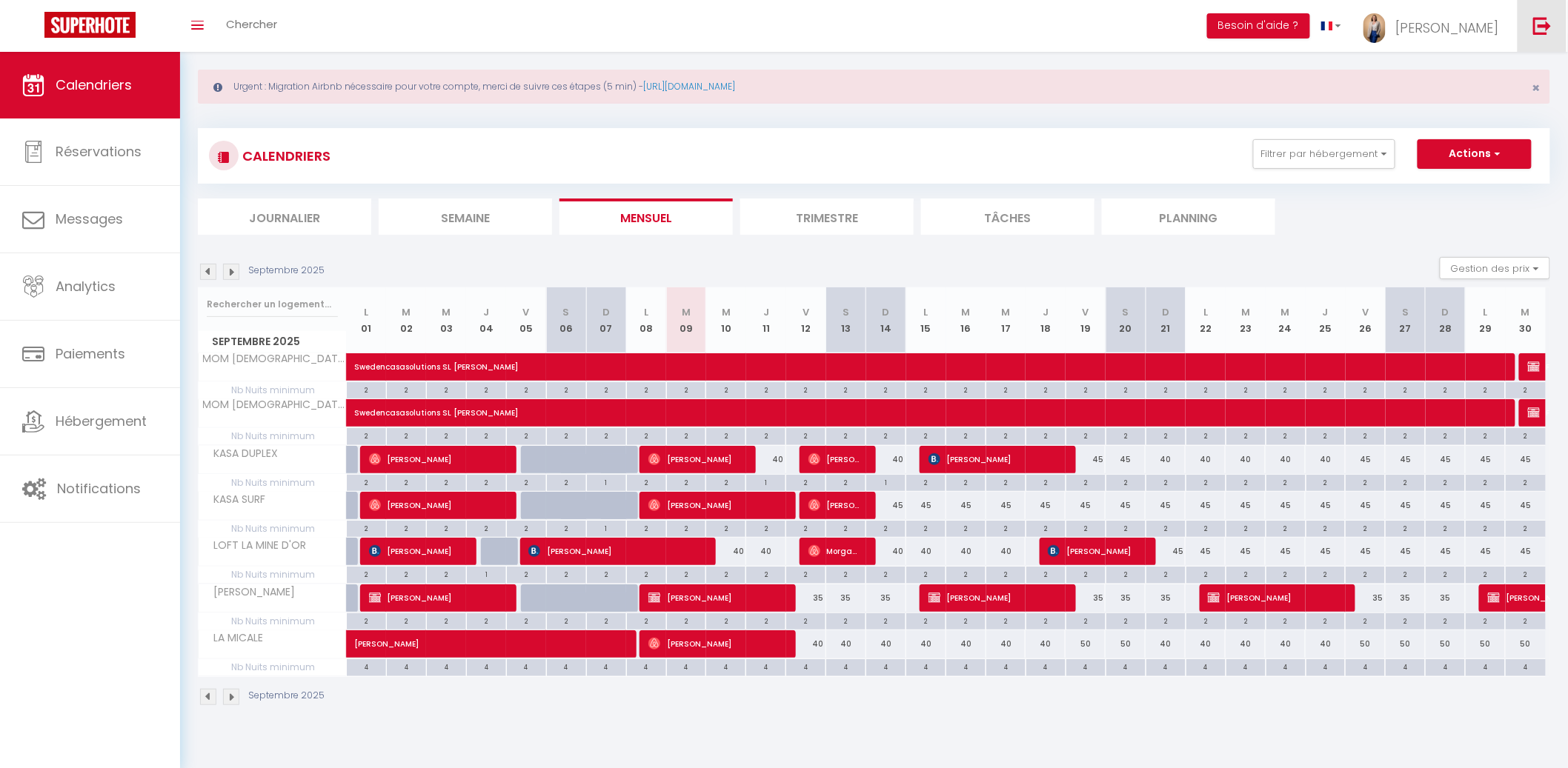
click at [1555, 3] on link at bounding box center [1541, 26] width 49 height 52
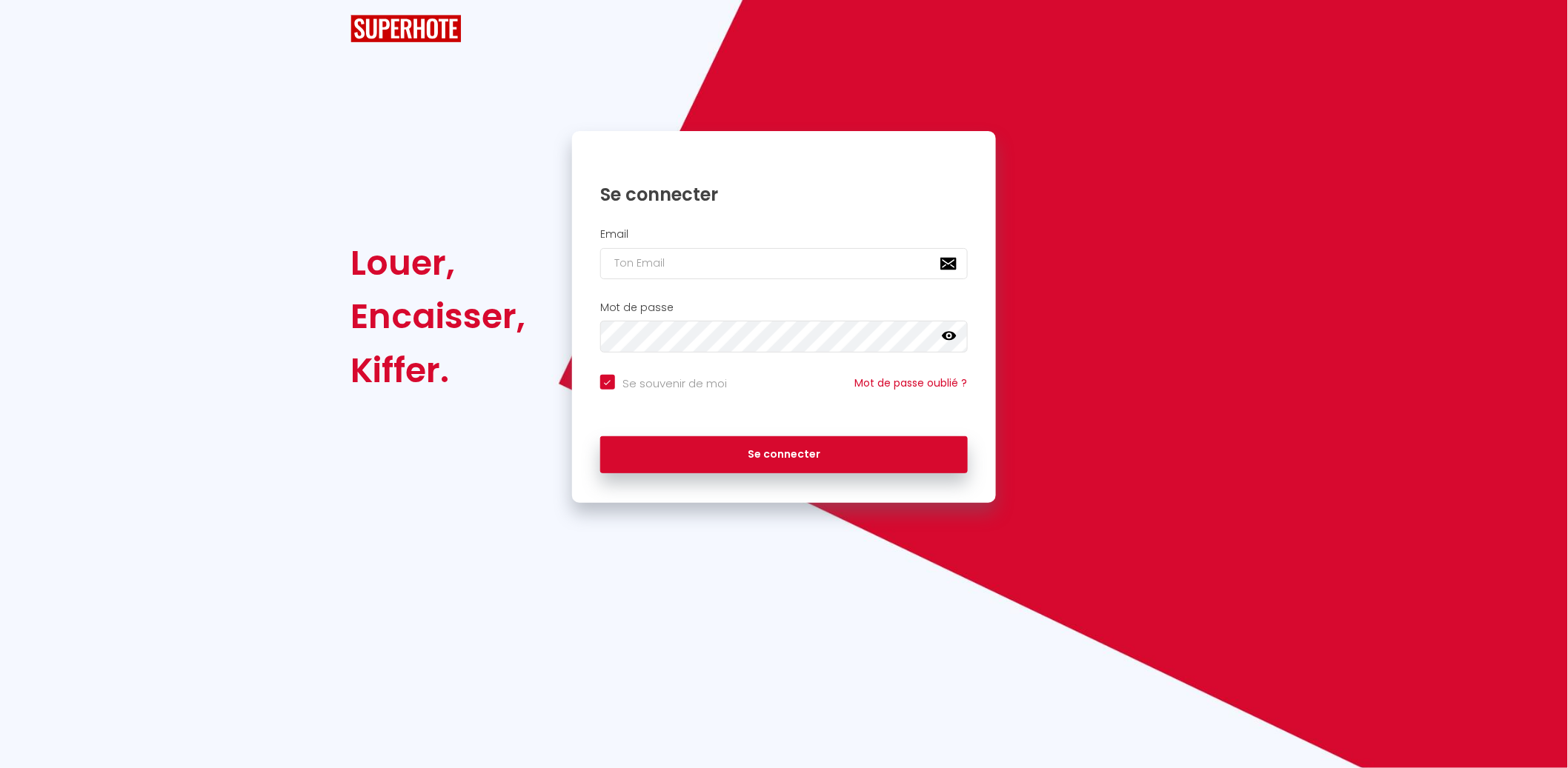
checkbox input "true"
